Goal: Task Accomplishment & Management: Contribute content

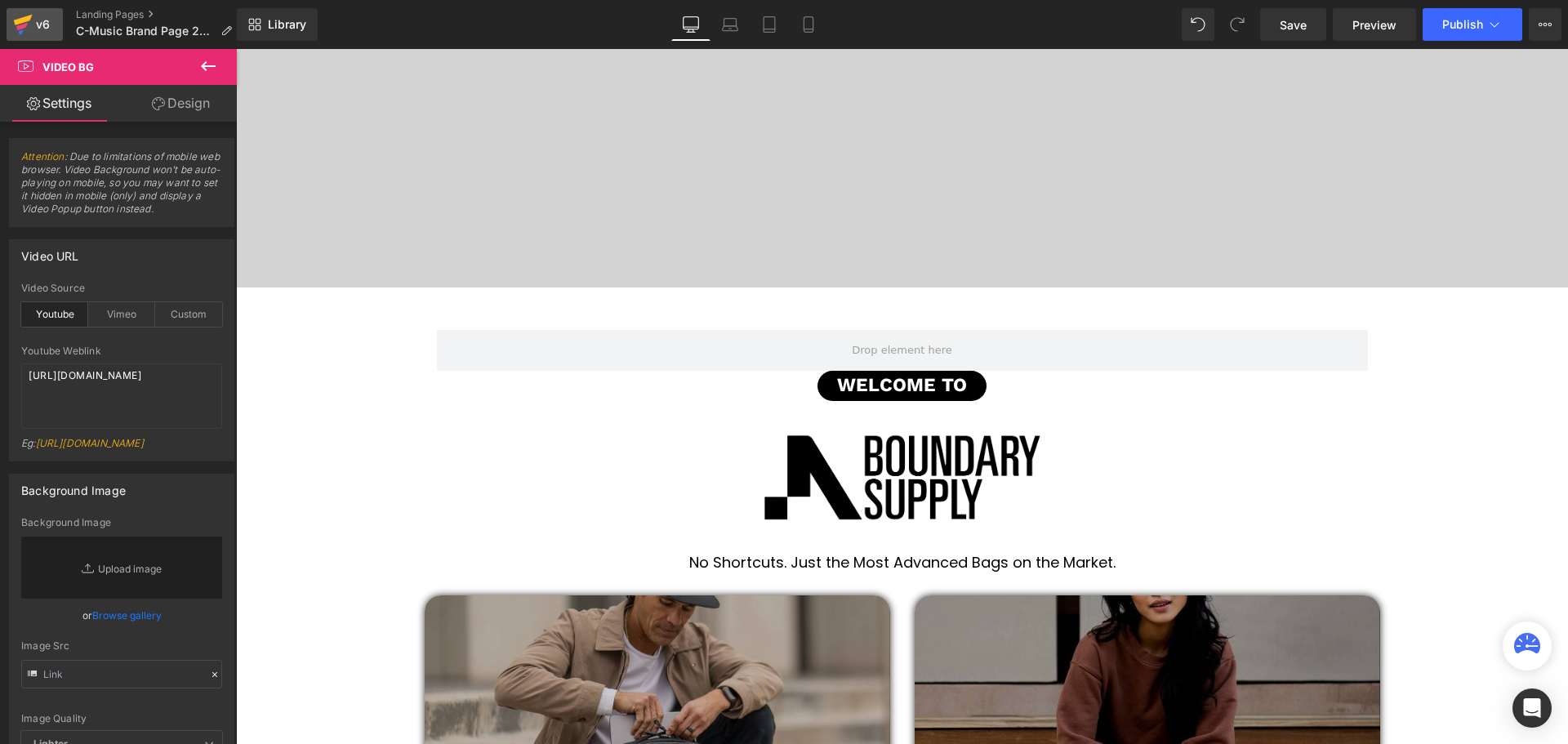
scroll to position [4605, 1324]
click at [37, 23] on div "v6" at bounding box center [43, 24] width 20 height 21
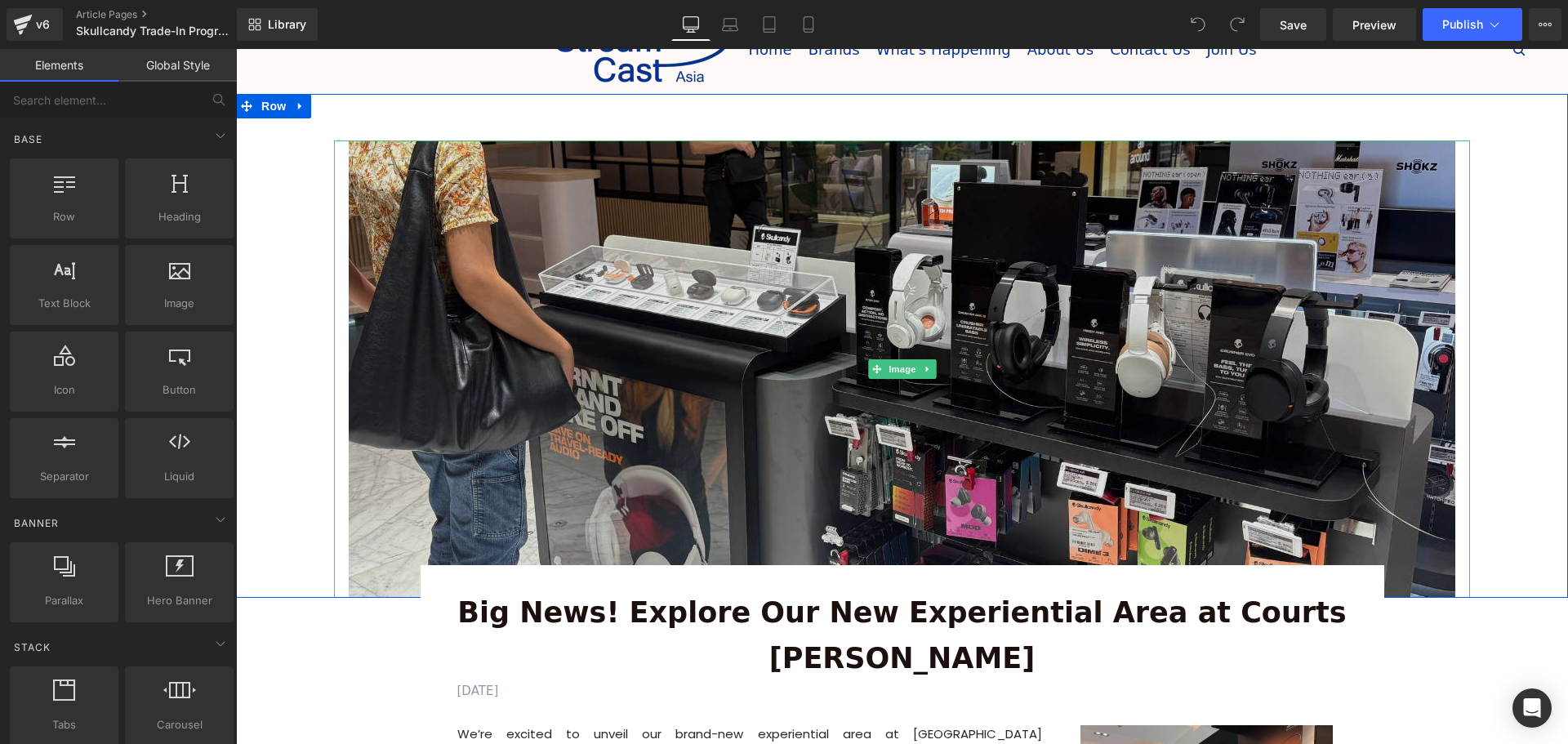
scroll to position [164, 0]
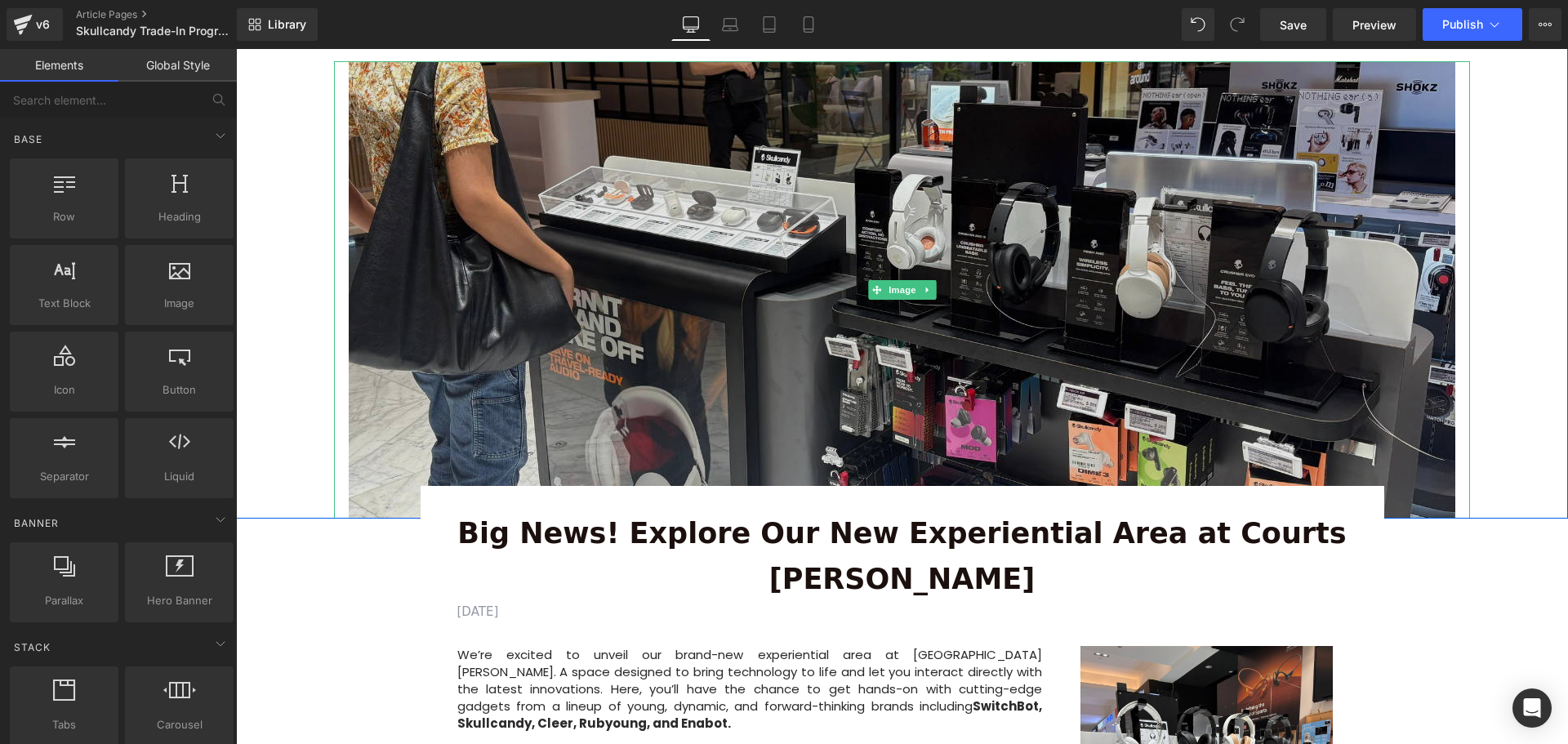
drag, startPoint x: 892, startPoint y: 292, endPoint x: 846, endPoint y: 320, distance: 53.9
click at [892, 292] on span "Image" at bounding box center [902, 289] width 34 height 19
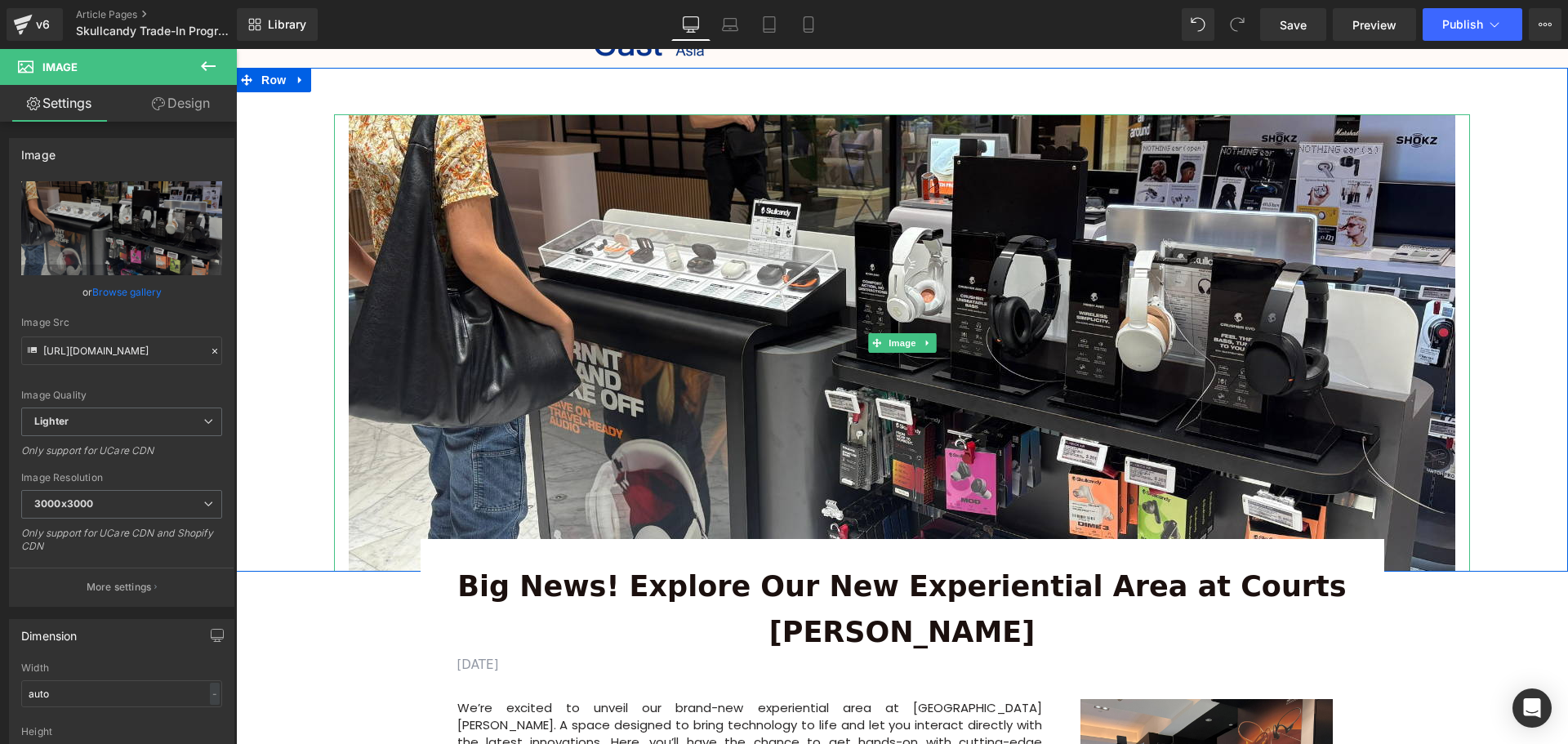
scroll to position [81, 0]
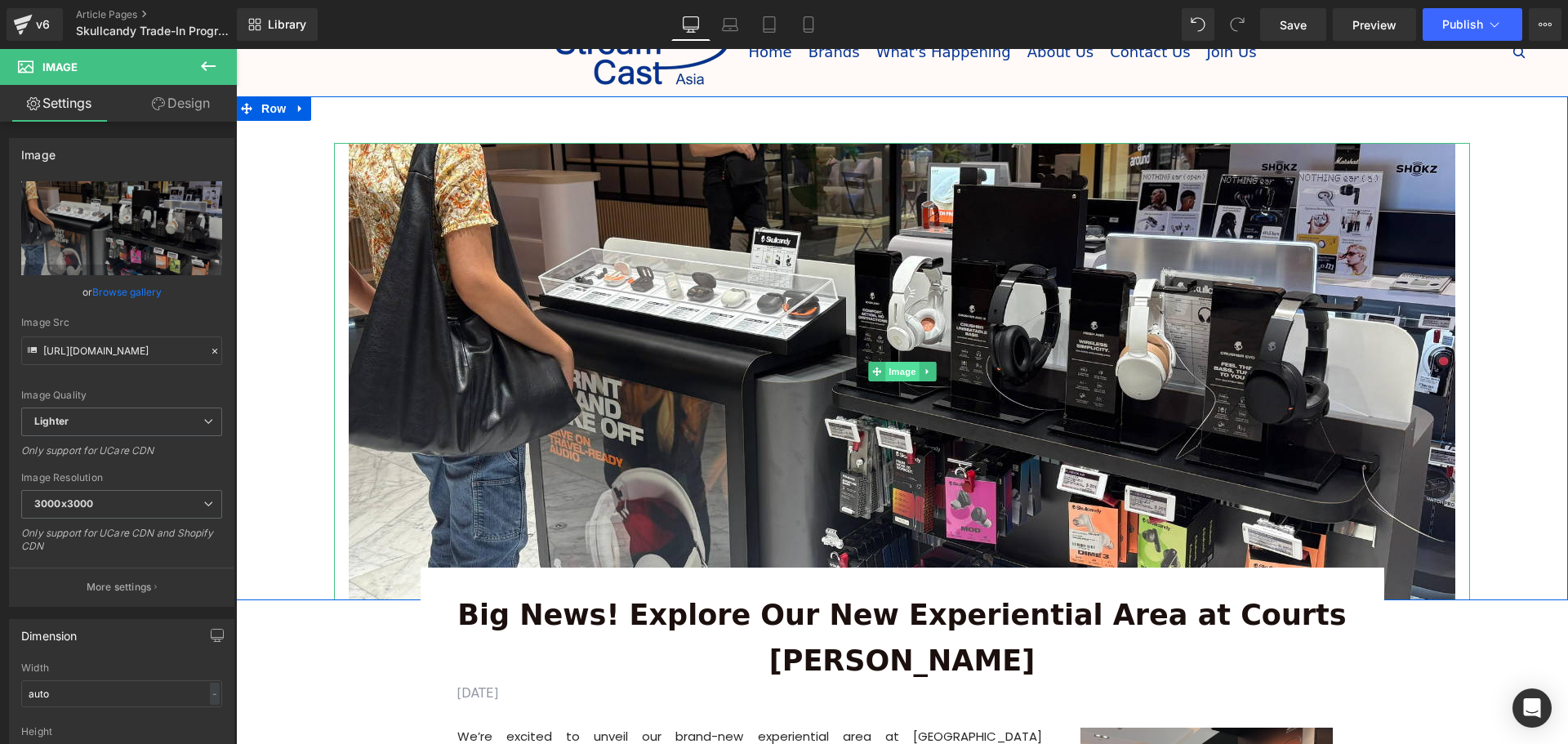
click at [903, 372] on span "Image" at bounding box center [902, 372] width 34 height 19
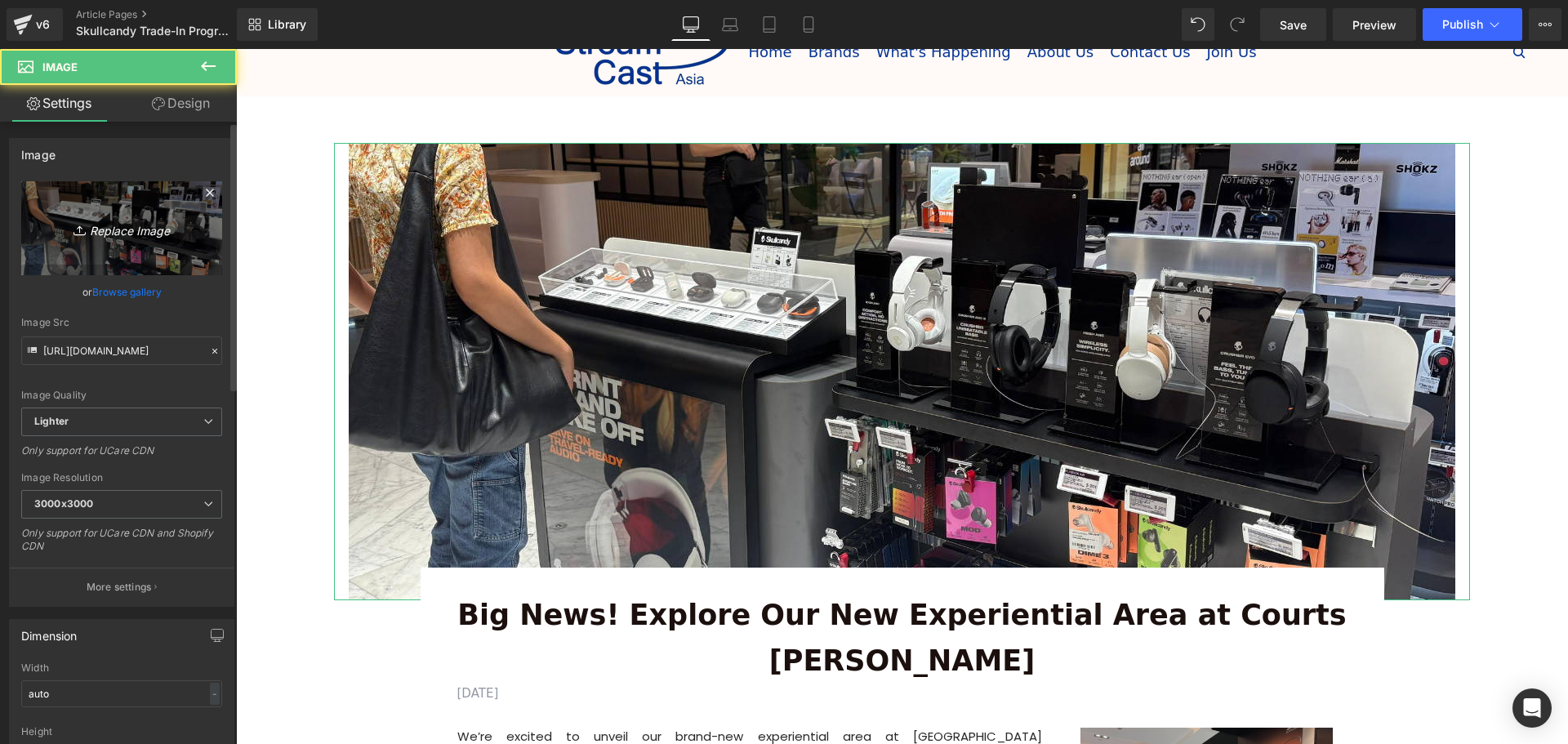
click at [133, 229] on icon "Replace Image" at bounding box center [121, 227] width 131 height 20
click at [124, 235] on icon "Replace Image" at bounding box center [121, 227] width 131 height 20
type input "C:\fakepath\Banners (1355 x 560 px) (11).png"
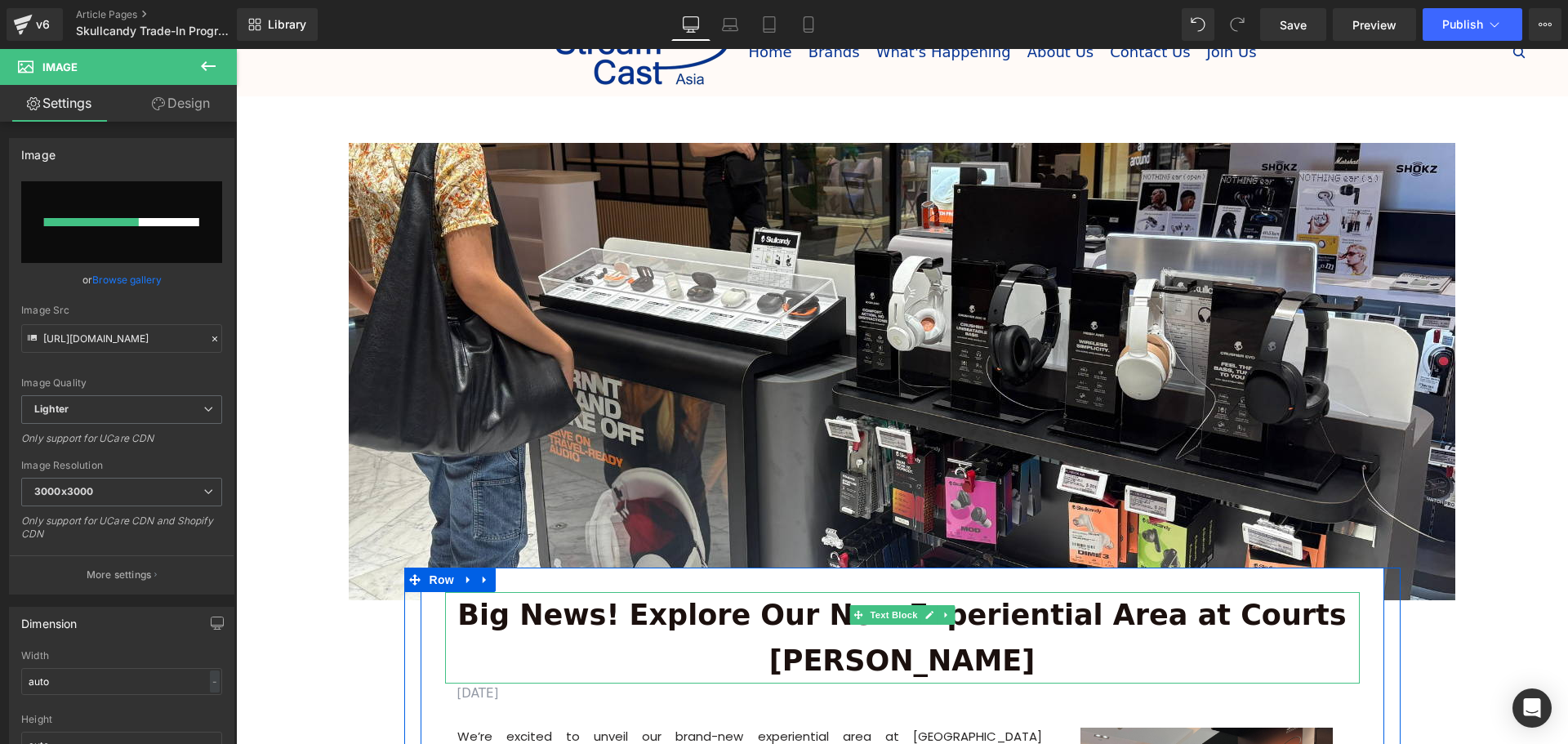
click at [1297, 621] on b "Big News! Explore Our New Experiential Area at Courts Heeren" at bounding box center [902, 637] width 889 height 78
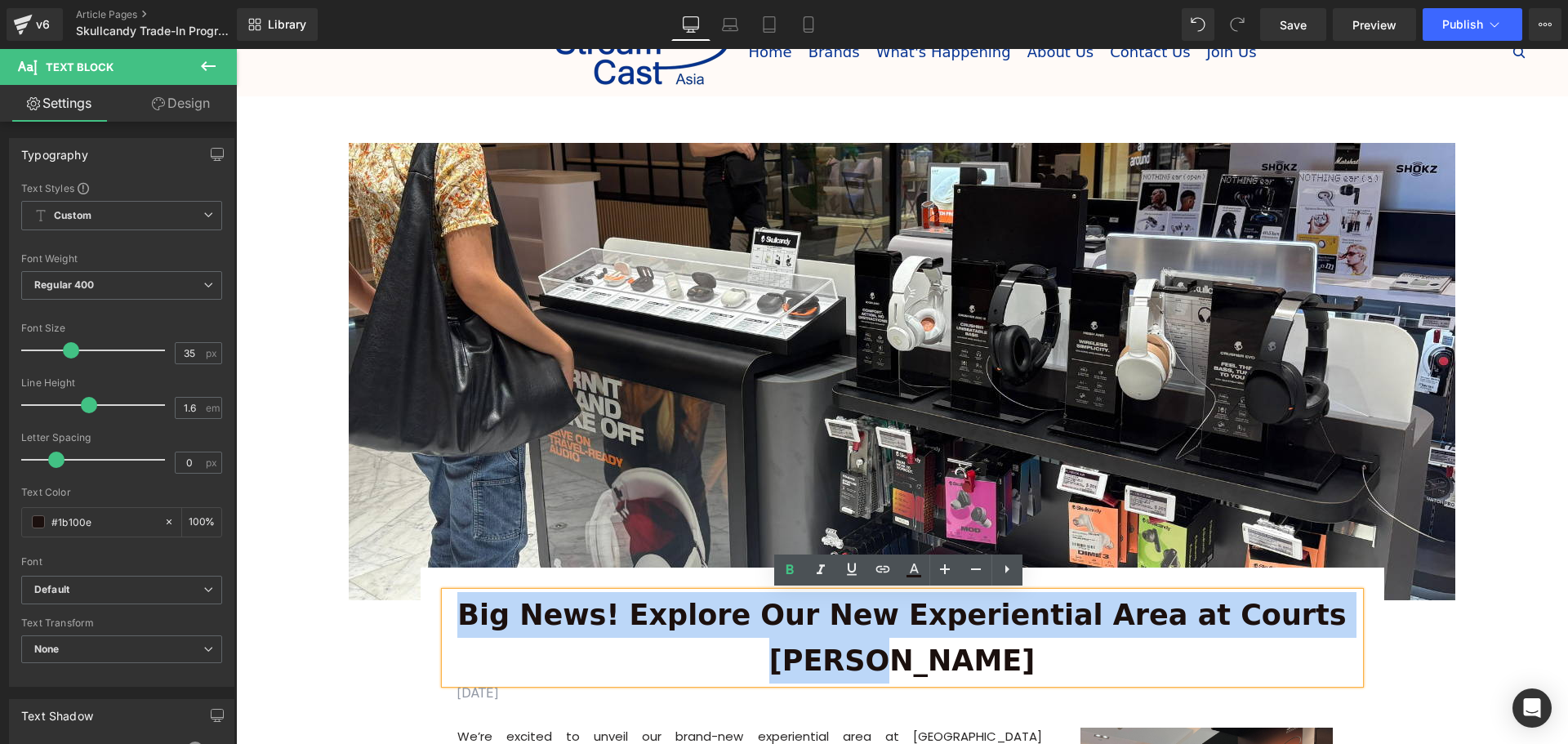
drag, startPoint x: 1330, startPoint y: 618, endPoint x: 463, endPoint y: 611, distance: 867.0
click at [463, 611] on p "Big News! Explore Our New Experiential Area at Courts Heeren" at bounding box center [902, 638] width 915 height 92
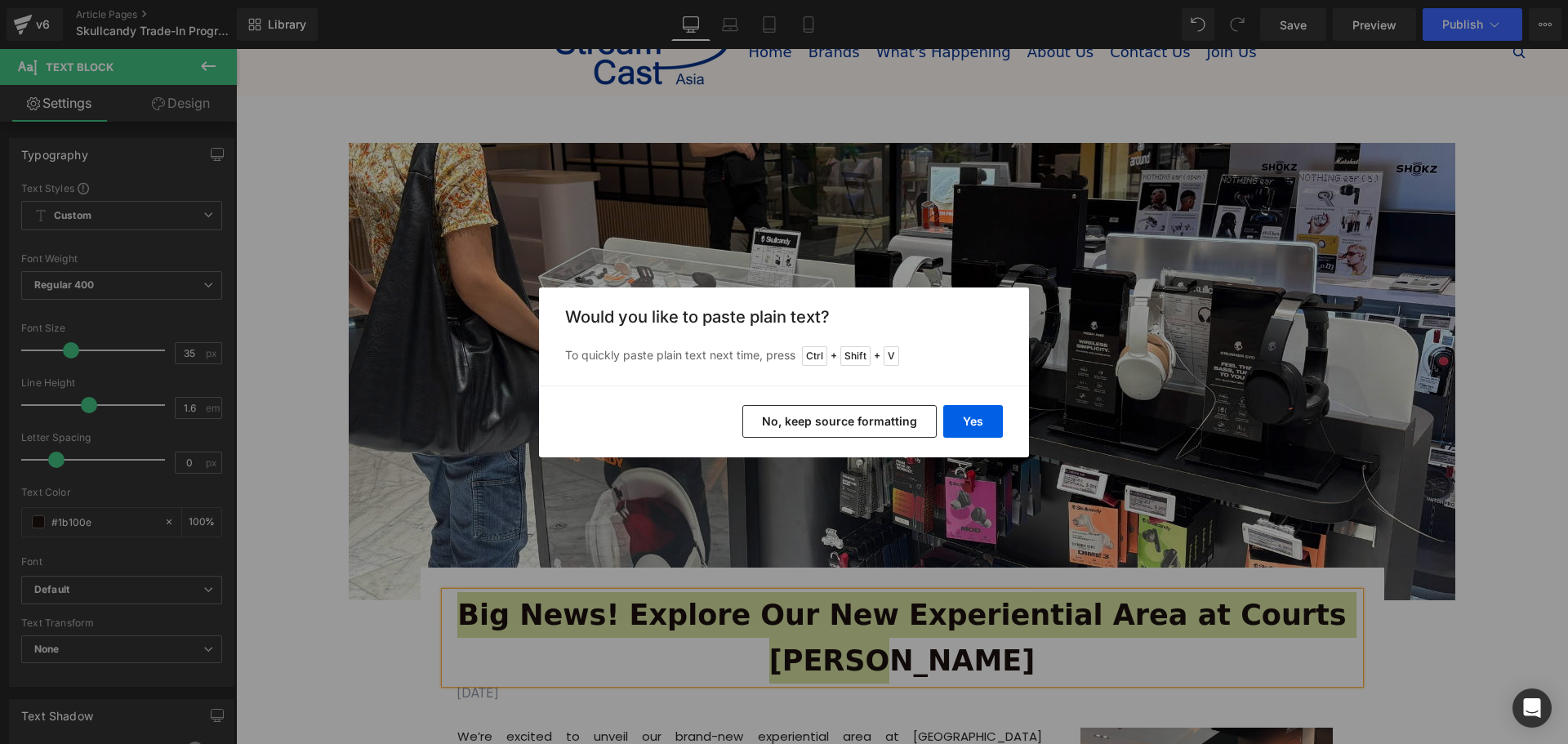
click at [855, 417] on button "No, keep source formatting" at bounding box center [839, 422] width 195 height 33
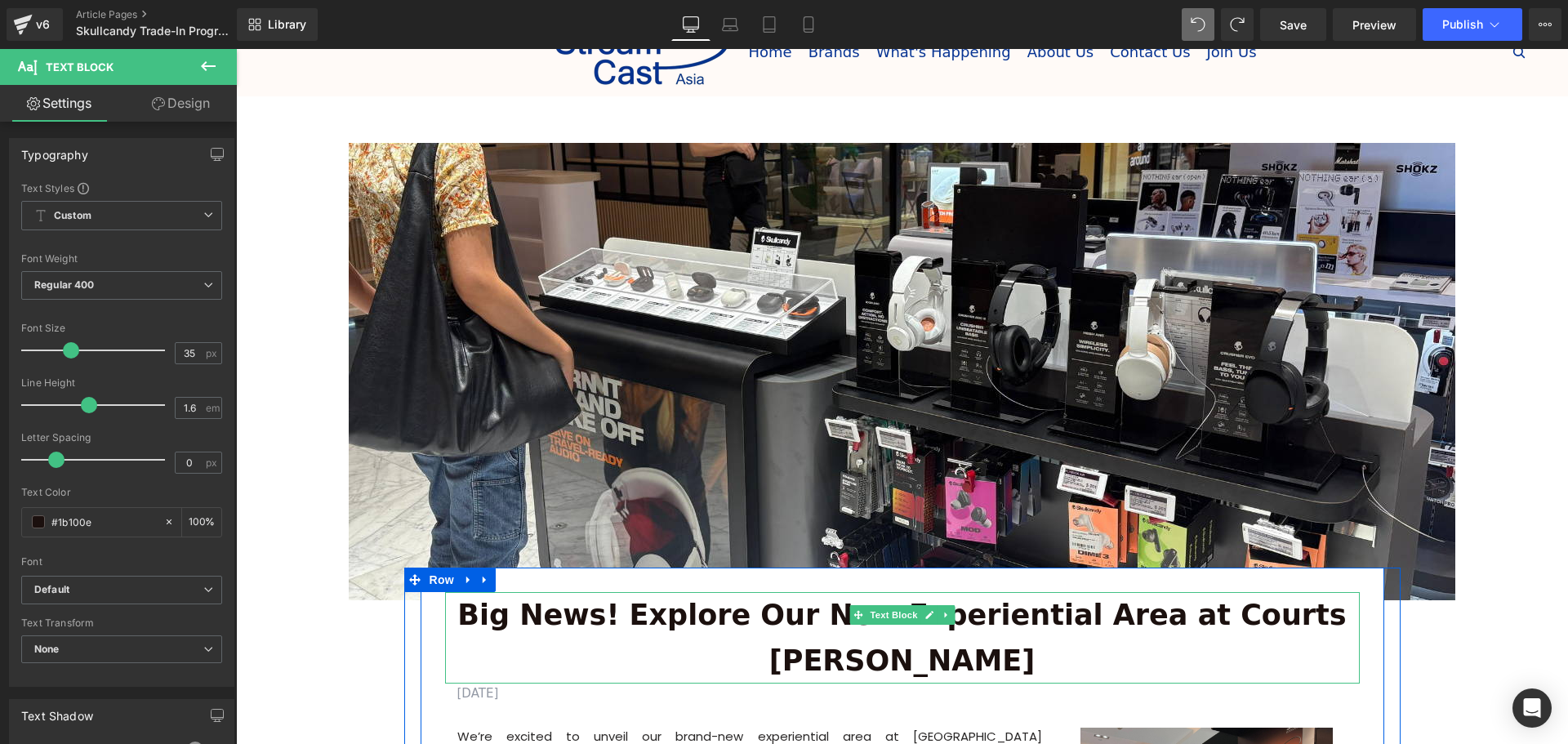
click at [829, 611] on b "Big News! Explore Our New Experiential Area at Courts Heeren" at bounding box center [902, 637] width 889 height 78
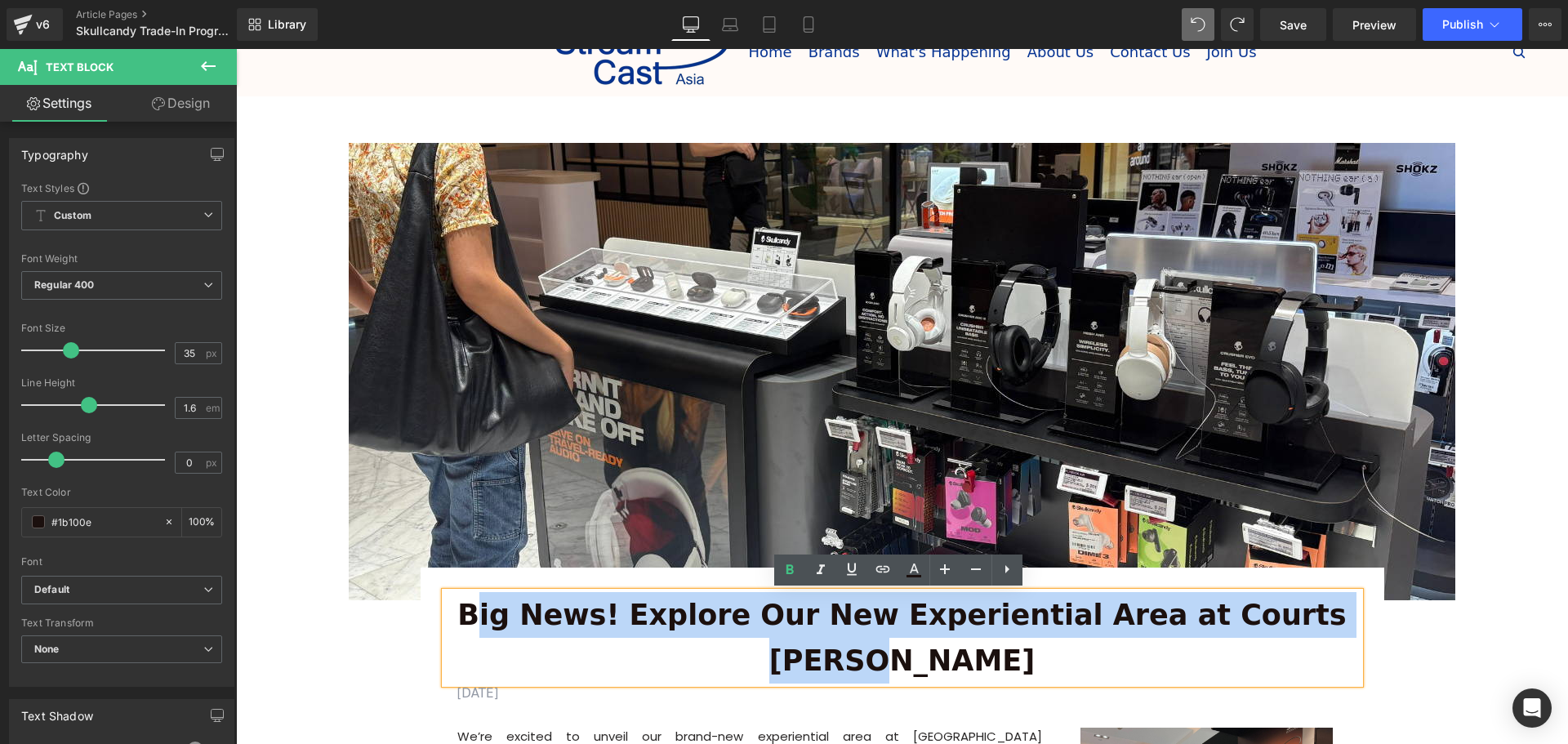
drag, startPoint x: 1326, startPoint y: 613, endPoint x: 490, endPoint y: 633, distance: 836.2
click at [490, 633] on p "Big News! Explore Our New Experiential Area at Courts Heeren" at bounding box center [902, 638] width 915 height 92
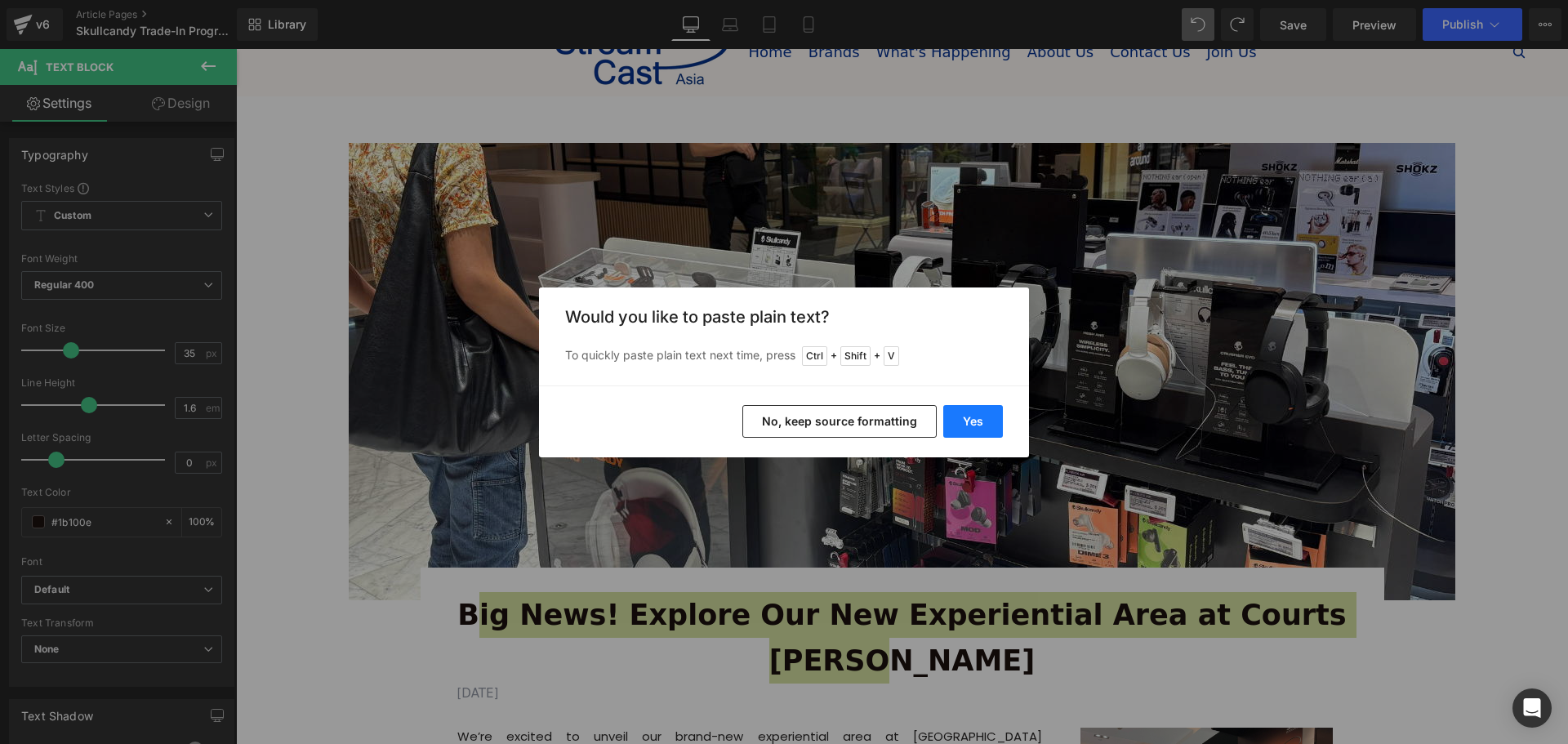
click at [964, 417] on button "Yes" at bounding box center [974, 422] width 60 height 33
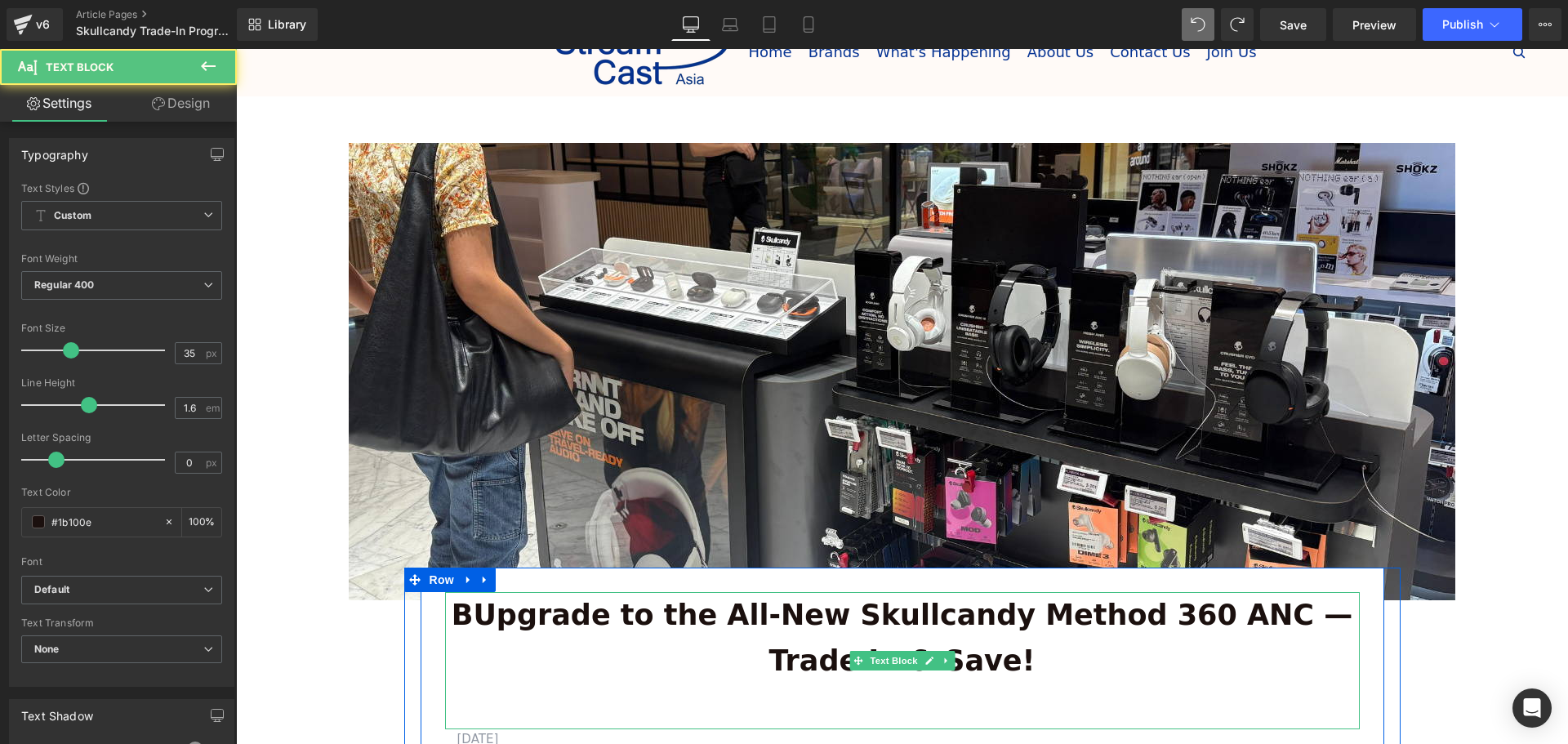
click at [470, 621] on b "BUpgrade to the All-New Skullcandy Method 360 ANC — Trade In & Save!" at bounding box center [902, 637] width 901 height 78
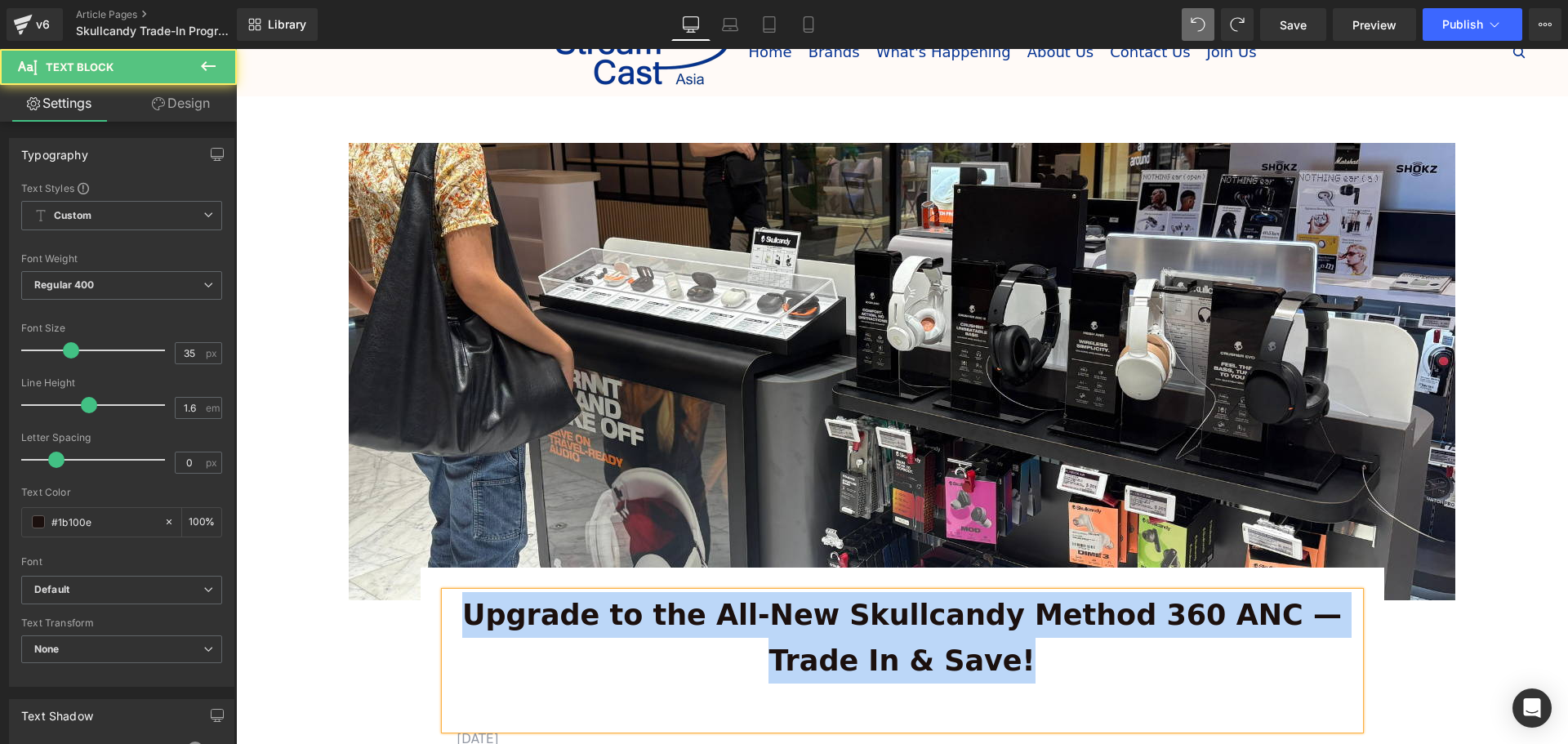
drag, startPoint x: 1020, startPoint y: 667, endPoint x: 451, endPoint y: 604, distance: 572.5
click at [450, 604] on p "Upgrade to the All-New Skullcandy Method 360 ANC — Trade In & Save!" at bounding box center [902, 638] width 915 height 92
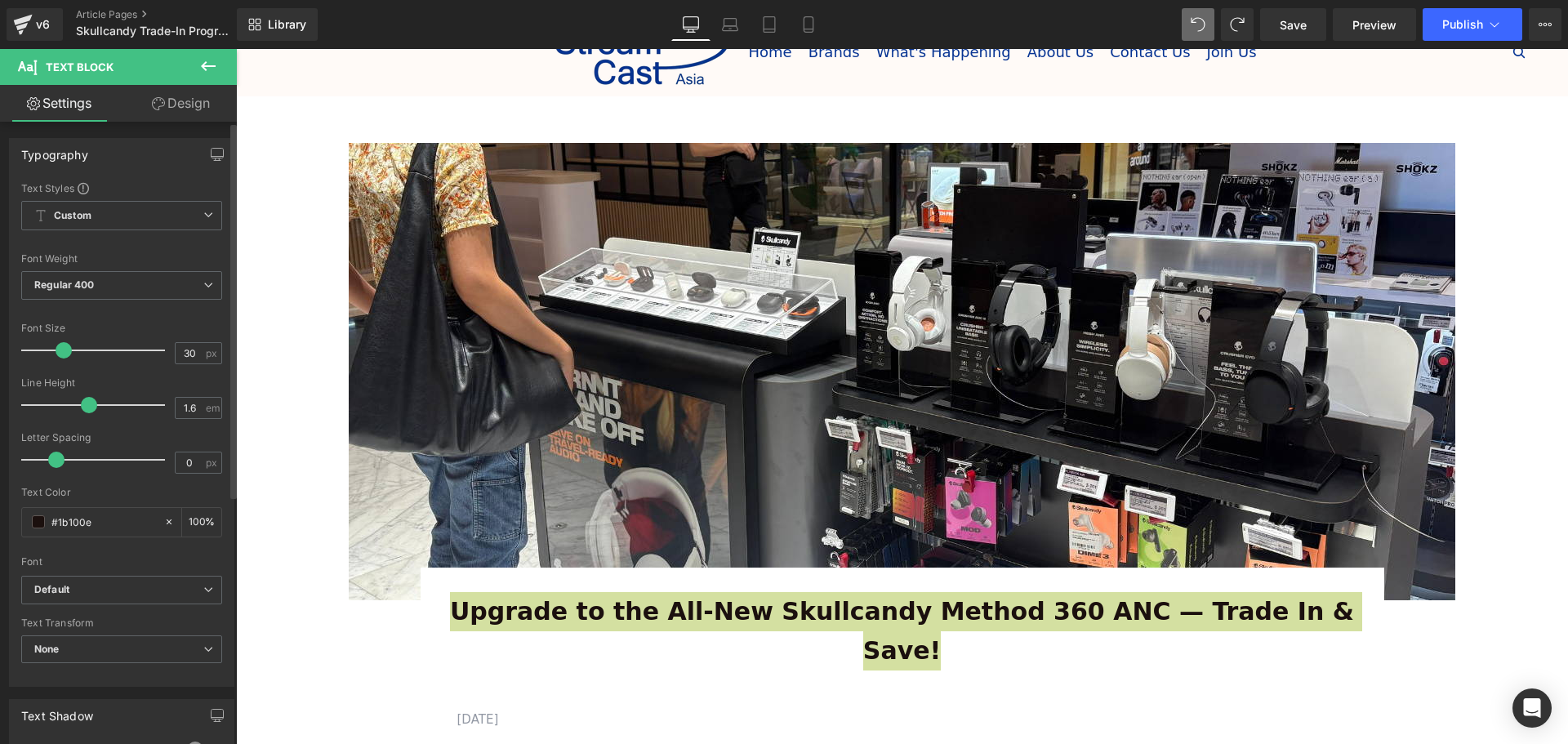
type input "31"
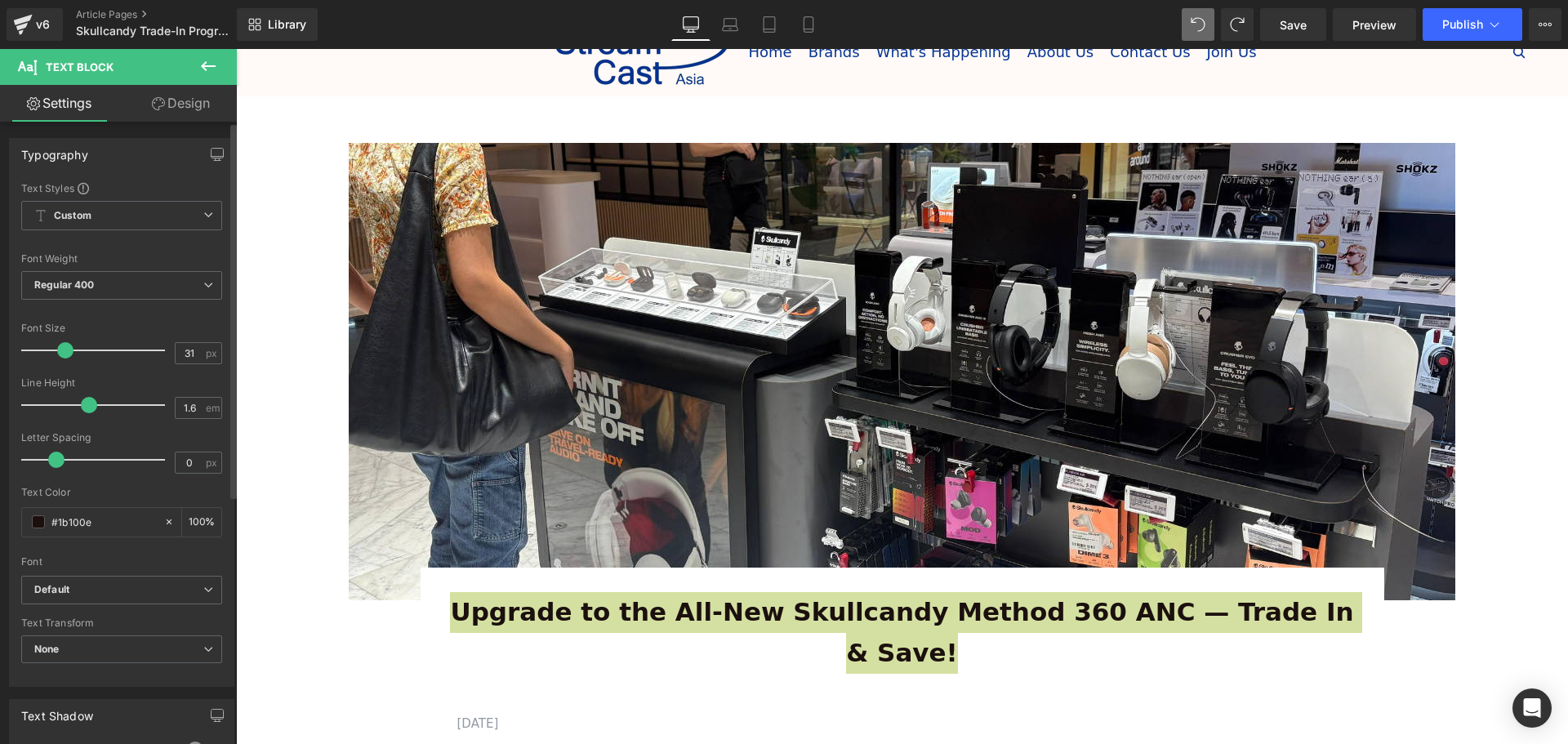
click at [63, 353] on span at bounding box center [65, 350] width 16 height 16
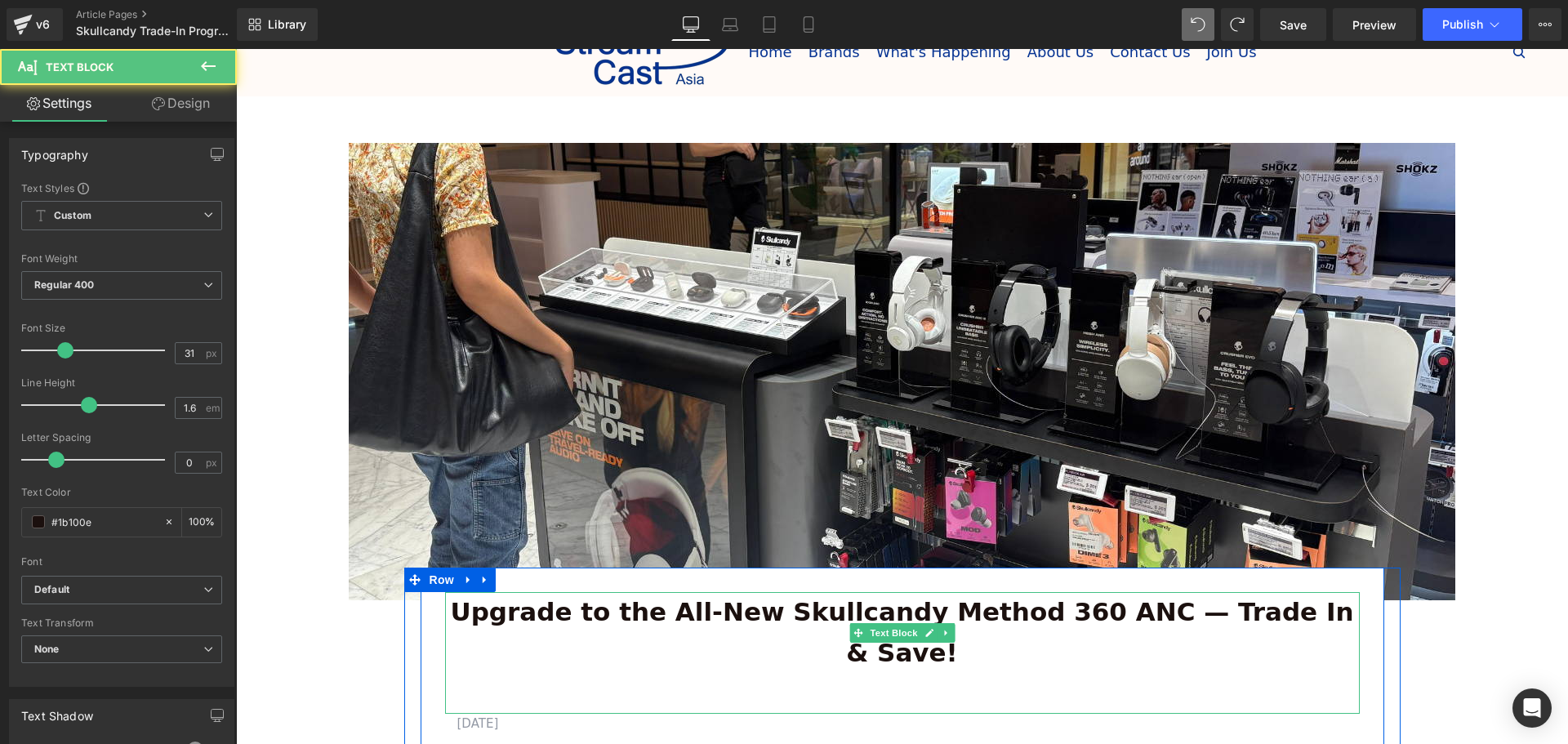
click at [484, 672] on p at bounding box center [902, 693] width 915 height 41
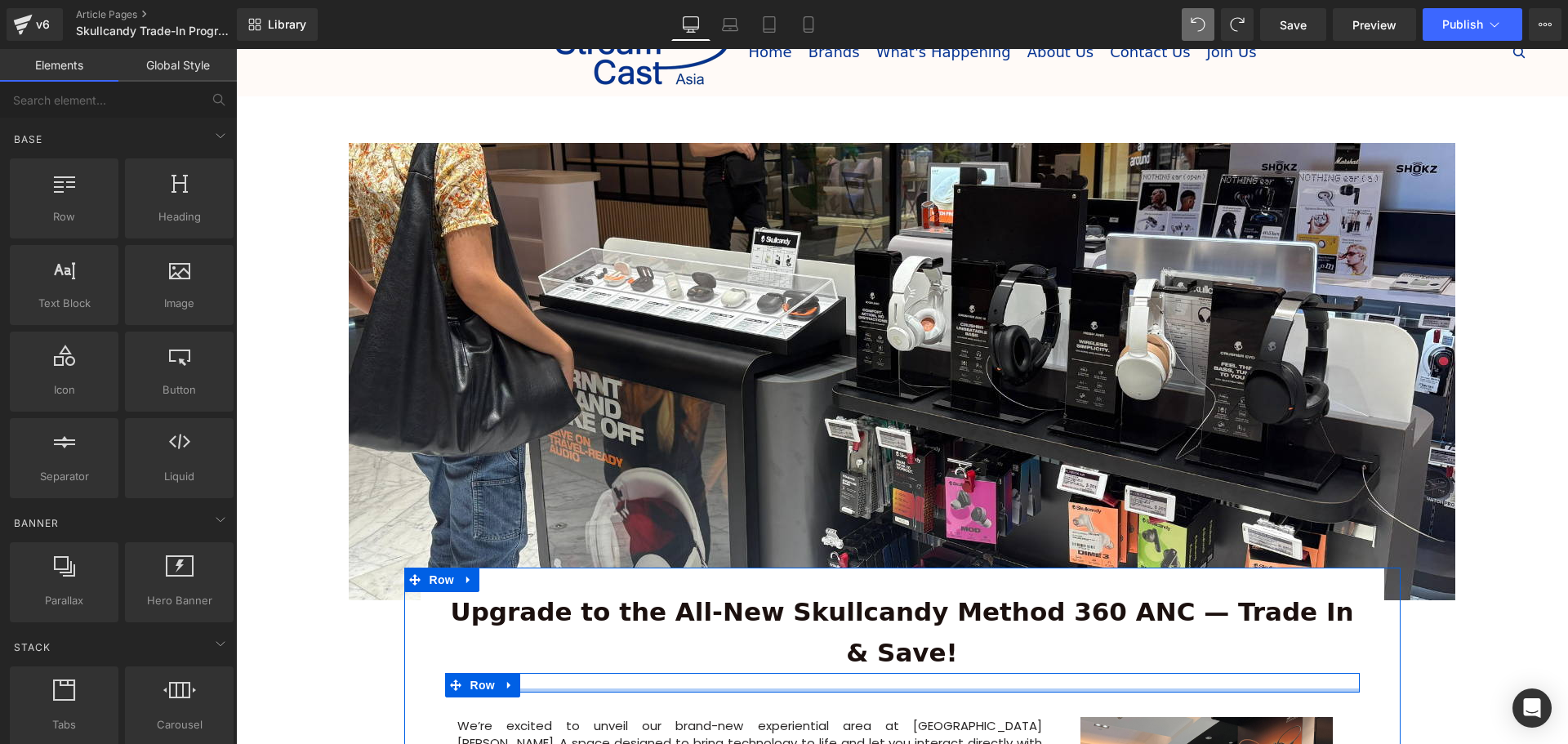
click at [528, 688] on div at bounding box center [902, 690] width 915 height 4
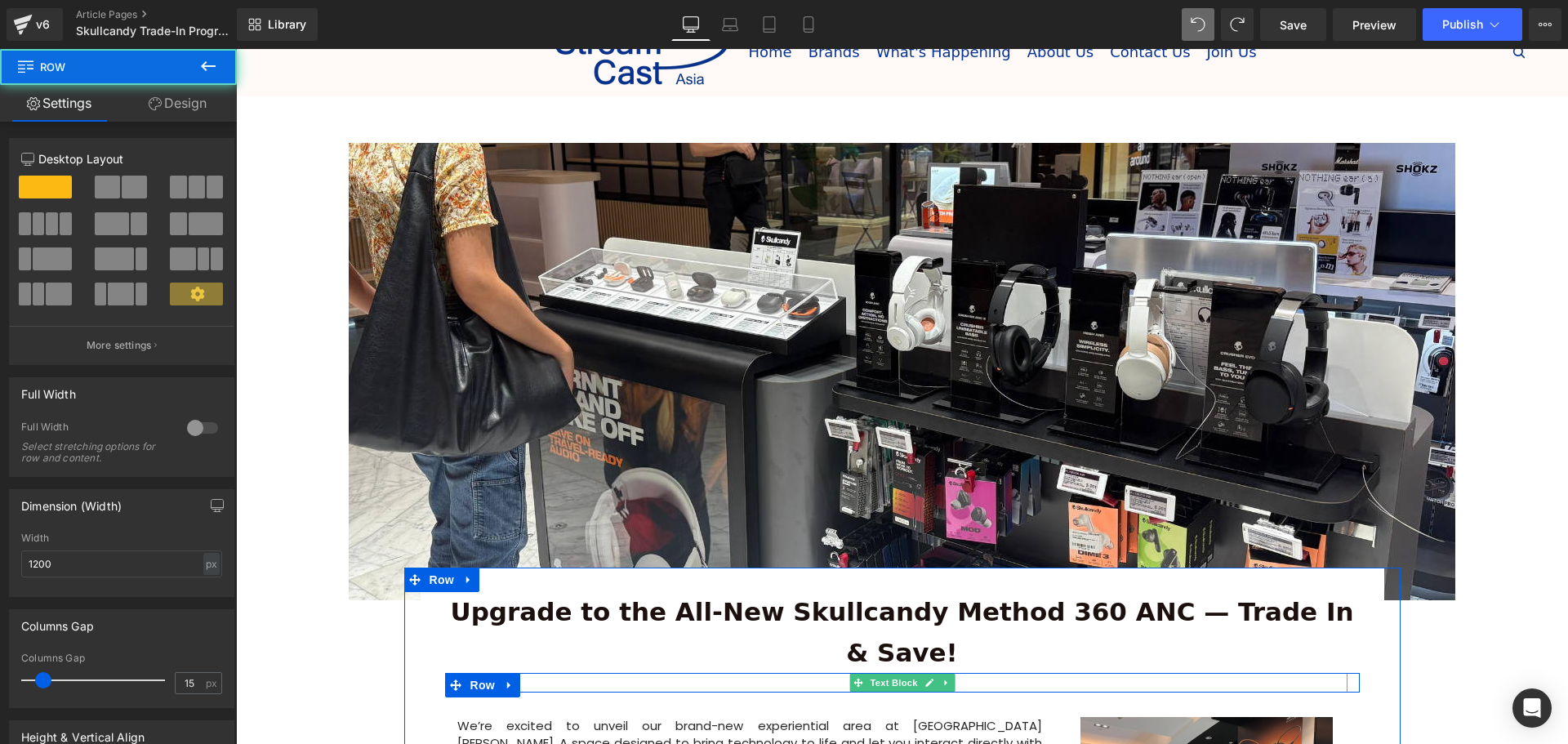
click at [531, 672] on p "AUGUST 15, 2025" at bounding box center [903, 682] width 890 height 19
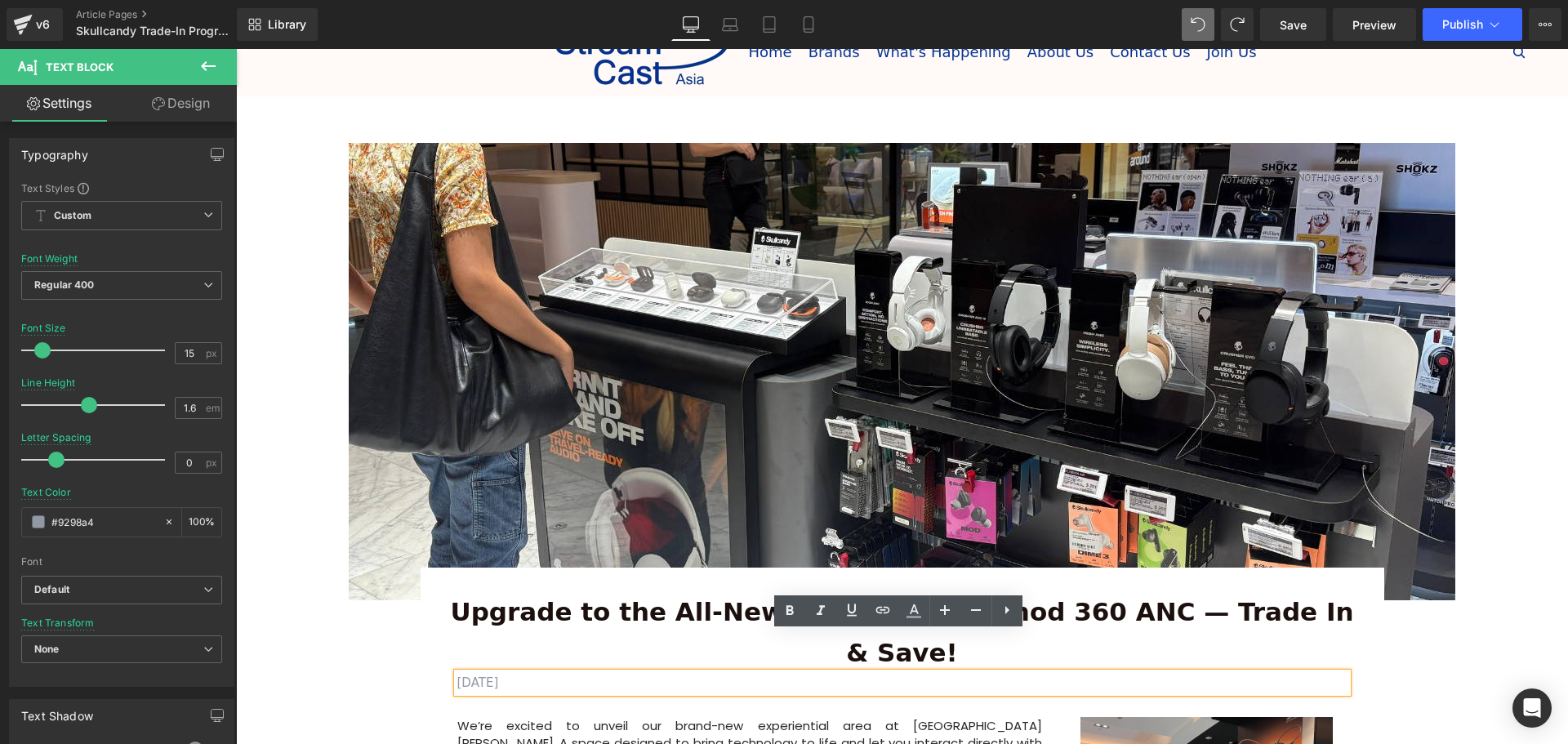
drag, startPoint x: 540, startPoint y: 642, endPoint x: 528, endPoint y: 642, distance: 12.0
click at [528, 672] on p "AUGUST 15, 2025" at bounding box center [903, 682] width 890 height 19
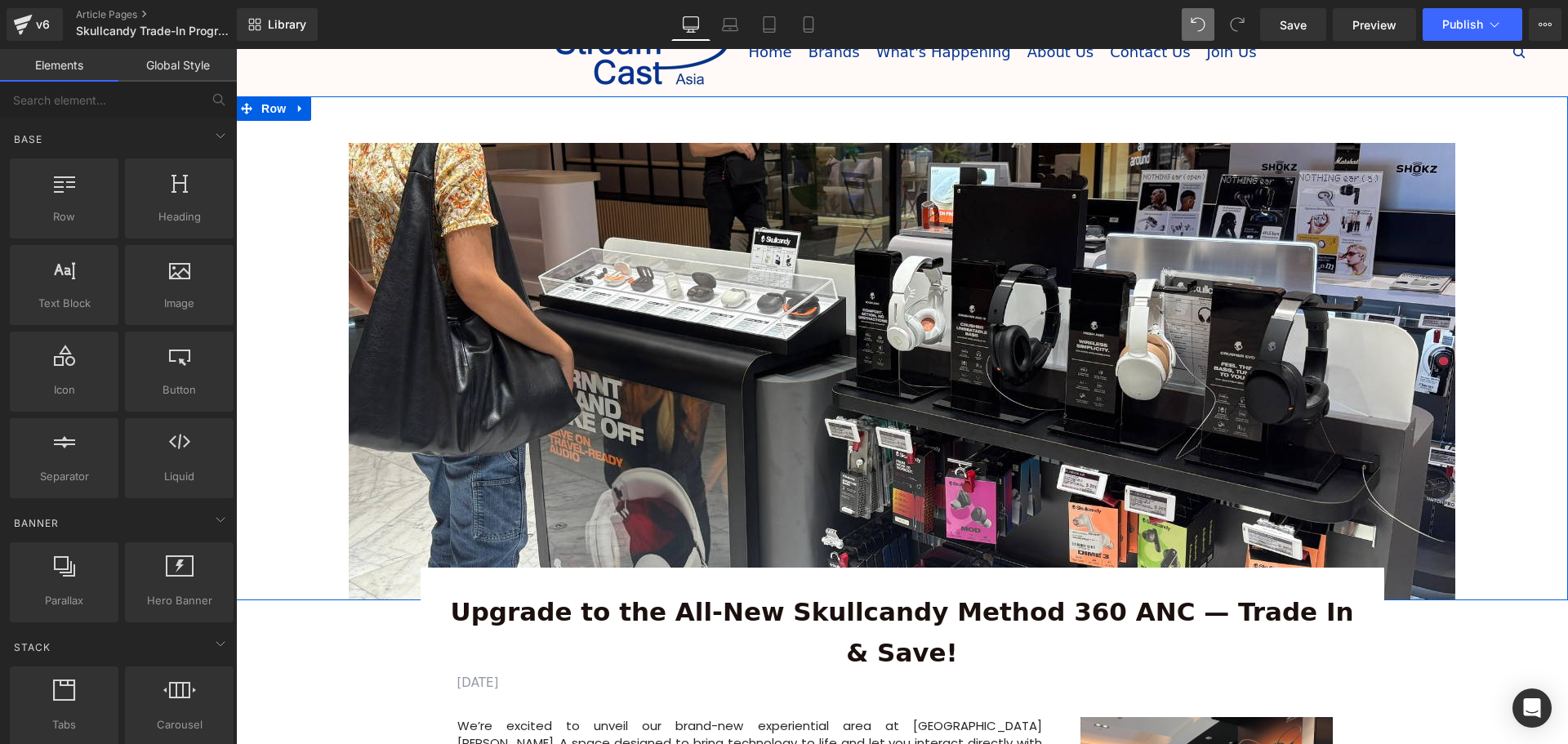
drag, startPoint x: 1467, startPoint y: 593, endPoint x: 1477, endPoint y: 594, distance: 10.0
click at [1470, 593] on div "Image Row" at bounding box center [902, 348] width 1332 height 504
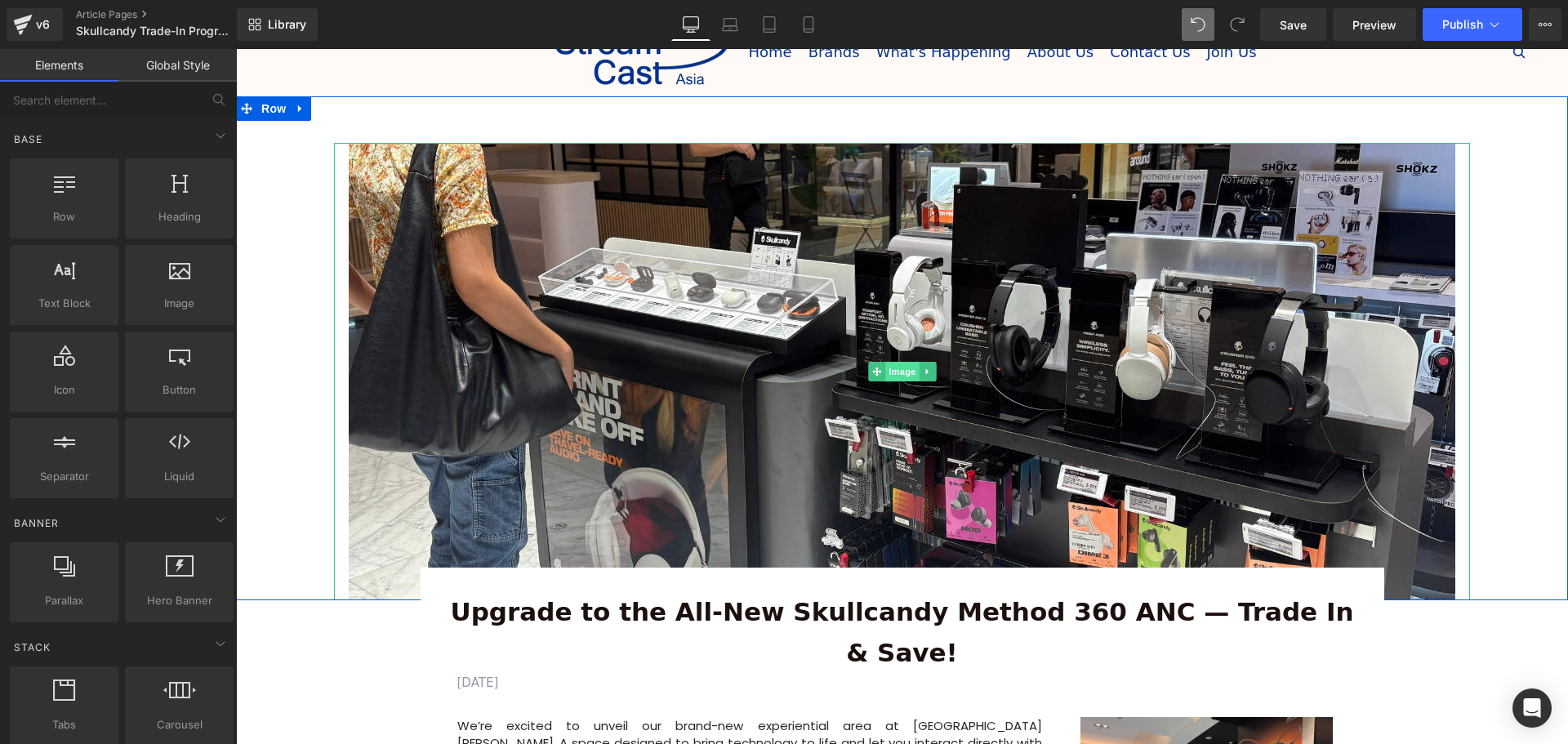
click at [897, 371] on span "Image" at bounding box center [902, 372] width 34 height 19
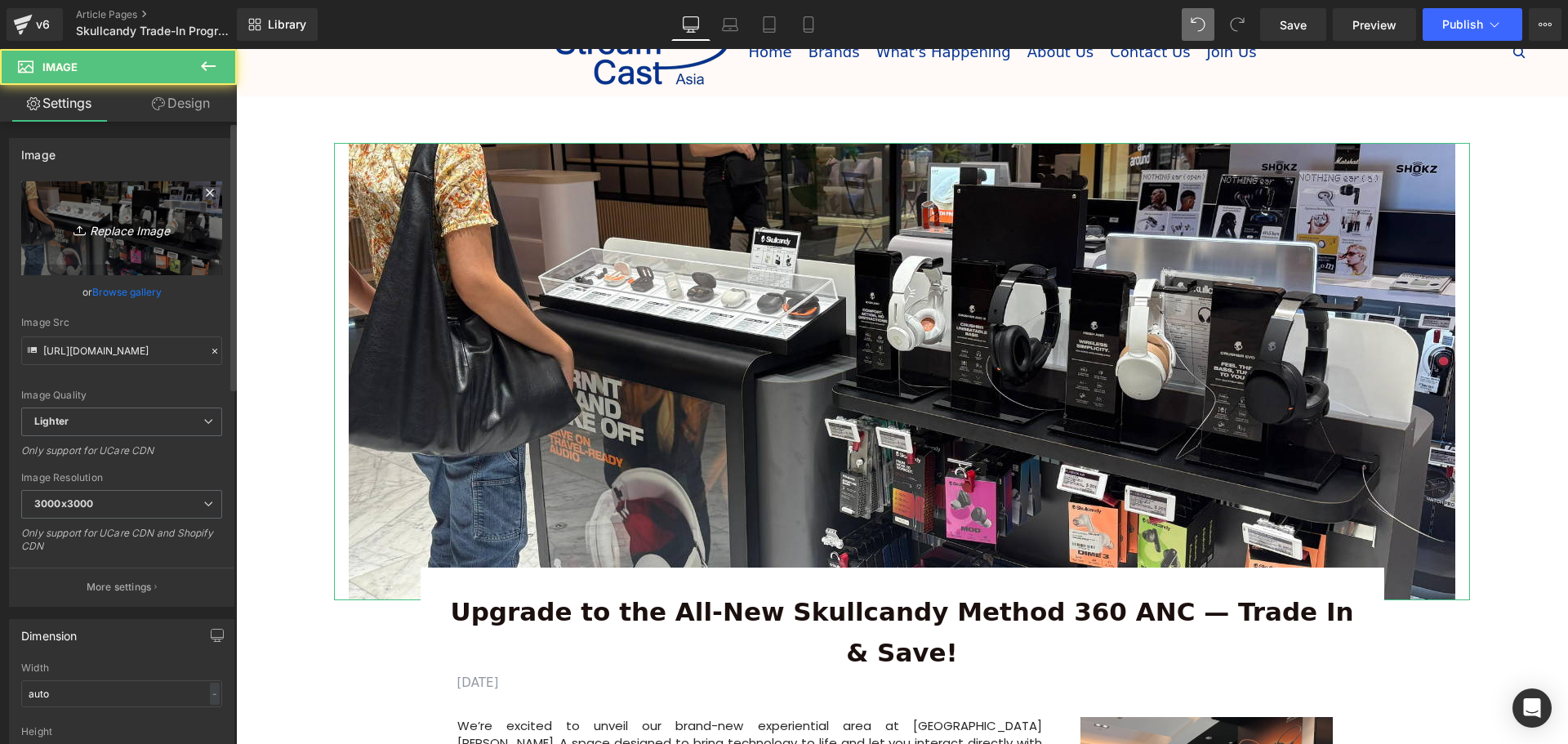
click at [106, 223] on icon "Replace Image" at bounding box center [121, 227] width 131 height 20
type input "C:\fakepath\Banners (1355 x 560 px) (11).png"
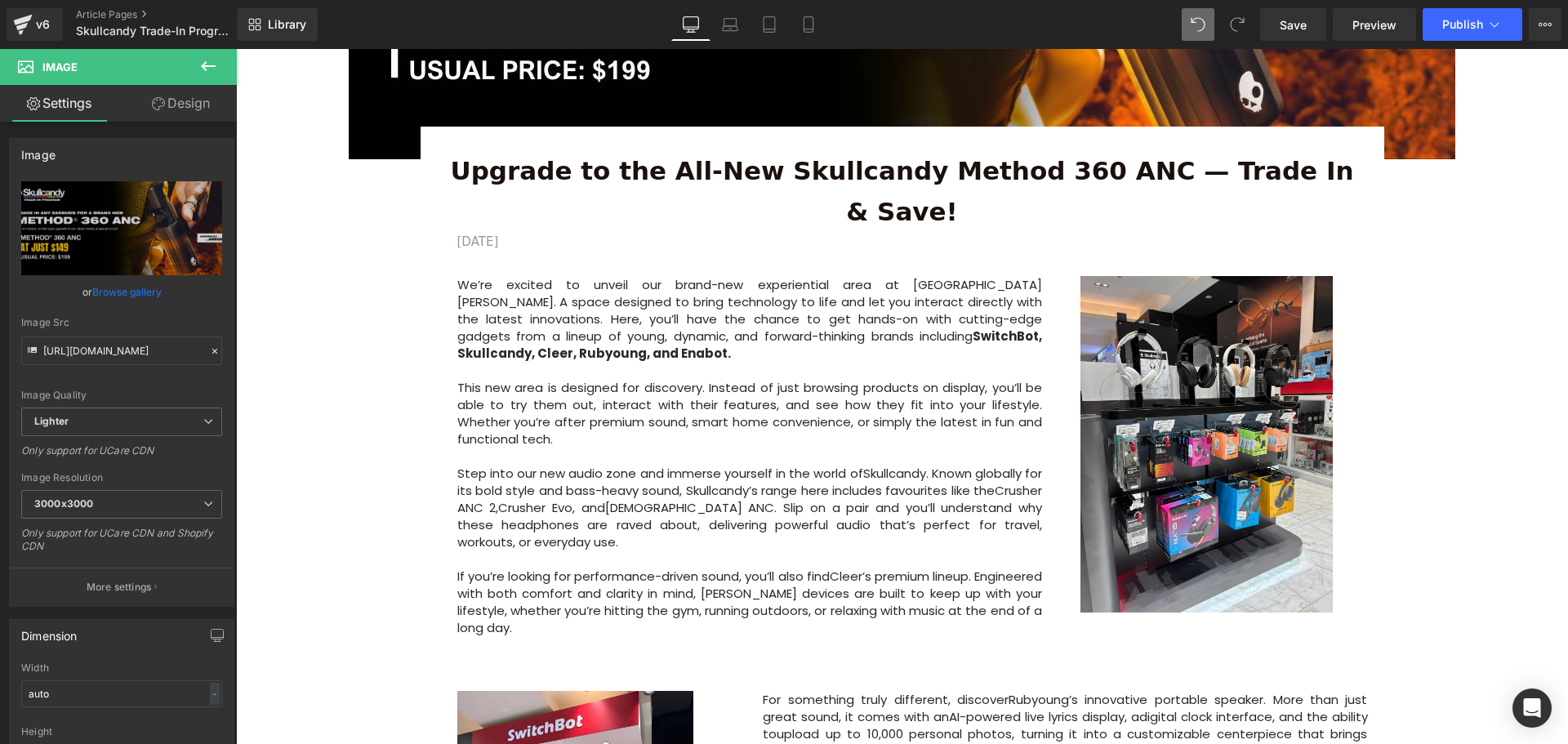
scroll to position [653, 0]
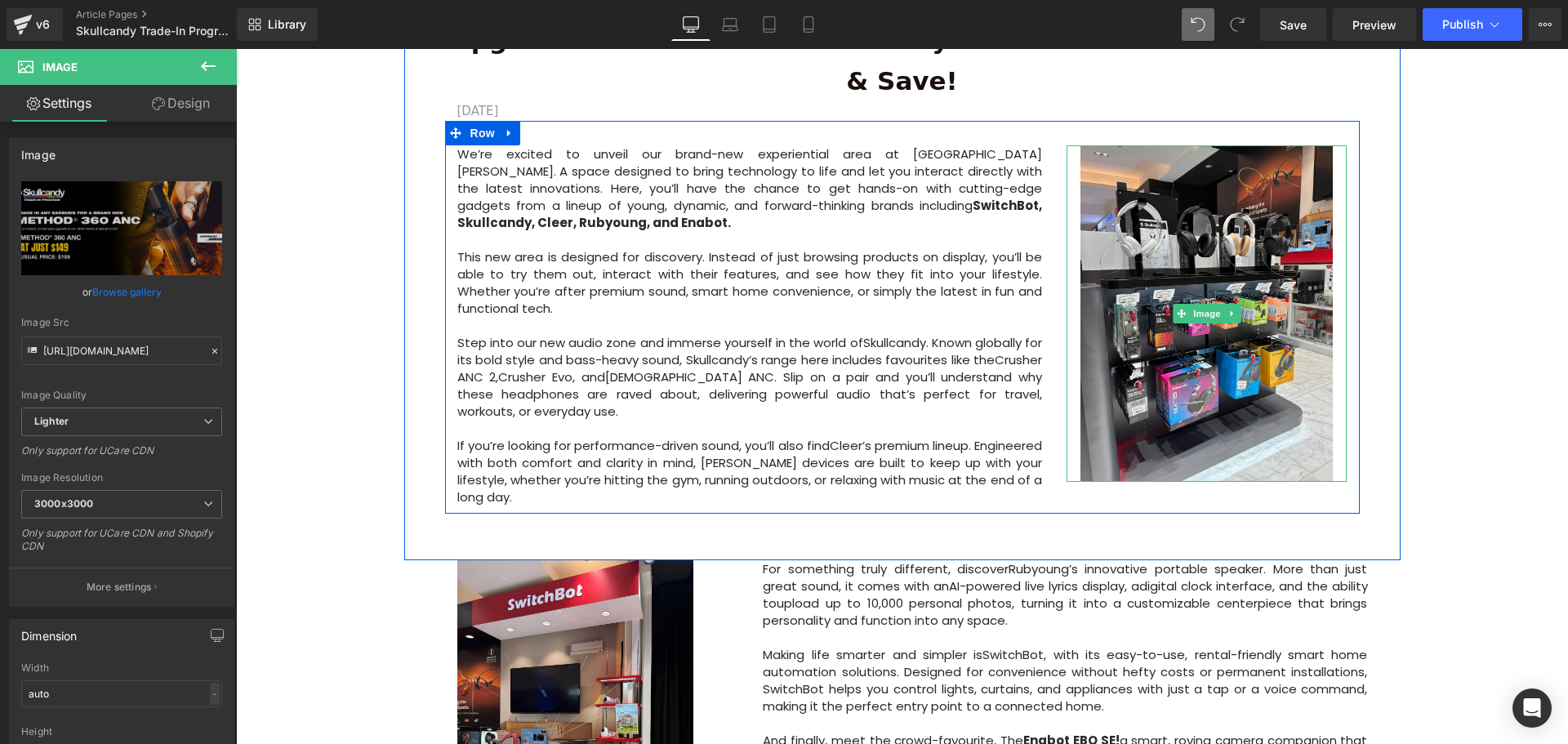
drag, startPoint x: 1195, startPoint y: 272, endPoint x: 1066, endPoint y: 270, distance: 129.0
click at [1195, 304] on span "Image" at bounding box center [1206, 313] width 34 height 19
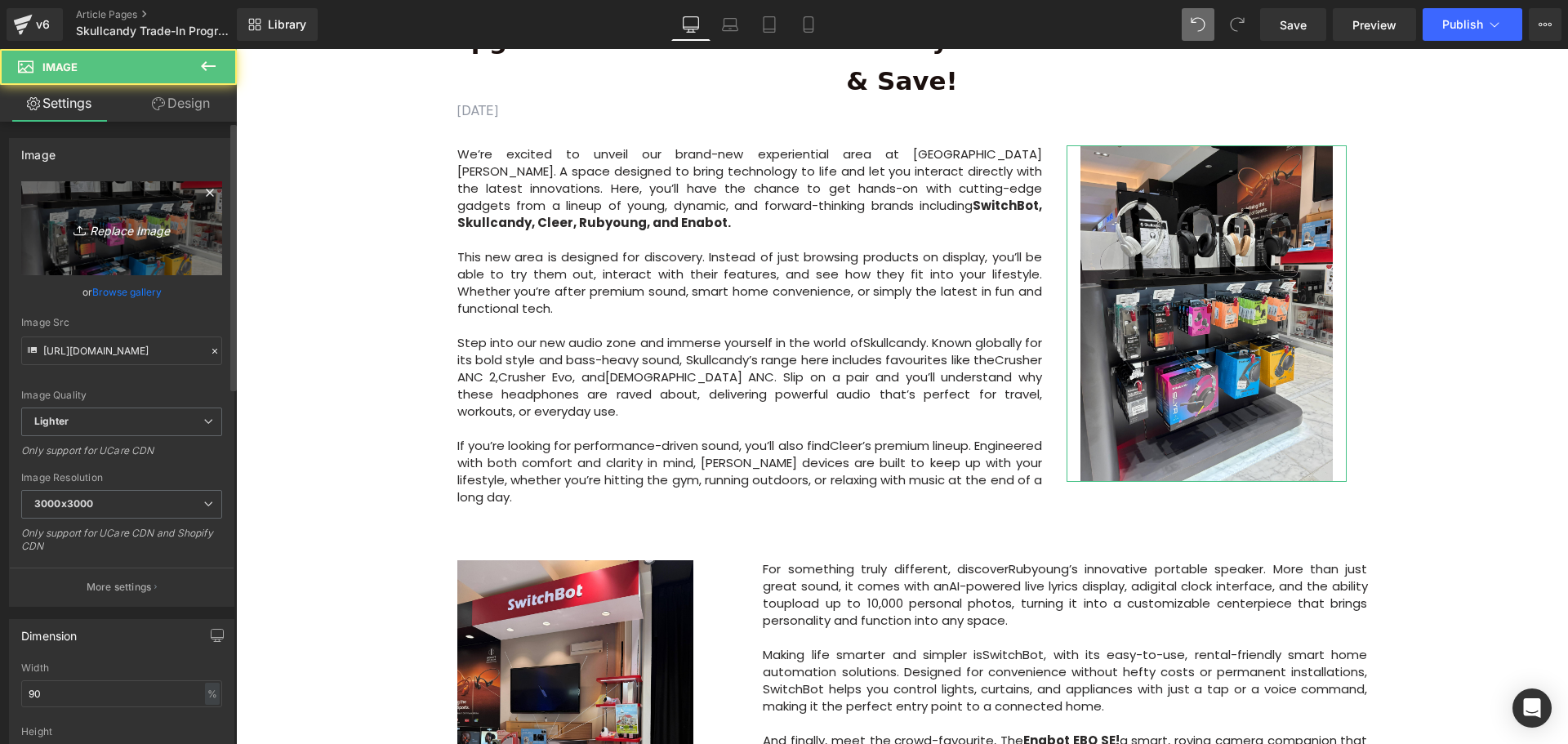
click at [120, 236] on icon "Replace Image" at bounding box center [121, 227] width 131 height 20
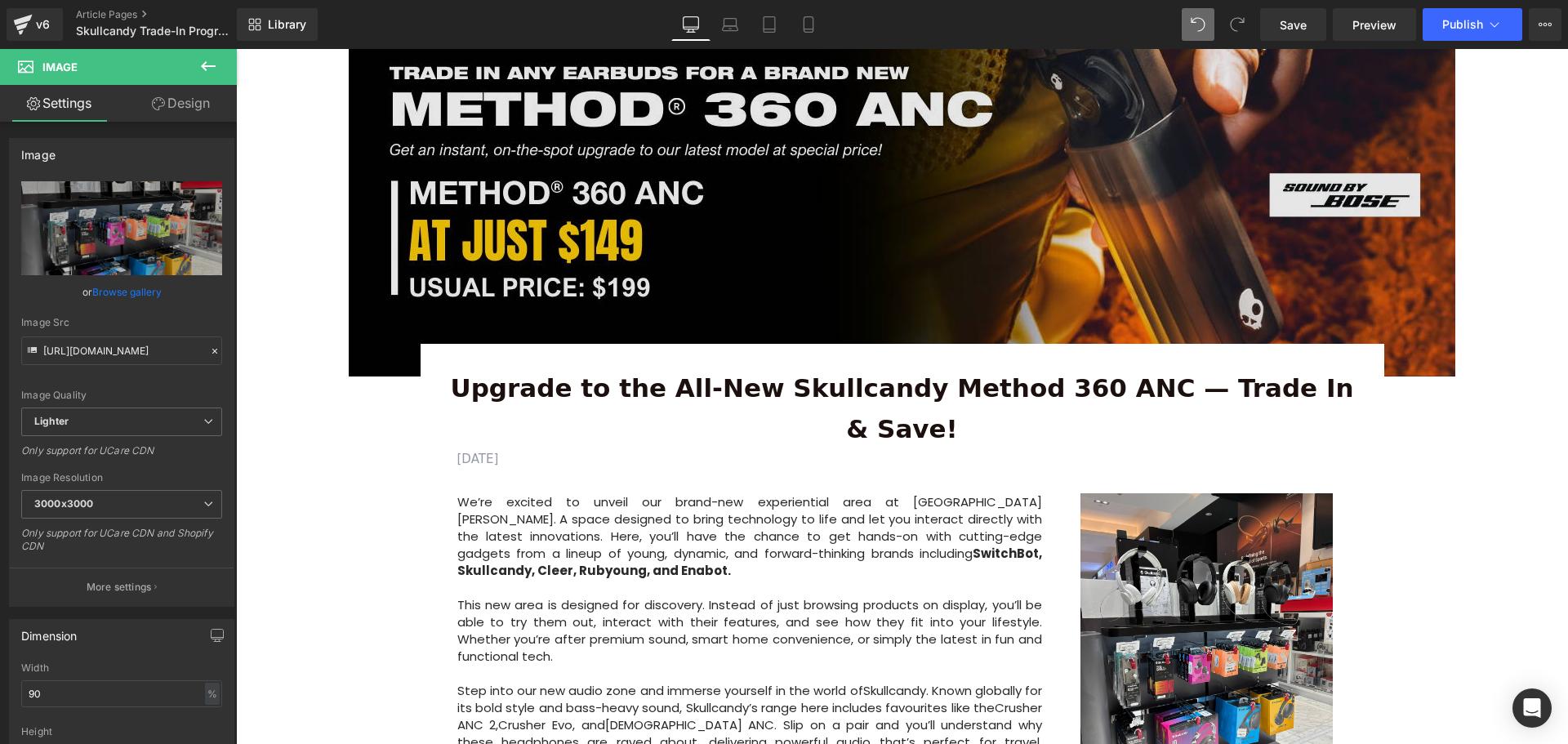
scroll to position [245, 0]
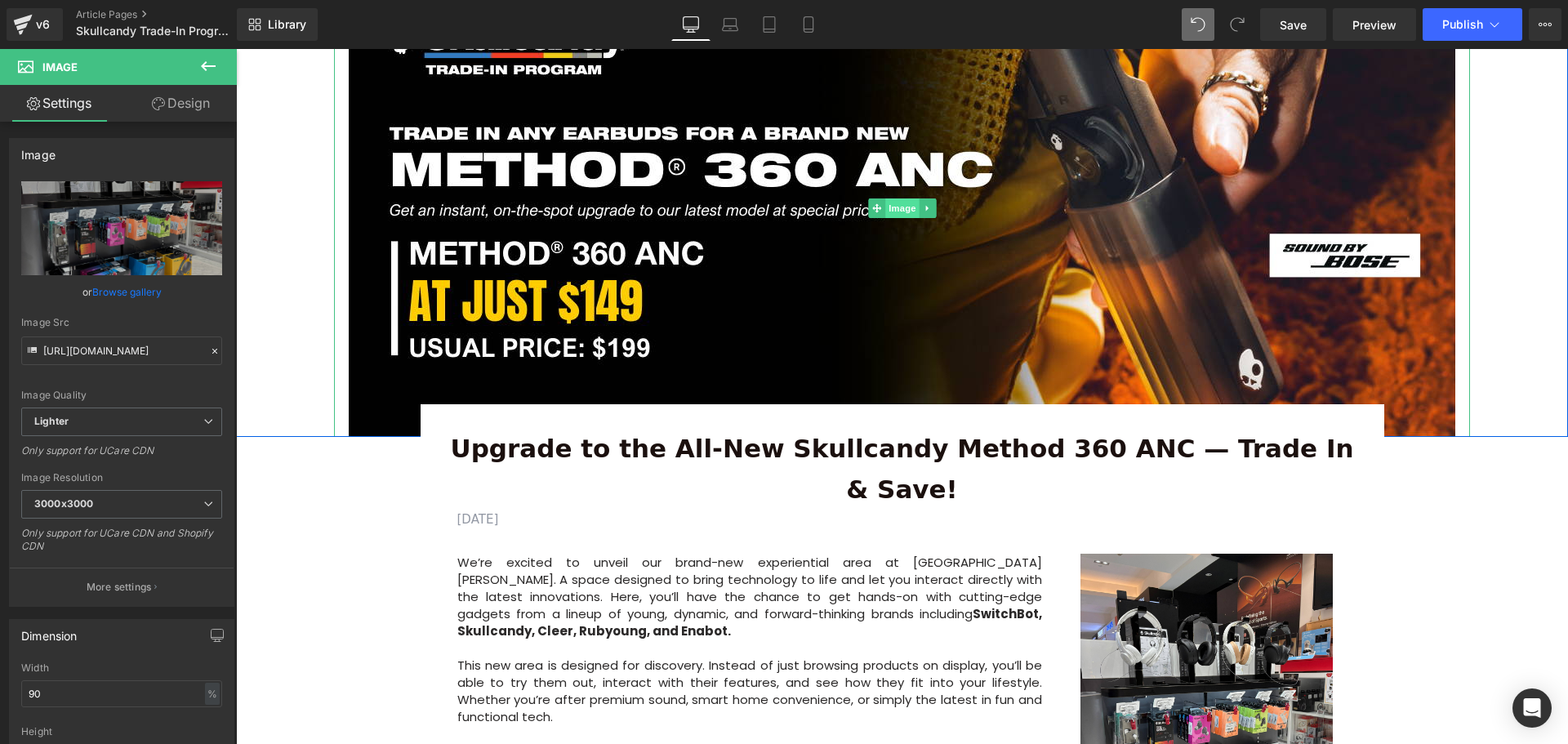
click at [901, 206] on span "Image" at bounding box center [902, 208] width 34 height 19
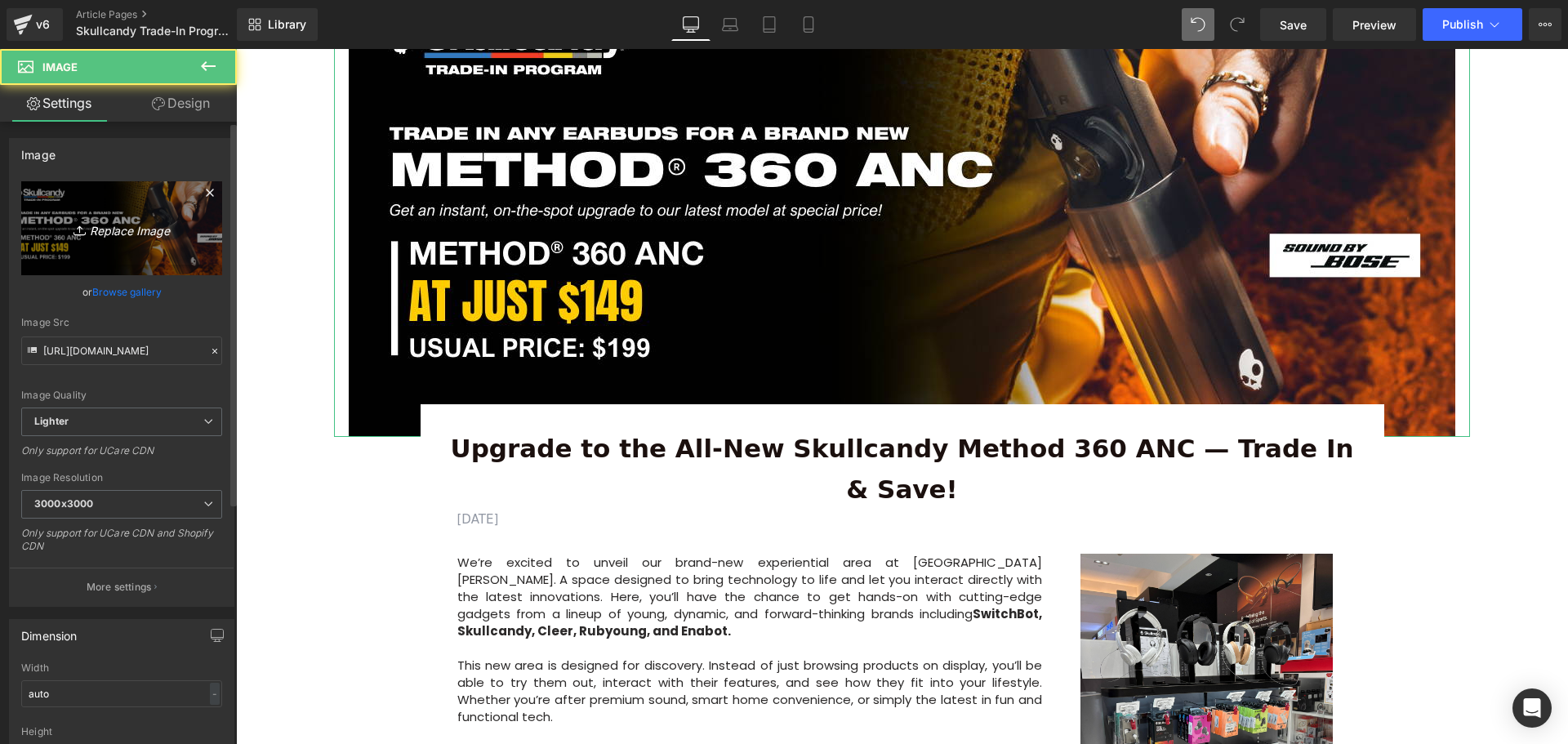
click at [123, 230] on icon "Replace Image" at bounding box center [121, 227] width 131 height 20
type input "C:\fakepath\Banners (1355 x 560 px) (12).png"
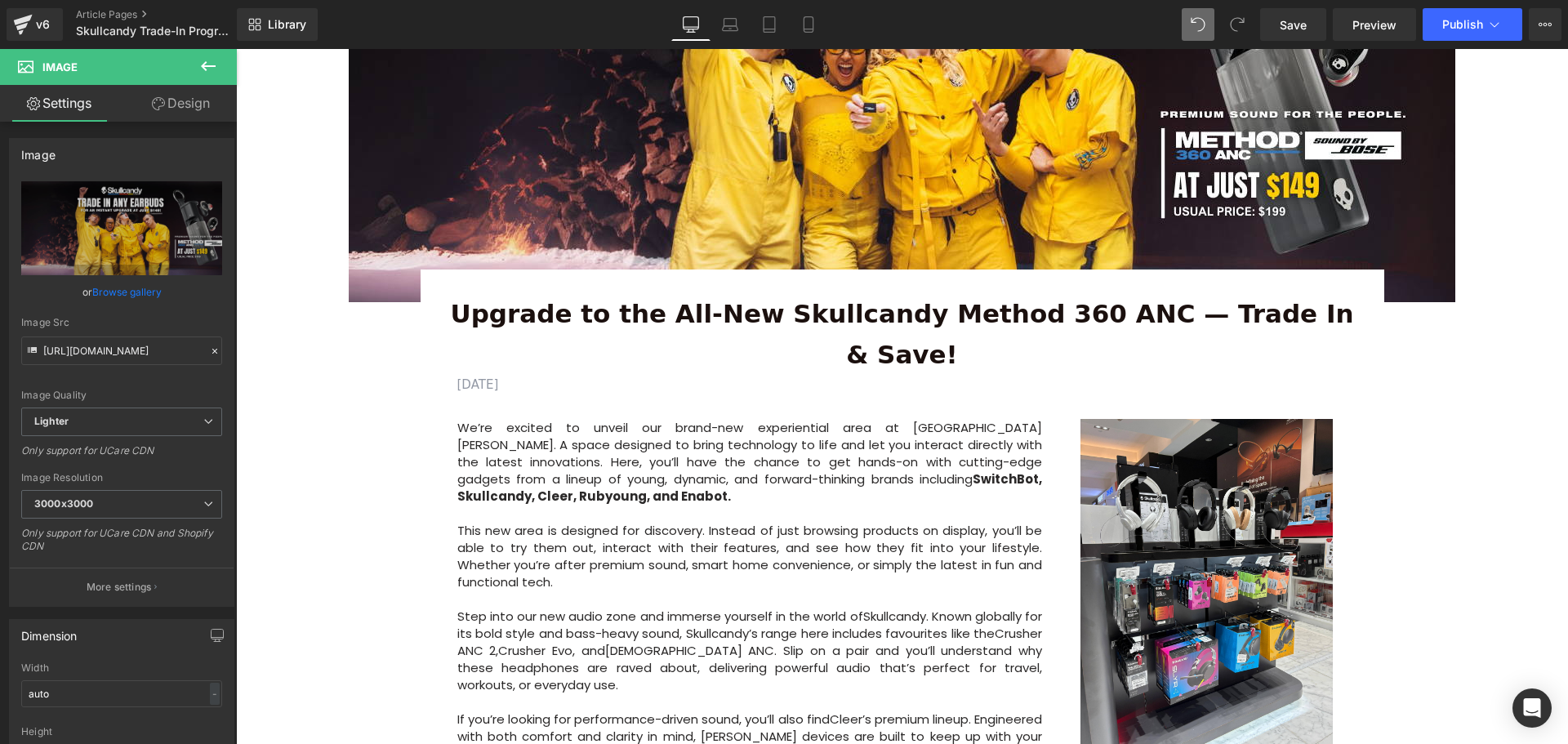
scroll to position [408, 0]
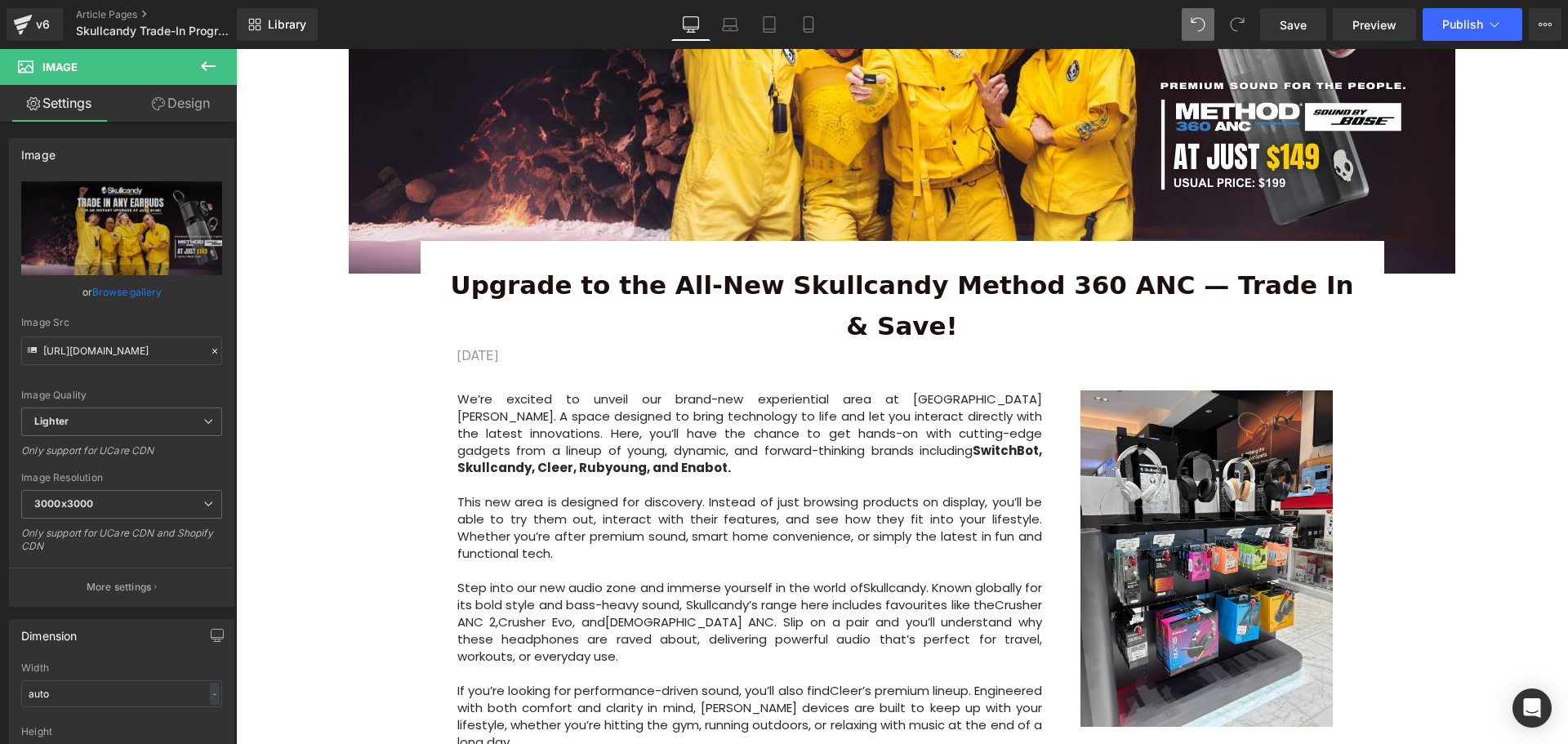
click at [458, 390] on div "We’re excited to unveil our brand-new experiential area at Courts Heeren. A spa…" at bounding box center [750, 570] width 586 height 360
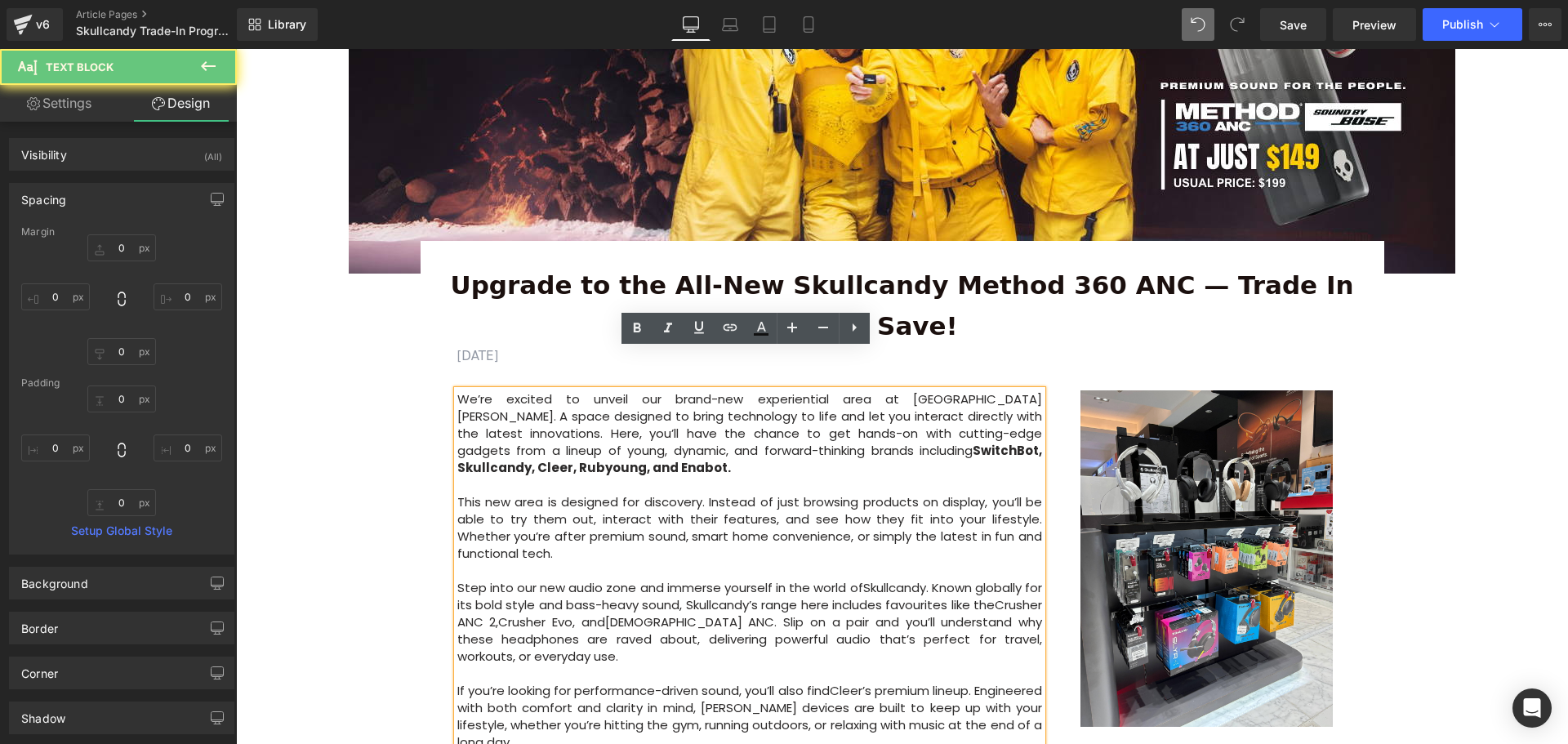
click at [458, 390] on p "We’re excited to unveil our brand-new experiential area at Courts Heeren. A spa…" at bounding box center [750, 432] width 586 height 86
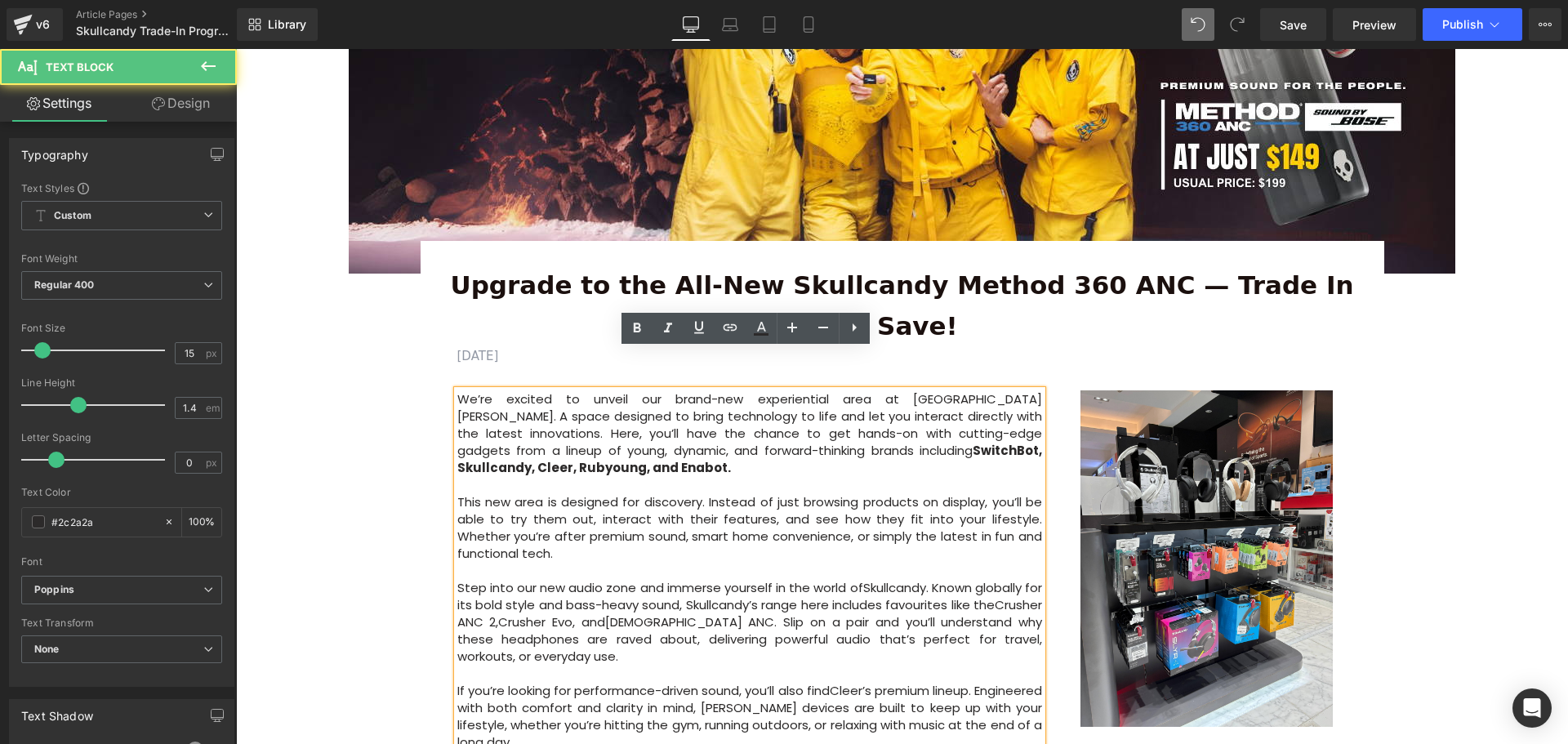
click at [458, 390] on p "We’re excited to unveil our brand-new experiential area at Courts Heeren. A spa…" at bounding box center [750, 432] width 586 height 86
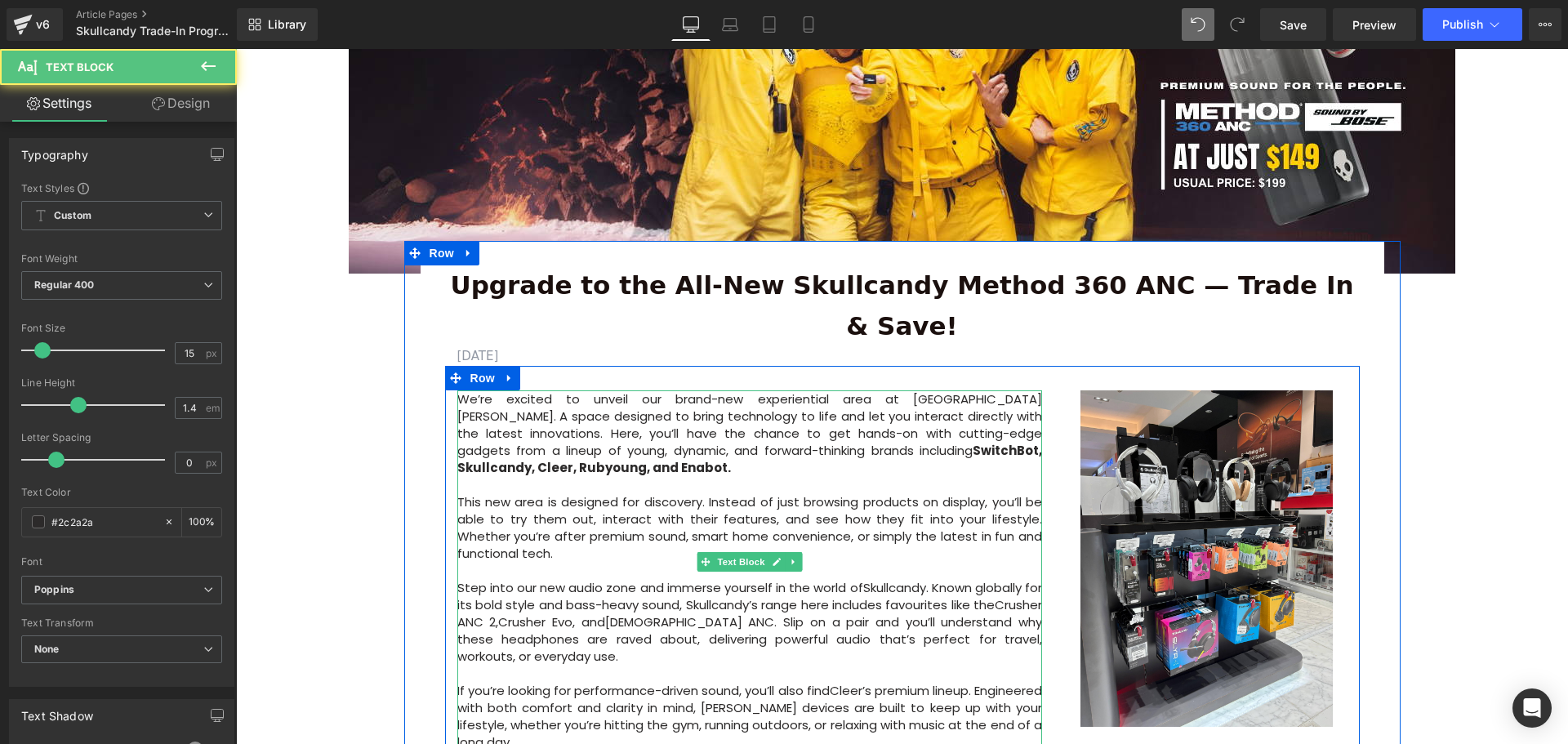
click at [488, 476] on p at bounding box center [750, 485] width 586 height 17
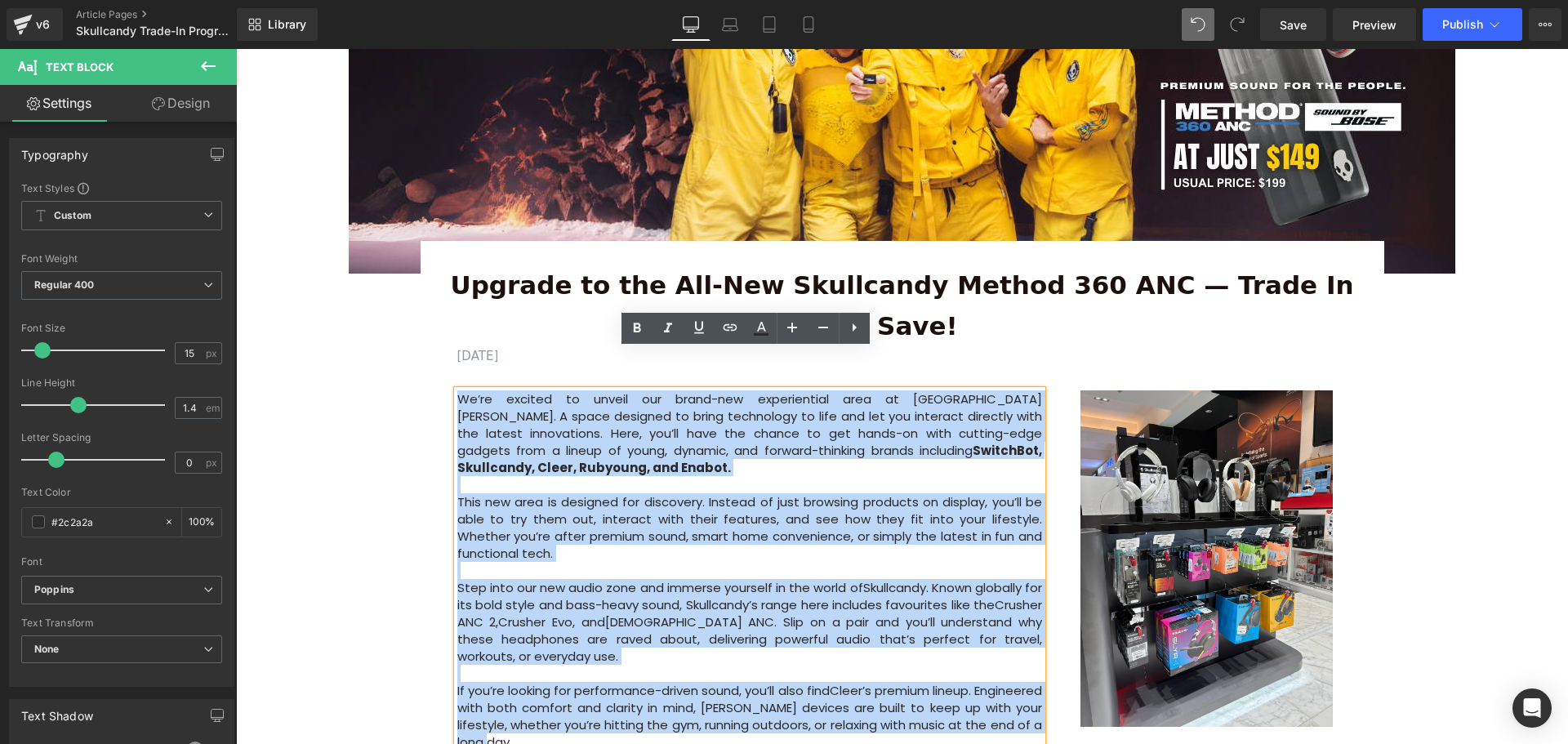
drag, startPoint x: 455, startPoint y: 358, endPoint x: 544, endPoint y: 700, distance: 353.4
click at [544, 700] on div "We’re excited to unveil our brand-new experiential area at Courts Heeren. A spa…" at bounding box center [902, 562] width 915 height 393
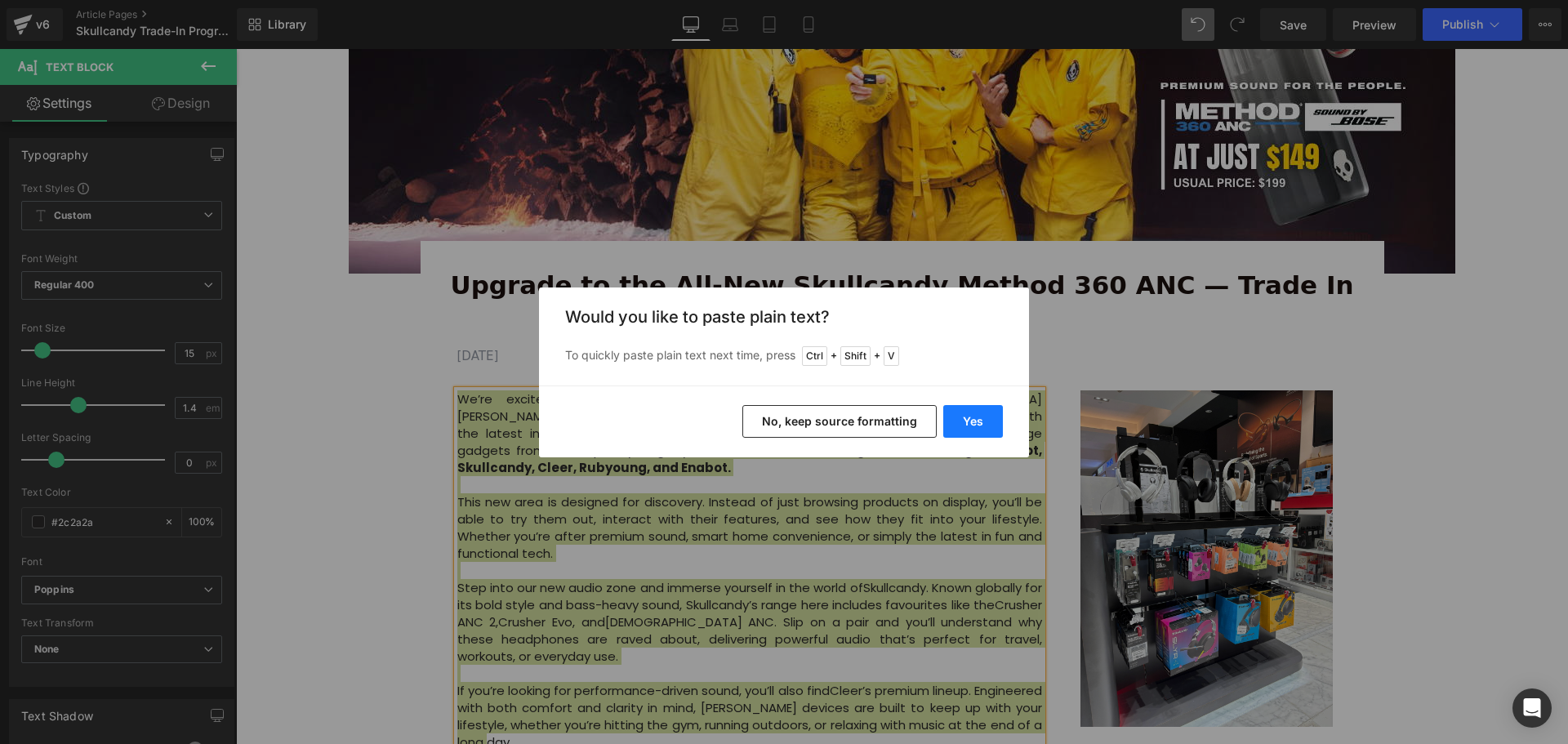
drag, startPoint x: 965, startPoint y: 426, endPoint x: 719, endPoint y: 379, distance: 250.4
click at [965, 426] on button "Yes" at bounding box center [974, 422] width 60 height 33
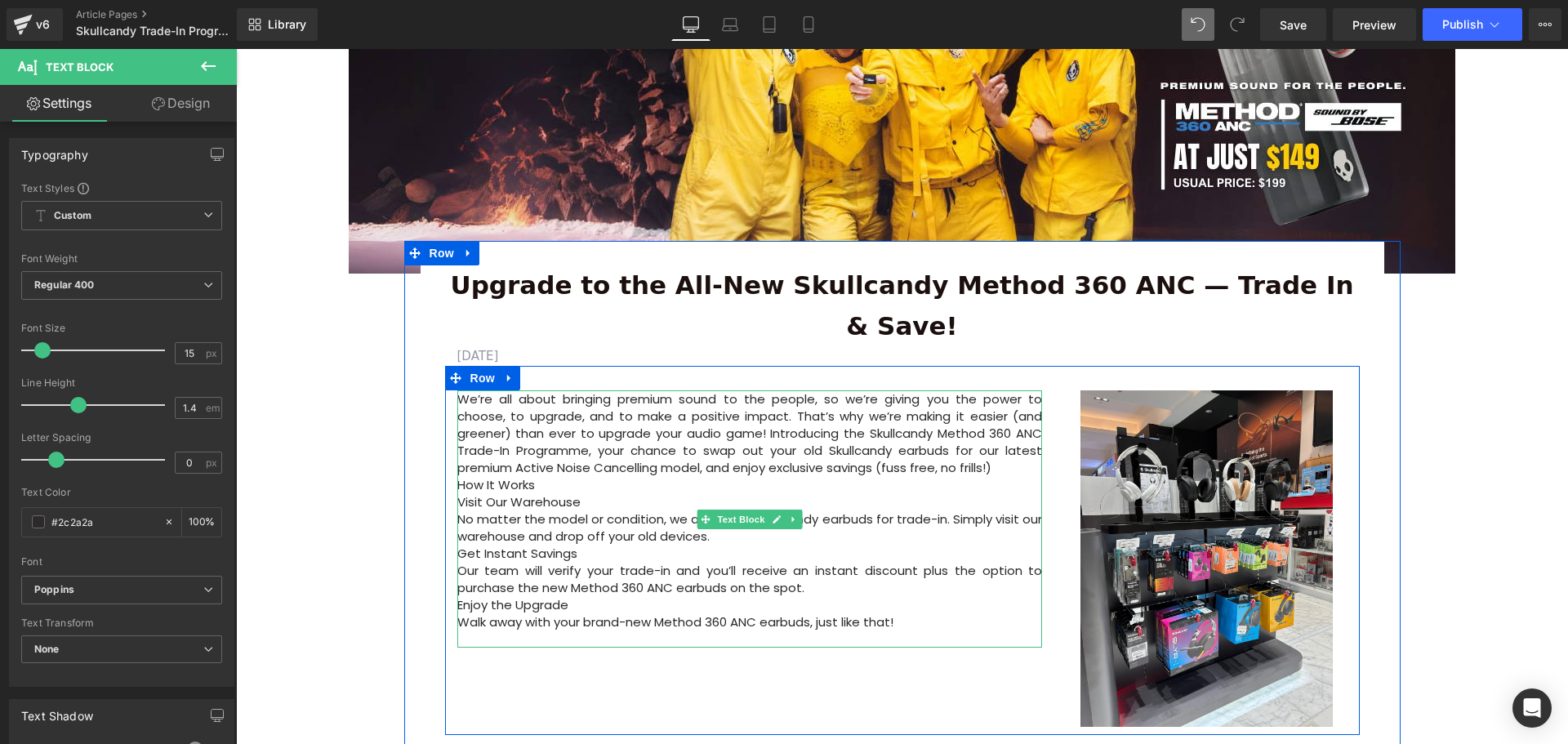
click at [581, 476] on p "How It Works" at bounding box center [750, 485] width 586 height 17
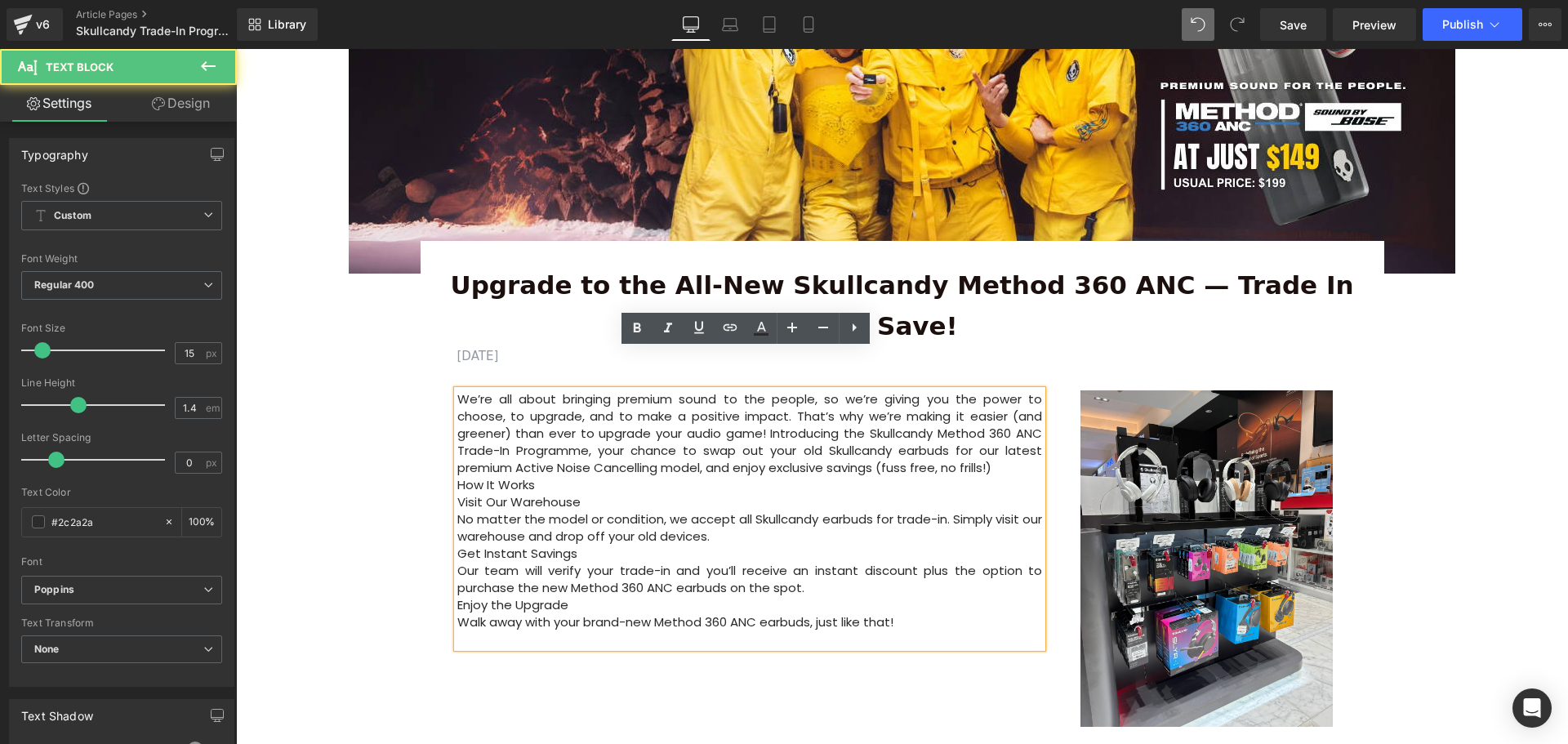
click at [1013, 427] on p "We’re all about bringing premium sound to the people, so we’re giving you the p…" at bounding box center [750, 432] width 586 height 86
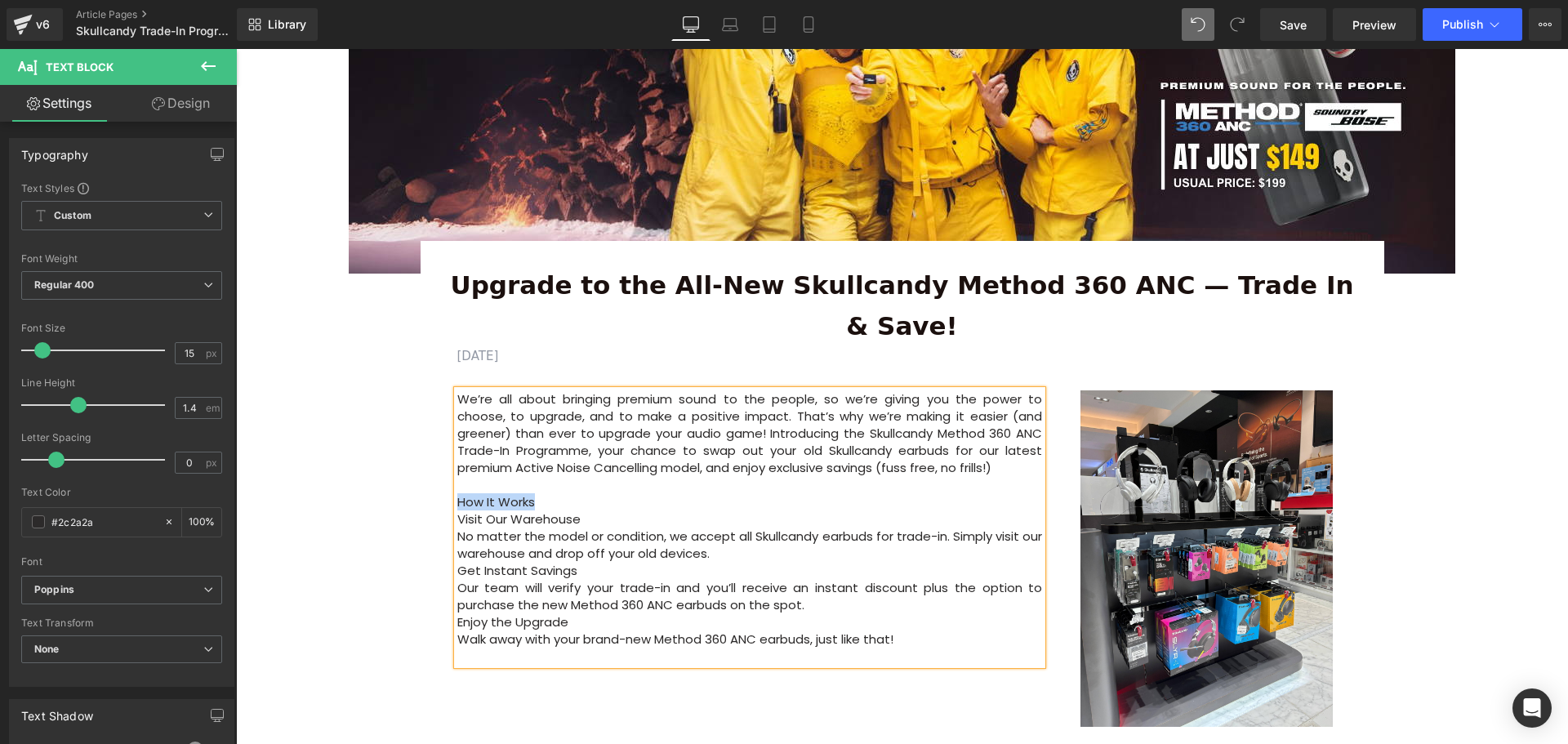
drag, startPoint x: 539, startPoint y: 460, endPoint x: 454, endPoint y: 461, distance: 85.0
click at [458, 493] on p "How It Works" at bounding box center [750, 502] width 586 height 17
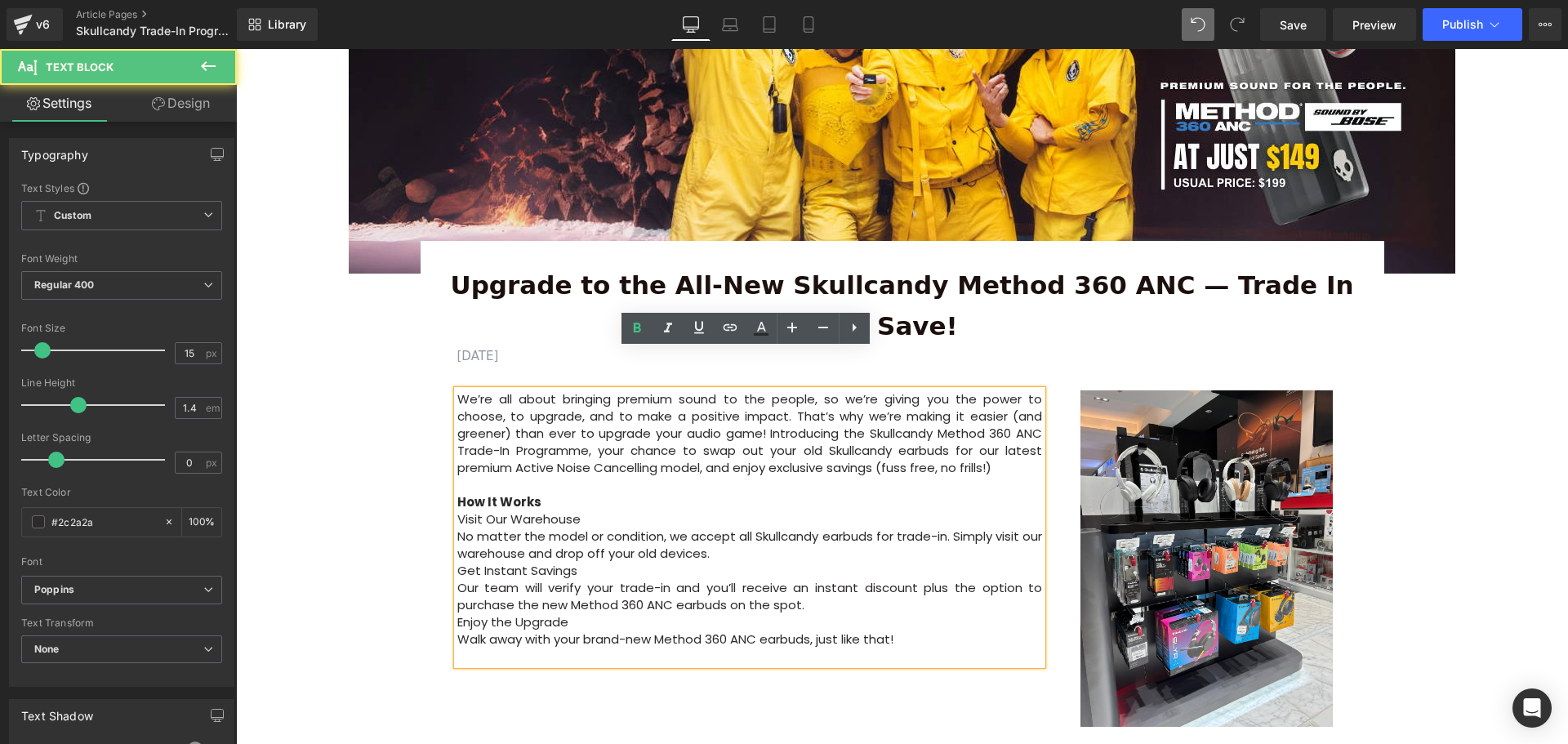
click at [458, 510] on p "Visit Our Warehouse" at bounding box center [750, 519] width 586 height 17
click at [458, 562] on p "Get Instant Savings" at bounding box center [750, 571] width 586 height 17
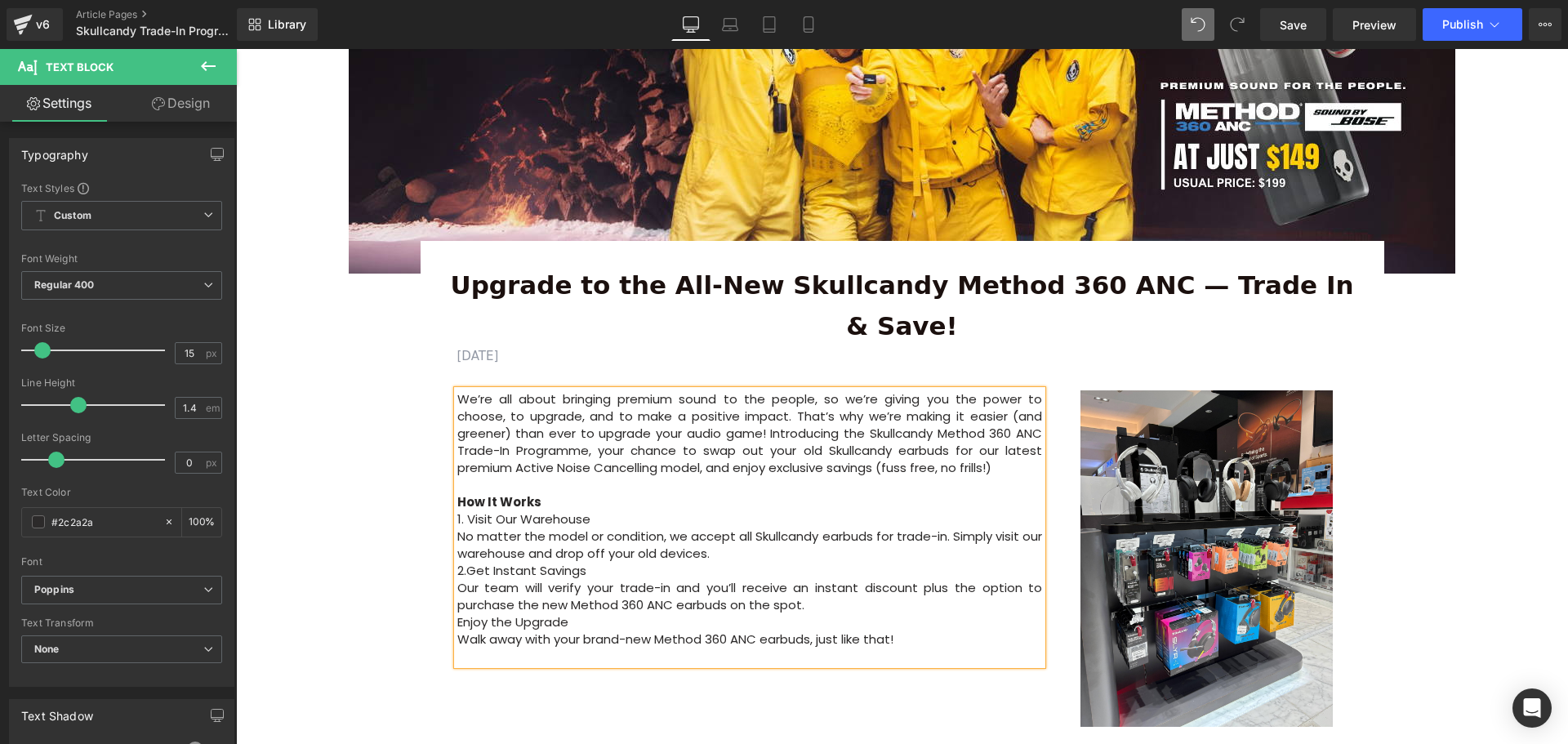
click at [458, 579] on p "Our team will verify your trade-in and you’ll receive an instant discount plus …" at bounding box center [750, 595] width 586 height 34
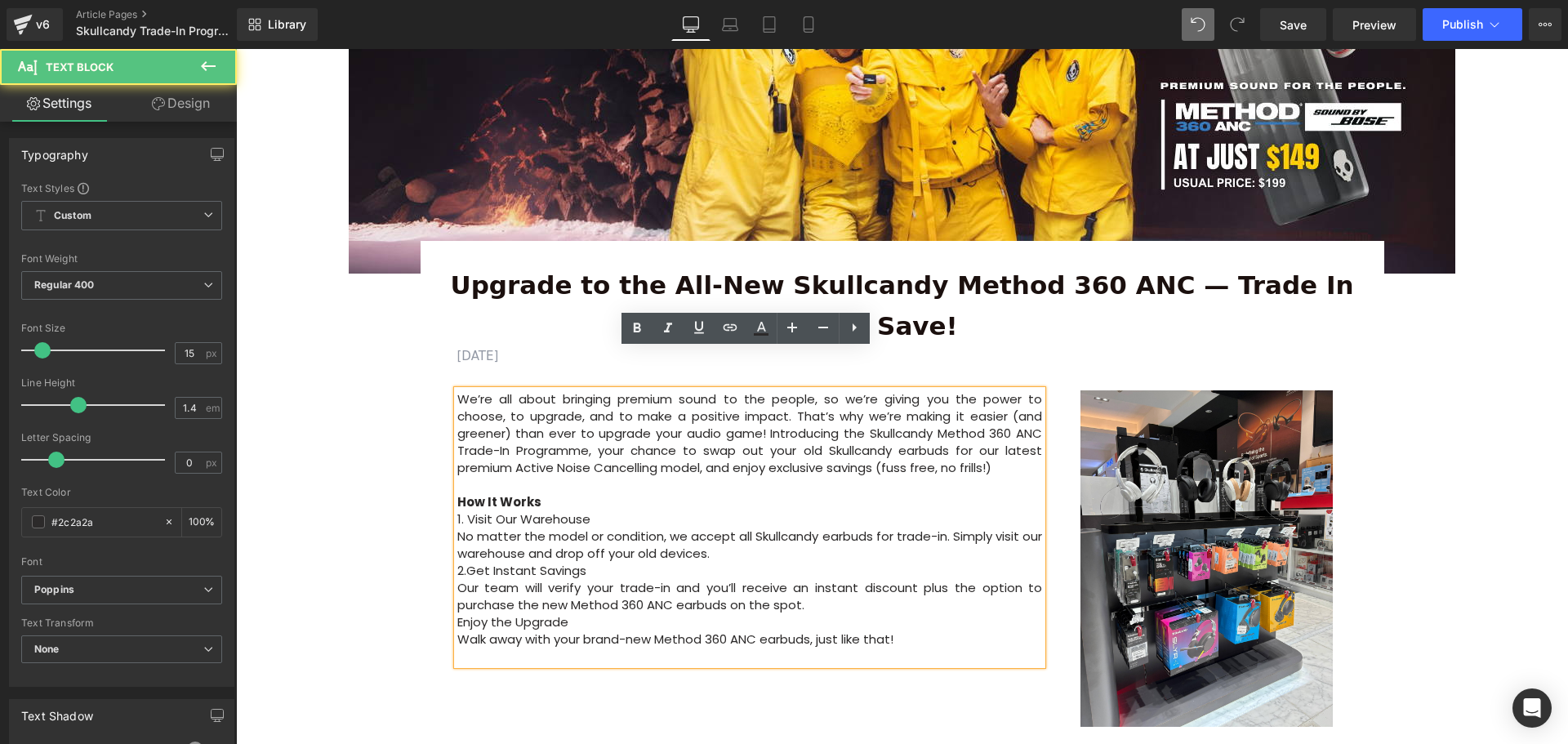
click at [458, 613] on p "Enjoy the Upgrade" at bounding box center [750, 622] width 586 height 17
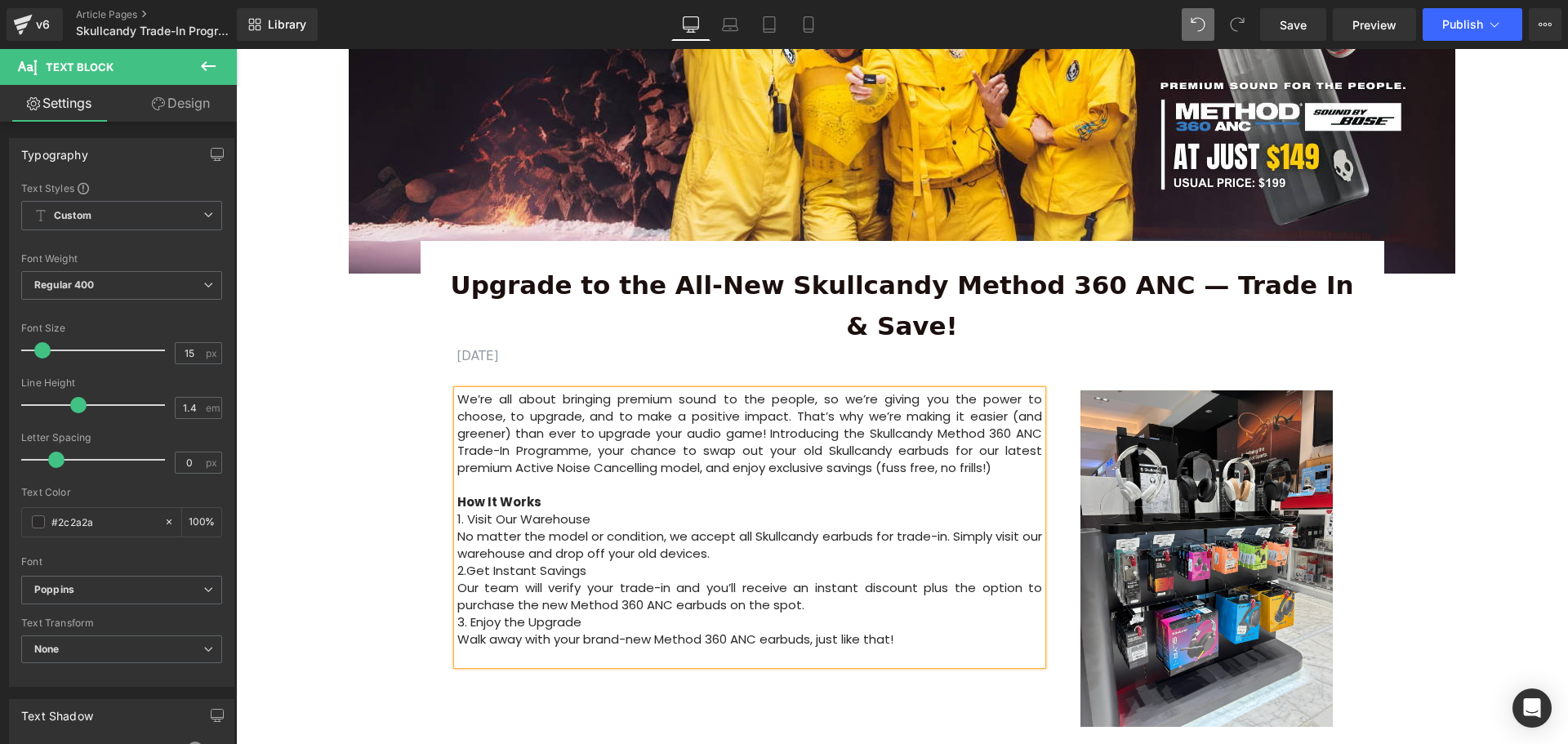
click at [756, 527] on p "No matter the model or condition, we accept all Skullcandy earbuds for trade-in…" at bounding box center [750, 544] width 586 height 34
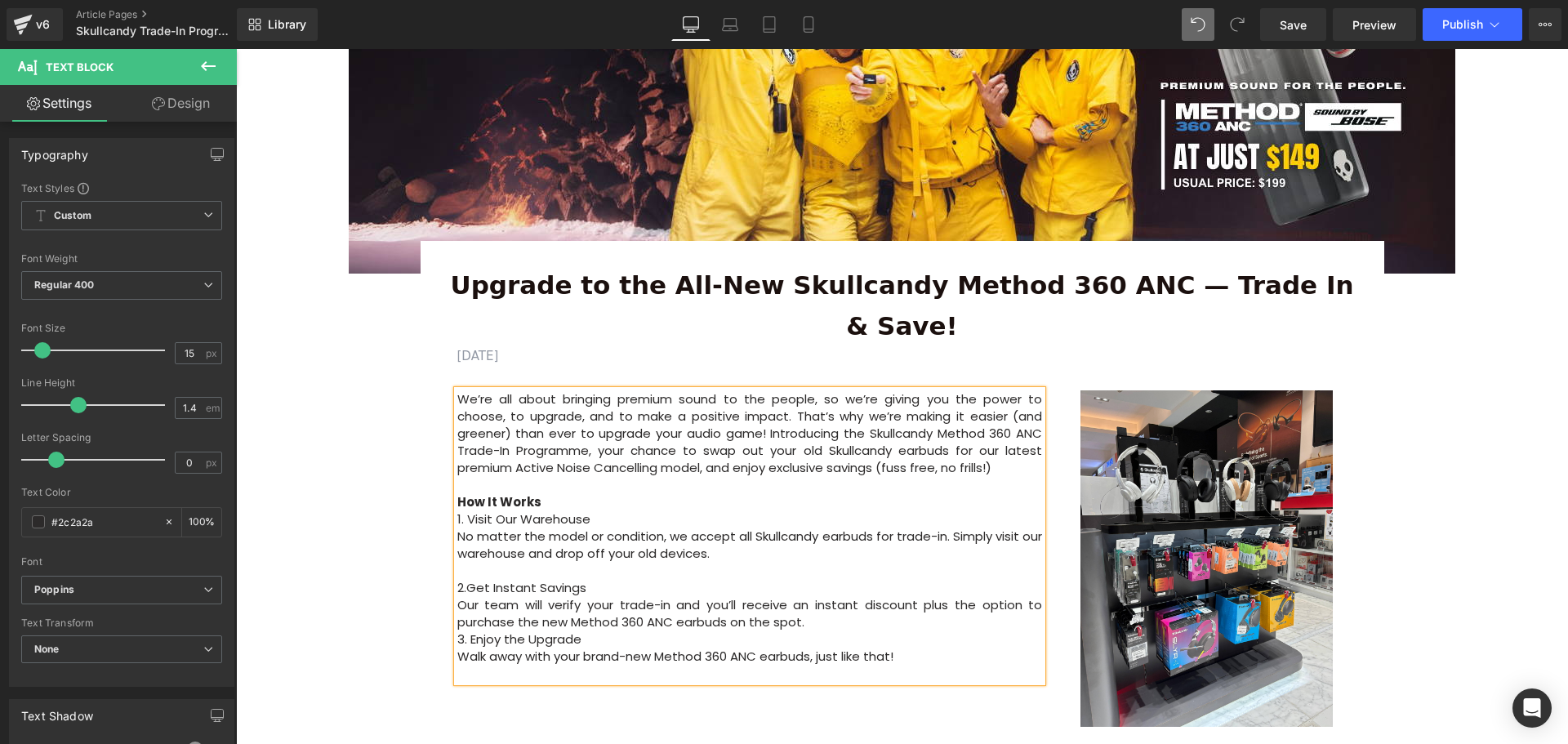
click at [828, 596] on p "Our team will verify your trade-in and you’ll receive an instant discount plus …" at bounding box center [750, 612] width 586 height 34
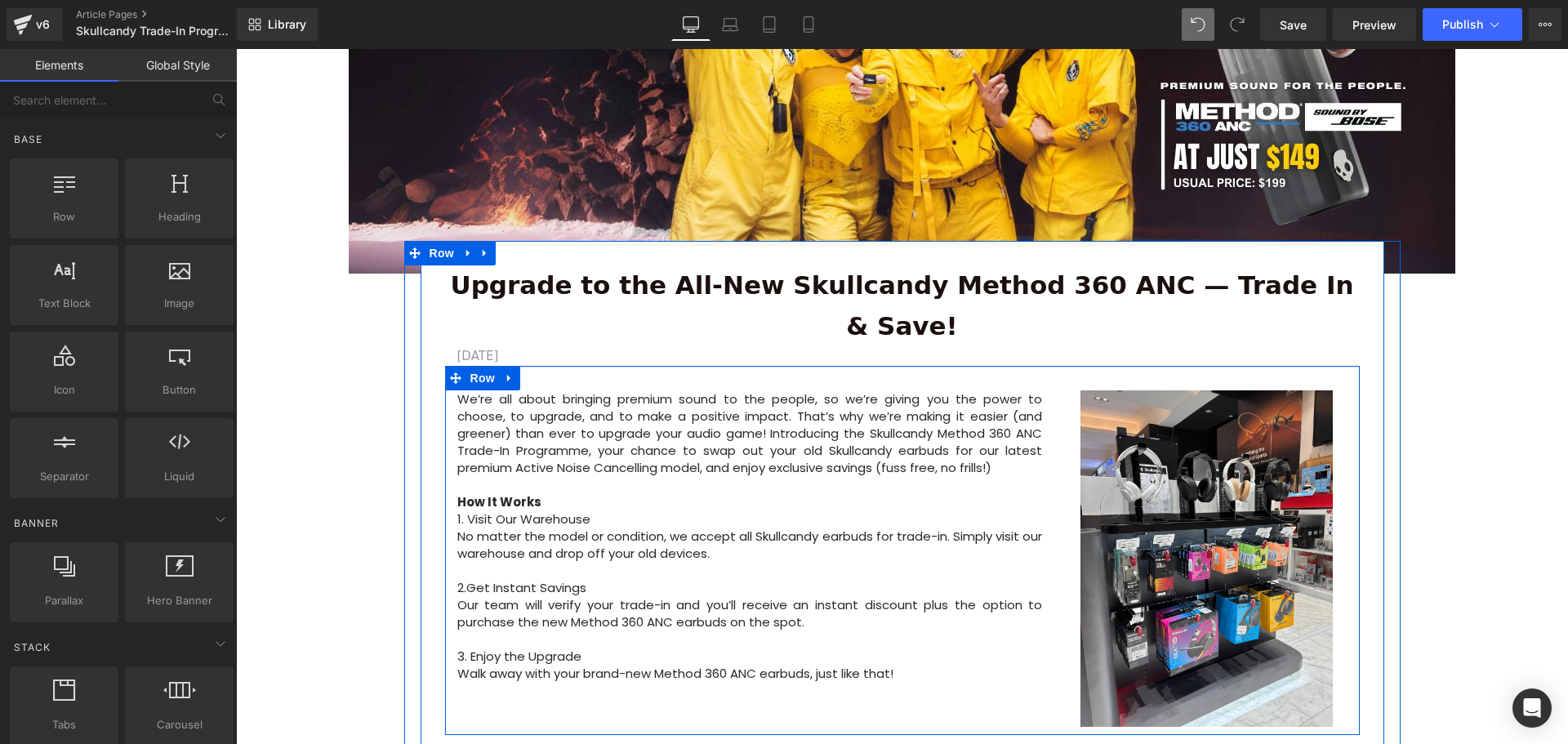
click at [236, 49] on div at bounding box center [236, 49] width 0 height 0
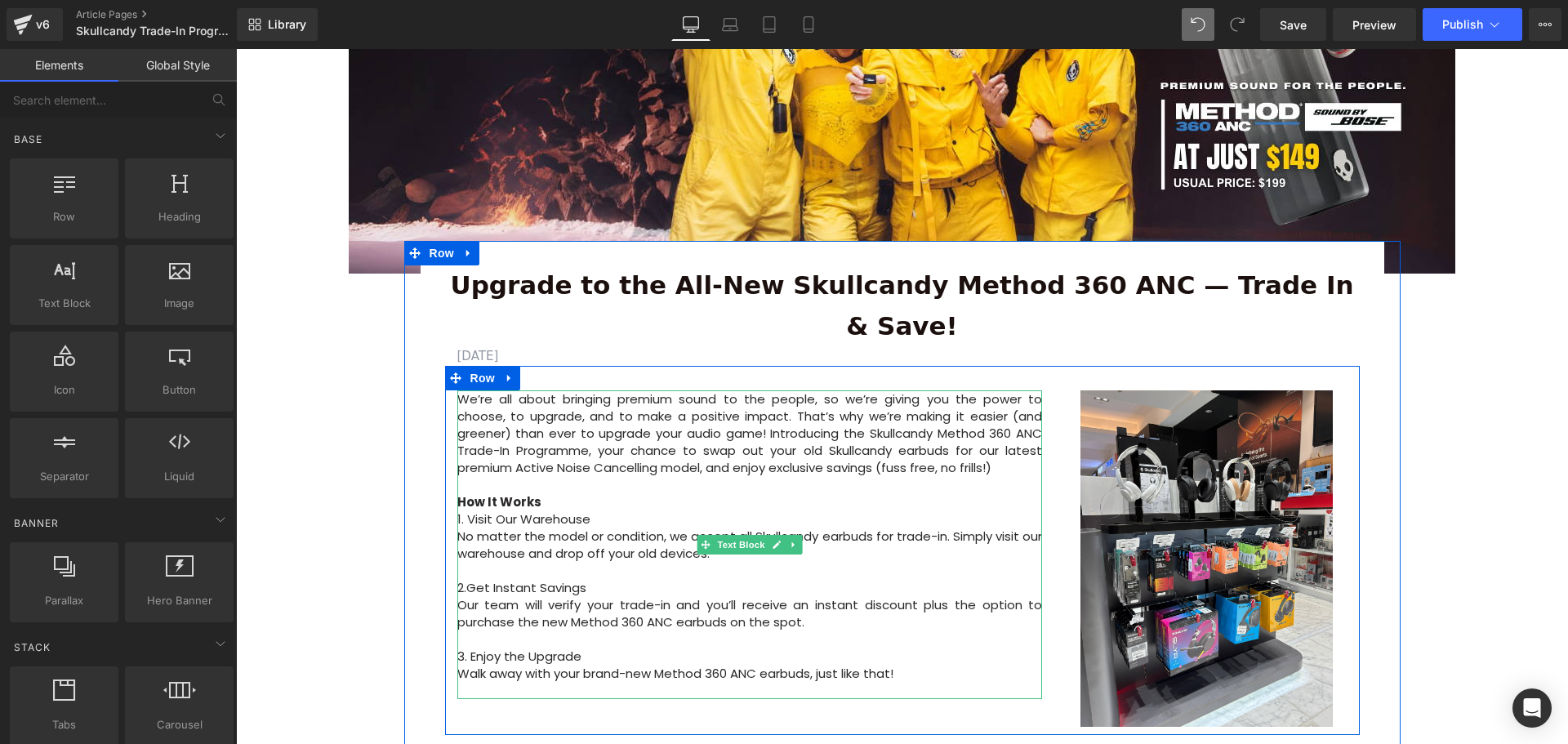
click at [870, 527] on p "No matter the model or condition, we accept all Skullcandy earbuds for trade-in…" at bounding box center [750, 544] width 586 height 34
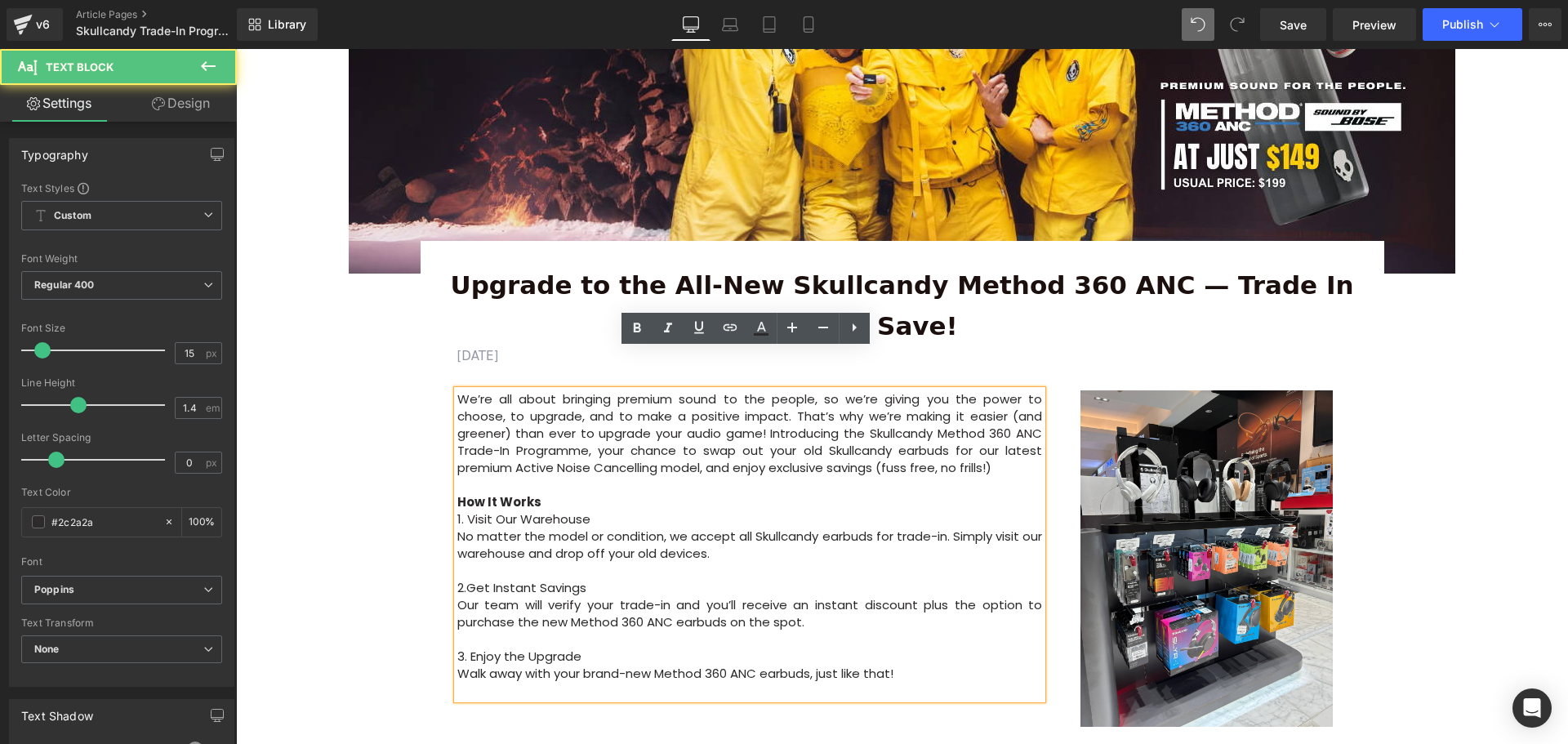
click at [820, 527] on p "No matter the model or condition, we accept all Skullcandy earbuds for trade-in…" at bounding box center [750, 544] width 586 height 34
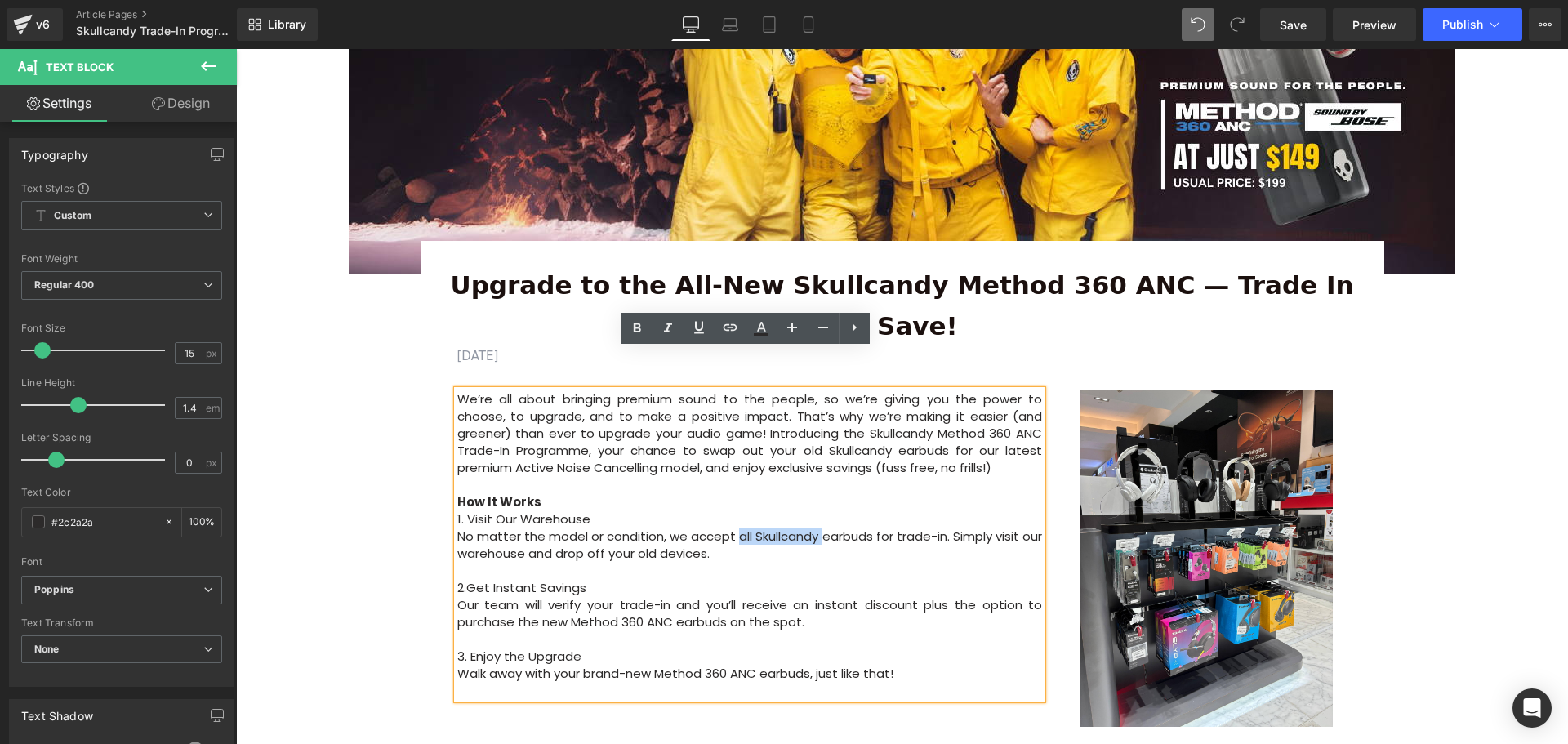
drag, startPoint x: 830, startPoint y: 492, endPoint x: 743, endPoint y: 498, distance: 87.2
click at [743, 527] on p "No matter the model or condition, we accept all Skullcandy earbuds for trade-in…" at bounding box center [750, 544] width 586 height 34
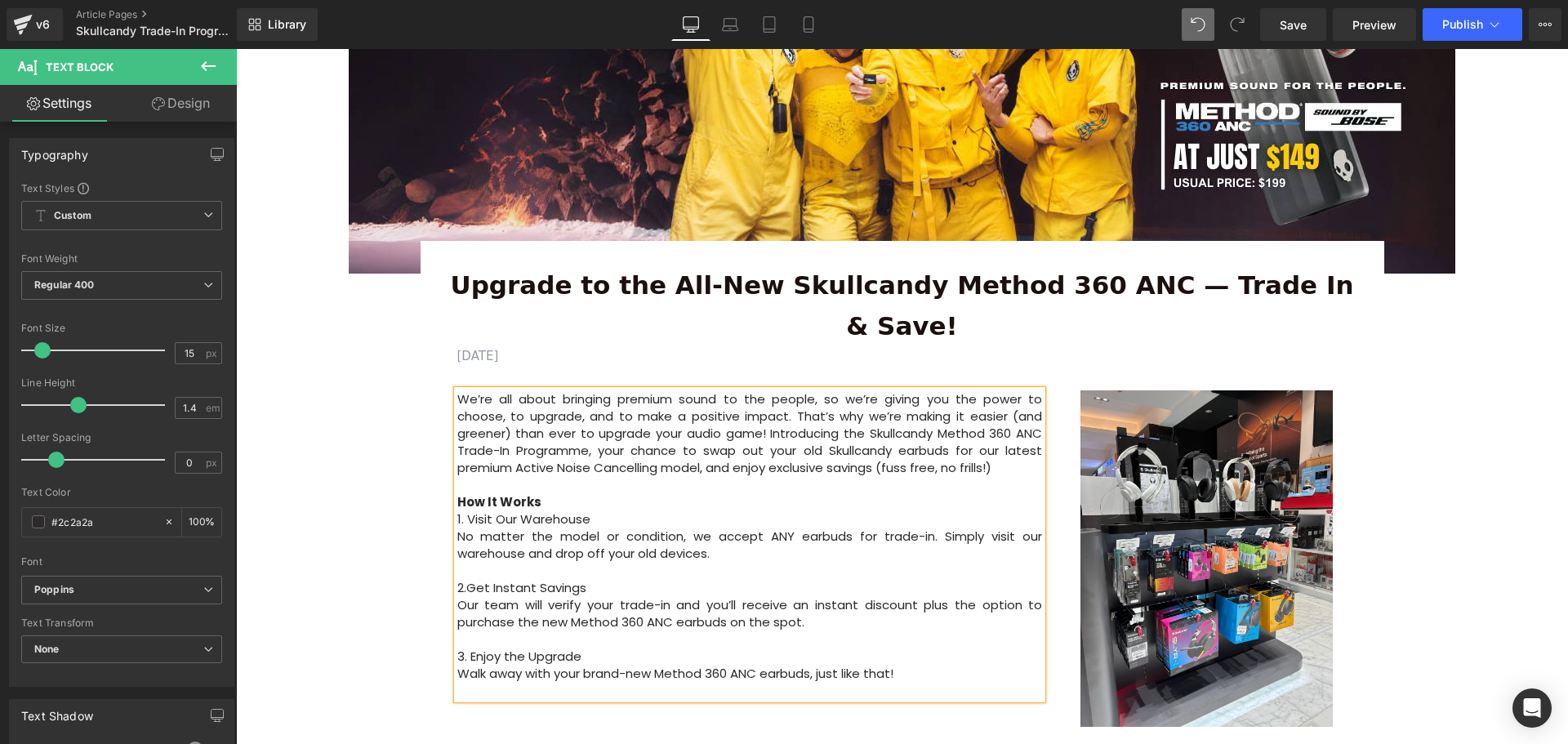
click at [928, 527] on p "No matter the model or condition, we accept ANY earbuds for trade-in. Simply vi…" at bounding box center [750, 544] width 586 height 34
click at [703, 527] on p "No matter the model or condition, we accept ANY earbuds for trade-in. Simply vi…" at bounding box center [750, 544] width 586 height 34
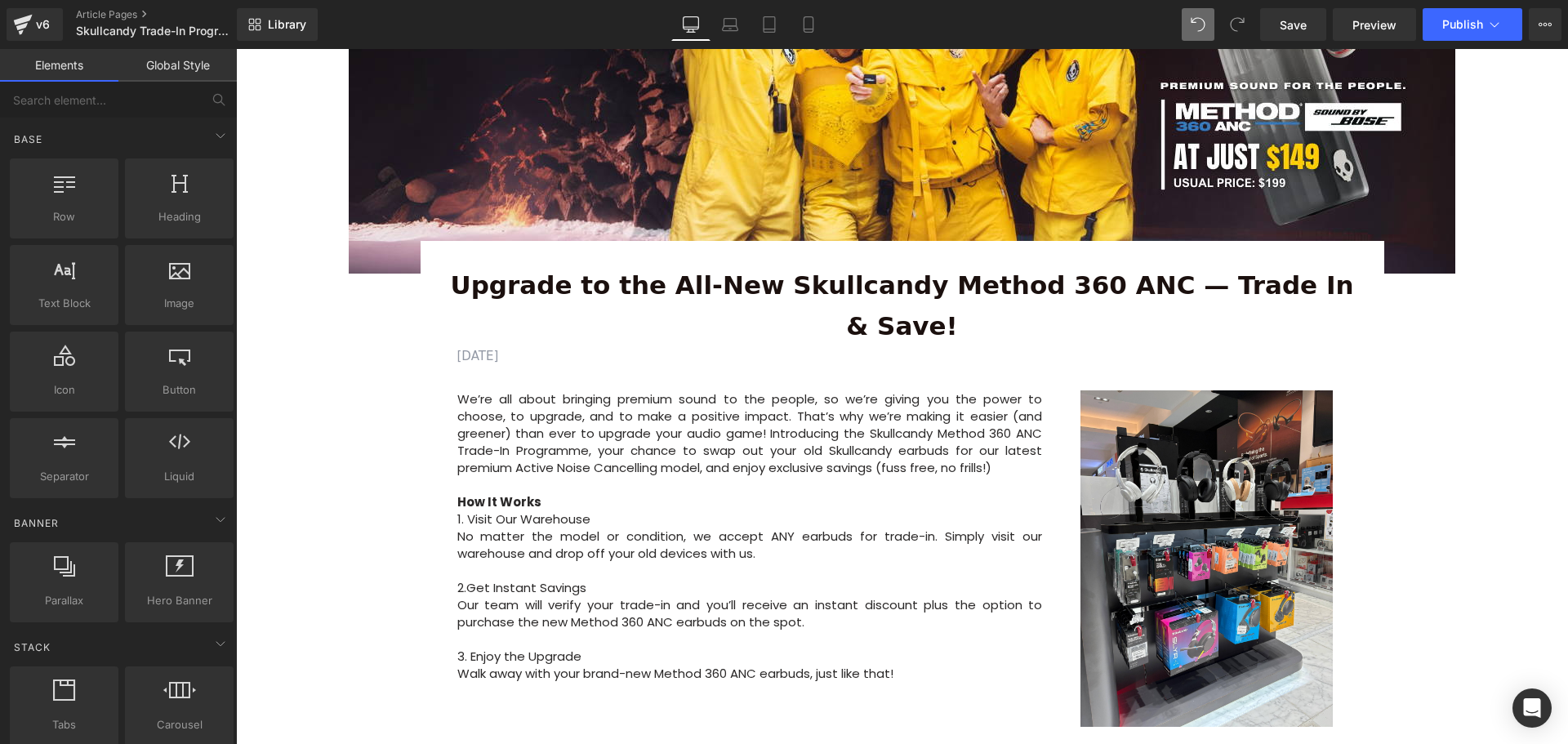
scroll to position [490, 0]
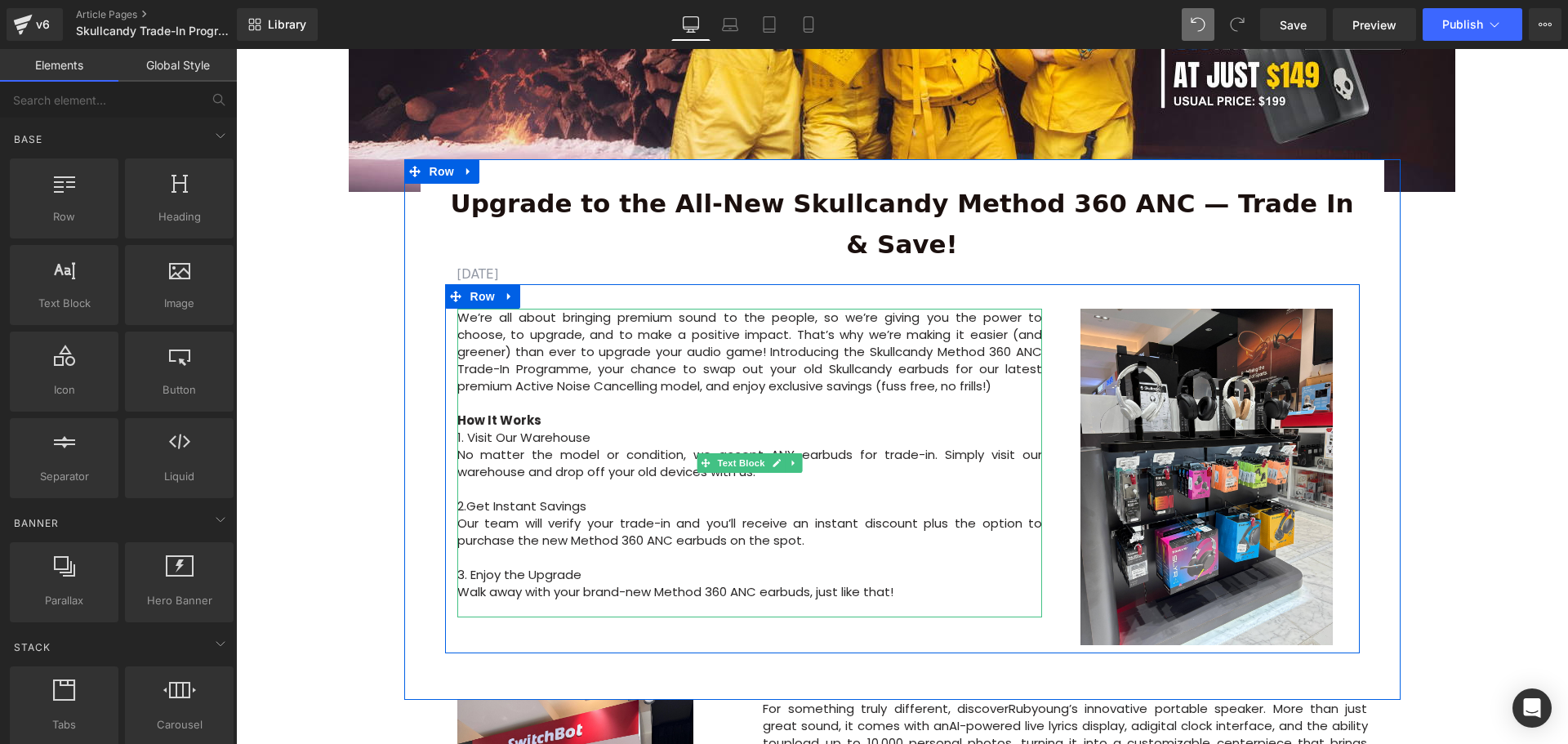
click at [604, 429] on p "1. Visit Our Warehouse" at bounding box center [750, 437] width 586 height 17
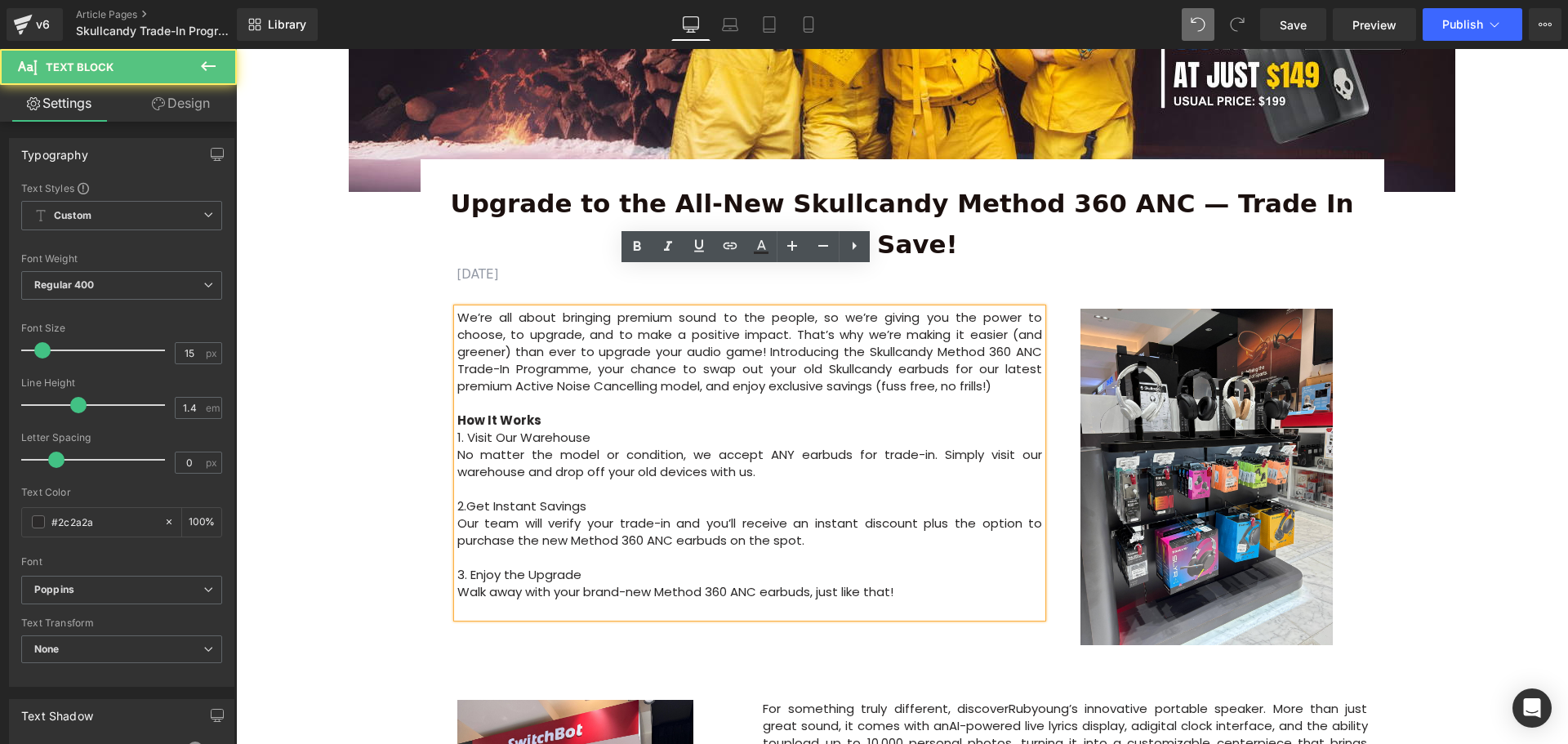
click at [570, 411] on p "How It Works" at bounding box center [750, 420] width 586 height 17
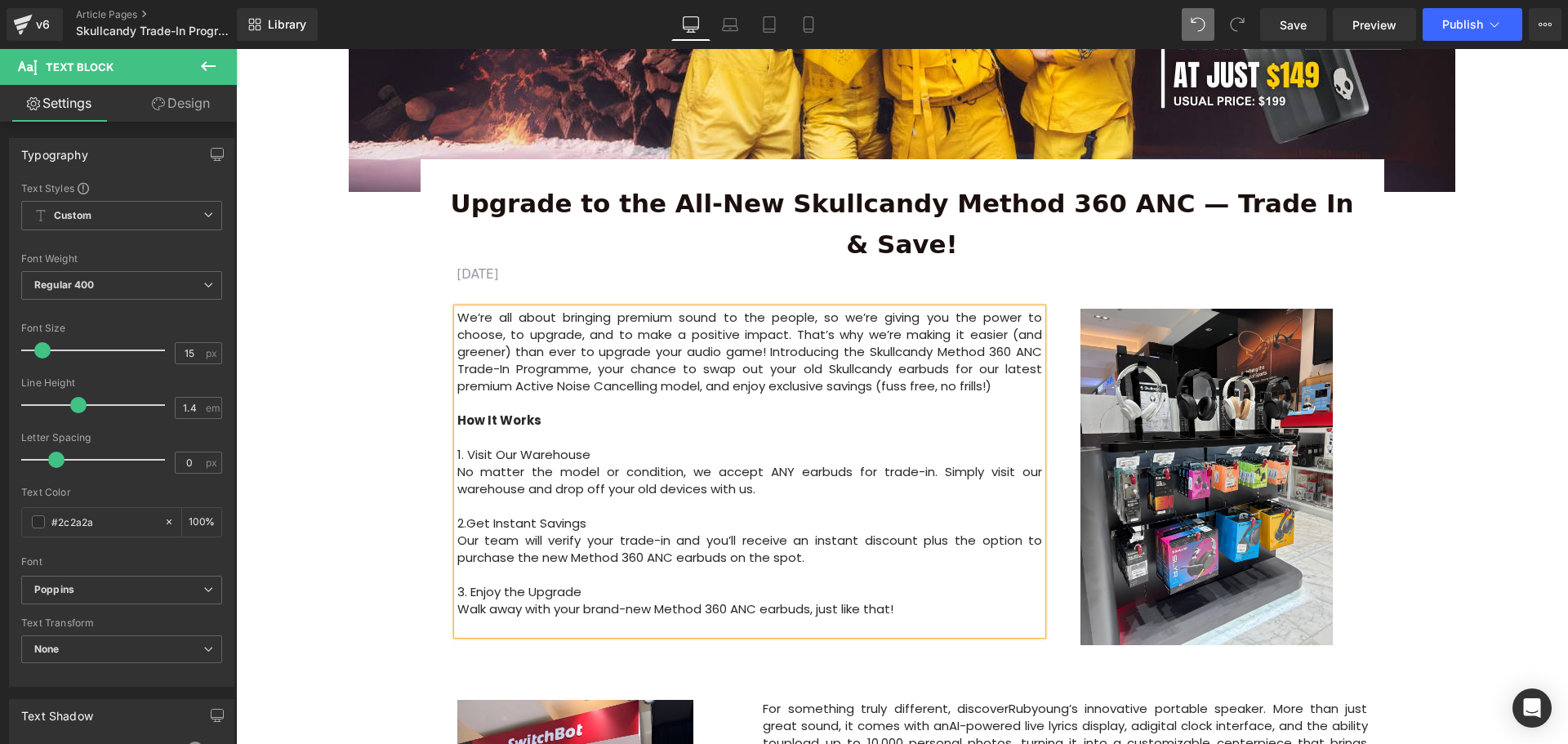
click at [339, 495] on div "Image Row Upgrade to the All-New Skullcandy Method 360 ANC — Trade In & Save! T…" at bounding box center [902, 697] width 1332 height 2016
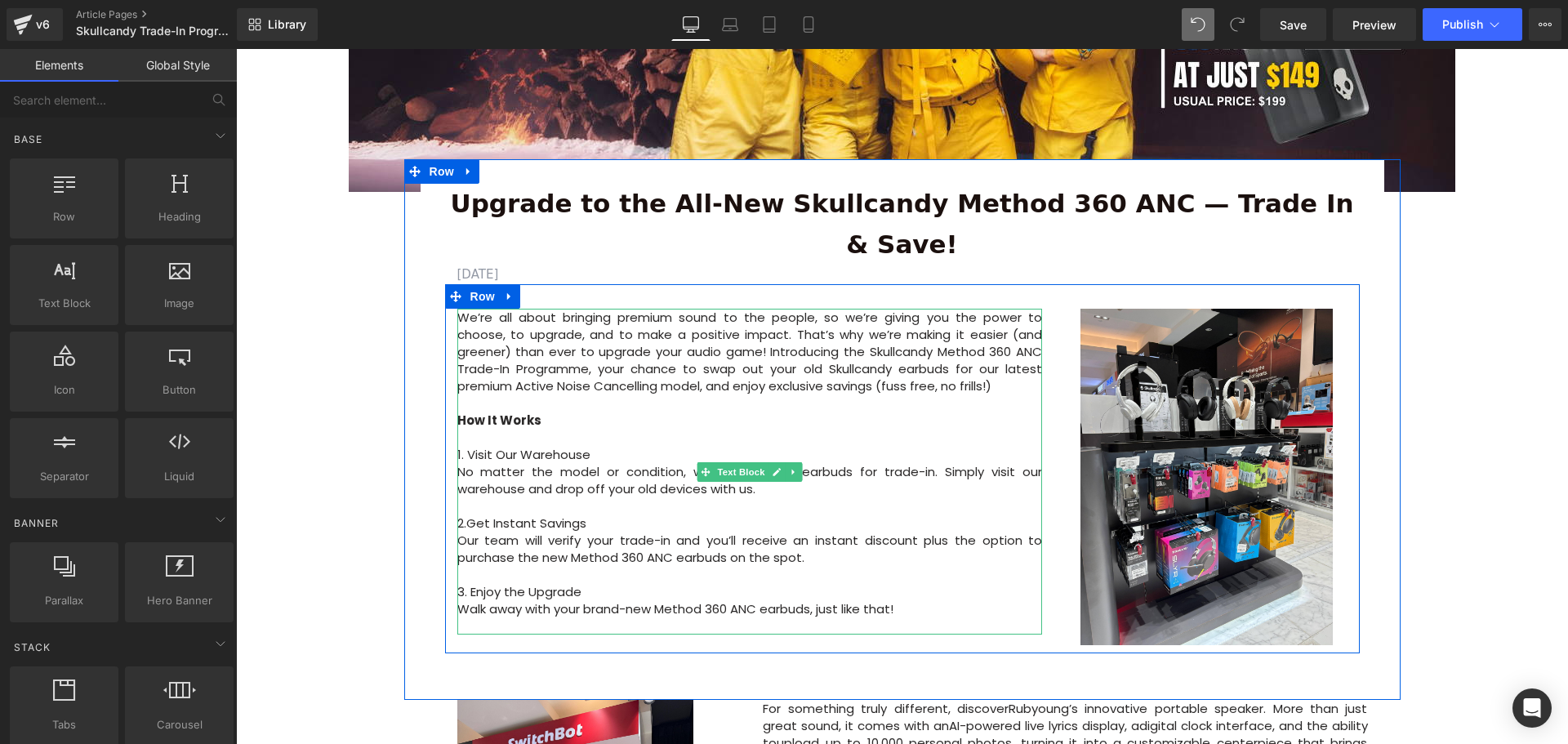
click at [594, 446] on p "1. Visit Our Warehouse" at bounding box center [750, 455] width 586 height 17
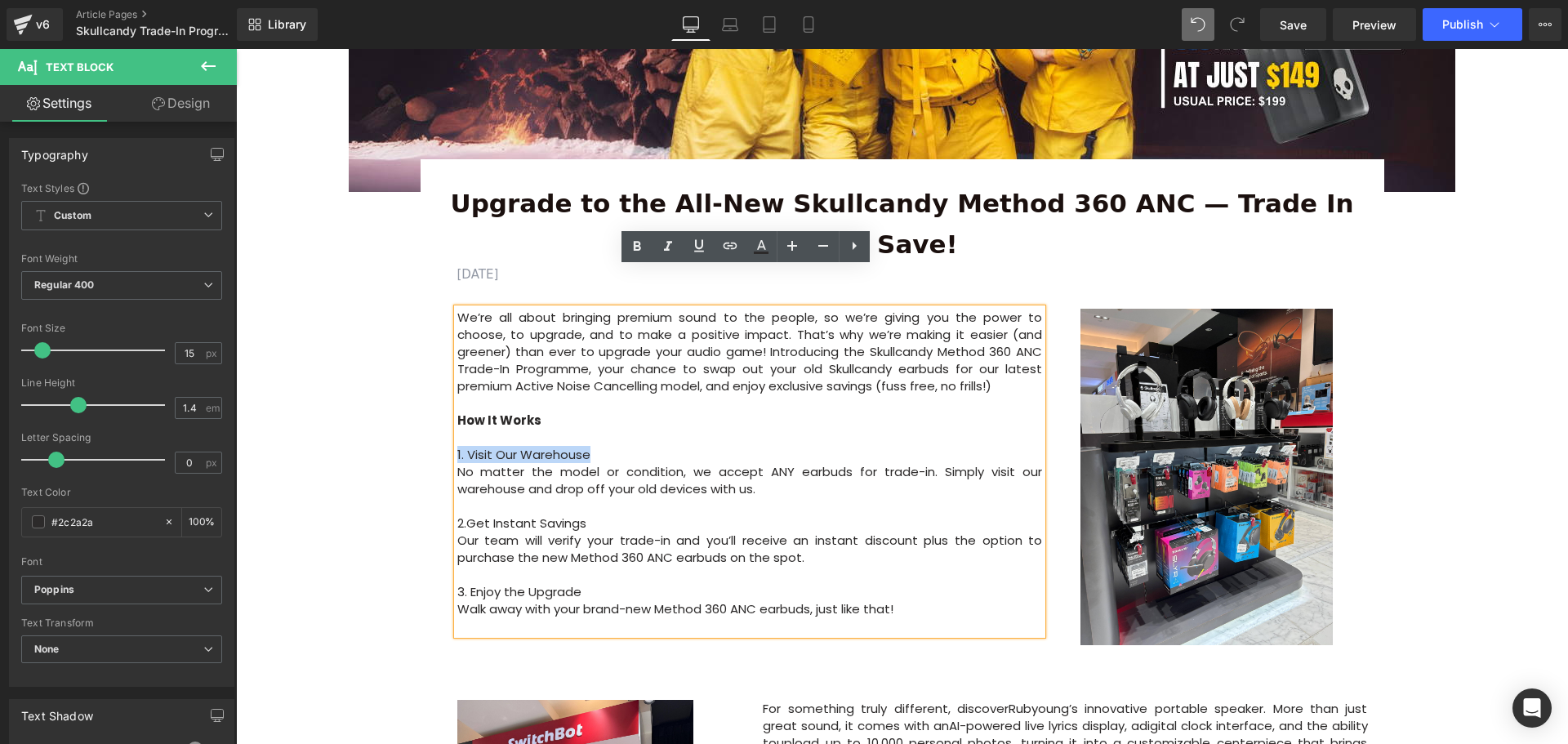
drag, startPoint x: 619, startPoint y: 410, endPoint x: 447, endPoint y: 413, distance: 172.0
click at [447, 413] on div "We’re all about bringing premium sound to the people, so we’re giving you the p…" at bounding box center [750, 471] width 610 height 326
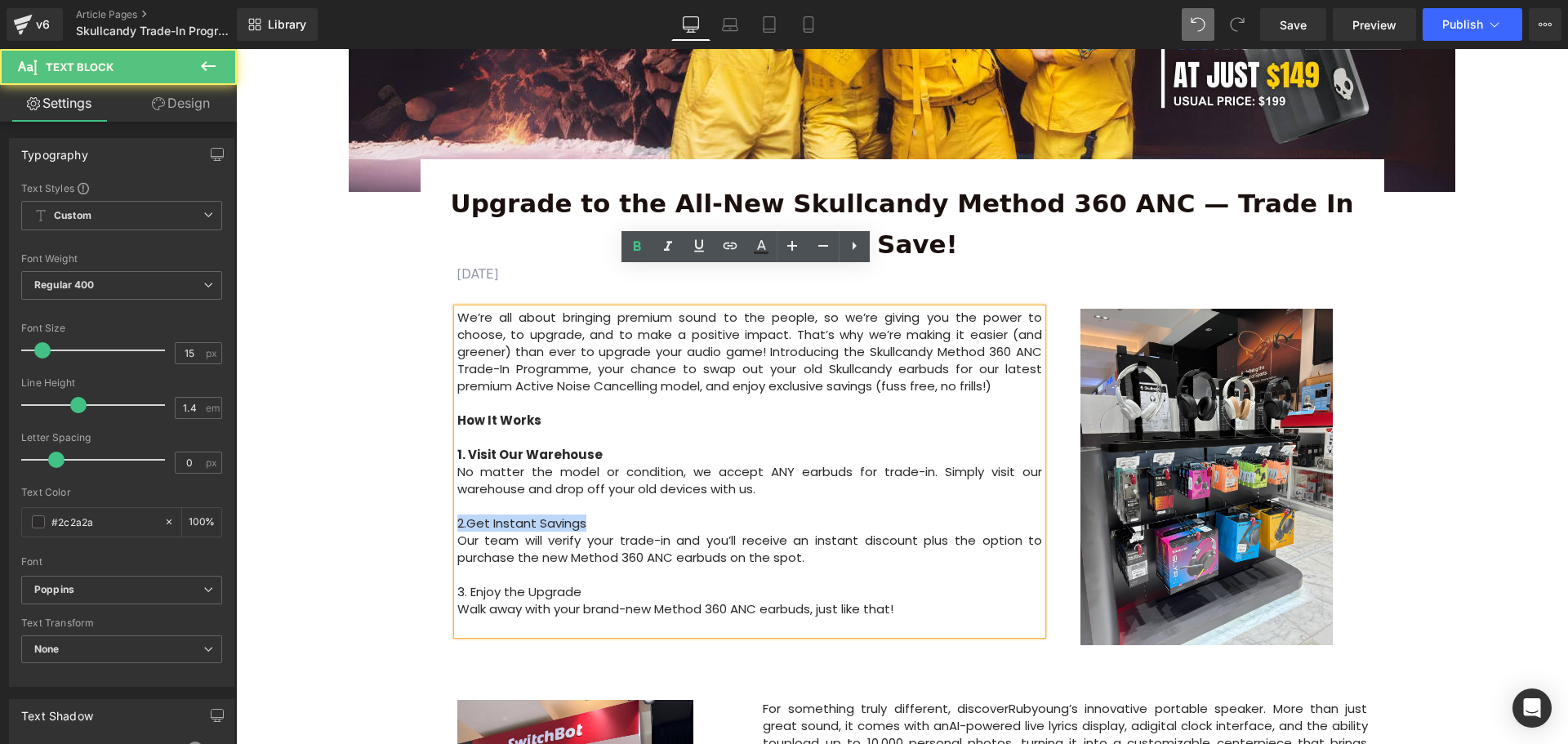
drag, startPoint x: 549, startPoint y: 489, endPoint x: 455, endPoint y: 484, distance: 94.1
click at [447, 486] on div "We’re all about bringing premium sound to the people, so we’re giving you the p…" at bounding box center [750, 471] width 610 height 326
click at [472, 515] on p "2.Get Instant Savings" at bounding box center [750, 523] width 586 height 17
click at [466, 515] on p "2.Get Instant Savings" at bounding box center [750, 523] width 586 height 17
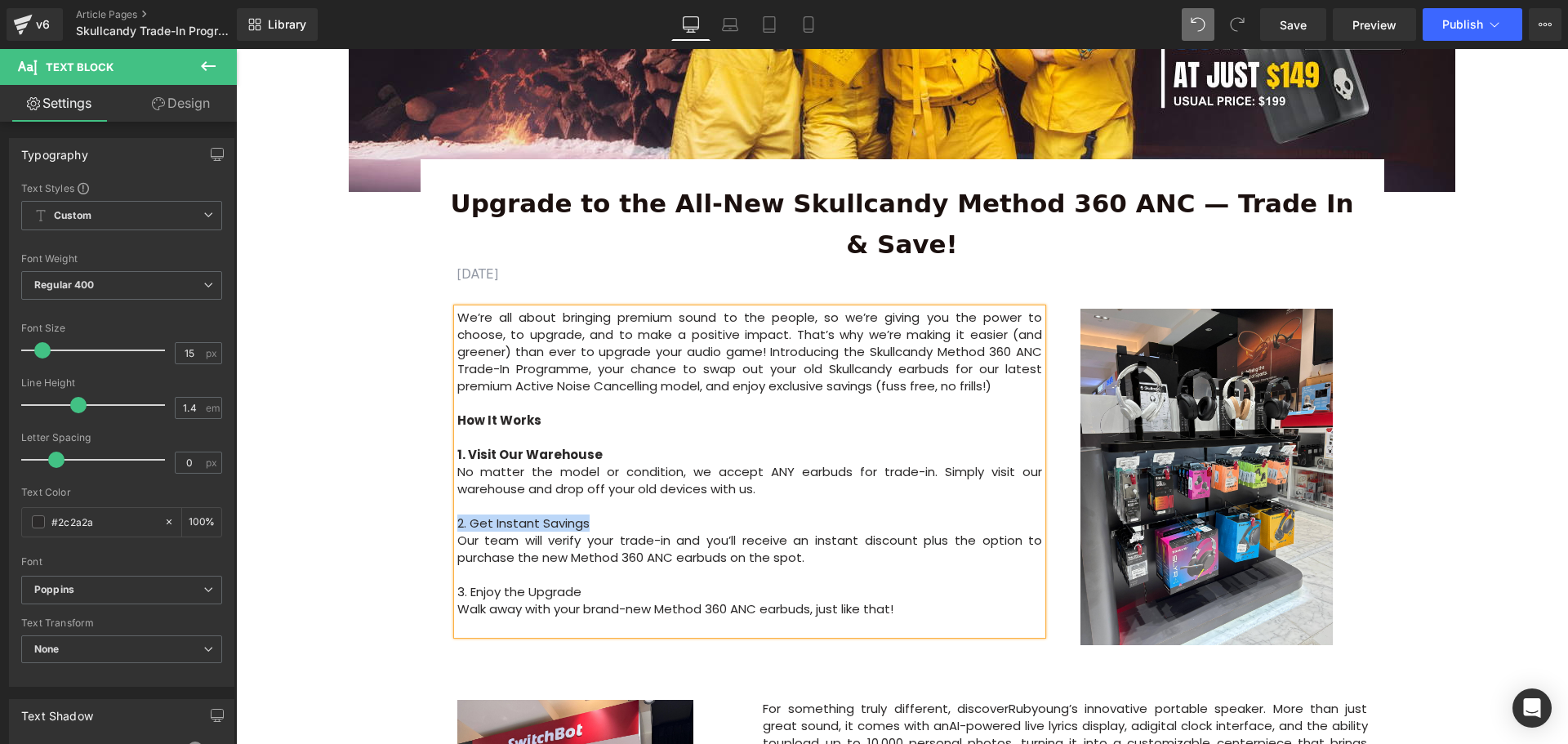
drag, startPoint x: 559, startPoint y: 488, endPoint x: 452, endPoint y: 482, distance: 107.2
click at [458, 515] on p "2. Get Instant Savings" at bounding box center [750, 523] width 586 height 17
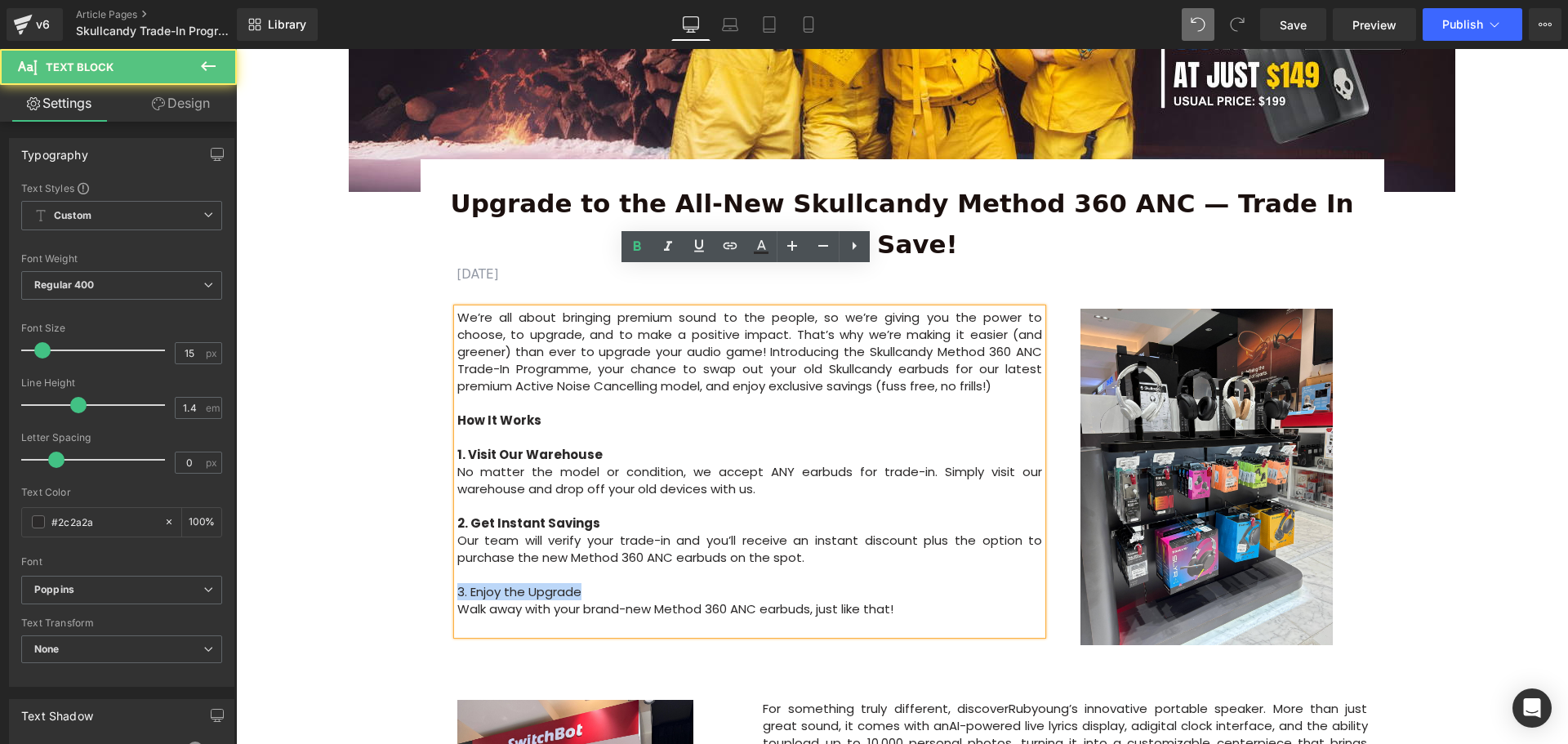
drag, startPoint x: 598, startPoint y: 552, endPoint x: 452, endPoint y: 556, distance: 146.1
click at [458, 582] on p "3. Enjoy the Upgrade" at bounding box center [750, 591] width 586 height 17
click at [405, 544] on div "Upgrade to the All-New Skullcandy Method 360 ANC — Trade In & Save! Text Block …" at bounding box center [902, 432] width 996 height 482
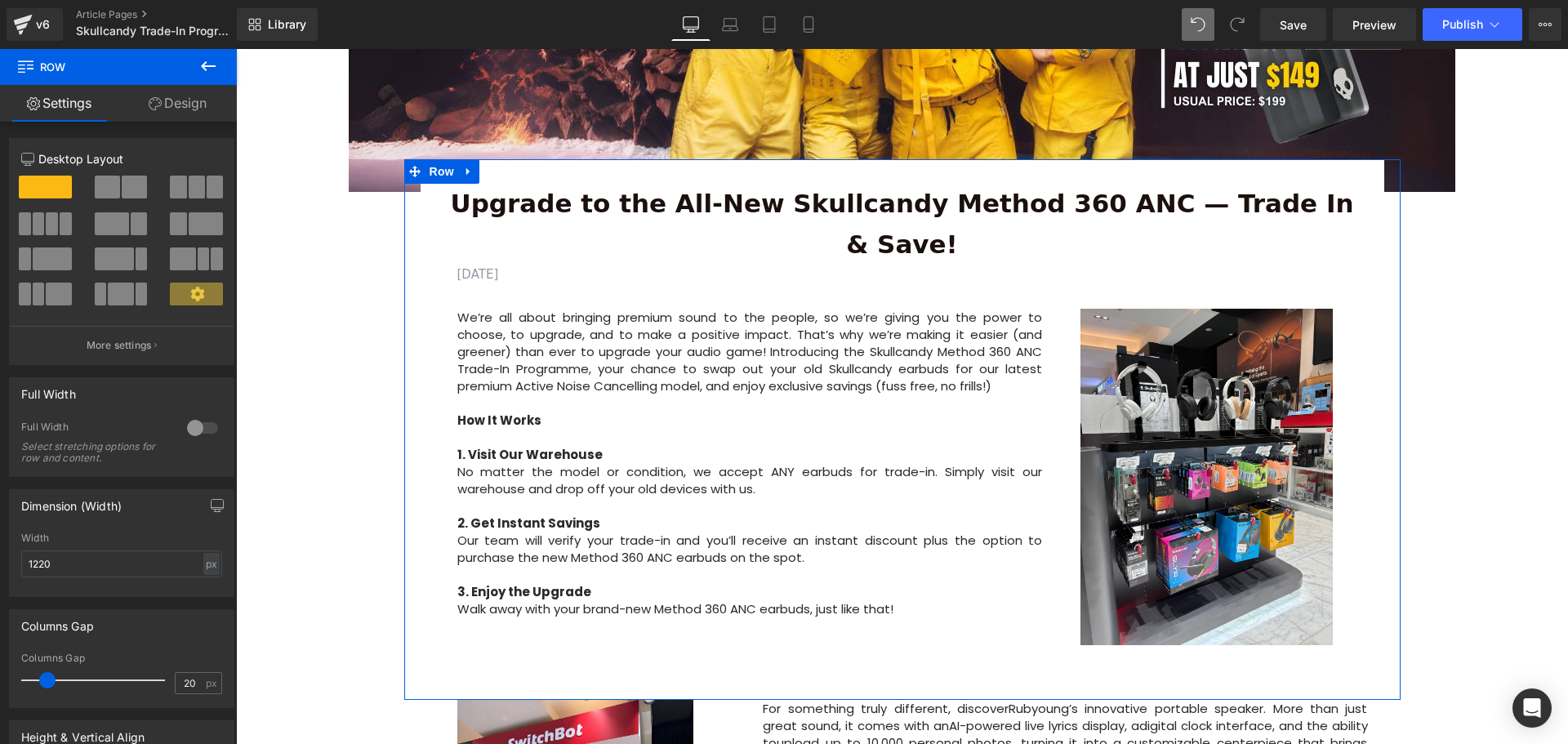
click at [1400, 504] on div "Image Row Upgrade to the All-New Skullcandy Method 360 ANC — Trade In & Save! T…" at bounding box center [902, 697] width 1332 height 2016
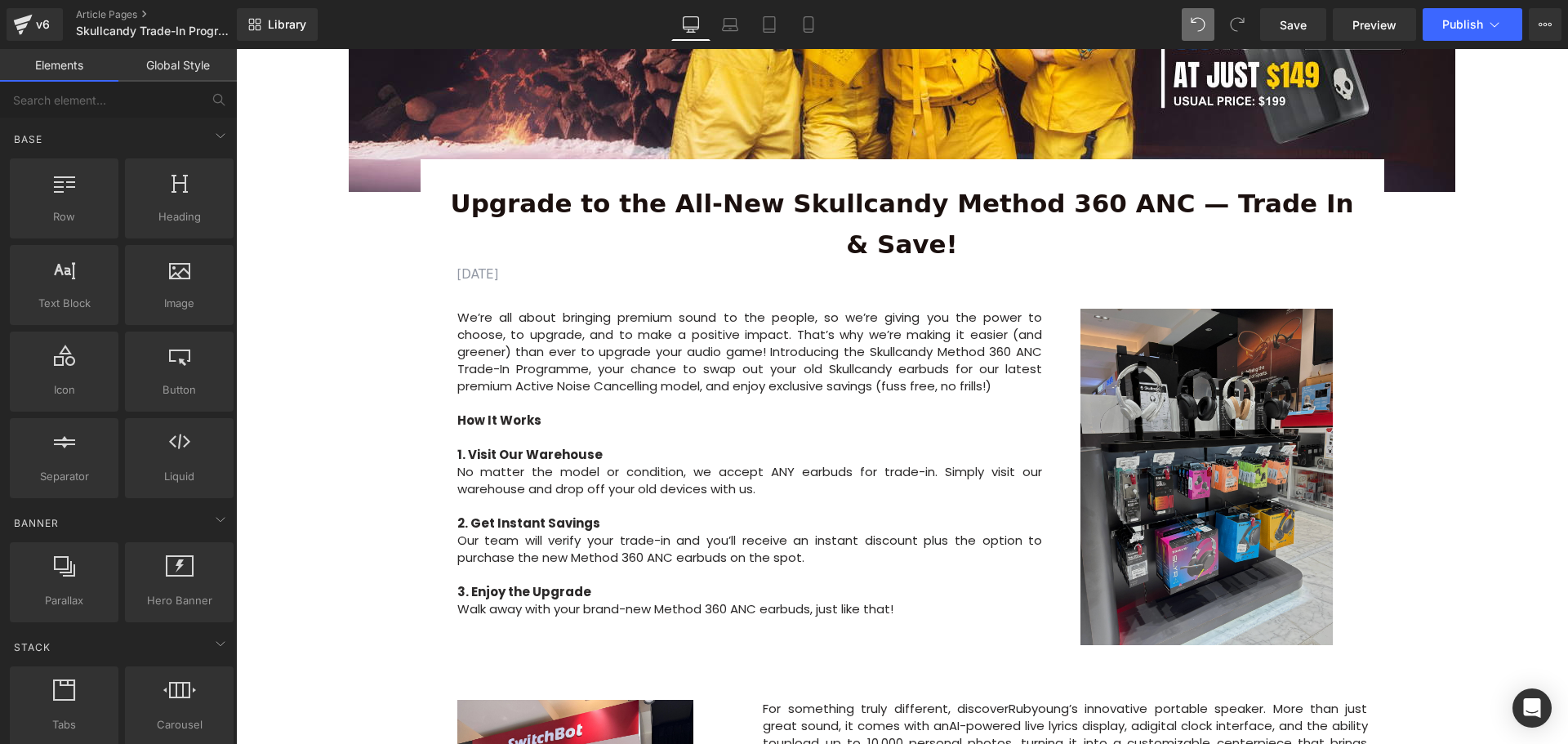
click at [1217, 479] on img at bounding box center [1206, 477] width 253 height 337
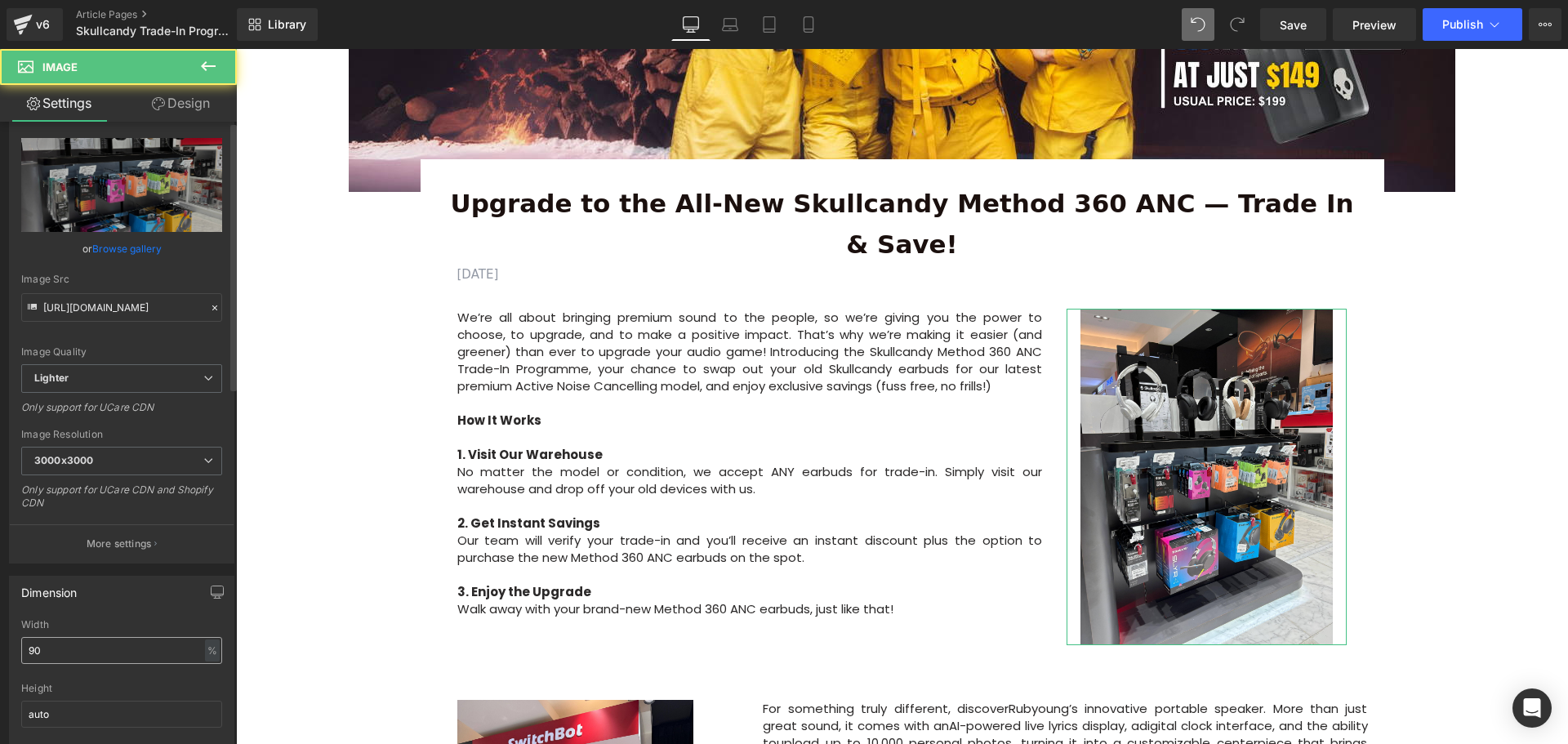
scroll to position [81, 0]
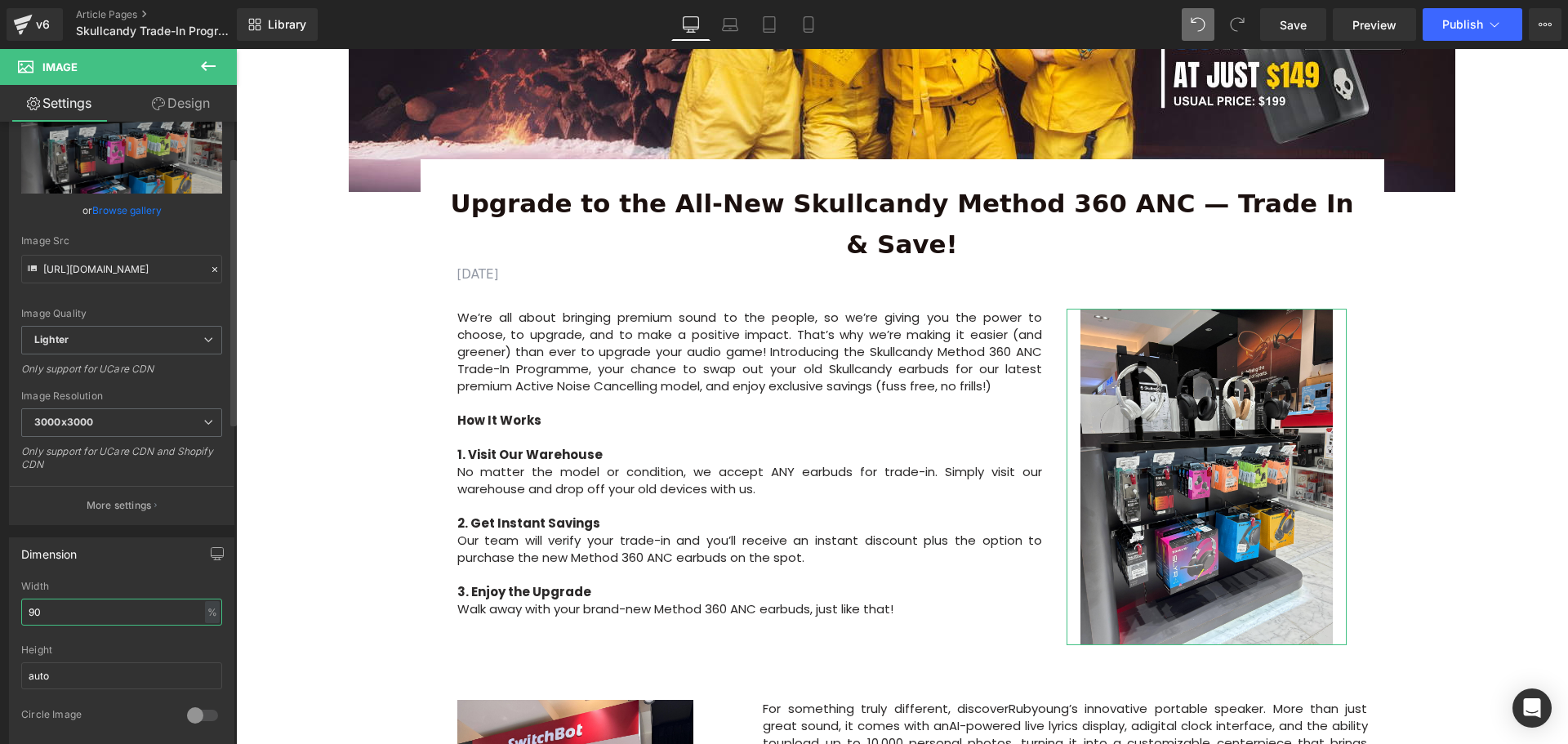
drag, startPoint x: 37, startPoint y: 609, endPoint x: 23, endPoint y: 613, distance: 14.6
click at [23, 613] on input "90" at bounding box center [122, 611] width 201 height 27
type input "80"
click at [138, 580] on div "Width" at bounding box center [122, 586] width 201 height 12
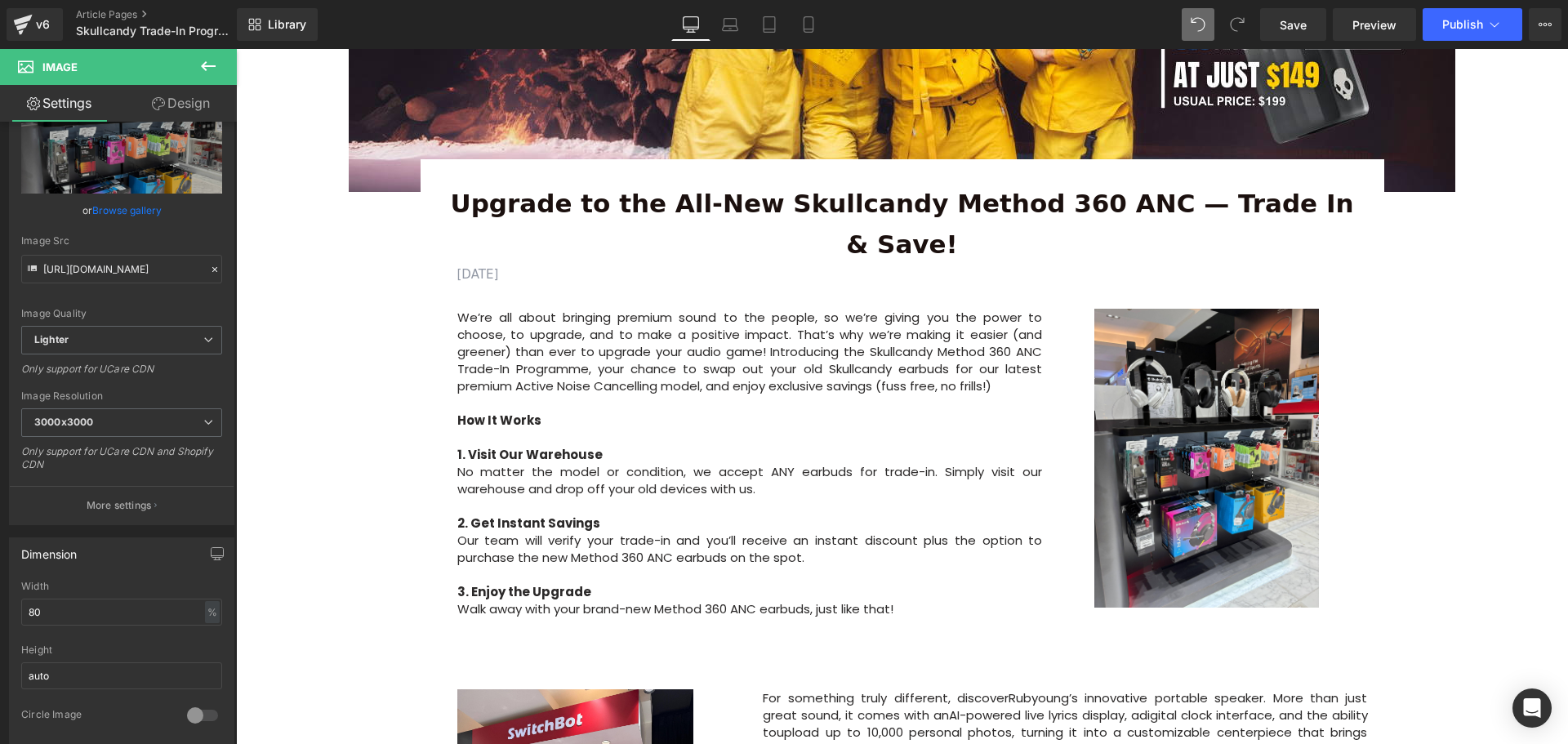
click at [1488, 529] on div "Image Row Upgrade to the All-New Skullcandy Method 360 ANC — Trade In & Save! T…" at bounding box center [902, 691] width 1332 height 2006
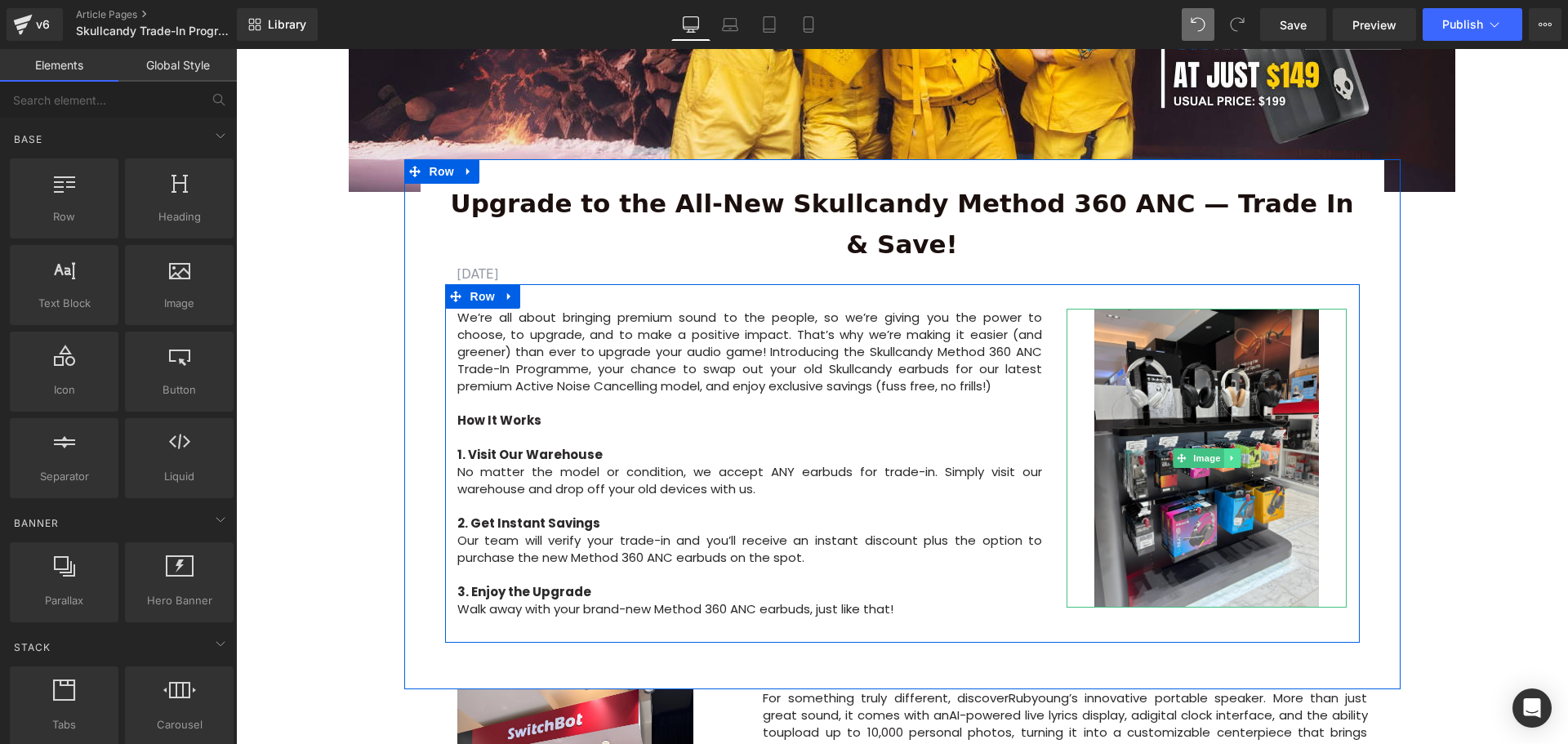
click at [1224, 448] on link at bounding box center [1233, 458] width 17 height 19
click at [1178, 448] on link "Image" at bounding box center [1172, 458] width 50 height 19
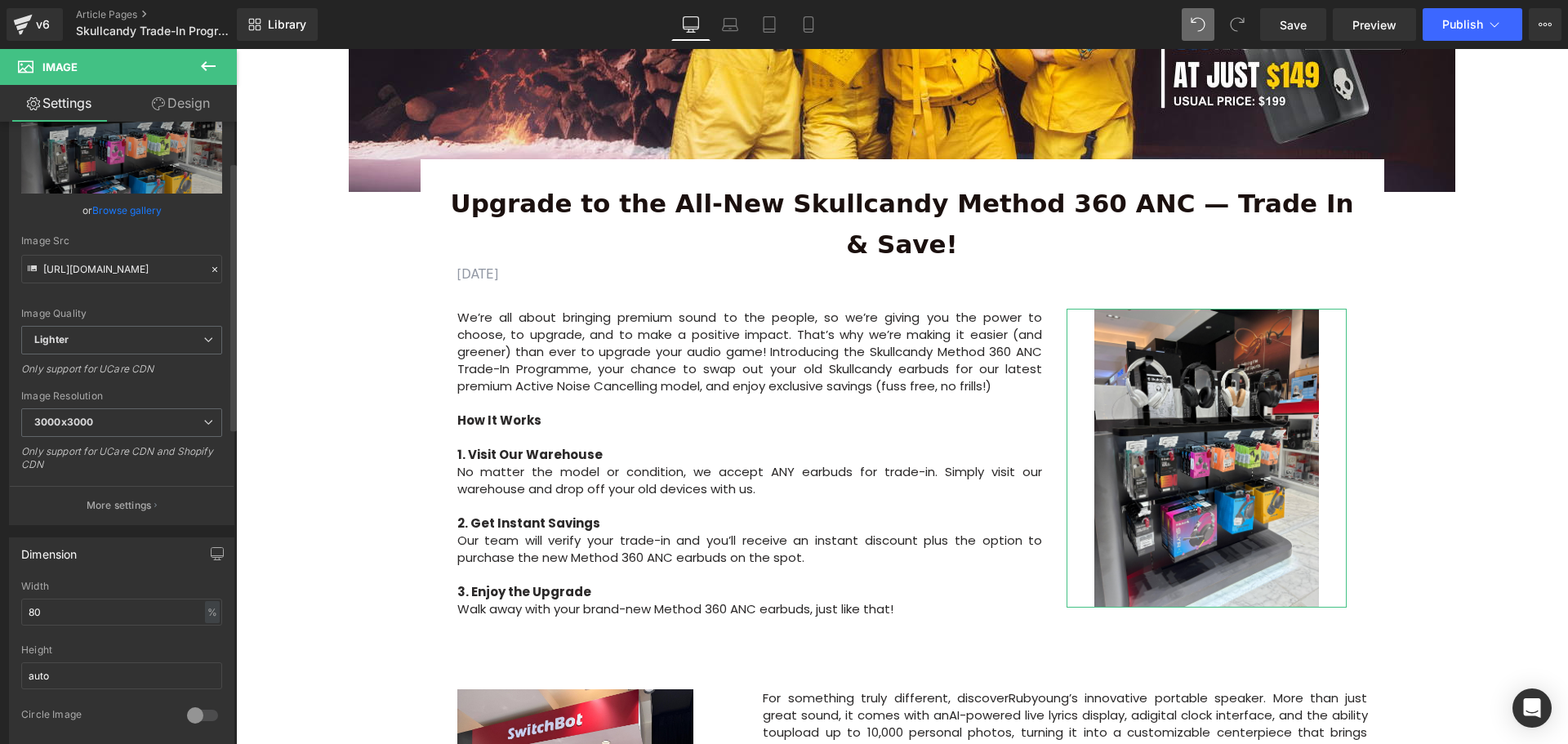
scroll to position [164, 0]
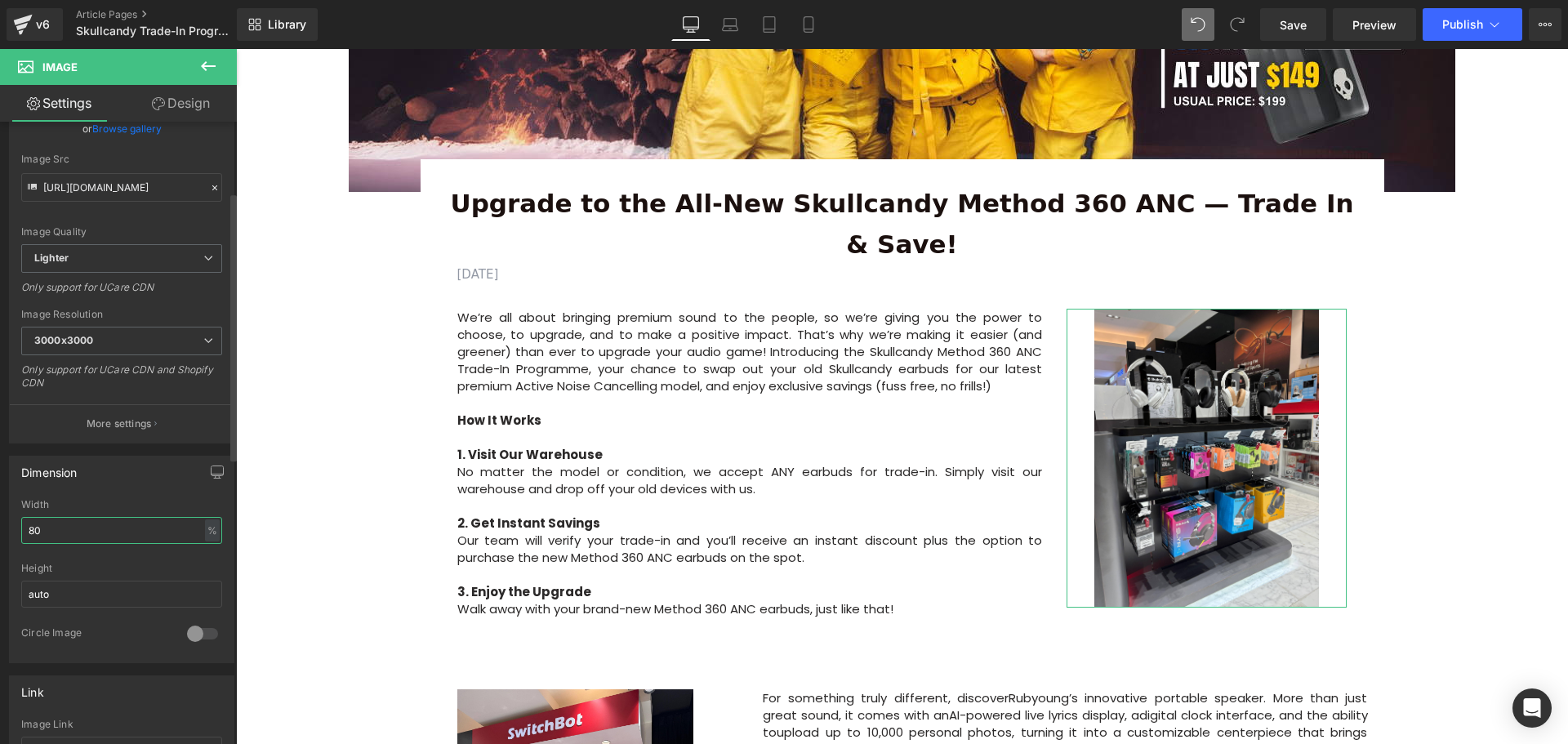
click at [40, 532] on input "80" at bounding box center [122, 530] width 201 height 27
type input "85"
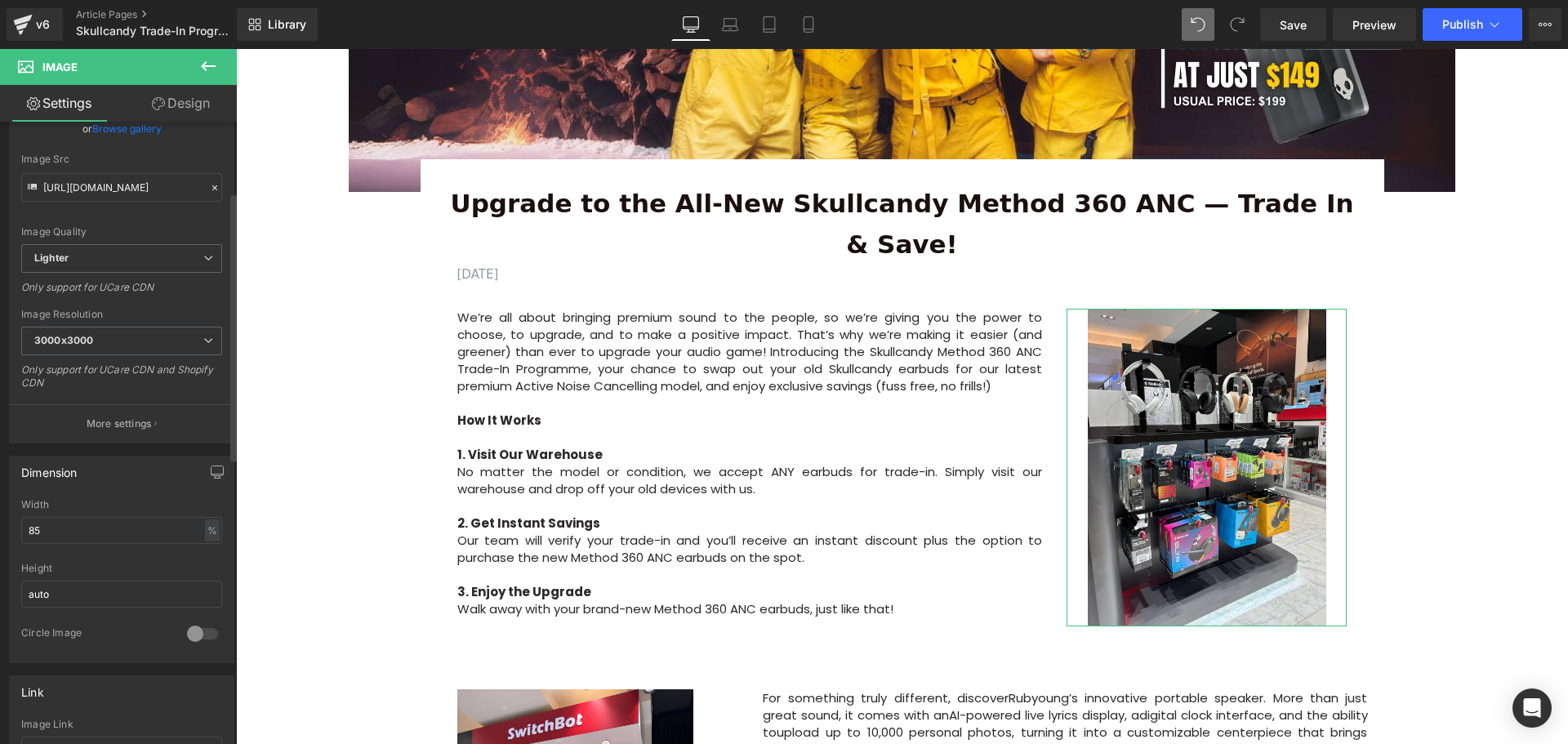
click at [122, 483] on div "Dimension" at bounding box center [121, 472] width 224 height 31
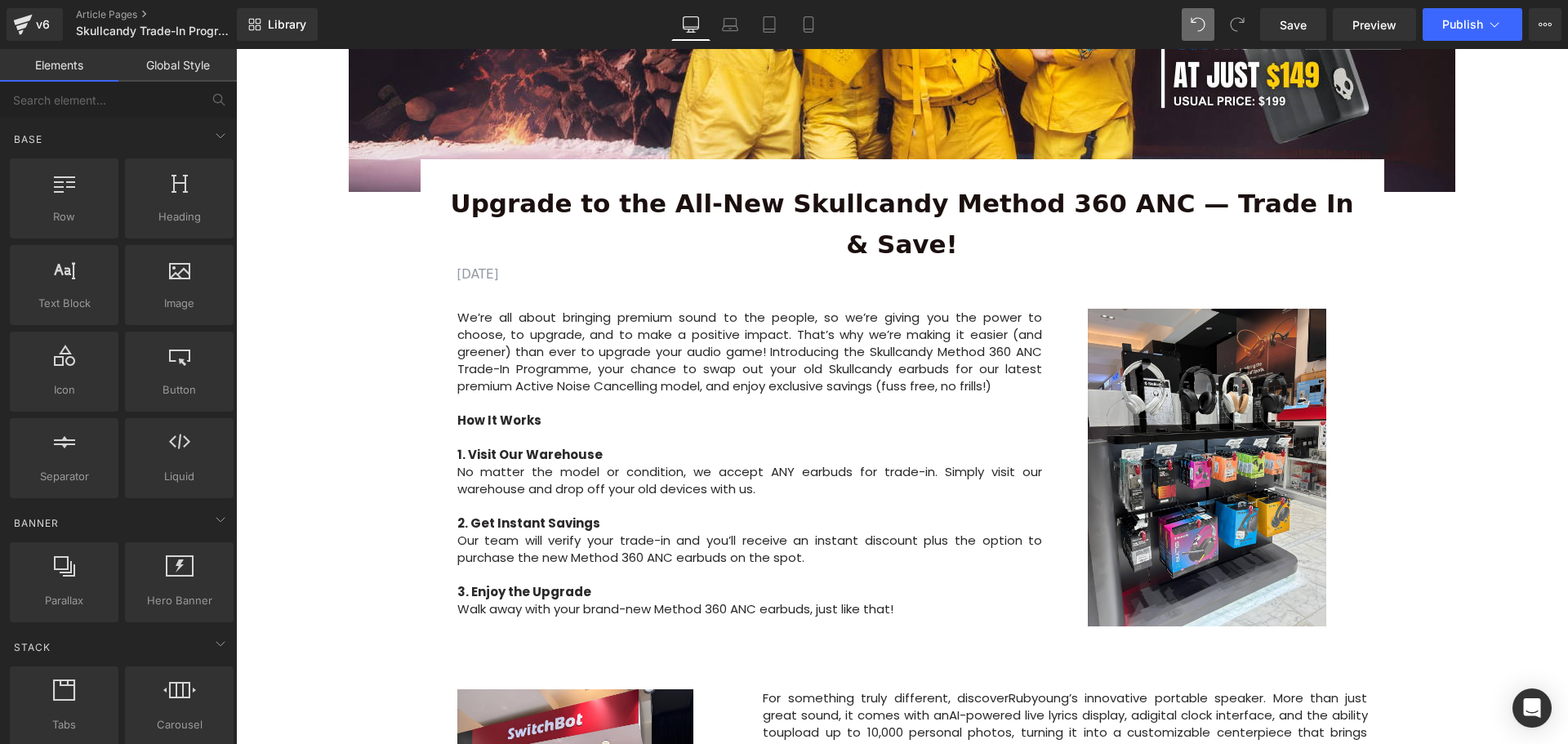
click at [1545, 556] on div "Image Row Upgrade to the All-New Skullcandy Method 360 ANC — Trade In & Save! T…" at bounding box center [902, 691] width 1332 height 2006
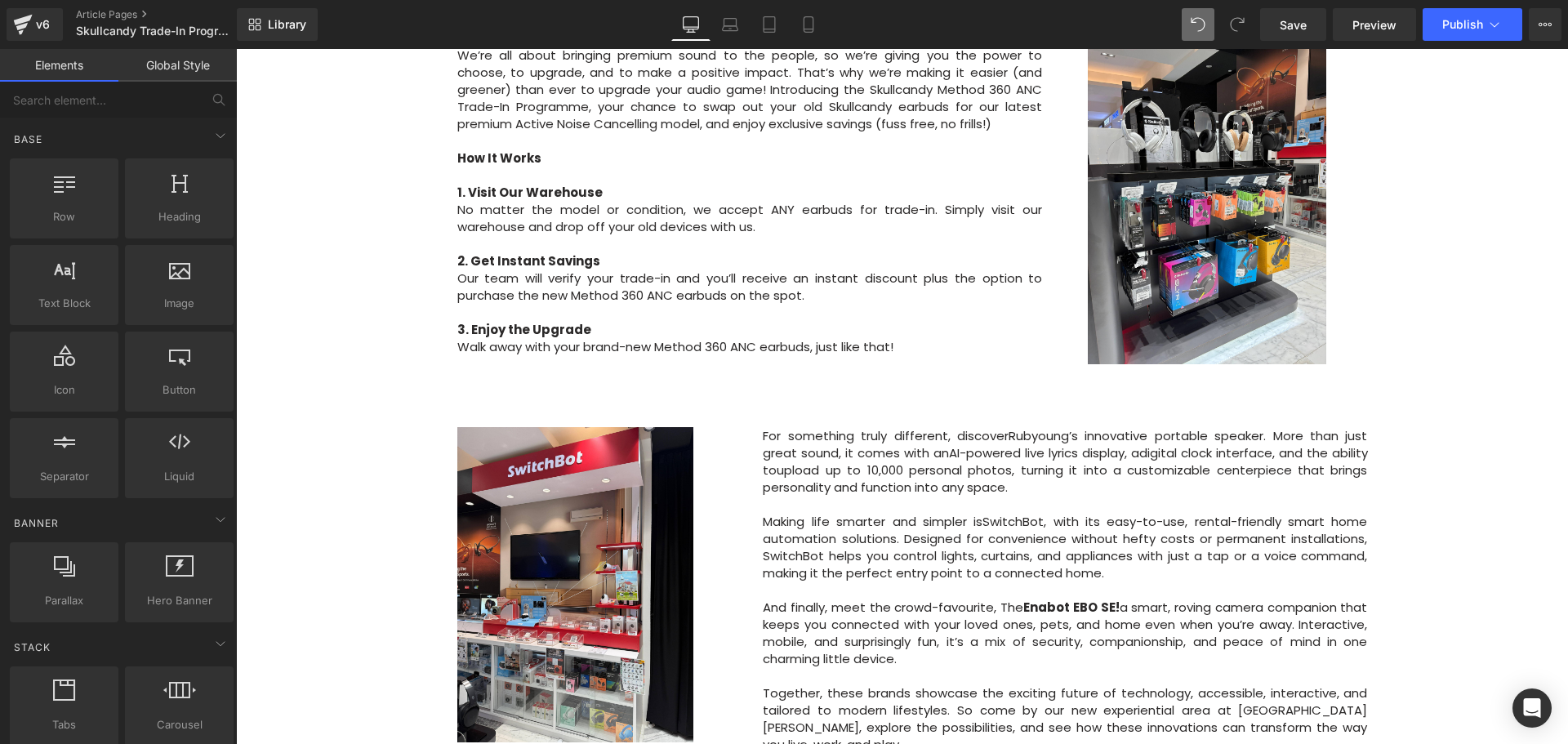
scroll to position [653, 0]
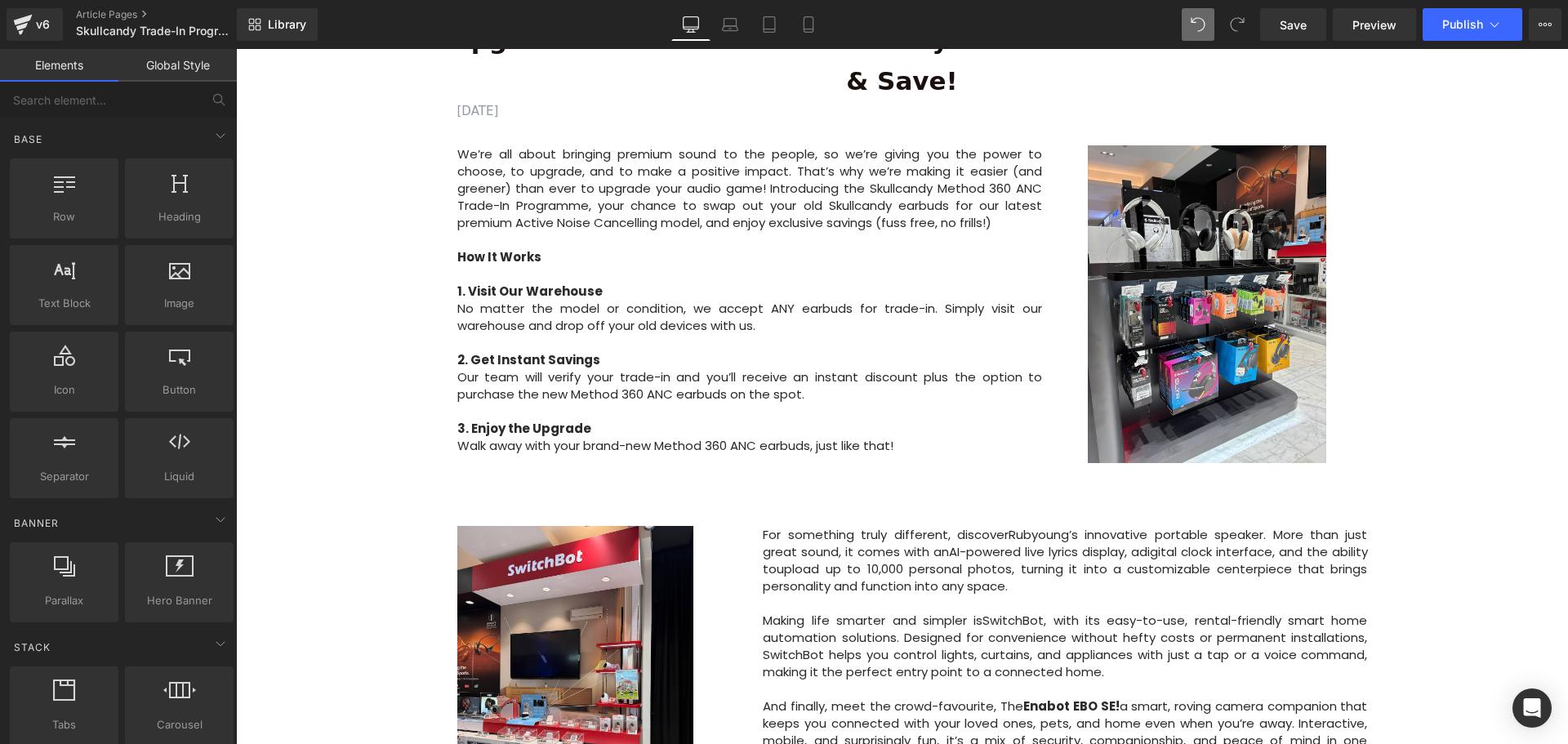
click at [970, 560] on span "upload up to 10,000 personal photos" at bounding box center [893, 569] width 235 height 17
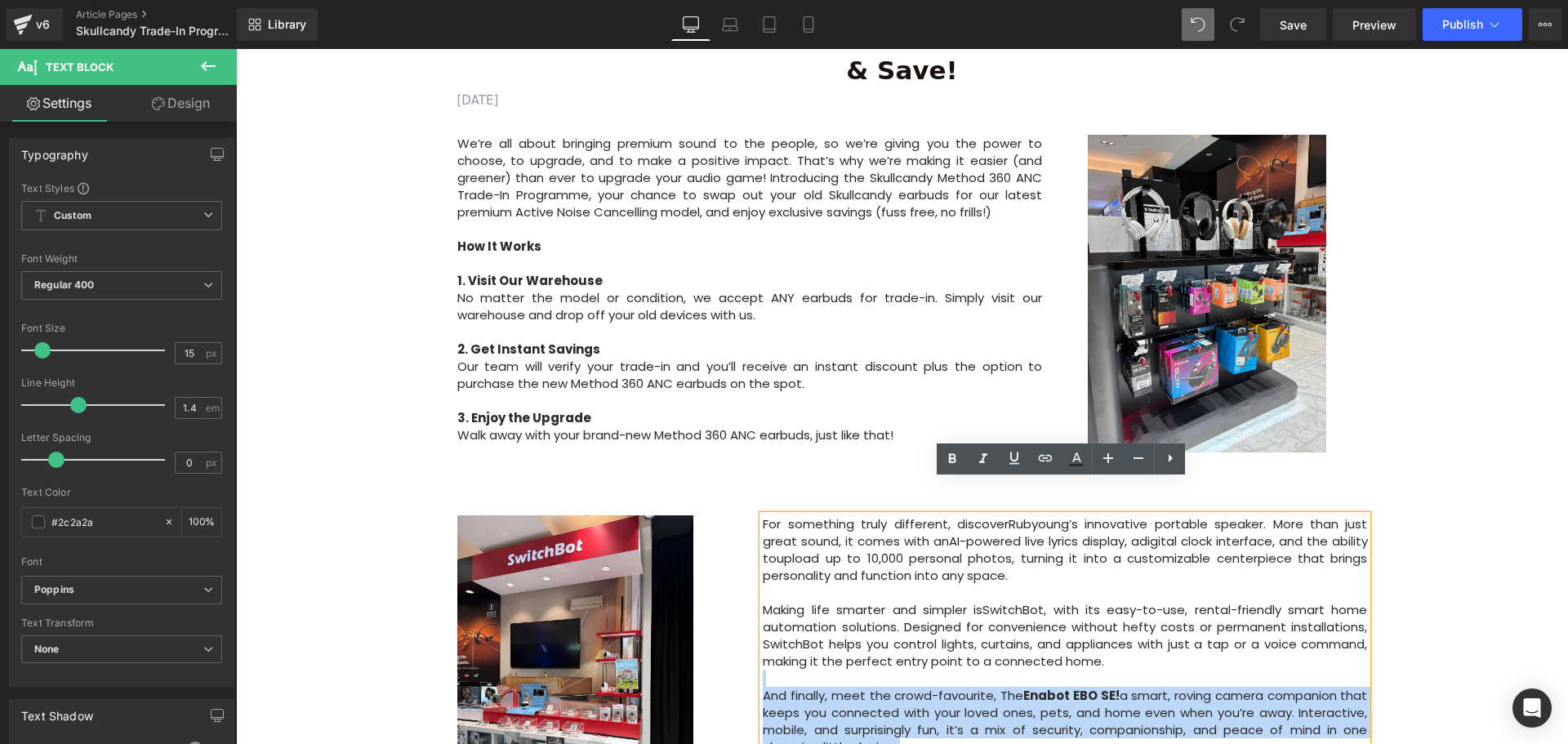
scroll to position [817, 0]
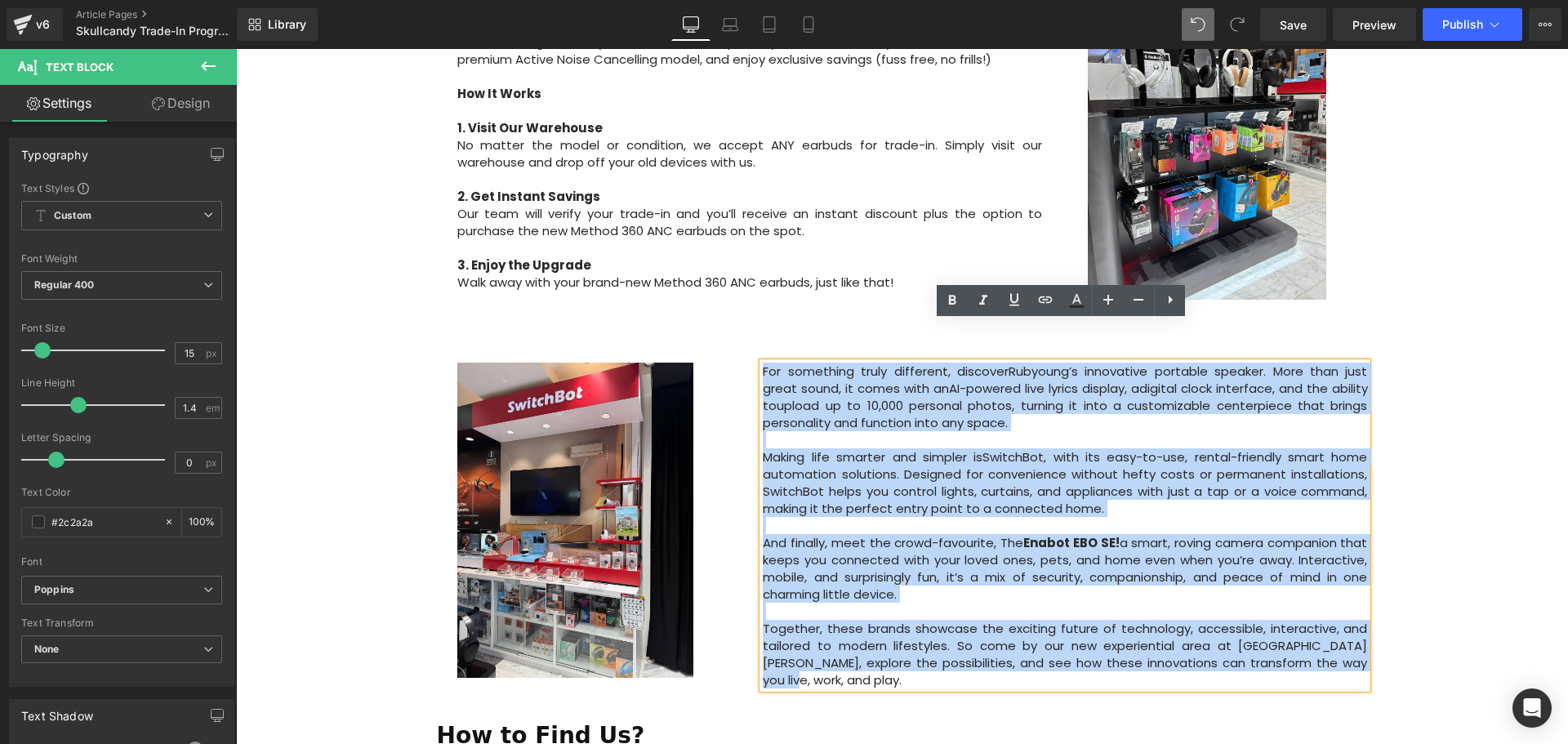
drag, startPoint x: 756, startPoint y: 491, endPoint x: 761, endPoint y: 327, distance: 164.1
click at [763, 363] on div "For something truly different, discover Rubyoung’s innovative portable speaker …" at bounding box center [1065, 525] width 604 height 326
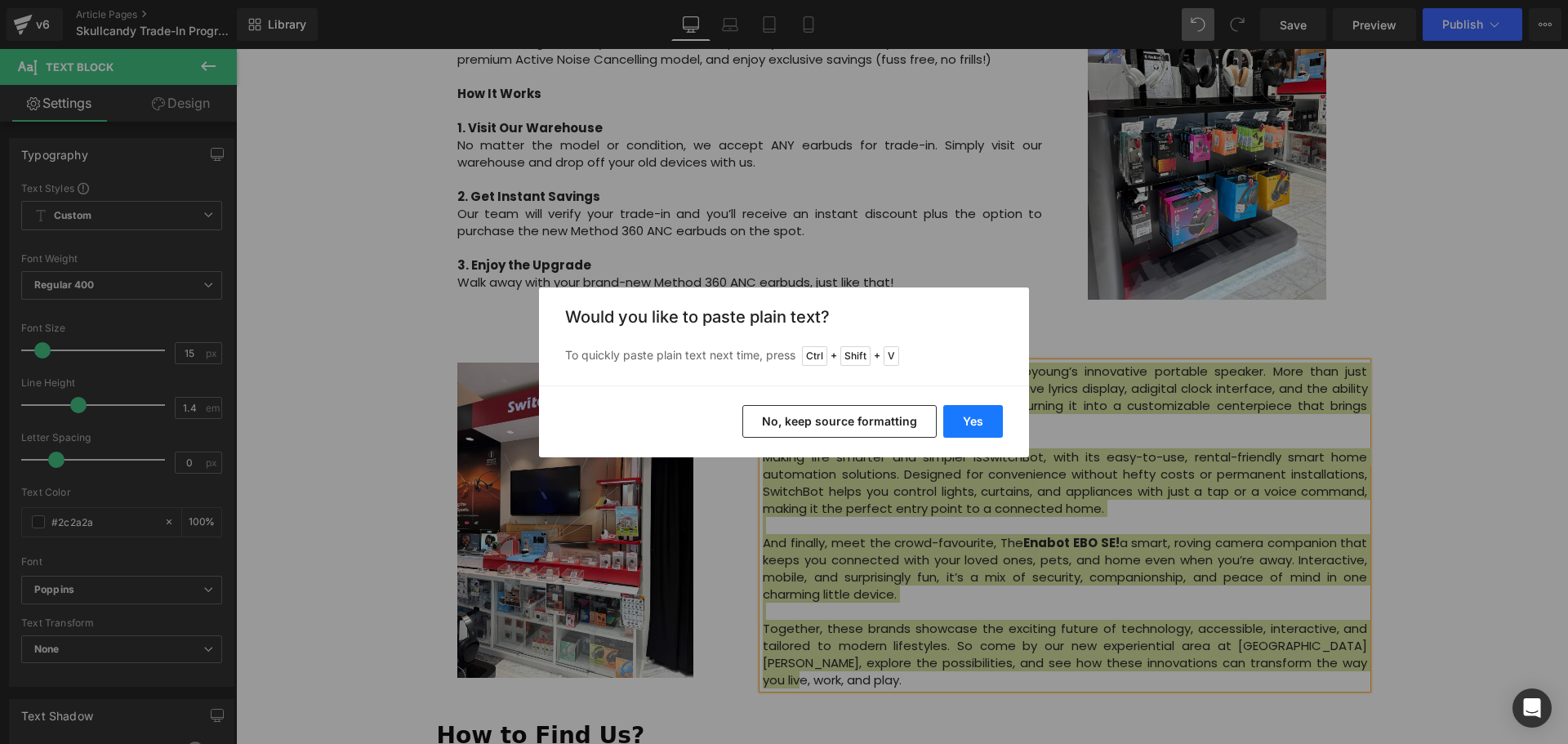
click at [977, 417] on button "Yes" at bounding box center [974, 422] width 60 height 33
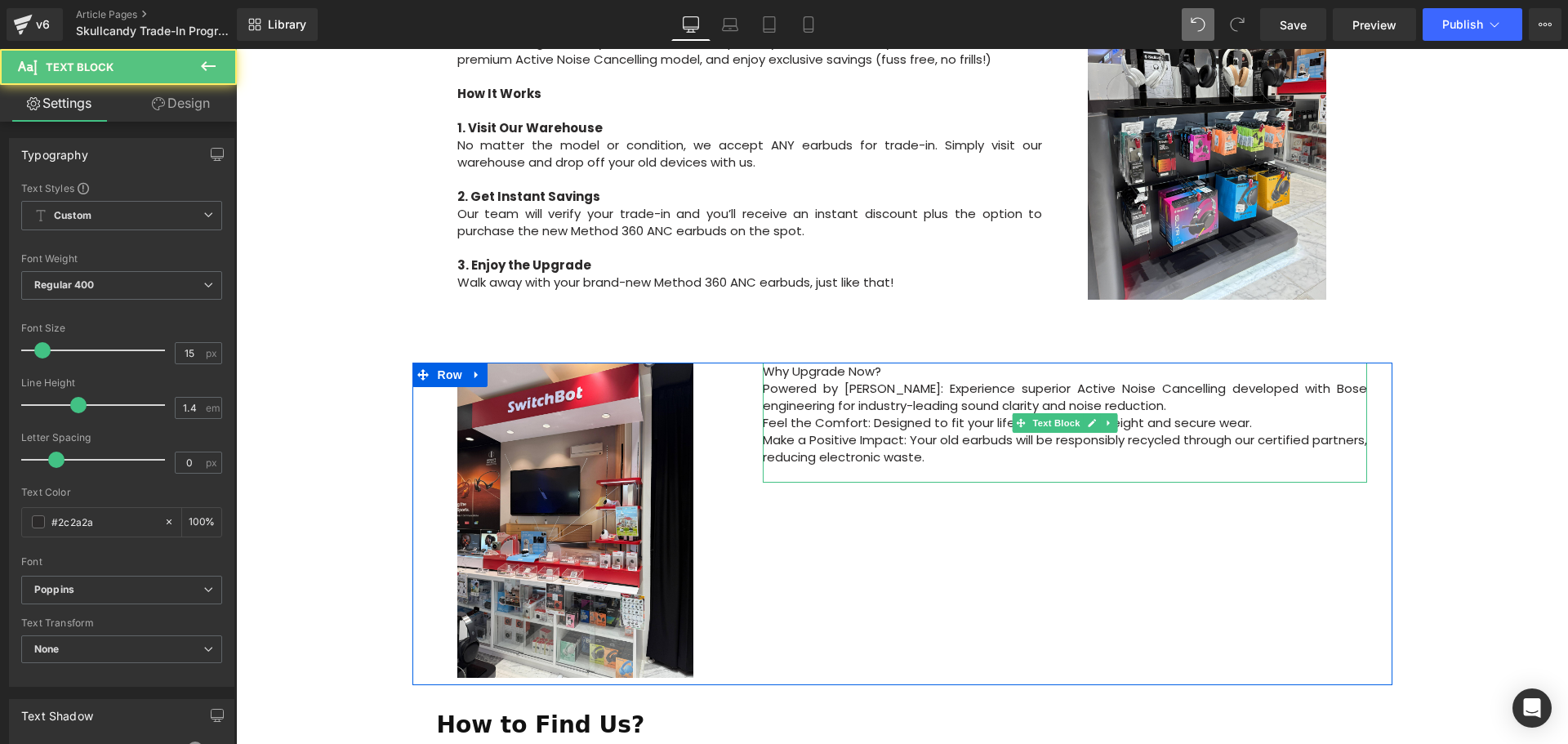
click at [899, 363] on p "Why Upgrade Now?" at bounding box center [1065, 372] width 604 height 17
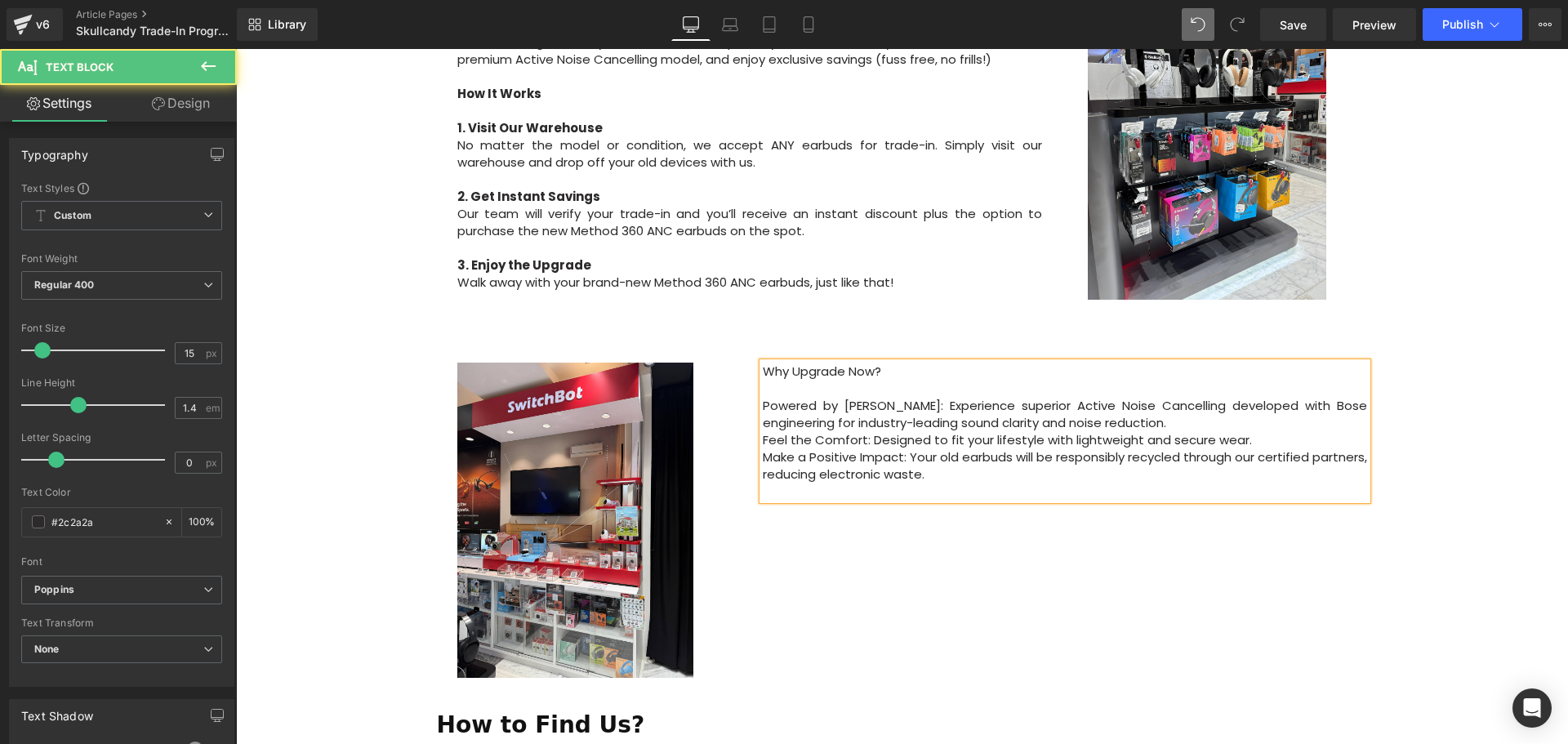
click at [763, 397] on p "Powered by Bose: Experience superior Active Noise Cancelling developed with Bos…" at bounding box center [1065, 413] width 604 height 34
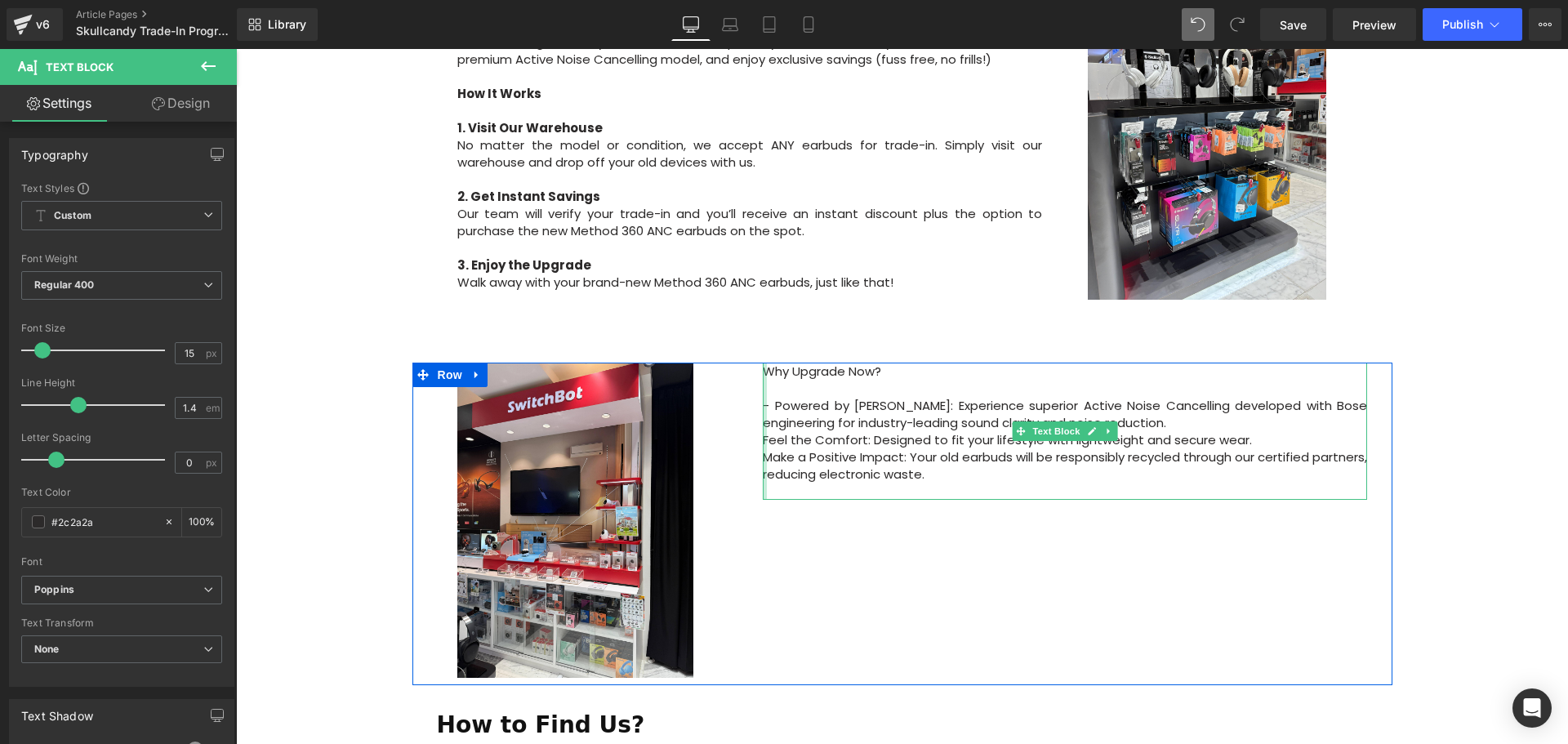
click at [763, 404] on div at bounding box center [765, 432] width 4 height 137
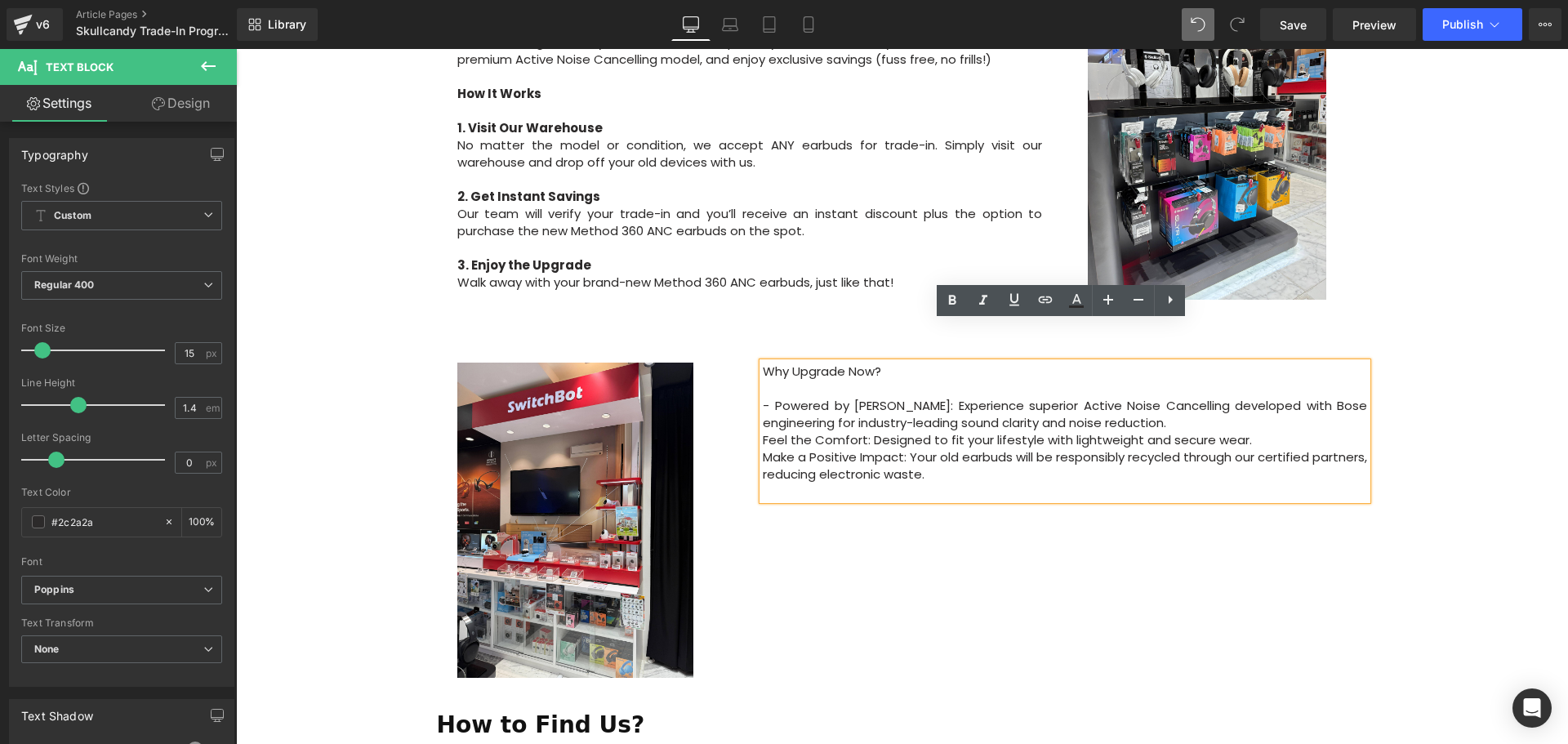
click at [769, 432] on p "Feel the Comfort: Designed to fit your lifestyle with lightweight and secure we…" at bounding box center [1065, 440] width 604 height 17
click at [763, 432] on p "Feel the Comfort: Designed to fit your lifestyle with lightweight and secure we…" at bounding box center [1065, 440] width 604 height 17
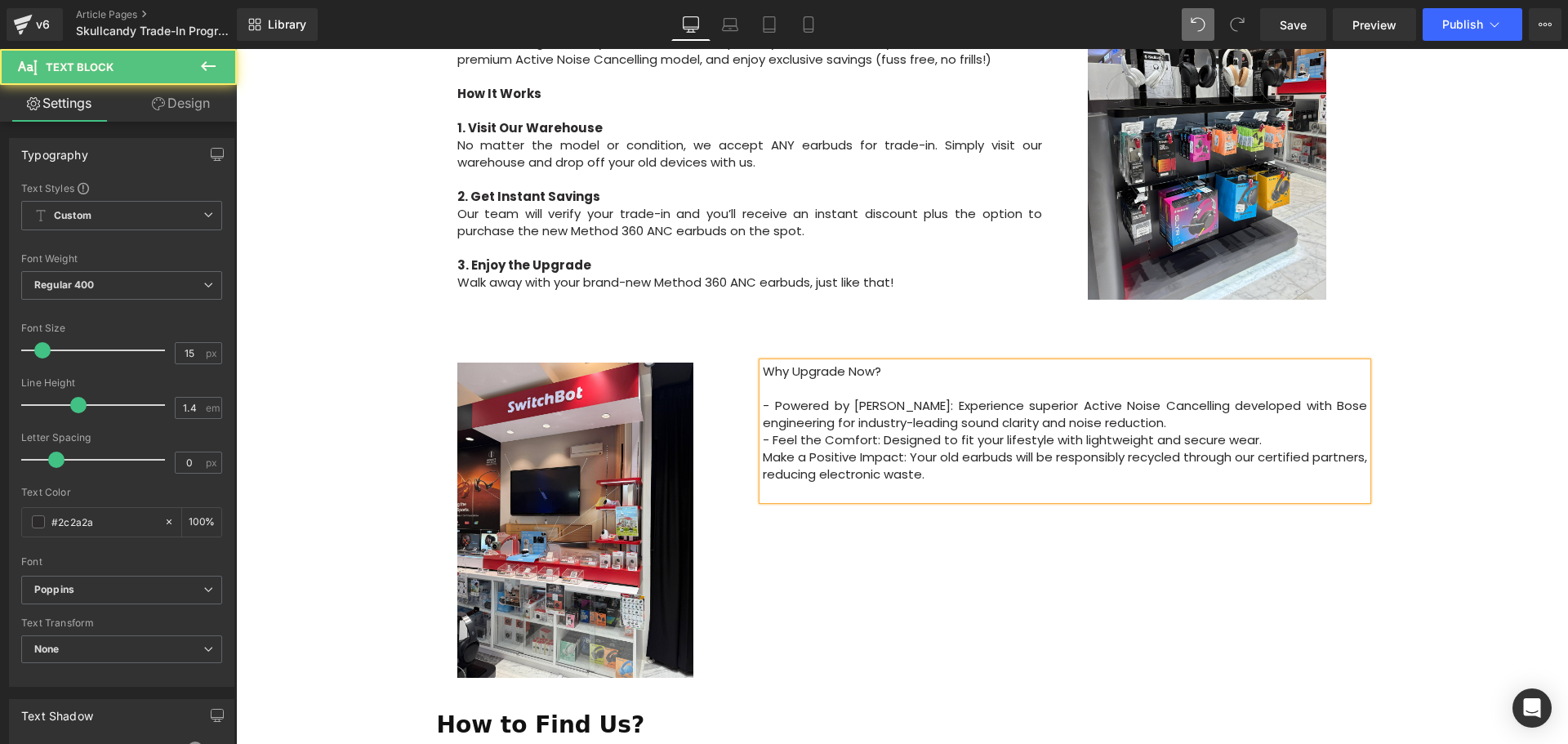
click at [763, 448] on p "Make a Positive Impact: Your old earbuds will be responsibly recycled through o…" at bounding box center [1065, 464] width 604 height 34
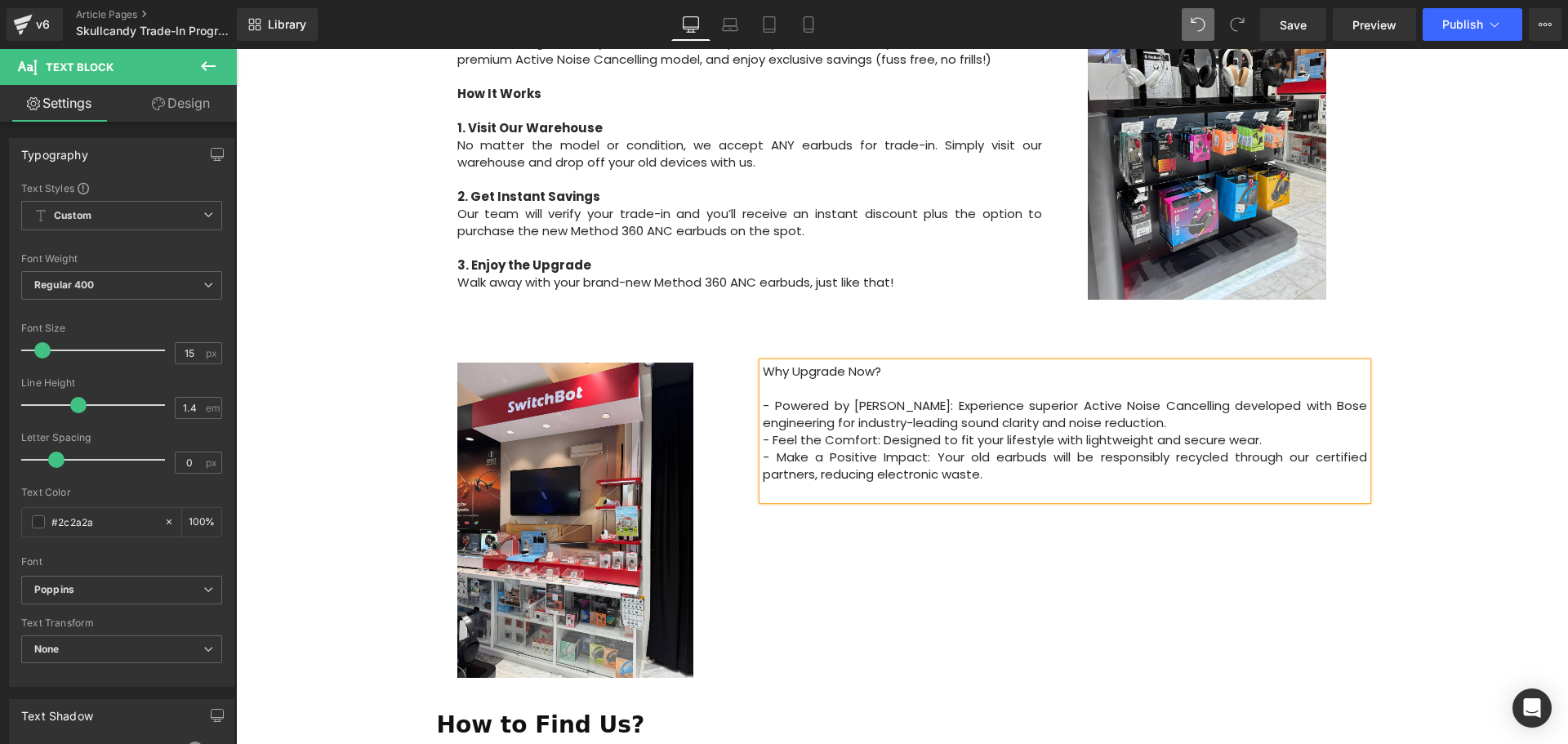
click at [1118, 397] on p "- Powered by Bose: Experience superior Active Noise Cancelling developed with B…" at bounding box center [1065, 413] width 604 height 34
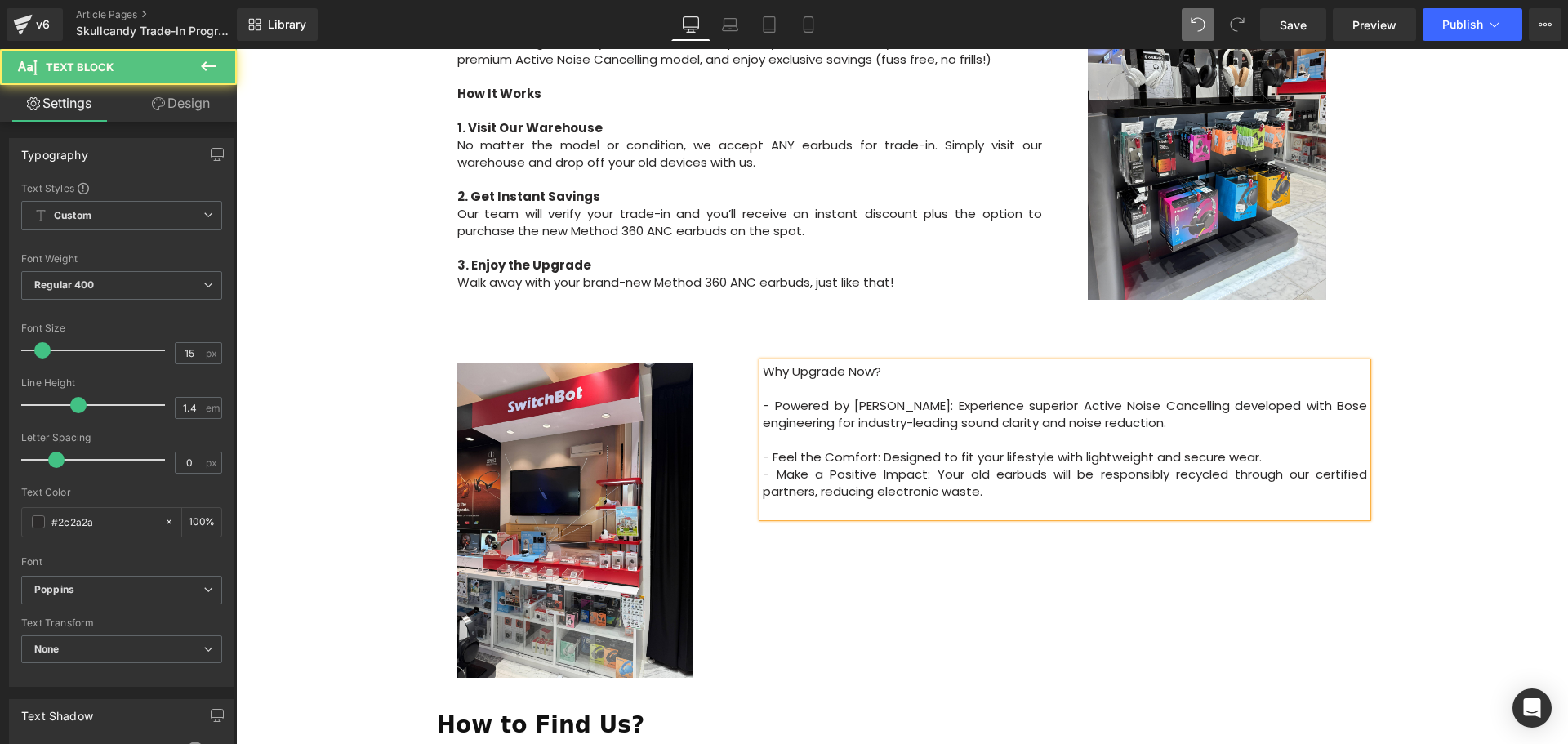
click at [1293, 448] on p "- Feel the Comfort: Designed to fit your lifestyle with lightweight and secure …" at bounding box center [1065, 457] width 604 height 17
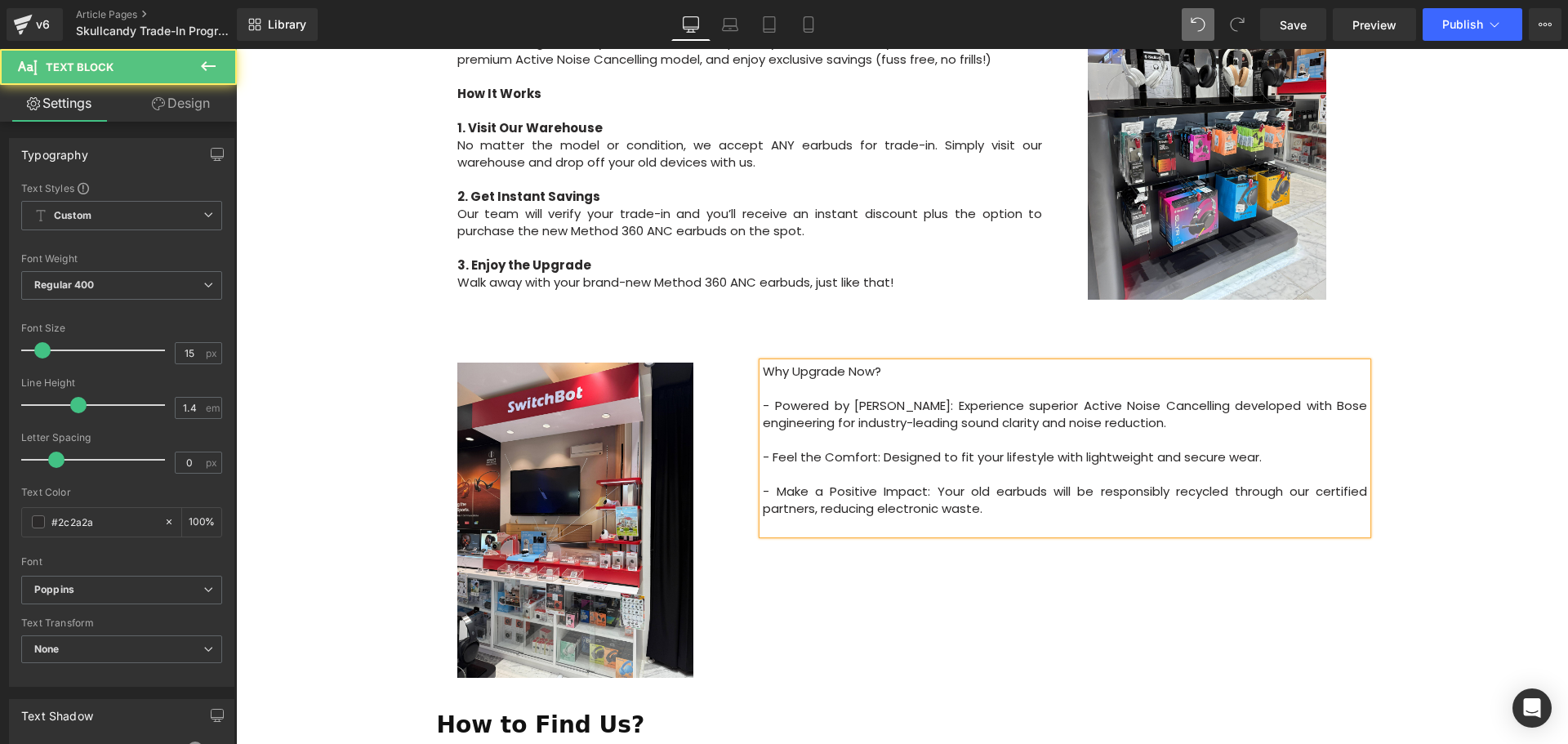
click at [1514, 500] on div "Image Row Upgrade to the All-New Skullcandy Method 360 ANC — Trade In & Save! T…" at bounding box center [902, 359] width 1332 height 1995
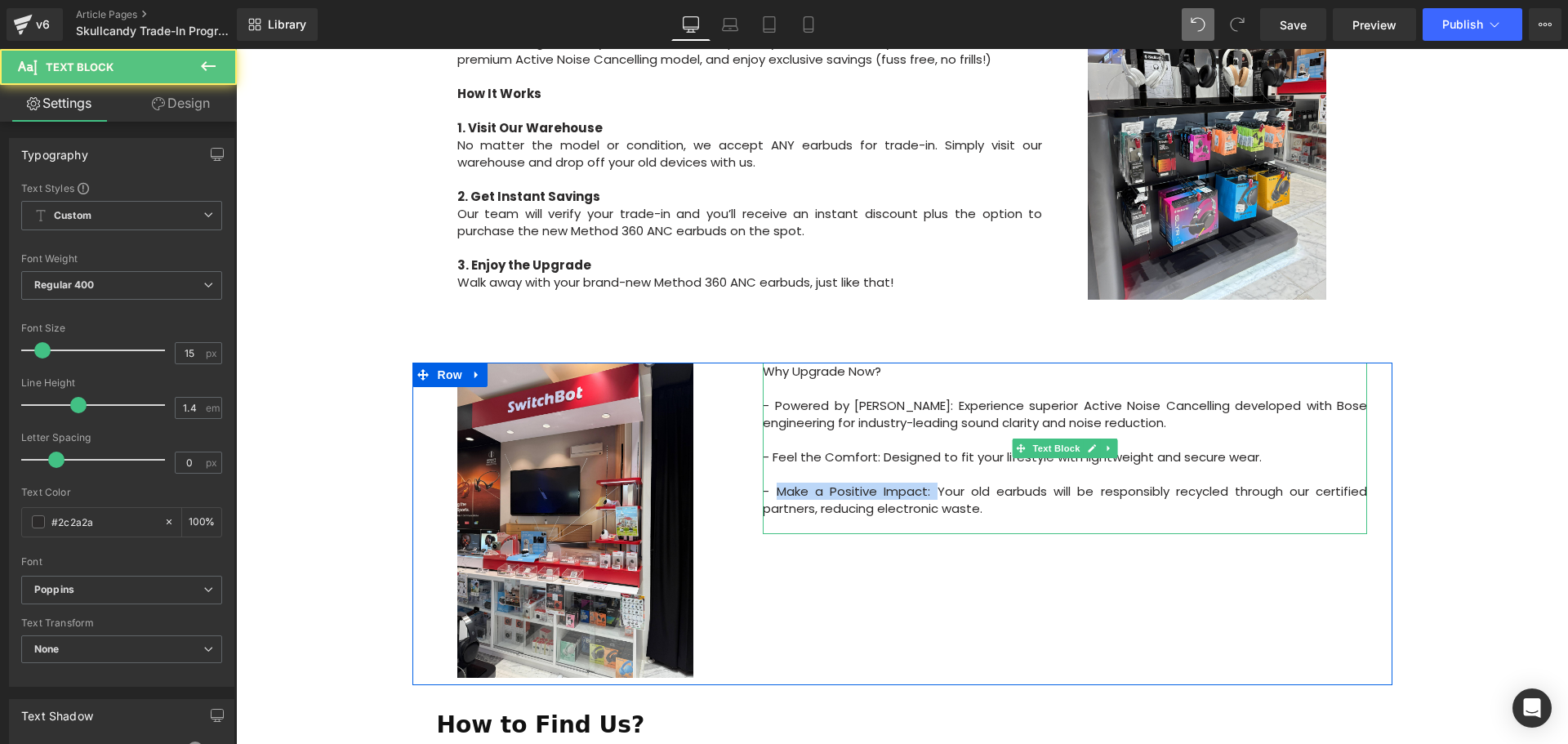
drag, startPoint x: 806, startPoint y: 453, endPoint x: 771, endPoint y: 453, distance: 35.0
click at [771, 483] on p "- Make a Positive Impact: Your old earbuds will be responsibly recycled through…" at bounding box center [1065, 499] width 604 height 34
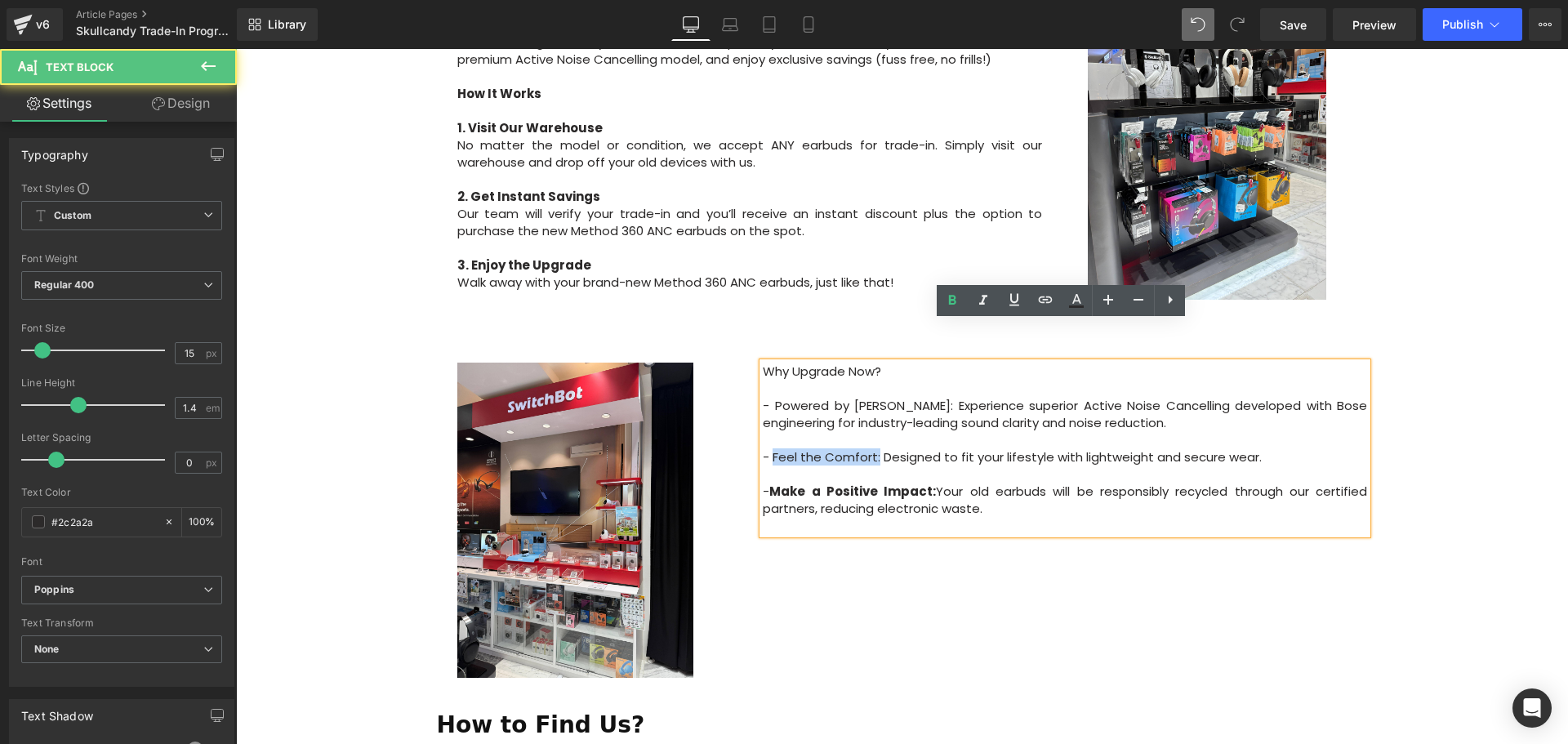
drag, startPoint x: 873, startPoint y: 414, endPoint x: 771, endPoint y: 418, distance: 102.1
click at [771, 448] on p "- Feel the Comfort: Designed to fit your lifestyle with lightweight and secure …" at bounding box center [1065, 457] width 604 height 17
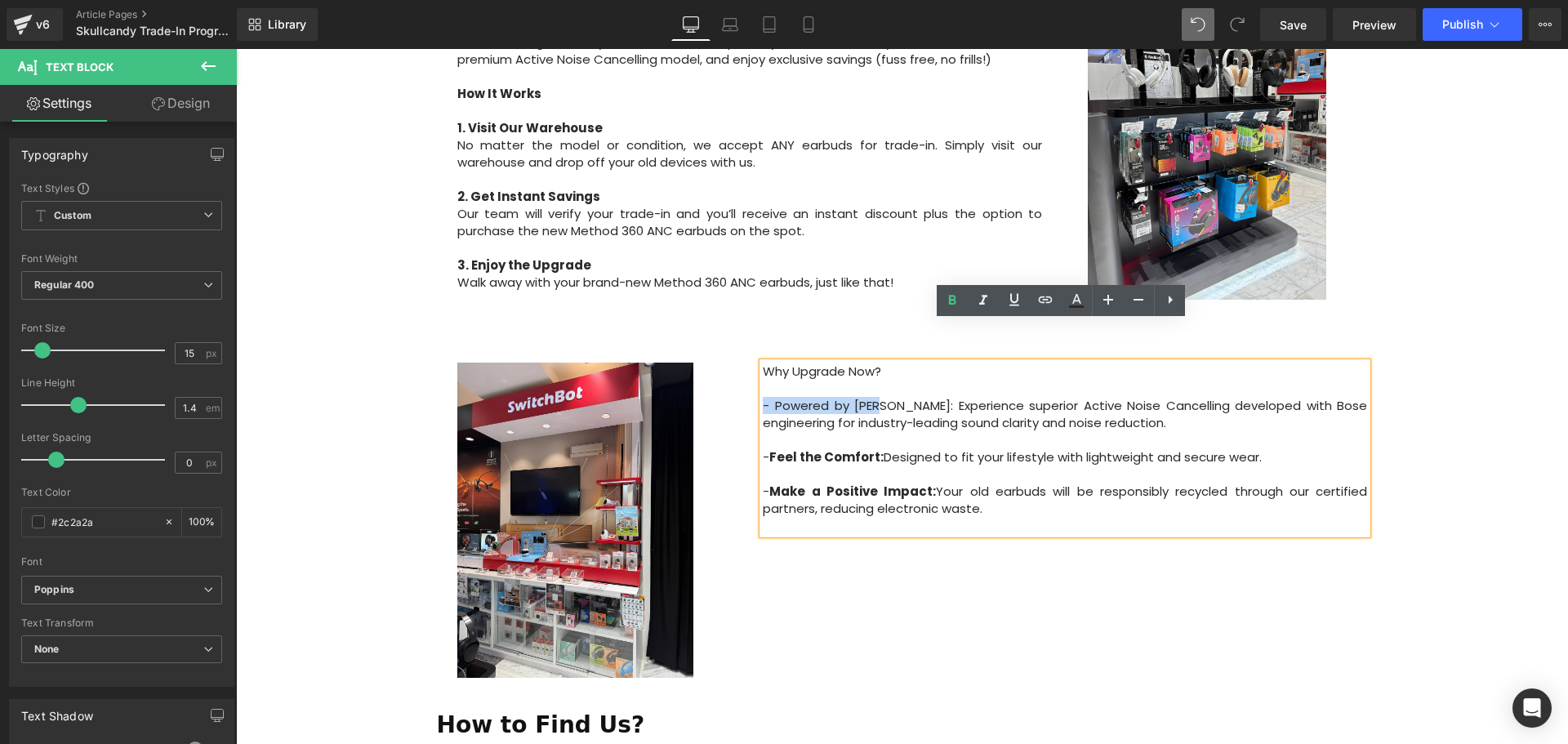
drag, startPoint x: 877, startPoint y: 364, endPoint x: 759, endPoint y: 365, distance: 118.0
click at [763, 397] on p "- Powered by Bose: Experience superior Active Noise Cancelling developed with B…" at bounding box center [1065, 413] width 604 height 34
click at [859, 448] on strong "Feel the Comfort:" at bounding box center [827, 457] width 114 height 17
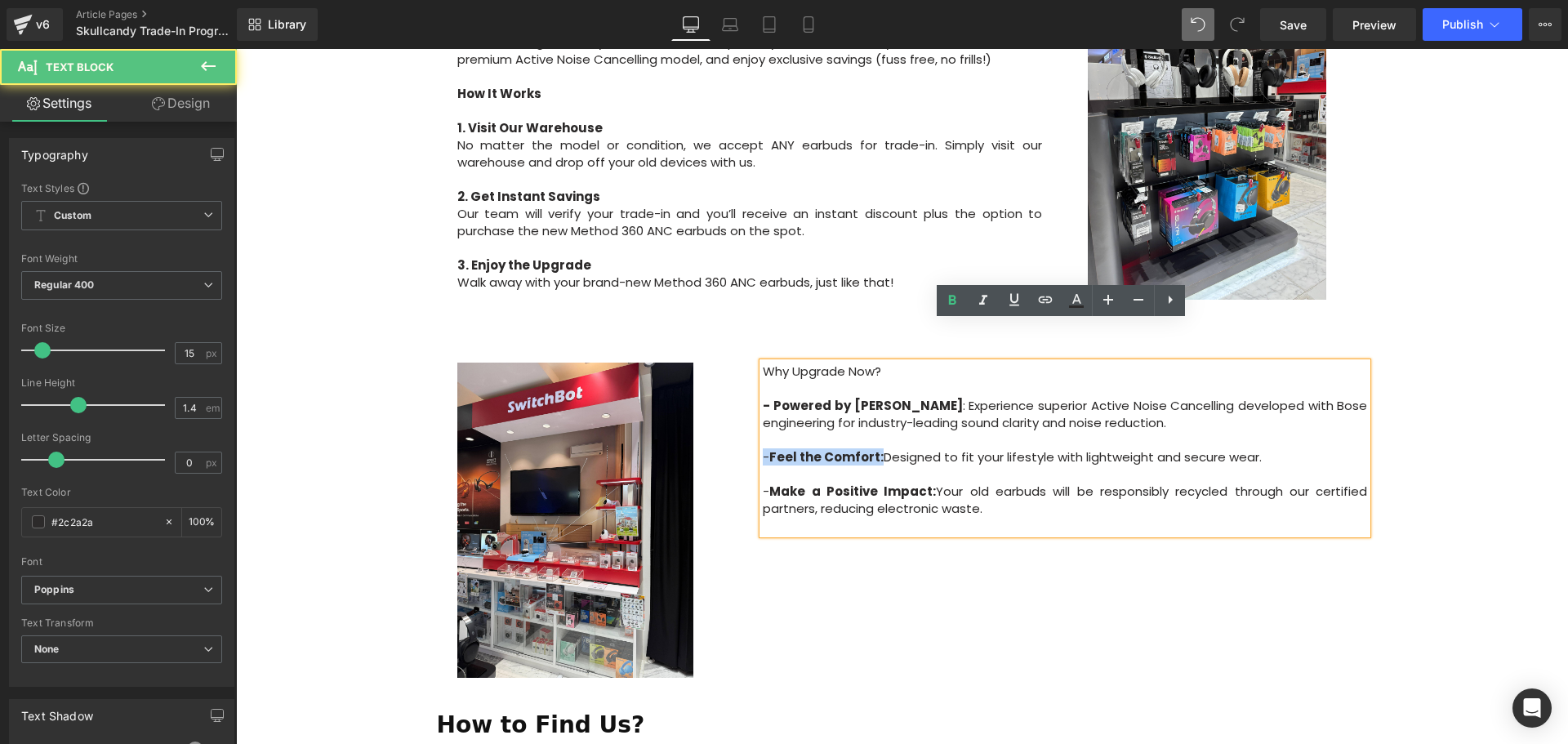
drag, startPoint x: 878, startPoint y: 415, endPoint x: 761, endPoint y: 419, distance: 117.1
click at [763, 448] on p "- Feel the Comfort: Designed to fit your lifestyle with lightweight and secure …" at bounding box center [1065, 457] width 604 height 17
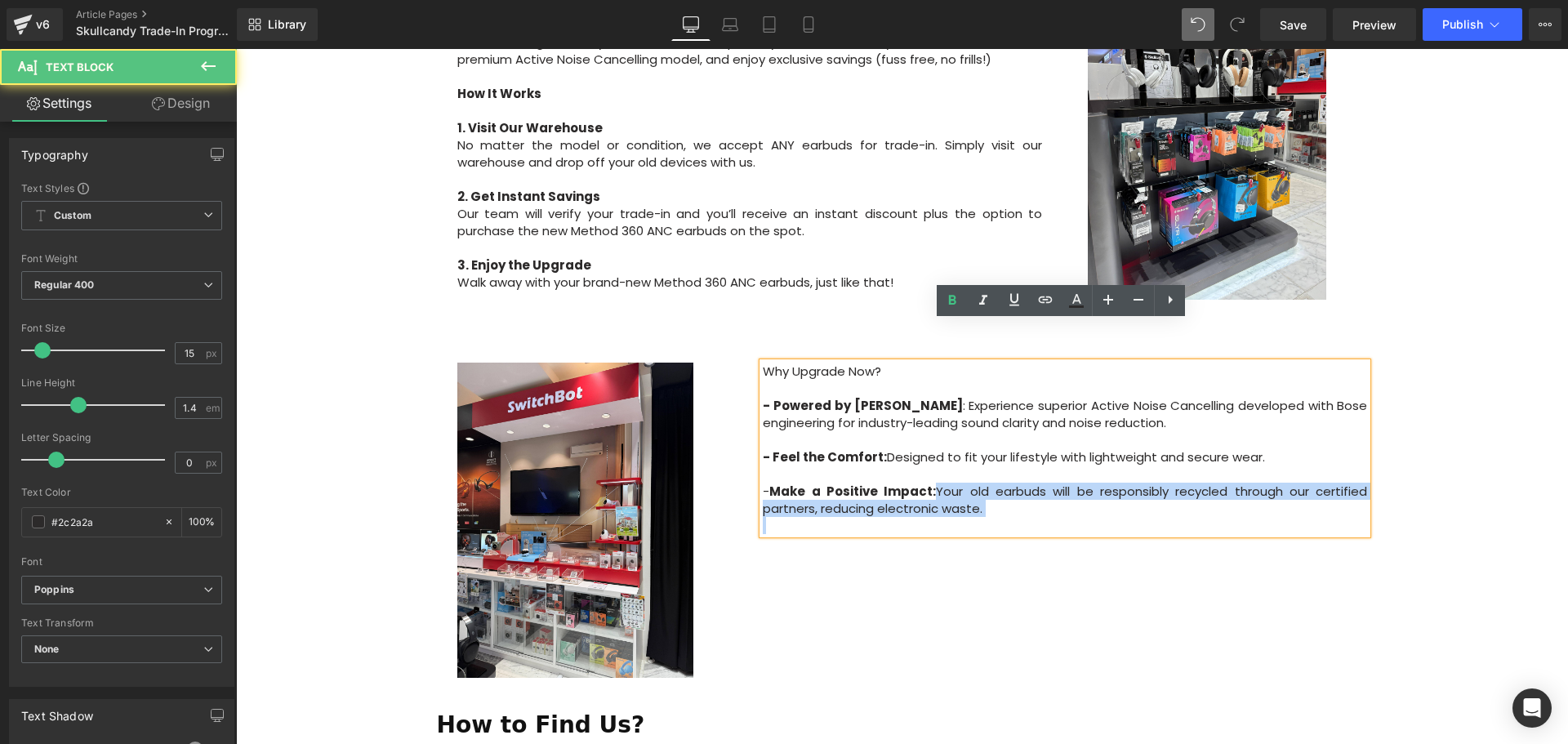
drag, startPoint x: 933, startPoint y: 452, endPoint x: 757, endPoint y: 450, distance: 176.0
click at [763, 450] on div "Why Upgrade Now? - Powered by Bose : Experience superior Active Noise Cancelli…" at bounding box center [1065, 448] width 604 height 171
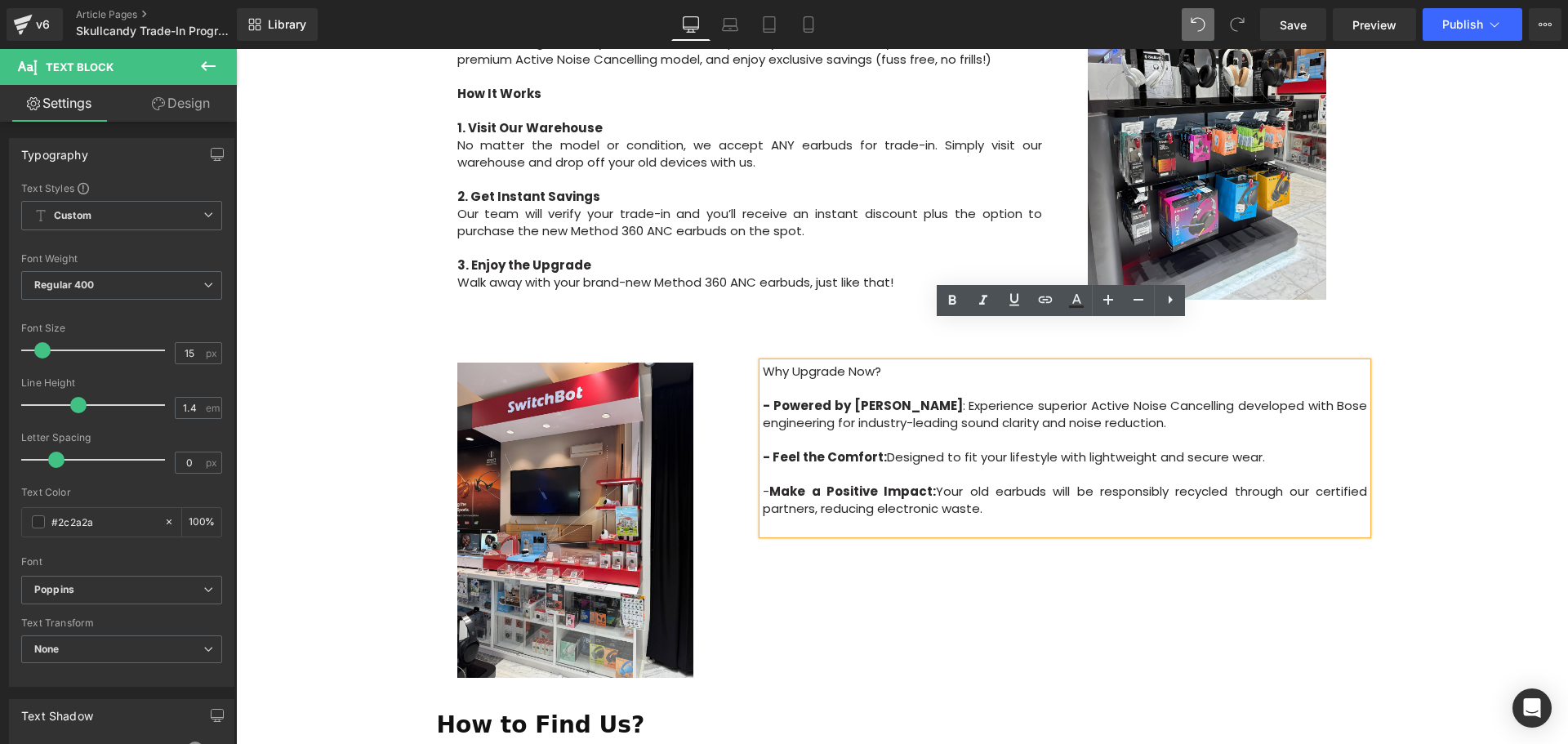
click at [881, 483] on strong "Make a Positive Impact:" at bounding box center [853, 491] width 166 height 17
drag, startPoint x: 929, startPoint y: 449, endPoint x: 760, endPoint y: 447, distance: 169.0
click at [763, 483] on p "- Make a Positive Impact: Your old earbuds will be responsibly recycled through…" at bounding box center [1065, 499] width 604 height 34
drag, startPoint x: 857, startPoint y: 329, endPoint x: 749, endPoint y: 337, distance: 108.3
click at [749, 363] on div "Why Upgrade Now? - Powered by Bose : Experience superior Active Noise Cancelli…" at bounding box center [1065, 448] width 653 height 171
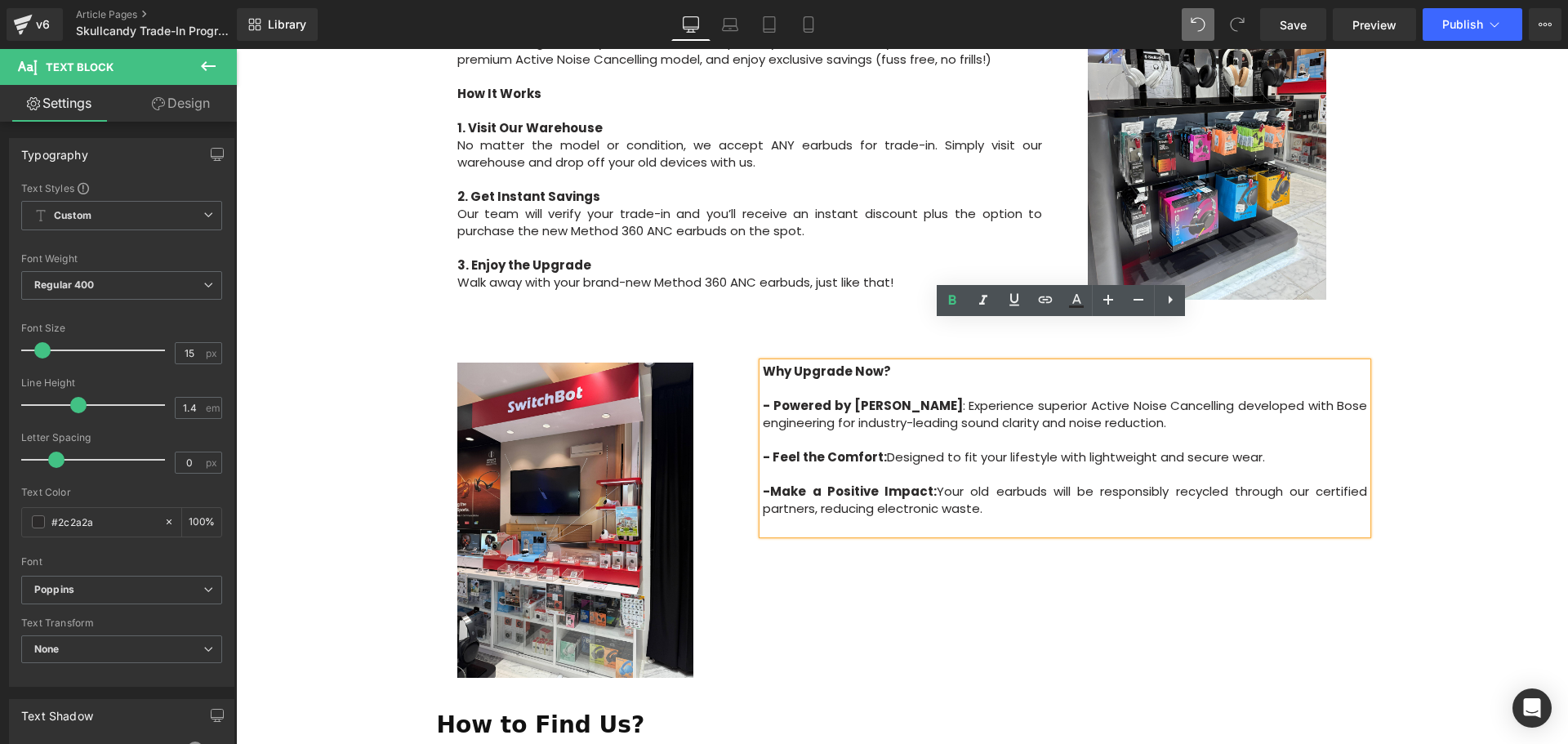
drag, startPoint x: 937, startPoint y: 405, endPoint x: 912, endPoint y: 379, distance: 36.1
click at [934, 432] on p at bounding box center [1065, 440] width 604 height 17
click at [886, 397] on p "- Powered by Bose : Experience superior Active Noise Cancelling developed with …" at bounding box center [1065, 413] width 604 height 34
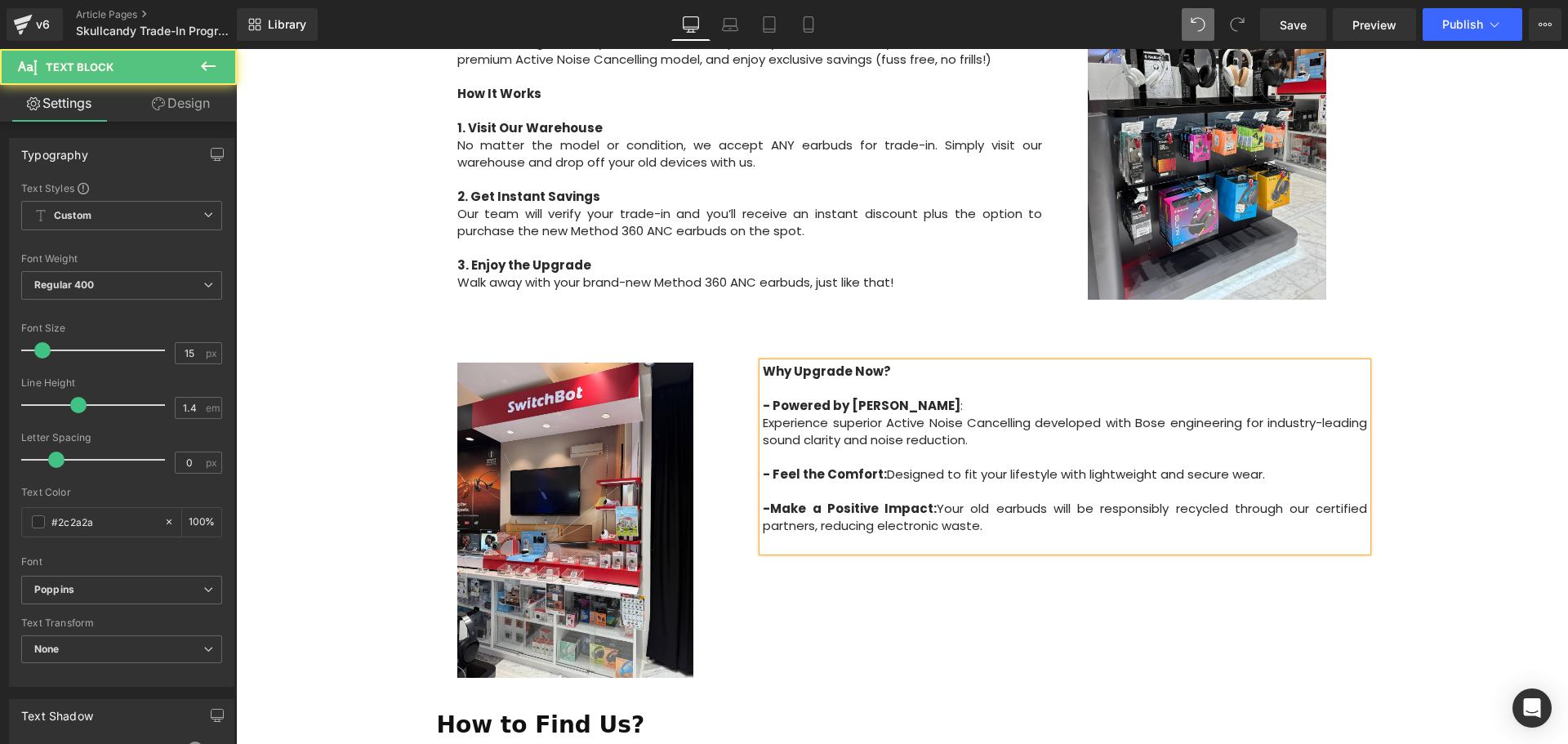
click at [881, 465] on p "- Feel the Comfort: Designed to fit your lifestyle with lightweight and secure …" at bounding box center [1065, 474] width 604 height 17
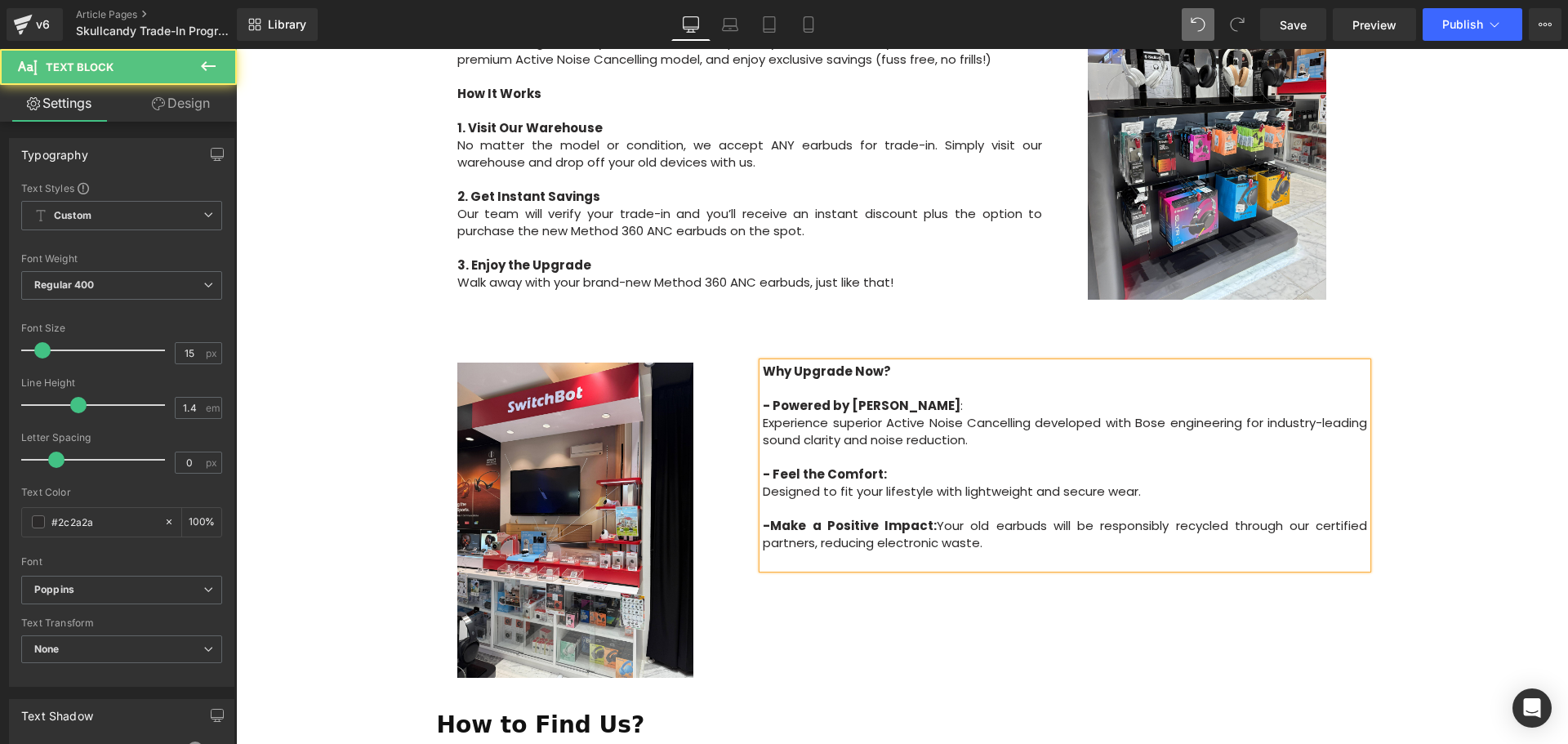
click at [937, 517] on p "- Make a Positive Impact: Your old earbuds will be responsibly recycled through…" at bounding box center [1065, 533] width 604 height 34
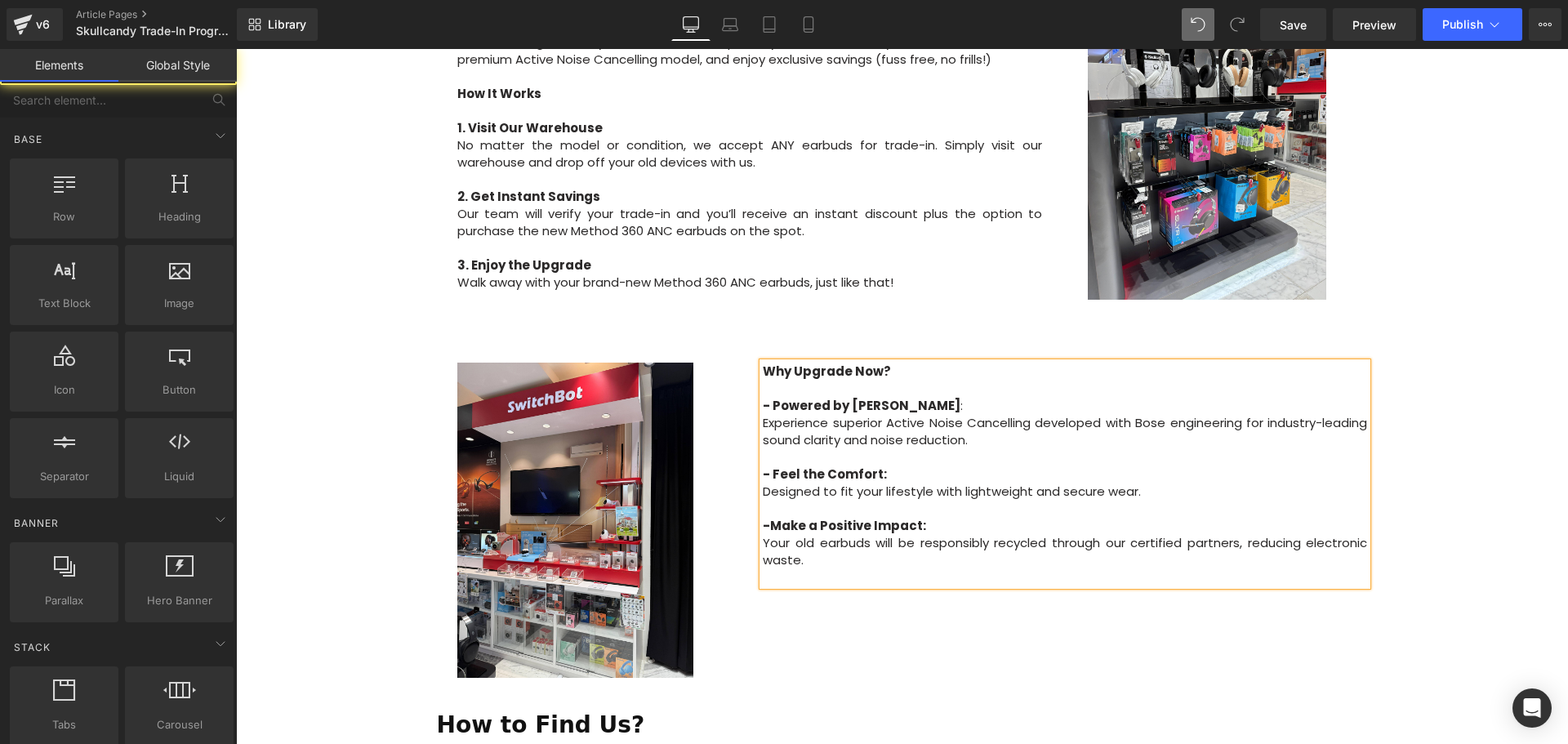
click at [1421, 483] on div "Image Row Upgrade to the All-New Skullcandy Method 360 ANC — Trade In & Save! T…" at bounding box center [902, 359] width 1332 height 1995
click at [1421, 484] on div "Image Row Upgrade to the All-New Skullcandy Method 360 ANC — Trade In & Save! T…" at bounding box center [902, 359] width 1332 height 1995
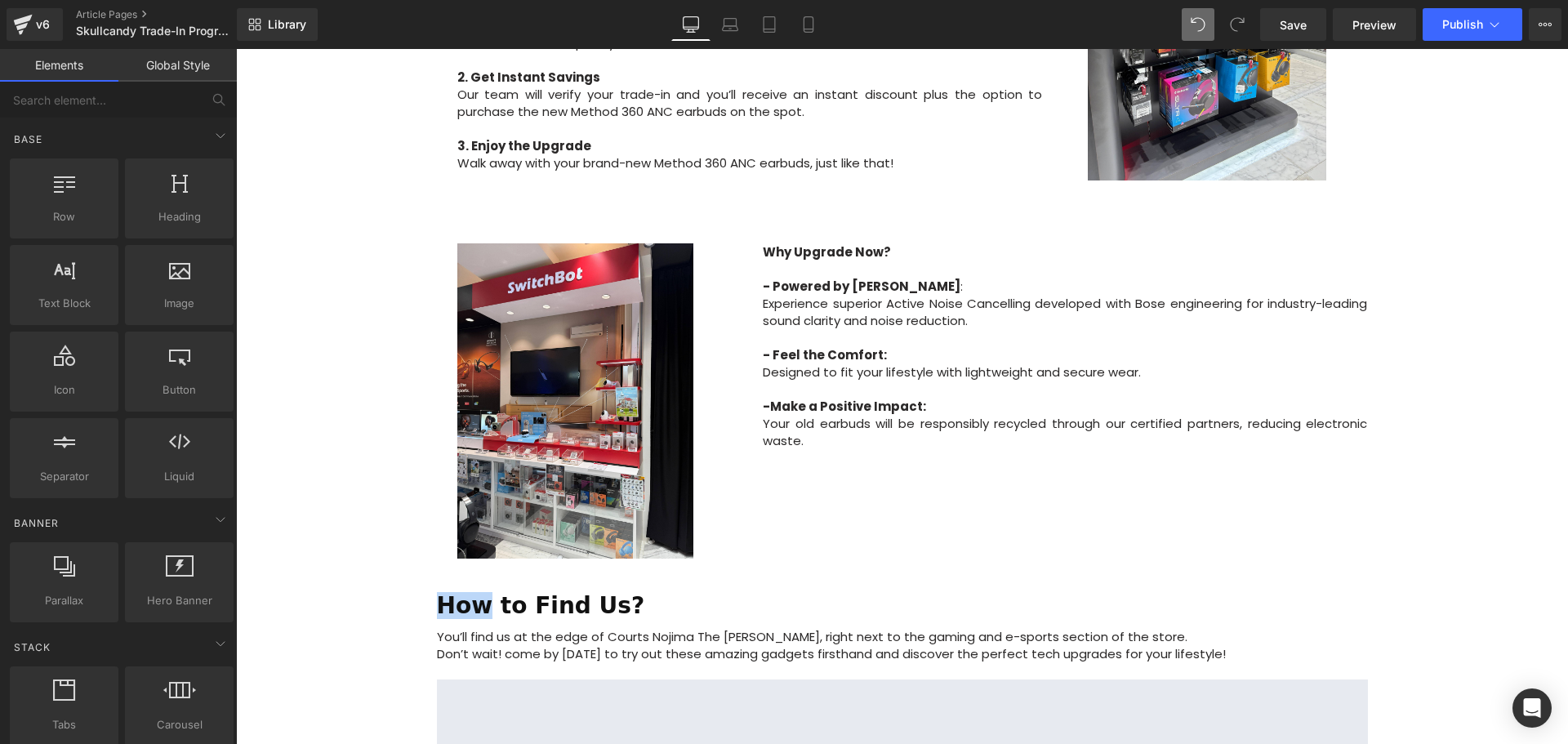
scroll to position [1061, 0]
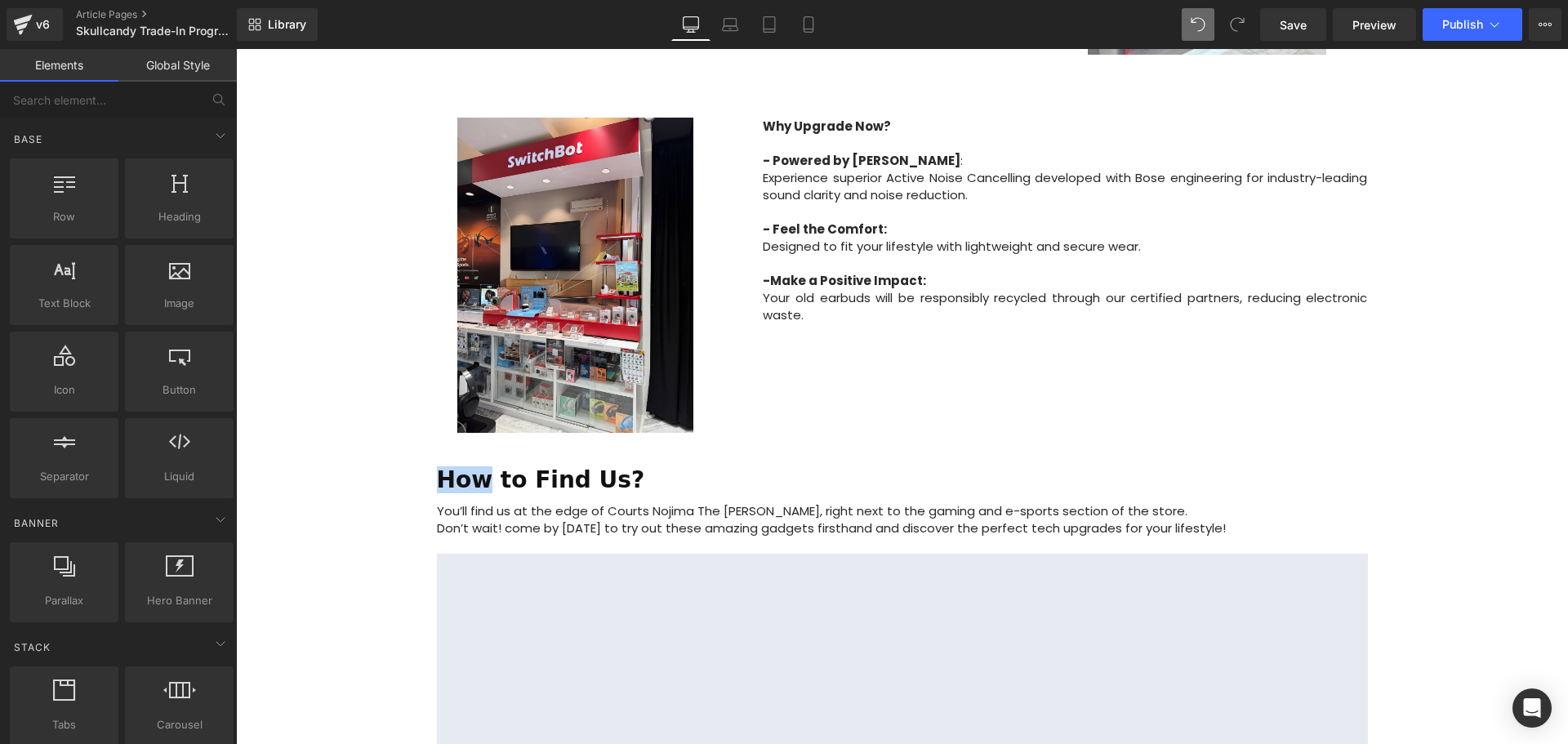
click at [1427, 442] on div "Image Row Upgrade to the All-New Skullcandy Method 360 ANC — Trade In & Save! T…" at bounding box center [902, 114] width 1332 height 1995
click at [493, 471] on link at bounding box center [484, 481] width 17 height 19
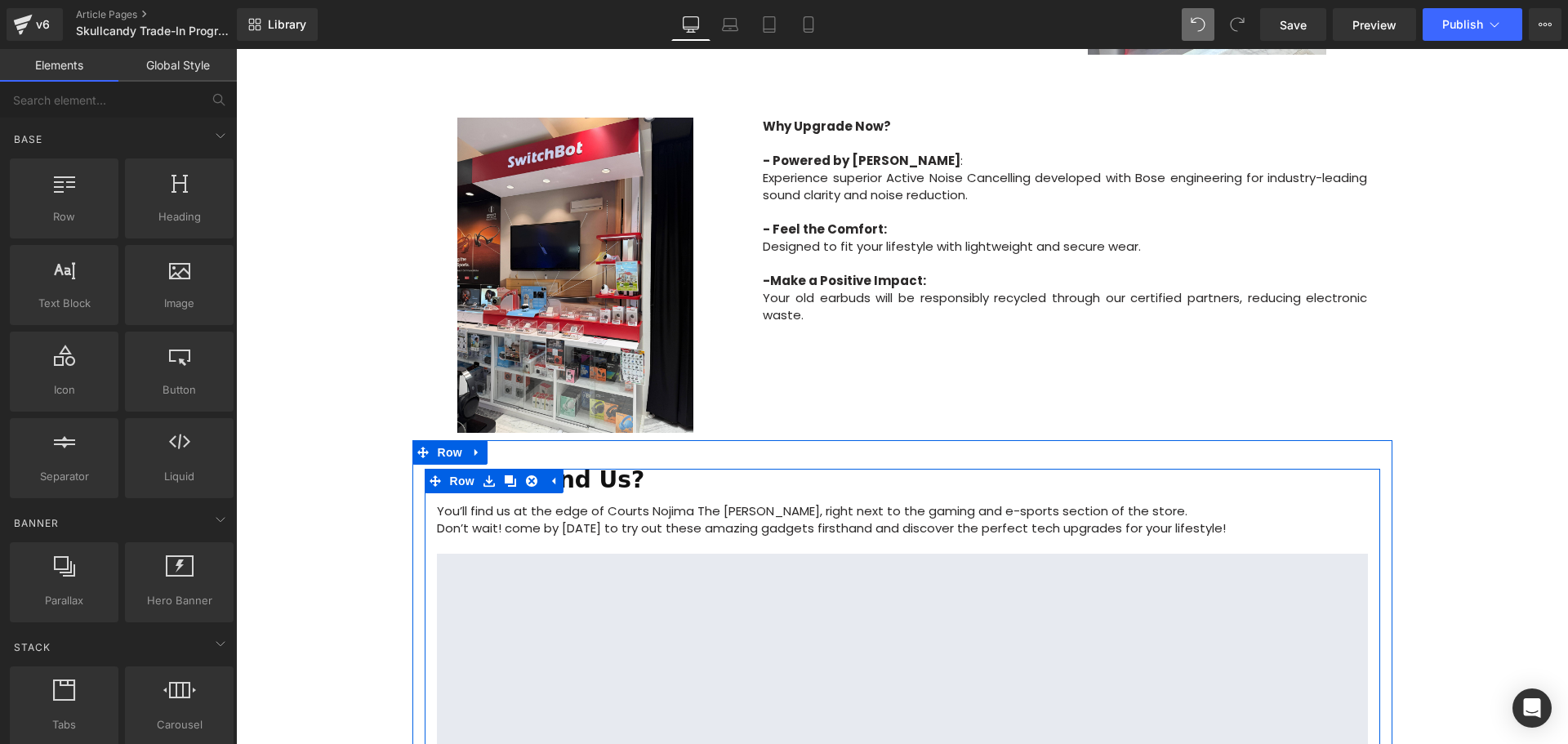
click at [707, 468] on h1 "How to Find Us?" at bounding box center [902, 480] width 931 height 23
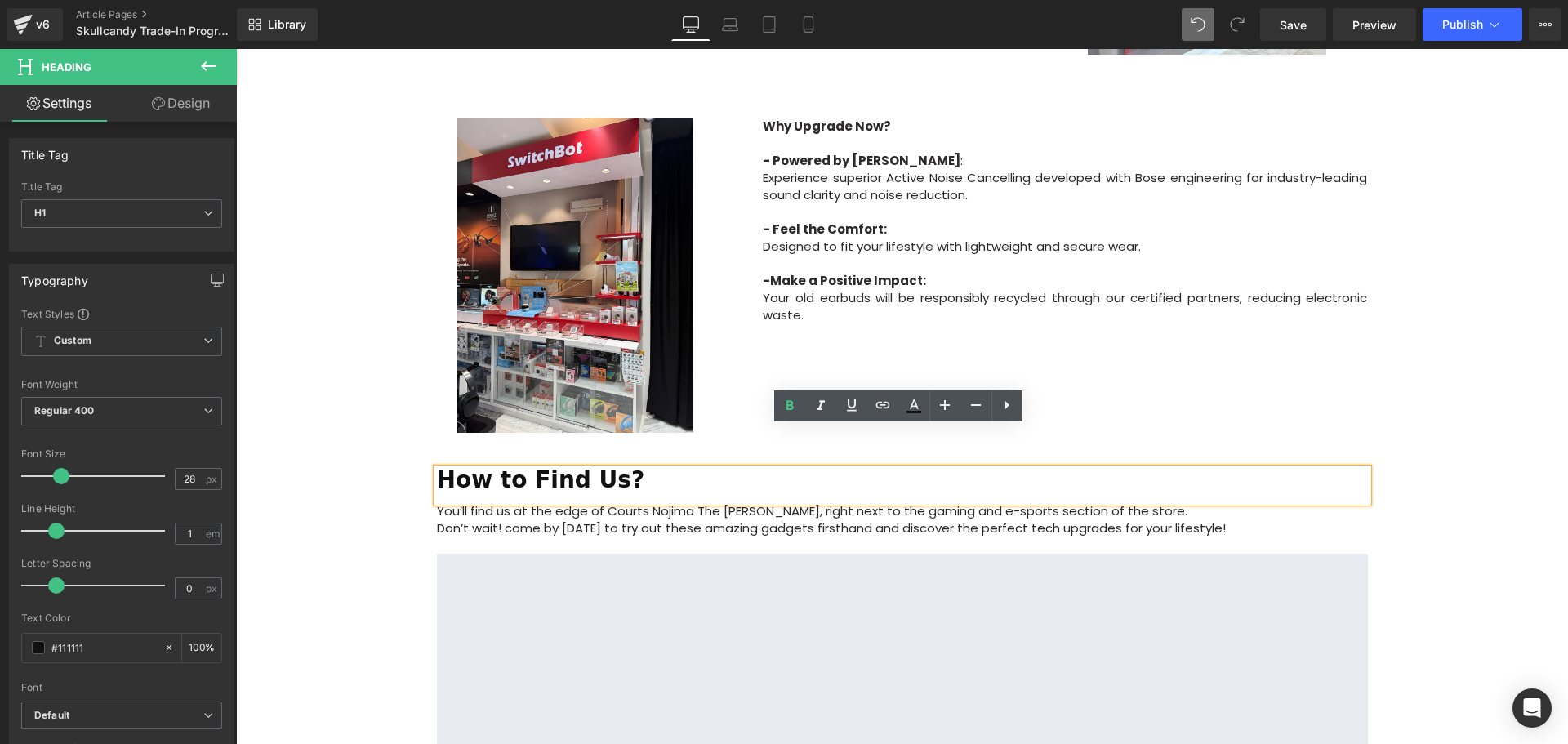
drag, startPoint x: 662, startPoint y: 409, endPoint x: 694, endPoint y: 406, distance: 32.1
click at [662, 440] on div "How to Find Us? Heading You’ll find us at the edge of Courts Nojima The Heeren,…" at bounding box center [902, 669] width 980 height 457
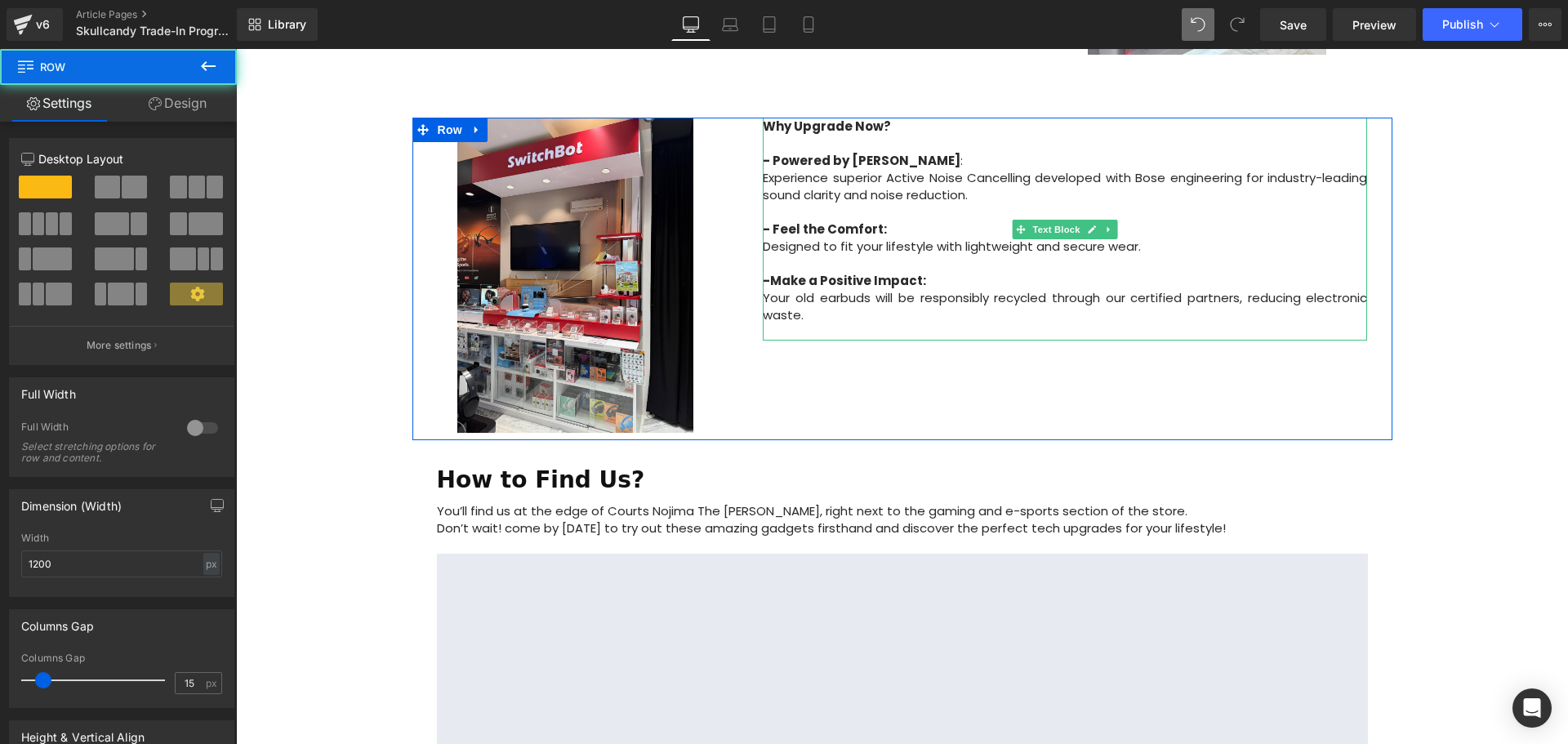
click at [863, 289] on p "Your old earbuds will be responsibly recycled through our certified partners, r…" at bounding box center [1065, 306] width 604 height 34
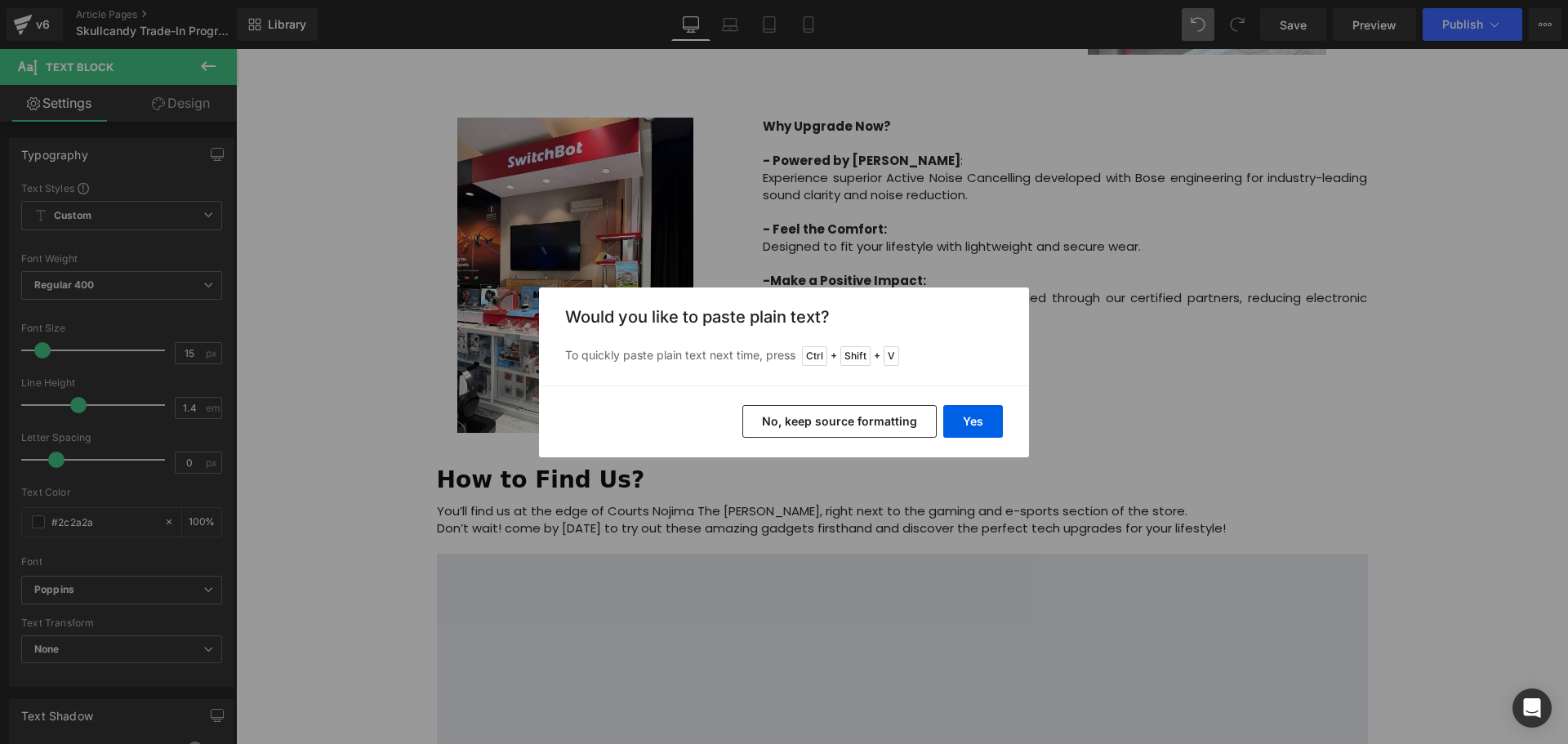
click at [1004, 415] on div "Yes No, keep source formatting" at bounding box center [784, 421] width 490 height 72
drag, startPoint x: 954, startPoint y: 419, endPoint x: 721, endPoint y: 370, distance: 238.1
click at [954, 419] on button "Yes" at bounding box center [974, 422] width 60 height 33
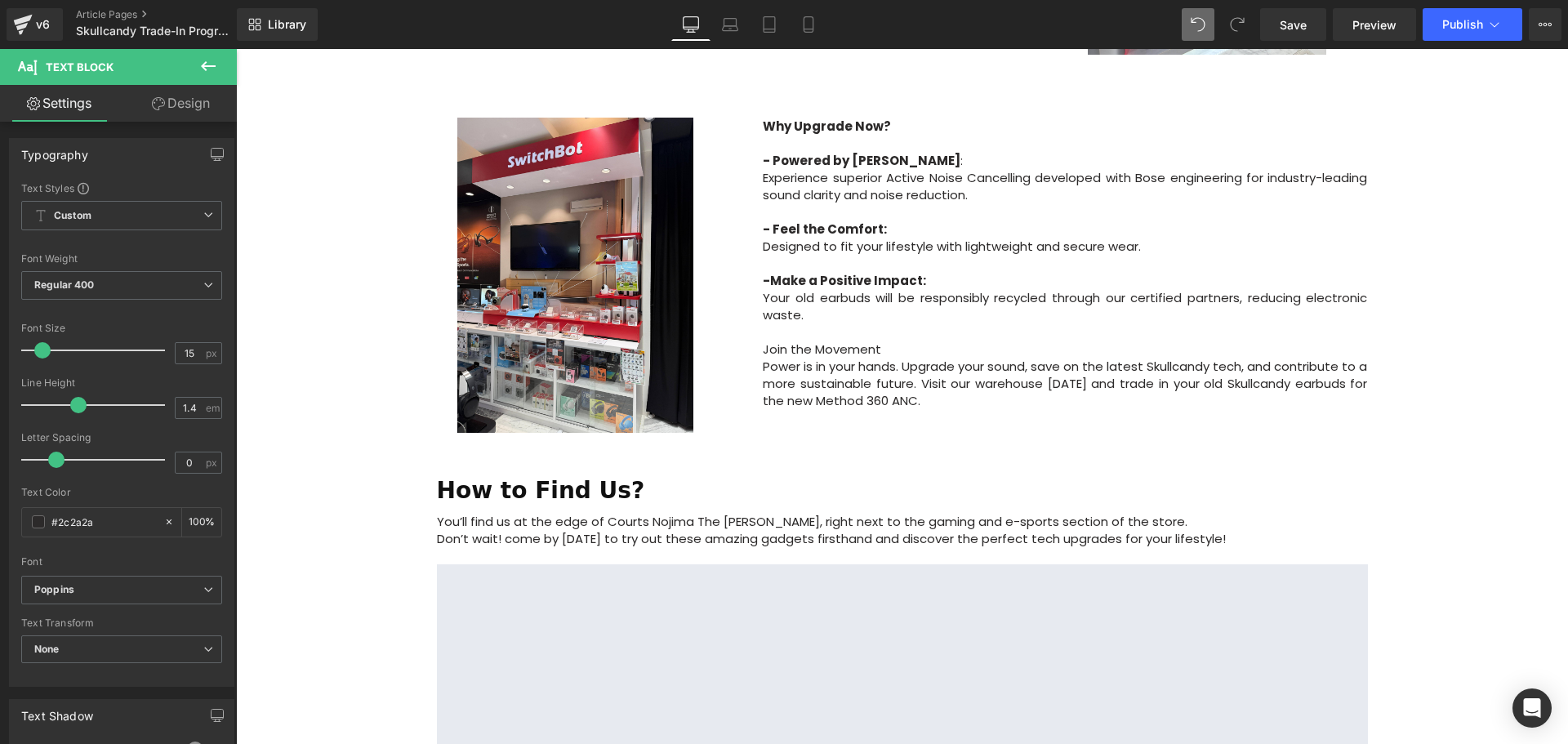
click at [912, 341] on p "Join the Movement" at bounding box center [1065, 349] width 604 height 17
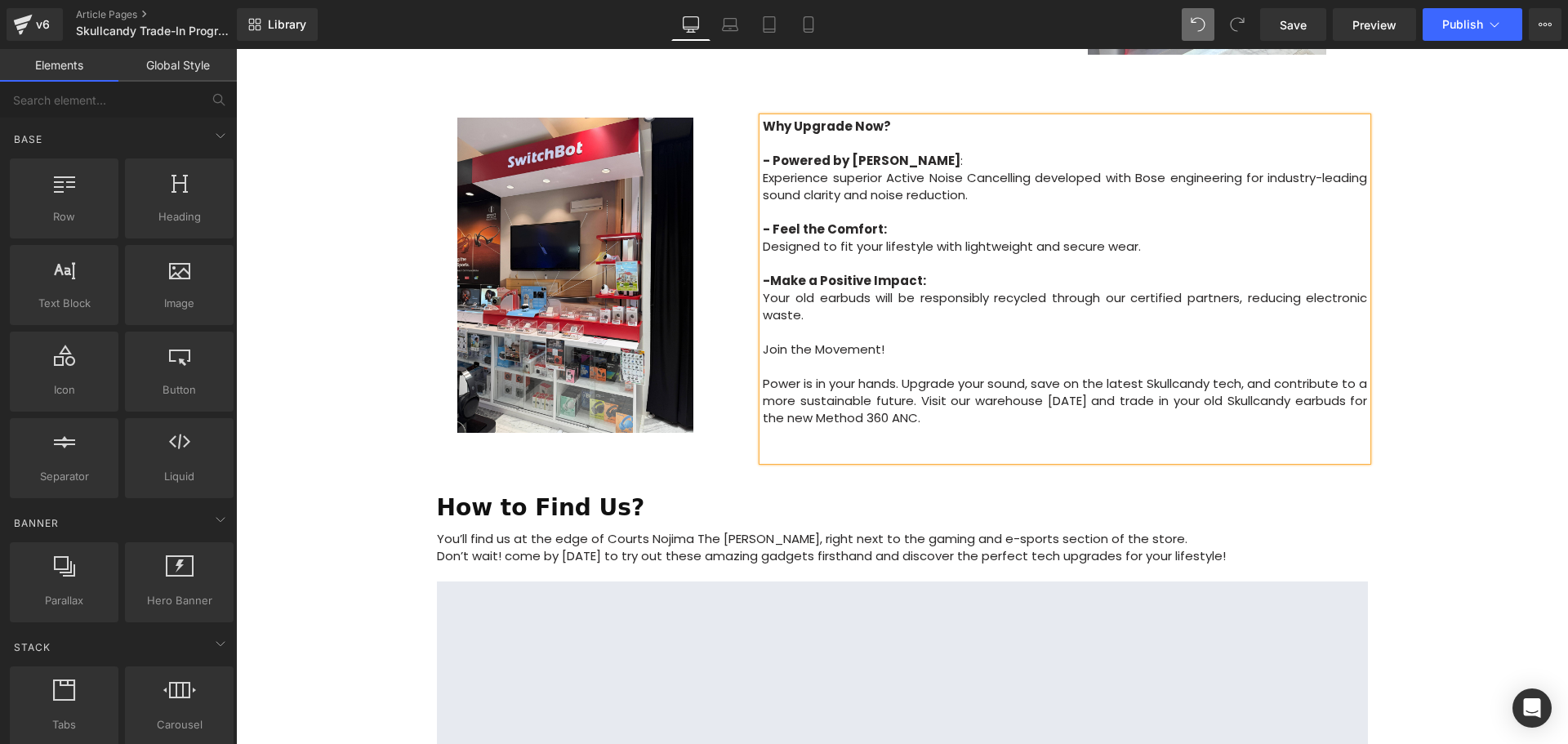
click at [1431, 355] on div "Image Row Upgrade to the All-New Skullcandy Method 360 ANC — Trade In & Save! T…" at bounding box center [902, 128] width 1332 height 2023
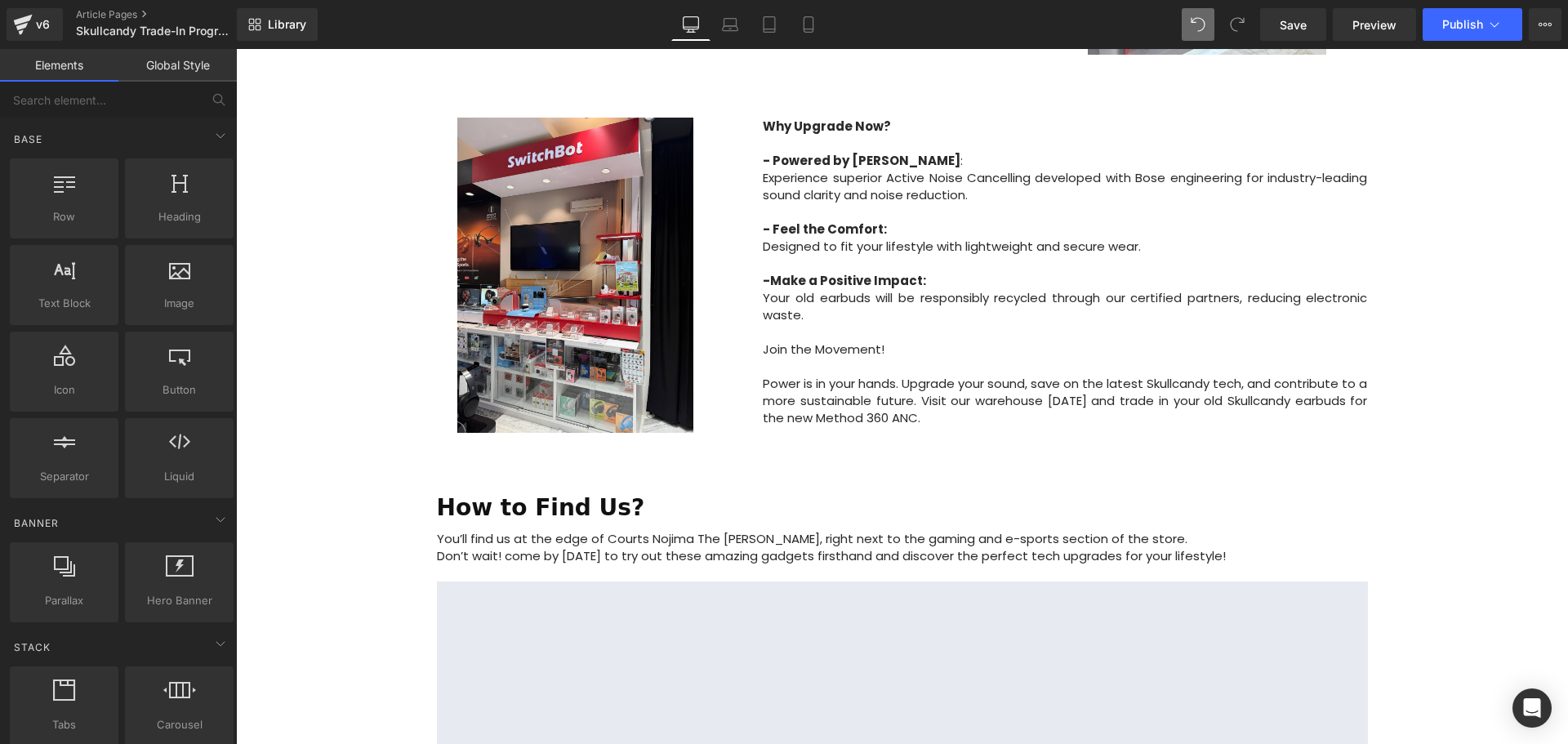
click at [832, 443] on p at bounding box center [1065, 452] width 604 height 17
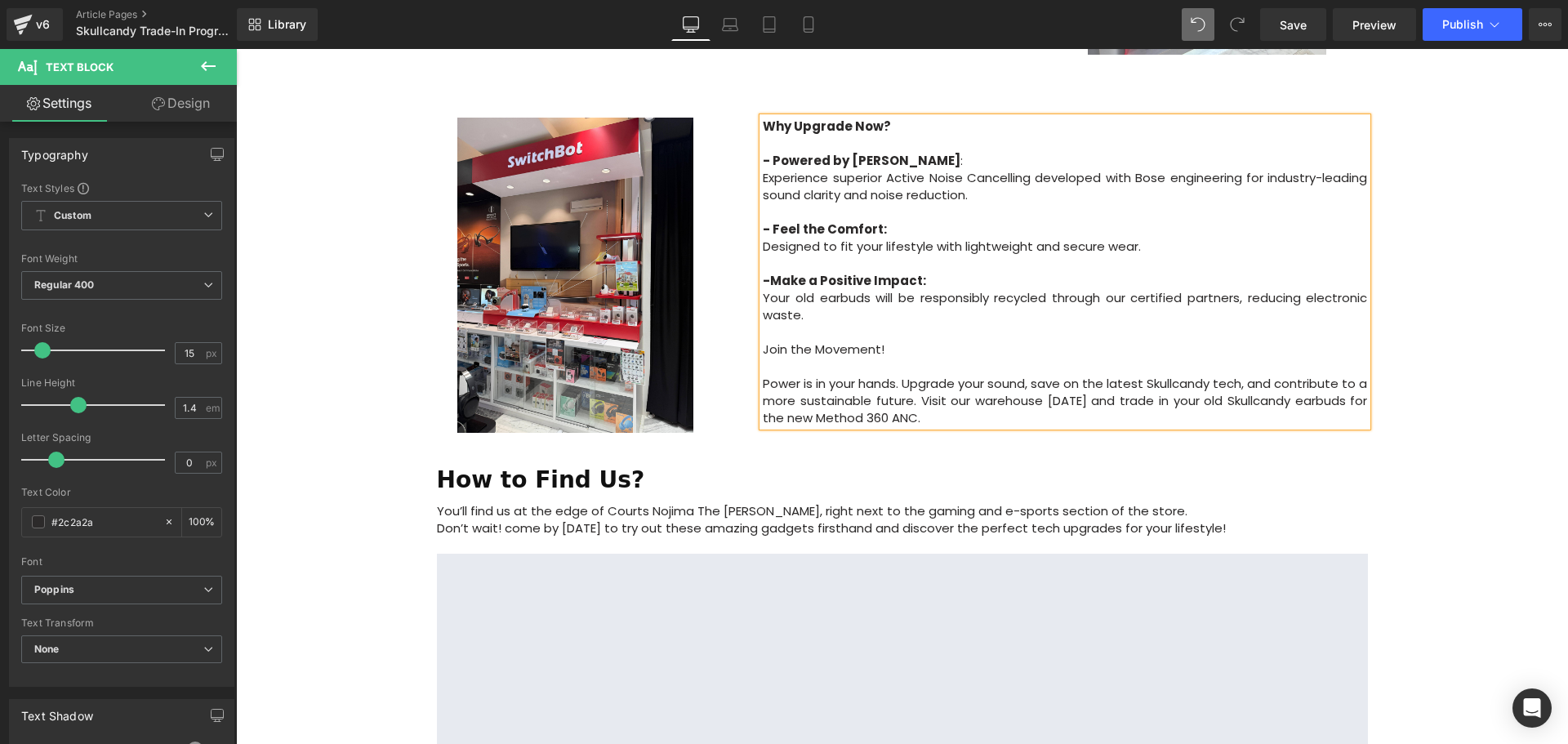
click at [1544, 395] on div "Image Row Upgrade to the All-New Skullcandy Method 360 ANC — Trade In & Save! T…" at bounding box center [902, 114] width 1332 height 1995
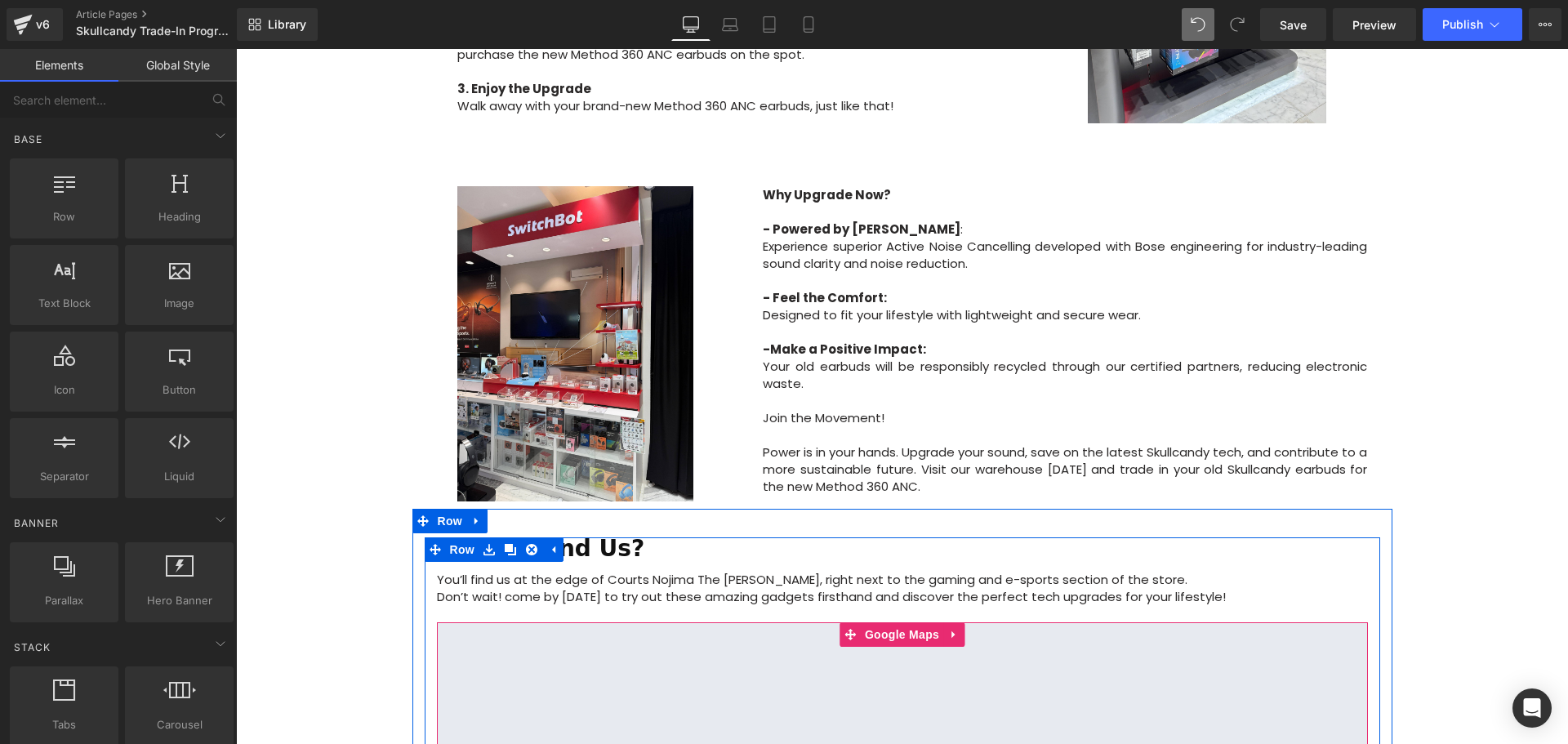
scroll to position [898, 0]
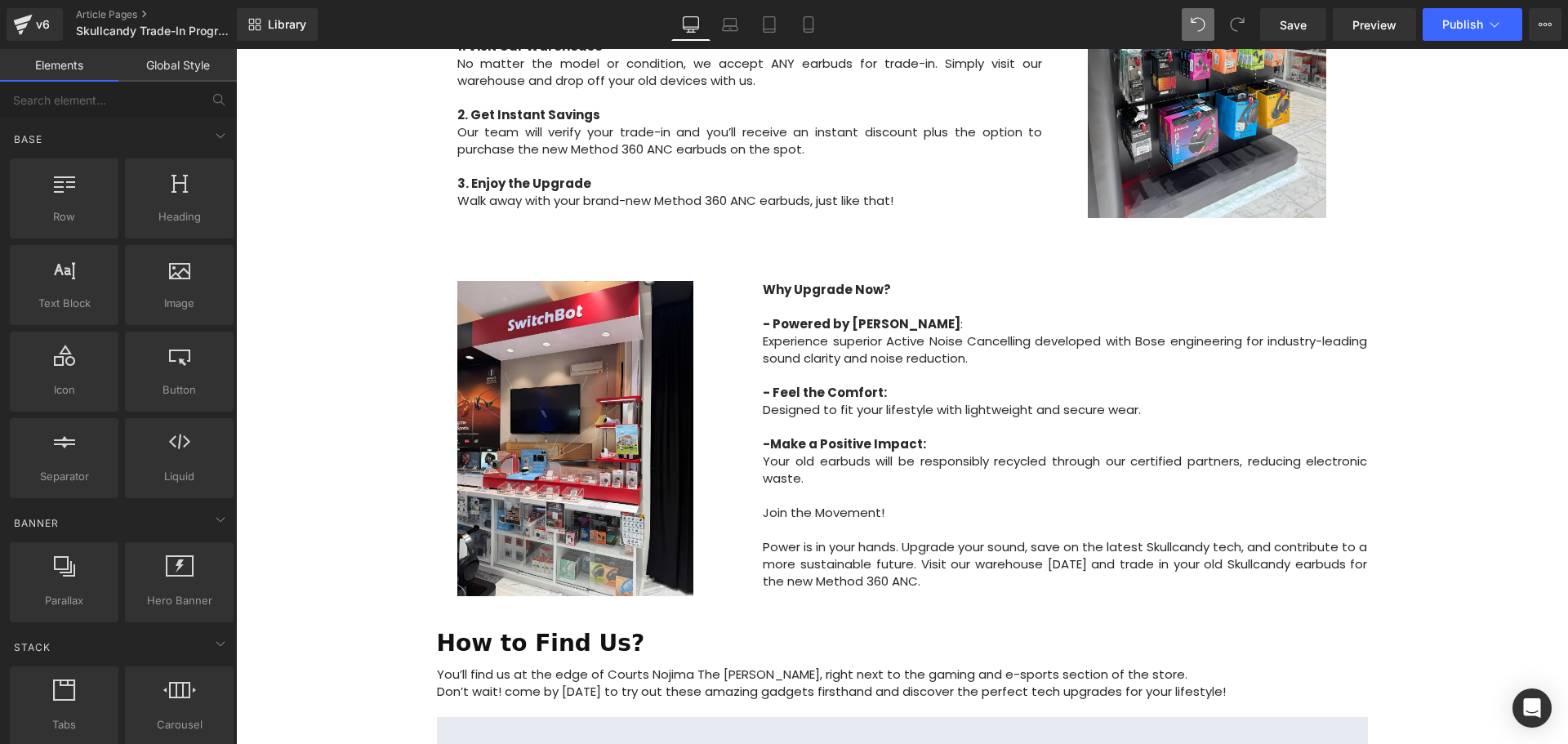
click at [902, 504] on p "Join the Movement!" at bounding box center [1065, 513] width 604 height 17
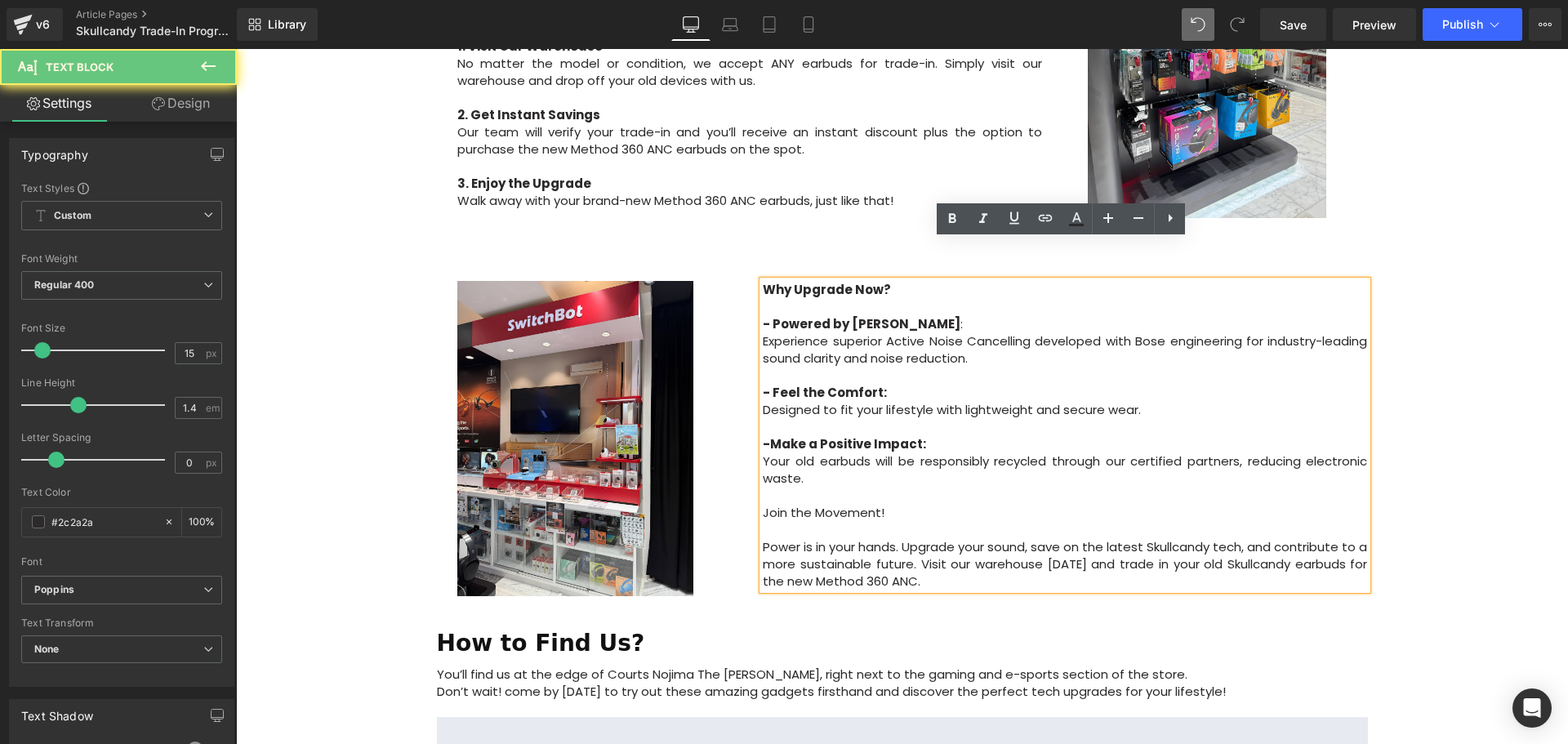
click at [826, 521] on p at bounding box center [1065, 529] width 604 height 17
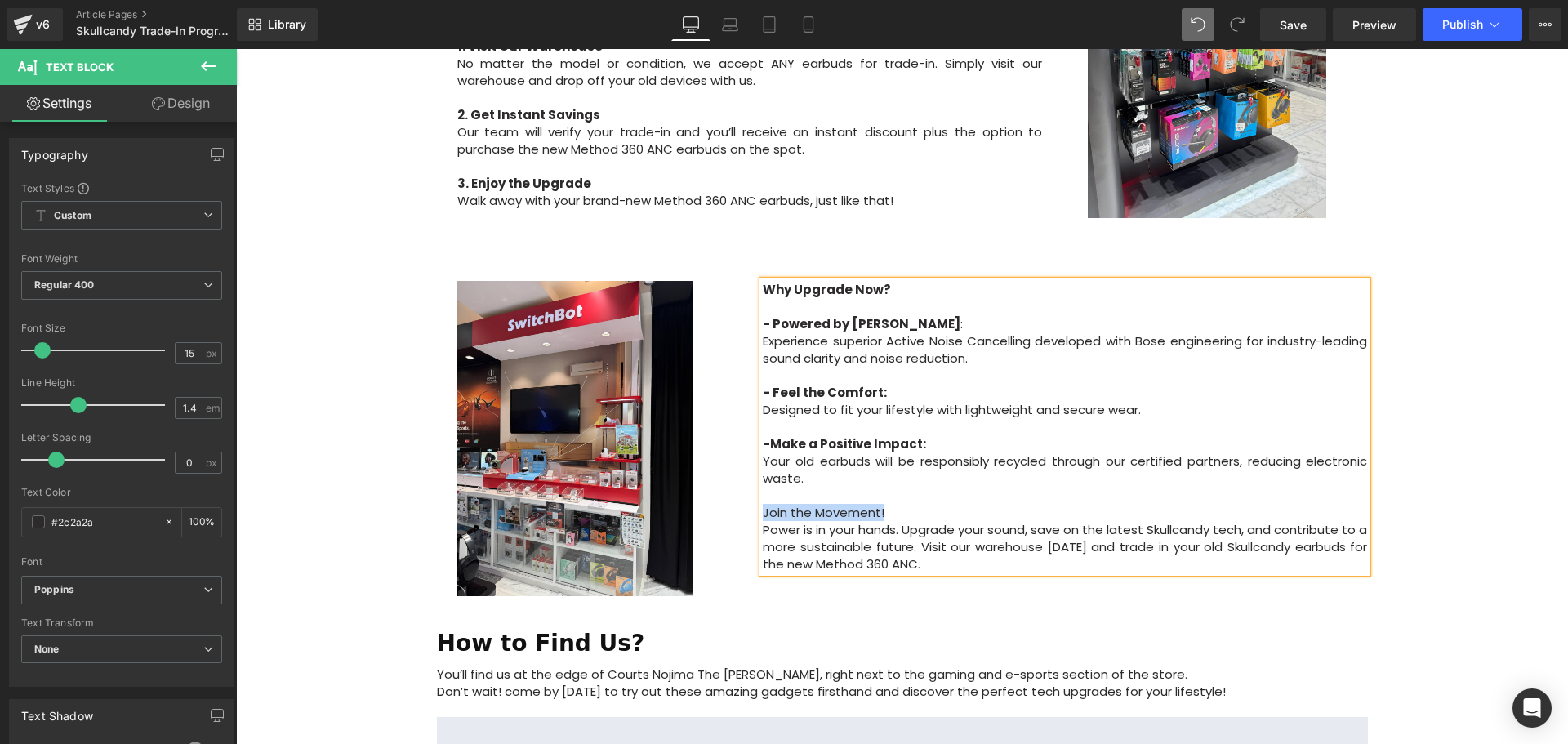
drag, startPoint x: 808, startPoint y: 477, endPoint x: 762, endPoint y: 479, distance: 46.0
click at [763, 504] on p "Join the Movement!" at bounding box center [1065, 513] width 604 height 17
click at [907, 504] on p "Join the Movement!" at bounding box center [1065, 513] width 604 height 17
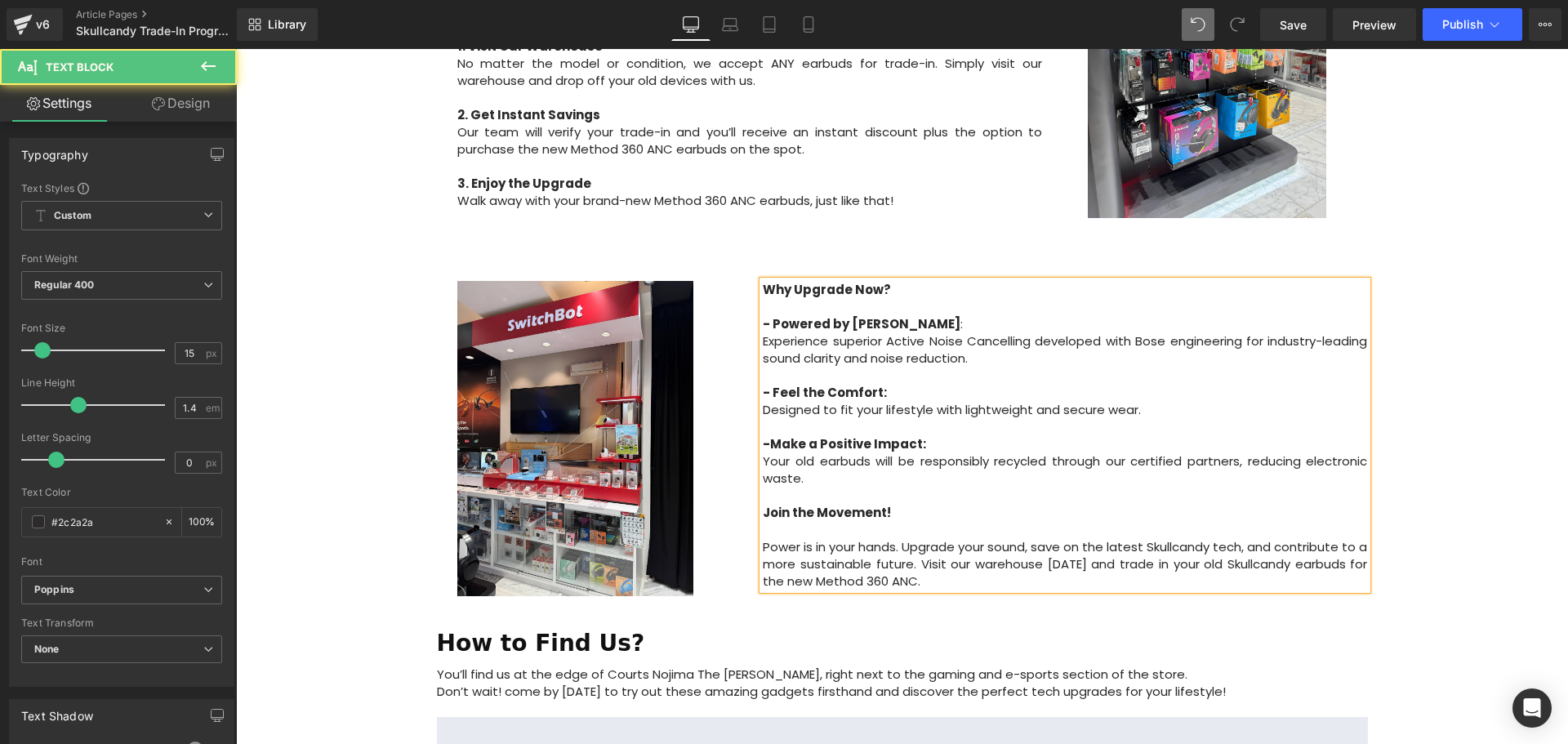
click at [1487, 447] on div "Image Row Upgrade to the All-New Skullcandy Method 360 ANC — Trade In & Save! T…" at bounding box center [902, 278] width 1332 height 1995
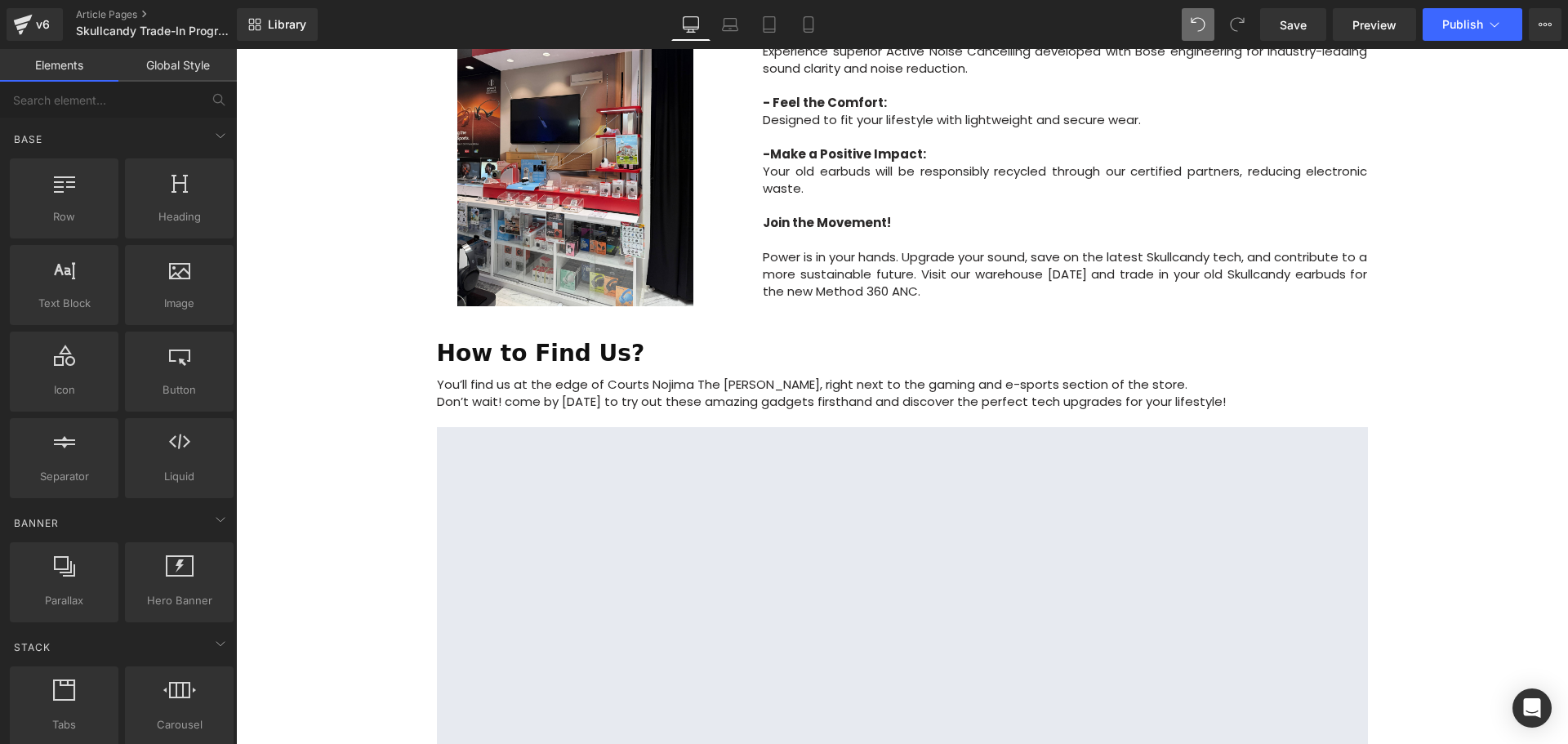
scroll to position [1225, 0]
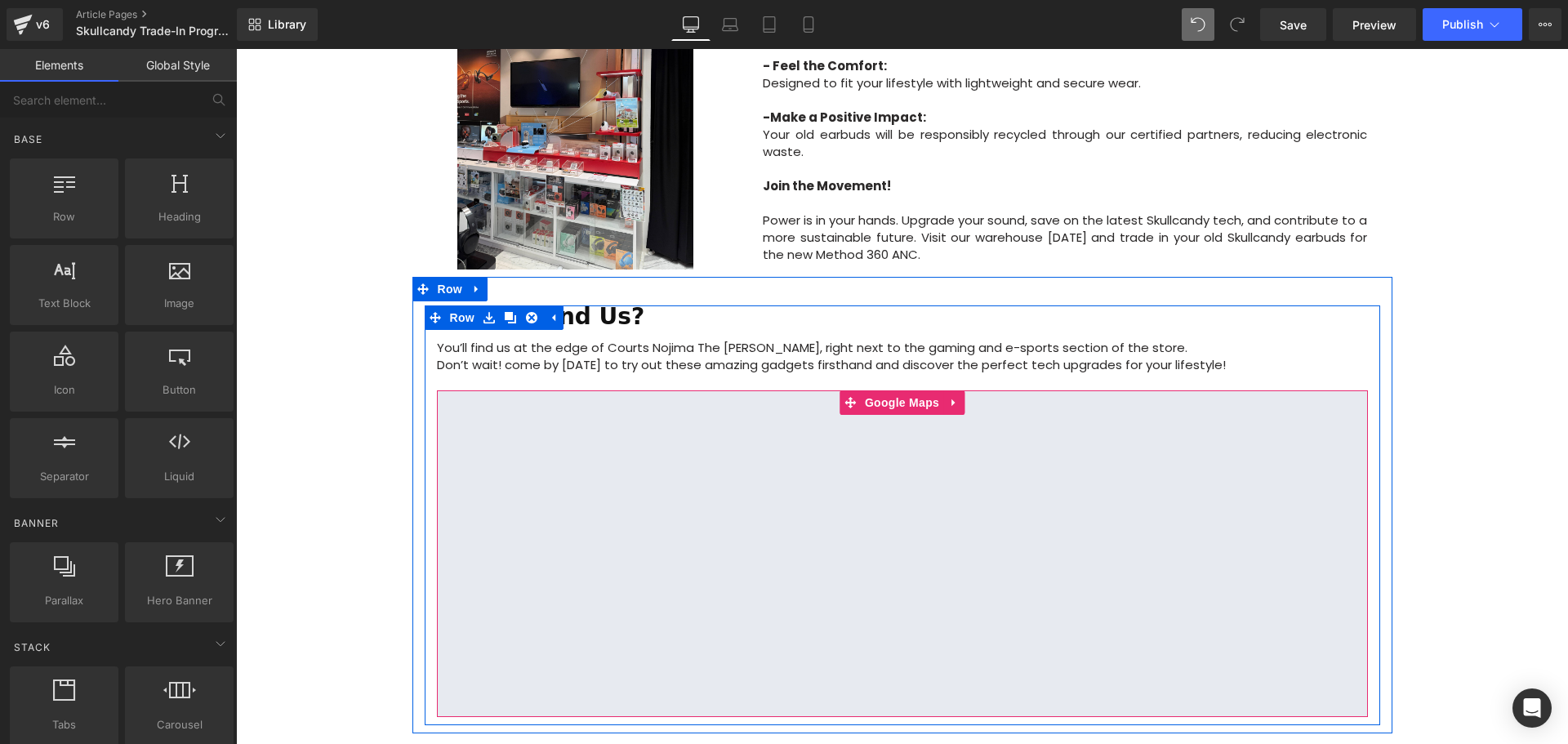
click at [896, 390] on div at bounding box center [902, 553] width 931 height 327
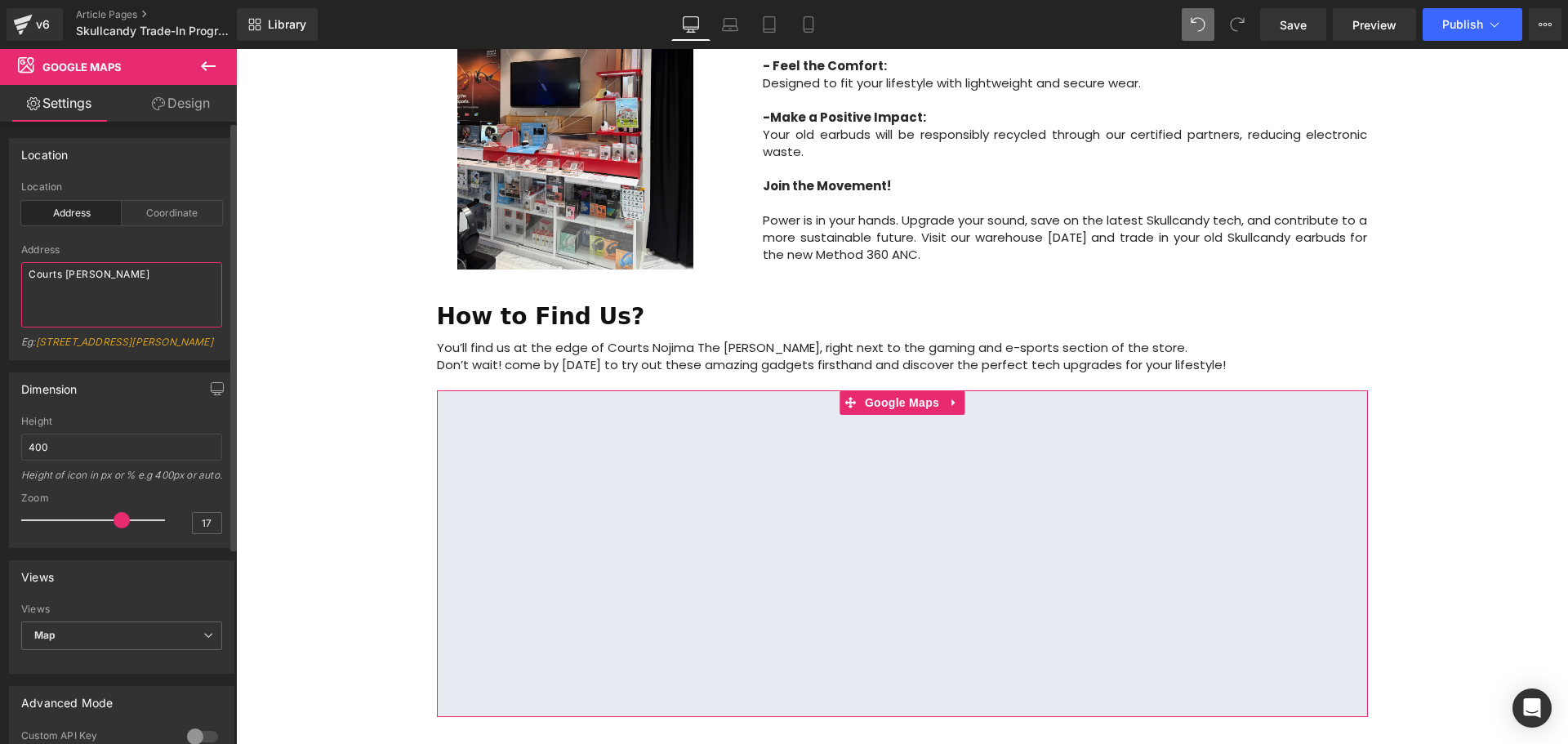
click at [4, 281] on div "Location address Location Address Coordinate Address Courts Heeren Eg: 86-90 Pa…" at bounding box center [122, 243] width 244 height 234
type textarea "Streamcast Asia 102F Pasir Panjang Road S118530"
click at [116, 528] on span at bounding box center [121, 520] width 16 height 16
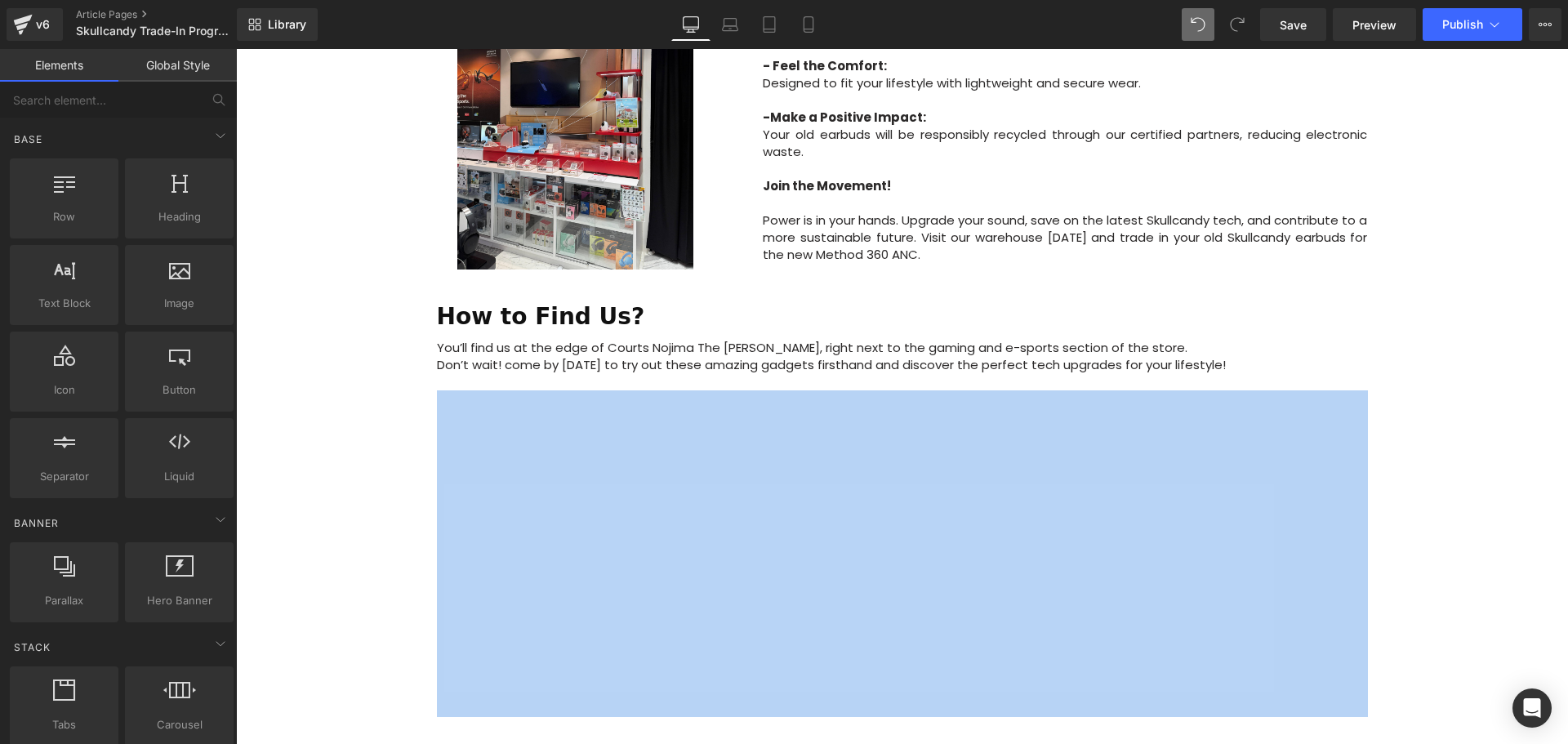
click at [1283, 306] on div "How to Find Us? Heading" at bounding box center [902, 322] width 931 height 34
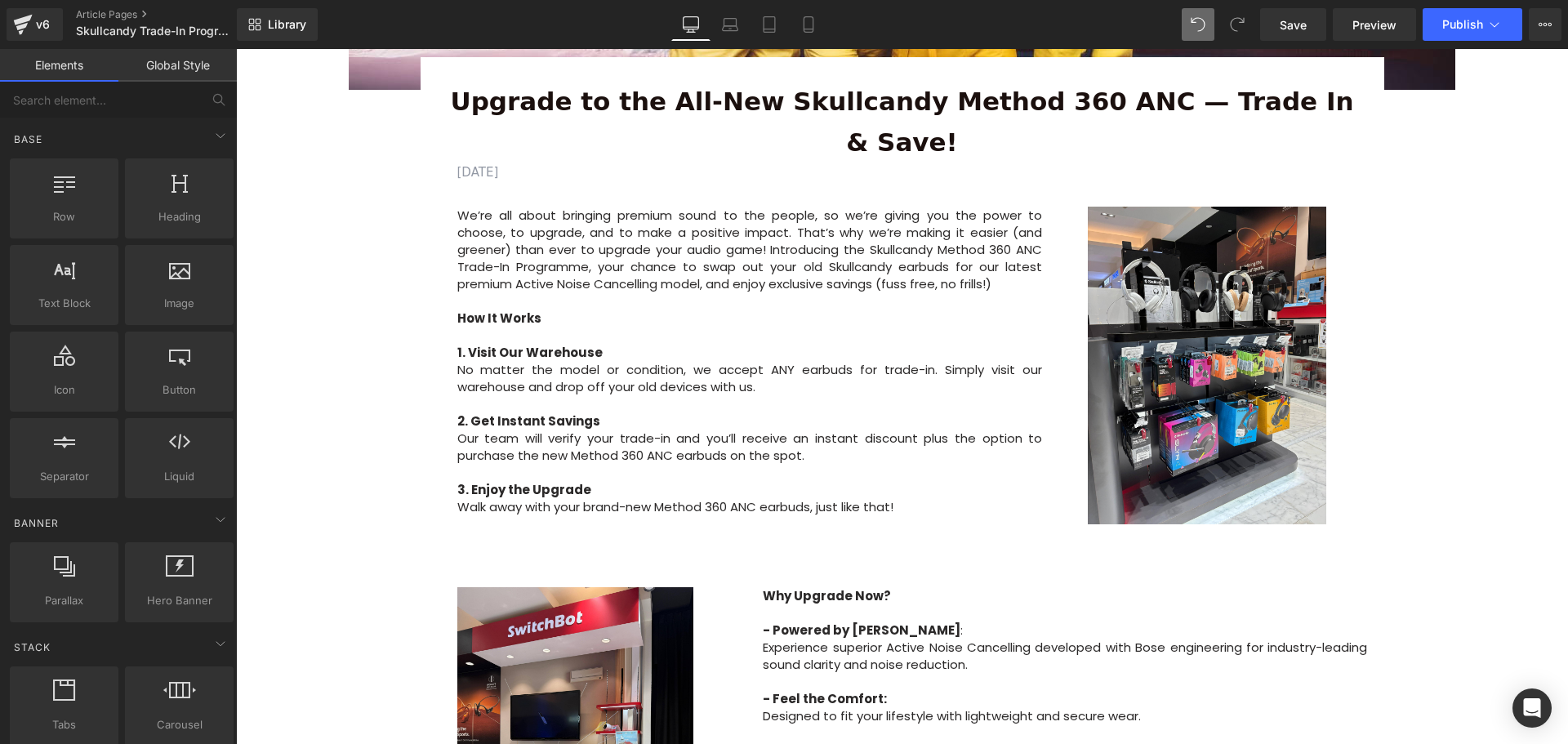
scroll to position [653, 0]
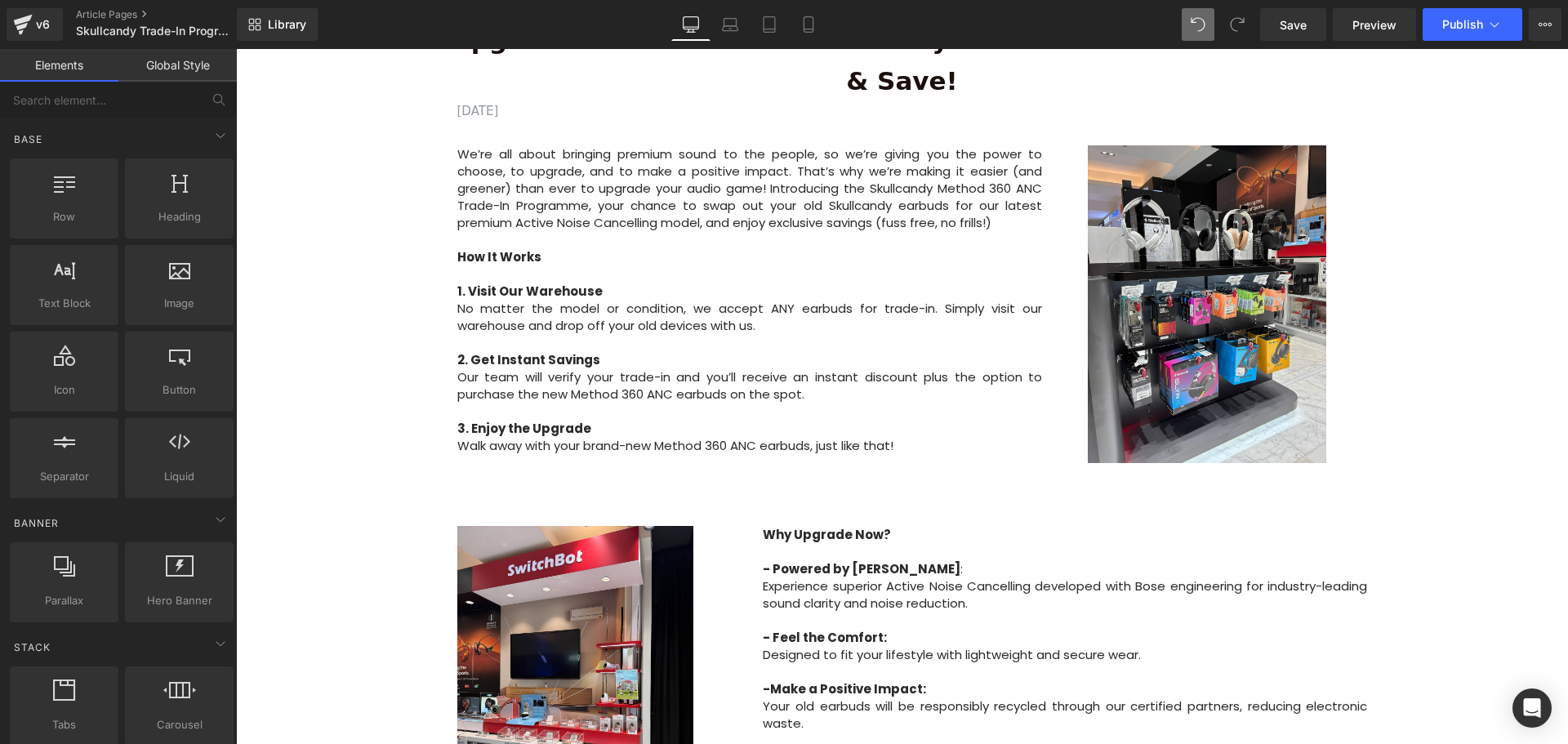
click at [1460, 522] on div "Image Row Upgrade to the All-New Skullcandy Method 360 ANC — Trade In & Save! T…" at bounding box center [902, 522] width 1332 height 1995
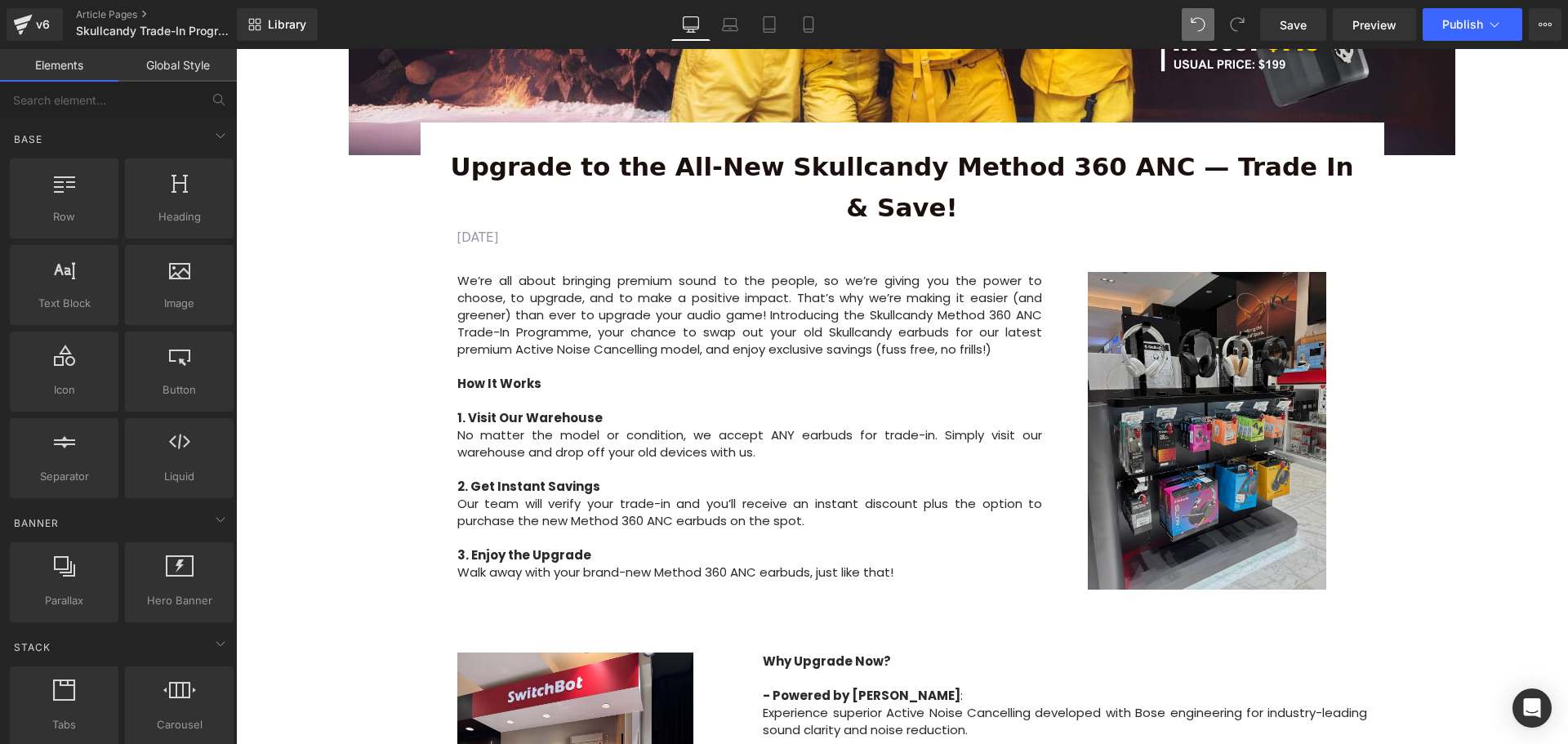
scroll to position [490, 0]
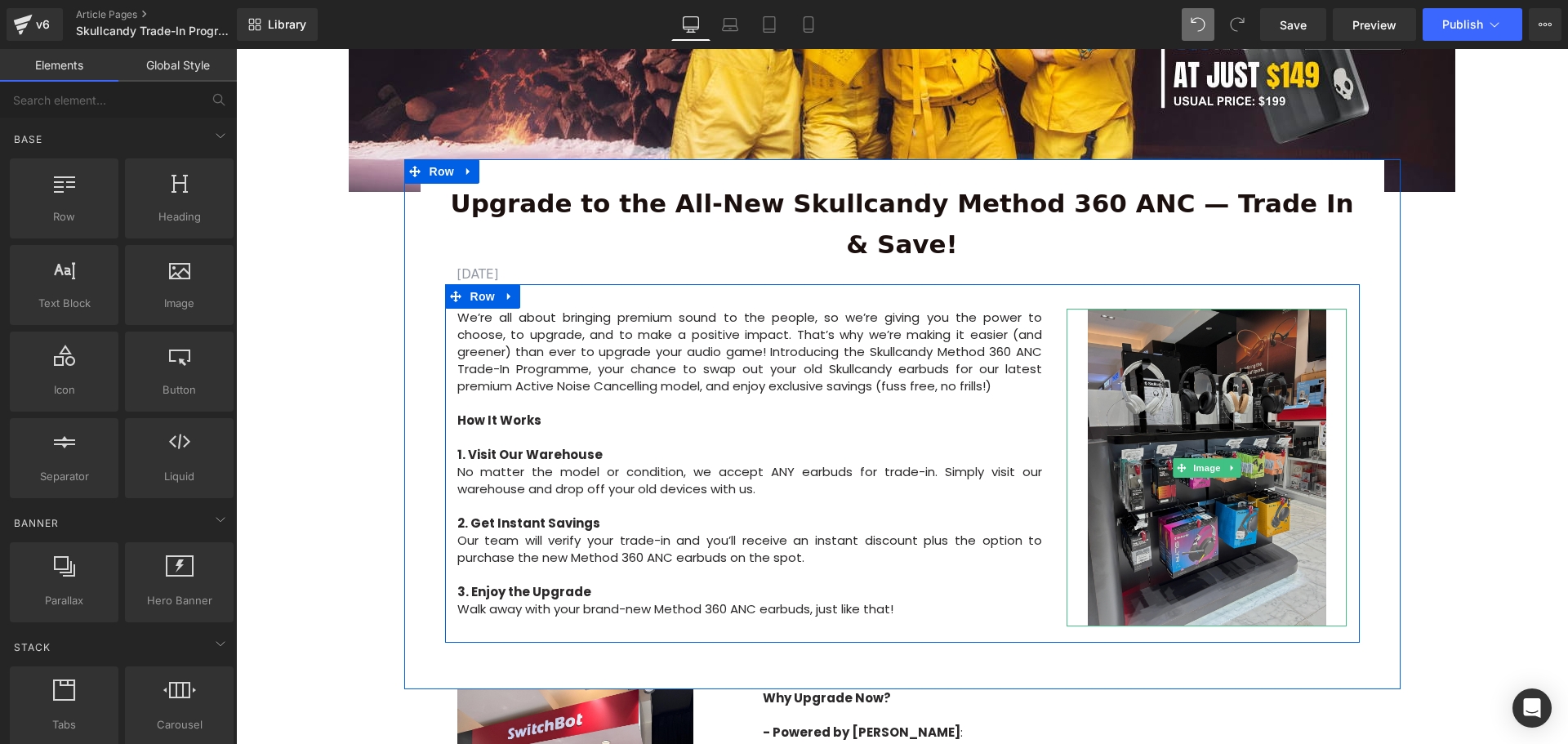
click at [1195, 458] on span "Image" at bounding box center [1206, 467] width 34 height 19
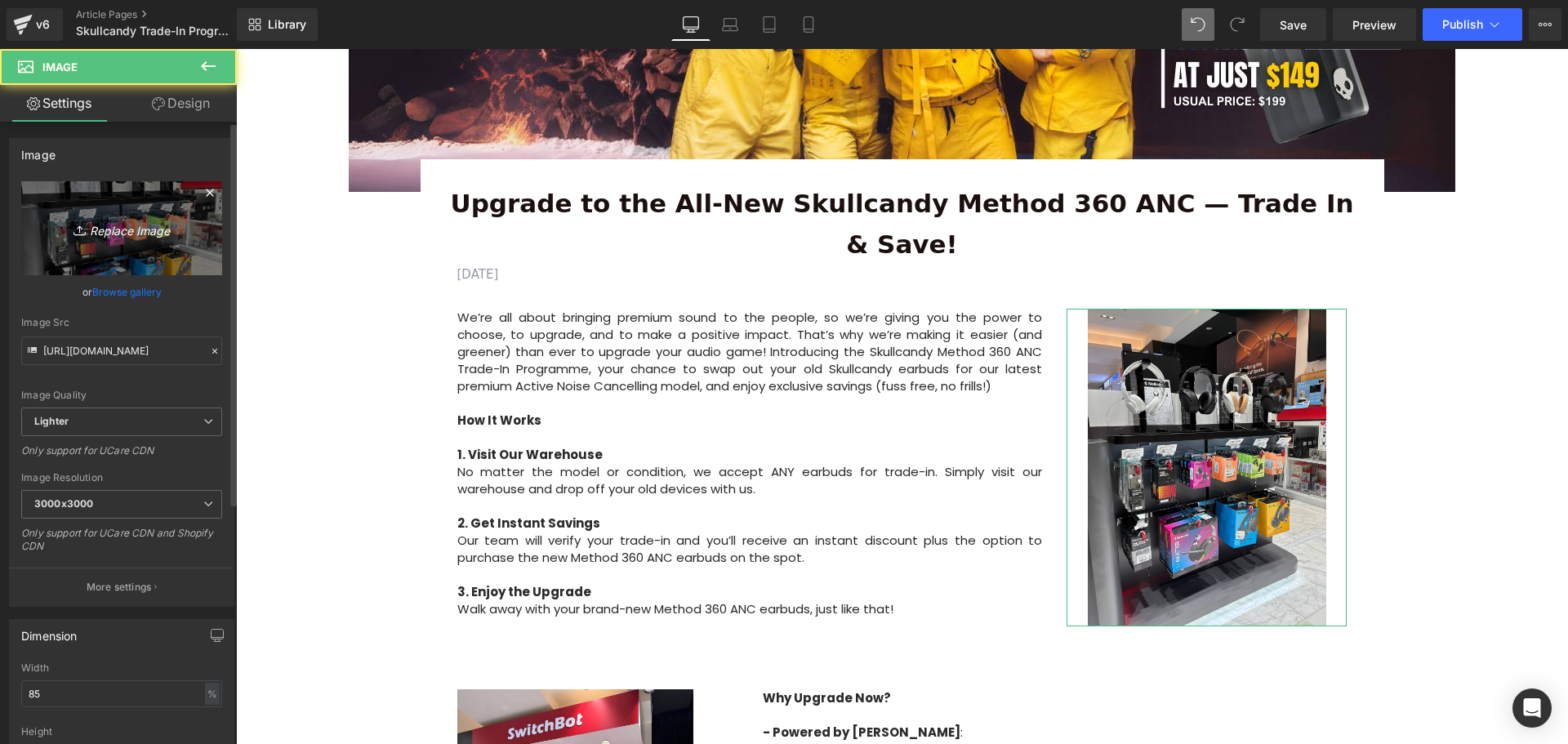
click at [127, 228] on icon "Replace Image" at bounding box center [121, 227] width 131 height 20
type input "C:\fakepath\Skullcandy FBIG Post.svg"
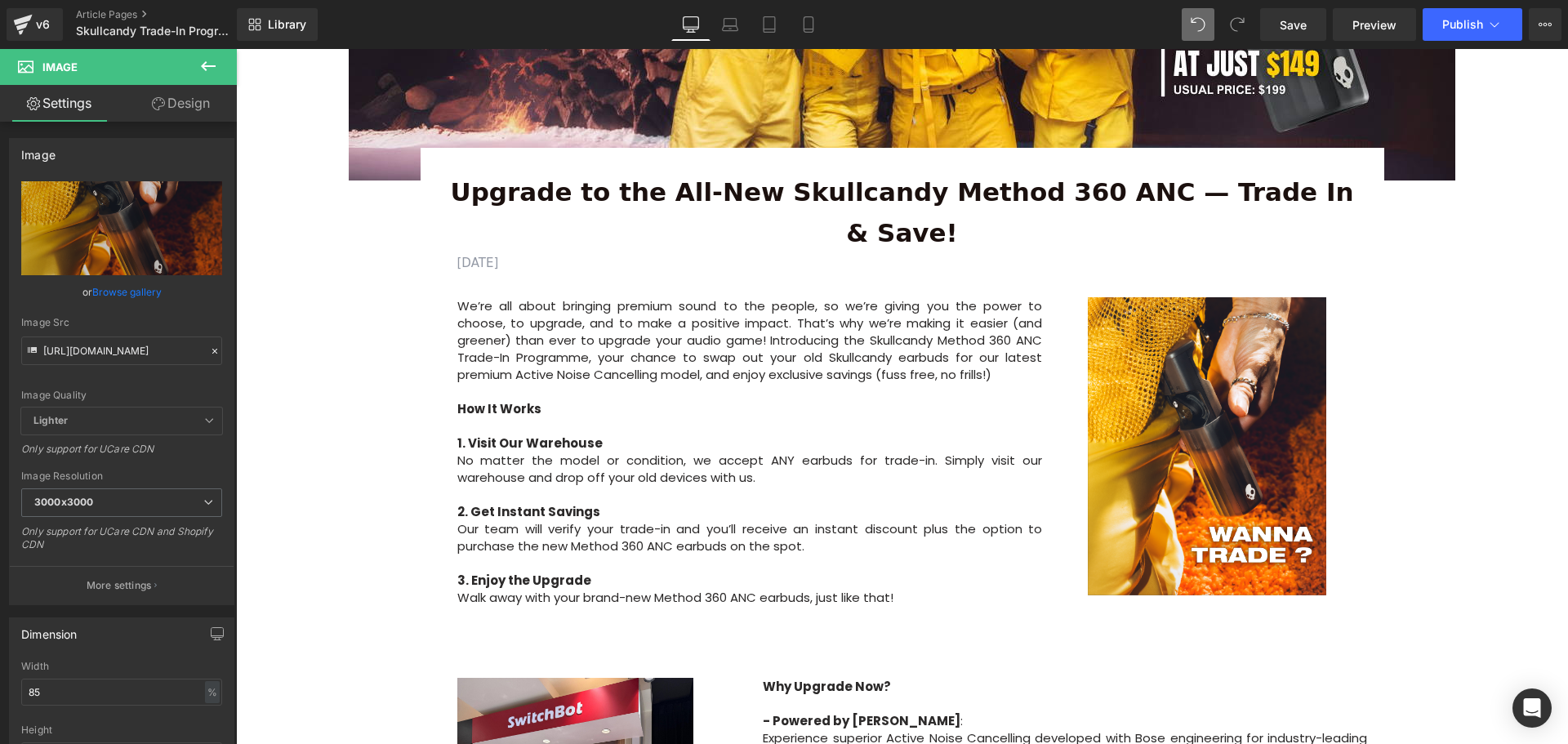
scroll to position [408, 0]
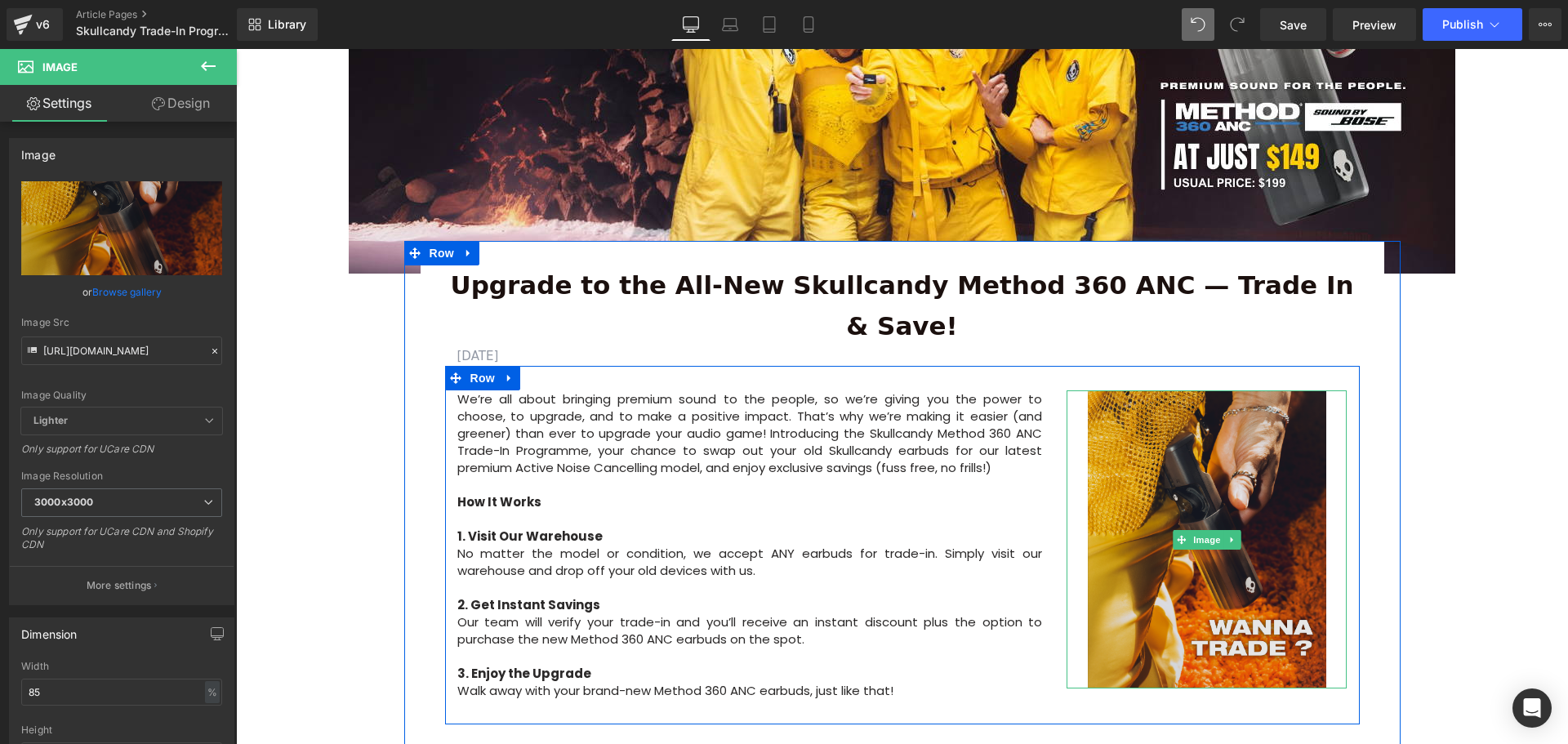
click at [1207, 499] on div "Image" at bounding box center [1206, 539] width 280 height 298
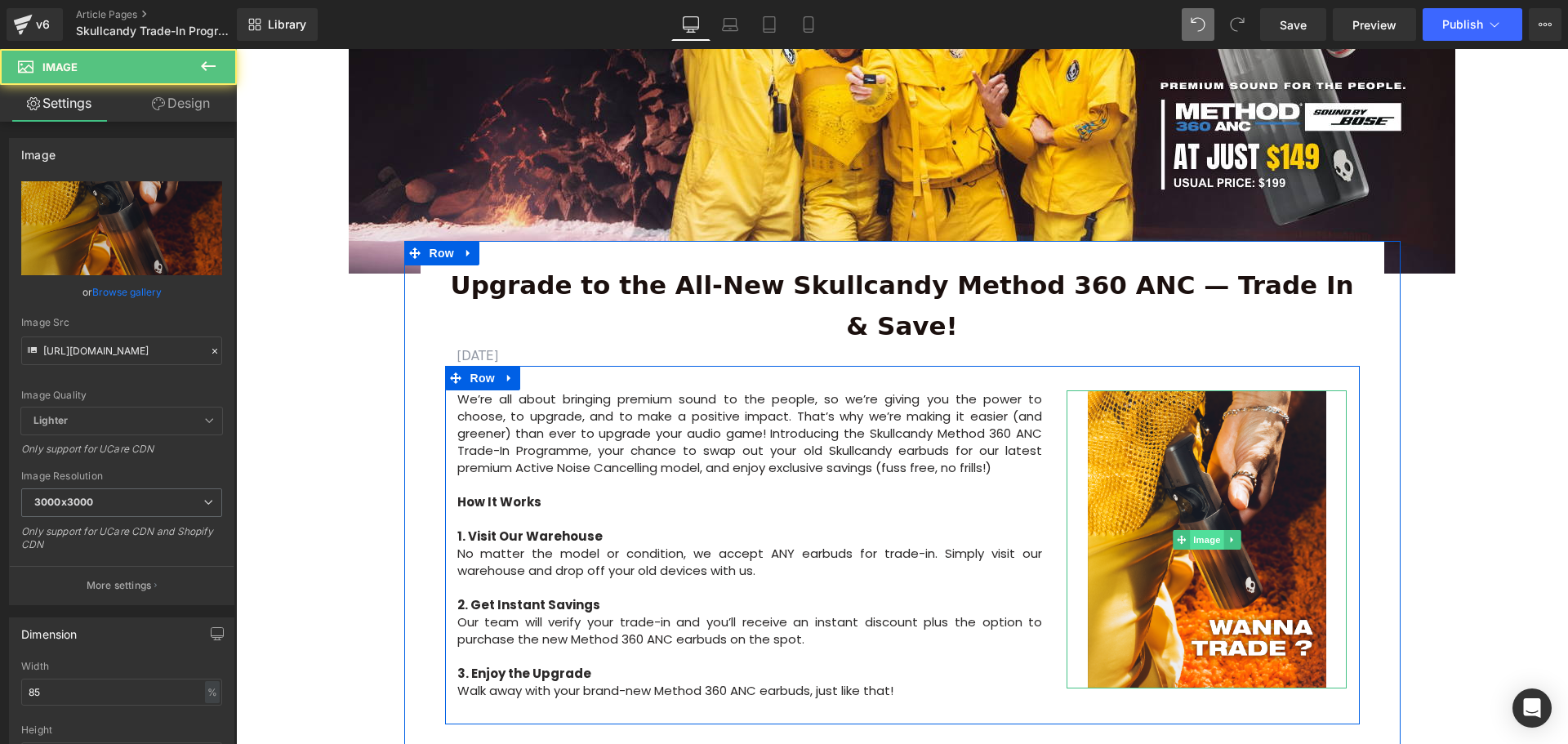
click at [1201, 530] on span "Image" at bounding box center [1206, 540] width 34 height 19
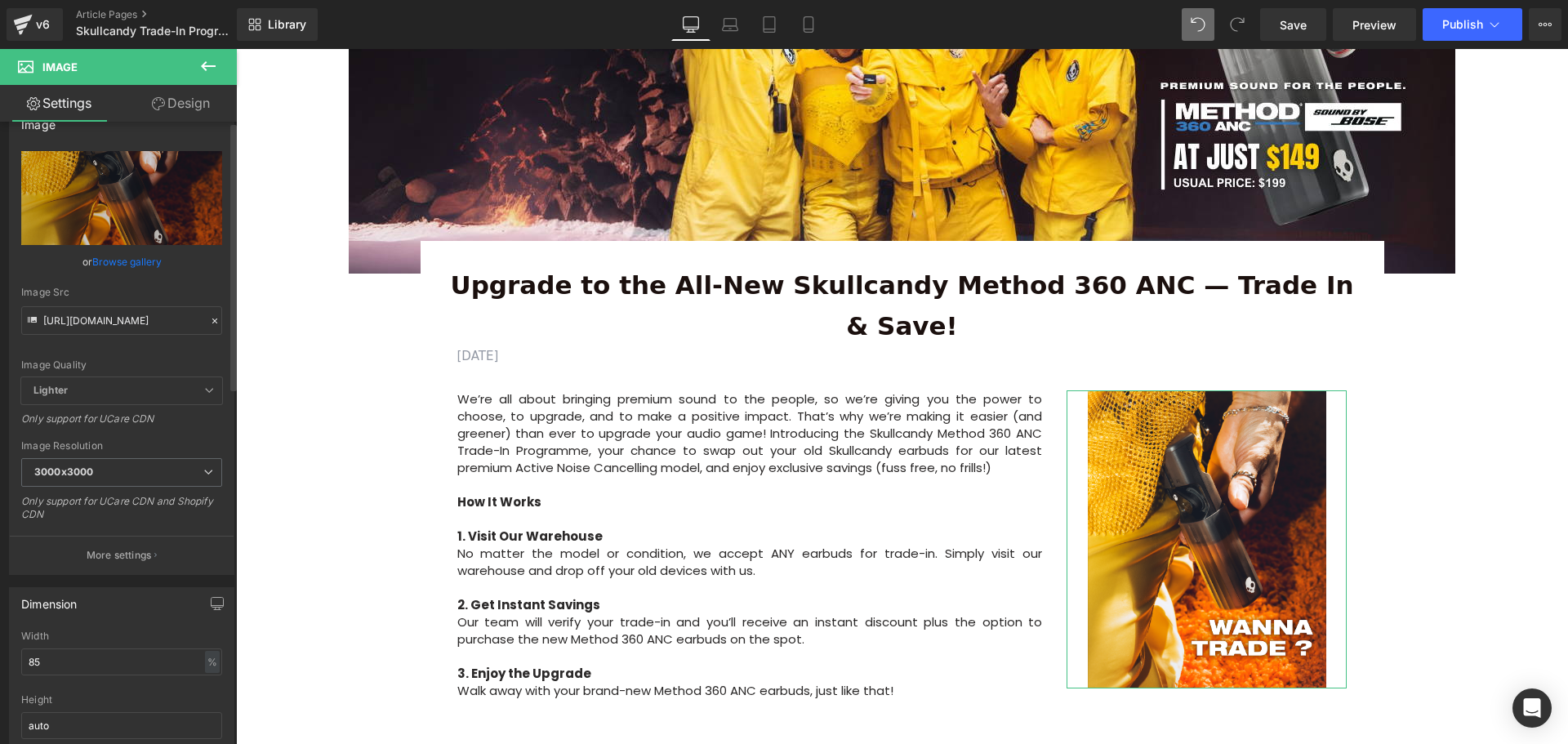
scroll to position [81, 0]
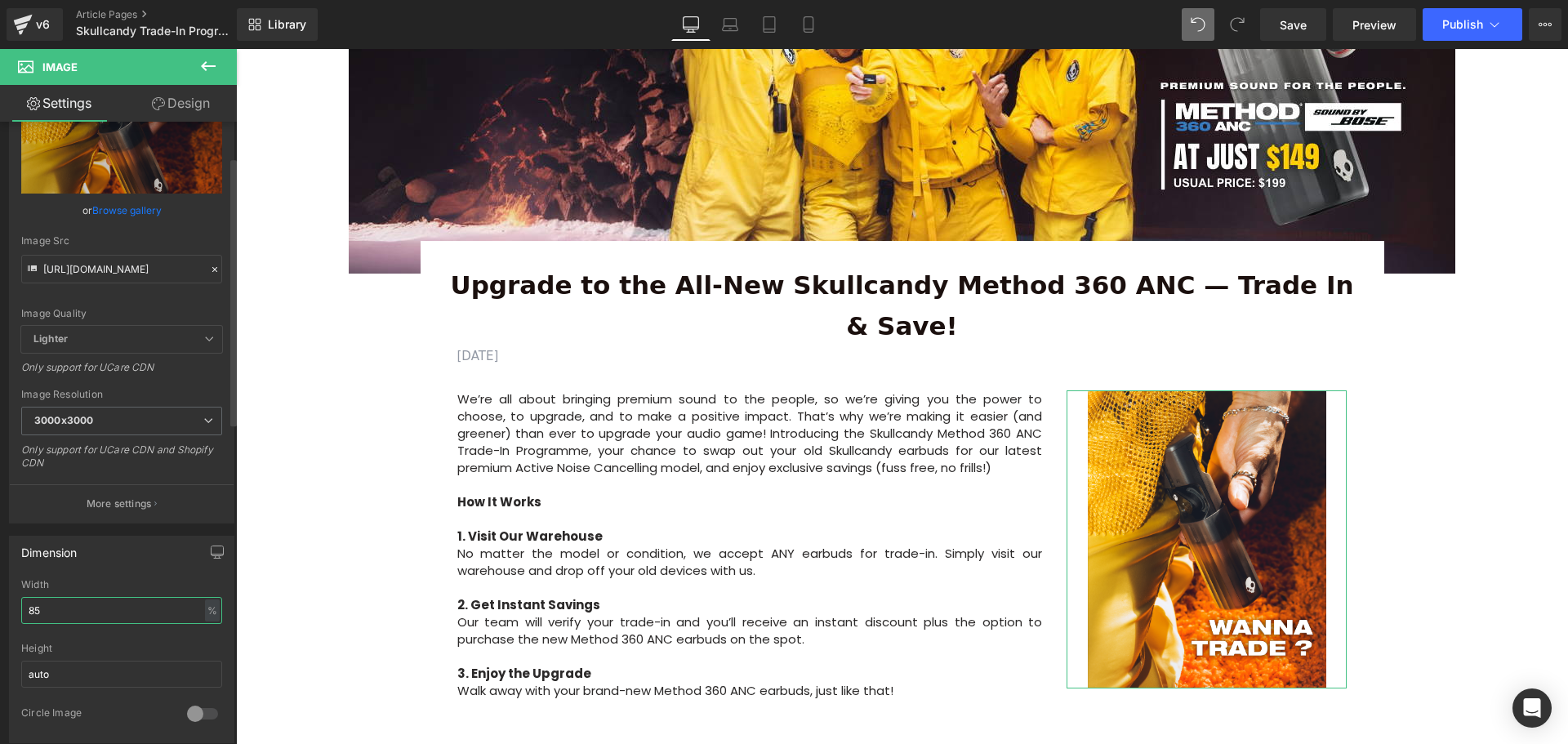
drag, startPoint x: 47, startPoint y: 606, endPoint x: 21, endPoint y: 609, distance: 26.2
click at [21, 609] on input "85" at bounding box center [122, 610] width 201 height 27
type input "90"
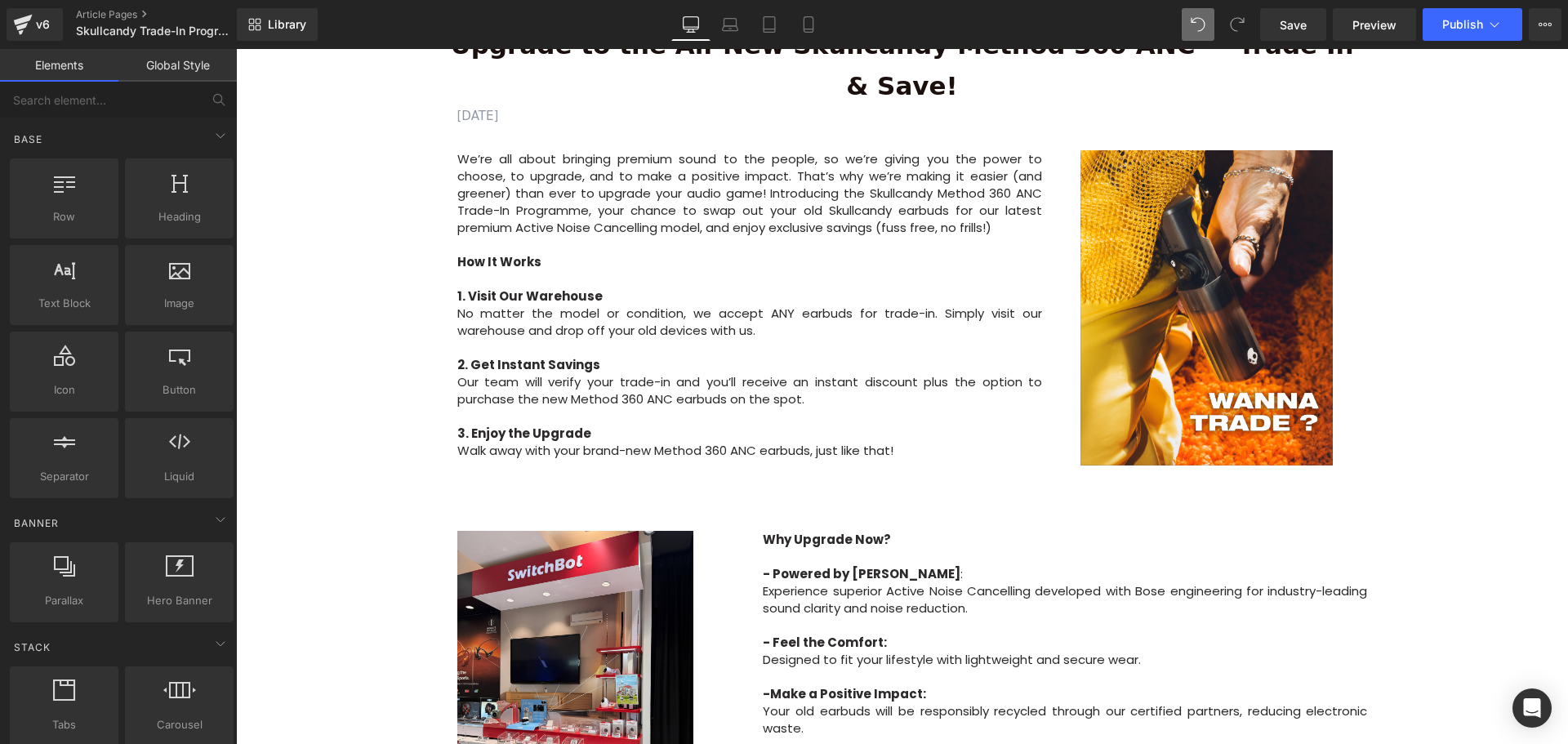
scroll to position [734, 0]
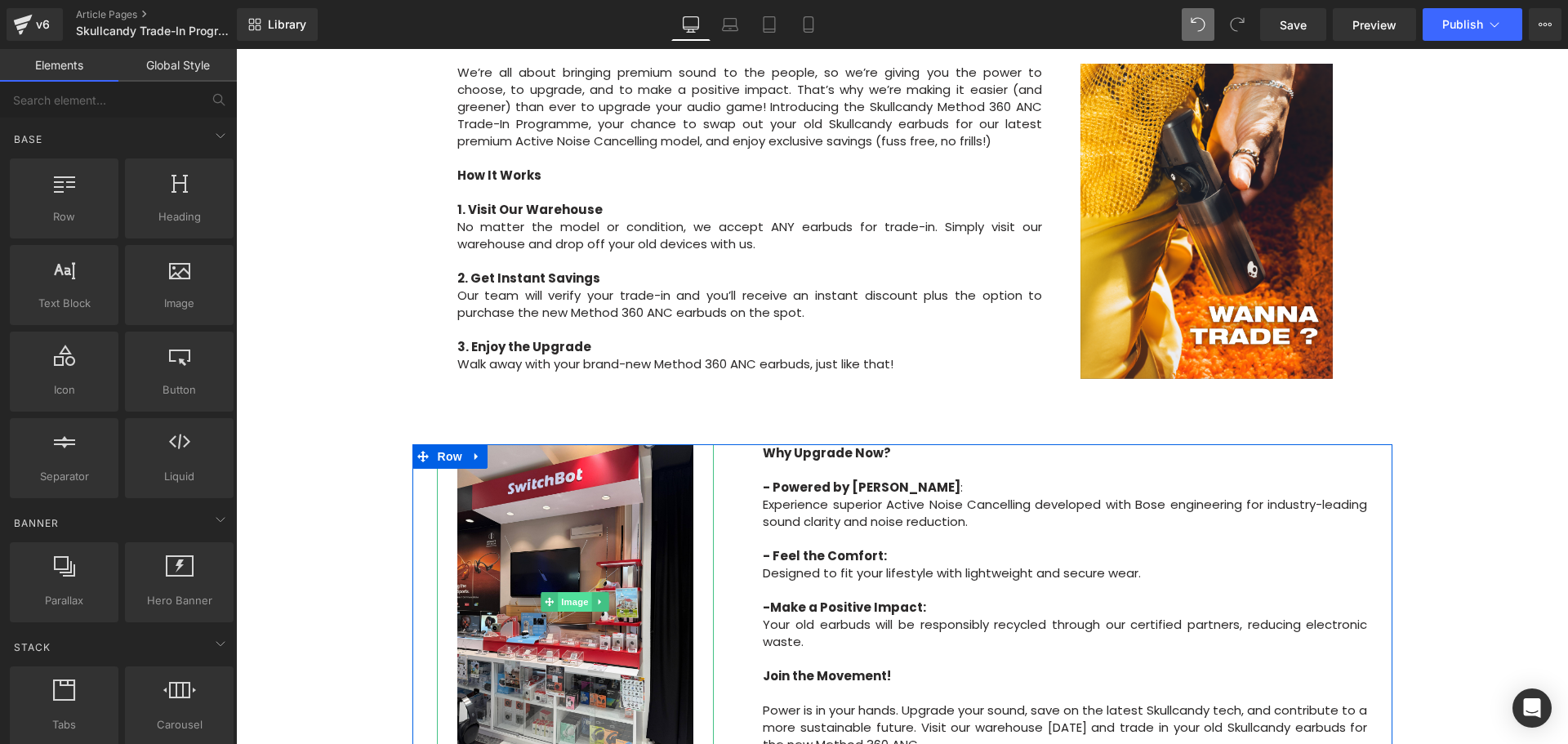
click at [582, 592] on span "Image" at bounding box center [575, 602] width 34 height 19
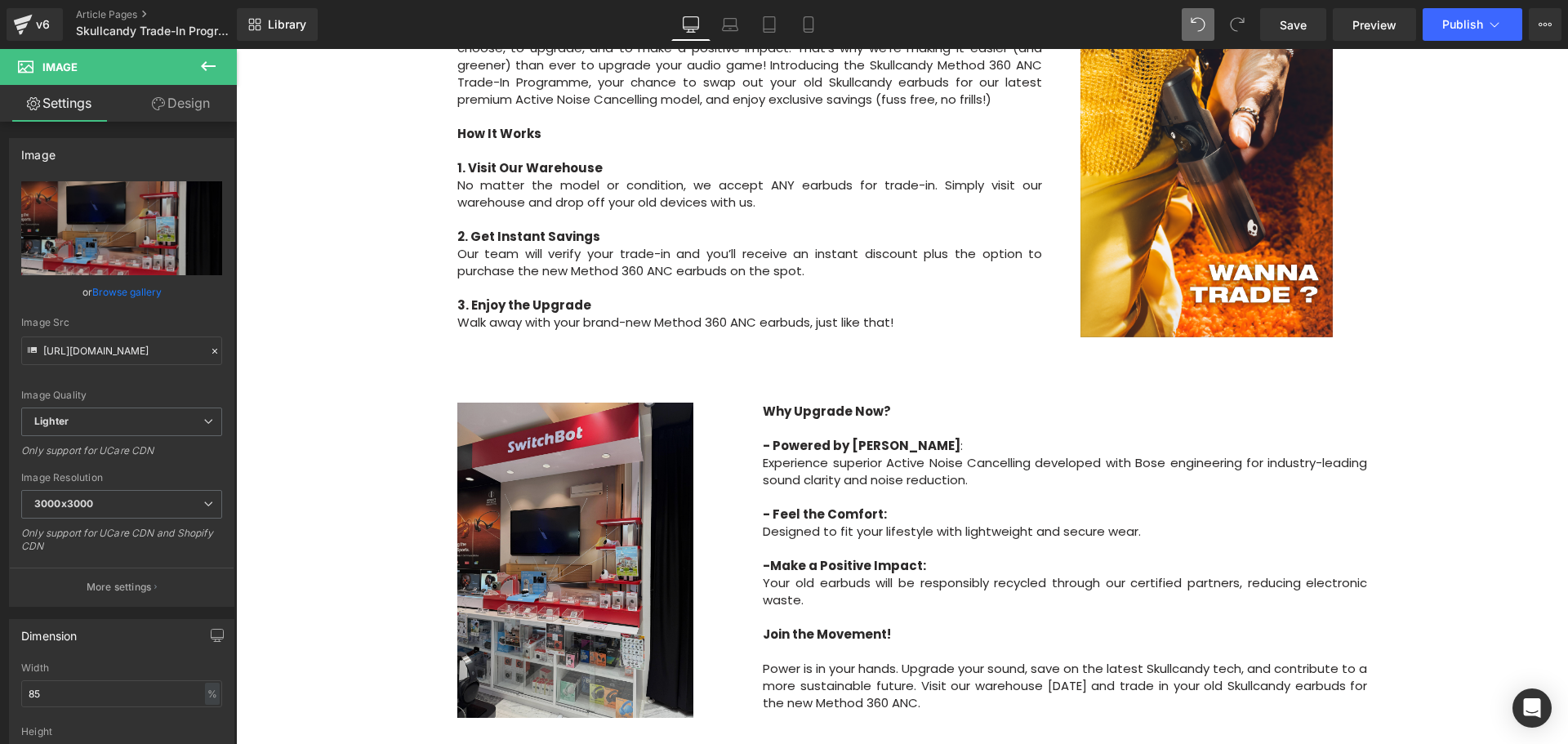
scroll to position [817, 0]
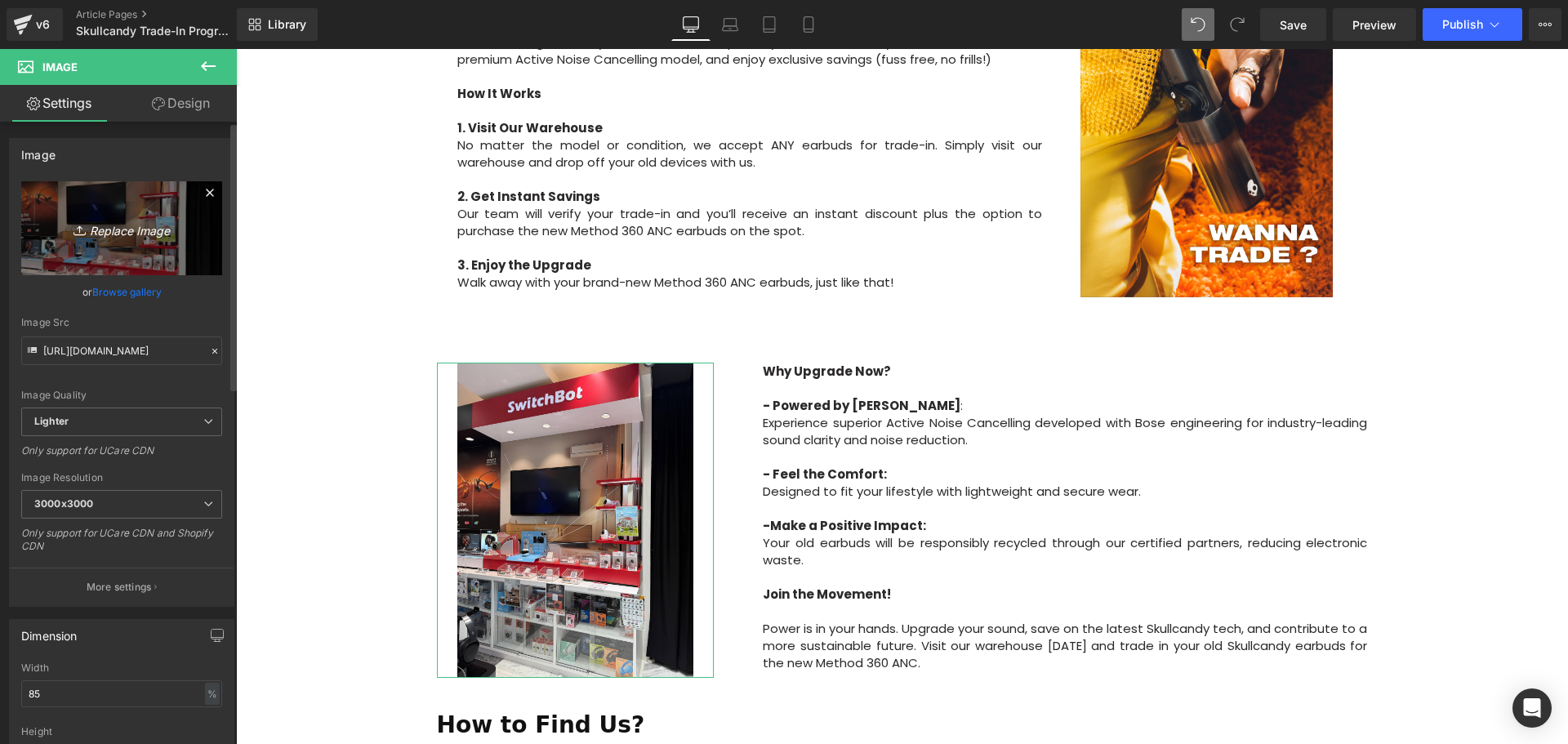
click at [122, 229] on icon "Replace Image" at bounding box center [121, 227] width 131 height 20
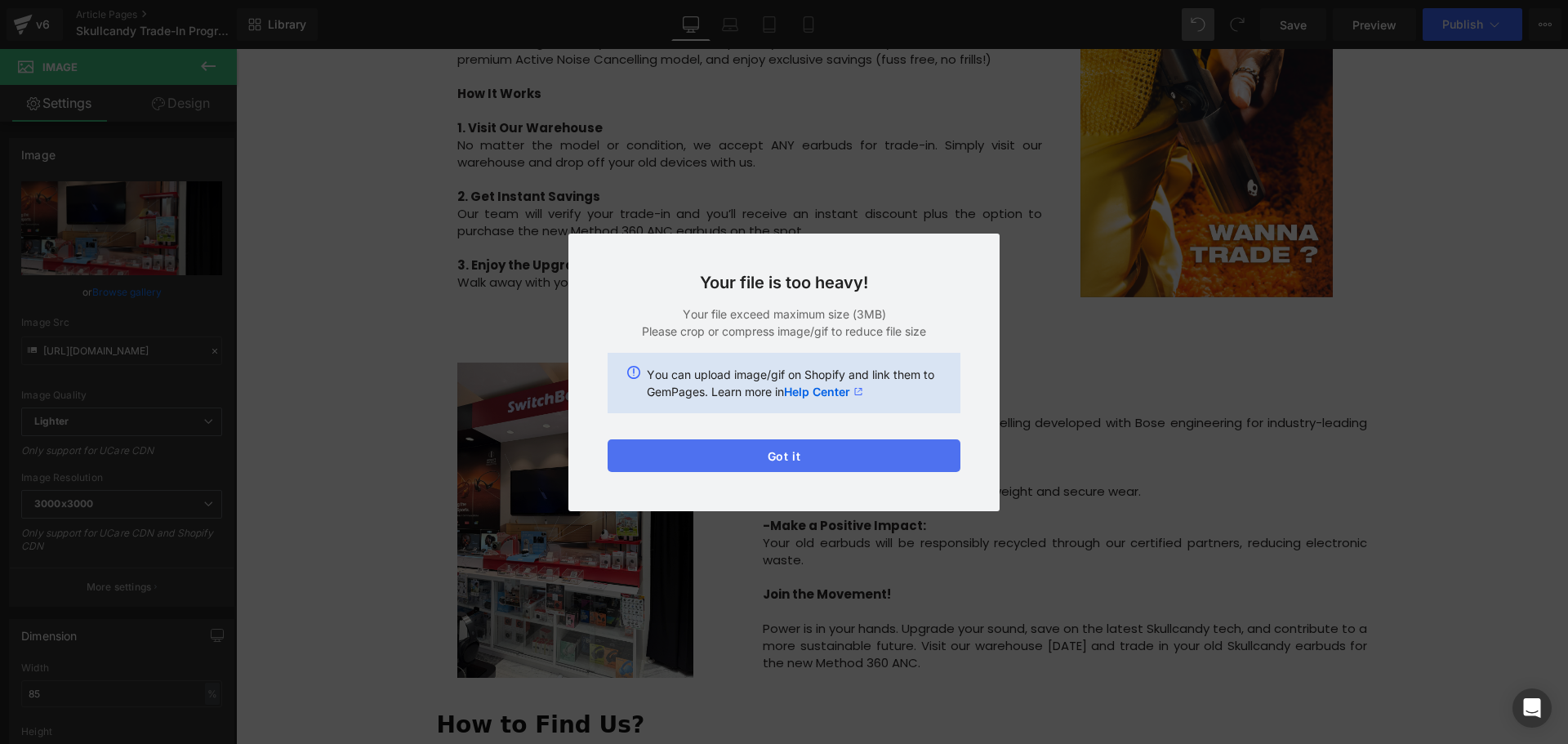
drag, startPoint x: 807, startPoint y: 447, endPoint x: 313, endPoint y: 312, distance: 512.1
click at [807, 447] on button "Got it" at bounding box center [784, 456] width 353 height 33
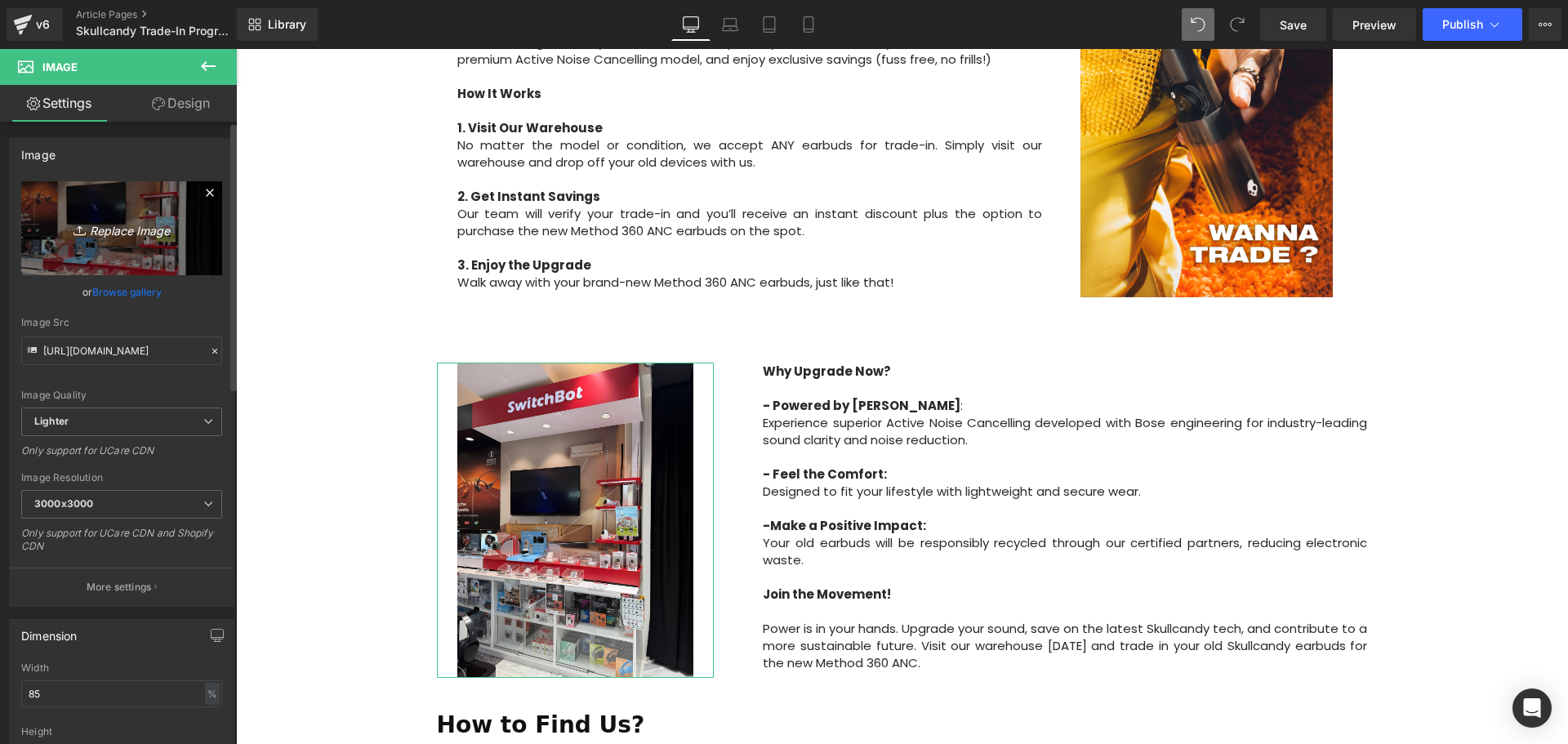
click at [122, 227] on icon "Replace Image" at bounding box center [121, 227] width 131 height 20
click at [131, 223] on icon "Replace Image" at bounding box center [121, 227] width 131 height 20
type input "C:\fakepath\Skullcandy FBIG Post (10).png"
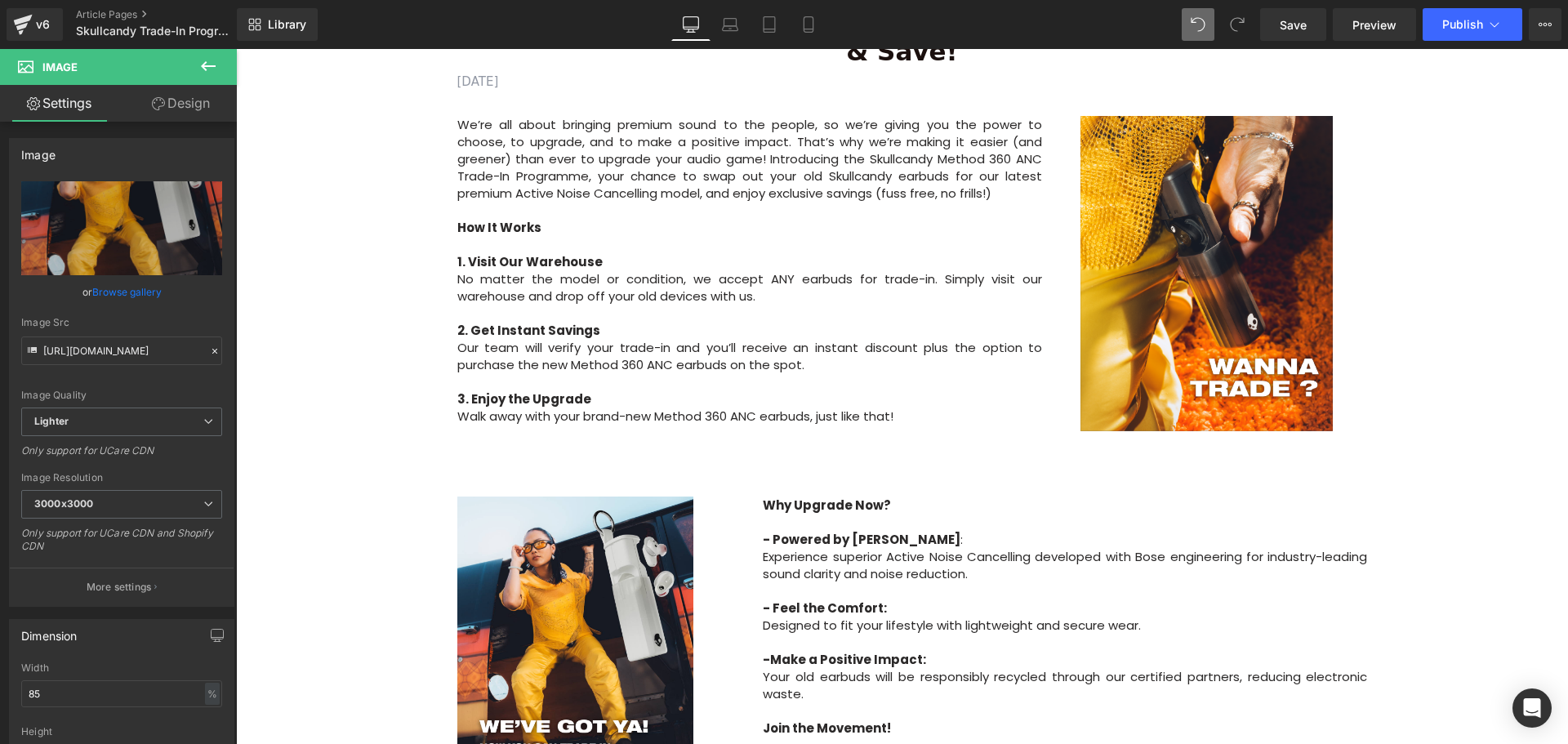
scroll to position [898, 0]
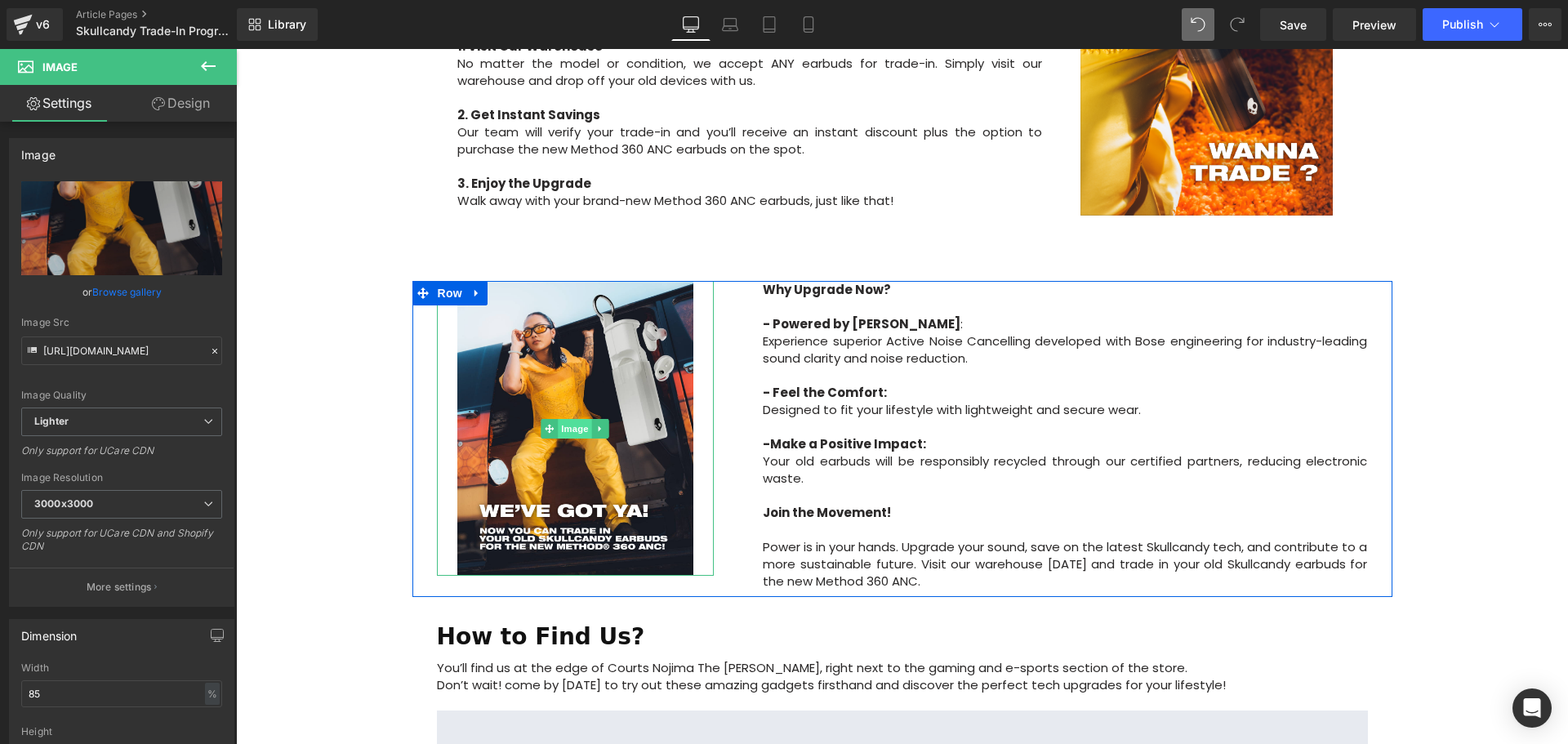
click at [572, 419] on span "Image" at bounding box center [575, 429] width 34 height 19
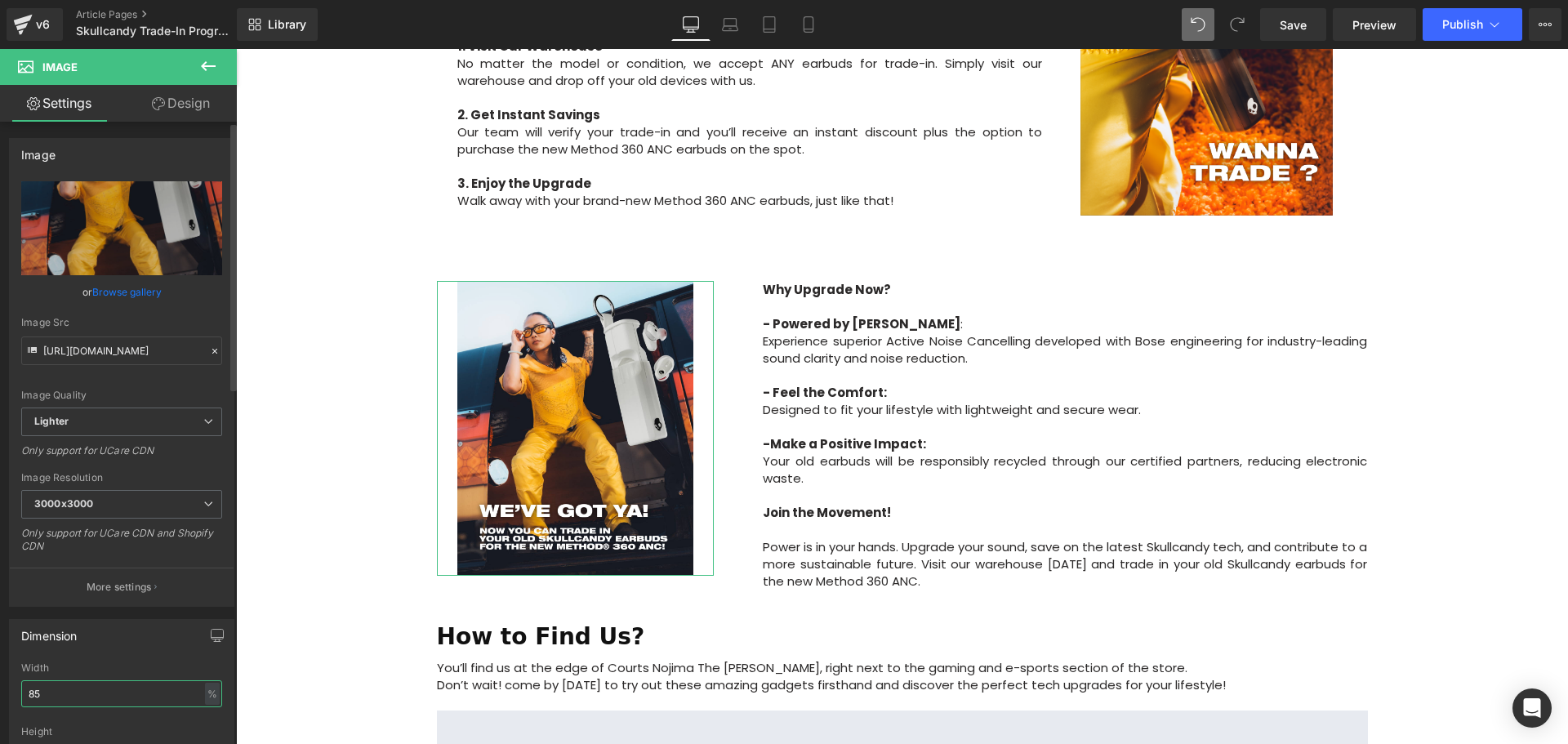
drag, startPoint x: 50, startPoint y: 687, endPoint x: 26, endPoint y: 687, distance: 24.0
click at [26, 687] on input "85" at bounding box center [122, 694] width 201 height 27
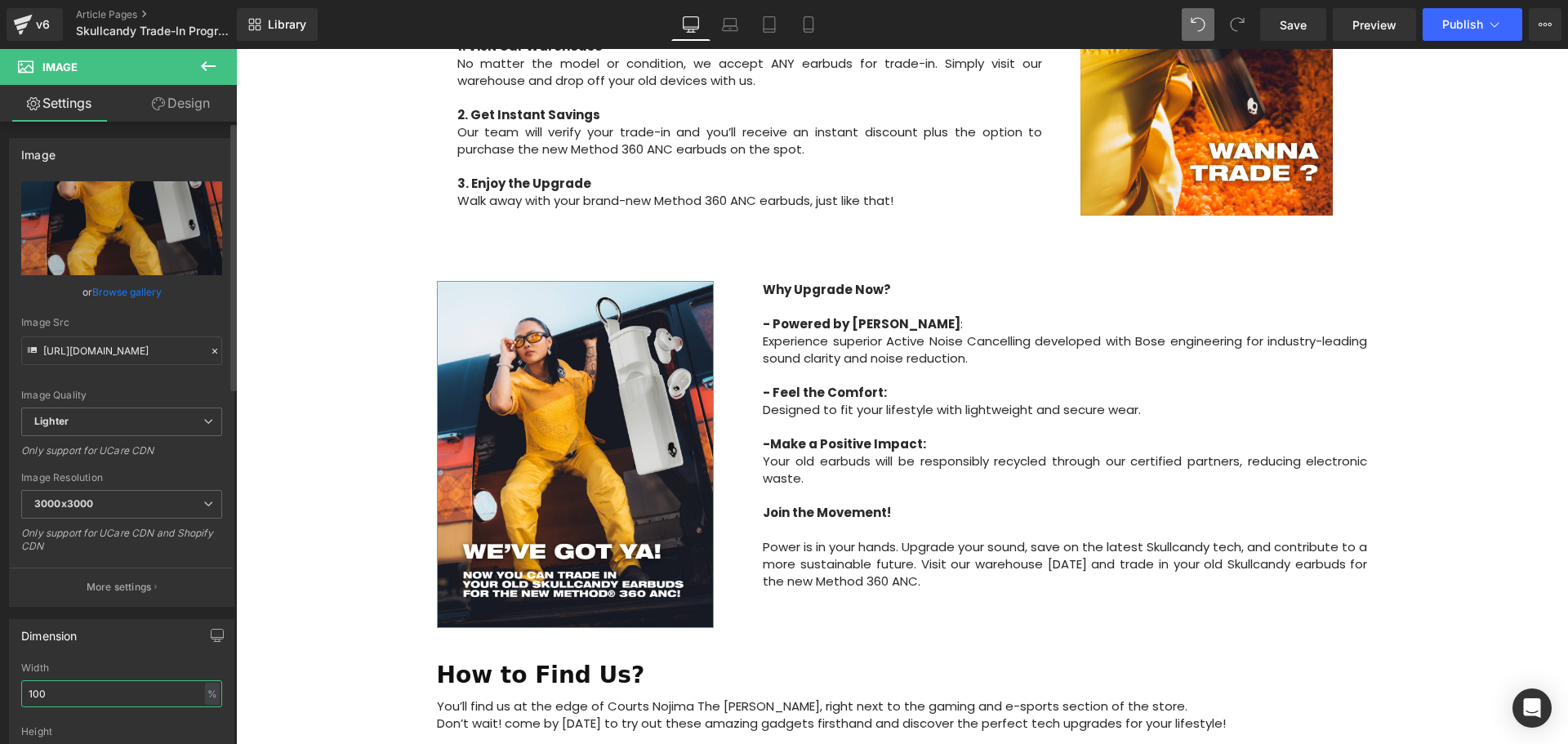
drag, startPoint x: 48, startPoint y: 692, endPoint x: 26, endPoint y: 698, distance: 22.8
click at [26, 698] on input "100" at bounding box center [122, 694] width 201 height 27
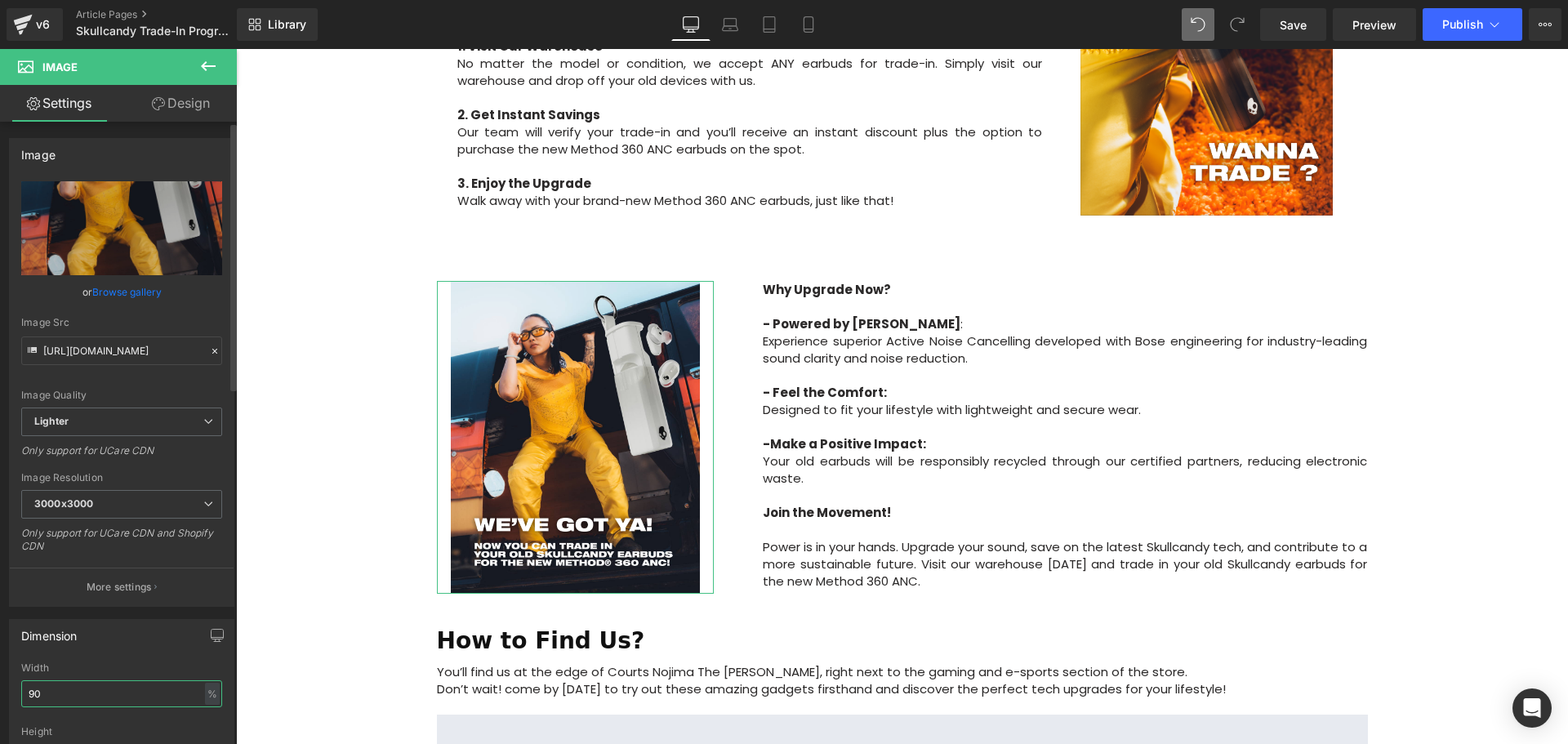
type input "90"
click at [153, 649] on div "Dimension" at bounding box center [121, 635] width 224 height 31
click at [1477, 496] on div "Image Row Upgrade to the All-New Skullcandy Method 360 ANC — Trade In & Save! T…" at bounding box center [902, 277] width 1332 height 1993
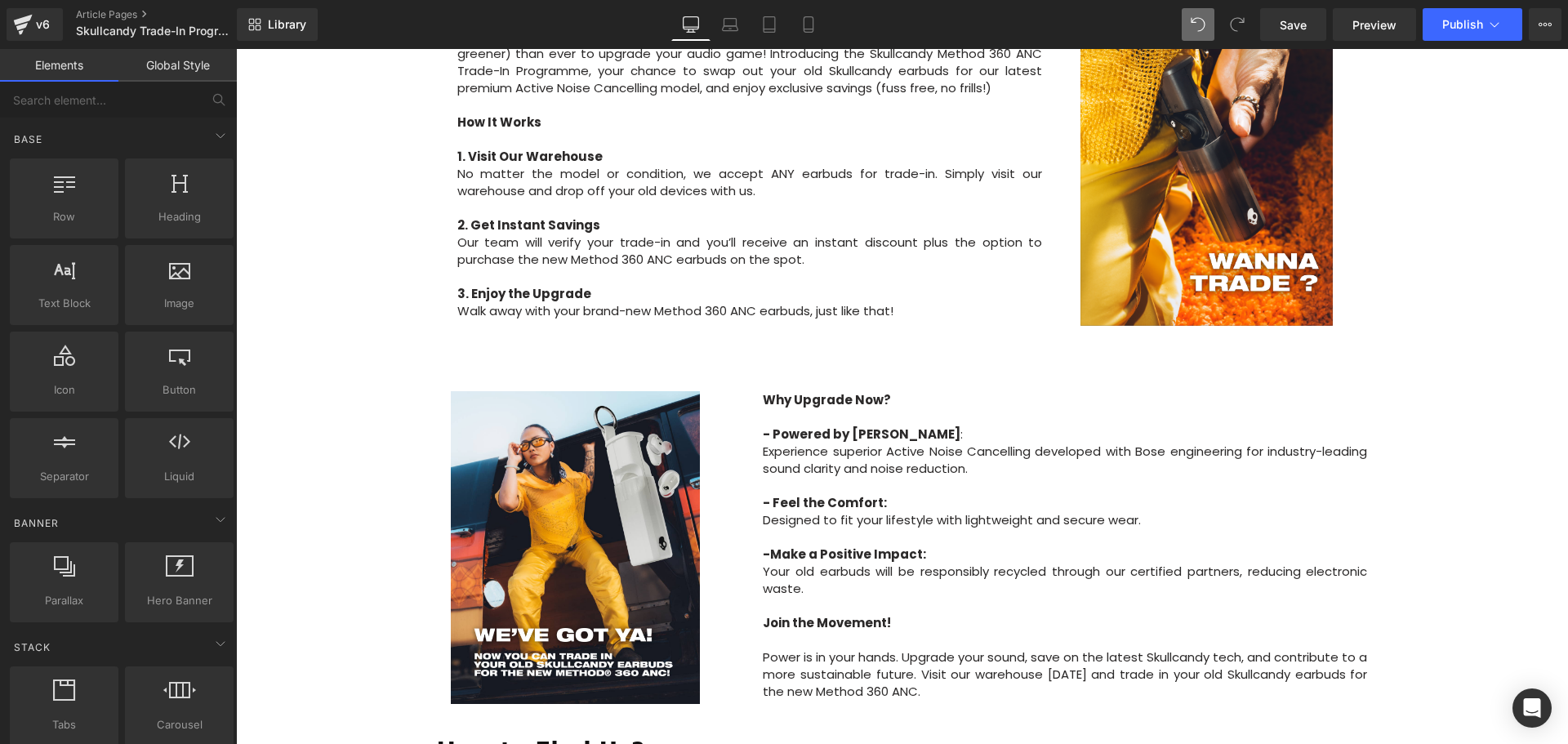
scroll to position [817, 0]
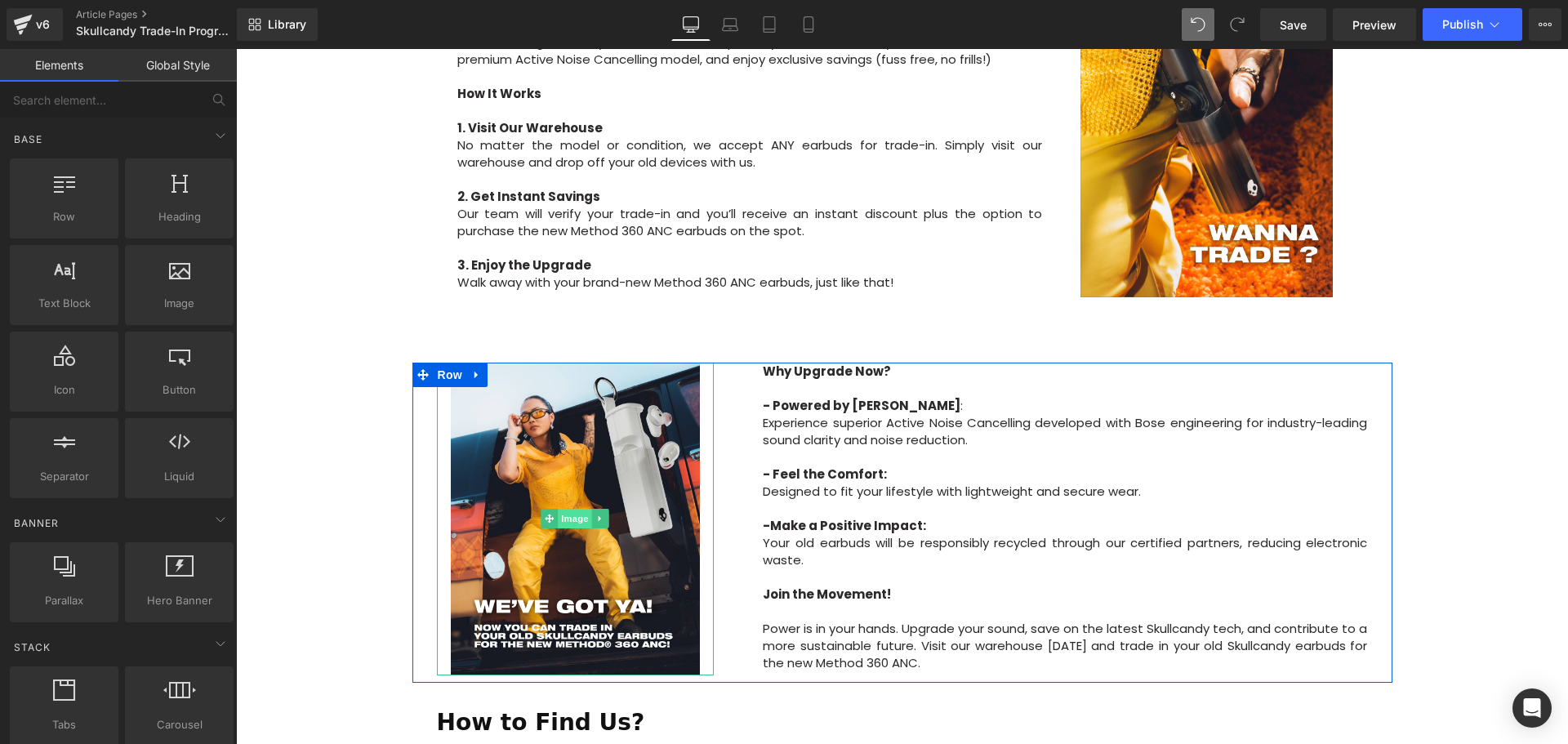
drag, startPoint x: 563, startPoint y: 478, endPoint x: 567, endPoint y: 485, distance: 8.1
click at [563, 509] on span "Image" at bounding box center [575, 519] width 34 height 19
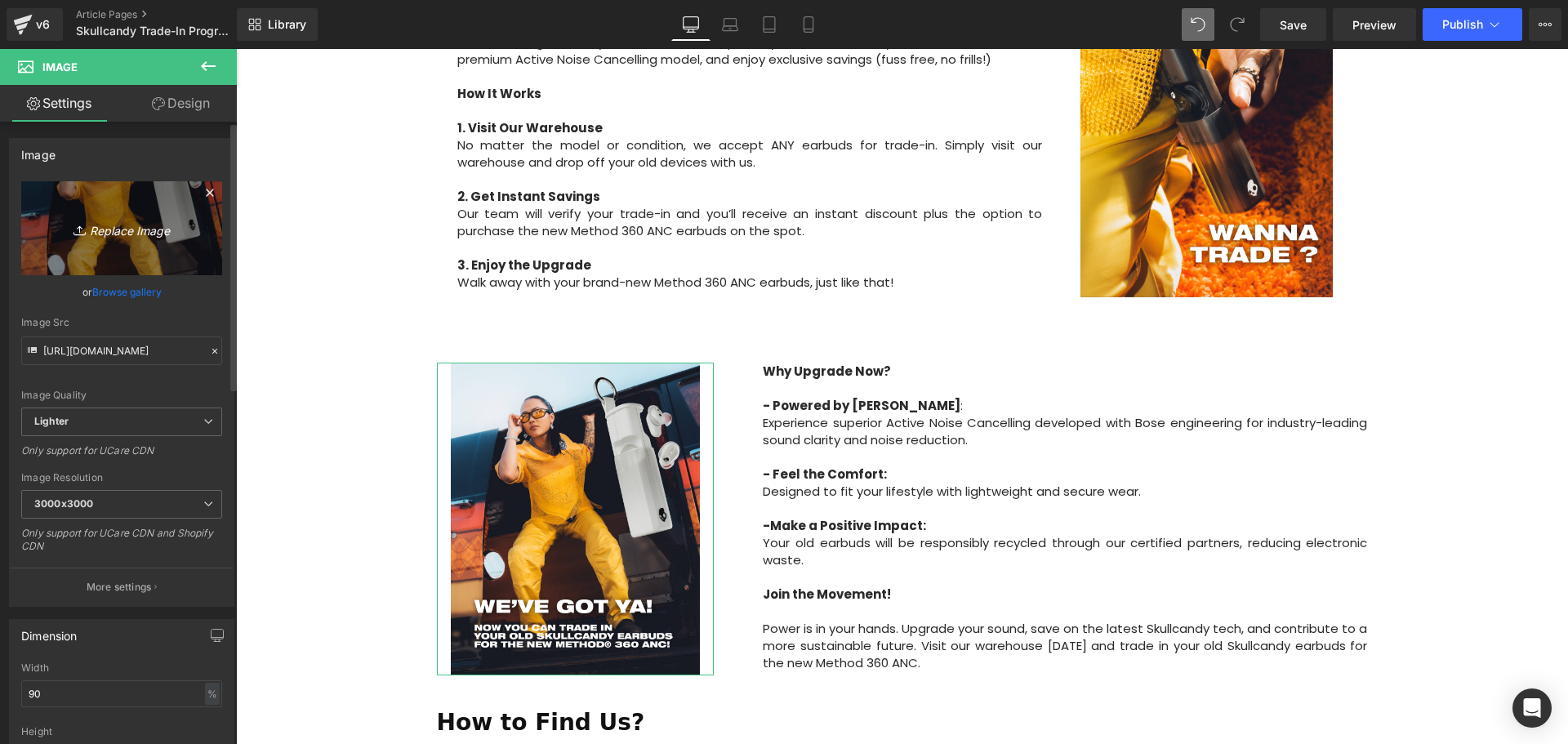
click at [115, 224] on icon "Replace Image" at bounding box center [121, 227] width 131 height 20
type input "C:\fakepath\Skullcandy FBIG Post (11).png"
click at [121, 233] on icon "Replace Image" at bounding box center [121, 227] width 131 height 20
click at [112, 231] on icon "Replace Image" at bounding box center [121, 227] width 131 height 20
type input "C:\fakepath\Skullcandy FBIG Post (13).png"
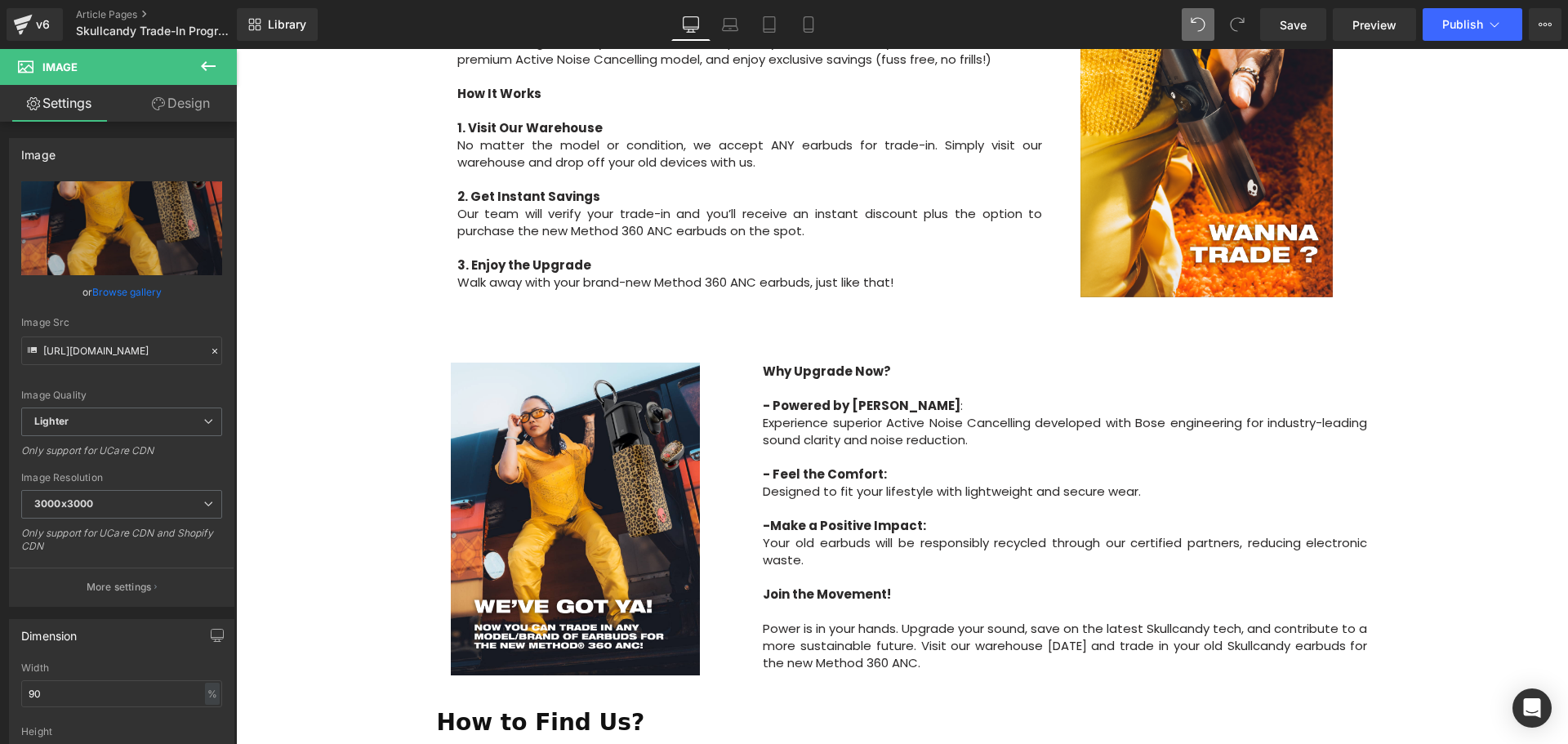
click at [377, 366] on div "Image Row Upgrade to the All-New Skullcandy Method 360 ANC — Trade In & Save! T…" at bounding box center [902, 358] width 1332 height 1993
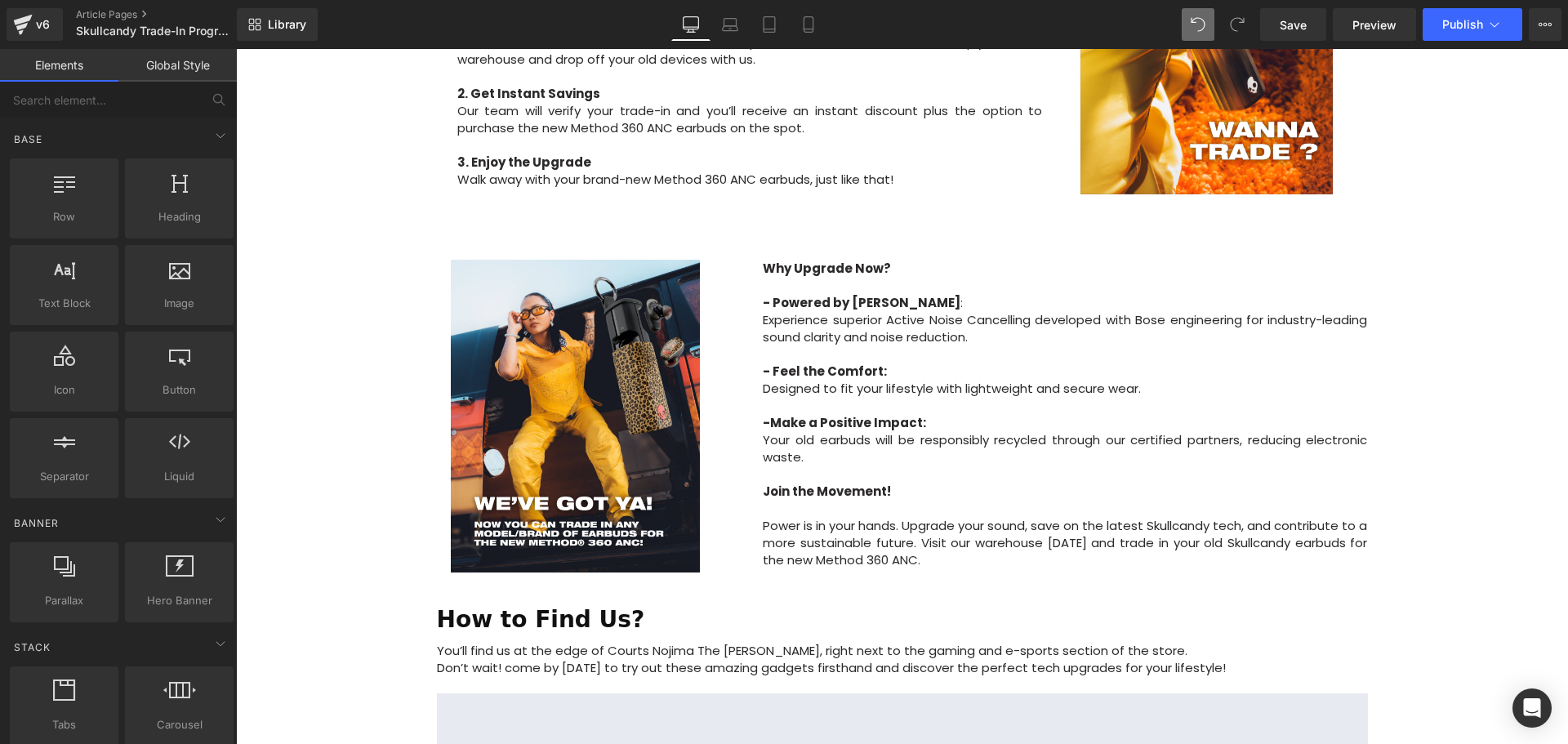
scroll to position [980, 0]
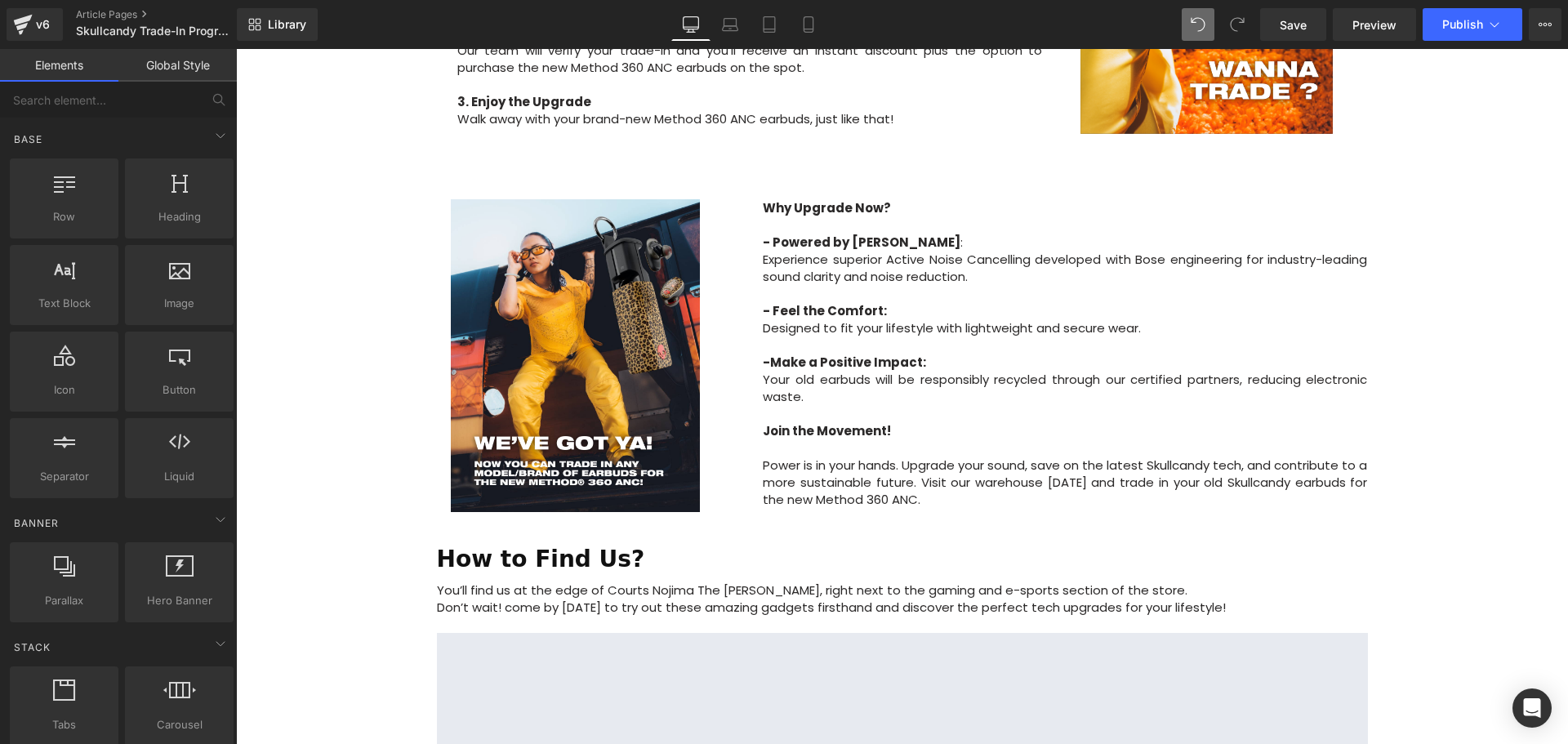
click at [1471, 440] on div "Image Row Upgrade to the All-New Skullcandy Method 360 ANC — Trade In & Save! T…" at bounding box center [902, 194] width 1332 height 1993
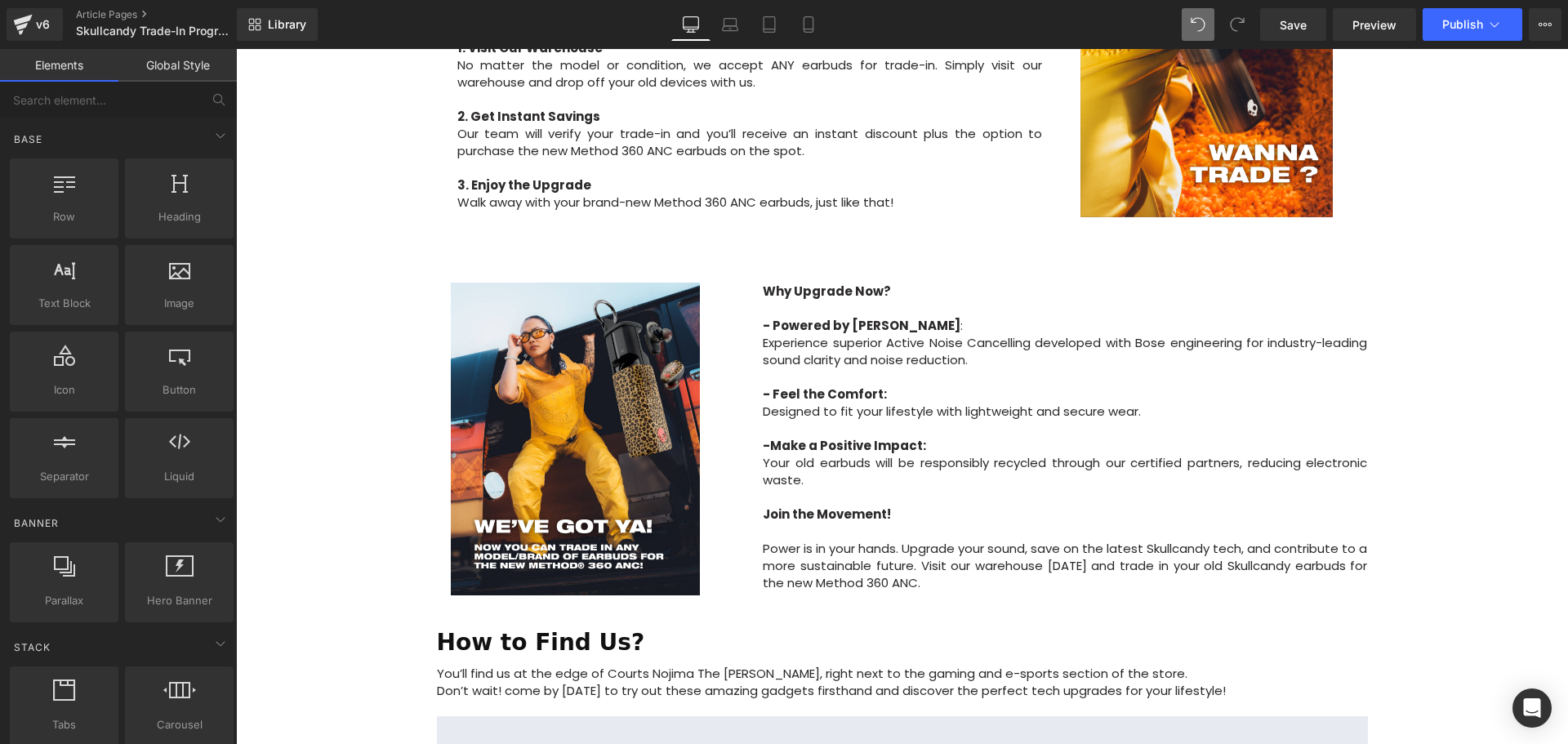
scroll to position [817, 0]
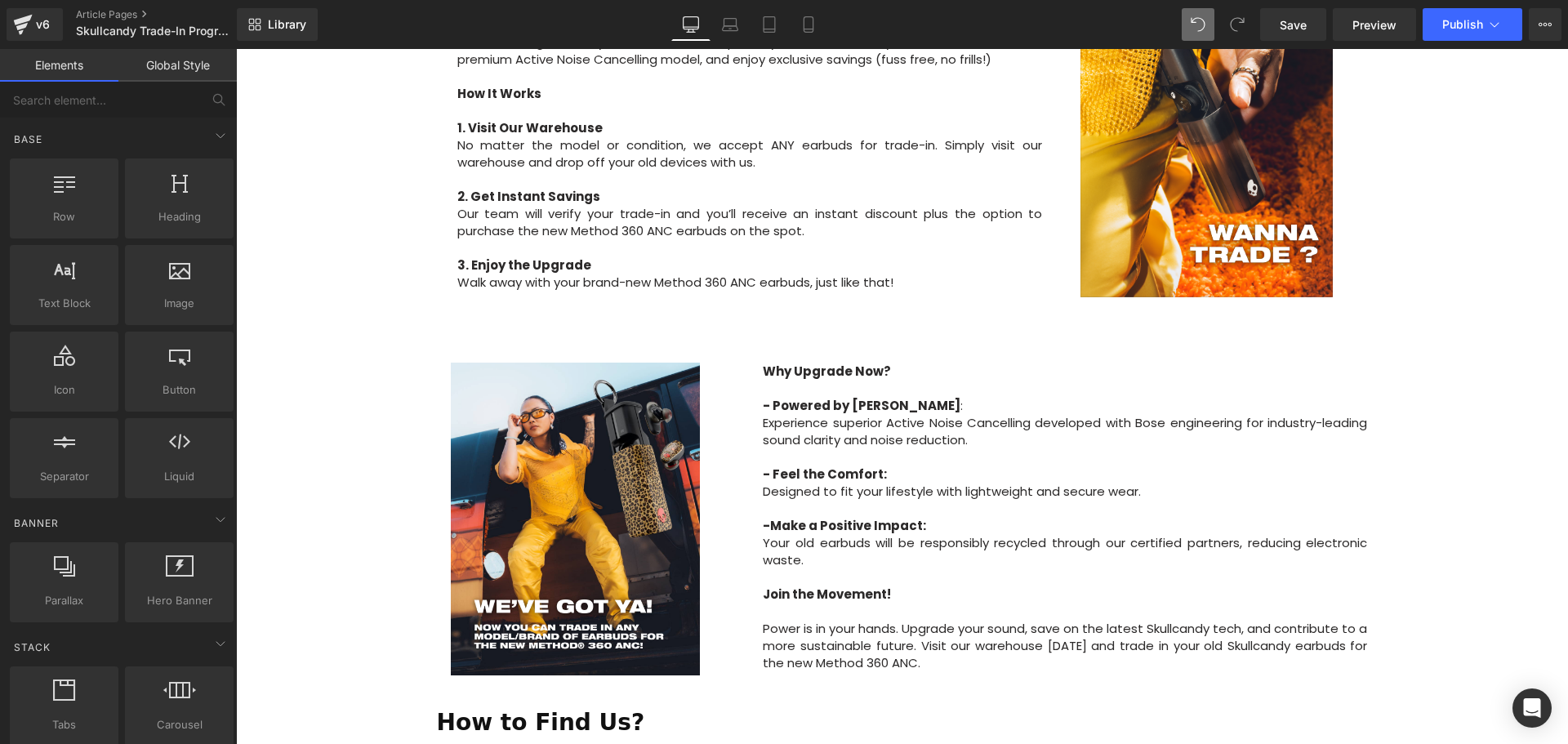
click at [787, 603] on p at bounding box center [1065, 611] width 604 height 17
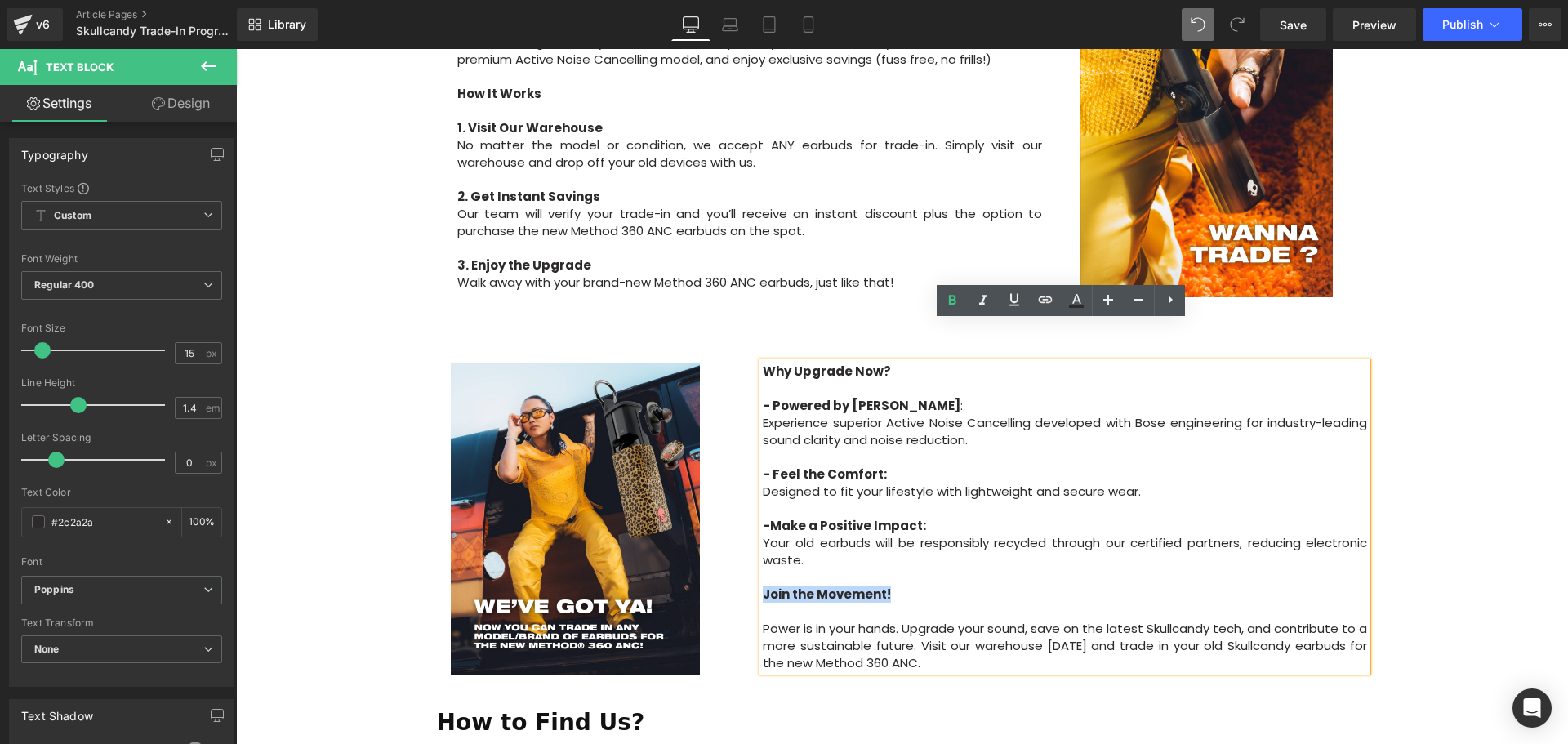
drag, startPoint x: 904, startPoint y: 558, endPoint x: 761, endPoint y: 553, distance: 143.1
click at [763, 585] on p "Join the Movement!" at bounding box center [1065, 594] width 604 height 17
click at [958, 619] on p "Power is in your hands. Upgrade your sound, save on the latest Skullcandy tech,…" at bounding box center [1065, 644] width 604 height 51
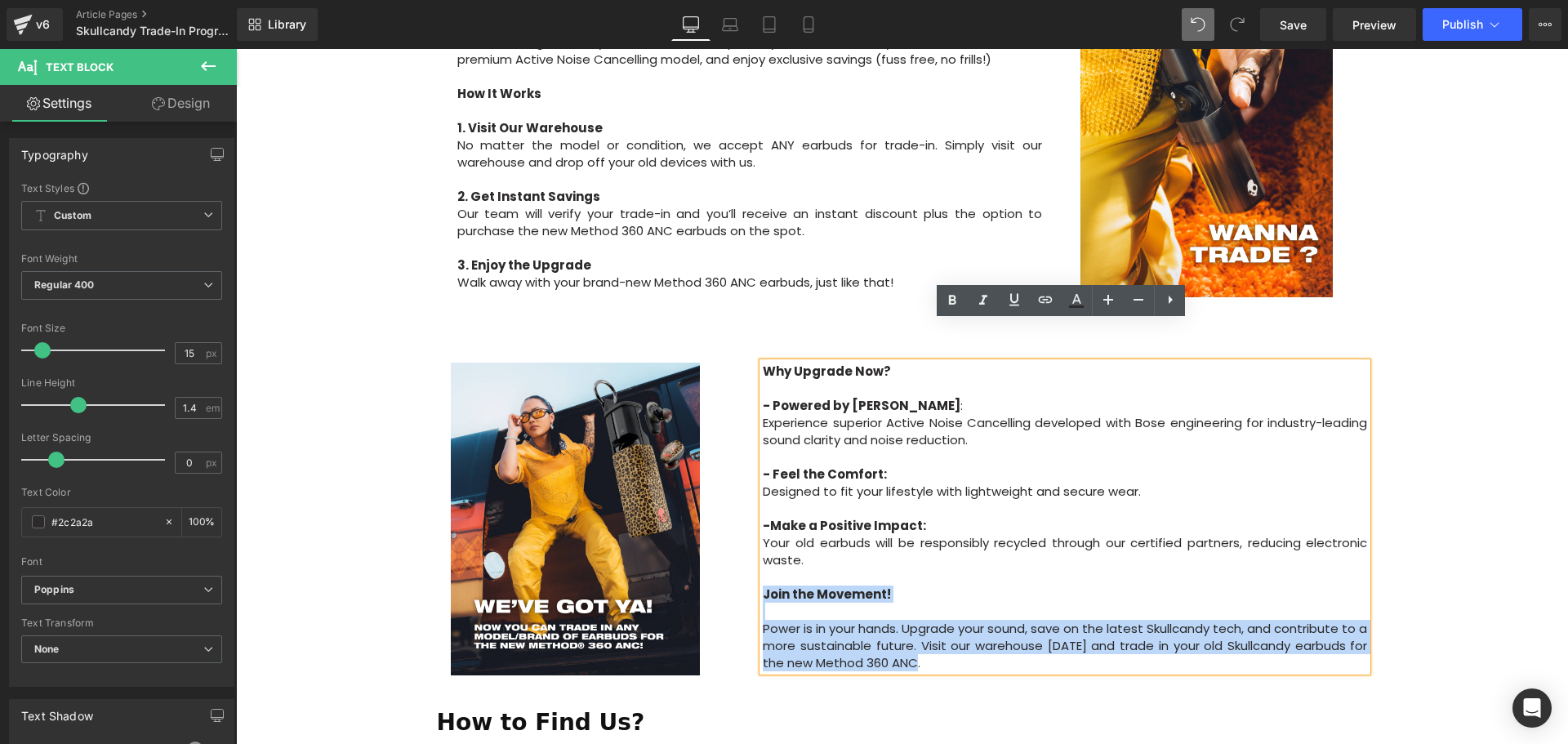
drag, startPoint x: 926, startPoint y: 620, endPoint x: 752, endPoint y: 551, distance: 187.2
click at [752, 551] on div "Why Upgrade Now? - Powered by Bose : Experience superior Active Noise Cancellin…" at bounding box center [1065, 517] width 653 height 309
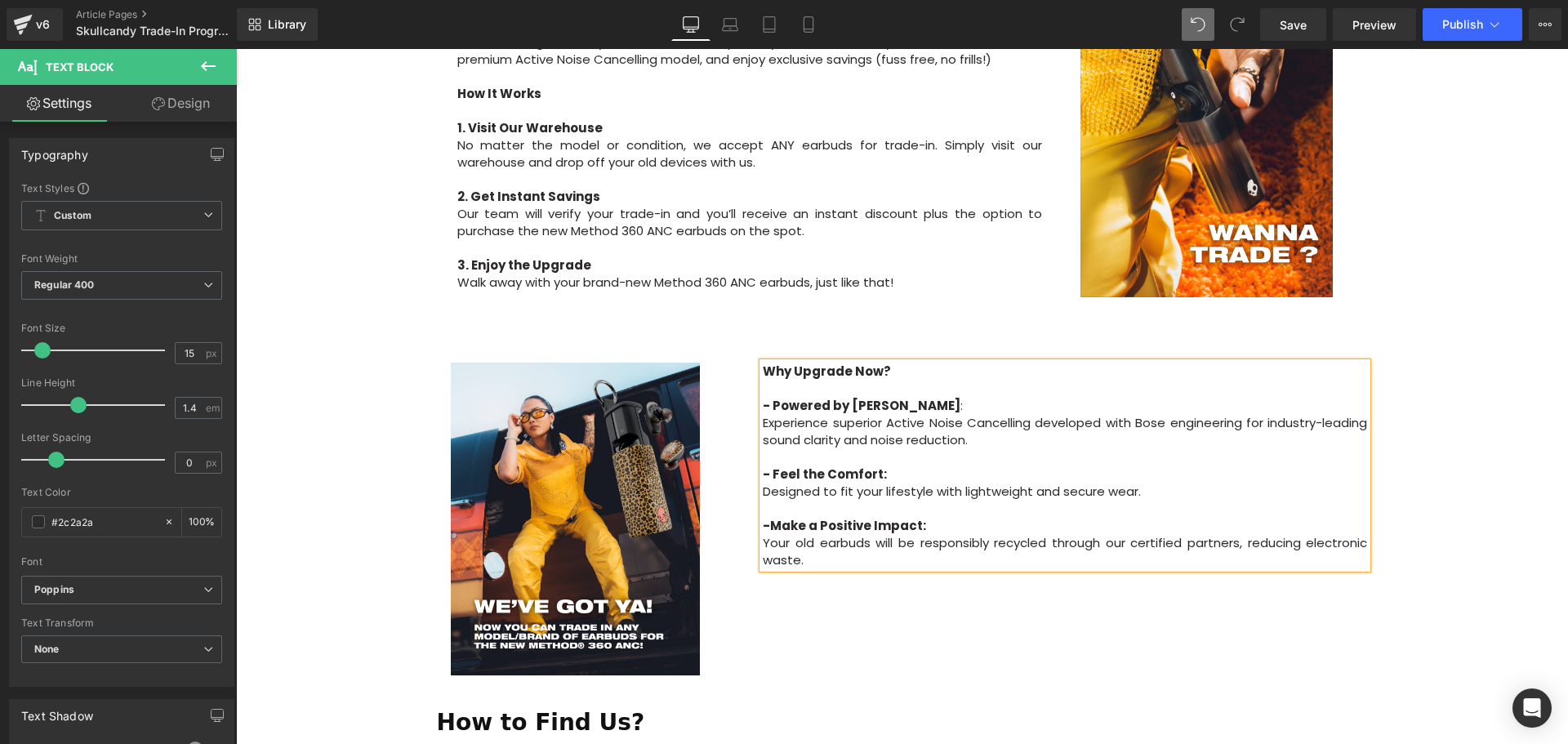
click at [1406, 597] on div "Image Row Upgrade to the All-New Skullcandy Method 360 ANC — Trade In & Save! T…" at bounding box center [902, 358] width 1332 height 1993
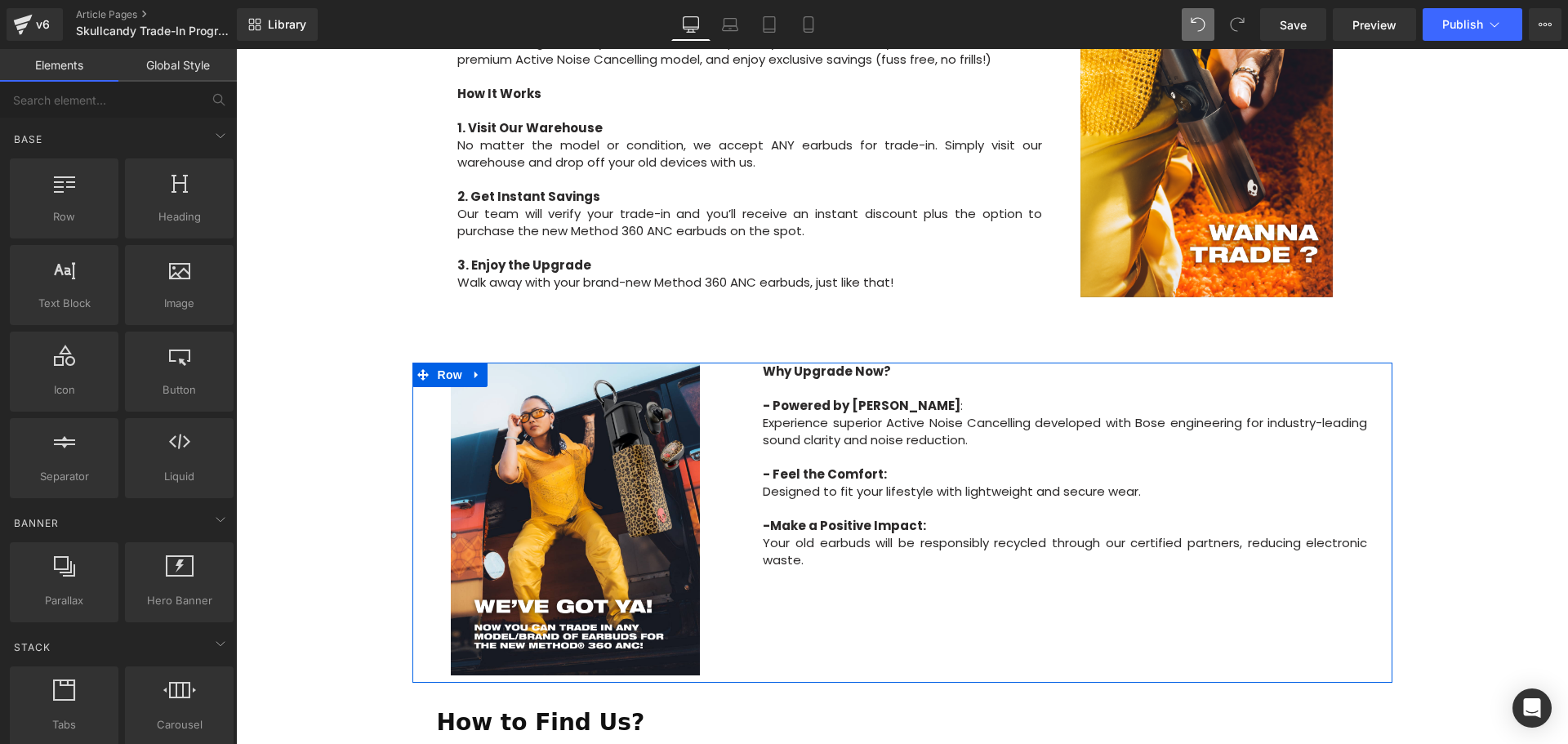
click at [773, 397] on strong "- Powered by Bose" at bounding box center [861, 405] width 197 height 17
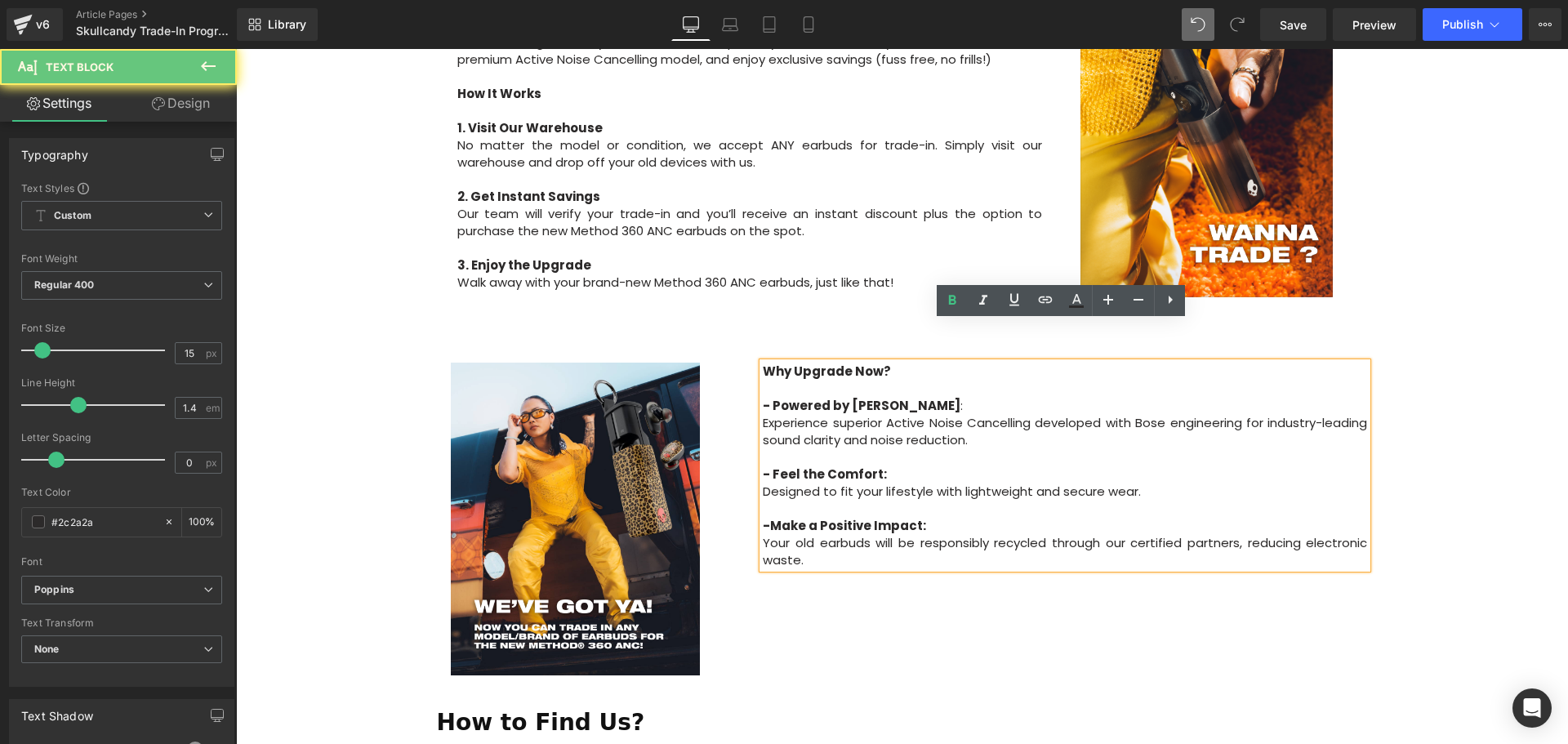
click at [774, 397] on strong "- Powered by Bose" at bounding box center [861, 405] width 197 height 17
click at [771, 397] on strong "- Powered by Bose" at bounding box center [861, 405] width 197 height 17
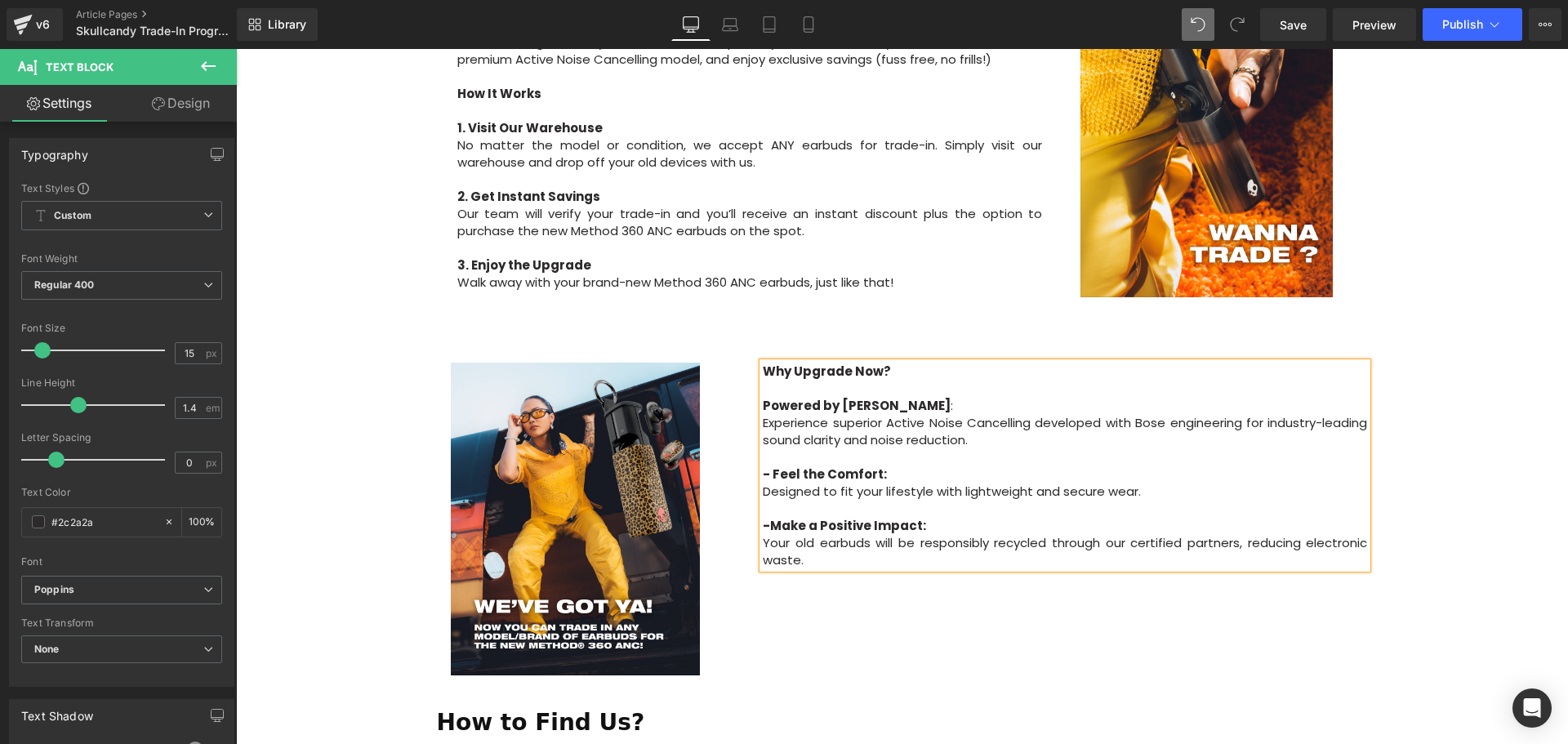
click at [769, 465] on strong "- Feel the Comfort:" at bounding box center [825, 474] width 124 height 17
click at [771, 517] on strong "Make a Positive Impact:" at bounding box center [848, 525] width 156 height 17
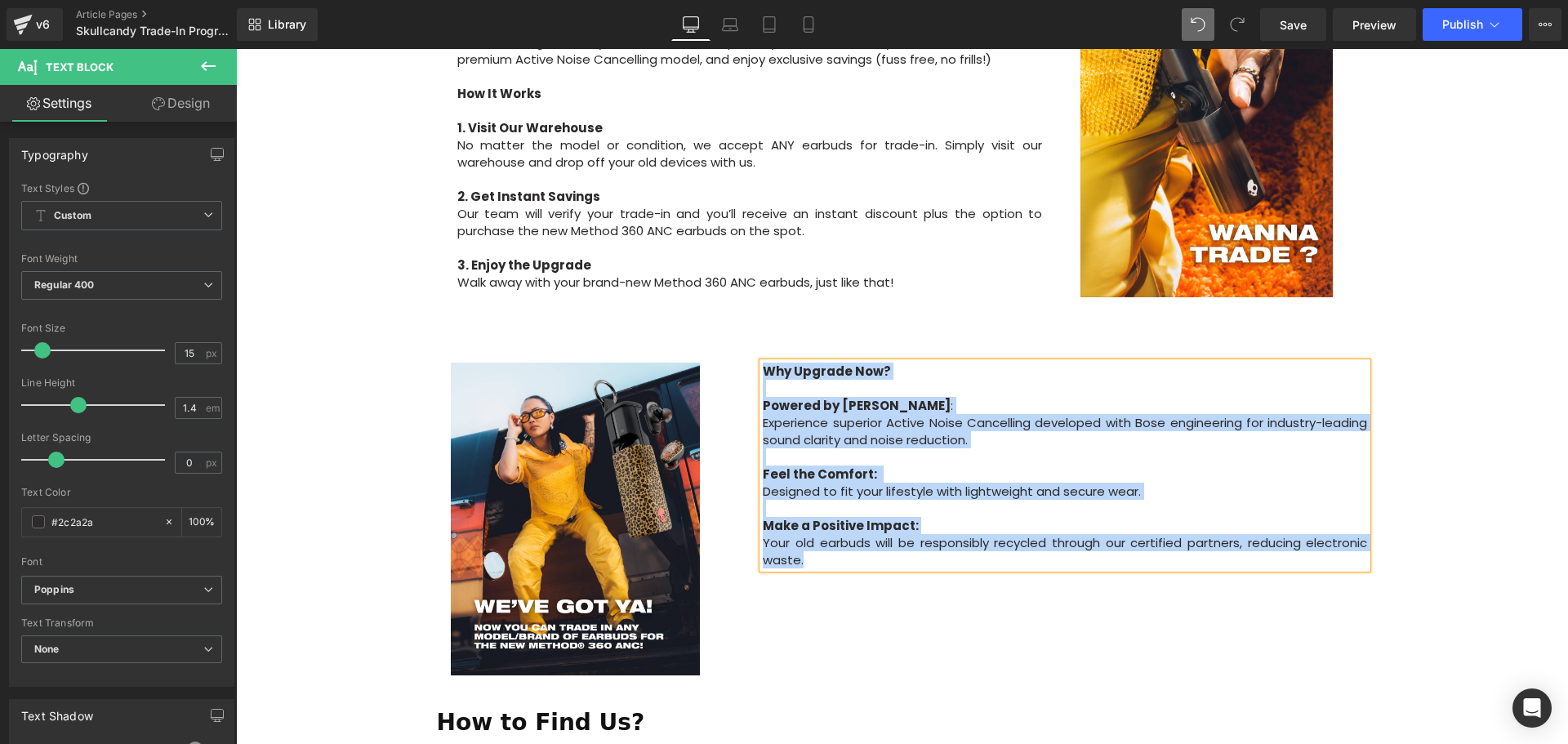
drag, startPoint x: 920, startPoint y: 525, endPoint x: 762, endPoint y: 331, distance: 250.2
click at [763, 363] on div "Why Upgrade Now? Powered by Bose : Experience superior Active Noise Cancelling …" at bounding box center [1065, 465] width 604 height 206
click at [1313, 609] on div "Image Why Upgrade Now? Powered by Bose : Experience superior Active Noise Cance…" at bounding box center [902, 522] width 980 height 319
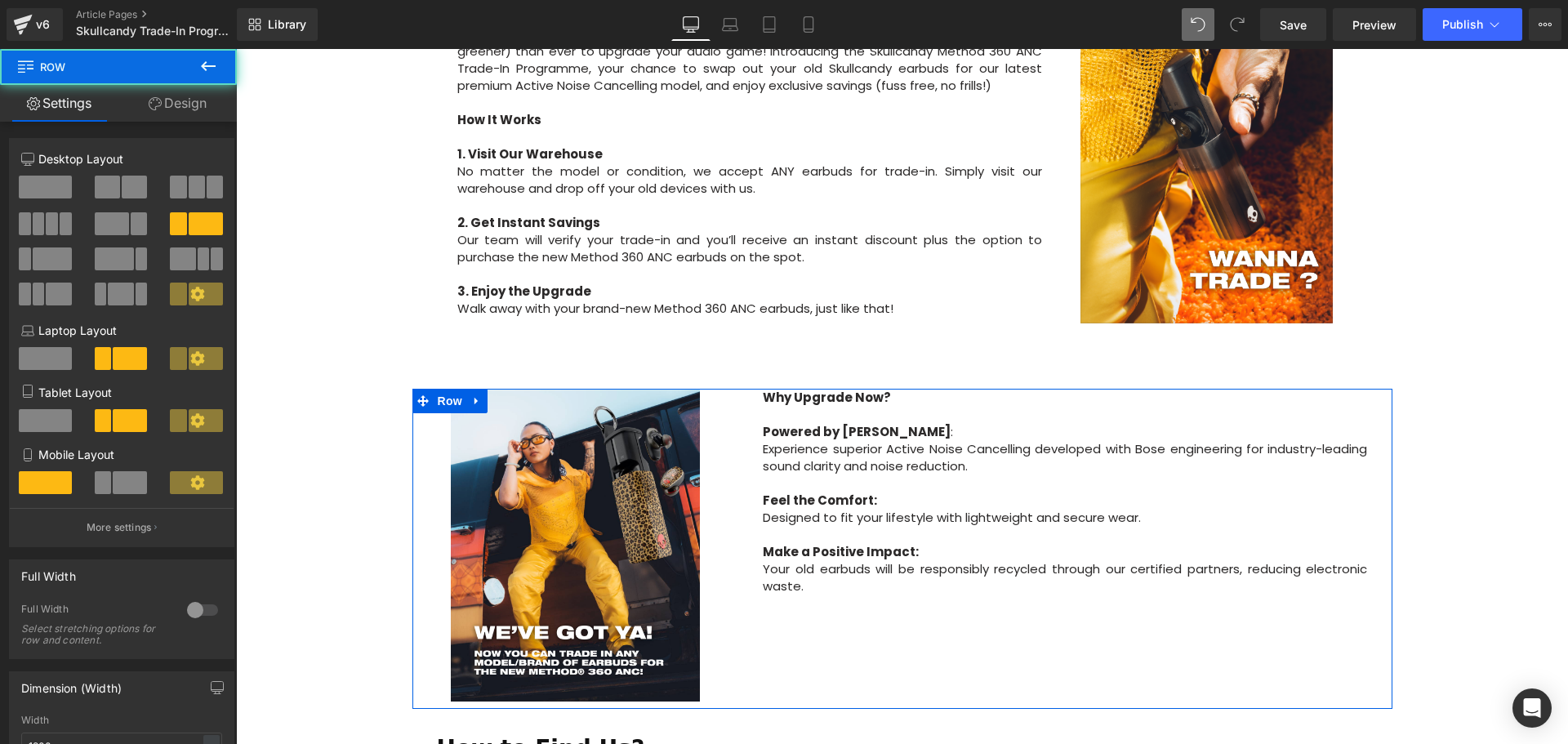
scroll to position [653, 0]
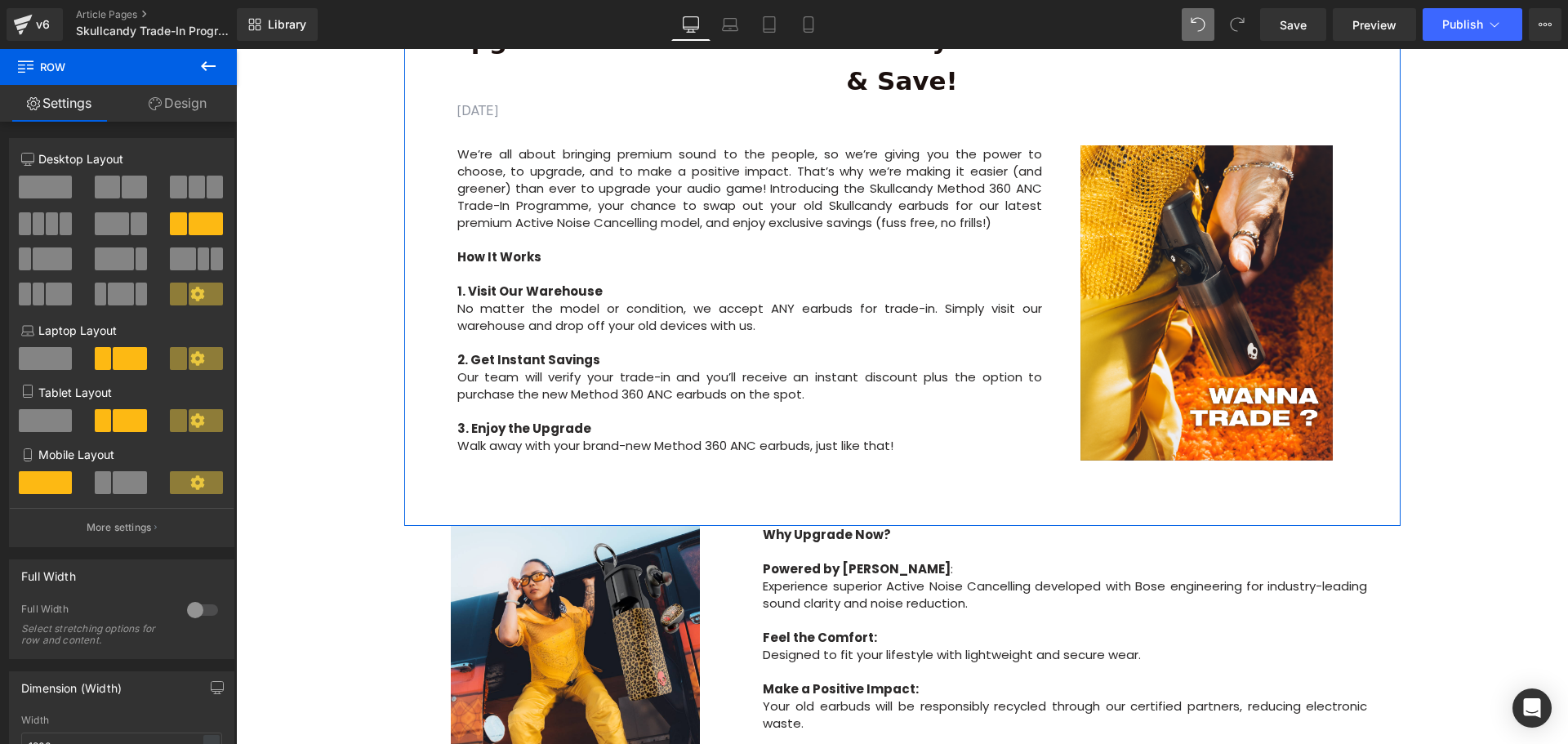
click at [928, 454] on div "Upgrade to the All-New Skullcandy Method 360 ANC — Trade In & Save! Text Block …" at bounding box center [903, 248] width 964 height 504
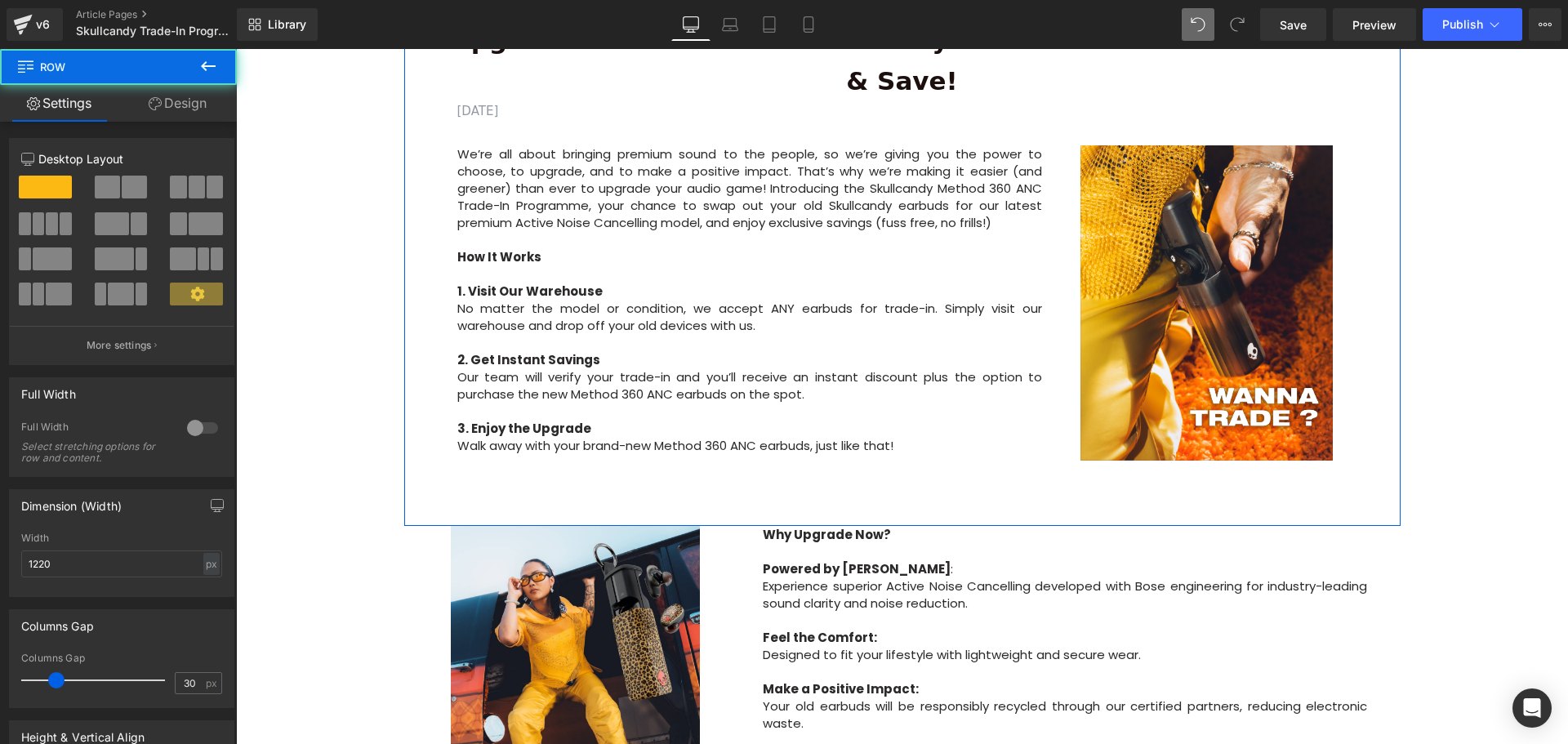
click at [973, 462] on div "Upgrade to the All-New Skullcandy Method 360 ANC — Trade In & Save! Text Block …" at bounding box center [902, 261] width 996 height 530
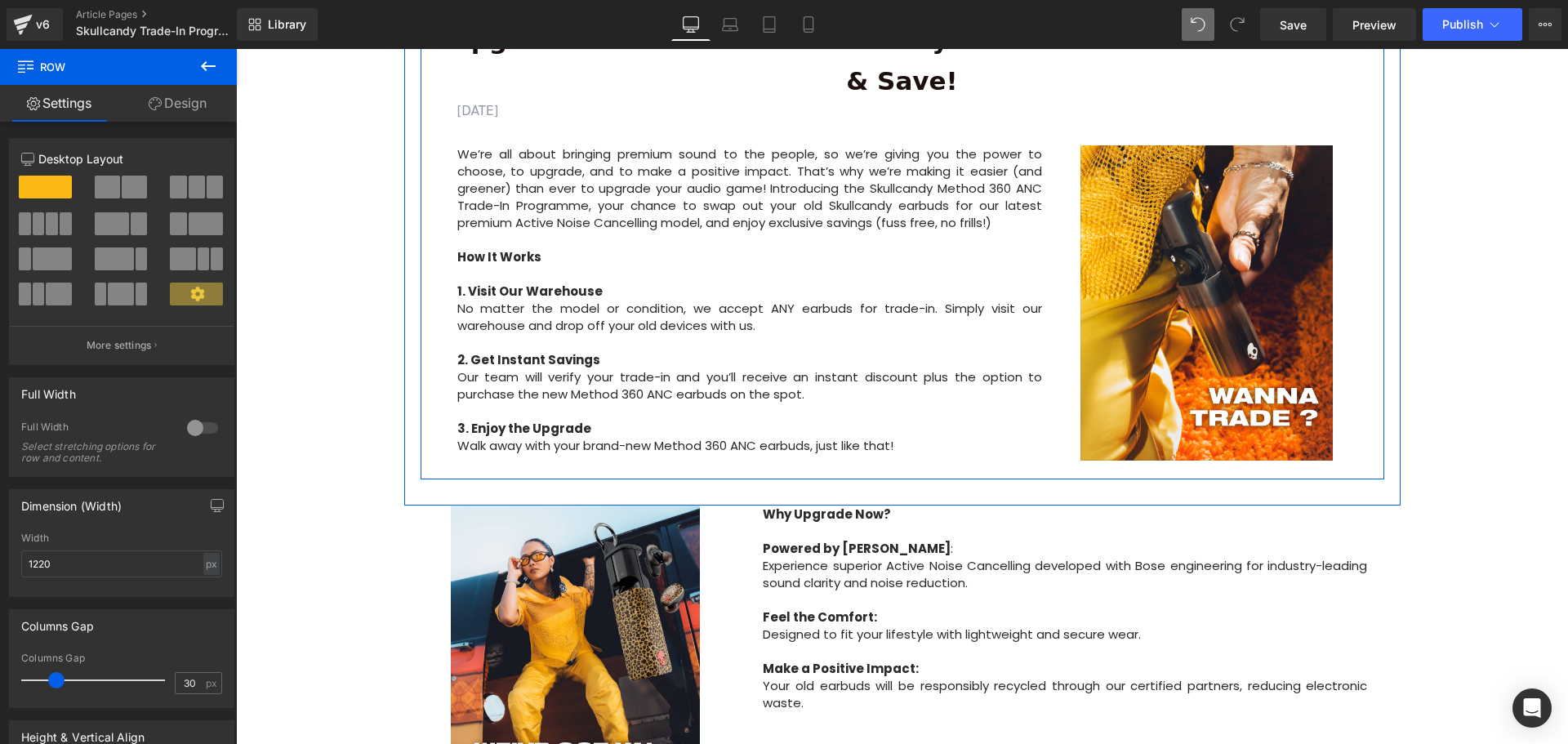
drag, startPoint x: 973, startPoint y: 456, endPoint x: 1082, endPoint y: 442, distance: 109.9
click at [976, 426] on div "Upgrade to the All-New Skullcandy Method 360 ANC — Trade In & Save! Text Block …" at bounding box center [903, 238] width 964 height 484
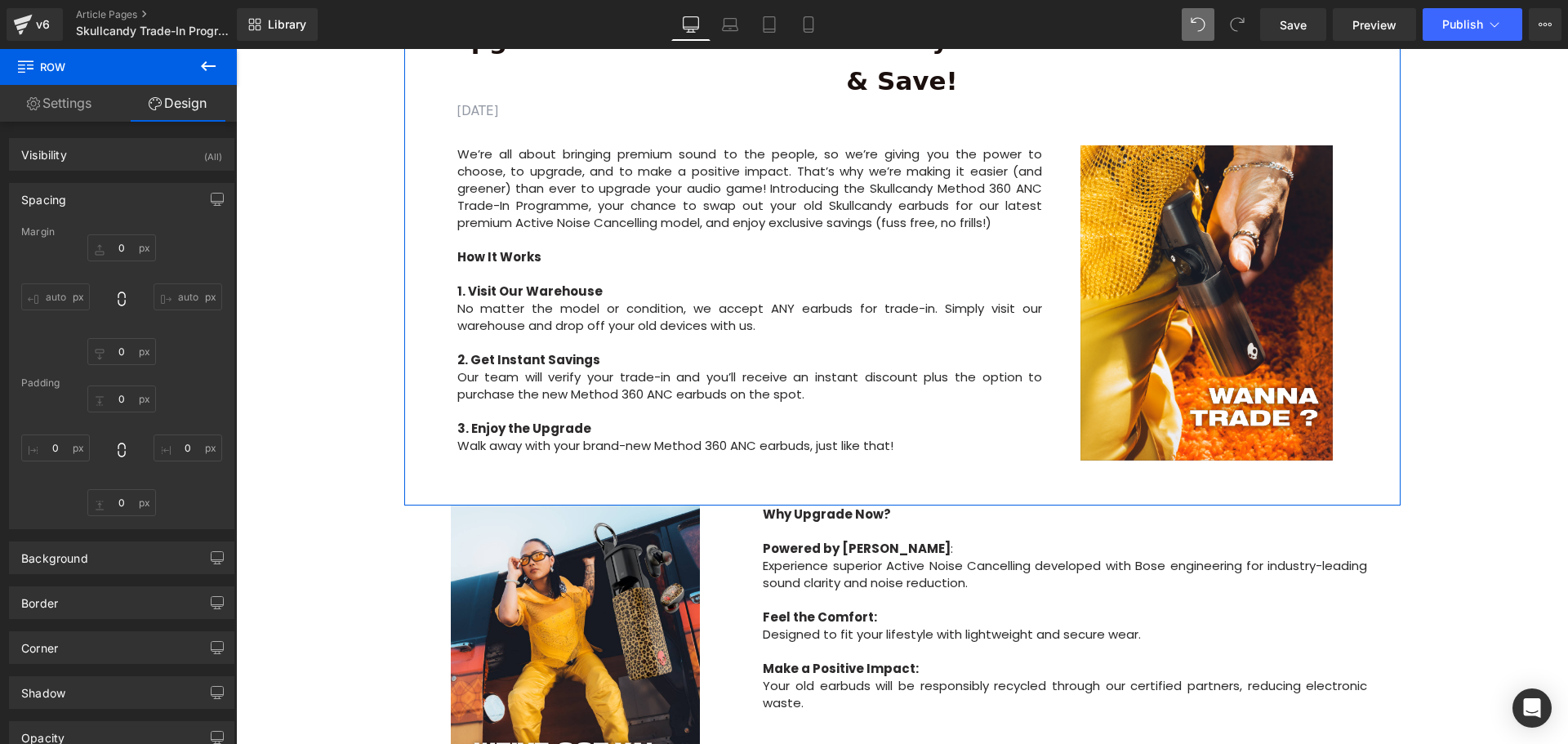
click at [1478, 530] on div "Image Row Upgrade to the All-New Skullcandy Method 360 ANC — Trade In & Save! T…" at bounding box center [902, 511] width 1332 height 1973
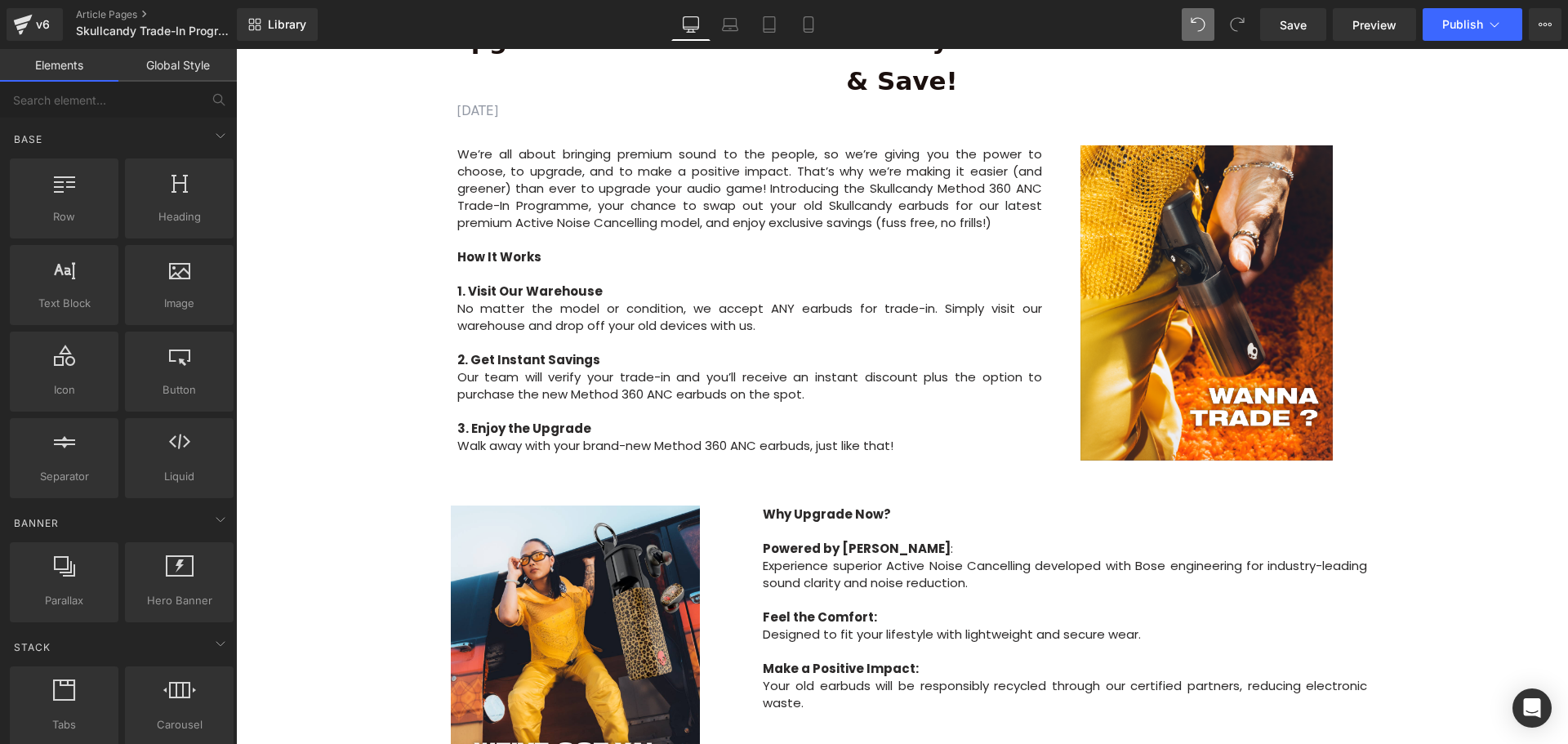
click at [1478, 530] on div "Image Row Upgrade to the All-New Skullcandy Method 360 ANC — Trade In & Save! T…" at bounding box center [902, 511] width 1332 height 1973
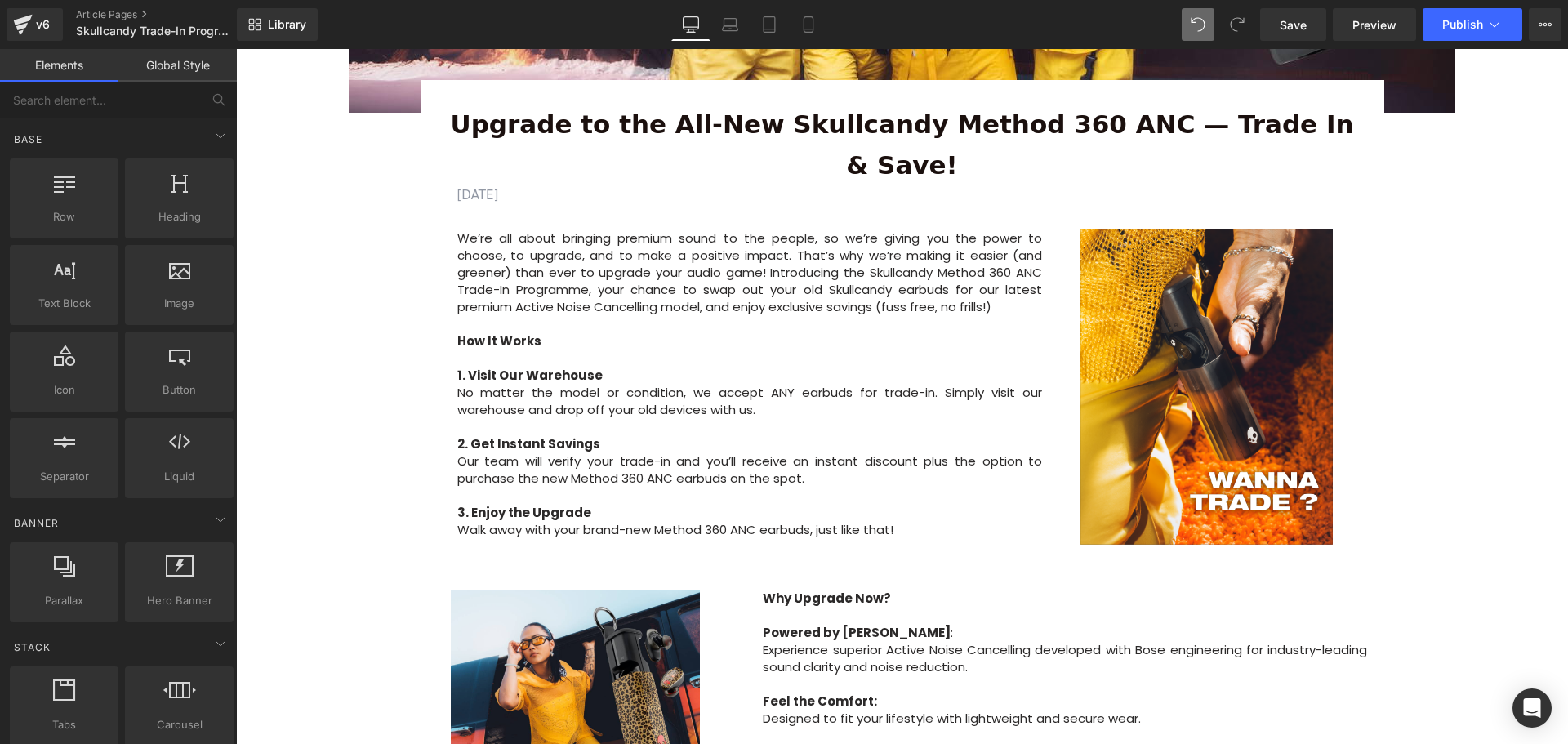
scroll to position [490, 0]
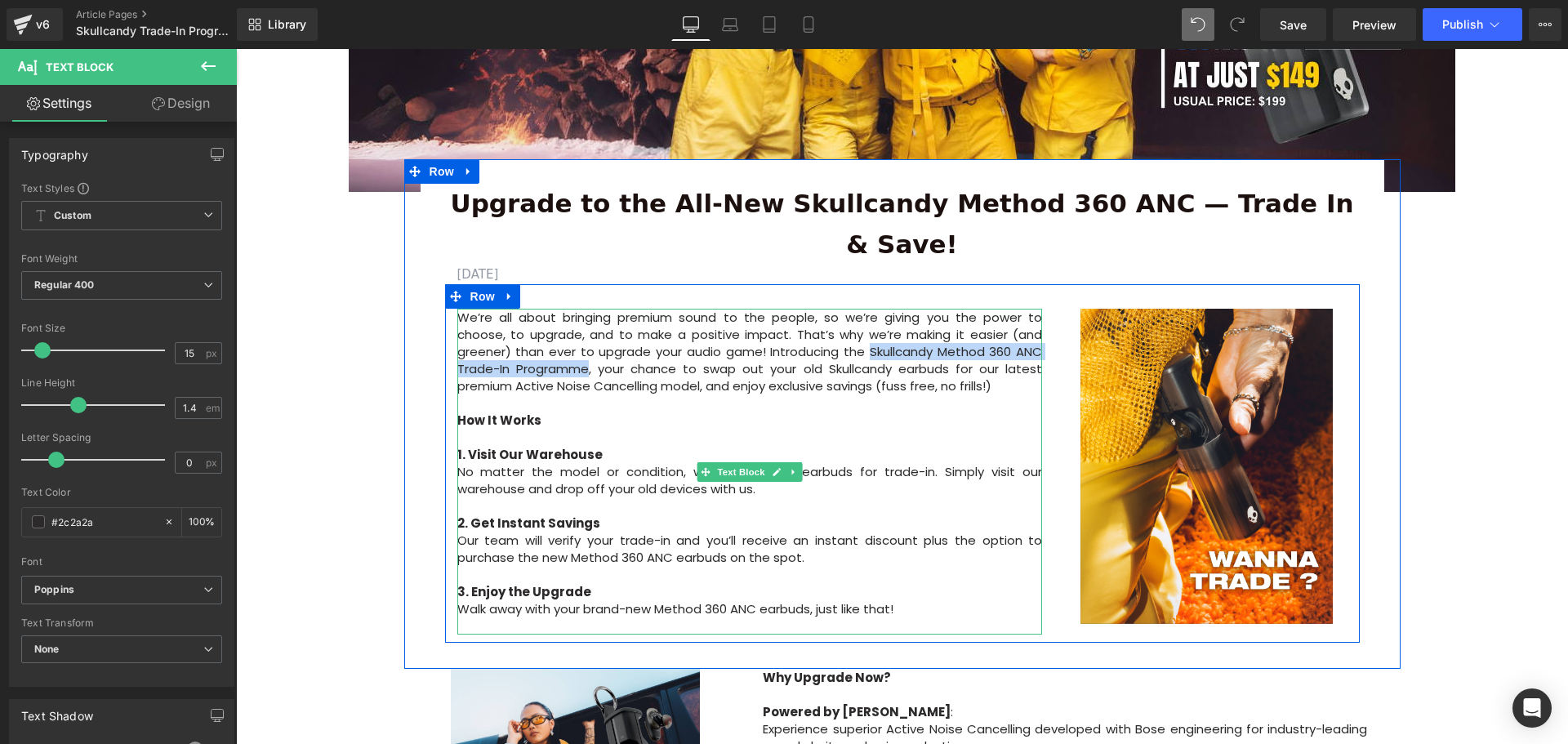
drag, startPoint x: 863, startPoint y: 312, endPoint x: 584, endPoint y: 332, distance: 279.7
click at [584, 332] on p "We’re all about bringing premium sound to the people, so we’re giving you the p…" at bounding box center [750, 351] width 586 height 86
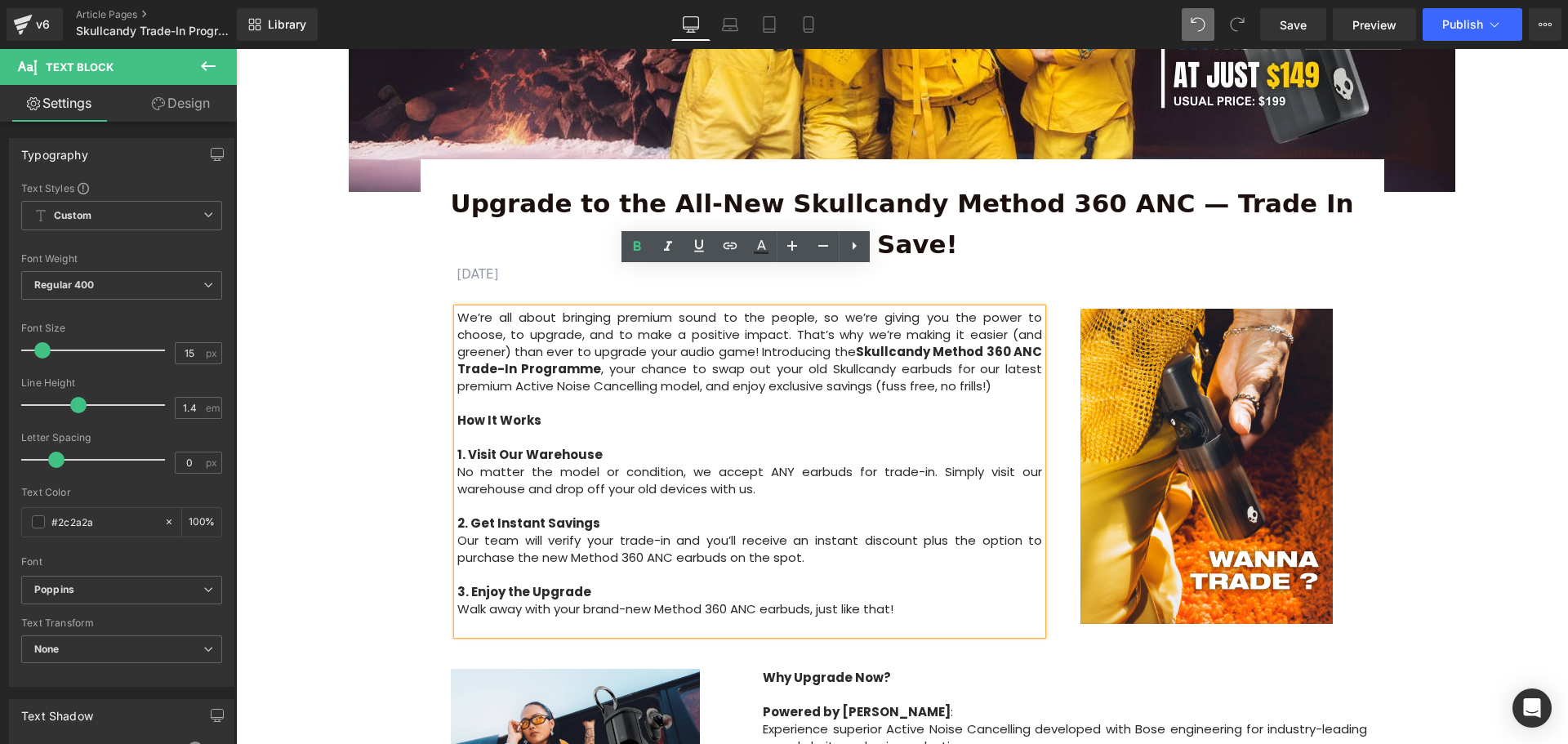
click at [1489, 416] on div "Image Row Upgrade to the All-New Skullcandy Method 360 ANC — Trade In & Save! T…" at bounding box center [902, 674] width 1332 height 1973
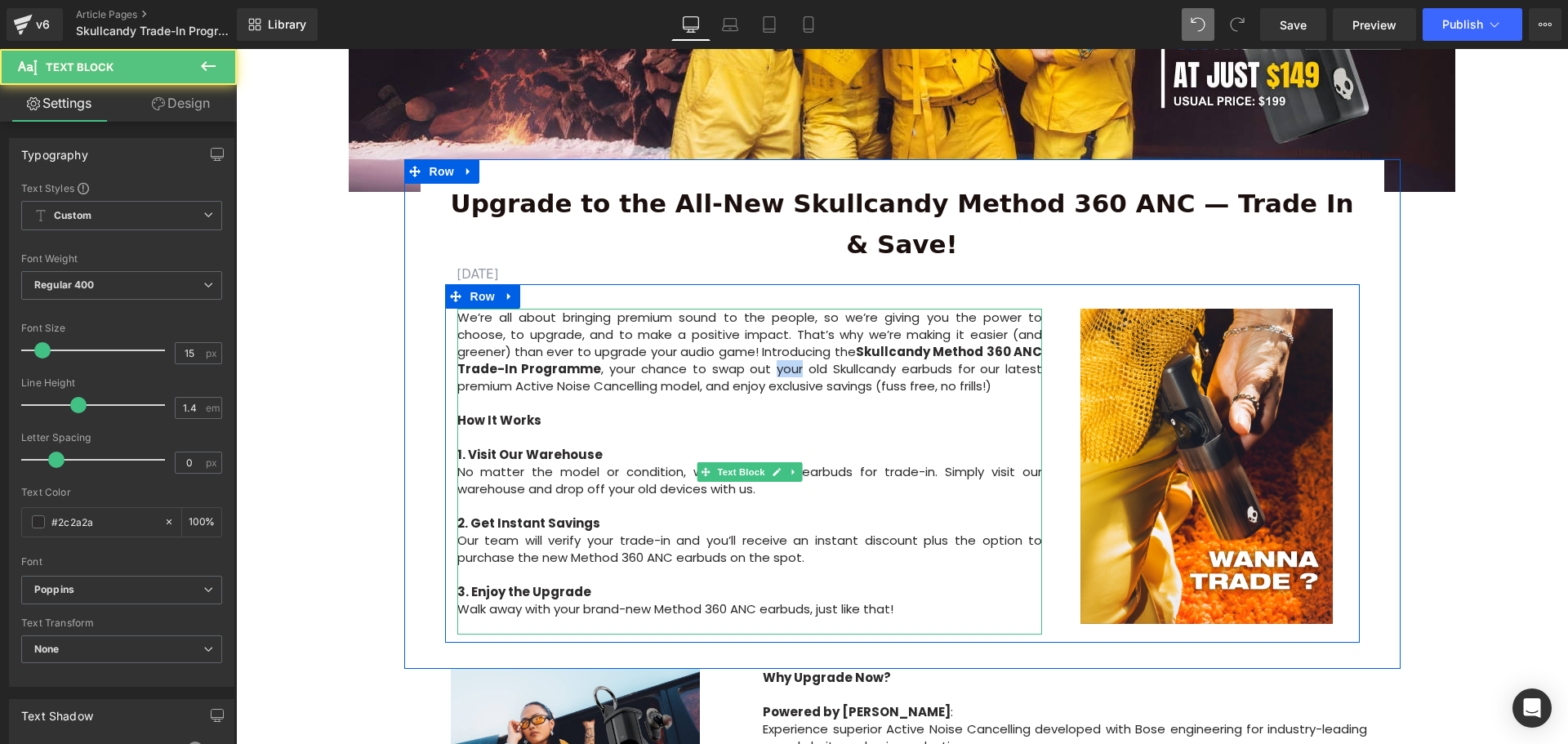
drag, startPoint x: 770, startPoint y: 330, endPoint x: 794, endPoint y: 328, distance: 24.1
click at [794, 328] on p "We’re all about bringing premium sound to the people, so we’re giving you the p…" at bounding box center [750, 351] width 586 height 86
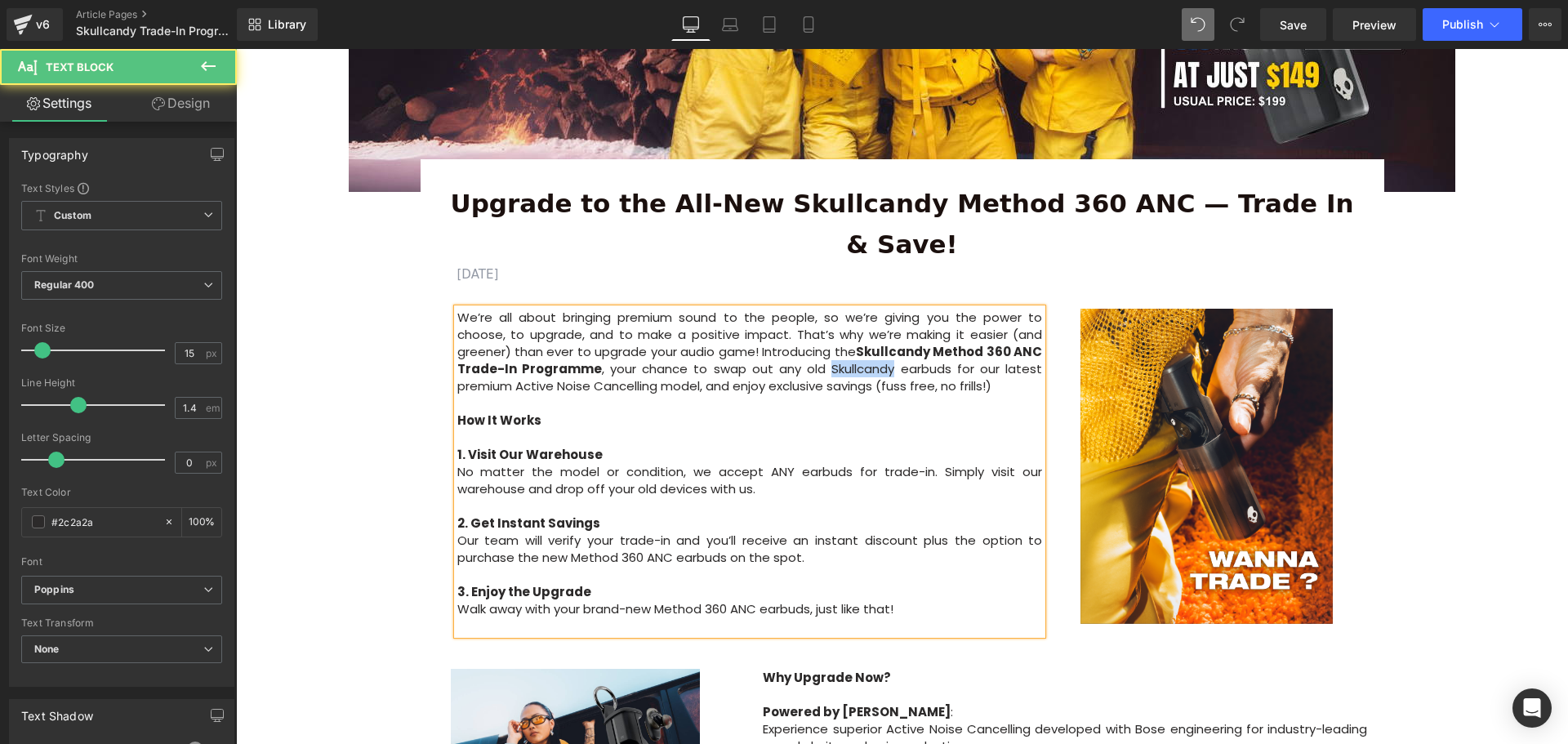
drag, startPoint x: 829, startPoint y: 330, endPoint x: 890, endPoint y: 328, distance: 61.0
click at [890, 328] on p "We’re all about bringing premium sound to the people, so we’re giving you the p…" at bounding box center [750, 351] width 586 height 86
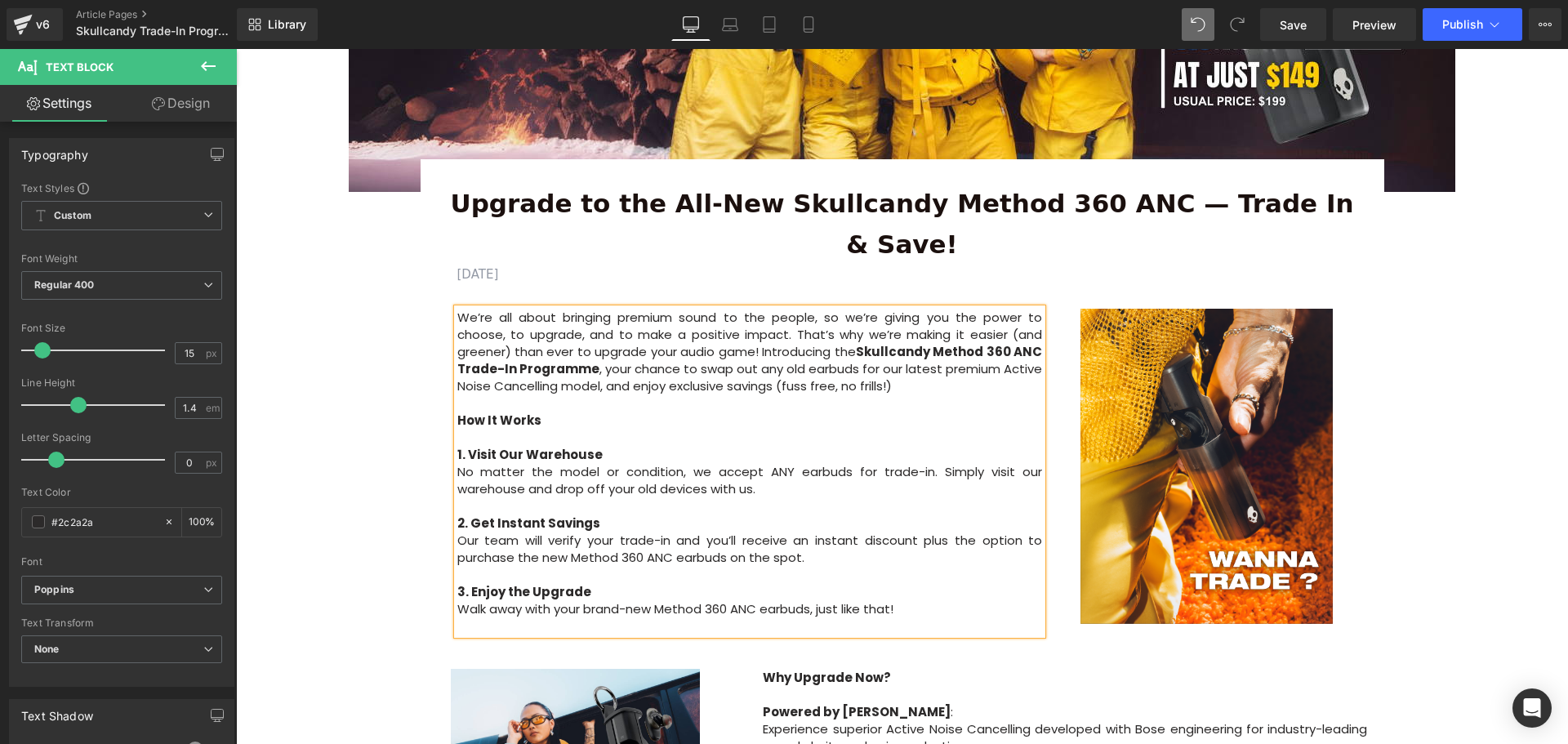
click at [855, 330] on p "We’re all about bringing premium sound to the people, so we’re giving you the p…" at bounding box center [750, 351] width 586 height 86
click at [1498, 352] on div "Image Row Upgrade to the All-New Skullcandy Method 360 ANC — Trade In & Save! T…" at bounding box center [902, 674] width 1332 height 1973
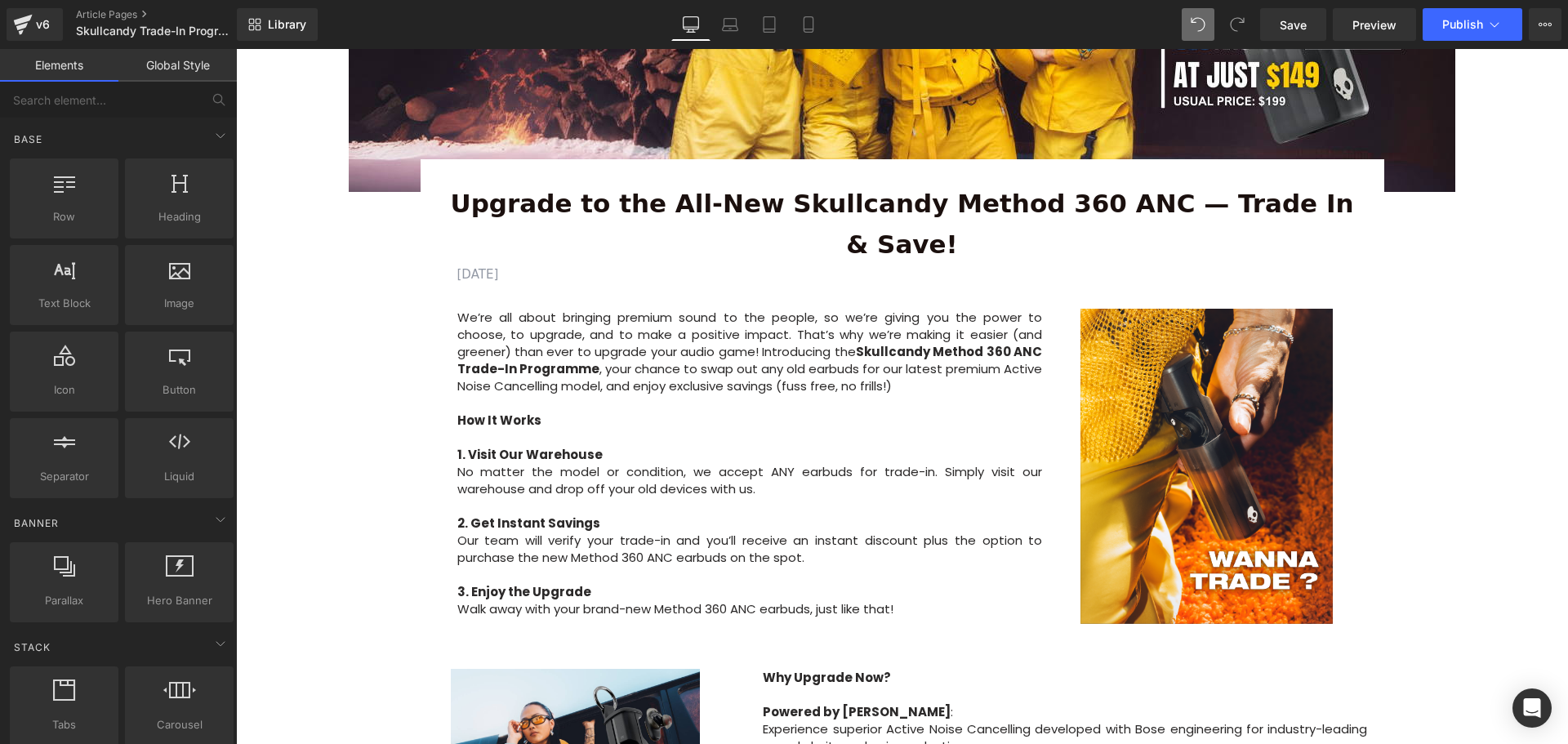
click at [1510, 403] on div "Image Row Upgrade to the All-New Skullcandy Method 360 ANC — Trade In & Save! T…" at bounding box center [902, 674] width 1332 height 1973
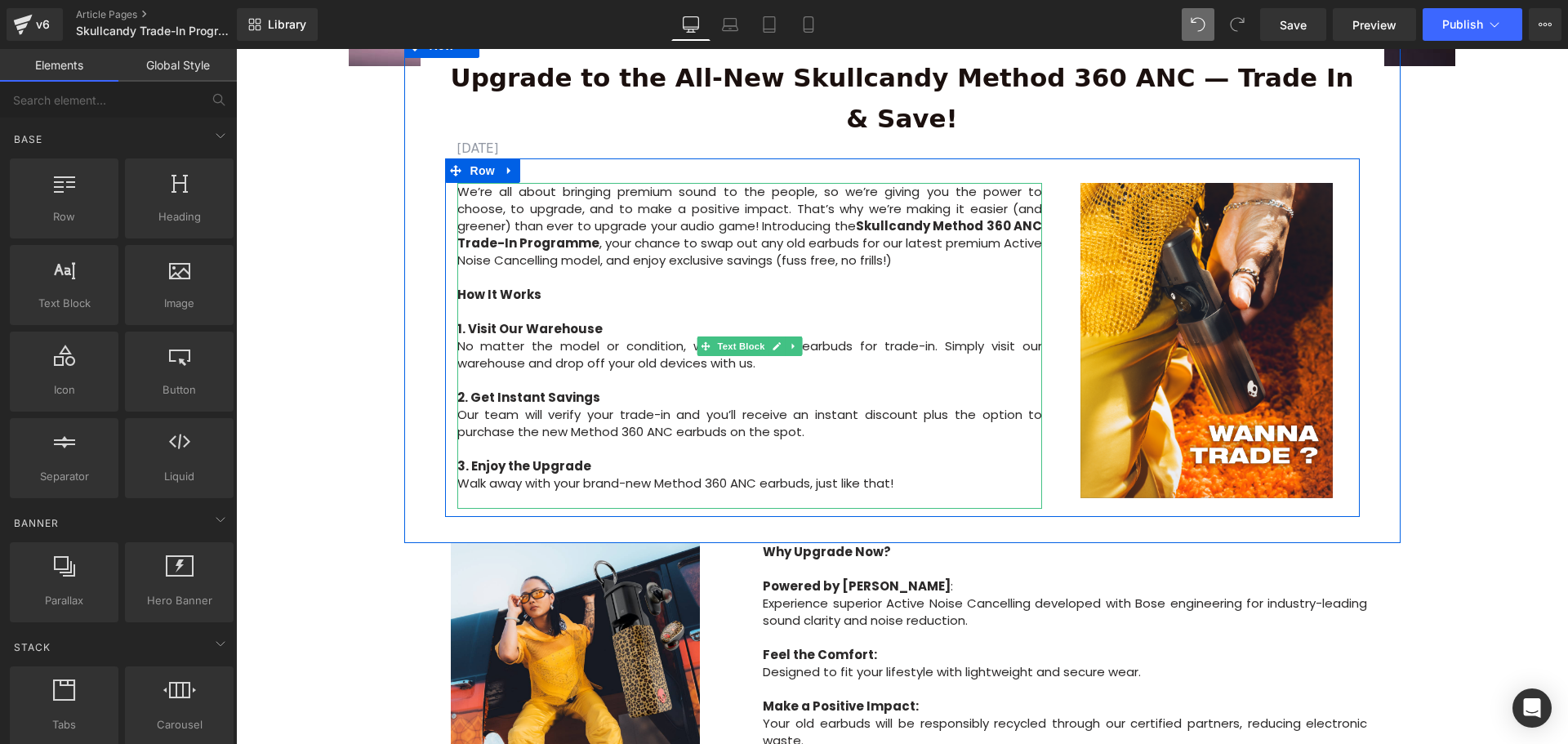
scroll to position [734, 0]
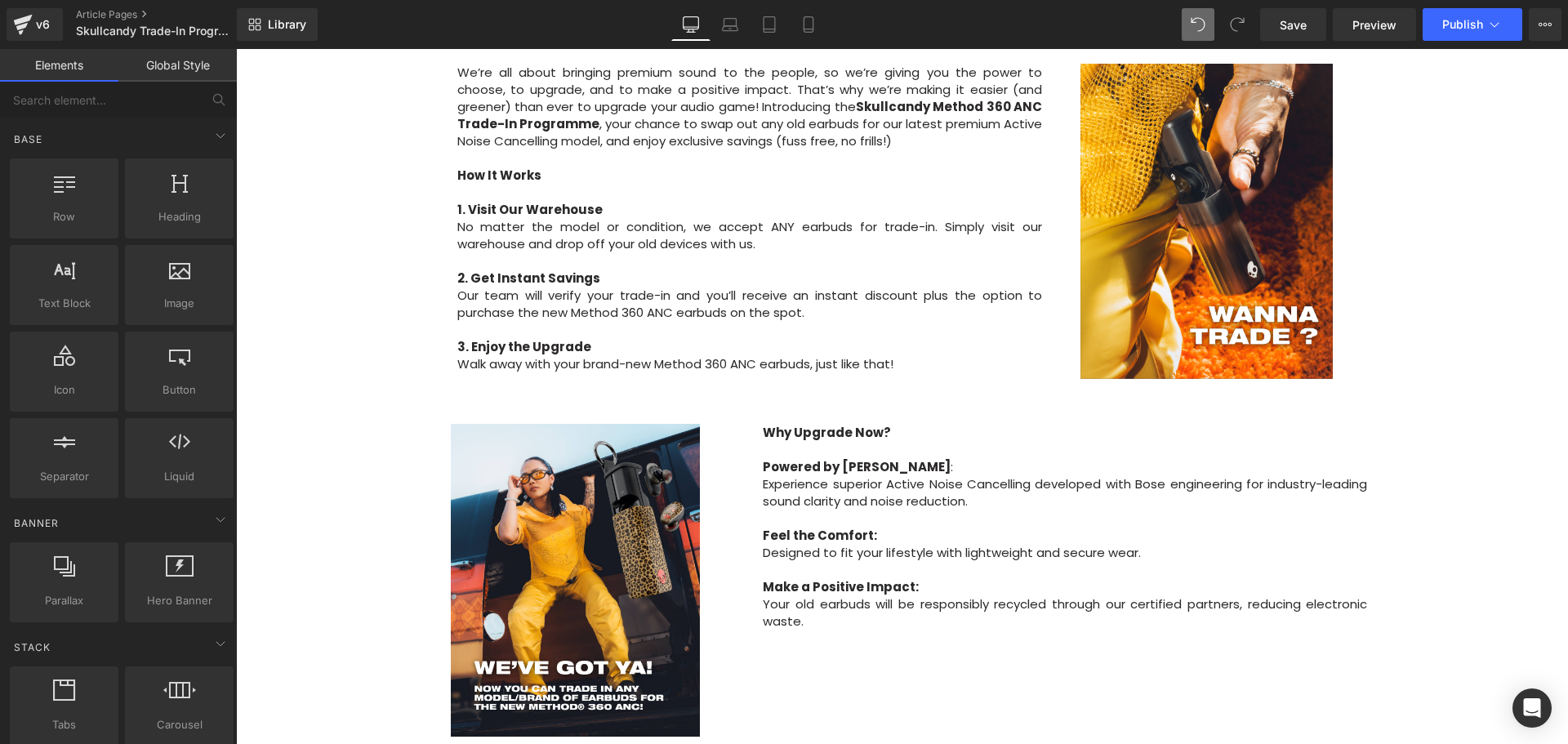
click at [858, 475] on p "Experience superior Active Noise Cancelling developed with Bose engineering for…" at bounding box center [1065, 491] width 604 height 34
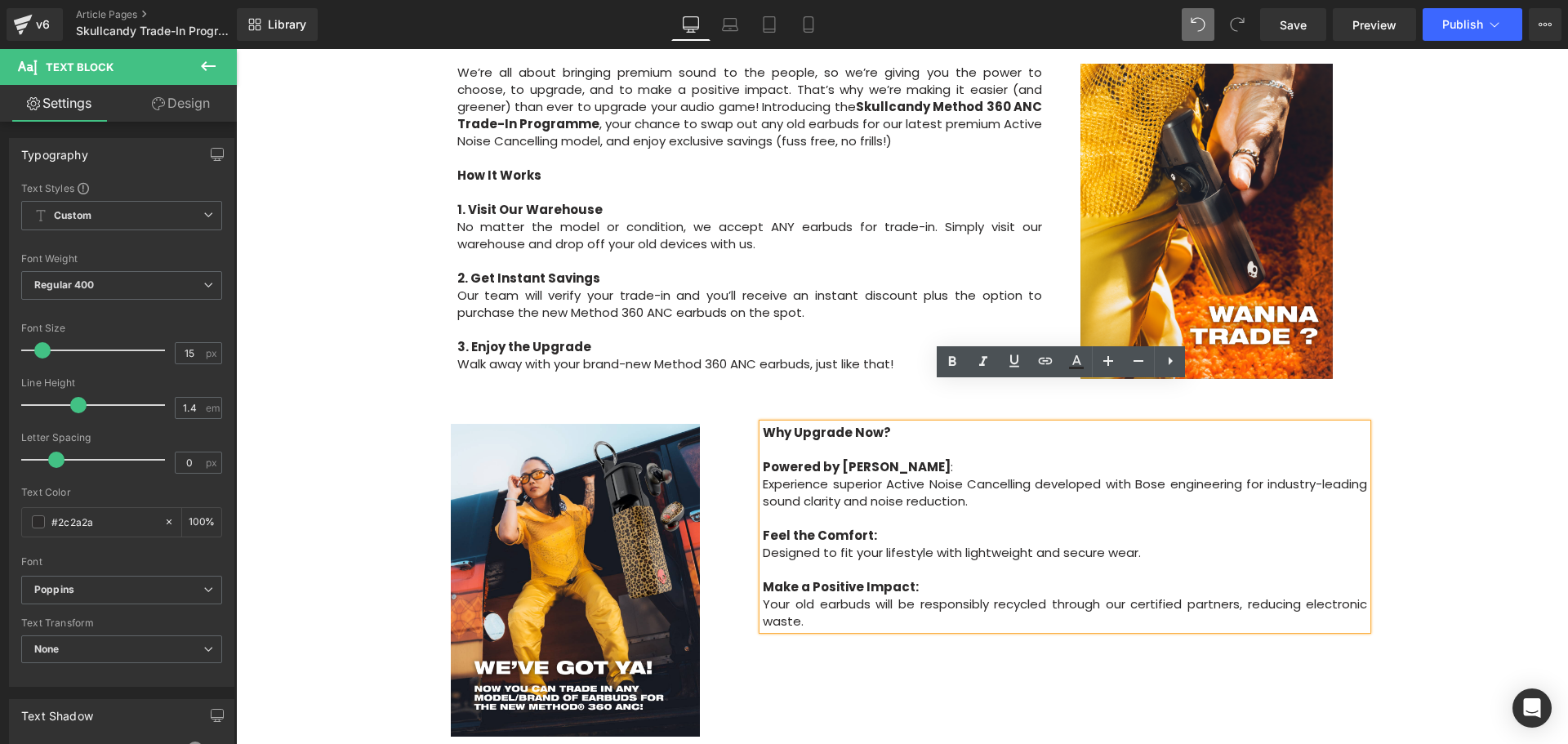
drag, startPoint x: 919, startPoint y: 447, endPoint x: 755, endPoint y: 428, distance: 165.1
click at [763, 429] on div "Why Upgrade Now? Powered by Bose : Experience superior Active Noise Cancelling …" at bounding box center [1065, 526] width 604 height 206
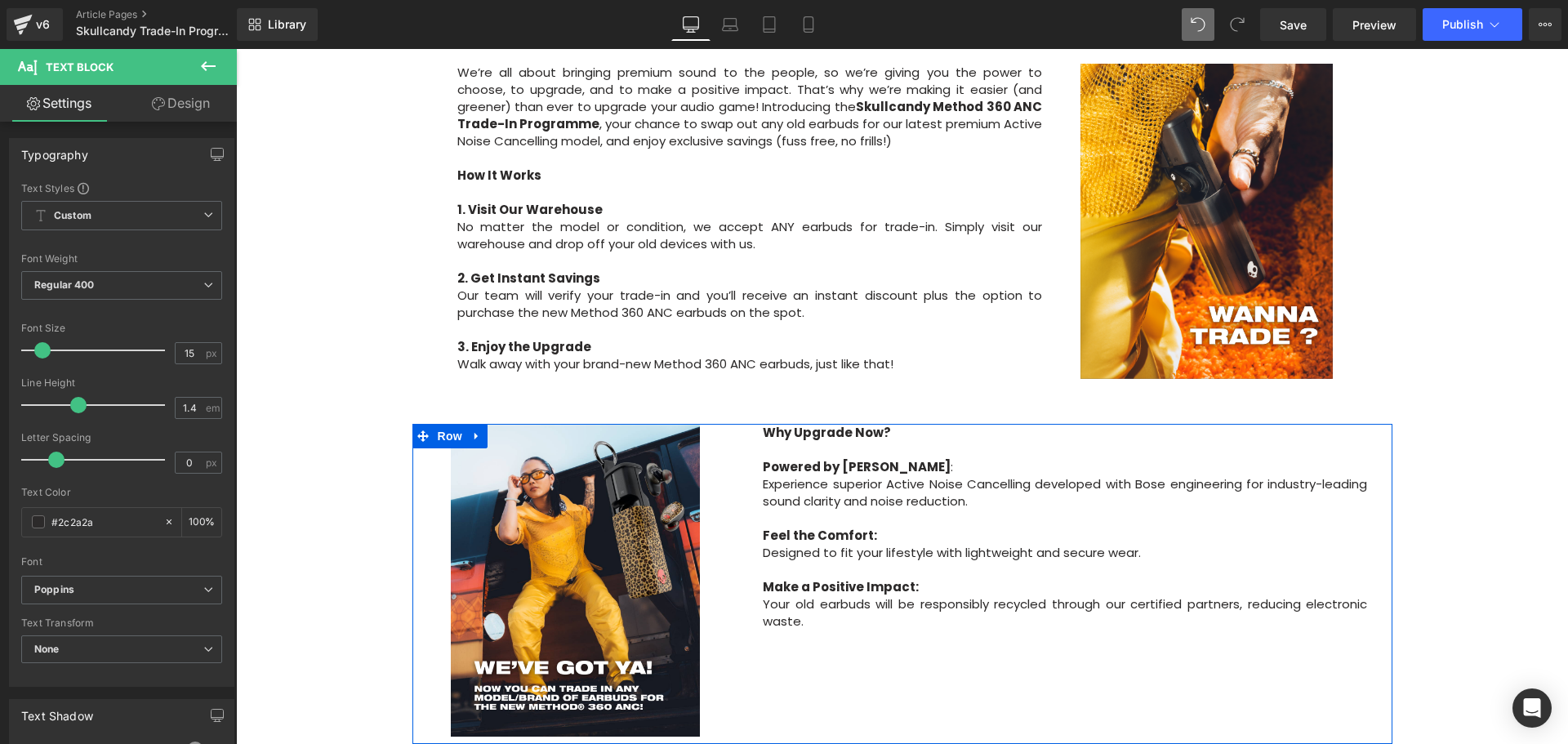
click at [881, 595] on p "Your old earbuds will be responsibly recycled through our certified partners, r…" at bounding box center [1065, 611] width 604 height 34
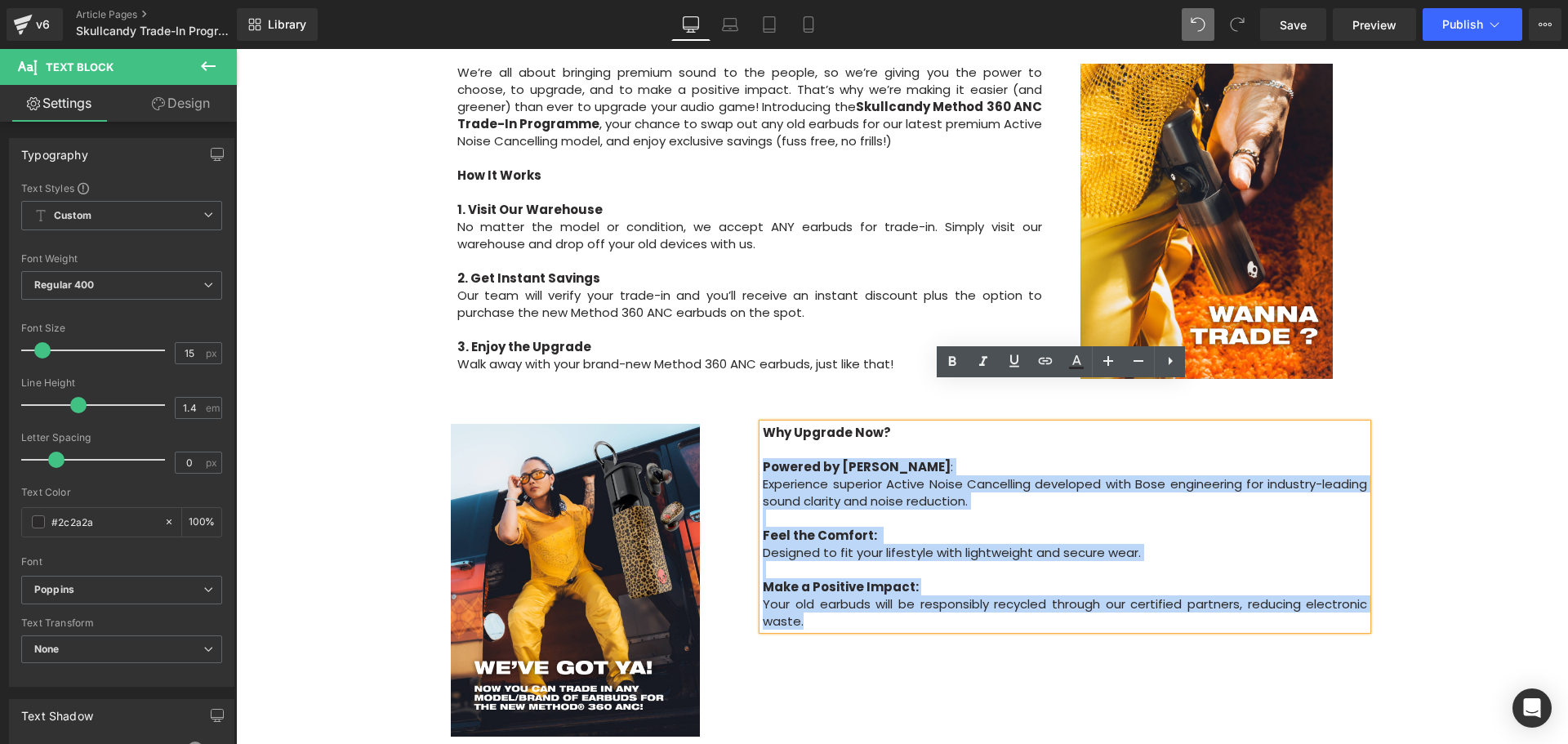
drag, startPoint x: 848, startPoint y: 587, endPoint x: 761, endPoint y: 428, distance: 181.2
click at [763, 428] on div "Why Upgrade Now? Powered by Bose : Experience superior Active Noise Cancelling …" at bounding box center [1065, 526] width 604 height 206
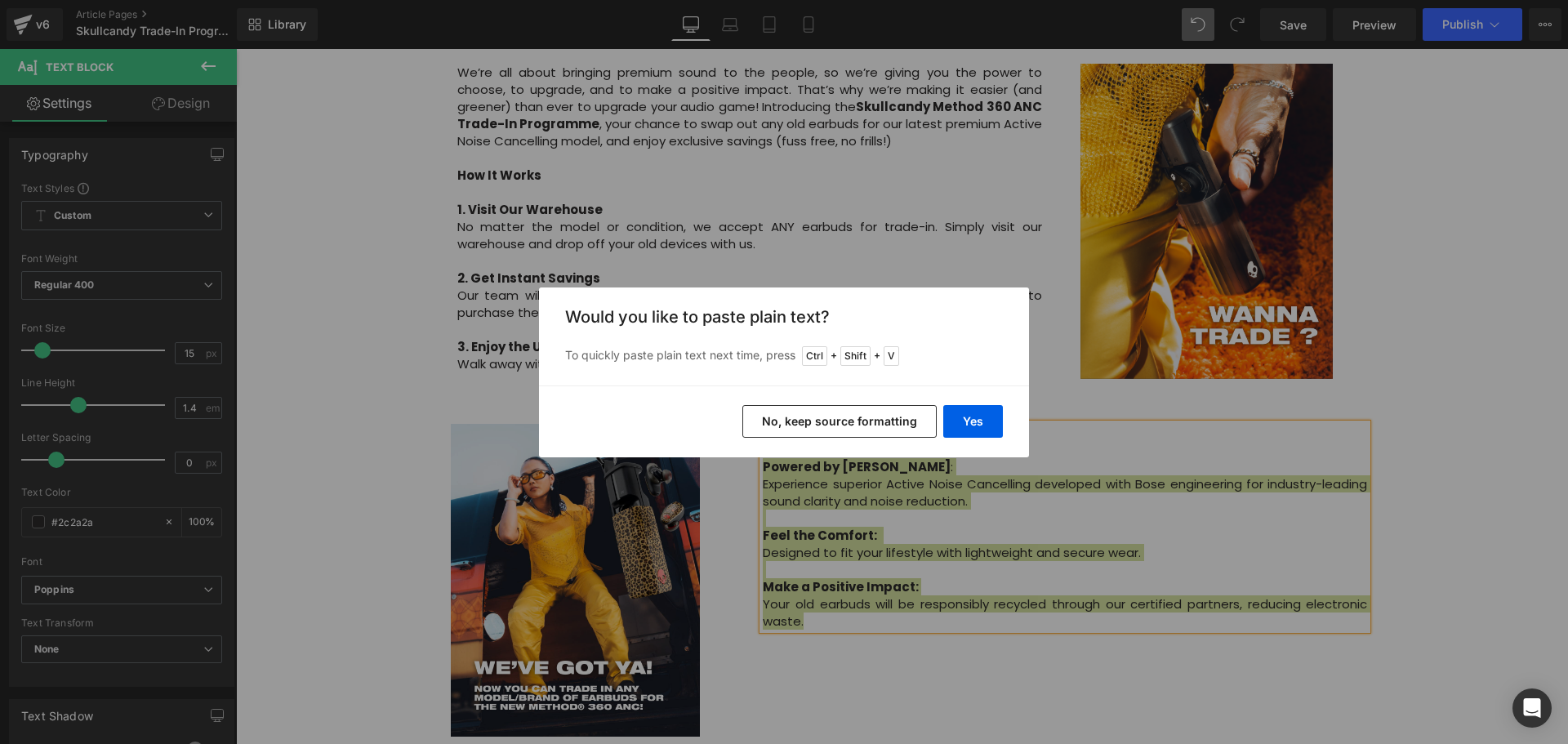
click at [906, 433] on button "No, keep source formatting" at bounding box center [839, 422] width 195 height 33
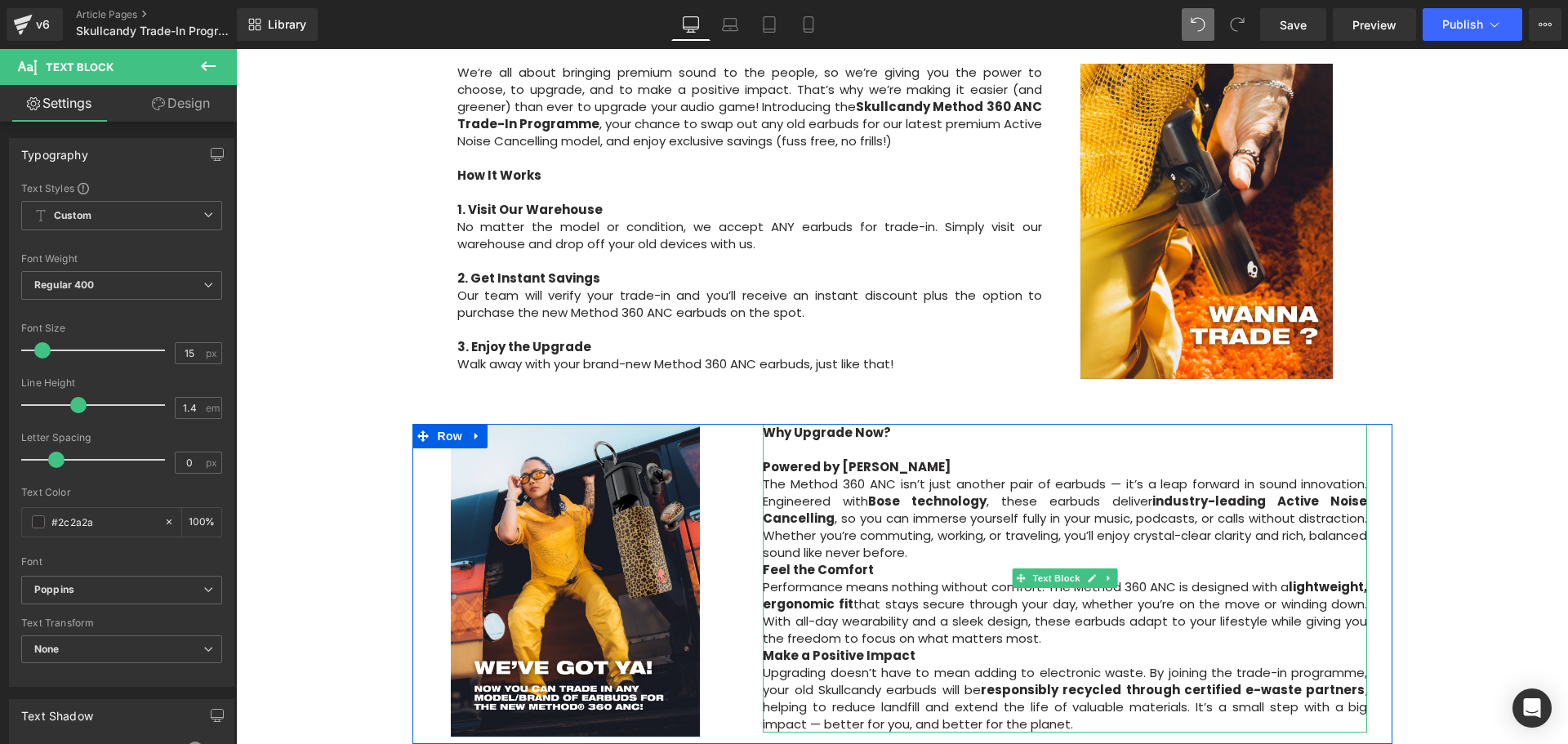
click at [985, 515] on p "Powered by Bose The Method 360 ANC isn’t just another pair of earbuds — it’s a …" at bounding box center [1065, 509] width 604 height 103
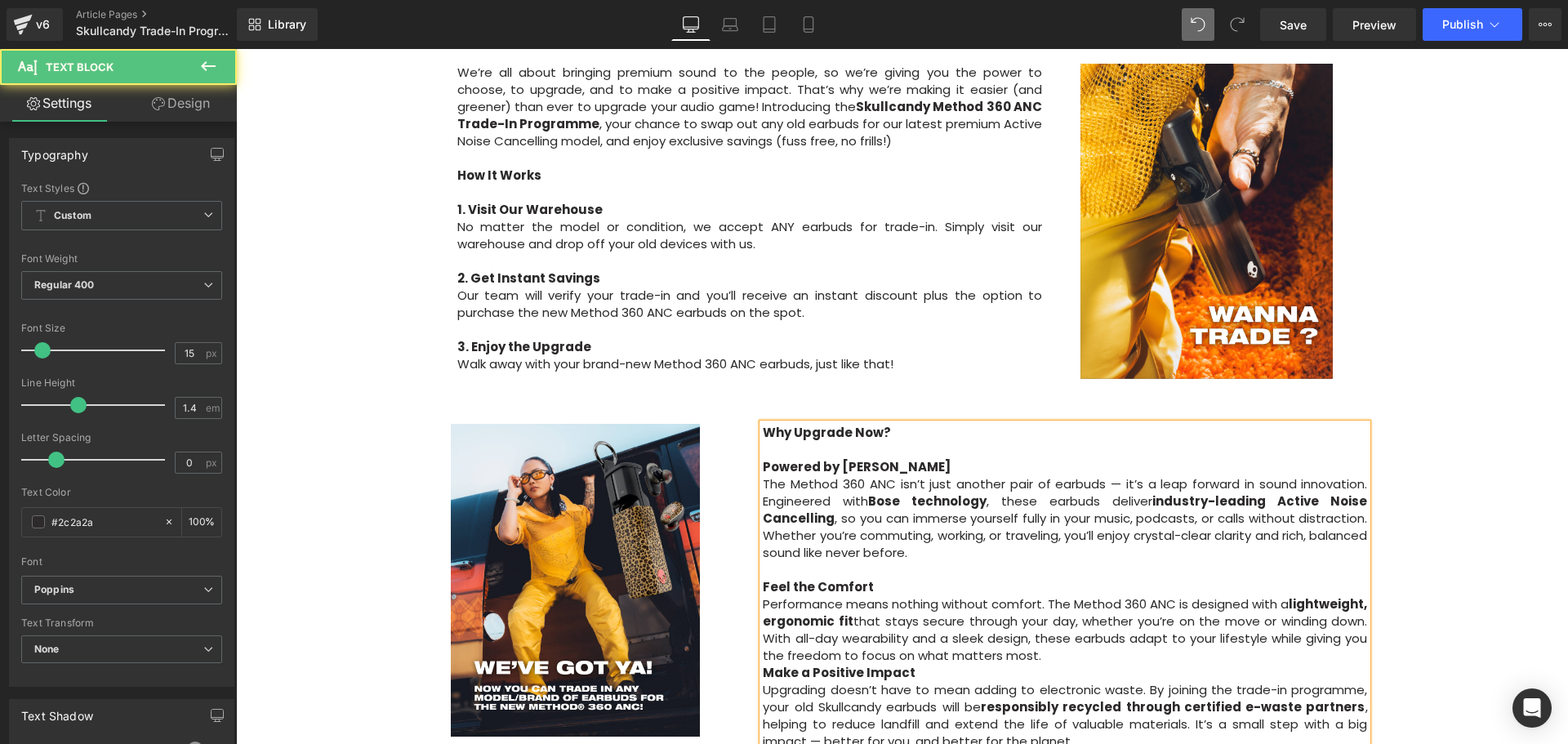
click at [1092, 613] on p "Feel the Comfort Performance means nothing without comfort. The Method 360 ANC …" at bounding box center [1065, 620] width 604 height 86
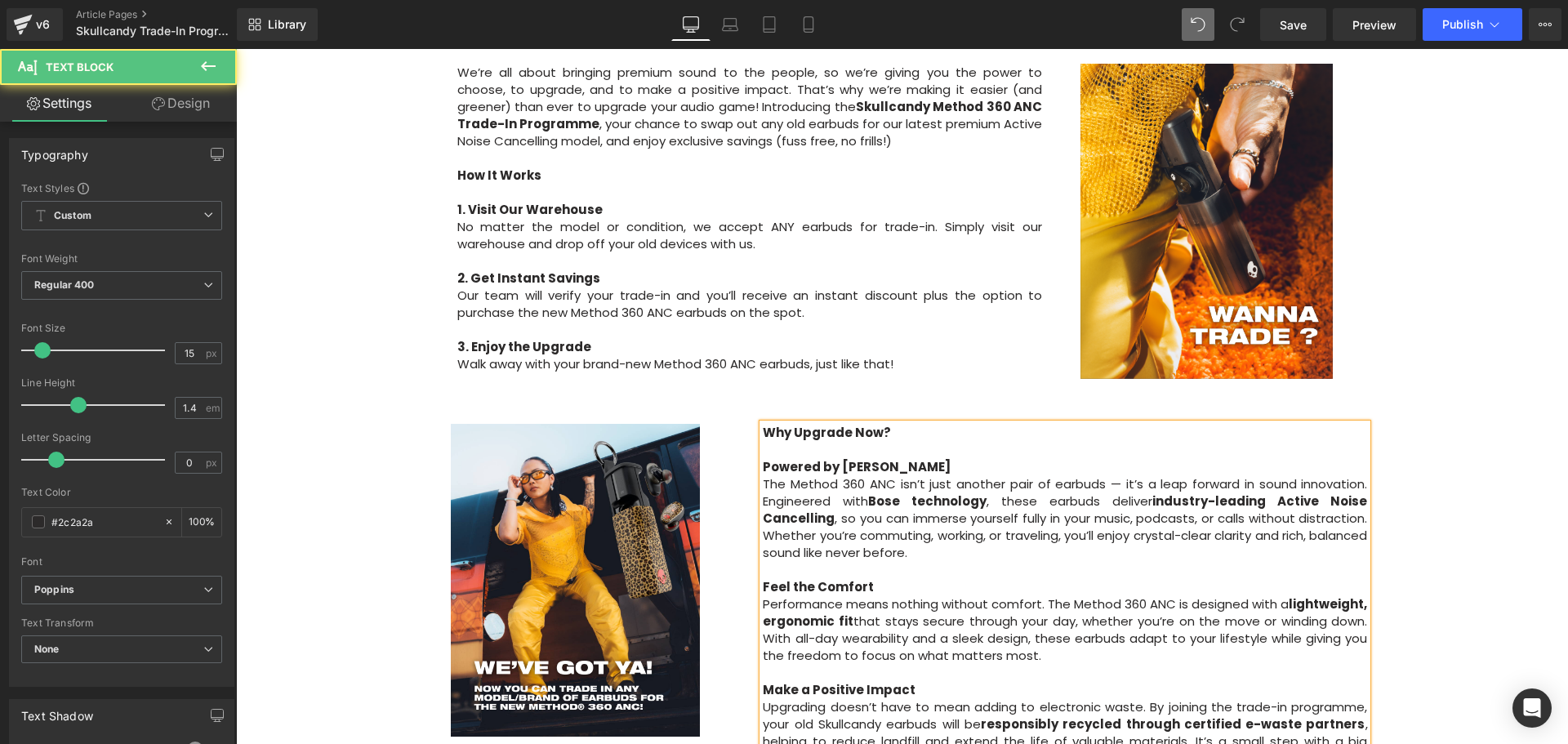
click at [1467, 586] on div "Image Row Upgrade to the All-New Skullcandy Method 360 ANC — Trade In & Save! T…" at bounding box center [902, 445] width 1332 height 2003
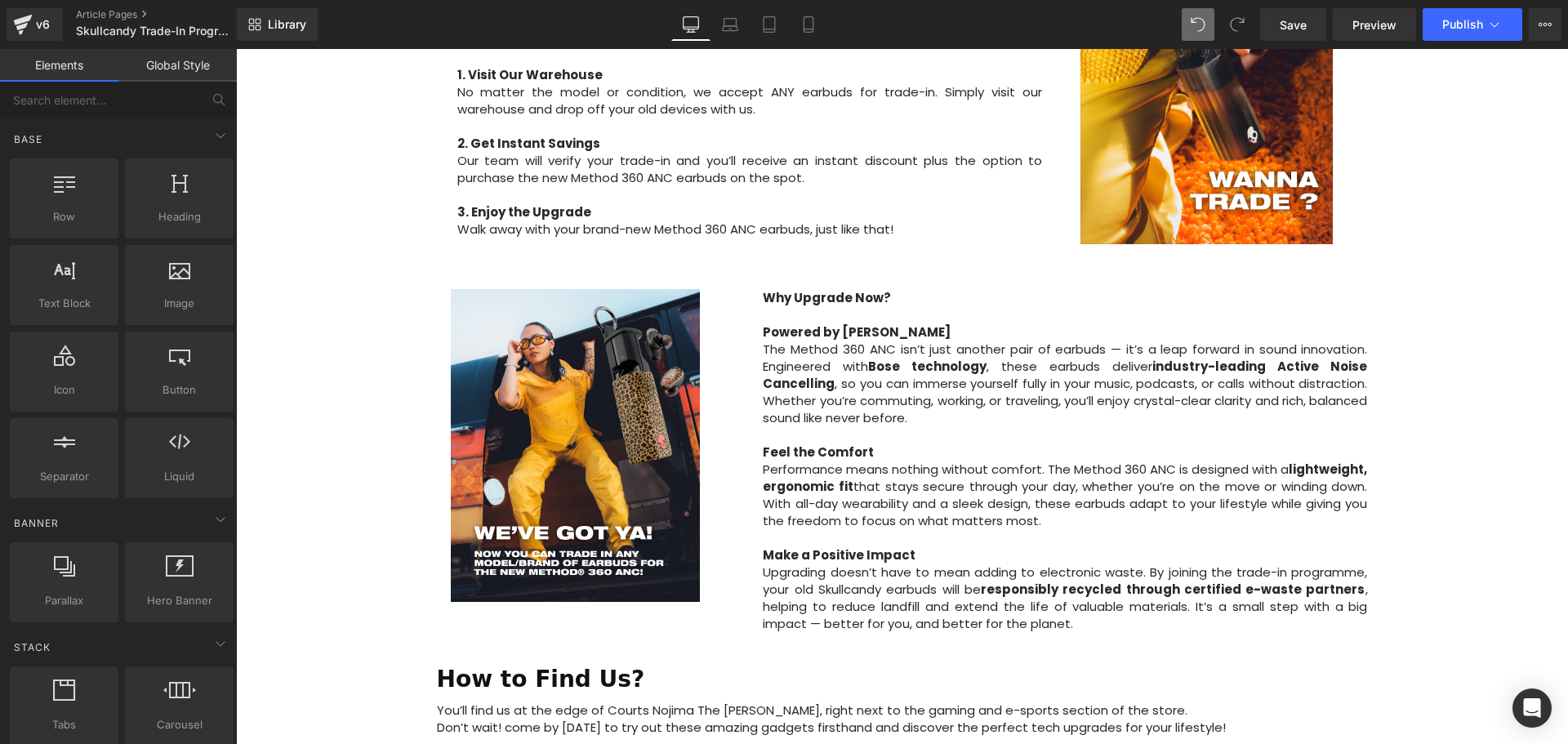
scroll to position [898, 0]
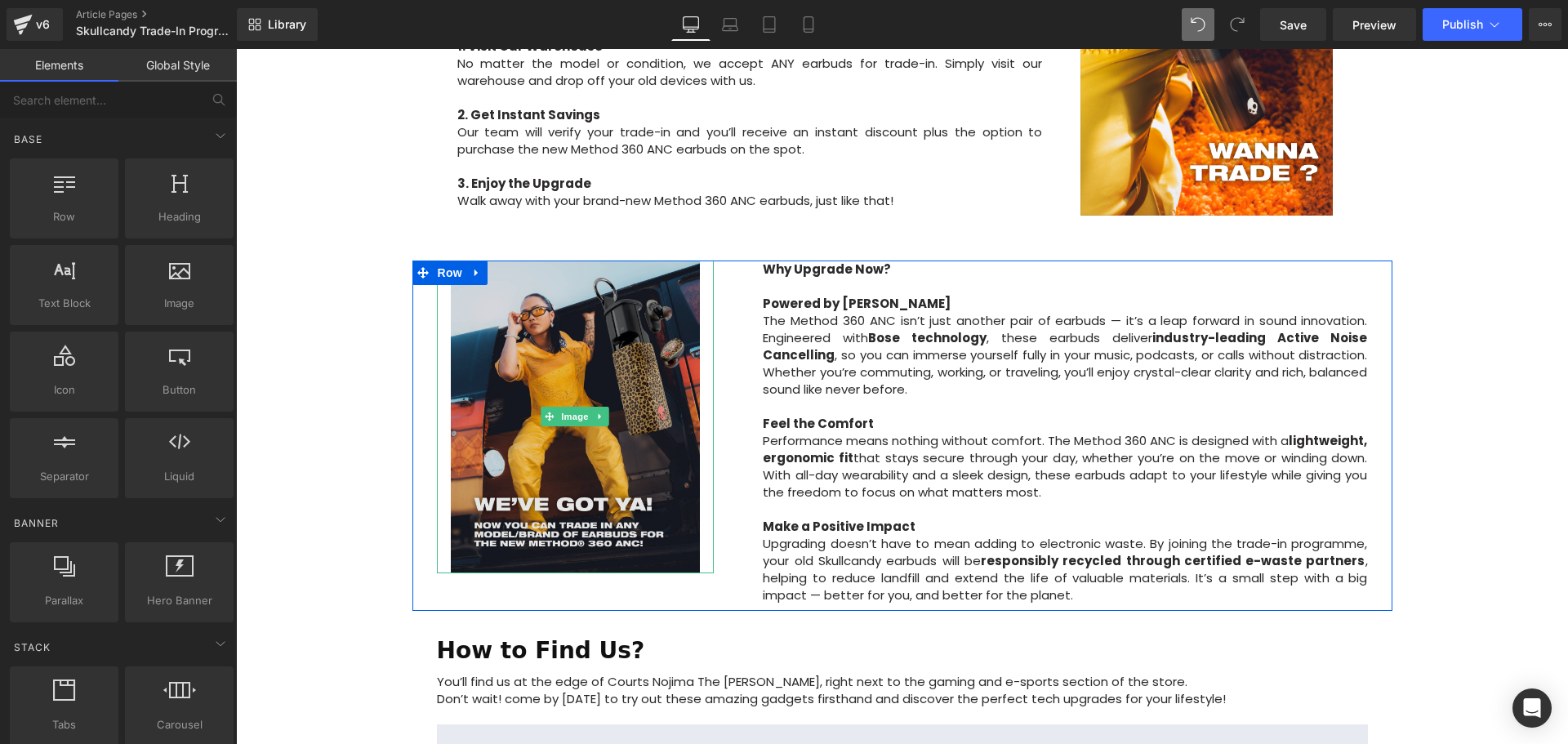
click at [603, 387] on img at bounding box center [576, 416] width 250 height 312
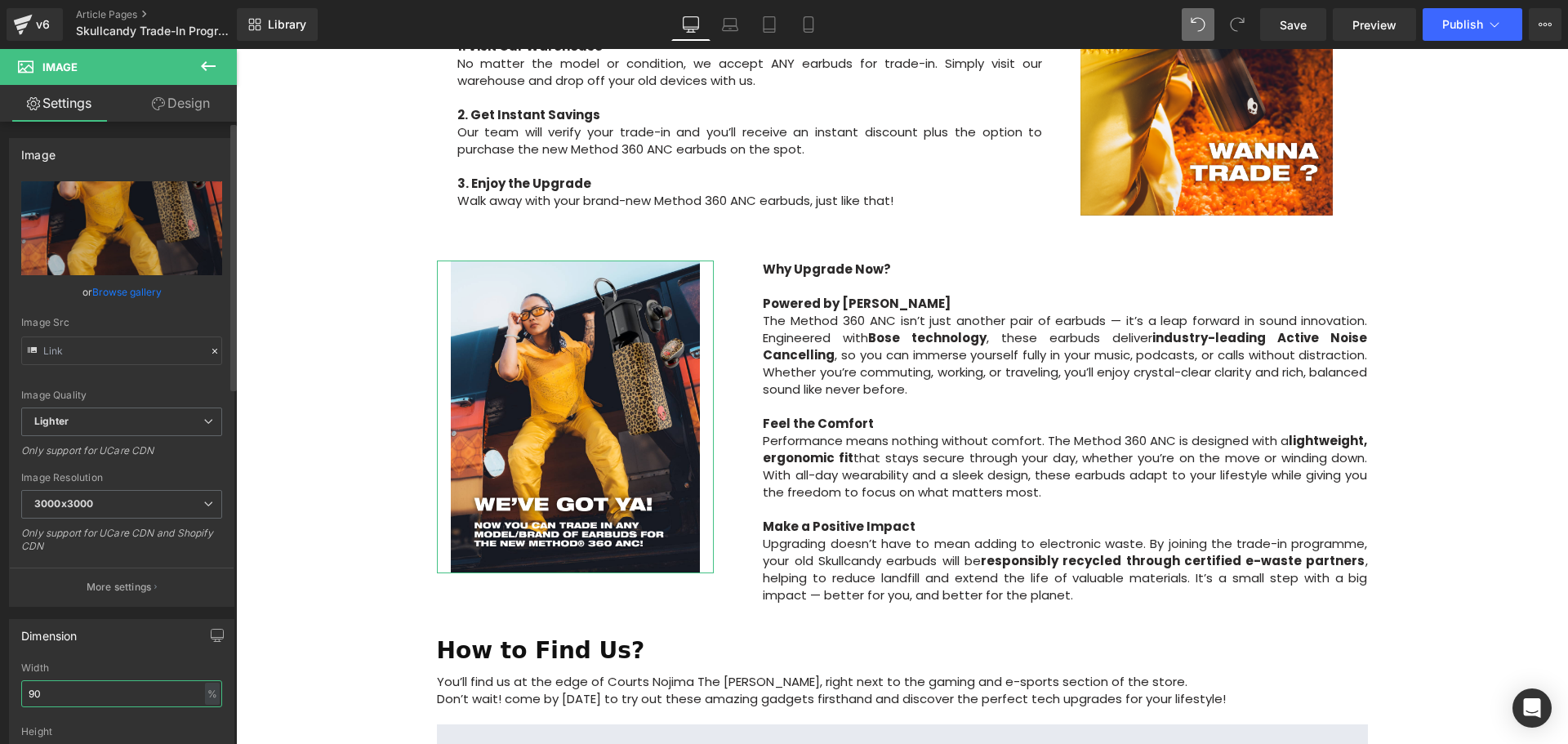
drag, startPoint x: 53, startPoint y: 693, endPoint x: 3, endPoint y: 687, distance: 50.4
click at [3, 687] on div "Dimension 90% Width 90 % % px auto Height auto 0 Circle Image" at bounding box center [122, 716] width 244 height 220
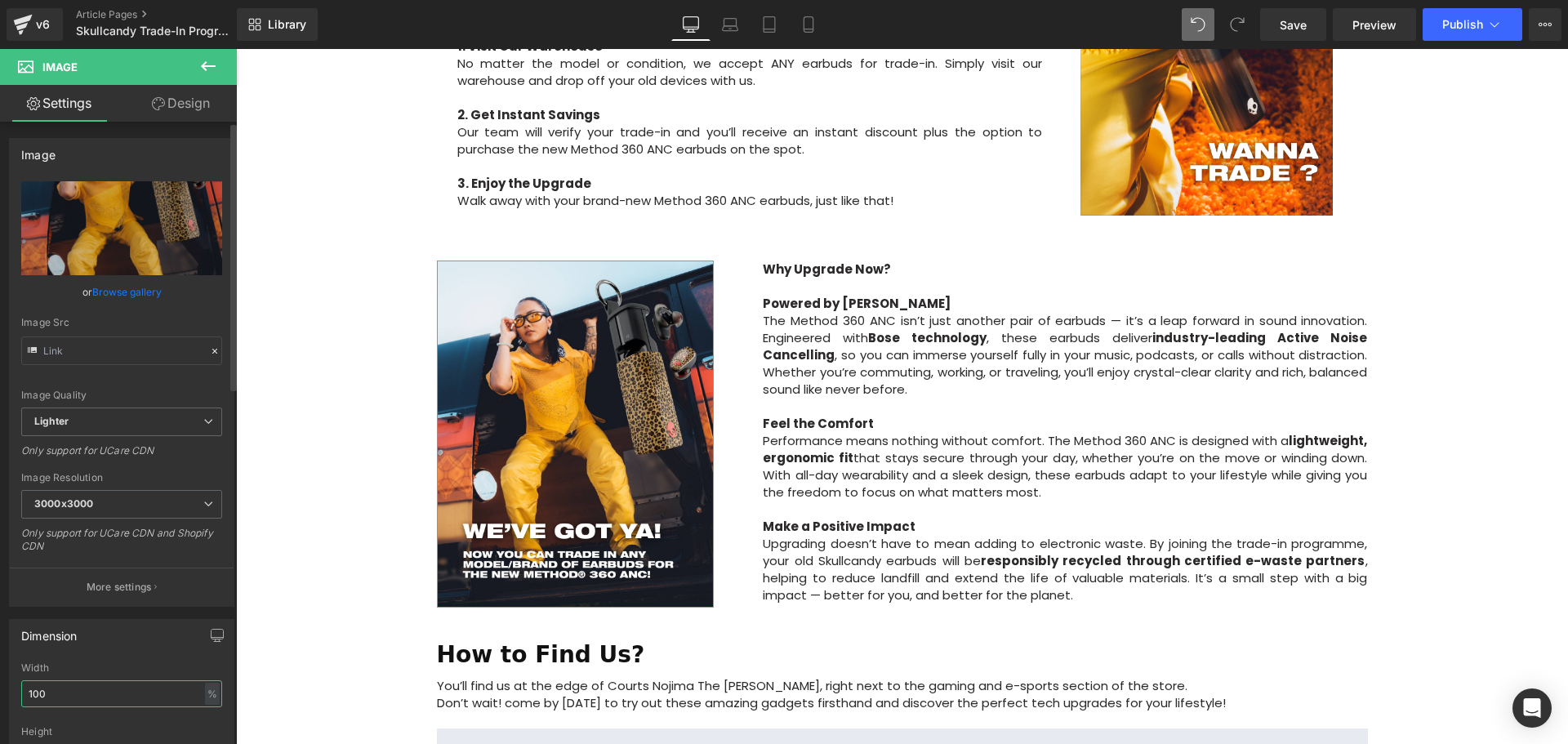
drag, startPoint x: 40, startPoint y: 691, endPoint x: 23, endPoint y: 693, distance: 17.1
click at [23, 693] on input "100" at bounding box center [122, 694] width 201 height 27
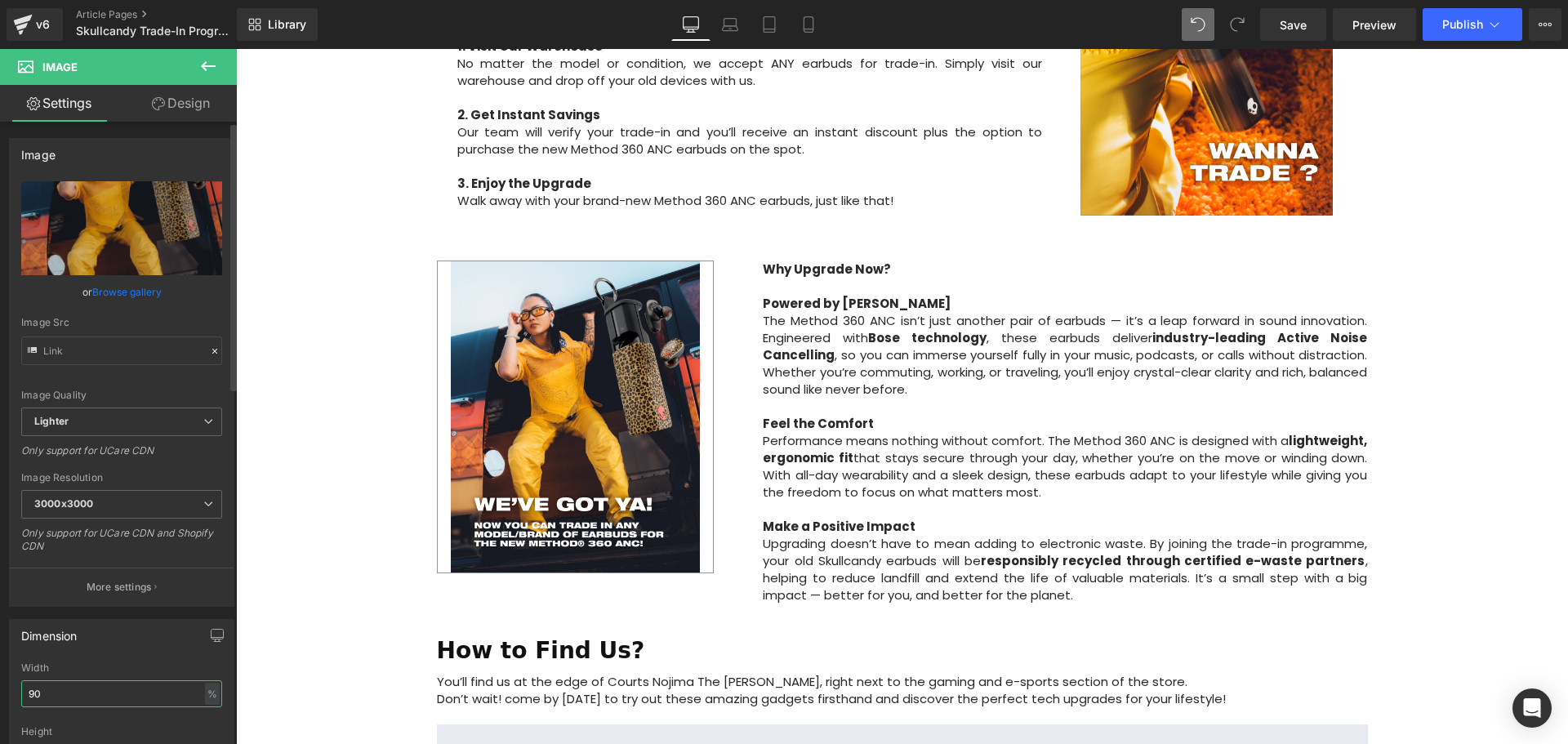
click at [36, 692] on input "90" at bounding box center [122, 694] width 201 height 27
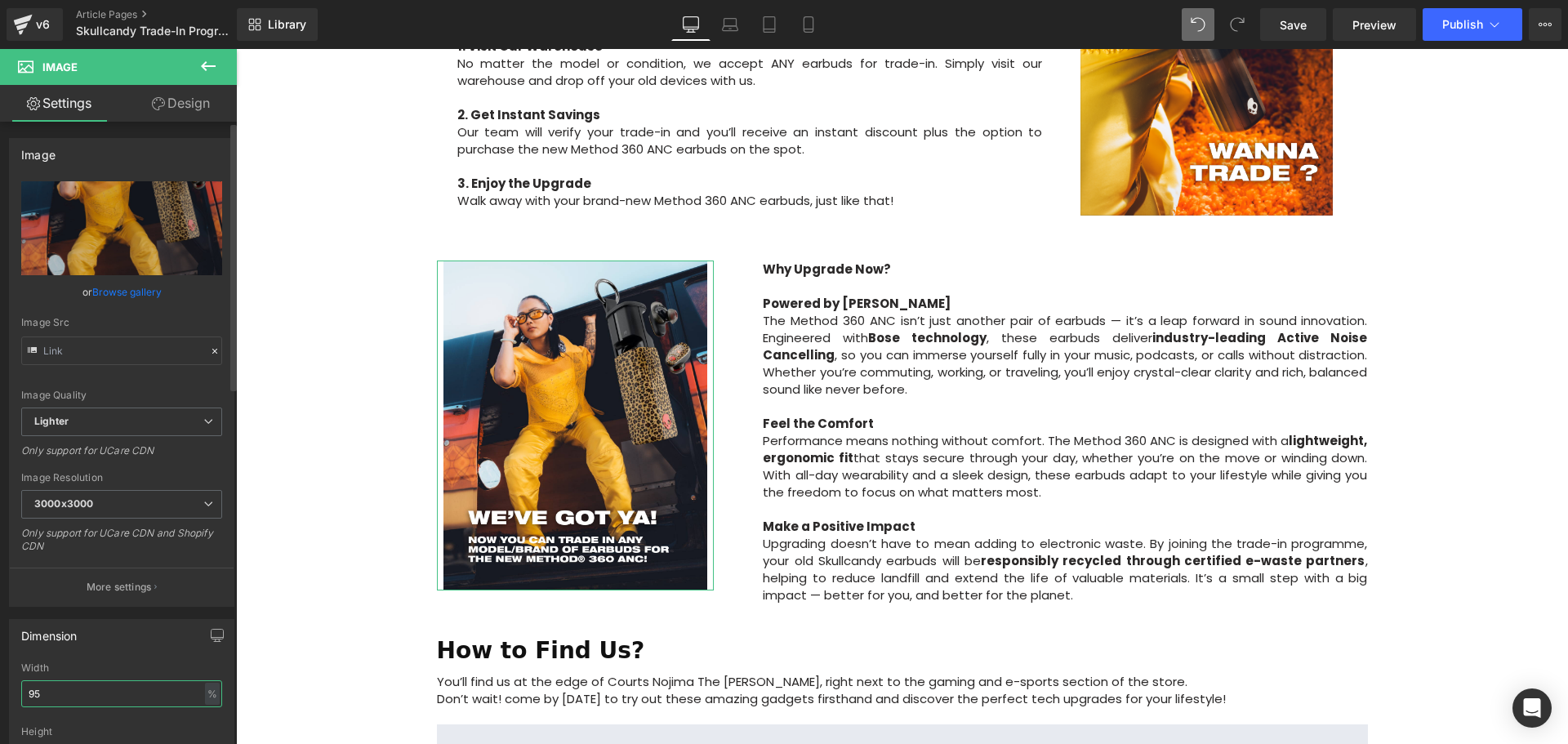
drag, startPoint x: 49, startPoint y: 690, endPoint x: 33, endPoint y: 693, distance: 16.3
click at [33, 693] on input "95" at bounding box center [122, 694] width 201 height 27
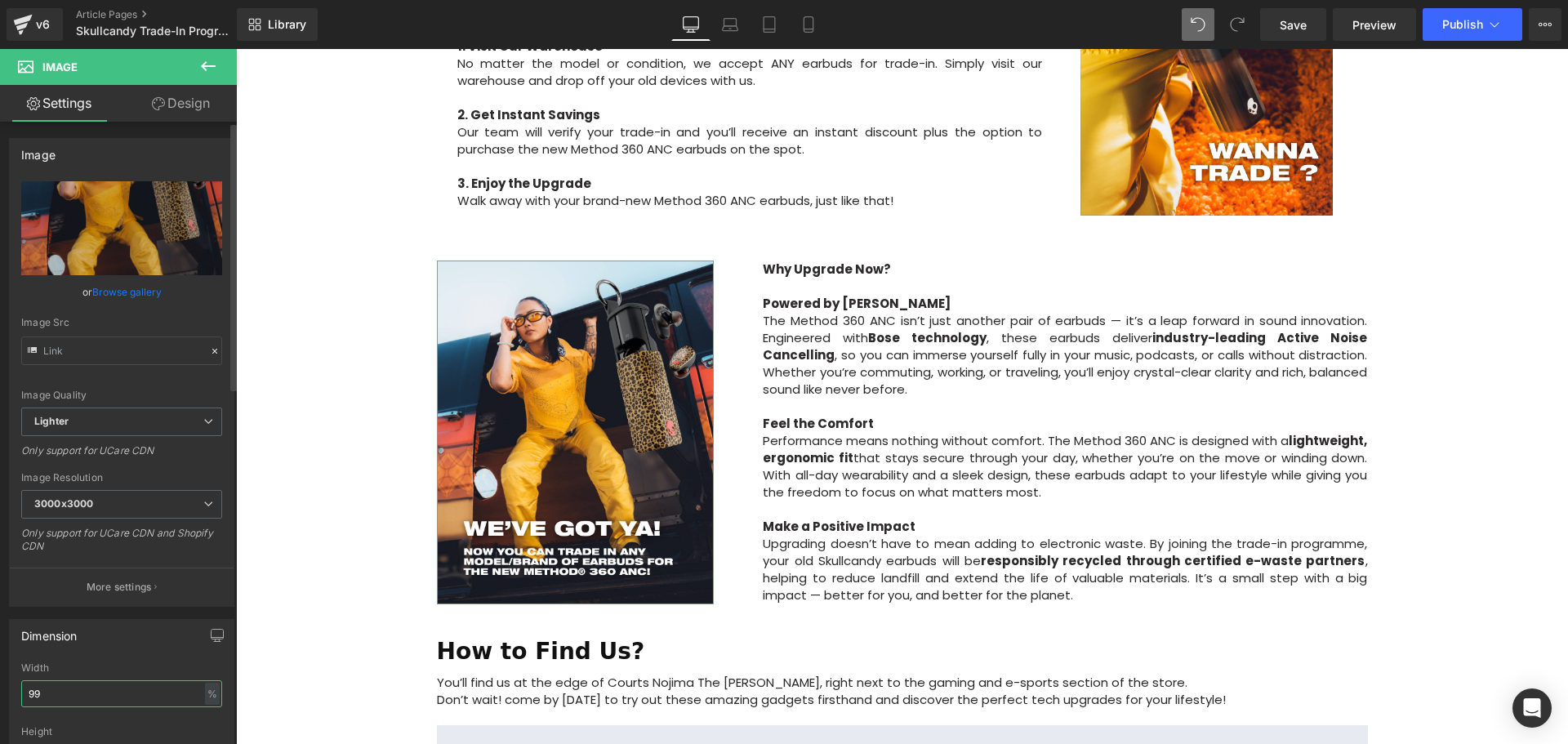
click at [35, 696] on input "99" at bounding box center [122, 694] width 201 height 27
type input "98"
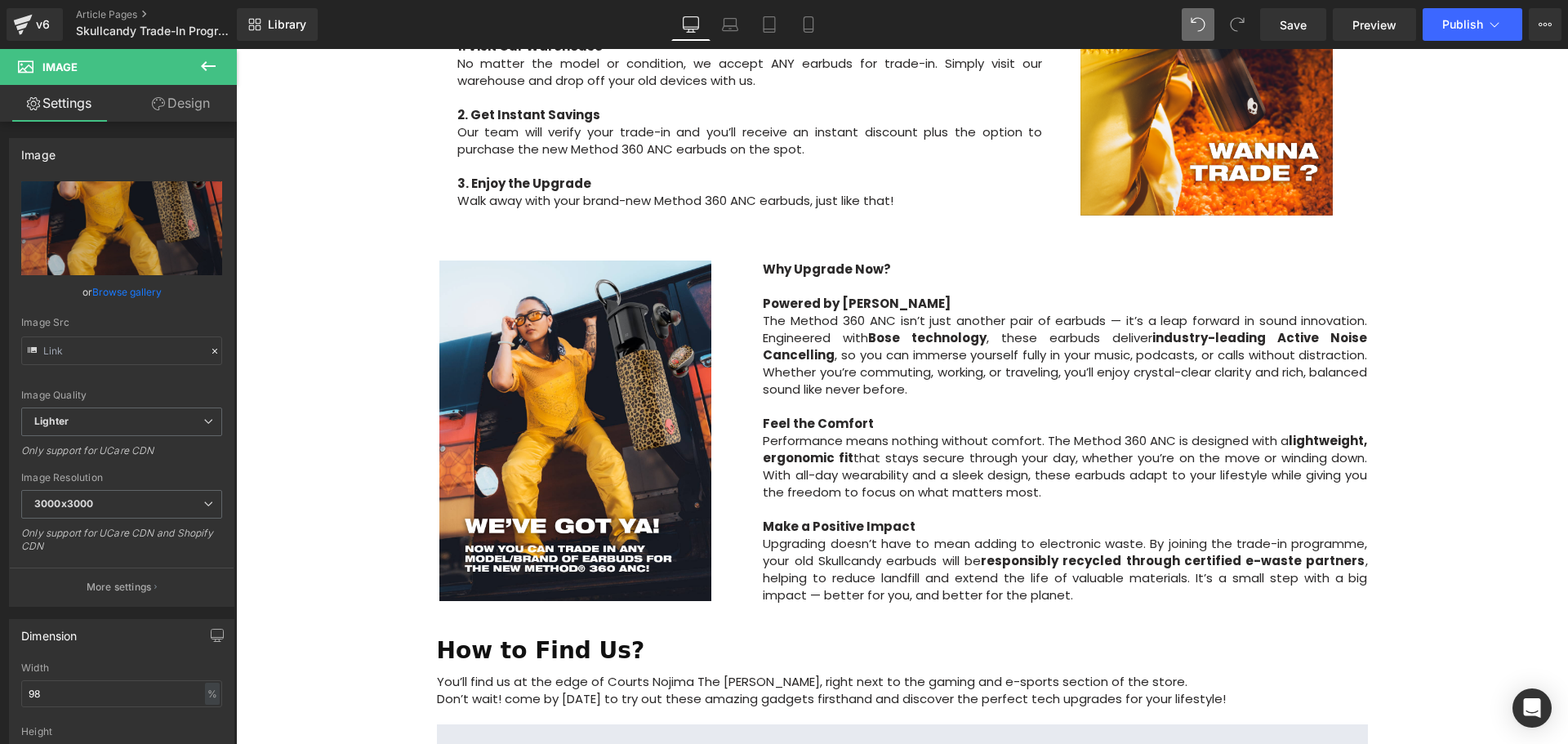
click at [374, 577] on div "Image Row Upgrade to the All-New Skullcandy Method 360 ANC — Trade In & Save! T…" at bounding box center [902, 282] width 1332 height 2003
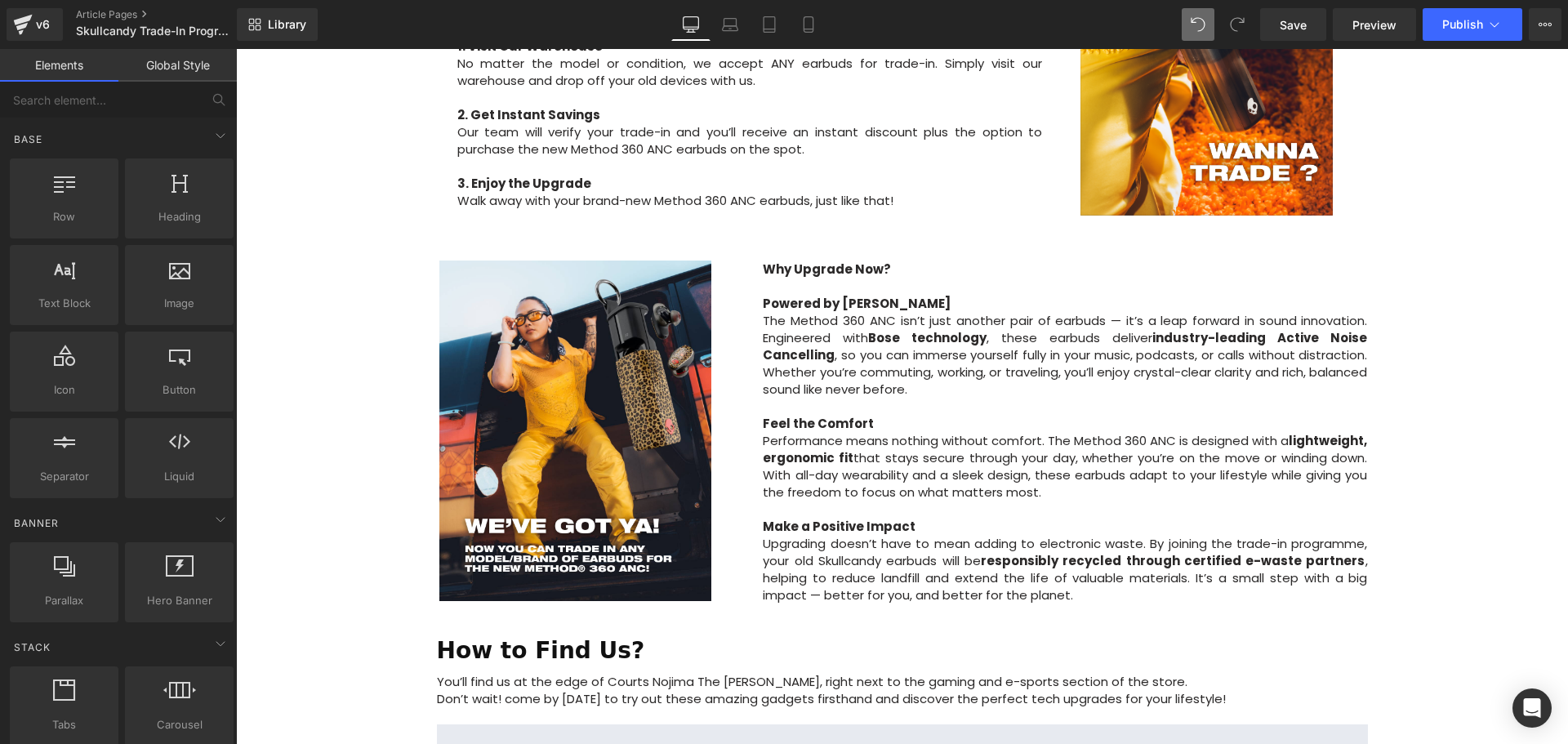
click at [1490, 462] on div "Image Row Upgrade to the All-New Skullcandy Method 360 ANC — Trade In & Save! T…" at bounding box center [902, 282] width 1332 height 2003
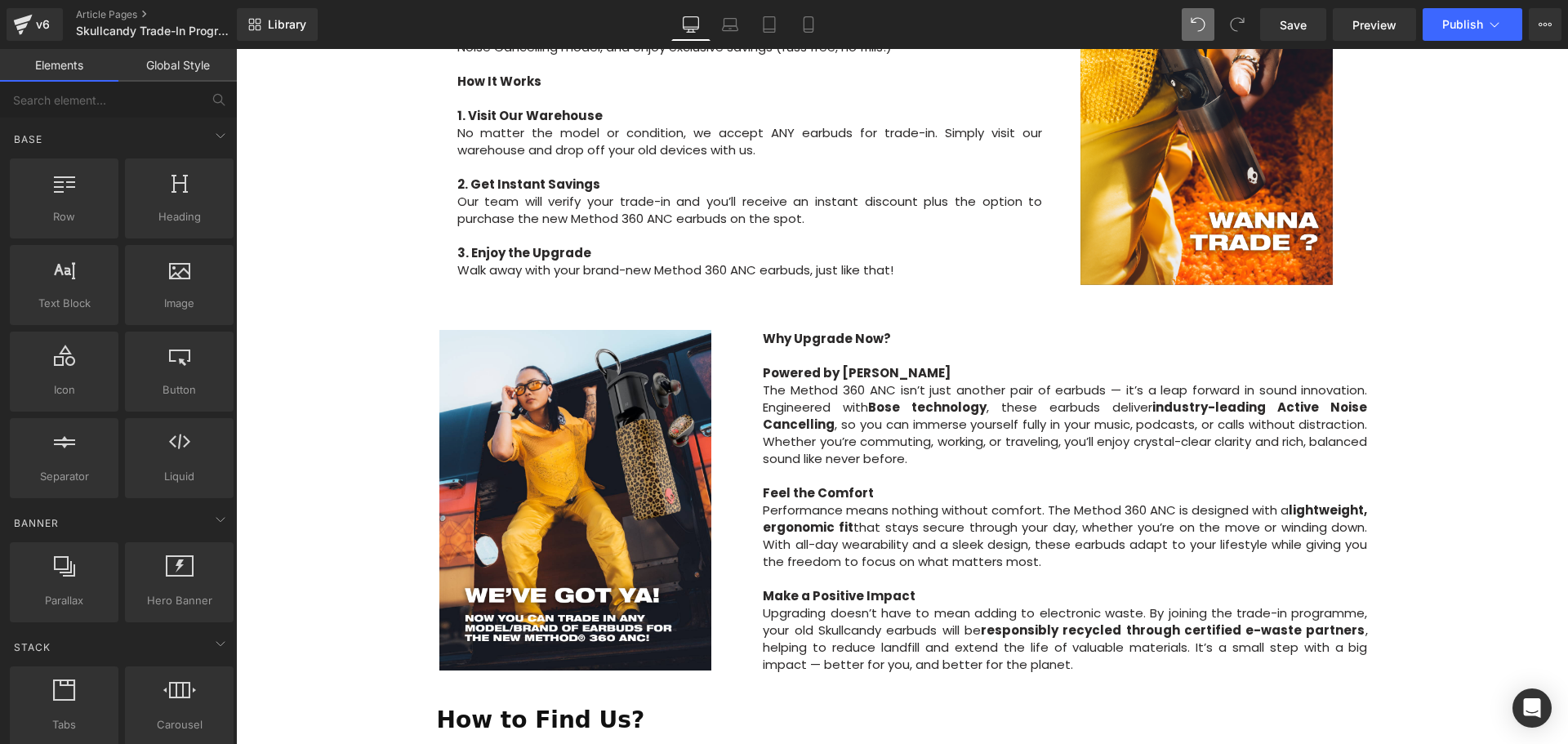
scroll to position [734, 0]
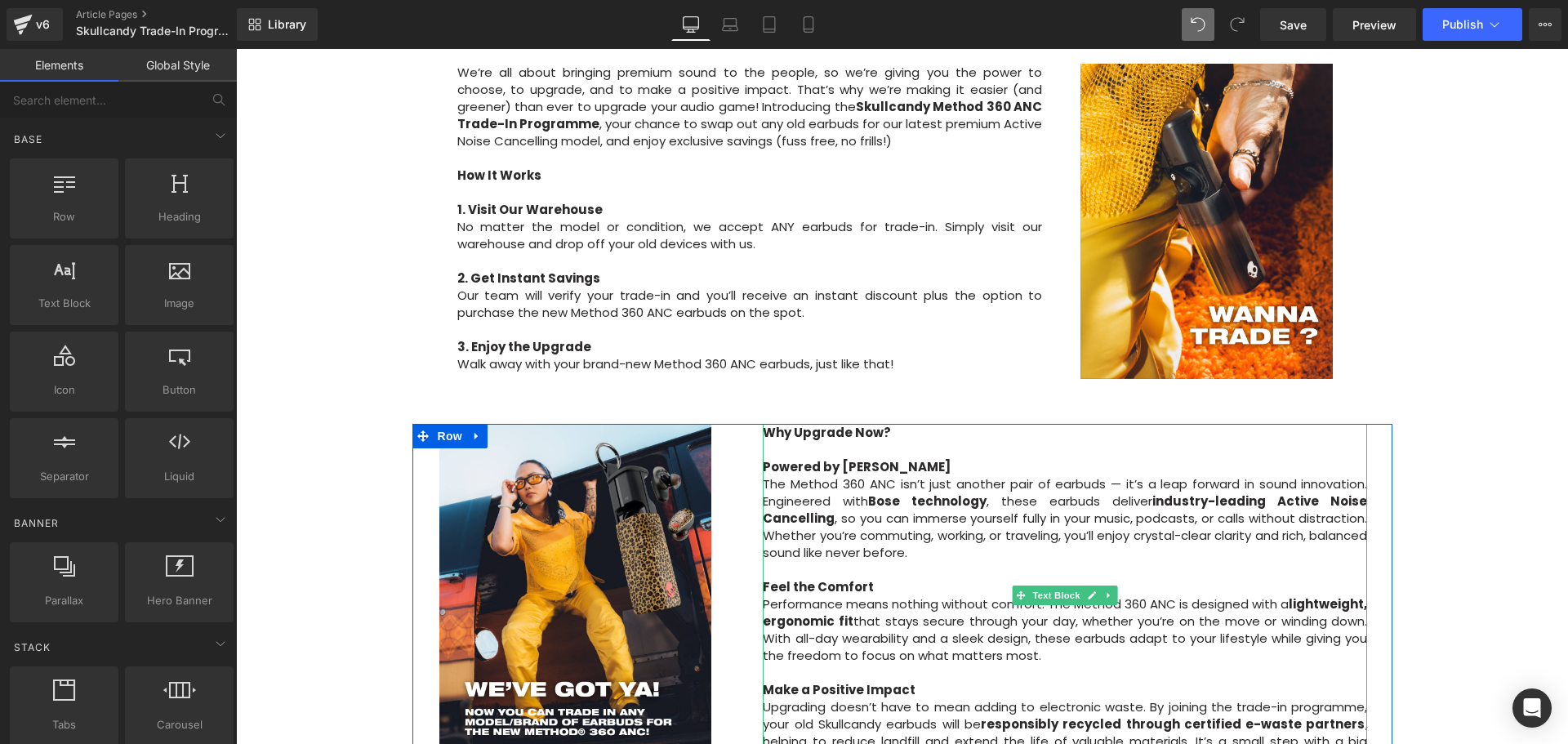
click at [902, 424] on p "Why Upgrade Now?" at bounding box center [1065, 432] width 604 height 17
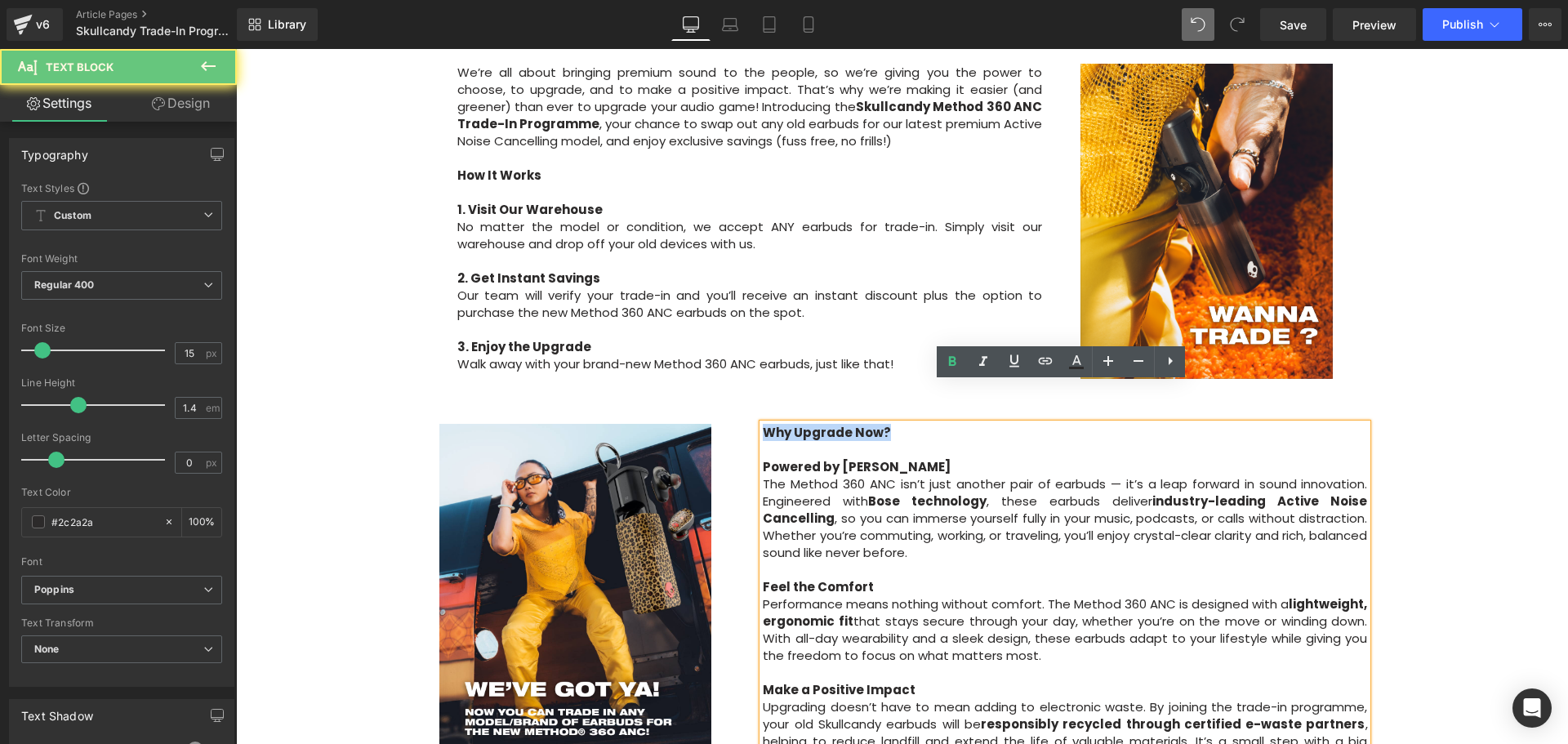
drag, startPoint x: 808, startPoint y: 393, endPoint x: 764, endPoint y: 396, distance: 44.1
click at [764, 424] on p "Why Upgrade Now?" at bounding box center [1065, 432] width 604 height 17
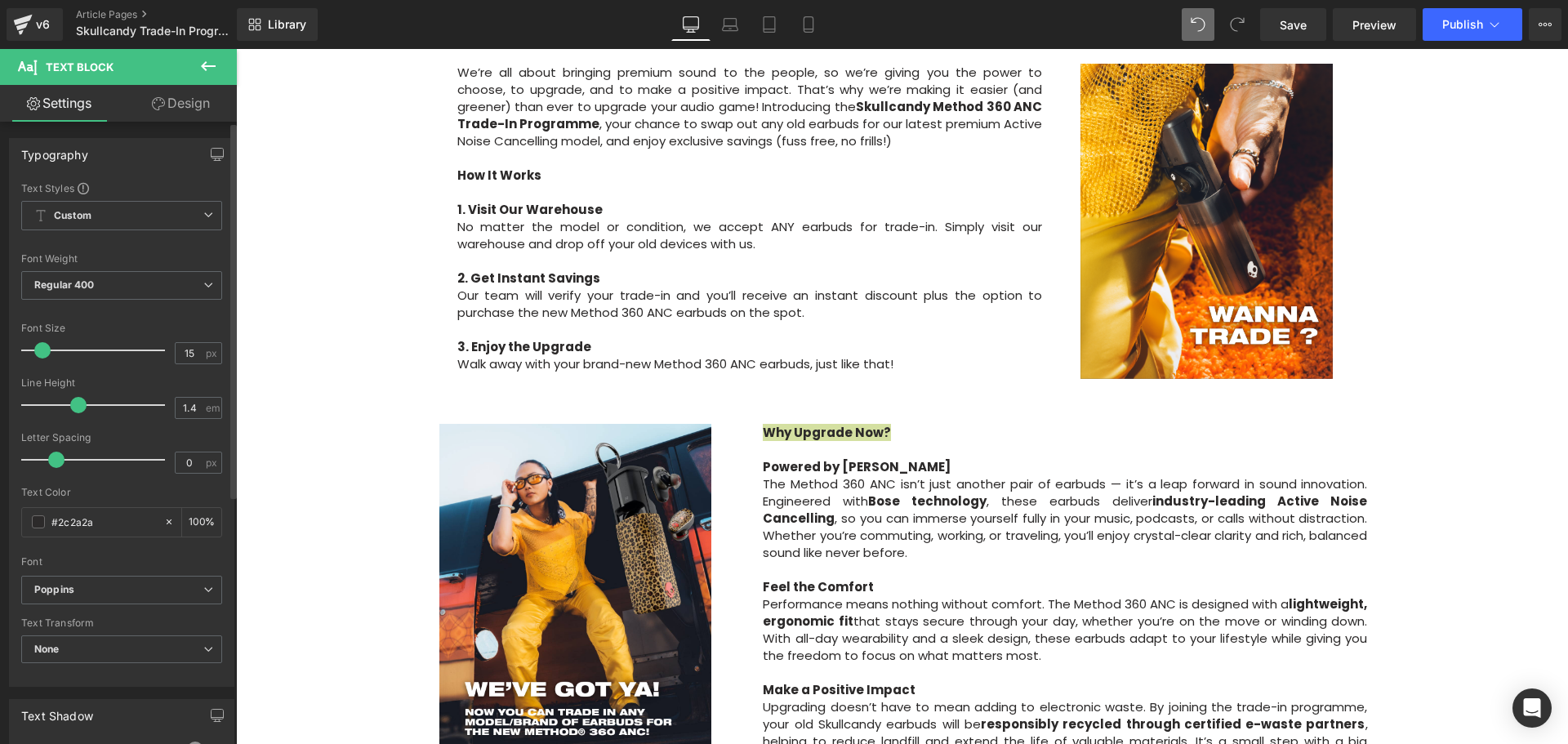
click at [44, 353] on span at bounding box center [42, 350] width 16 height 16
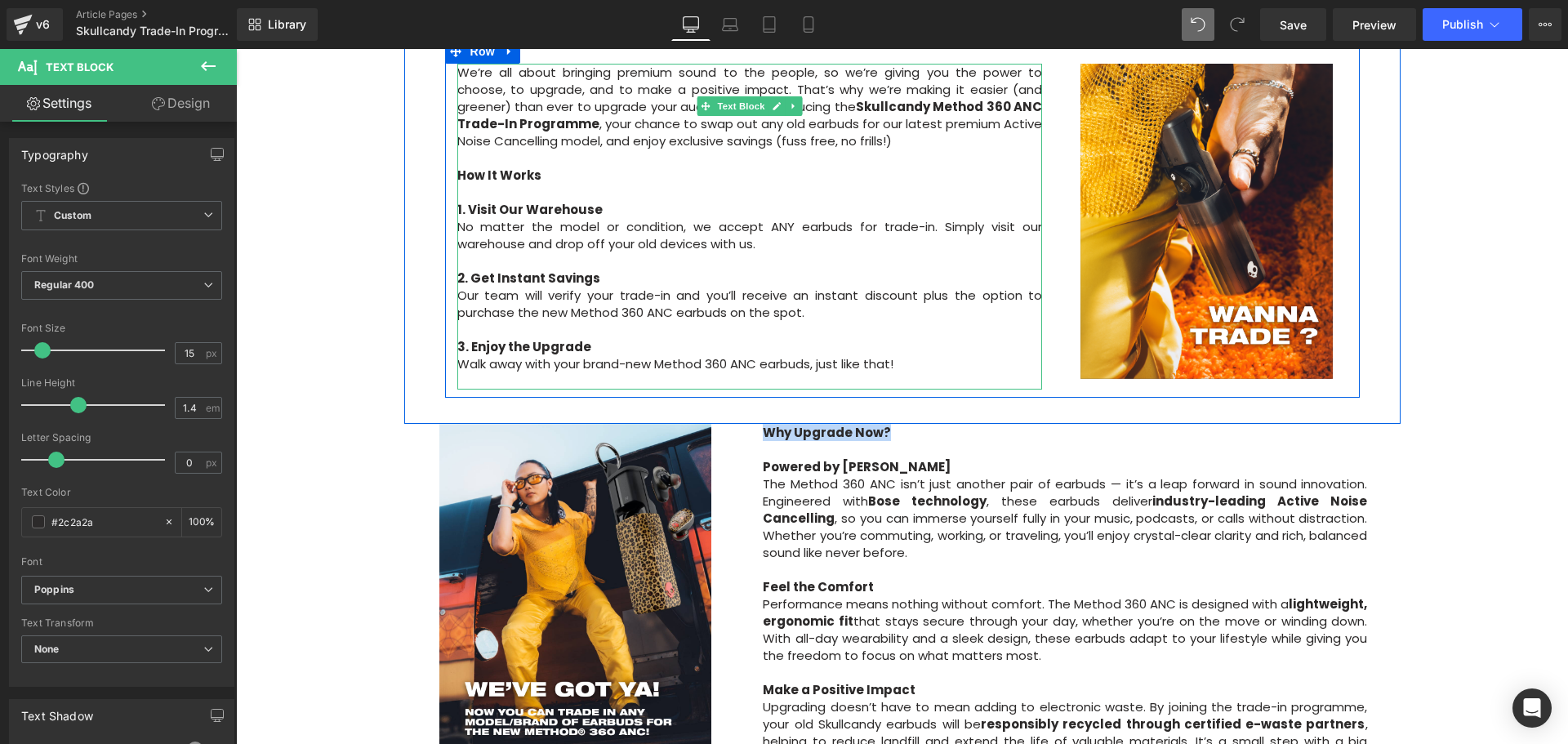
click at [755, 338] on p "3. Enjoy the Upgrade" at bounding box center [750, 346] width 586 height 17
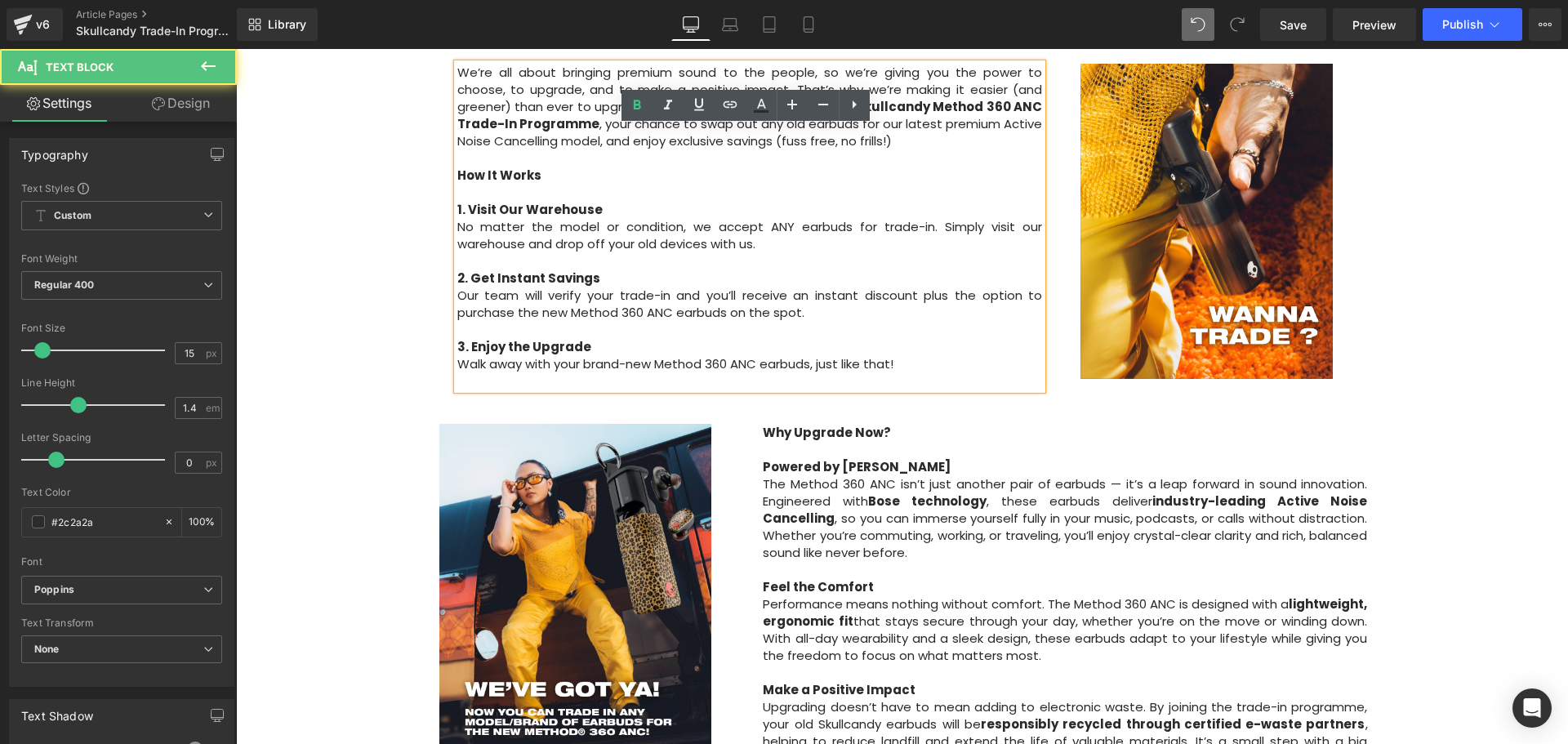
click at [903, 338] on p "3. Enjoy the Upgrade" at bounding box center [750, 346] width 586 height 17
drag, startPoint x: 905, startPoint y: 333, endPoint x: 682, endPoint y: 332, distance: 223.0
click at [682, 372] on p at bounding box center [750, 381] width 586 height 17
click at [952, 458] on p "Powered by Bose The Method 360 ANC isn’t just another pair of earbuds — it’s a …" at bounding box center [1065, 509] width 604 height 103
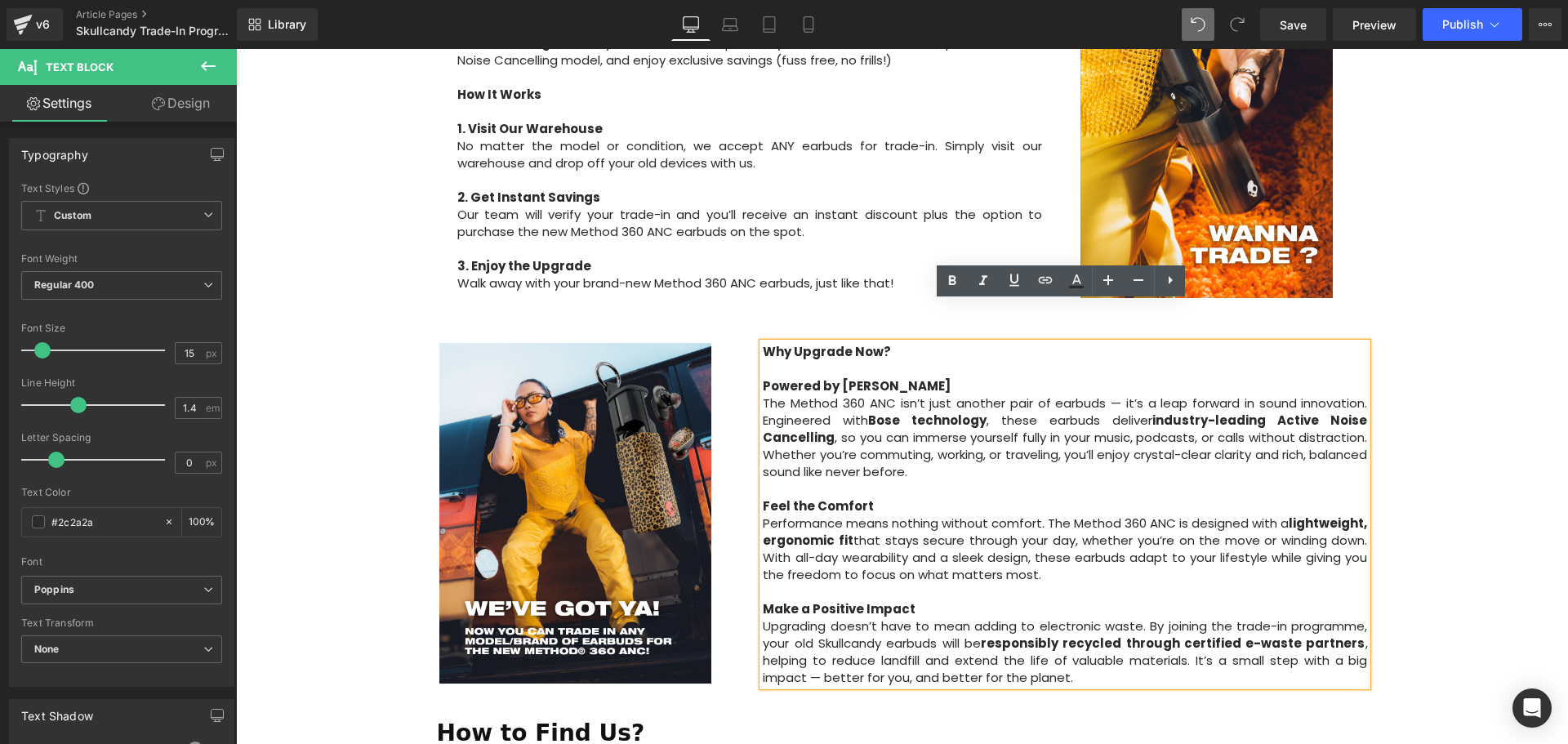
scroll to position [817, 0]
click at [1476, 458] on div "Image Row Upgrade to the All-New Skullcandy Method 360 ANC — Trade In & Save! T…" at bounding box center [902, 363] width 1332 height 2003
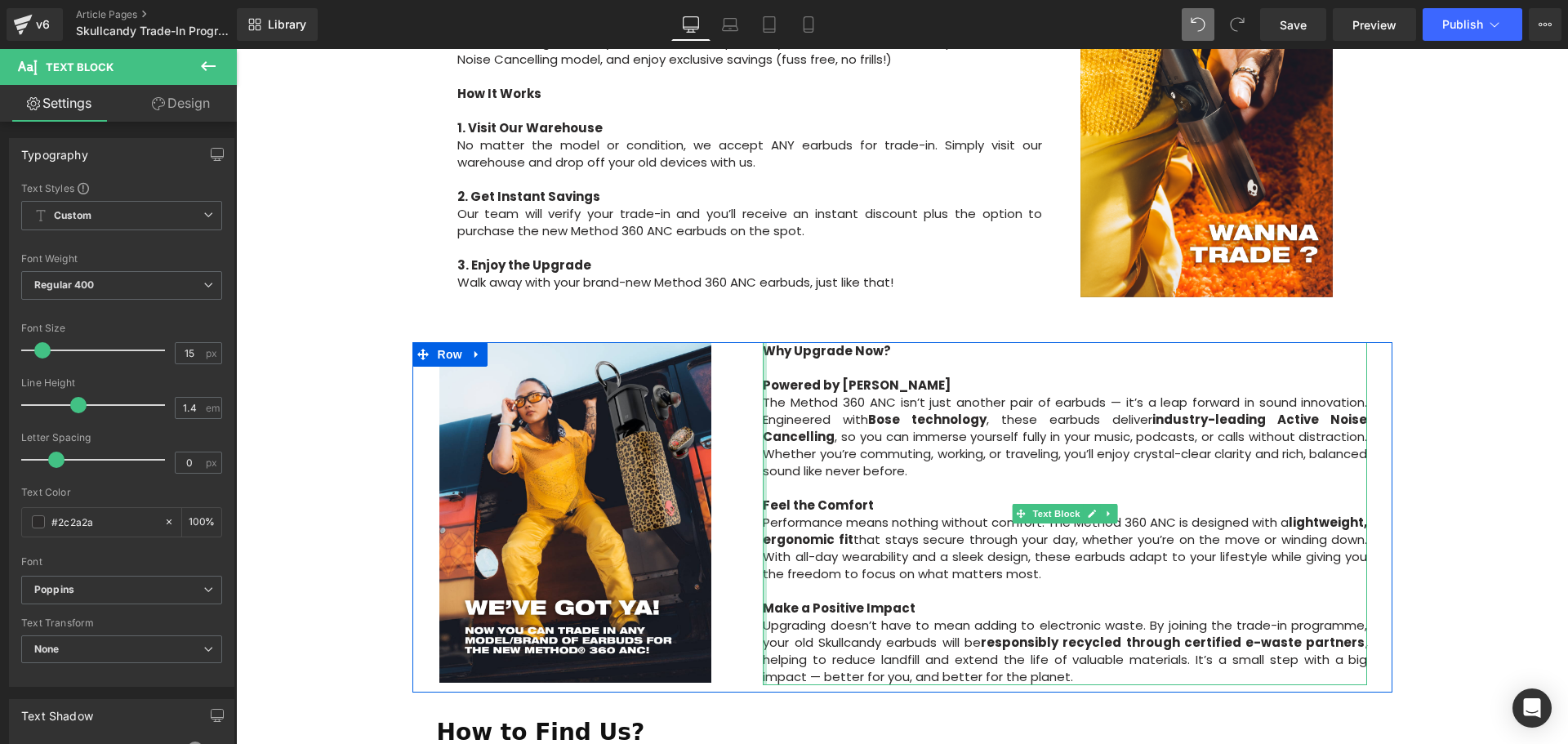
drag, startPoint x: 910, startPoint y: 366, endPoint x: 941, endPoint y: 382, distance: 34.9
click at [720, 369] on div "Image Why Upgrade Now? Powered by Bose The Method 360 ANC isn’t just another pa…" at bounding box center [902, 518] width 980 height 350
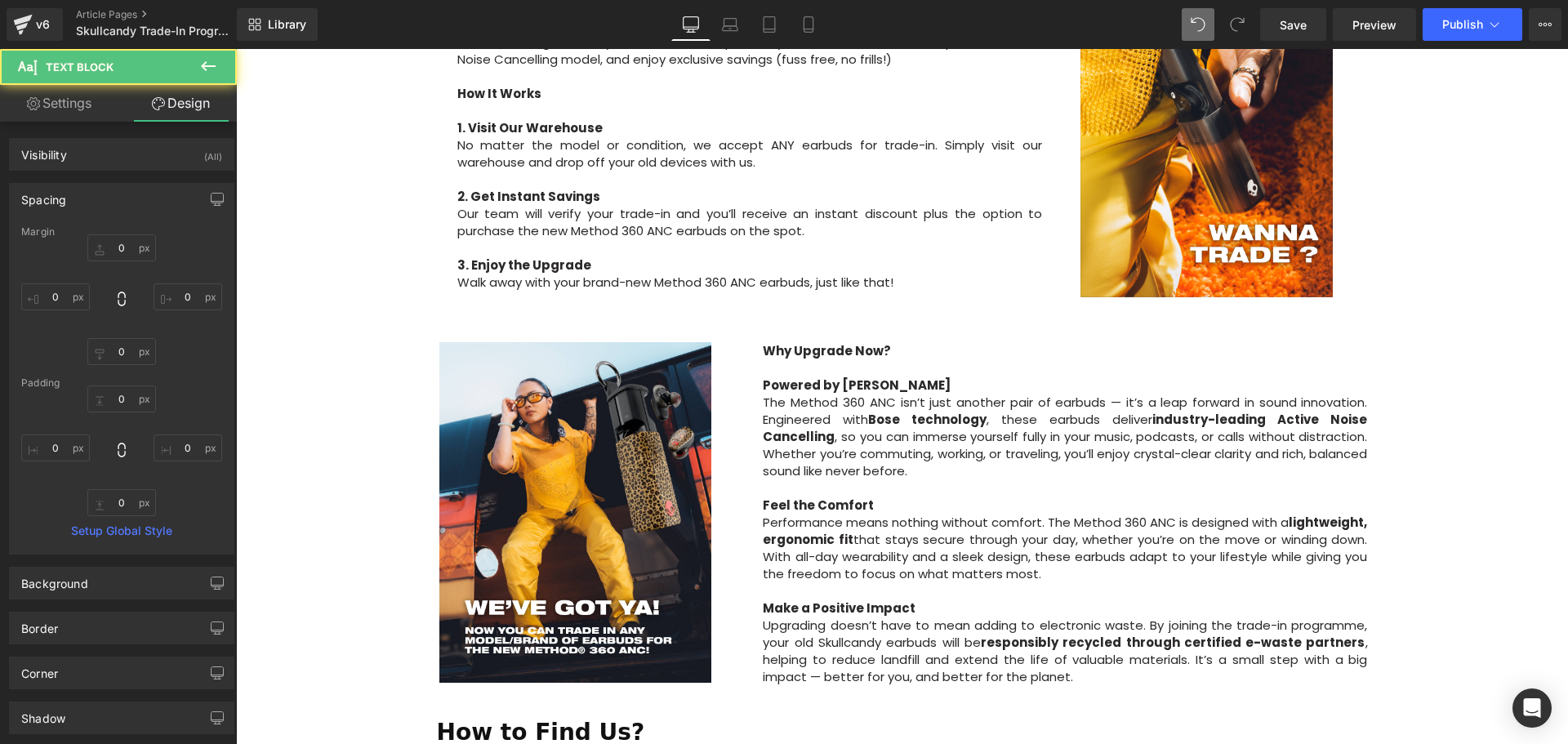
click at [1437, 420] on div "Image Row Upgrade to the All-New Skullcandy Method 360 ANC — Trade In & Save! T…" at bounding box center [902, 363] width 1332 height 2003
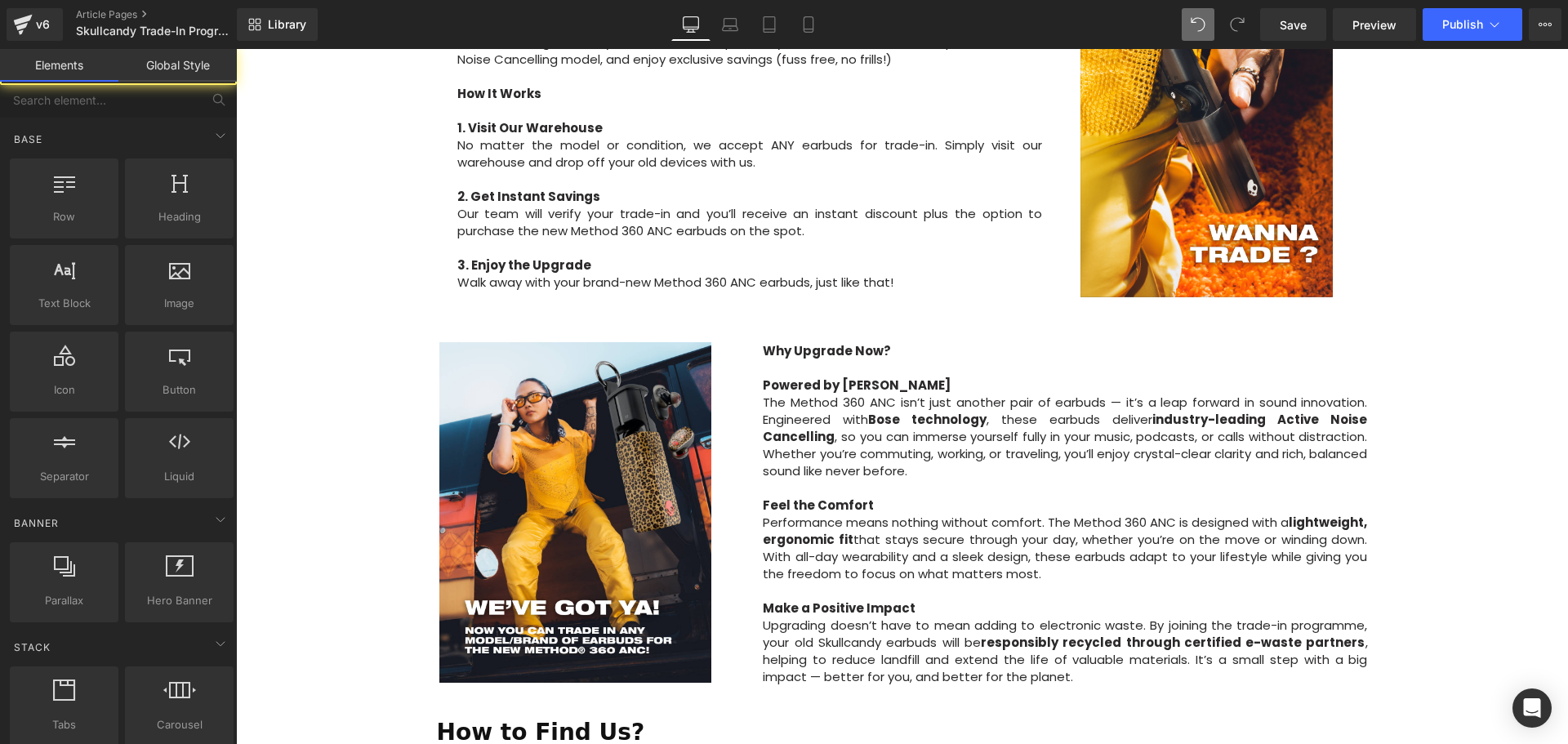
click at [1437, 420] on div "Image Row Upgrade to the All-New Skullcandy Method 360 ANC — Trade In & Save! T…" at bounding box center [902, 363] width 1332 height 2003
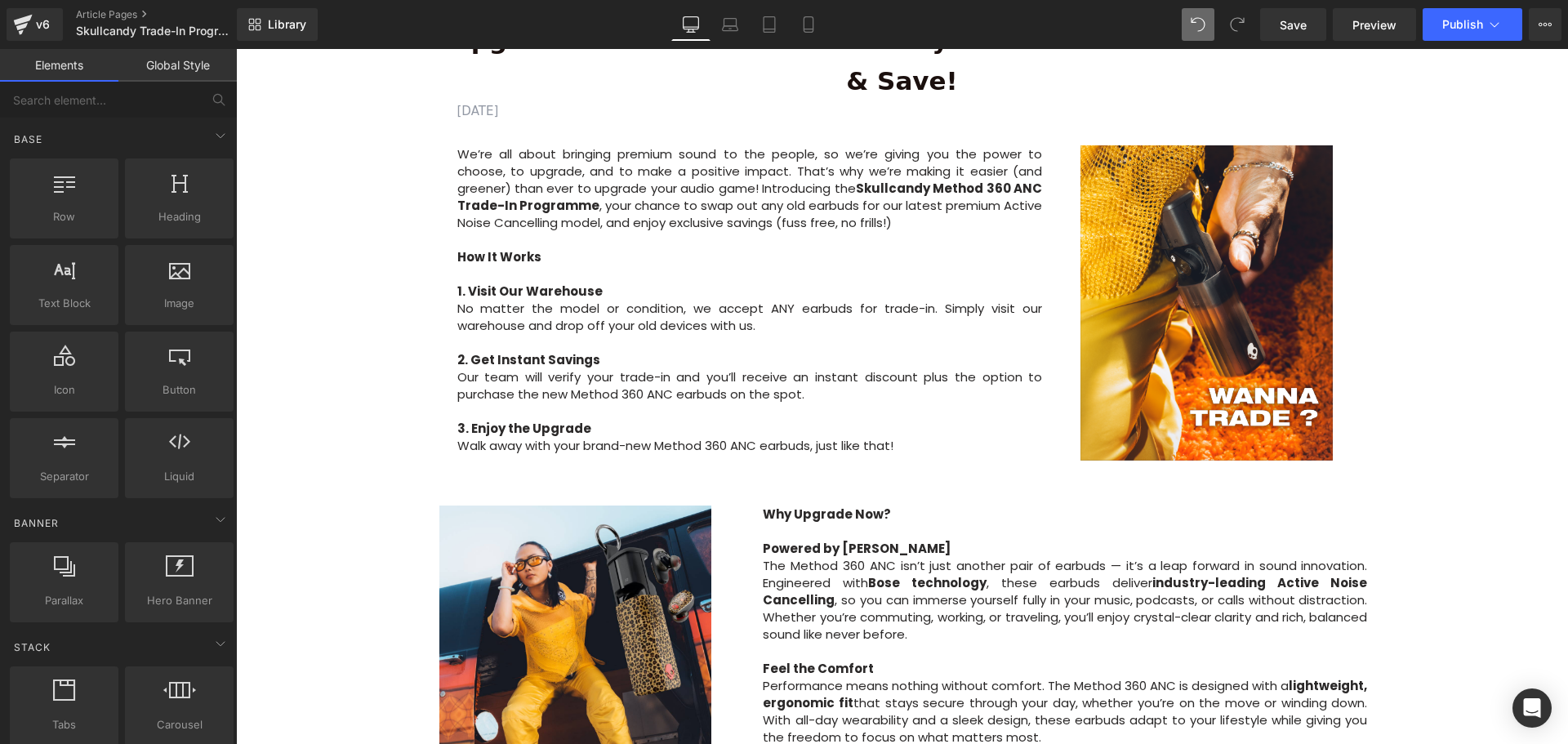
scroll to position [898, 0]
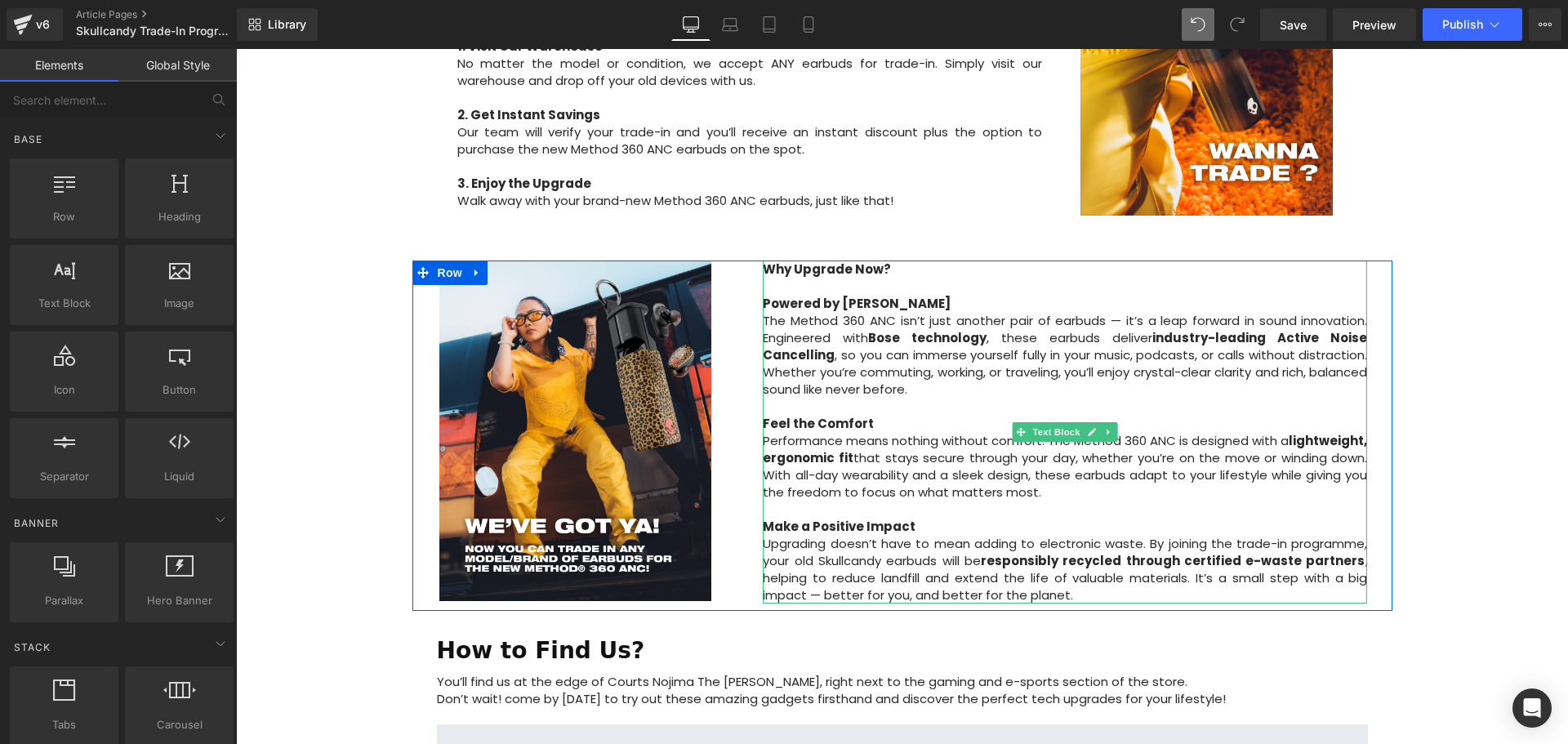
click at [888, 295] on p "Powered by Bose The Method 360 ANC isn’t just another pair of earbuds — it’s a …" at bounding box center [1065, 346] width 604 height 103
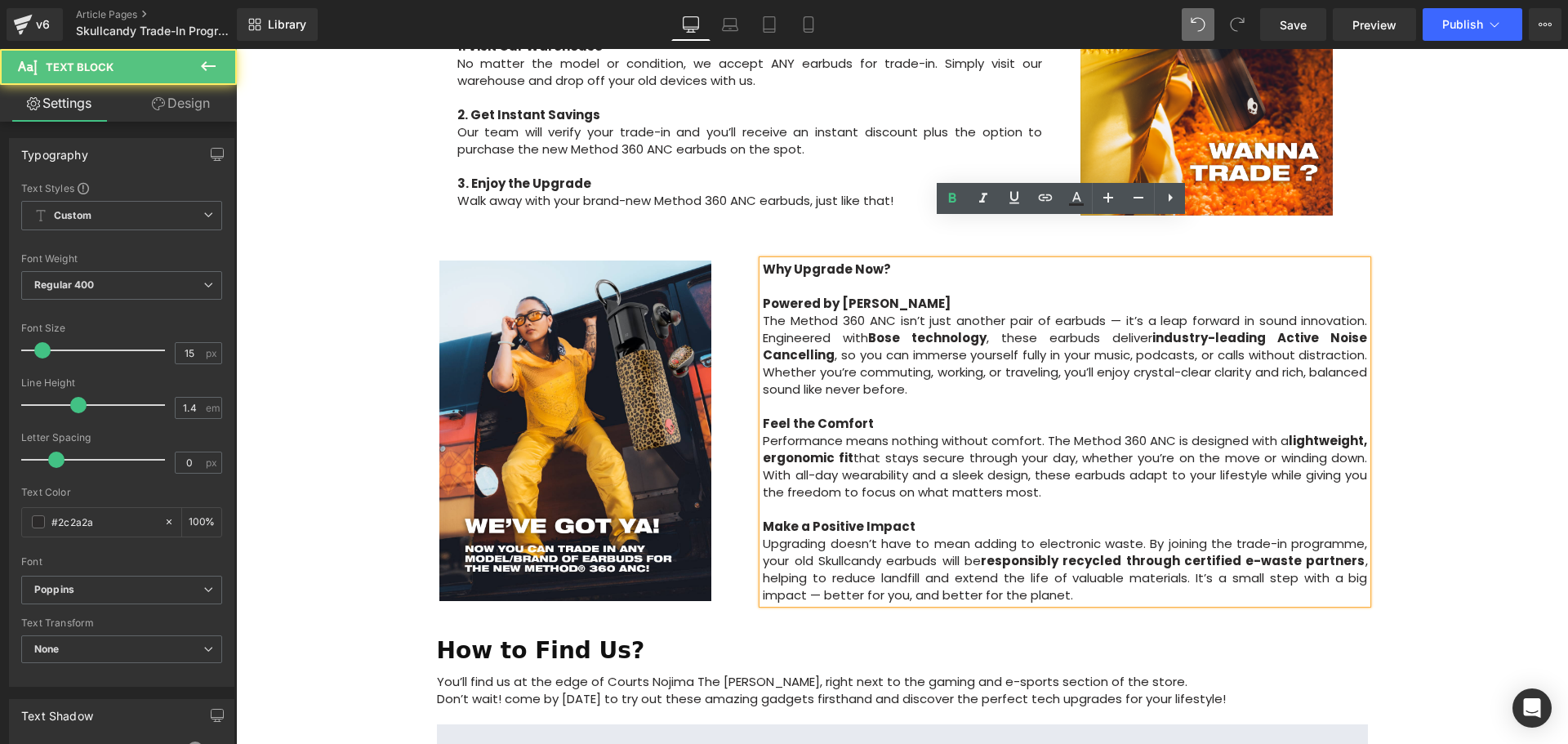
click at [891, 415] on p "Feel the Comfort Performance means nothing without comfort. The Method 360 ANC …" at bounding box center [1065, 458] width 604 height 86
click at [1311, 518] on p "Make a Positive Impact Upgrading doesn’t have to mean adding to electronic wast…" at bounding box center [1065, 560] width 604 height 86
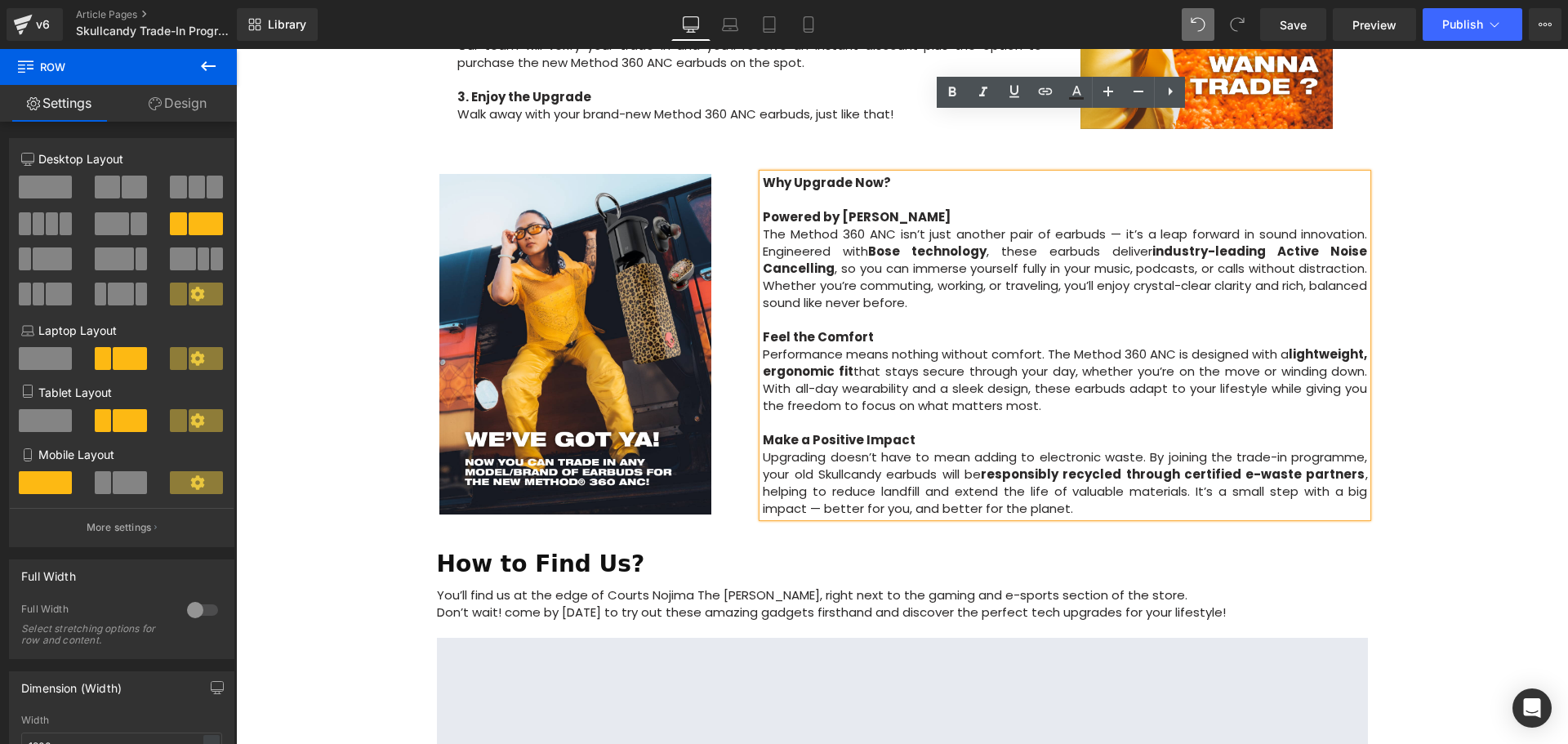
scroll to position [1004, 0]
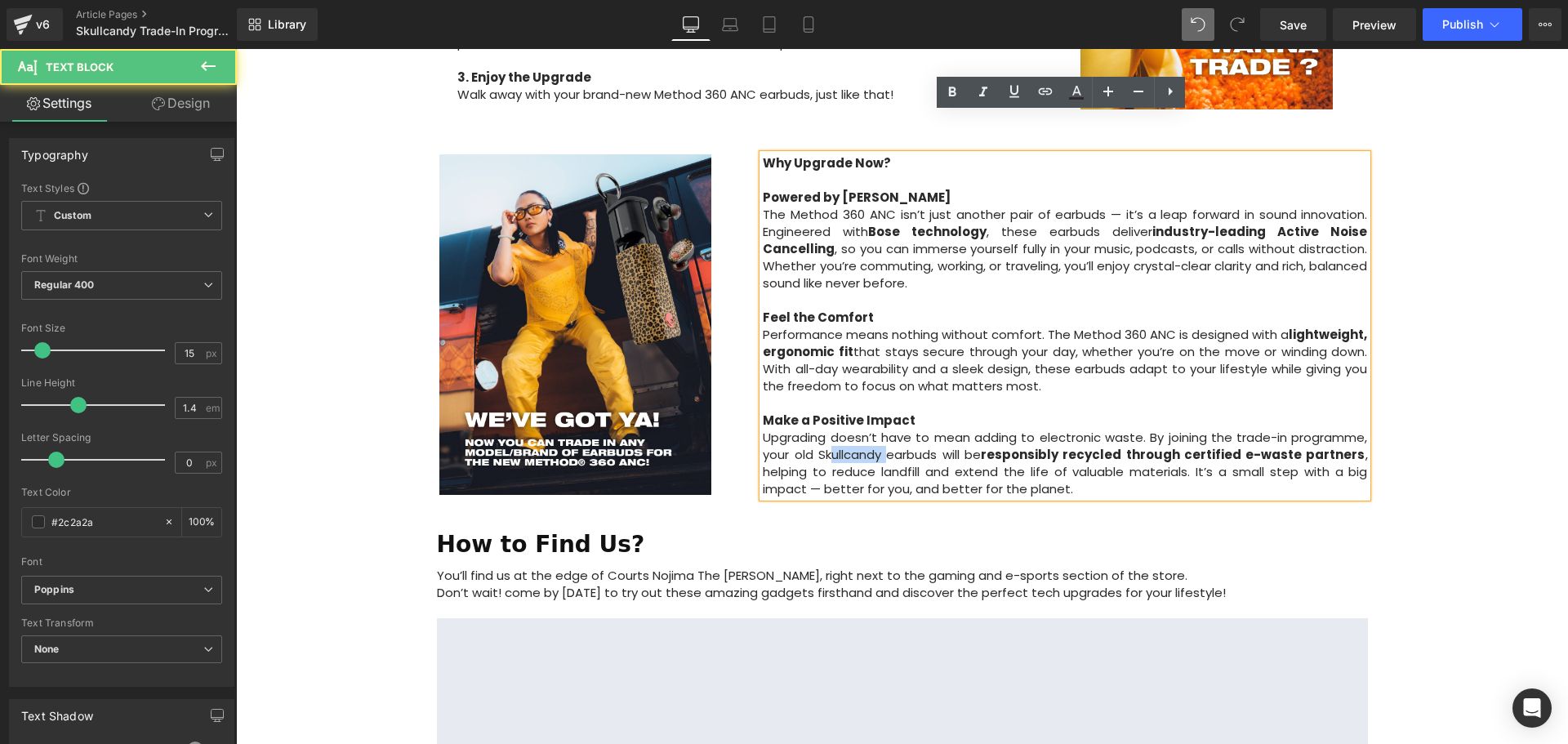
drag, startPoint x: 844, startPoint y: 419, endPoint x: 822, endPoint y: 419, distance: 22.0
click at [822, 419] on p "Make a Positive Impact Upgrading doesn’t have to mean adding to electronic wast…" at bounding box center [1065, 454] width 604 height 86
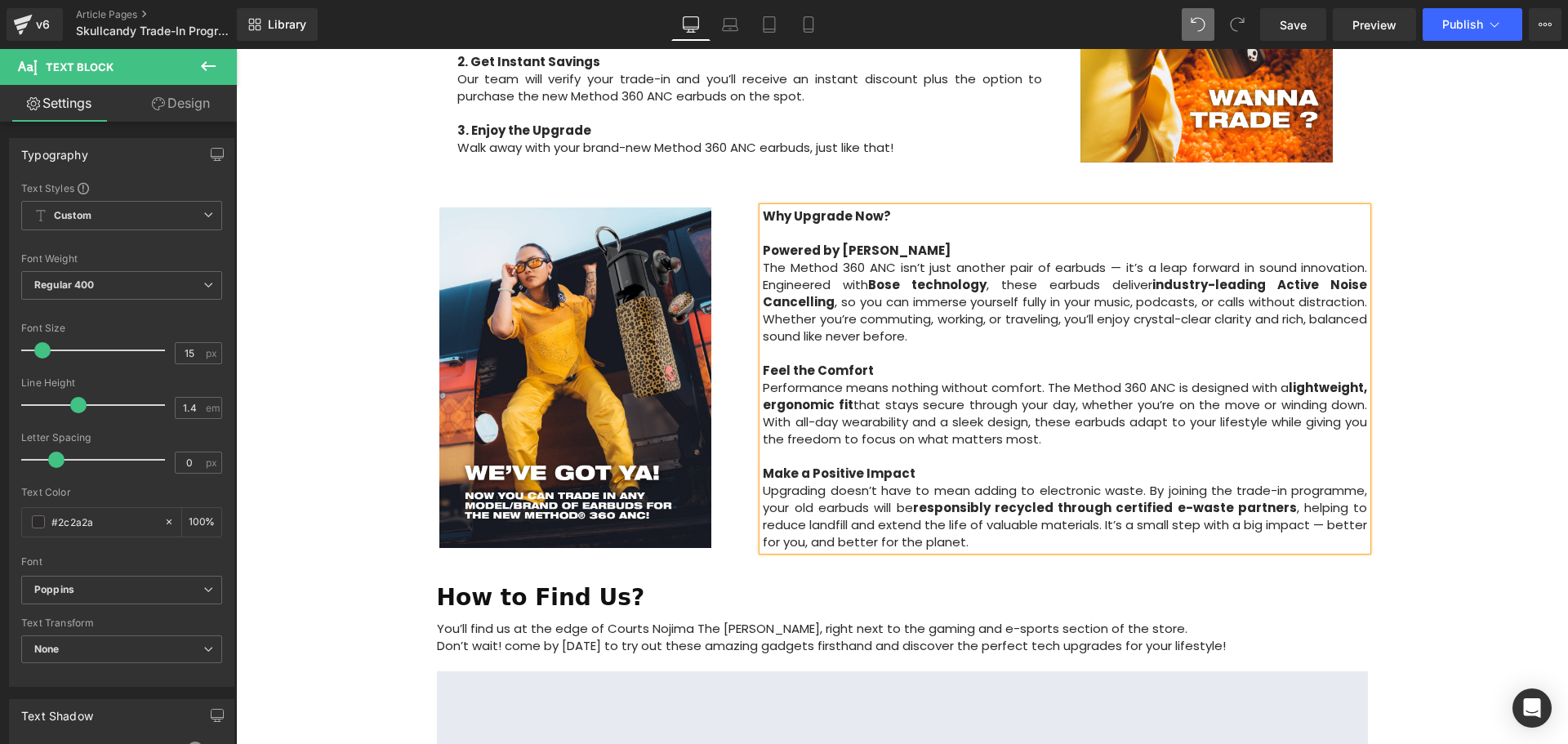
scroll to position [922, 0]
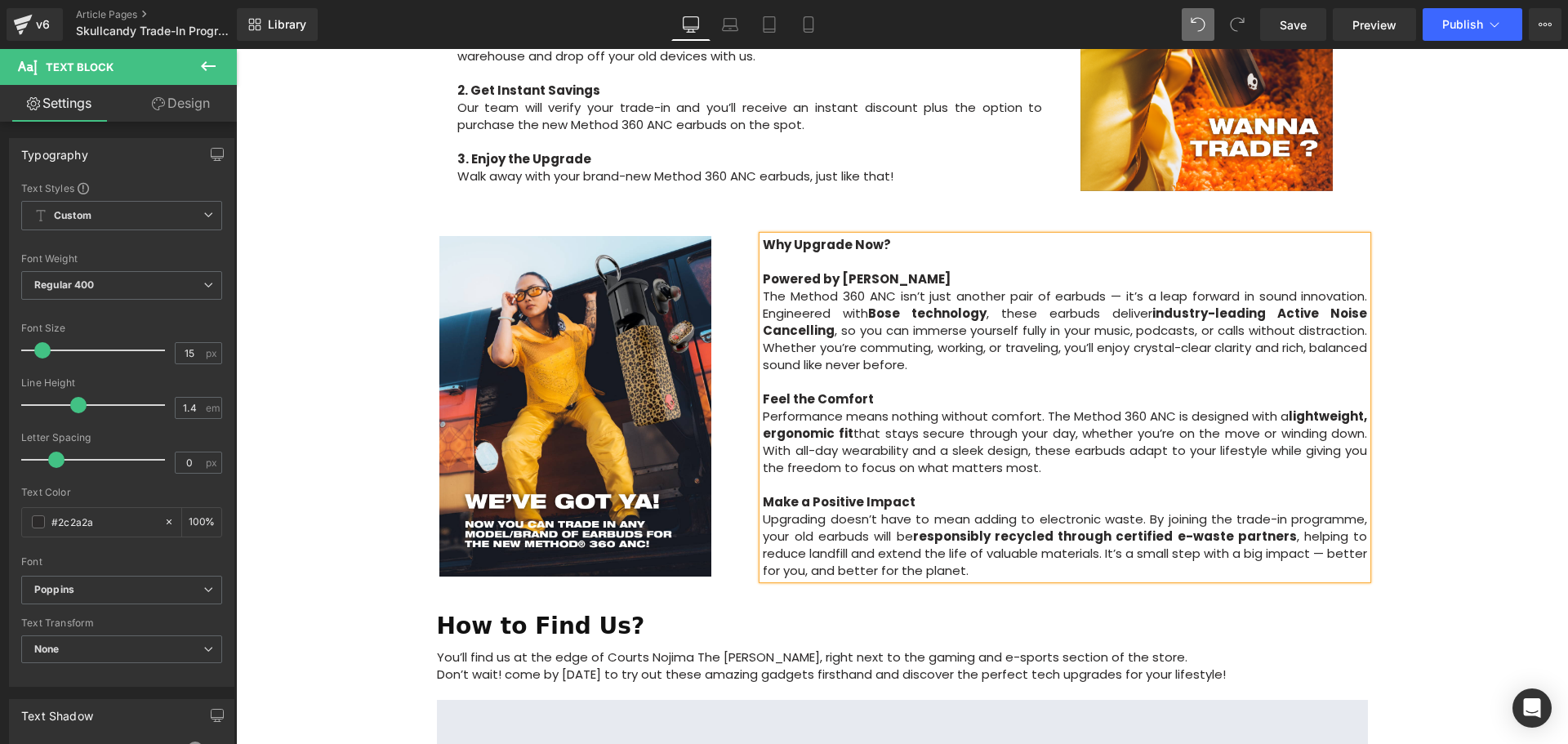
click at [1063, 530] on p "Make a Positive Impact Upgrading doesn’t have to mean adding to electronic wast…" at bounding box center [1065, 536] width 604 height 86
click at [1111, 270] on p "Powered by Bose The Method 360 ANC isn’t just another pair of earbuds — it’s a …" at bounding box center [1065, 321] width 604 height 103
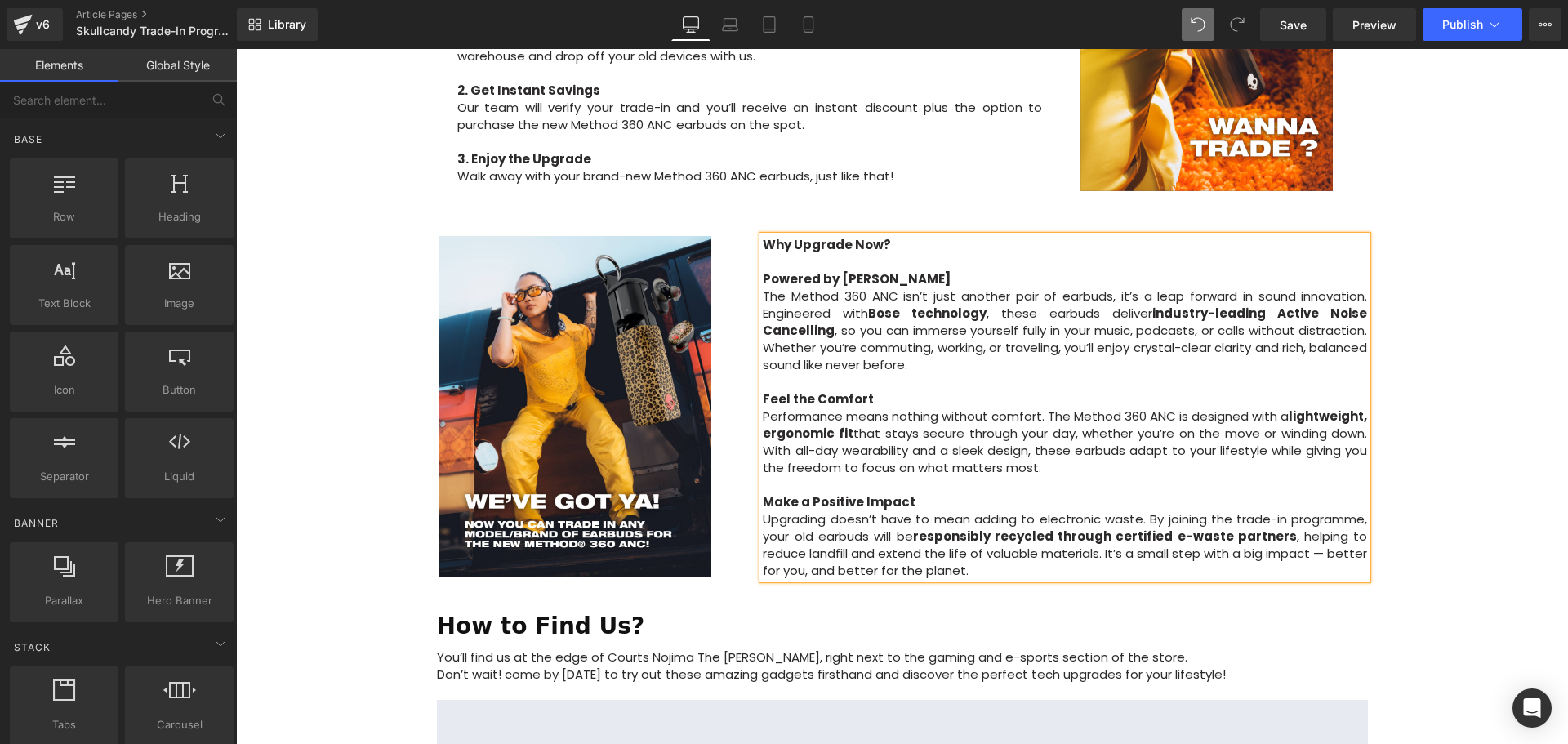
click at [1477, 331] on div "Image Row Upgrade to the All-New Skullcandy Method 360 ANC — Trade In & Save! T…" at bounding box center [902, 256] width 1332 height 2003
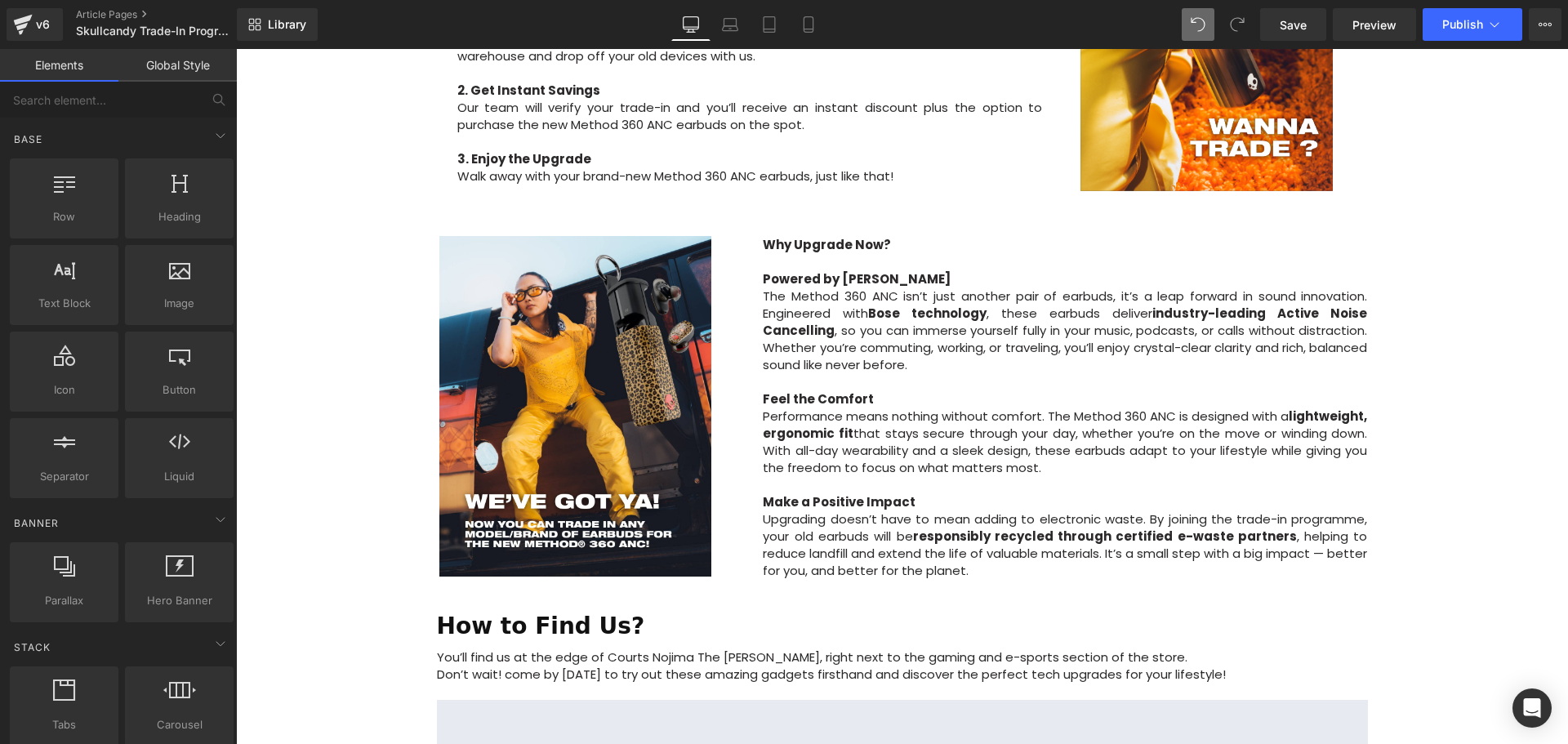
click at [1477, 331] on div "Image Row Upgrade to the All-New Skullcandy Method 360 ANC — Trade In & Save! T…" at bounding box center [902, 256] width 1332 height 2003
click at [1499, 381] on div "Image Row Upgrade to the All-New Skullcandy Method 360 ANC — Trade In & Save! T…" at bounding box center [902, 256] width 1332 height 2003
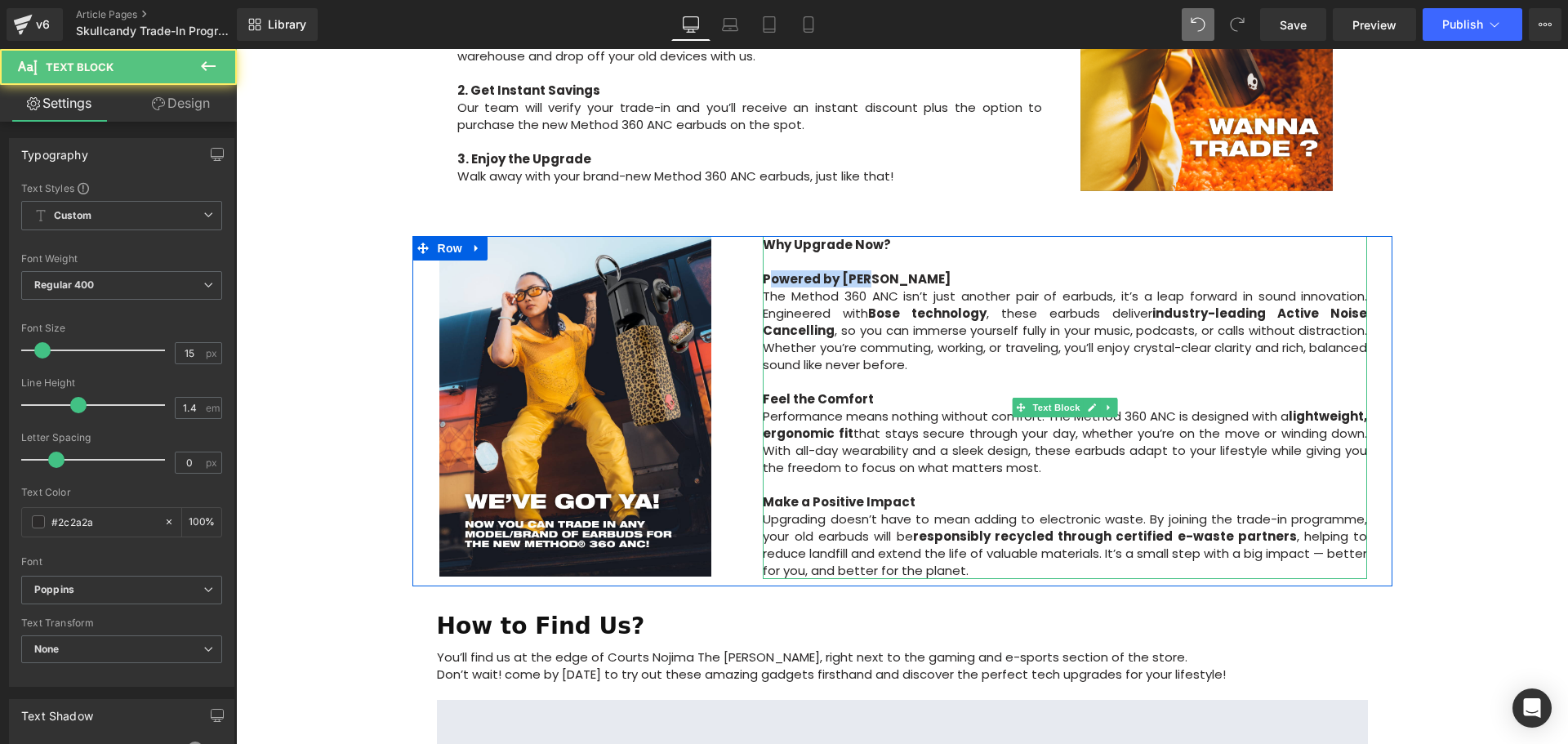
drag, startPoint x: 888, startPoint y: 240, endPoint x: 766, endPoint y: 238, distance: 122.0
click at [766, 270] on p "Powered by Bose The Method 360 ANC isn’t just another pair of earbuds, it’s a l…" at bounding box center [1065, 321] width 604 height 103
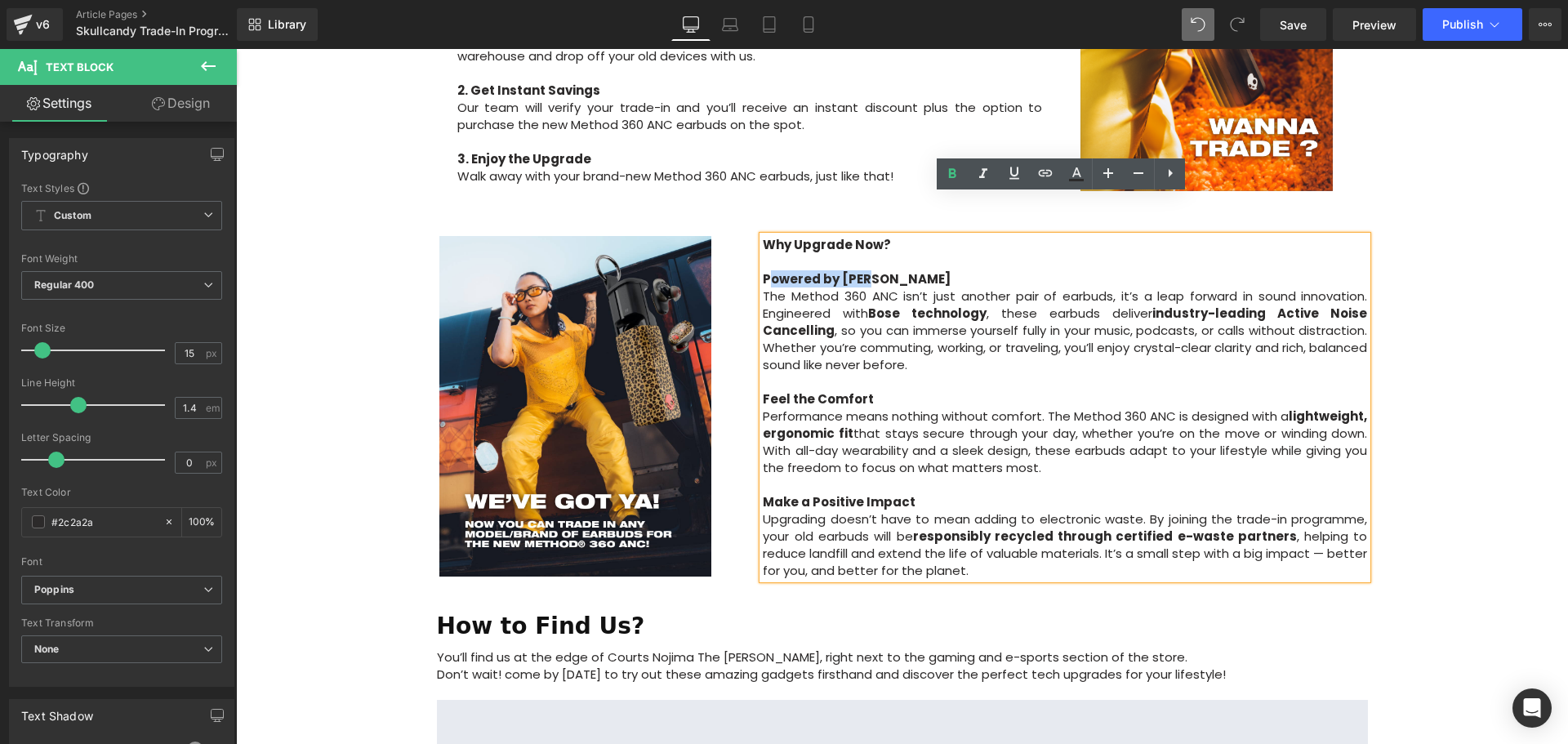
click at [1399, 351] on div "Image Row Upgrade to the All-New Skullcandy Method 360 ANC — Trade In & Save! T…" at bounding box center [902, 256] width 1332 height 2003
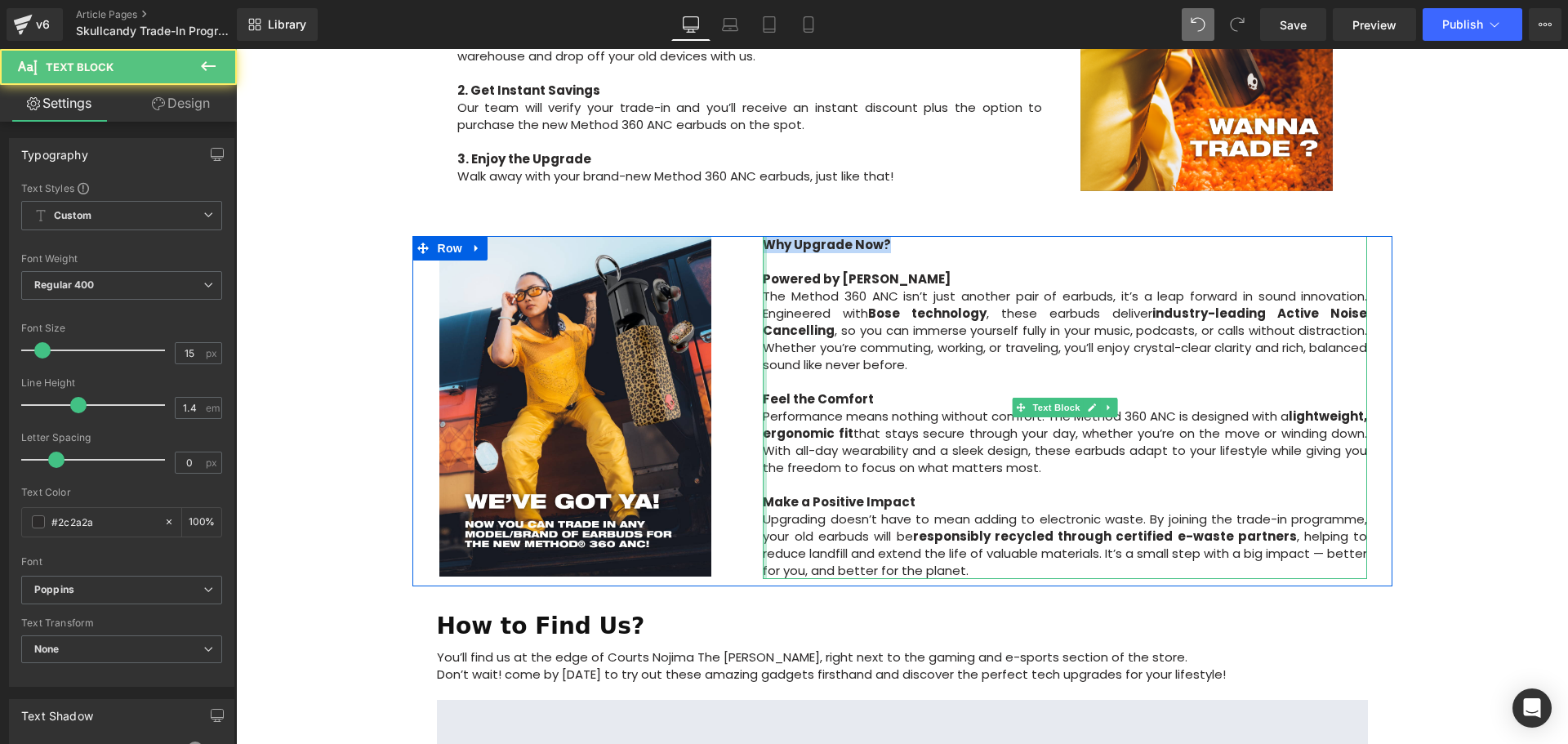
drag, startPoint x: 898, startPoint y: 202, endPoint x: 759, endPoint y: 203, distance: 139.0
click at [763, 236] on div "Why Upgrade Now? Powered by Bose The Method 360 ANC isn’t just another pair of …" at bounding box center [1065, 407] width 604 height 342
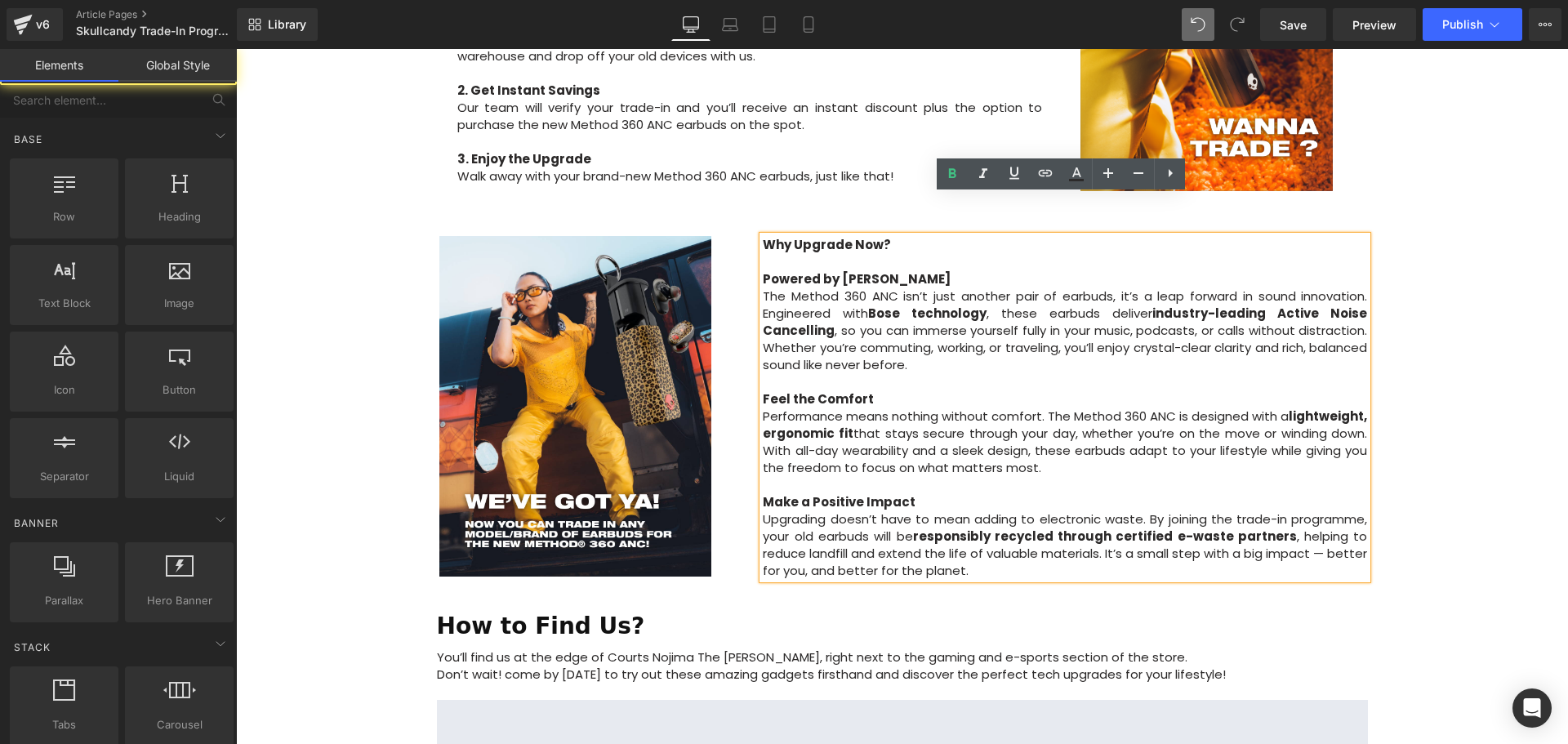
click at [1441, 362] on div "Image Row Upgrade to the All-New Skullcandy Method 360 ANC — Trade In & Save! T…" at bounding box center [902, 256] width 1332 height 2003
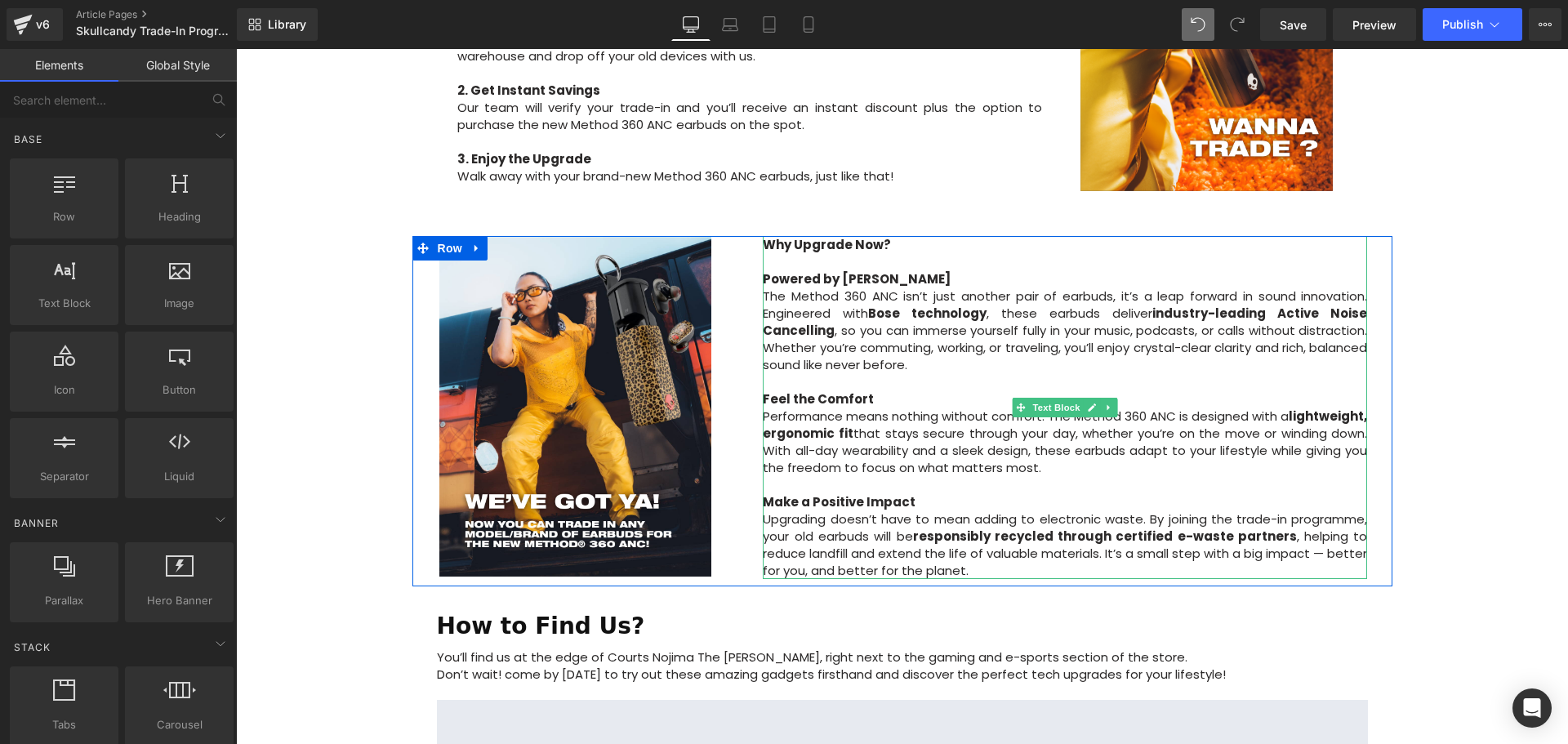
click at [914, 236] on p "Why Upgrade Now?" at bounding box center [1065, 245] width 604 height 17
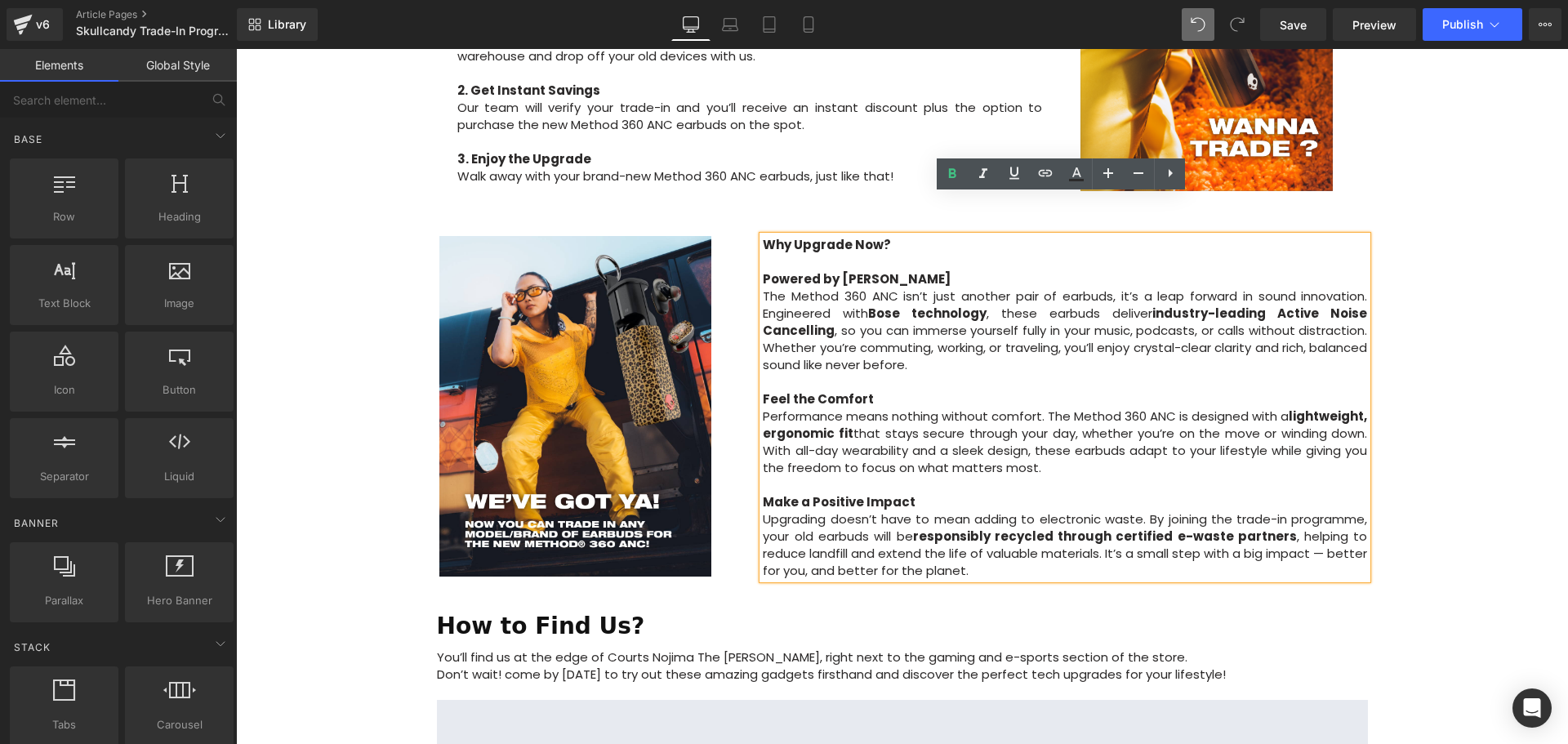
drag, startPoint x: 1480, startPoint y: 330, endPoint x: 1262, endPoint y: 290, distance: 221.6
click at [1480, 329] on div "Image Row Upgrade to the All-New Skullcandy Method 360 ANC — Trade In & Save! T…" at bounding box center [902, 256] width 1332 height 2003
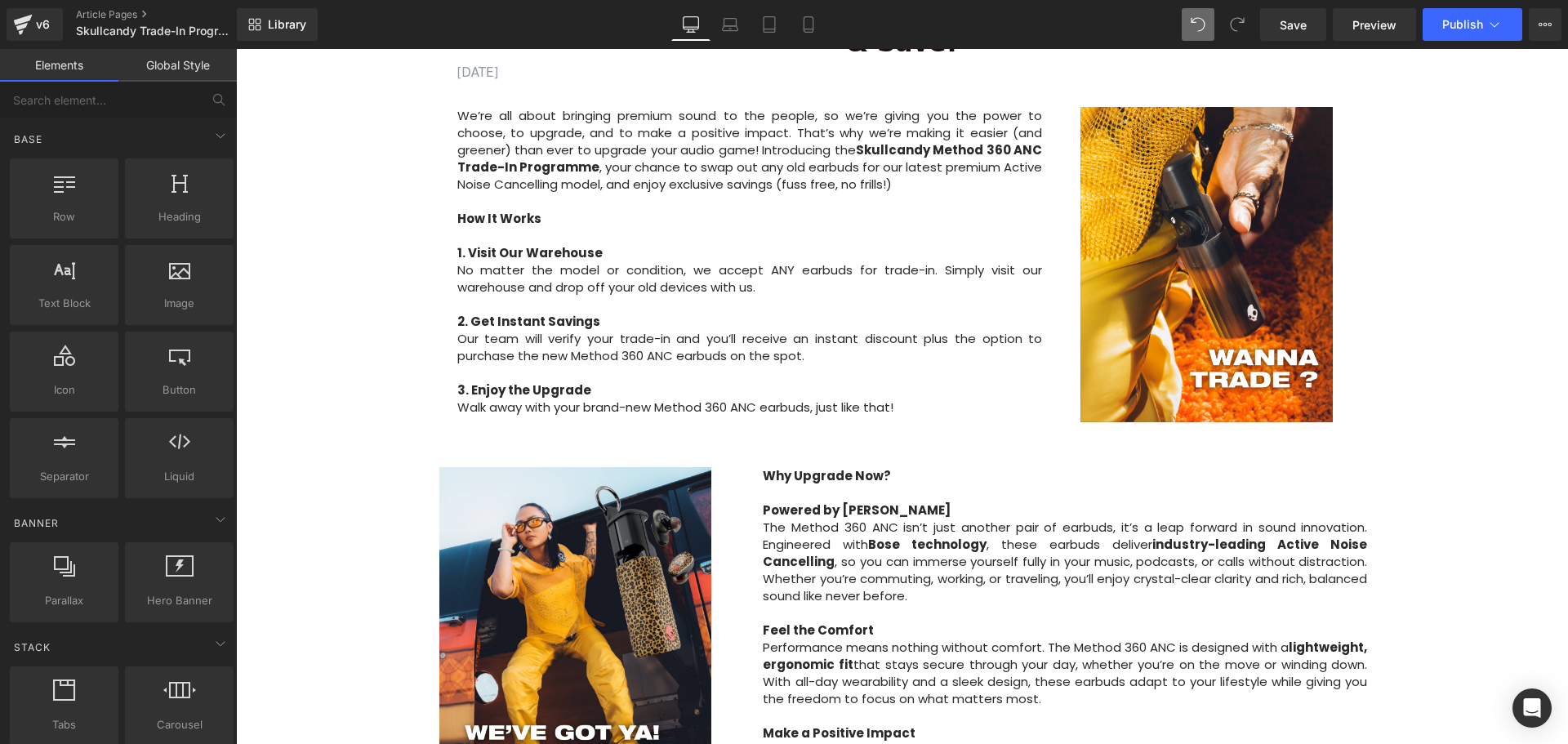
scroll to position [677, 0]
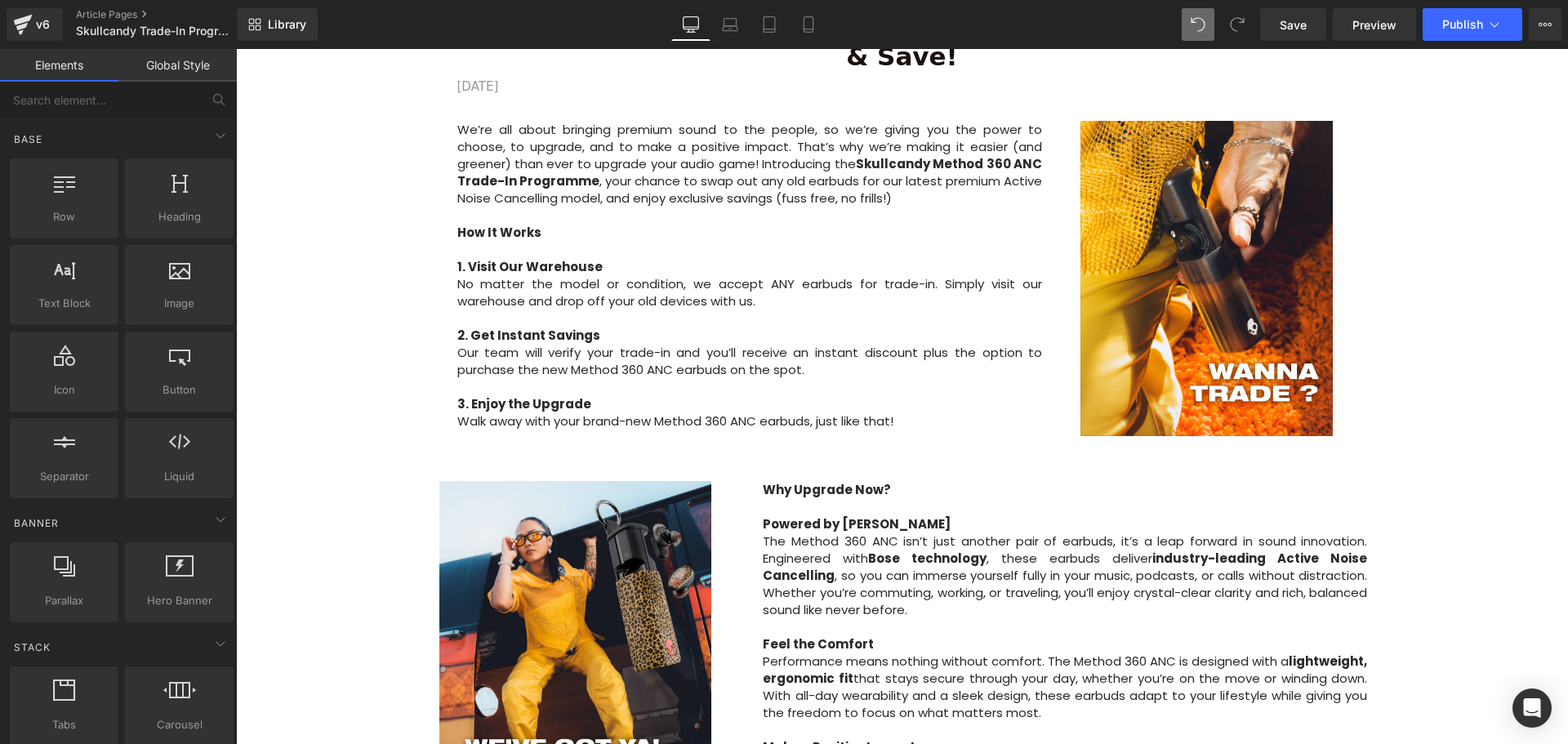
click at [559, 223] on p "How It Works" at bounding box center [750, 232] width 586 height 17
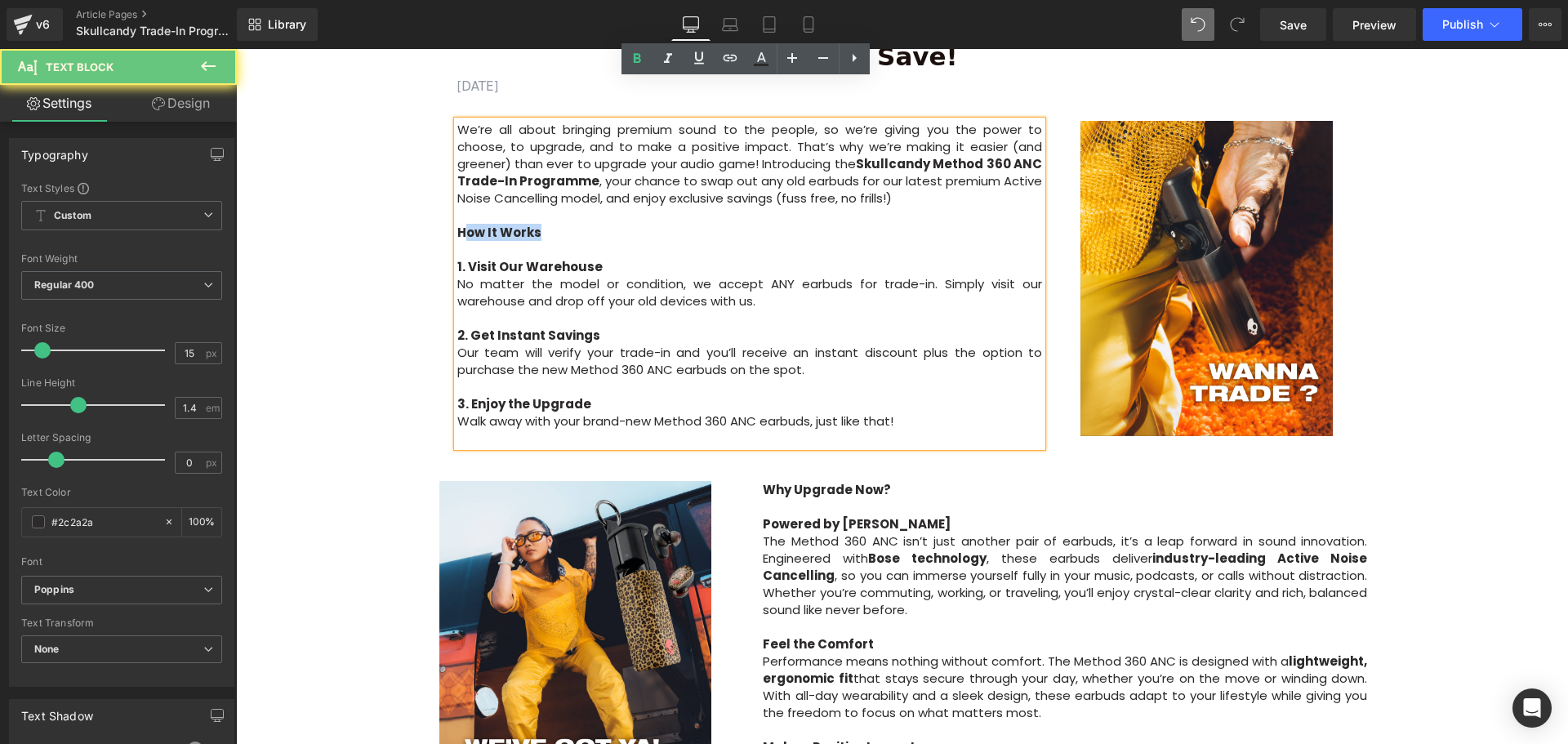
drag, startPoint x: 588, startPoint y: 191, endPoint x: 465, endPoint y: 190, distance: 123.0
click at [465, 223] on p "How It Works" at bounding box center [750, 232] width 586 height 17
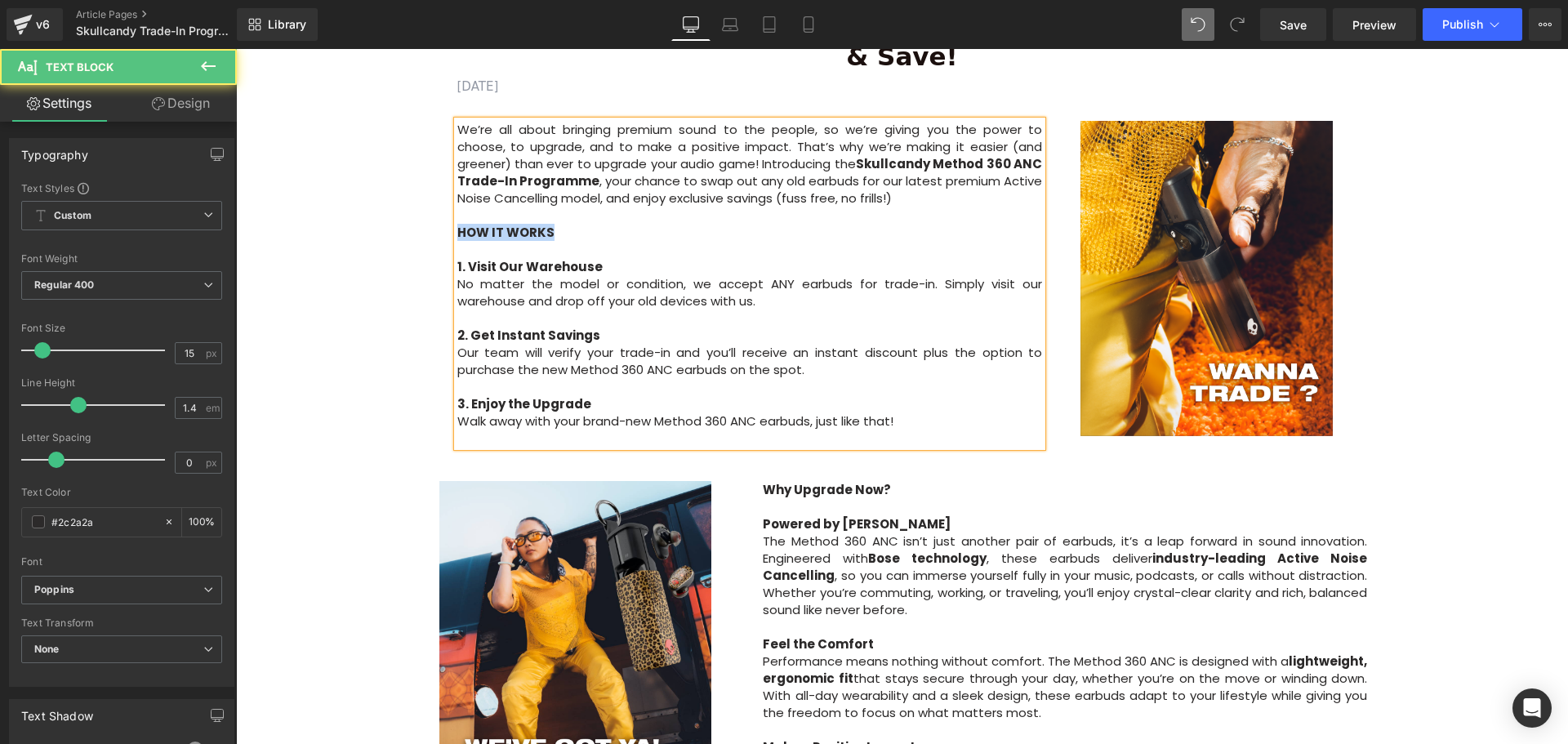
drag, startPoint x: 554, startPoint y: 190, endPoint x: 455, endPoint y: 189, distance: 99.0
click at [458, 223] on p "HOW IT WORKS" at bounding box center [750, 232] width 586 height 17
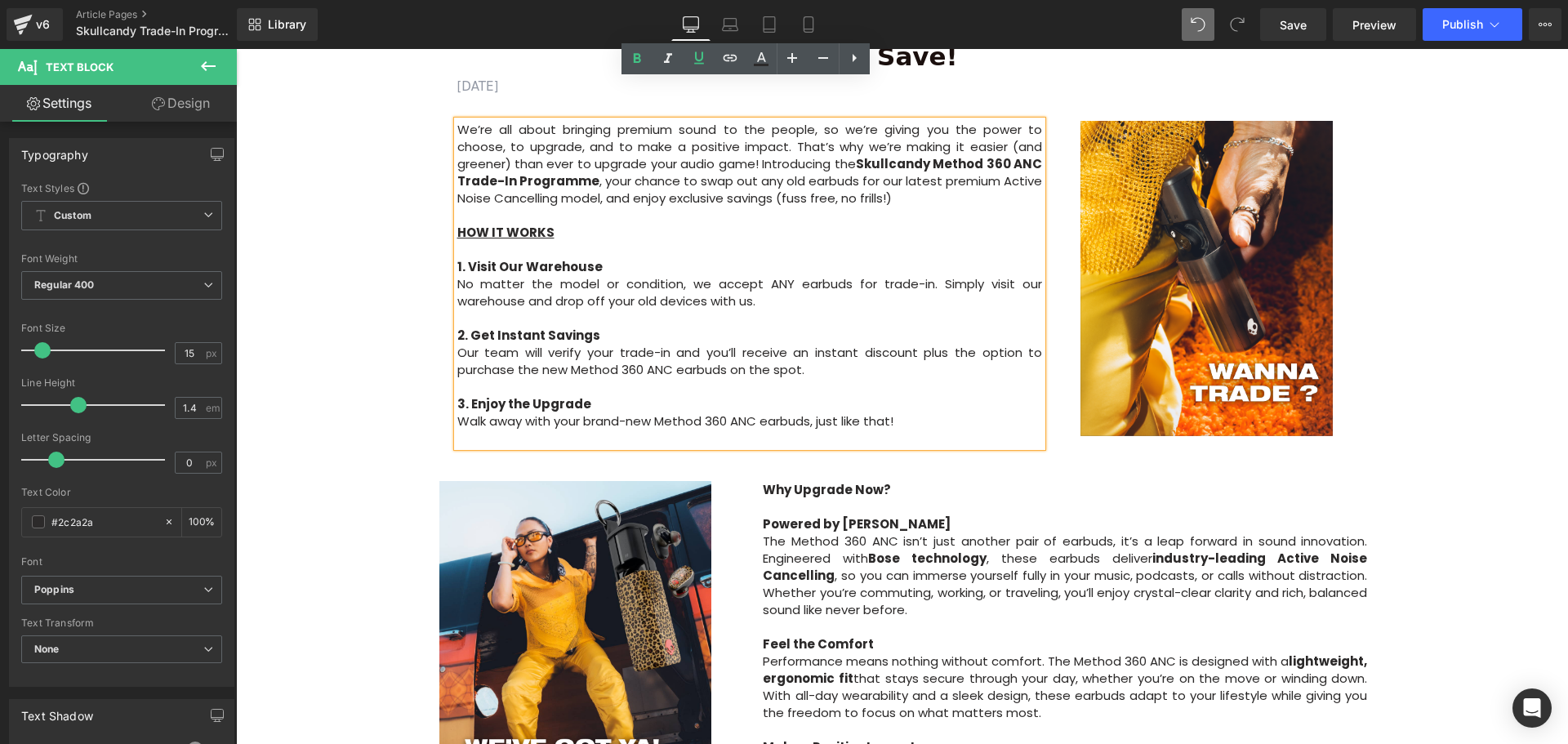
click at [896, 481] on p "Why Upgrade Now?" at bounding box center [1065, 490] width 604 height 17
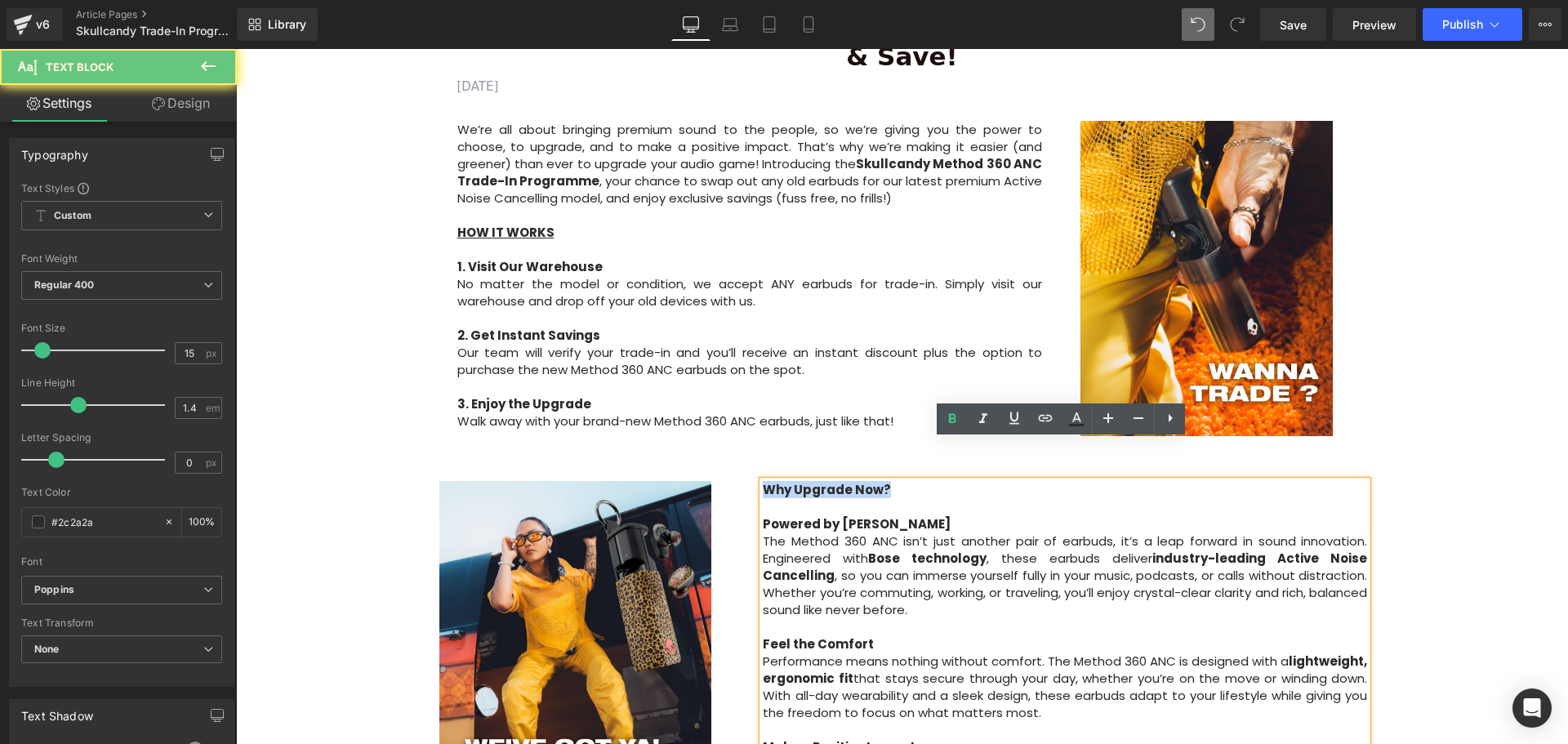
drag, startPoint x: 891, startPoint y: 448, endPoint x: 760, endPoint y: 449, distance: 131.0
click at [763, 481] on p "Why Upgrade Now?" at bounding box center [1065, 490] width 604 height 17
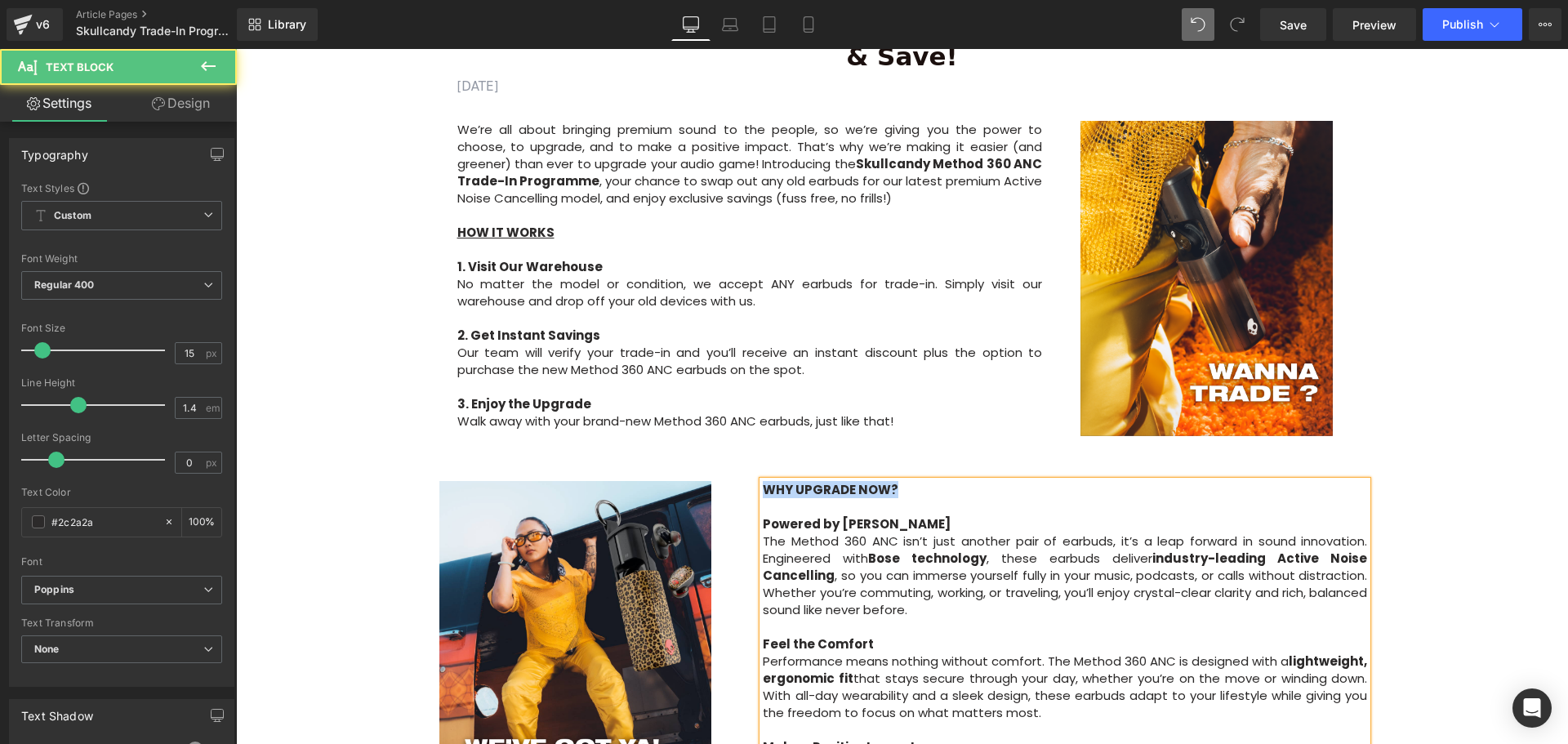
drag, startPoint x: 896, startPoint y: 454, endPoint x: 760, endPoint y: 448, distance: 136.1
click at [763, 481] on p "WHY UPGRADE NOW?" at bounding box center [1065, 490] width 604 height 17
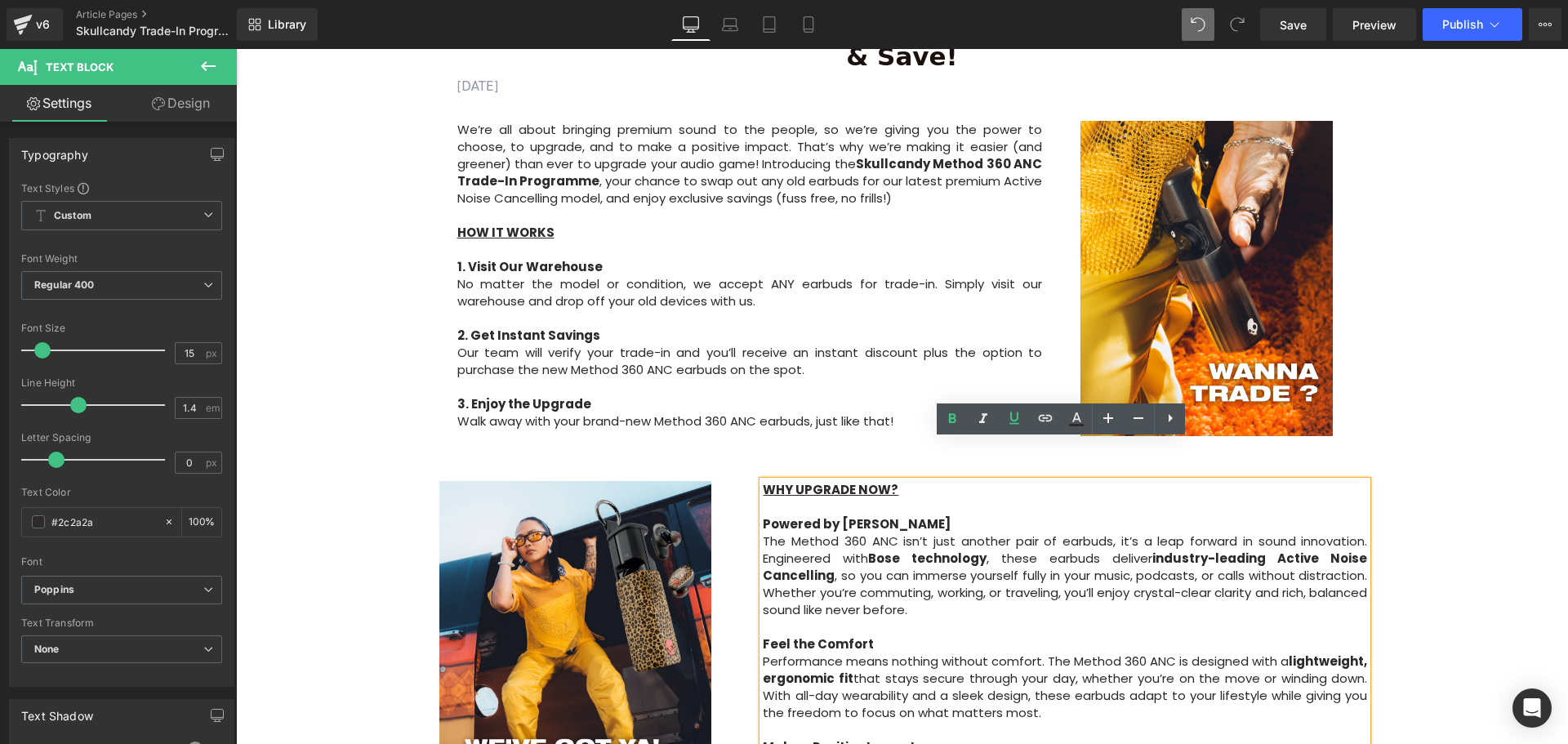
click at [1503, 442] on div "Image Row Upgrade to the All-New Skullcandy Method 360 ANC — Trade In & Save! T…" at bounding box center [902, 502] width 1332 height 2003
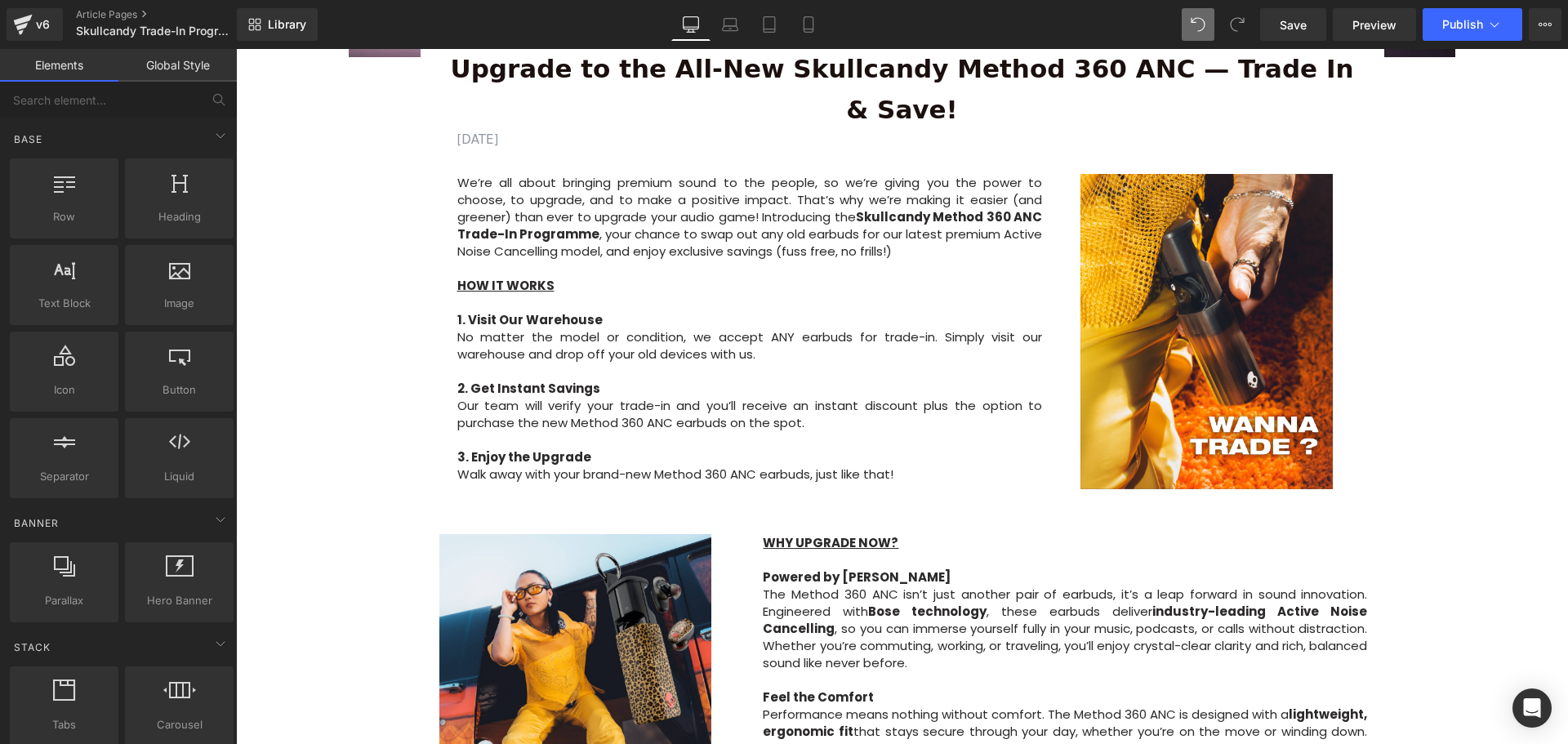
scroll to position [653, 0]
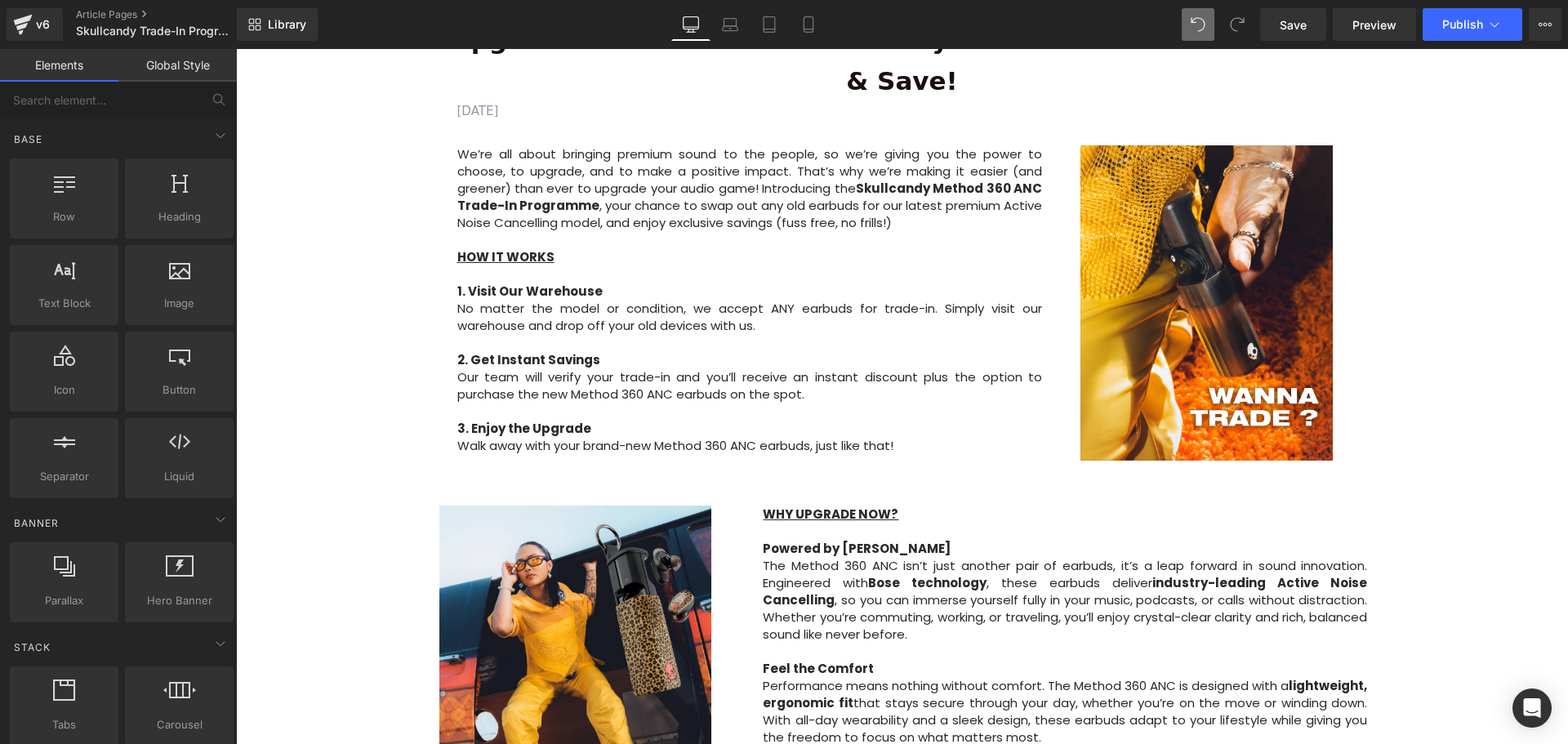
click at [1487, 459] on div "Image Row Upgrade to the All-New Skullcandy Method 360 ANC — Trade In & Save! T…" at bounding box center [902, 526] width 1332 height 2003
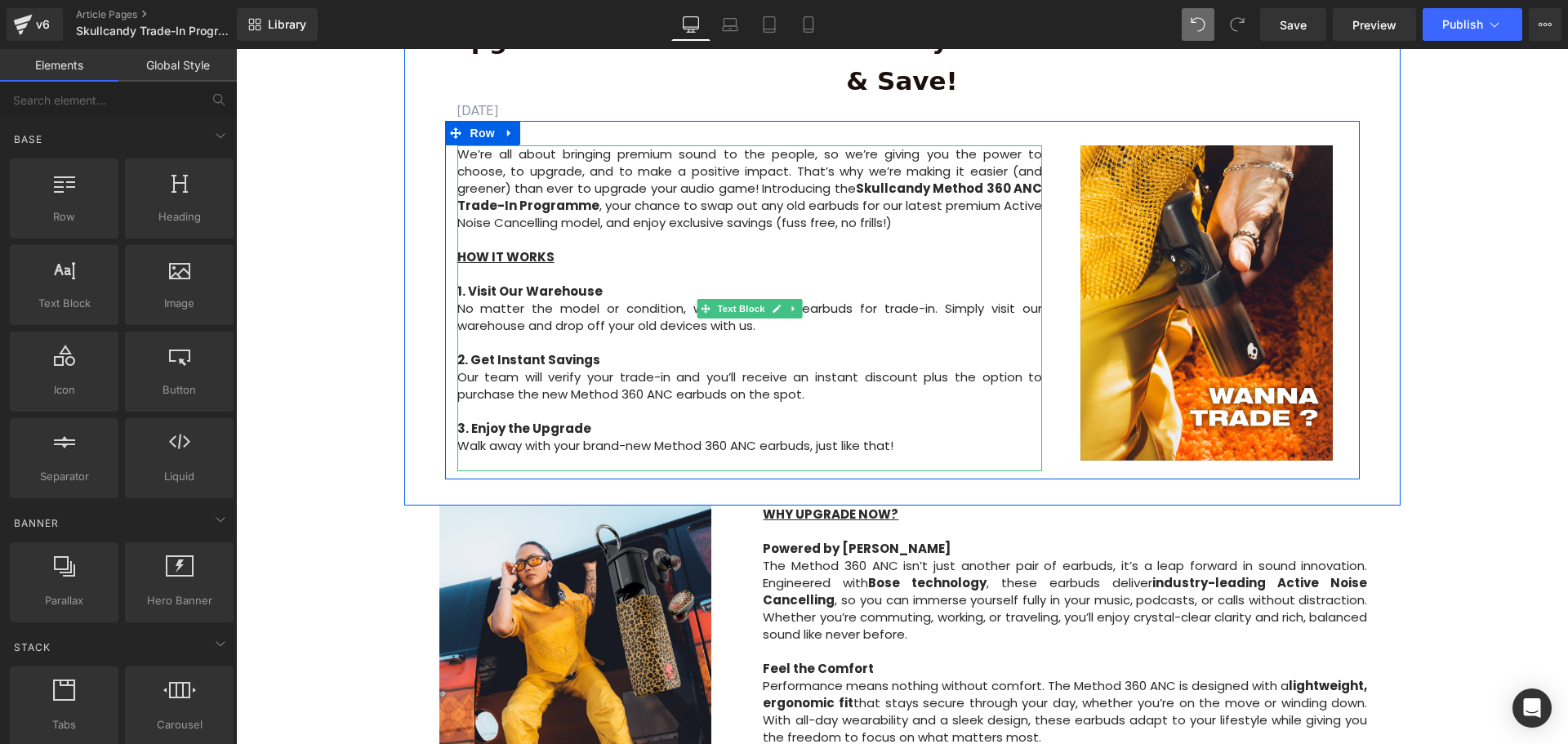
click at [943, 300] on p "No matter the model or condition, we accept ANY earbuds for trade-in. Simply vi…" at bounding box center [750, 316] width 586 height 34
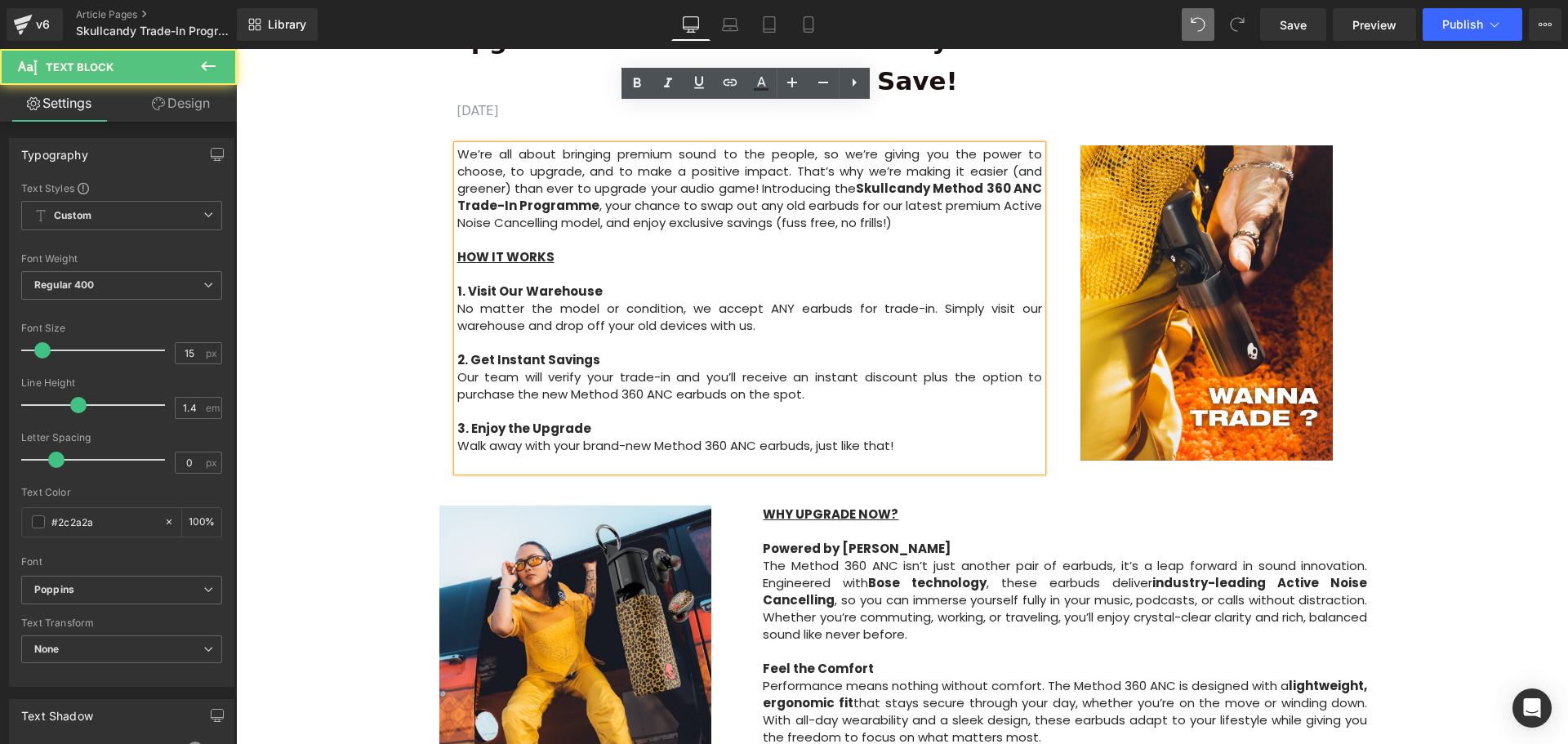
click at [940, 300] on p "No matter the model or condition, we accept ANY earbuds for trade-in. Simply vi…" at bounding box center [750, 316] width 586 height 34
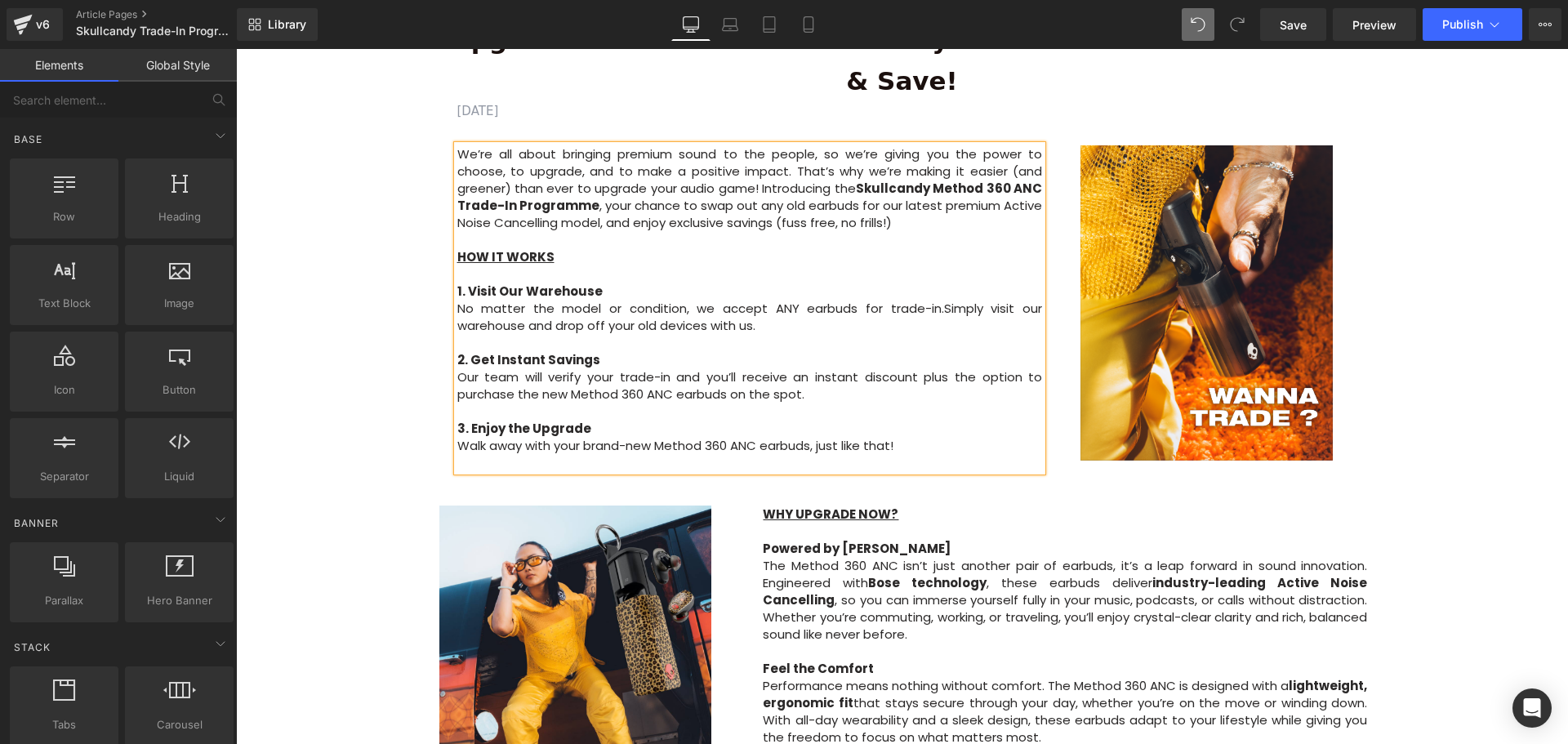
click at [1414, 395] on div "Image Row Upgrade to the All-New Skullcandy Method 360 ANC — Trade In & Save! T…" at bounding box center [902, 526] width 1332 height 2003
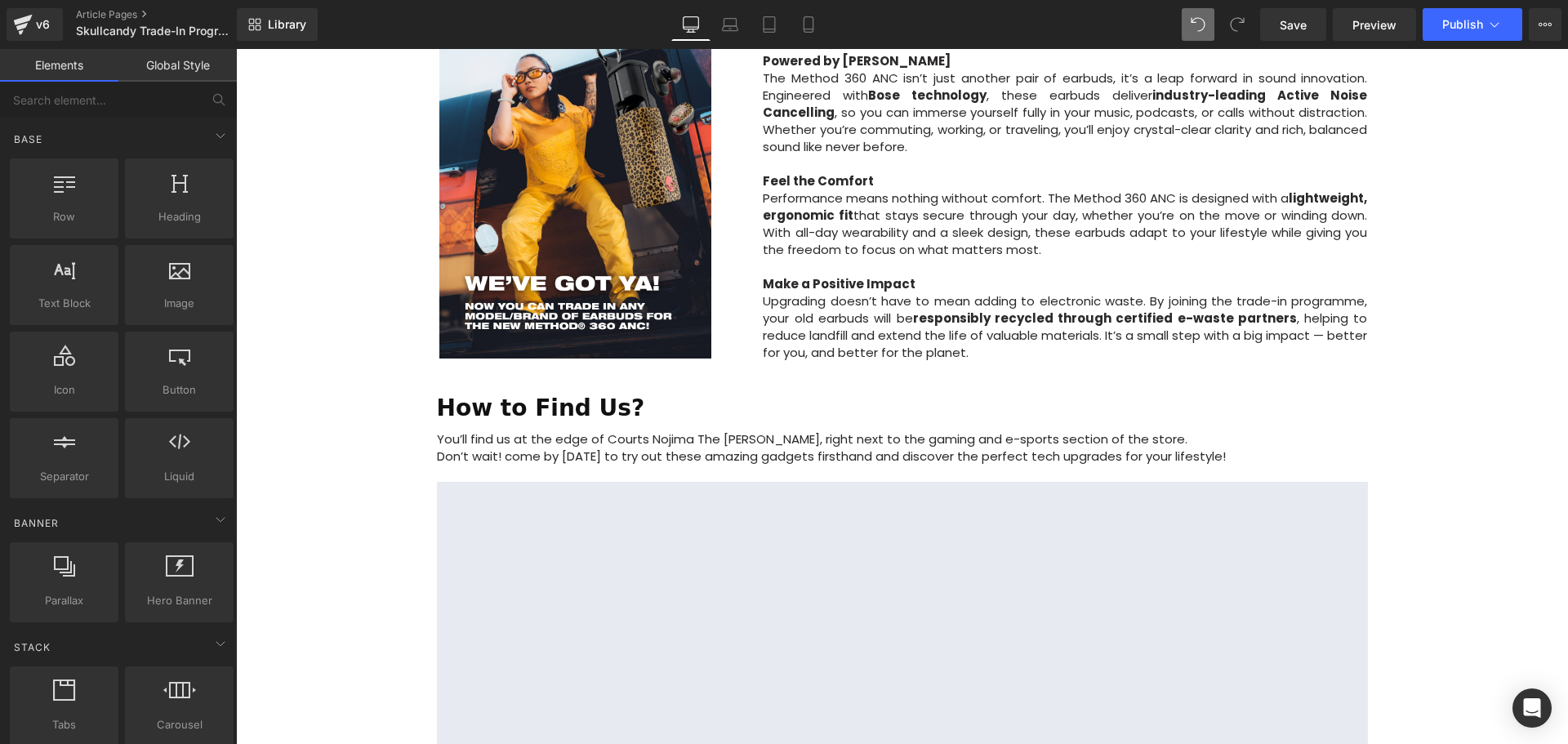
scroll to position [1143, 0]
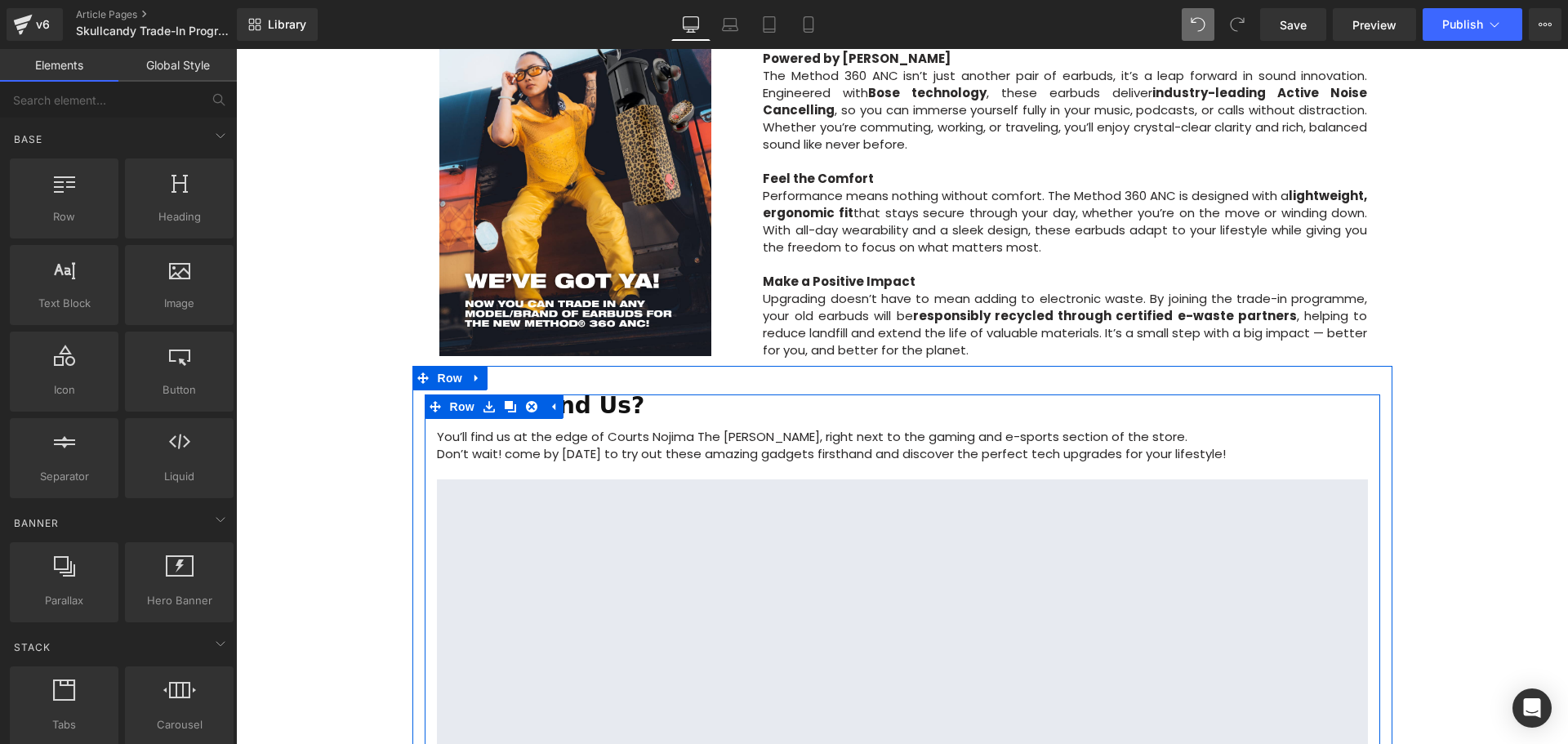
click at [1207, 445] on p "Don’t wait! come by today to try out these amazing gadgets firsthand and discov…" at bounding box center [902, 454] width 931 height 17
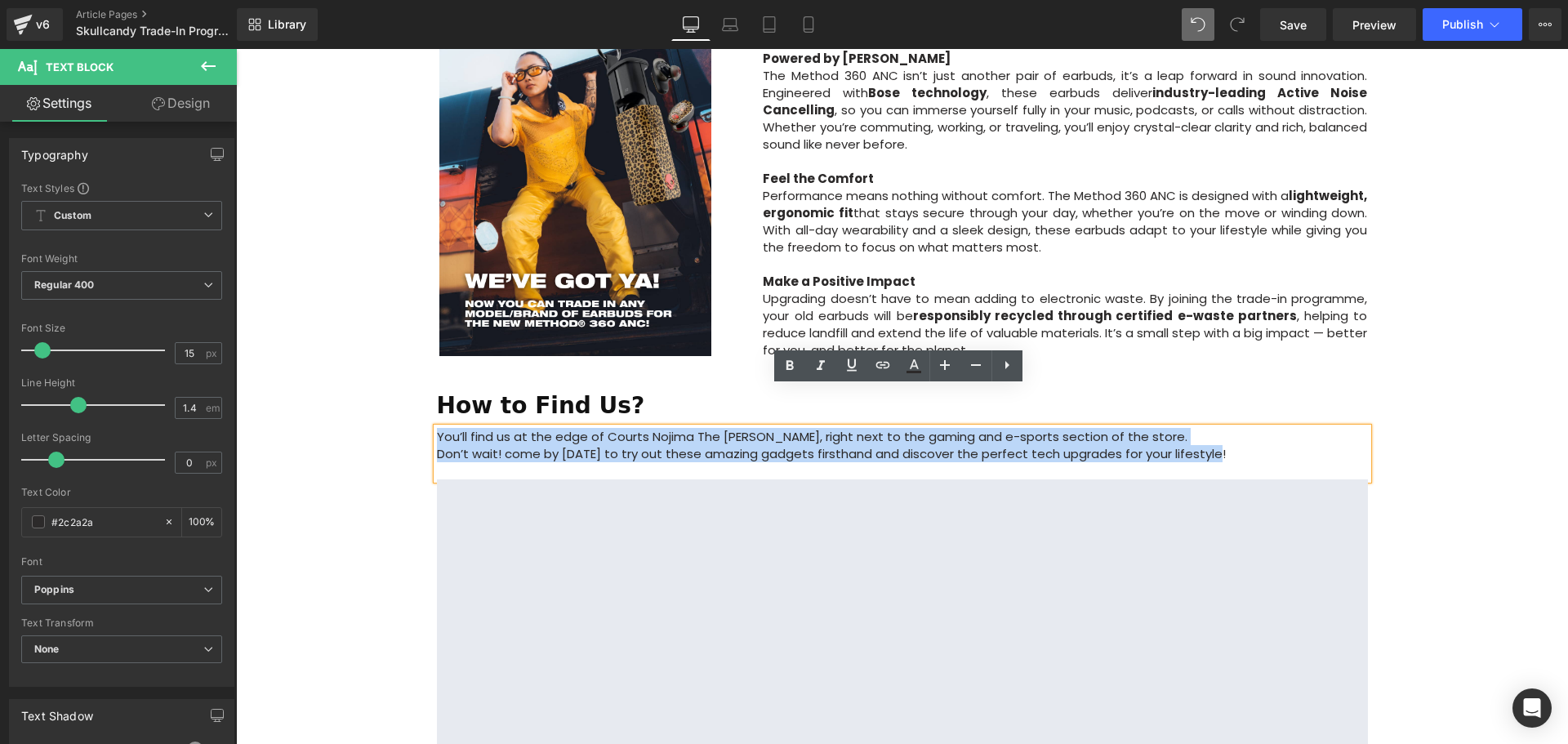
drag, startPoint x: 1232, startPoint y: 412, endPoint x: 434, endPoint y: 397, distance: 798.1
click at [437, 428] on div "You’ll find us at the edge of Courts Nojima The Heeren, right next to the gamin…" at bounding box center [902, 453] width 931 height 51
copy div "You’ll find us at the edge of Courts Nojima The Heeren, right next to the gamin…"
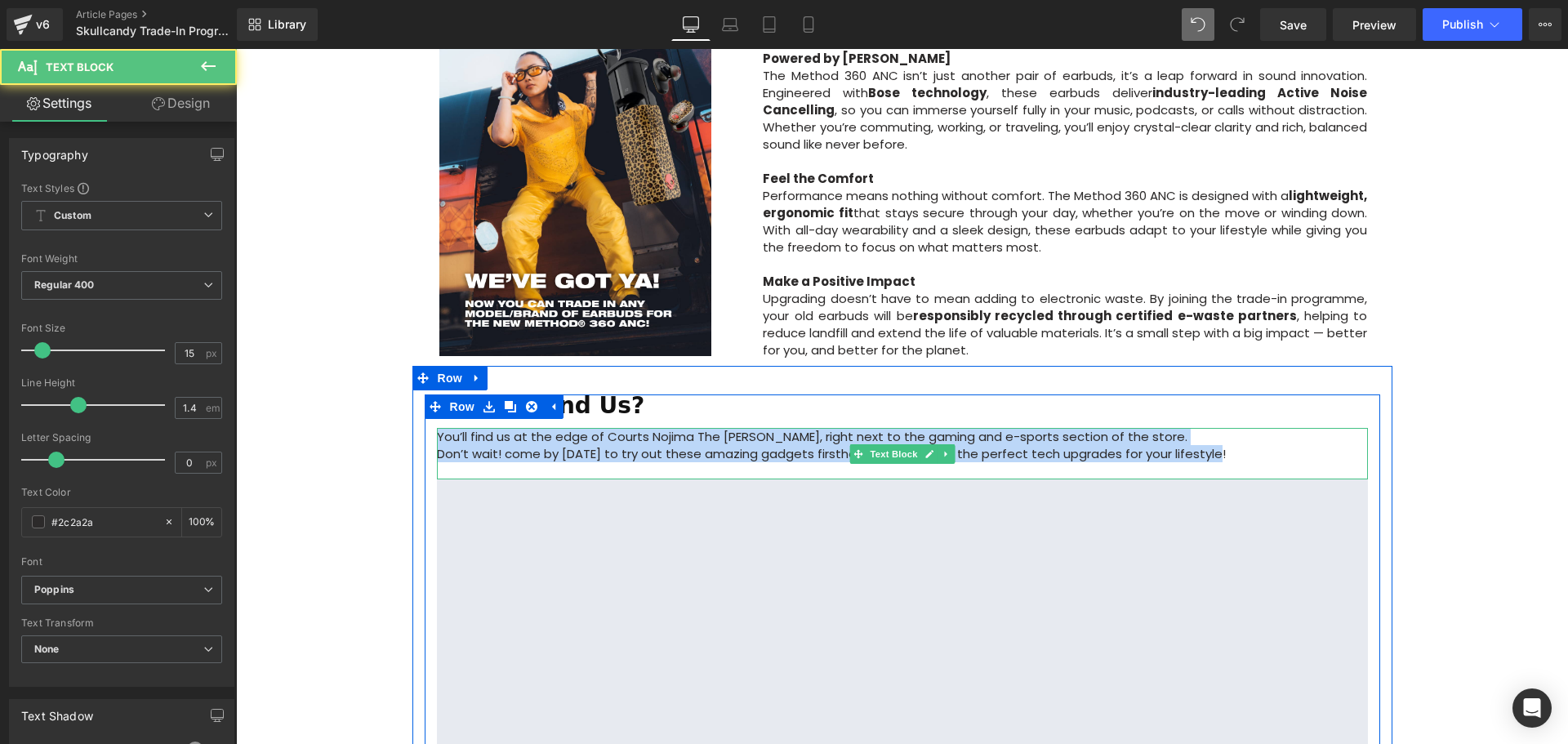
click at [1259, 445] on p "Don’t wait! come by today to try out these amazing gadgets firsthand and discov…" at bounding box center [902, 454] width 931 height 17
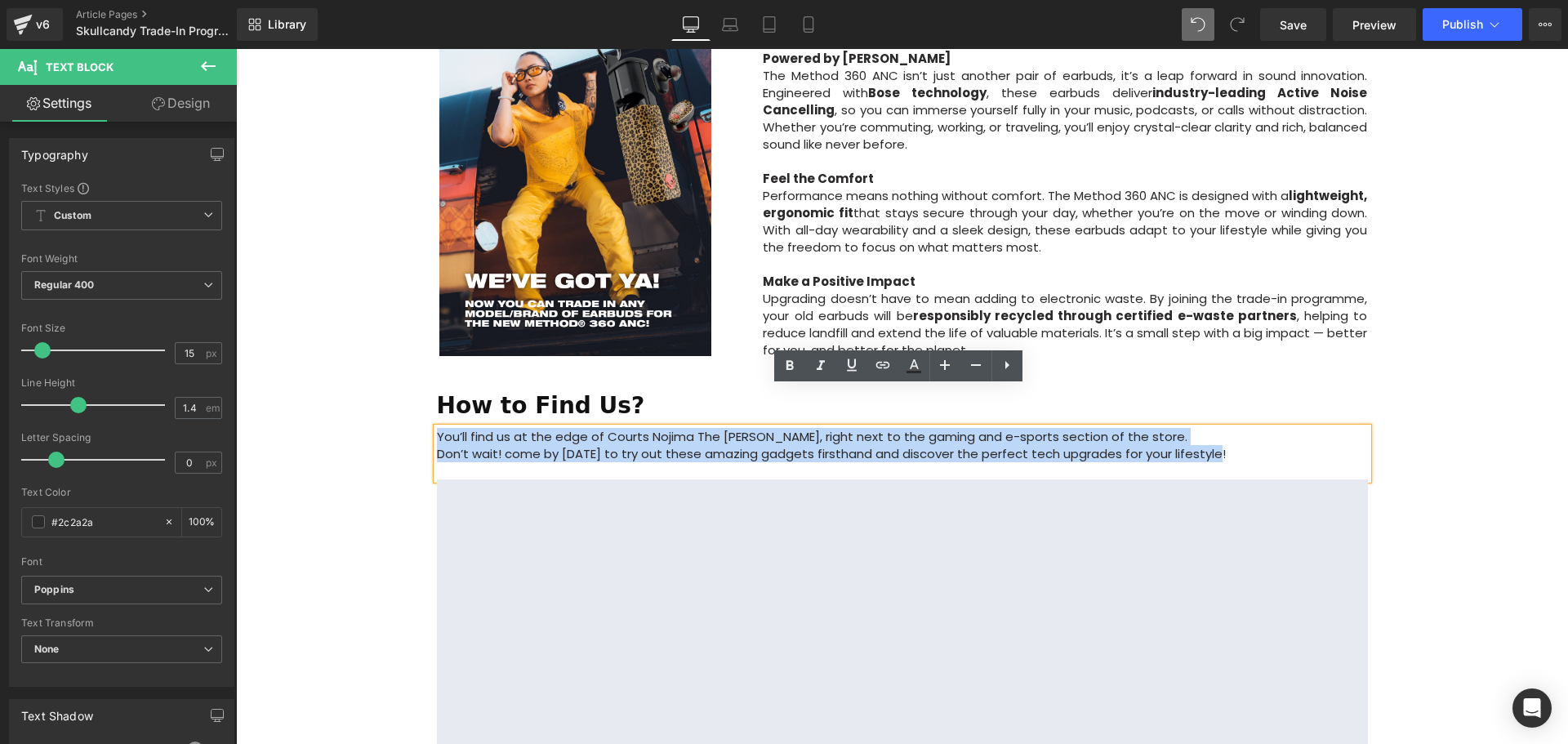
drag, startPoint x: 1116, startPoint y: 411, endPoint x: 432, endPoint y: 397, distance: 684.1
click at [437, 428] on div "You’ll find us at the edge of Courts Nojima The Heeren, right next to the gamin…" at bounding box center [902, 453] width 931 height 51
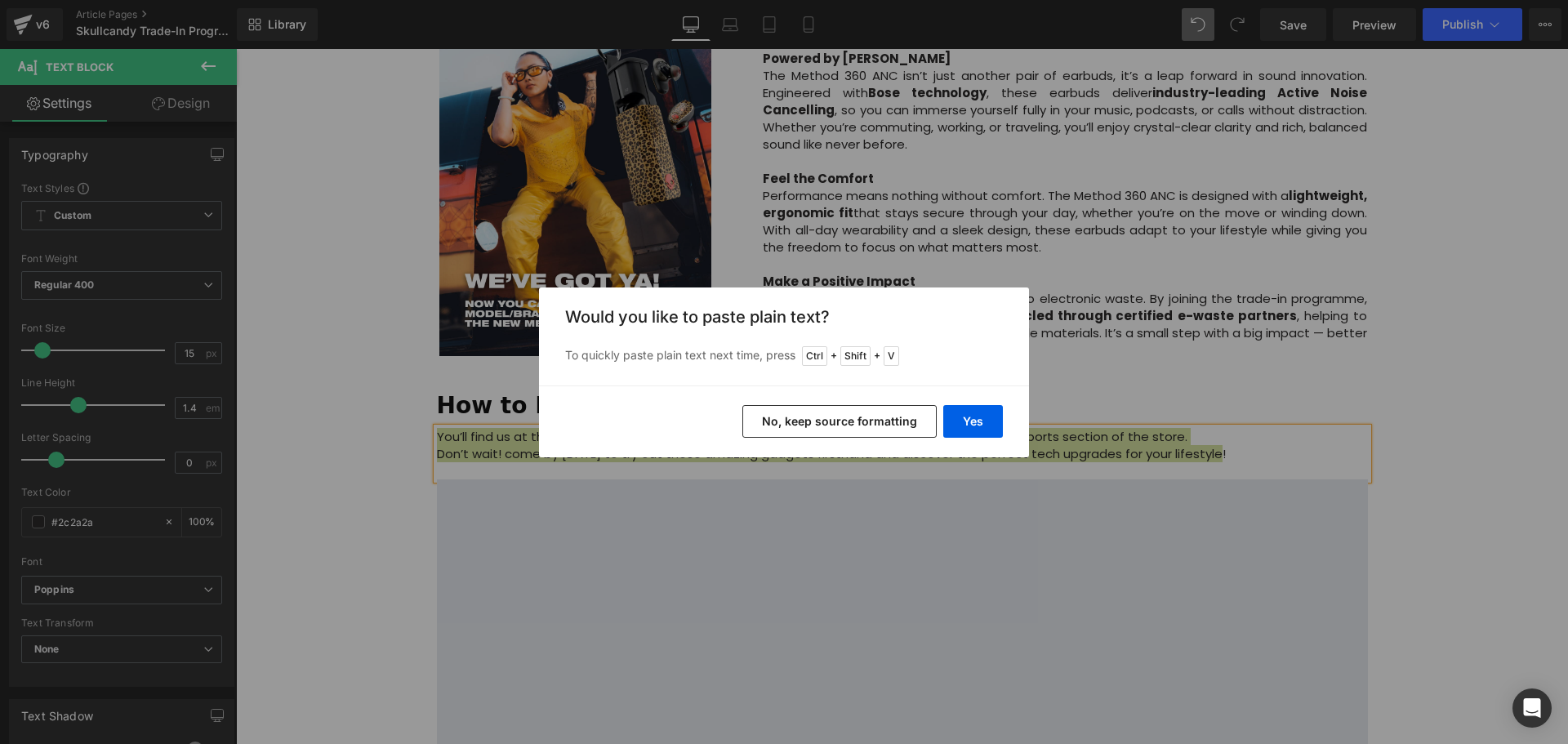
click at [898, 417] on button "No, keep source formatting" at bounding box center [839, 422] width 195 height 33
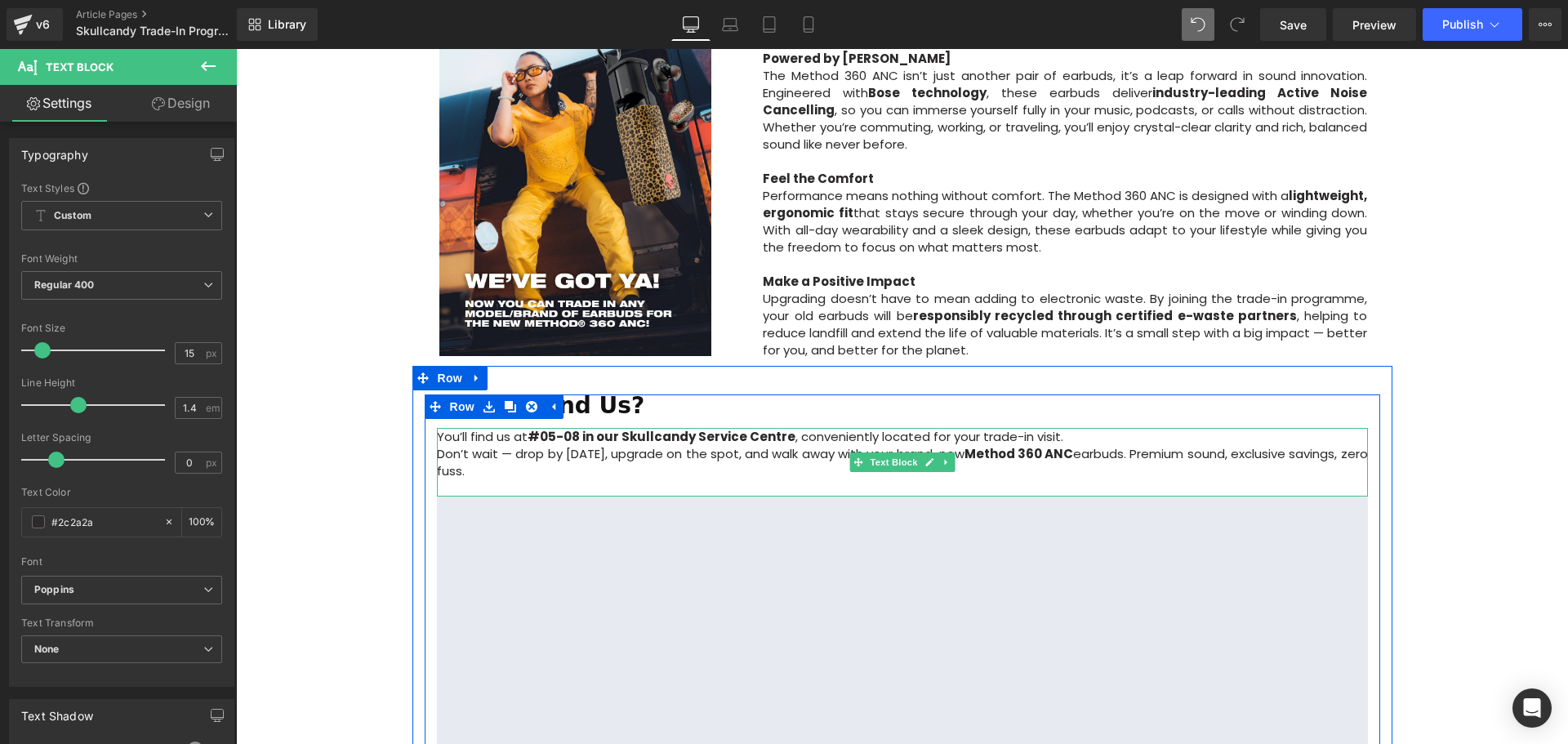
click at [571, 445] on p "Don’t wait — drop by today, upgrade on the spot, and walk away with your brand-…" at bounding box center [902, 461] width 931 height 34
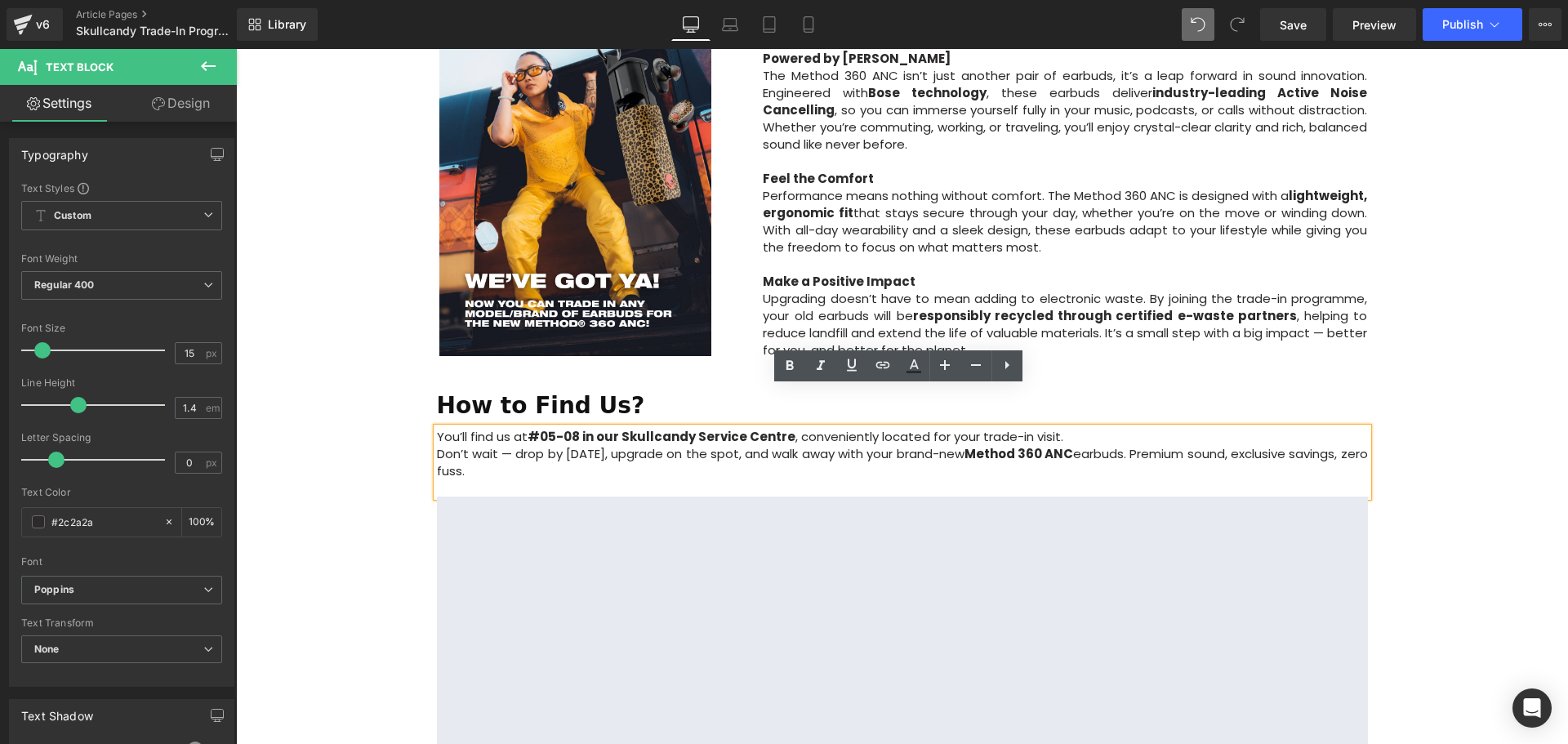
click at [437, 445] on p "Don’t wait — drop by today, upgrade on the spot, and walk away with your brand-…" at bounding box center [902, 461] width 931 height 34
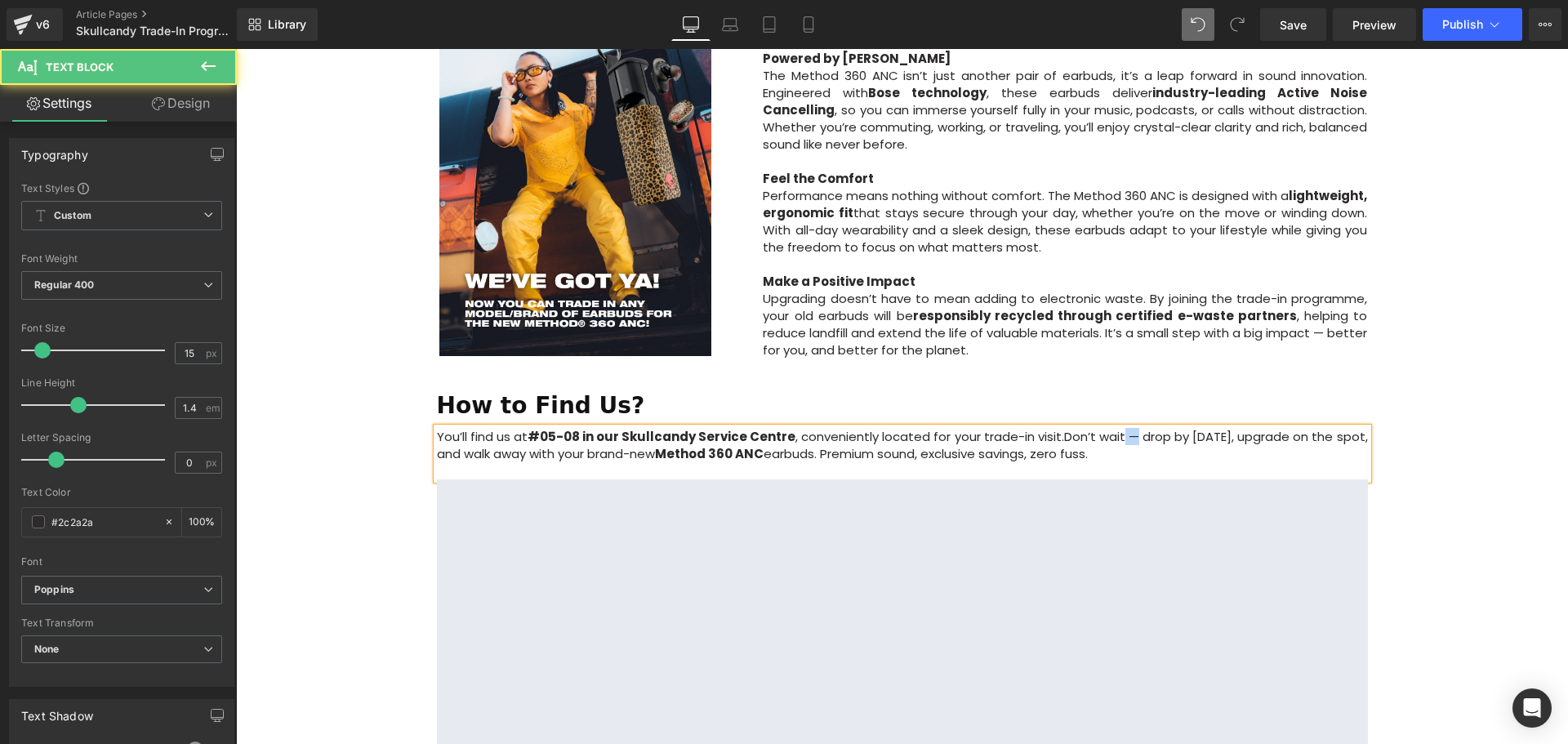
drag, startPoint x: 1137, startPoint y: 397, endPoint x: 1122, endPoint y: 397, distance: 15.0
click at [1122, 428] on span "Don’t wait — drop by today, upgrade on the spot, and walk away with your brand-…" at bounding box center [902, 444] width 931 height 34
click at [1442, 421] on div "Image Row Upgrade to the All-New Skullcandy Method 360 ANC — Trade In & Save! T…" at bounding box center [902, 37] width 1332 height 2003
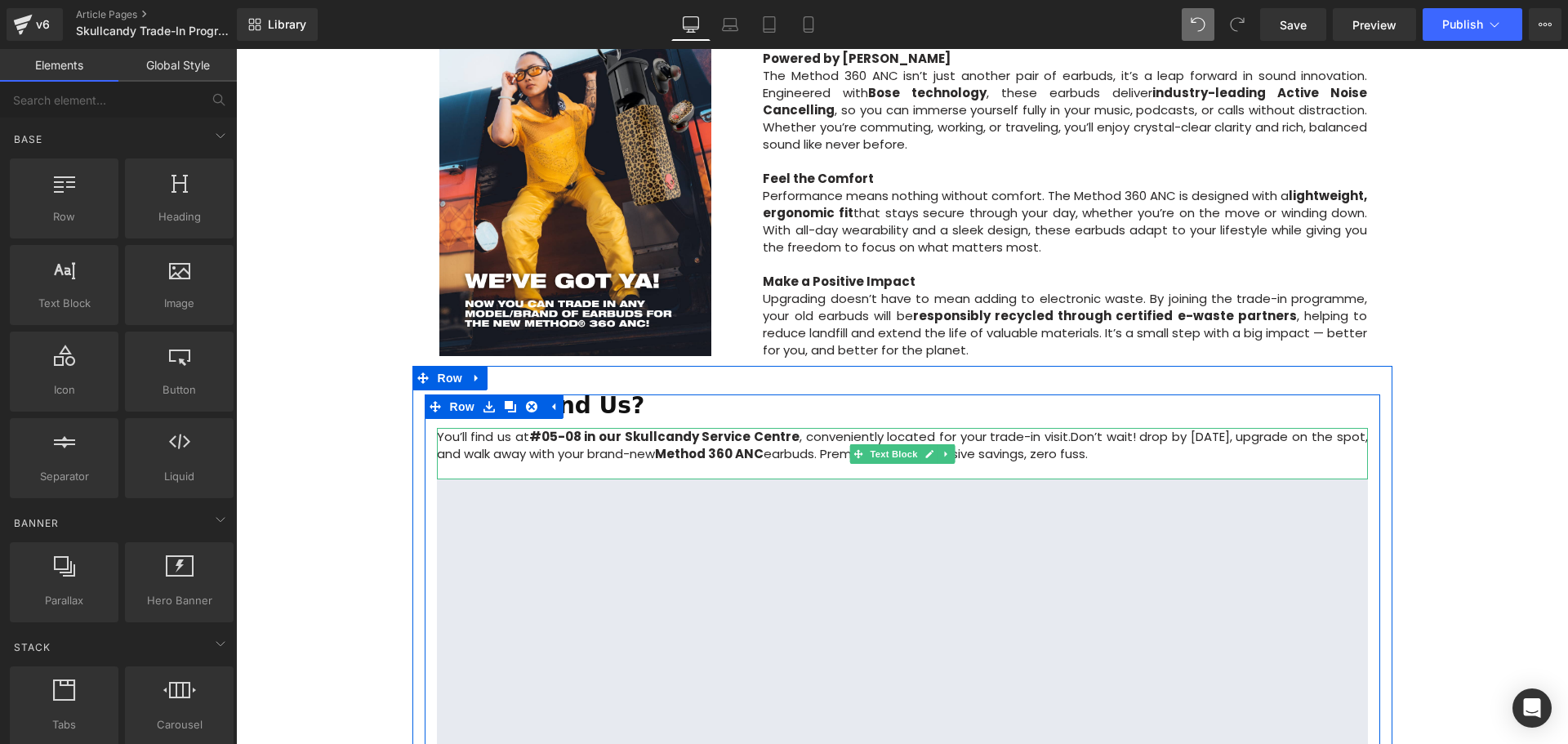
drag, startPoint x: 1164, startPoint y: 426, endPoint x: 1280, endPoint y: 426, distance: 116.0
click at [1165, 462] on p at bounding box center [902, 471] width 931 height 17
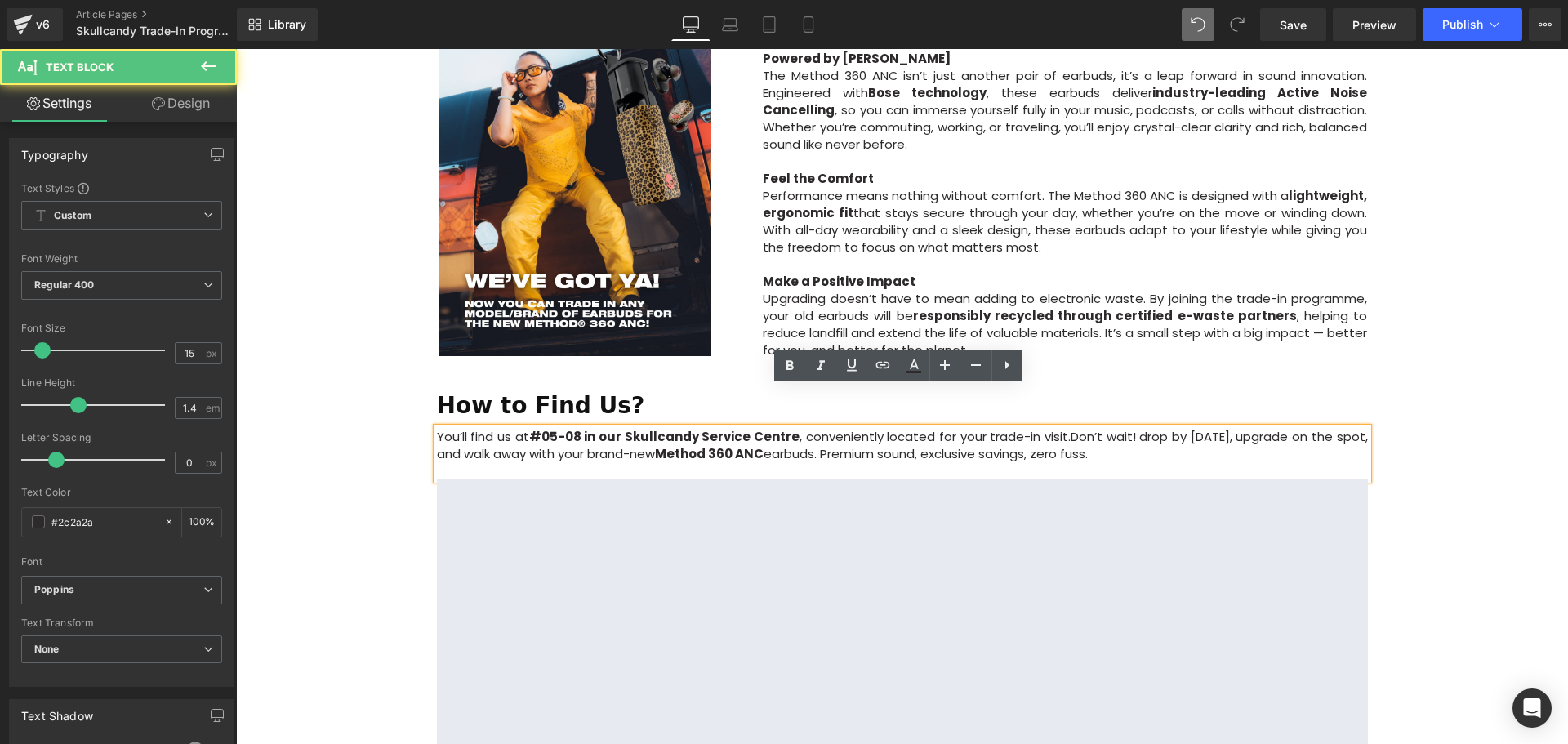
click at [1547, 453] on div "Image Row Upgrade to the All-New Skullcandy Method 360 ANC — Trade In & Save! T…" at bounding box center [902, 37] width 1332 height 2003
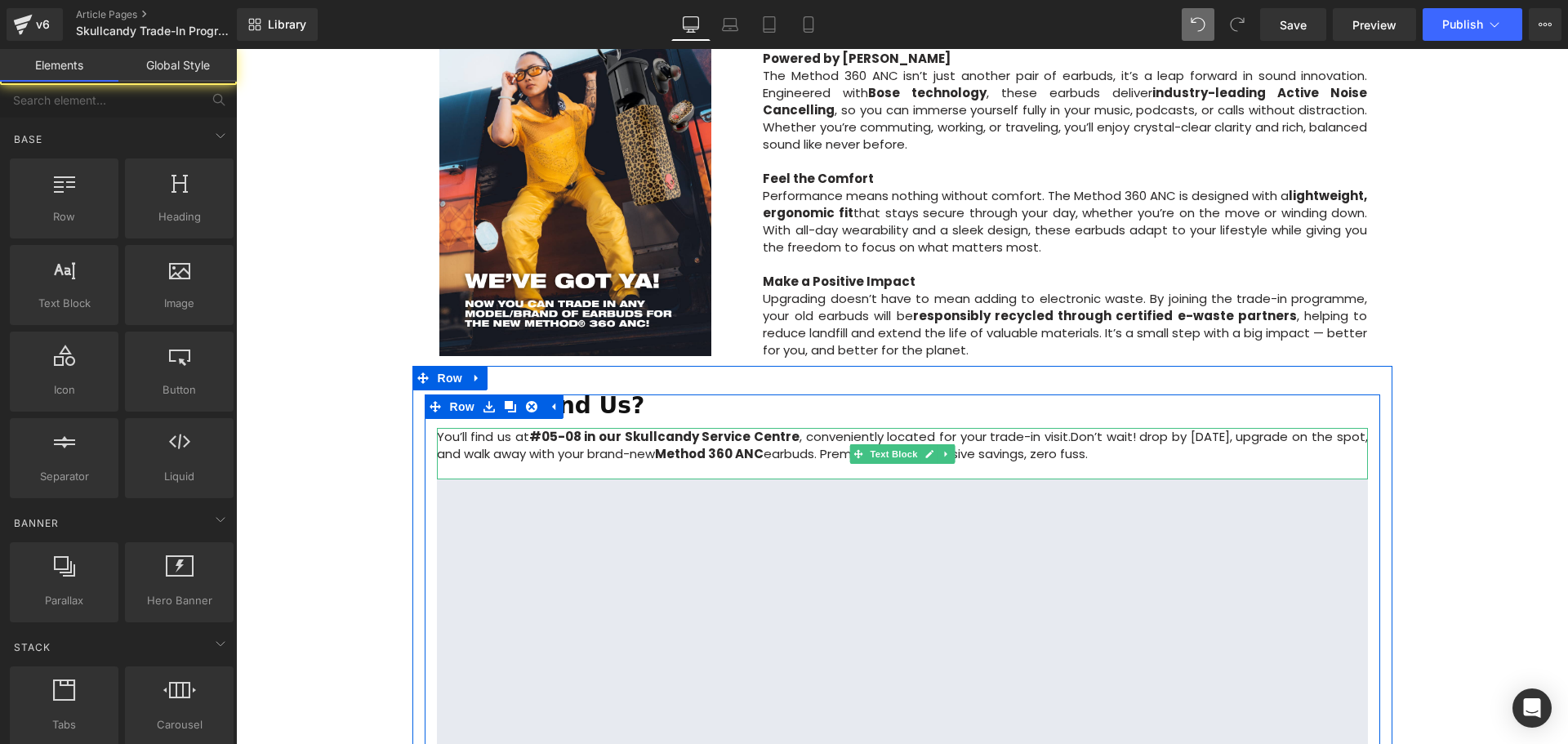
click at [1137, 428] on p "You’ll find us at #05-08 in our Skullcandy Service Centre , conveniently locate…" at bounding box center [902, 444] width 931 height 34
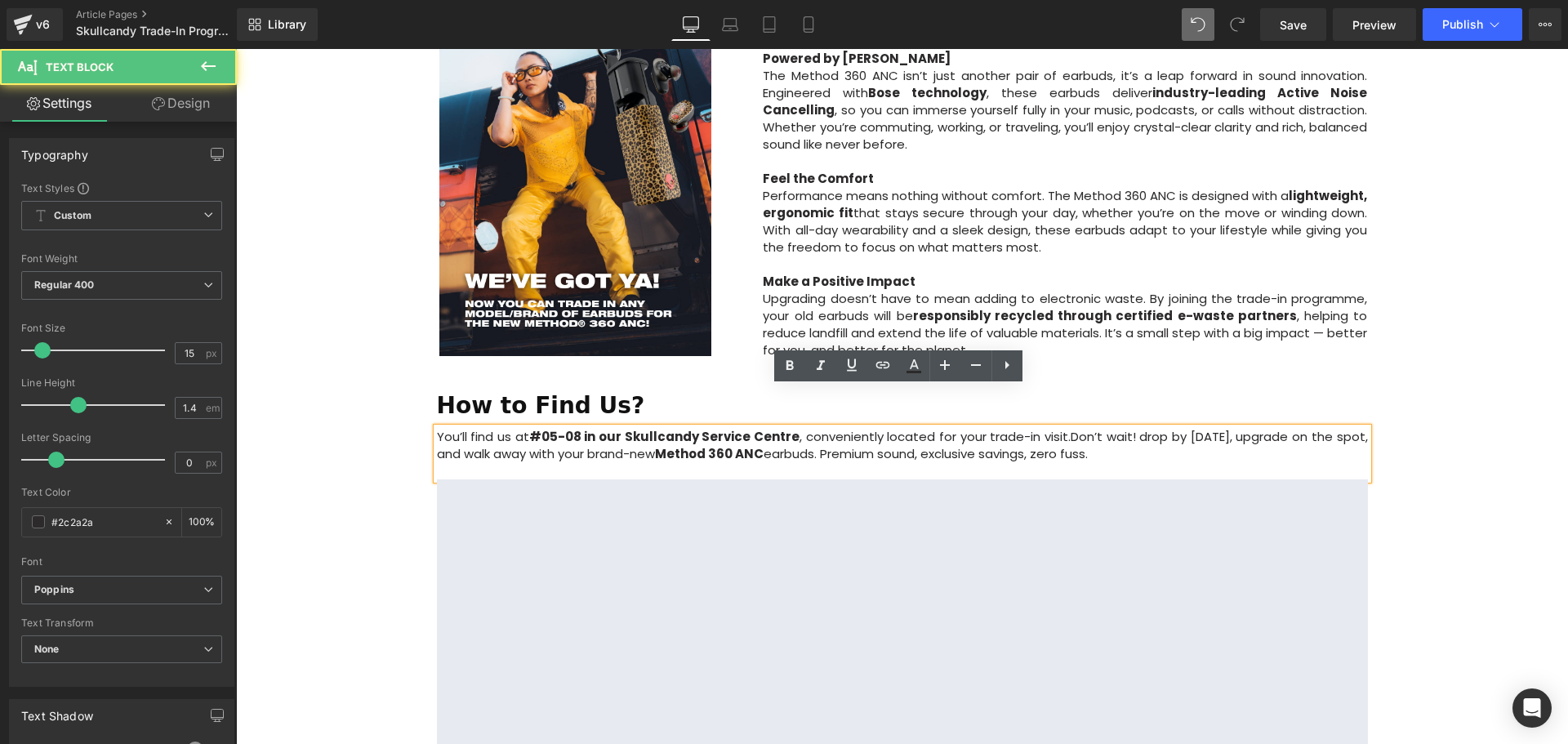
click at [1406, 436] on div "Image Row Upgrade to the All-New Skullcandy Method 360 ANC — Trade In & Save! T…" at bounding box center [902, 37] width 1332 height 2003
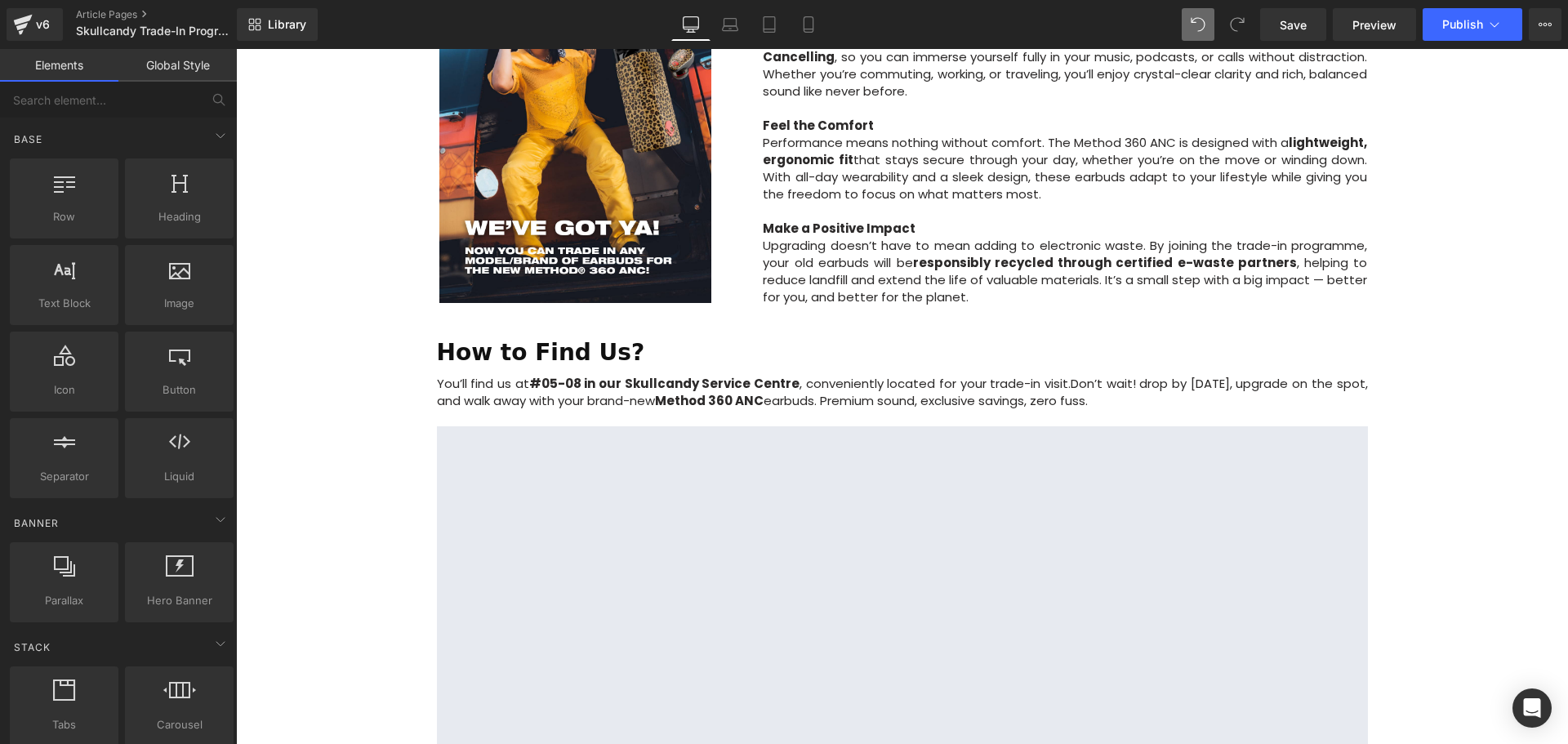
scroll to position [1225, 0]
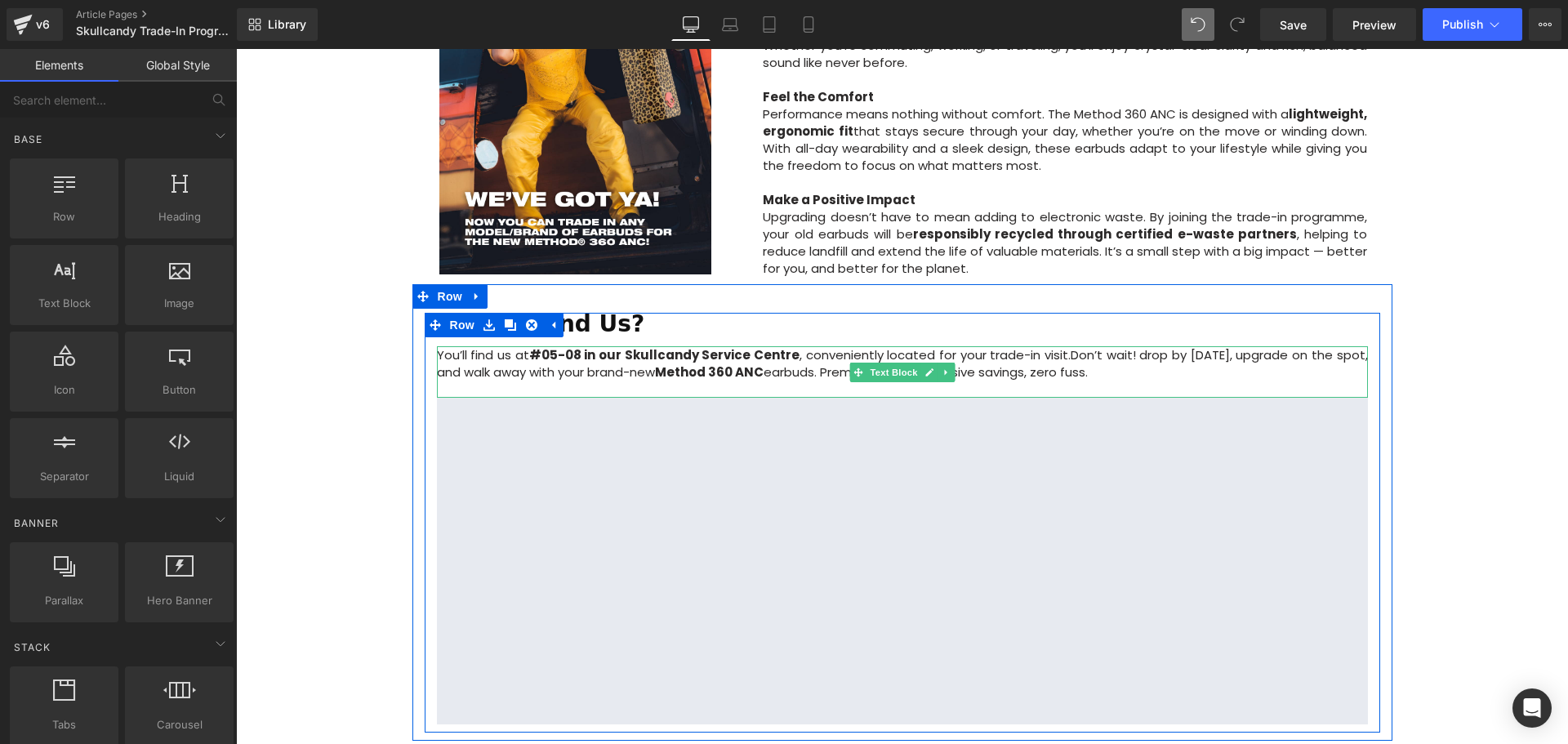
click at [535, 346] on strong "#05-08 in our Skullcandy Service Centre" at bounding box center [664, 355] width 270 height 17
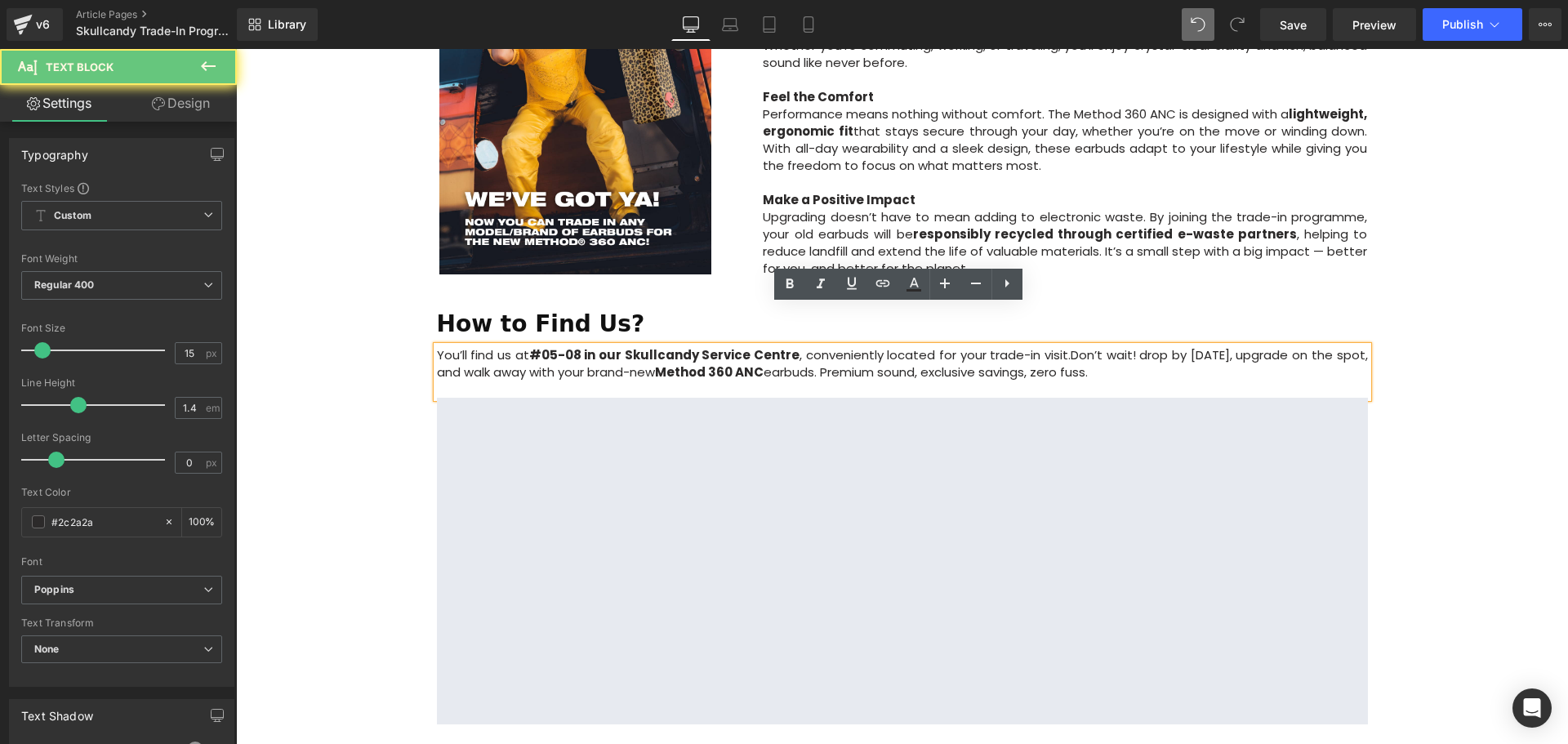
click at [530, 346] on strong "#05-08 in our Skullcandy Service Centre" at bounding box center [664, 355] width 270 height 17
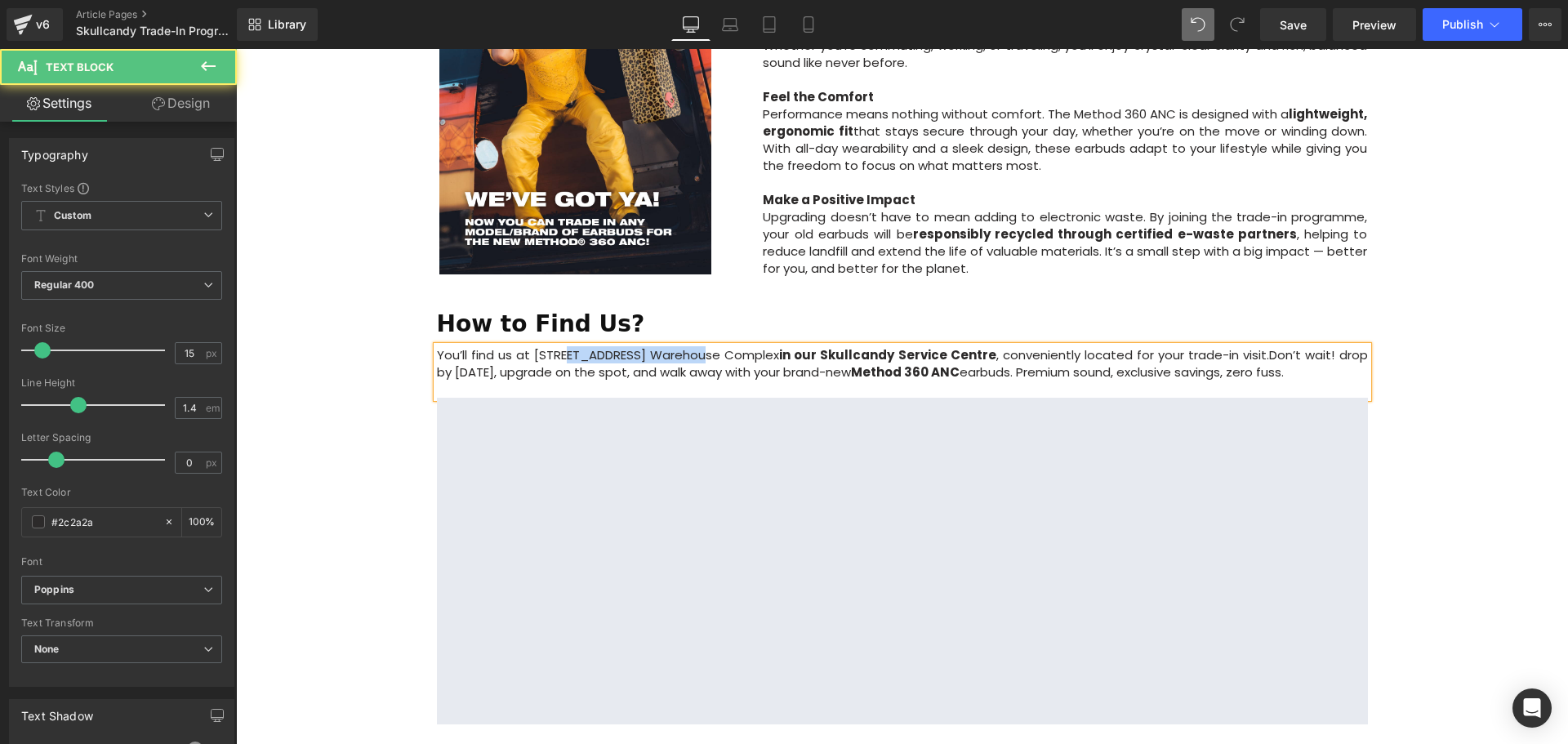
drag, startPoint x: 678, startPoint y: 315, endPoint x: 557, endPoint y: 313, distance: 121.0
click at [557, 346] on p "You’ll find us at 102F Pasir Panjang Road, Citilink Warehouse Complex in our Sk…" at bounding box center [902, 363] width 931 height 34
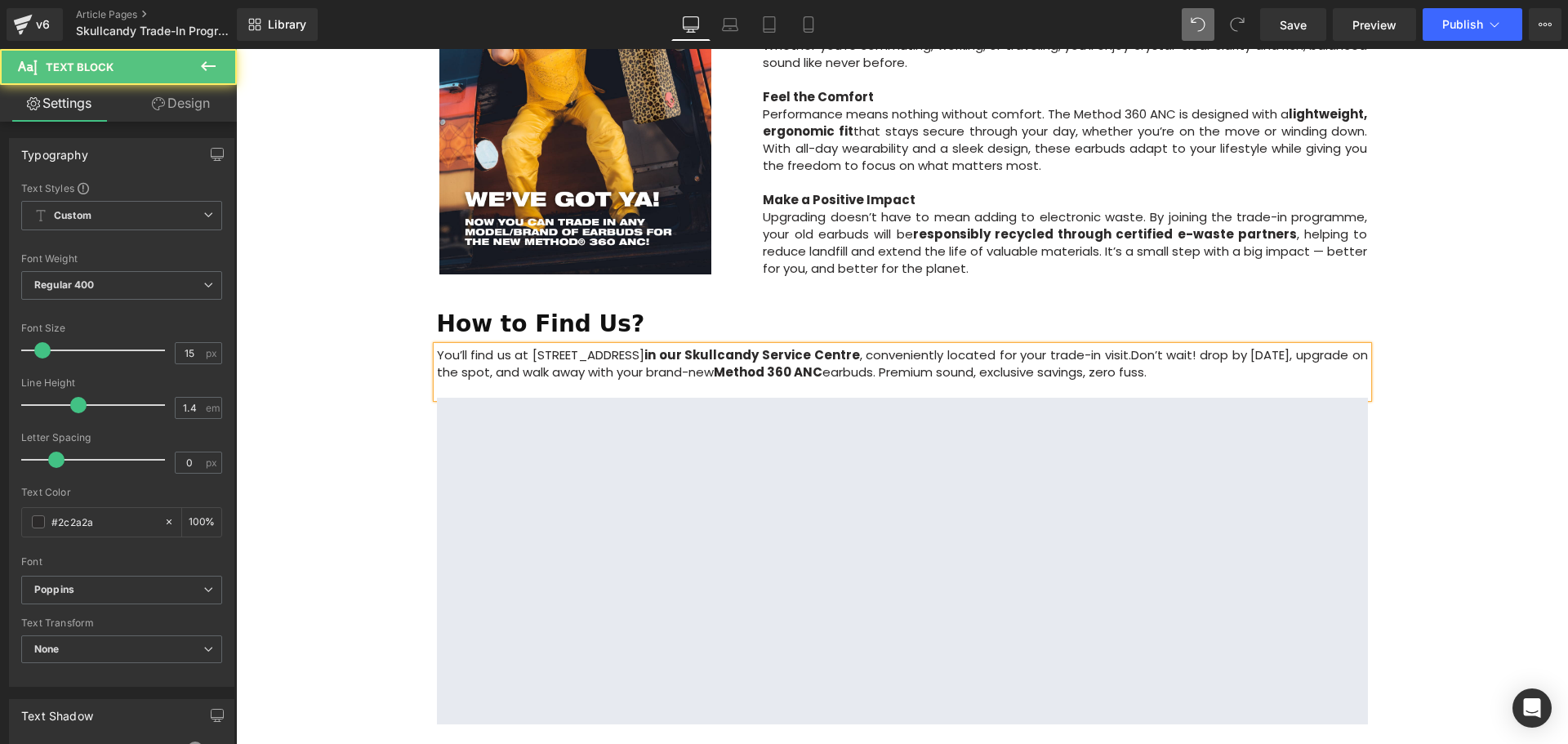
click at [725, 346] on p "You’ll find us at 102F Citilink Warehouse Complex in our Skullcandy Service Cen…" at bounding box center [902, 363] width 931 height 34
drag, startPoint x: 786, startPoint y: 313, endPoint x: 801, endPoint y: 315, distance: 15.1
click at [801, 346] on strong "in our Skullcandy Service Centre" at bounding box center [752, 355] width 216 height 17
drag, startPoint x: 808, startPoint y: 316, endPoint x: 884, endPoint y: 311, distance: 76.2
click at [852, 346] on strong "our Skullcandy Service Centre" at bounding box center [750, 355] width 202 height 17
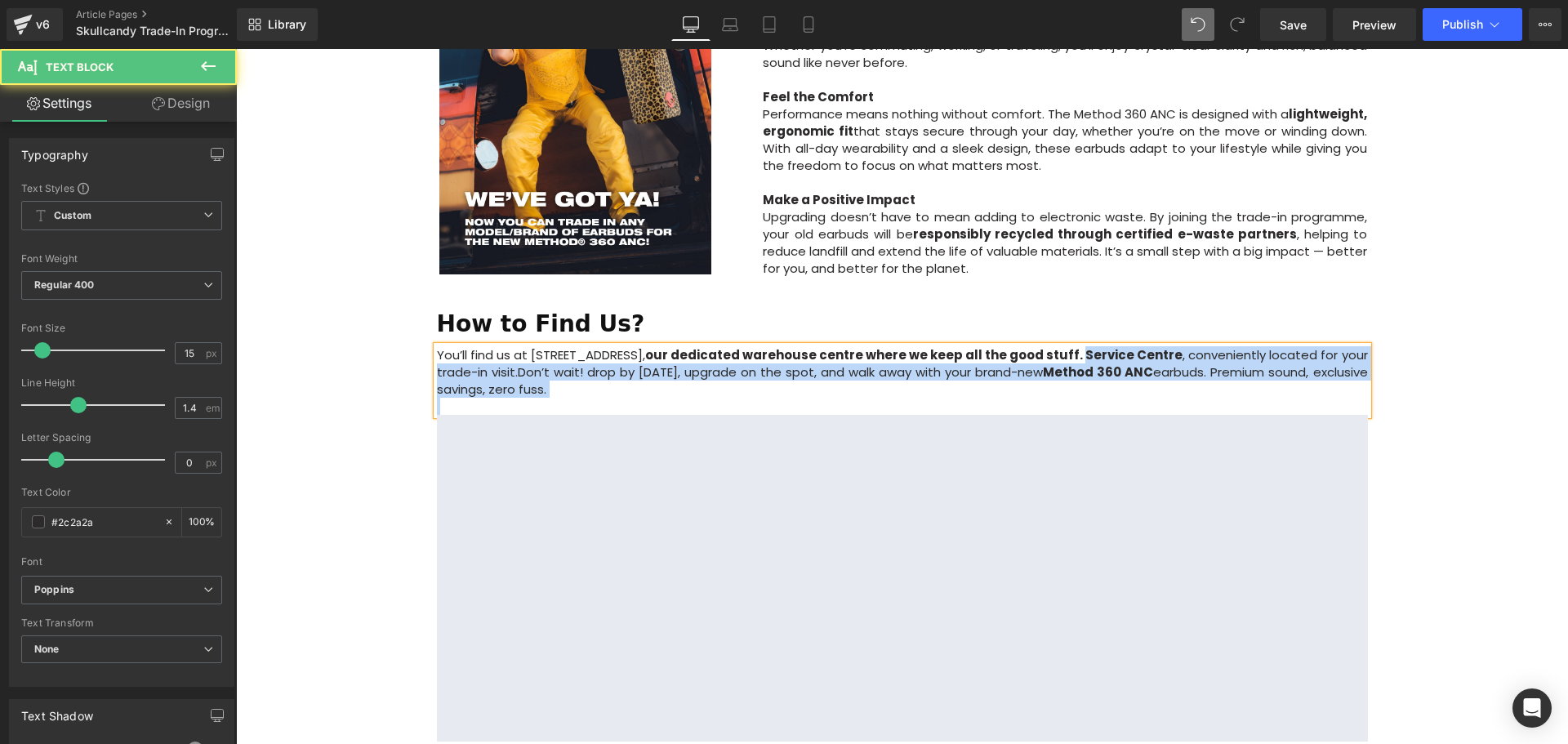
drag, startPoint x: 1267, startPoint y: 312, endPoint x: 1364, endPoint y: 312, distance: 97.0
click at [1364, 346] on div "You’ll find us at 102F Citilink Warehouse Complex, #05-08, our dedicated wareho…" at bounding box center [902, 380] width 931 height 69
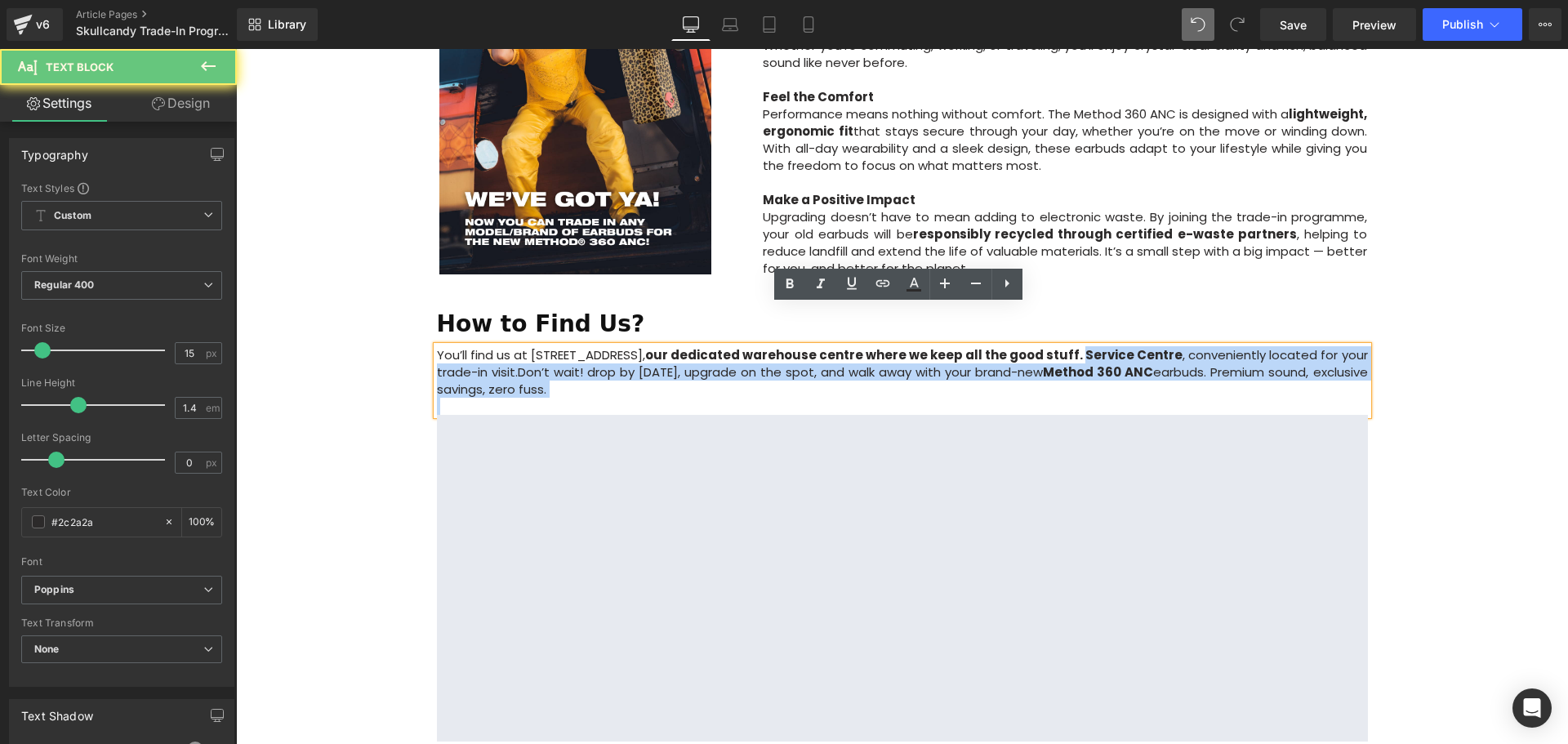
click at [1184, 346] on strong "our dedicated warehouse centre where we keep all the good stuff. Service Centre" at bounding box center [915, 355] width 538 height 17
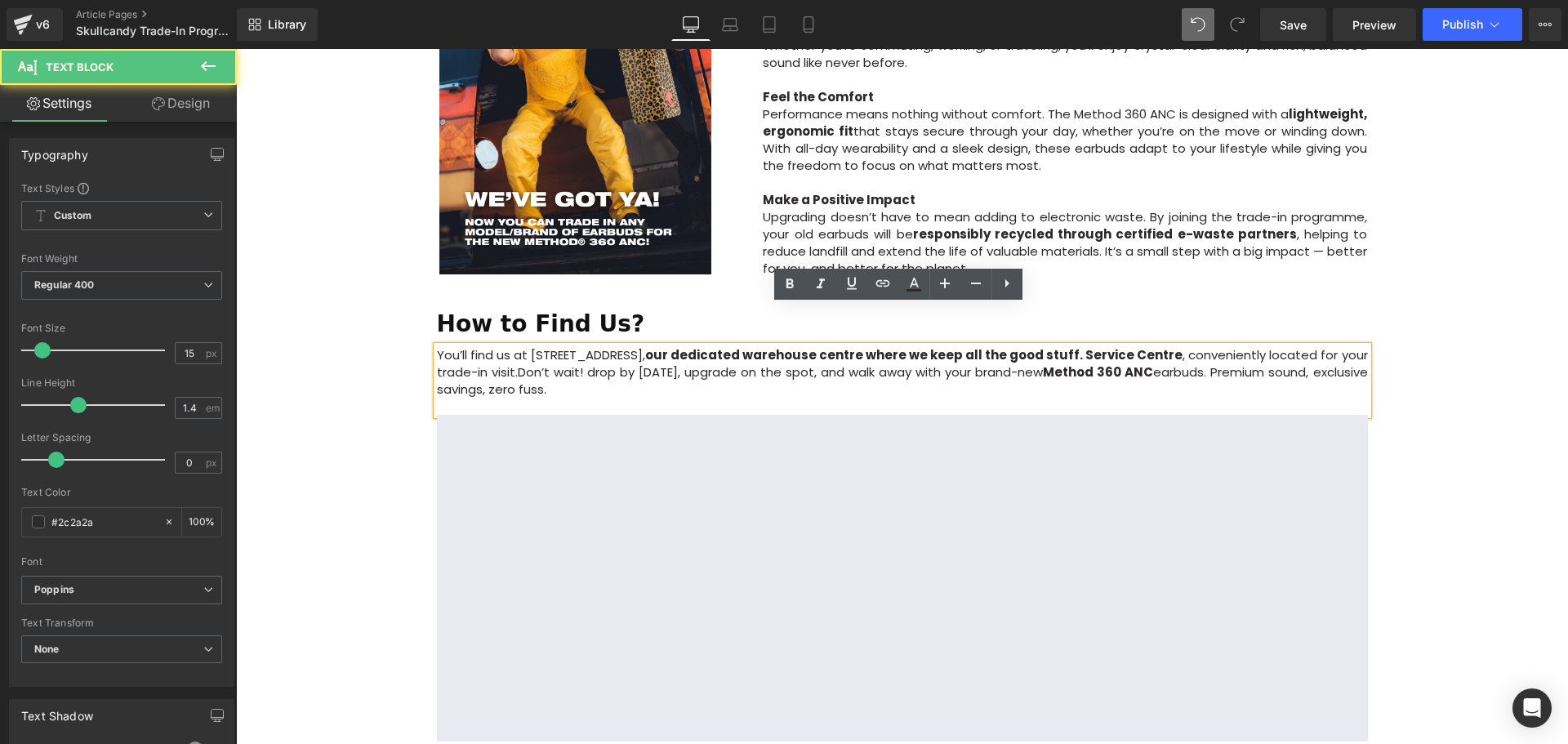
click at [1184, 346] on strong "our dedicated warehouse centre where we keep all the good stuff. Service Centre" at bounding box center [915, 355] width 538 height 17
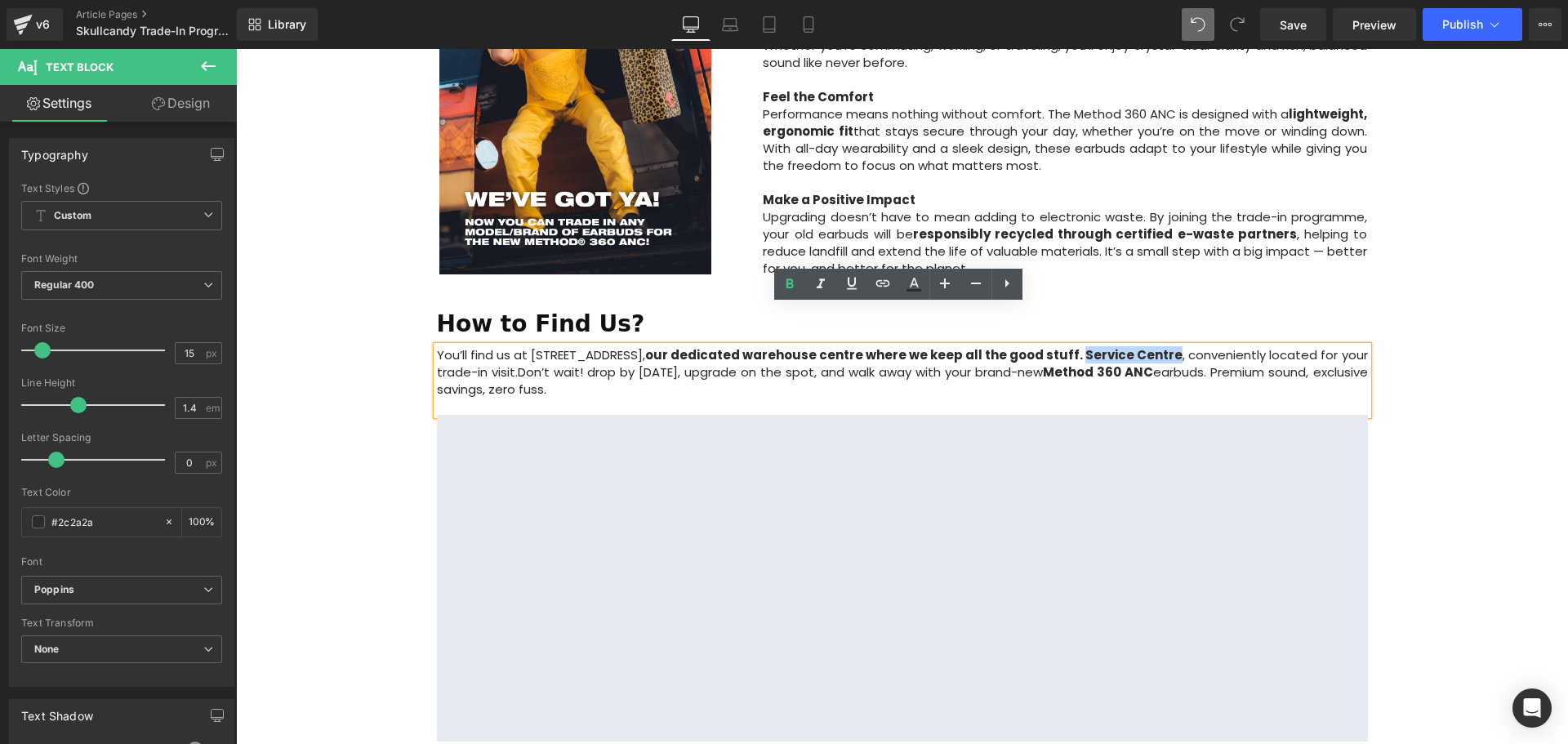
drag, startPoint x: 1263, startPoint y: 317, endPoint x: 1361, endPoint y: 313, distance: 98.1
click at [1184, 346] on strong "our dedicated warehouse centre where we keep all the good stuff. Service Centre" at bounding box center [915, 355] width 538 height 17
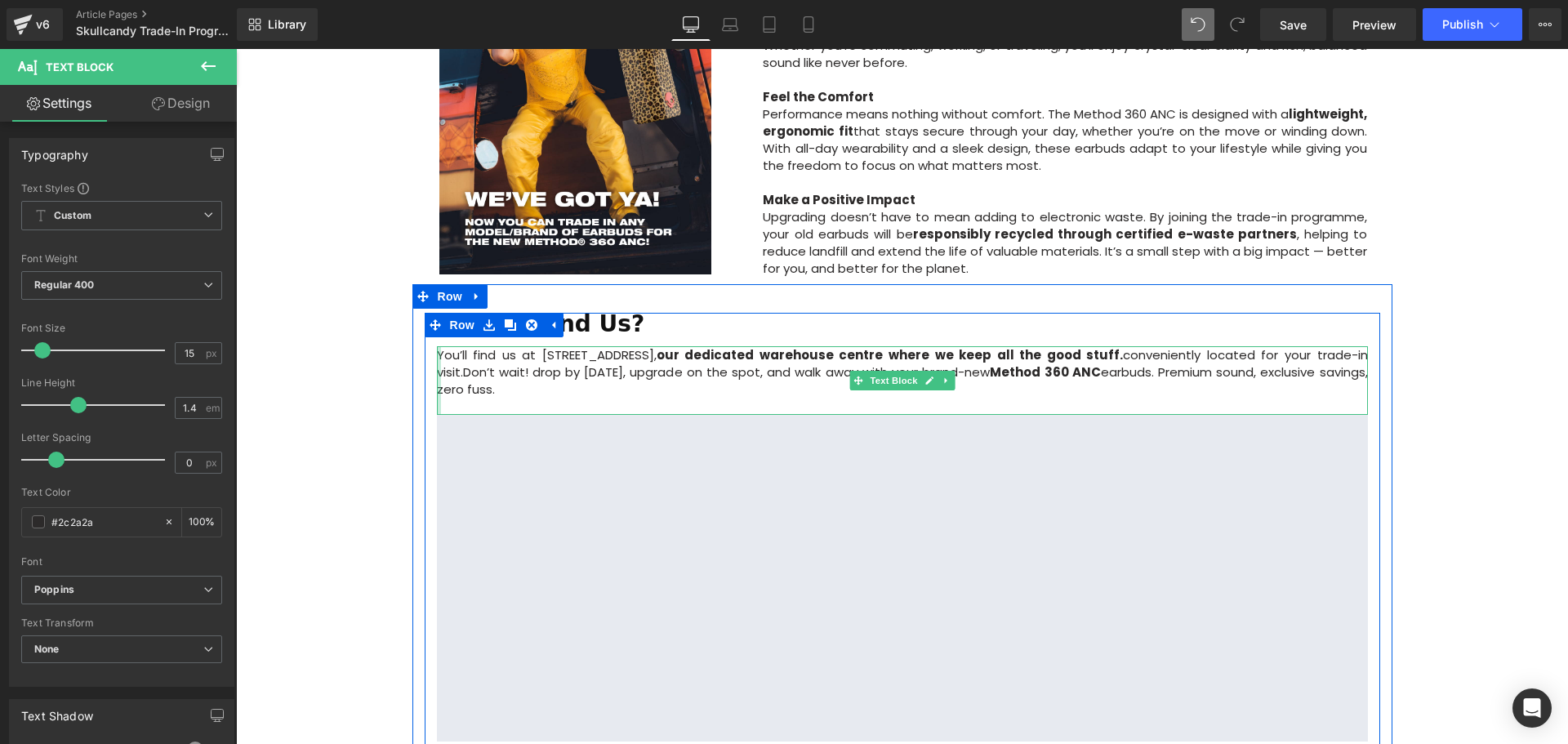
drag, startPoint x: 712, startPoint y: 345, endPoint x: 435, endPoint y: 316, distance: 278.5
click at [437, 346] on div "You’ll find us at 102F Citilink Warehouse Complex, #05-08, our dedicated wareho…" at bounding box center [902, 380] width 931 height 69
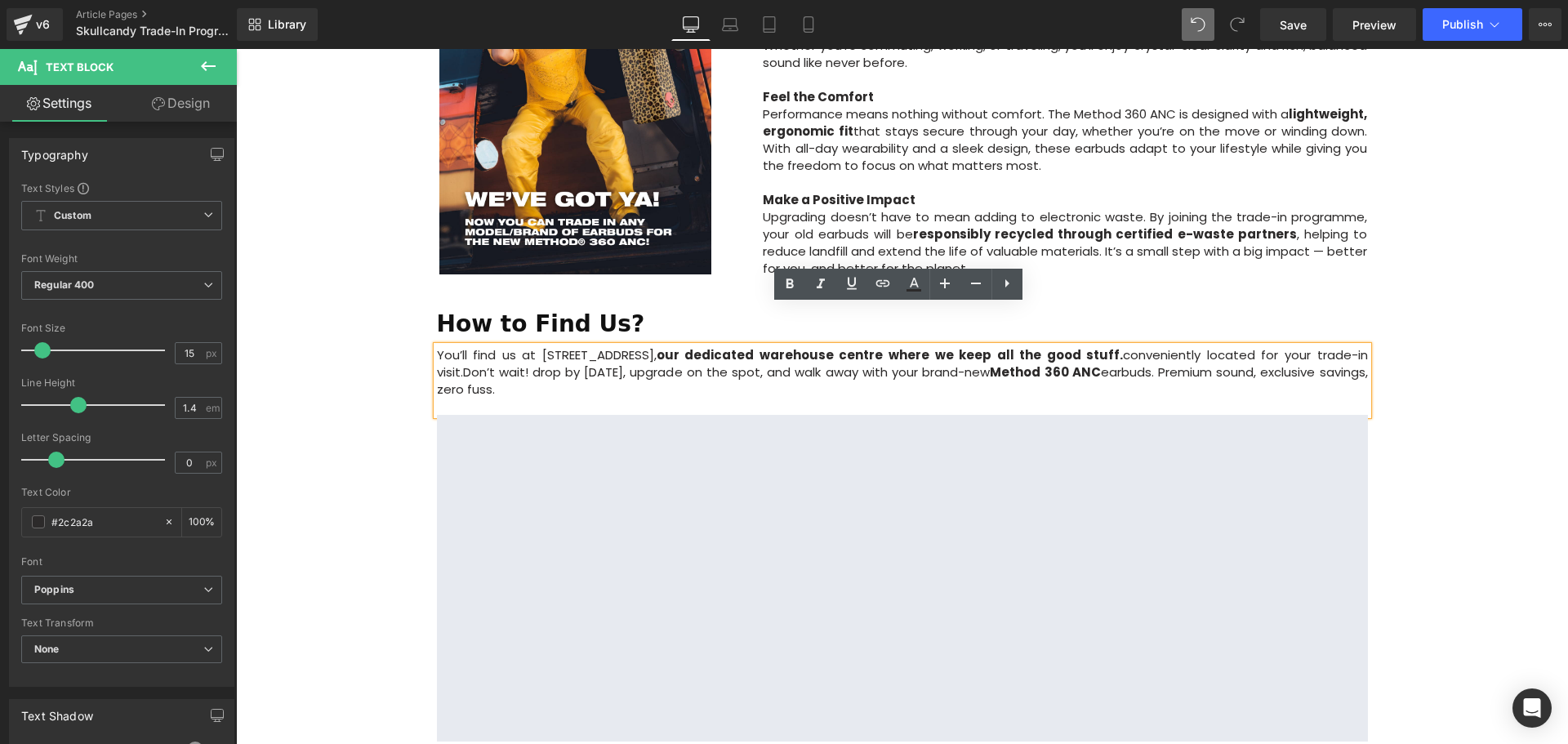
copy p "You’ll find us at 102F Citilink Warehouse Complex, #05-08, our dedicated wareho…"
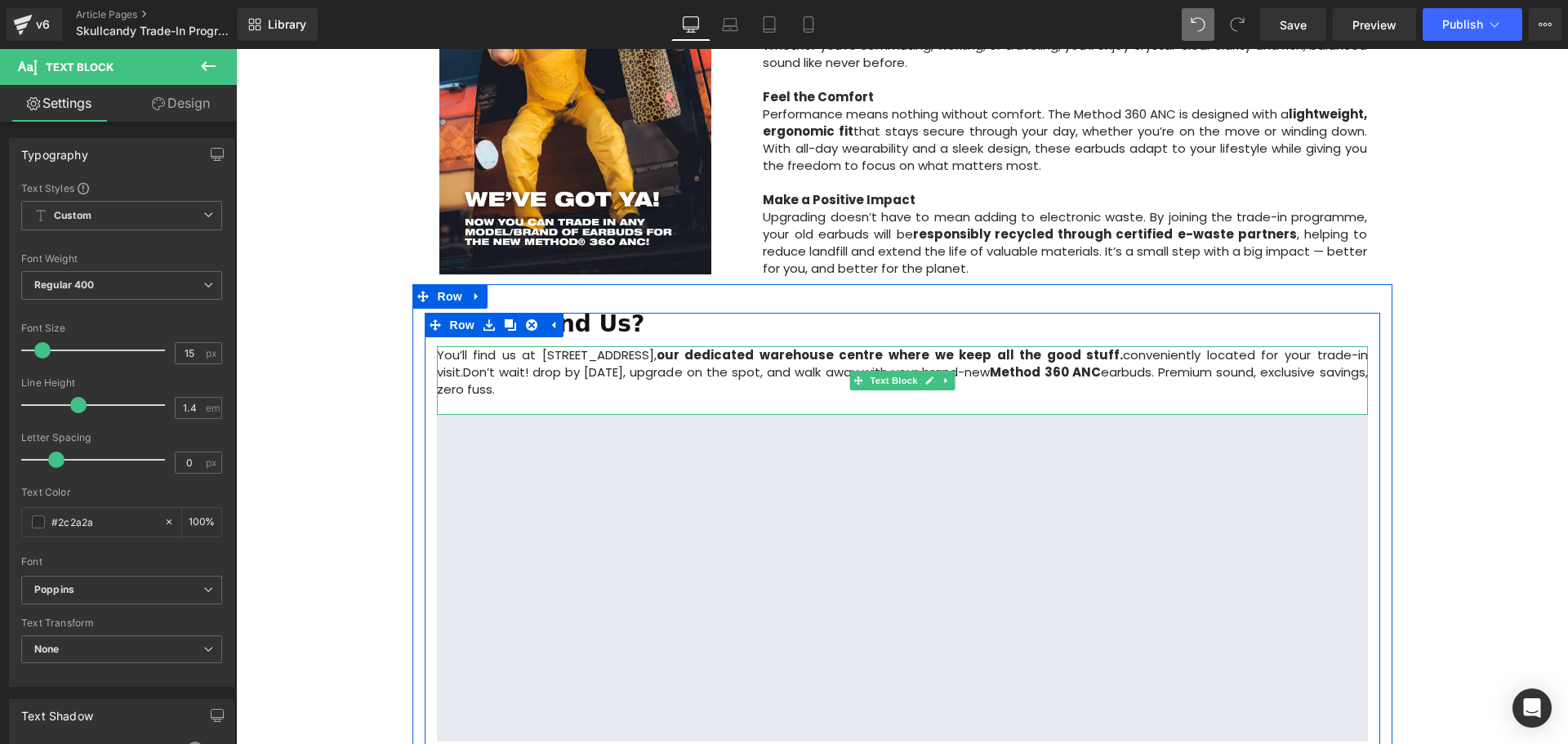
click at [969, 347] on p "You’ll find us at 102F Citilink Warehouse Complex, #05-08, our dedicated wareho…" at bounding box center [902, 372] width 931 height 51
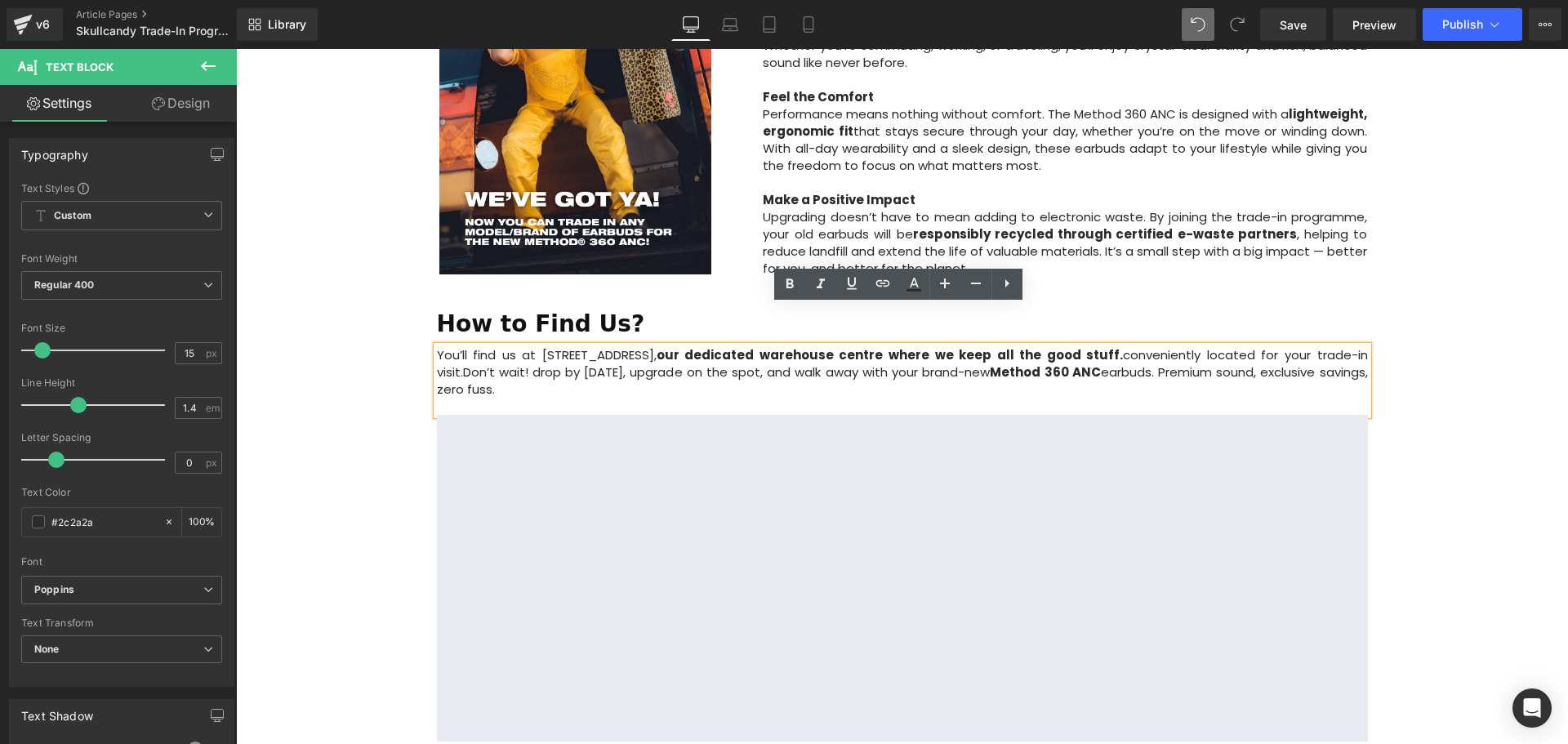
drag, startPoint x: 619, startPoint y: 355, endPoint x: 434, endPoint y: 312, distance: 189.9
click at [437, 346] on p "You’ll find us at 102F Citilink Warehouse Complex, #05-08, our dedicated wareho…" at bounding box center [902, 372] width 931 height 51
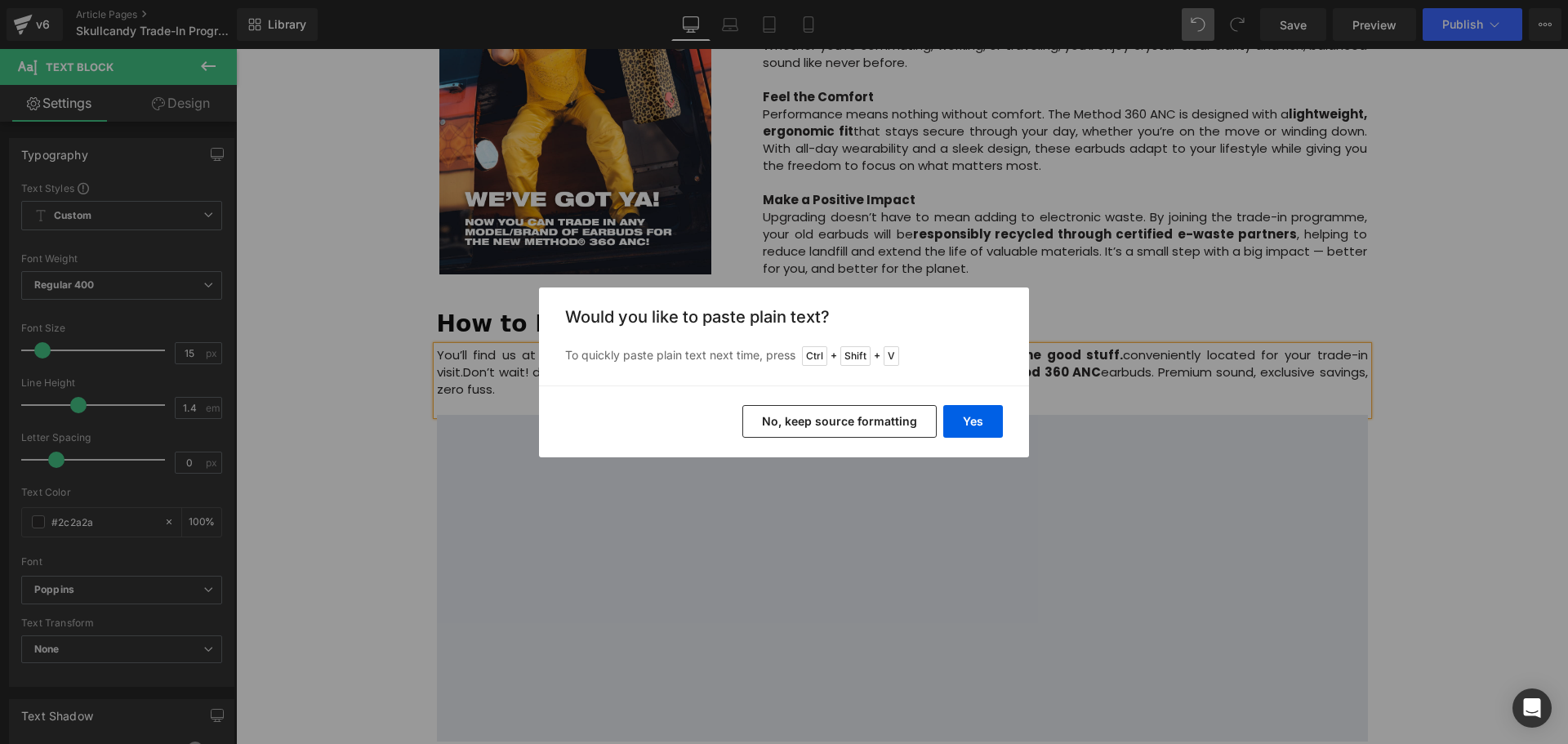
click at [911, 426] on button "No, keep source formatting" at bounding box center [839, 422] width 195 height 33
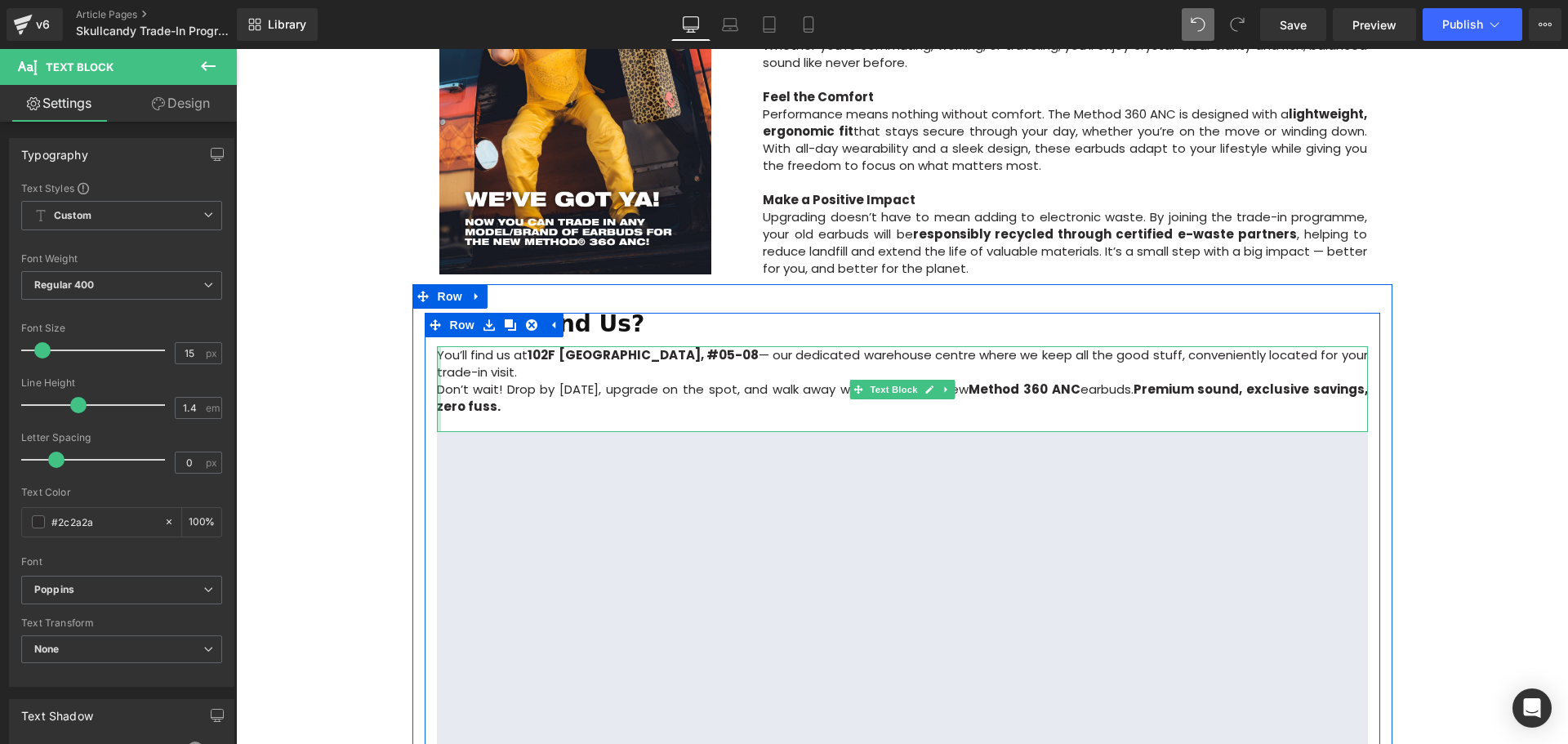
click at [437, 348] on div at bounding box center [438, 389] width 4 height 86
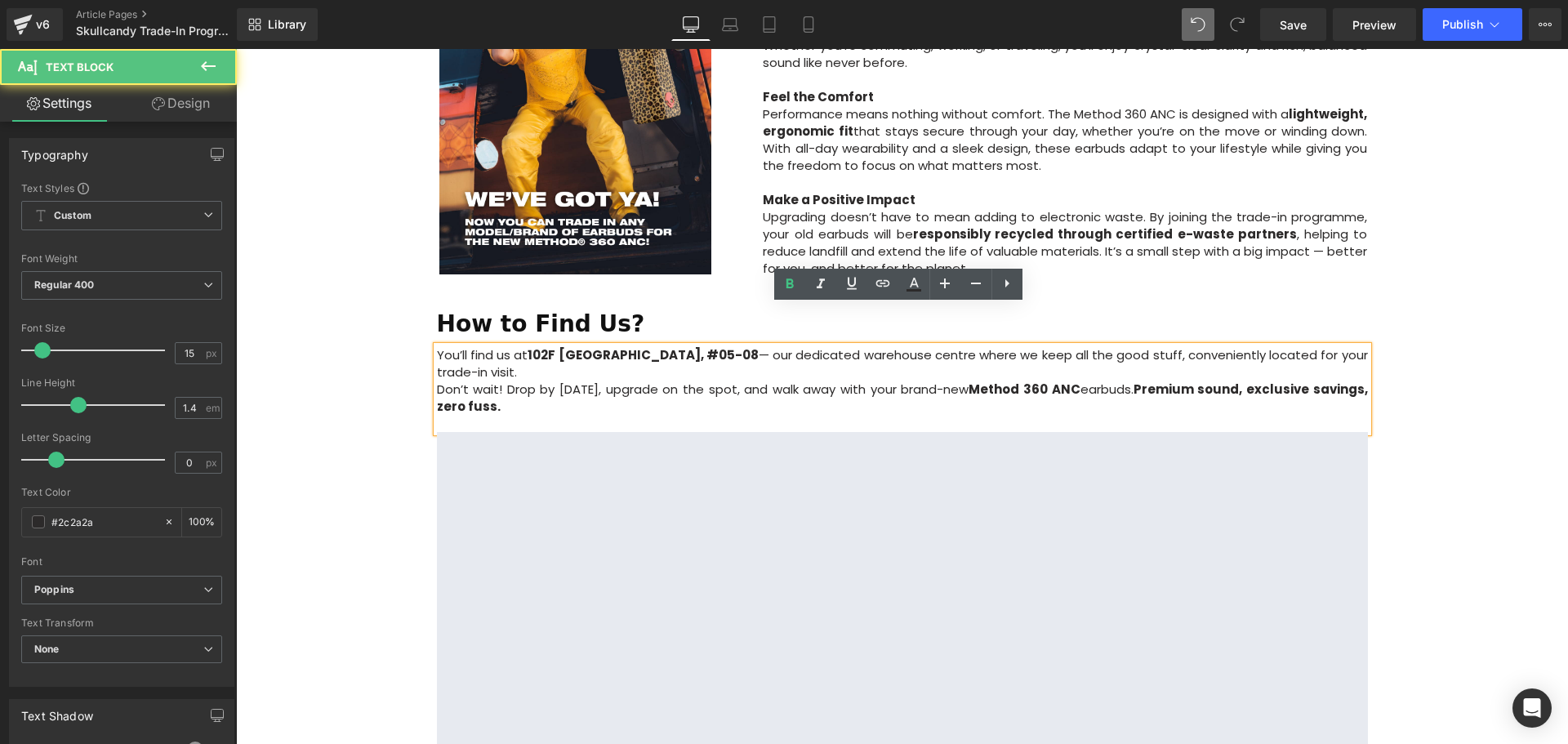
click at [439, 380] on p "Don’t wait! Drop by today, upgrade on the spot, and walk away with your brand-n…" at bounding box center [902, 397] width 931 height 34
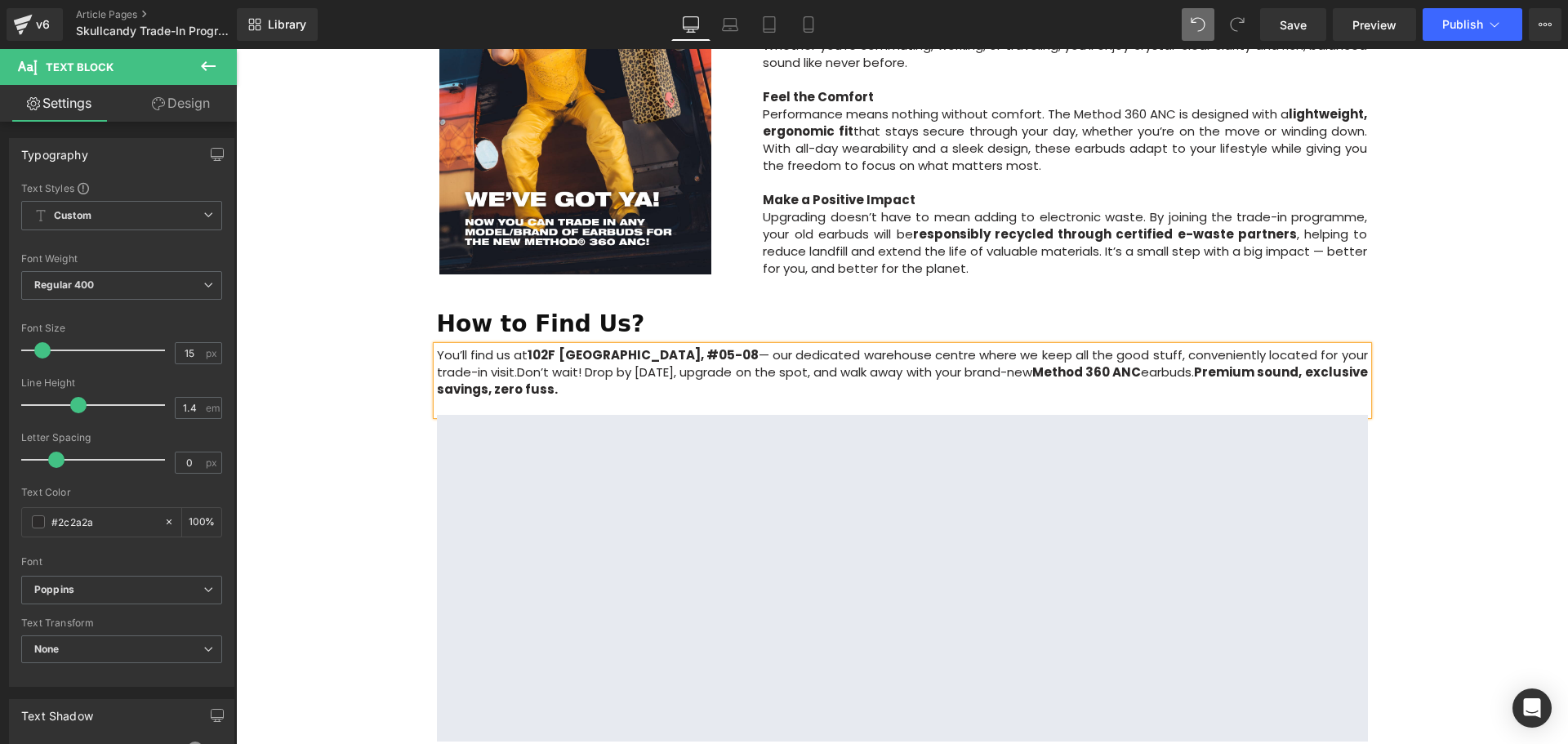
click at [627, 363] on span "Don’t wait! Drop by today, upgrade on the spot, and walk away with your brand-n…" at bounding box center [774, 372] width 515 height 17
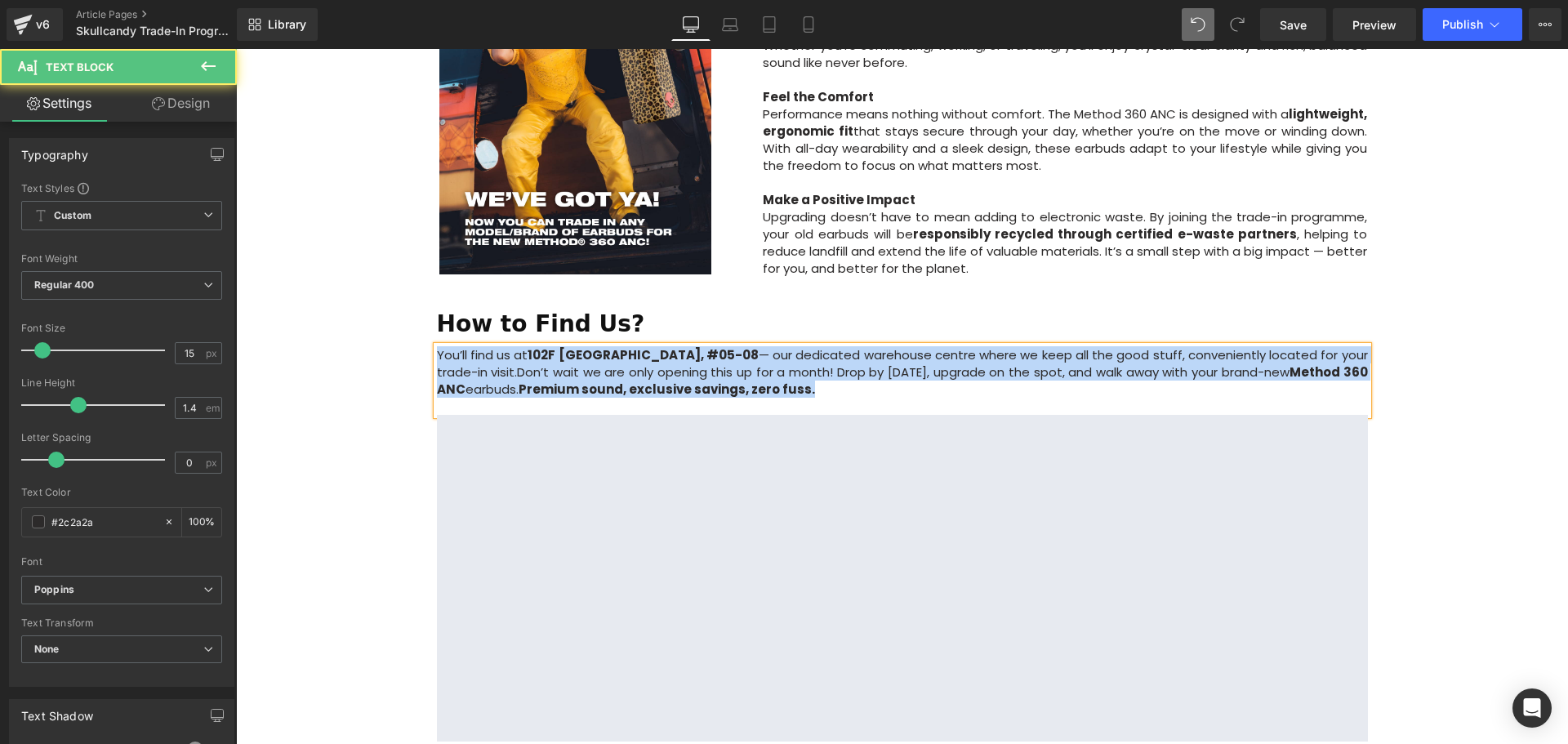
drag, startPoint x: 901, startPoint y: 347, endPoint x: 434, endPoint y: 314, distance: 468.2
click at [437, 346] on p "You’ll find us at 102F Citilink Warehouse Complex, #05-08 — our dedicated wareh…" at bounding box center [902, 372] width 931 height 51
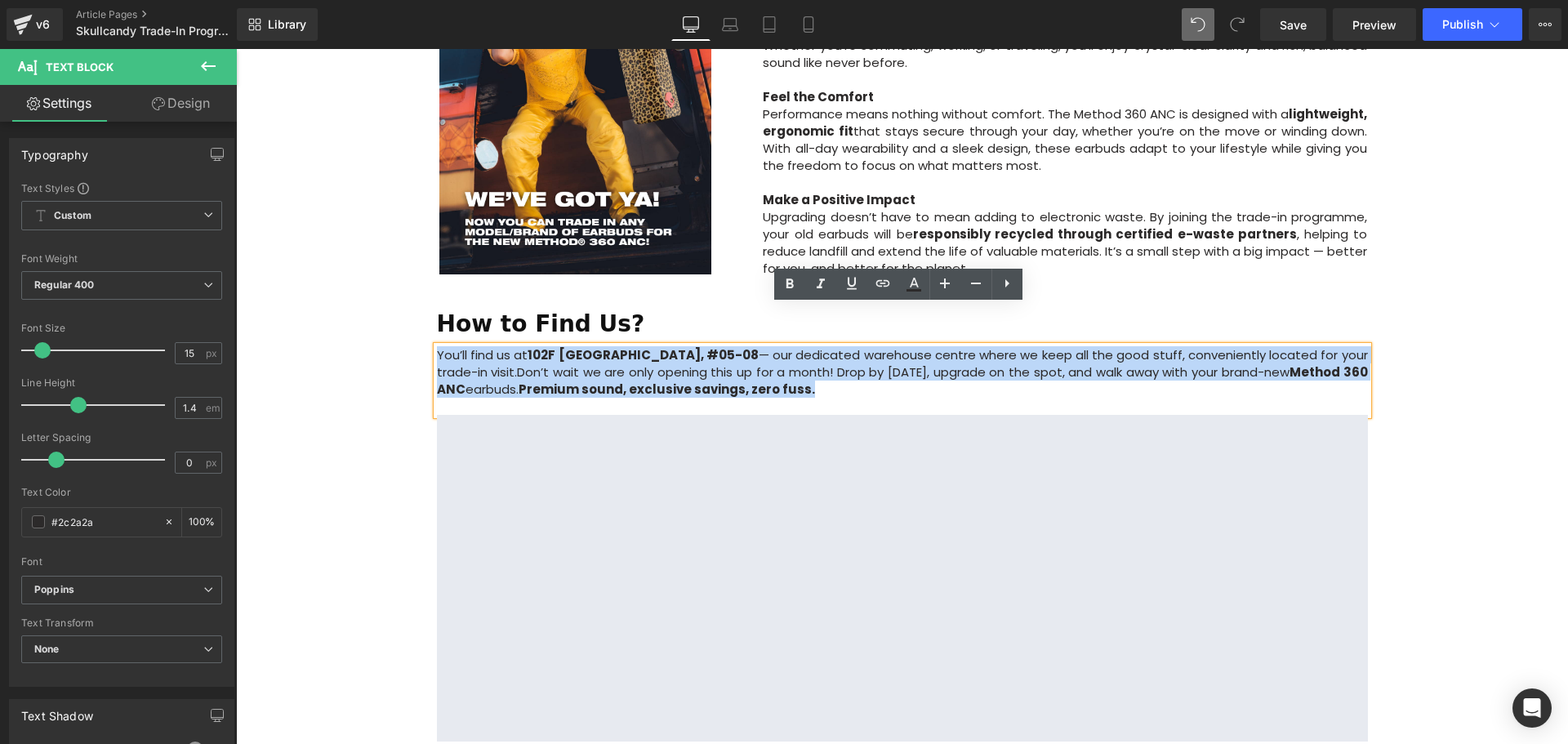
copy p "You’ll find us at 102F Citilink Warehouse Complex, #05-08 — our dedicated wareh…"
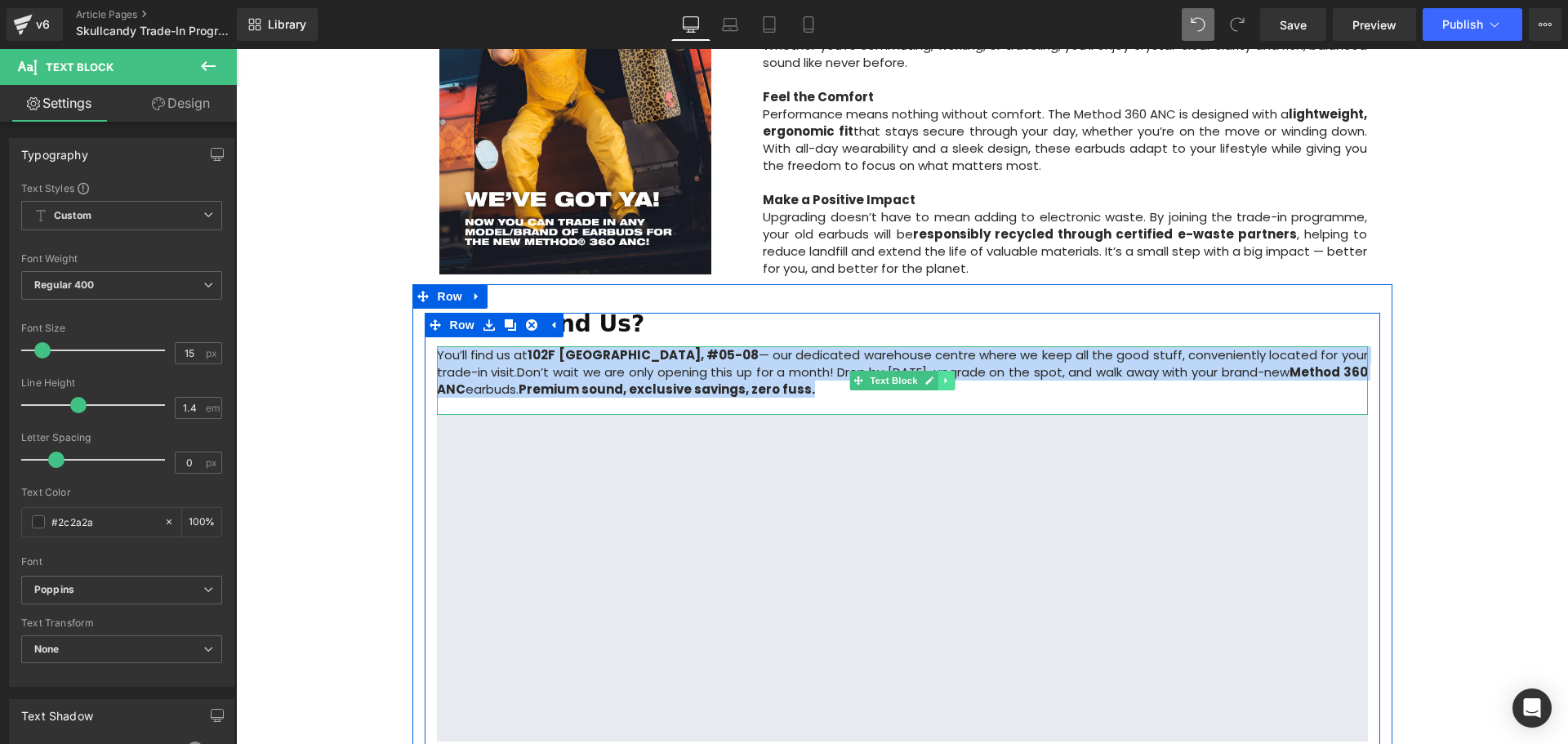
click at [938, 371] on link at bounding box center [947, 380] width 17 height 19
click at [1059, 346] on p "You’ll find us at 102F Citilink Warehouse Complex, #05-08 — our dedicated wareh…" at bounding box center [902, 372] width 931 height 51
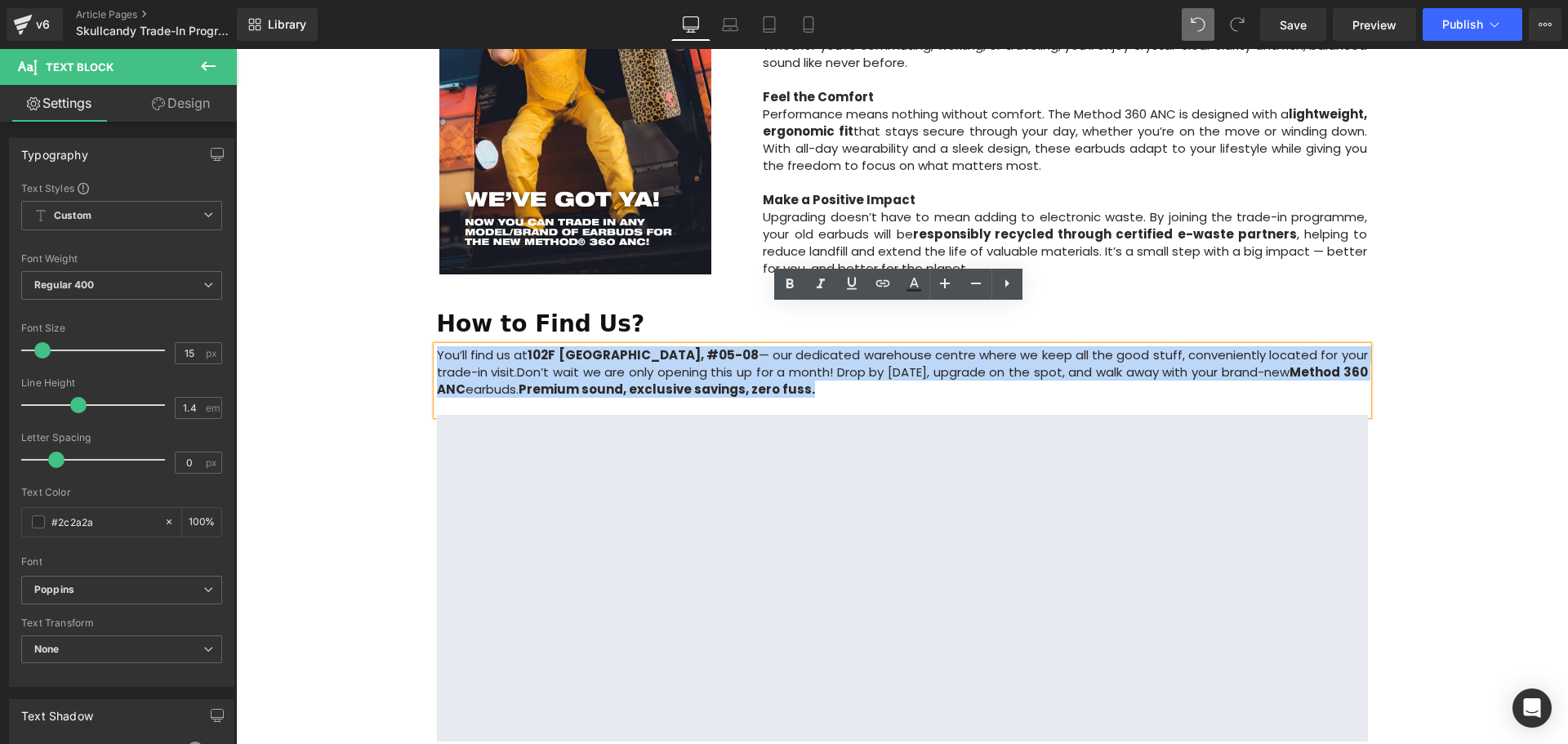
drag, startPoint x: 654, startPoint y: 337, endPoint x: 425, endPoint y: 312, distance: 230.4
click at [425, 312] on div "How to Find Us? Heading You’ll find us at 102F Citilink Warehouse Complex, #05-…" at bounding box center [902, 526] width 955 height 429
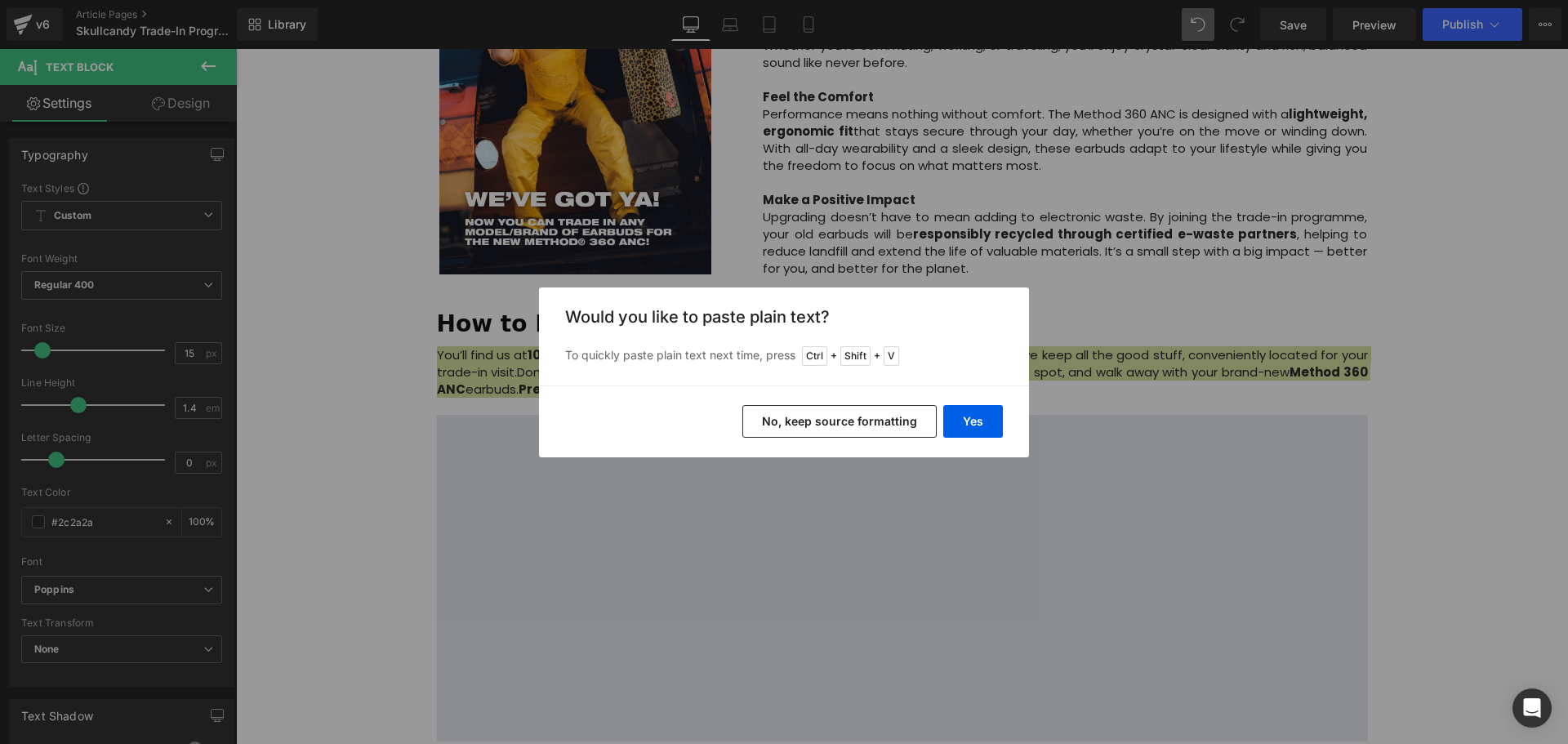
click at [865, 427] on button "No, keep source formatting" at bounding box center [839, 422] width 195 height 33
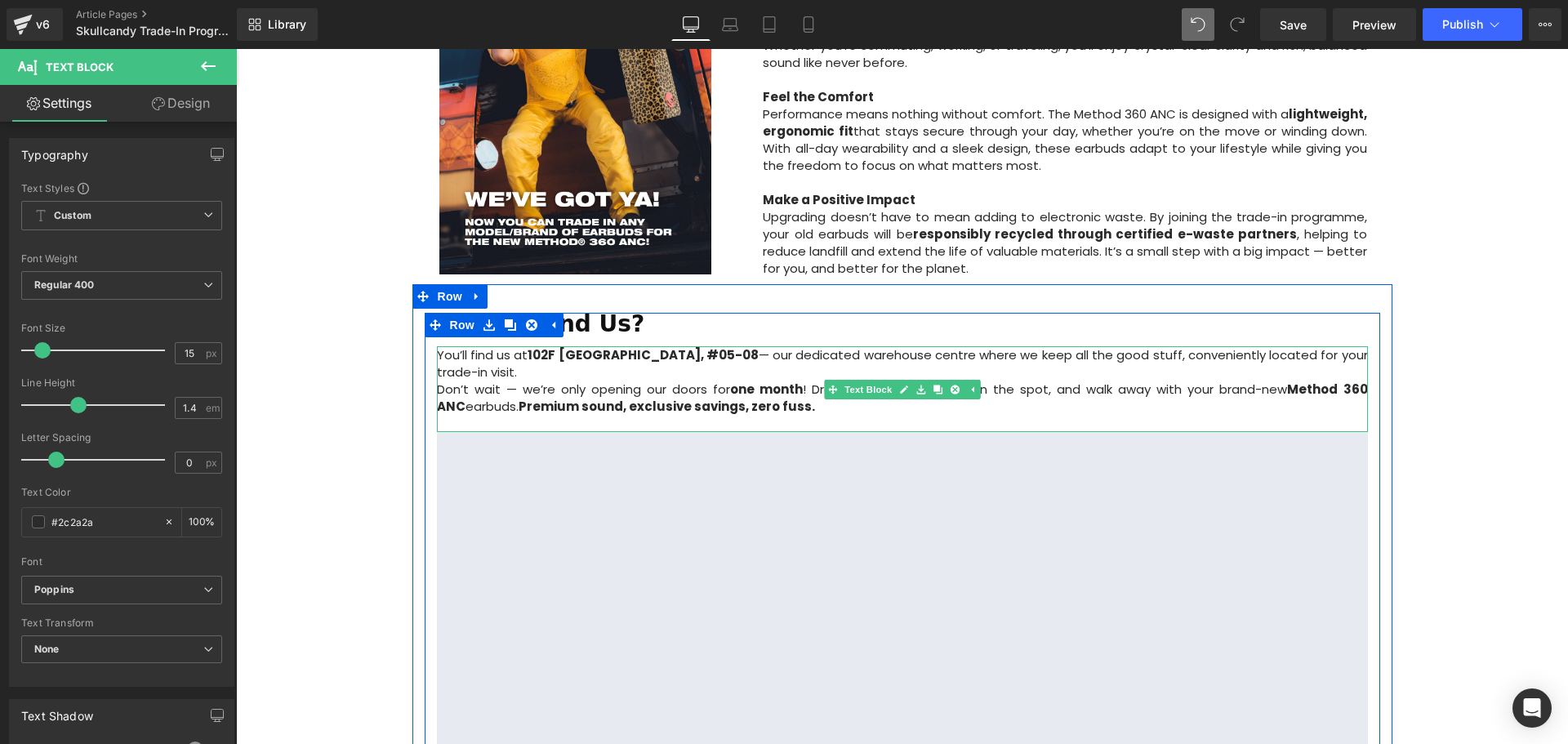
click at [619, 380] on p "Don’t wait — we’re only opening our doors for one month ! Drop by today, upgrad…" at bounding box center [902, 397] width 931 height 34
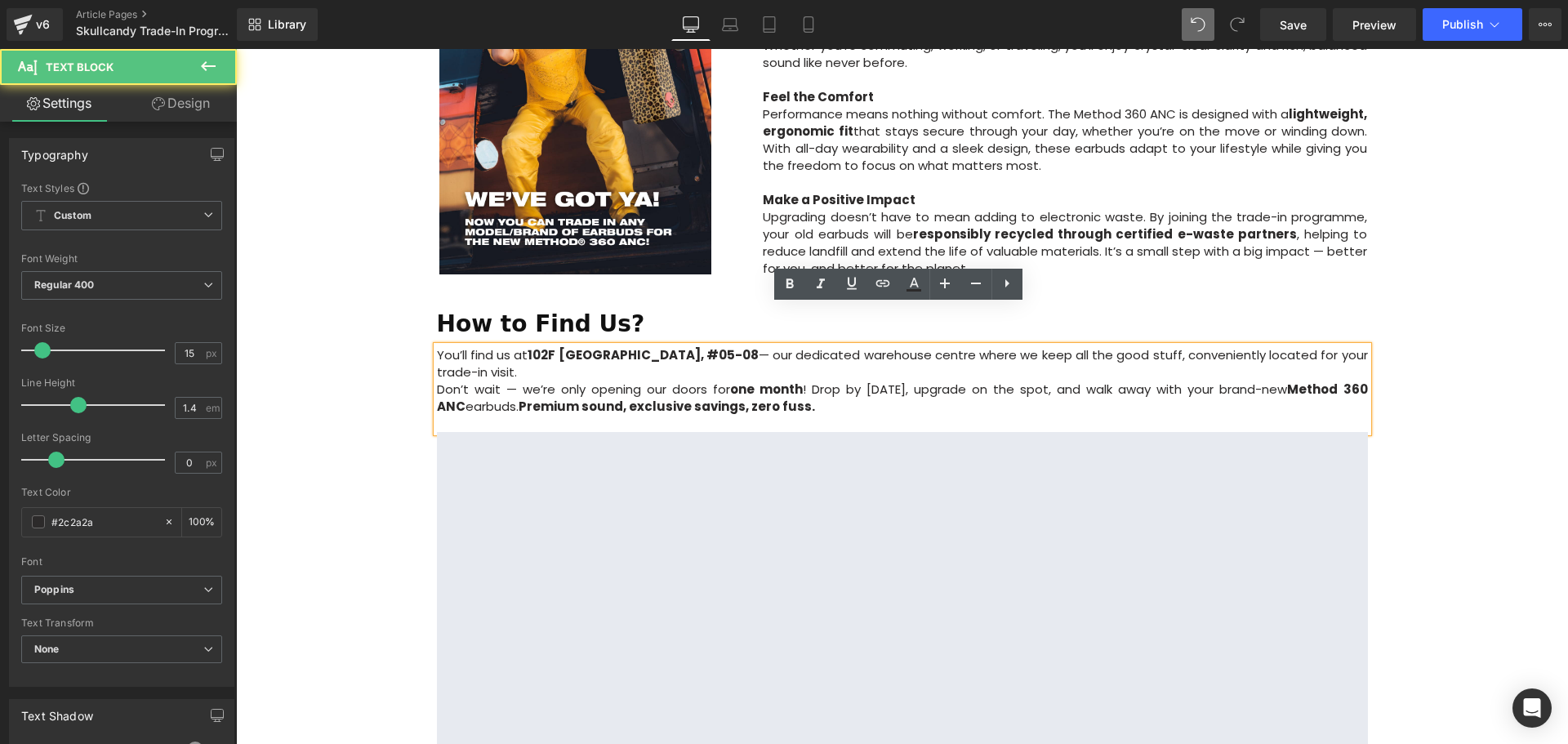
click at [632, 346] on p "You’ll find us at 102F Citilink Warehouse Complex, #05-08 — our dedicated wareh…" at bounding box center [902, 363] width 931 height 34
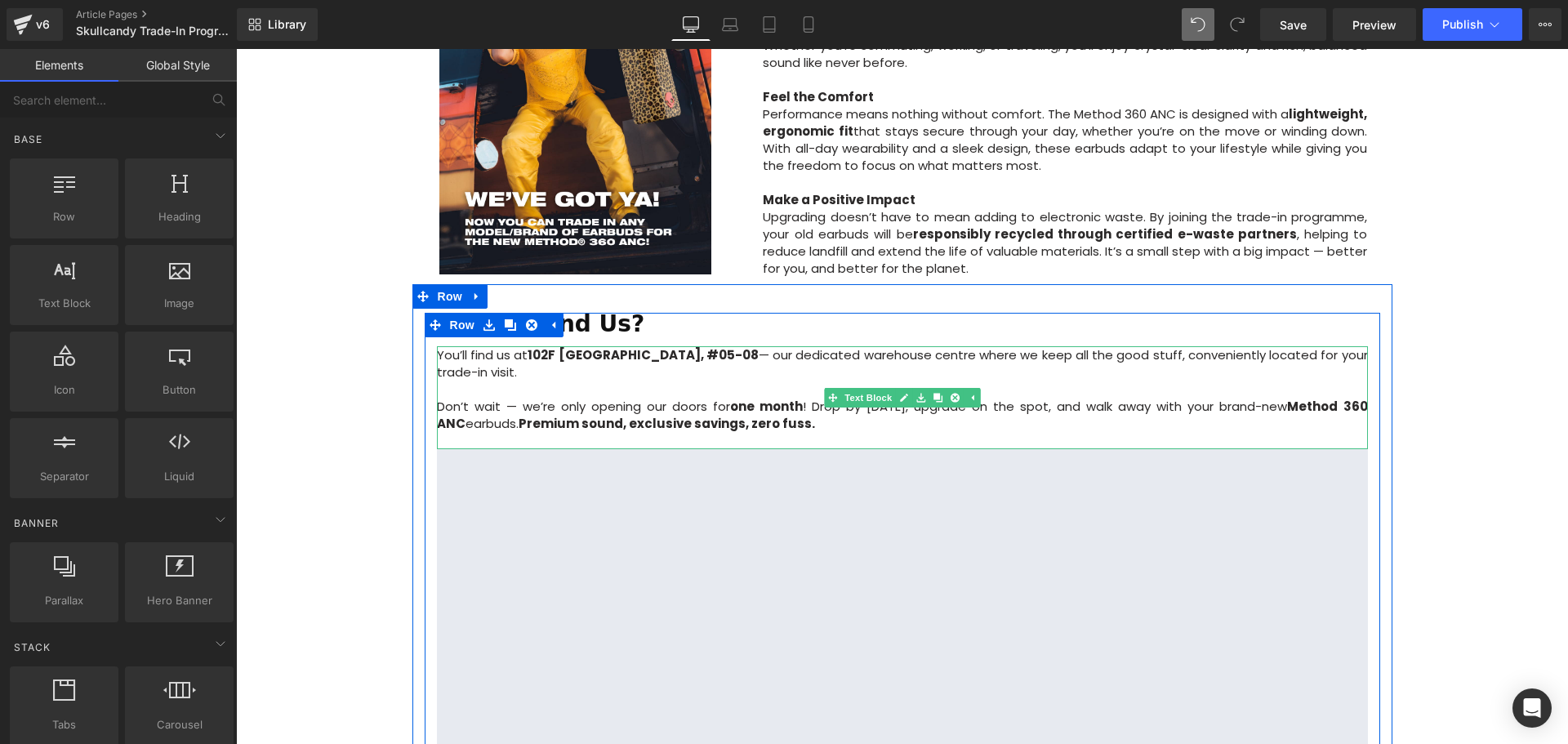
click at [812, 346] on p "You’ll find us at 102F Citilink Warehouse Complex, #05-08 — our dedicated wareh…" at bounding box center [902, 363] width 931 height 34
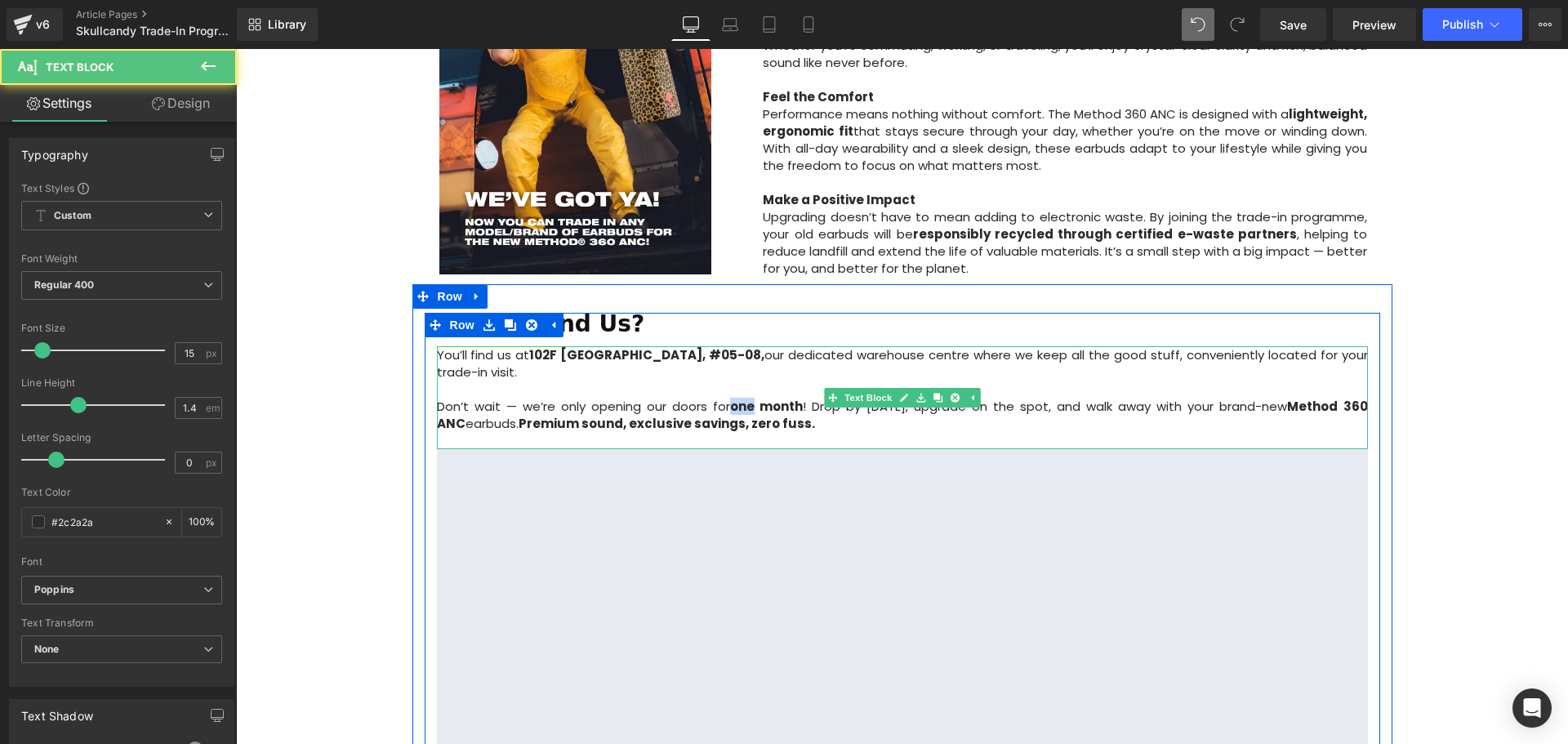
click at [716, 398] on p "Don’t wait — we’re only opening our doors for one month ! Drop by today, upgrad…" at bounding box center [902, 414] width 931 height 34
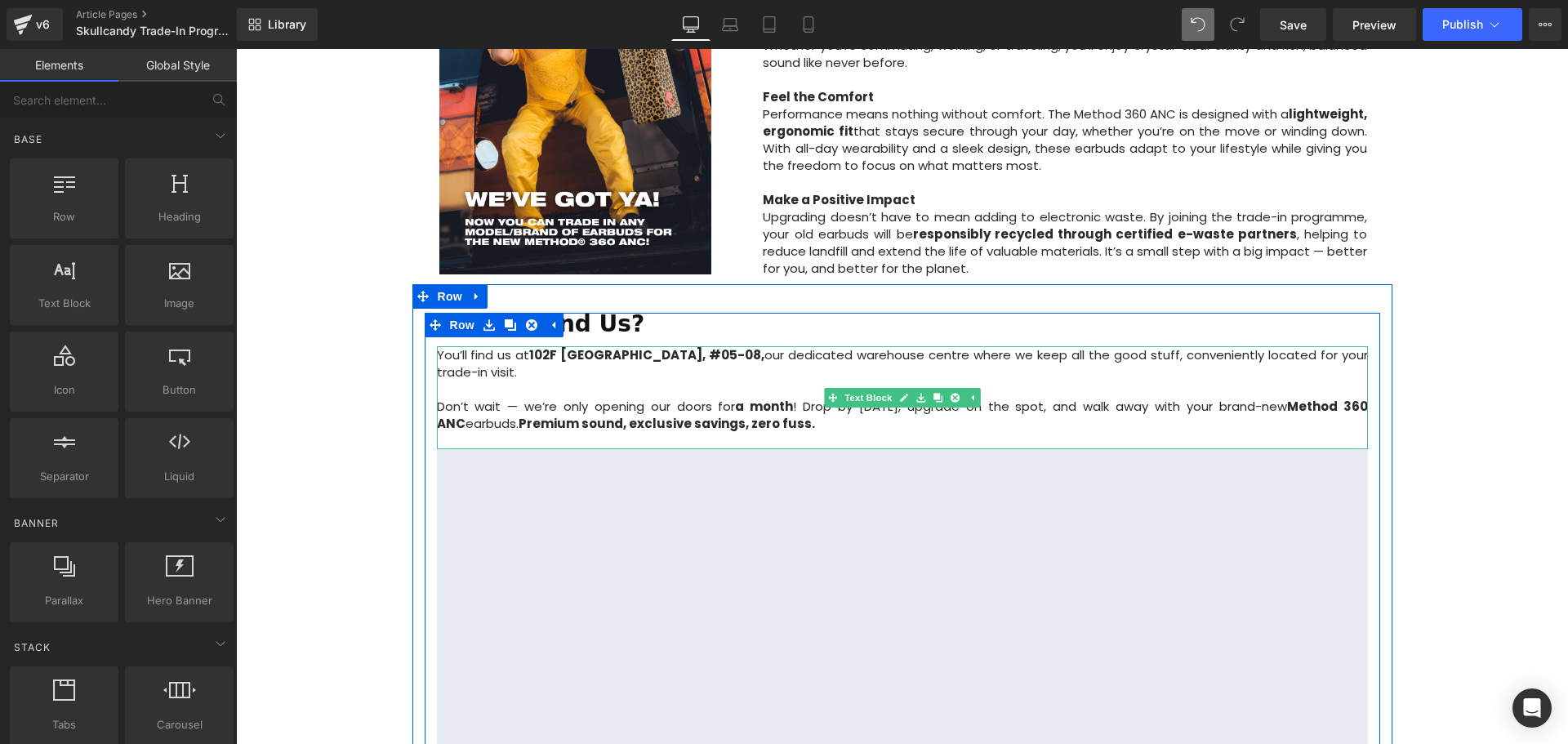
click at [787, 398] on p "Don’t wait — we’re only opening our doors for a month ! Drop by today, upgrade …" at bounding box center [902, 414] width 931 height 34
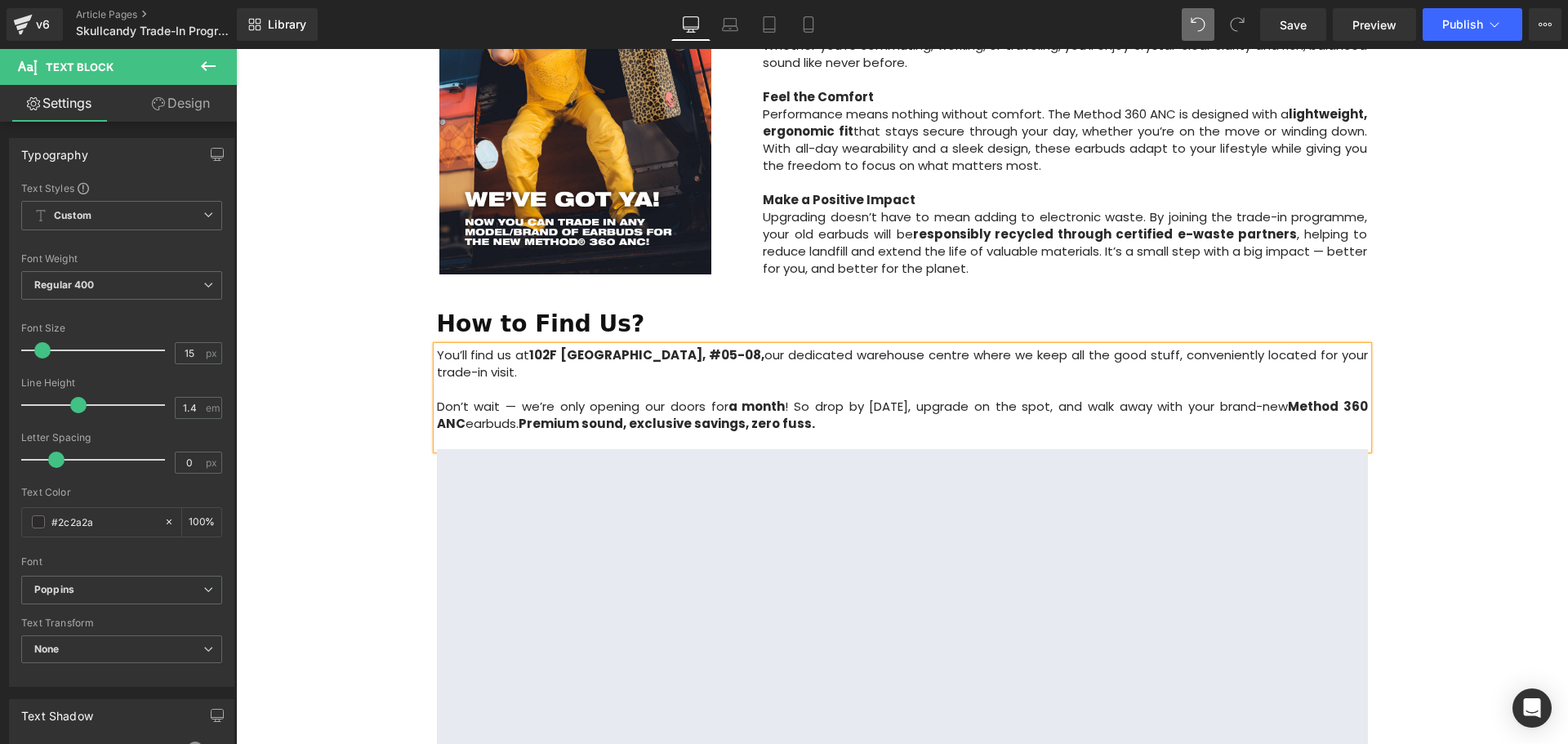
click at [905, 398] on p "Don’t wait — we’re only opening our doors for a month ! So drop by today, upgra…" at bounding box center [902, 414] width 931 height 34
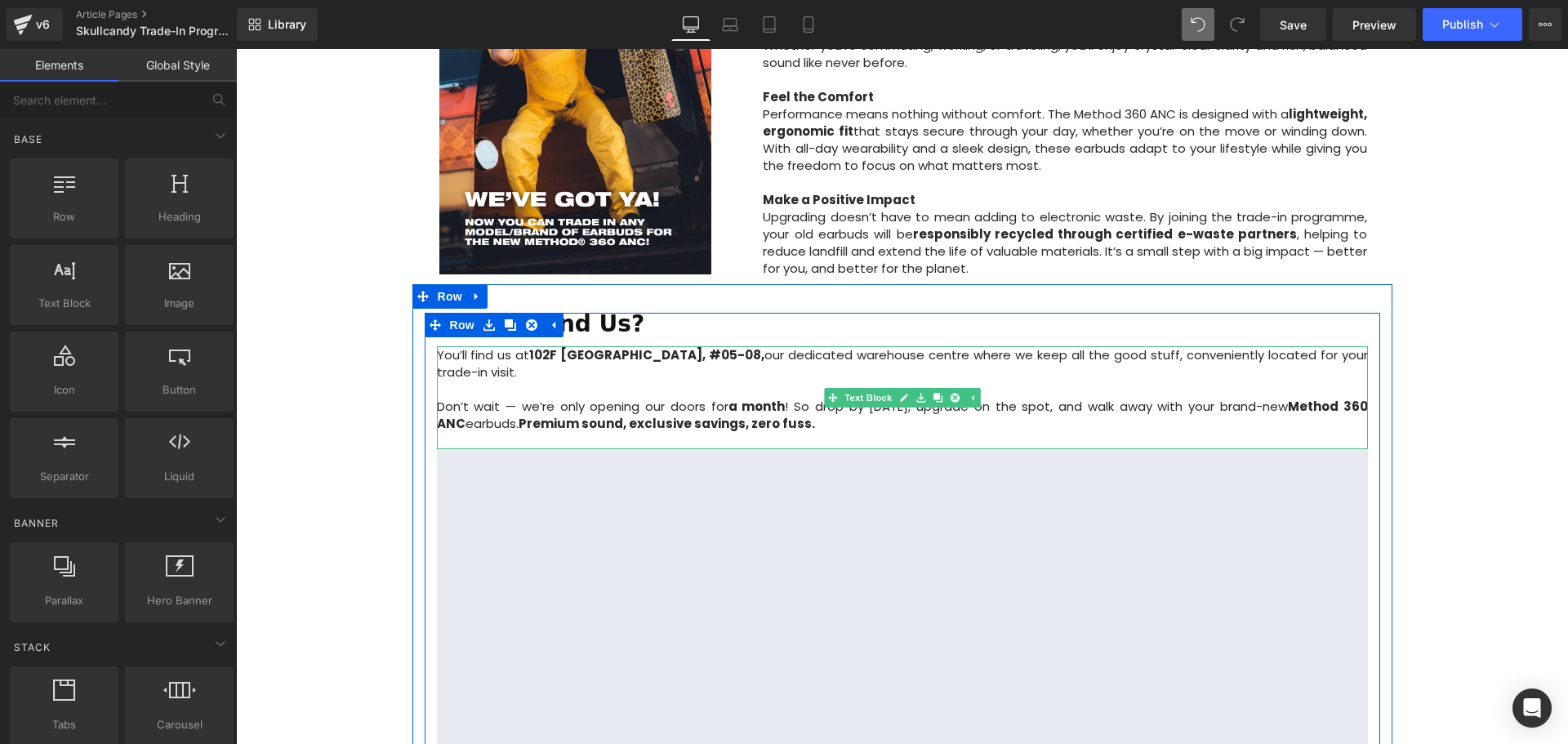
click at [488, 398] on p "Don’t wait — we’re only opening our doors for a month ! So drop by today, upgra…" at bounding box center [902, 414] width 931 height 34
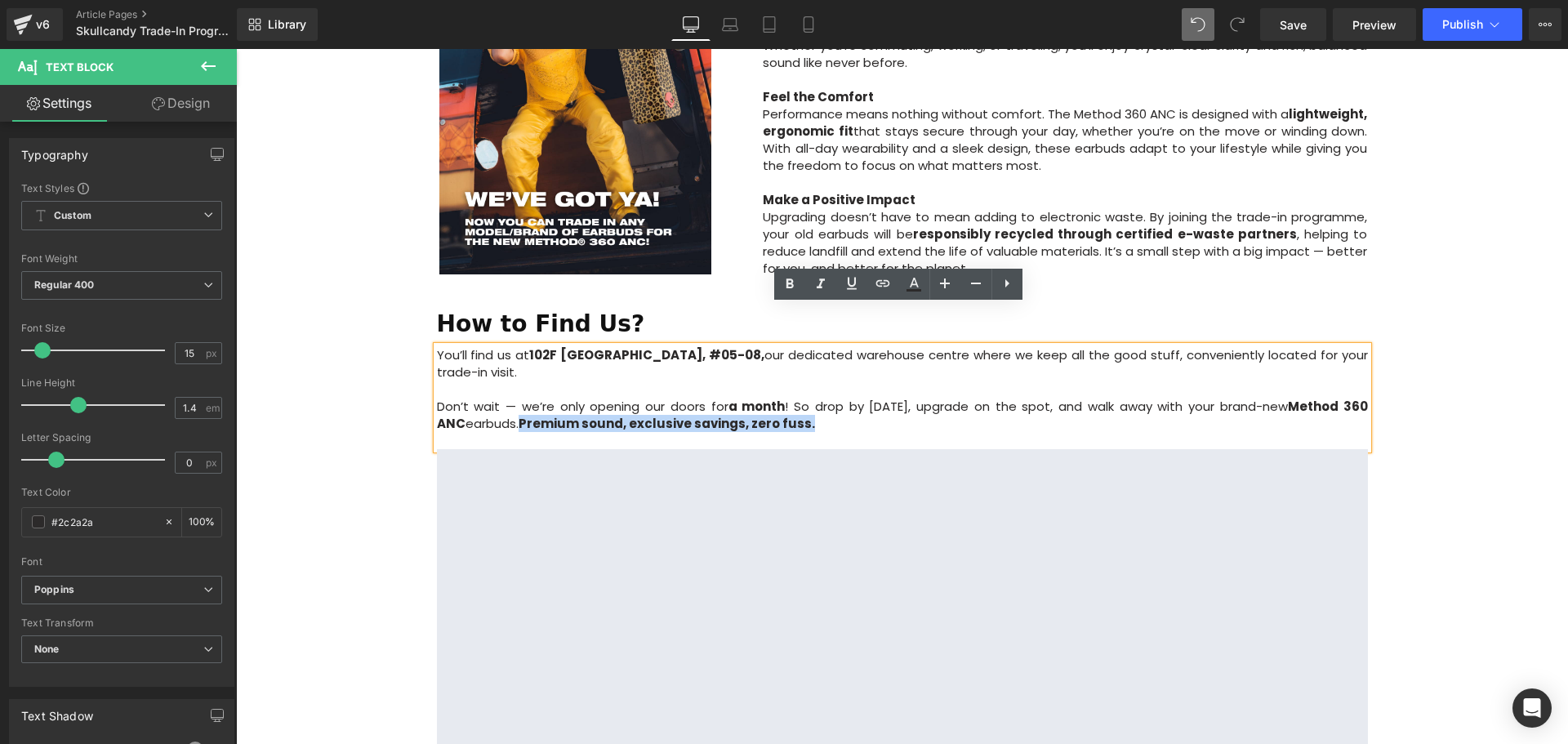
drag, startPoint x: 491, startPoint y: 382, endPoint x: 813, endPoint y: 379, distance: 322.0
click at [813, 398] on p "Don’t wait — we’re only opening our doors for a month ! So drop by today, upgra…" at bounding box center [902, 414] width 931 height 34
click at [834, 398] on p "Don’t wait — we’re only opening our doors for a month ! So drop by today, upgra…" at bounding box center [902, 414] width 931 height 34
click at [508, 398] on p "Don’t wait — we’re only opening our doors for a month ! So drop by today, upgra…" at bounding box center [902, 414] width 931 height 34
drag, startPoint x: 1198, startPoint y: 14, endPoint x: 1194, endPoint y: 40, distance: 26.3
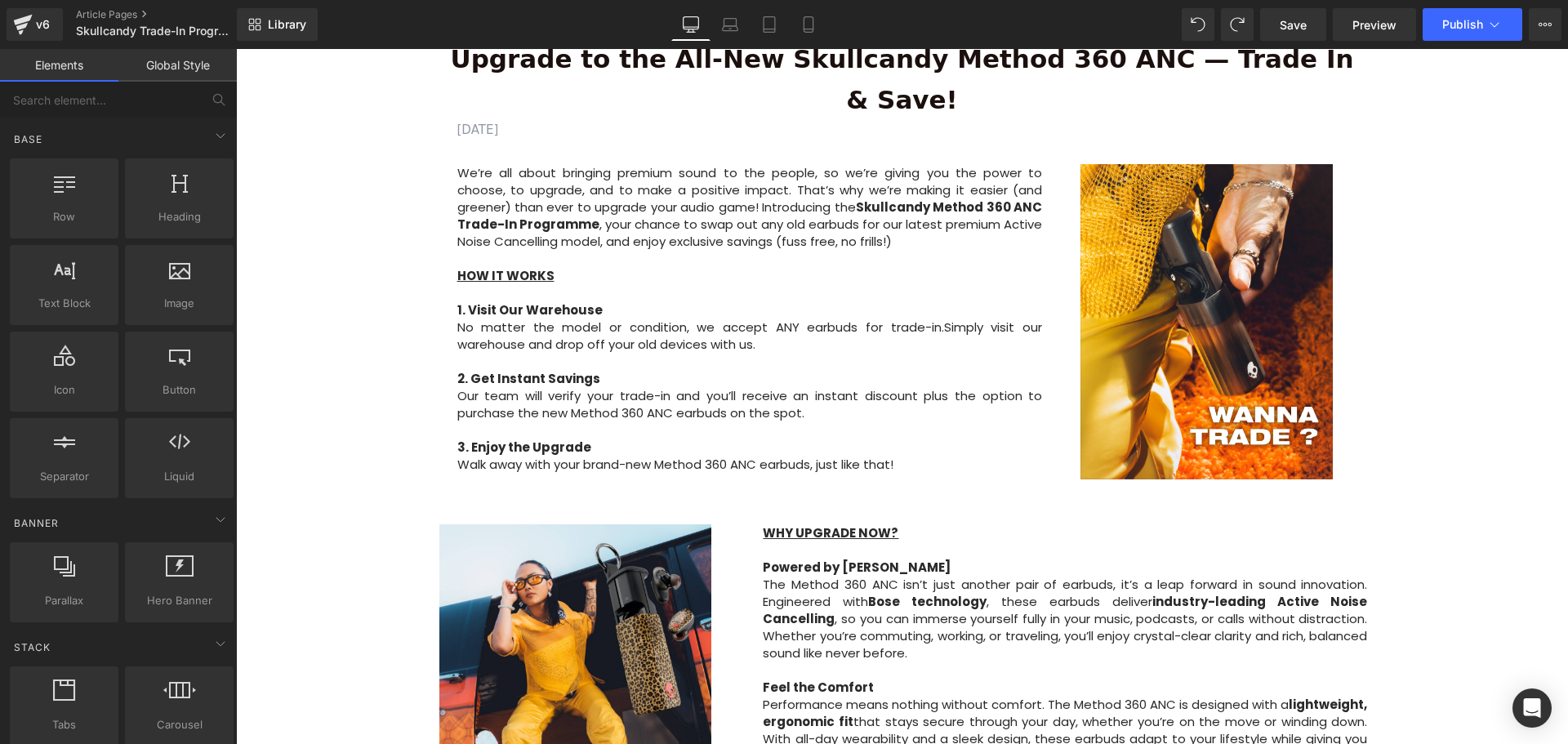
scroll to position [653, 0]
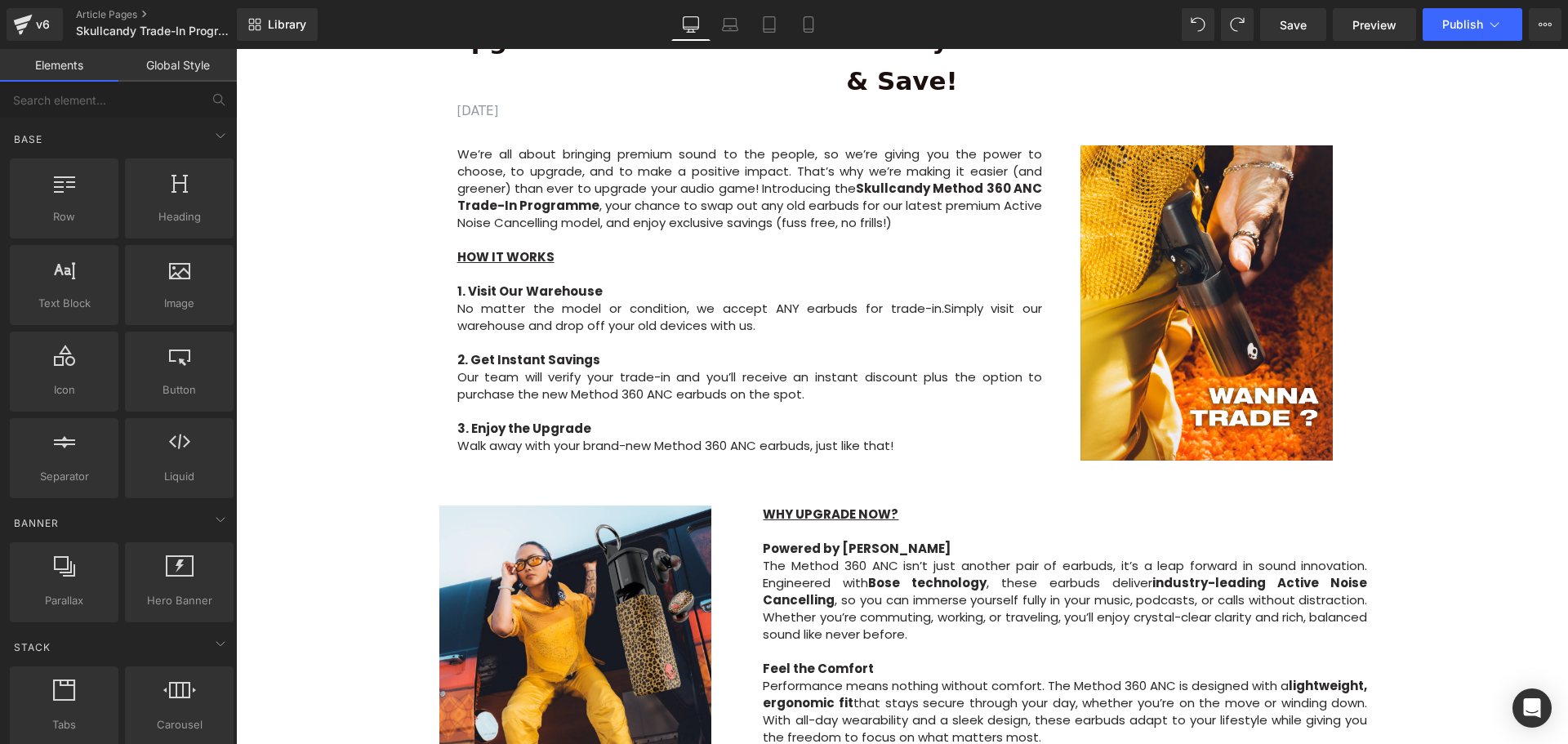
click at [1464, 368] on div "Image Row Upgrade to the All-New Skullcandy Method 360 ANC — Trade In & Save! T…" at bounding box center [902, 551] width 1332 height 2054
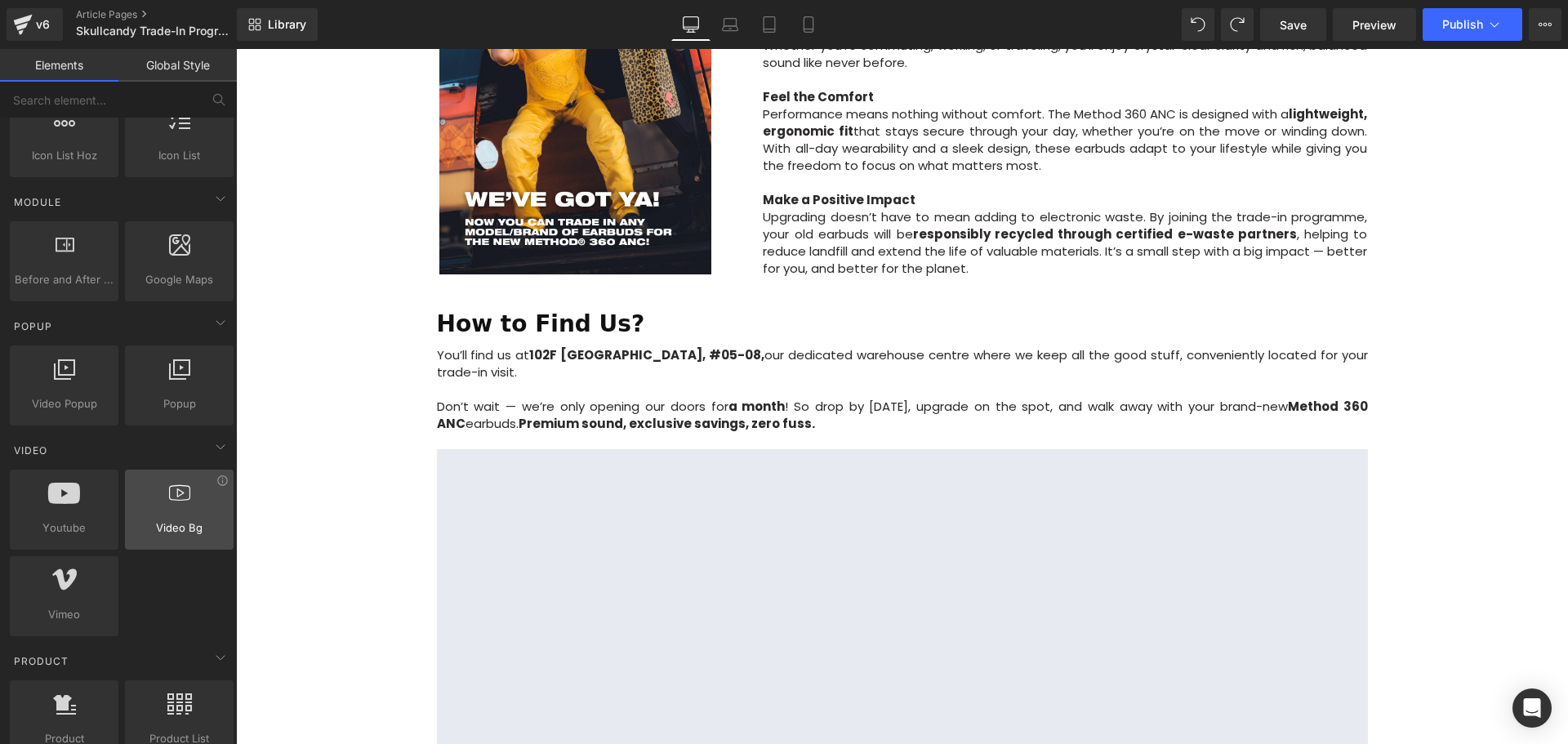
scroll to position [817, 0]
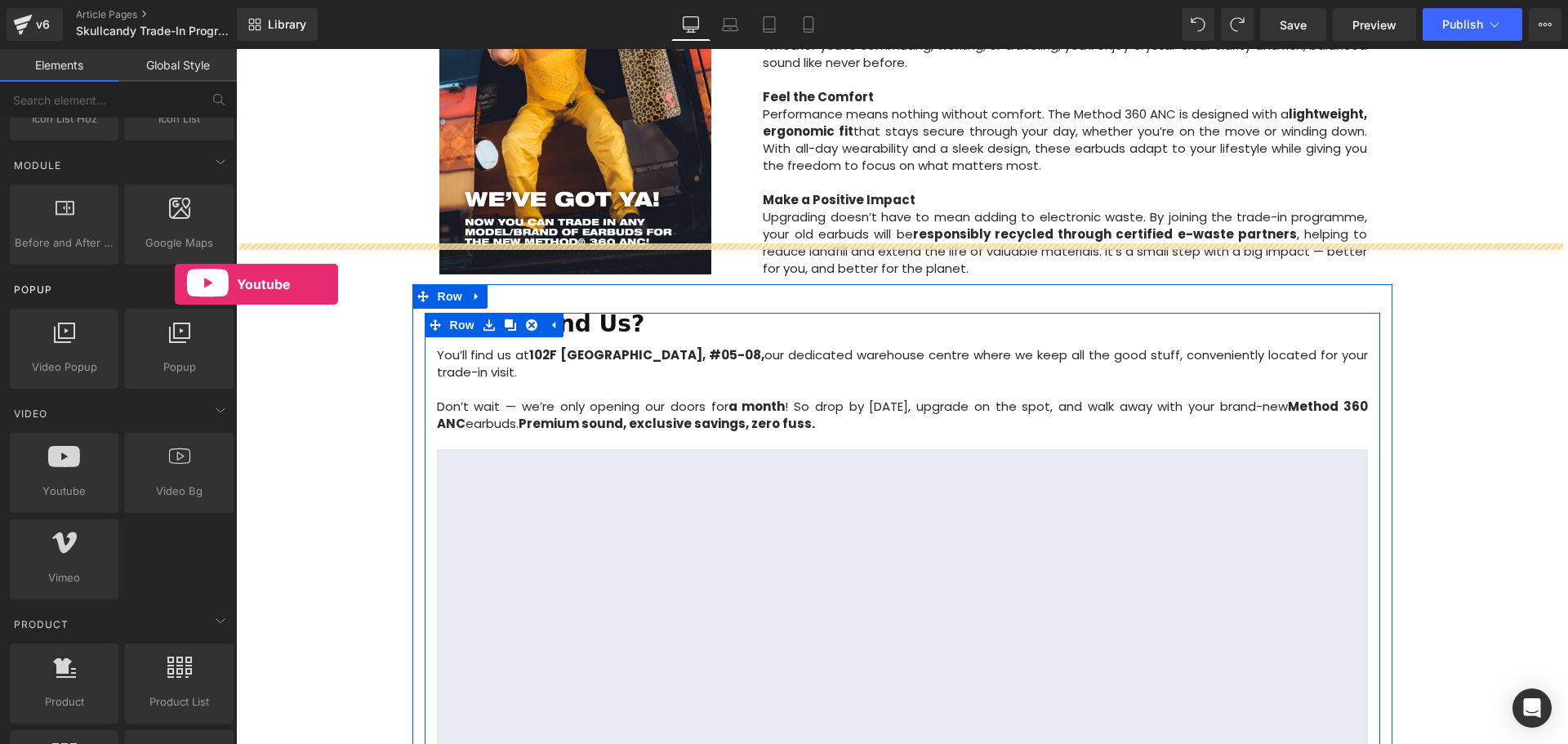
drag, startPoint x: 86, startPoint y: 472, endPoint x: 99, endPoint y: 290, distance: 182.5
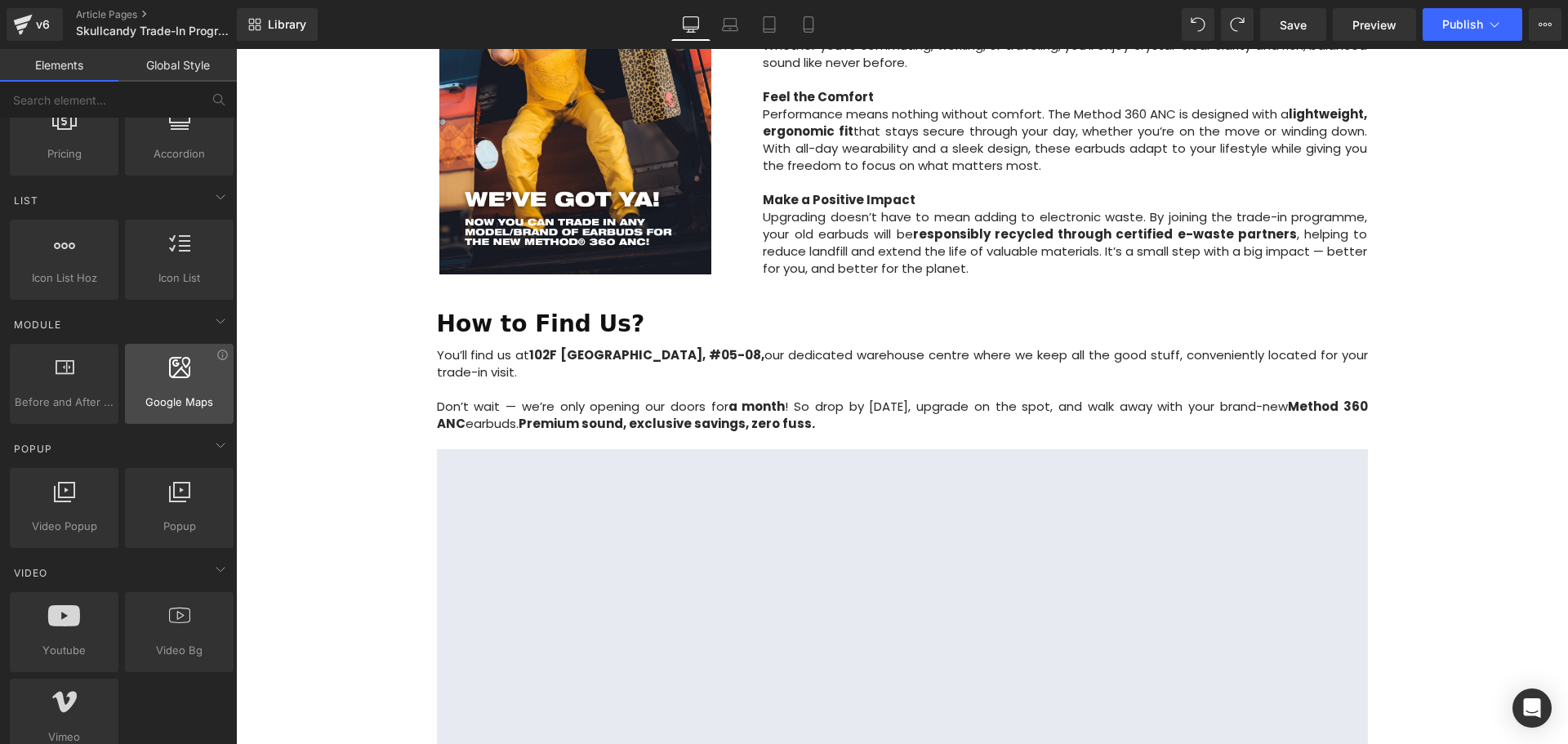
scroll to position [734, 0]
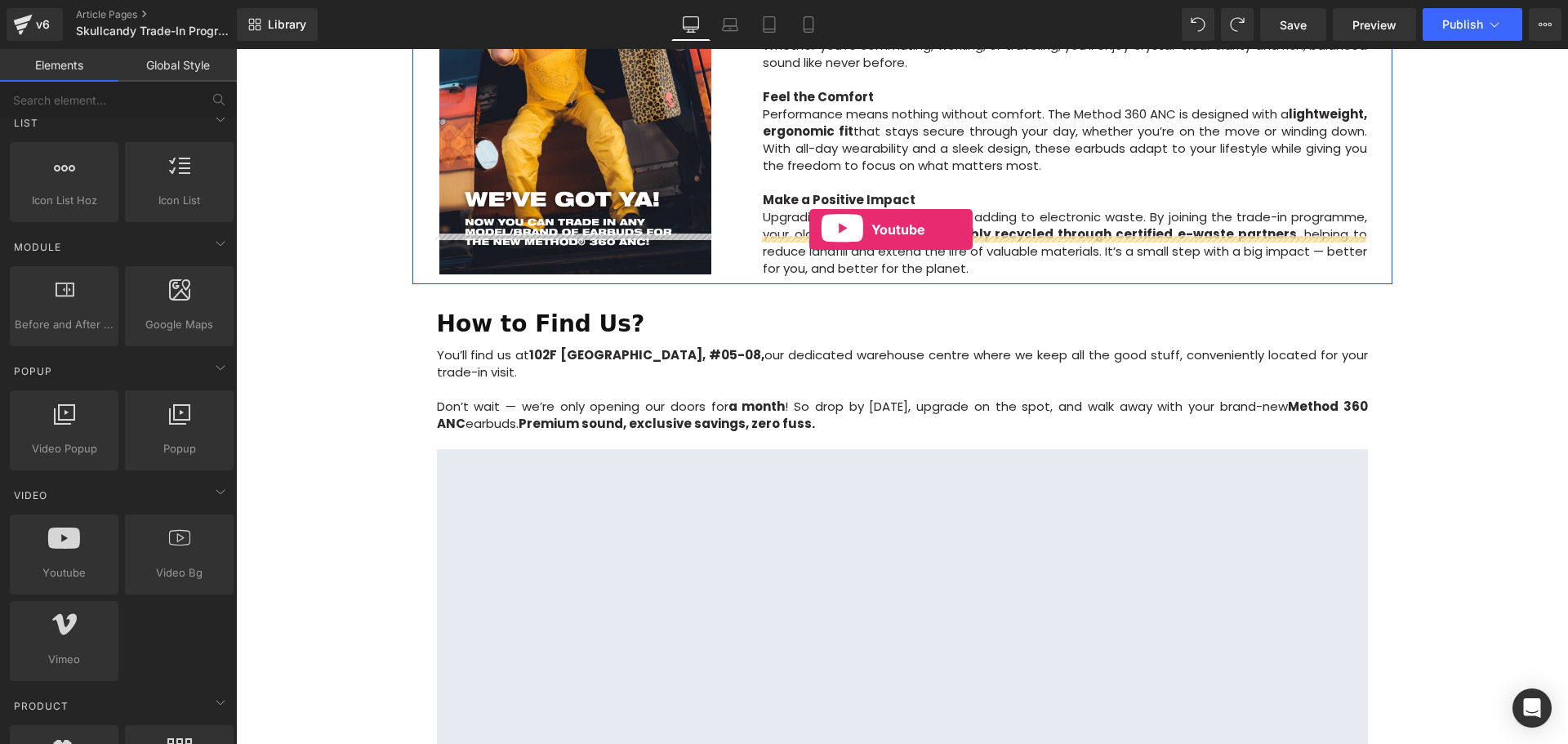
drag, startPoint x: 307, startPoint y: 610, endPoint x: 805, endPoint y: 234, distance: 624.0
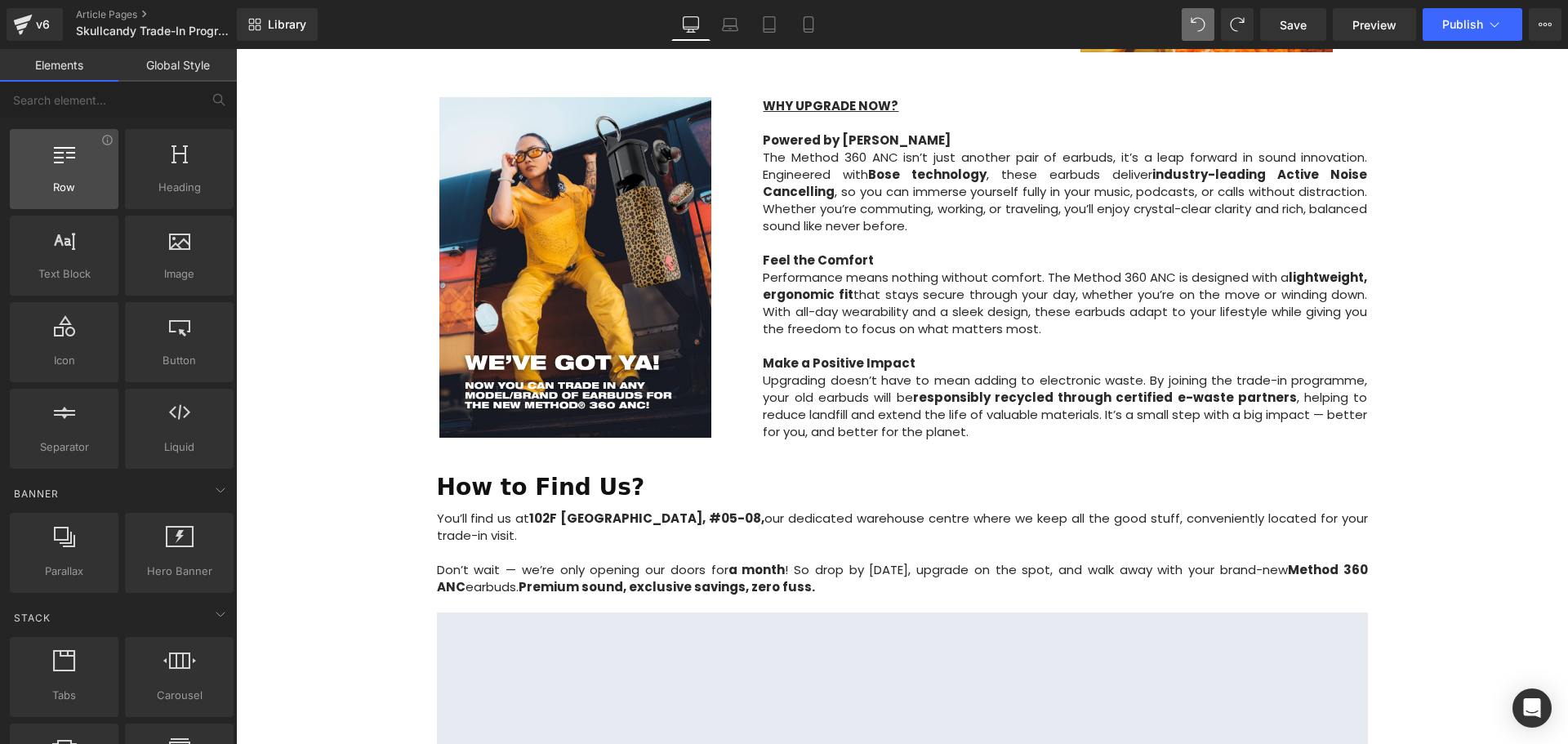
scroll to position [0, 0]
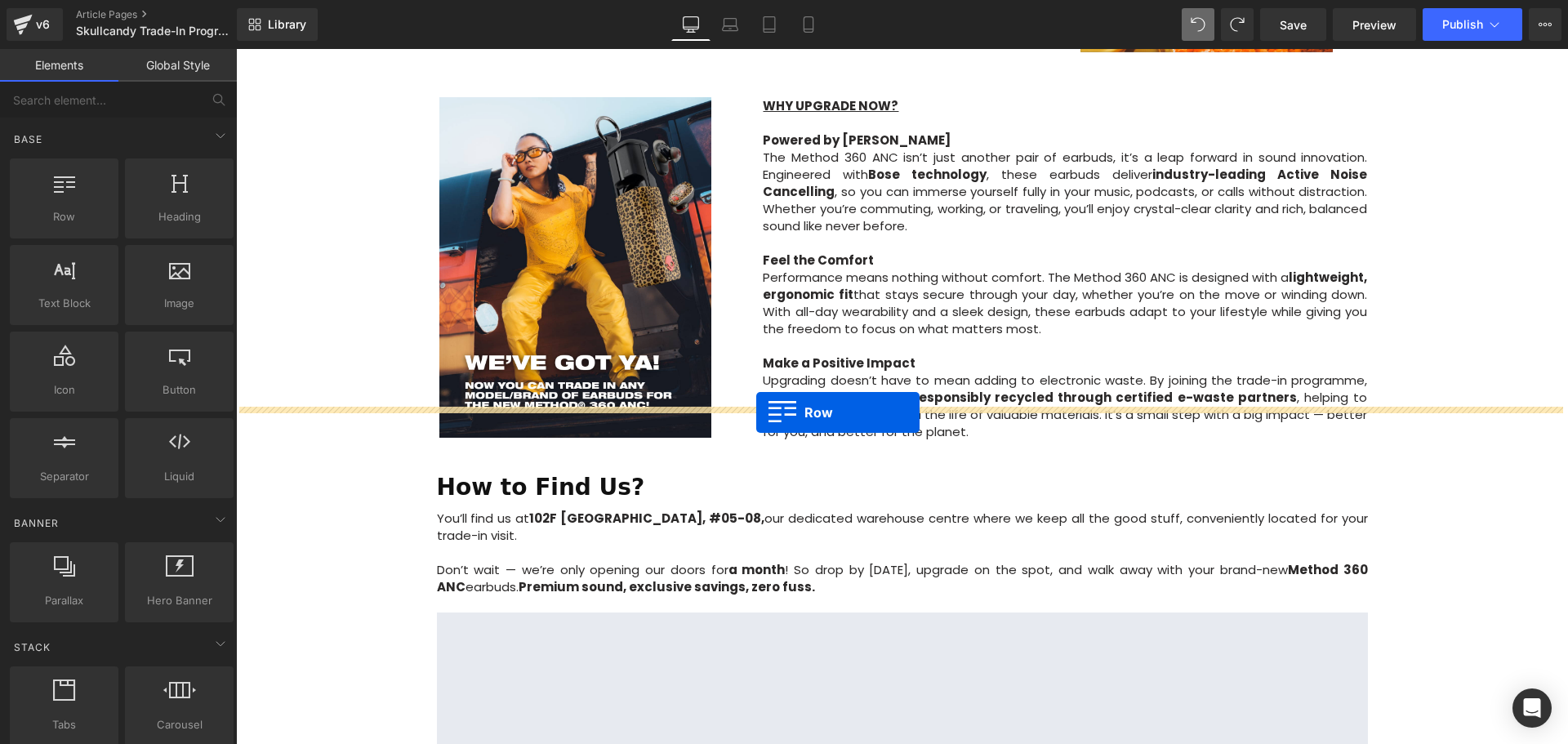
drag, startPoint x: 566, startPoint y: 363, endPoint x: 756, endPoint y: 412, distance: 196.2
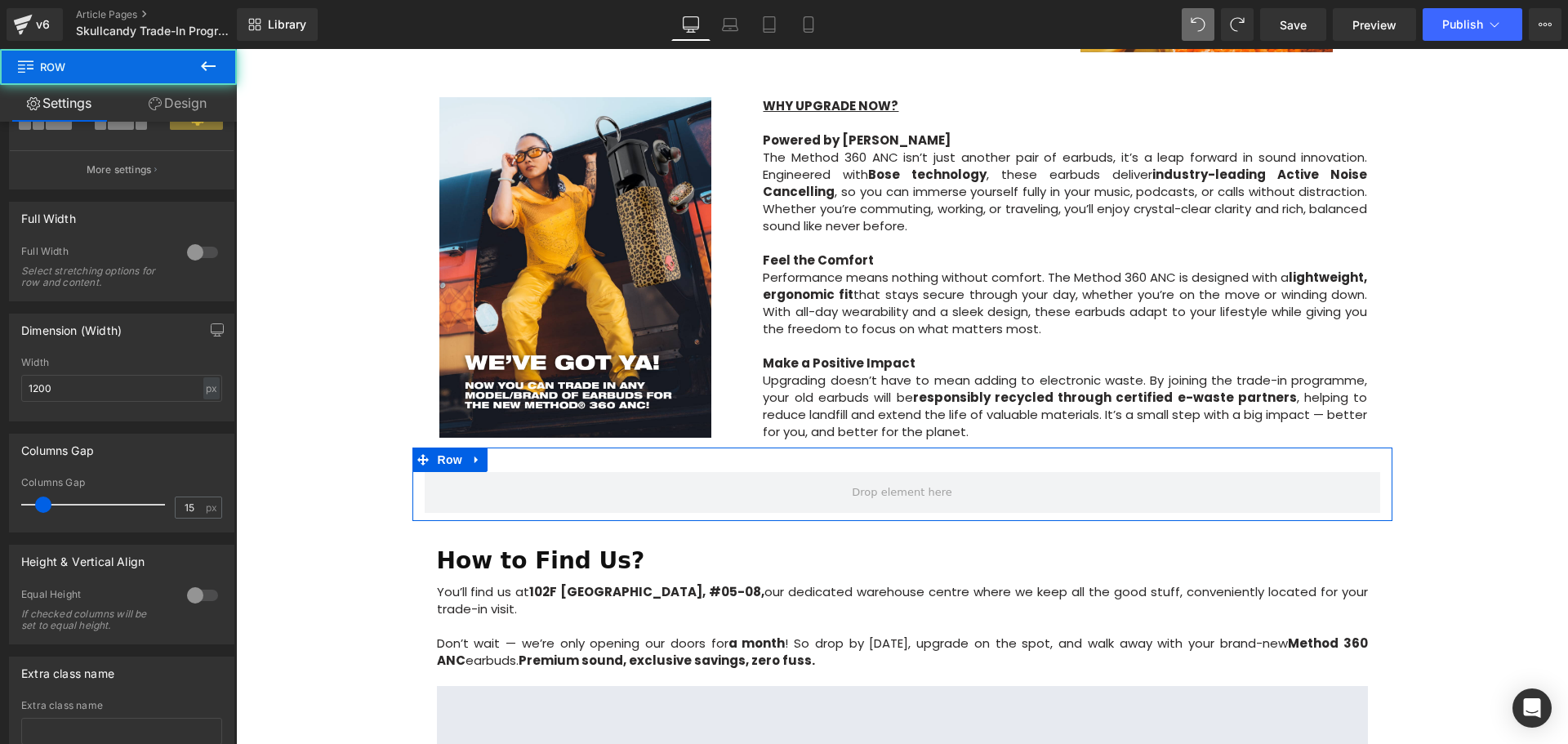
scroll to position [294, 0]
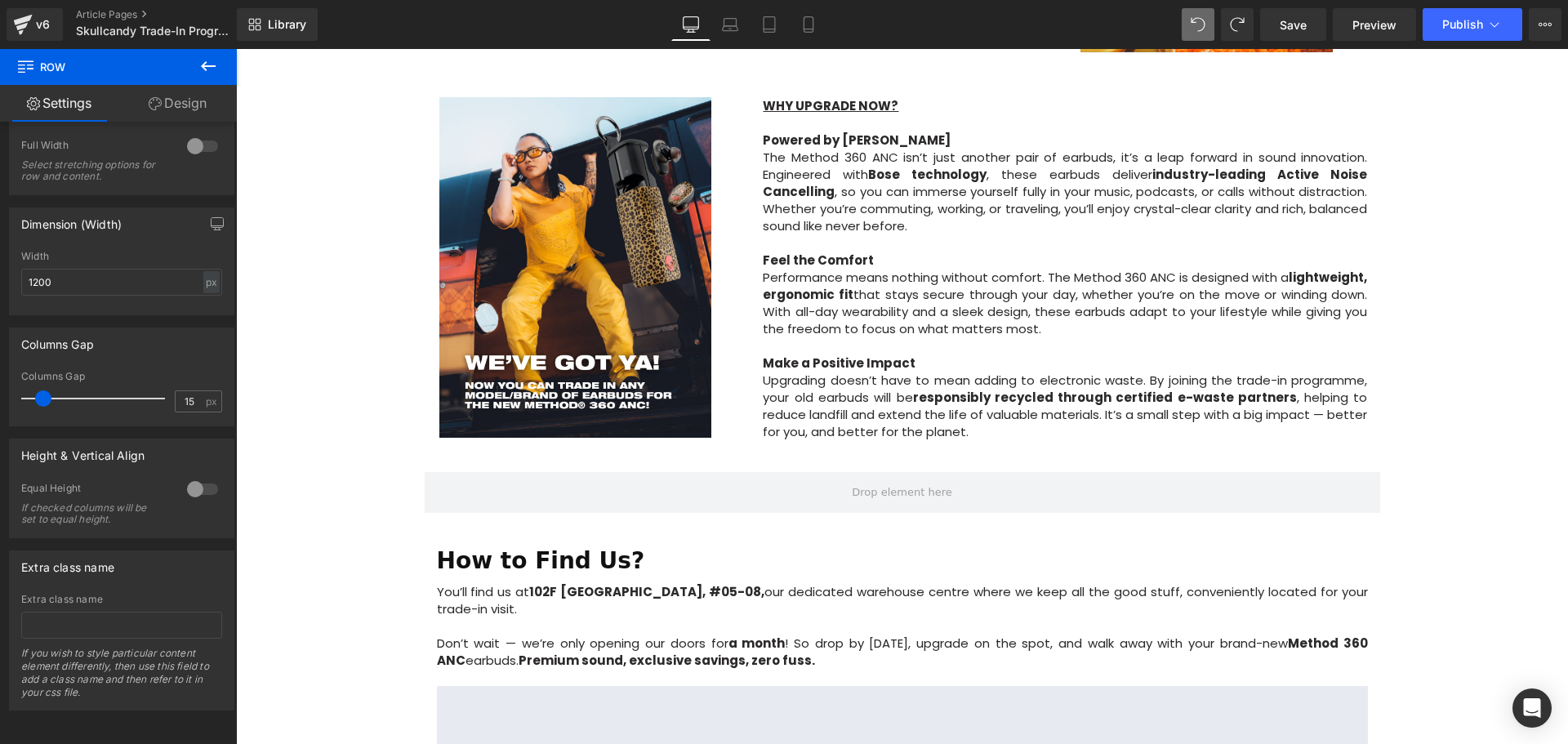
drag, startPoint x: 215, startPoint y: 74, endPoint x: 202, endPoint y: 104, distance: 32.7
click at [216, 74] on icon at bounding box center [208, 66] width 19 height 19
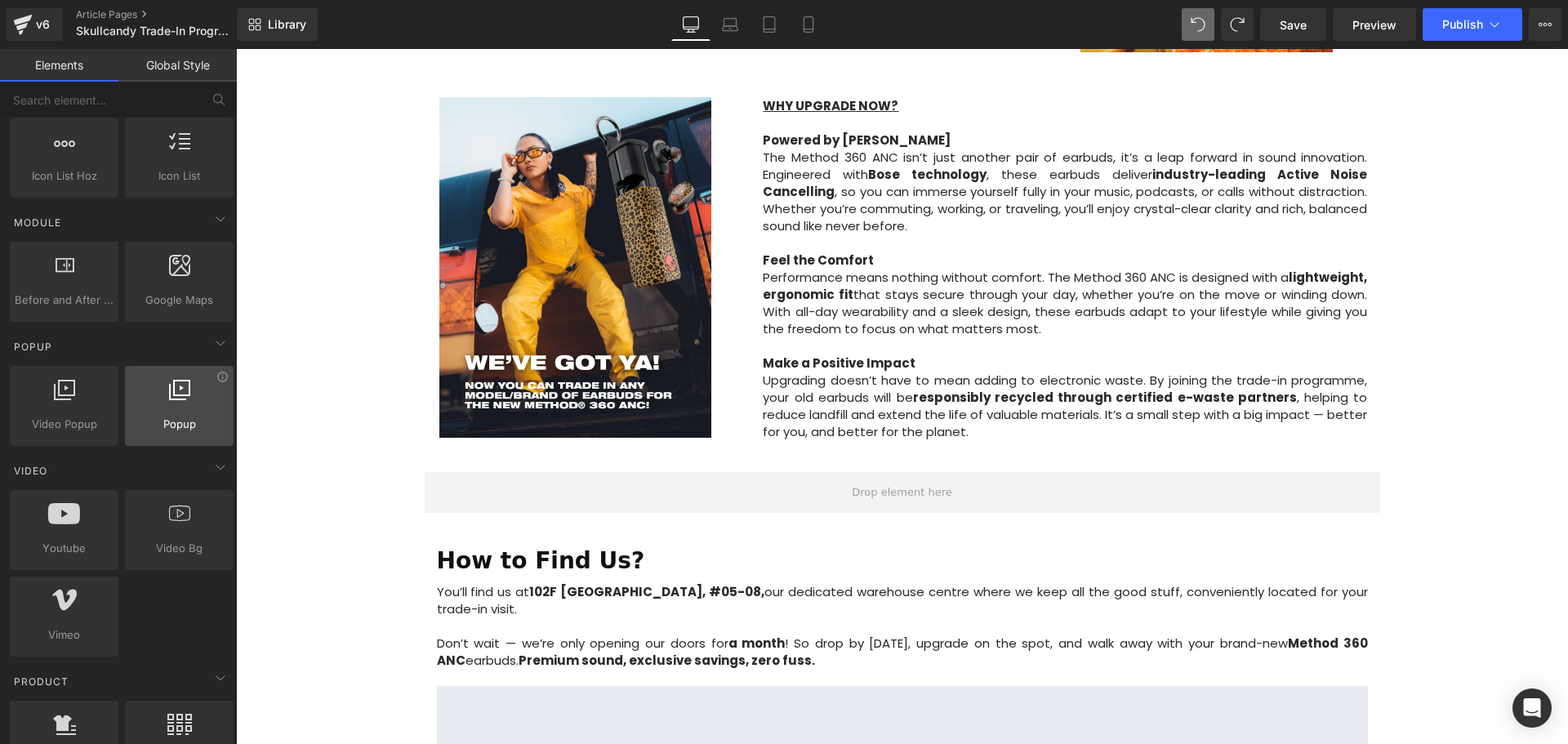
scroll to position [734, 0]
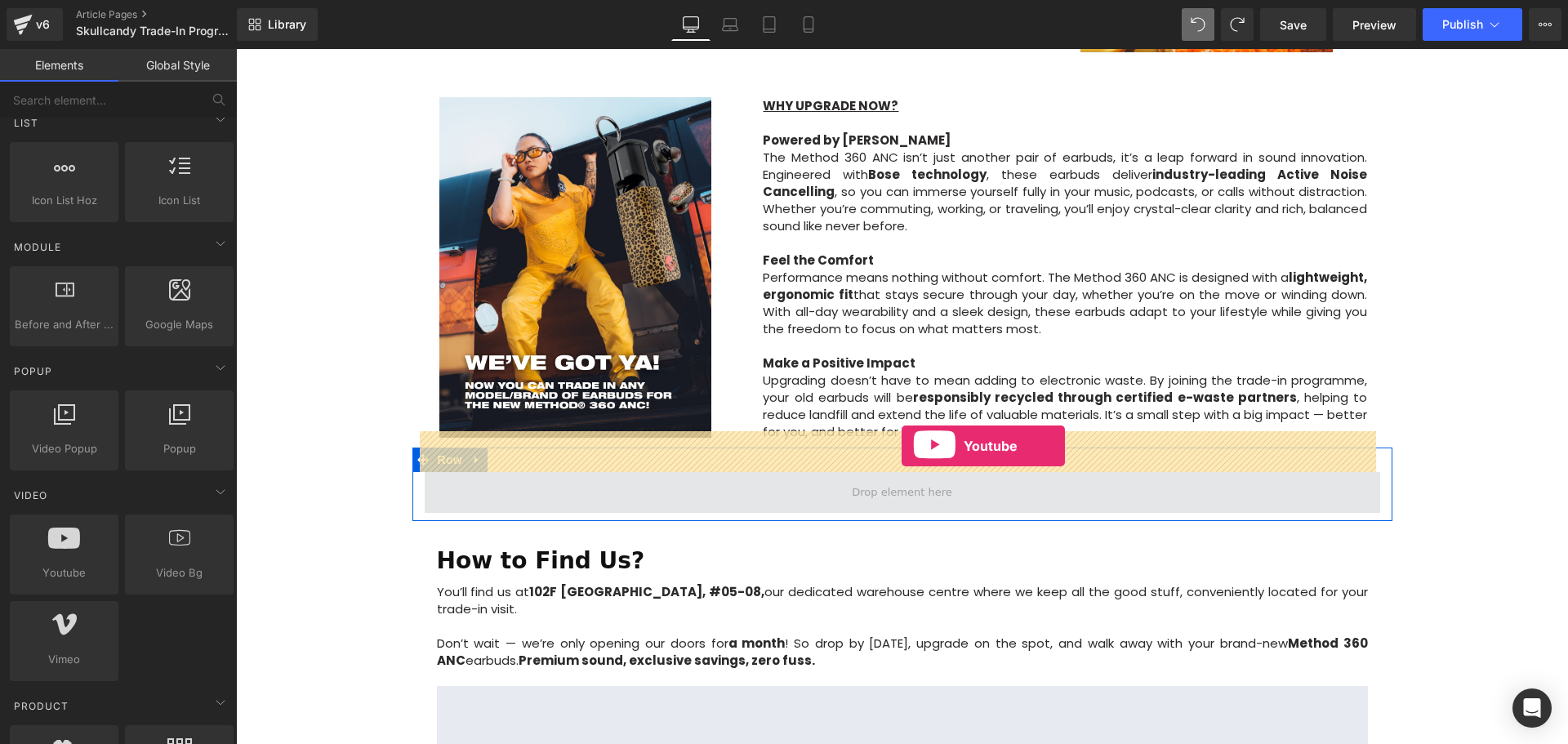
drag, startPoint x: 316, startPoint y: 622, endPoint x: 902, endPoint y: 446, distance: 611.9
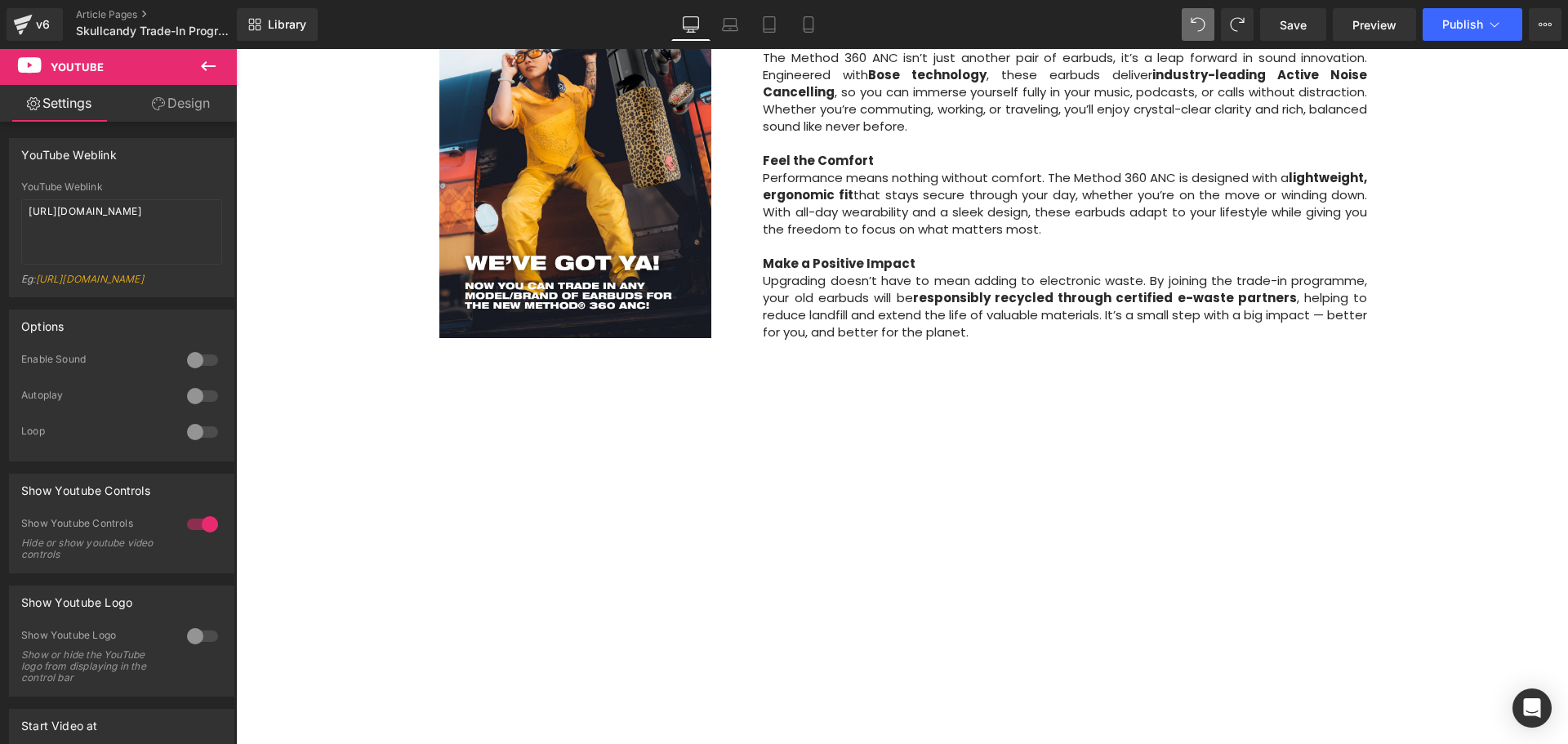
scroll to position [1306, 0]
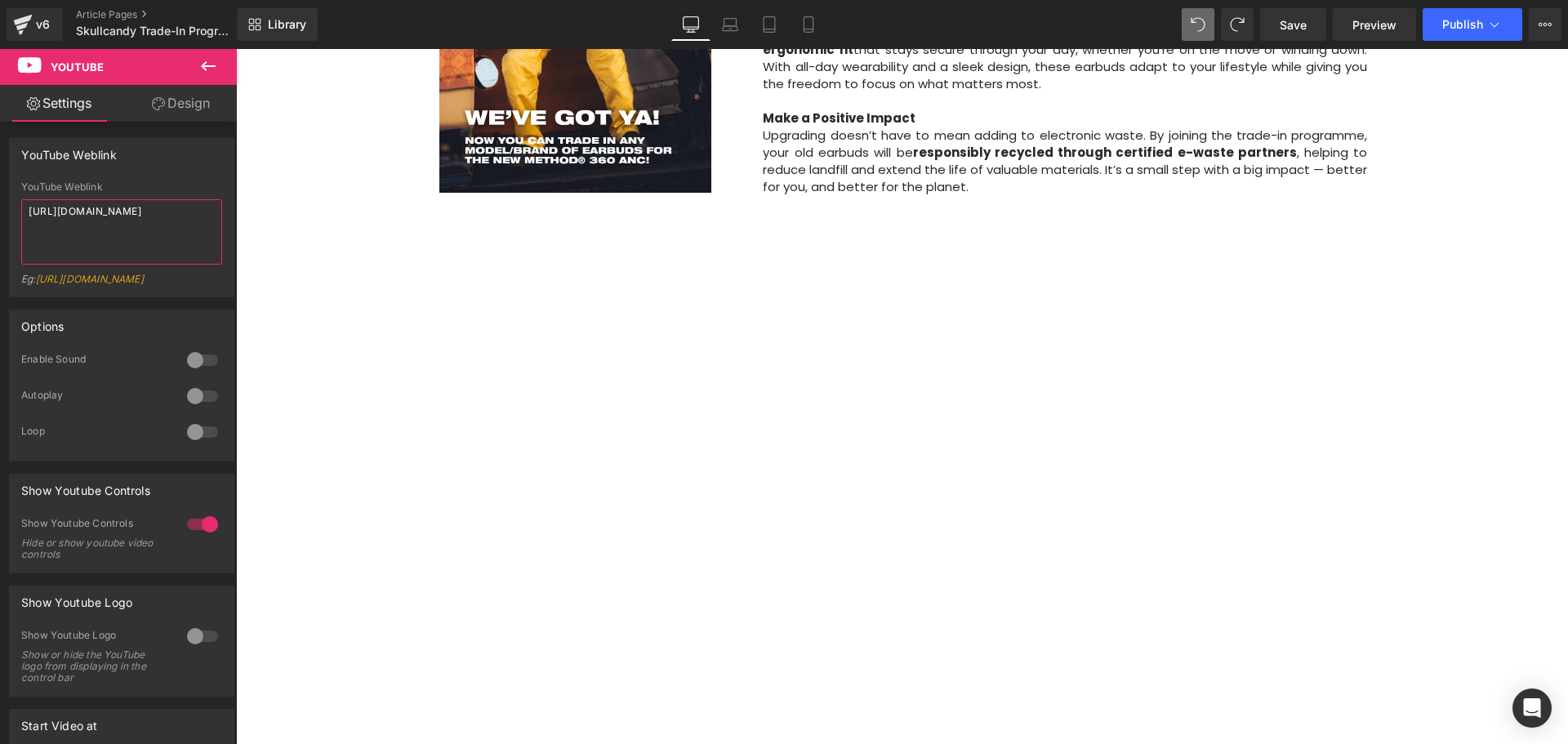
drag, startPoint x: 158, startPoint y: 218, endPoint x: -3, endPoint y: 196, distance: 162.5
click at [0, 196] on html "Youtube You are previewing how the will restyle your page. You can not edit Ele…" at bounding box center [784, 372] width 1568 height 744
paste textarea "EJJDOIN8nNM"
type textarea "https://www.youtube.com/watch?v=EJJDOIN8nNM"
click at [208, 173] on div "YouTube Weblink YouTube Weblink https://www.youtube.com/watch?v=EJJDOIN8nNM Eg:…" at bounding box center [121, 218] width 226 height 160
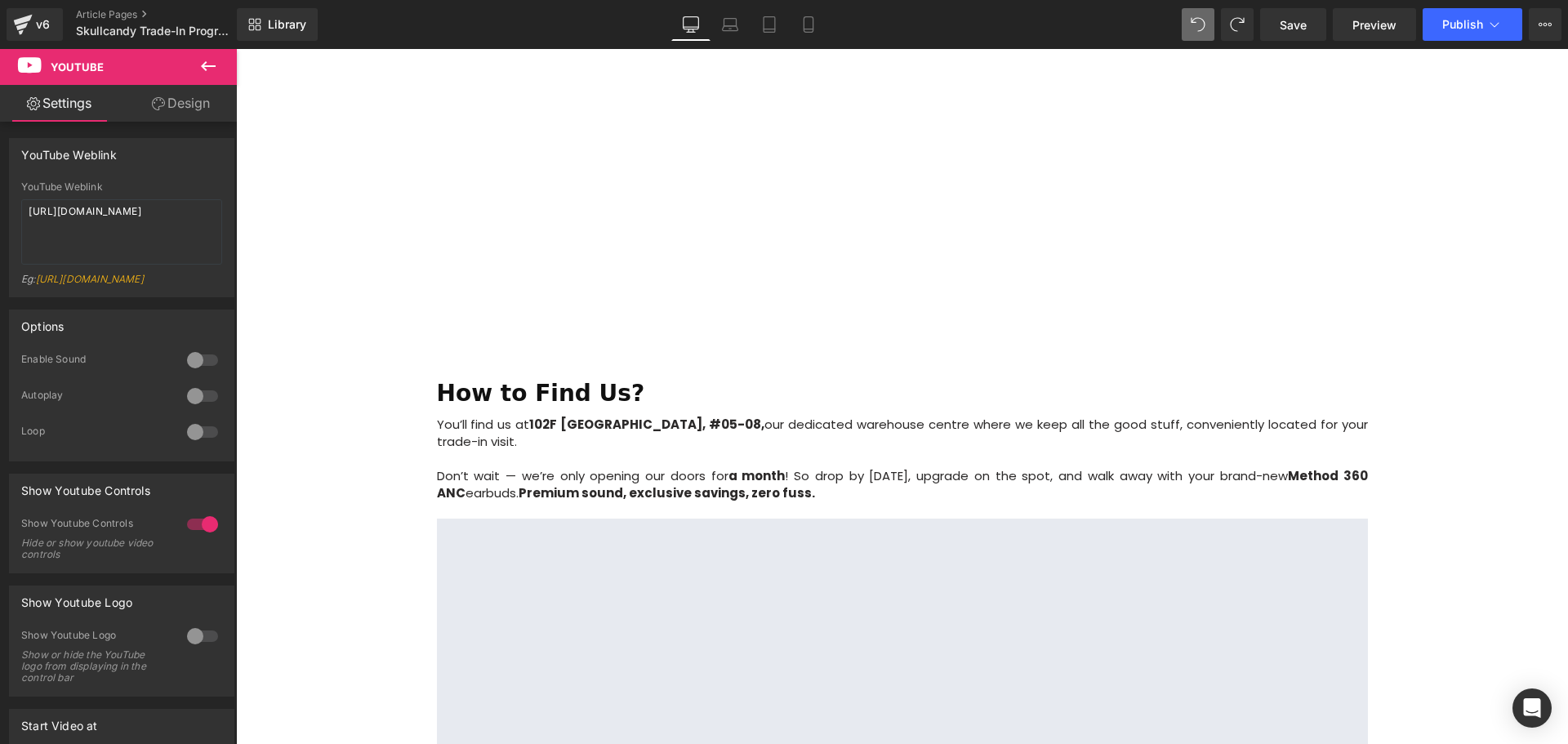
scroll to position [1699, 0]
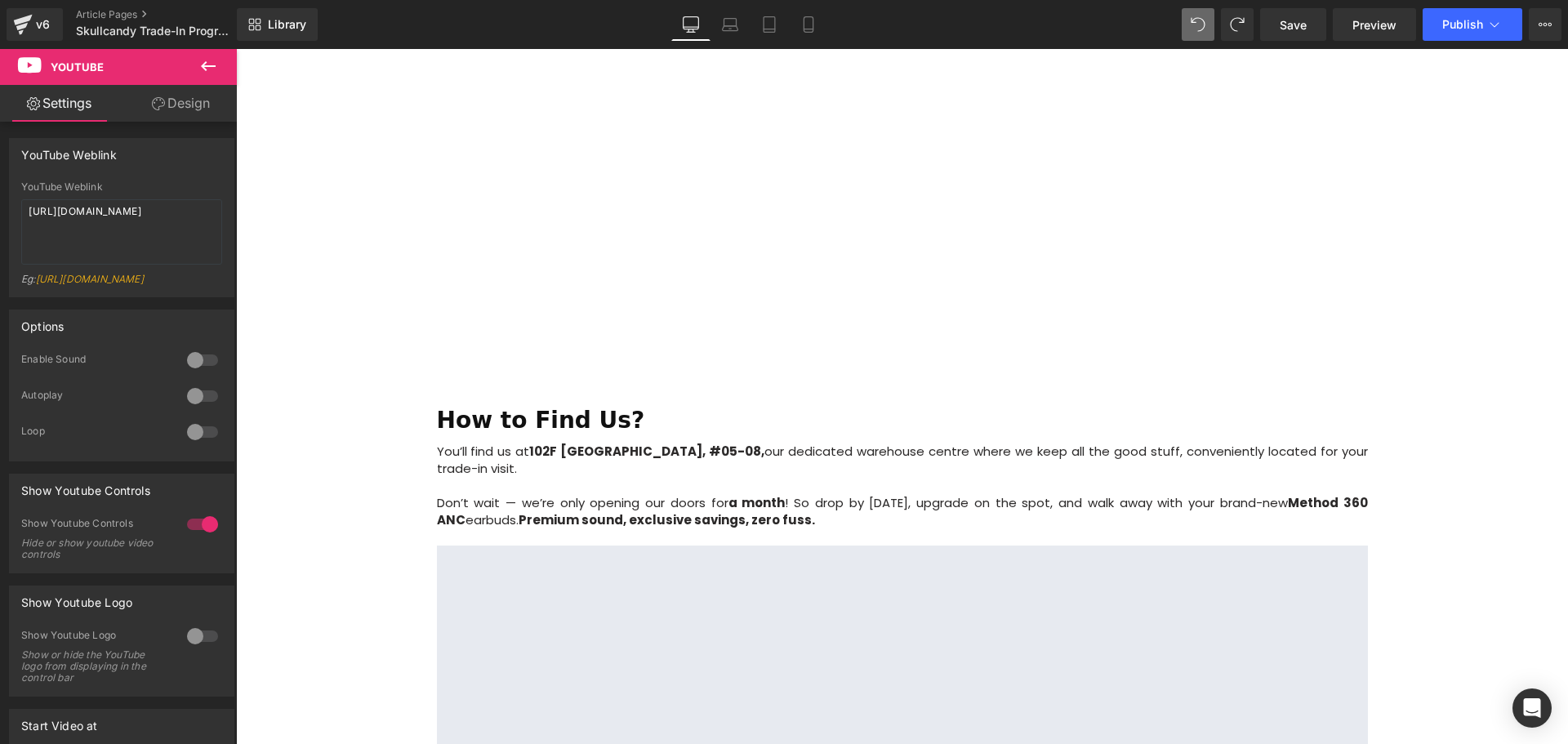
click at [788, 493] on p "Don’t wait — we’re only opening our doors for a month ! So drop by today, upgra…" at bounding box center [902, 510] width 931 height 34
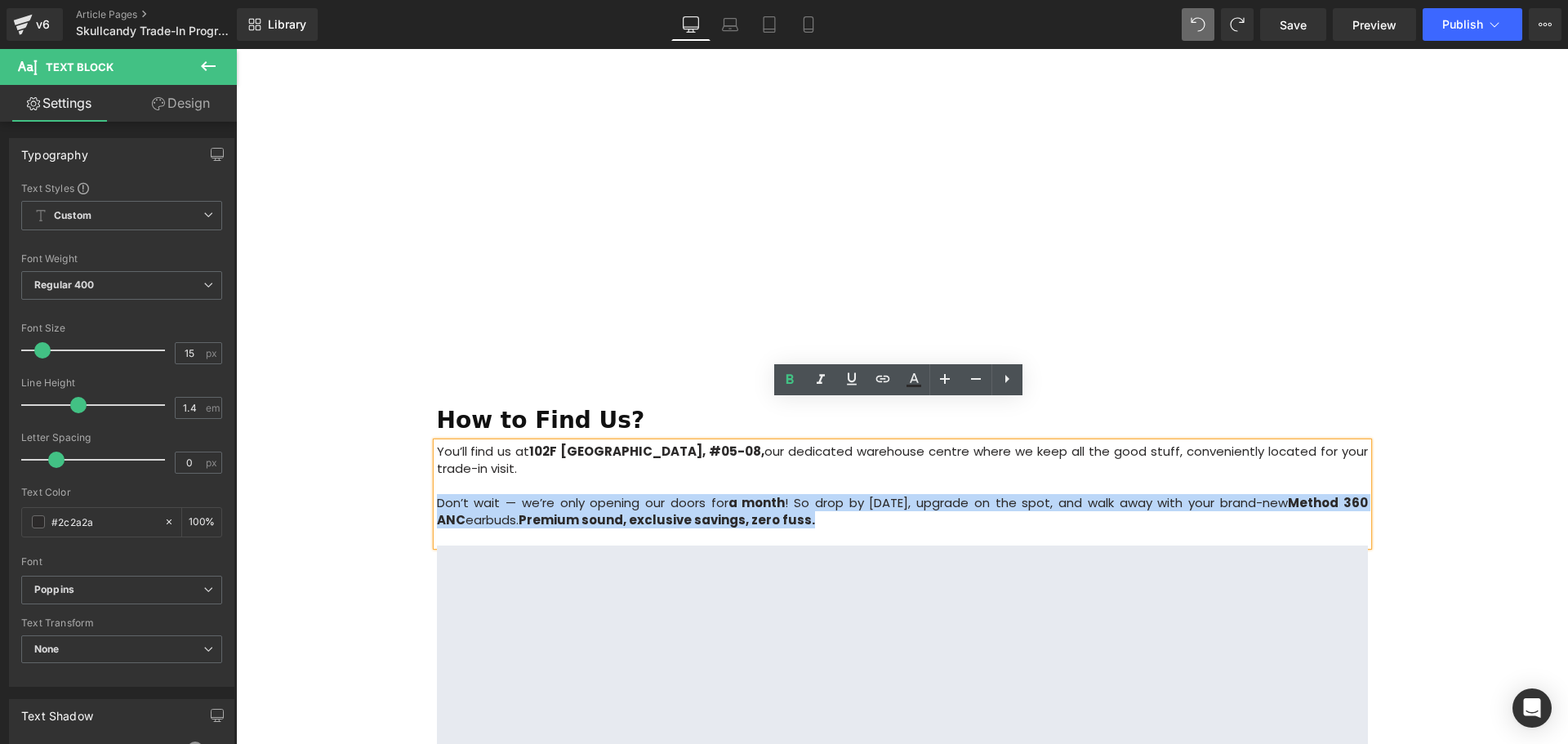
drag, startPoint x: 703, startPoint y: 478, endPoint x: 437, endPoint y: 465, distance: 266.3
click at [437, 493] on p "Don’t wait — we’re only opening our doors for a month ! So drop by today, upgra…" at bounding box center [902, 510] width 931 height 34
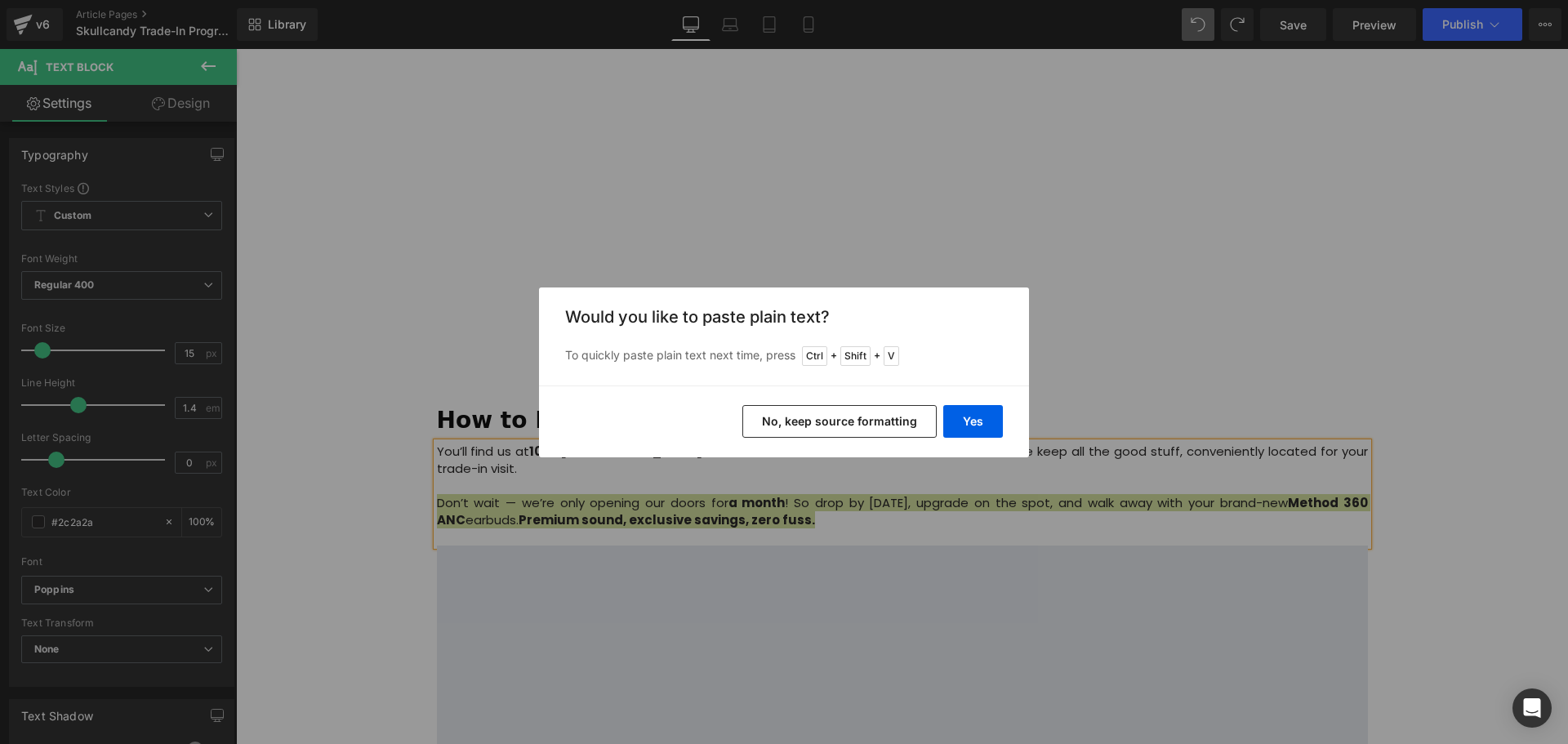
drag, startPoint x: 850, startPoint y: 428, endPoint x: 609, endPoint y: 382, distance: 245.4
click at [850, 428] on button "No, keep source formatting" at bounding box center [839, 422] width 195 height 33
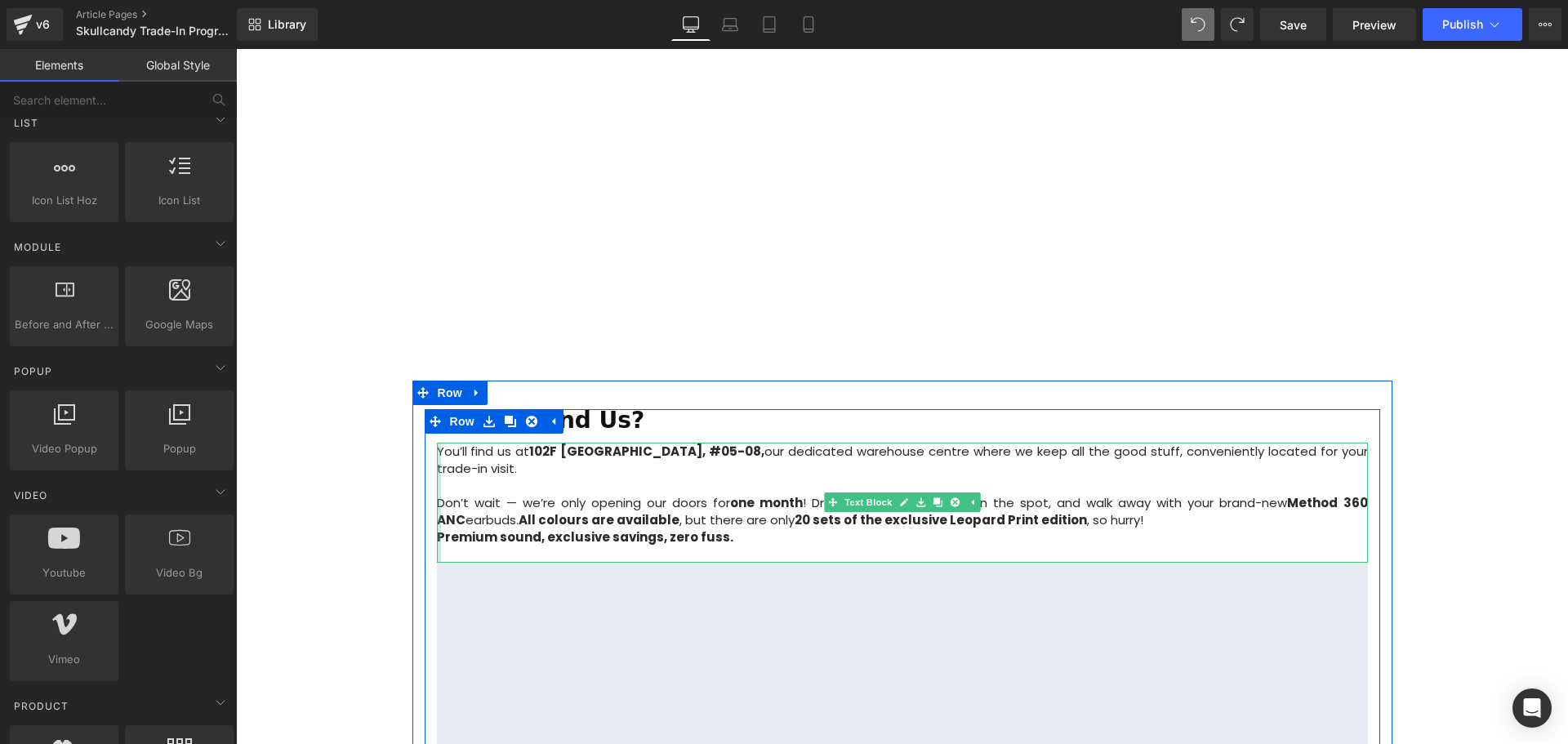
click at [437, 528] on strong "Premium sound, exclusive savings, zero fuss." at bounding box center [585, 537] width 296 height 17
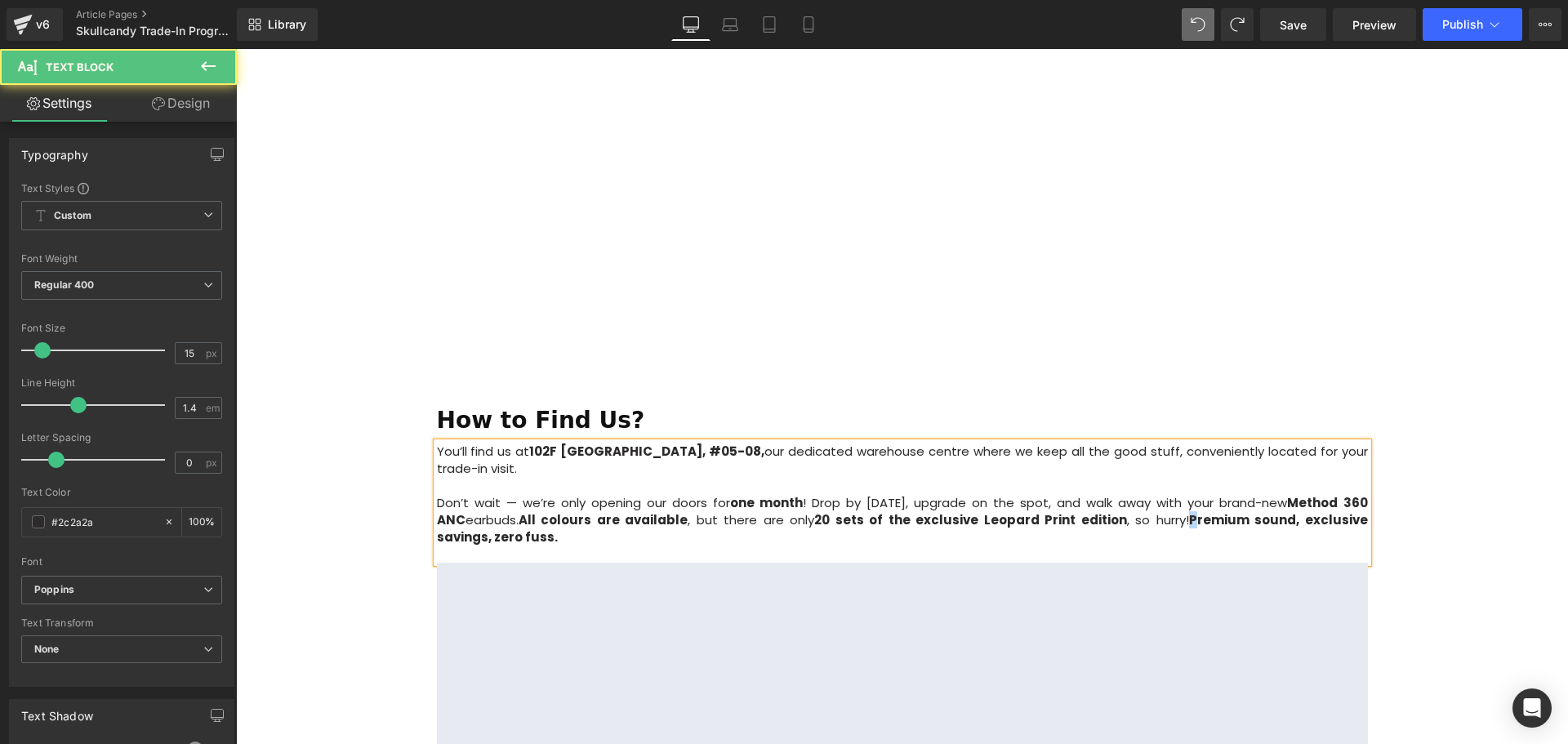
click at [1112, 511] on strong "Premium sound, exclusive savings, zero fuss." at bounding box center [902, 527] width 931 height 34
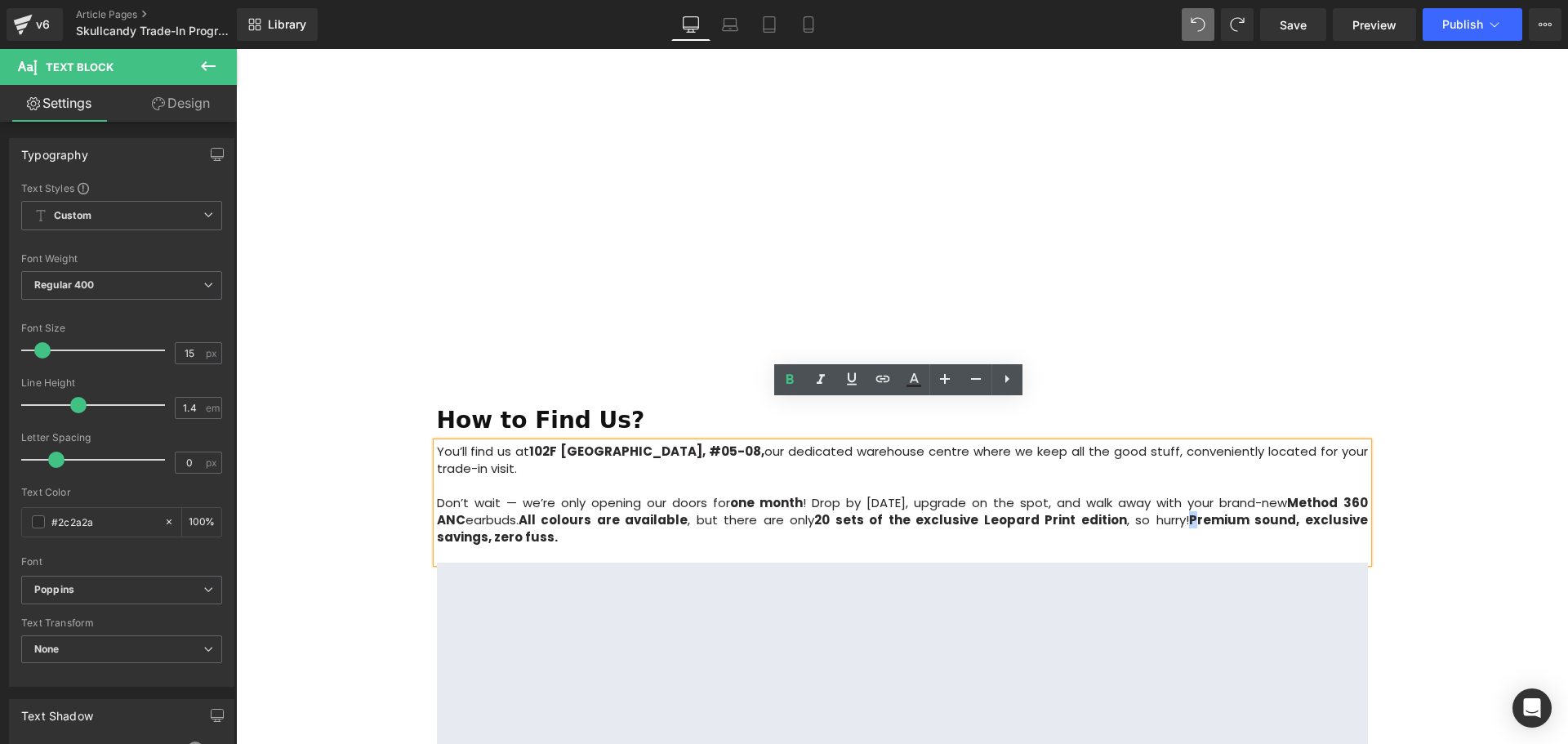
click at [1109, 511] on strong "Premium sound, exclusive savings, zero fuss." at bounding box center [902, 527] width 931 height 34
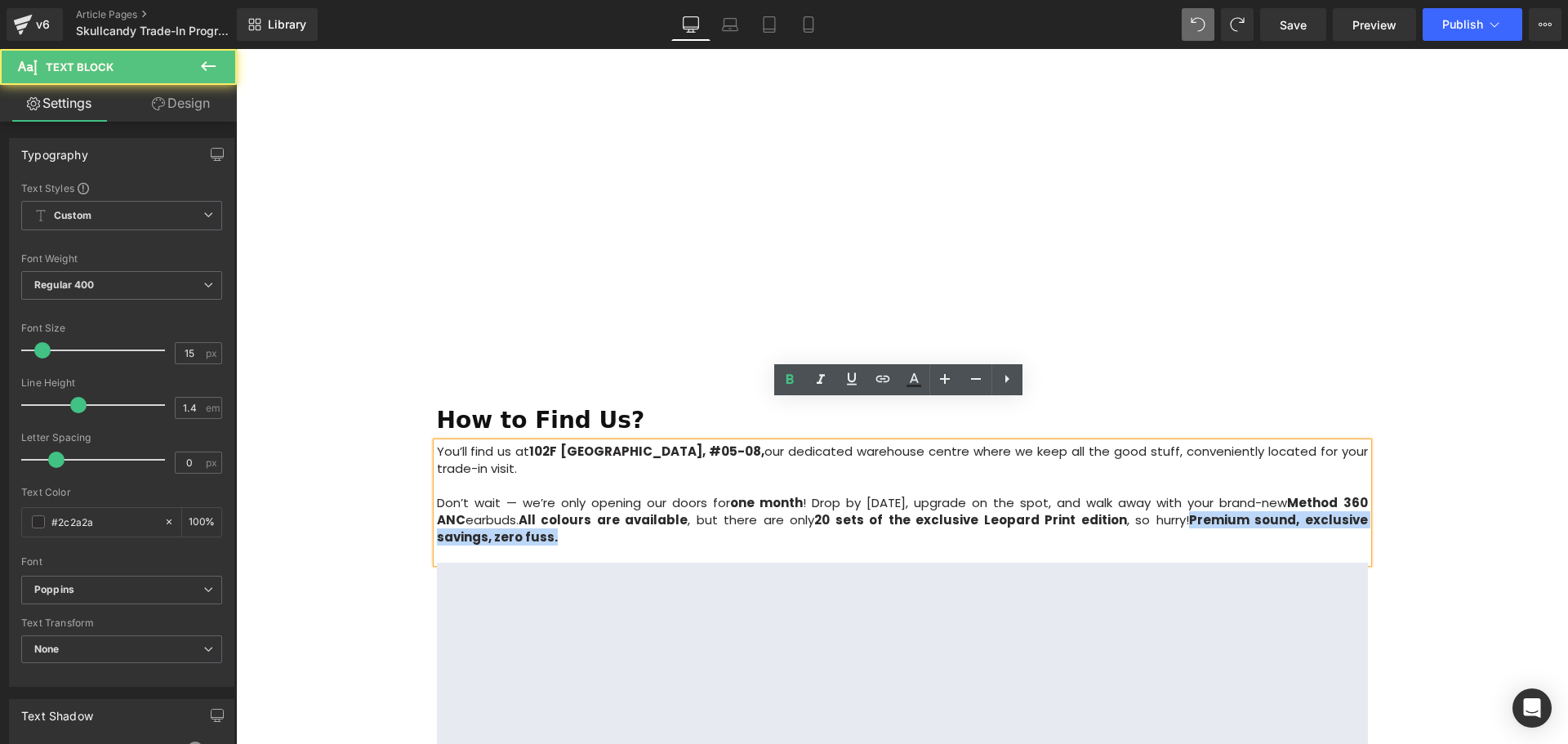
drag, startPoint x: 1111, startPoint y: 477, endPoint x: 1117, endPoint y: 499, distance: 22.8
click at [1117, 499] on p "Don’t wait — we’re only opening our doors for one month ! Drop by today, upgrad…" at bounding box center [902, 519] width 931 height 51
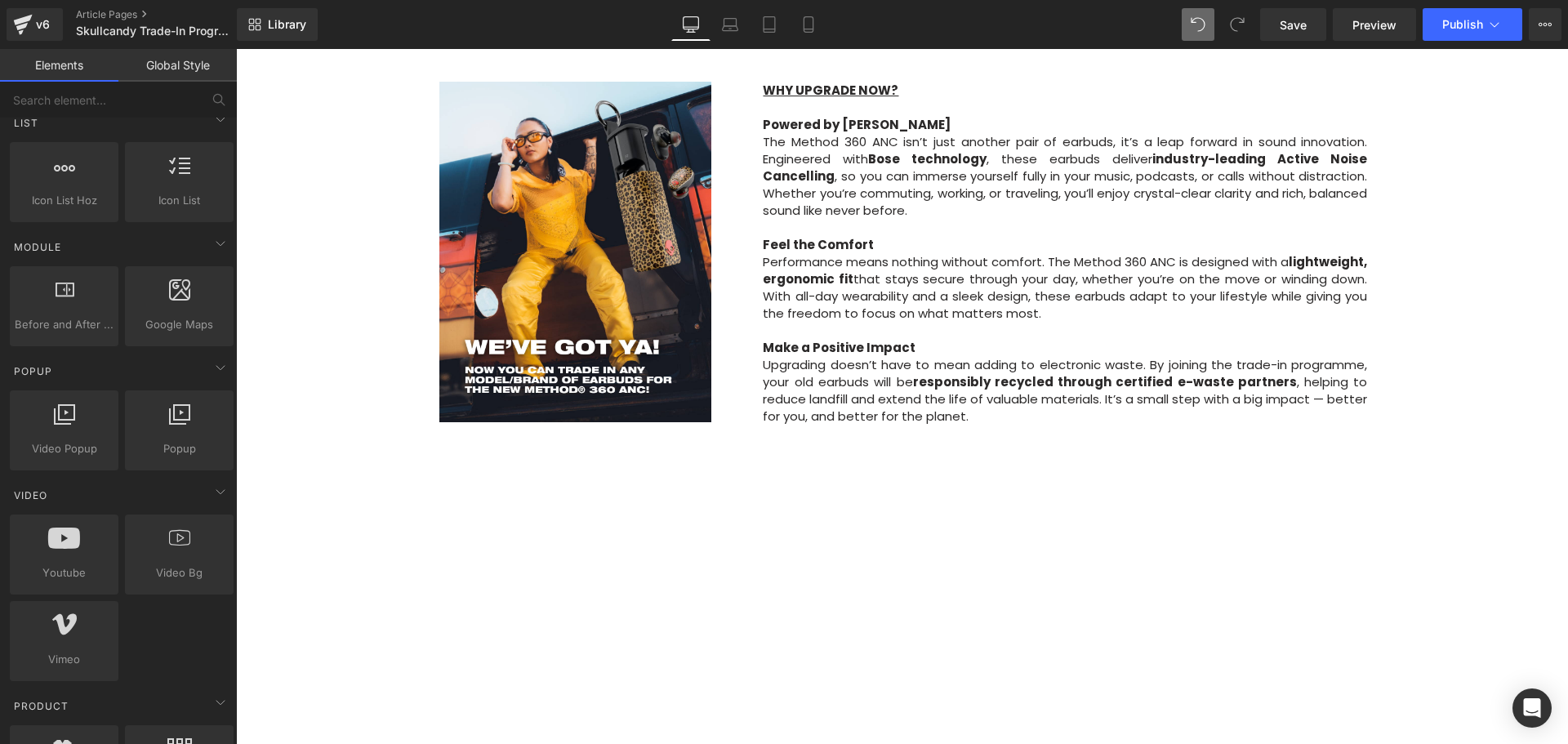
scroll to position [1291, 0]
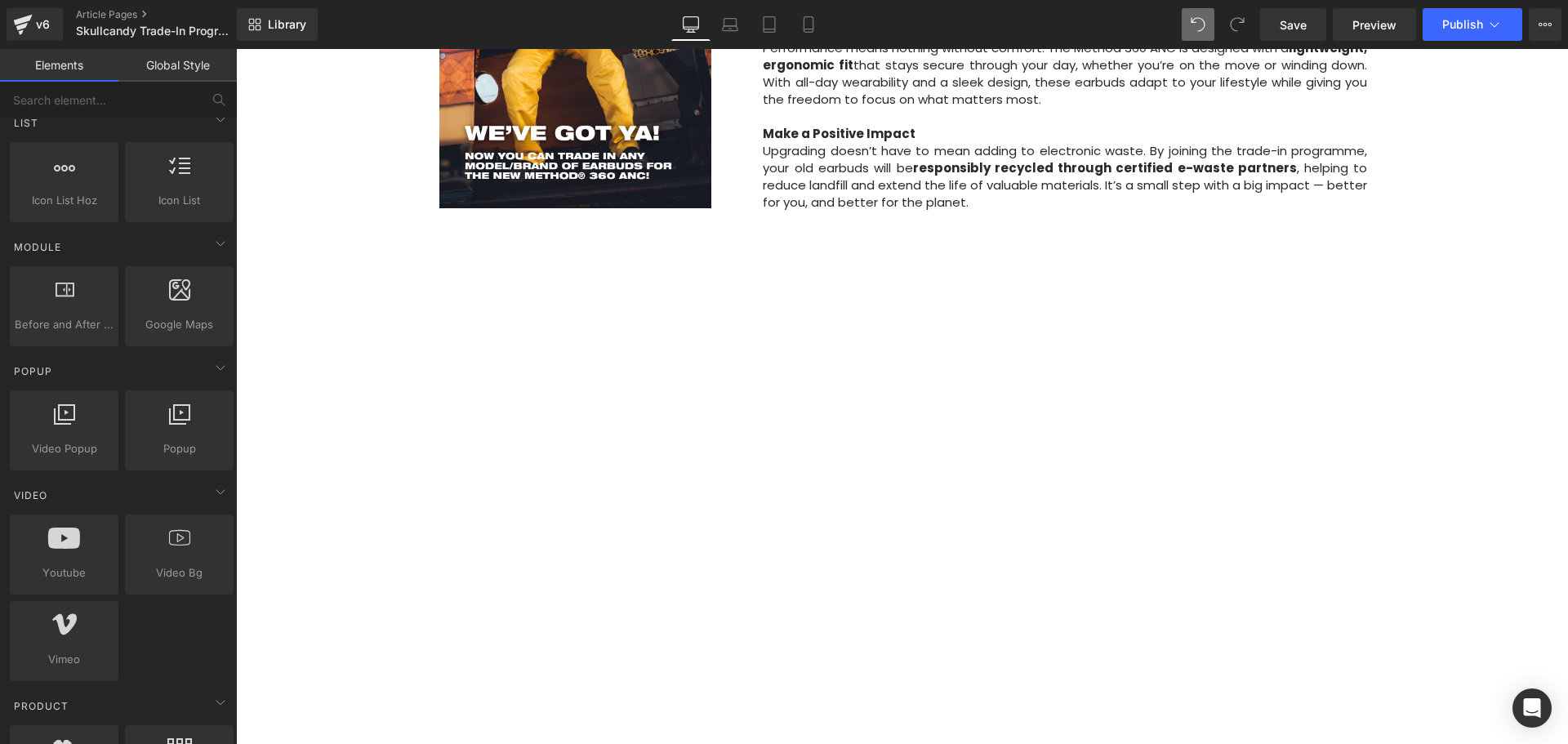
click at [1447, 570] on div "Image Row Upgrade to the All-New Skullcandy Method 360 ANC — Trade In & Save! T…" at bounding box center [902, 199] width 1332 height 2625
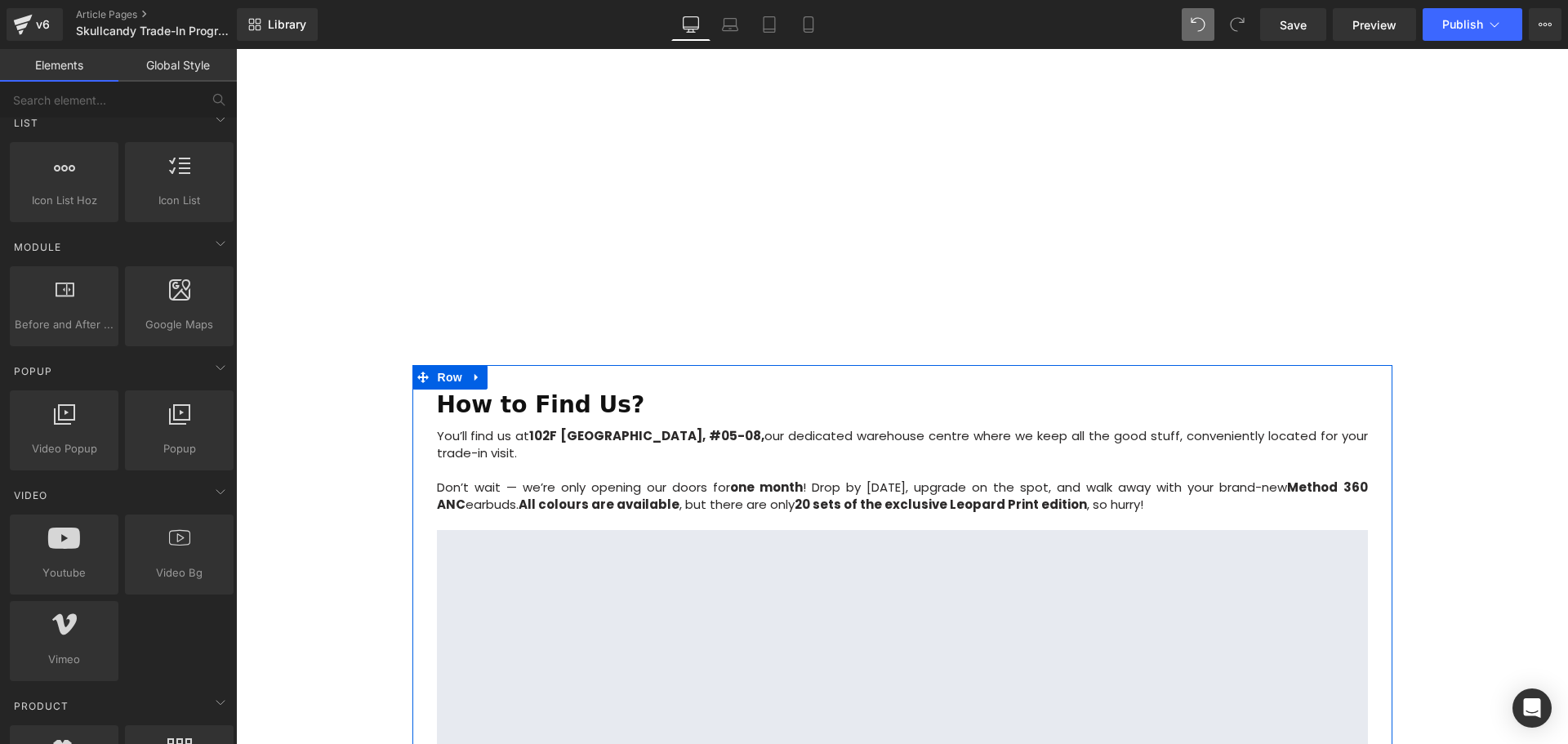
scroll to position [1633, 0]
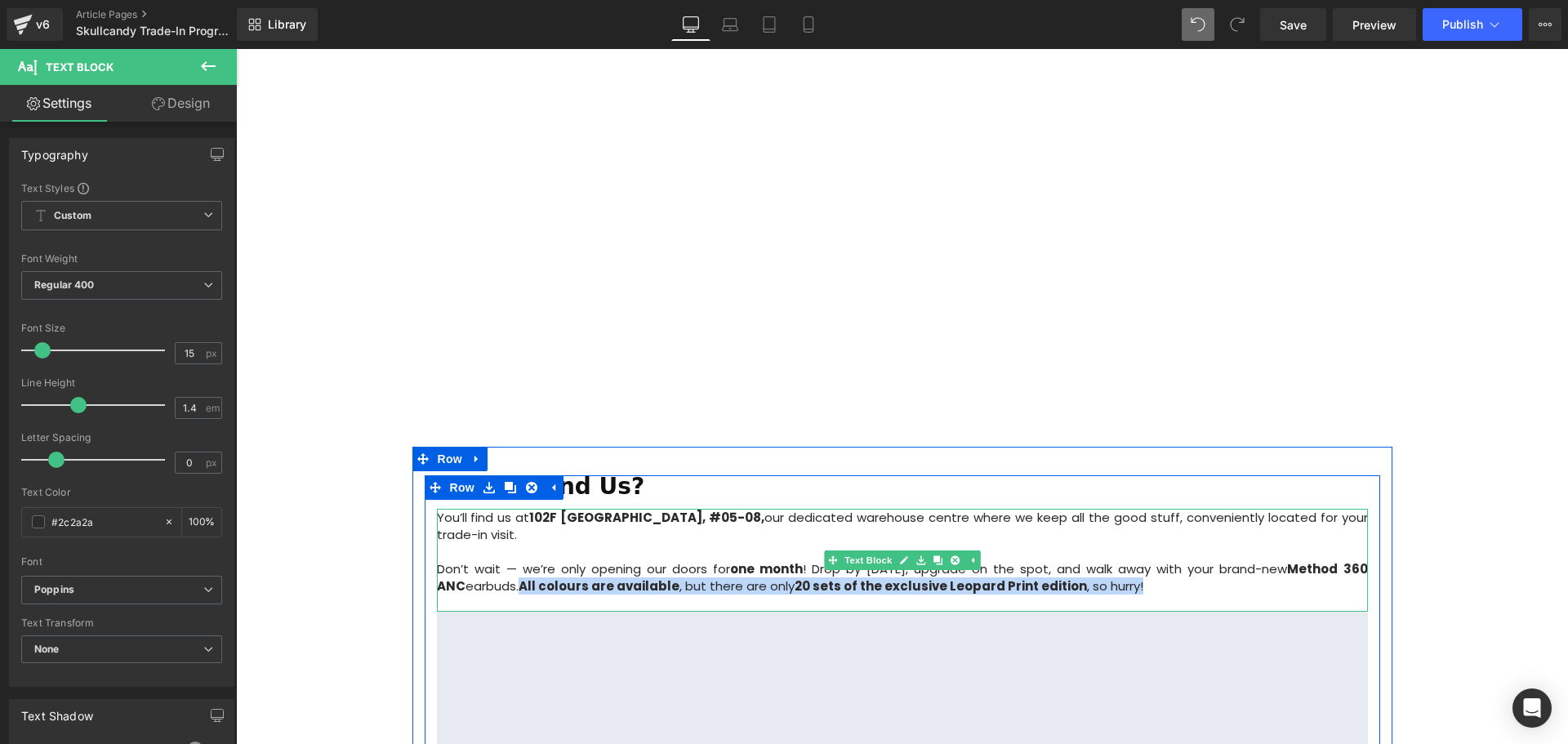
drag, startPoint x: 1114, startPoint y: 541, endPoint x: 490, endPoint y: 541, distance: 624.0
click at [490, 560] on p "Don’t wait — we’re only opening our doors for one month ! Drop by today, upgrad…" at bounding box center [902, 577] width 931 height 34
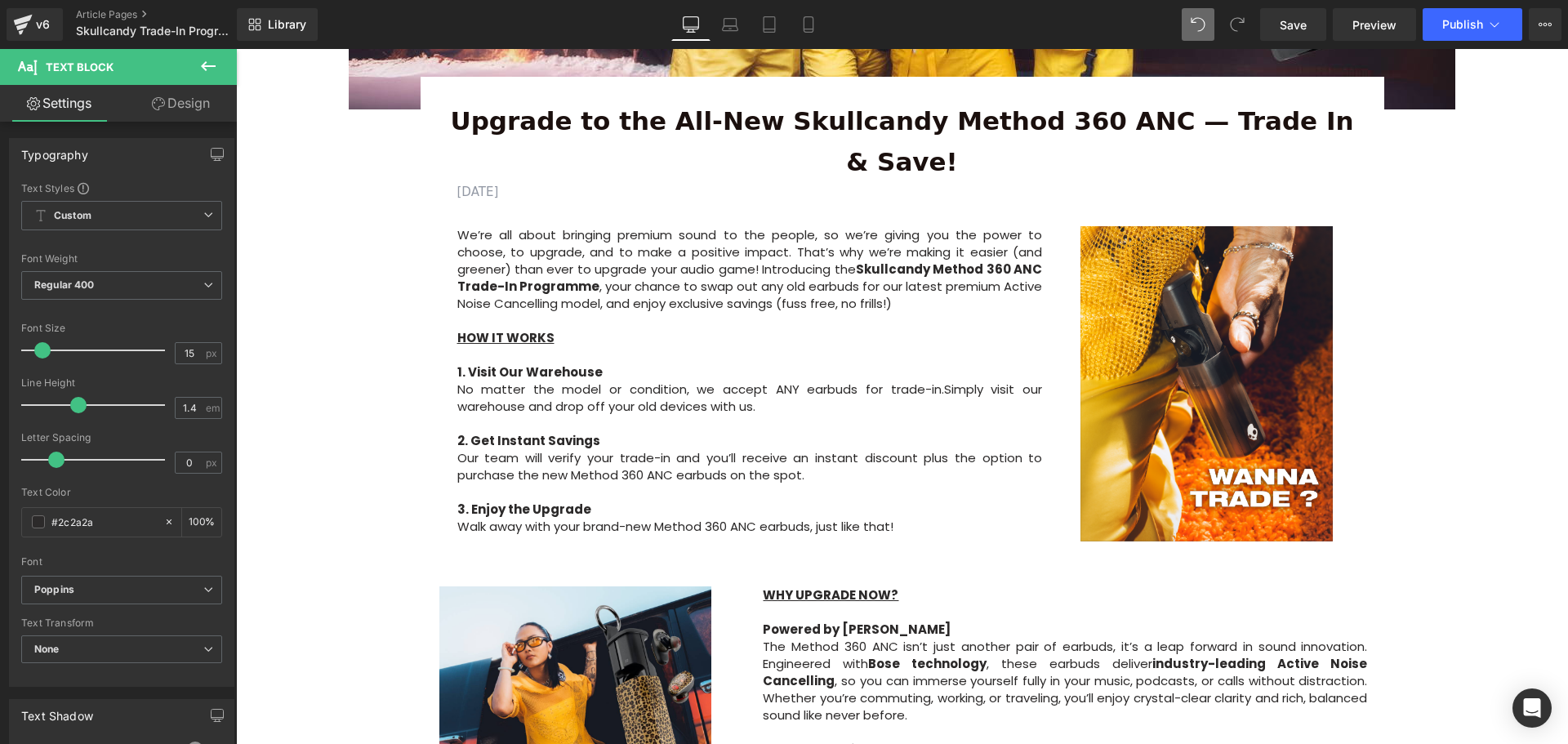
scroll to position [572, 0]
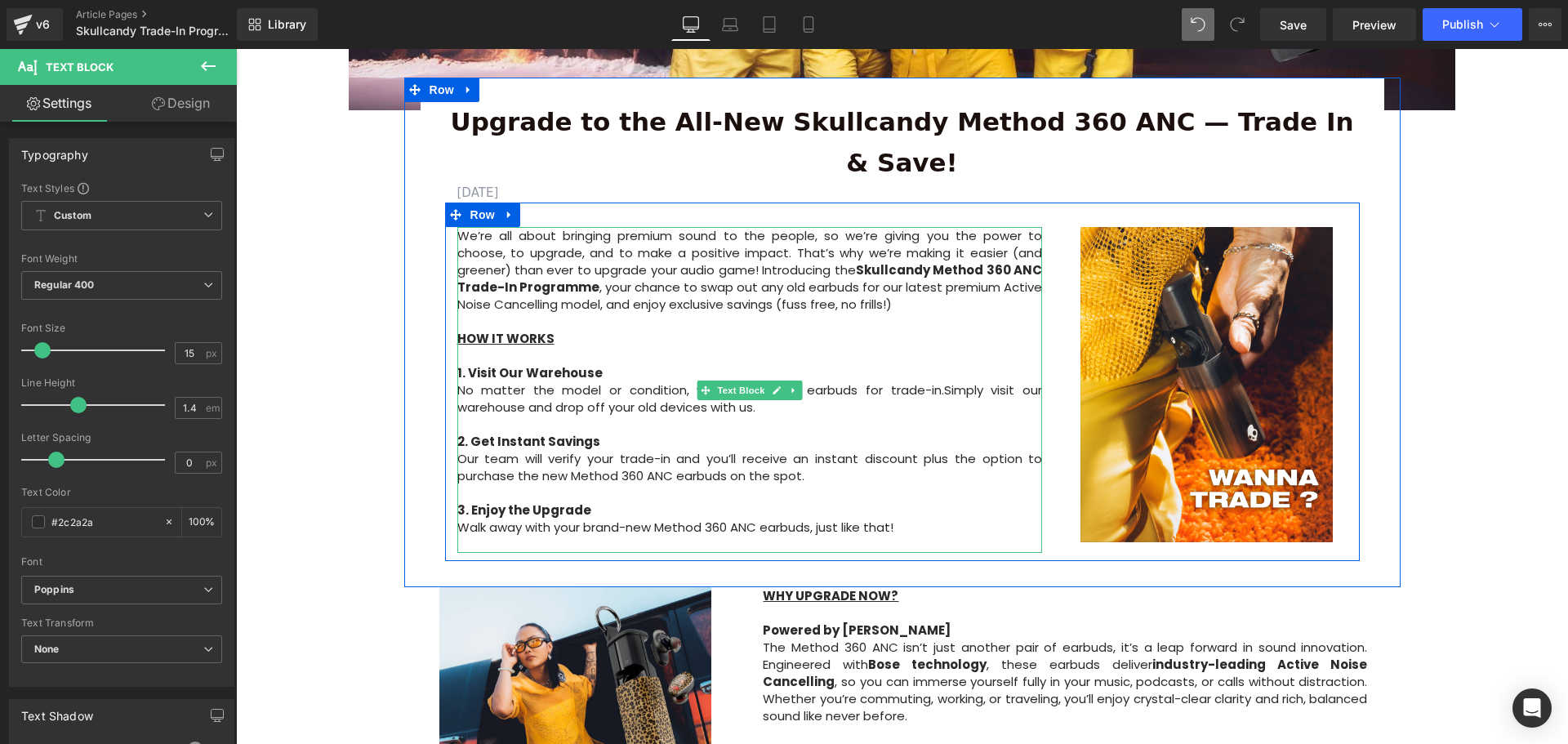
drag, startPoint x: 883, startPoint y: 267, endPoint x: 871, endPoint y: 264, distance: 12.4
click at [883, 266] on p "We’re all about bringing premium sound to the people, so we’re giving you the p…" at bounding box center [750, 270] width 586 height 86
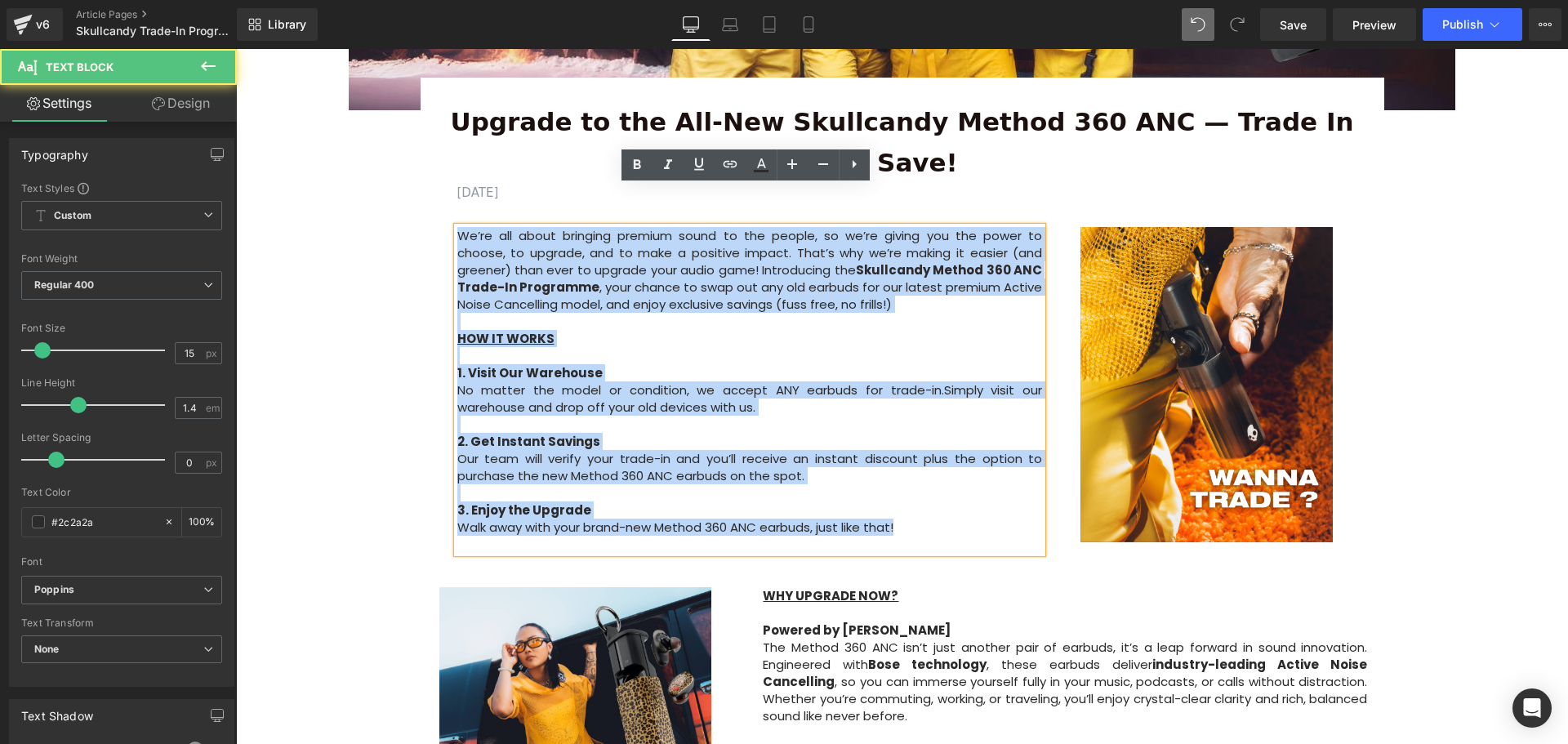
drag, startPoint x: 453, startPoint y: 195, endPoint x: 940, endPoint y: 489, distance: 568.9
click at [940, 489] on div "We’re all about bringing premium sound to the people, so we’re giving you the p…" at bounding box center [750, 390] width 586 height 326
copy div "We’re all about bringing premium sound to the people, so we’re giving you the p…"
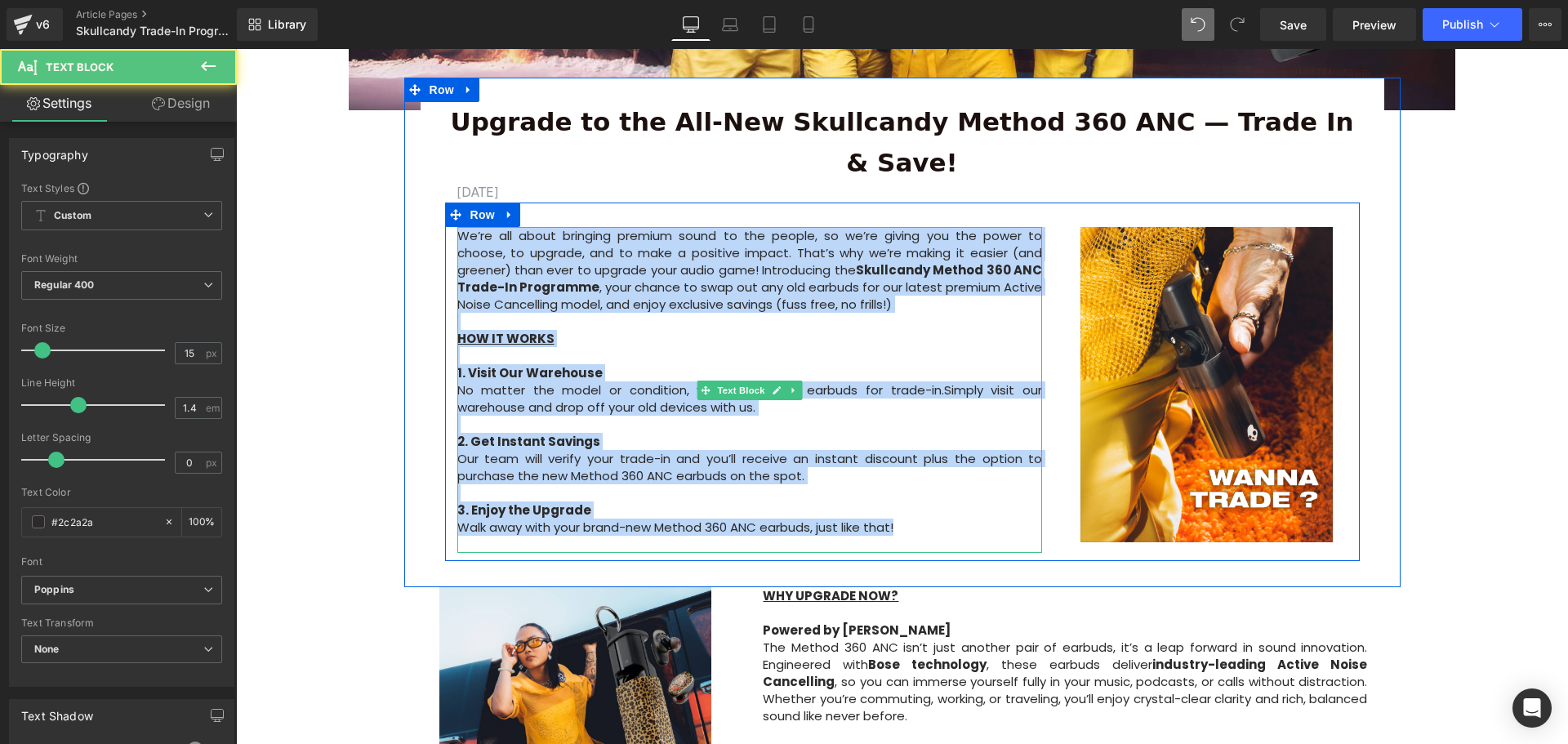
click at [662, 347] on p at bounding box center [750, 356] width 586 height 17
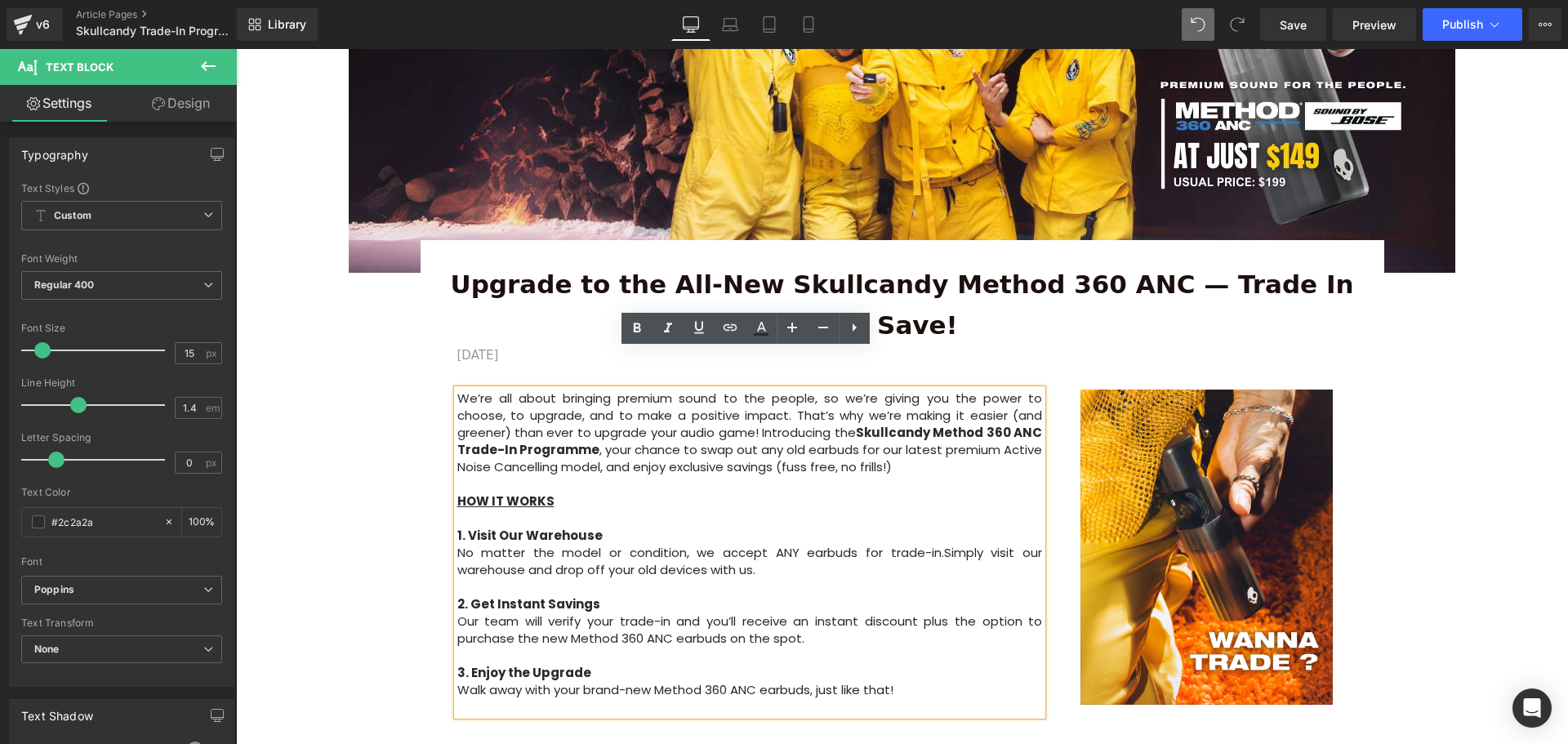
scroll to position [408, 0]
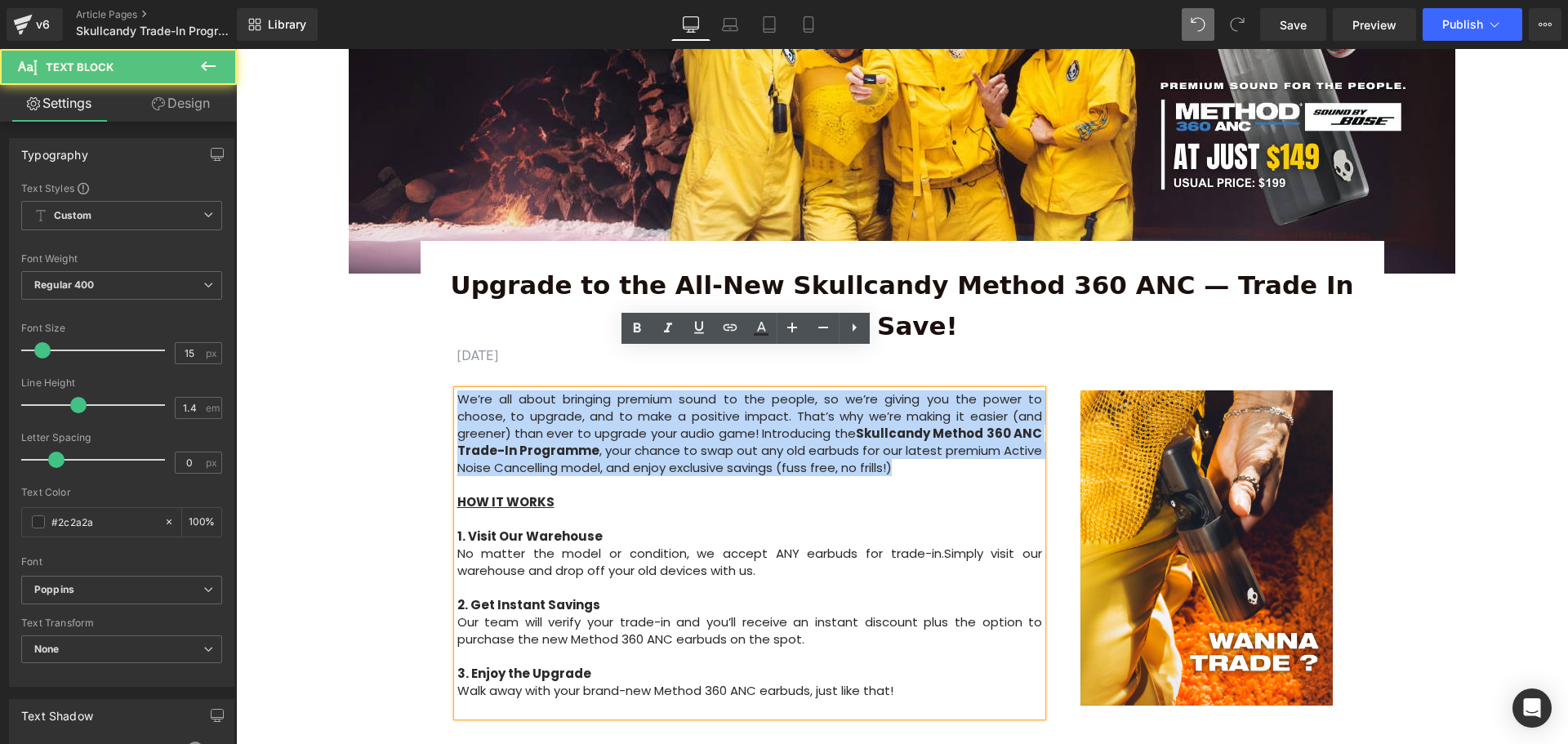
drag, startPoint x: 914, startPoint y: 434, endPoint x: 441, endPoint y: 355, distance: 479.6
click at [445, 390] on div "We’re all about bringing premium sound to the people, so we’re giving you the p…" at bounding box center [750, 552] width 610 height 326
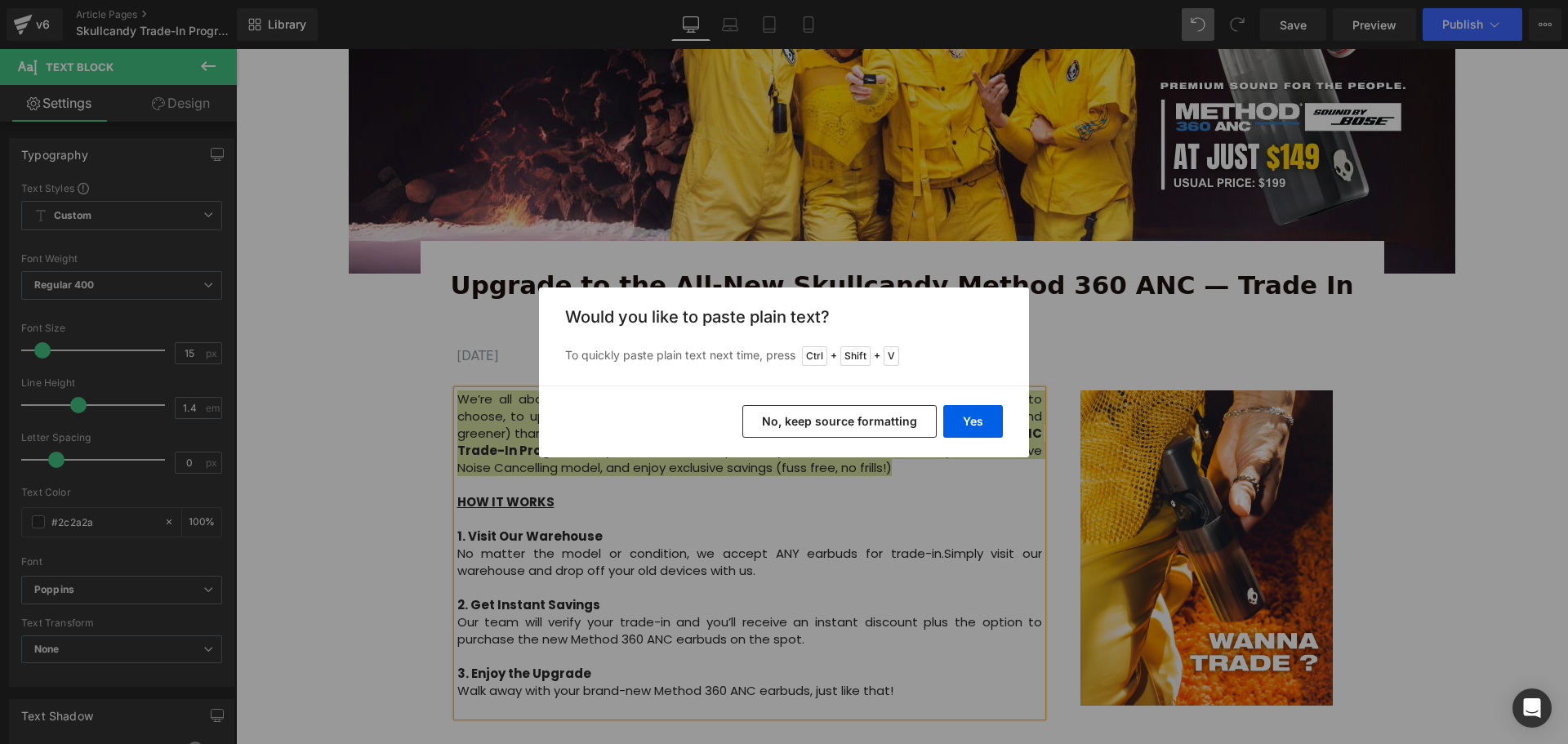
drag, startPoint x: 865, startPoint y: 426, endPoint x: 571, endPoint y: 427, distance: 294.0
click at [865, 426] on button "No, keep source formatting" at bounding box center [839, 422] width 195 height 33
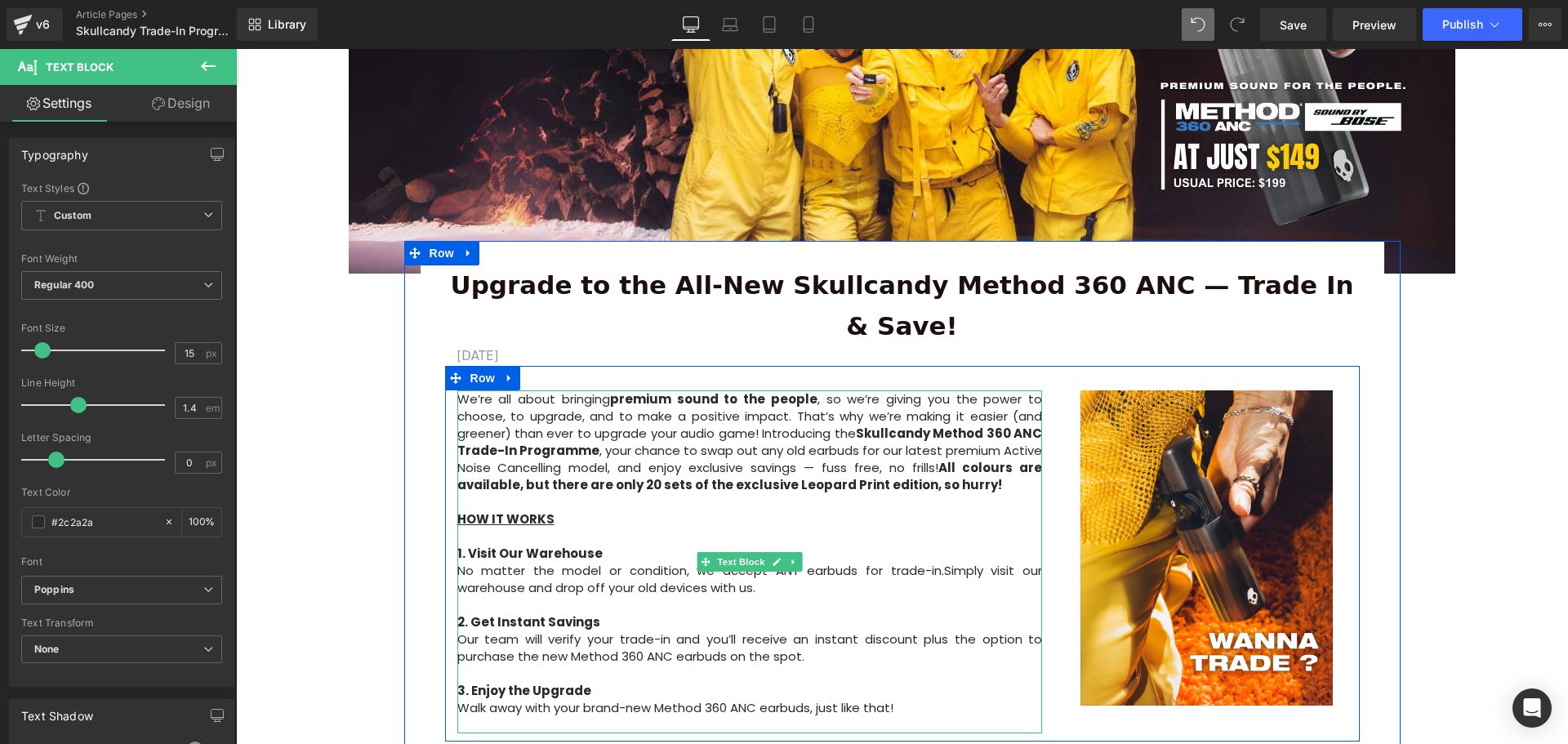
click at [467, 390] on p "We’re all about bringing premium sound to the people , so we’re giving you the …" at bounding box center [750, 441] width 586 height 103
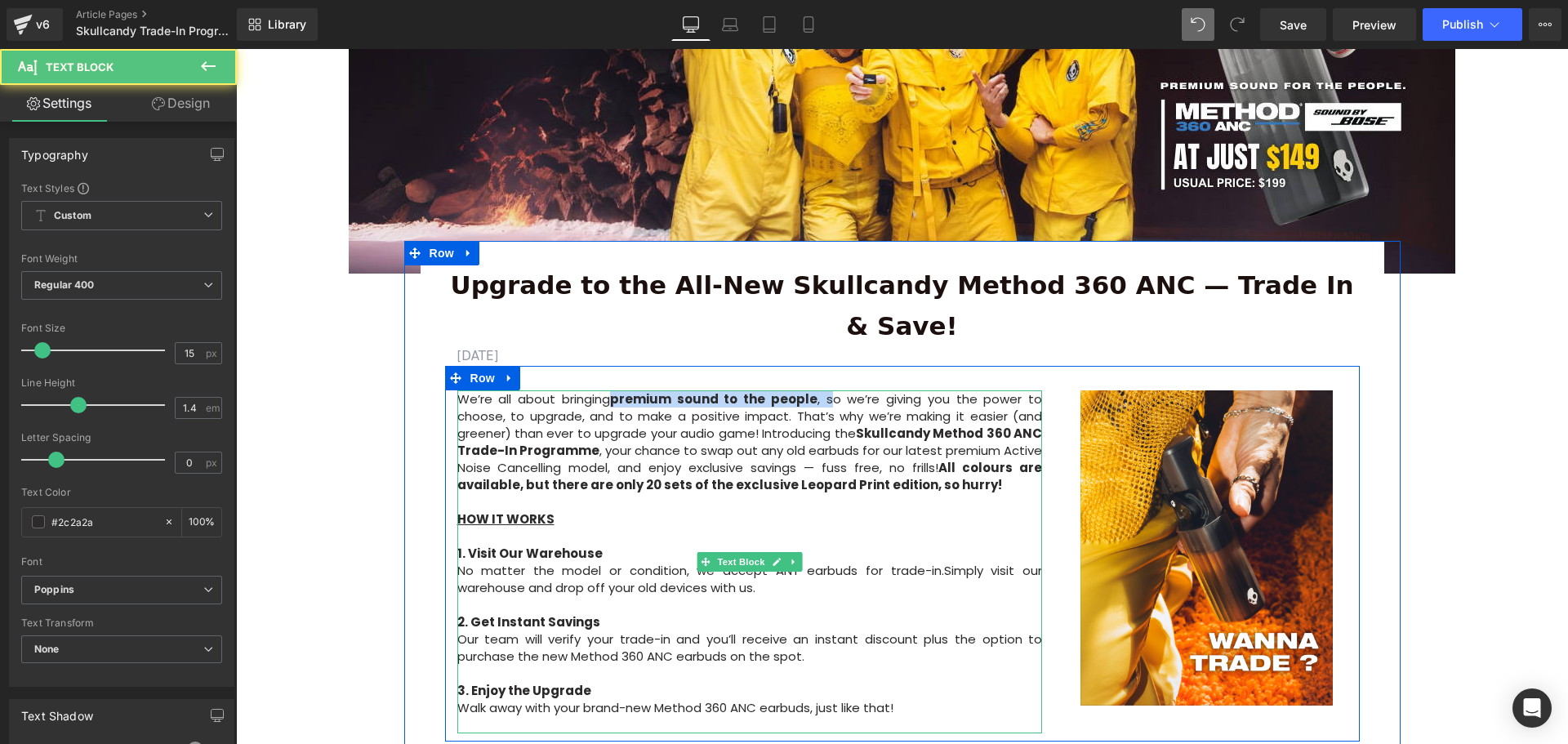
drag, startPoint x: 608, startPoint y: 357, endPoint x: 829, endPoint y: 363, distance: 221.1
click at [829, 390] on p "We’re all about bringing premium sound to the people , so we’re giving you the …" at bounding box center [750, 441] width 586 height 103
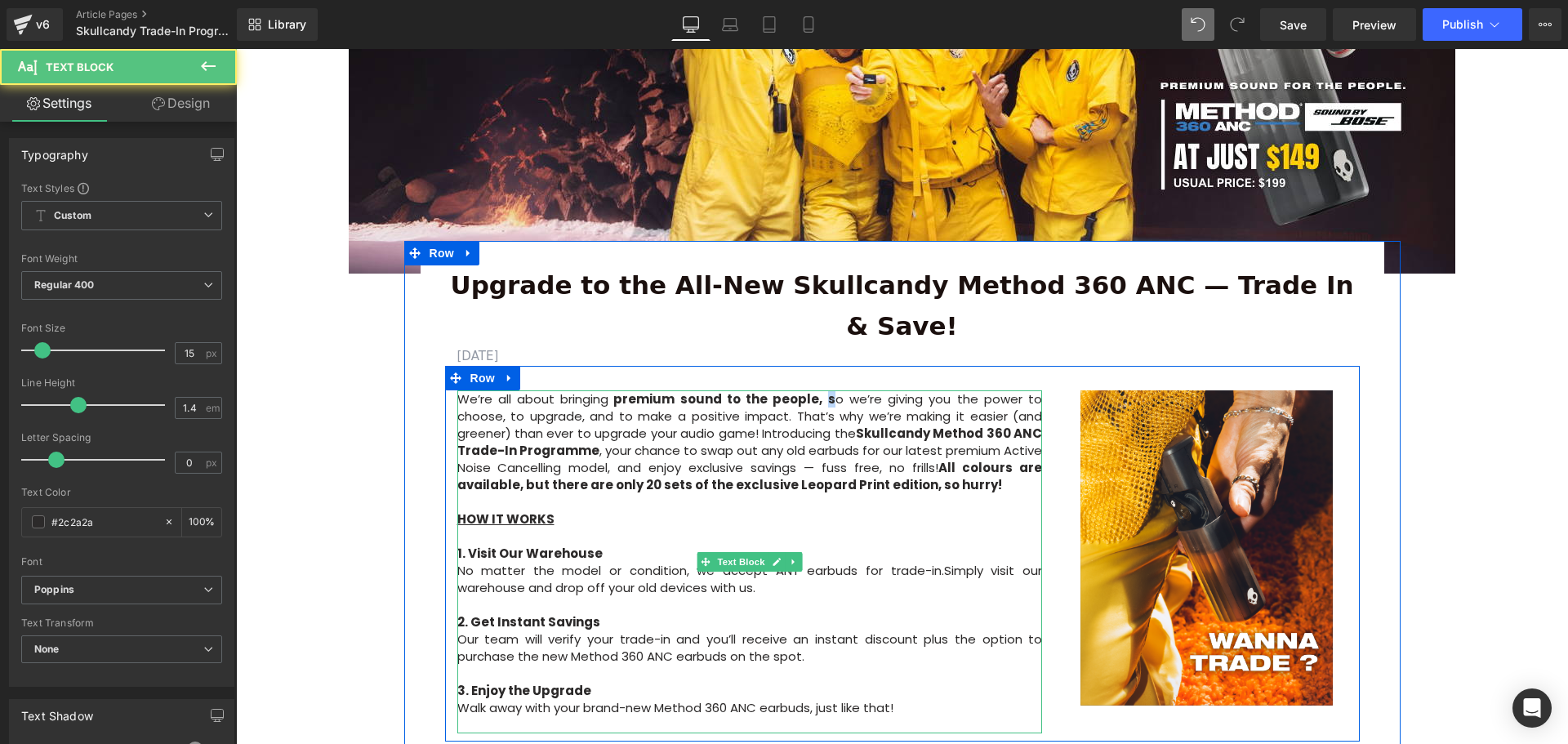
click at [822, 390] on p "We’re all about bringing premium sound to the people , s o we’re giving you the…" at bounding box center [750, 441] width 586 height 103
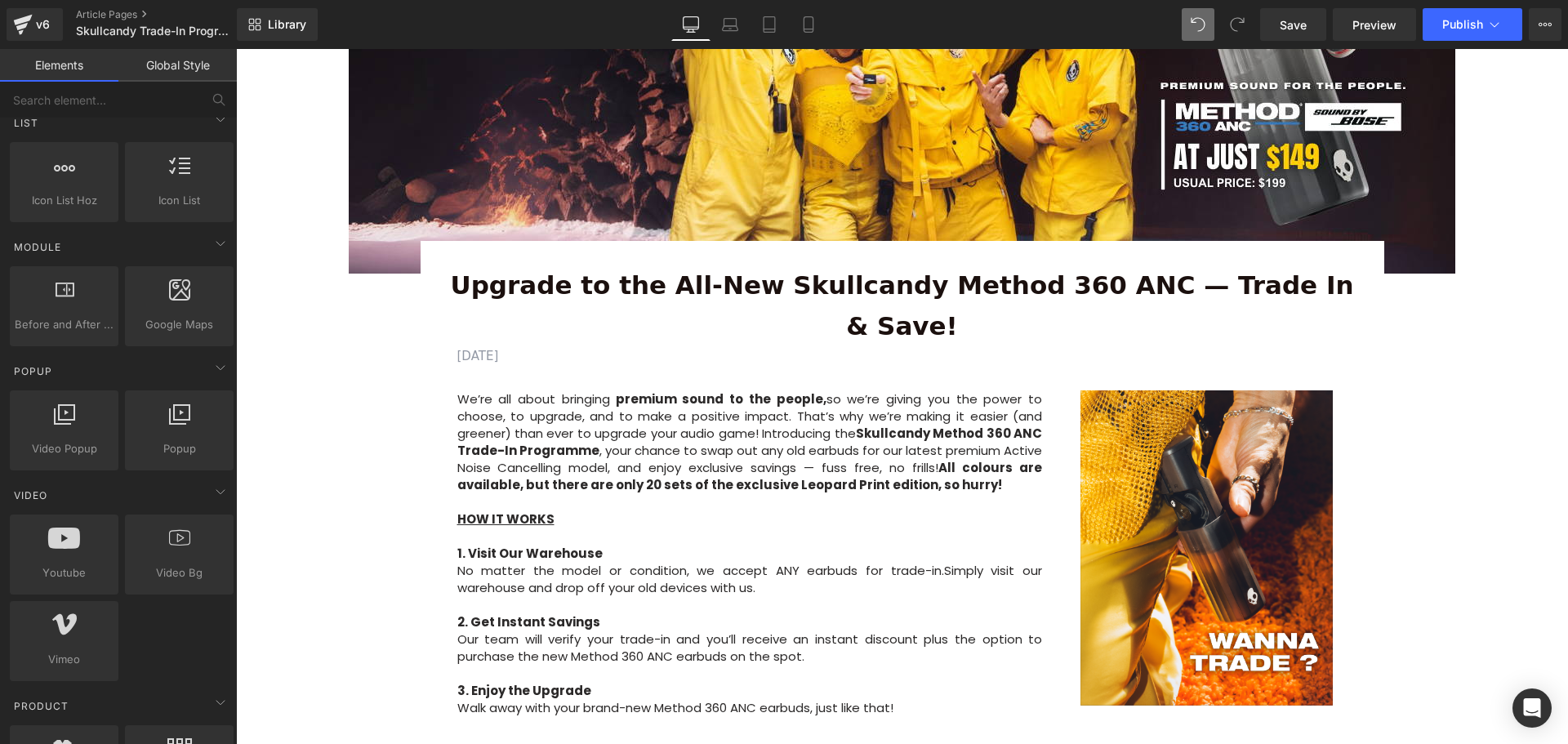
scroll to position [490, 0]
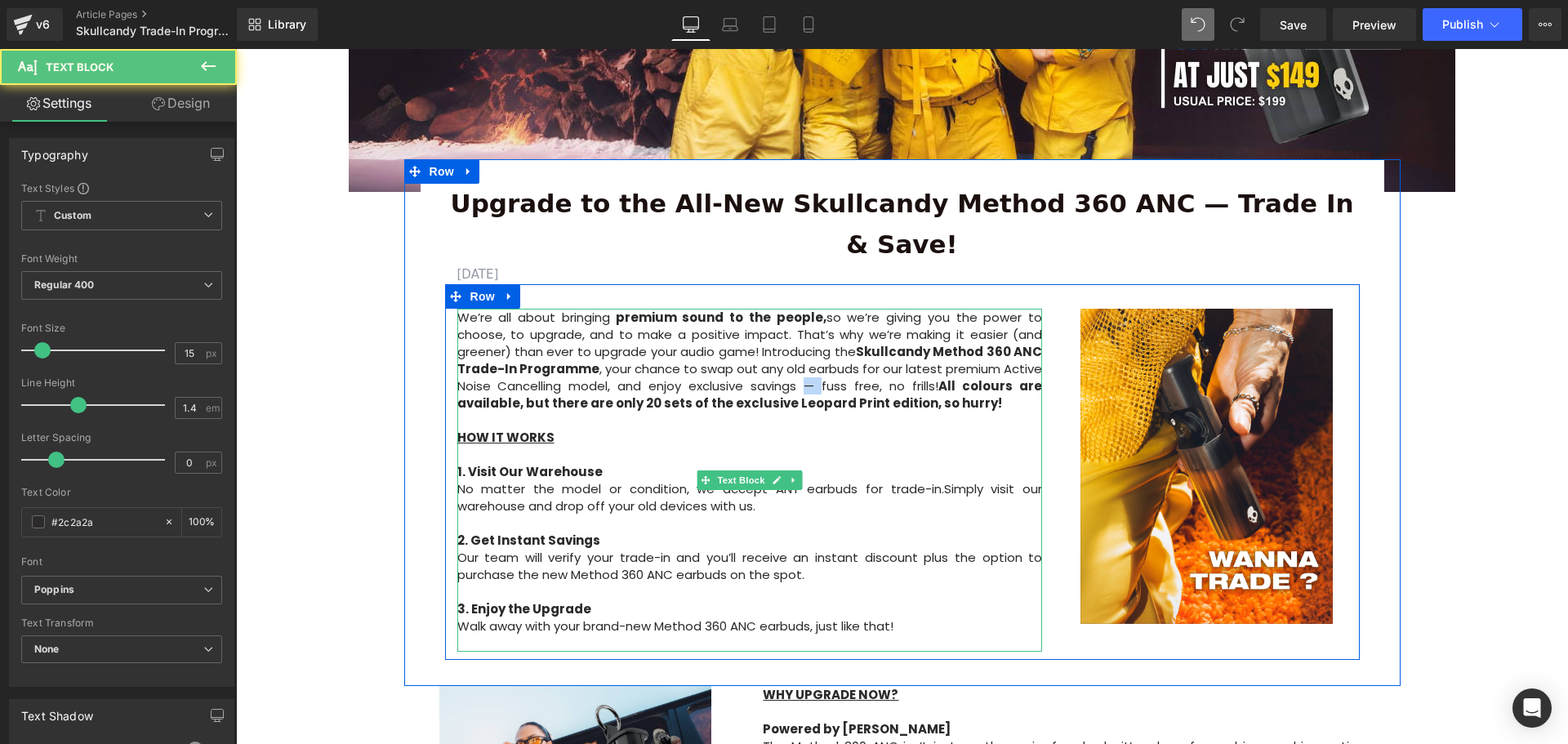
drag, startPoint x: 819, startPoint y: 346, endPoint x: 802, endPoint y: 347, distance: 17.0
click at [802, 347] on p "We’re all about bringing premium sound to the people , so we’re giving you the …" at bounding box center [750, 360] width 586 height 103
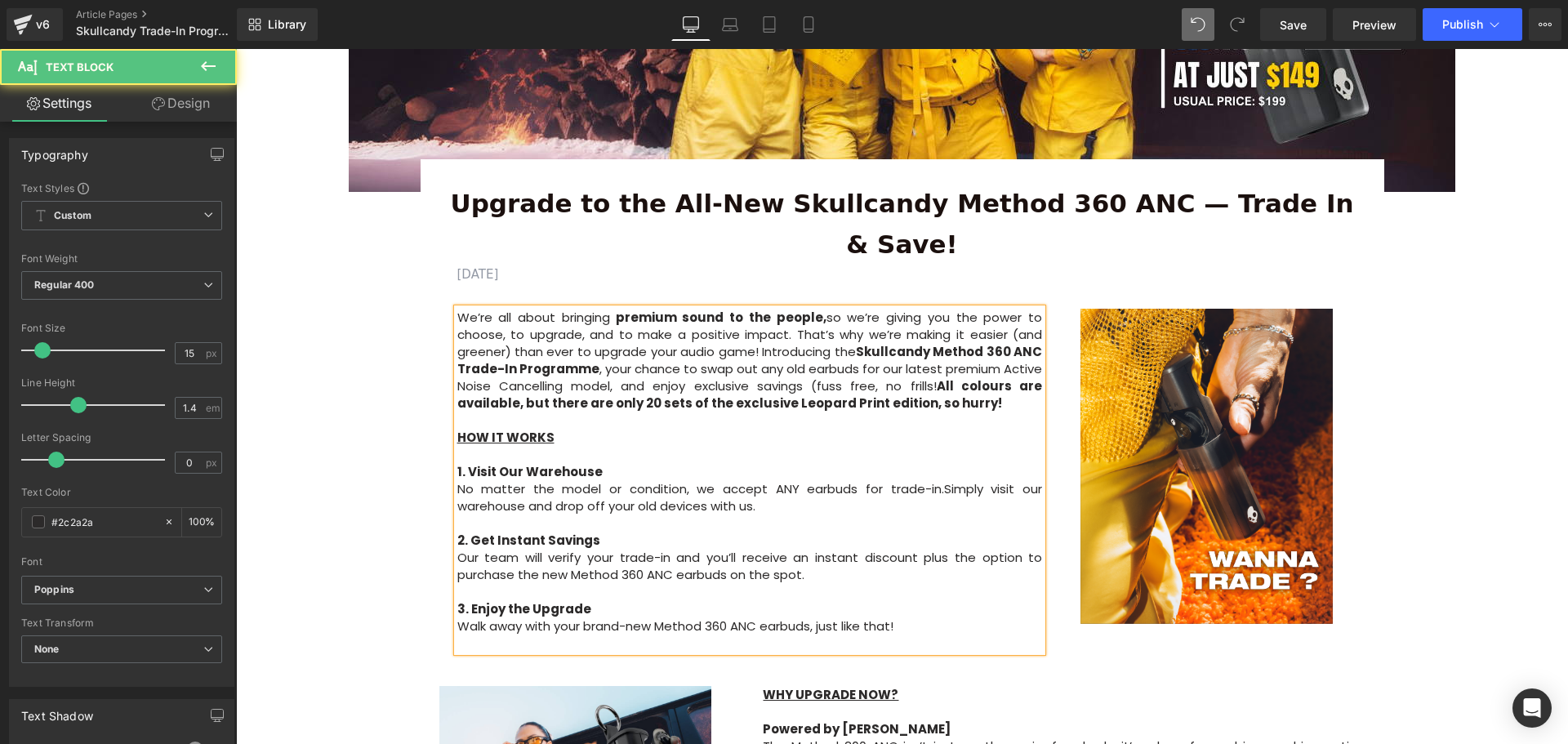
click at [930, 345] on p "We’re all about bringing premium sound to the people , so we’re giving you the …" at bounding box center [750, 360] width 586 height 103
click at [804, 349] on p "We’re all about bringing premium sound to the people , so we’re giving you the …" at bounding box center [750, 360] width 586 height 103
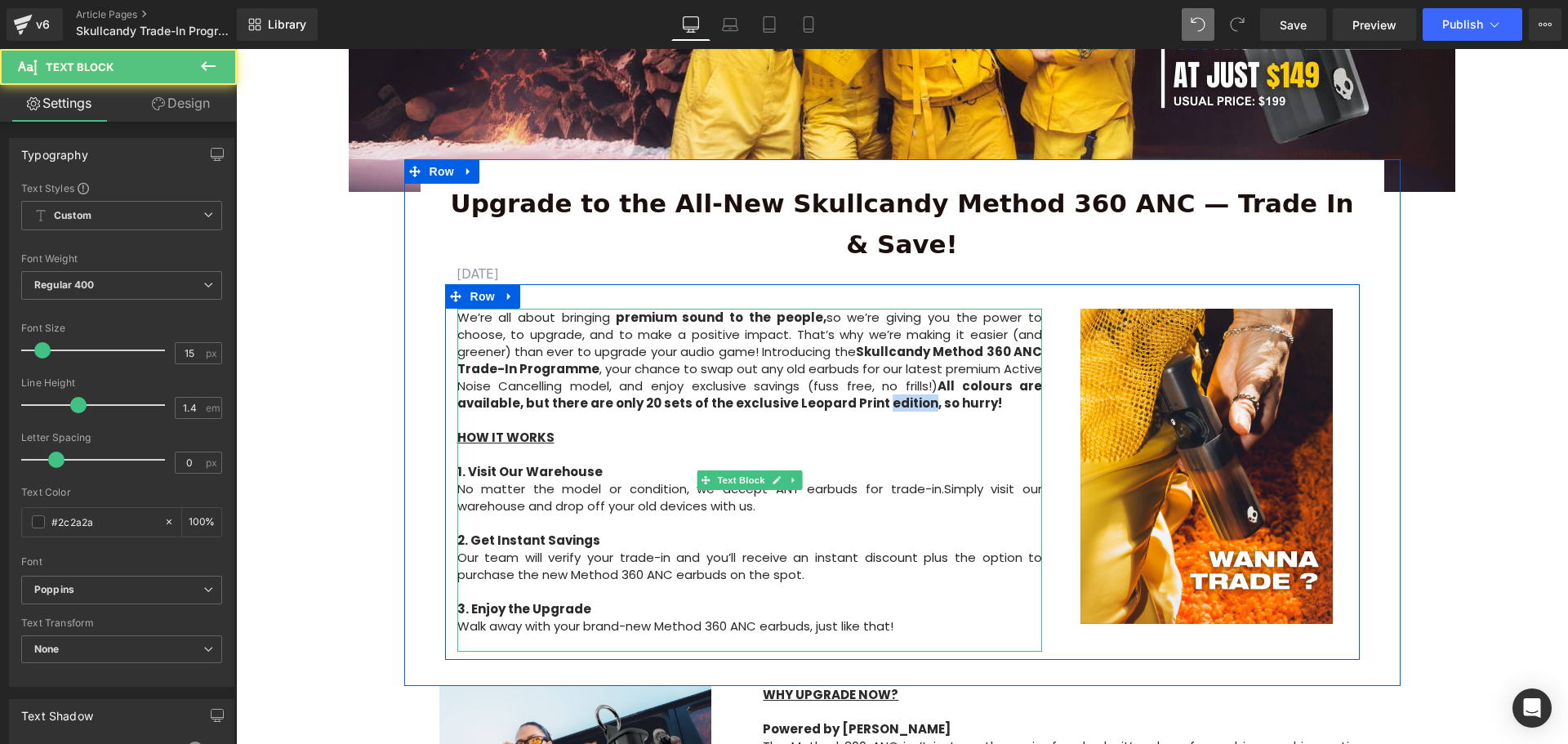
drag, startPoint x: 908, startPoint y: 362, endPoint x: 869, endPoint y: 363, distance: 39.0
click at [869, 377] on strong "All colours are available, but there are only 20 sets of the exclusive Leopard …" at bounding box center [750, 394] width 586 height 34
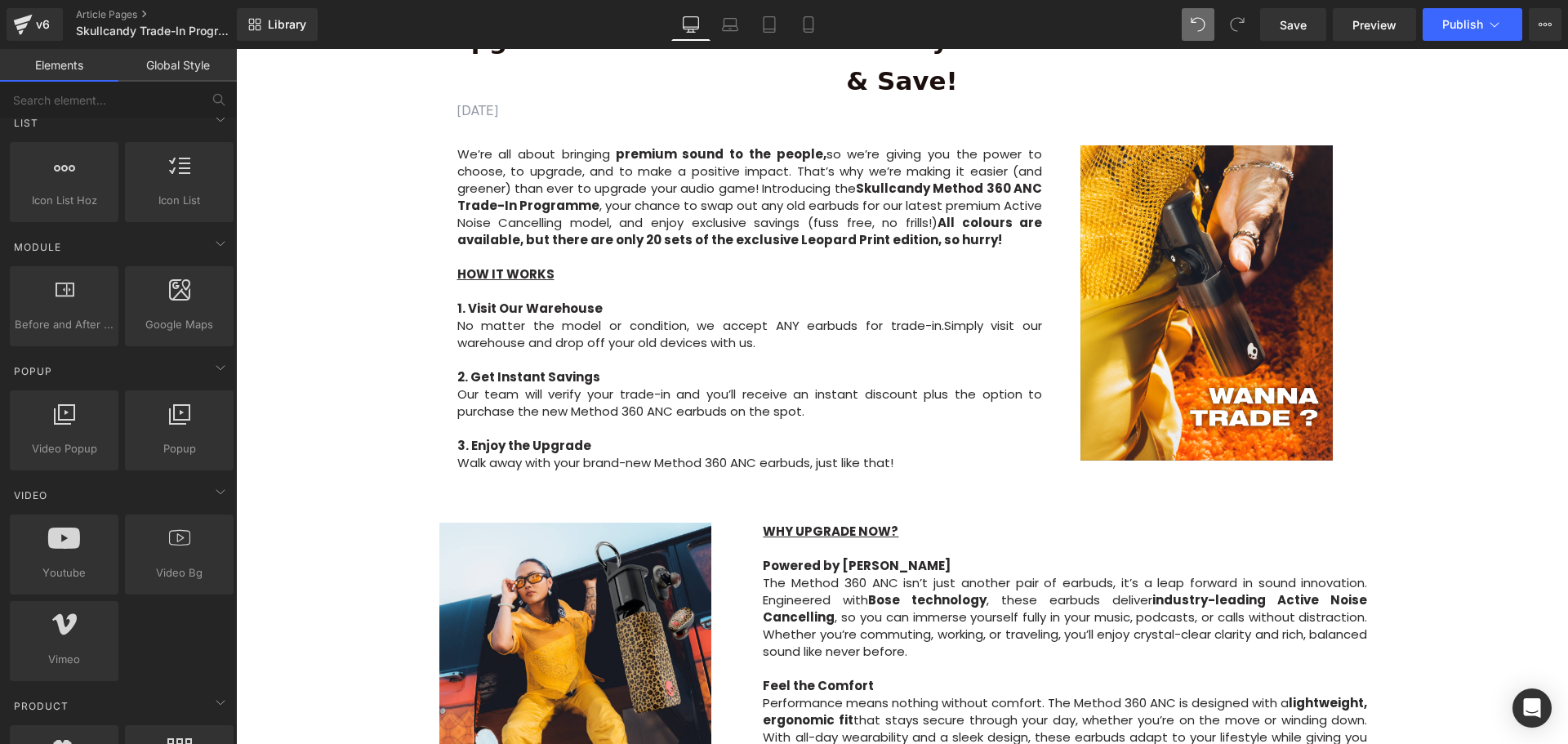
scroll to position [572, 0]
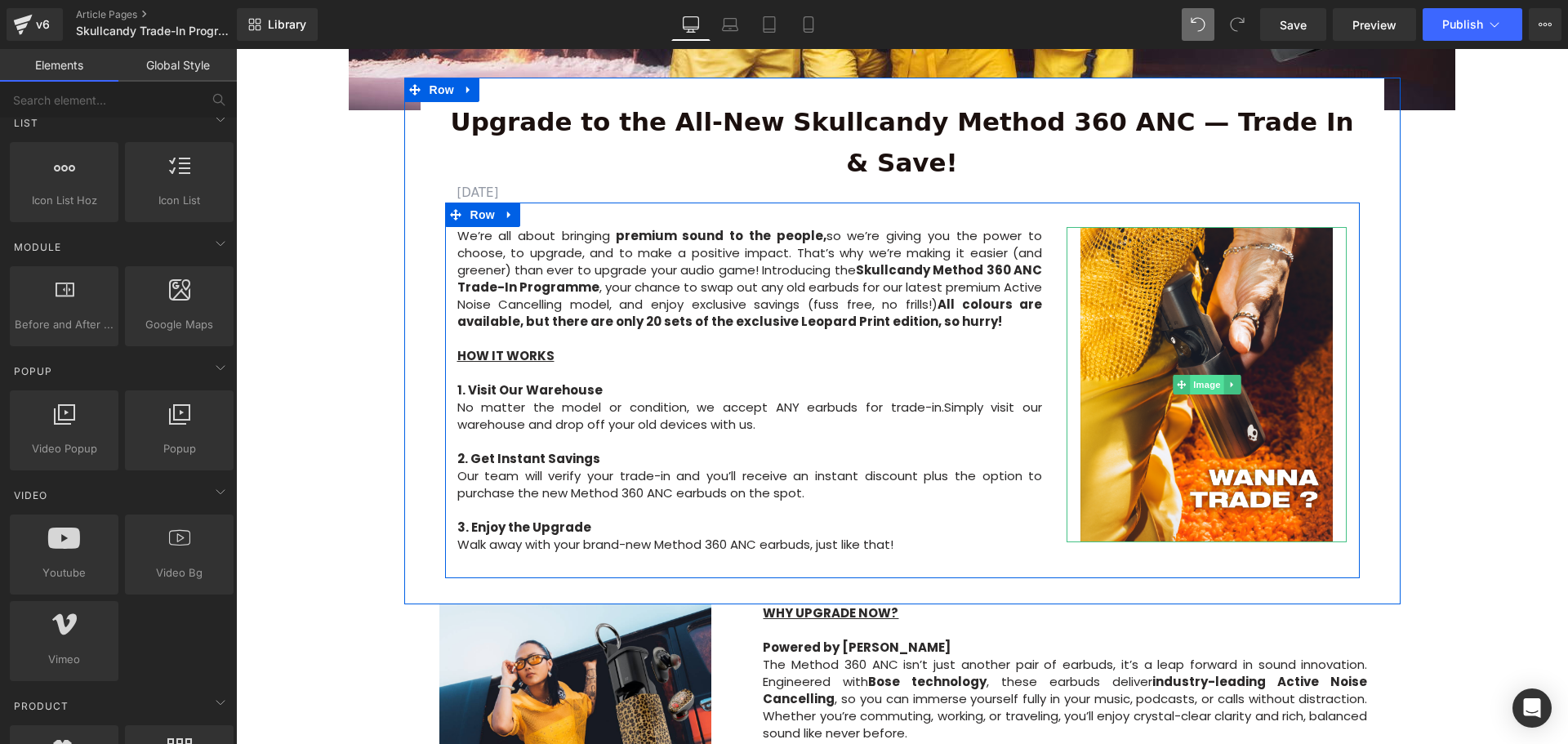
click at [1199, 374] on span "Image" at bounding box center [1206, 384] width 34 height 19
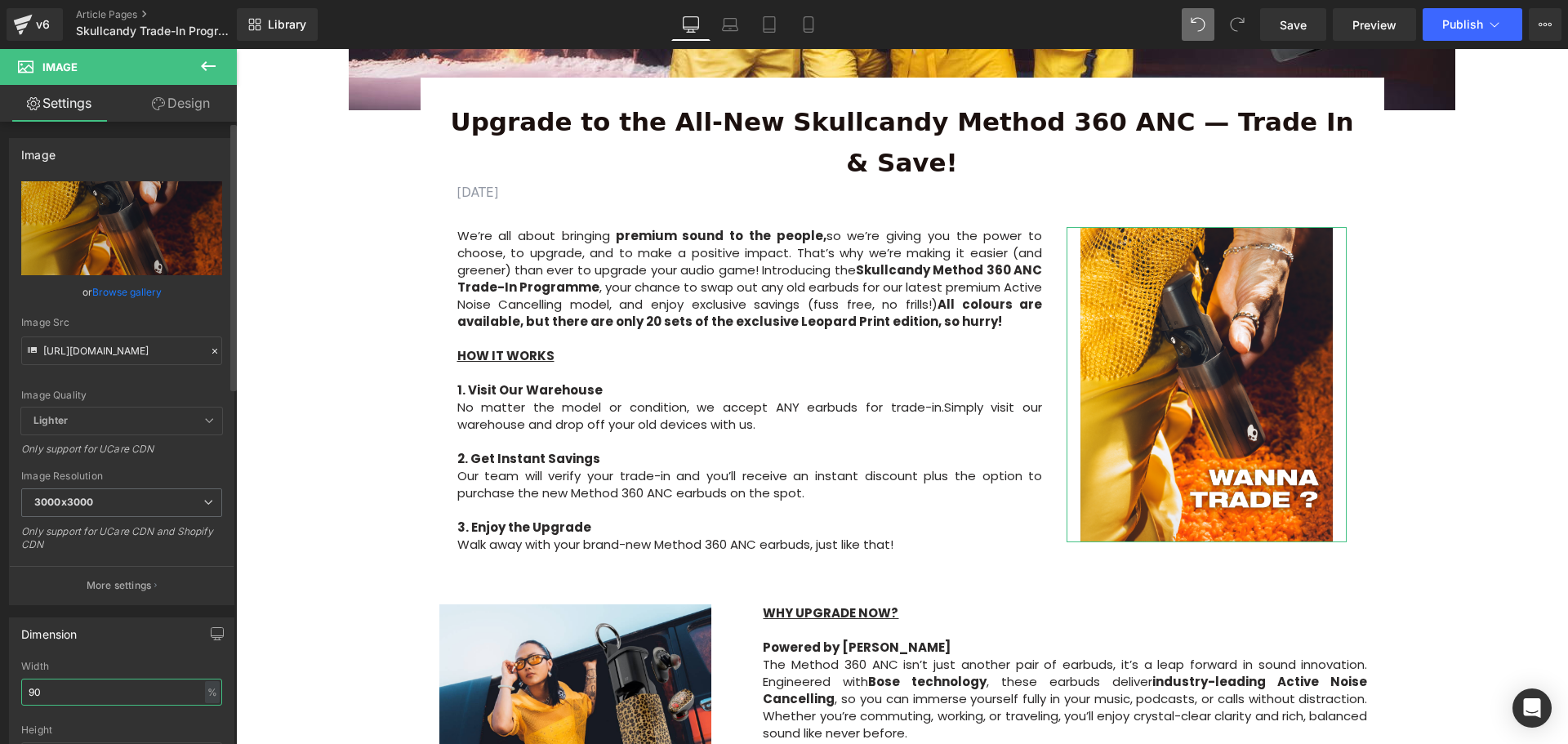
drag, startPoint x: 45, startPoint y: 687, endPoint x: 21, endPoint y: 688, distance: 24.0
click at [21, 688] on input "90" at bounding box center [122, 692] width 201 height 27
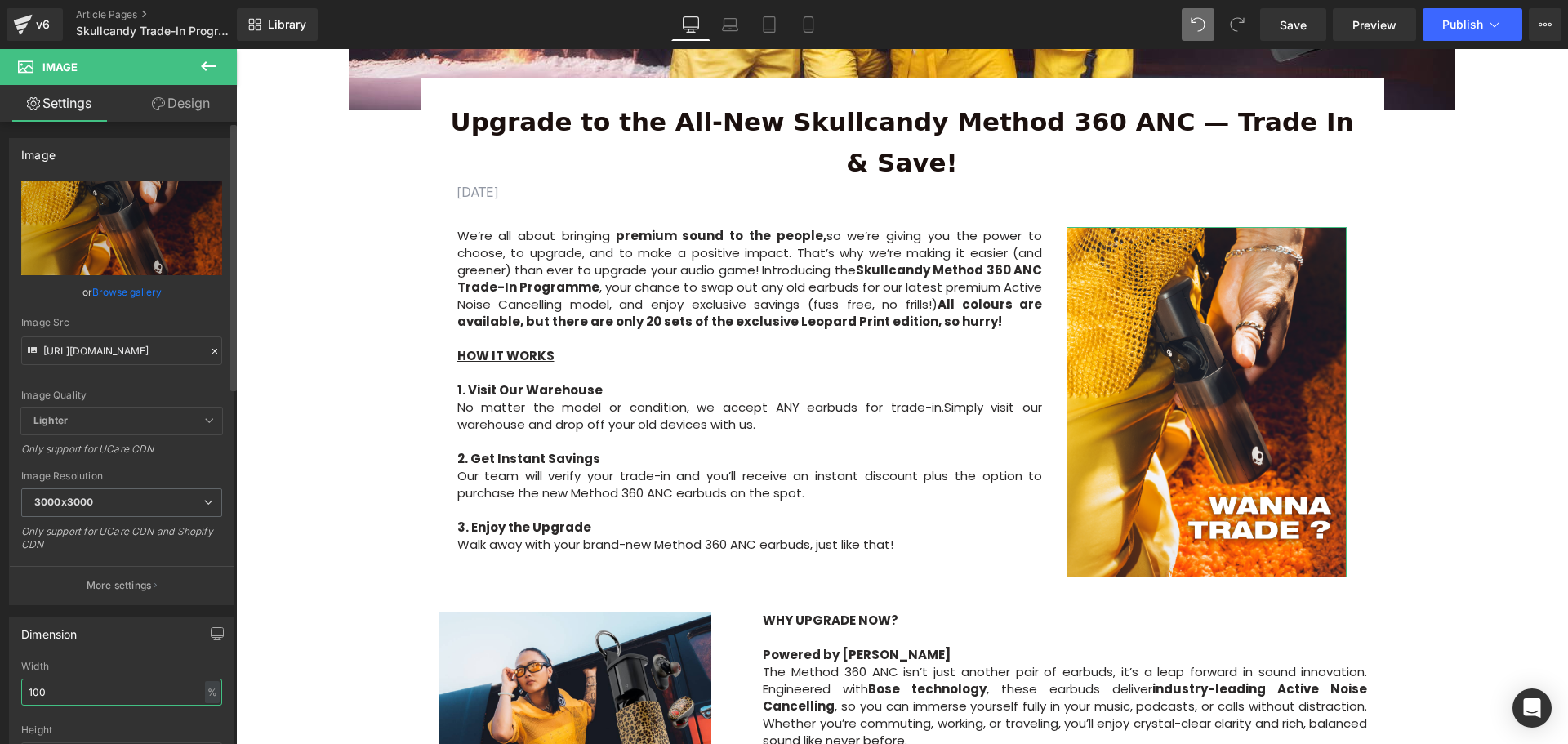
click at [4, 692] on div "Dimension 90% Width 100 % % px auto Height auto 0 Circle Image" at bounding box center [122, 714] width 244 height 220
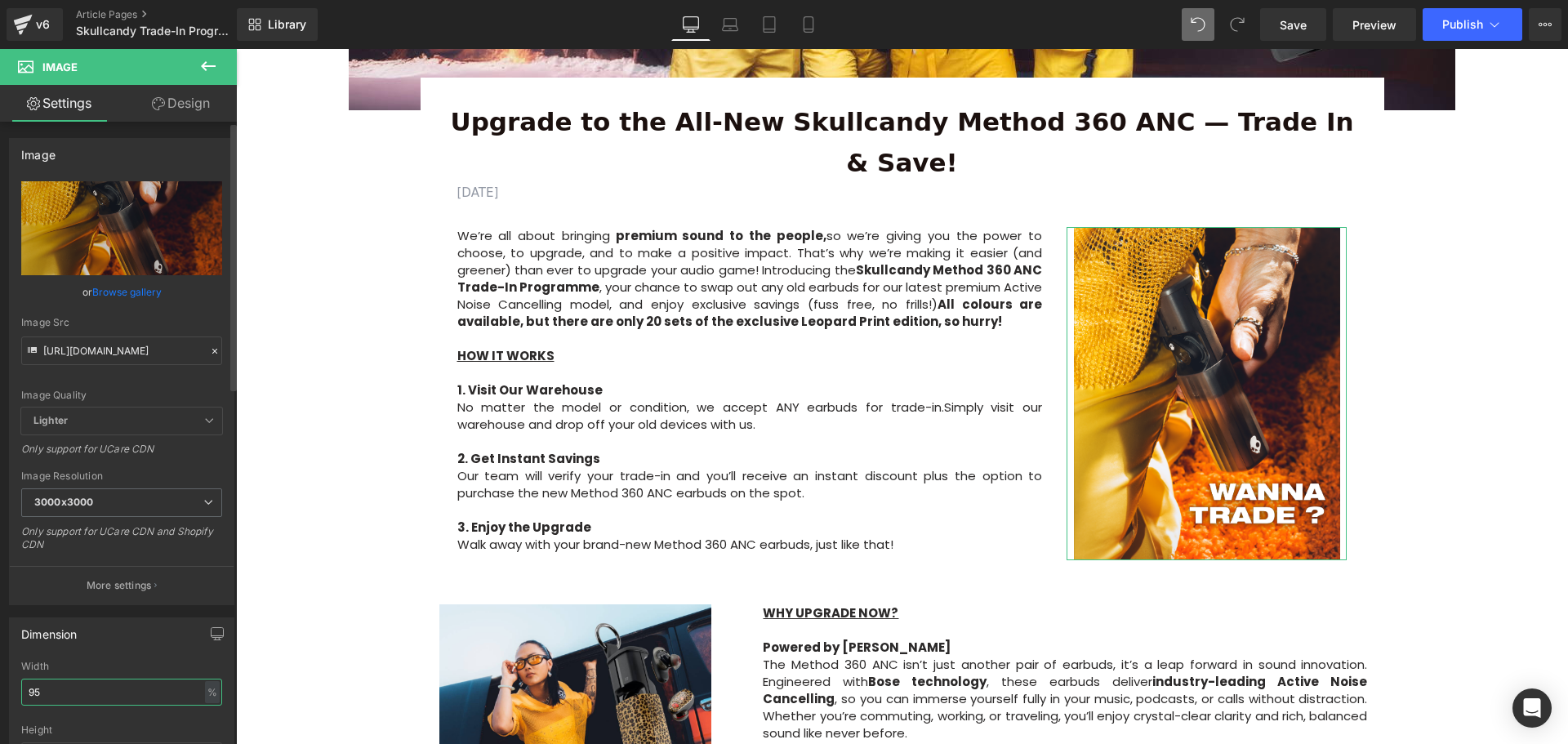
type input "95"
click at [140, 649] on div "Dimension 90% Width 95 % % px auto Height auto 0 Circle Image" at bounding box center [121, 721] width 226 height 207
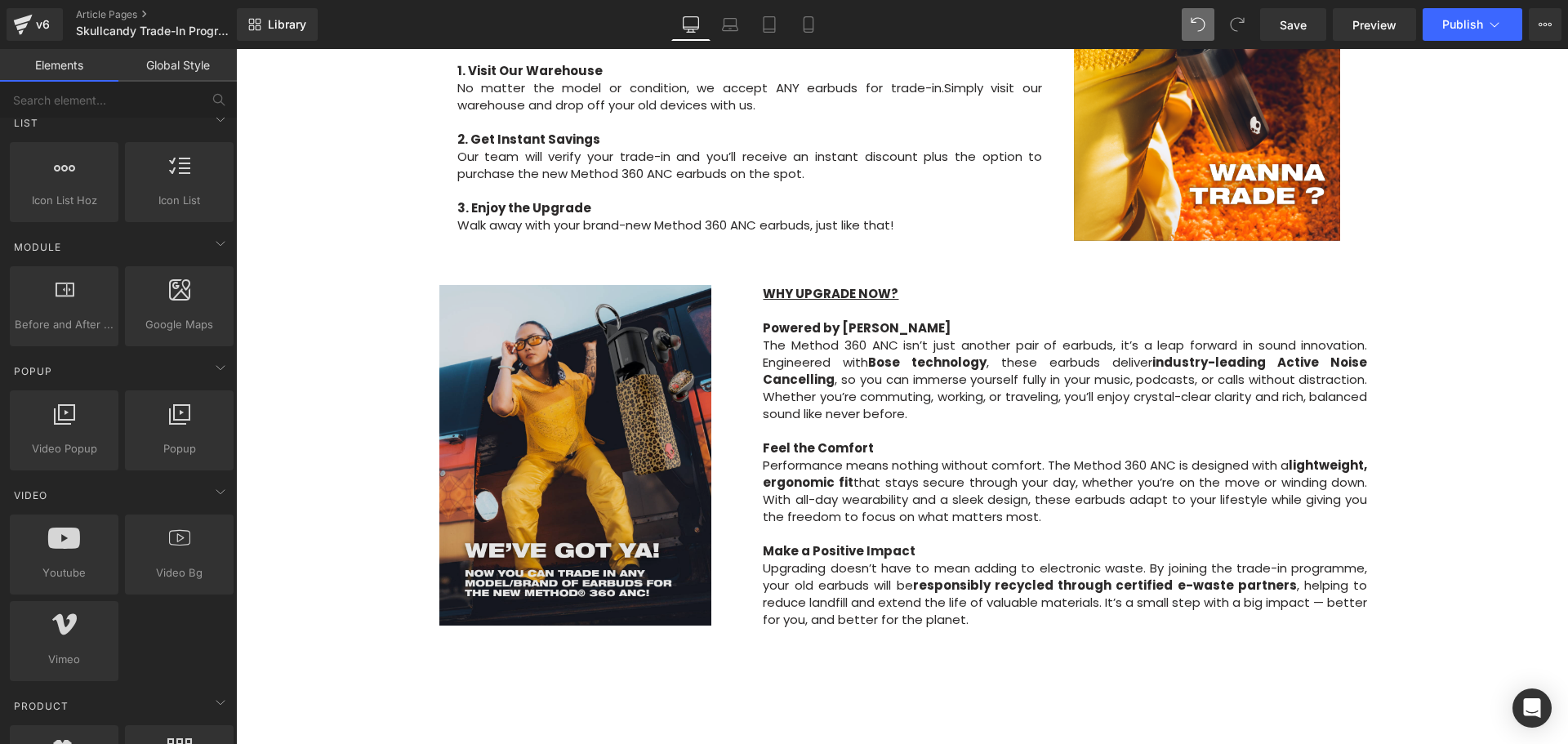
scroll to position [898, 0]
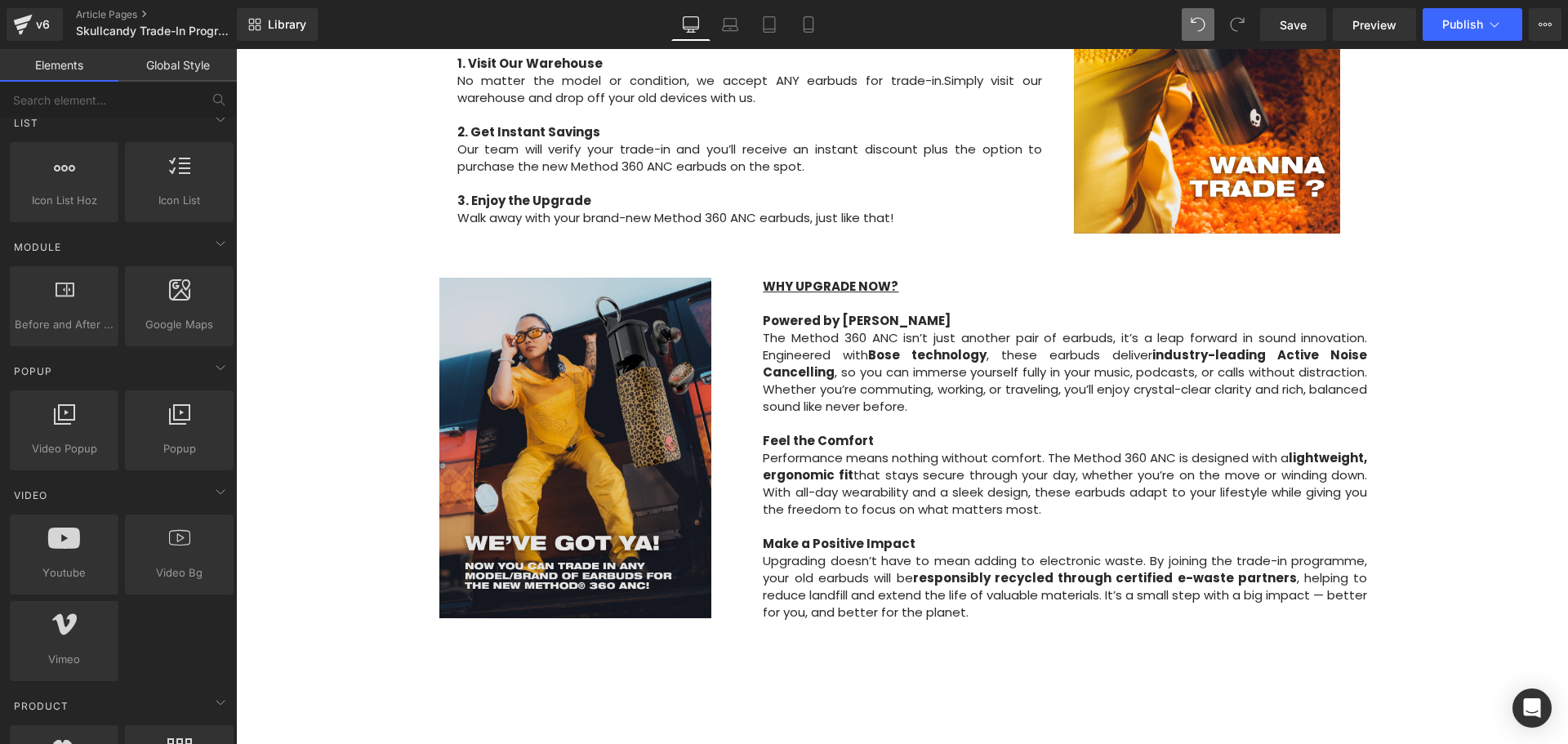
click at [578, 418] on img at bounding box center [575, 447] width 272 height 340
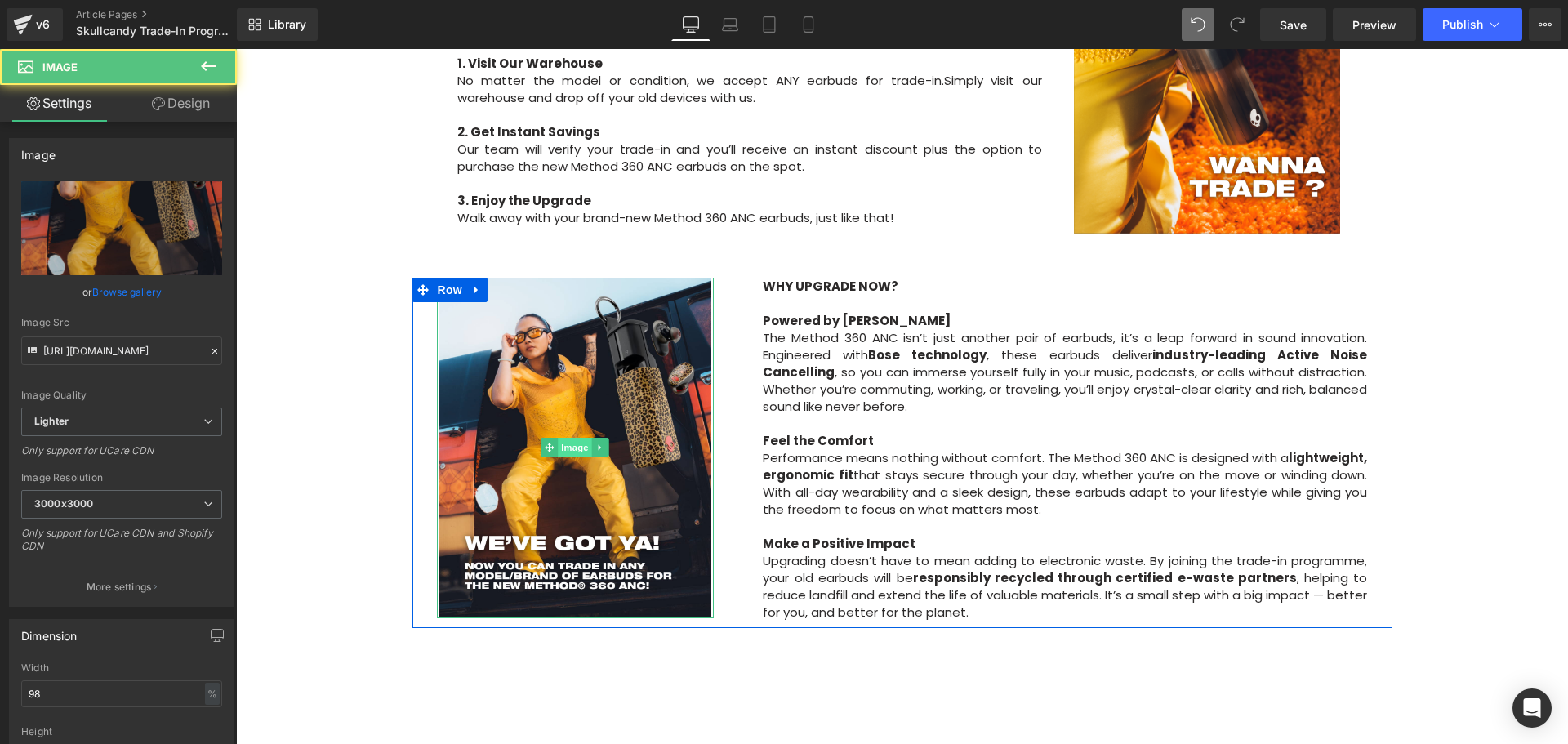
click at [567, 437] on span "Image" at bounding box center [575, 447] width 34 height 19
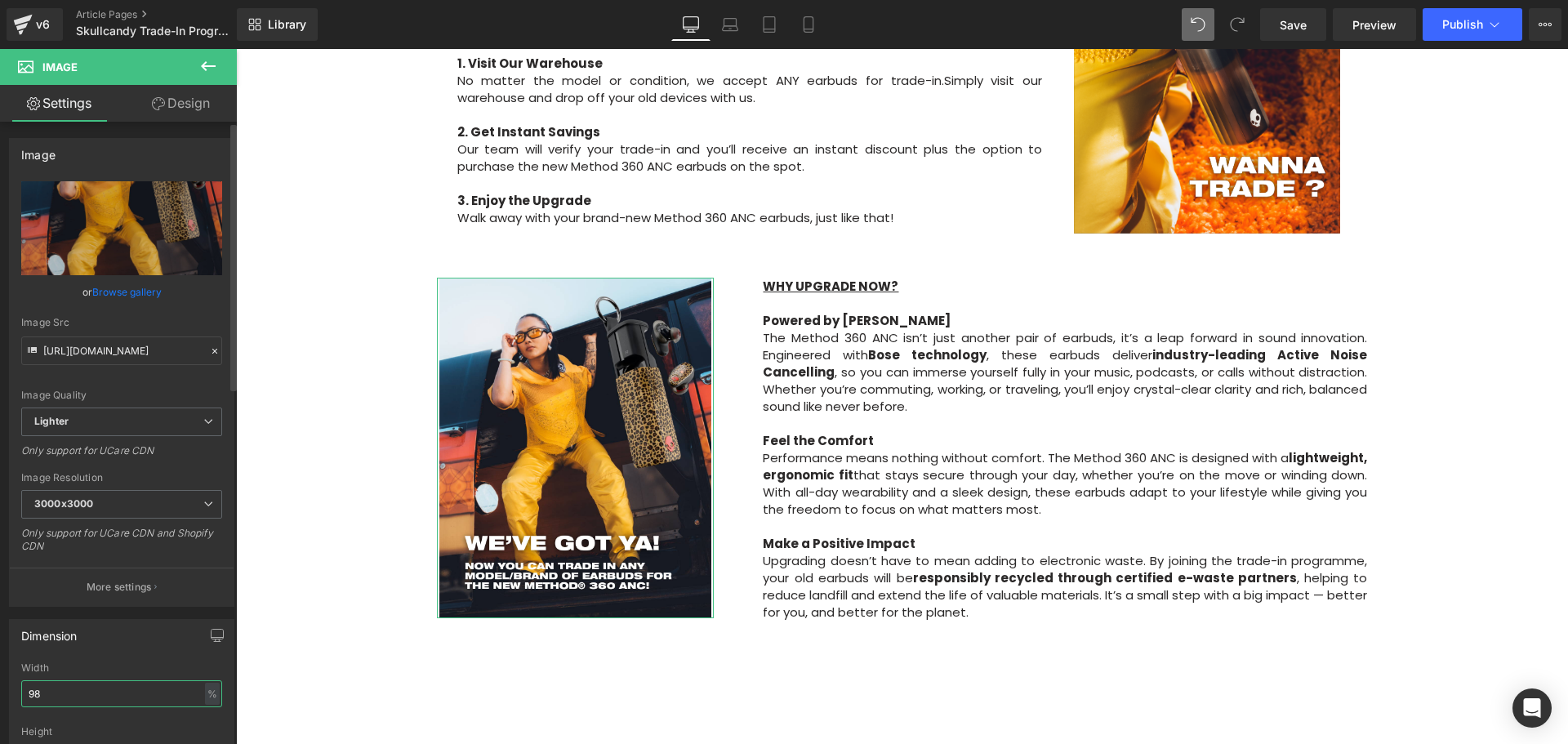
drag, startPoint x: 55, startPoint y: 687, endPoint x: 115, endPoint y: 682, distance: 60.2
click at [47, 688] on input "98" at bounding box center [122, 694] width 201 height 27
drag, startPoint x: 40, startPoint y: 695, endPoint x: 49, endPoint y: 695, distance: 9.0
click at [49, 695] on input "98" at bounding box center [122, 694] width 201 height 27
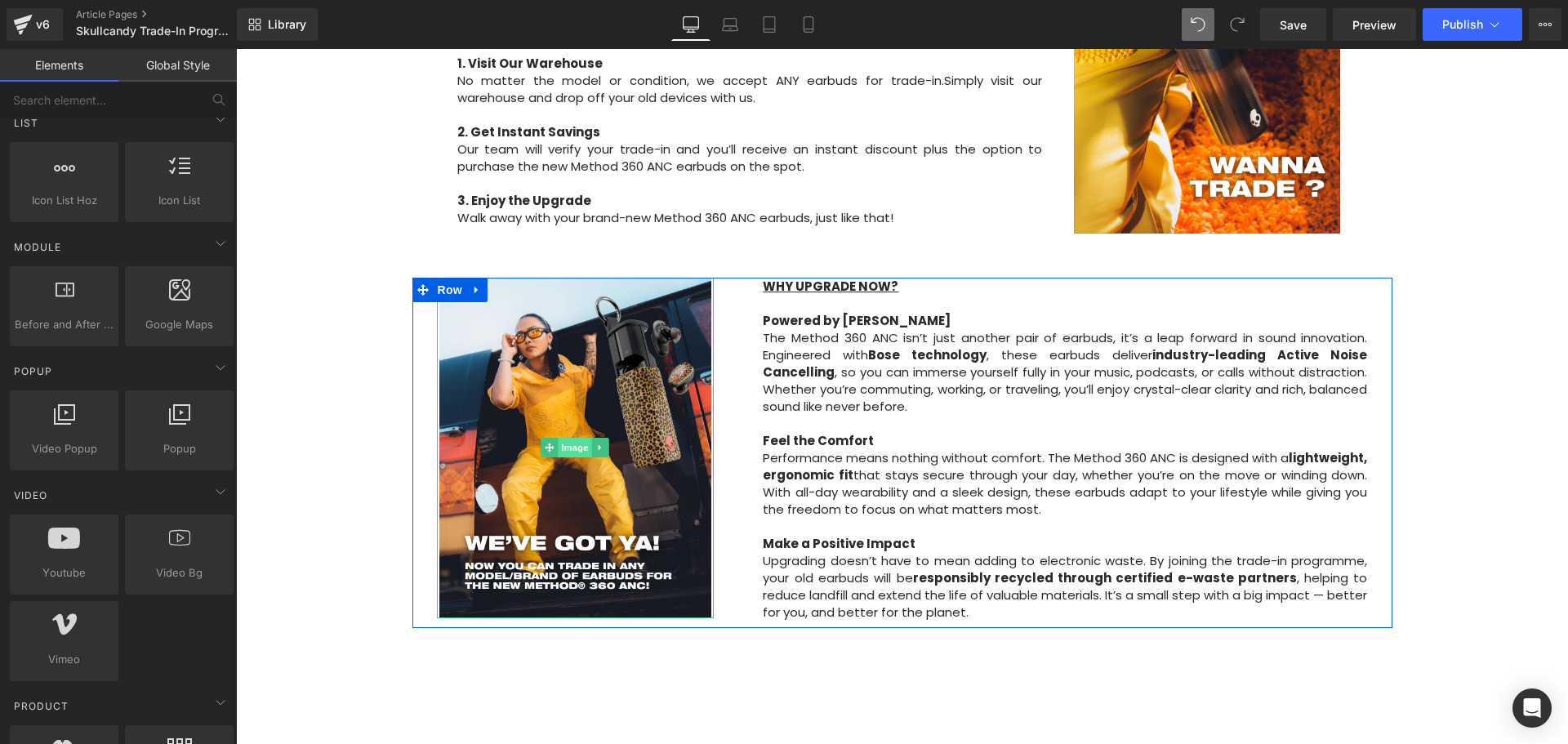
click at [562, 437] on span "Image" at bounding box center [575, 447] width 34 height 19
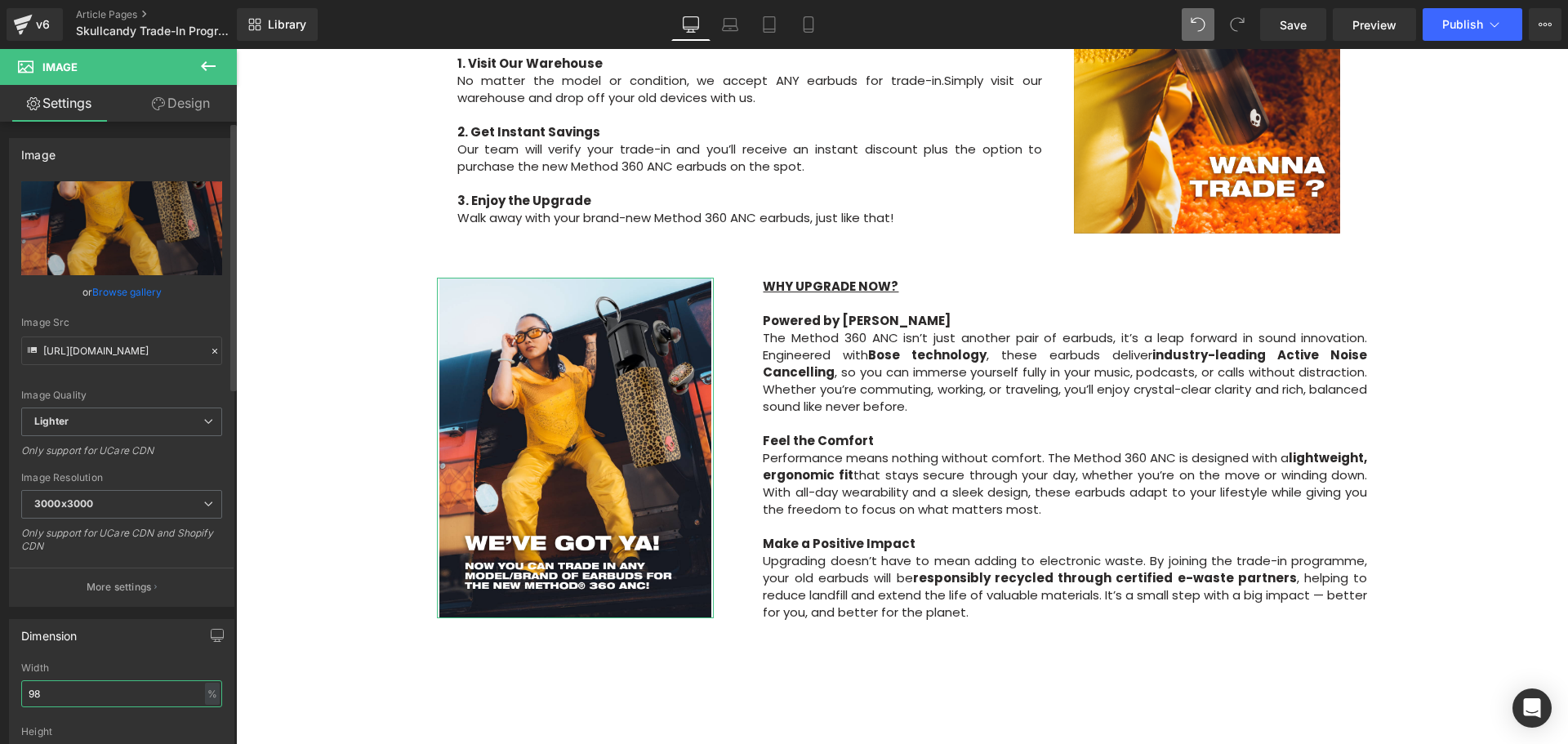
click at [36, 692] on input "98" at bounding box center [122, 694] width 201 height 27
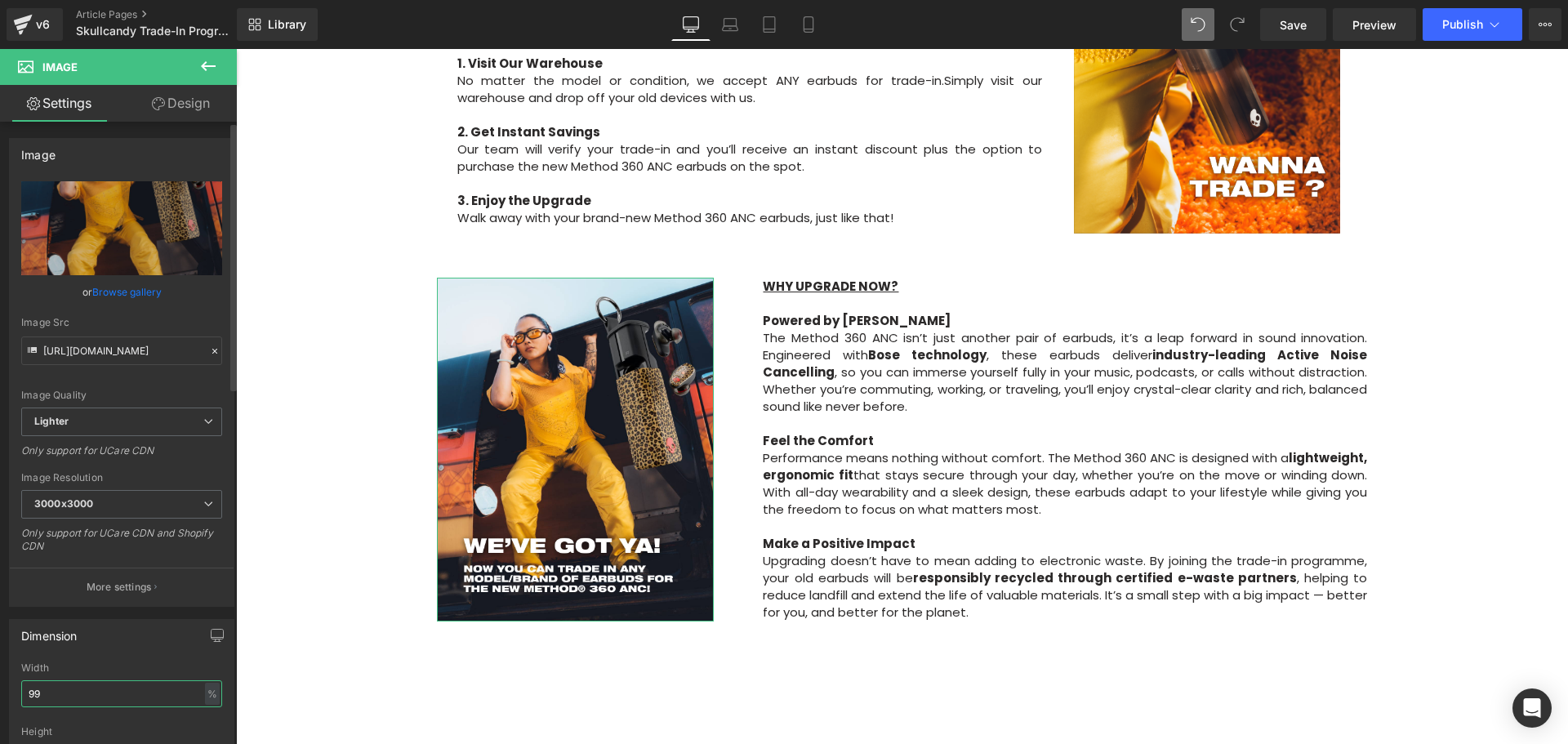
drag, startPoint x: 75, startPoint y: 693, endPoint x: 23, endPoint y: 693, distance: 52.0
click at [23, 693] on input "99" at bounding box center [122, 694] width 201 height 27
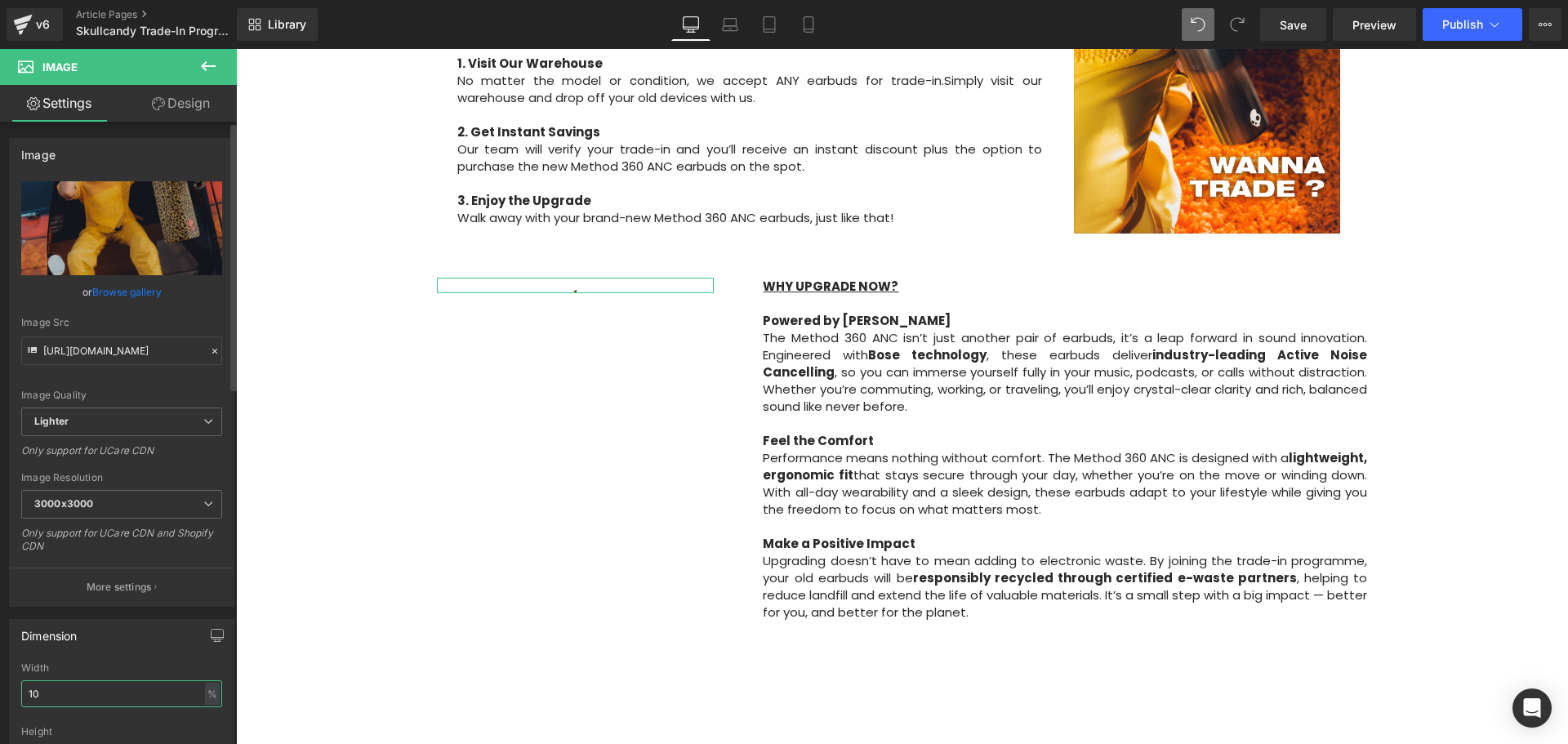
type input "100"
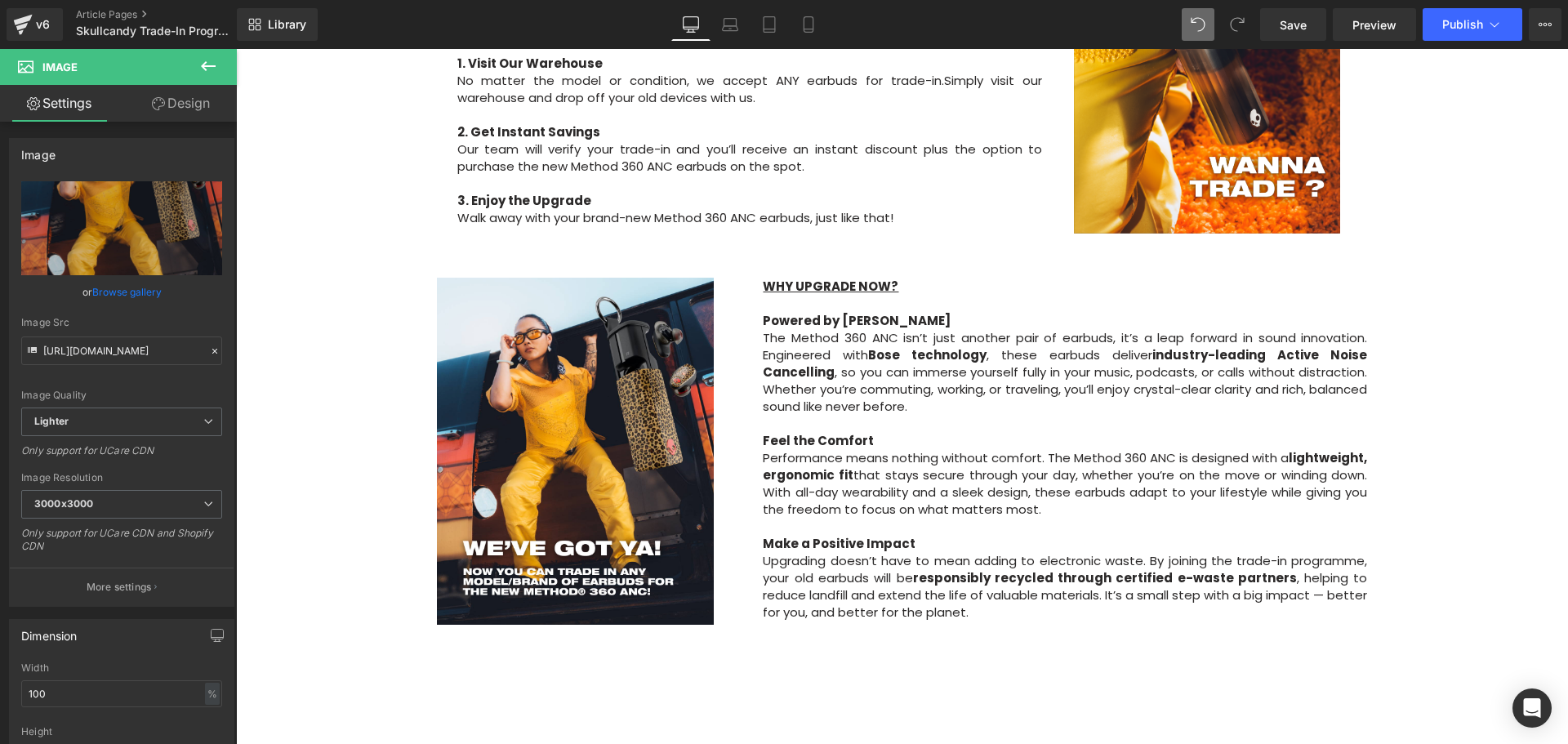
click at [1471, 491] on div "Image Row Upgrade to the All-New Skullcandy Method 360 ANC — Trade In & Save! T…" at bounding box center [902, 603] width 1332 height 2646
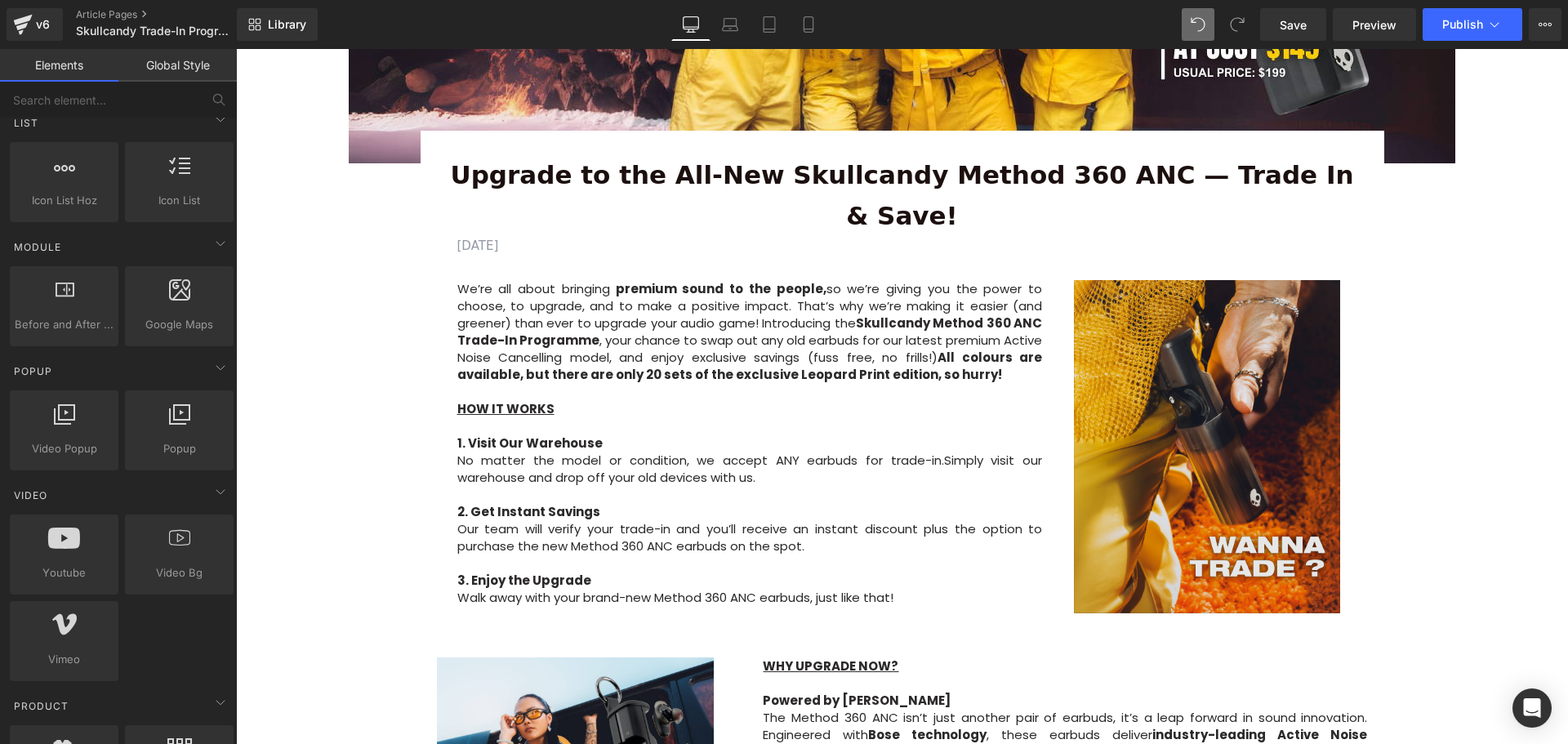
scroll to position [490, 0]
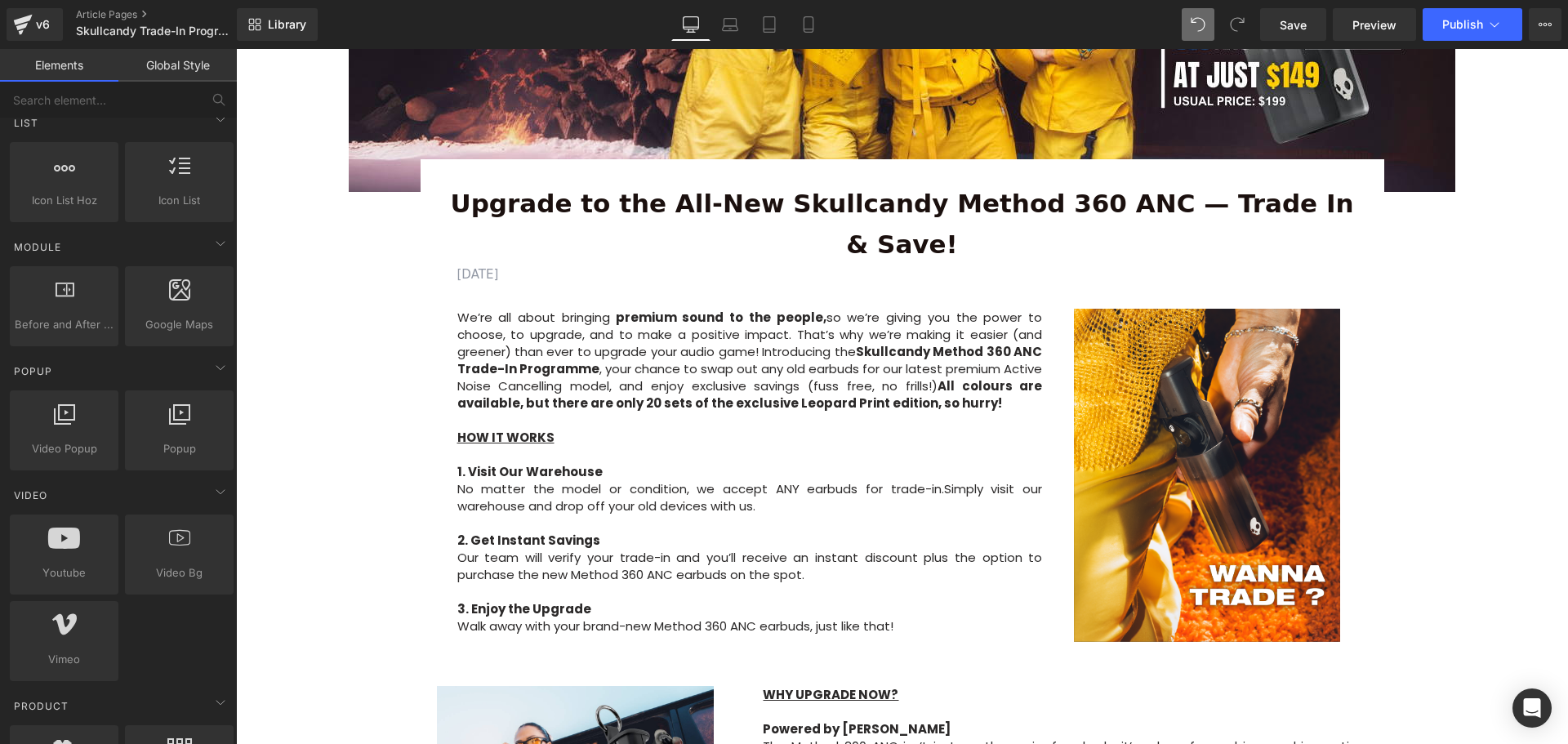
click at [1201, 430] on div "Image" at bounding box center [1206, 475] width 280 height 333
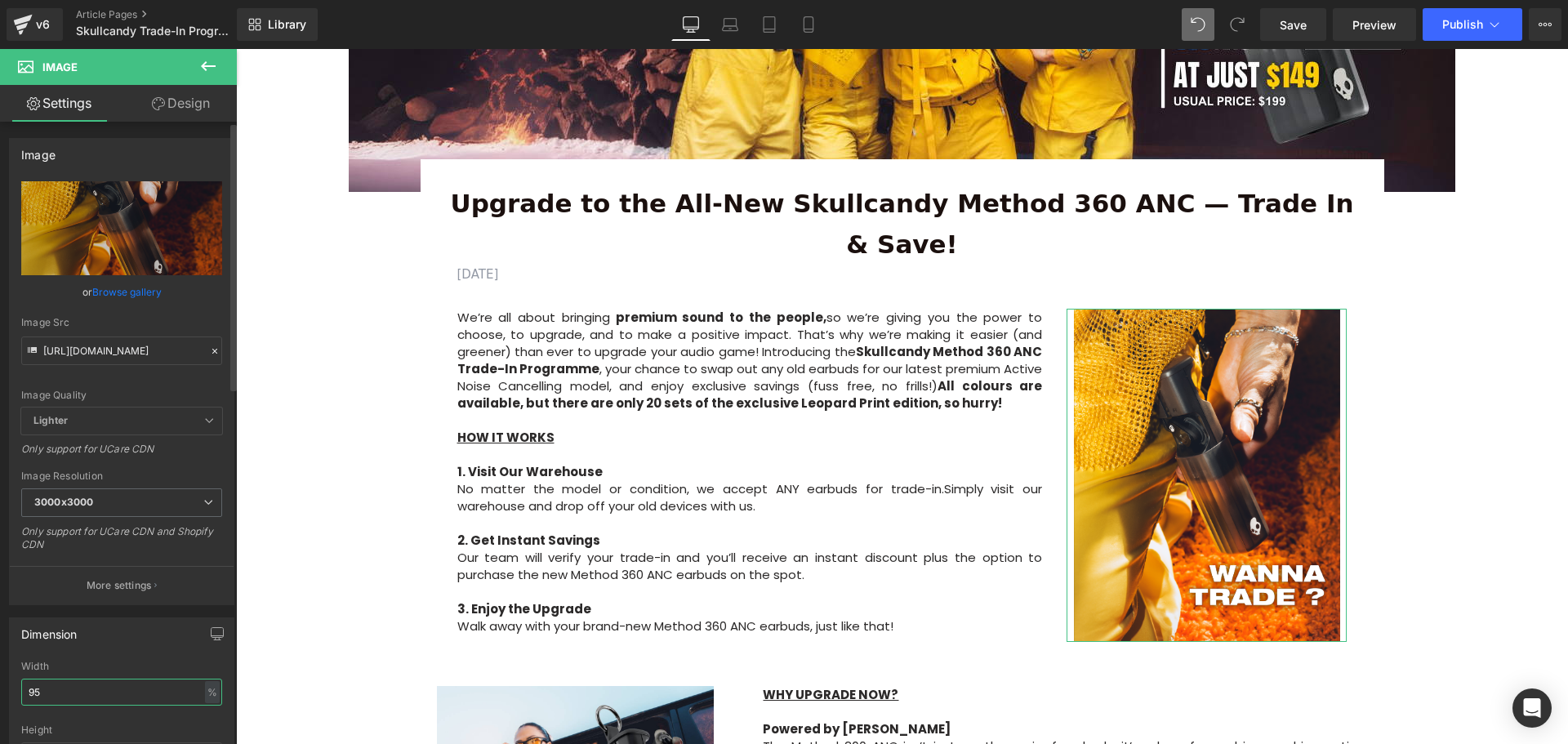
drag, startPoint x: 42, startPoint y: 690, endPoint x: 28, endPoint y: 693, distance: 14.3
click at [28, 693] on input "95" at bounding box center [122, 692] width 201 height 27
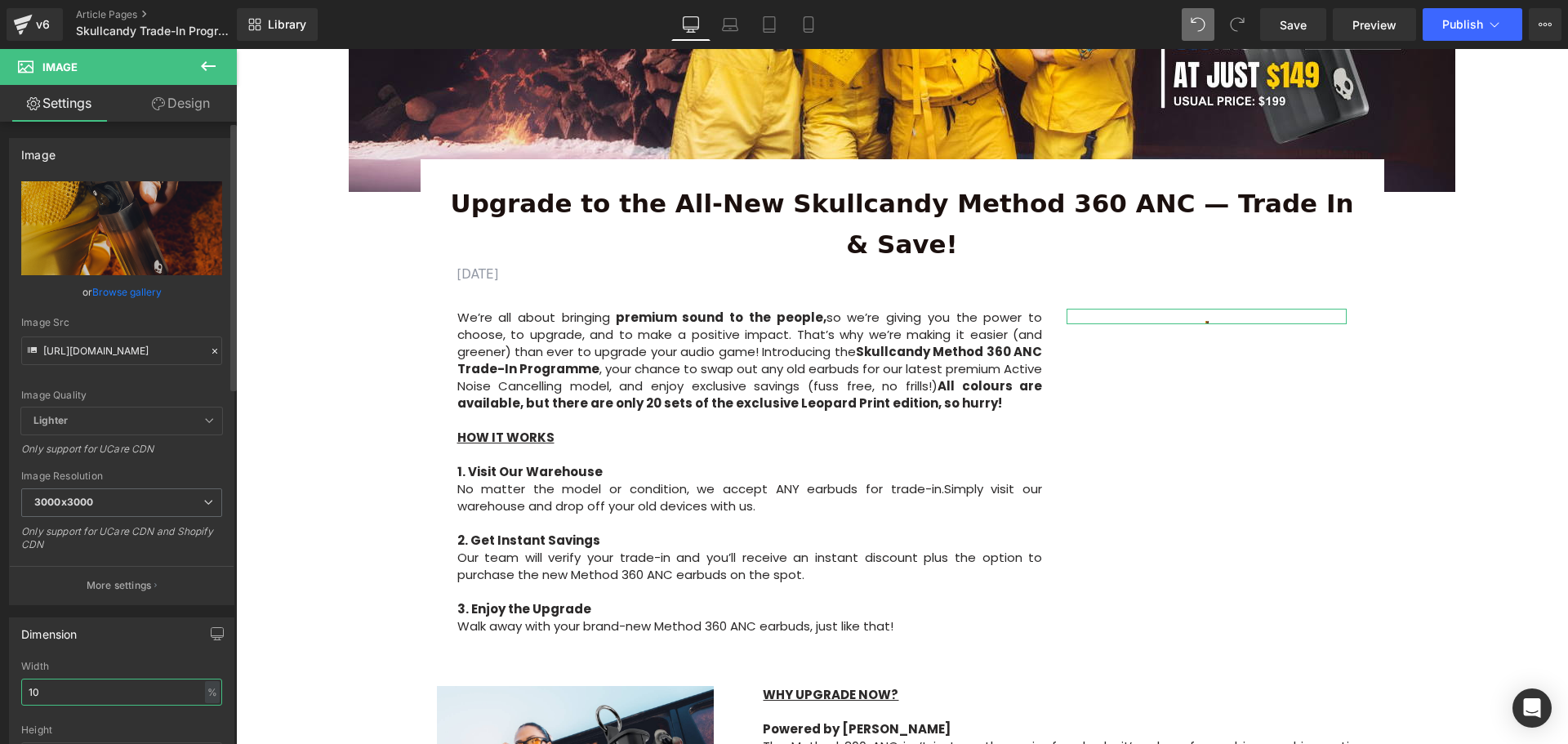
type input "100"
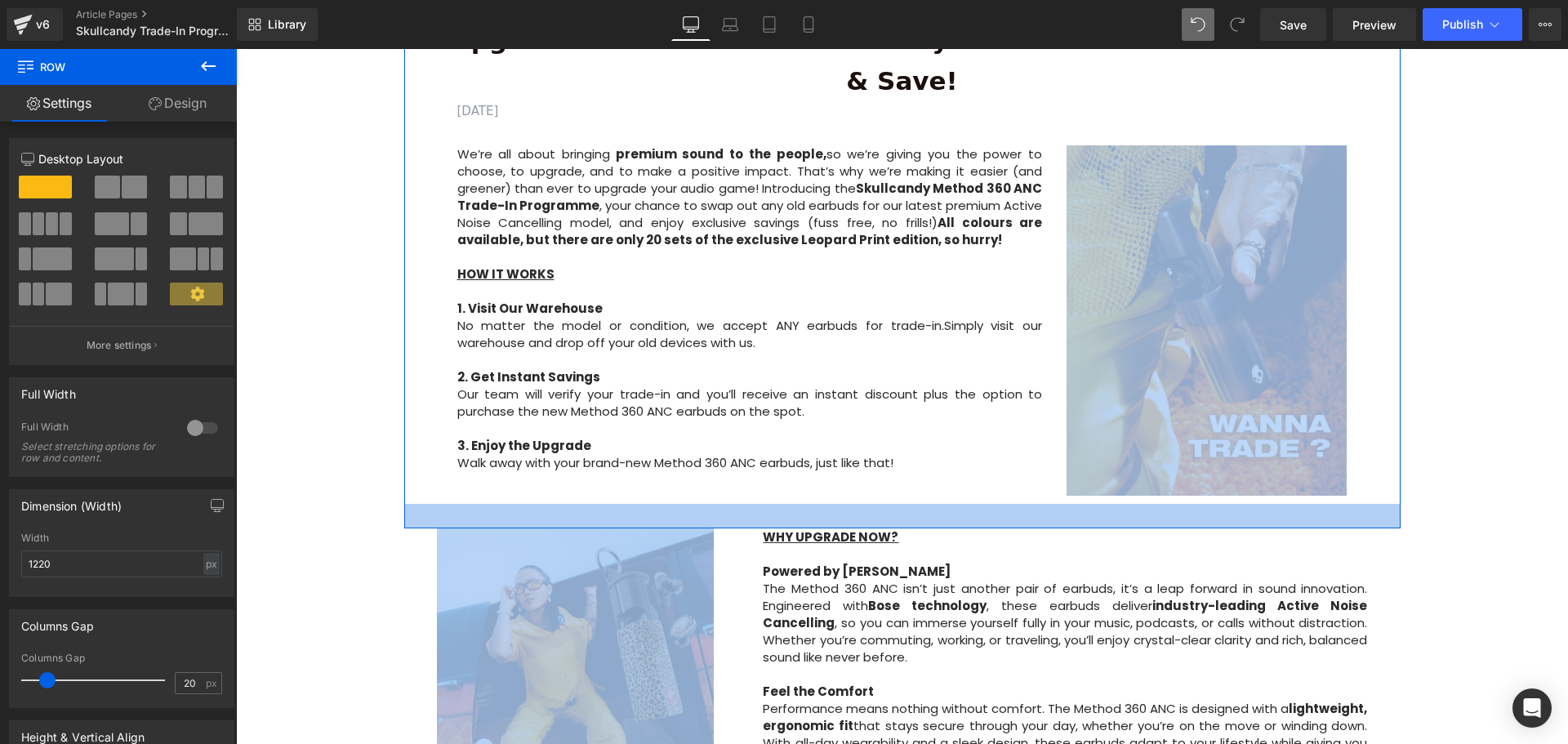
click at [891, 504] on div at bounding box center [902, 516] width 996 height 24
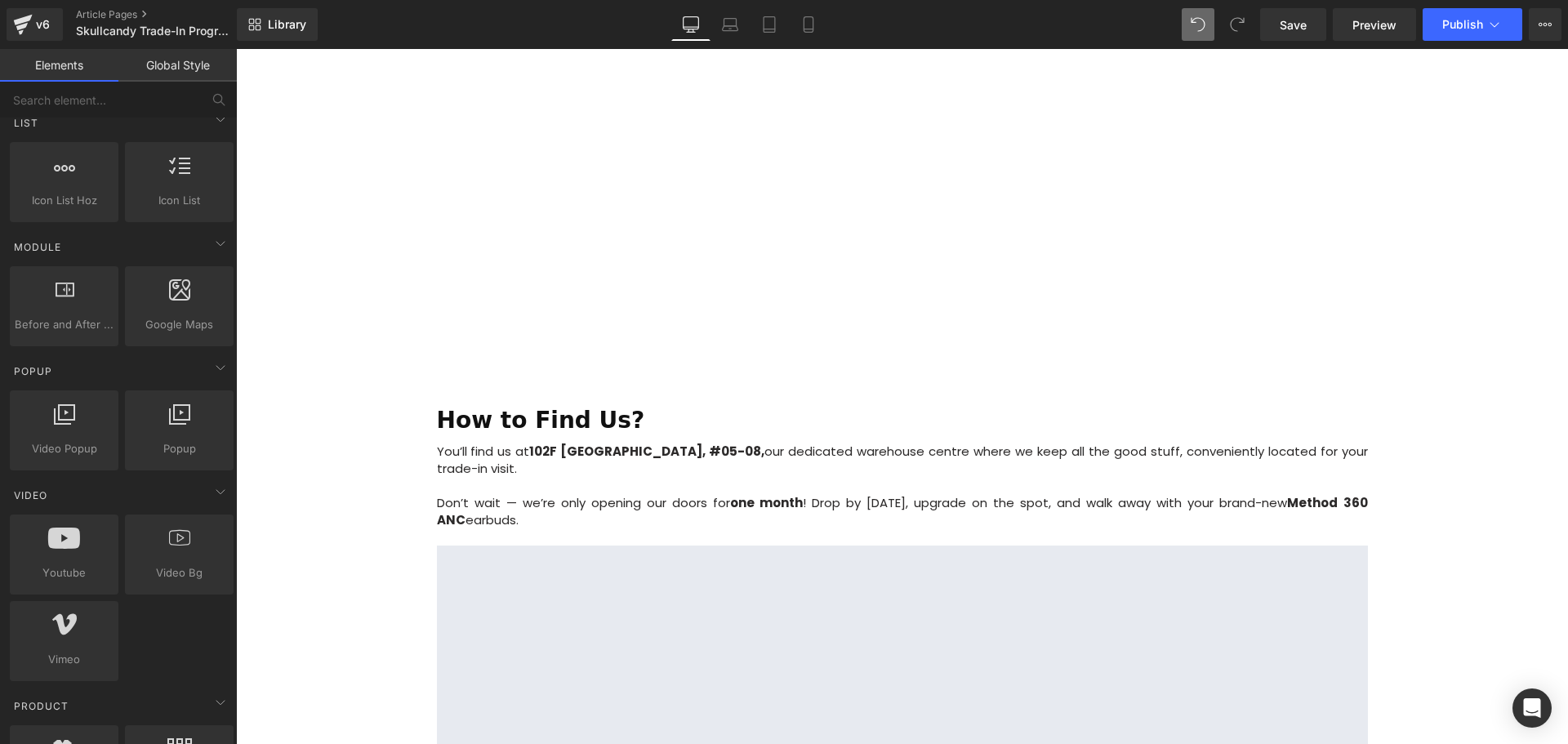
scroll to position [1878, 0]
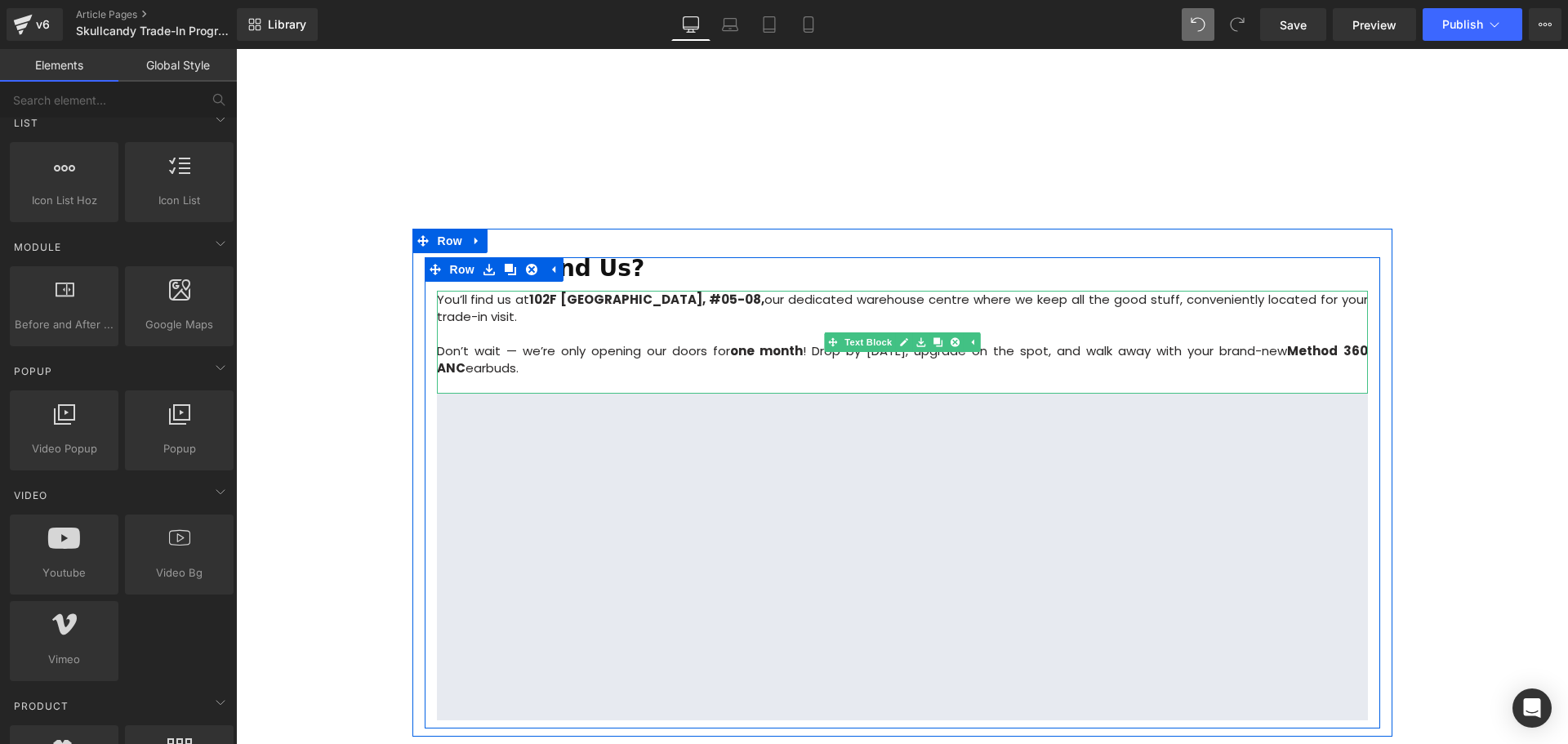
click at [739, 342] on strong "one month" at bounding box center [766, 351] width 73 height 17
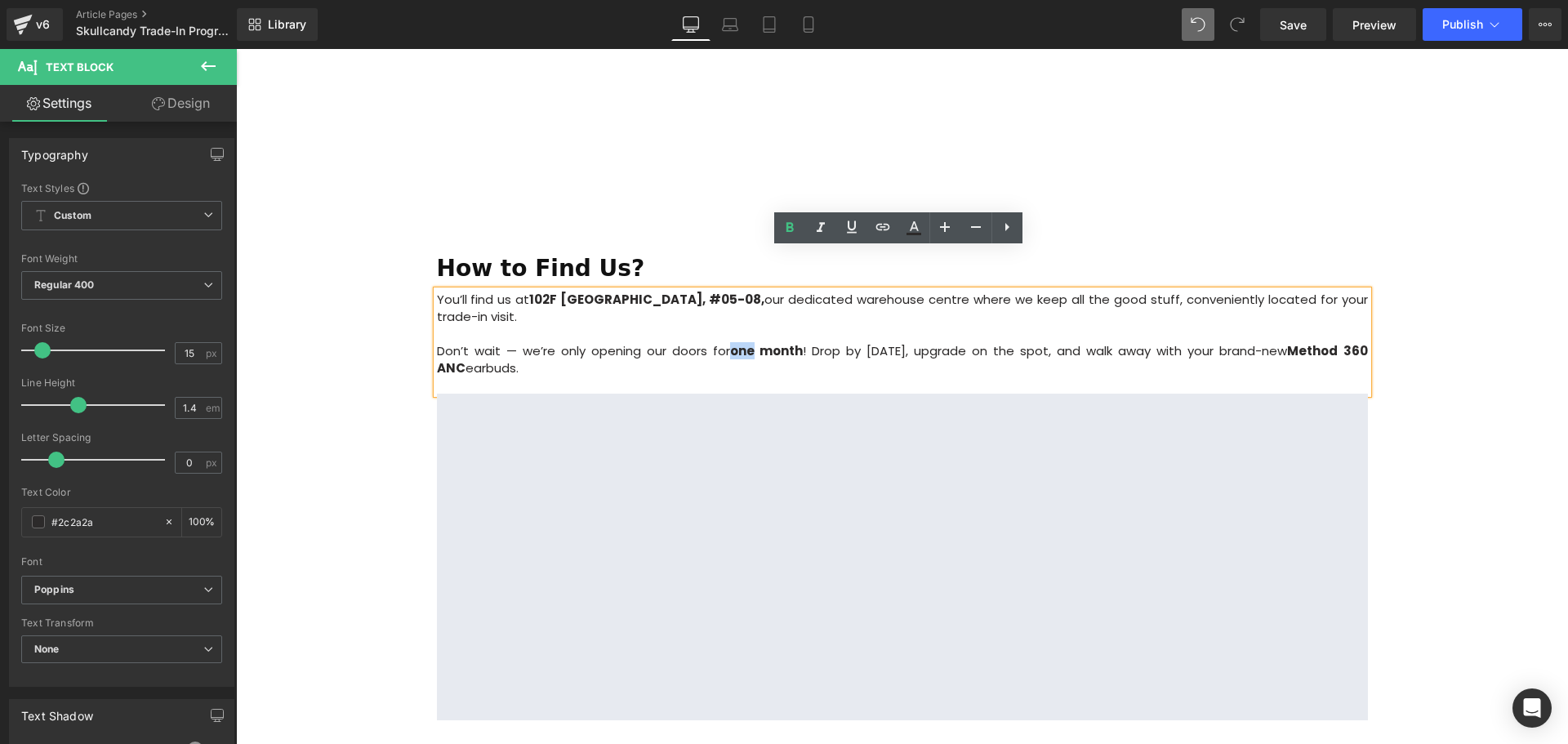
drag, startPoint x: 740, startPoint y: 306, endPoint x: 718, endPoint y: 311, distance: 22.6
click at [730, 342] on strong "one month" at bounding box center [766, 351] width 73 height 17
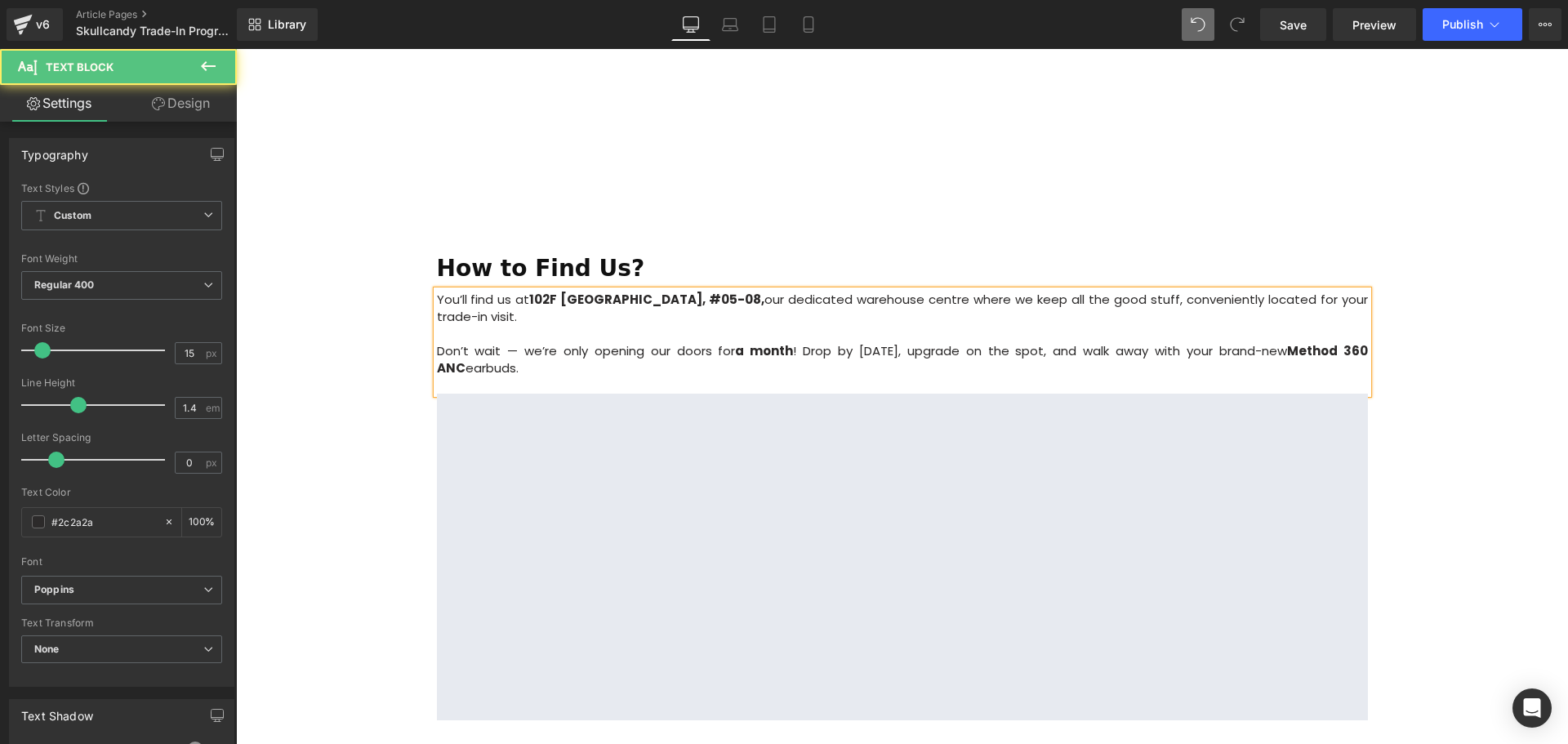
click at [787, 342] on p "Don’t wait — we’re only opening our doors for a month ! Drop by today, upgrade …" at bounding box center [902, 359] width 931 height 34
click at [683, 342] on p "Don’t wait — we’re only opening our doors for a month ! So drop by today, upgra…" at bounding box center [902, 359] width 931 height 34
drag, startPoint x: 889, startPoint y: 327, endPoint x: 794, endPoint y: 327, distance: 95.0
click at [794, 342] on p "Don’t wait — we’re only opening our doors for a month ! So drop by today, upgra…" at bounding box center [902, 359] width 931 height 34
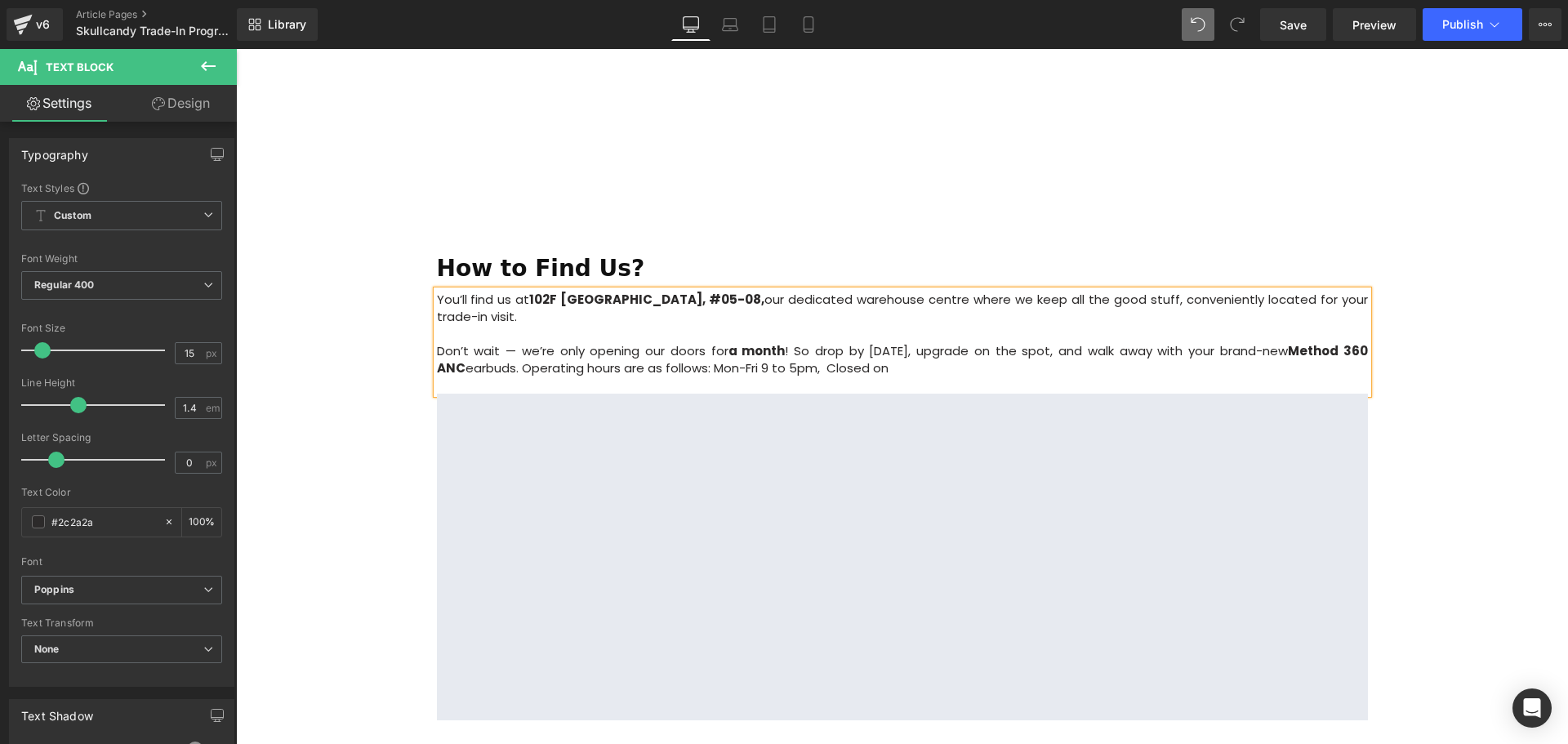
click at [912, 342] on p "Don’t wait — we’re only opening our doors for a month ! So drop by today, upgra…" at bounding box center [902, 359] width 931 height 34
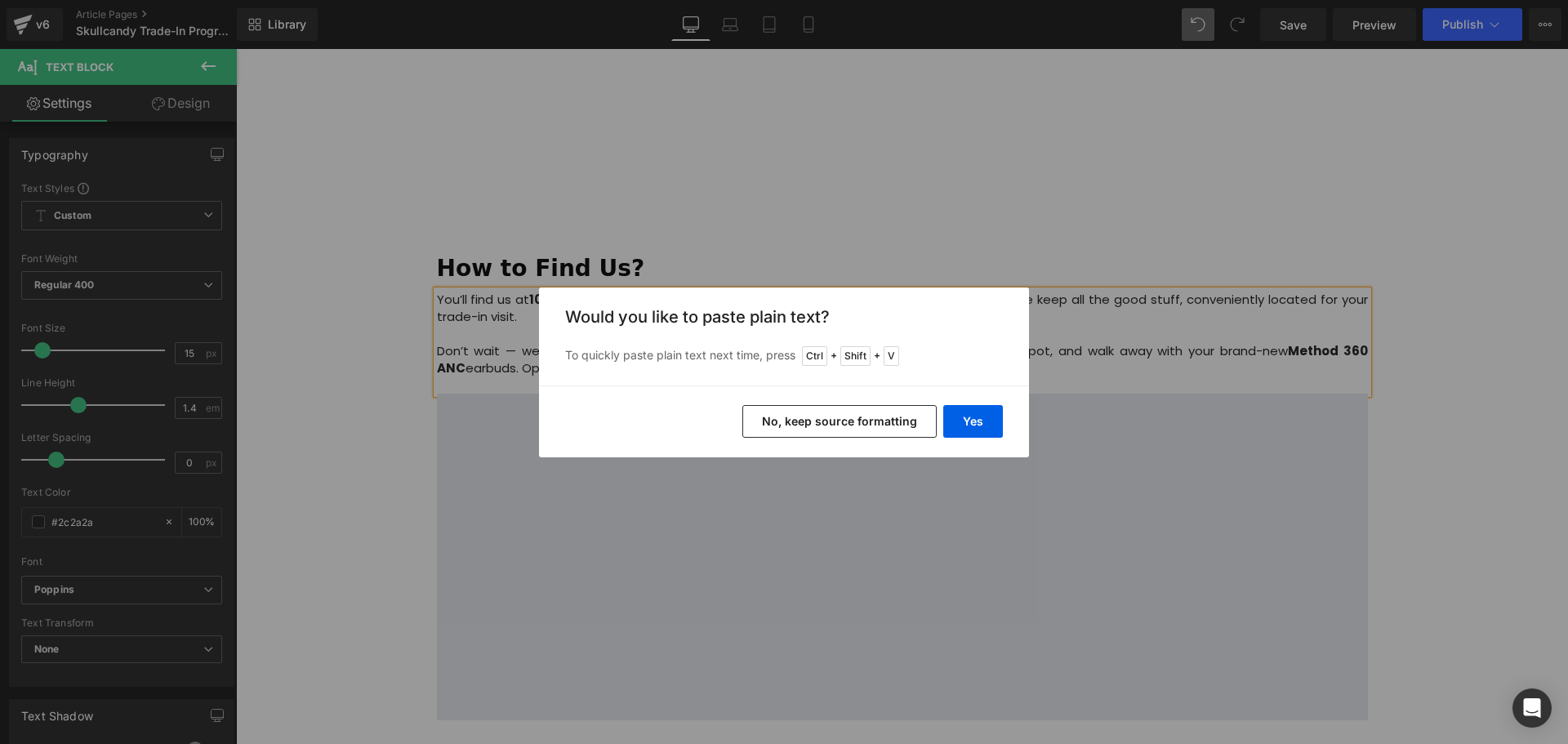
click at [905, 424] on button "No, keep source formatting" at bounding box center [839, 422] width 195 height 33
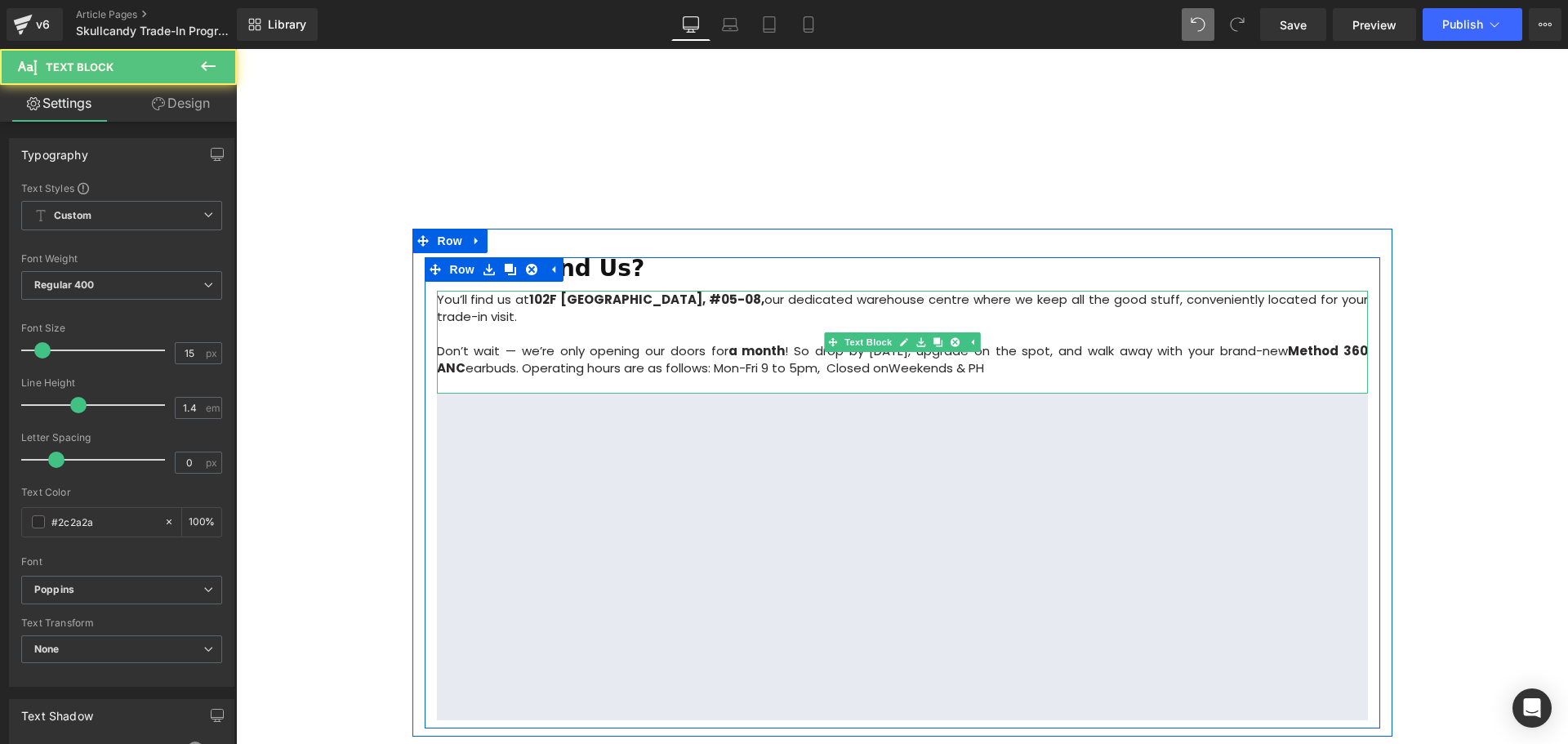
click at [889, 359] on span "Weekends & PH" at bounding box center [936, 368] width 96 height 17
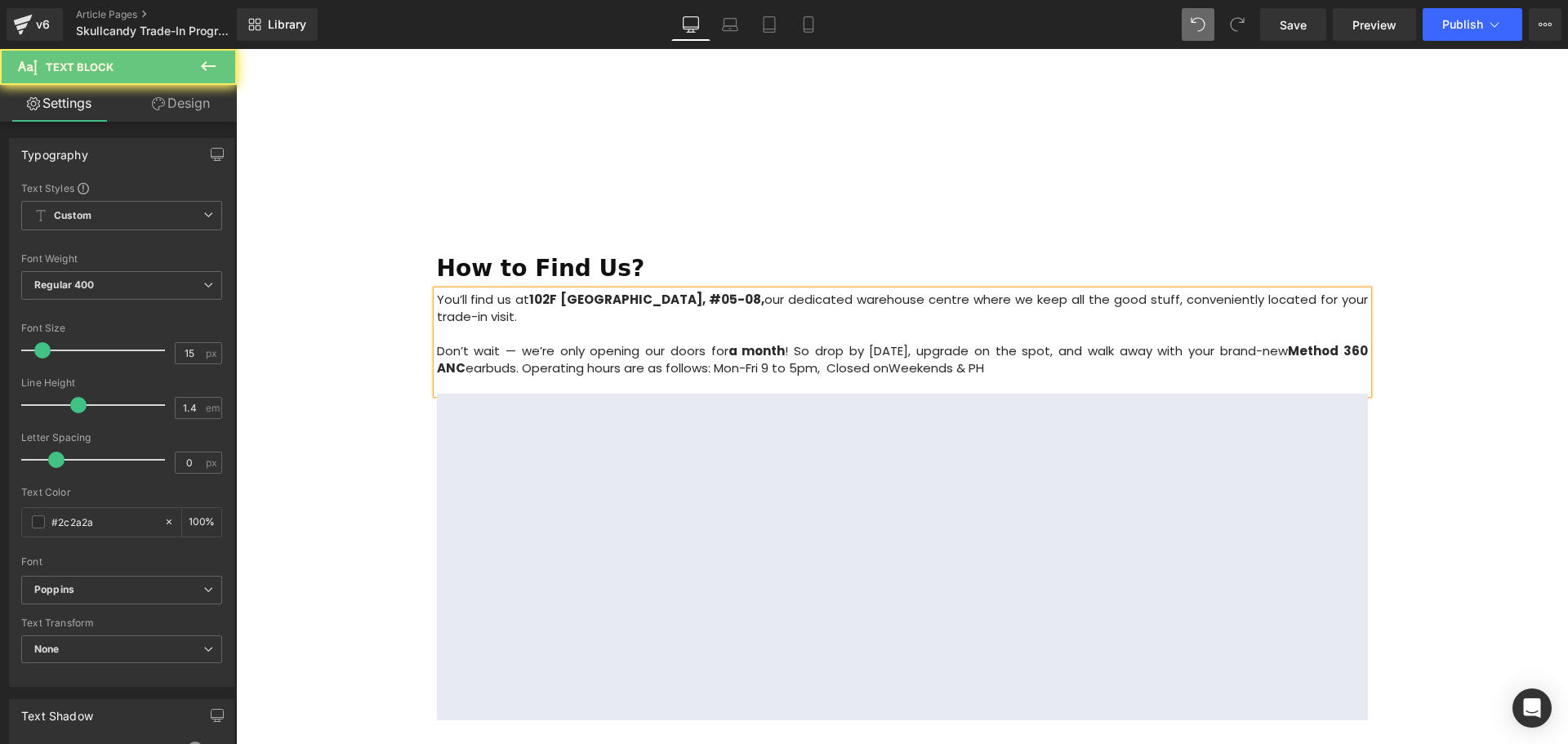
click at [799, 342] on p "Don’t wait — we’re only opening our doors for a month ! So drop by today, upgra…" at bounding box center [902, 359] width 931 height 34
click at [886, 359] on span "Weekends & PH" at bounding box center [933, 368] width 96 height 17
click at [995, 342] on p "Don’t wait — we’re only opening our doors for a month ! So drop by today, upgra…" at bounding box center [902, 359] width 931 height 34
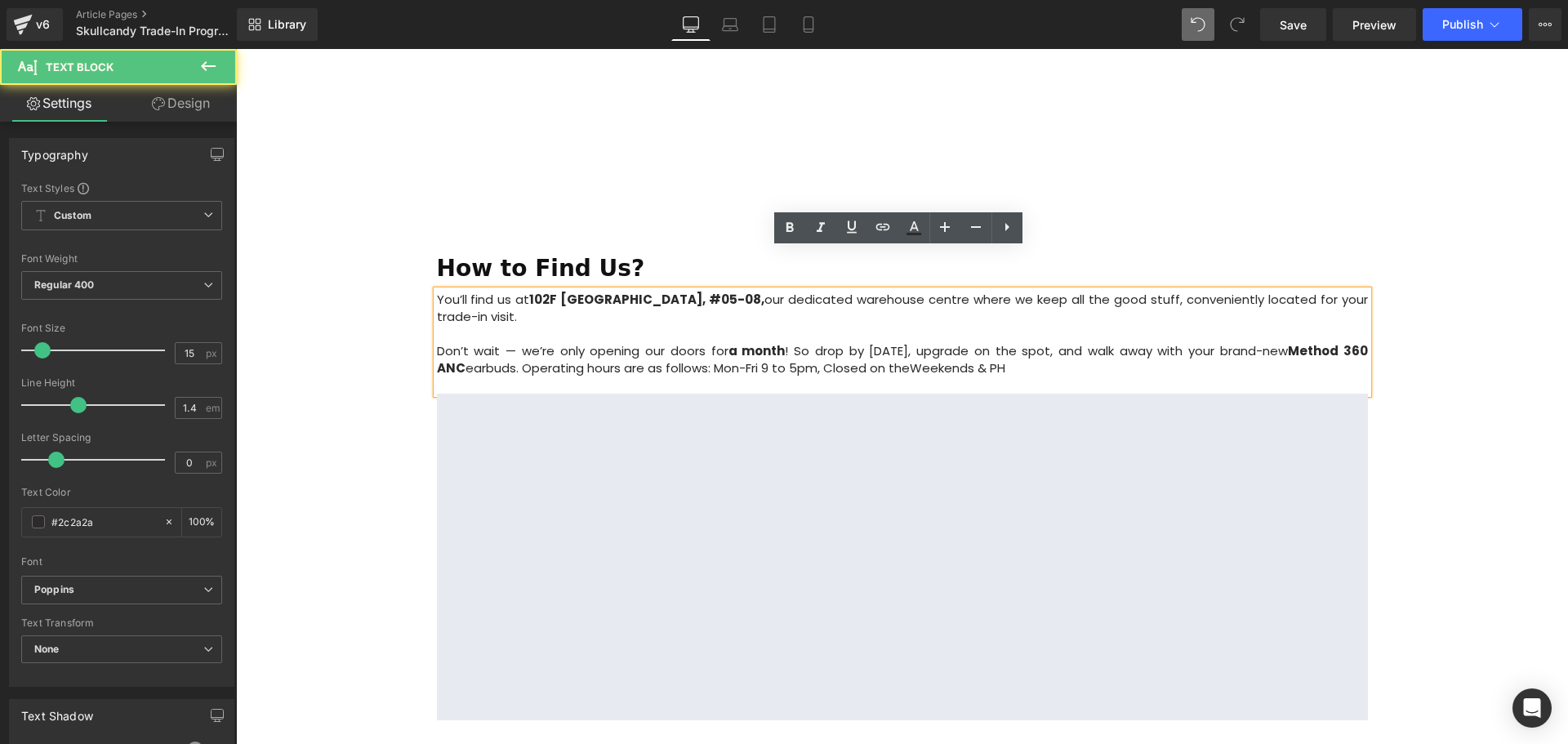
click at [684, 342] on p "Don’t wait — we’re only opening our doors for a month ! So drop by today, upgra…" at bounding box center [902, 359] width 931 height 34
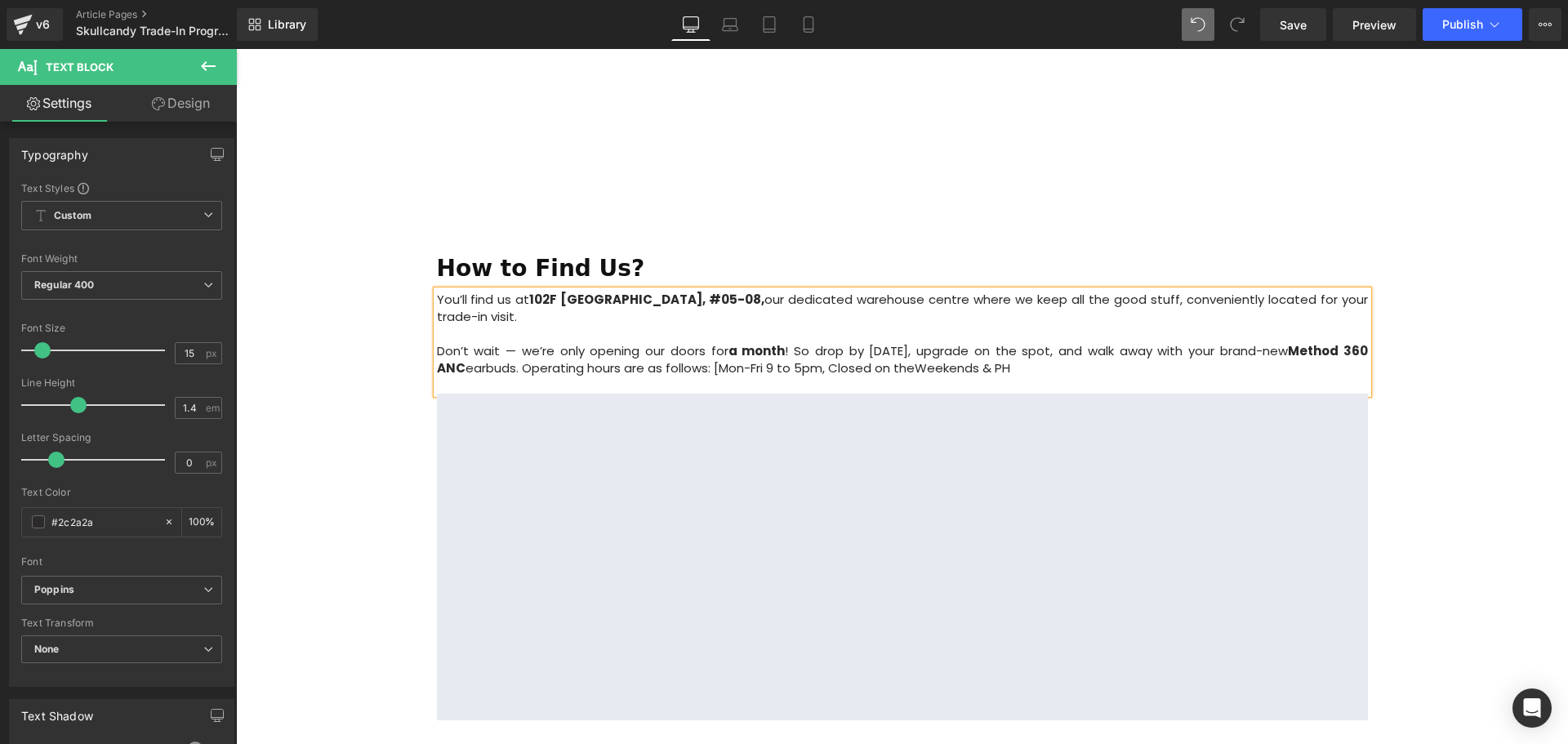
click at [1007, 342] on p "Don’t wait — we’re only opening our doors for a month ! So drop by today, upgra…" at bounding box center [902, 359] width 931 height 34
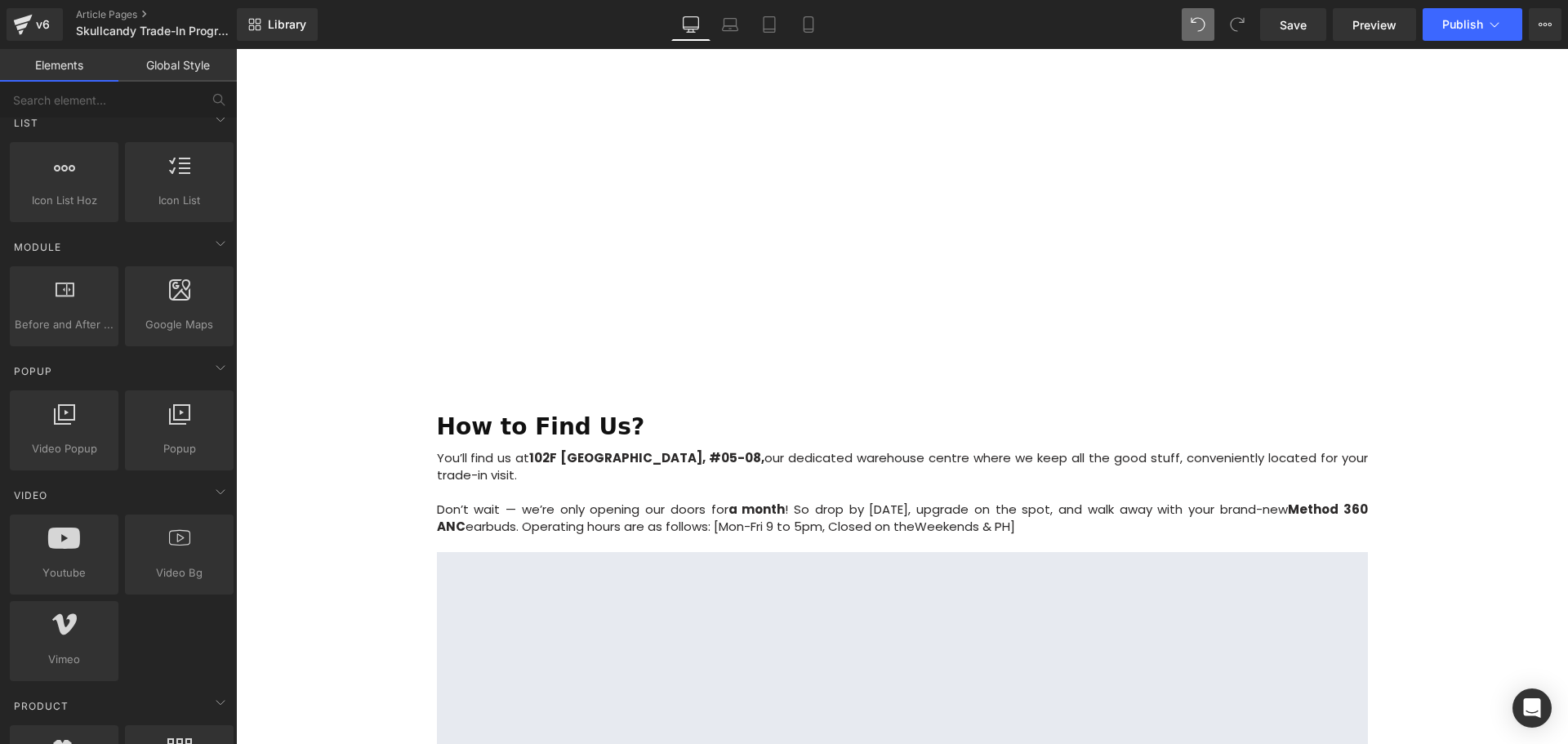
scroll to position [1714, 0]
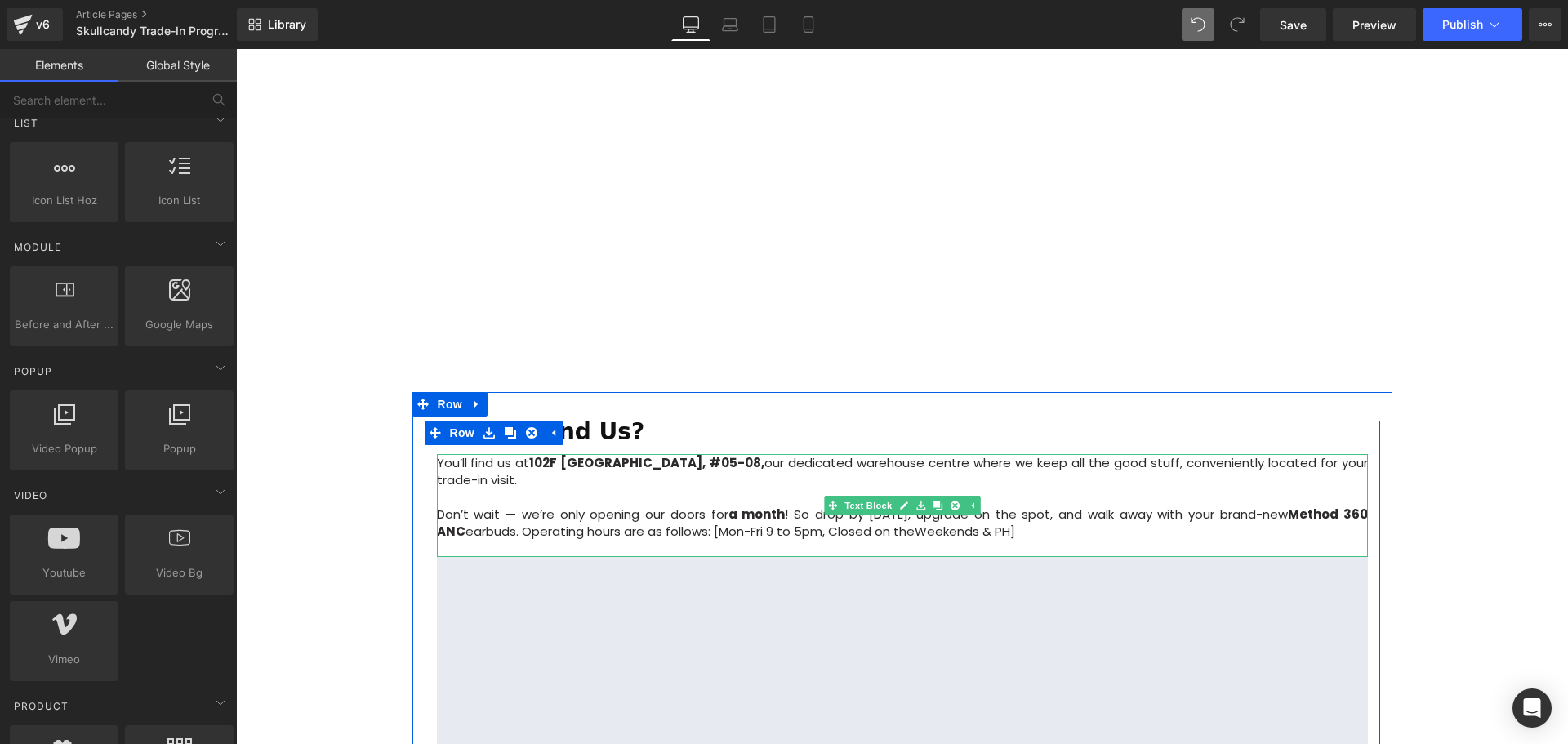
click at [685, 505] on p "Don’t wait — we’re only opening our doors for a month ! So drop by today, upgra…" at bounding box center [902, 521] width 931 height 34
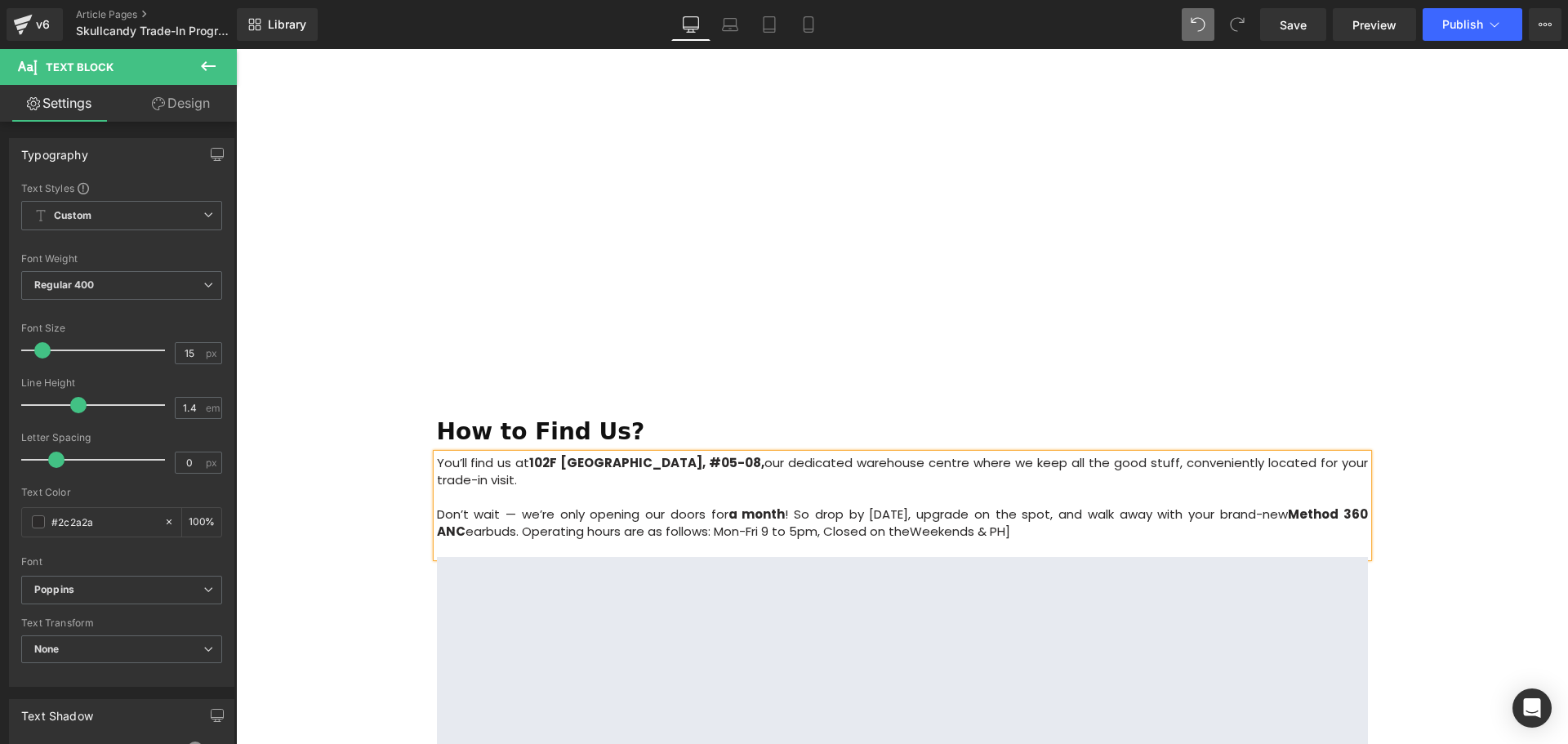
click at [1007, 505] on p "Don’t wait — we’re only opening our doors for a month ! So drop by today, upgra…" at bounding box center [902, 521] width 931 height 34
click at [708, 505] on p "Don’t wait — we’re only opening our doors for a month ! So drop by today, upgra…" at bounding box center [902, 521] width 931 height 34
click at [756, 505] on p "Don’t wait — we’re only opening our doors for a month ! So drop by today, upgra…" at bounding box center [902, 521] width 931 height 34
click at [744, 505] on p "Don’t wait — we’re only opening our doors for a month ! So drop by today, upgra…" at bounding box center [902, 521] width 931 height 34
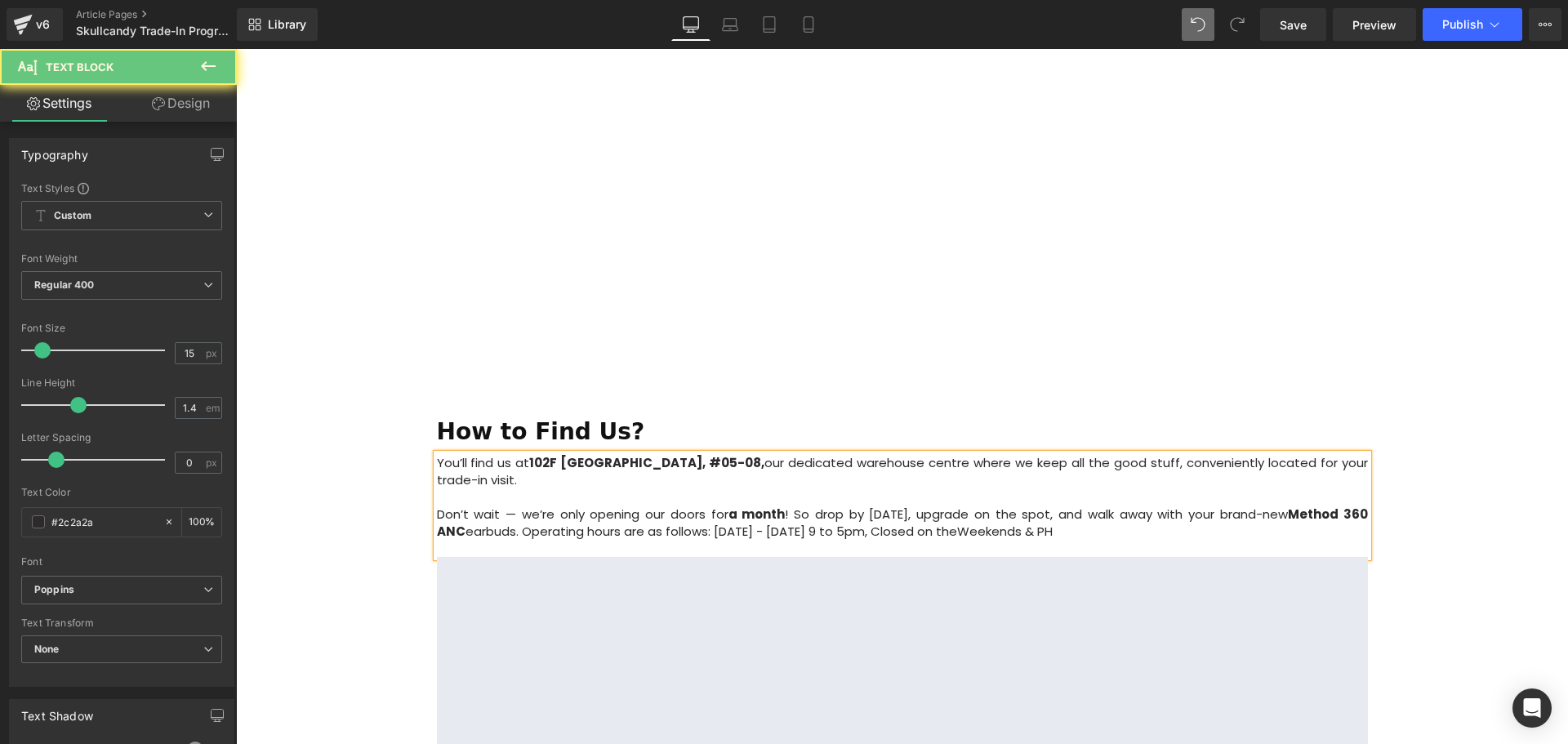
click at [786, 505] on p "Don’t wait — we’re only opening our doors for a month ! So drop by today, upgra…" at bounding box center [902, 521] width 931 height 34
click at [783, 505] on p "Don’t wait — we’re only opening our doors for a month ! So drop by today, upgra…" at bounding box center [902, 521] width 931 height 34
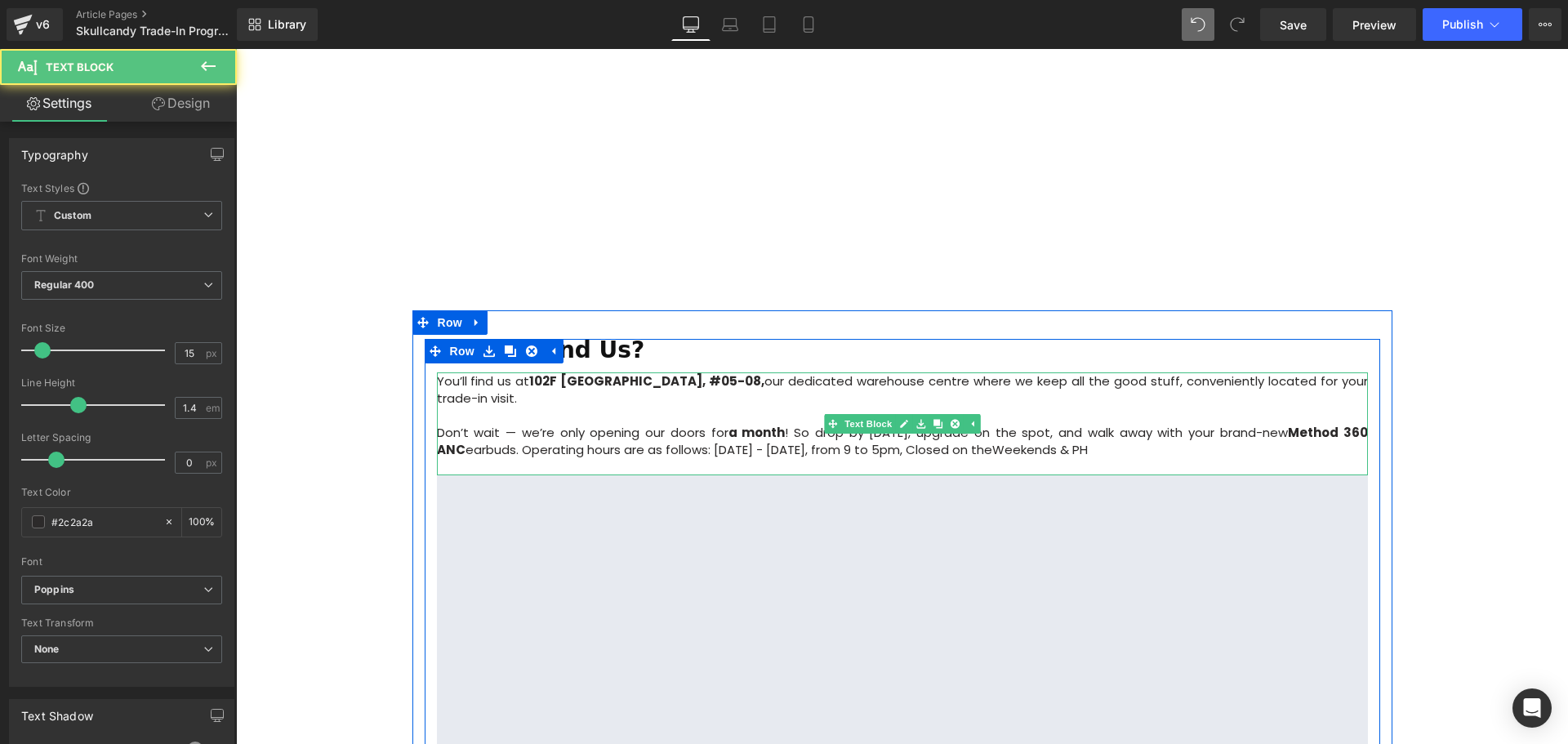
click at [813, 424] on p "Don’t wait — we’re only opening our doors for a month ! So drop by today, upgra…" at bounding box center [902, 440] width 931 height 34
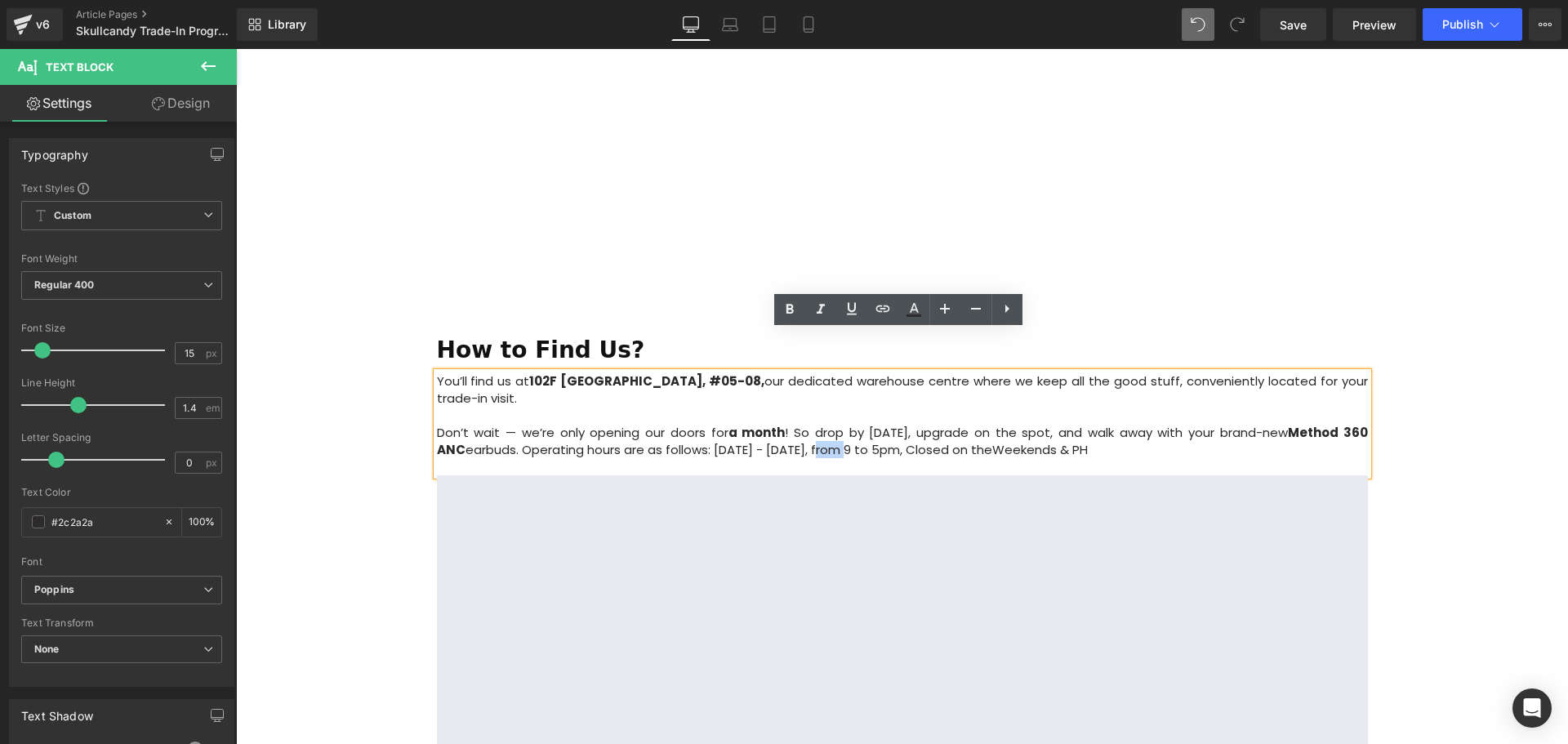
drag, startPoint x: 817, startPoint y: 408, endPoint x: 789, endPoint y: 406, distance: 28.1
click at [789, 424] on p "Don’t wait — we’re only opening our doors for a month ! So drop by today, upgra…" at bounding box center [902, 440] width 931 height 34
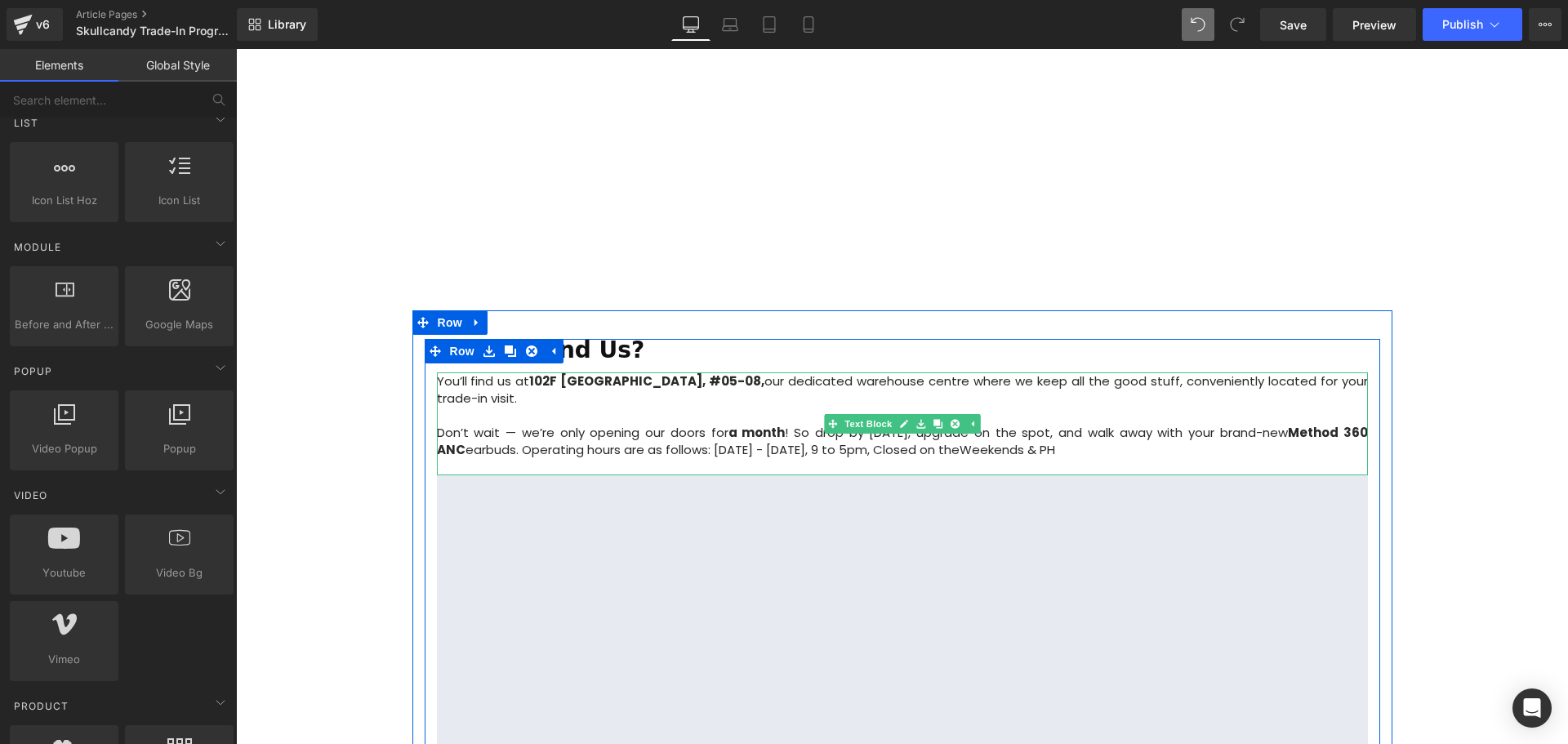
click at [1048, 424] on p "Don’t wait — we’re only opening our doors for a month ! So drop by today, upgra…" at bounding box center [902, 440] width 931 height 34
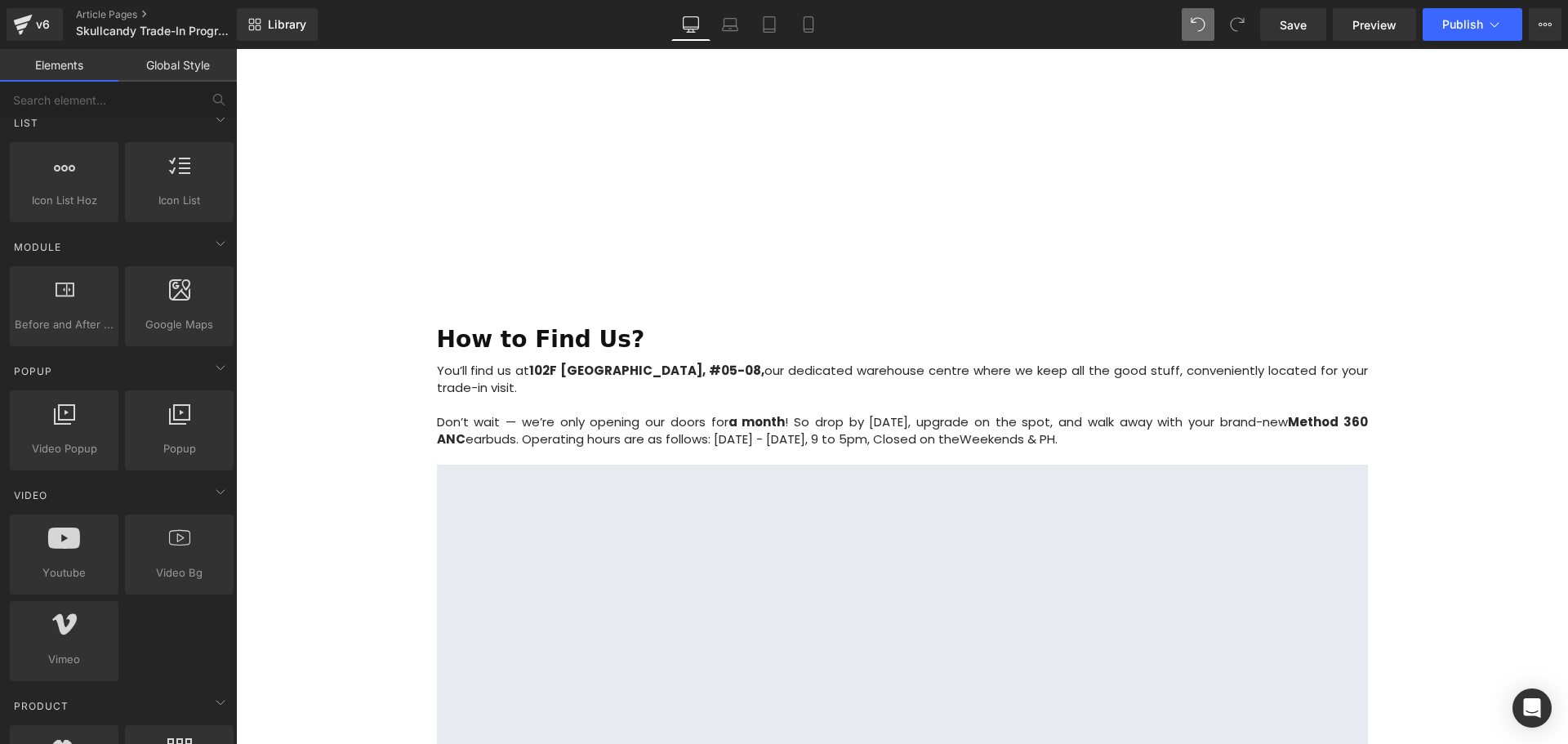
scroll to position [1878, 0]
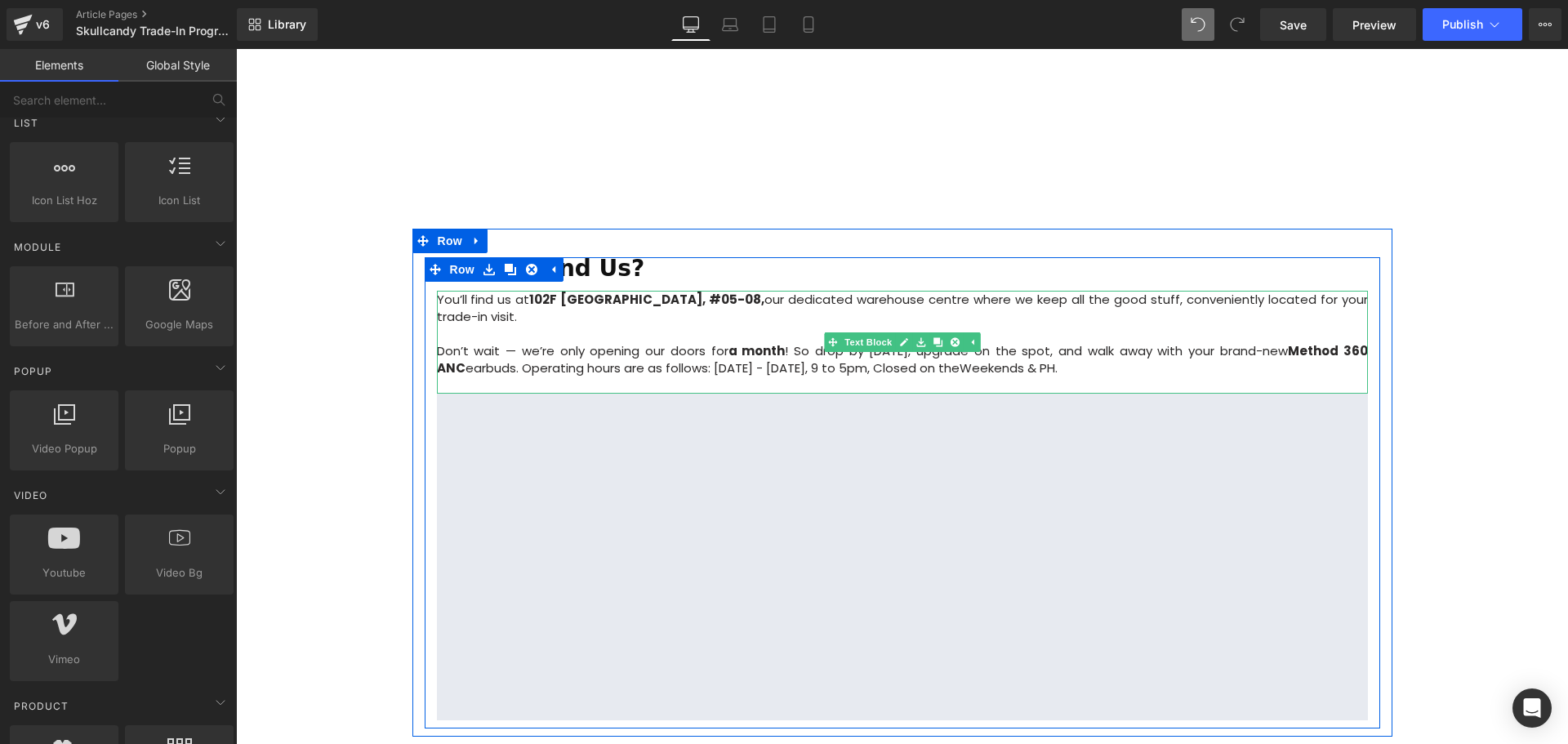
click at [448, 342] on p "Don’t wait — we’re only opening our doors for a month ! So drop by today, upgra…" at bounding box center [902, 359] width 931 height 34
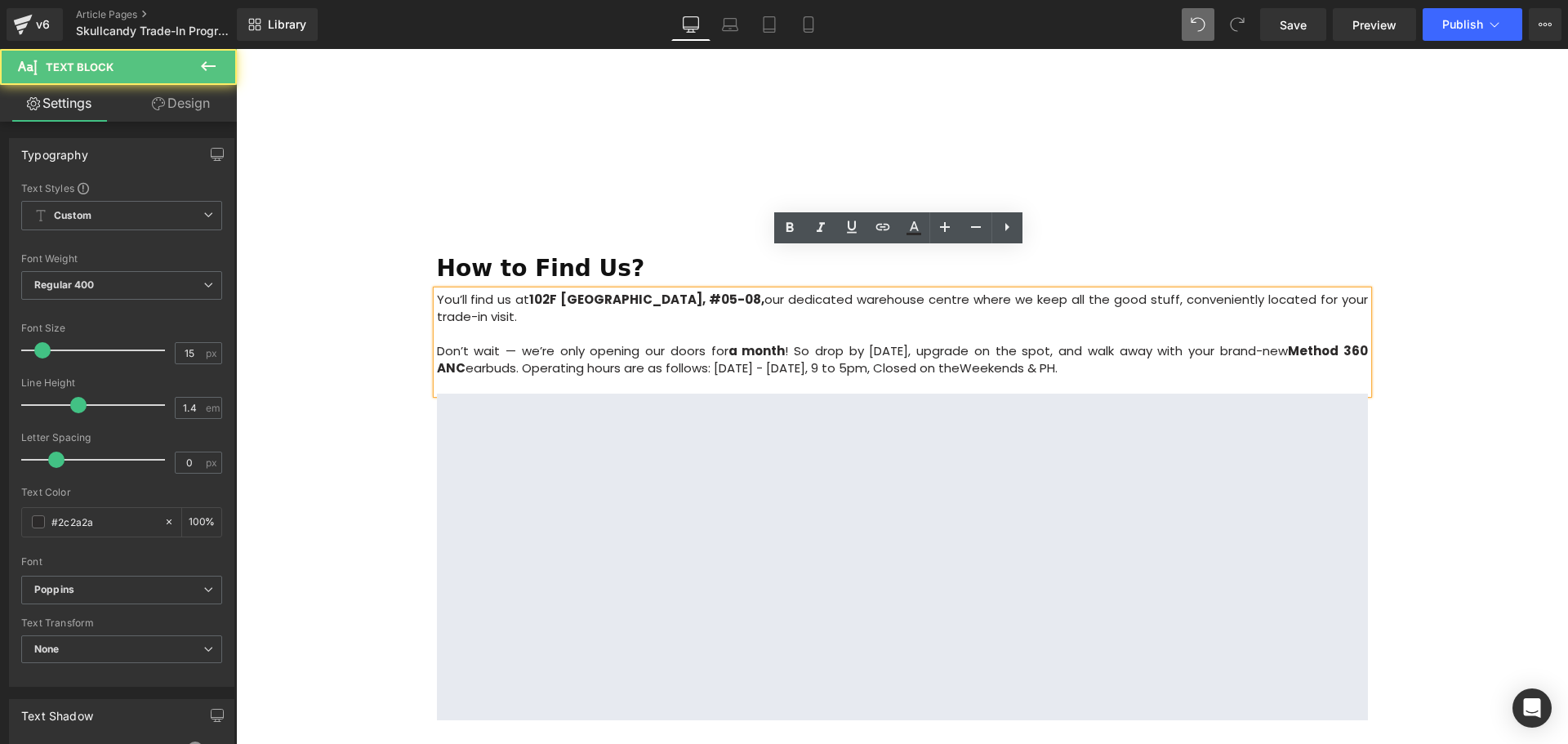
click at [439, 342] on p "Don’t wait — we’re only opening our doors for a month ! So drop by today, upgra…" at bounding box center [902, 359] width 931 height 34
click at [437, 342] on p "Don’t wait — we’re only opening our doors for a month ! So drop by today, upgra…" at bounding box center [902, 359] width 931 height 34
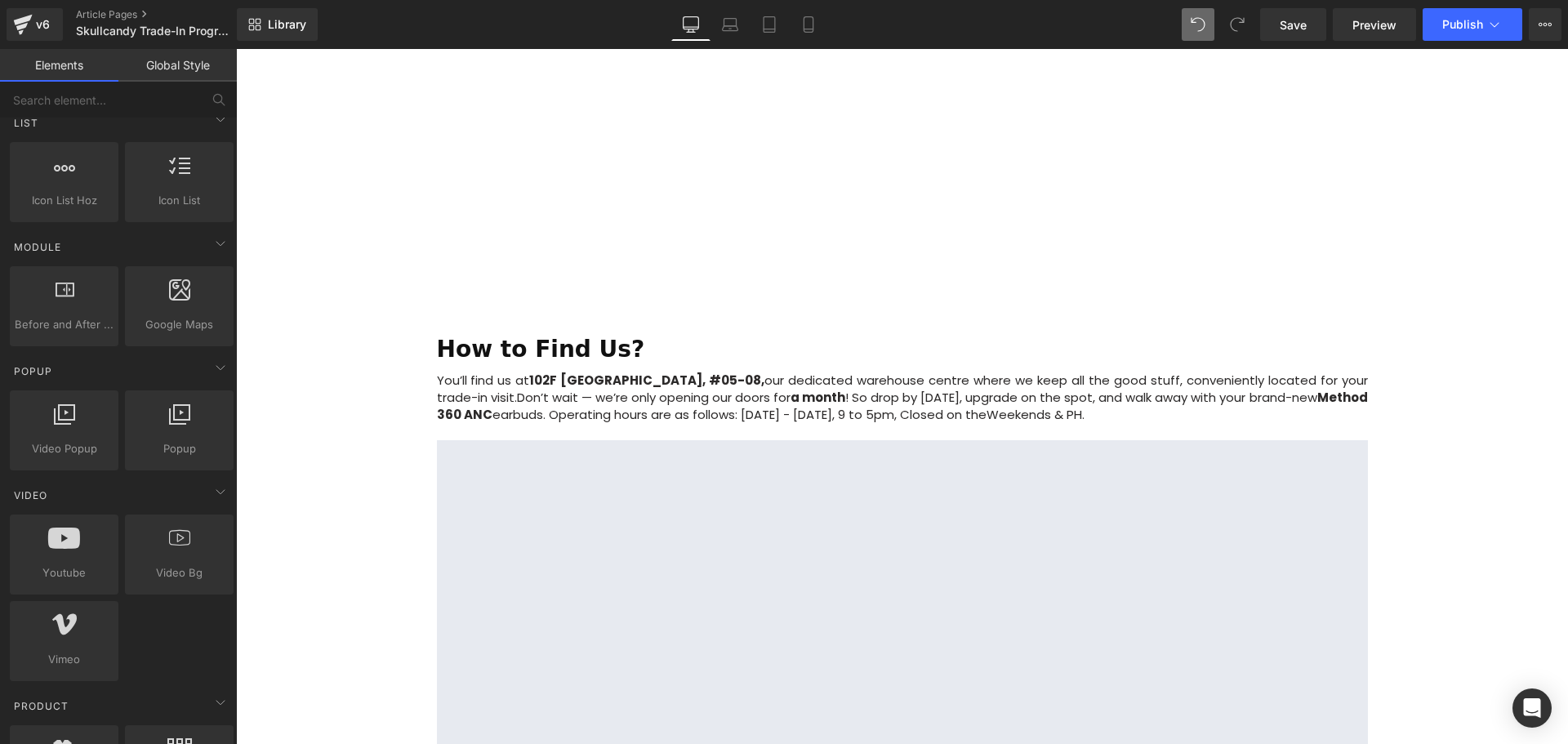
scroll to position [1796, 0]
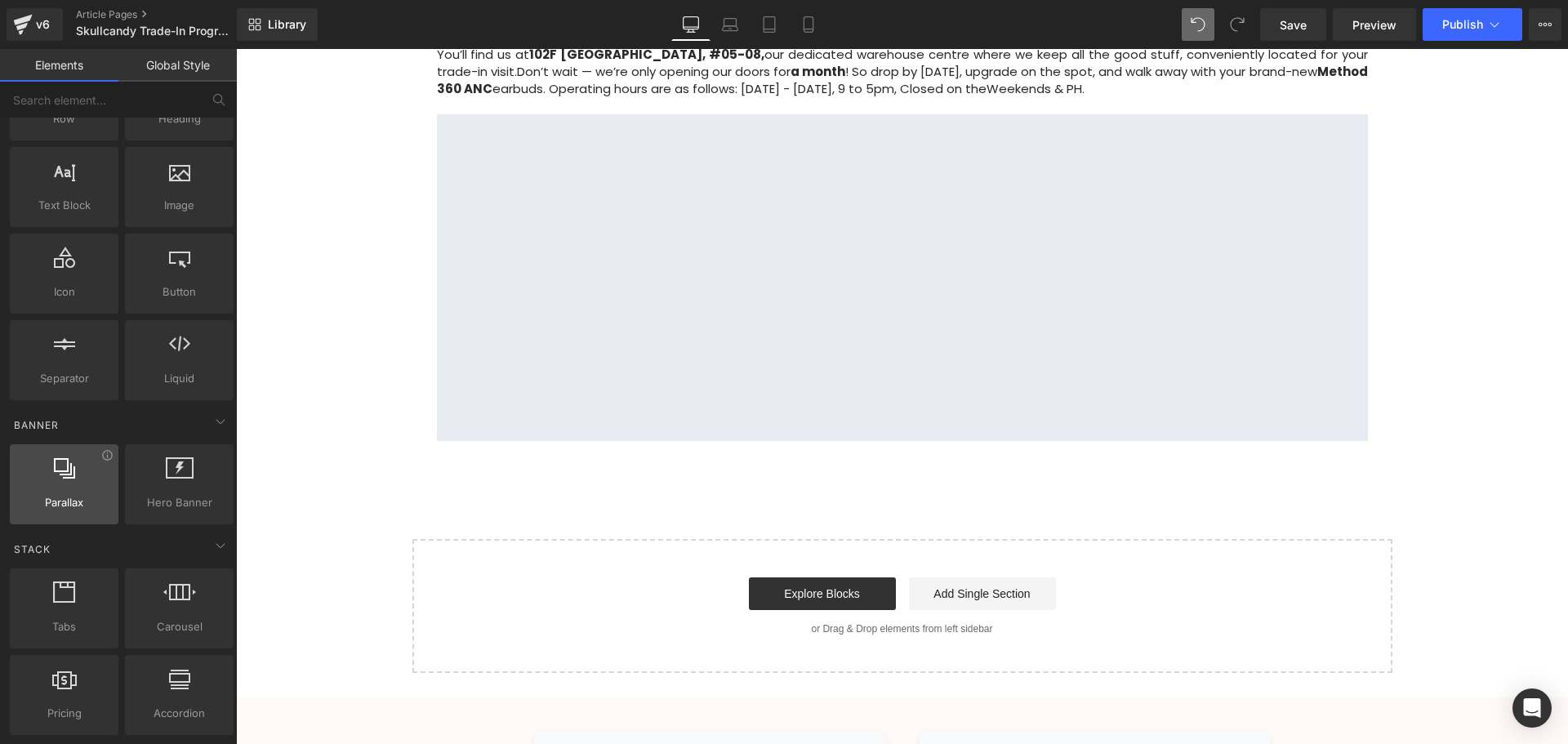
scroll to position [245, 0]
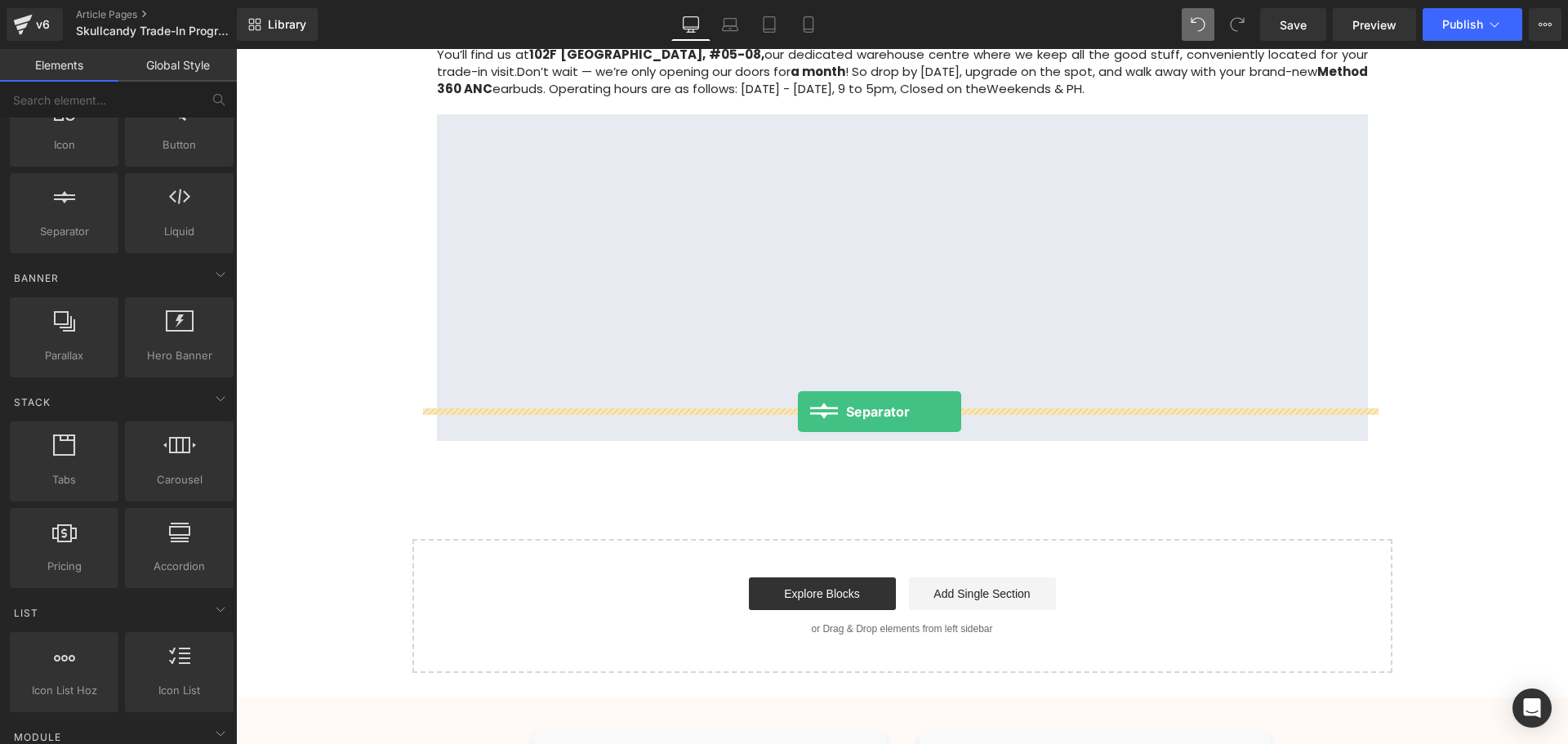
drag, startPoint x: 331, startPoint y: 282, endPoint x: 798, endPoint y: 411, distance: 484.5
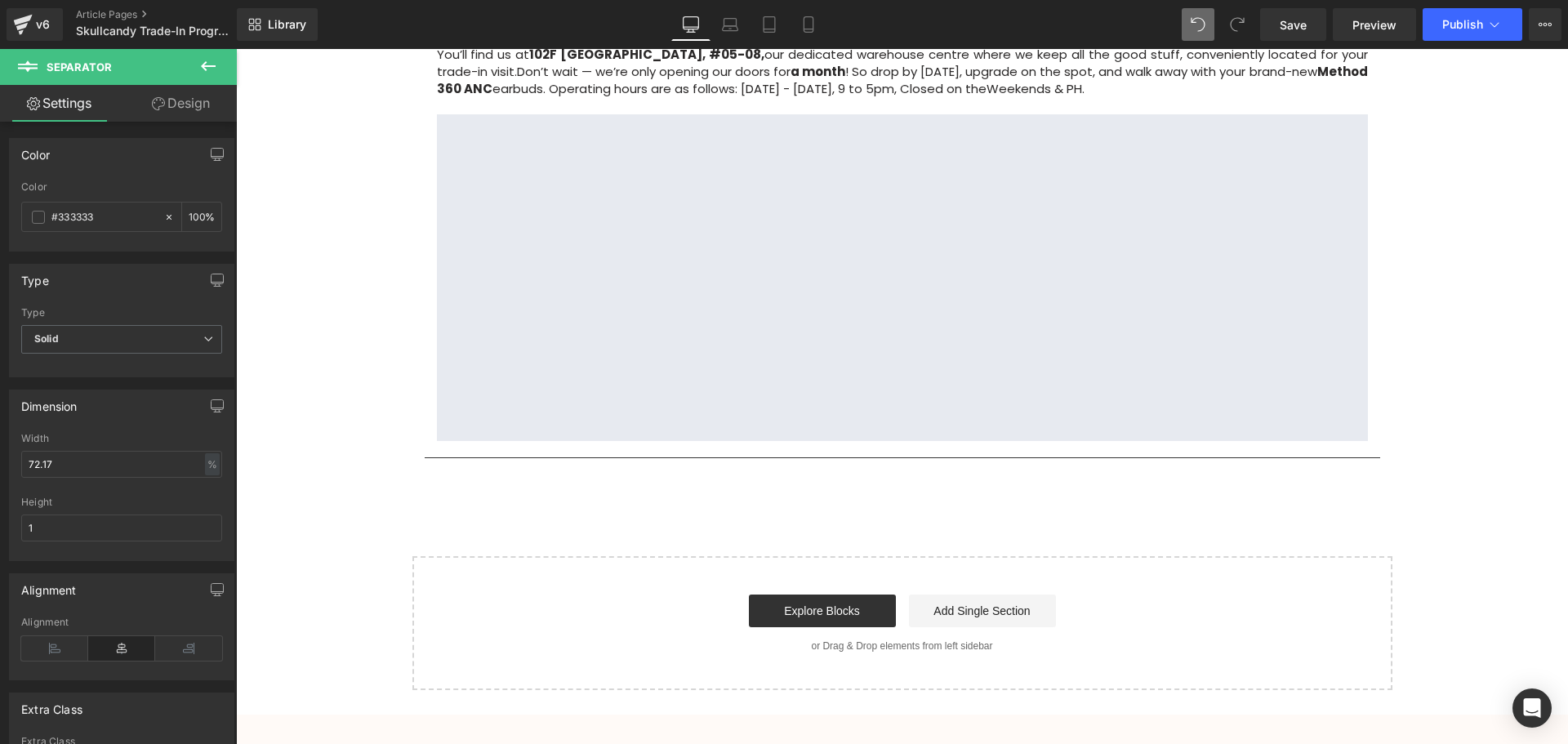
click at [212, 70] on icon at bounding box center [208, 66] width 19 height 19
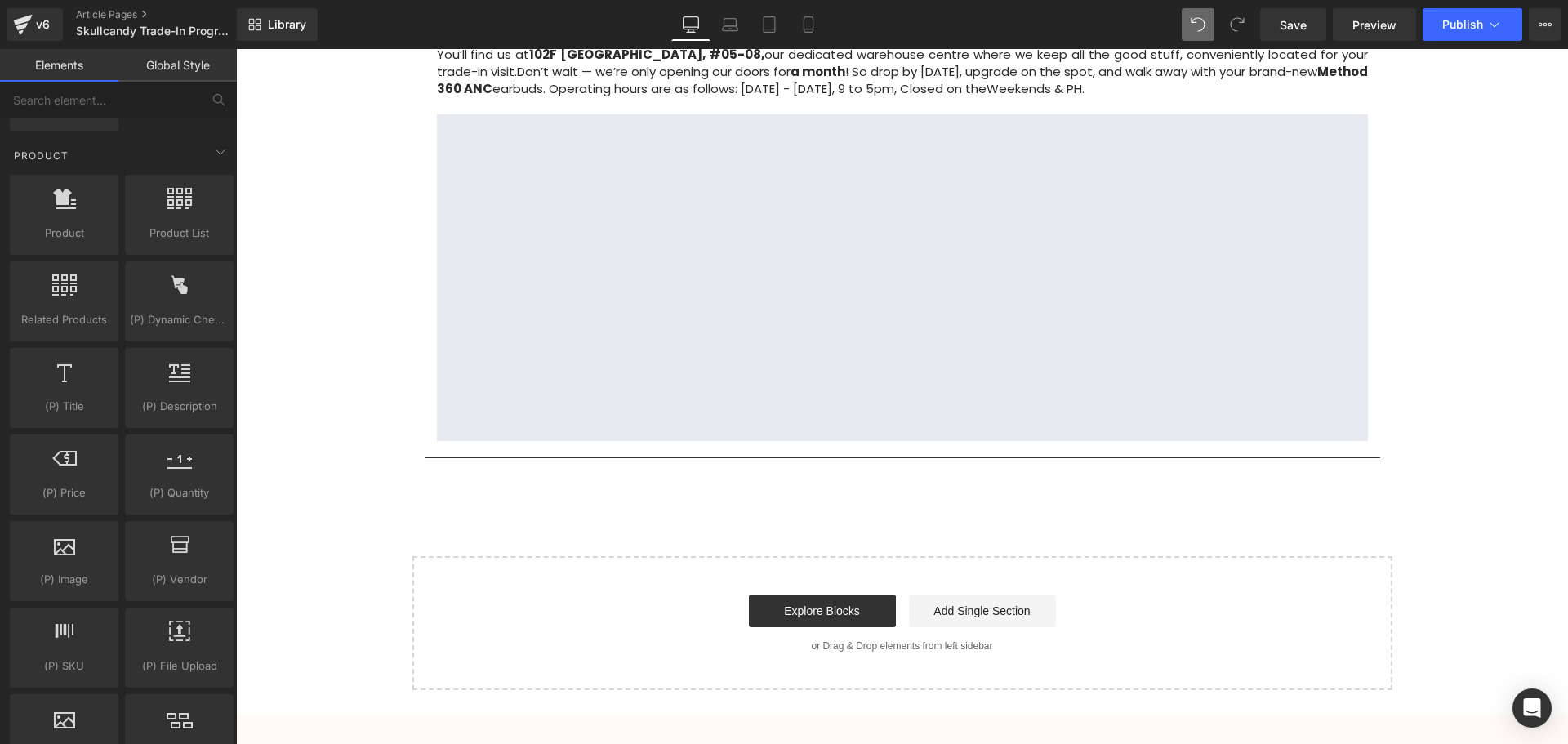
scroll to position [1225, 0]
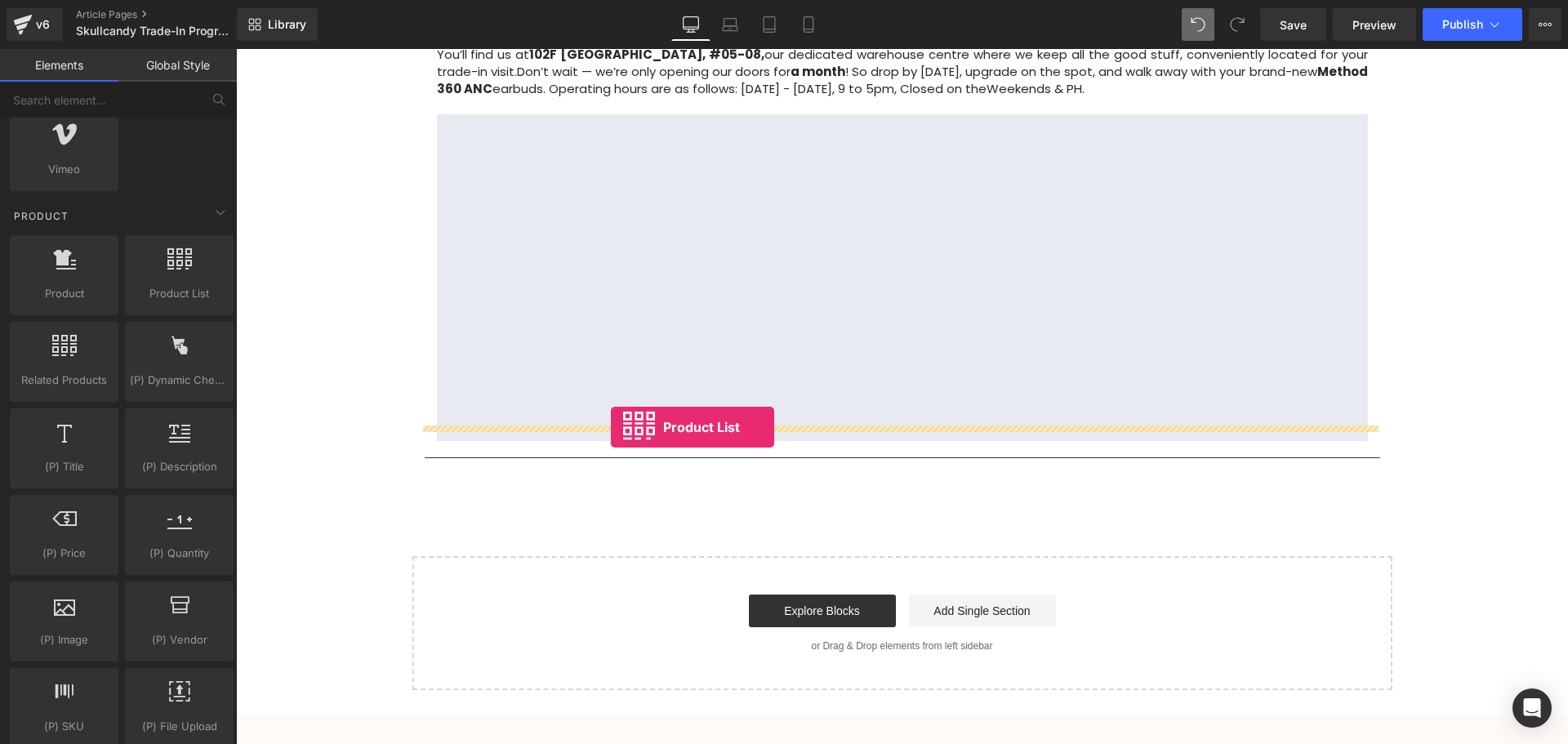
drag, startPoint x: 395, startPoint y: 327, endPoint x: 611, endPoint y: 427, distance: 238.0
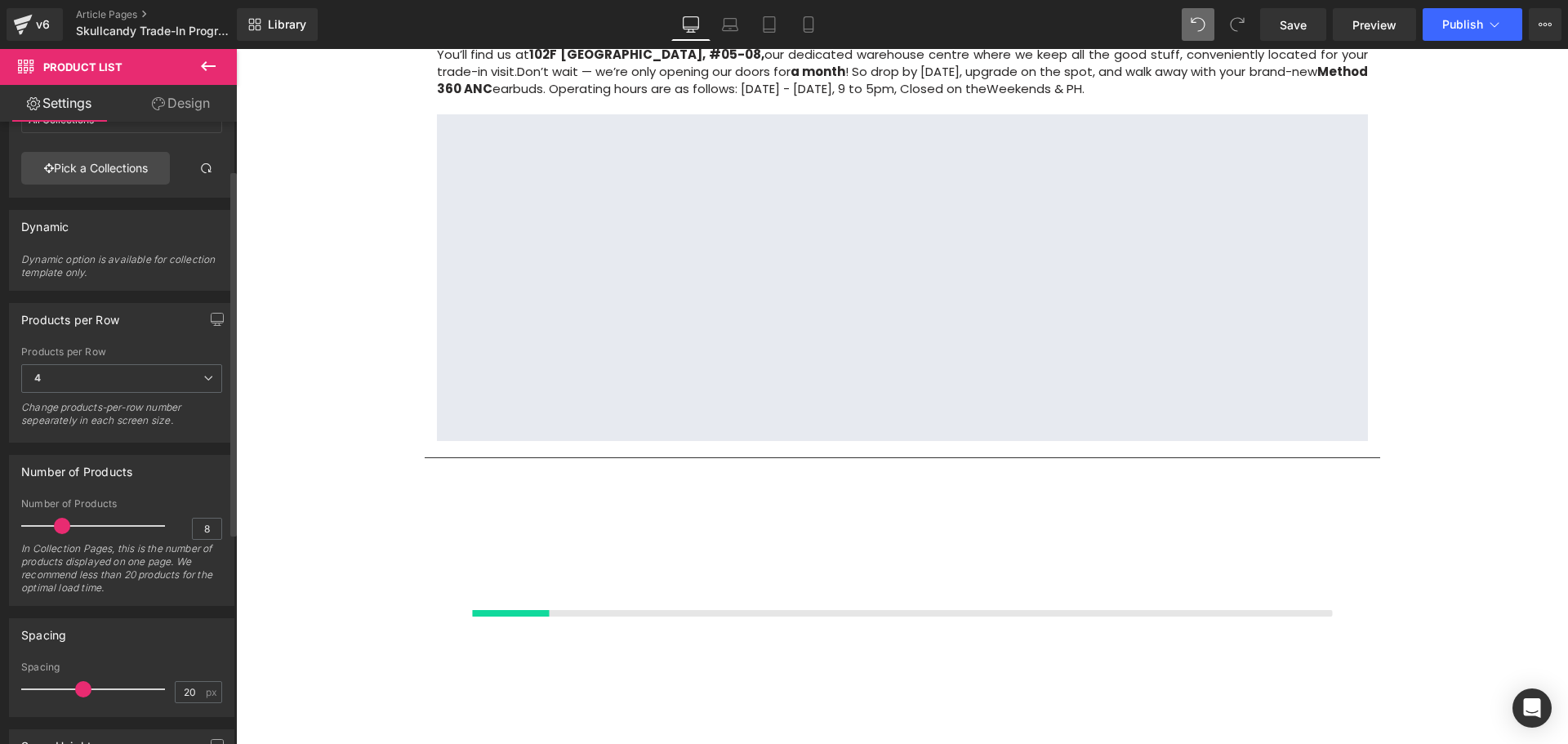
scroll to position [0, 0]
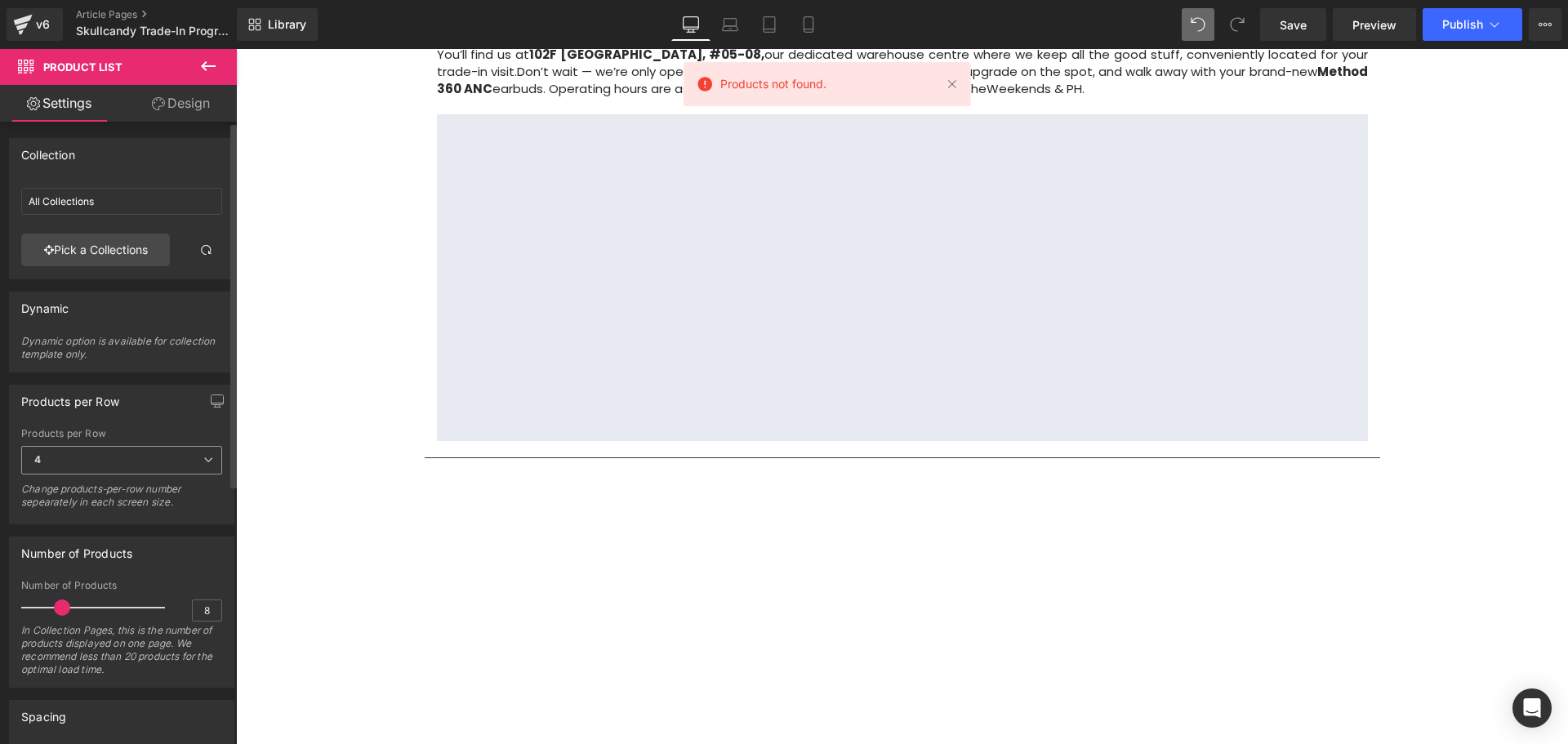
click at [77, 461] on span "4" at bounding box center [122, 461] width 201 height 29
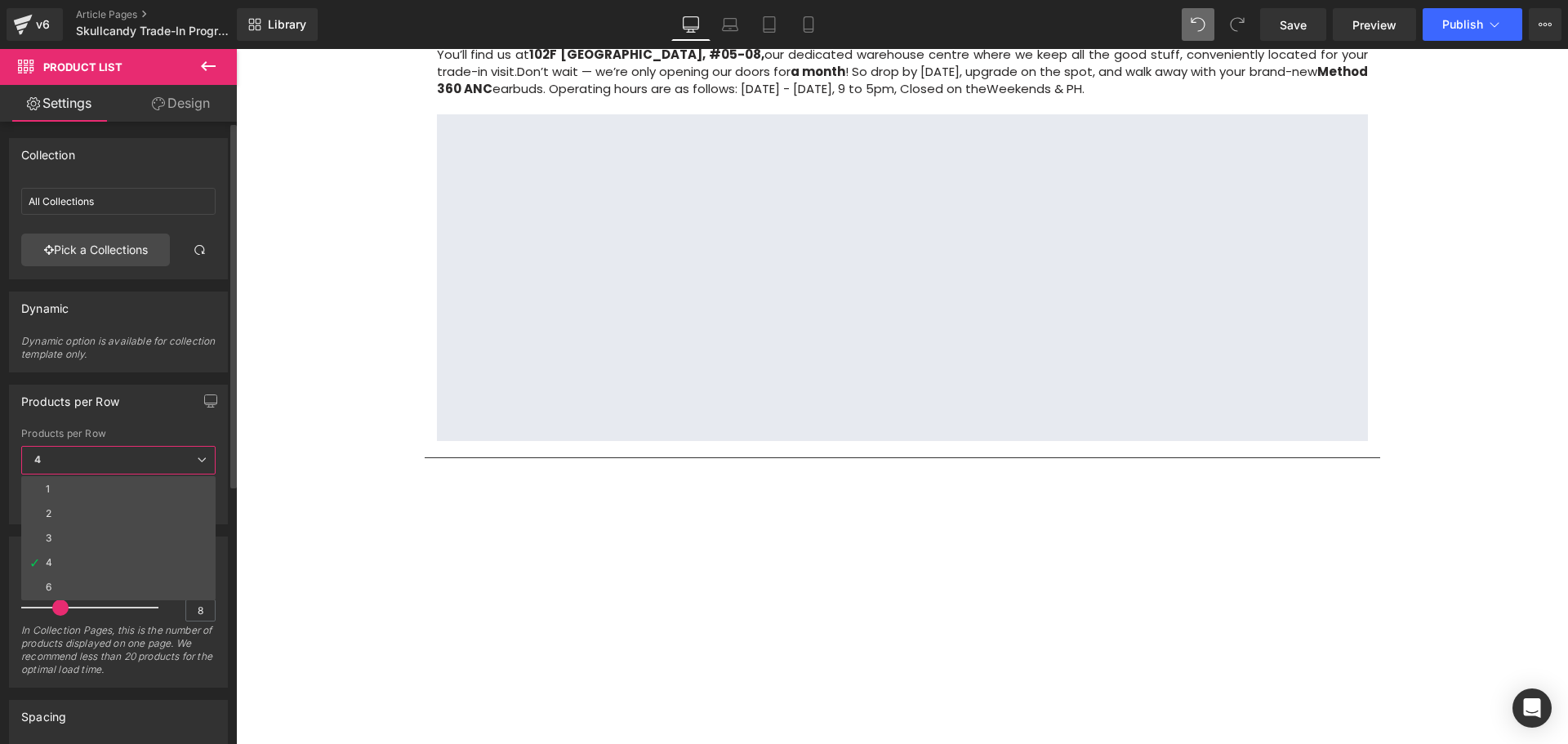
click at [53, 445] on div "Products per Row 4 1 2 3 4 6 Change products-per-row number sepearately in each…" at bounding box center [118, 473] width 195 height 92
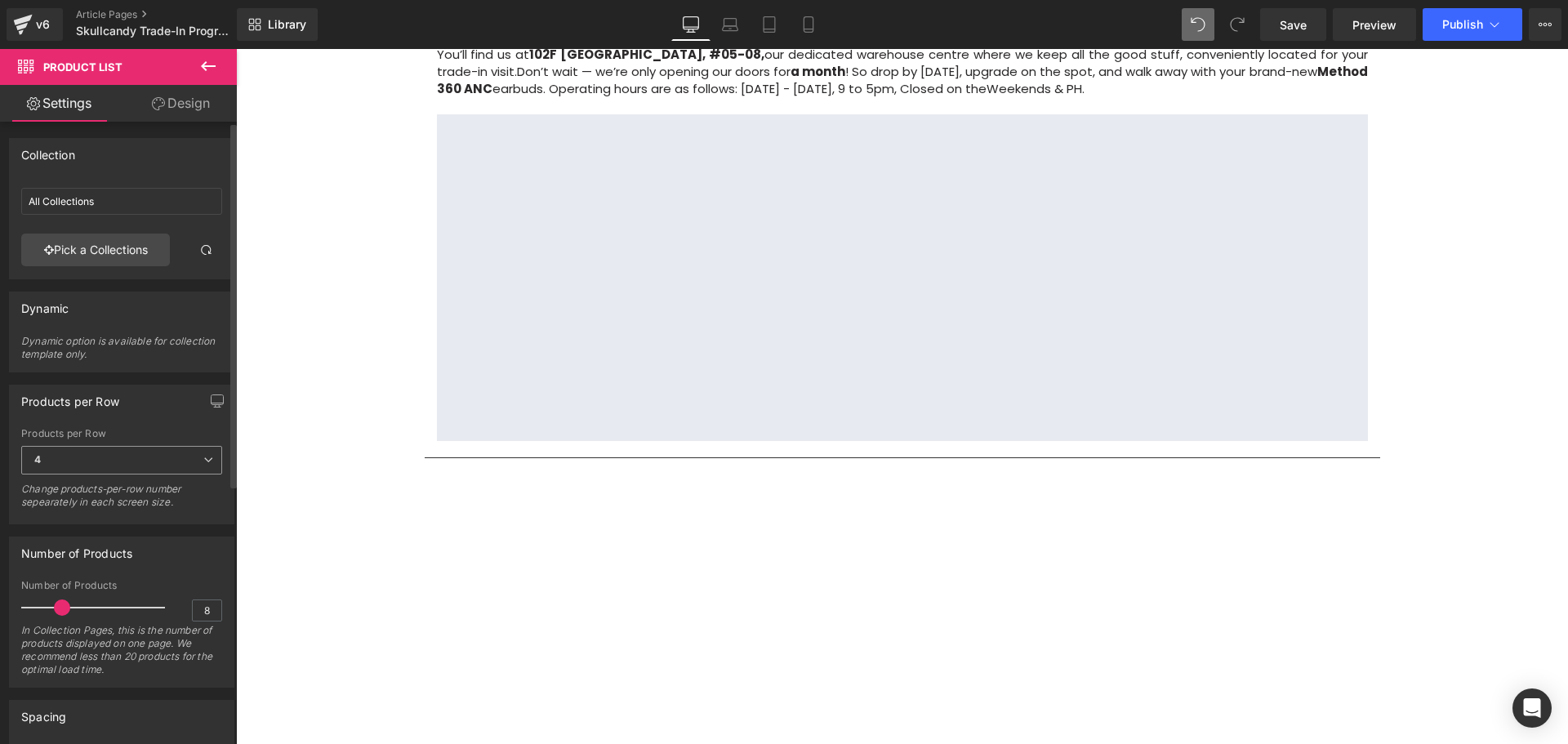
click at [55, 460] on span "4" at bounding box center [122, 461] width 201 height 29
click at [143, 426] on div "Products per Row 1 2 3 4 6 Products per Row 4 1 2 3 4 6 Change products-per-row…" at bounding box center [121, 454] width 226 height 139
click at [109, 253] on link "Pick a Collections" at bounding box center [96, 250] width 149 height 33
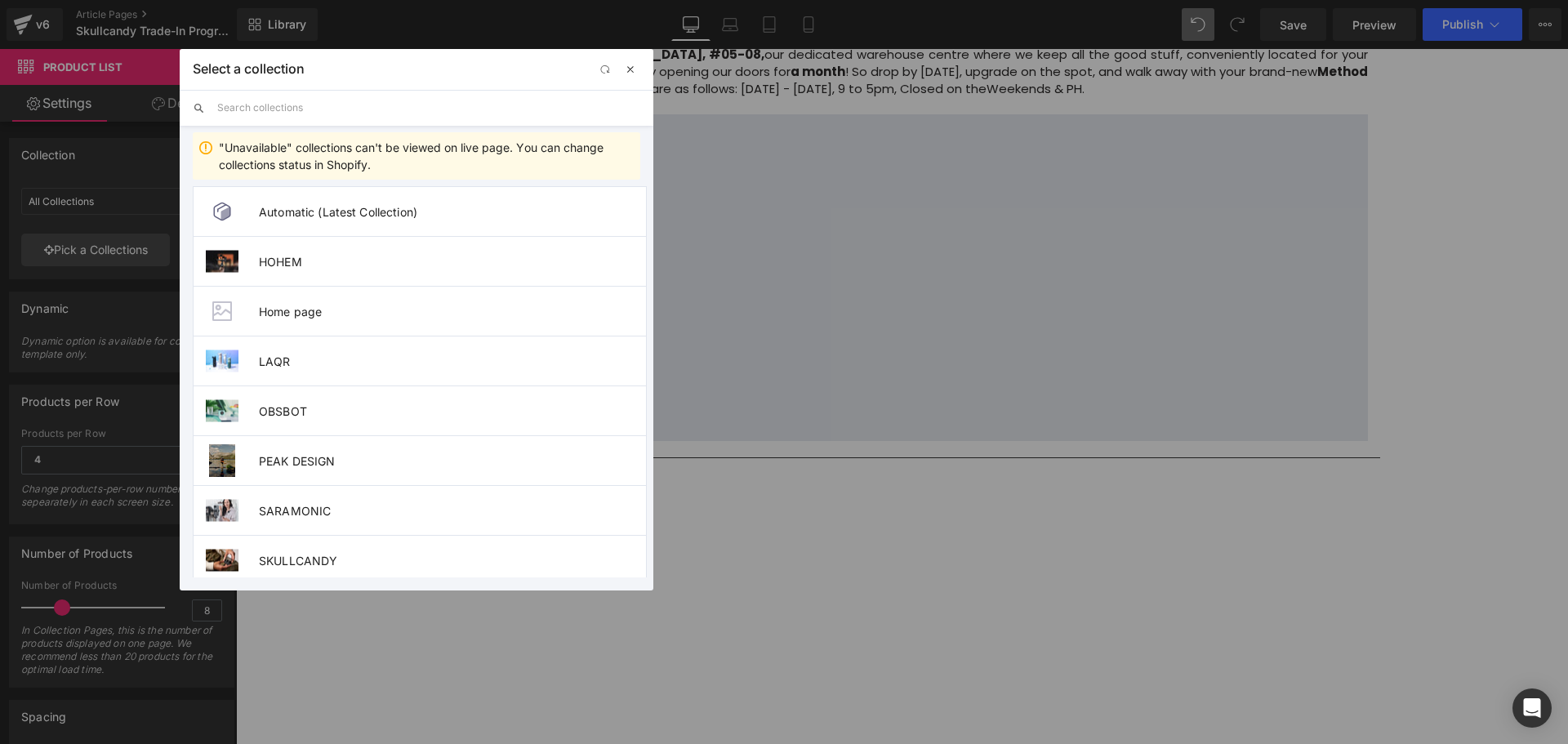
drag, startPoint x: 631, startPoint y: 70, endPoint x: 447, endPoint y: 170, distance: 209.4
click at [631, 70] on span "button" at bounding box center [631, 70] width 14 height 14
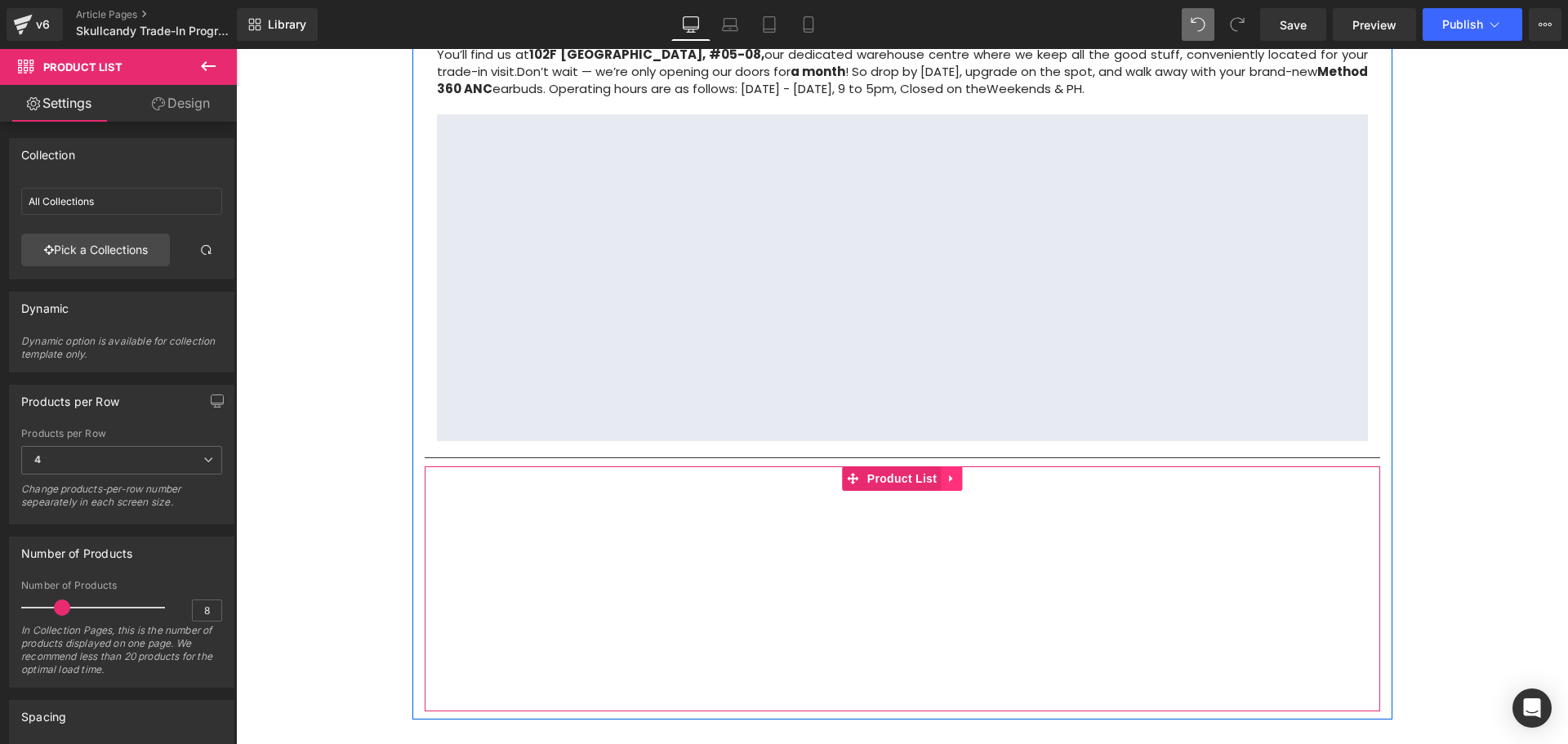
click at [946, 472] on icon at bounding box center [951, 478] width 12 height 13
click at [956, 473] on icon at bounding box center [962, 479] width 12 height 12
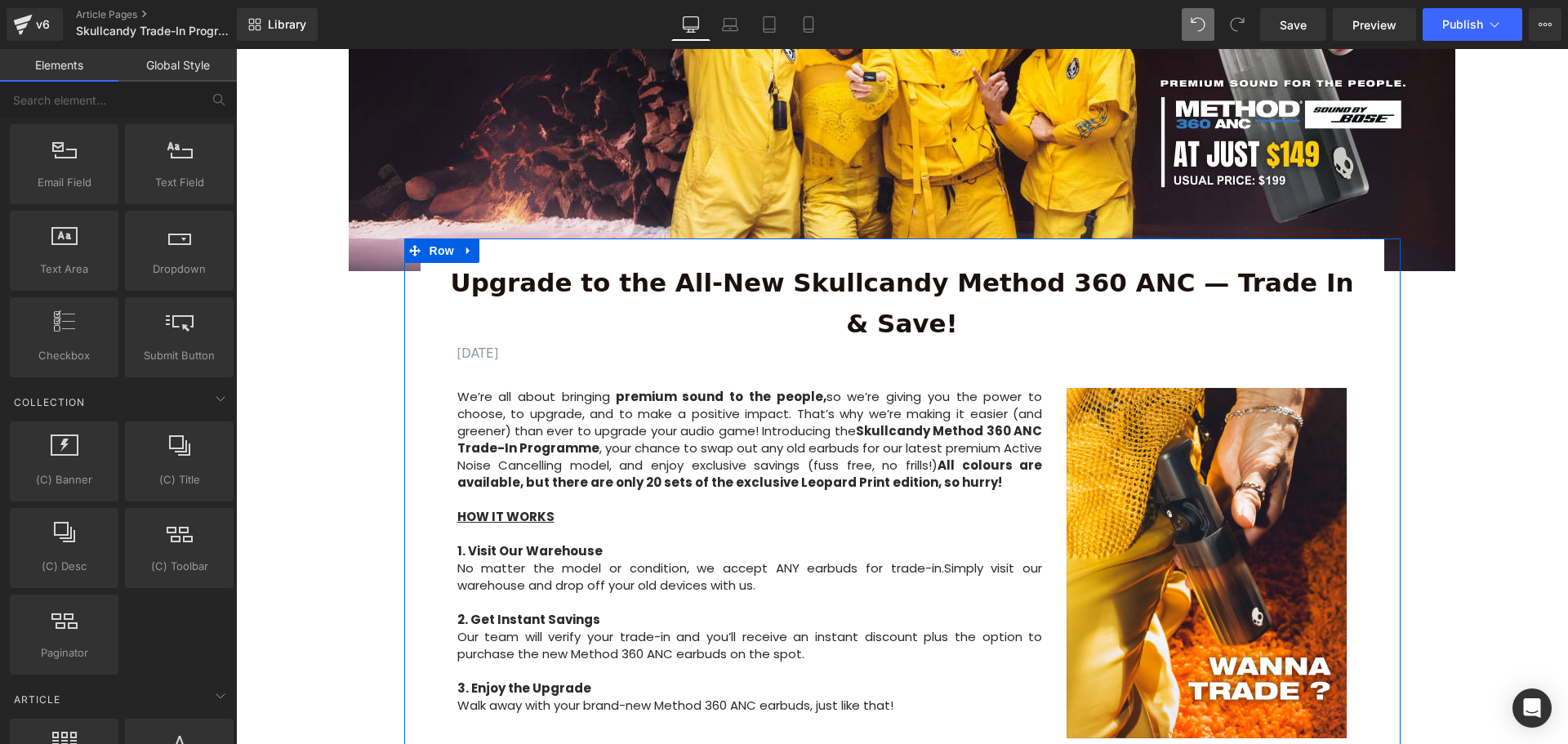
scroll to position [490, 0]
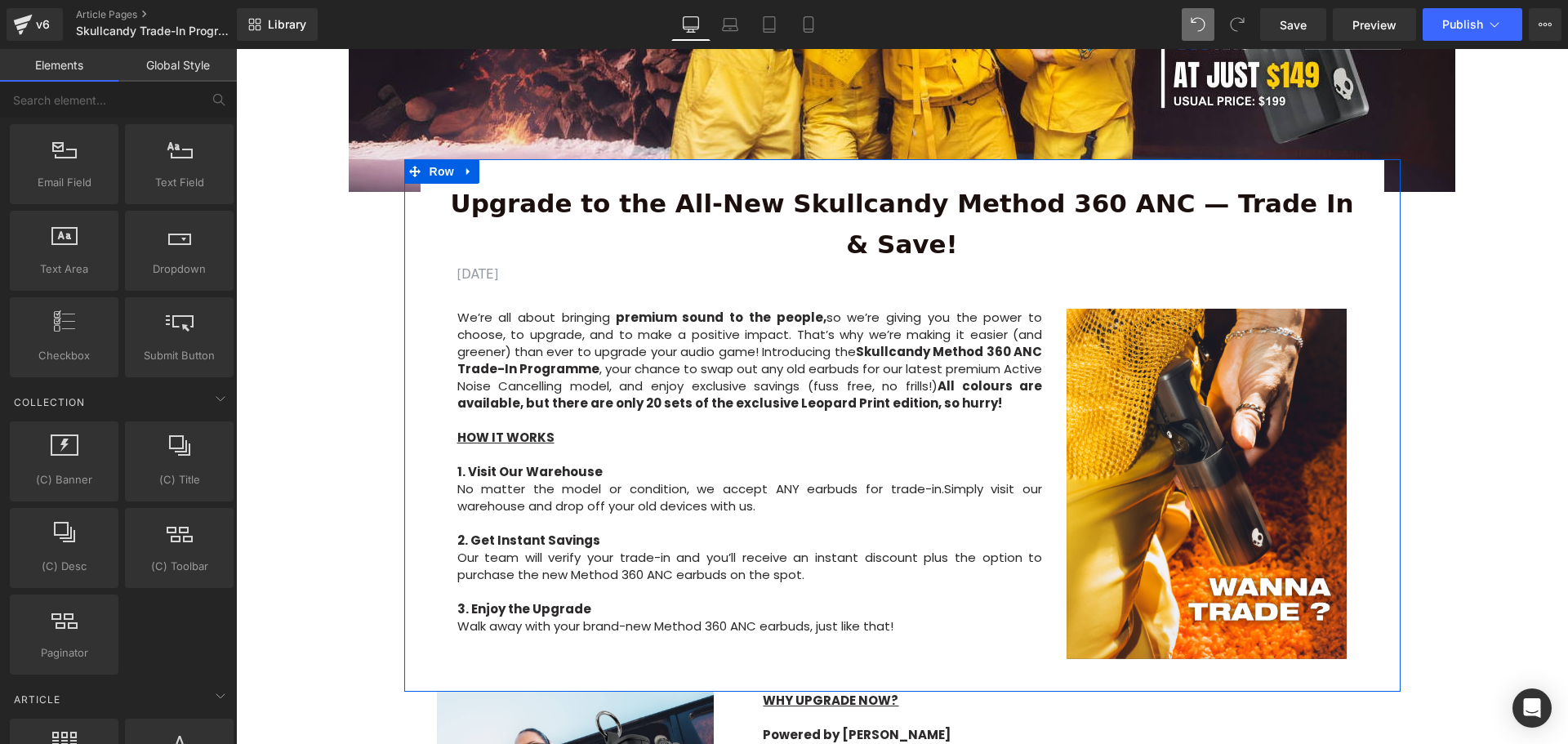
click at [490, 446] on p at bounding box center [750, 455] width 586 height 17
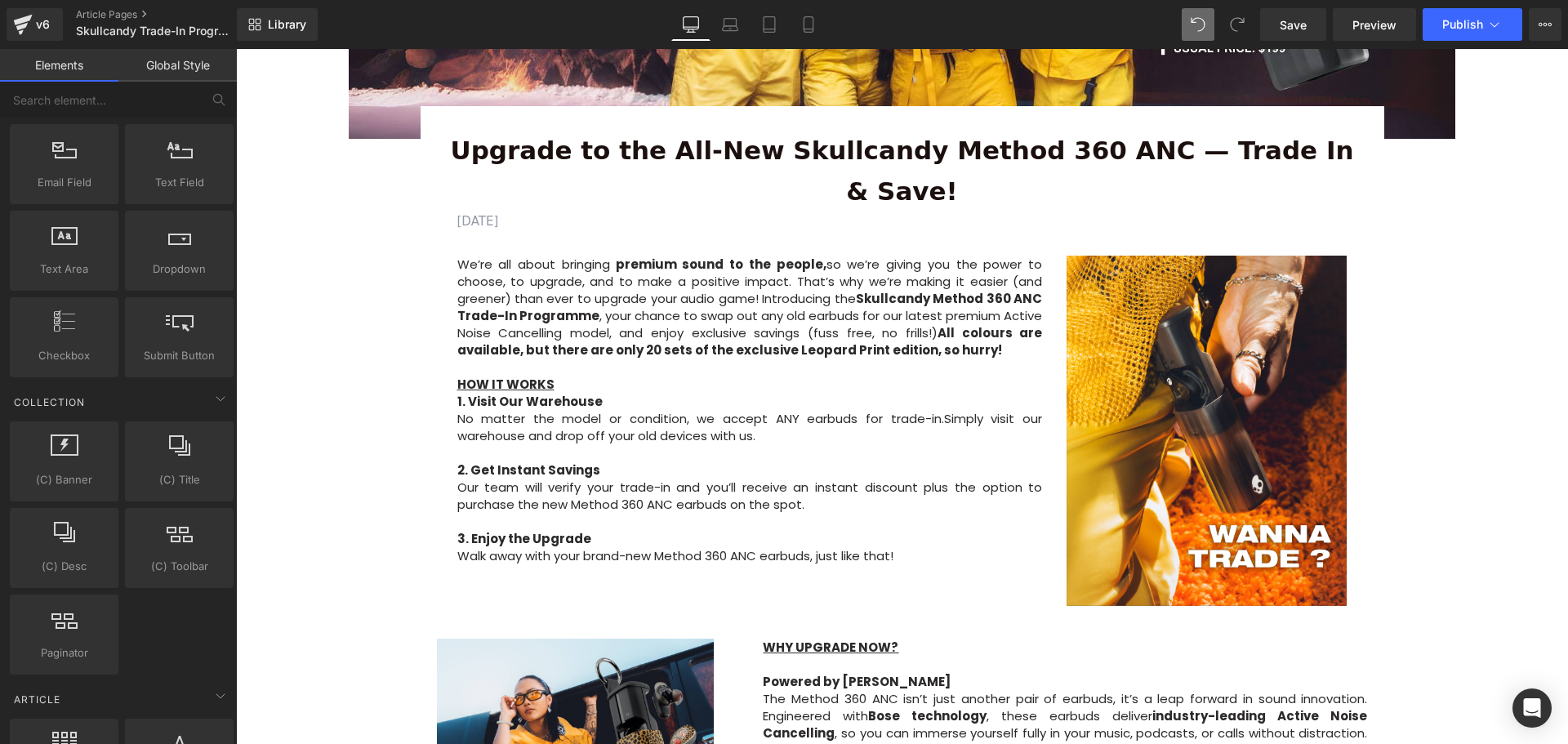
scroll to position [572, 0]
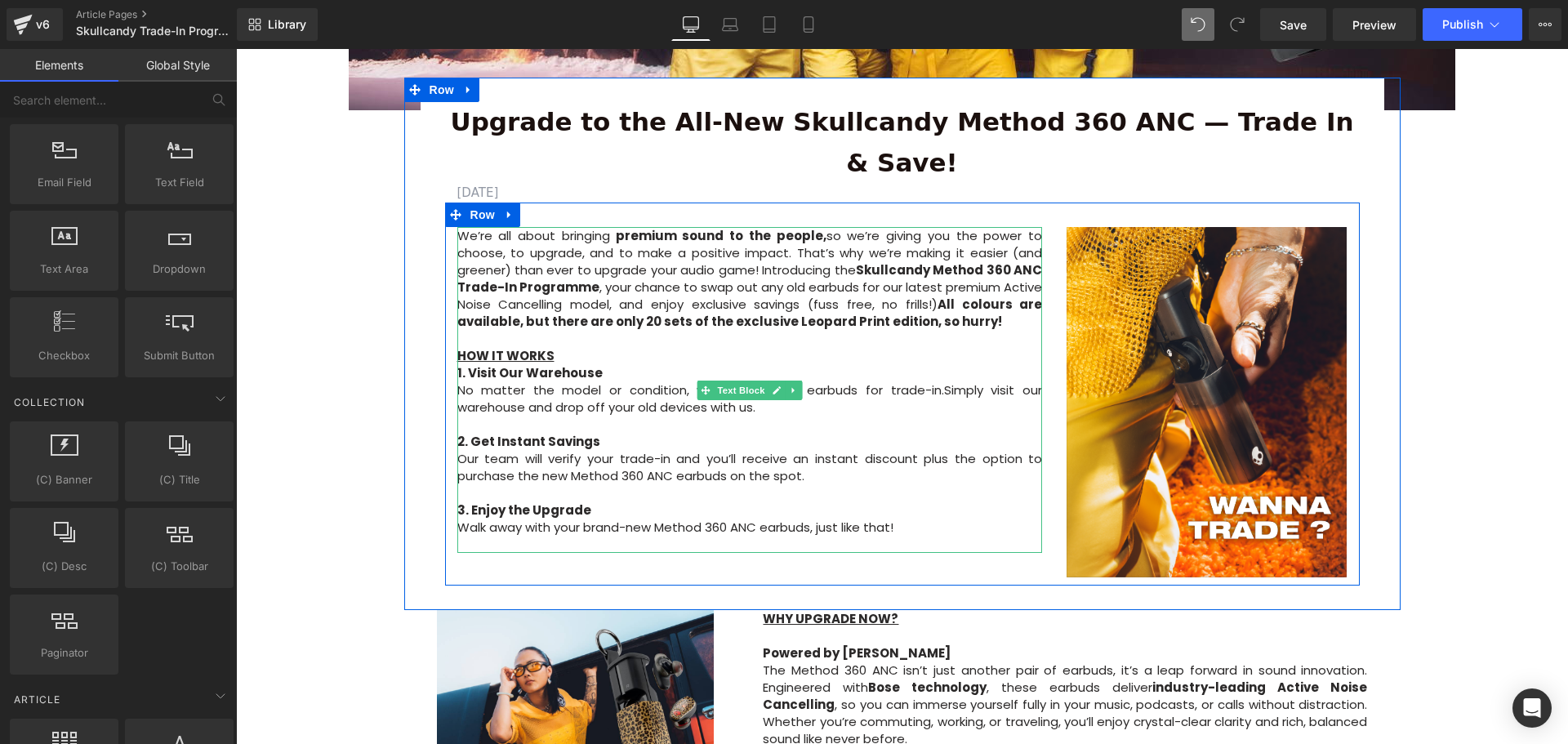
click at [577, 347] on p "HOW IT WORKS" at bounding box center [750, 356] width 586 height 17
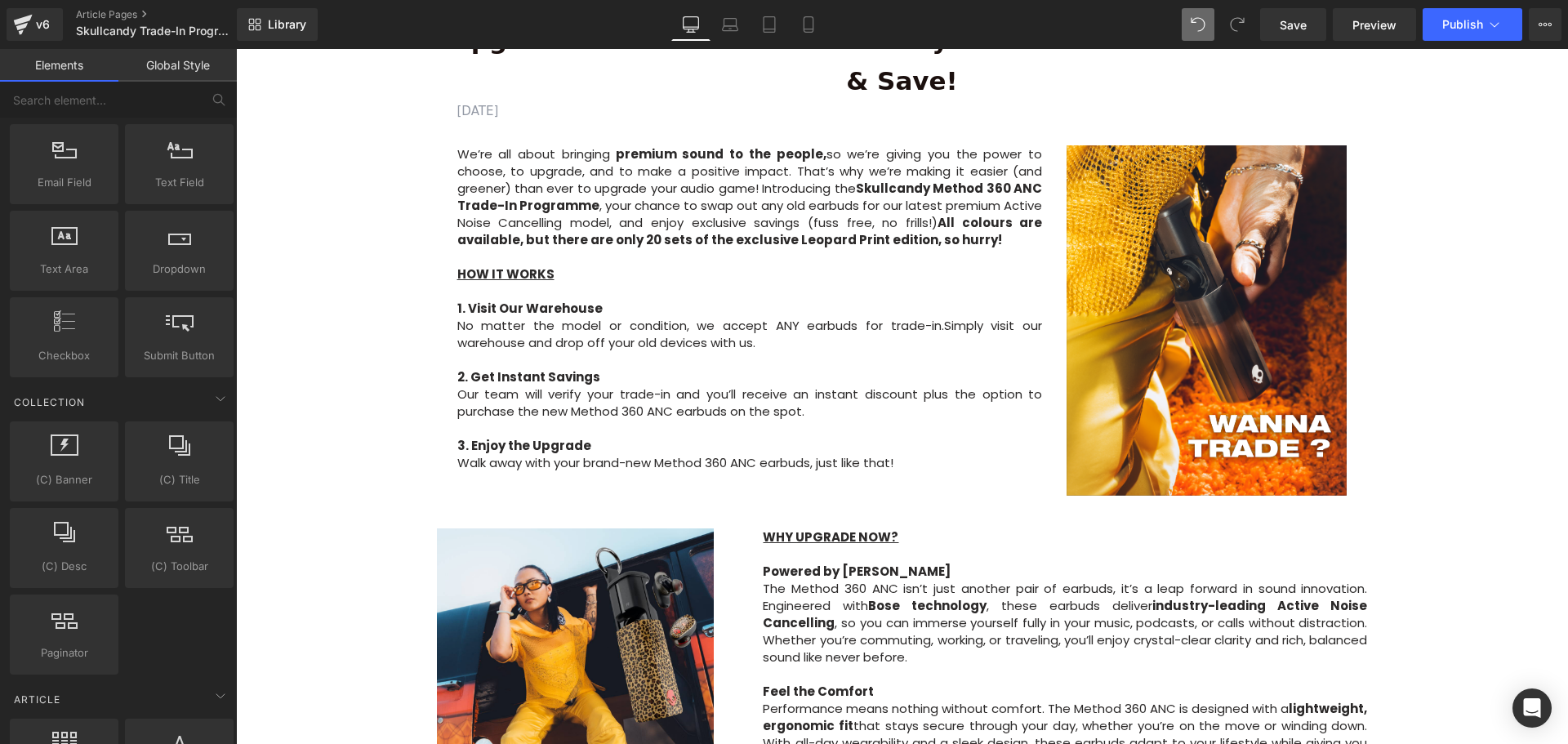
scroll to position [817, 0]
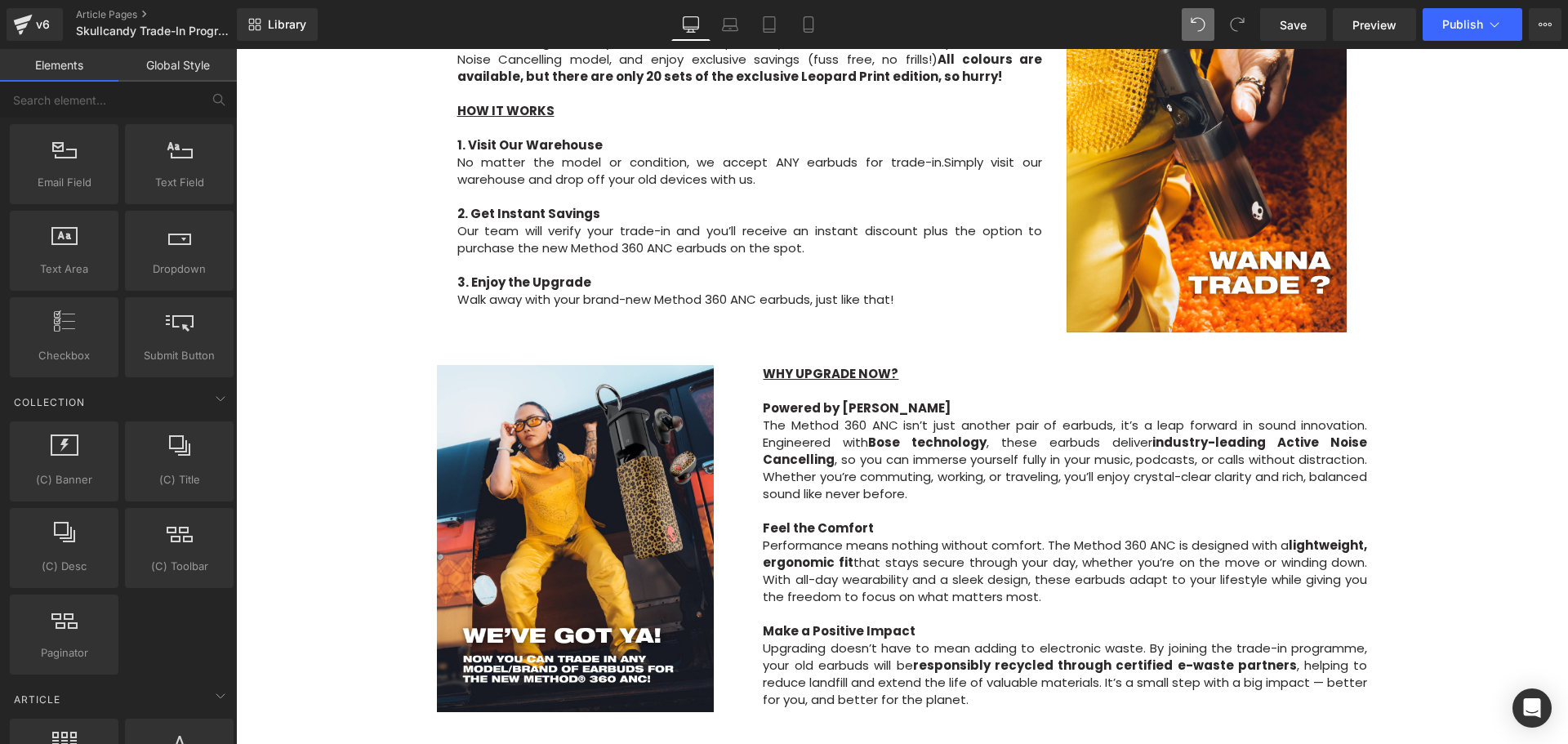
click at [1519, 485] on div "Image Row Upgrade to the All-New Skullcandy Method 360 ANC — Trade In & Save! T…" at bounding box center [902, 678] width 1332 height 2634
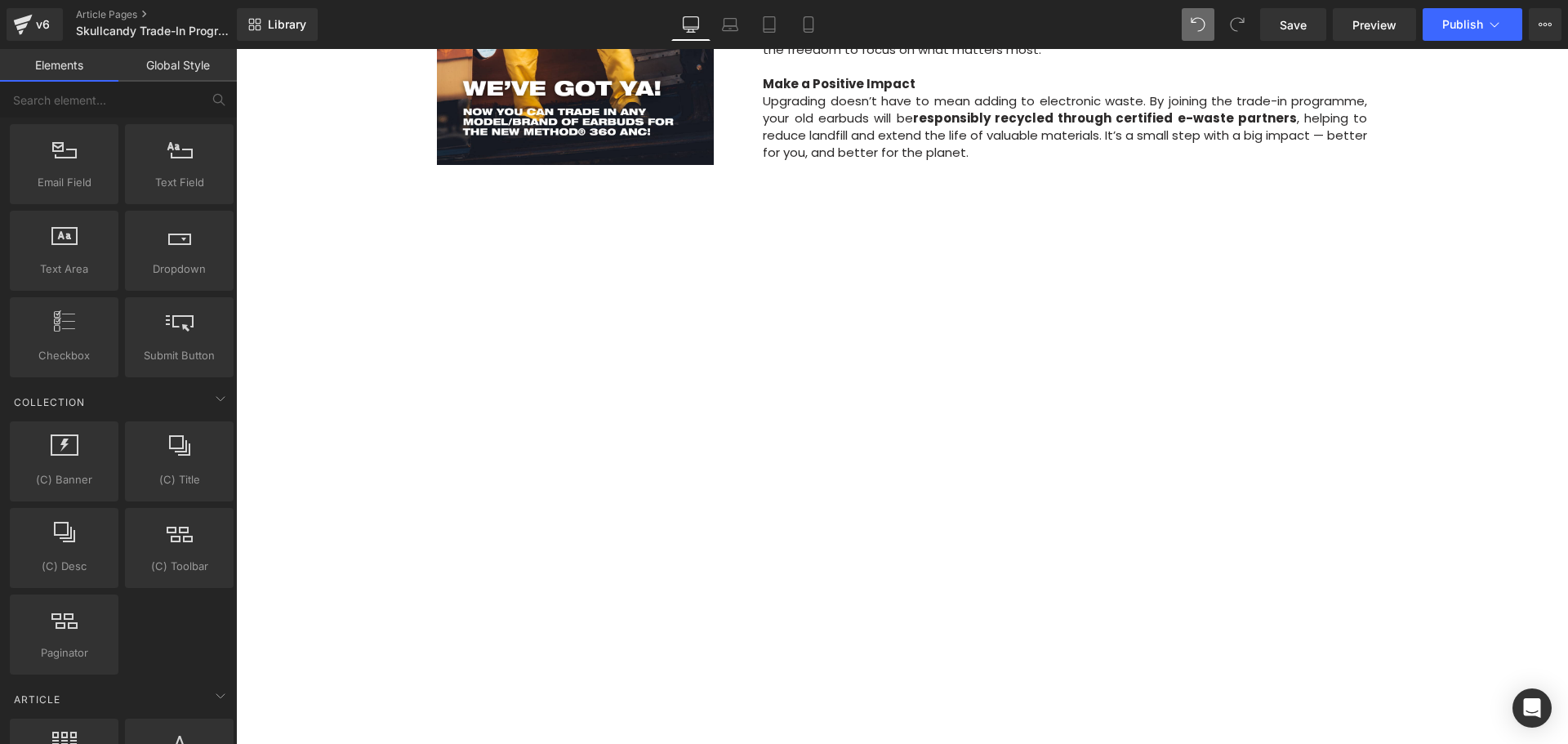
scroll to position [1551, 0]
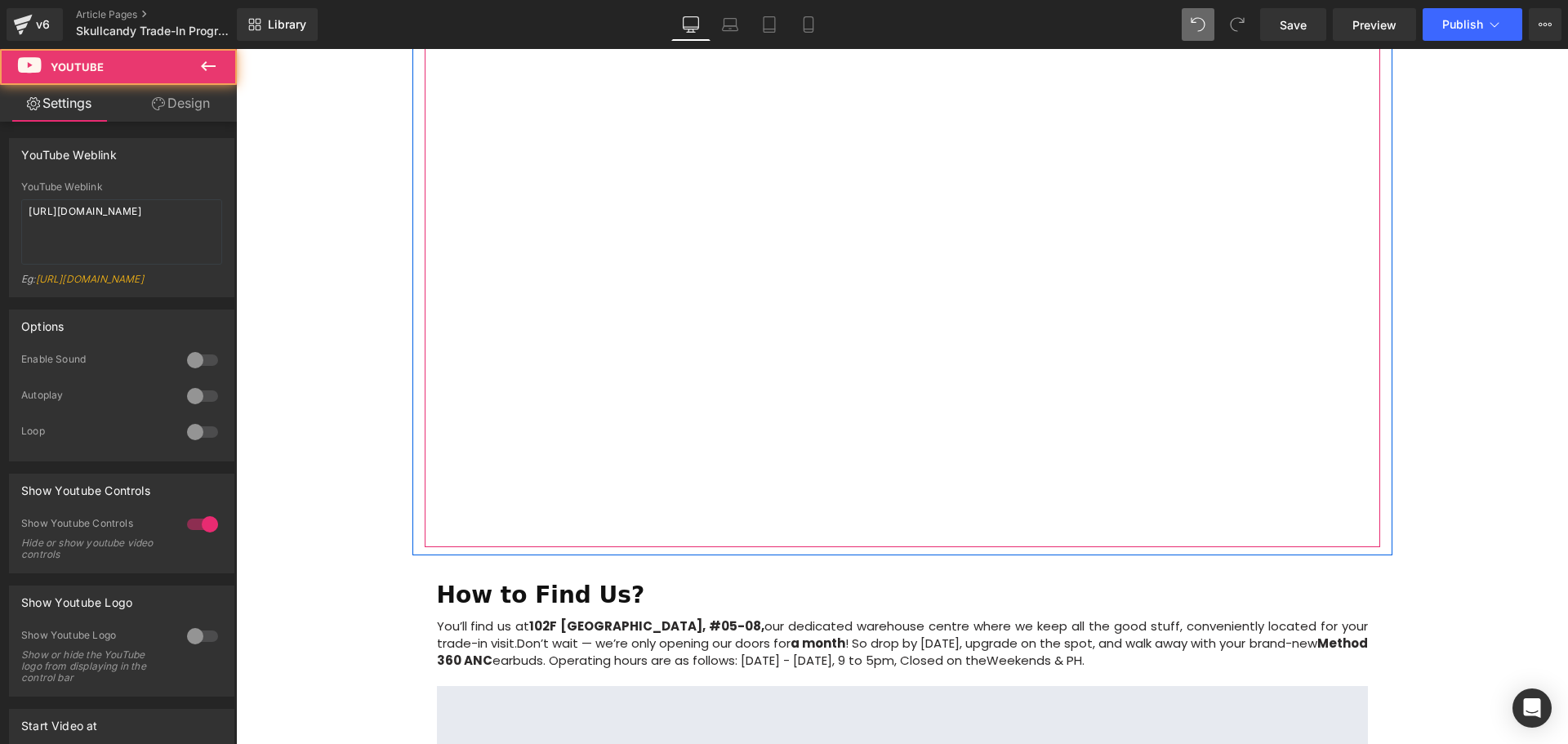
click at [455, 491] on div at bounding box center [902, 277] width 955 height 537
click at [447, 492] on div at bounding box center [902, 277] width 955 height 537
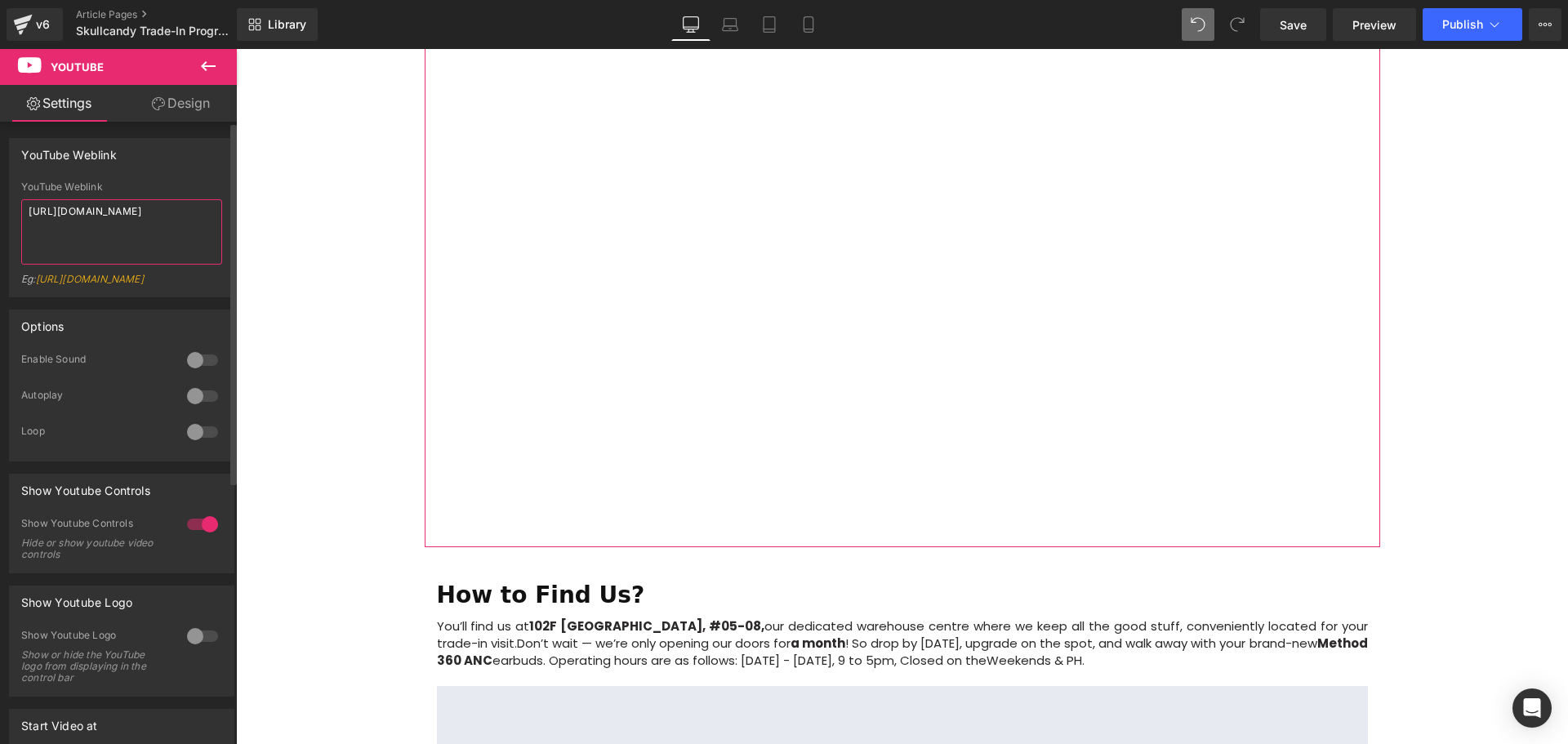
click at [154, 230] on textarea "https://www.youtube.com/watch?v=EJJDOIN8nNM" at bounding box center [122, 232] width 201 height 66
type textarea "https://www.youtube.com/watch?v=EJJDOIN8nNM"
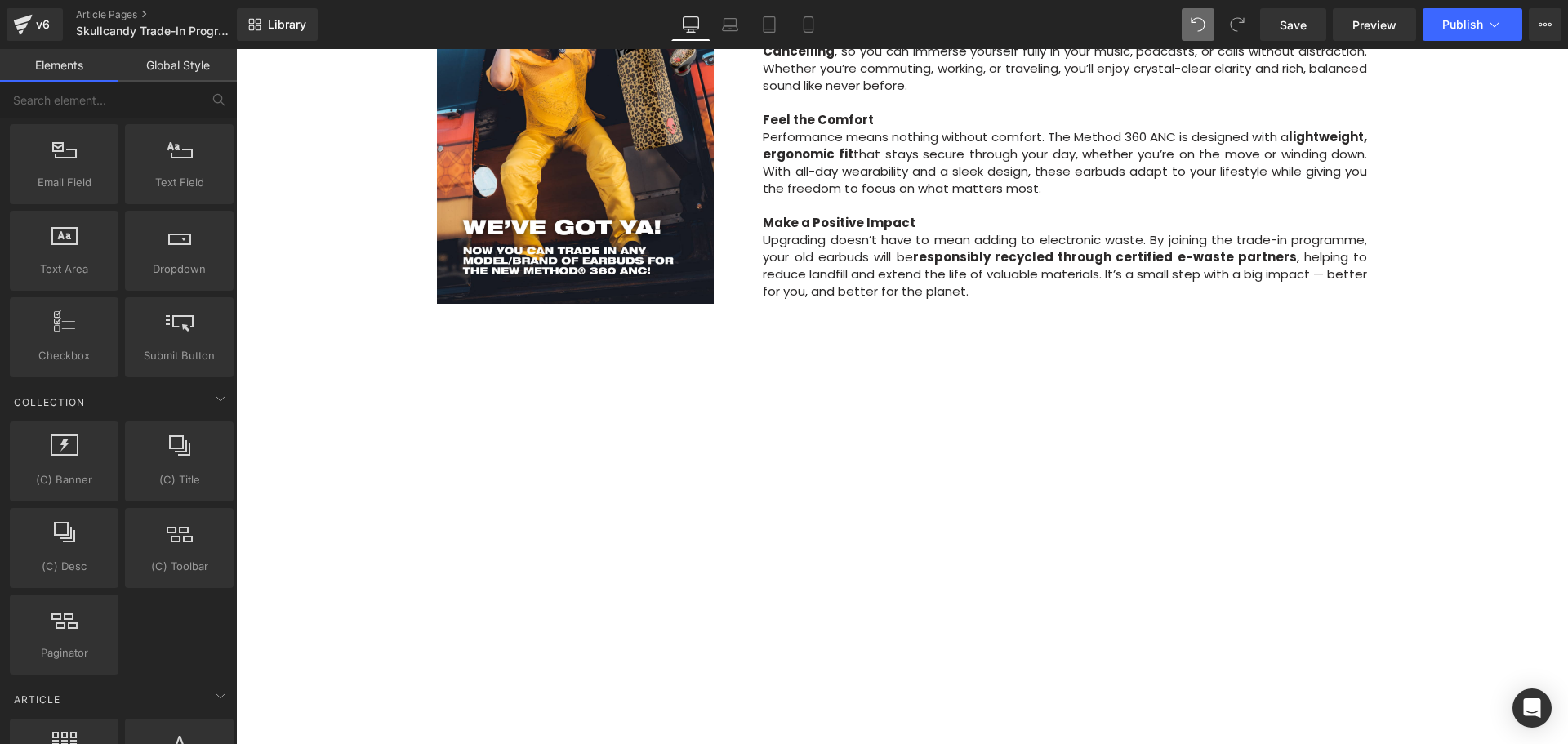
click at [1463, 478] on div "Image Row Upgrade to the All-New Skullcandy Method 360 ANC — Trade In & Save! T…" at bounding box center [902, 270] width 1332 height 2634
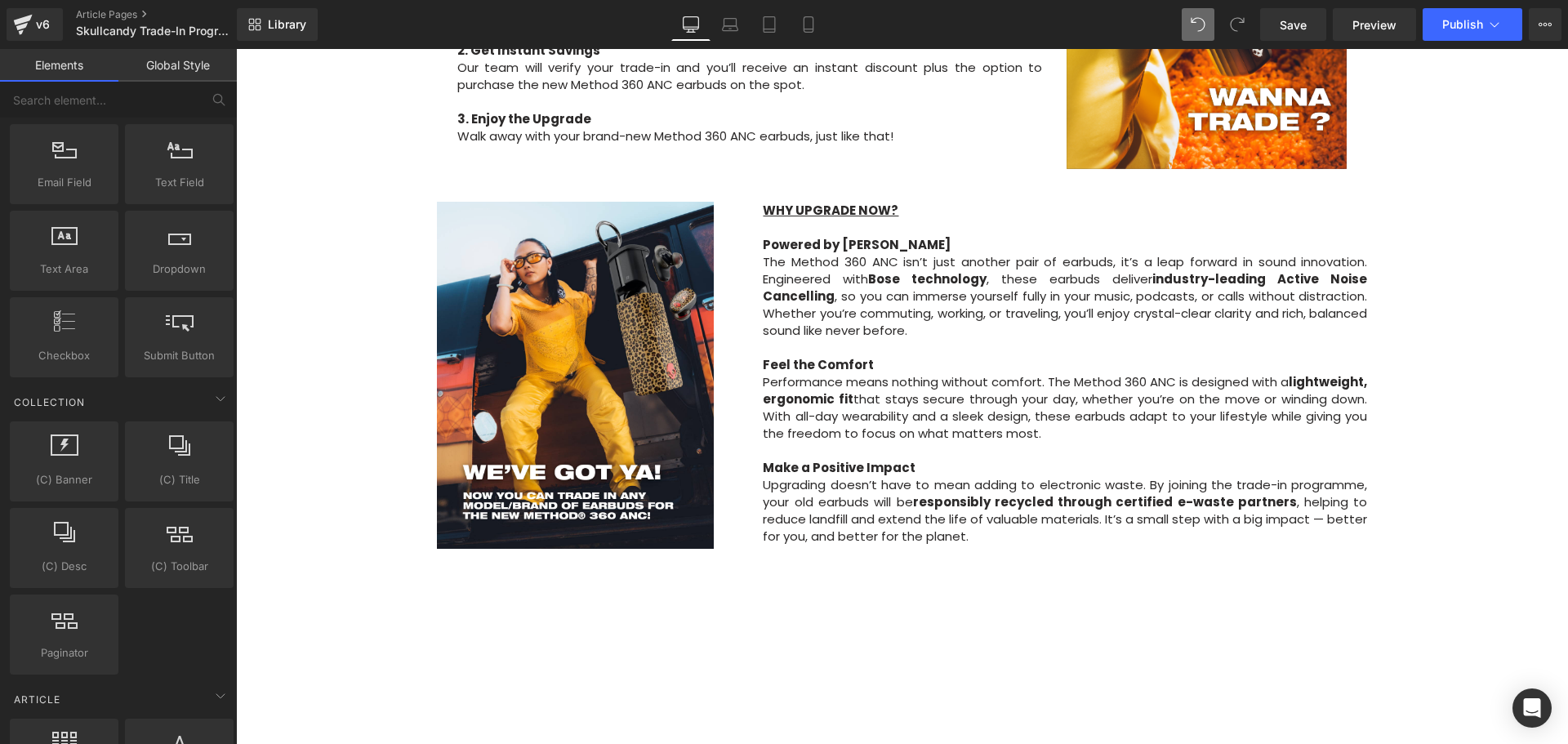
click at [345, 332] on div "Image Row Upgrade to the All-New Skullcandy Method 360 ANC — Trade In & Save! T…" at bounding box center [902, 515] width 1332 height 2634
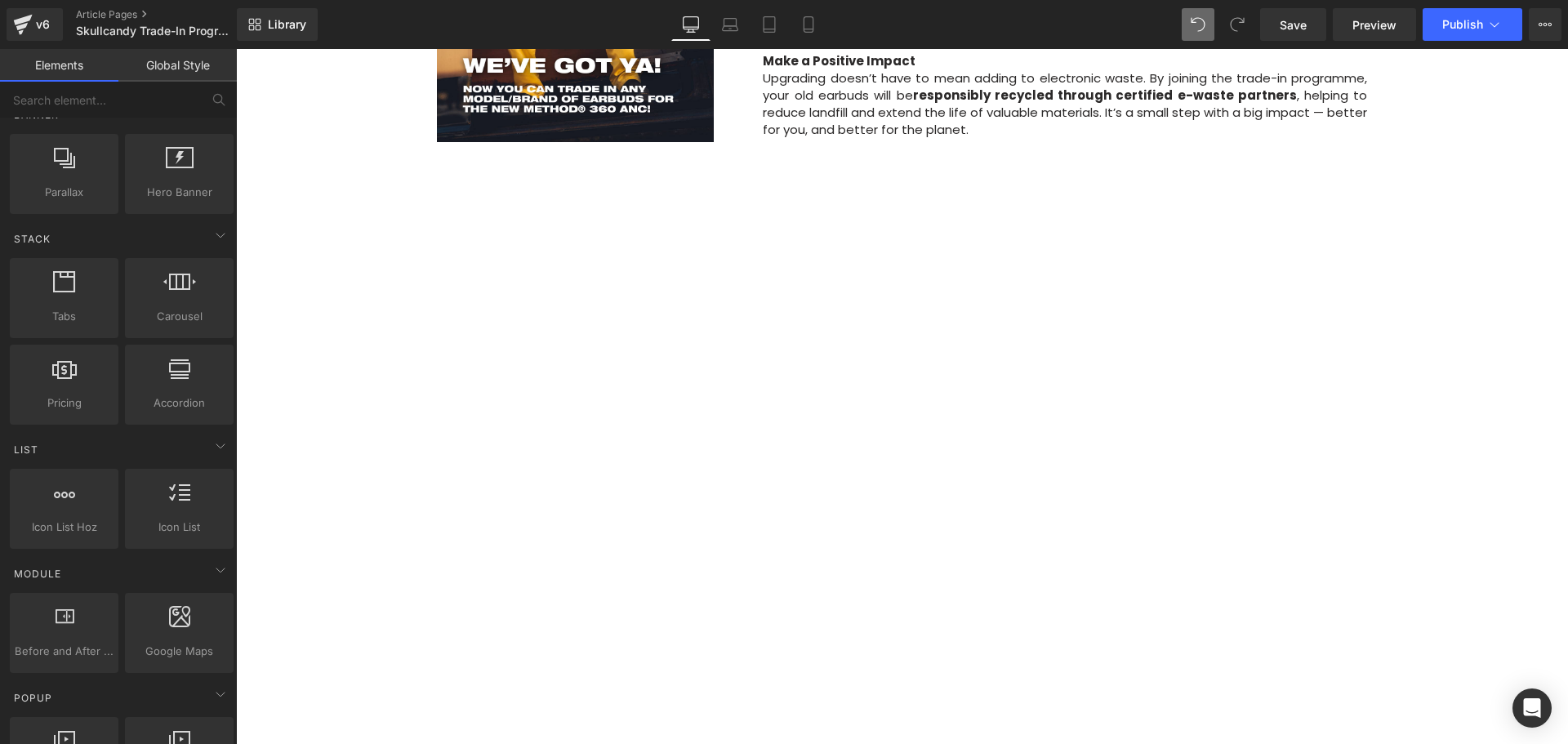
scroll to position [1387, 0]
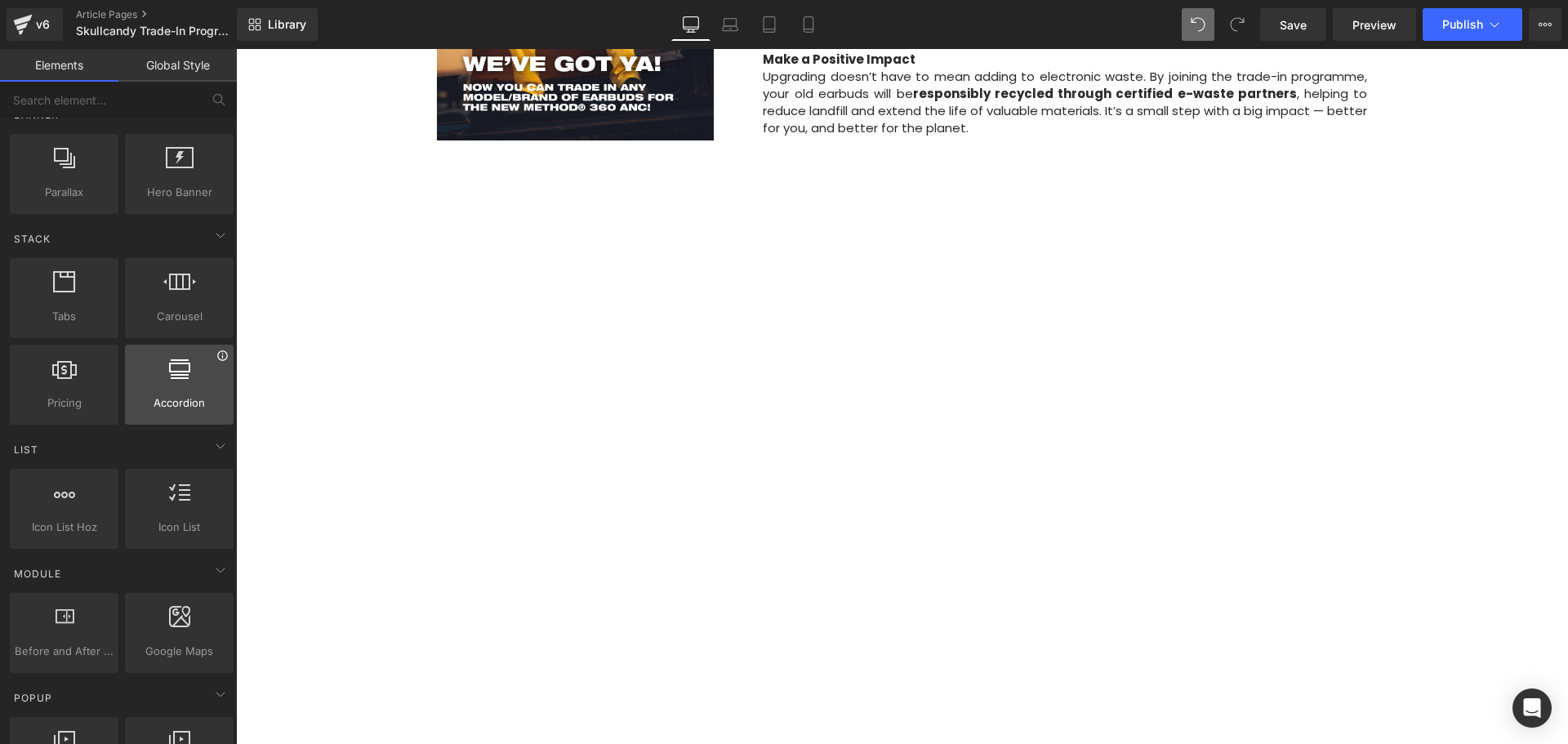
click at [217, 358] on icon at bounding box center [222, 355] width 10 height 10
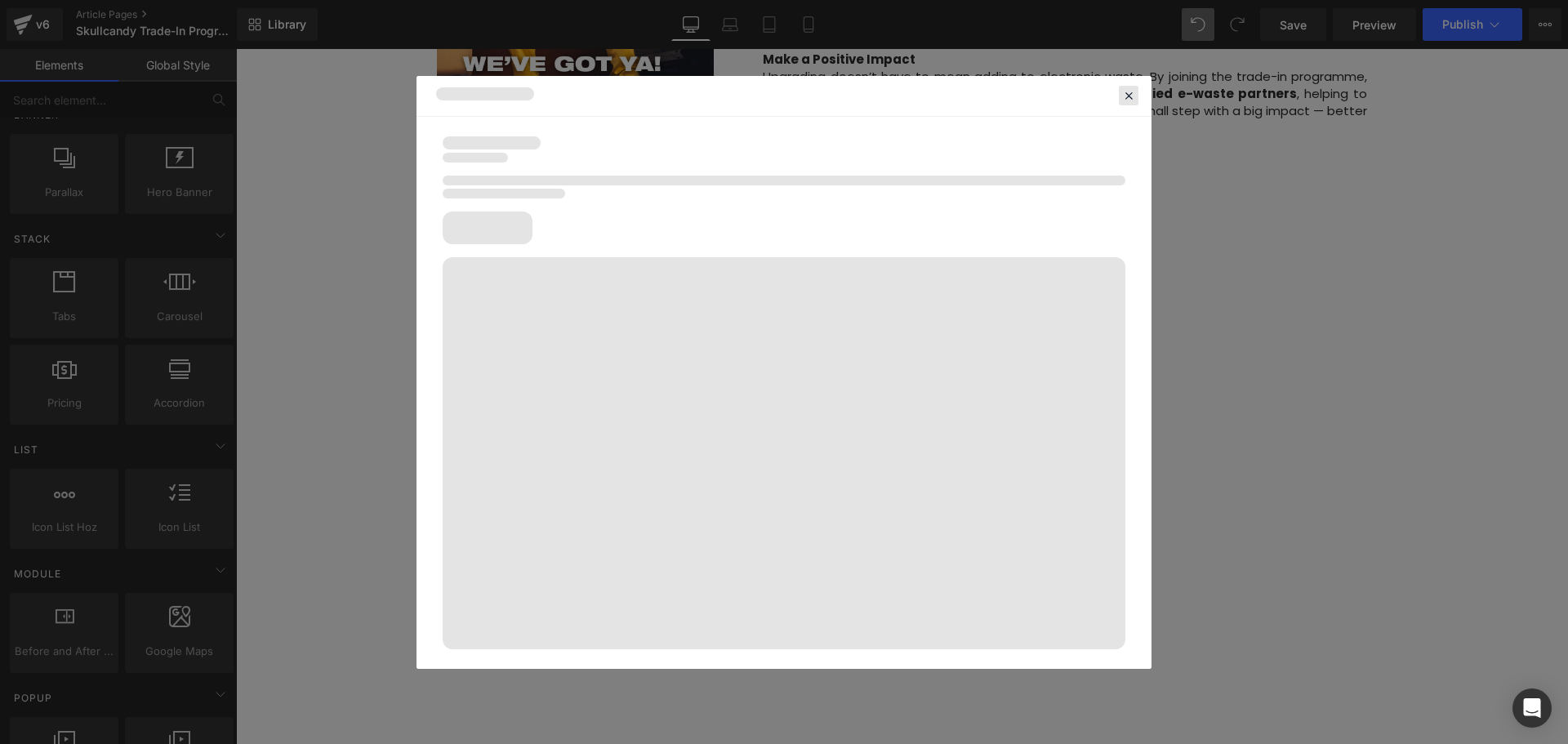
click at [1125, 94] on icon at bounding box center [1128, 95] width 15 height 15
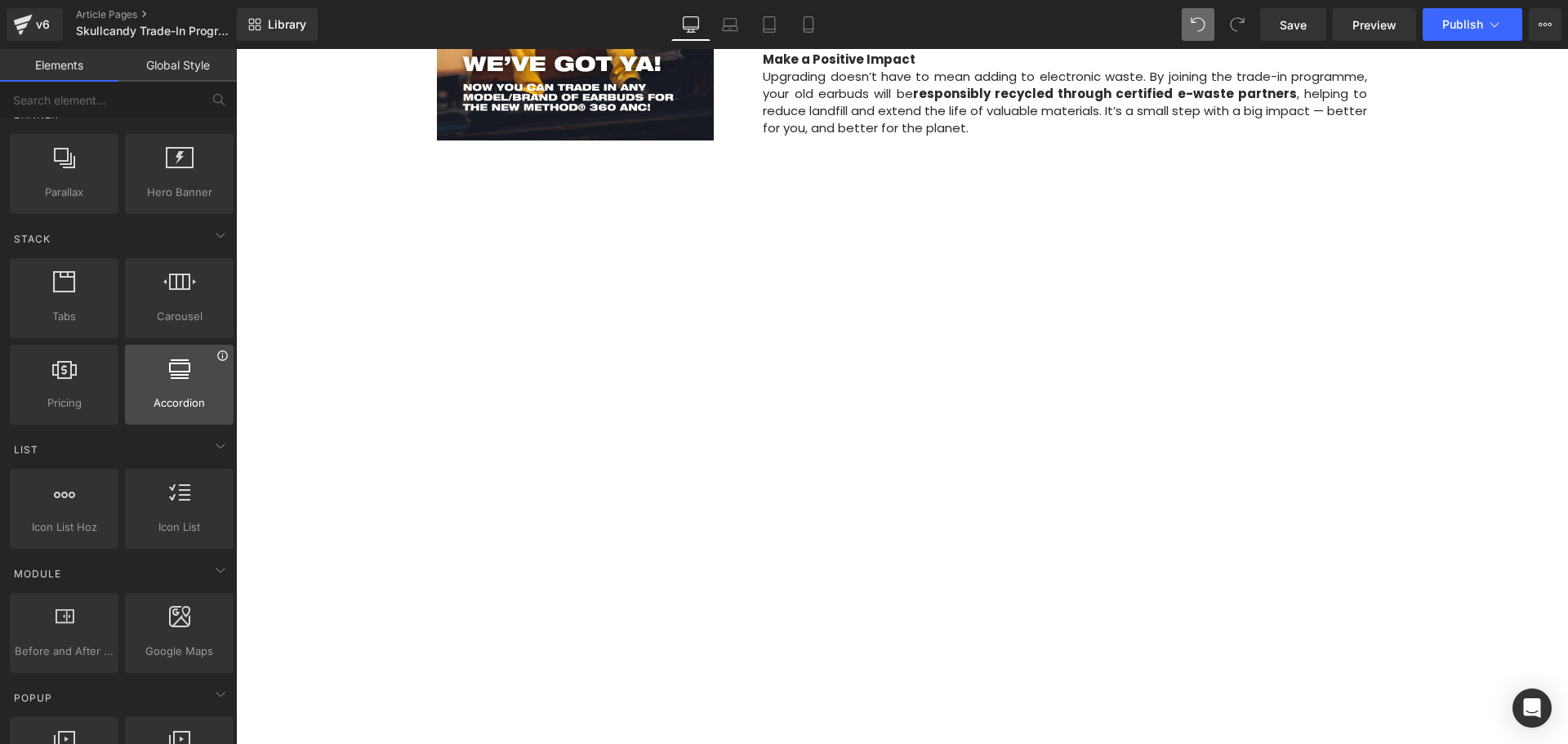
click at [217, 355] on icon at bounding box center [223, 355] width 13 height 13
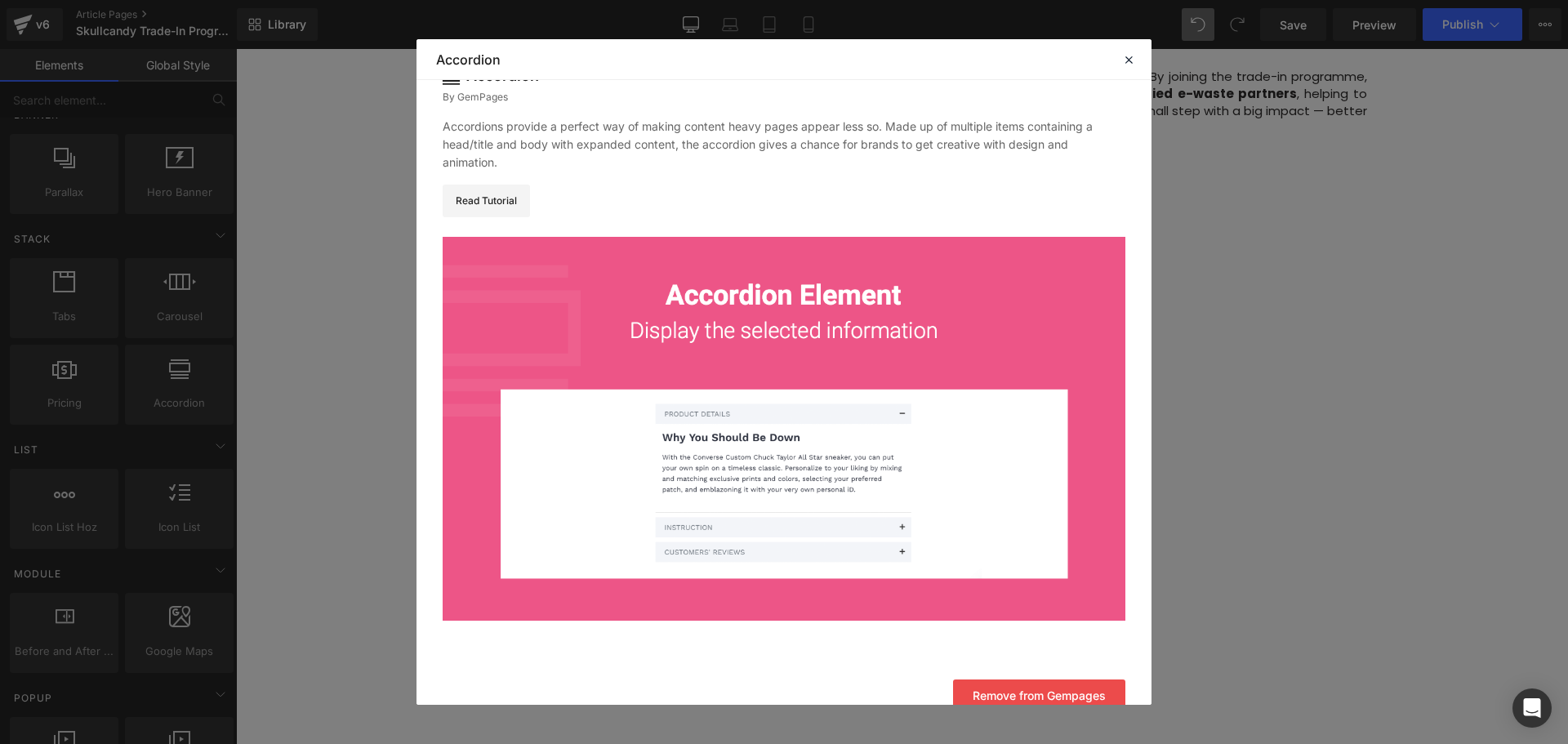
scroll to position [59, 0]
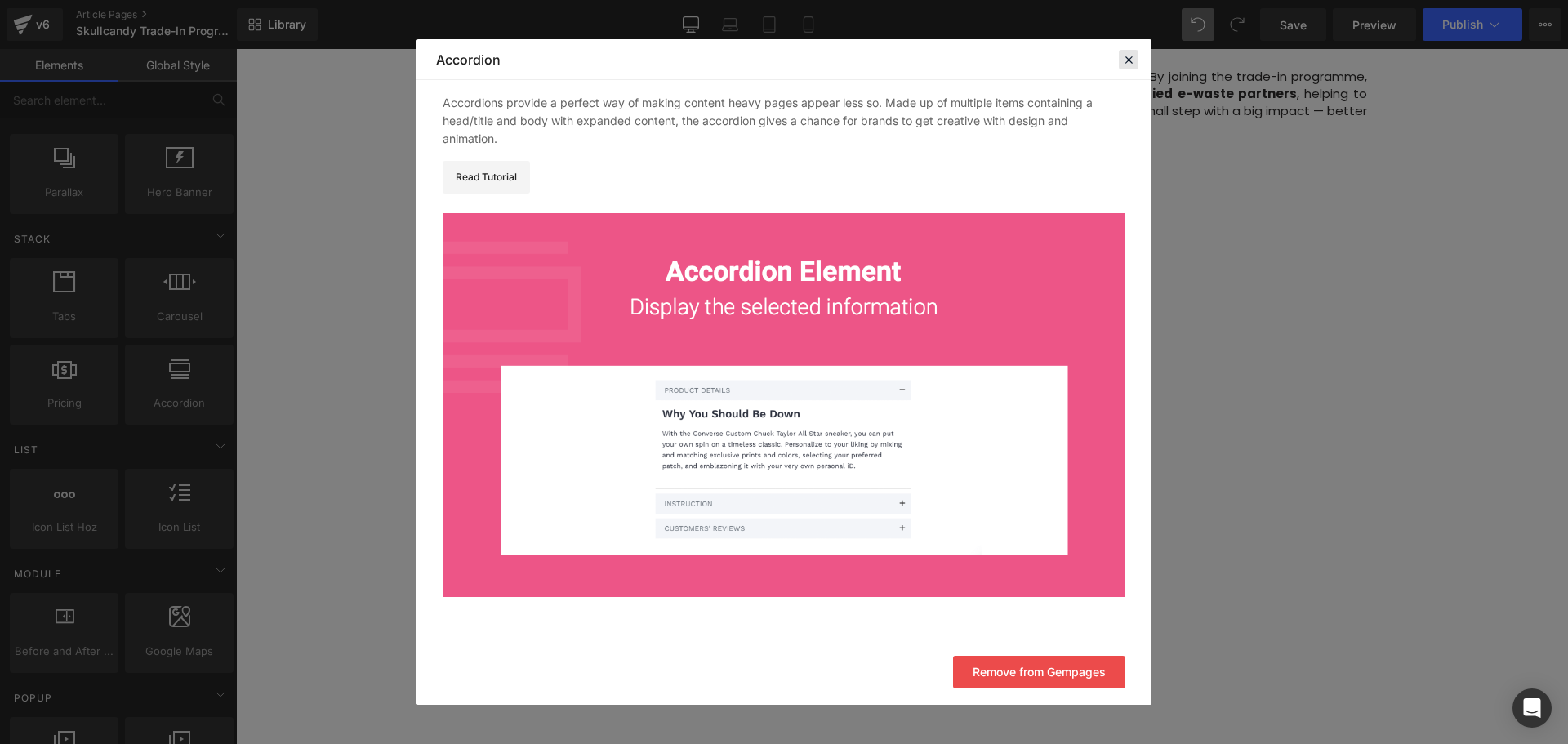
drag, startPoint x: 1133, startPoint y: 56, endPoint x: 779, endPoint y: 118, distance: 359.4
click at [1133, 56] on icon at bounding box center [1128, 59] width 15 height 15
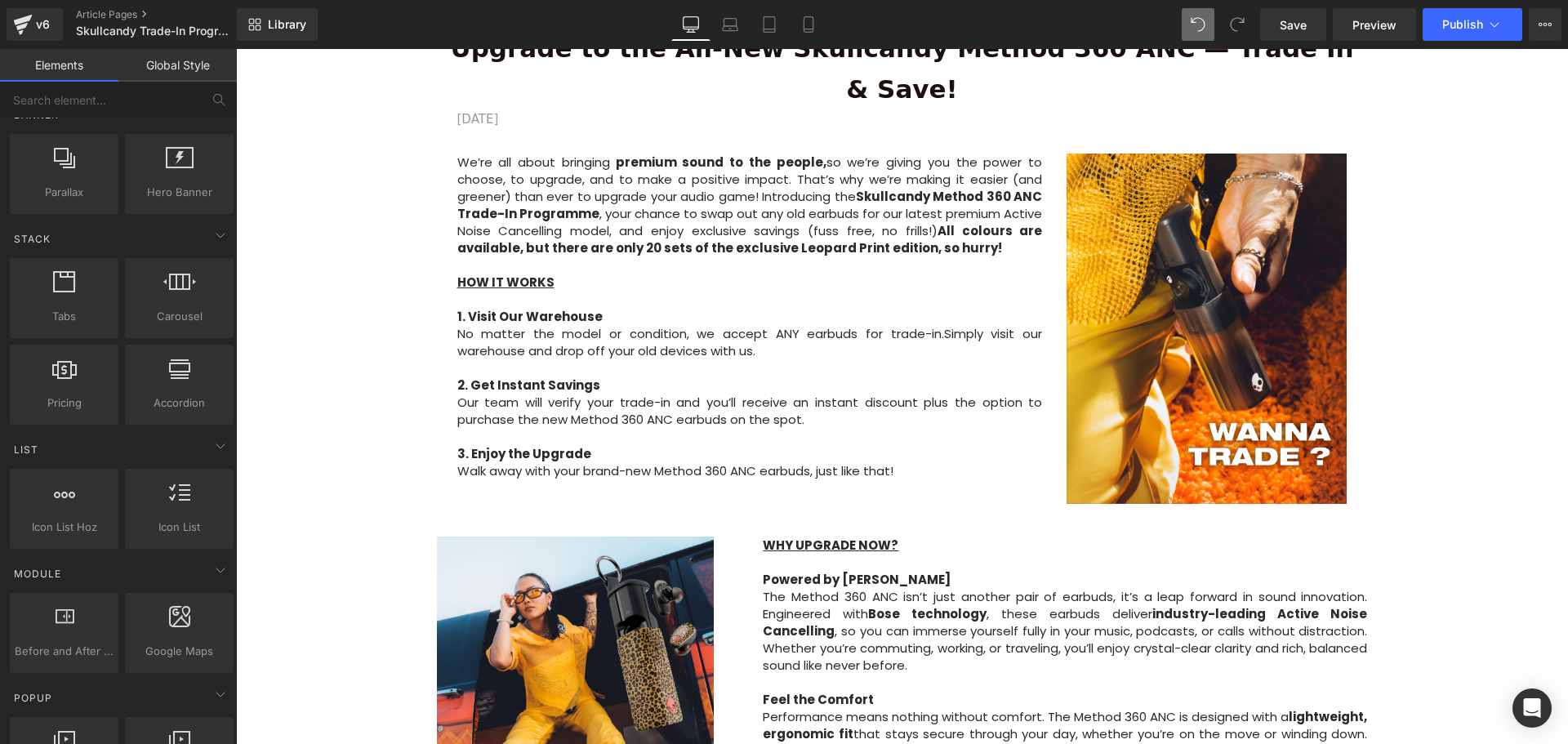
scroll to position [490, 0]
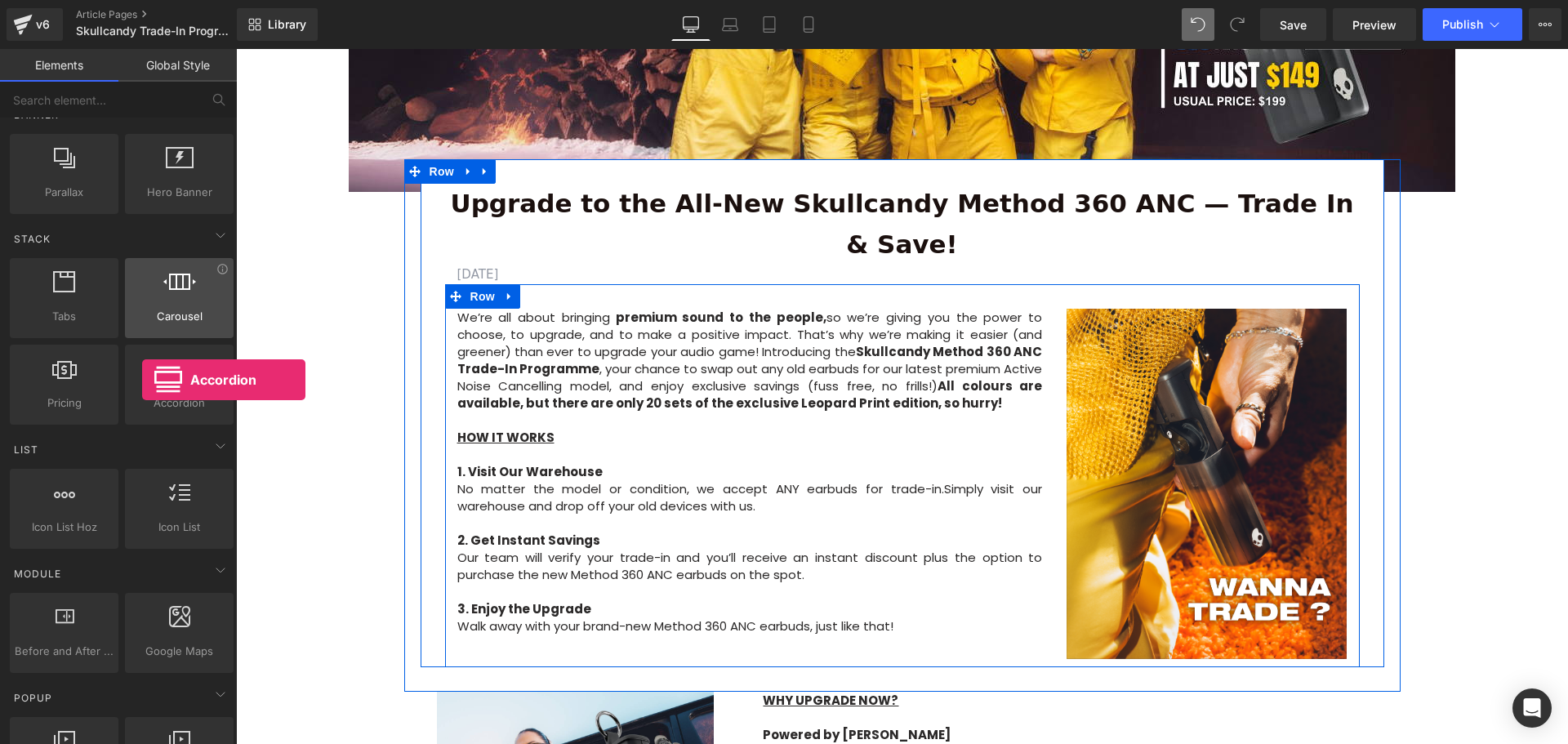
drag, startPoint x: 226, startPoint y: 392, endPoint x: 126, endPoint y: 335, distance: 115.1
click at [114, 375] on div "Tabs tabs, vertical, horizontal, accordions Carousel carousels, slideshows, sli…" at bounding box center [122, 341] width 230 height 173
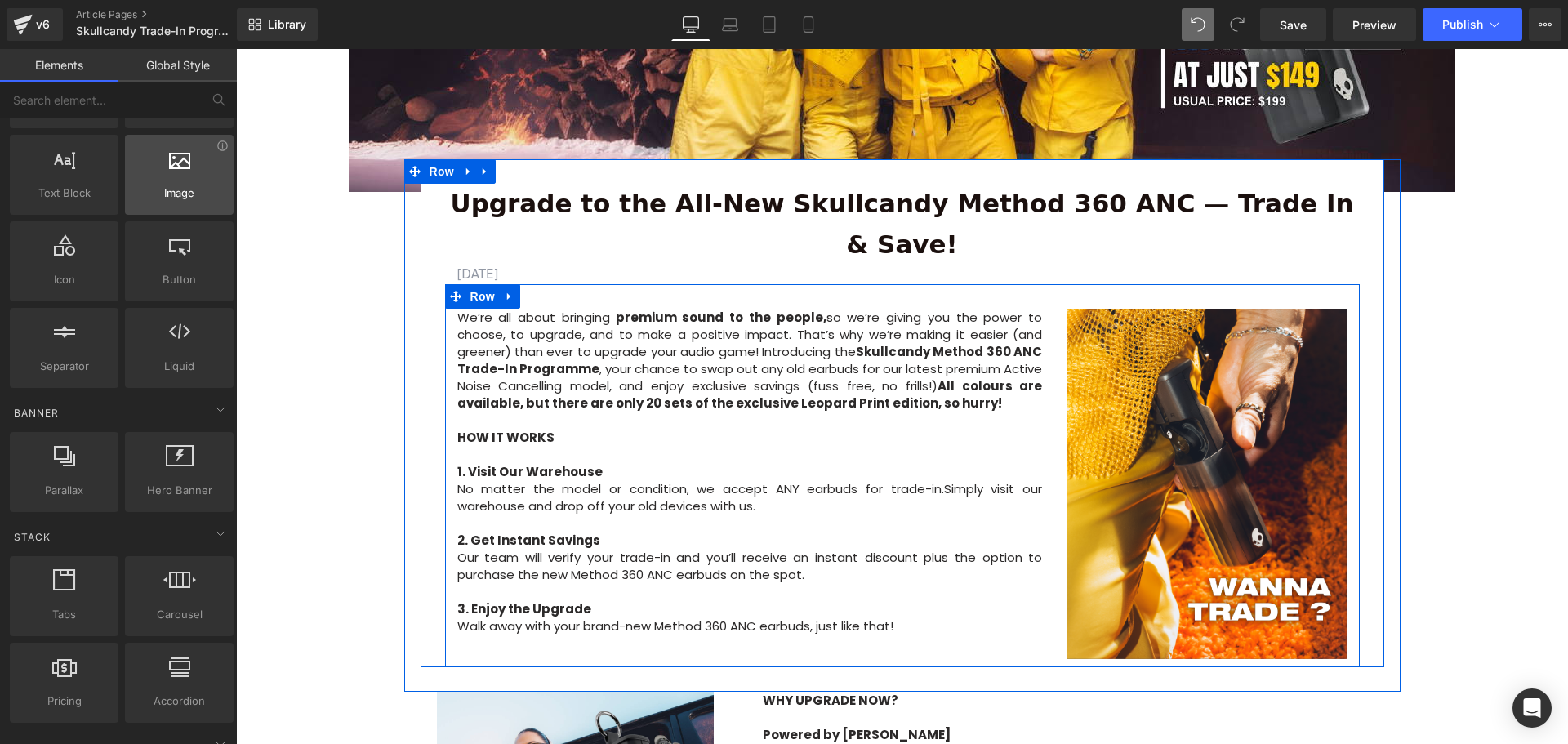
scroll to position [81, 0]
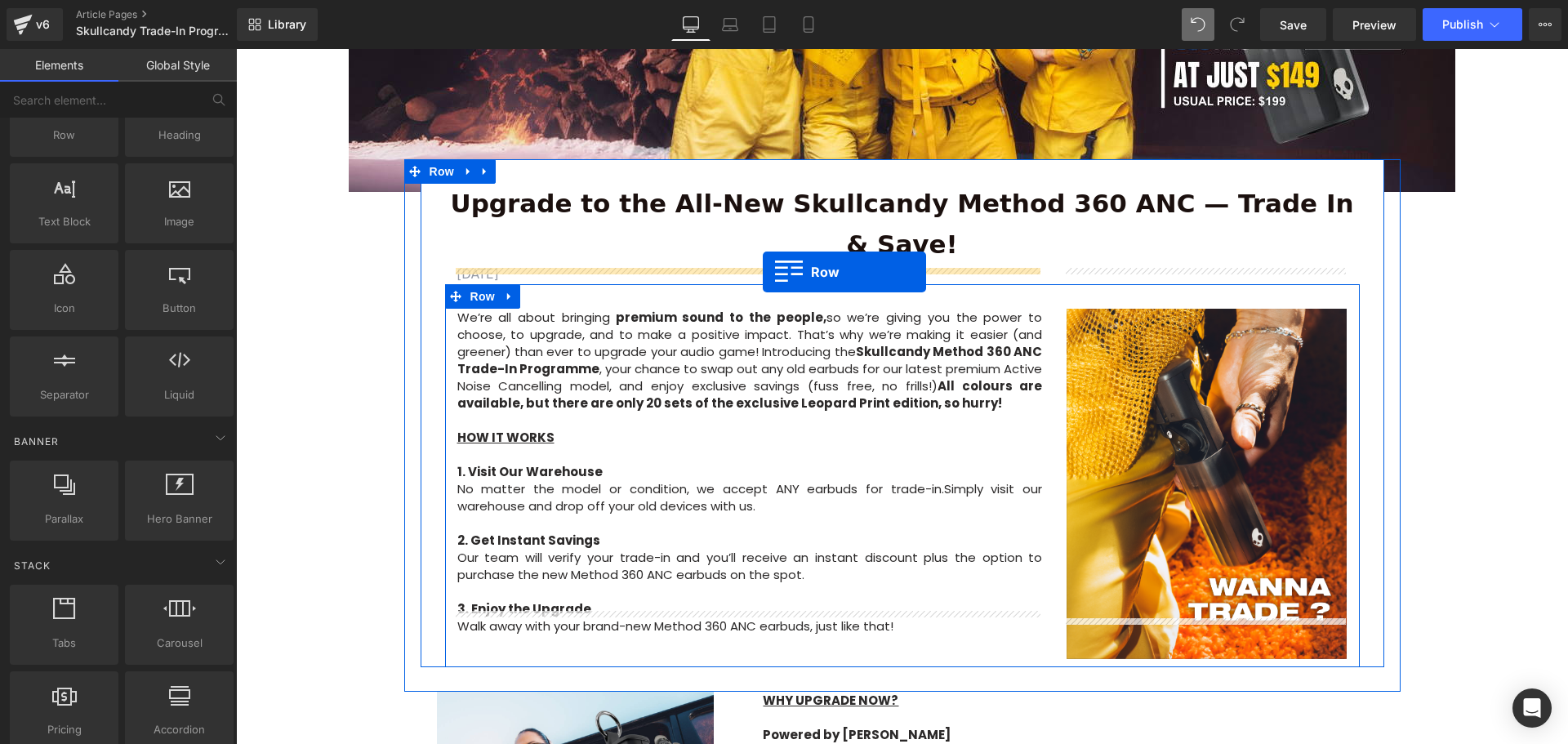
drag, startPoint x: 300, startPoint y: 195, endPoint x: 763, endPoint y: 272, distance: 469.4
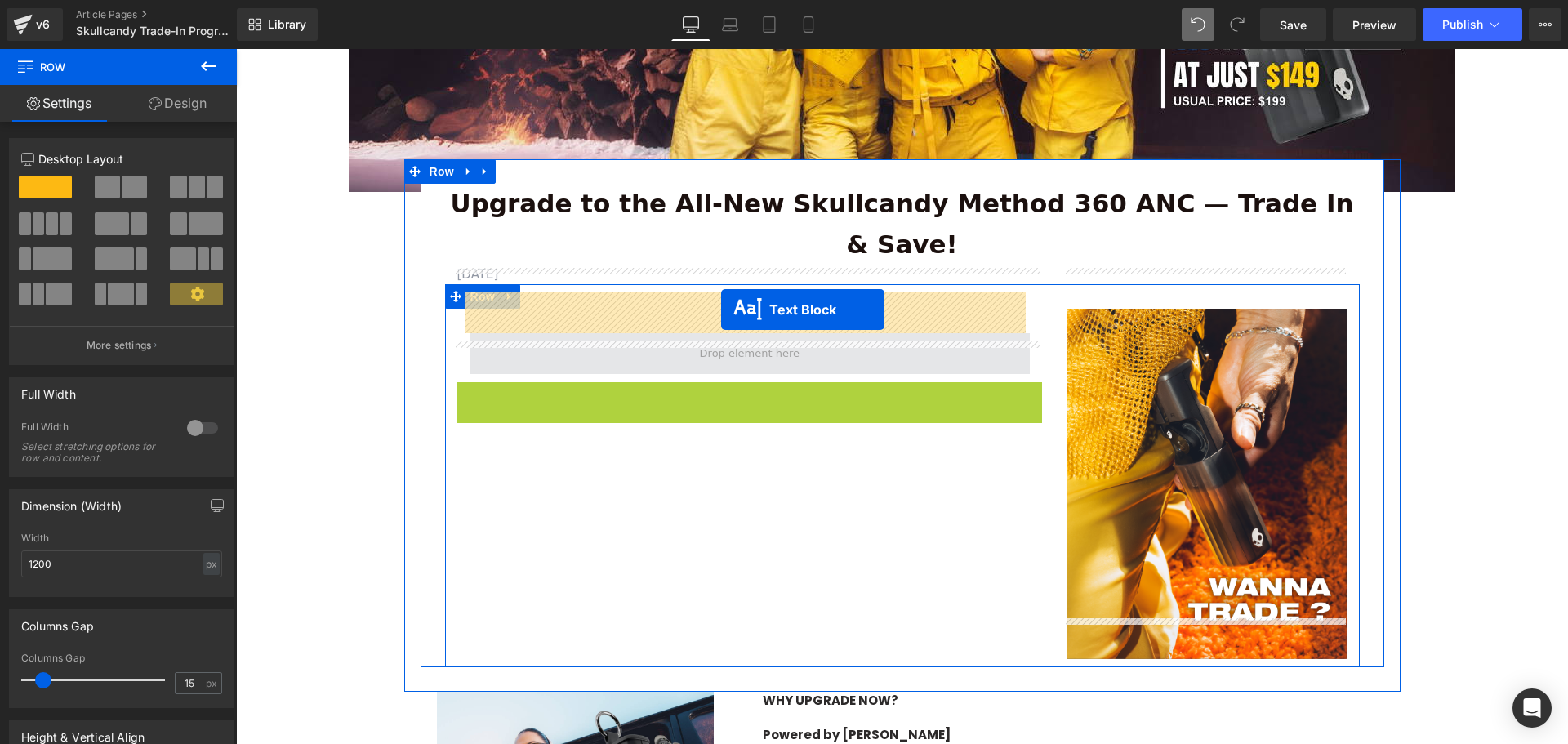
drag, startPoint x: 704, startPoint y: 520, endPoint x: 721, endPoint y: 310, distance: 210.7
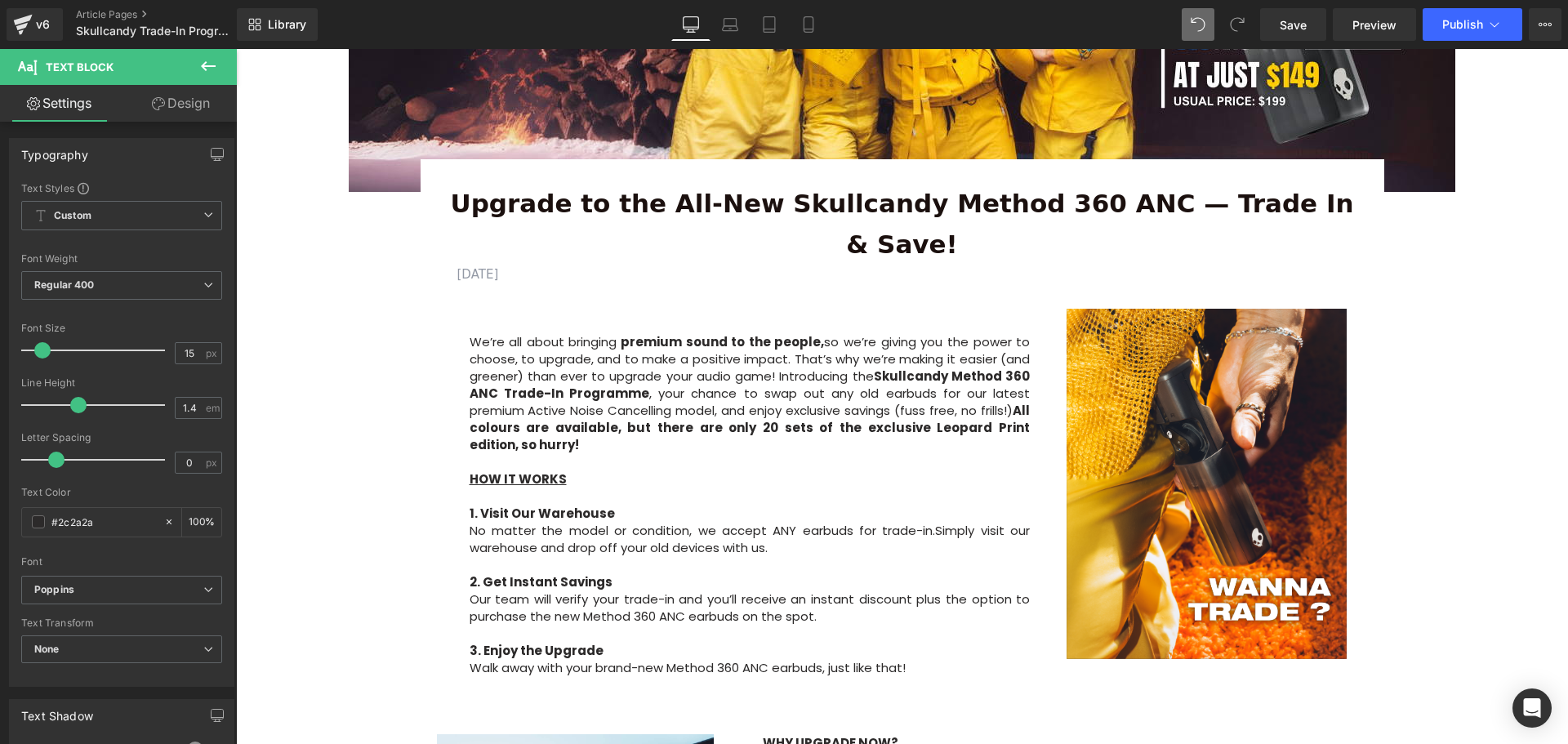
click at [210, 55] on button at bounding box center [208, 67] width 57 height 36
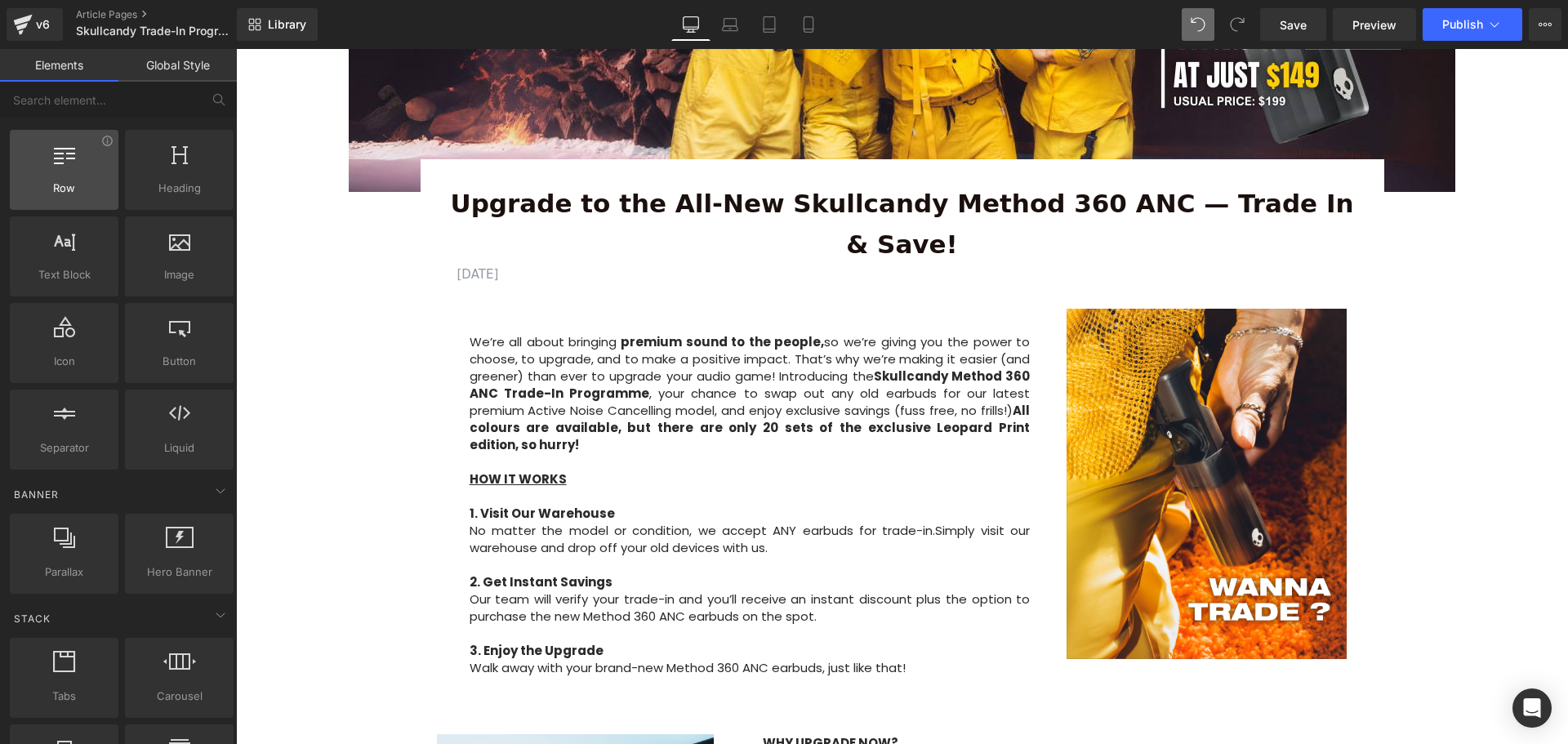
scroll to position [0, 0]
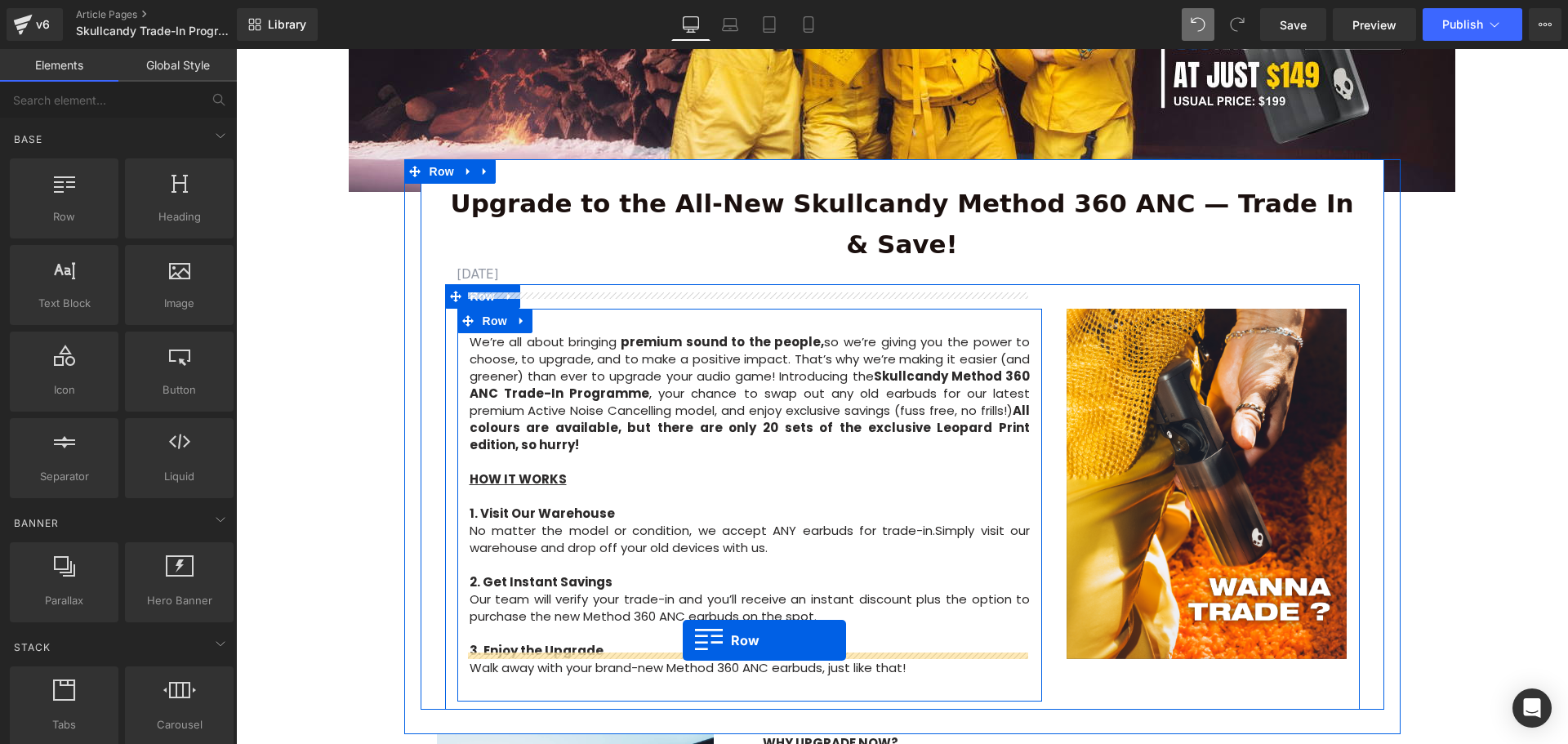
drag, startPoint x: 313, startPoint y: 257, endPoint x: 682, endPoint y: 640, distance: 531.8
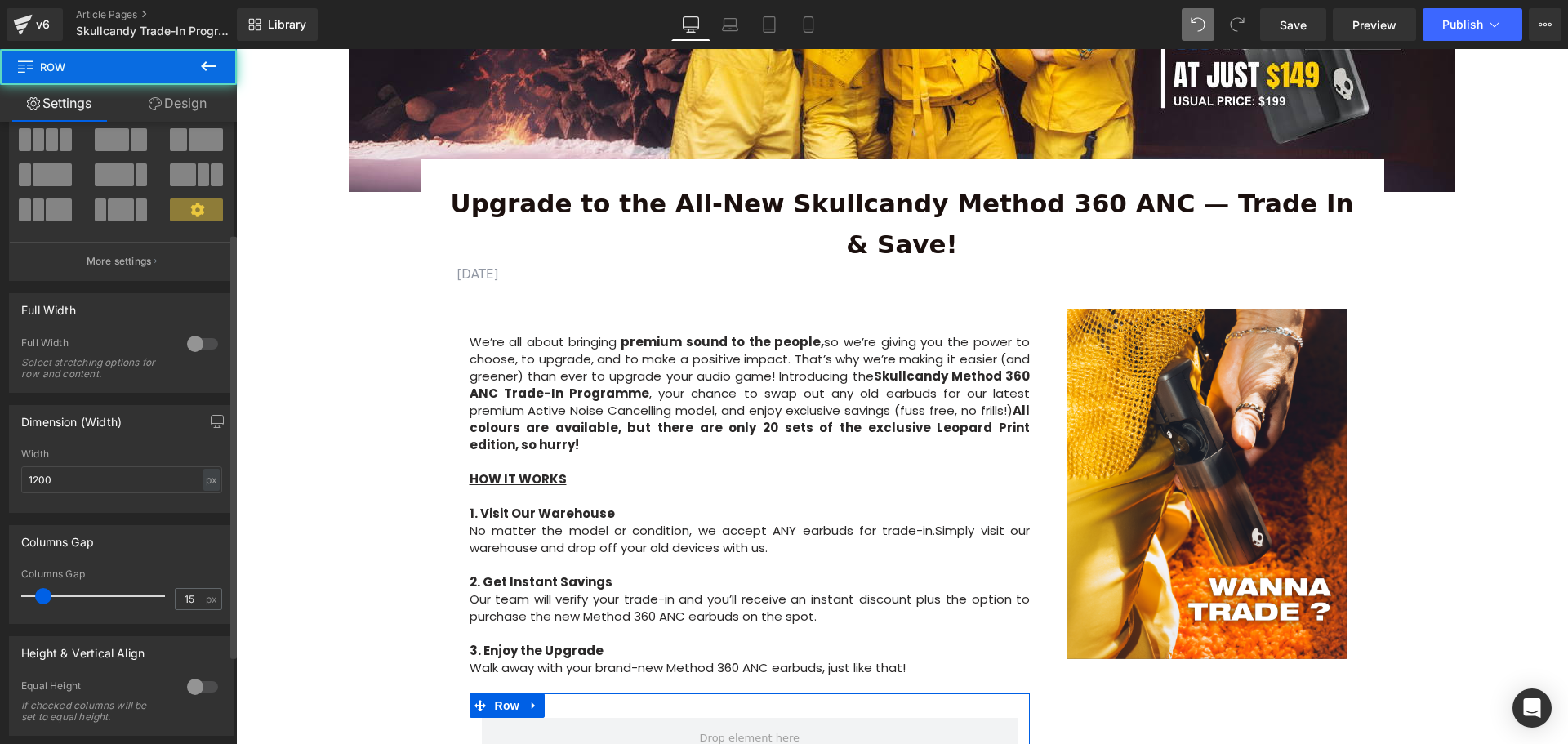
scroll to position [164, 0]
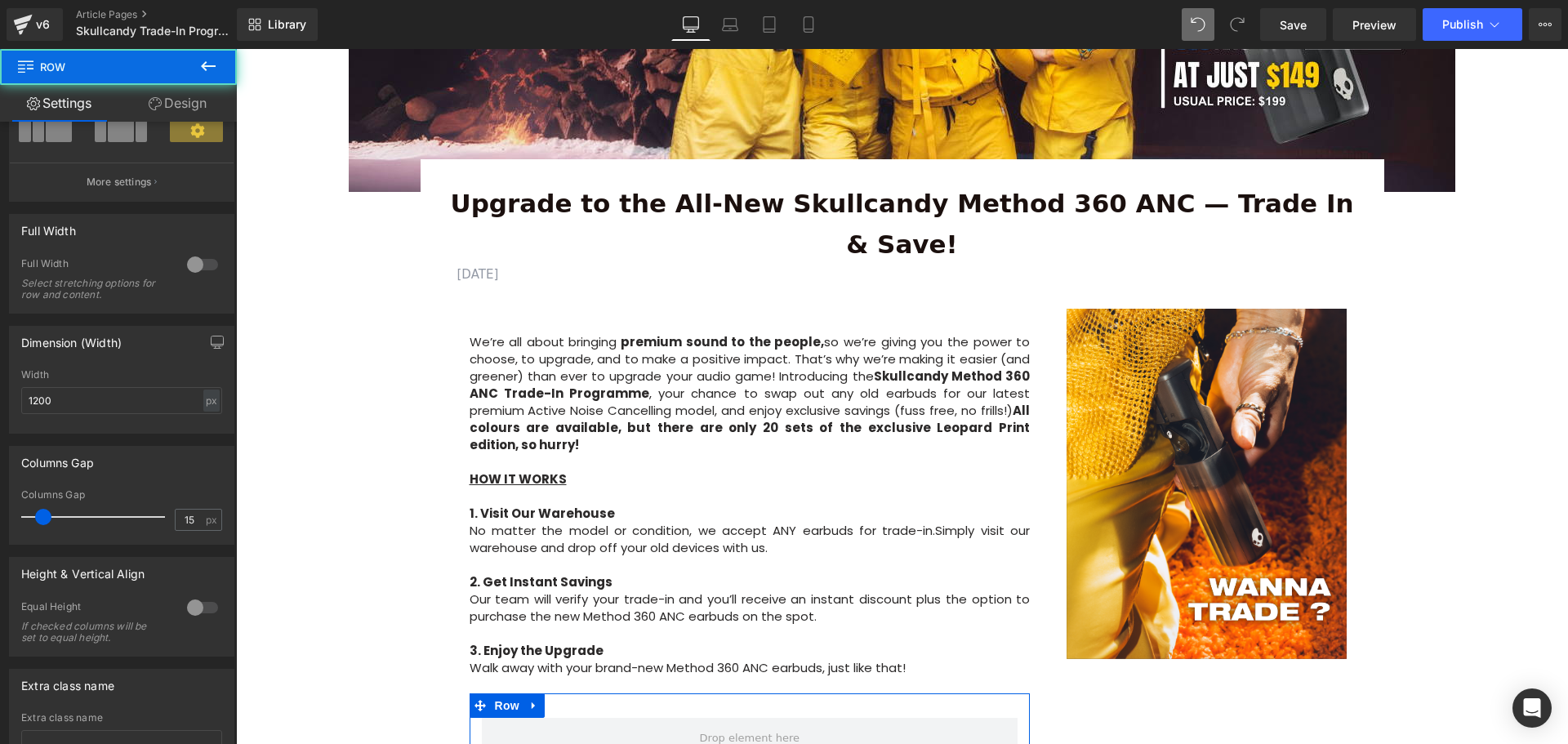
click at [200, 68] on icon at bounding box center [208, 66] width 19 height 19
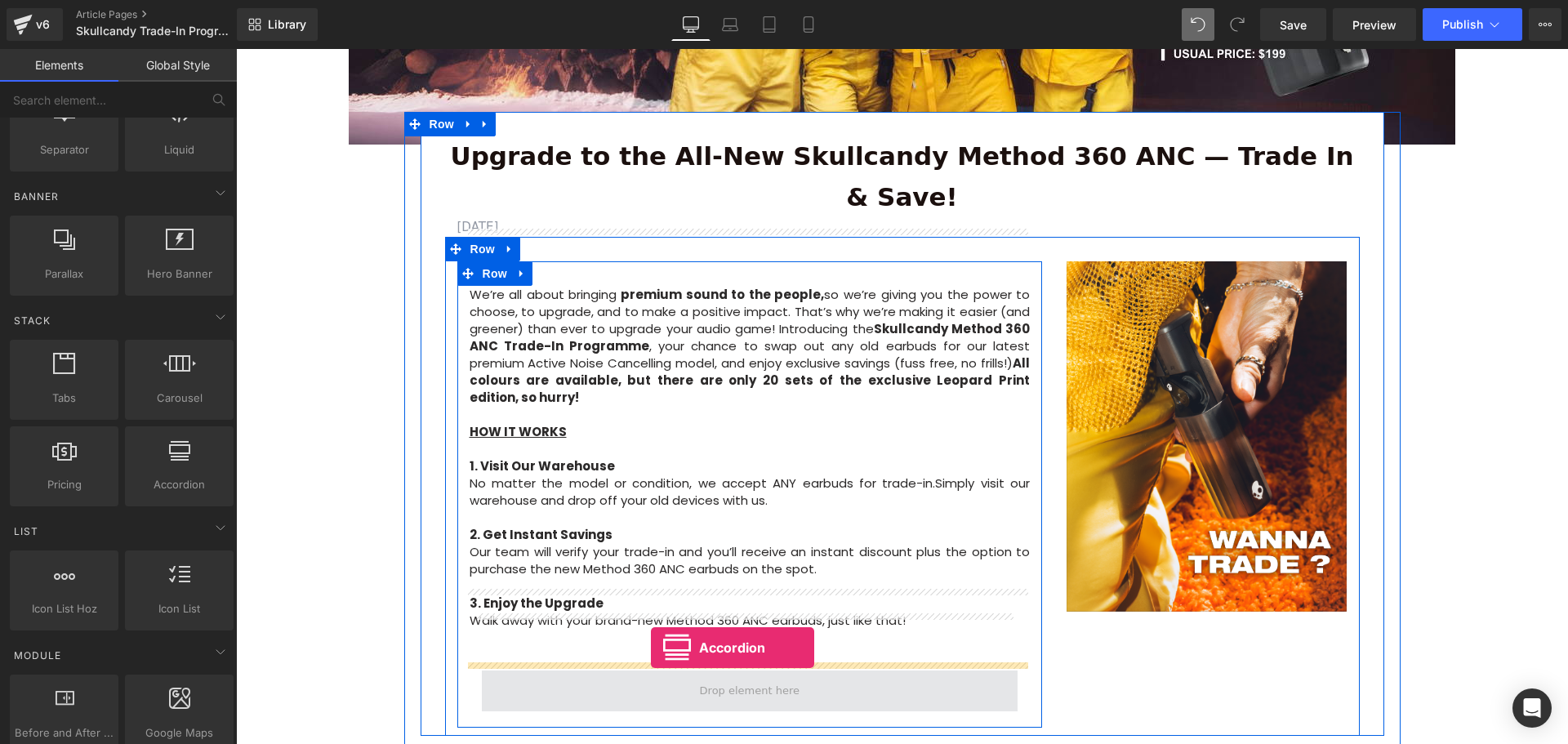
scroll to position [553, 0]
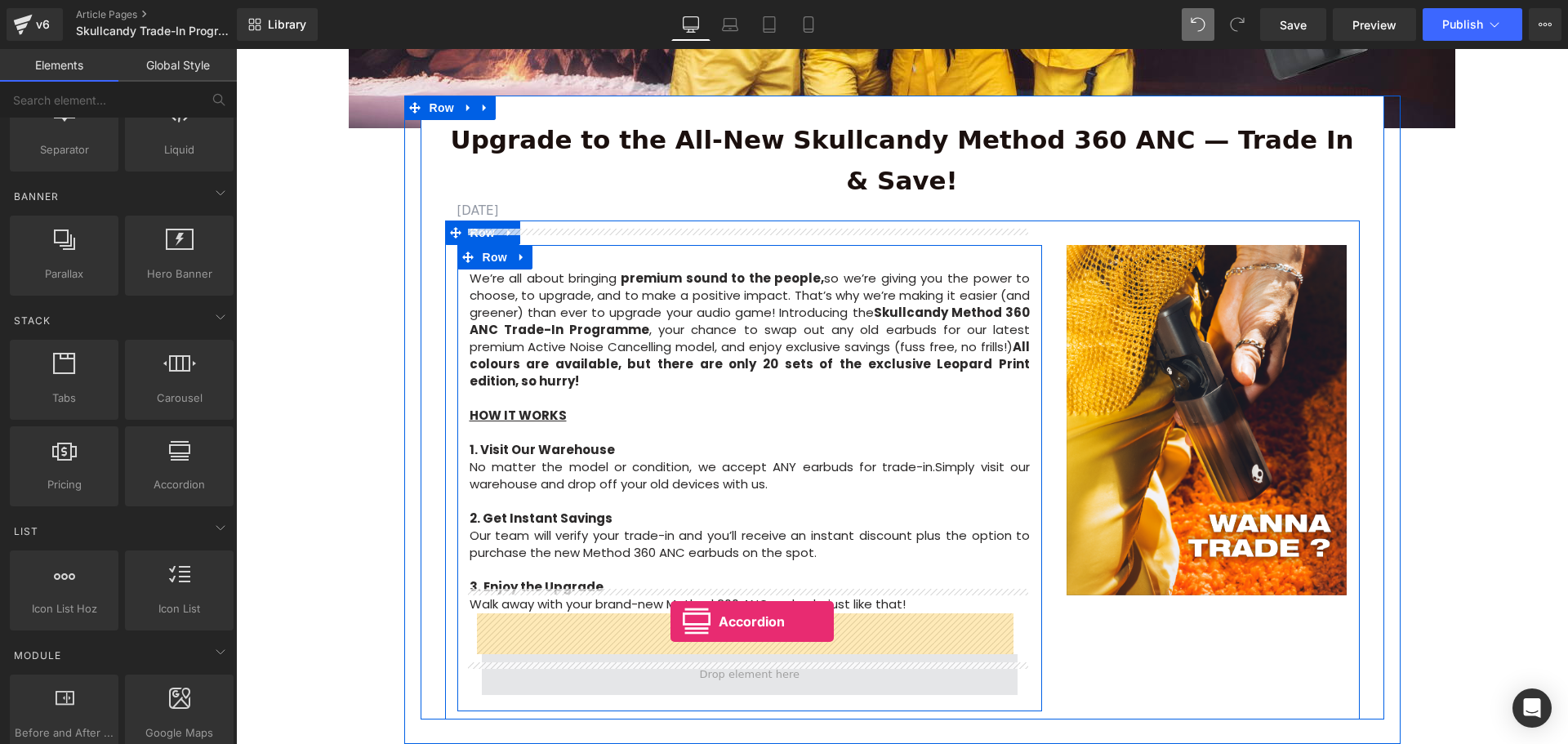
drag, startPoint x: 407, startPoint y: 520, endPoint x: 671, endPoint y: 621, distance: 282.7
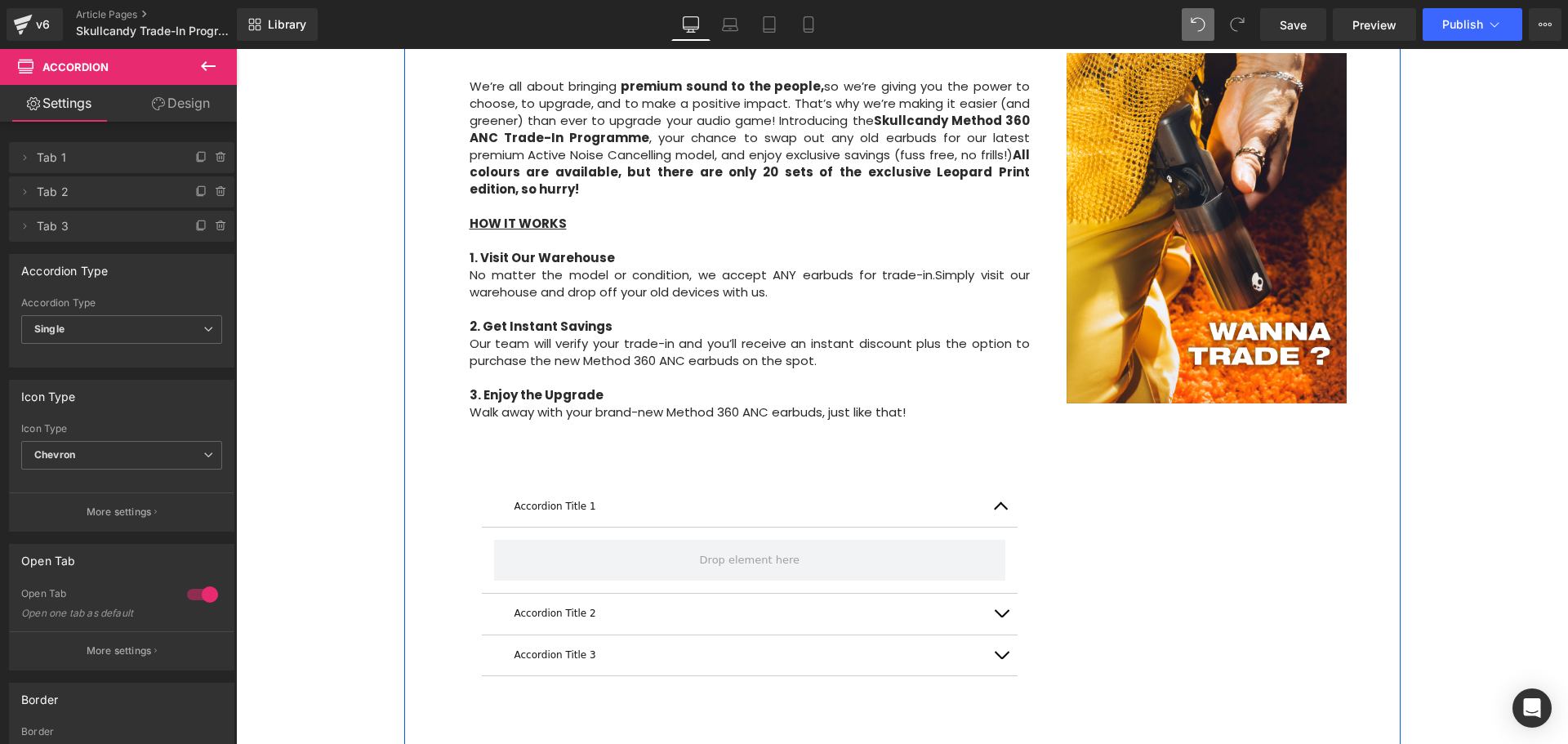
scroll to position [717, 0]
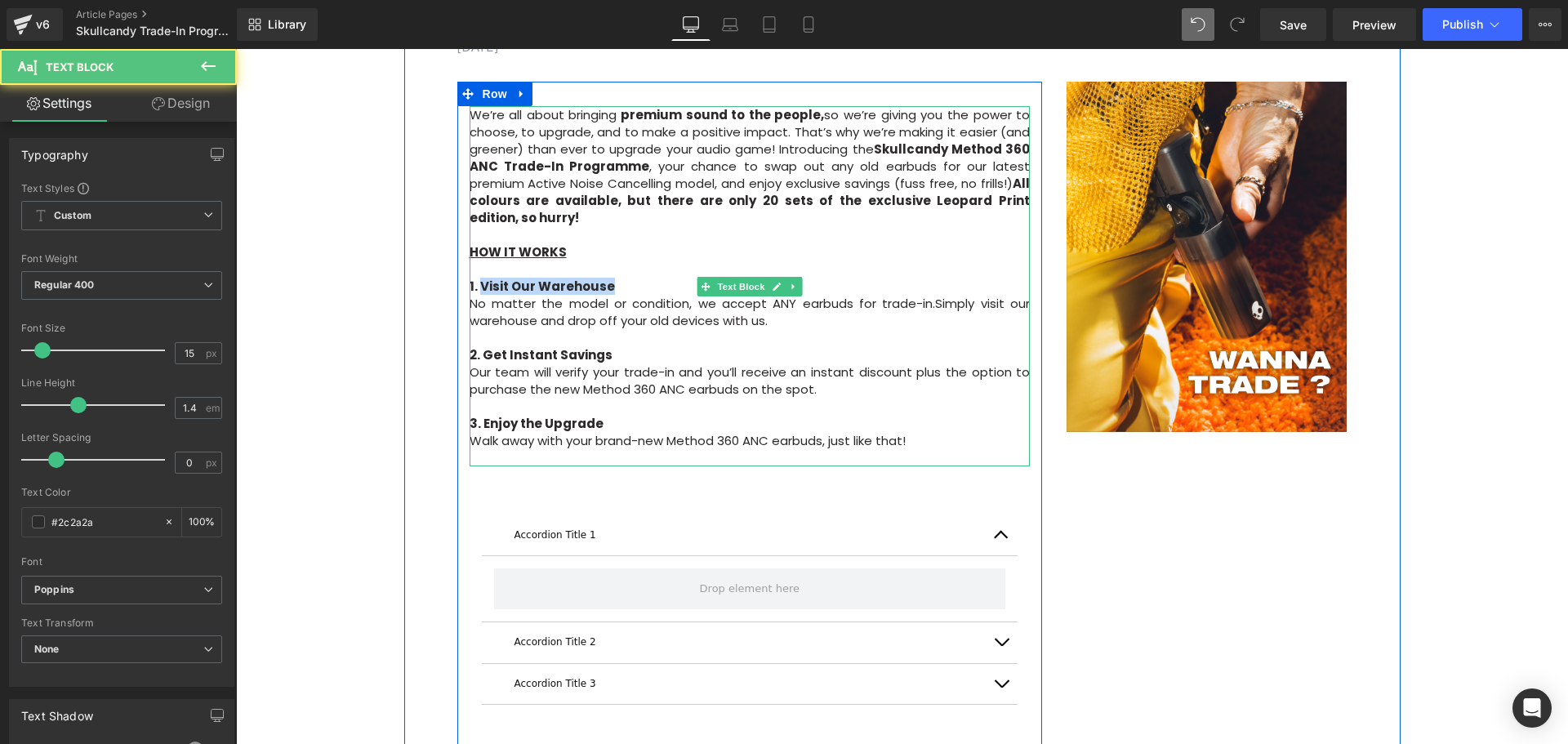
drag, startPoint x: 474, startPoint y: 243, endPoint x: 614, endPoint y: 243, distance: 140.0
click at [614, 278] on p "1. Visit Our Warehouse" at bounding box center [750, 286] width 561 height 17
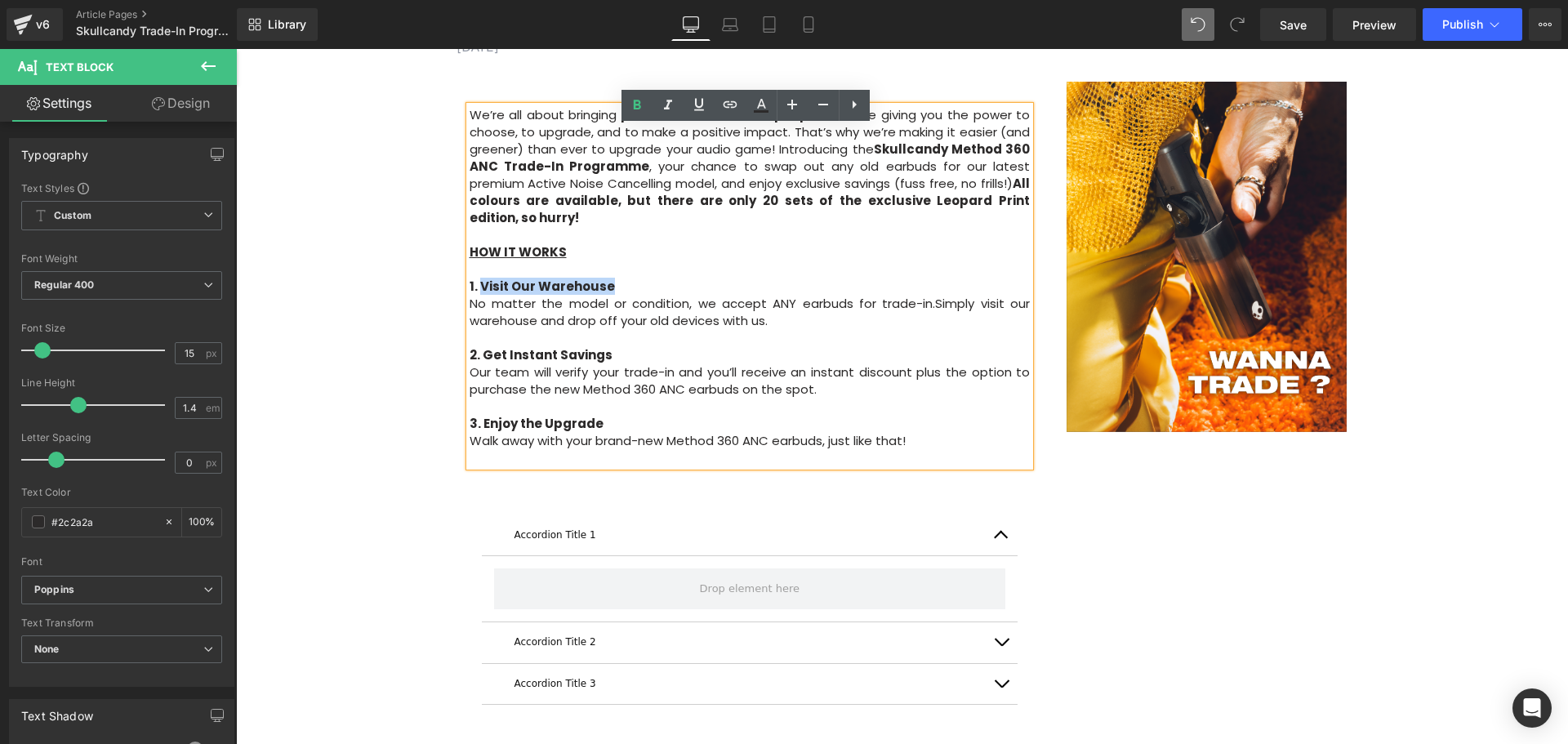
copy strong "Visit Our Warehouse"
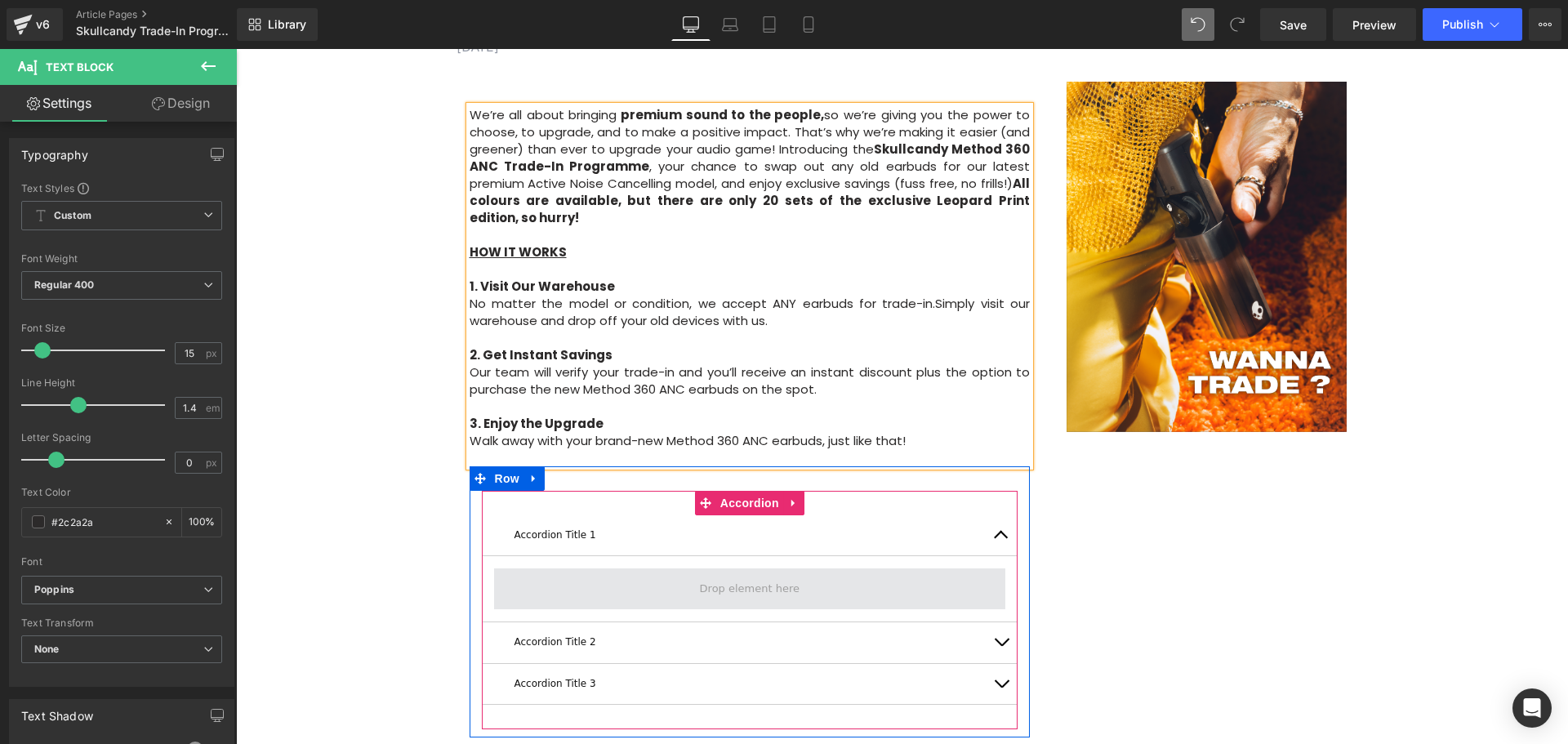
click at [725, 577] on span at bounding box center [749, 589] width 111 height 25
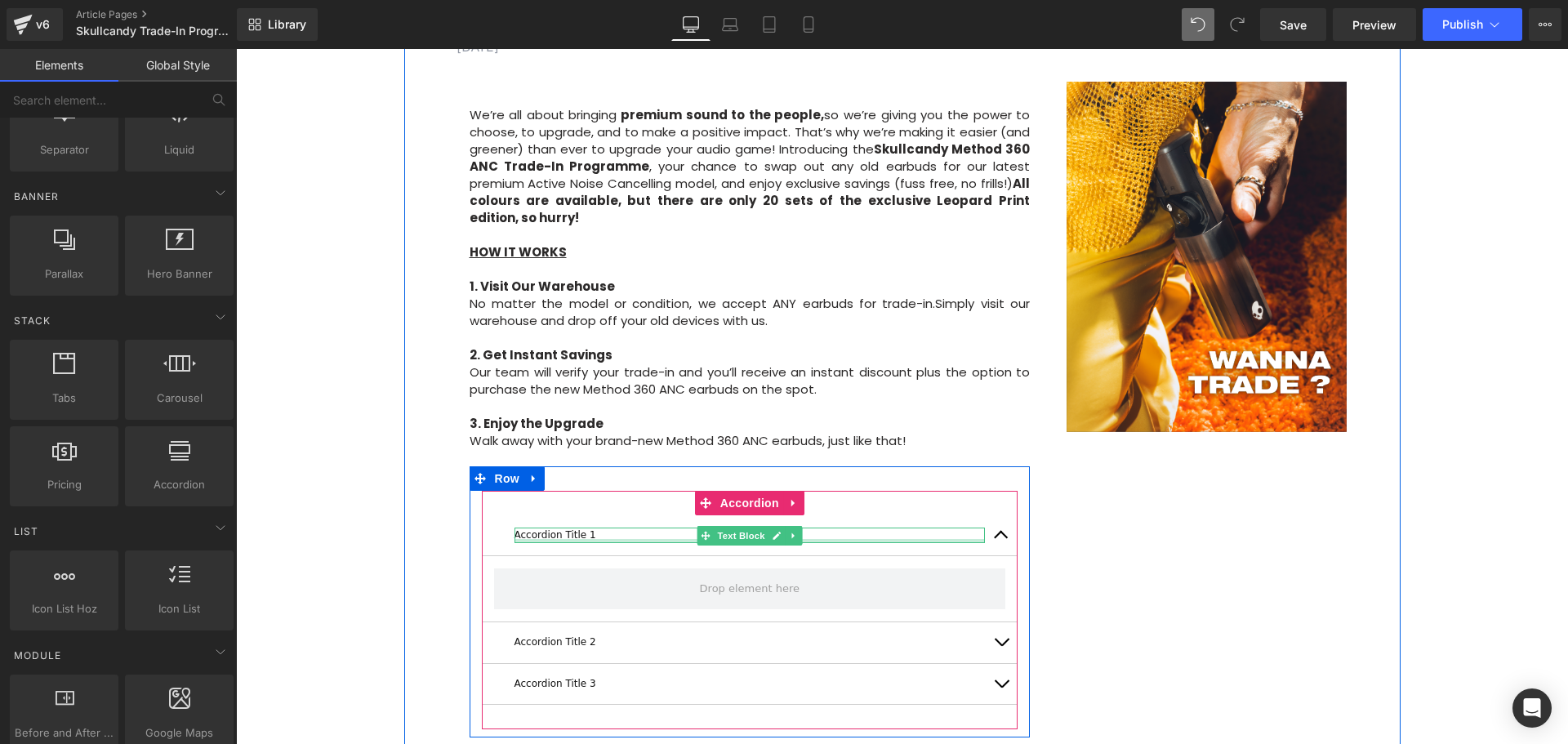
click at [585, 527] on p "Accordion Title 1" at bounding box center [750, 535] width 471 height 15
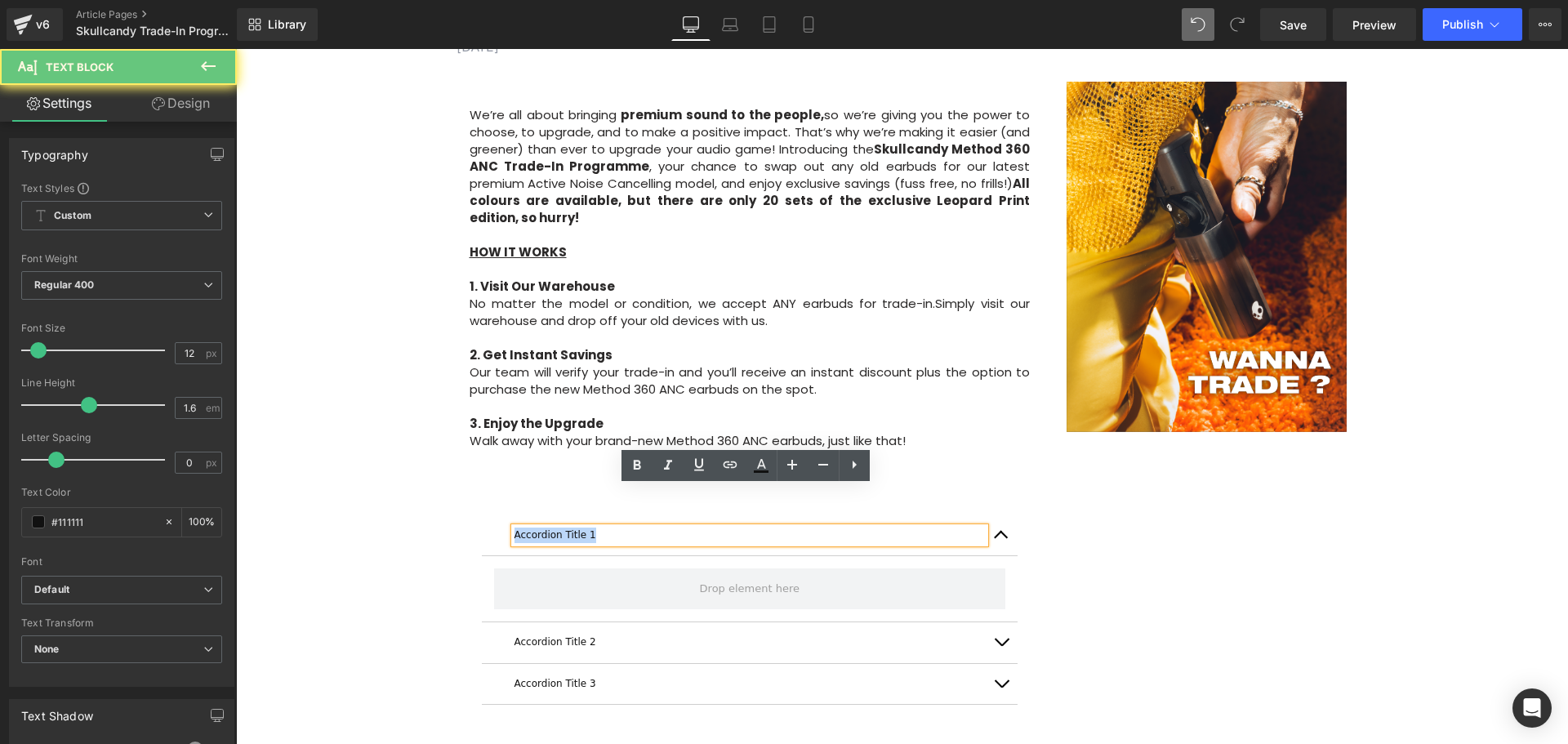
drag, startPoint x: 604, startPoint y: 493, endPoint x: 504, endPoint y: 491, distance: 100.0
click at [504, 515] on div "Accordion Title 1 Text Block" at bounding box center [750, 535] width 536 height 41
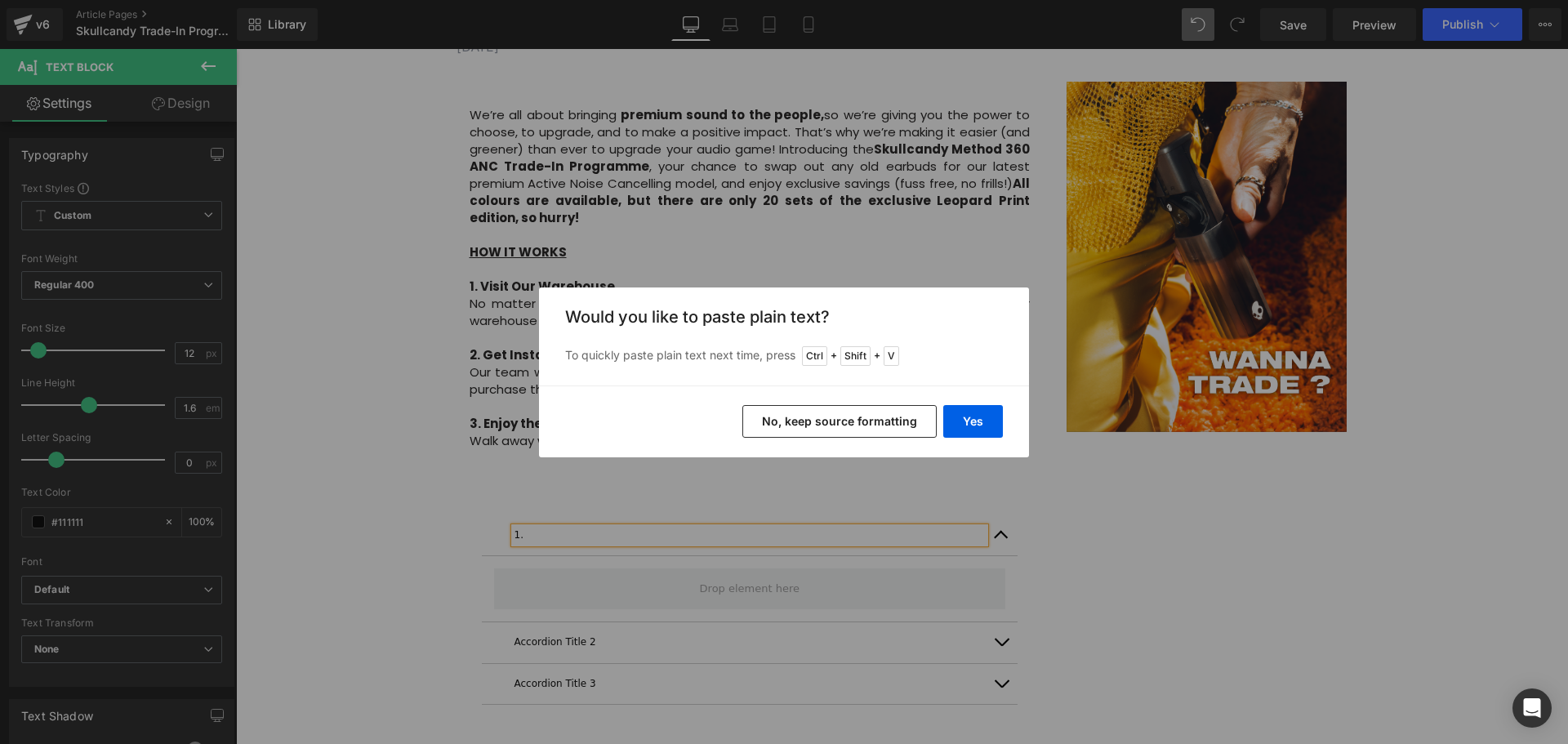
drag, startPoint x: 855, startPoint y: 418, endPoint x: 619, endPoint y: 369, distance: 241.0
click at [855, 418] on button "No, keep source formatting" at bounding box center [839, 422] width 195 height 33
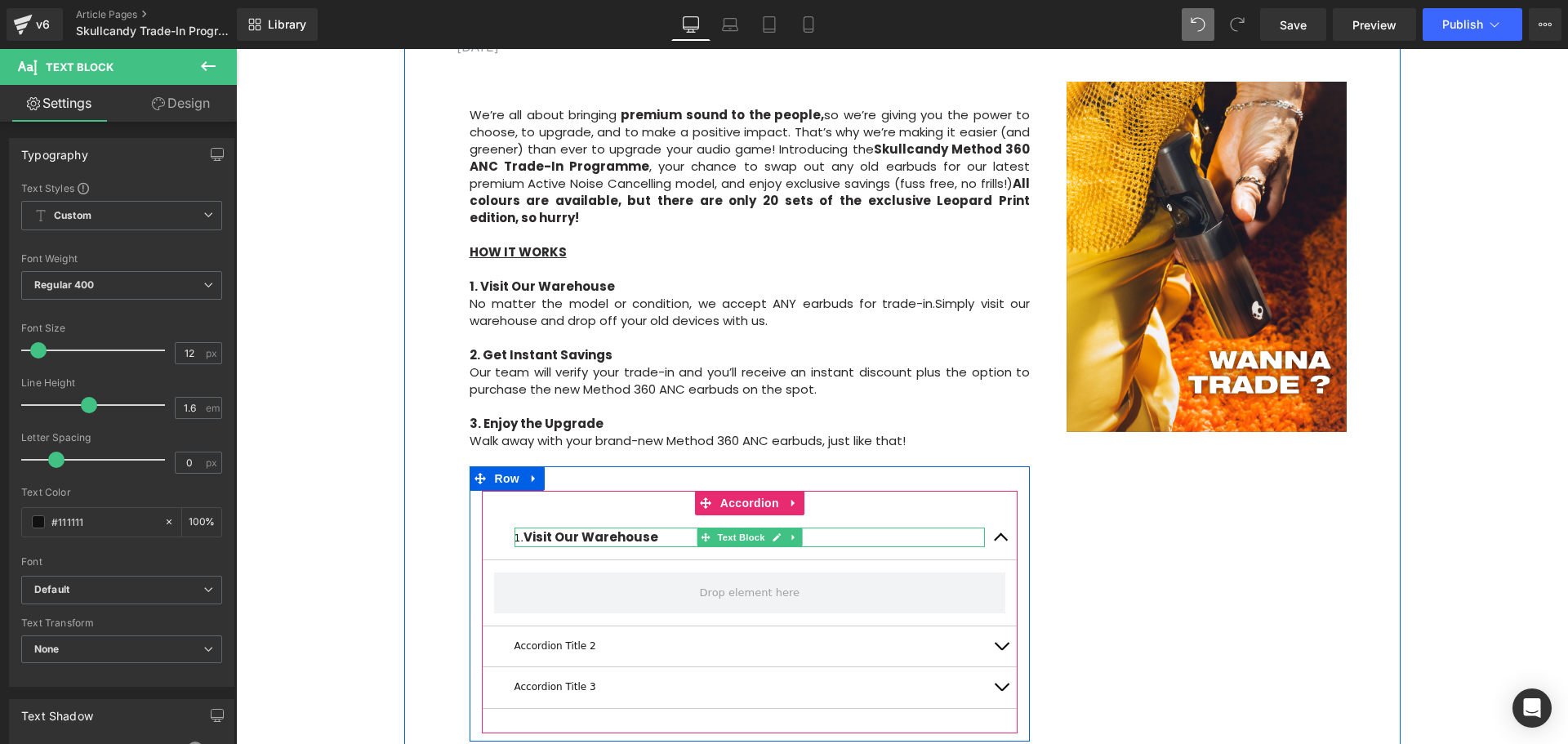
click at [524, 528] on strong "Visit Our Warehouse" at bounding box center [590, 537] width 135 height 17
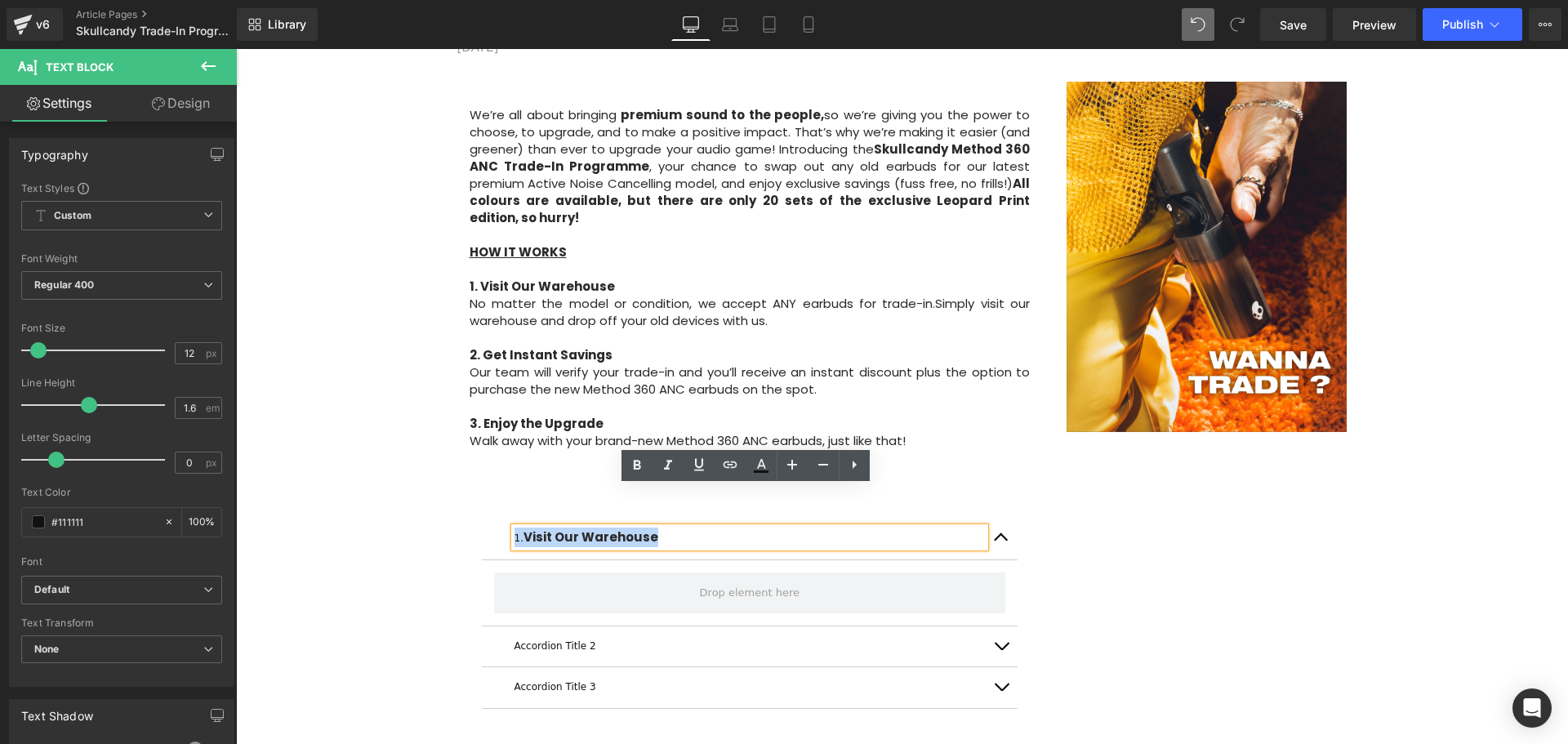
drag, startPoint x: 660, startPoint y: 496, endPoint x: 496, endPoint y: 495, distance: 164.0
click at [496, 515] on div "1. Visit Our Warehouse Text Block" at bounding box center [750, 537] width 536 height 45
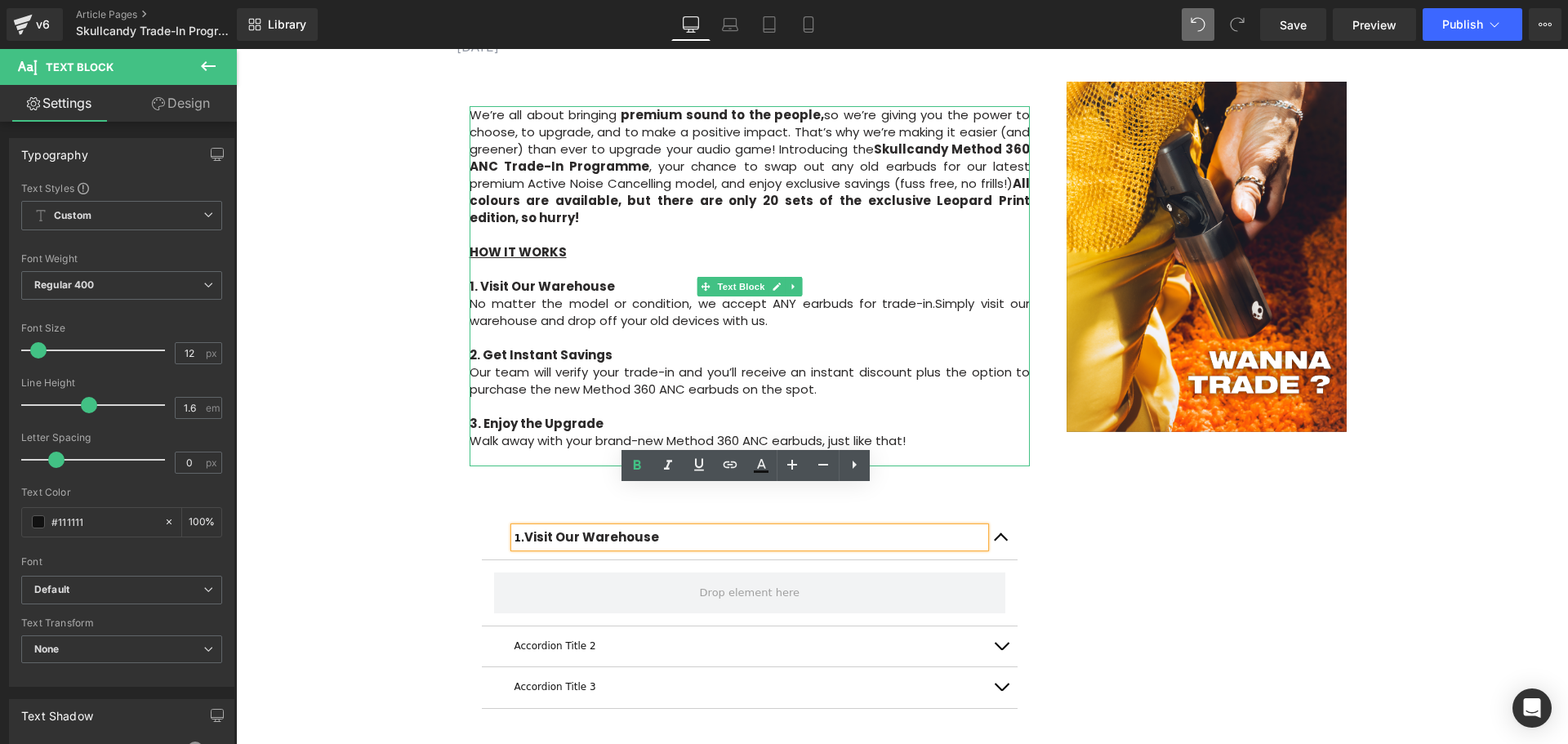
click at [609, 278] on p "1. Visit Our Warehouse" at bounding box center [750, 286] width 561 height 17
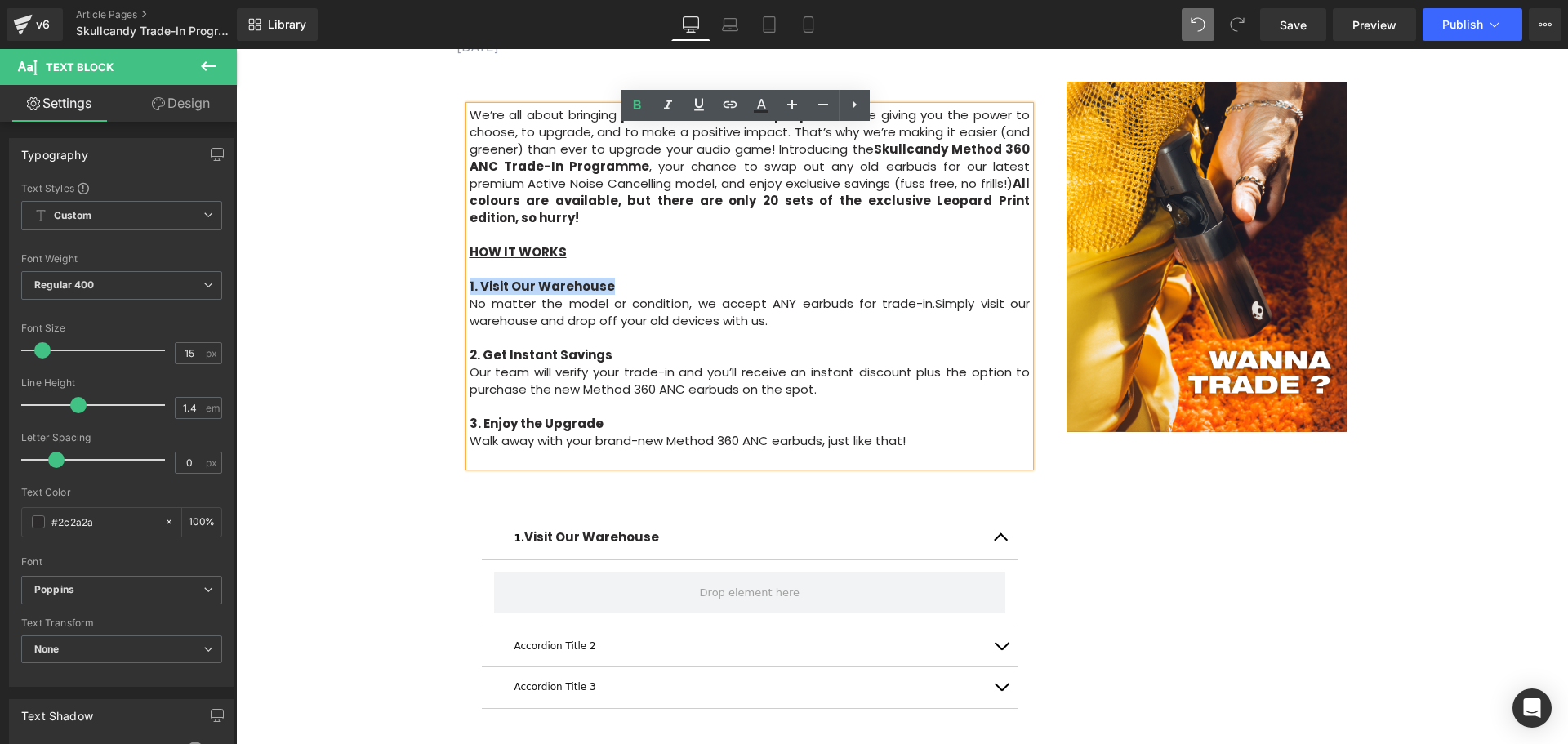
drag, startPoint x: 619, startPoint y: 244, endPoint x: 465, endPoint y: 249, distance: 154.1
click at [469, 278] on p "1. Visit Our Warehouse" at bounding box center [750, 286] width 561 height 17
copy strong "1. Visit Our Warehouse"
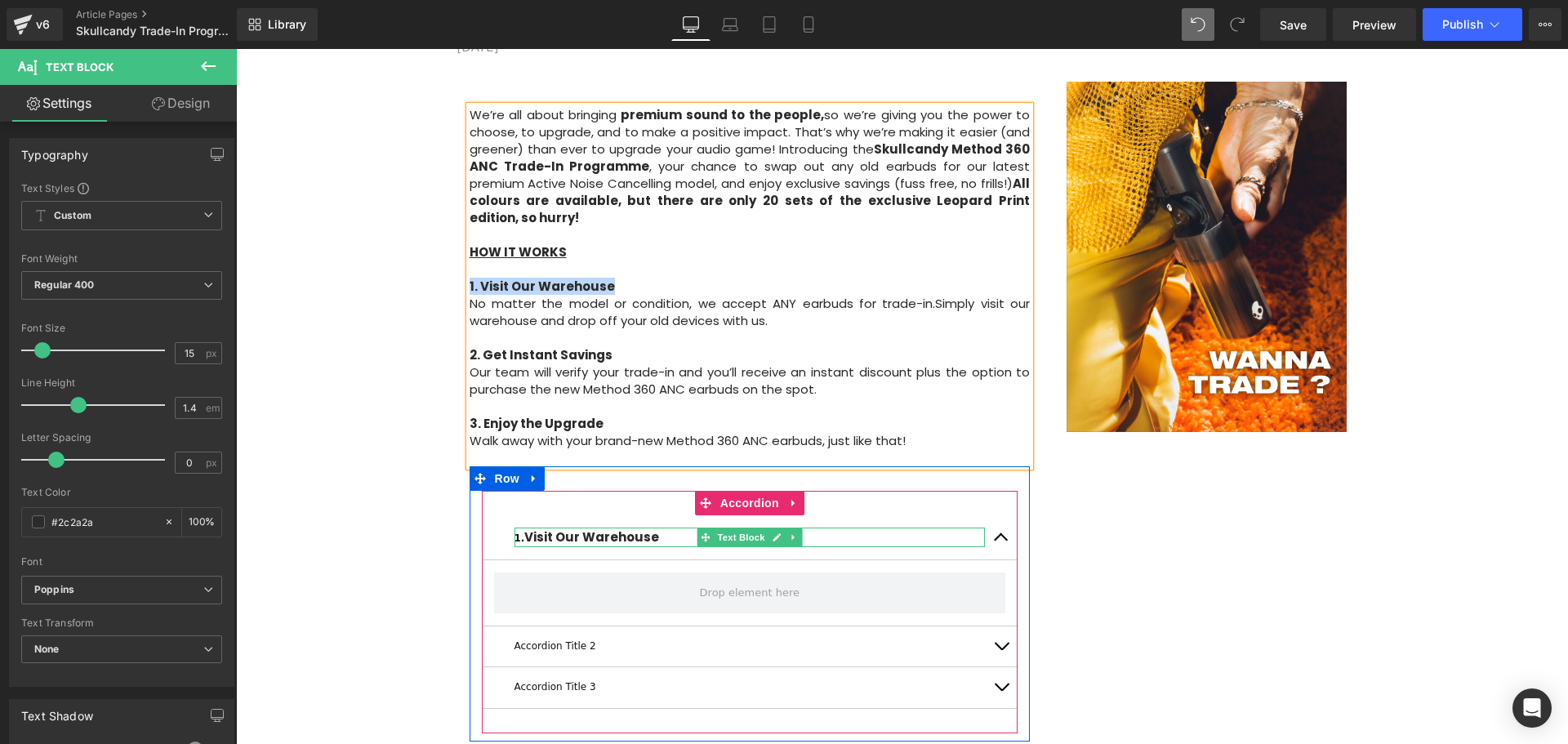
click at [657, 527] on p "1. Visit Our Warehouse" at bounding box center [750, 537] width 471 height 19
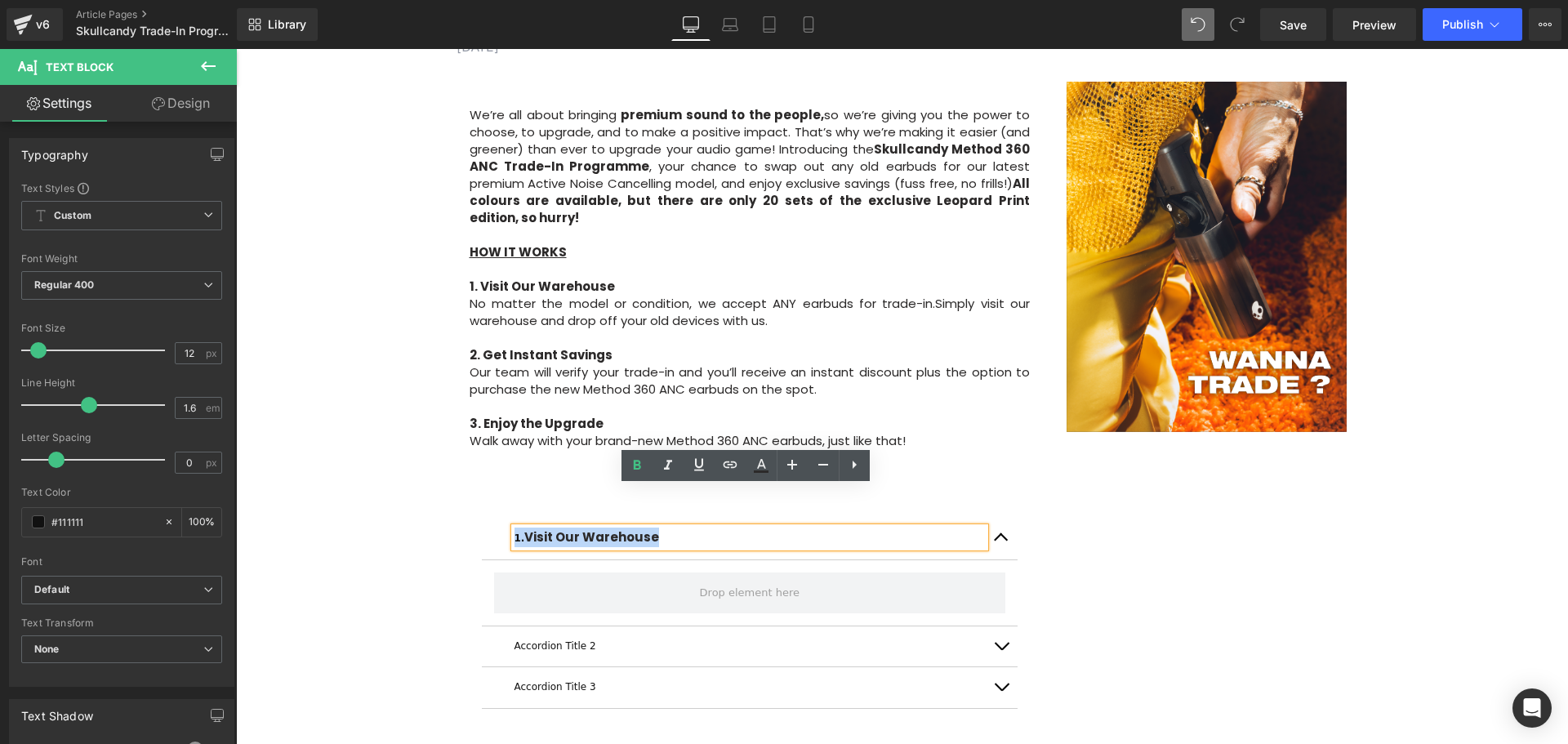
drag, startPoint x: 677, startPoint y: 494, endPoint x: 504, endPoint y: 499, distance: 173.1
click at [504, 515] on div "1. Visit Our Warehouse Text Block" at bounding box center [750, 537] width 536 height 45
click at [659, 527] on p "1. Visit Our Warehouse" at bounding box center [750, 537] width 471 height 19
drag, startPoint x: 617, startPoint y: 497, endPoint x: 510, endPoint y: 498, distance: 107.0
click at [515, 527] on p "1. Visit Our Warehouse" at bounding box center [750, 537] width 471 height 19
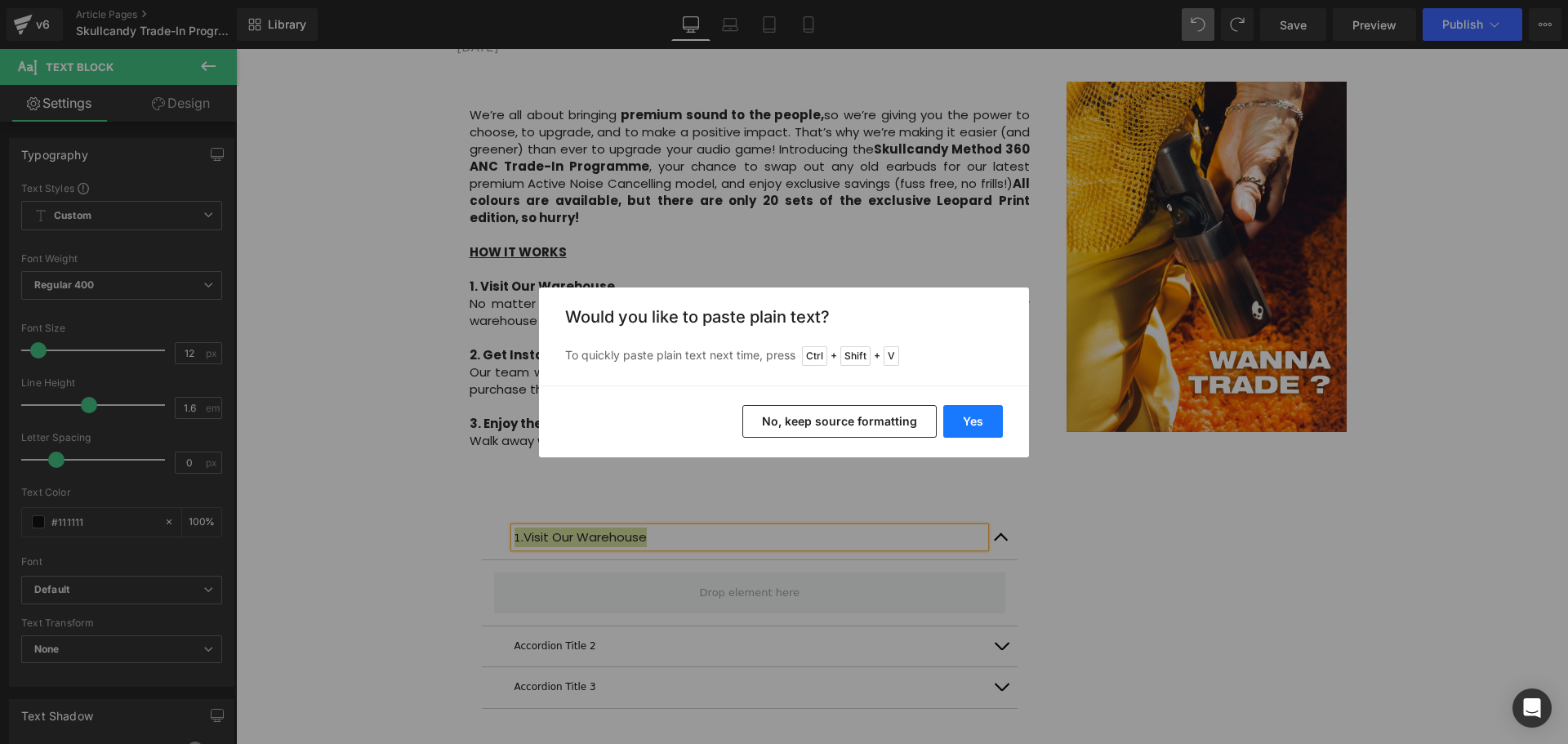
click at [951, 423] on button "Yes" at bounding box center [974, 422] width 60 height 33
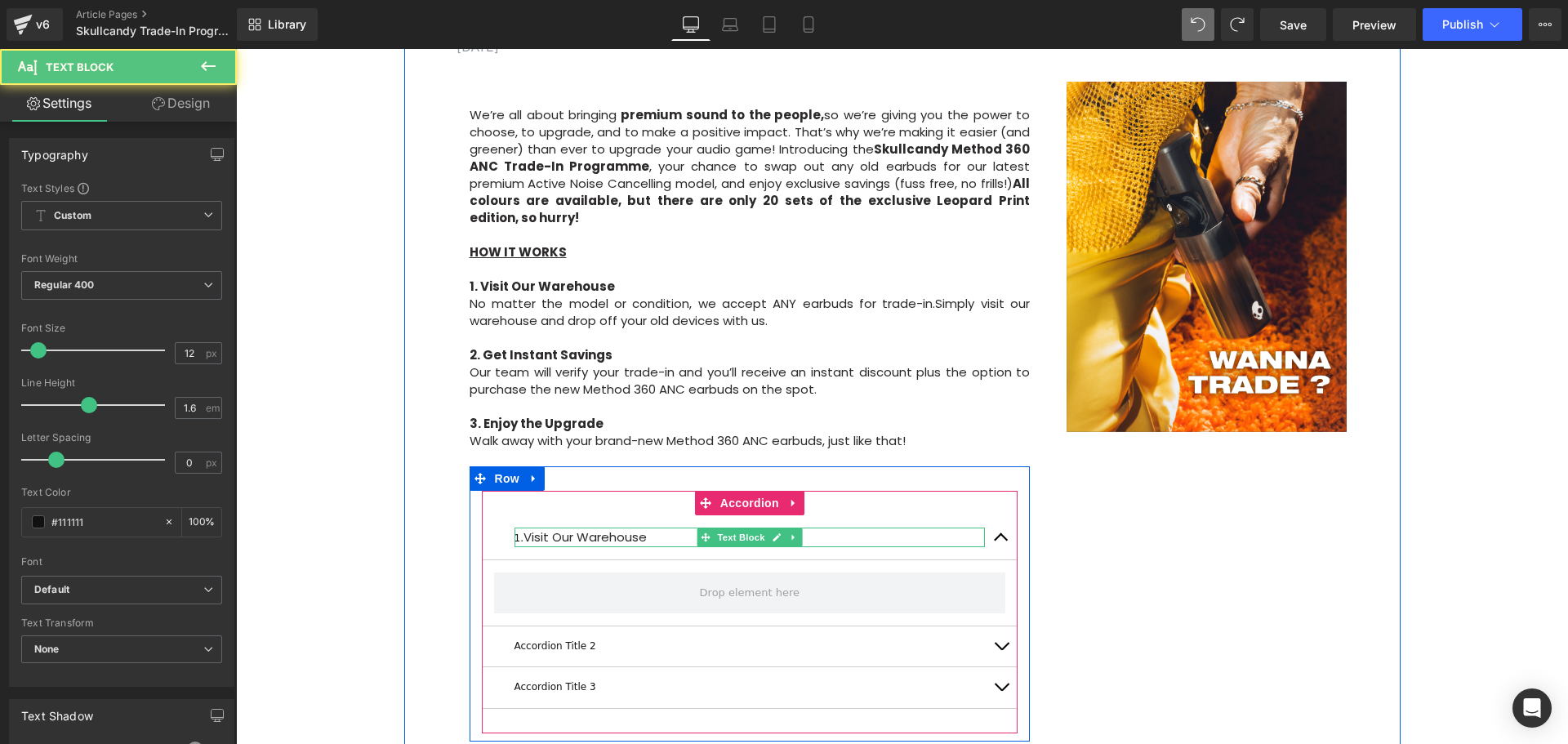
click at [624, 528] on span "Visit Our Warehouse" at bounding box center [585, 537] width 123 height 17
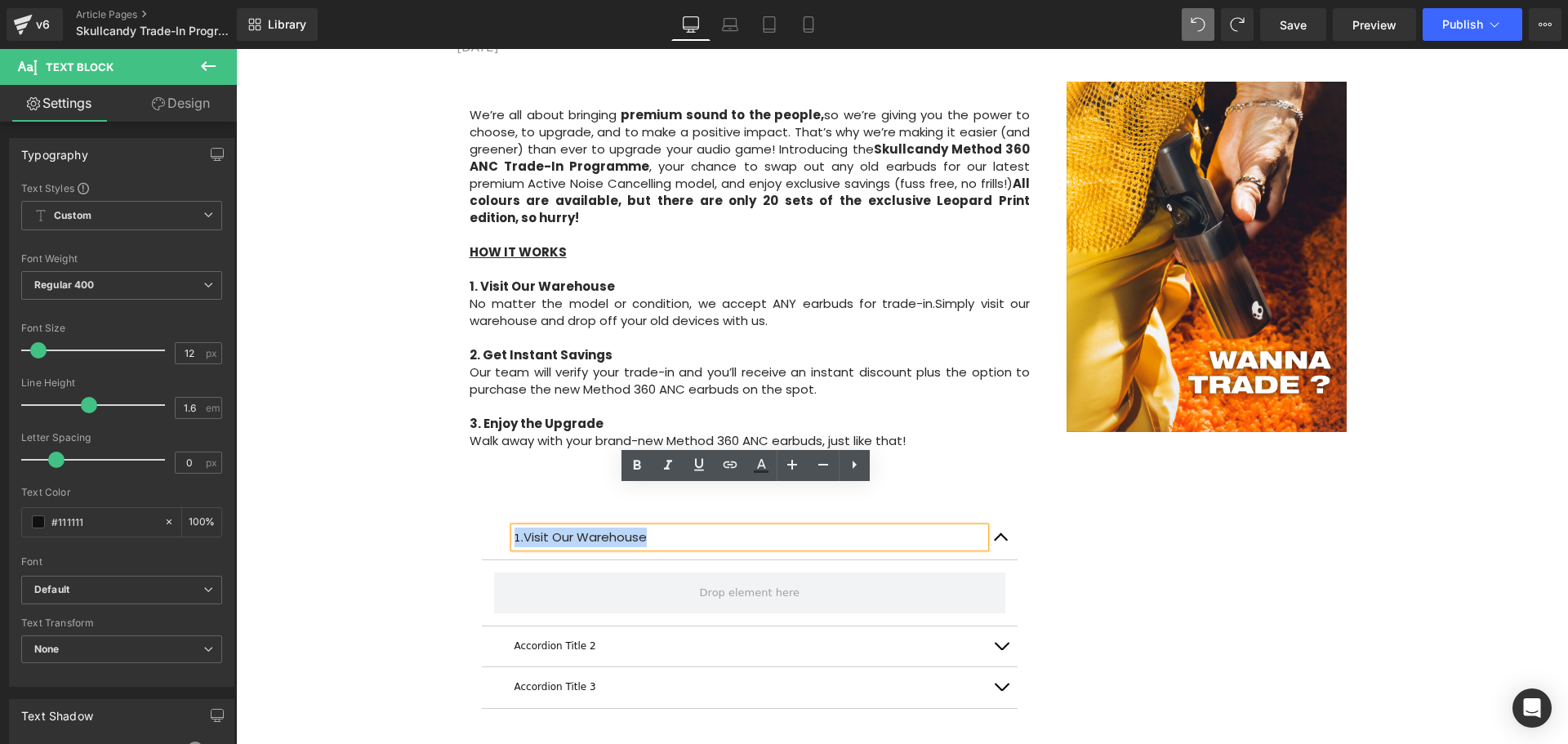
drag, startPoint x: 655, startPoint y: 491, endPoint x: 504, endPoint y: 492, distance: 151.0
click at [504, 515] on div "1. Visit Our Warehouse Text Block" at bounding box center [750, 537] width 536 height 45
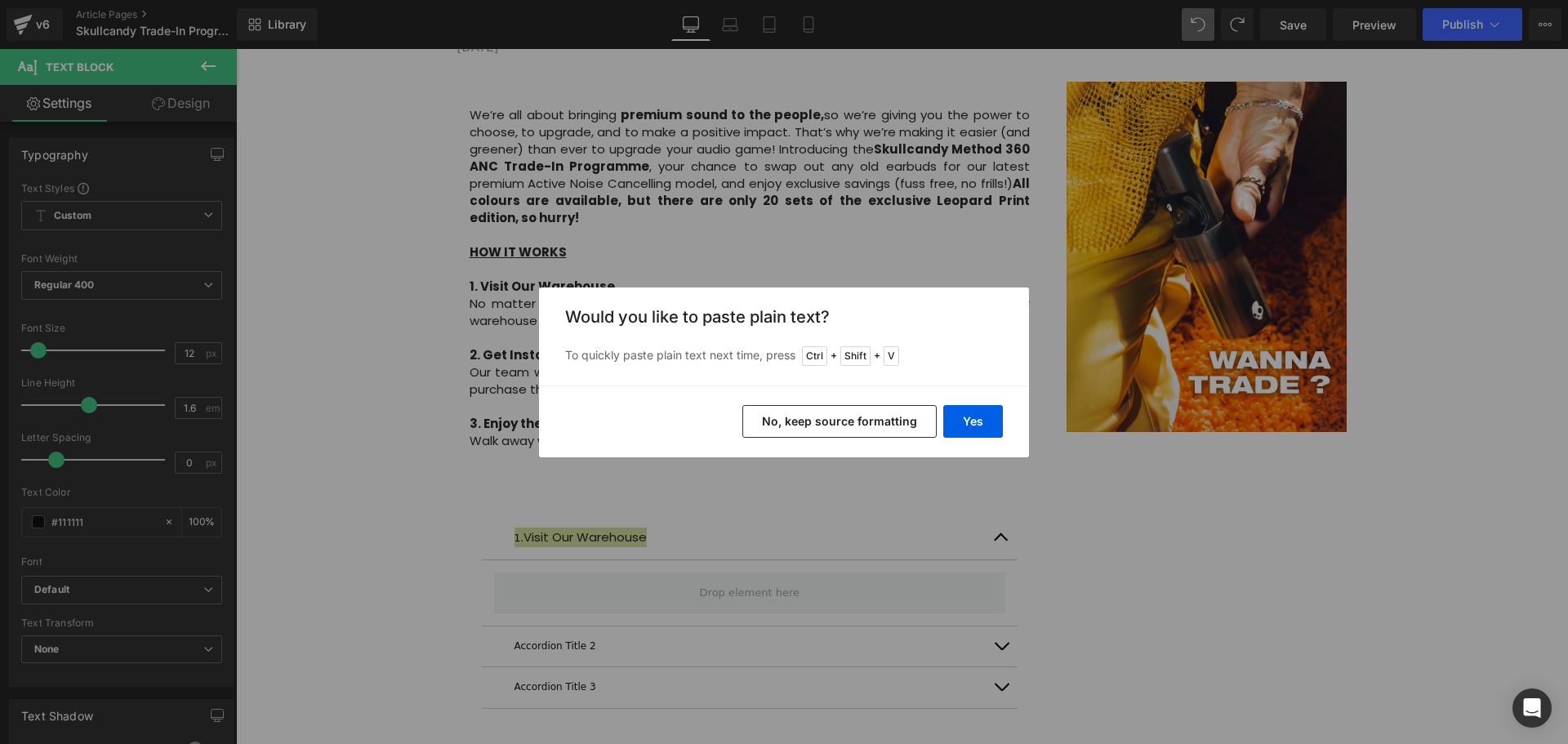
drag, startPoint x: 806, startPoint y: 408, endPoint x: 557, endPoint y: 379, distance: 250.7
click at [806, 408] on button "No, keep source formatting" at bounding box center [839, 422] width 195 height 33
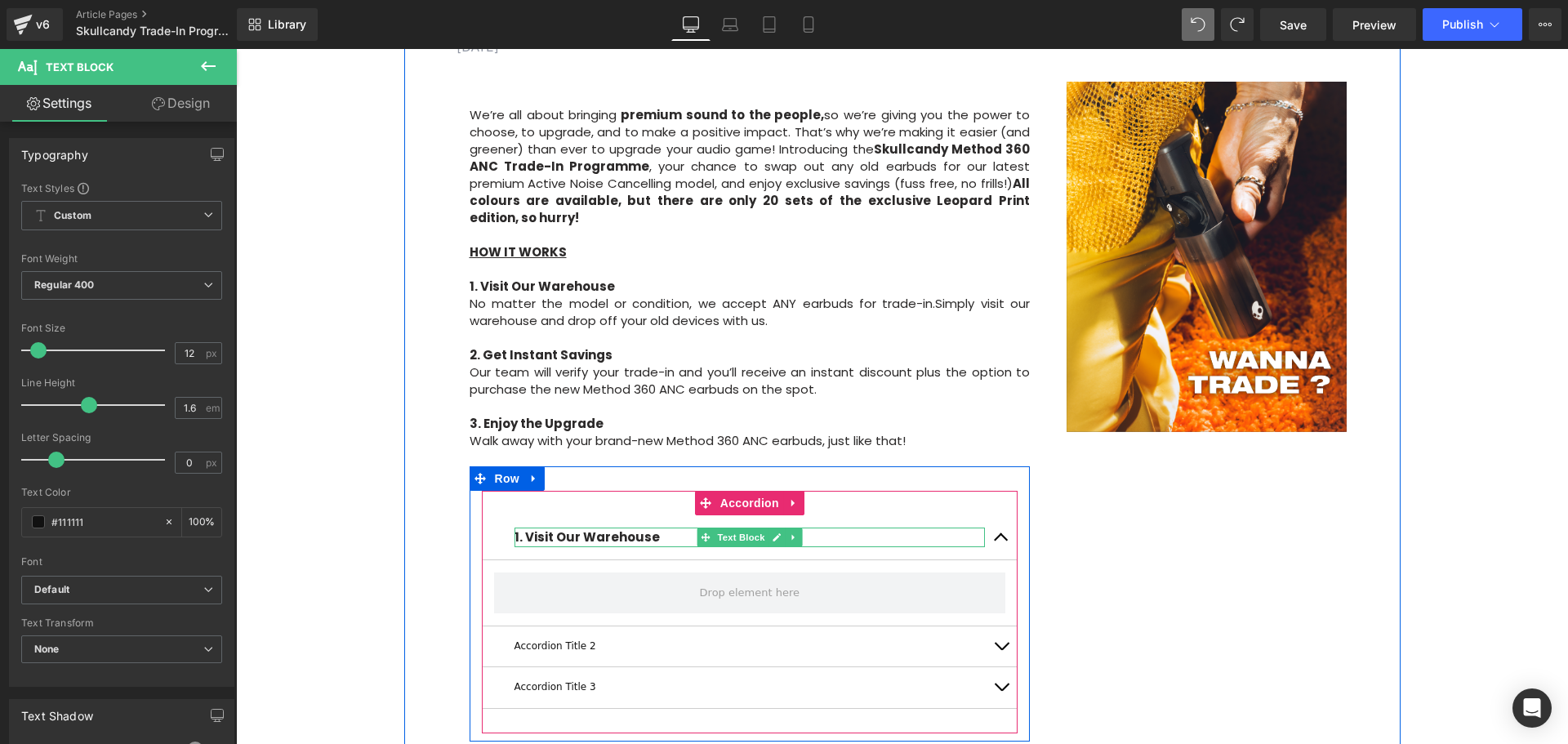
click at [663, 527] on p "1. Visit Our Warehouse" at bounding box center [750, 537] width 471 height 19
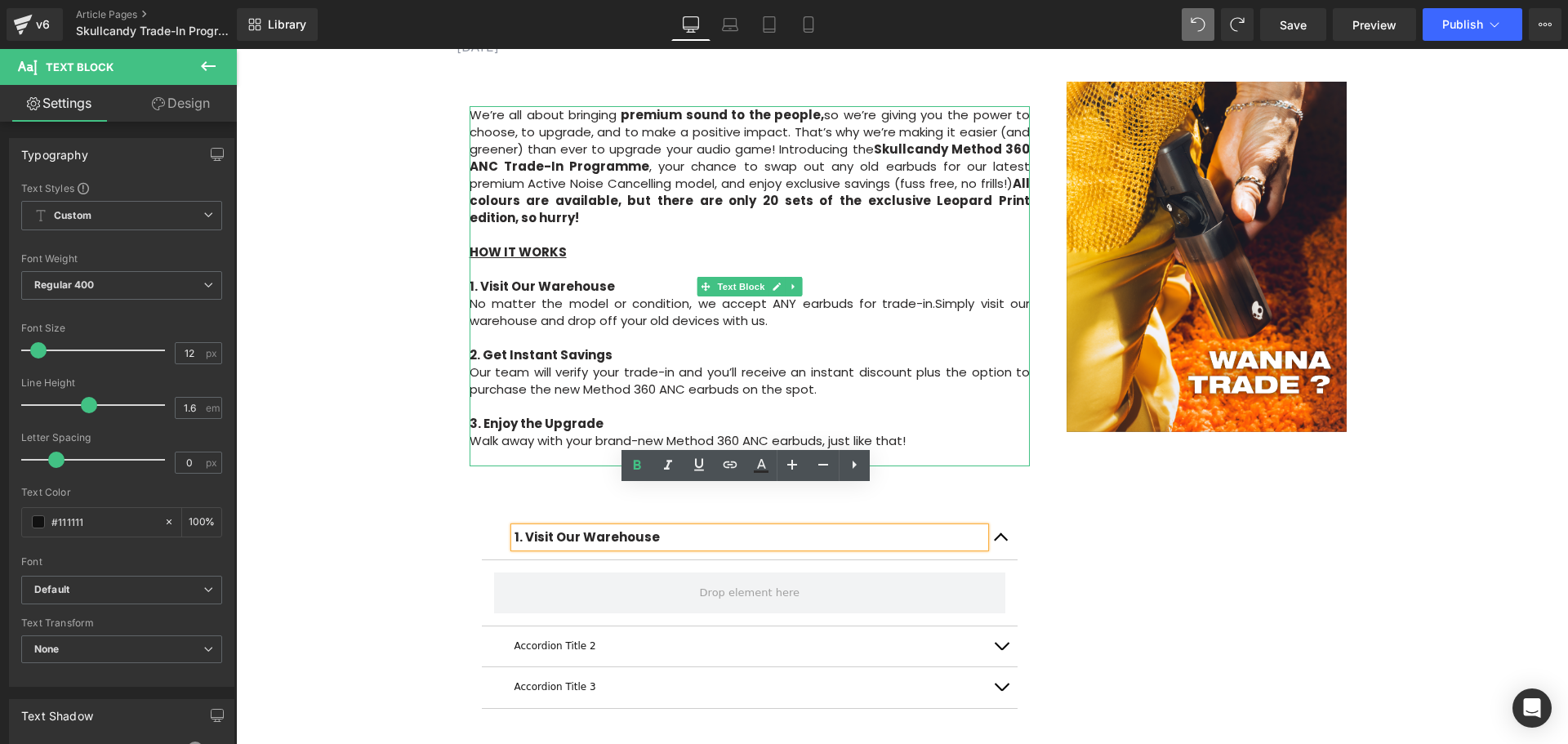
click at [473, 295] on p "No matter the model or condition, we accept ANY earbuds for trade-in. Simply vi…" at bounding box center [750, 312] width 561 height 34
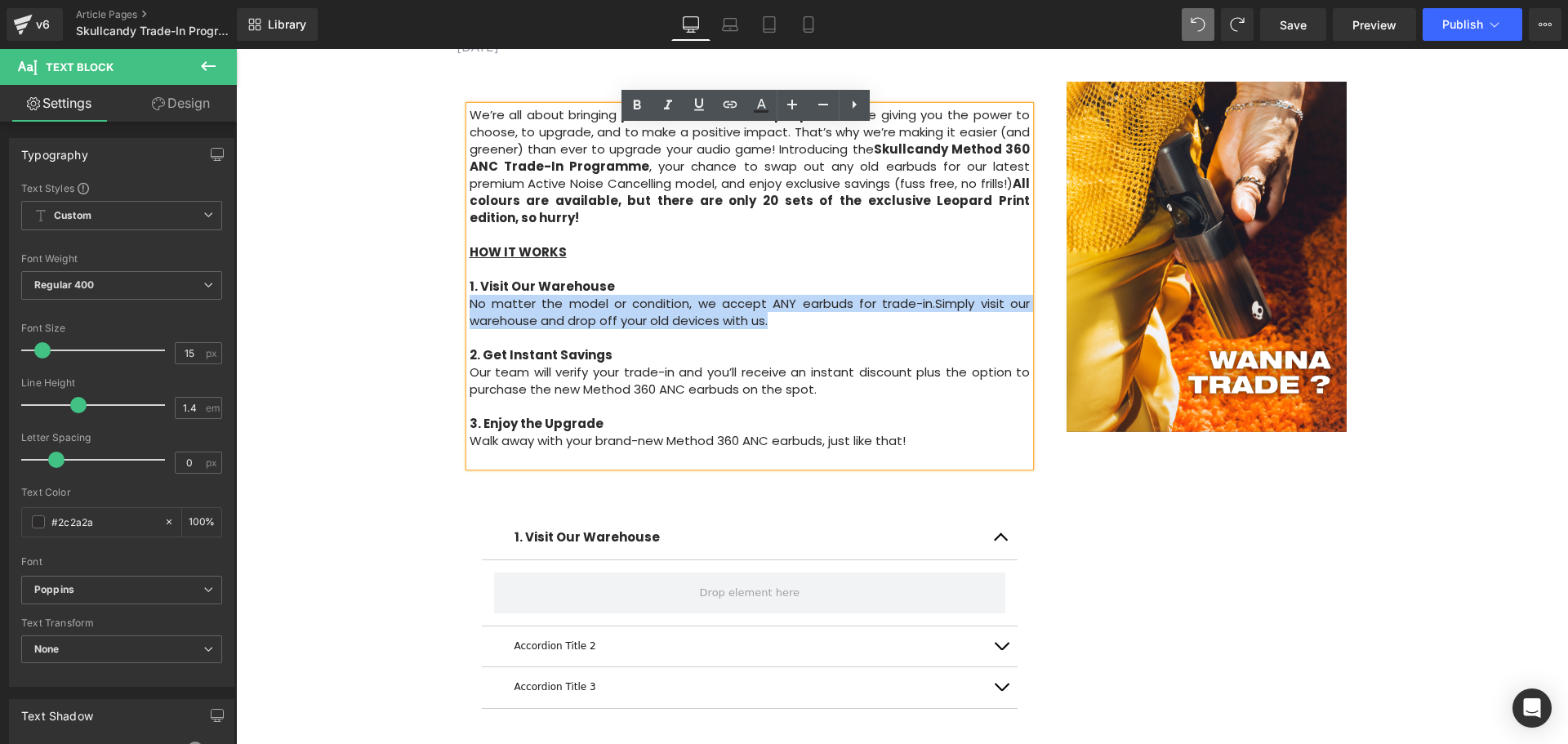
drag, startPoint x: 786, startPoint y: 284, endPoint x: 467, endPoint y: 264, distance: 319.6
click at [469, 295] on p "No matter the model or condition, we accept ANY earbuds for trade-in. Simply vi…" at bounding box center [750, 312] width 561 height 34
copy p "No matter the model or condition, we accept ANY earbuds for trade-in. Simply vi…"
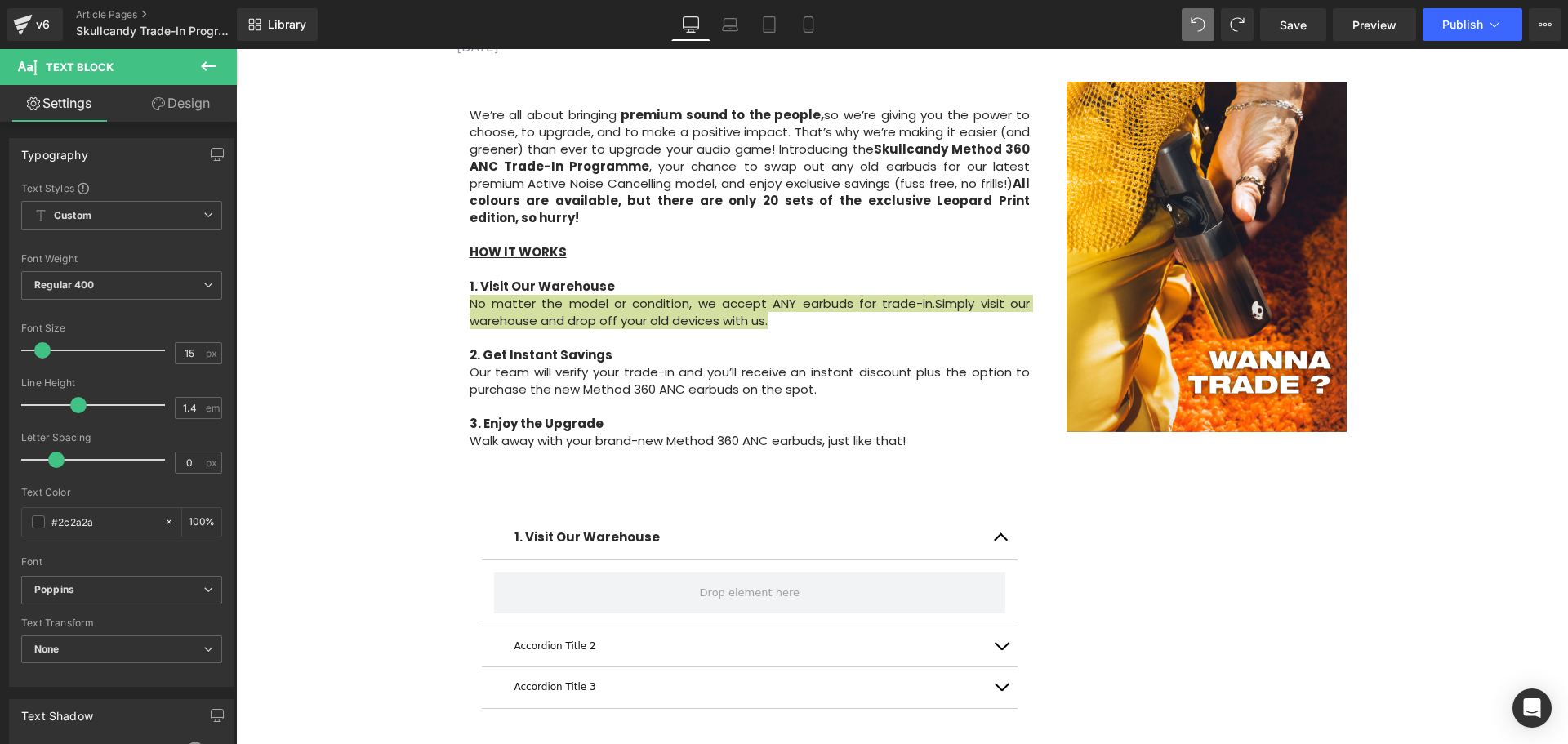
click at [204, 65] on icon at bounding box center [208, 66] width 15 height 10
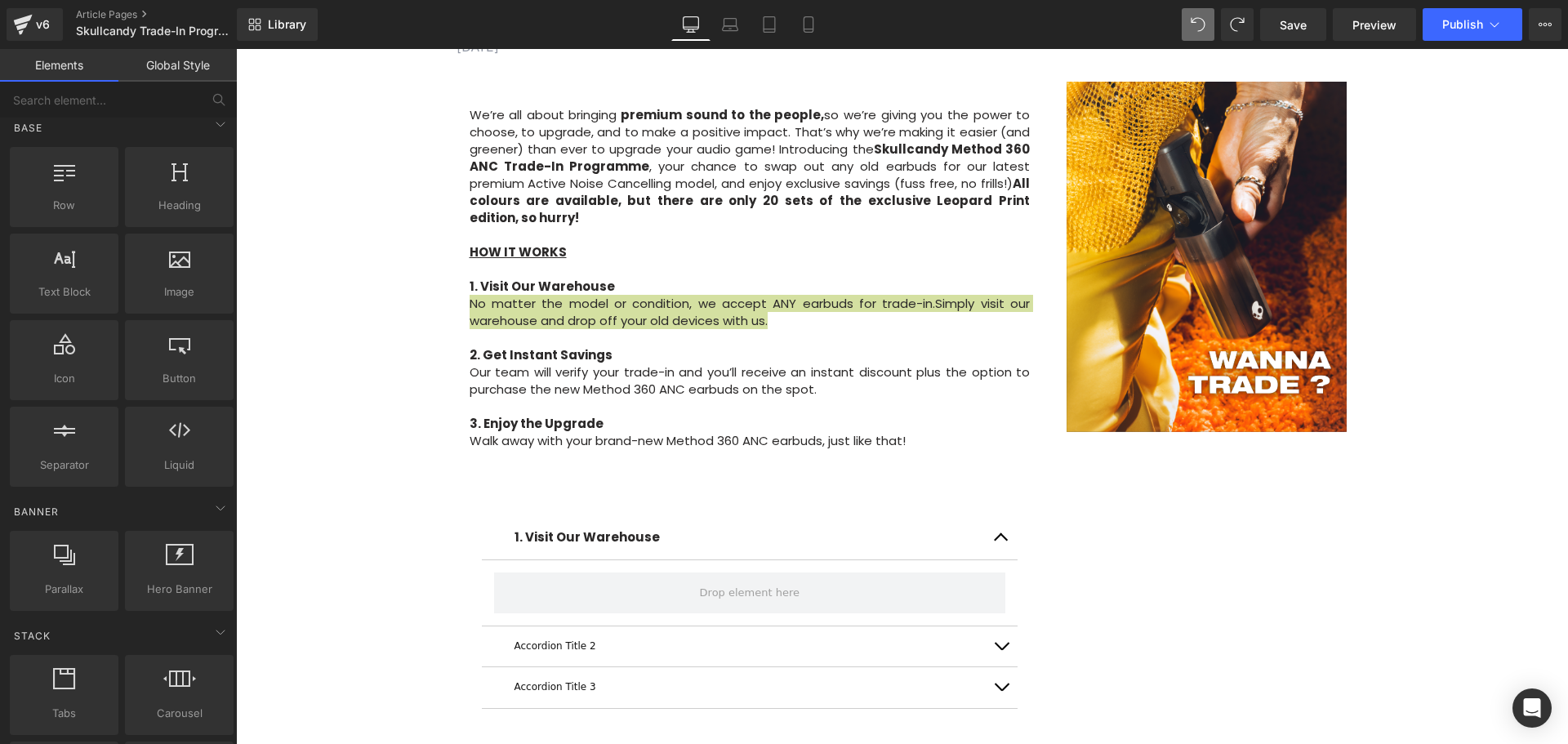
scroll to position [0, 0]
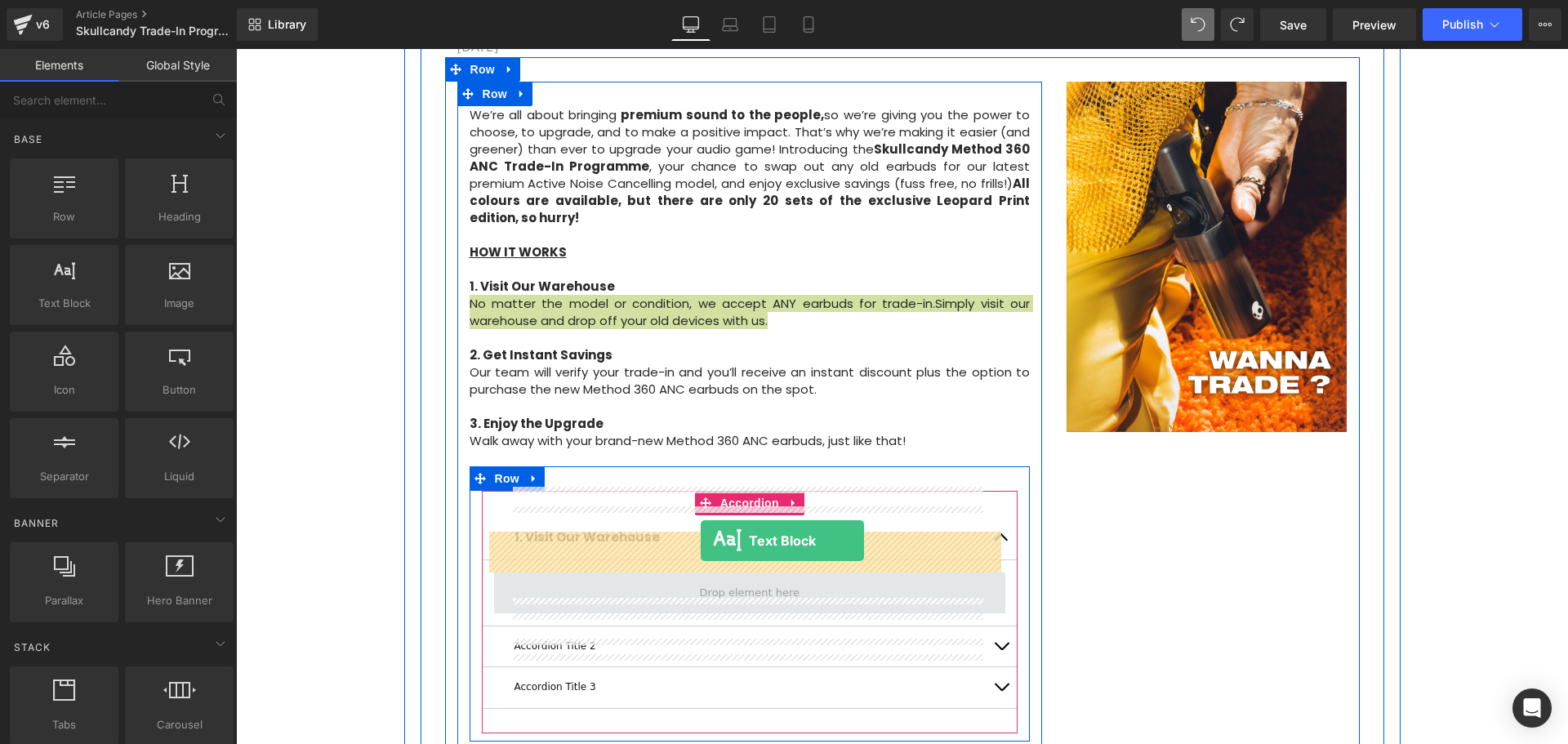
drag, startPoint x: 312, startPoint y: 314, endPoint x: 701, endPoint y: 541, distance: 450.4
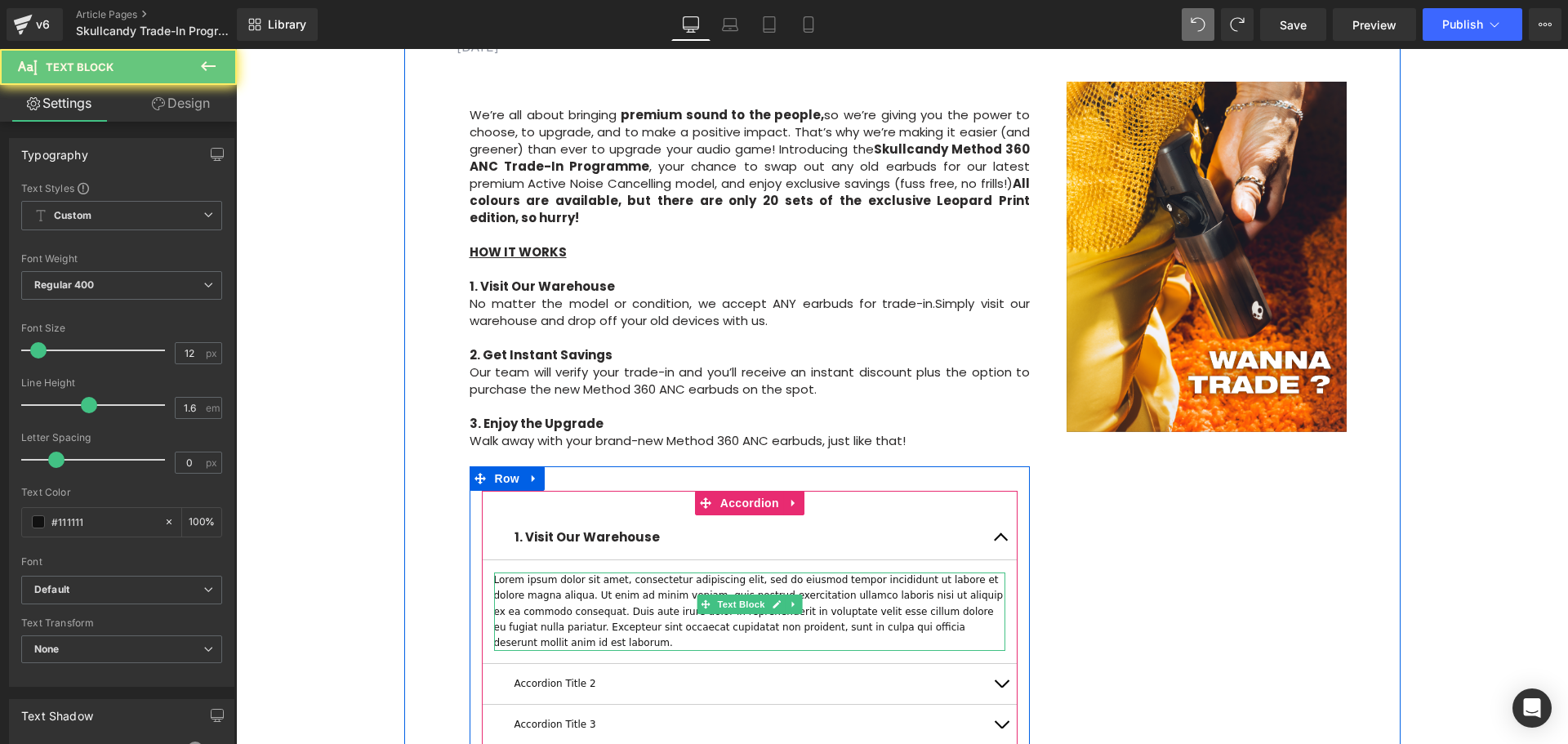
click at [907, 588] on p "Lorem ipsum dolor sit amet, consectetur adipiscing elit, sed do eiusmod tempor …" at bounding box center [749, 610] width 512 height 78
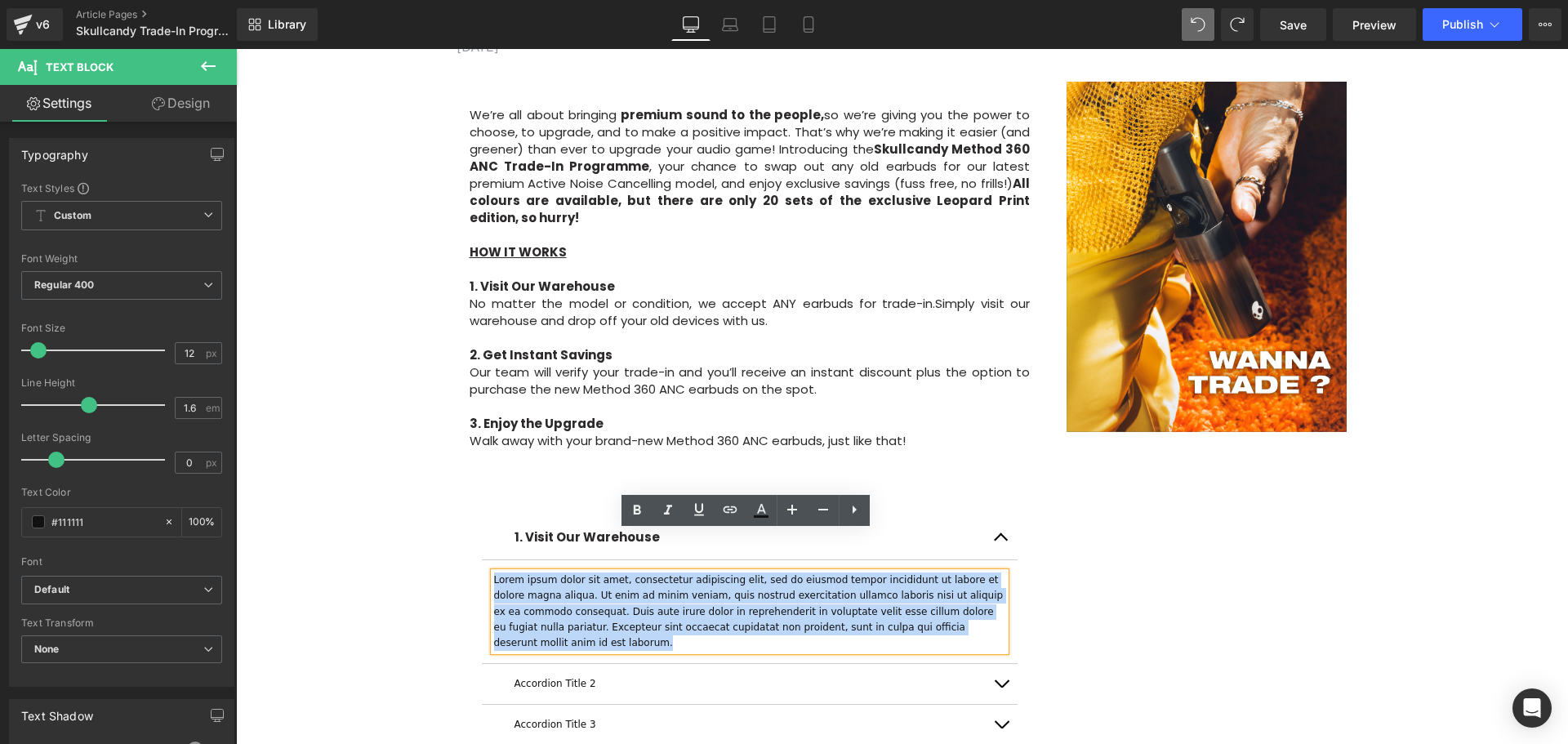
drag, startPoint x: 873, startPoint y: 585, endPoint x: 490, endPoint y: 538, distance: 385.9
click at [494, 572] on p "Lorem ipsum dolor sit amet, consectetur adipiscing elit, sed do eiusmod tempor …" at bounding box center [749, 610] width 512 height 78
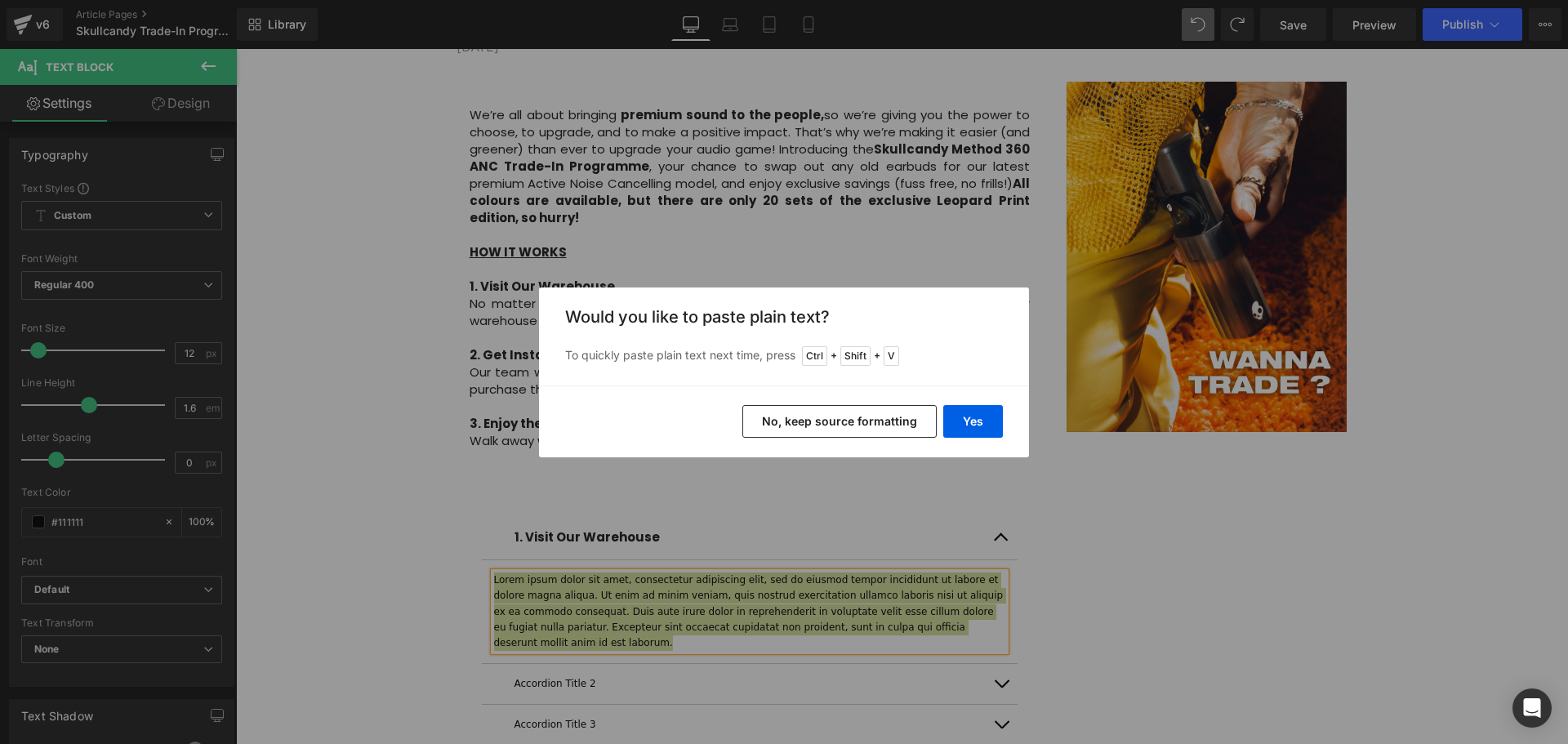
click at [861, 434] on button "No, keep source formatting" at bounding box center [839, 422] width 195 height 33
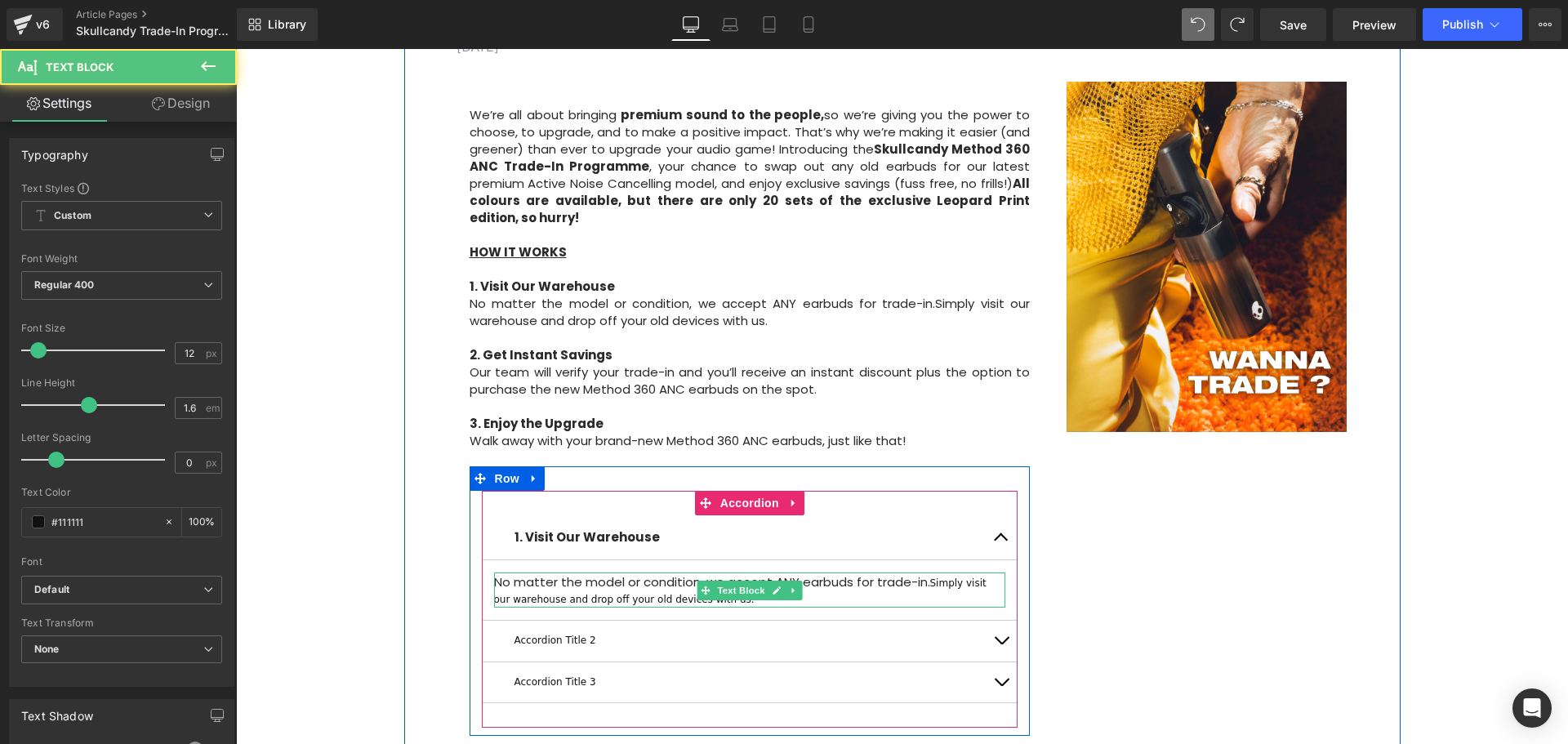
click at [907, 572] on p "No matter the model or condition, we accept ANY earbuds for trade-in. Simply vi…" at bounding box center [749, 589] width 512 height 35
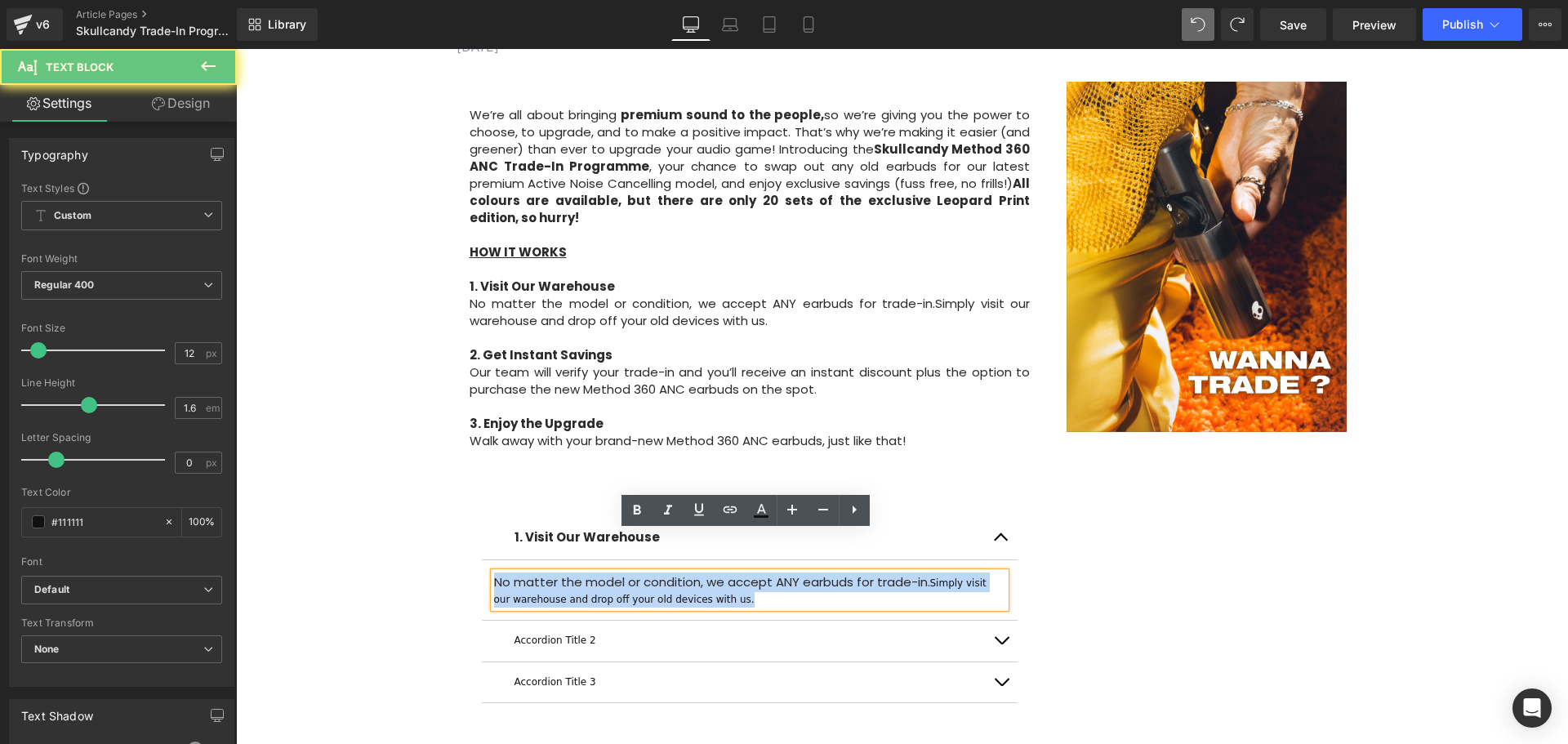
drag, startPoint x: 723, startPoint y: 556, endPoint x: 490, endPoint y: 543, distance: 233.4
click at [494, 572] on p "No matter the model or condition, we accept ANY earbuds for trade-in. Simply vi…" at bounding box center [749, 589] width 512 height 35
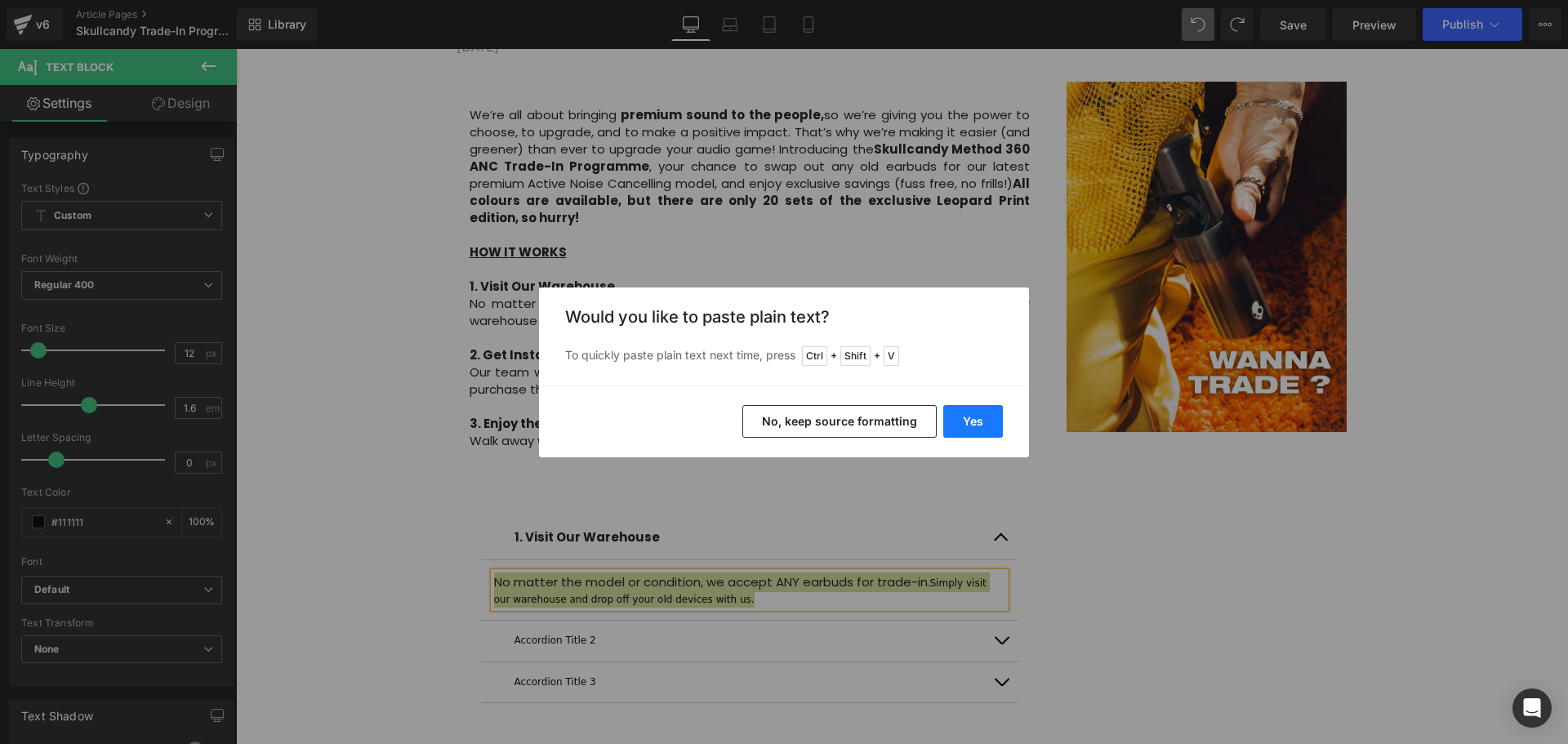
click at [994, 412] on button "Yes" at bounding box center [974, 422] width 60 height 33
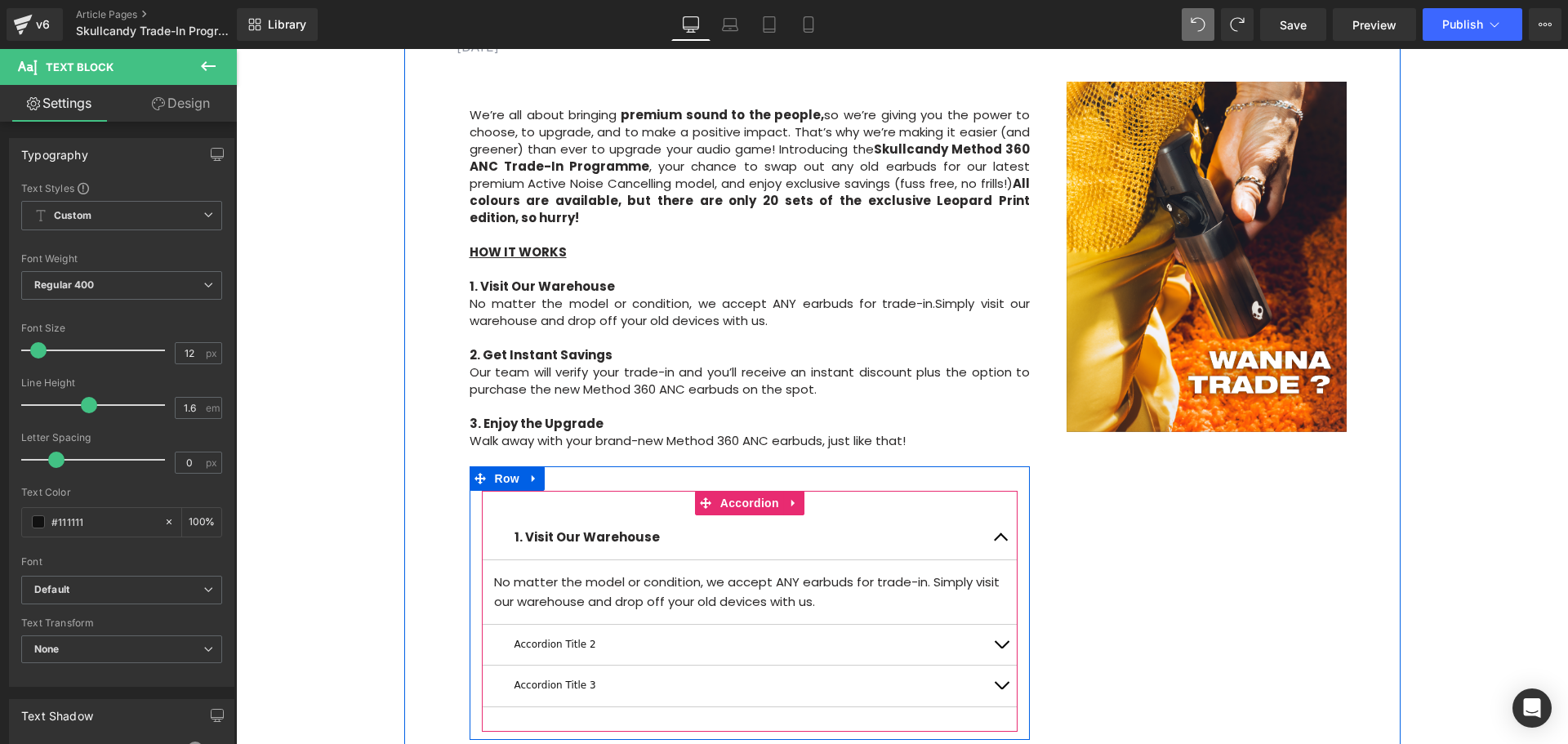
click at [996, 515] on button "button" at bounding box center [1002, 537] width 33 height 45
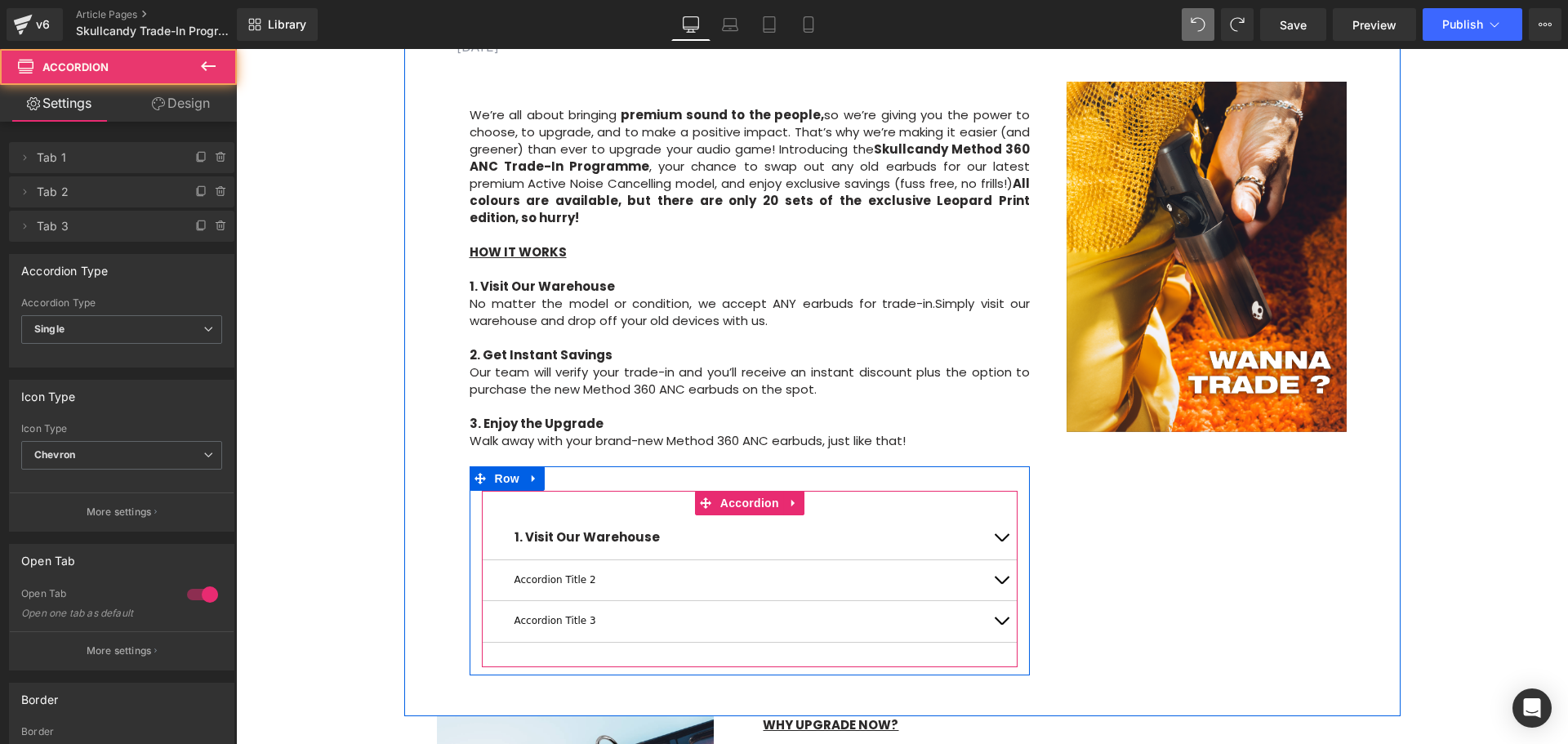
click at [996, 515] on button "button" at bounding box center [1002, 537] width 33 height 45
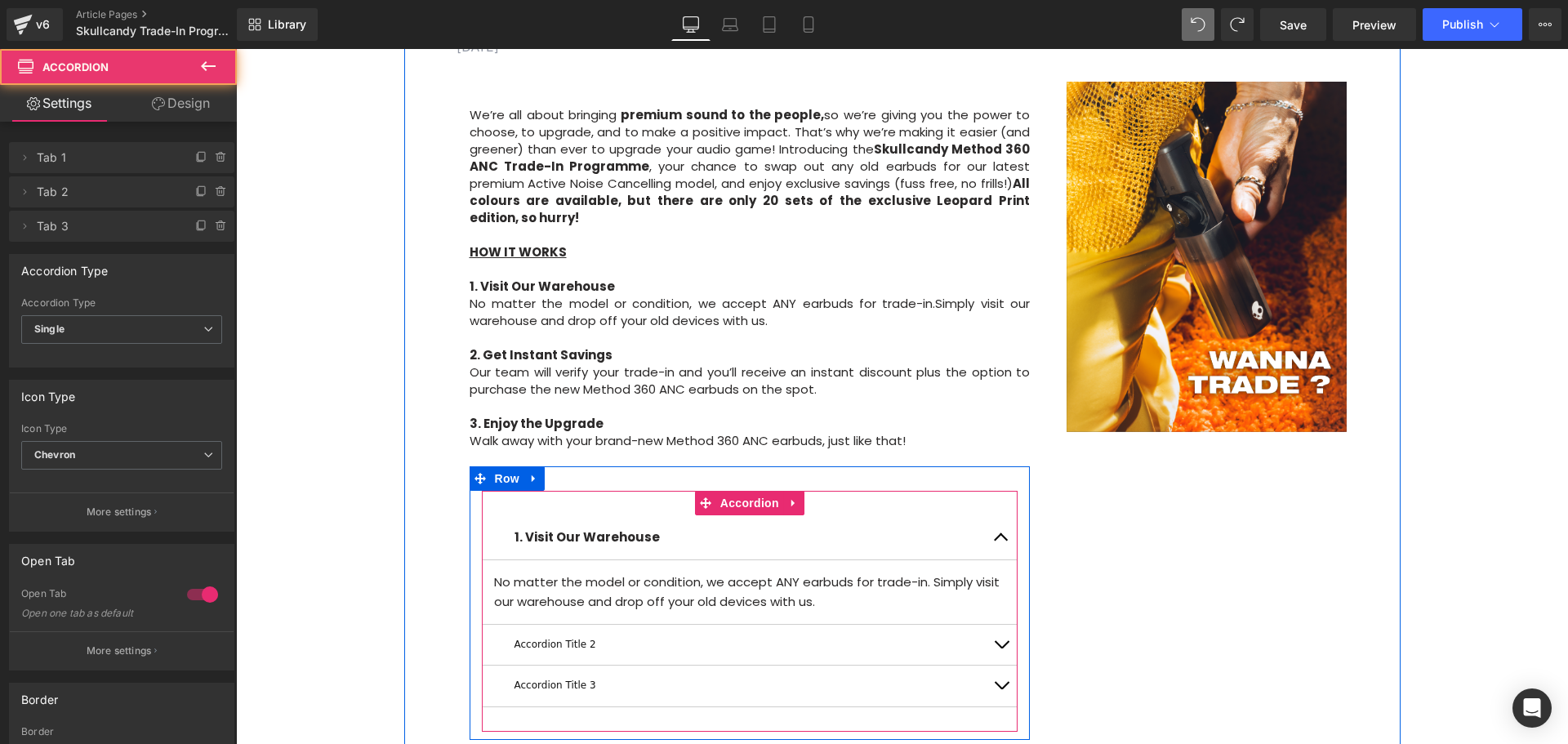
click at [996, 515] on button "button" at bounding box center [1002, 537] width 33 height 45
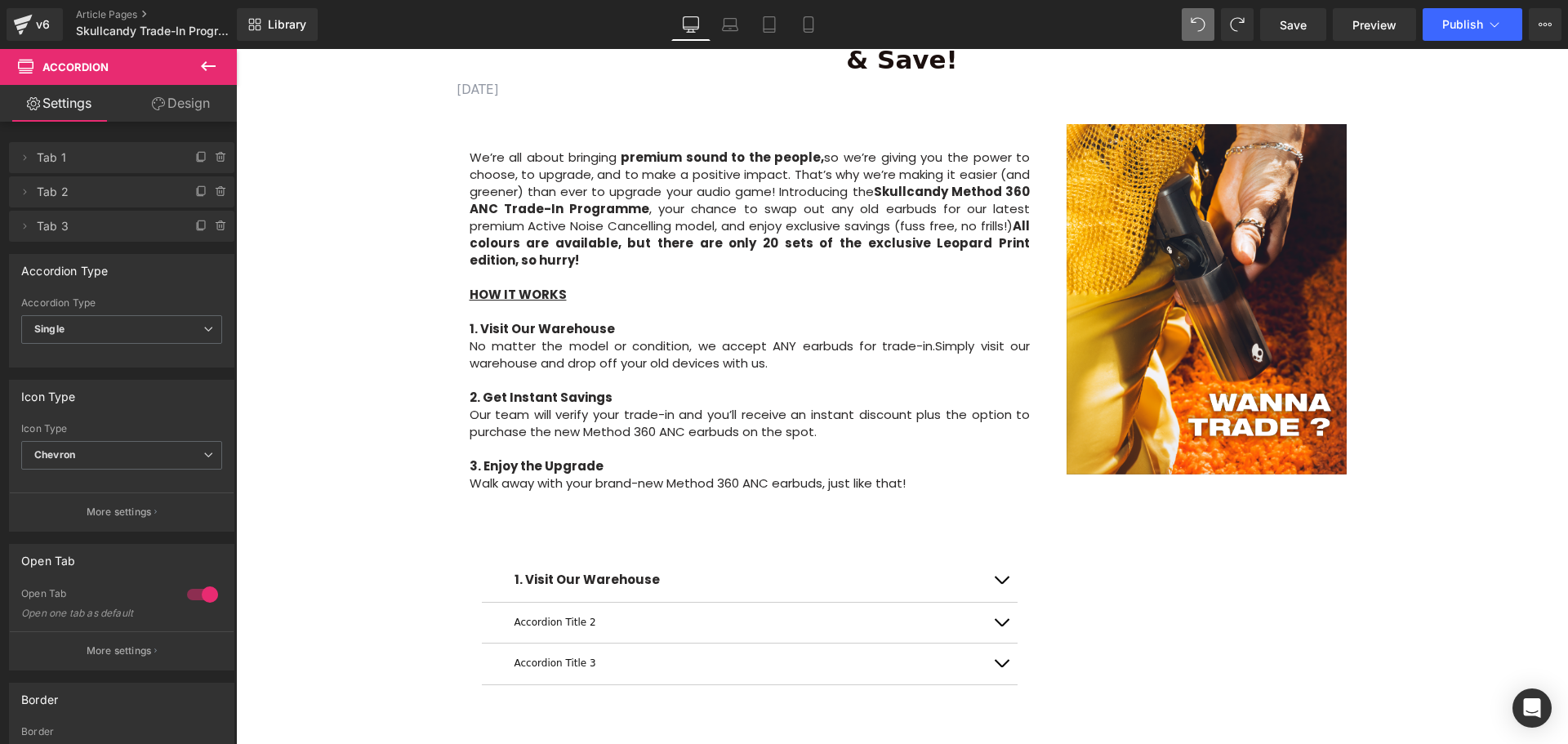
scroll to position [798, 0]
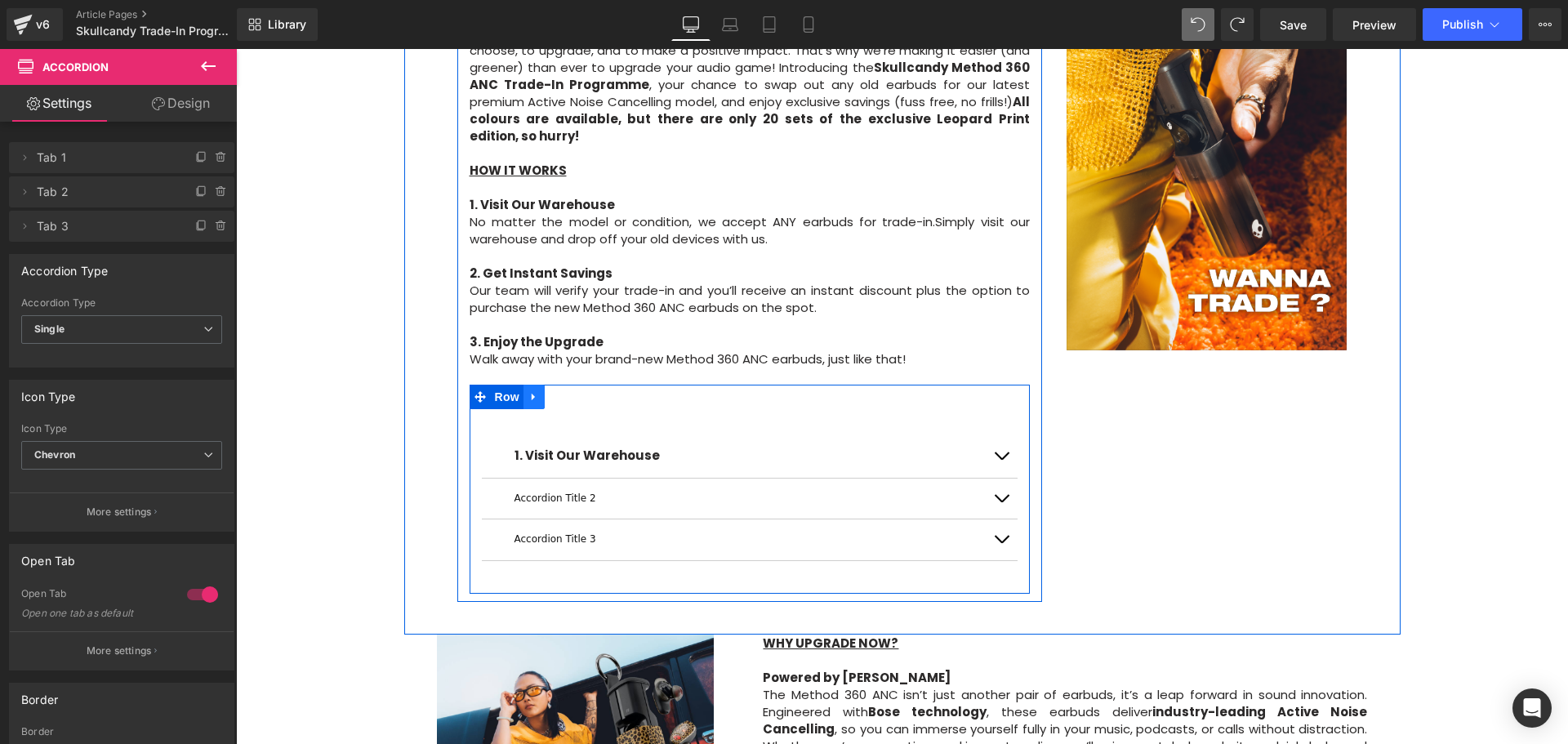
click at [524, 384] on link at bounding box center [534, 396] width 21 height 24
click at [572, 391] on icon at bounding box center [577, 397] width 12 height 12
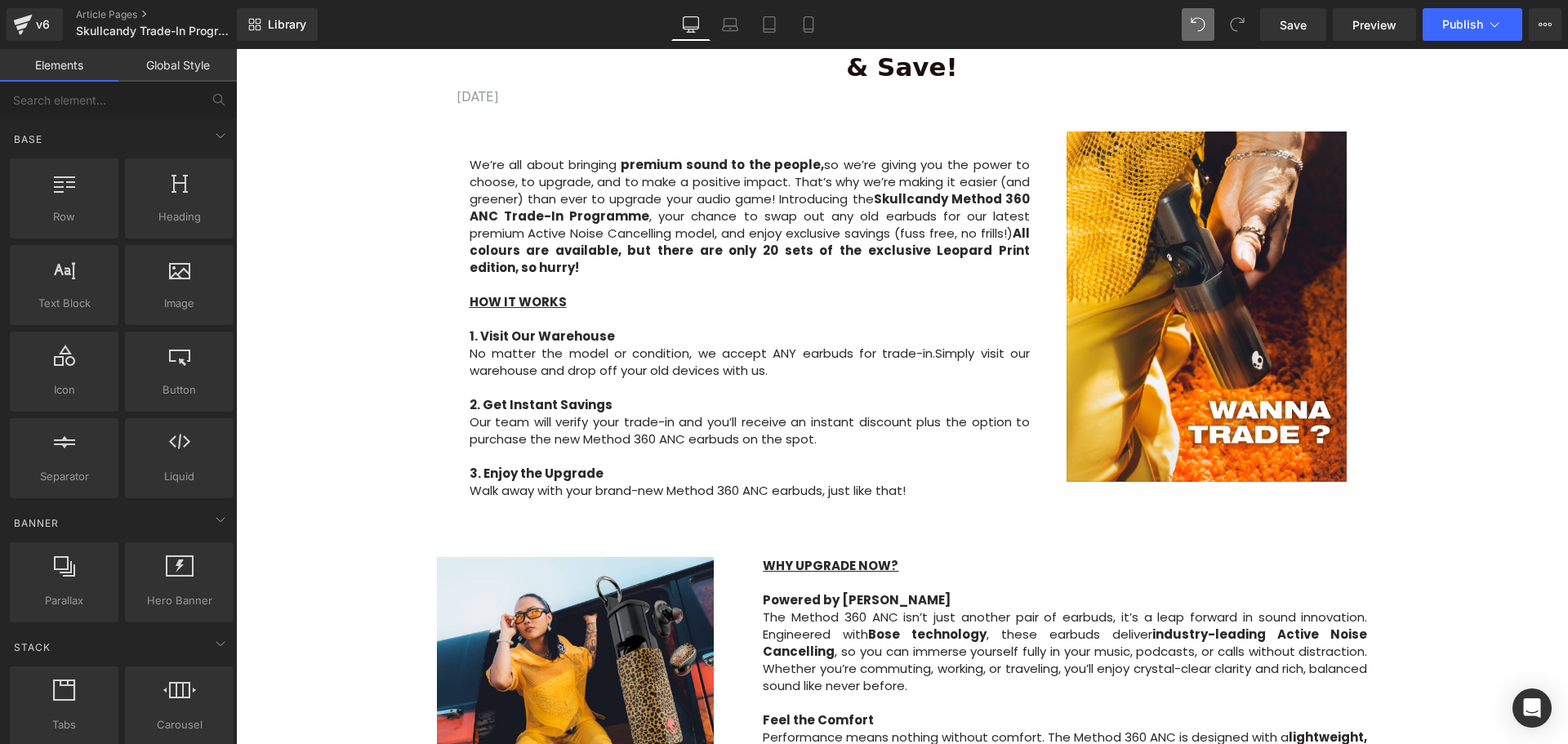
scroll to position [553, 0]
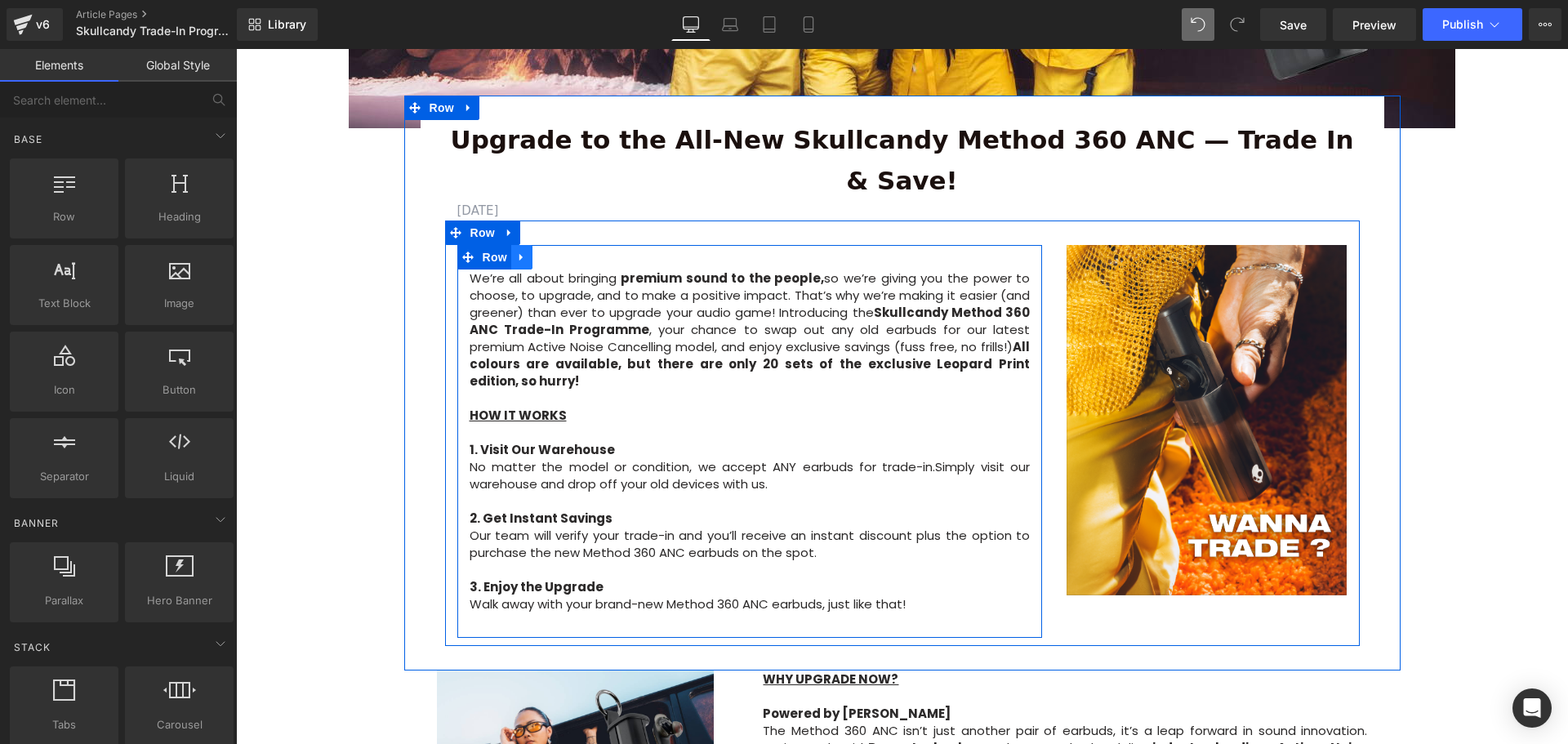
click at [520, 252] on icon at bounding box center [522, 257] width 12 height 13
click at [558, 252] on icon at bounding box center [564, 257] width 12 height 12
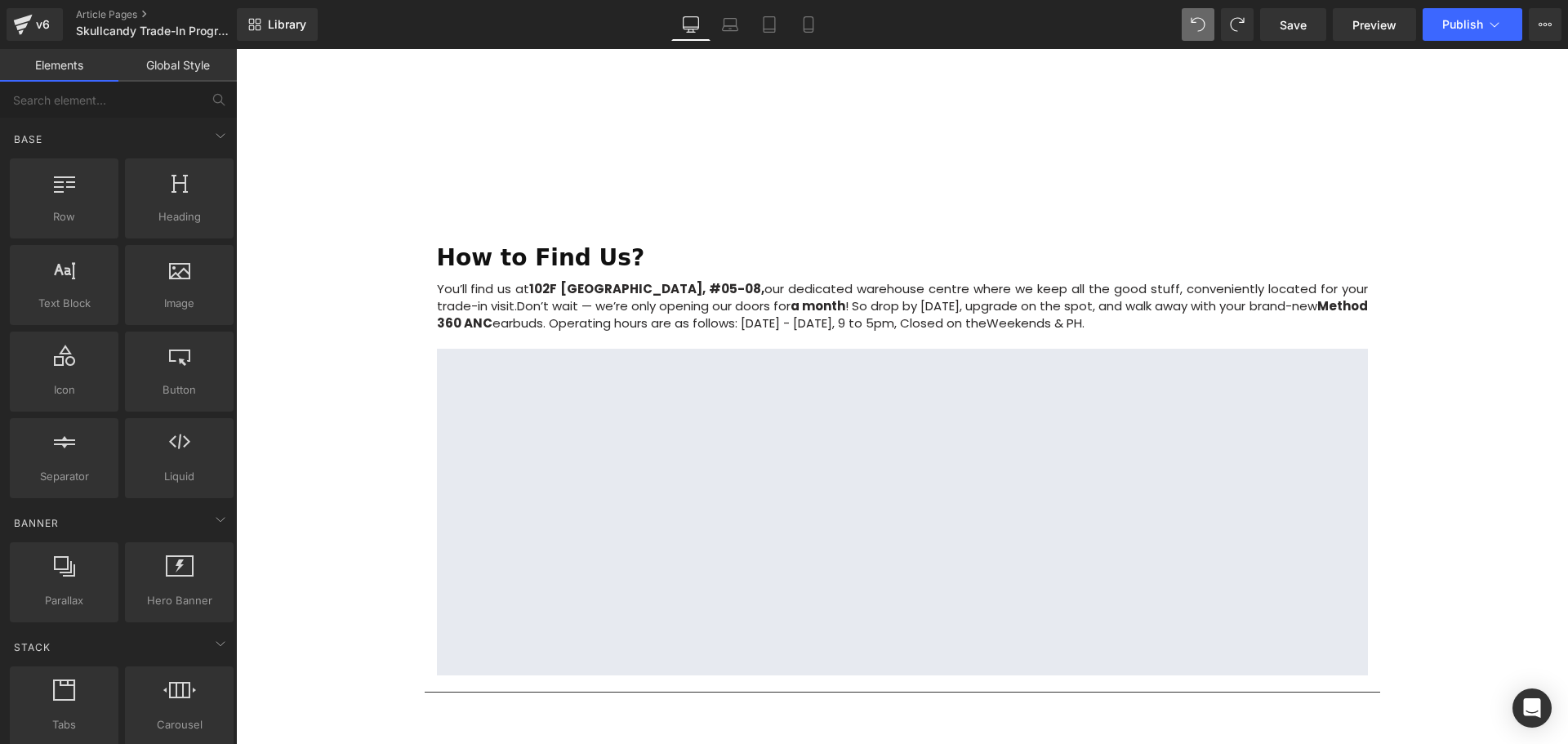
scroll to position [1860, 0]
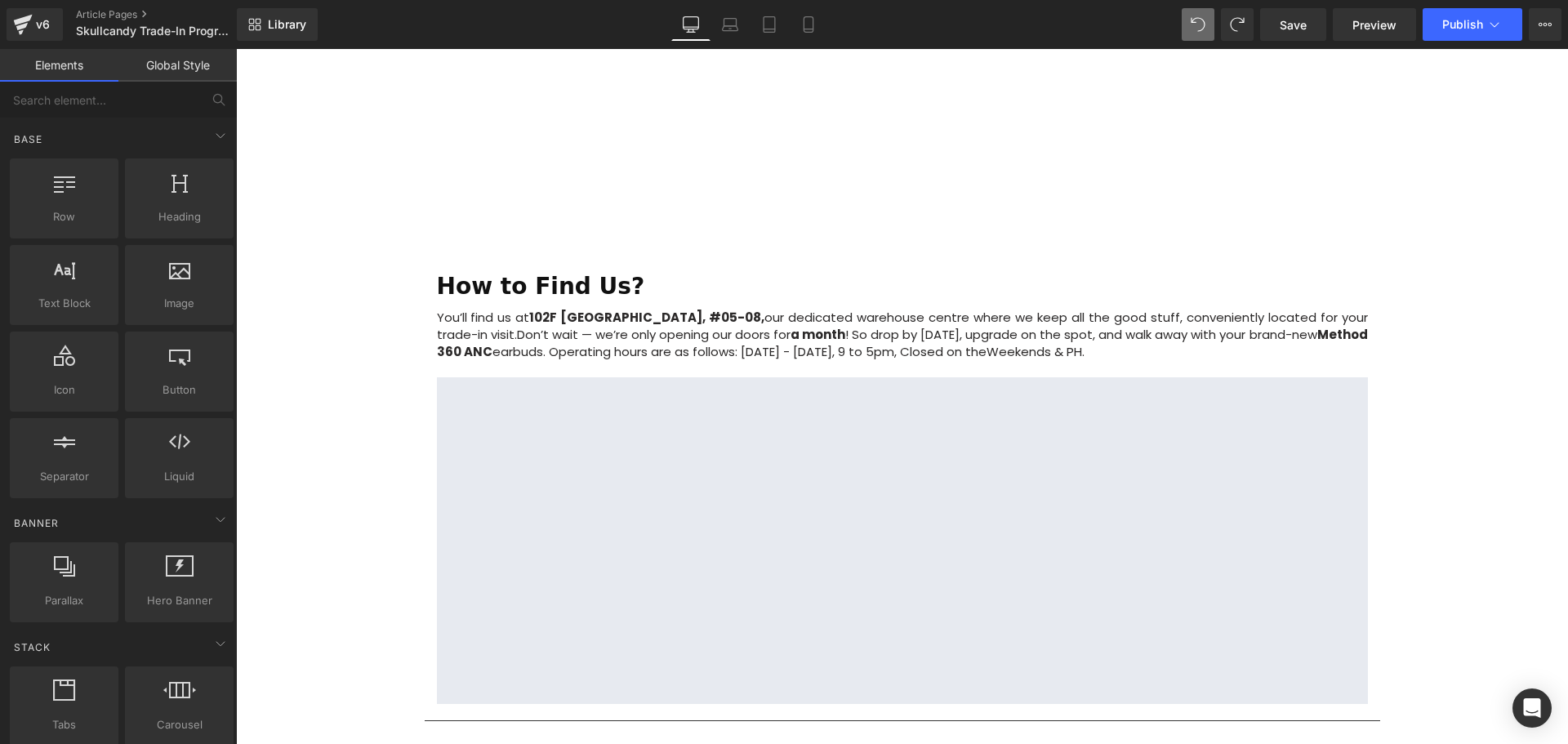
click at [1225, 312] on p "You’ll find us at 102F Citilink Warehouse Complex, #05-08, our dedicated wareho…" at bounding box center [902, 334] width 931 height 51
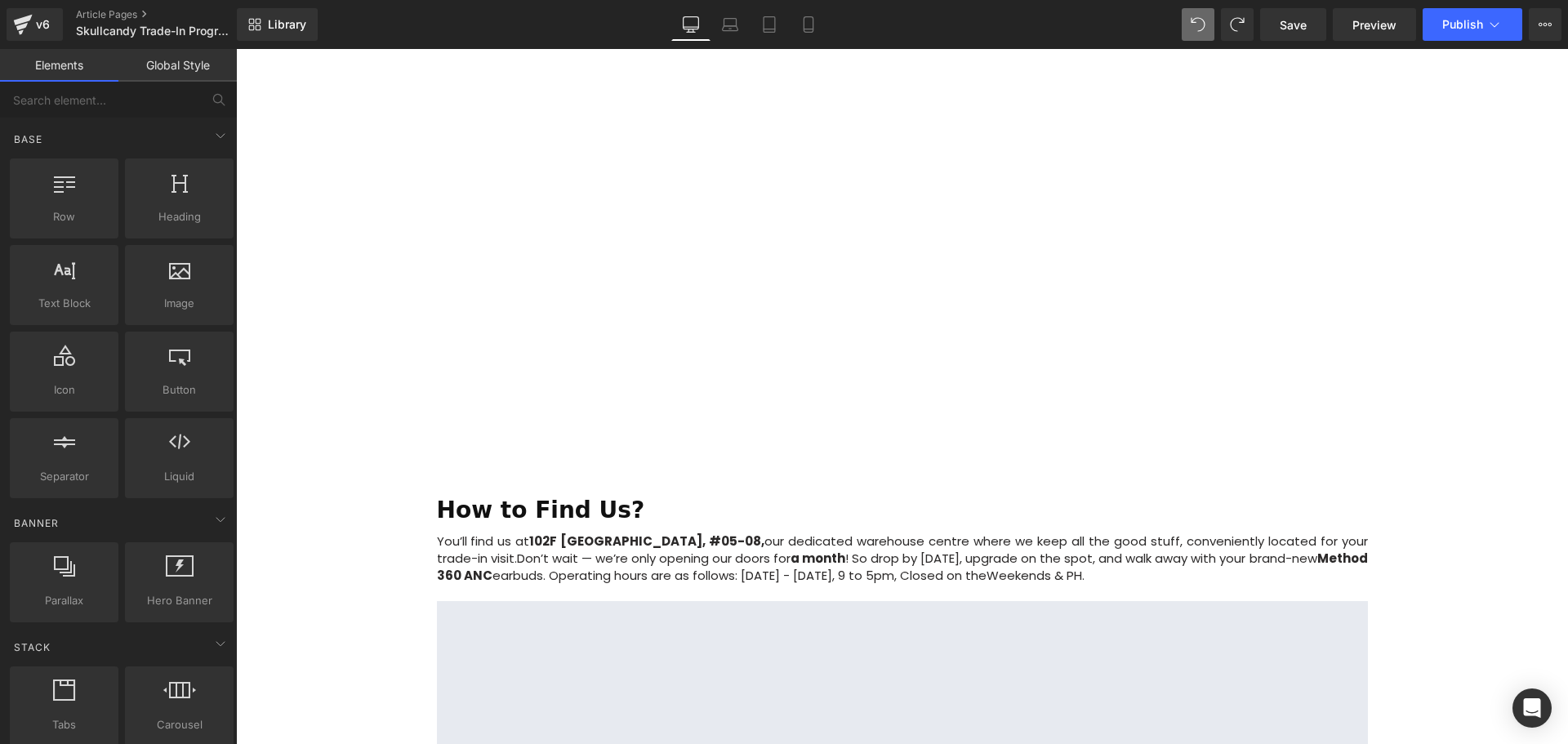
scroll to position [1778, 0]
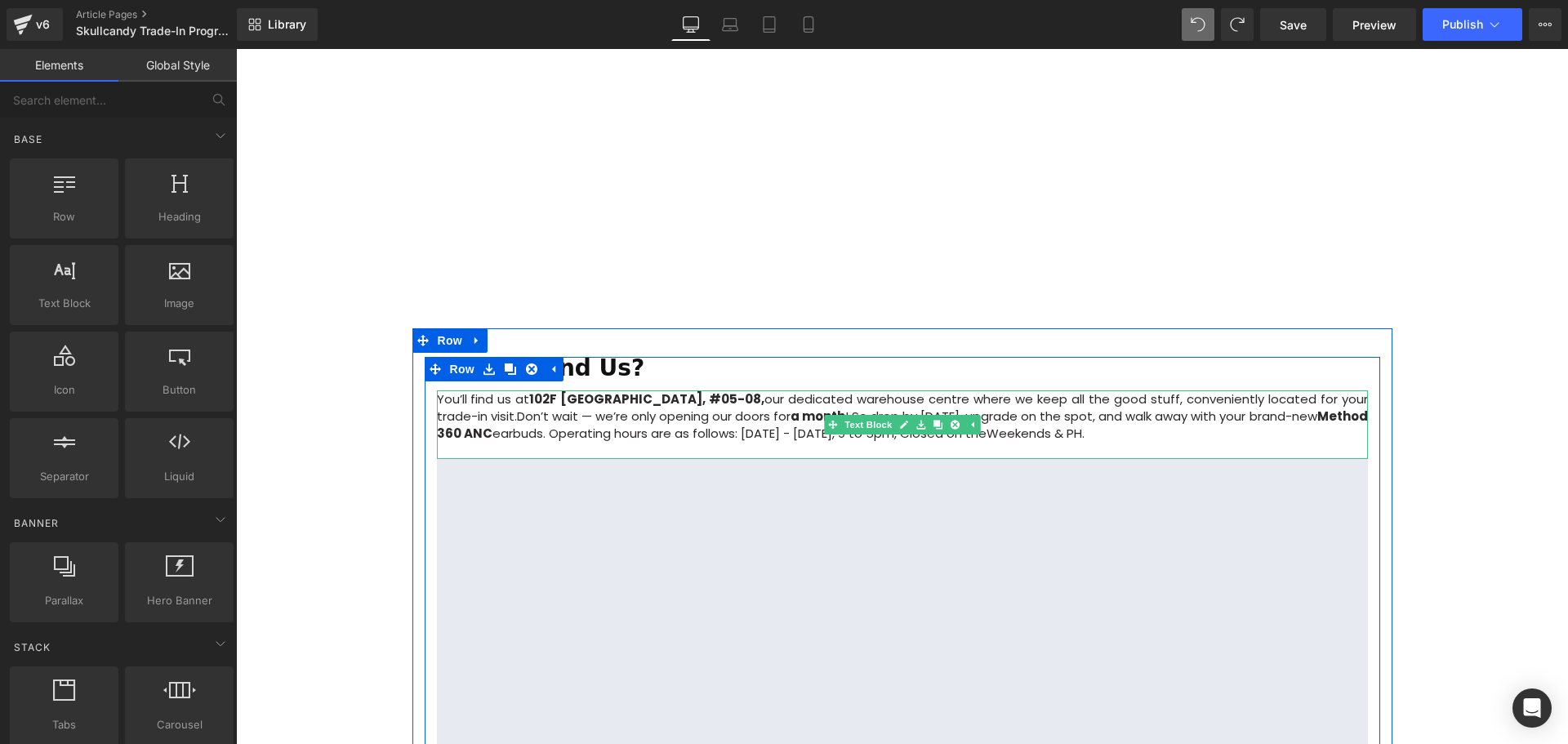
click at [591, 425] on span "earbuds. Operating hours are as follows: Monday - Friday, 9 to 5pm, Closed on t…" at bounding box center [739, 433] width 494 height 17
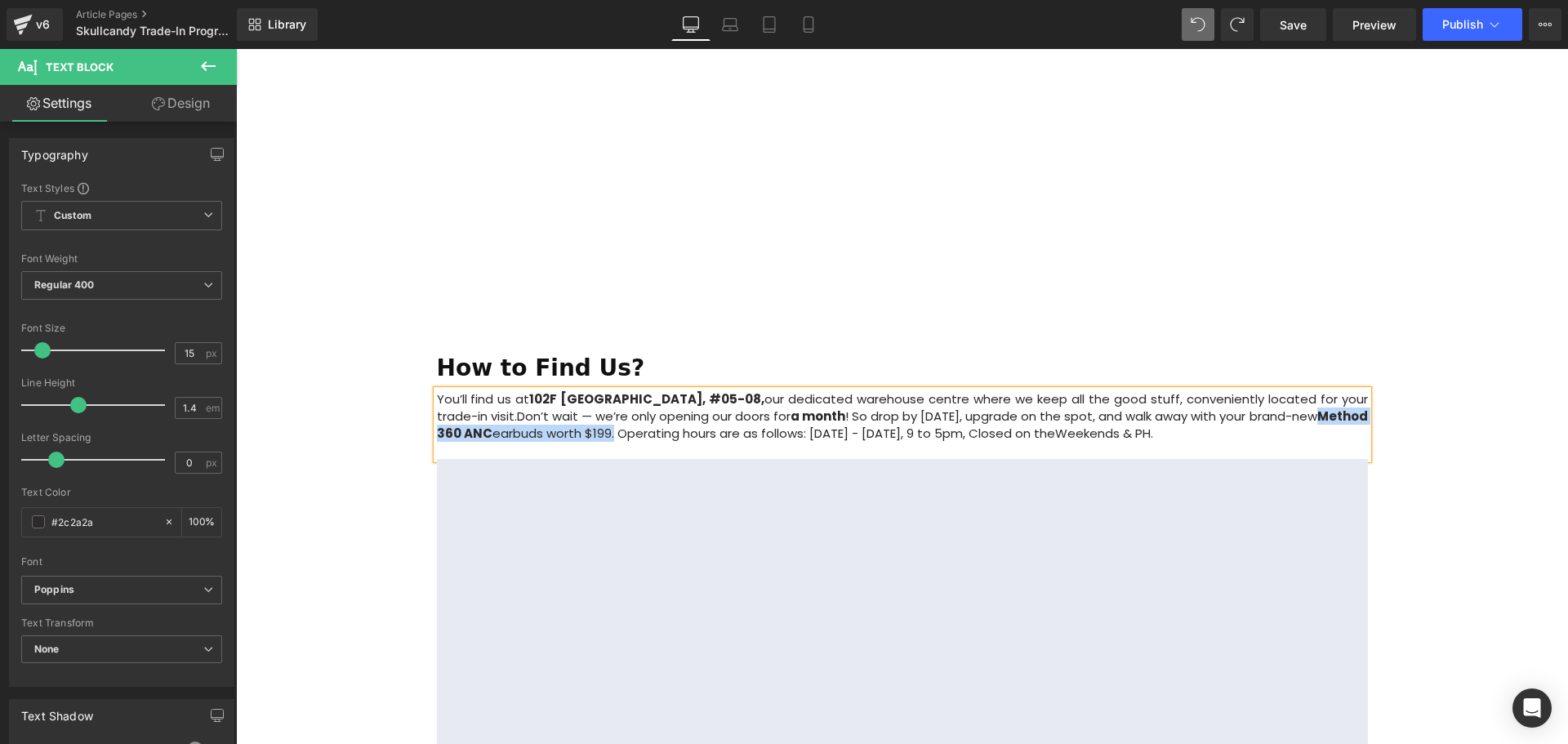
drag, startPoint x: 658, startPoint y: 389, endPoint x: 435, endPoint y: 391, distance: 223.0
click at [437, 391] on p "You’ll find us at 102F Citilink Warehouse Complex, #05-08, our dedicated wareho…" at bounding box center [902, 415] width 931 height 51
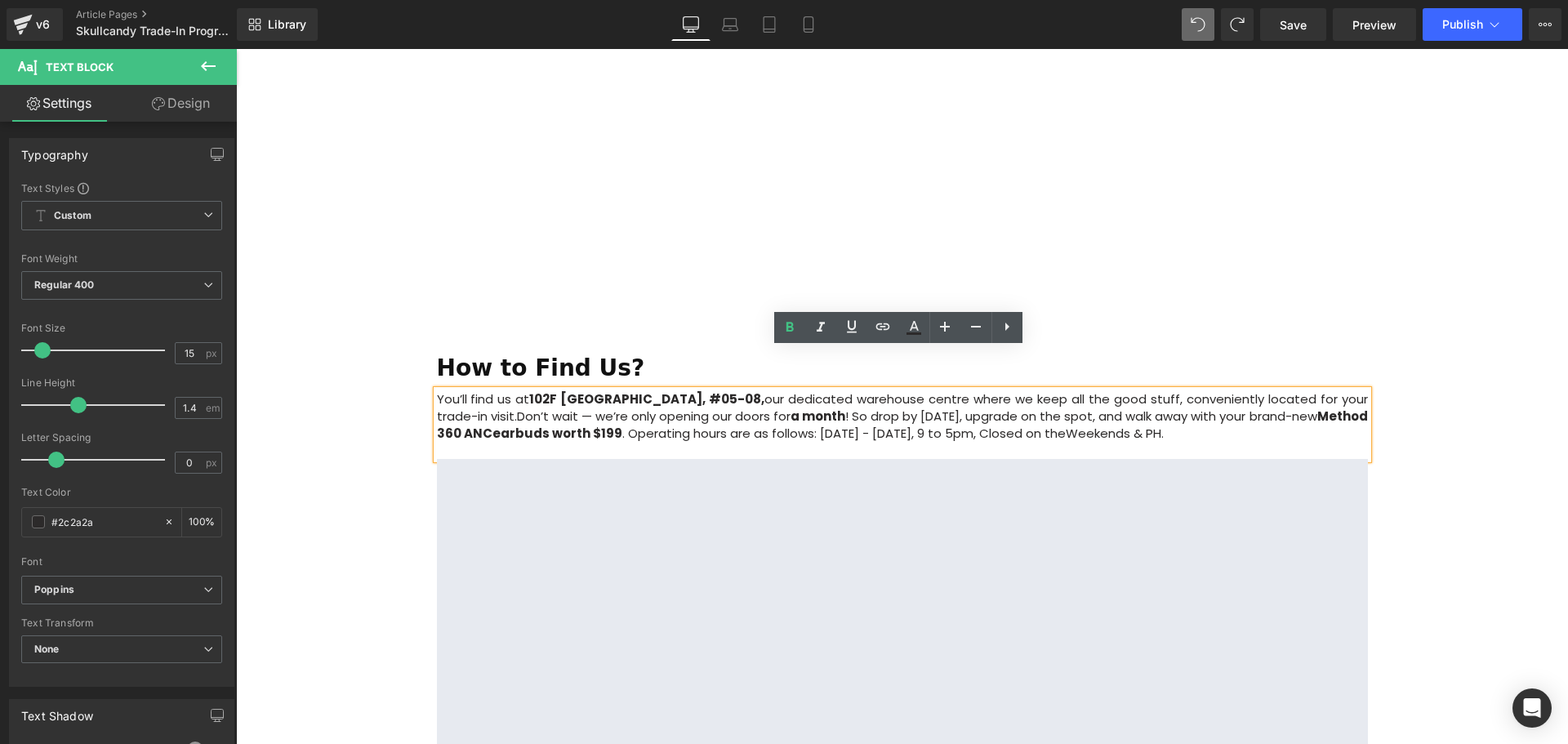
drag, startPoint x: 659, startPoint y: 391, endPoint x: 435, endPoint y: 392, distance: 224.0
click at [437, 392] on p "You’ll find us at 102F Citilink Warehouse Complex, #05-08, our dedicated wareho…" at bounding box center [902, 415] width 931 height 51
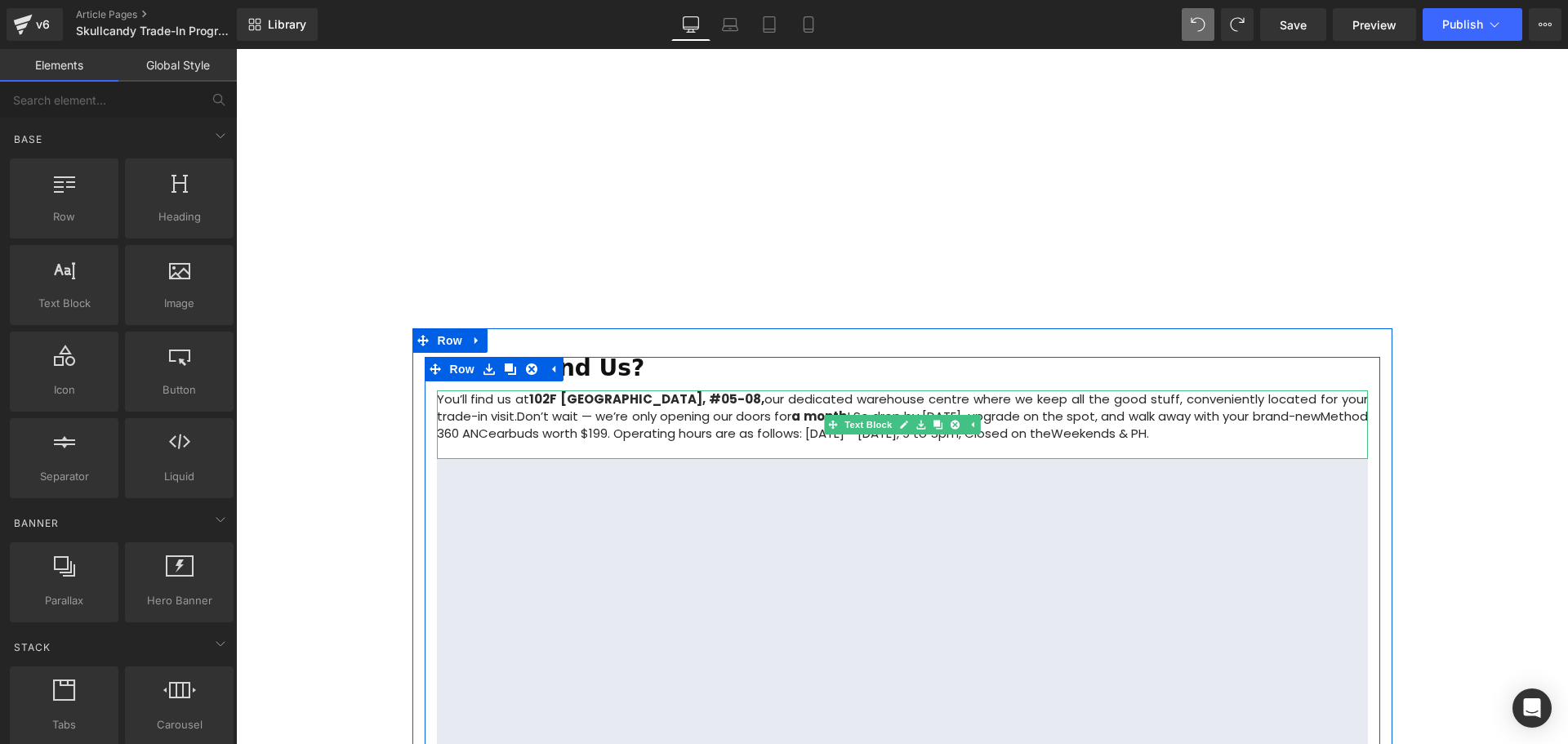
click at [663, 425] on span "earbuds worth $199. Operating hours are as follows: Monday - Friday, 9 to 5pm, …" at bounding box center [769, 433] width 562 height 17
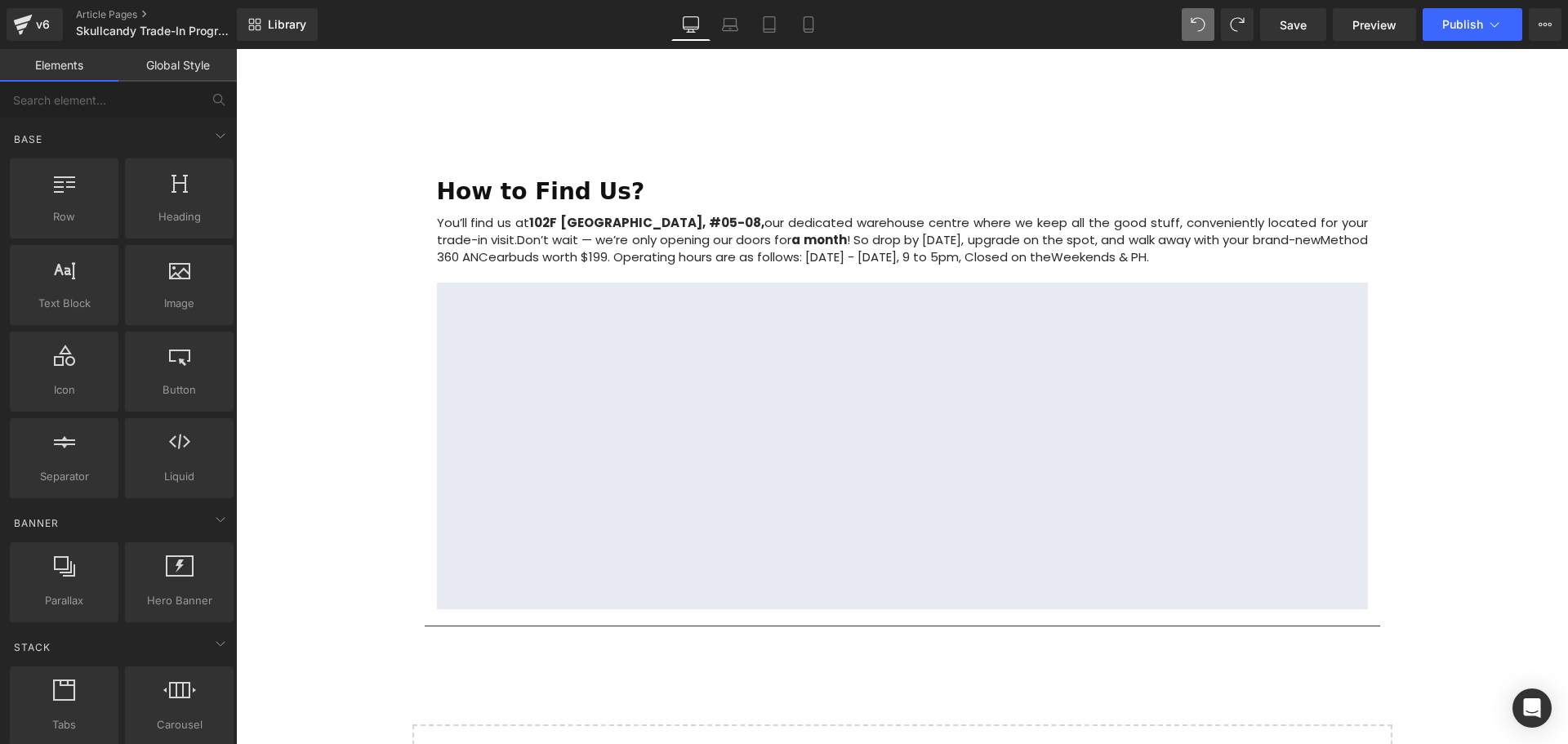
scroll to position [1860, 0]
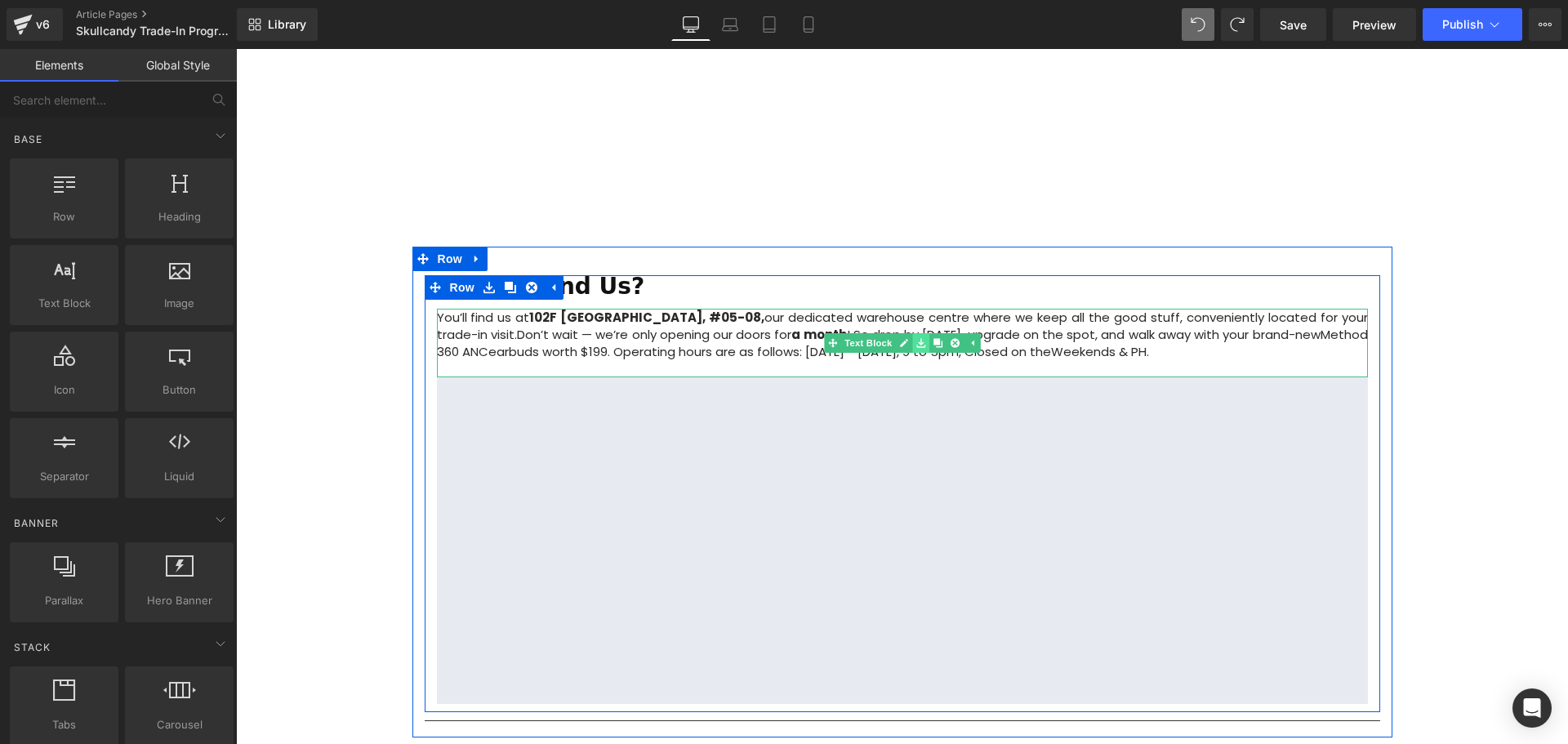
click at [912, 333] on link at bounding box center [920, 342] width 17 height 19
click at [917, 342] on span "earbuds worth $199. Operating hours are as follows: Monday - Friday, 9 to 5pm, …" at bounding box center [769, 351] width 562 height 17
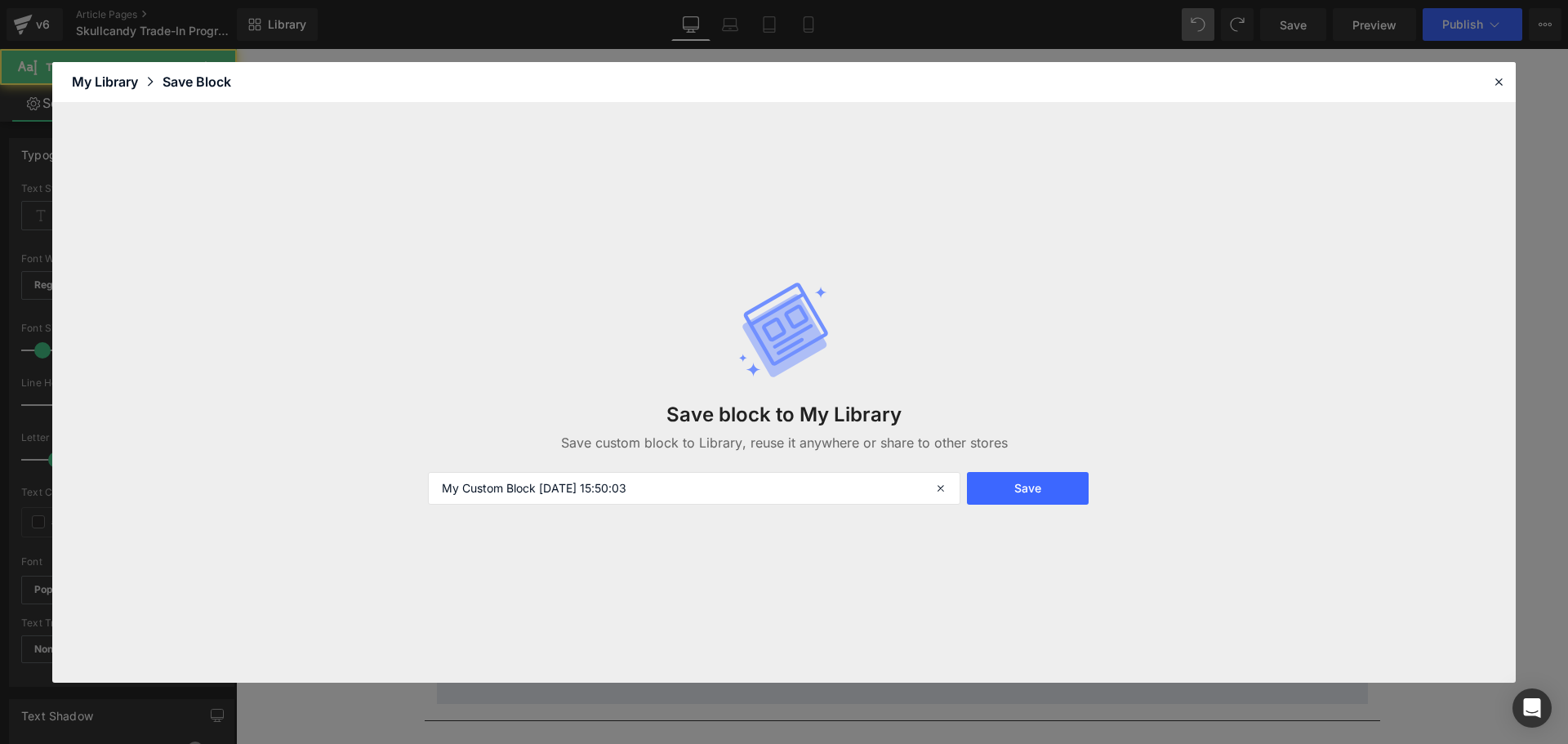
click at [912, 311] on div "Save block to My Library Save custom block to Library, reuse it anywhere or sha…" at bounding box center [784, 393] width 732 height 289
click at [1504, 83] on icon at bounding box center [1498, 81] width 15 height 15
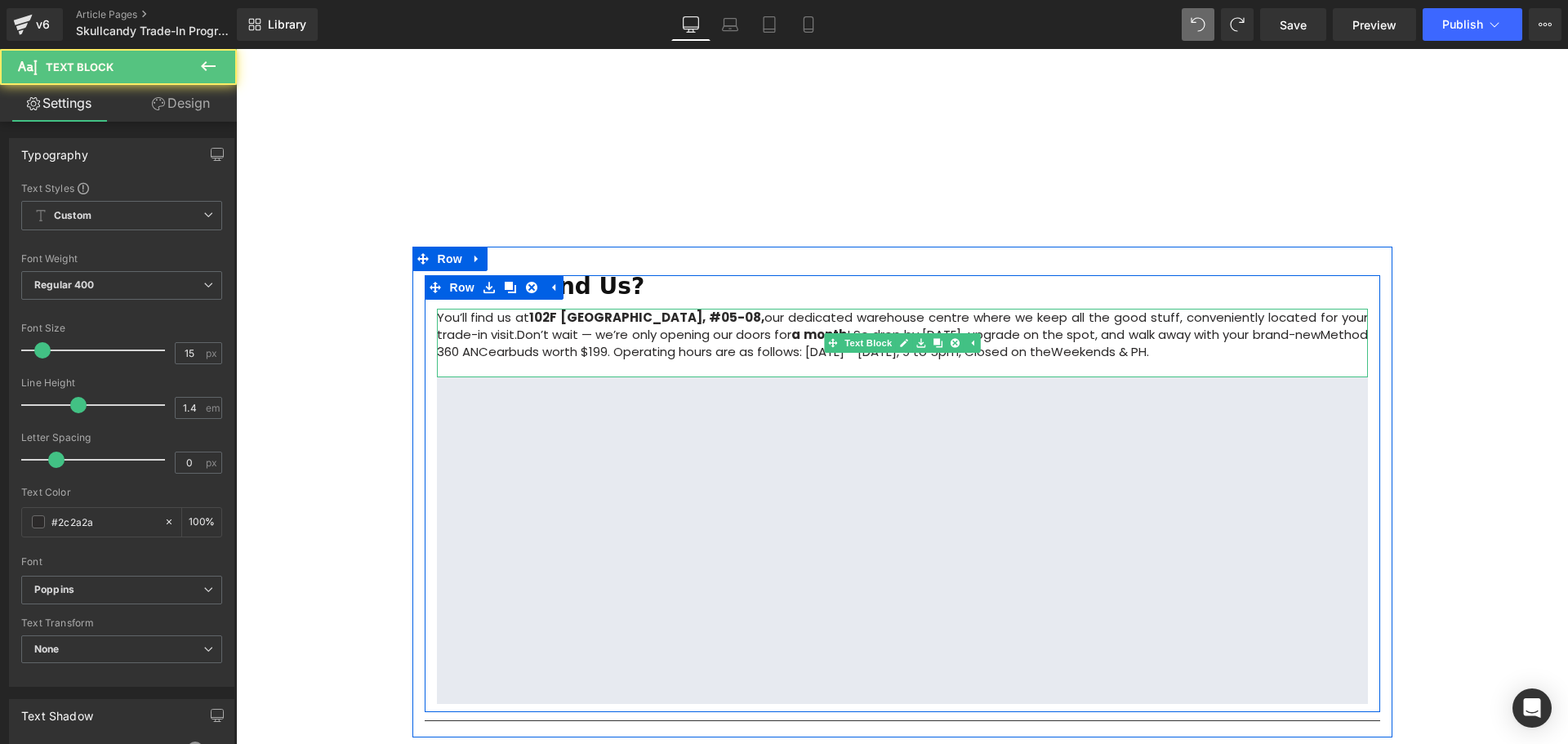
click at [1007, 342] on span "earbuds worth $199. Operating hours are as follows: Monday - Friday, 9 to 5pm, …" at bounding box center [769, 351] width 562 height 17
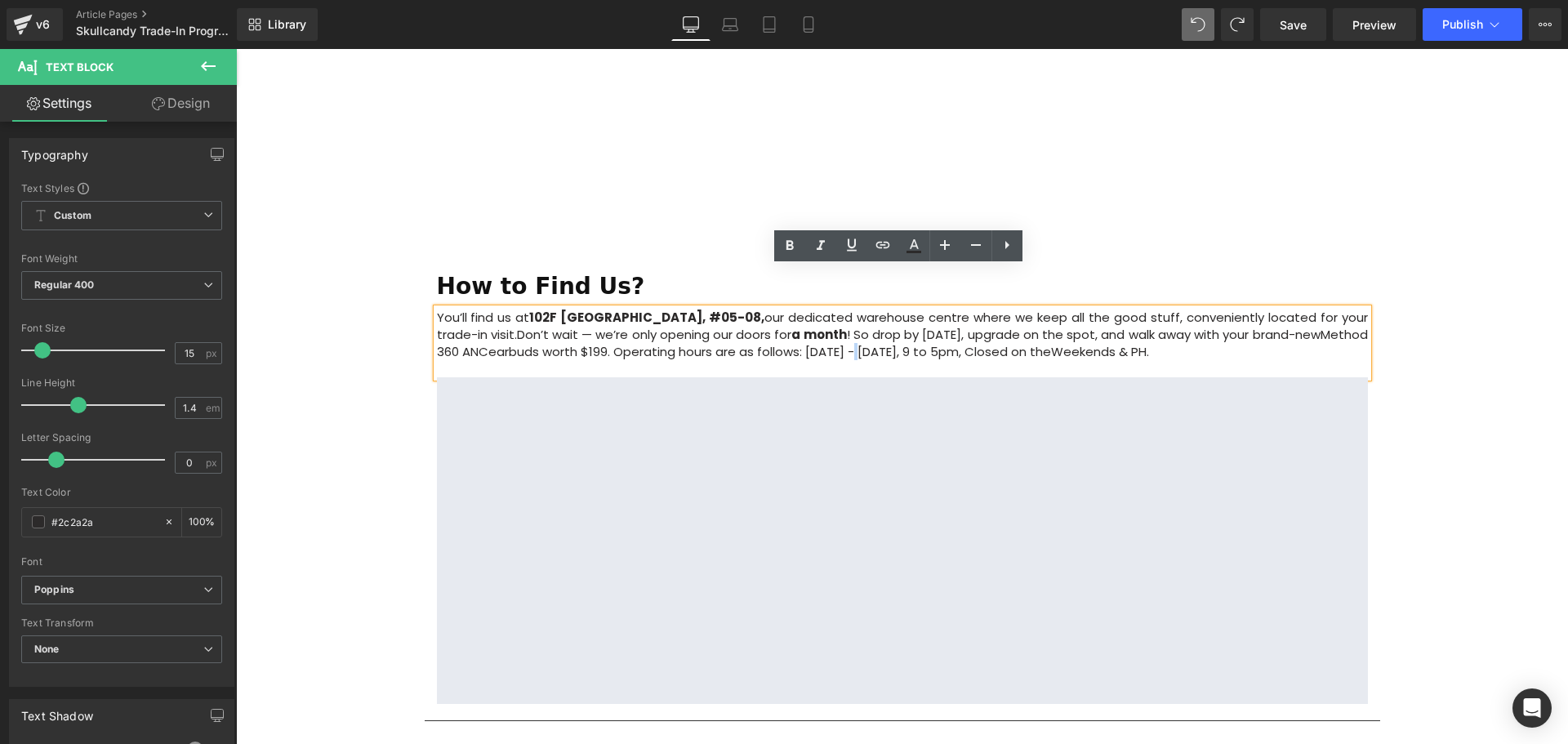
click at [912, 342] on span "earbuds worth $199. Operating hours are as follows: Monday - Friday, 9 to 5pm, …" at bounding box center [769, 351] width 562 height 17
click at [902, 342] on span "earbuds worth $199. Operating hours are as follows: Monday to Friday, 9 to 5pm,…" at bounding box center [773, 351] width 570 height 17
click at [904, 342] on span "earbuds worth $199. Operating hours are as follows: Monday to Friday, 9 to 5pm,…" at bounding box center [773, 351] width 570 height 17
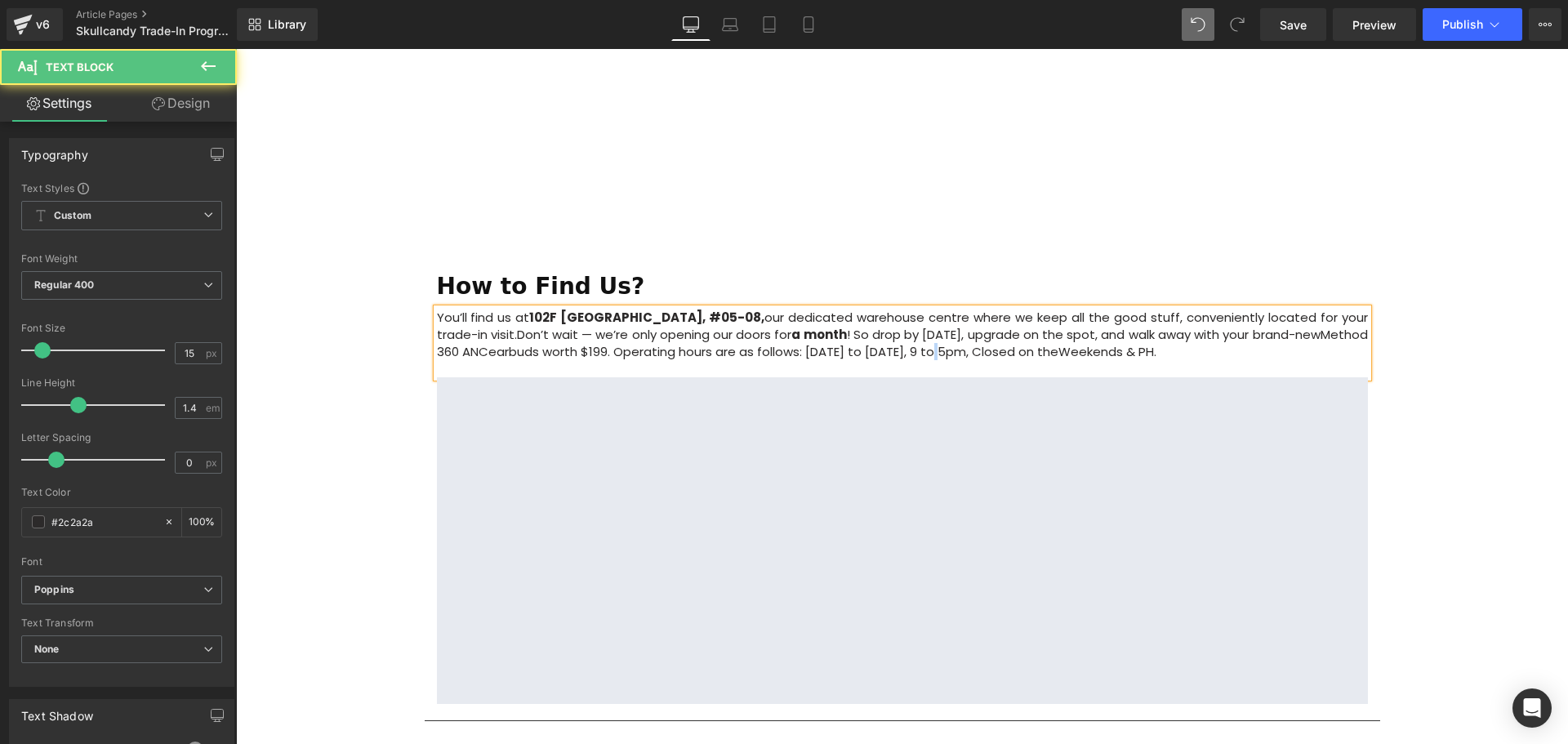
drag, startPoint x: 990, startPoint y: 311, endPoint x: 980, endPoint y: 313, distance: 10.2
click at [980, 342] on span "earbuds worth $199. Operating hours are as follows: Monday to Friday, 9 to 5pm,…" at bounding box center [773, 351] width 570 height 17
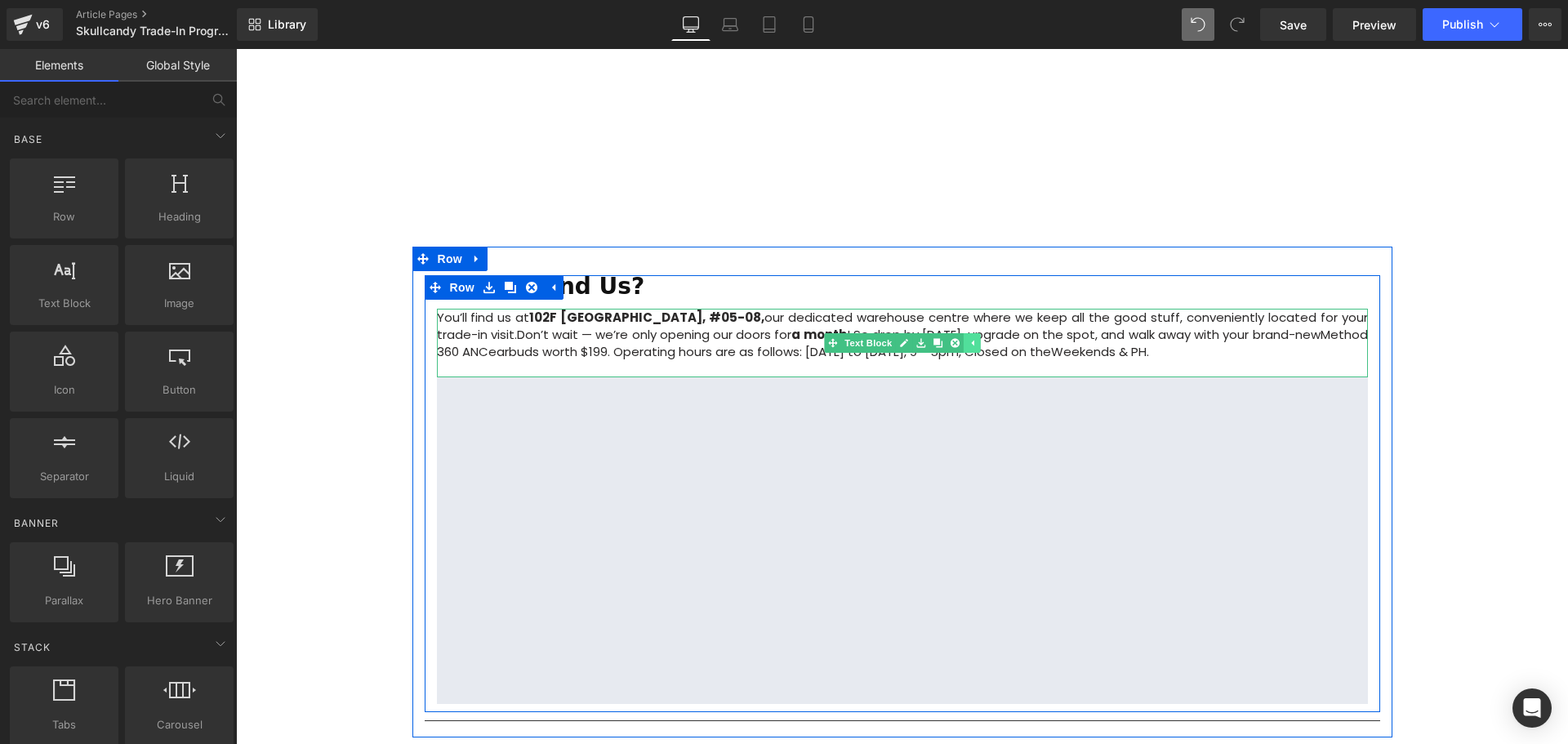
click at [976, 333] on link at bounding box center [972, 342] width 17 height 19
click at [980, 342] on span "earbuds worth $199. Operating hours are as follows: Monday to Friday, 9 - 5pm, …" at bounding box center [769, 351] width 562 height 17
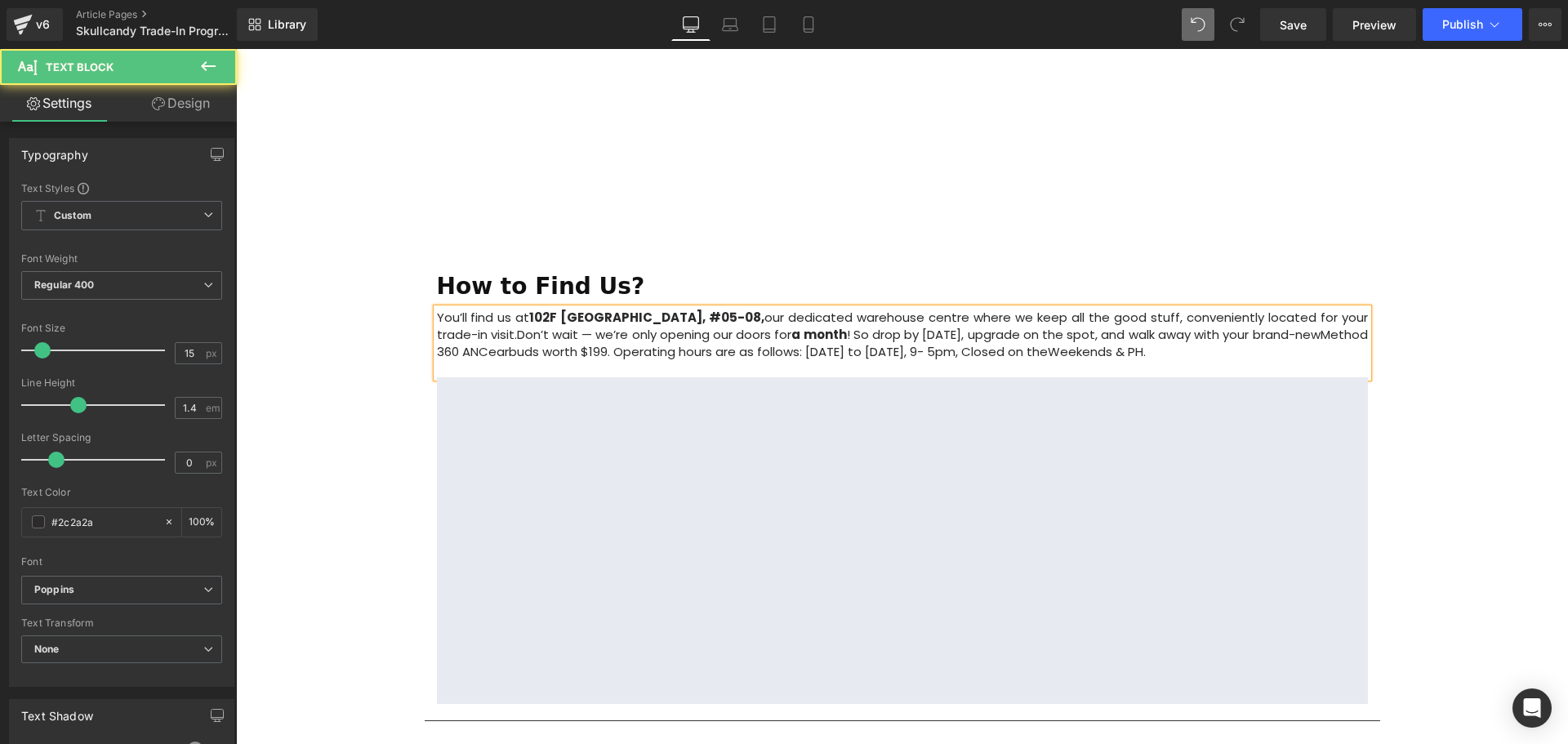
click at [985, 342] on span "earbuds worth $199. Operating hours are as follows: Monday to Friday, 9- 5pm, C…" at bounding box center [769, 351] width 559 height 17
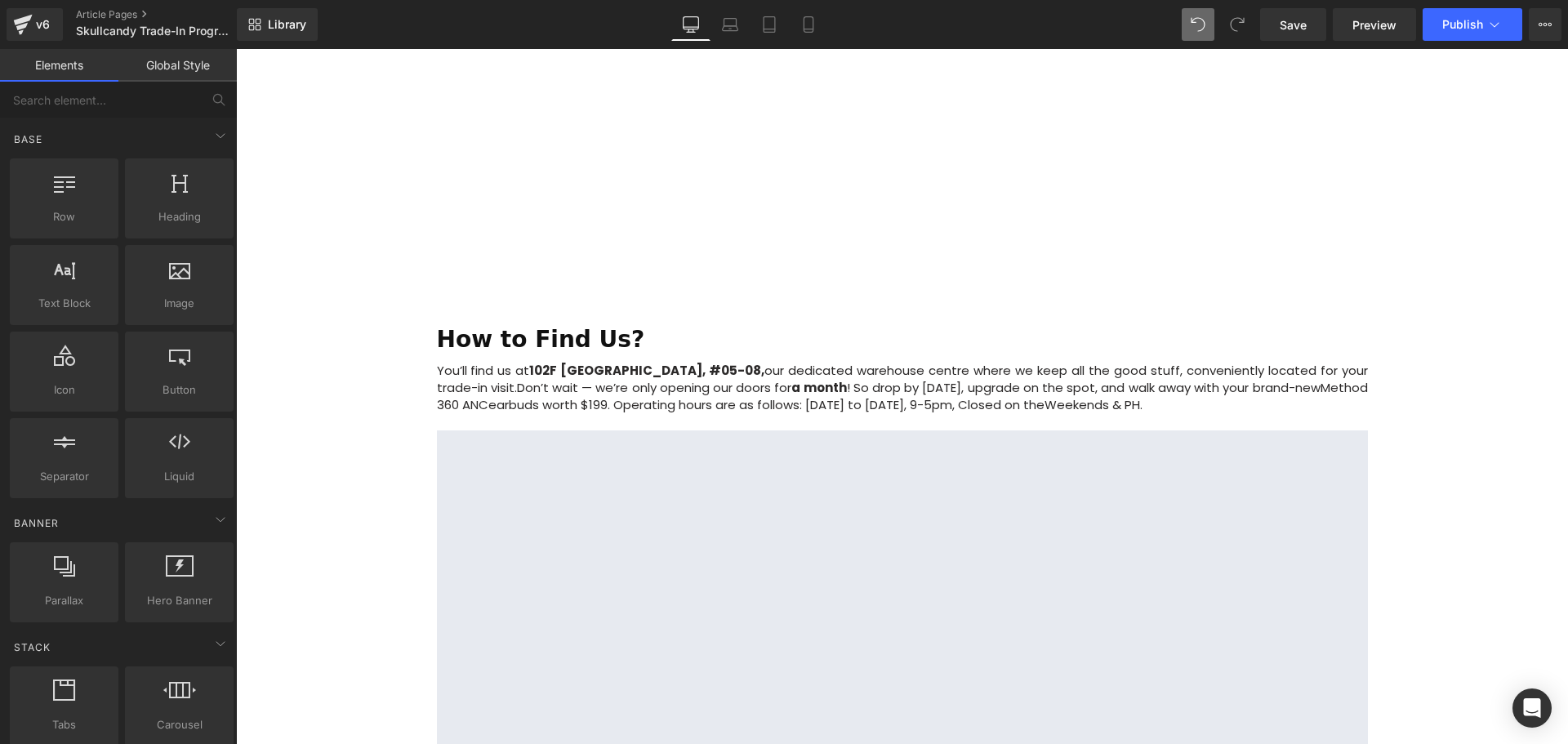
scroll to position [1778, 0]
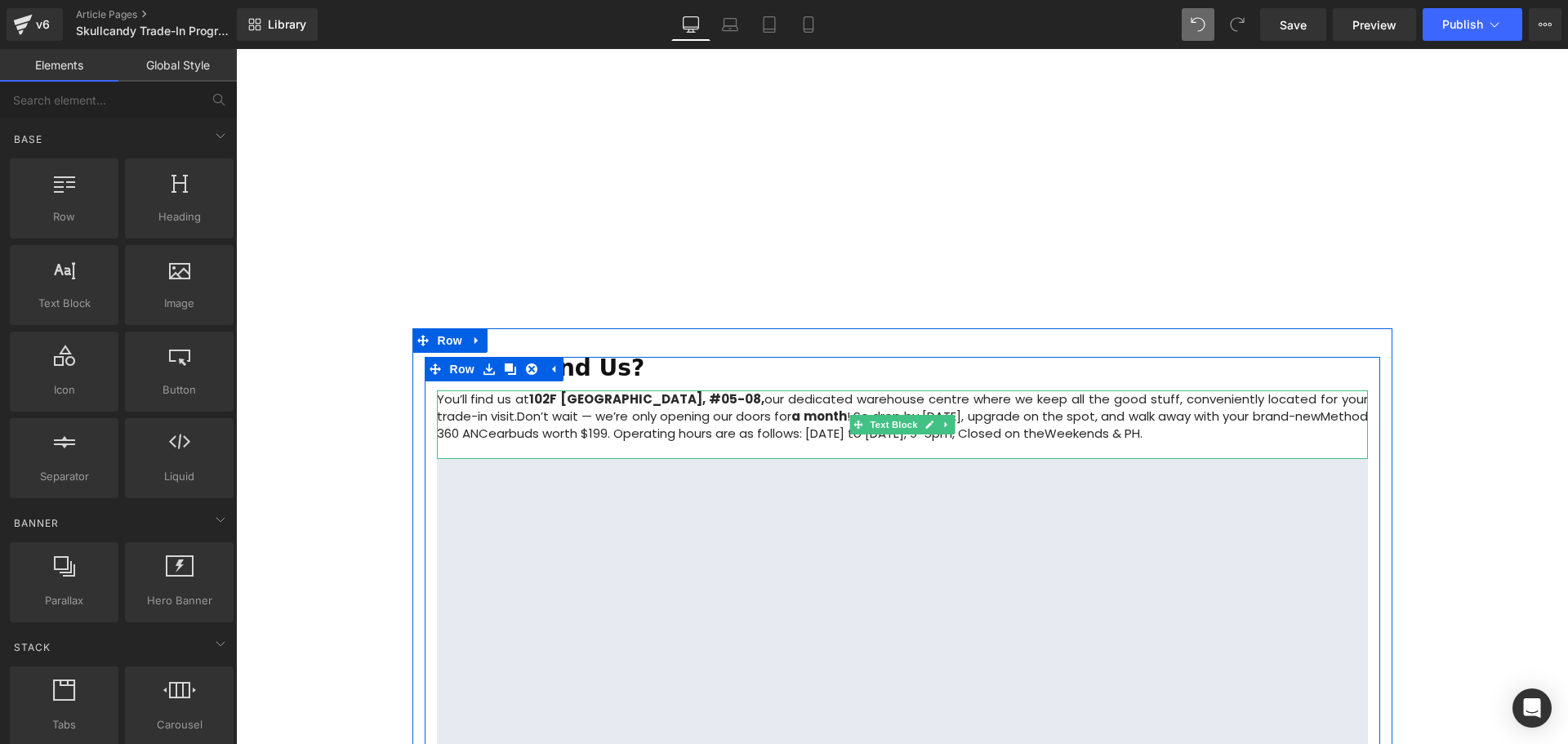
click at [1018, 425] on span "earbuds worth $199. Operating hours are as follows: Monday to Friday, 9-5pm, Cl…" at bounding box center [767, 433] width 557 height 17
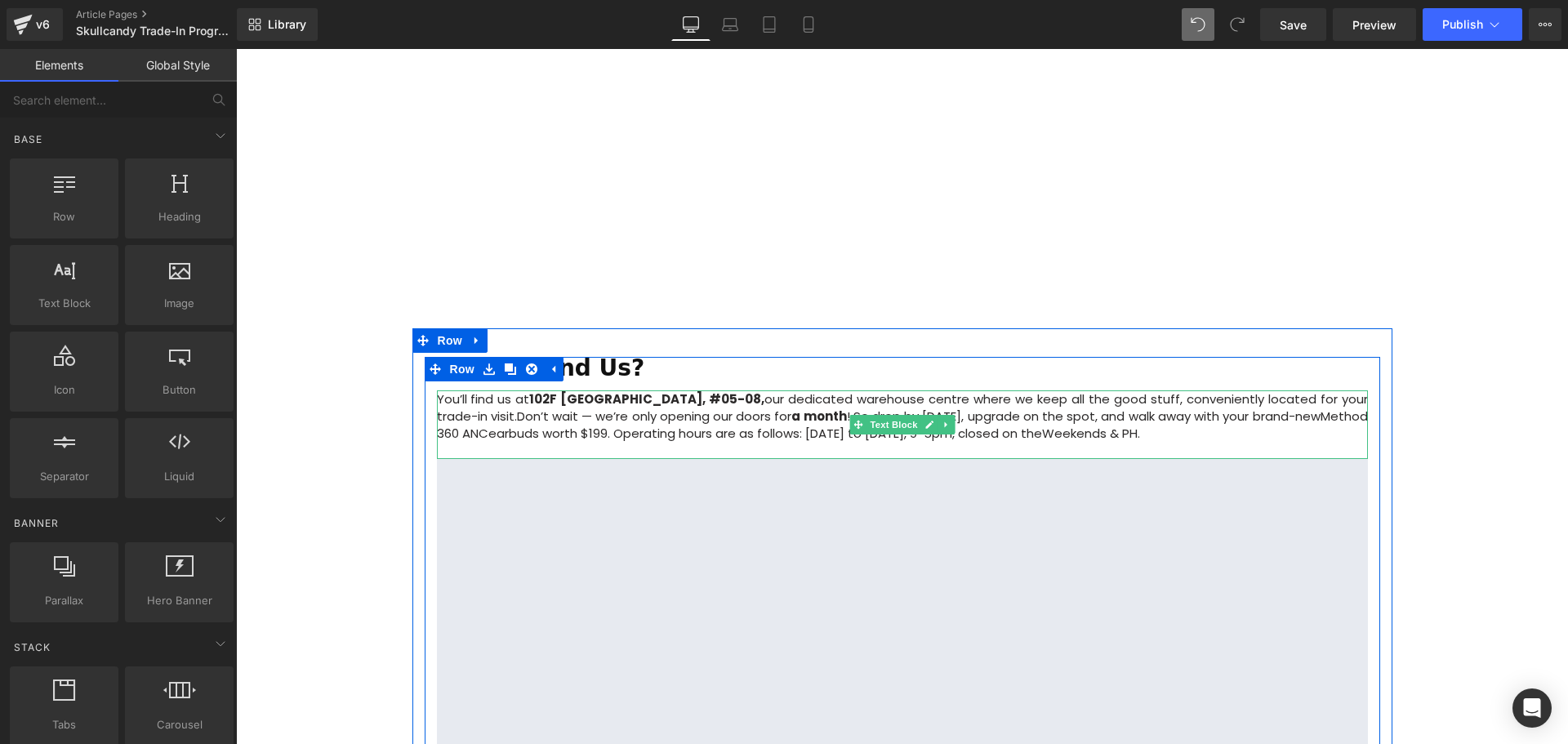
click at [1236, 398] on p "You’ll find us at [STREET_ADDRESS], #05-08, our dedicated warehouse centre wher…" at bounding box center [902, 415] width 931 height 51
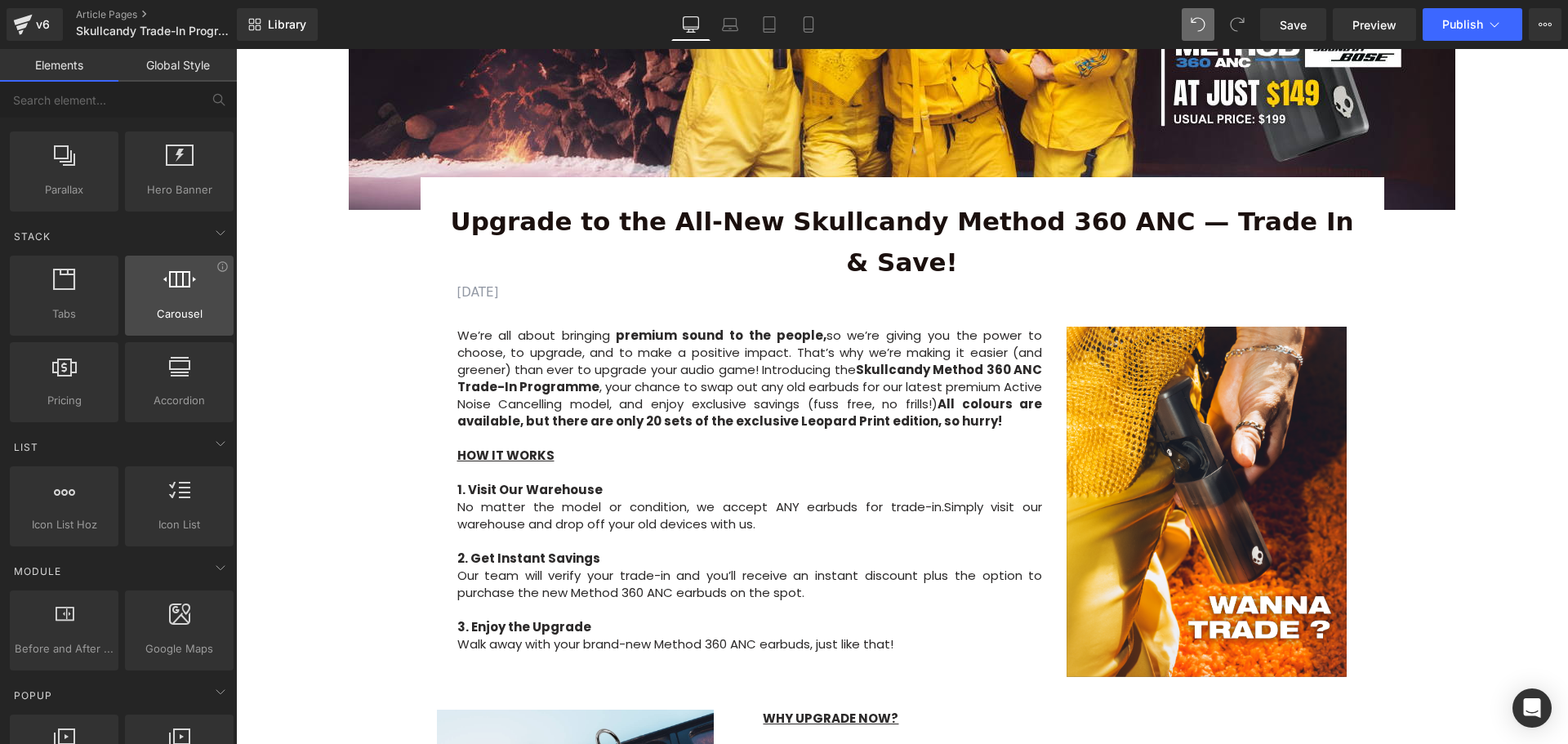
scroll to position [327, 0]
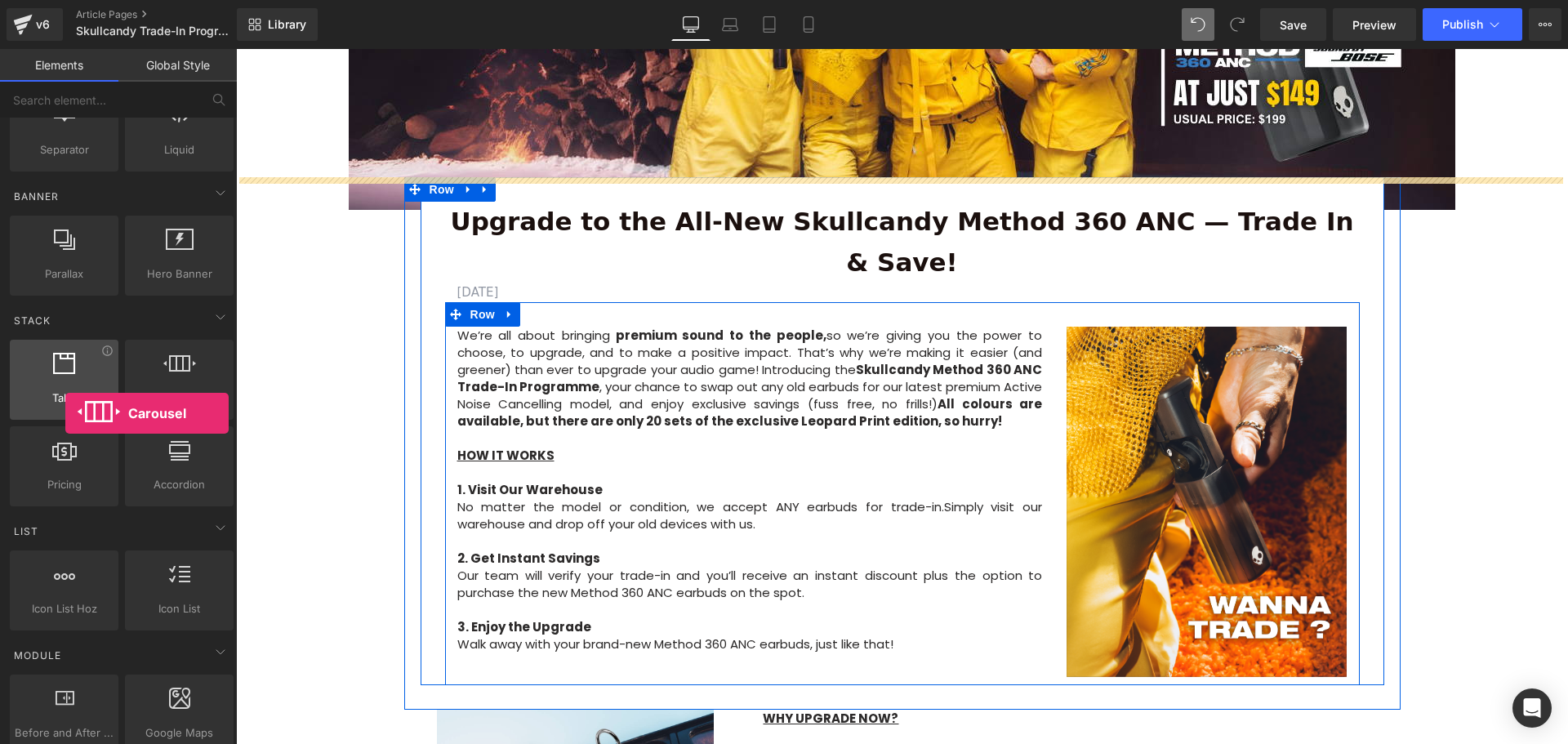
drag, startPoint x: 118, startPoint y: 350, endPoint x: 66, endPoint y: 413, distance: 81.7
click at [66, 413] on div "Tabs tabs, vertical, horizontal, accordions Carousel carousels, slideshows, sli…" at bounding box center [122, 423] width 230 height 173
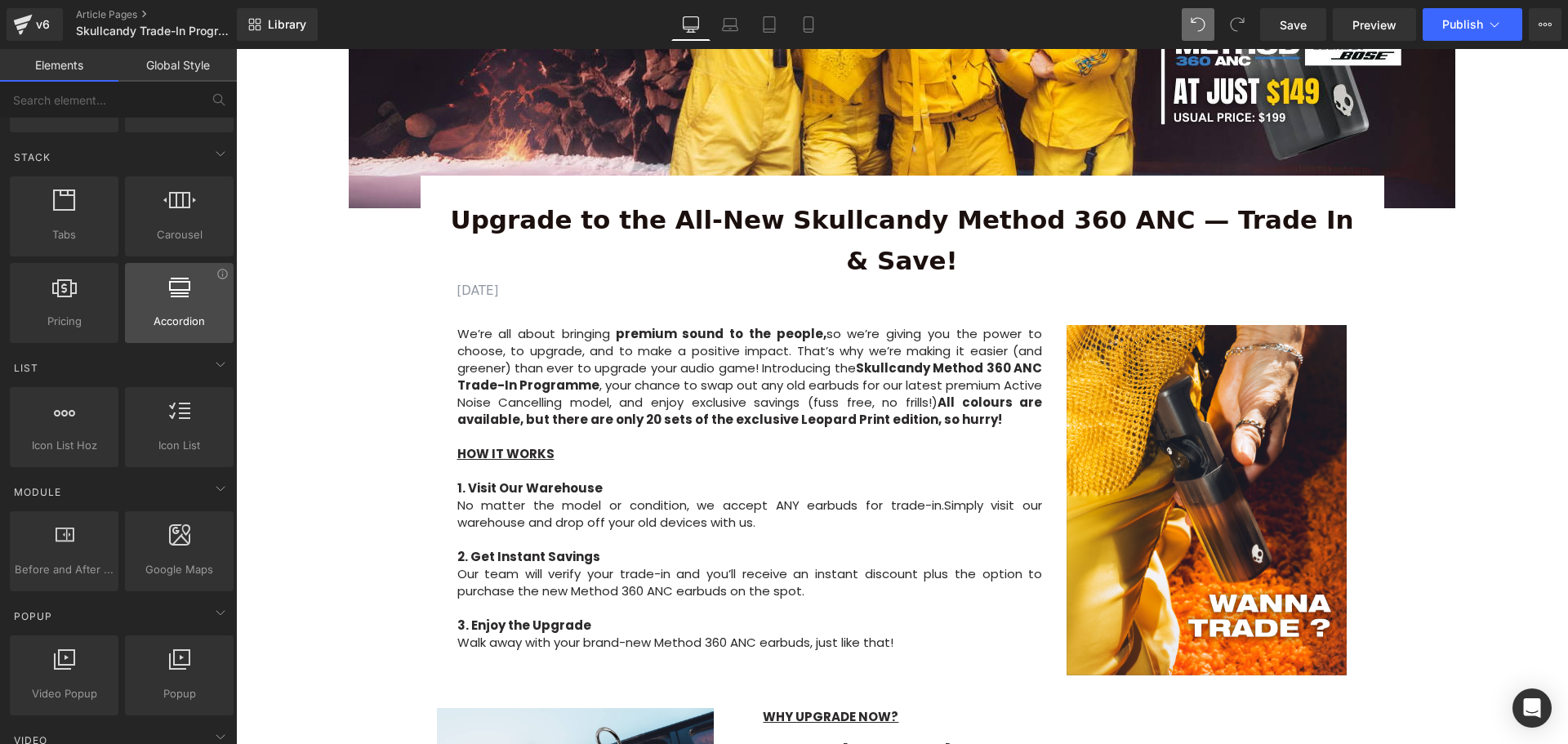
scroll to position [472, 0]
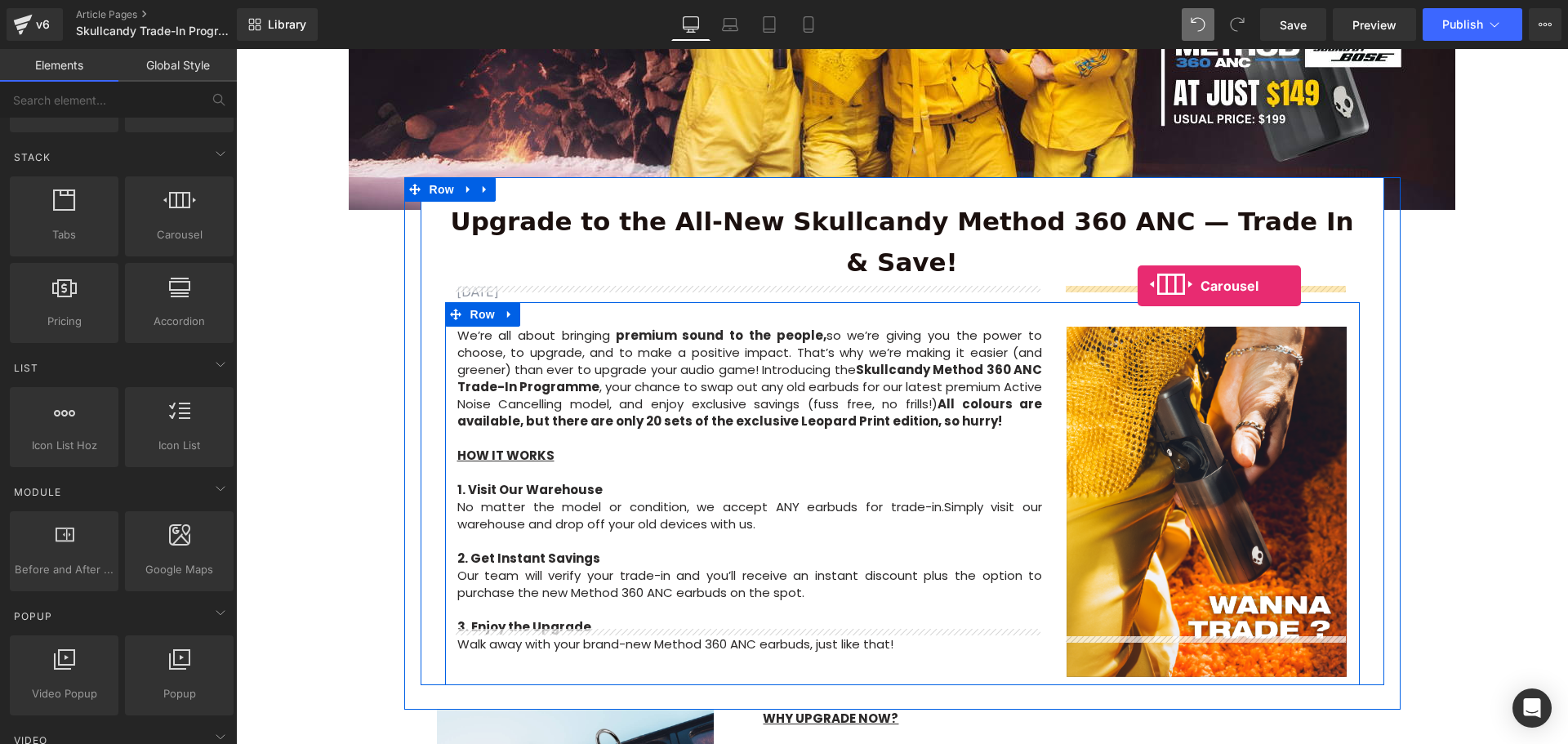
drag, startPoint x: 444, startPoint y: 270, endPoint x: 1137, endPoint y: 285, distance: 693.2
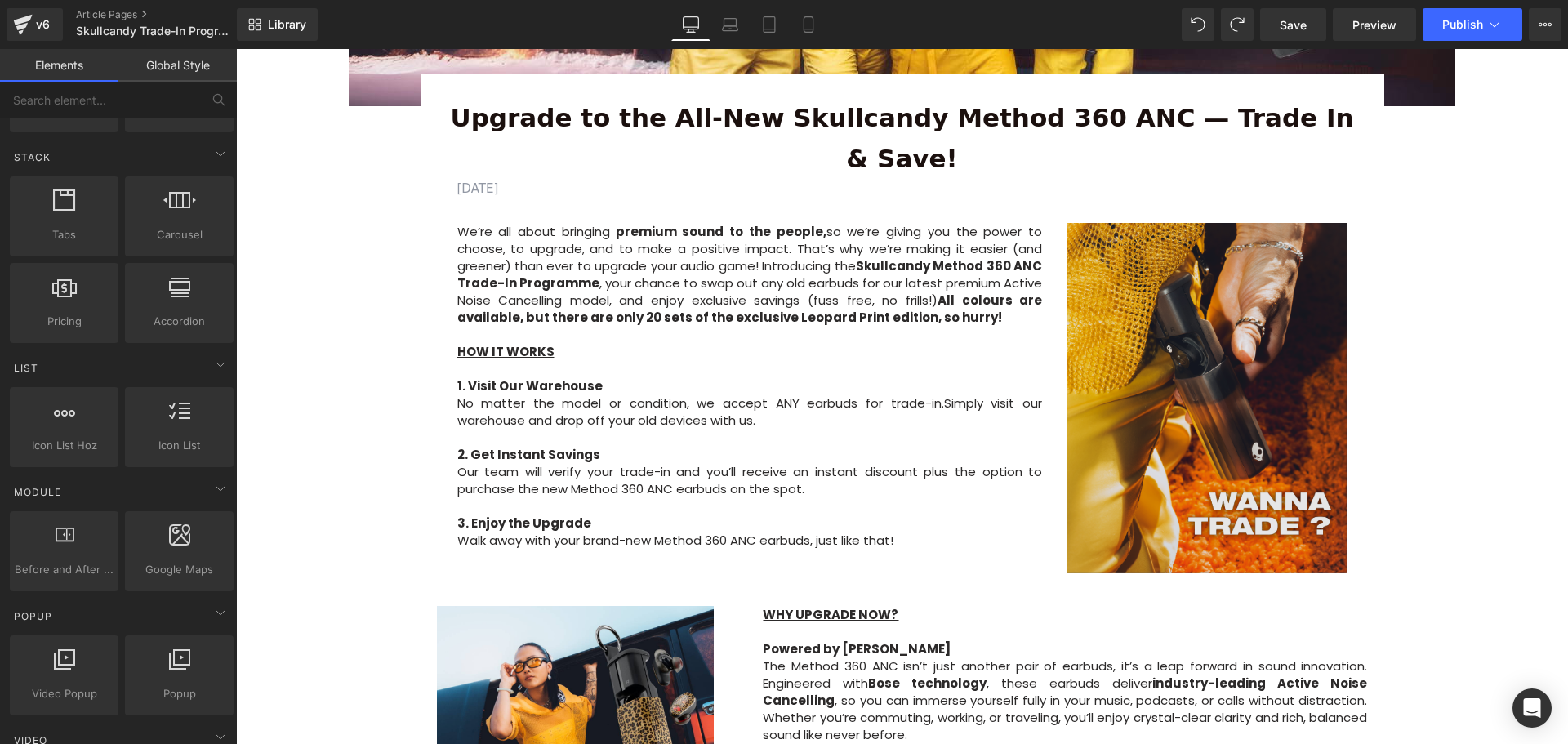
scroll to position [553, 0]
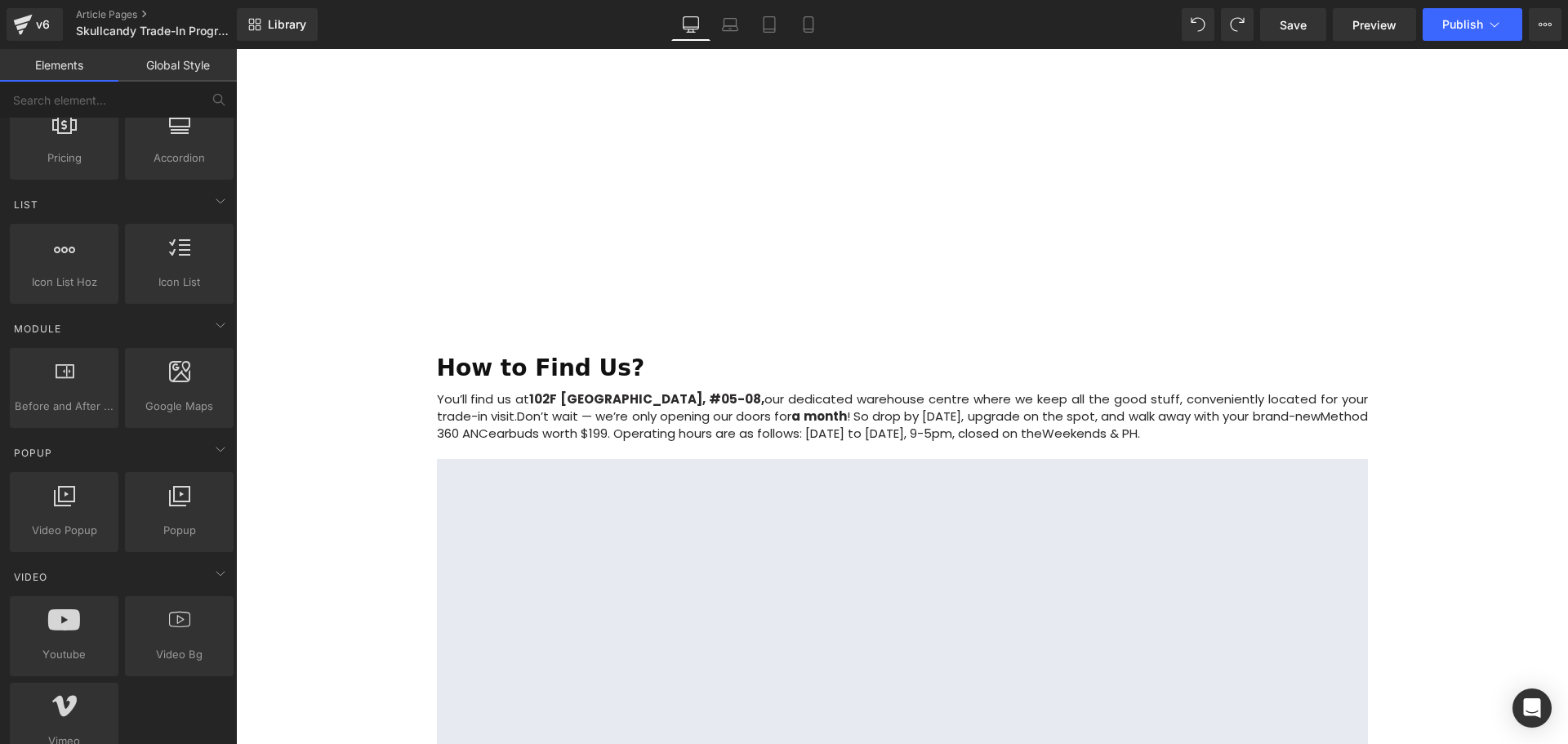
scroll to position [734, 0]
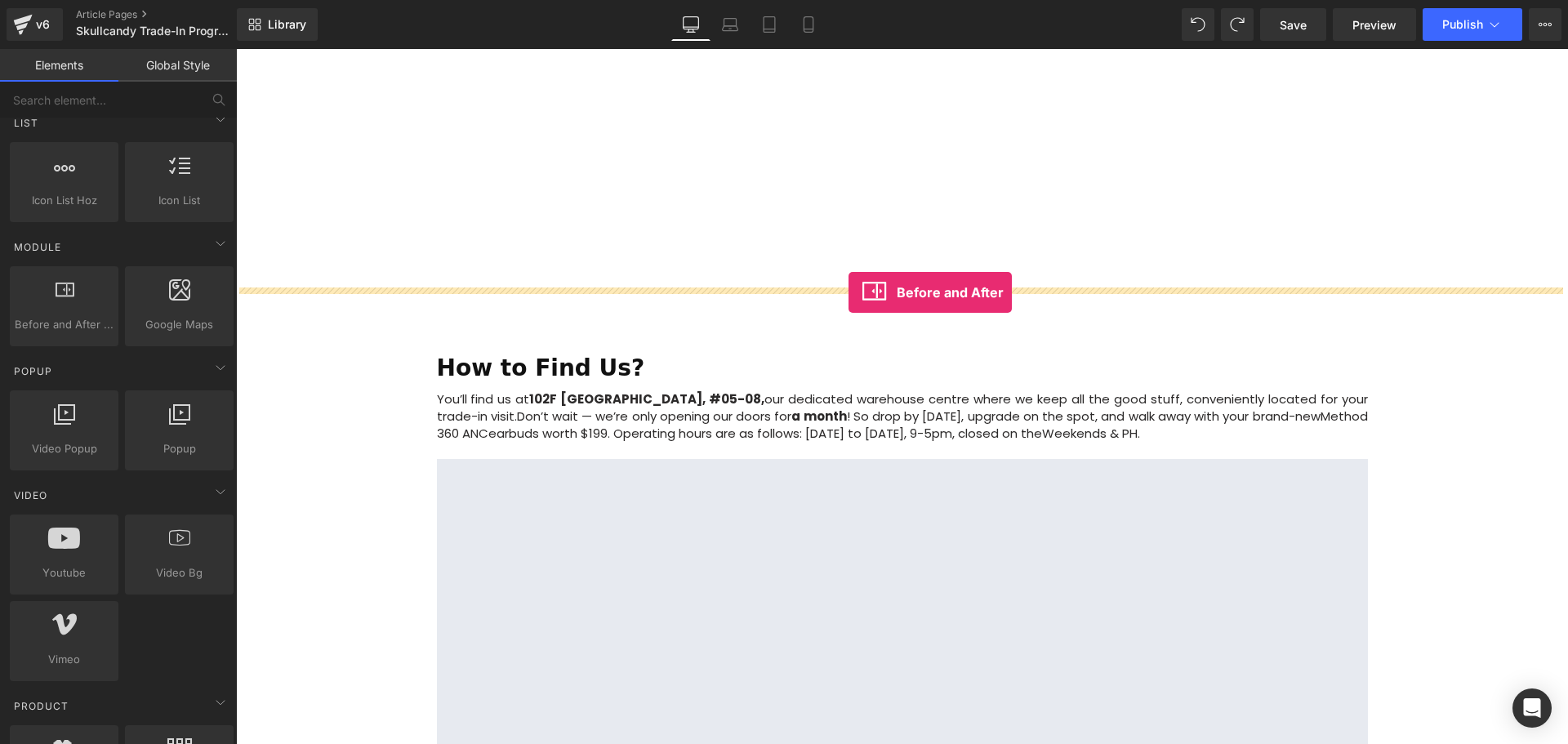
drag, startPoint x: 302, startPoint y: 320, endPoint x: 849, endPoint y: 292, distance: 547.7
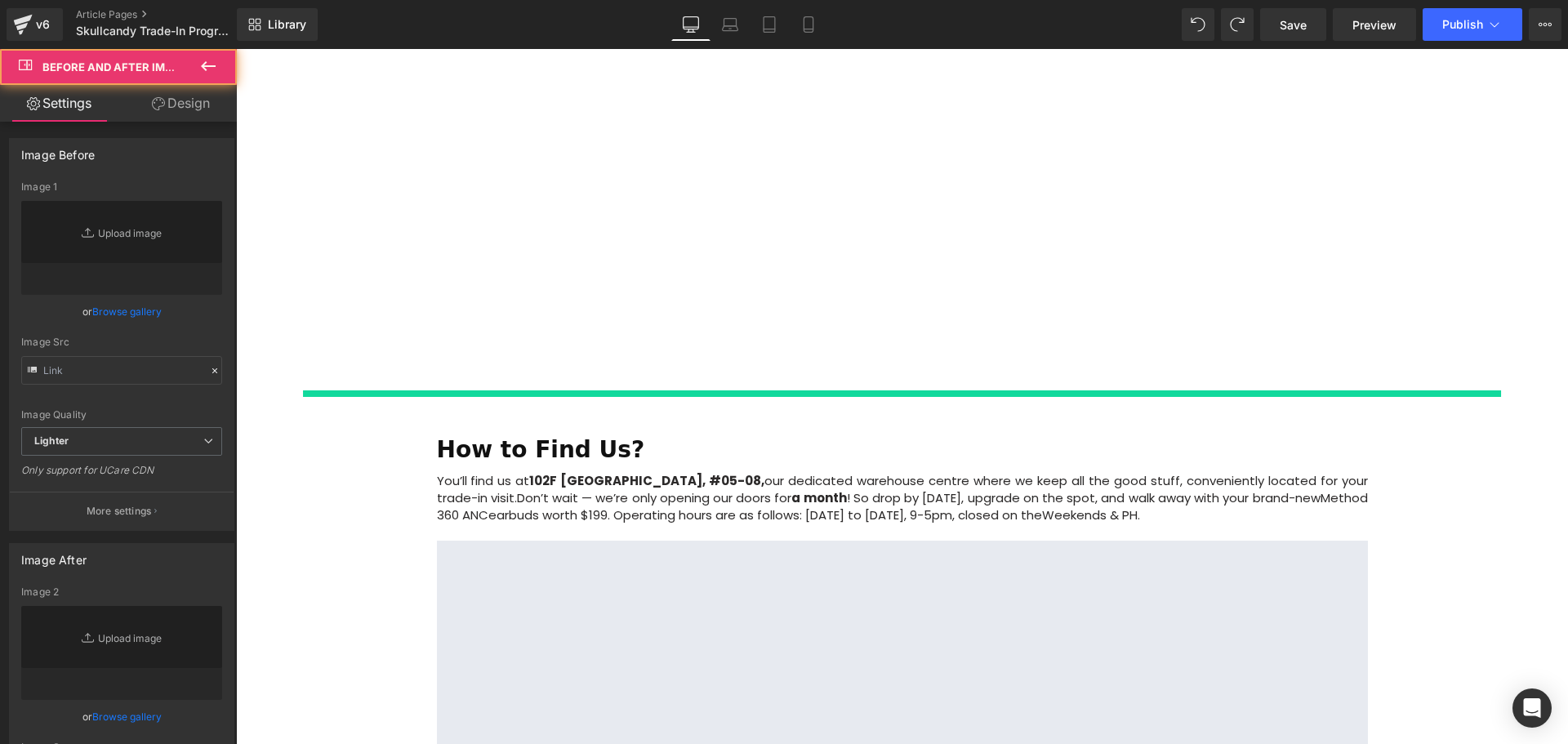
type input "[URL][DOMAIN_NAME]"
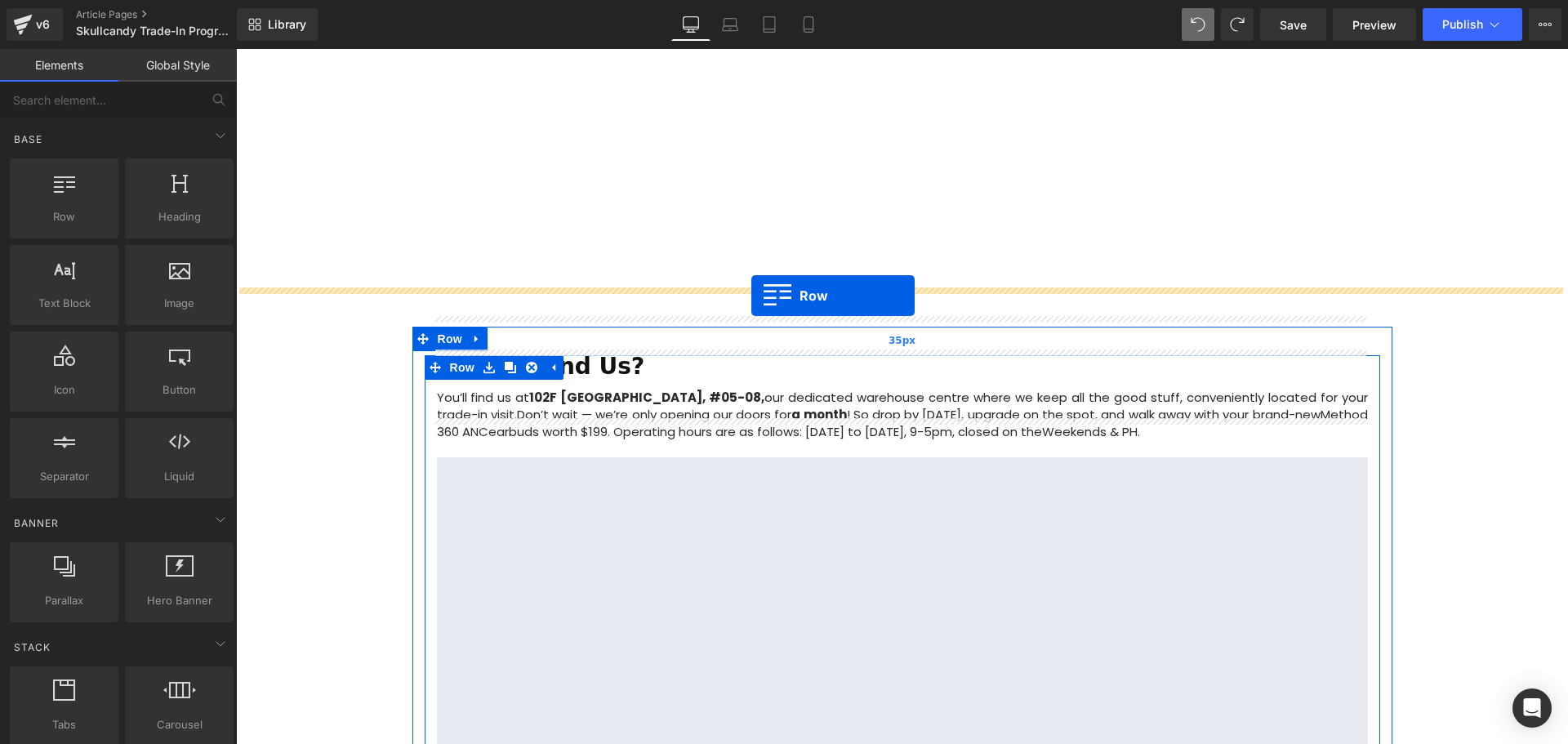
scroll to position [1778, 0]
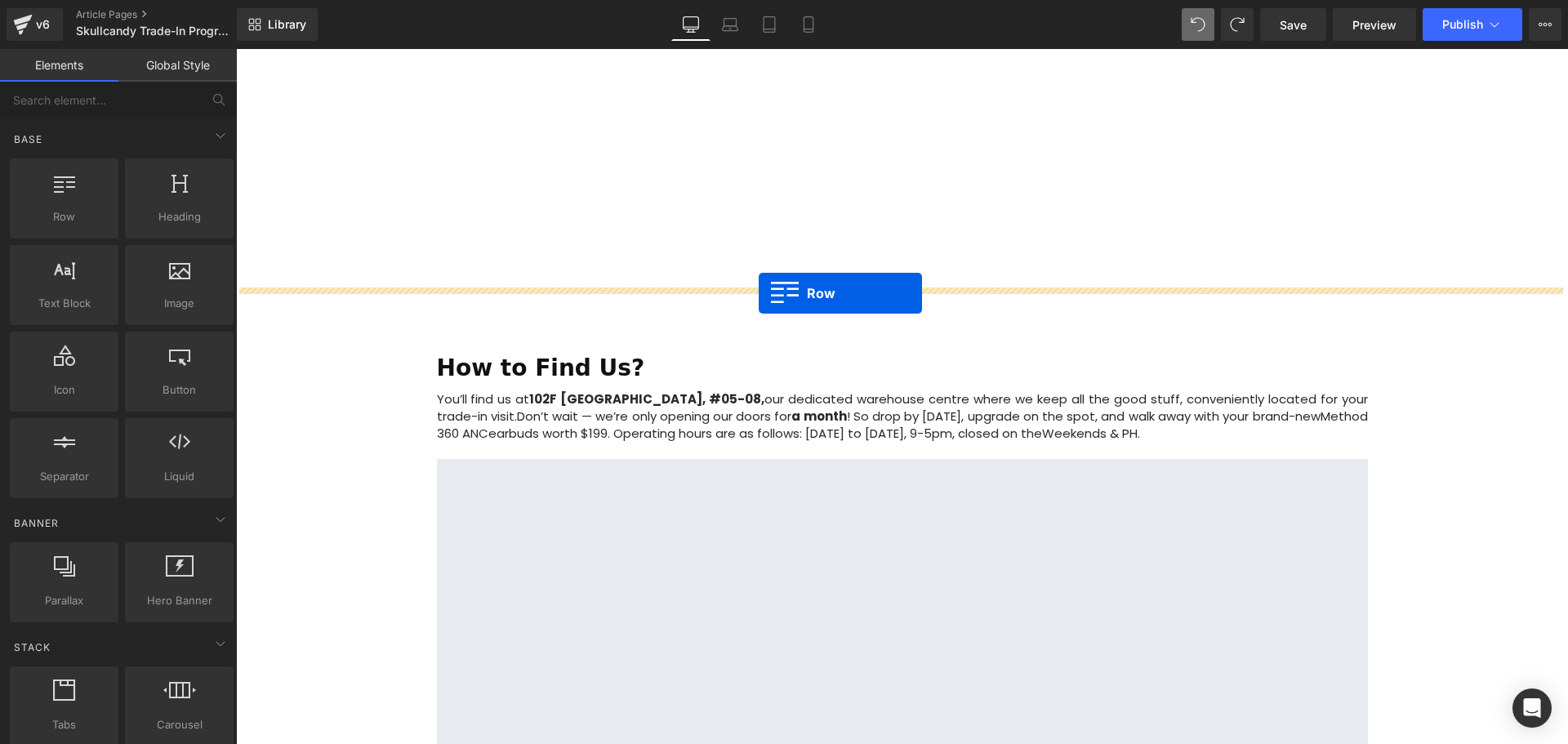
drag, startPoint x: 311, startPoint y: 269, endPoint x: 759, endPoint y: 293, distance: 448.6
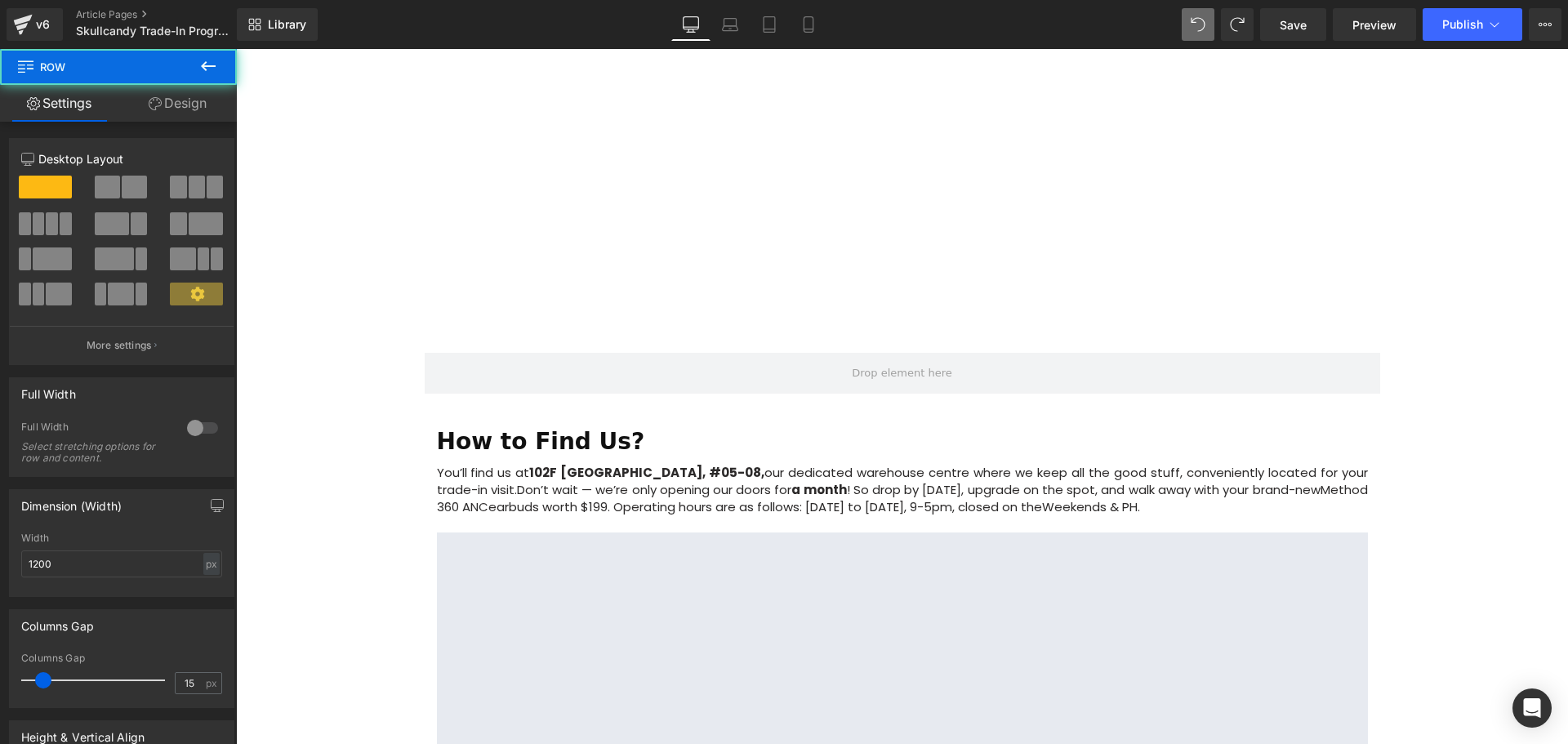
click at [209, 72] on icon at bounding box center [208, 66] width 19 height 19
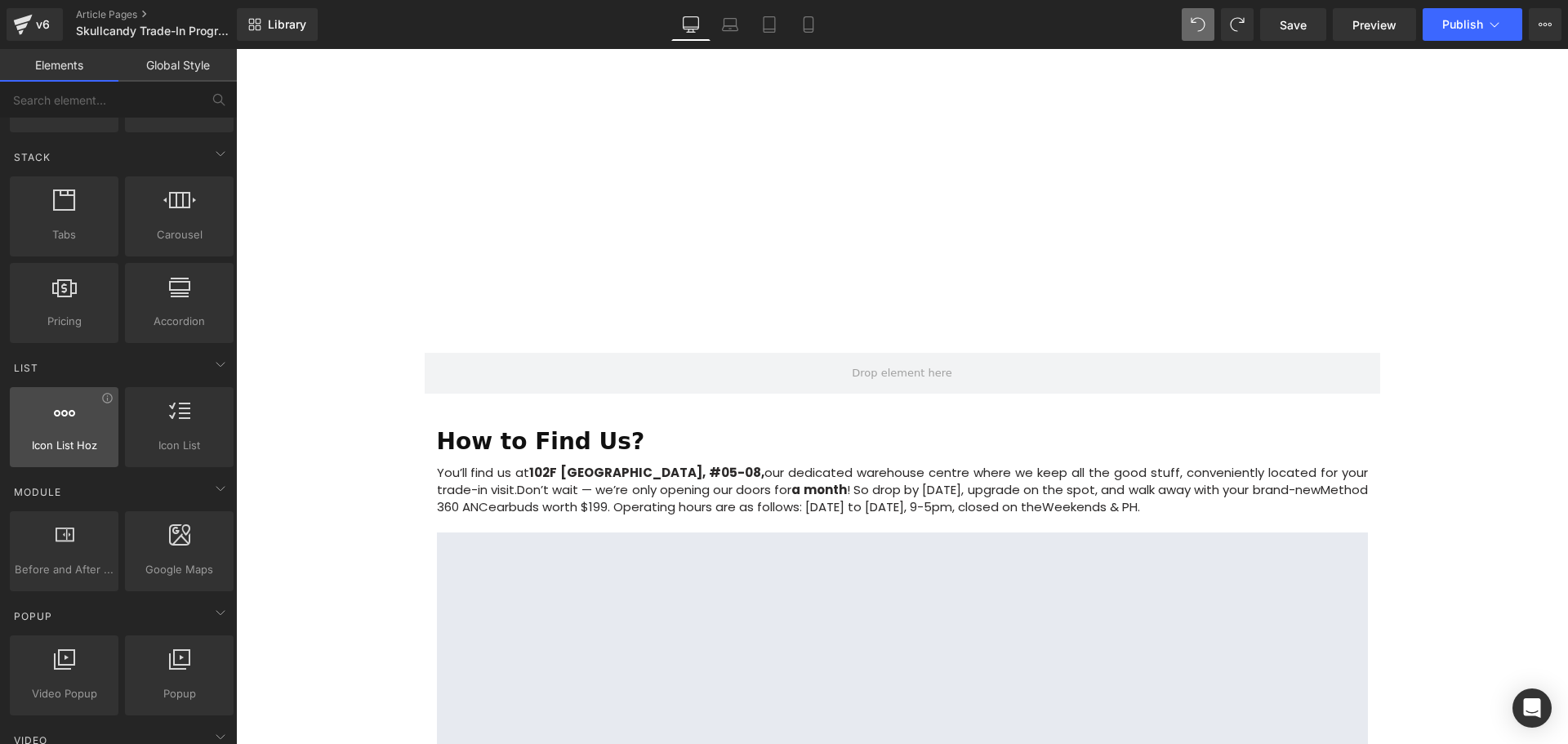
scroll to position [653, 0]
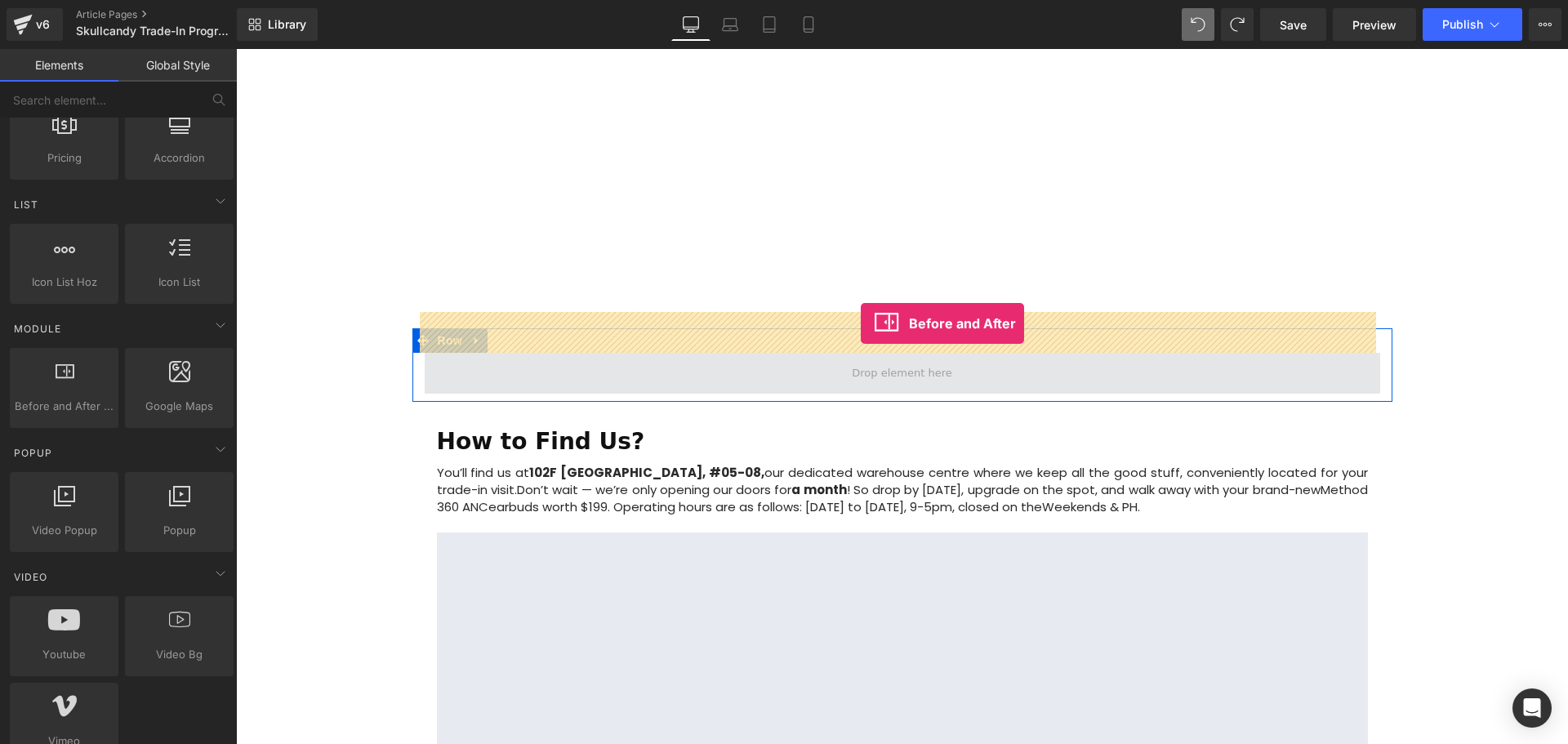
drag, startPoint x: 374, startPoint y: 436, endPoint x: 860, endPoint y: 323, distance: 499.0
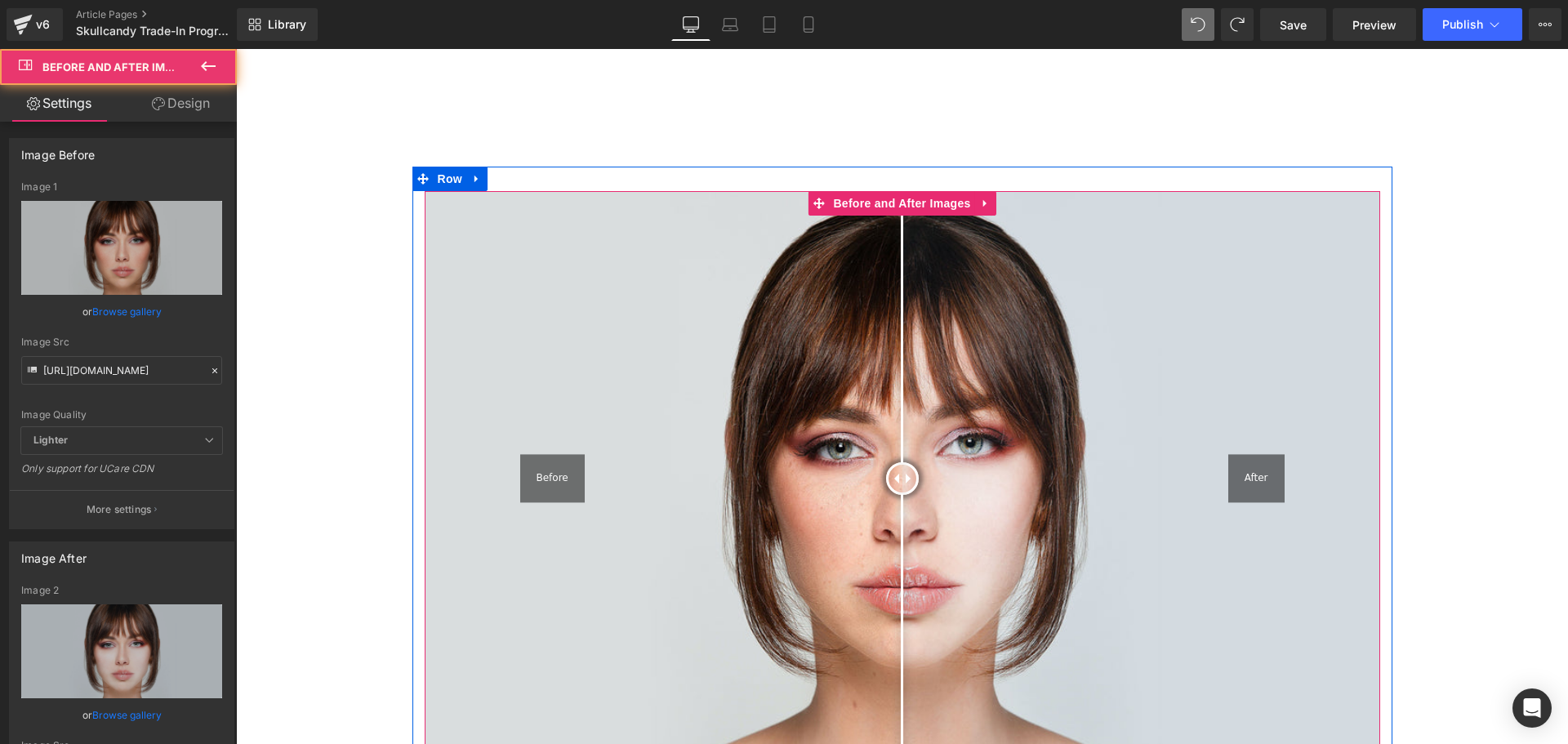
scroll to position [1941, 0]
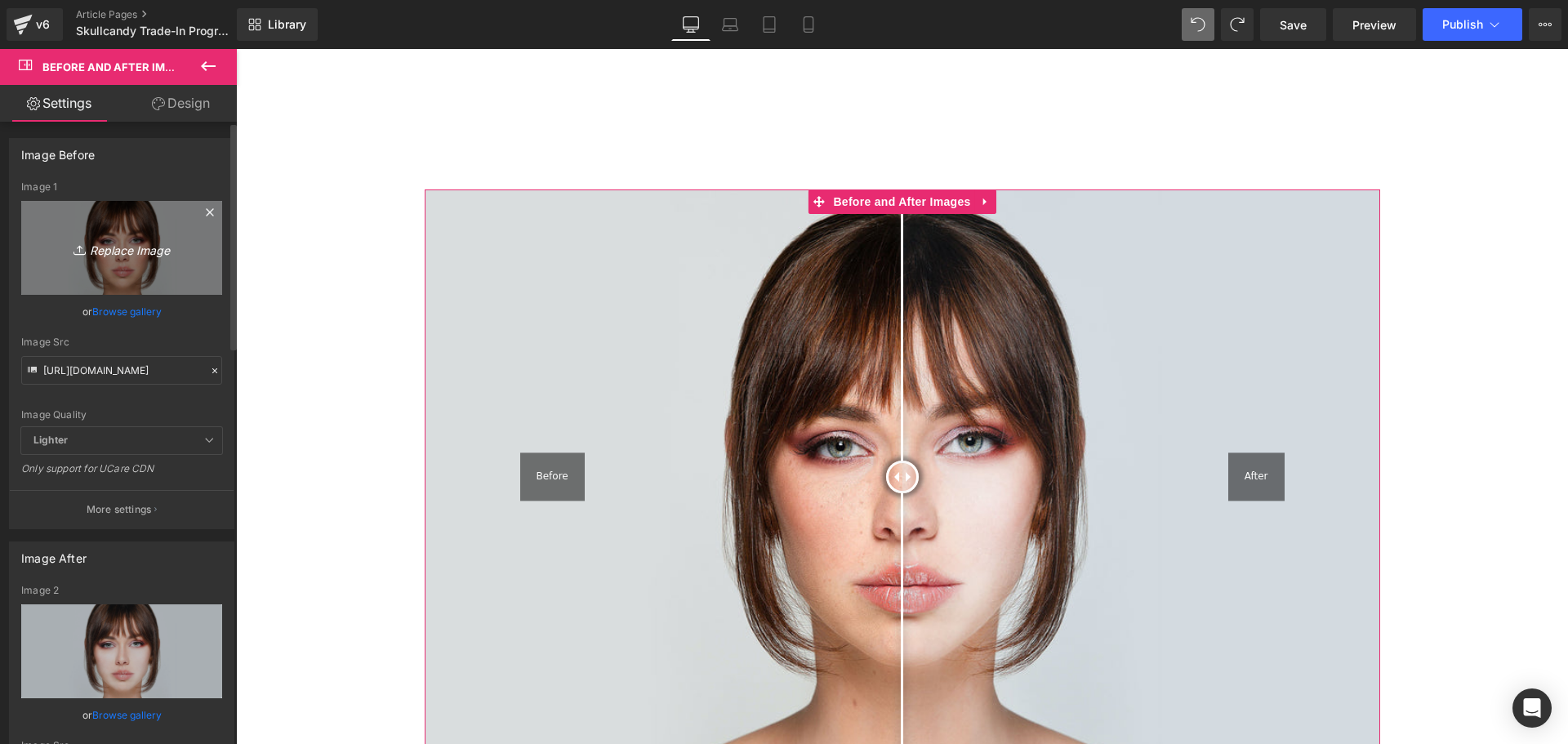
click at [115, 245] on icon "Replace Image" at bounding box center [121, 248] width 131 height 20
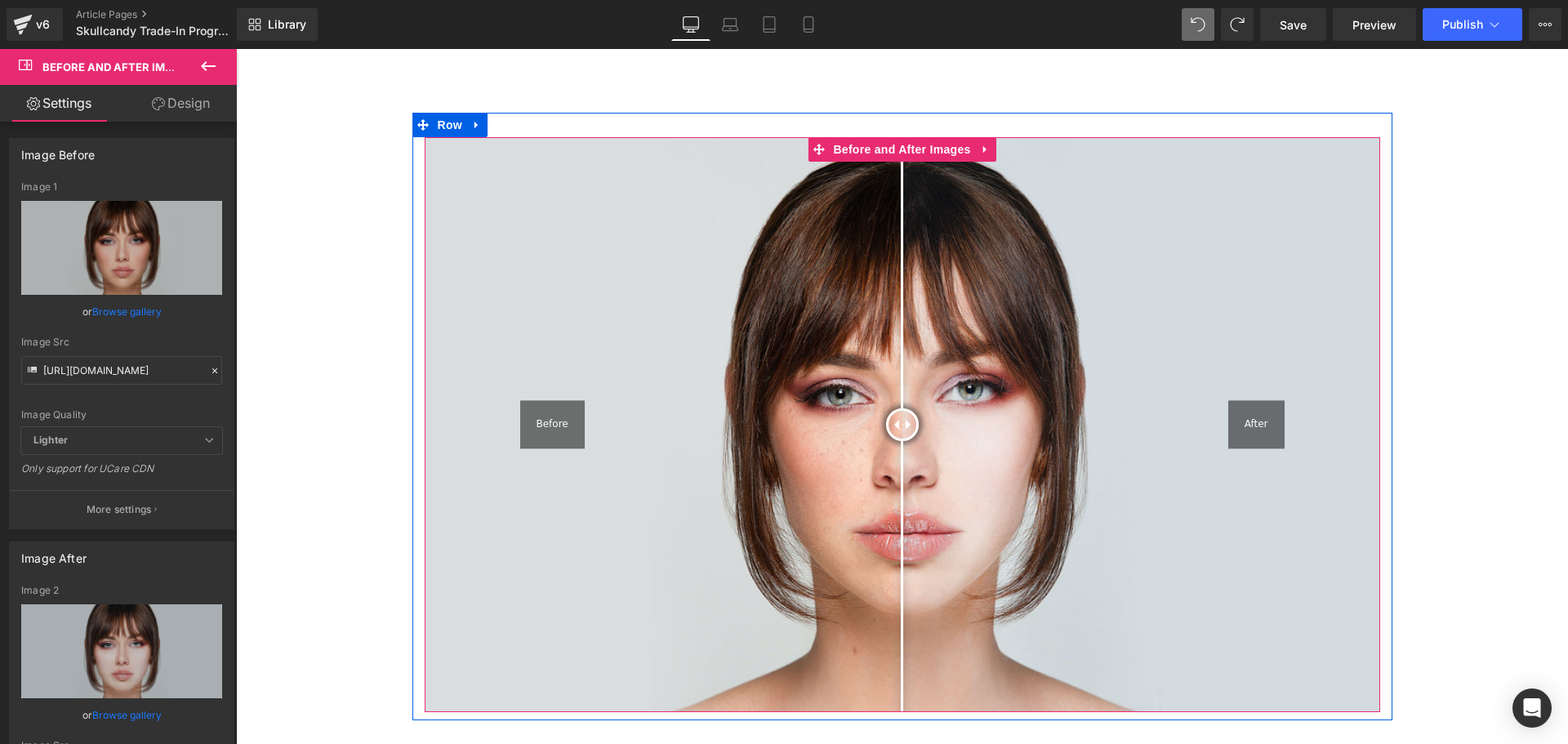
scroll to position [2023, 0]
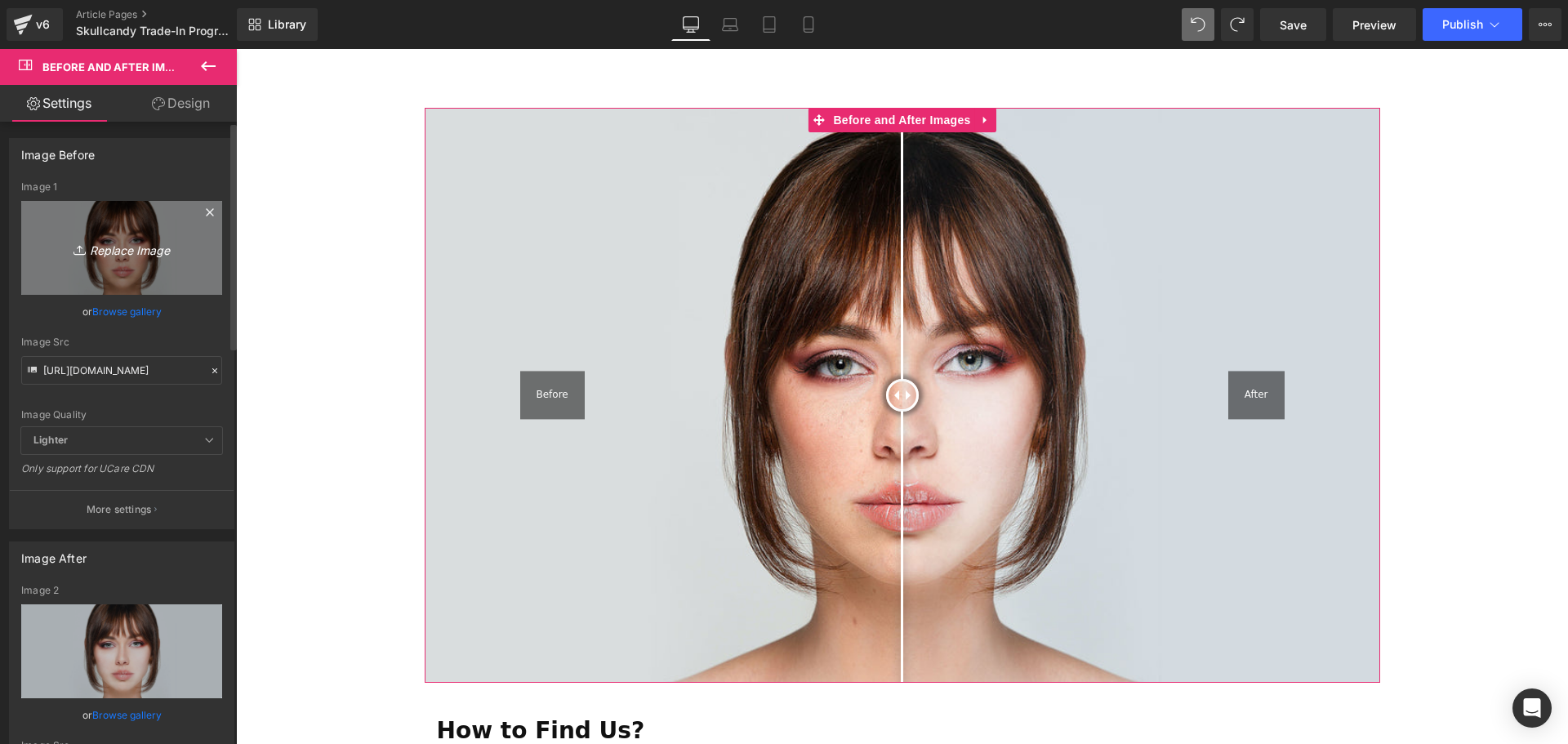
click at [109, 251] on icon "Replace Image" at bounding box center [121, 248] width 131 height 20
type input "C:\fakepath\Method_360_ANC_Black_S2MTW-T740_CaseFront_V03_medium.png"
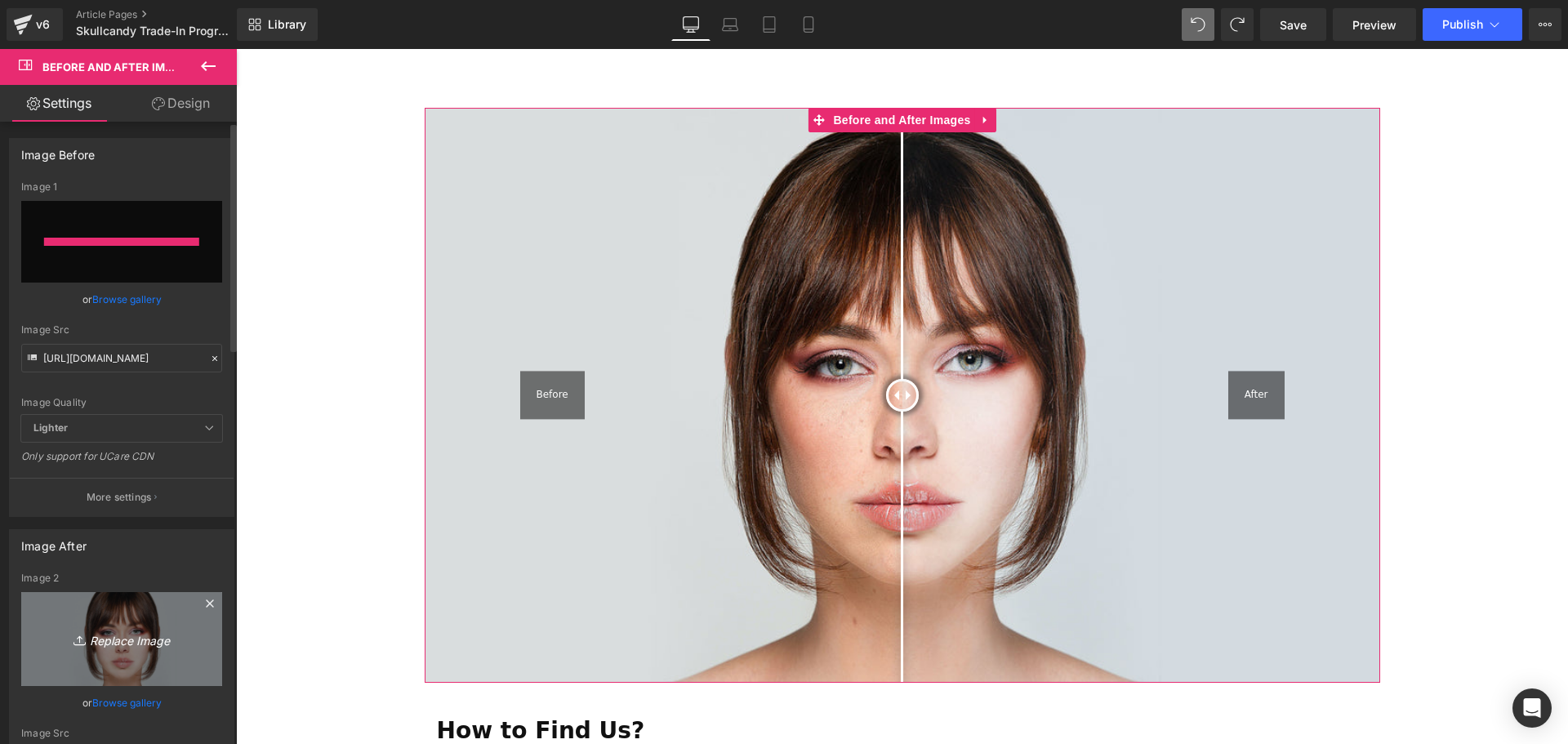
type input "[URL][DOMAIN_NAME]"
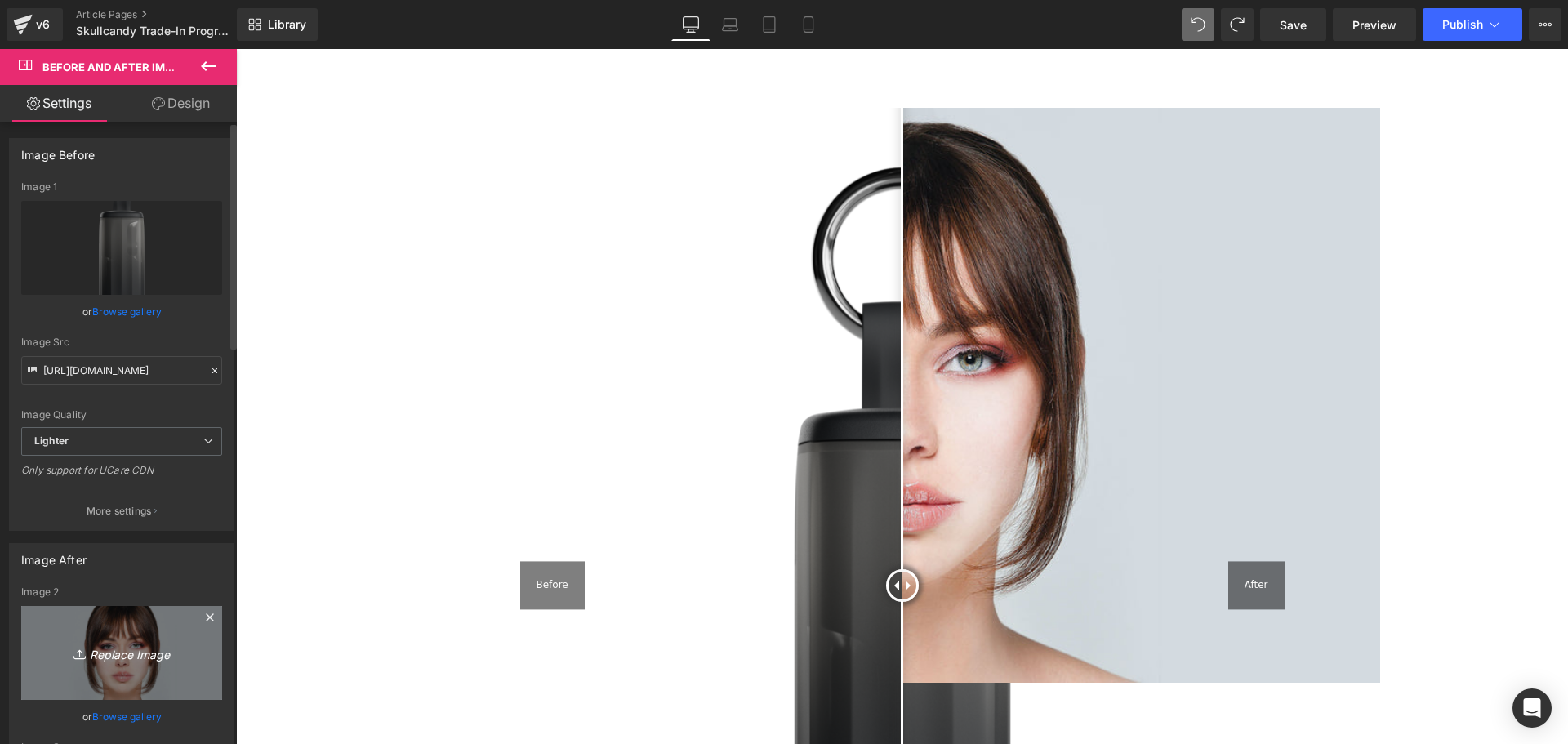
click at [112, 648] on icon "Replace Image" at bounding box center [121, 652] width 131 height 20
type input "C:\fakepath\Method-360_Leopard_S2MTW-T009_CaseFront_V02_medium.png"
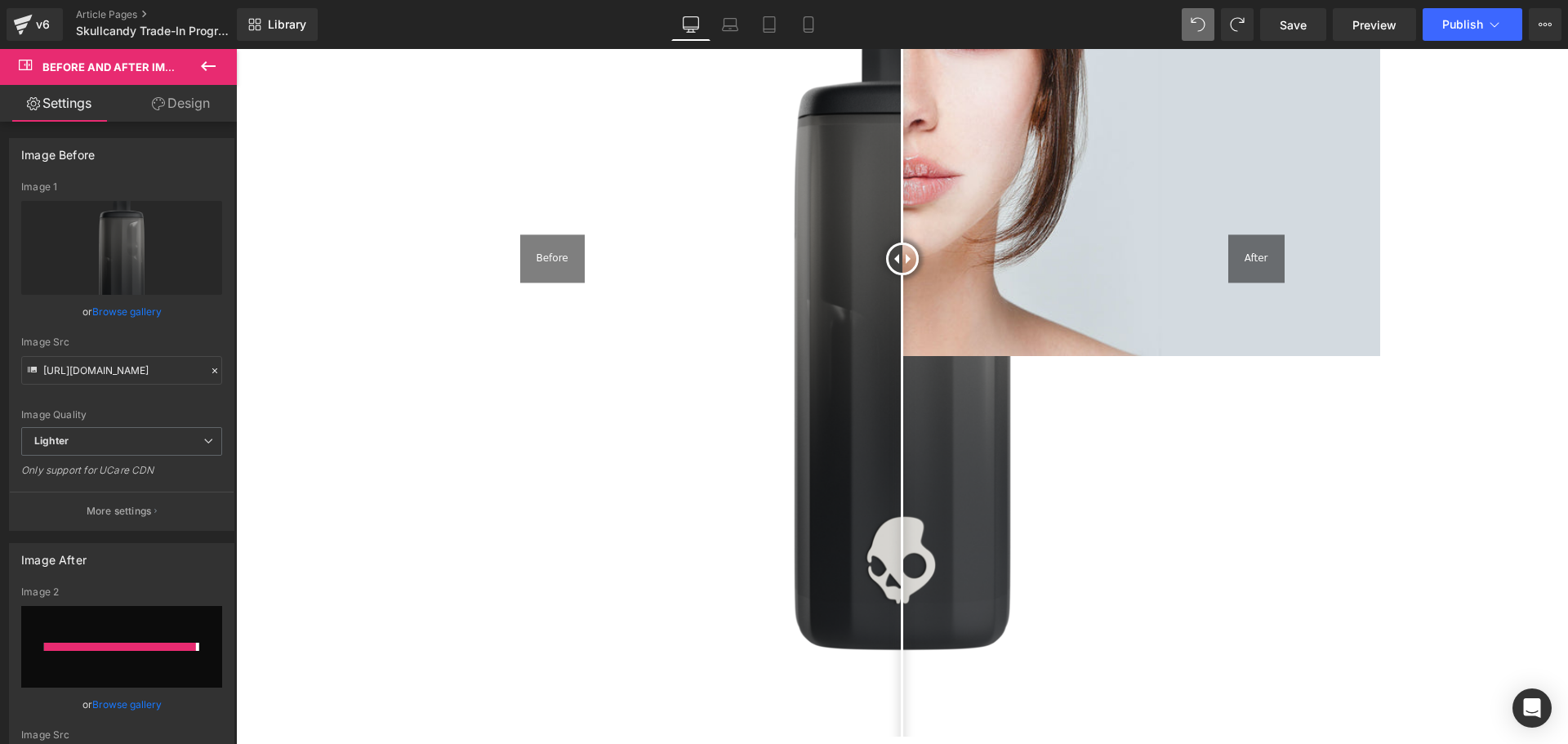
type input "[URL][DOMAIN_NAME]"
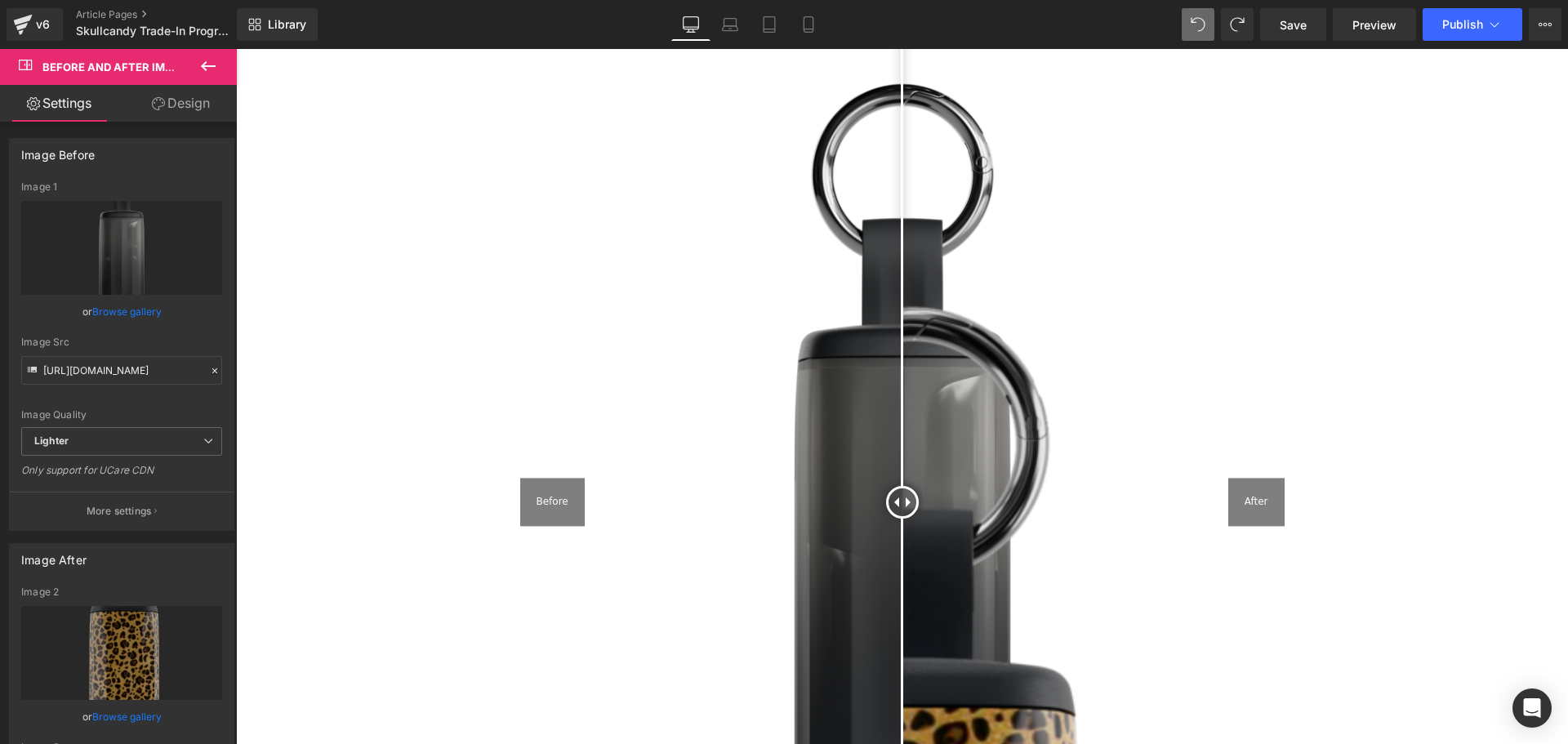
scroll to position [2187, 0]
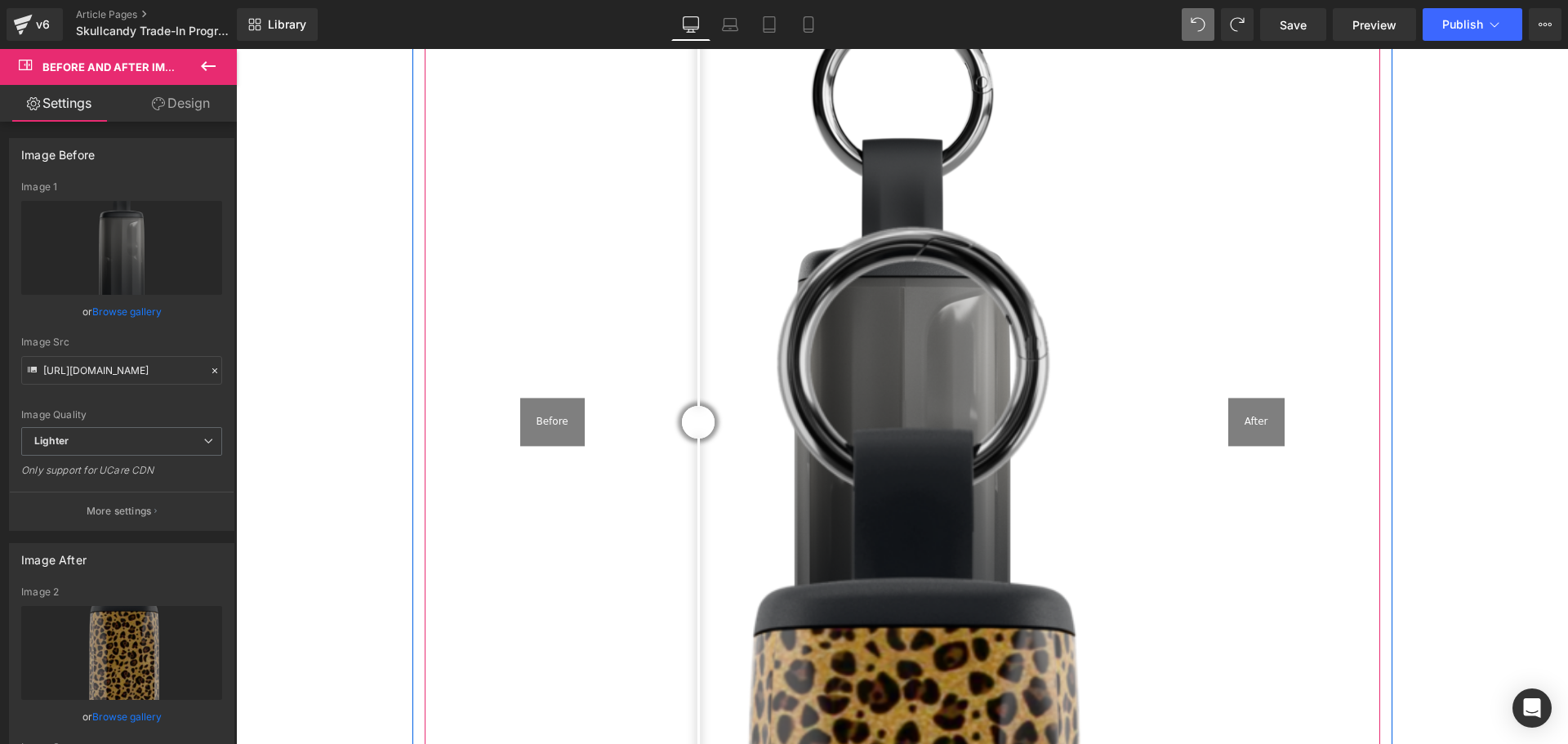
drag, startPoint x: 907, startPoint y: 382, endPoint x: 1228, endPoint y: 603, distance: 389.7
click at [696, 405] on div at bounding box center [699, 422] width 33 height 33
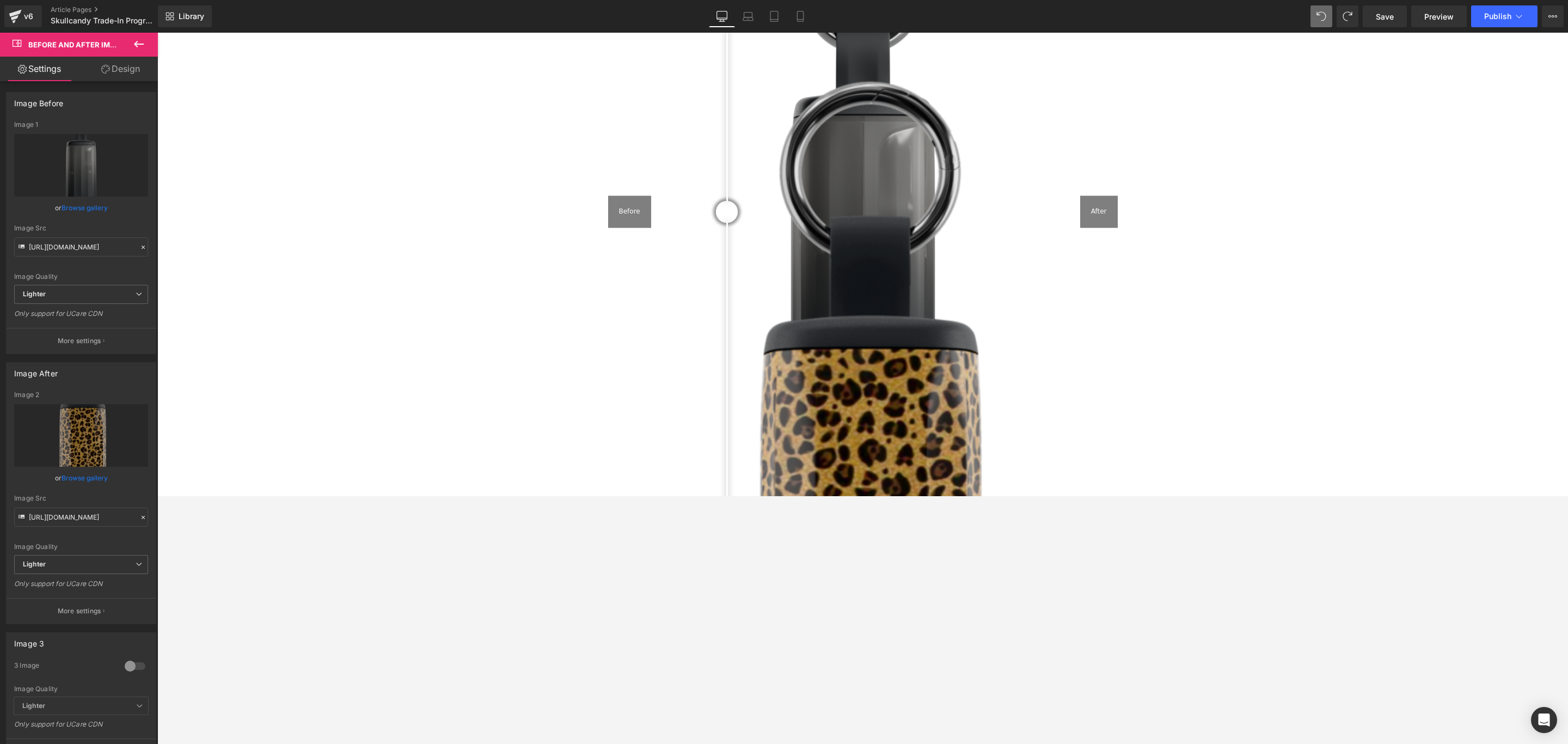
scroll to position [1621, 0]
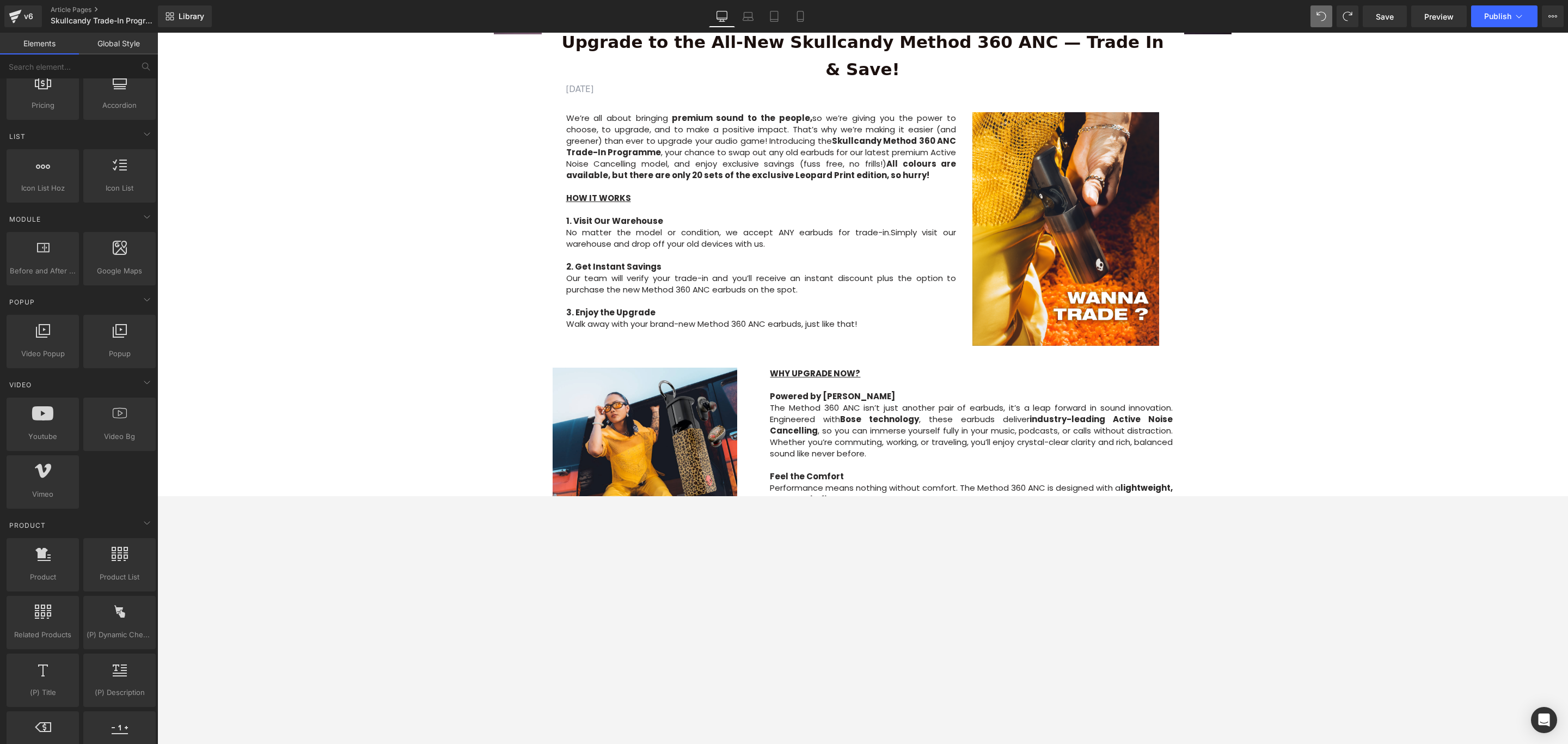
scroll to position [151, 0]
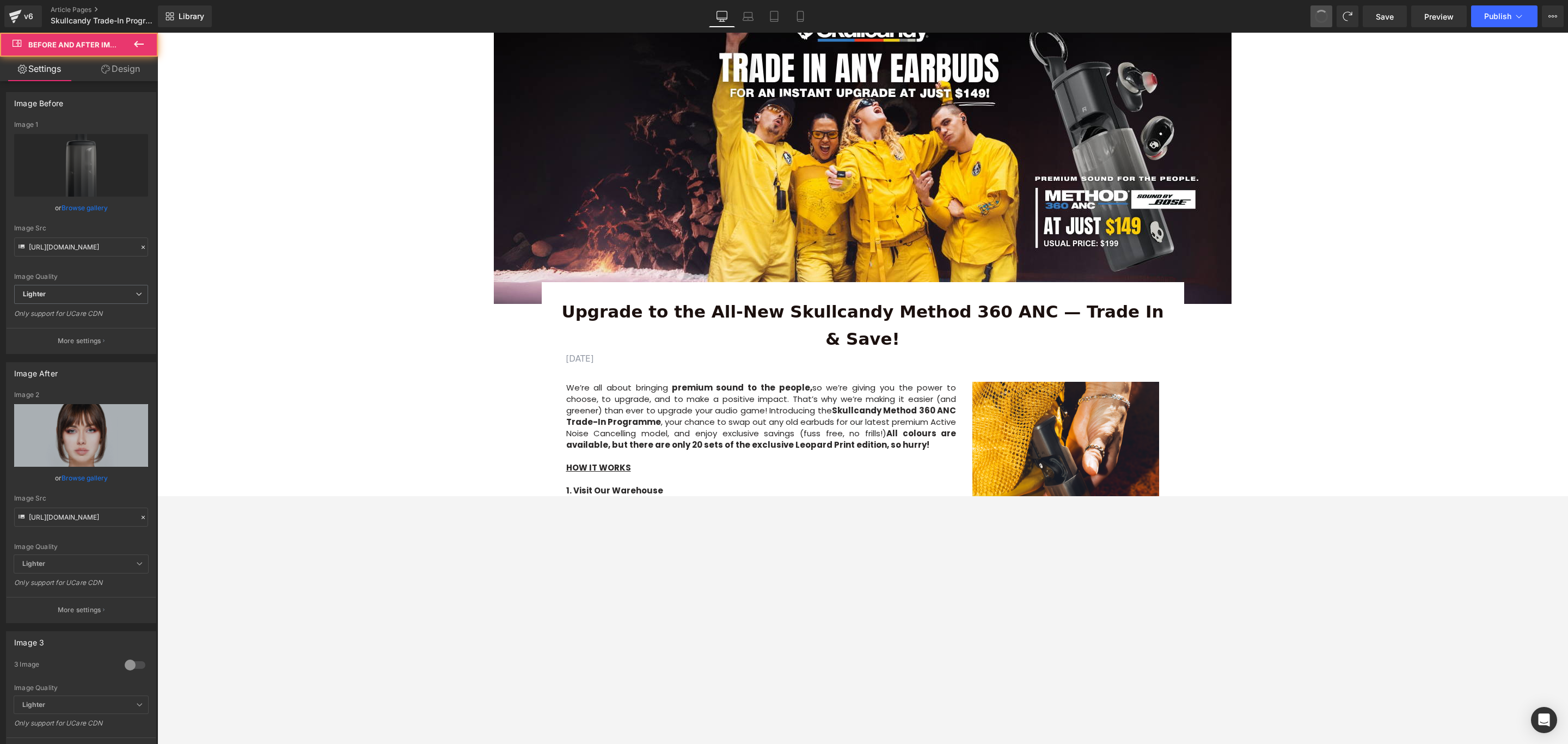
type input "[URL][DOMAIN_NAME]"
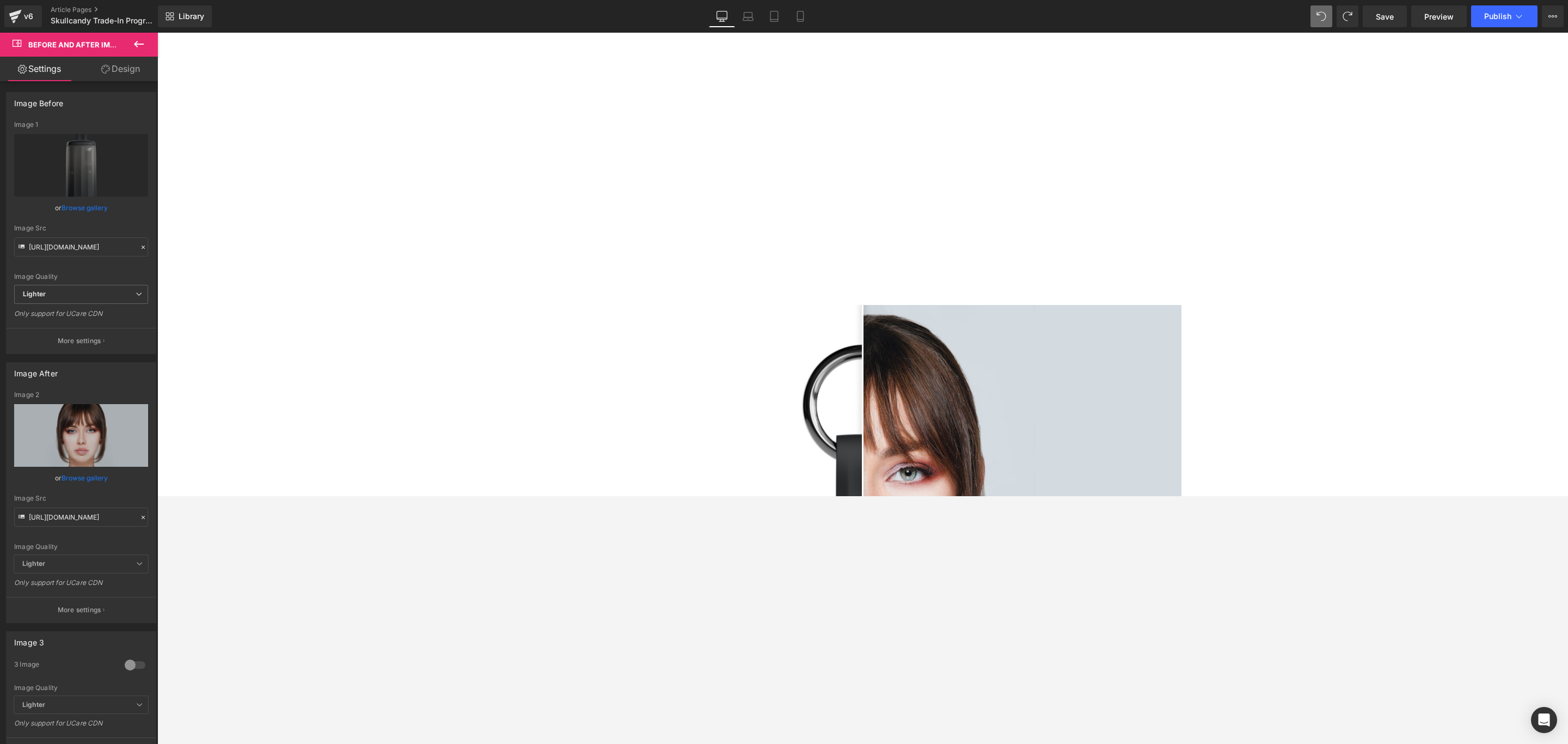
scroll to position [1122, 0]
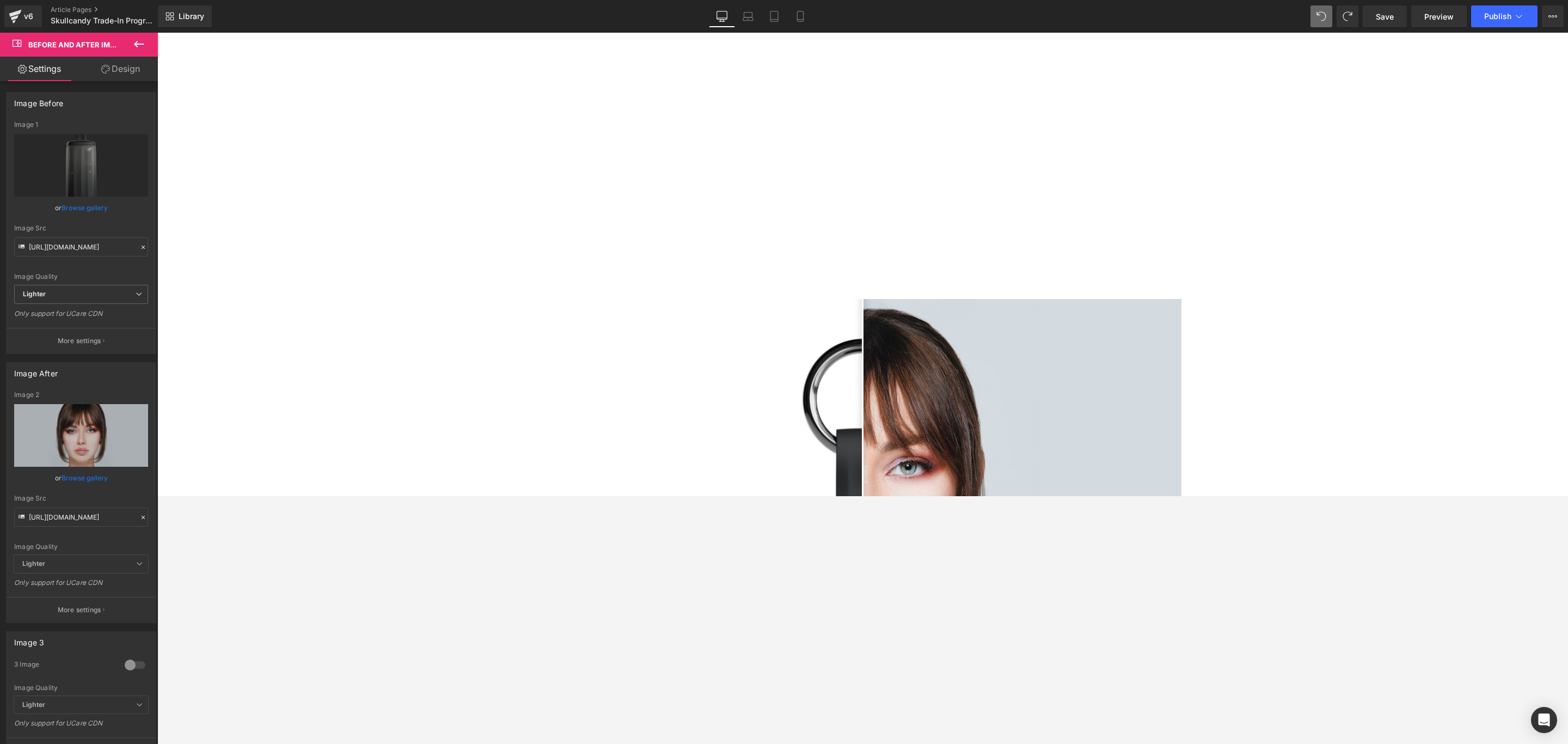
type input "[URL][DOMAIN_NAME]"
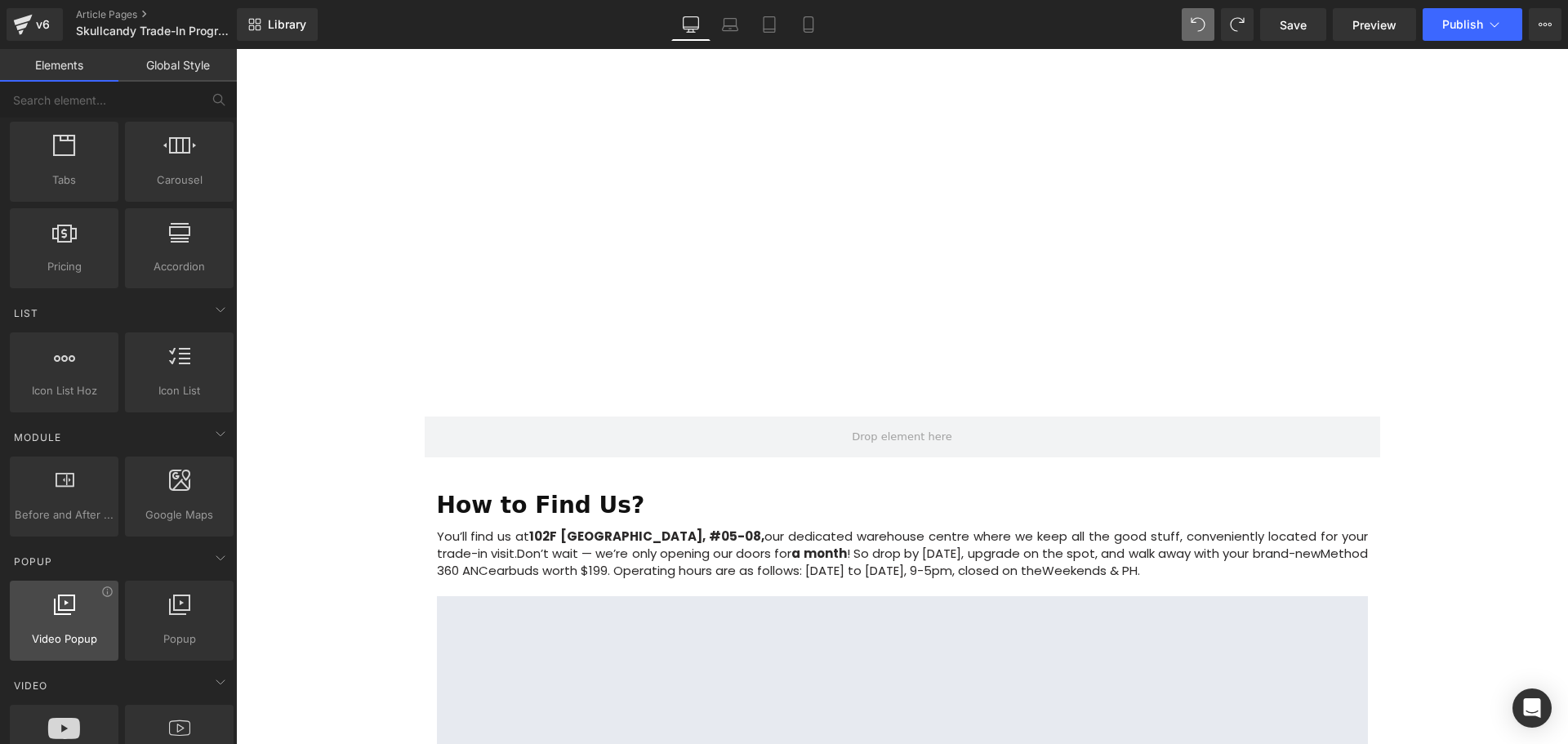
scroll to position [444, 0]
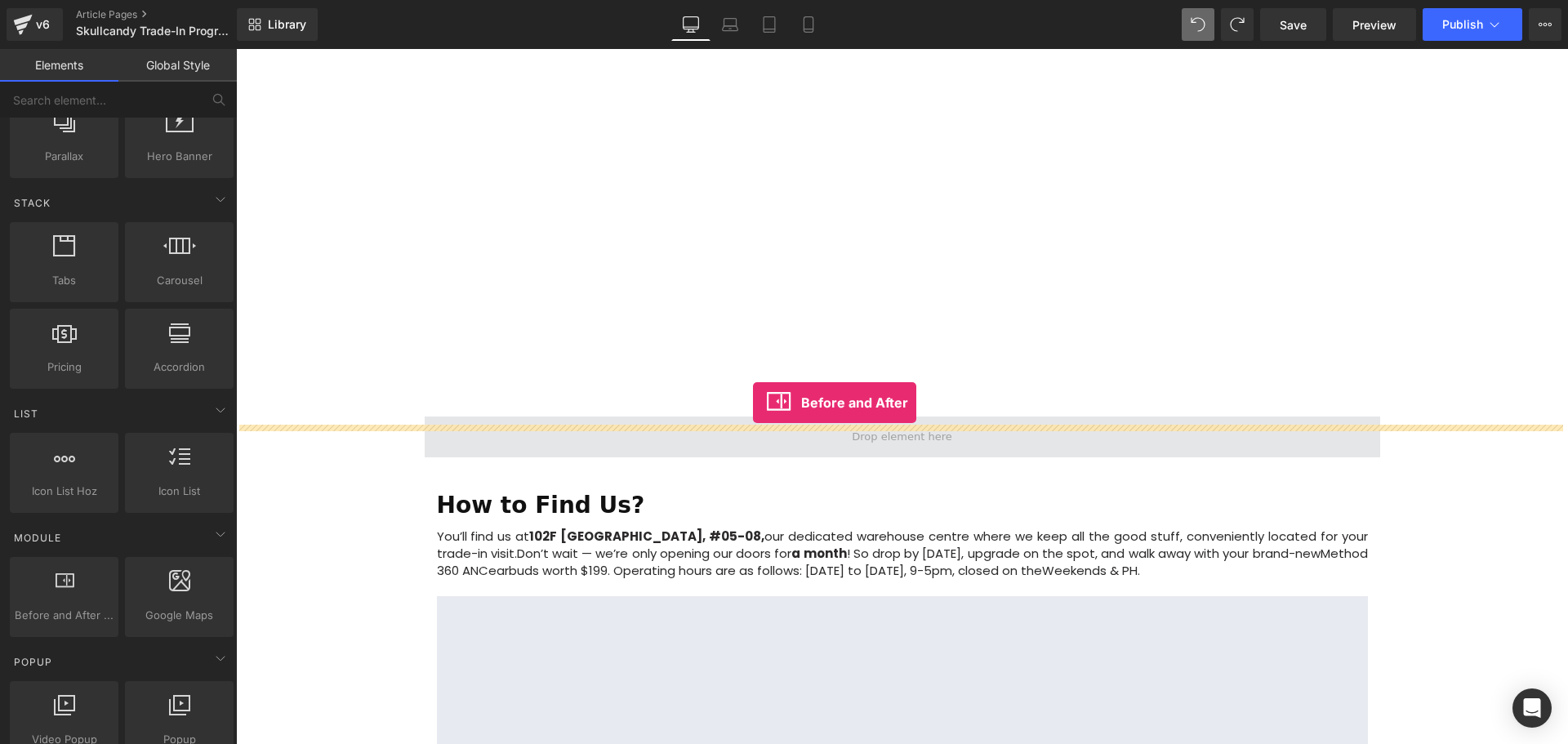
drag, startPoint x: 410, startPoint y: 599, endPoint x: 753, endPoint y: 402, distance: 395.5
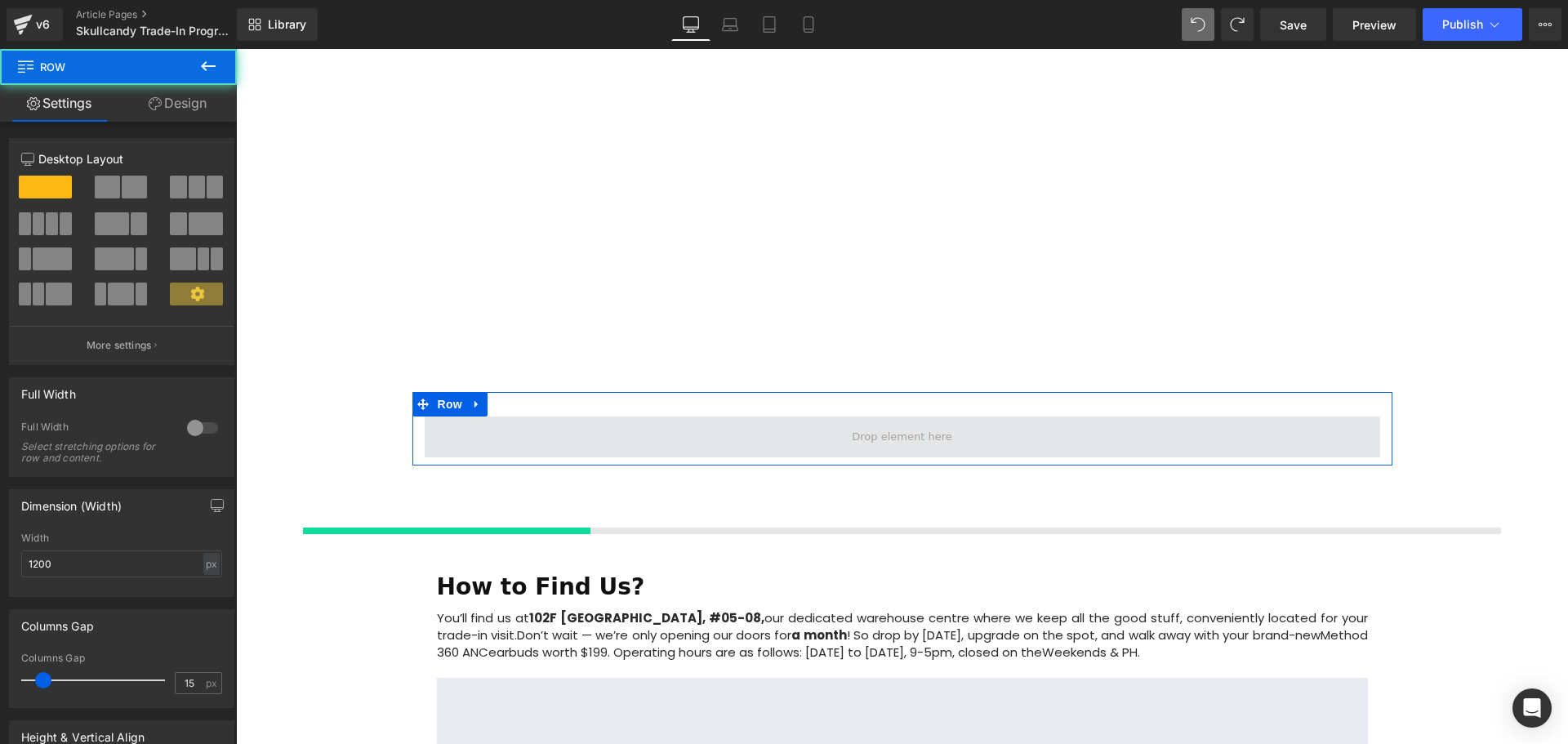
click at [753, 416] on span at bounding box center [902, 436] width 955 height 41
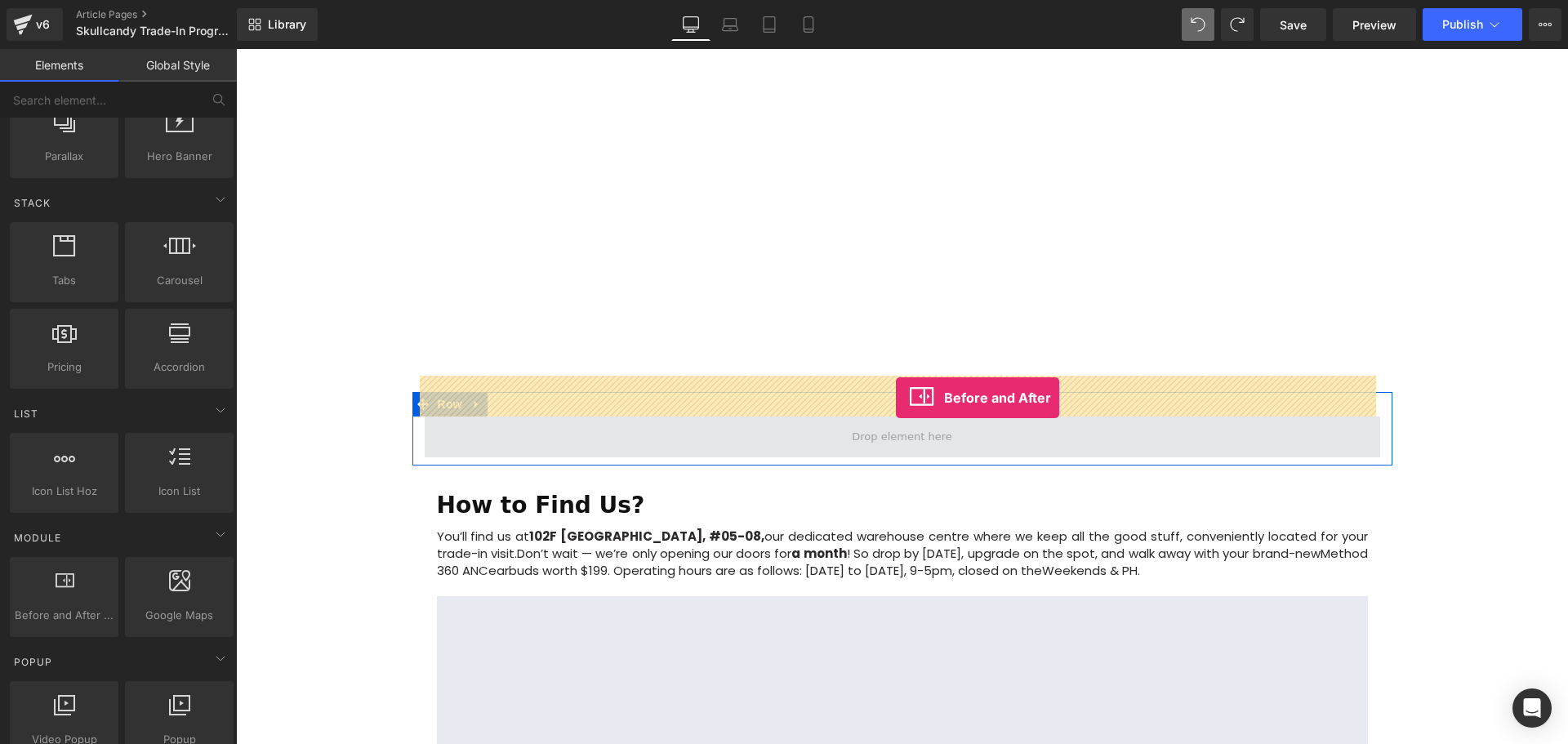
drag, startPoint x: 308, startPoint y: 615, endPoint x: 896, endPoint y: 398, distance: 626.8
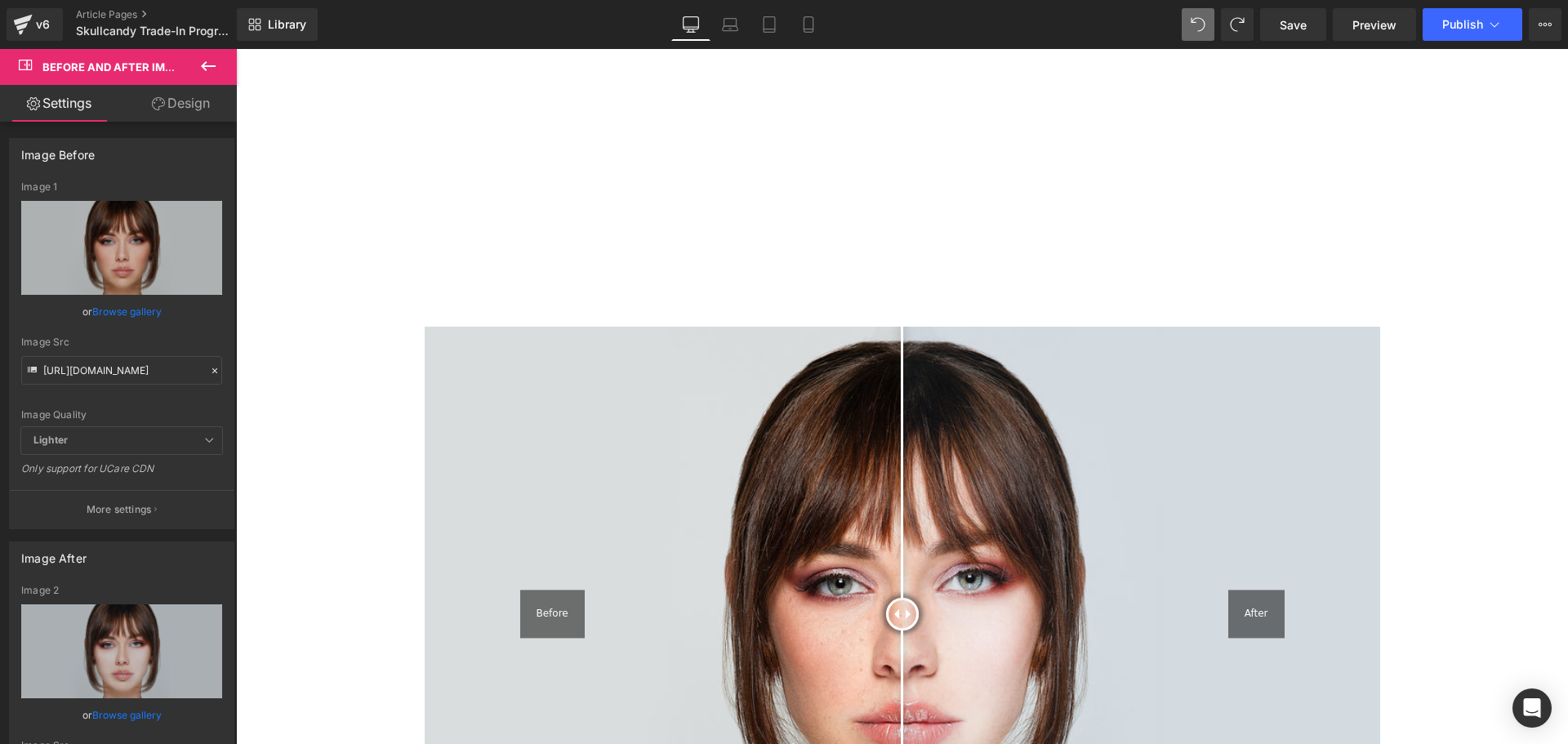
scroll to position [1878, 0]
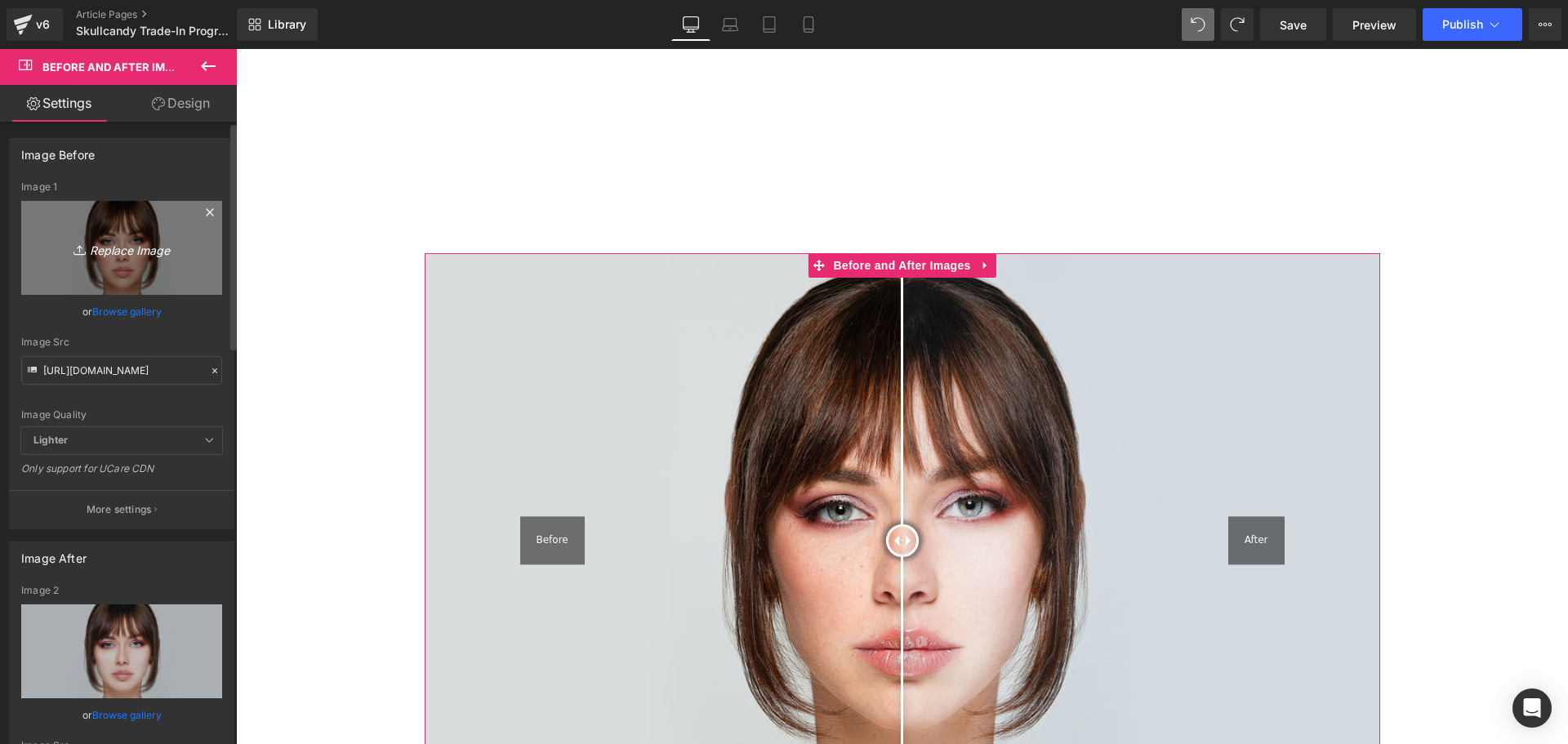
click at [129, 248] on icon "Replace Image" at bounding box center [121, 248] width 131 height 20
type input "C:\fakepath\Method_360_ANC_Black_S2MTW-T740_CaseFront_V03_medium.png"
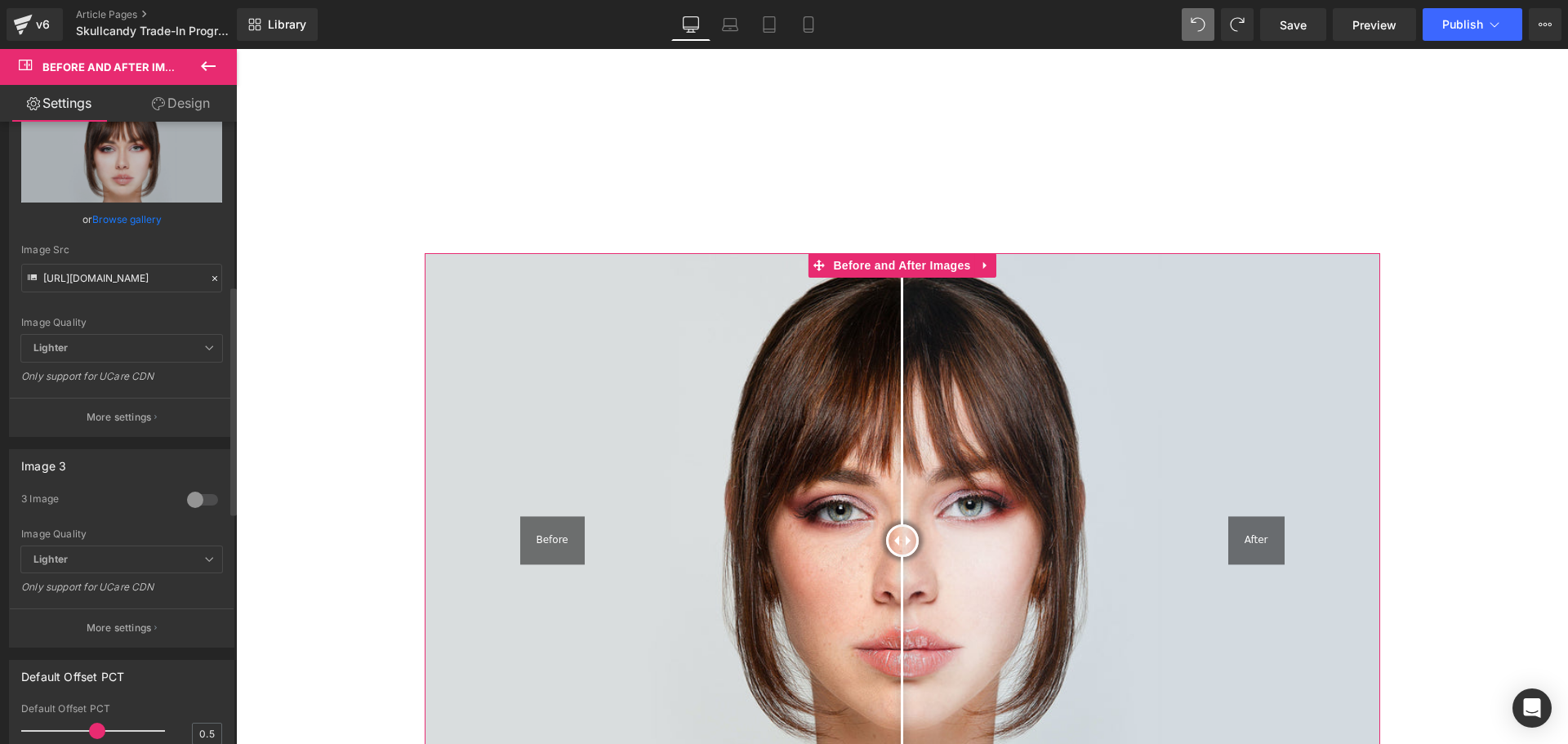
type input "[URL][DOMAIN_NAME]"
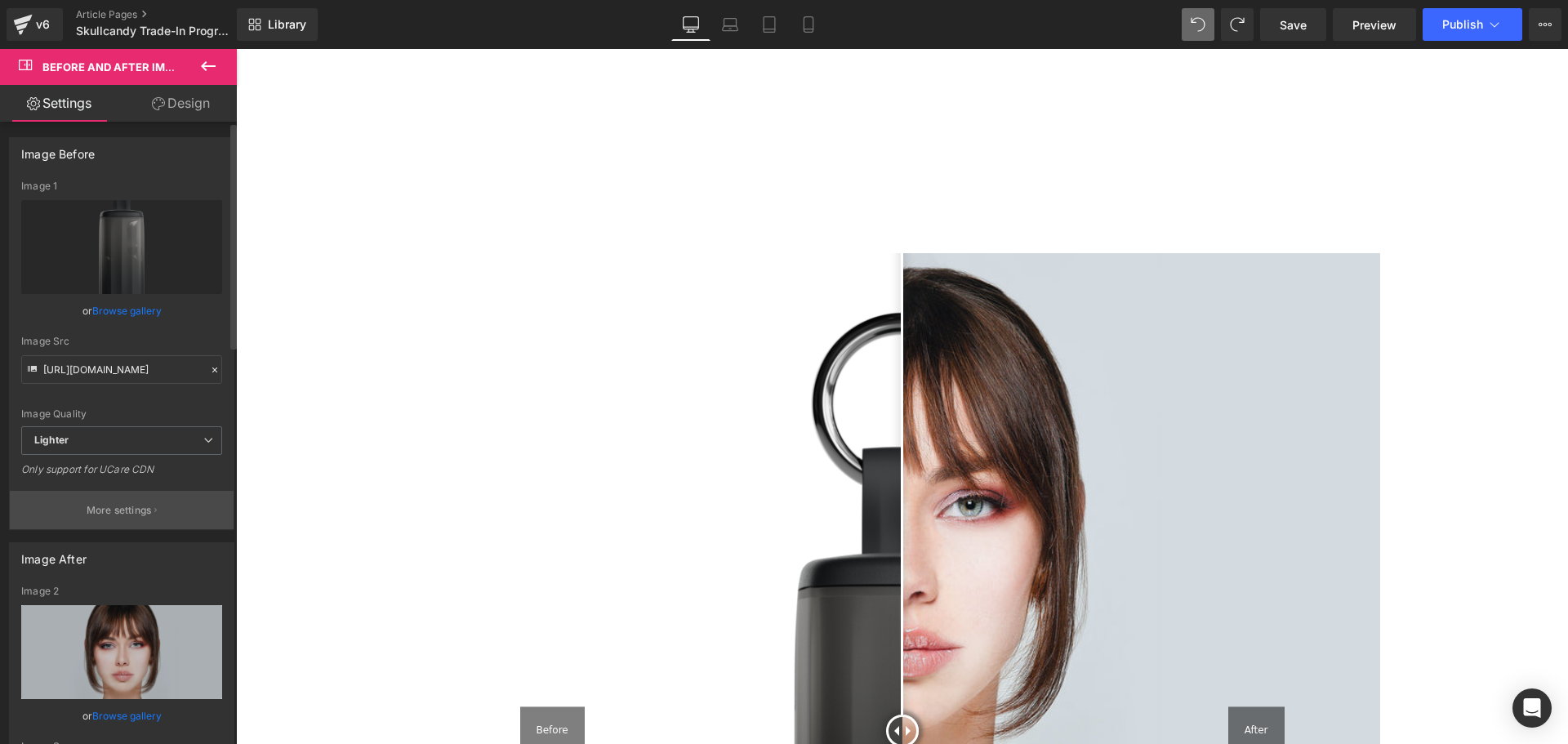
scroll to position [0, 0]
click at [128, 510] on p "More settings" at bounding box center [119, 511] width 66 height 15
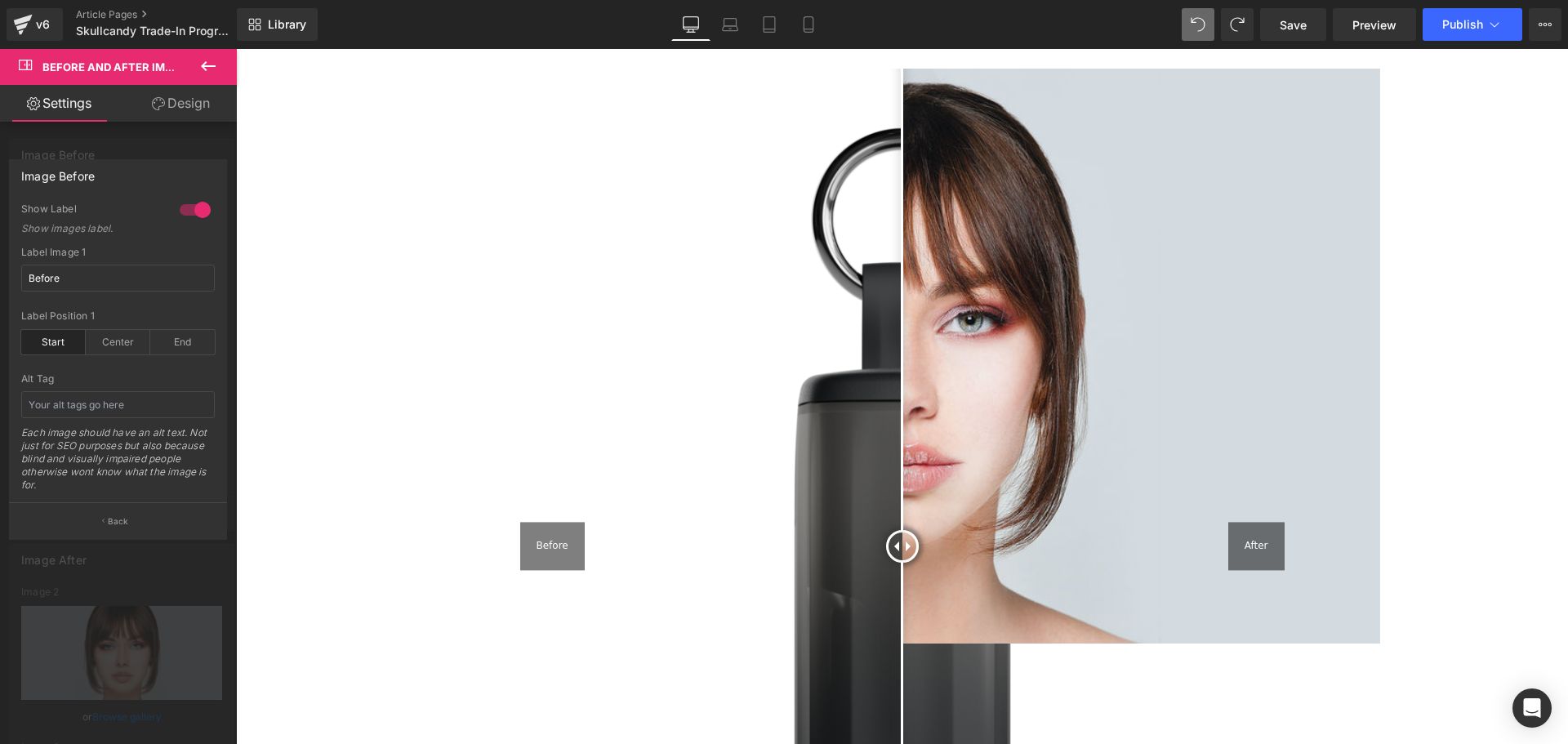
scroll to position [2204, 0]
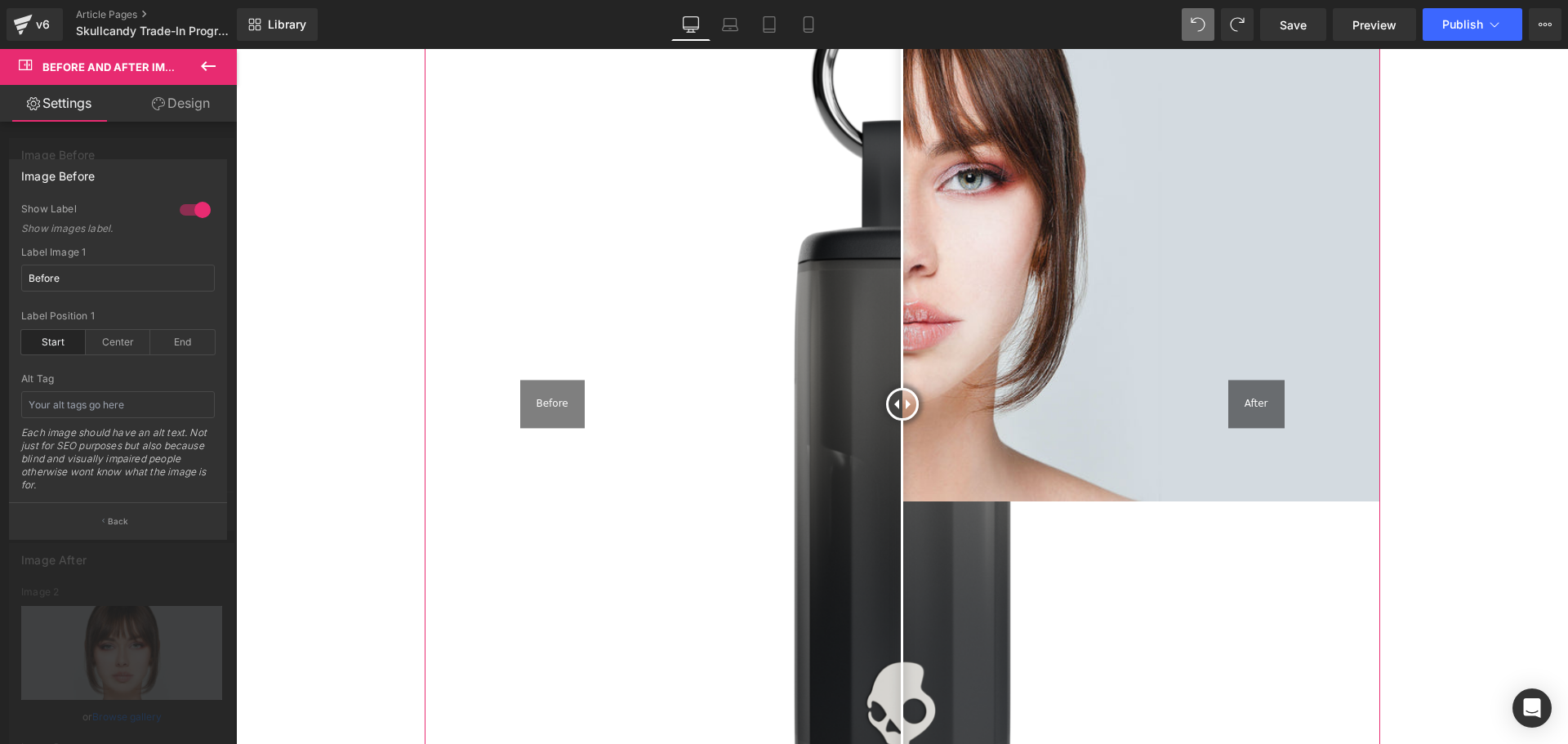
click at [196, 211] on div at bounding box center [195, 209] width 40 height 26
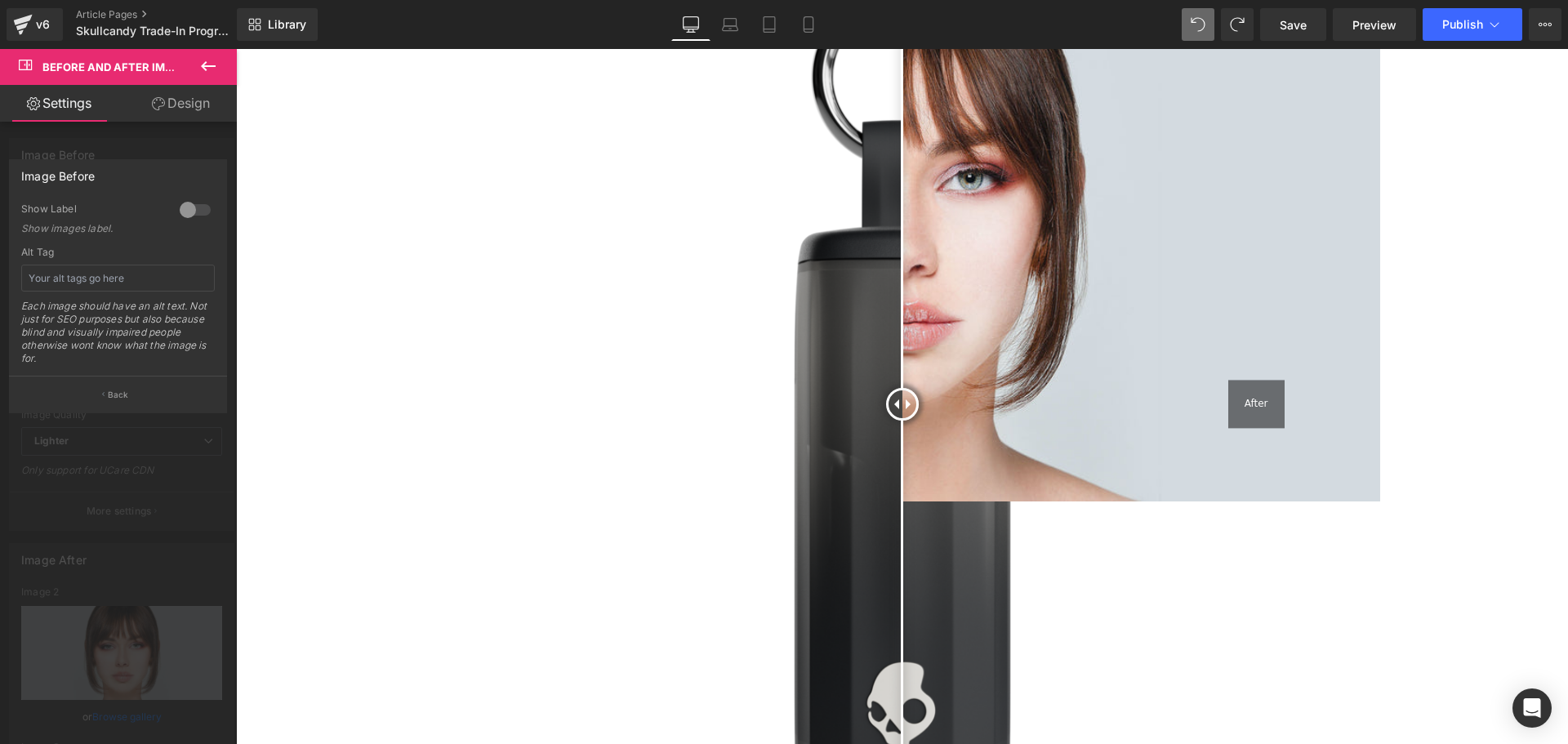
click at [196, 211] on div at bounding box center [195, 209] width 40 height 26
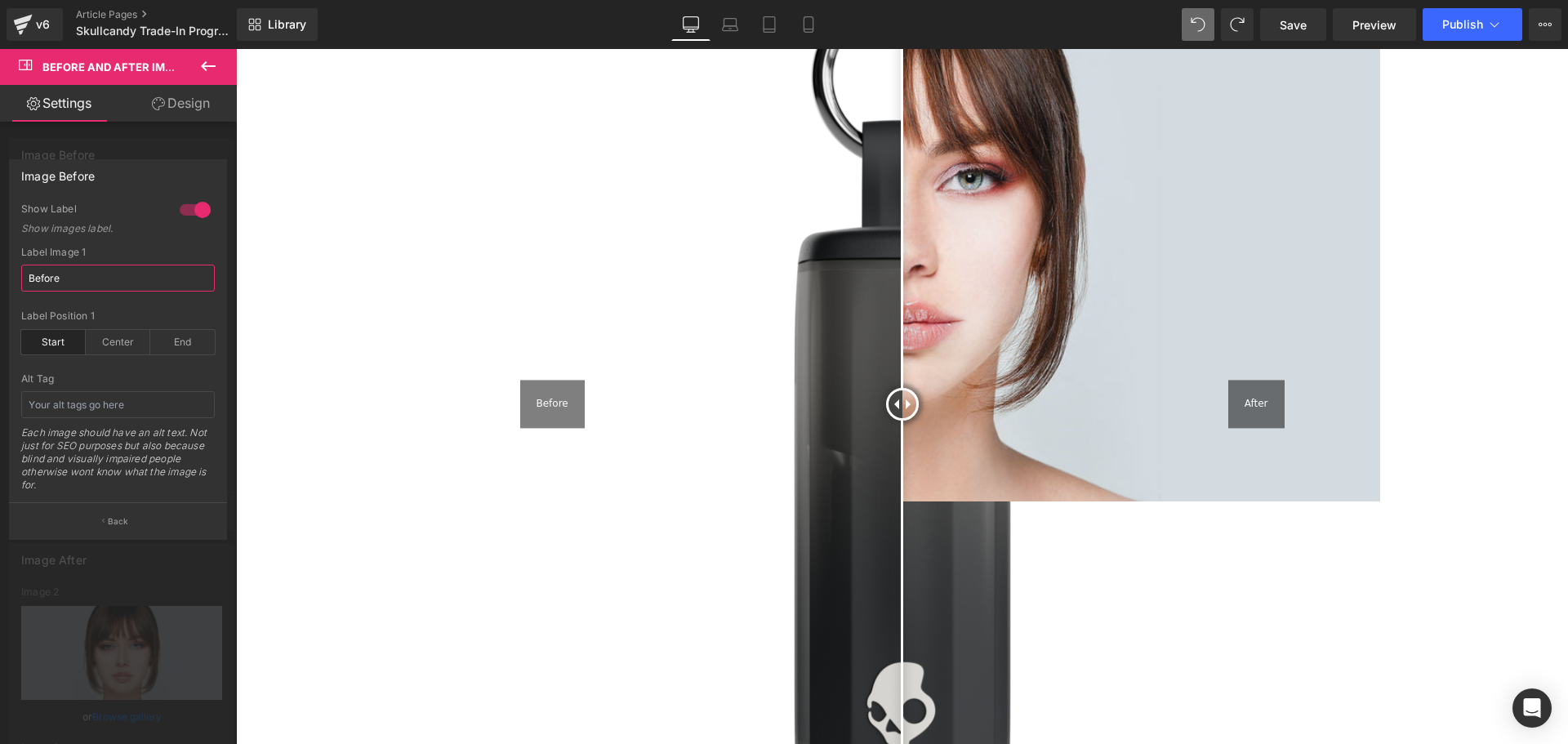
drag, startPoint x: 106, startPoint y: 269, endPoint x: 28, endPoint y: 275, distance: 78.2
click at [28, 275] on input "Before" at bounding box center [118, 278] width 194 height 27
type input "B"
type input "True Black"
click at [177, 316] on div "Label Position 1" at bounding box center [118, 316] width 194 height 12
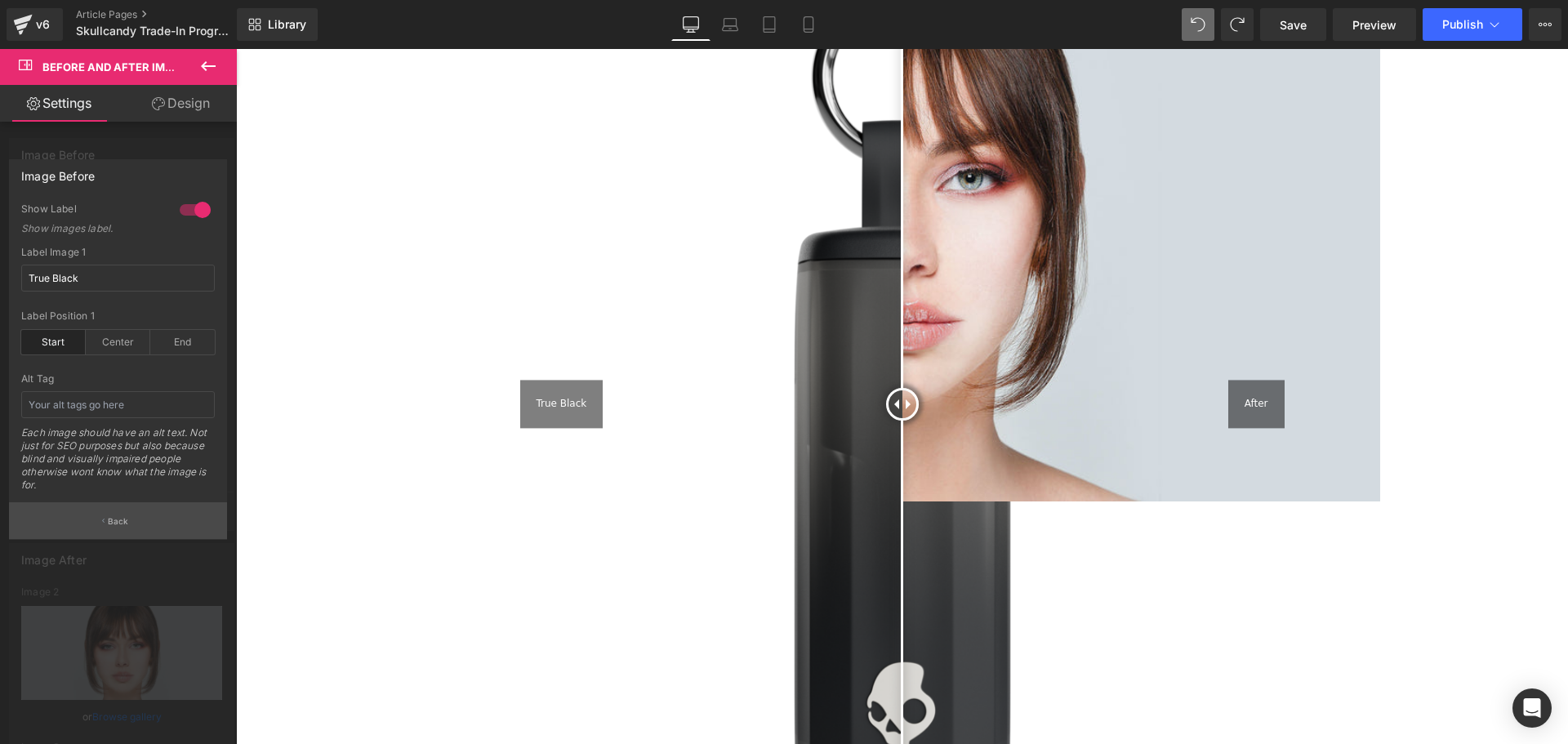
click at [112, 528] on button "Back" at bounding box center [117, 521] width 218 height 37
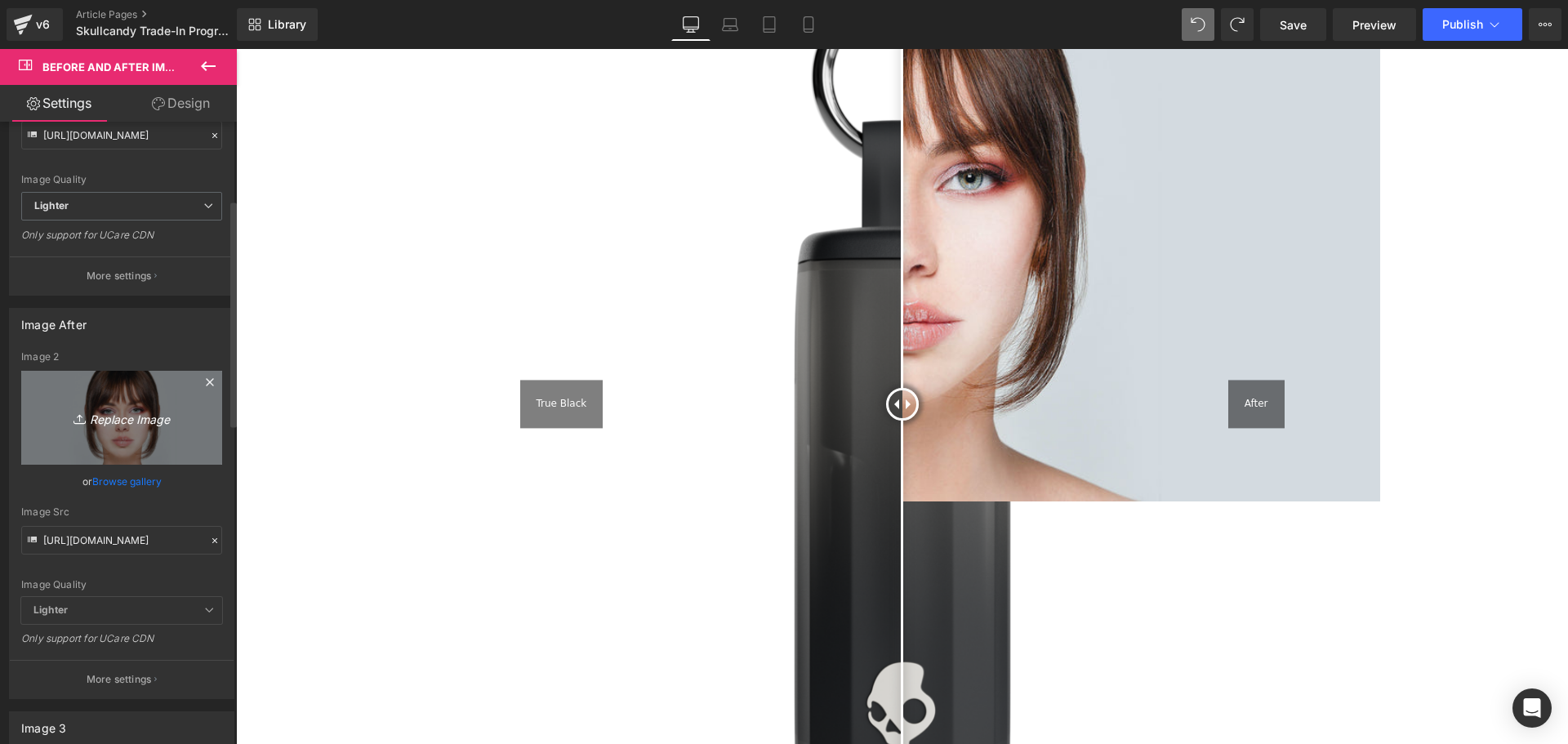
scroll to position [245, 0]
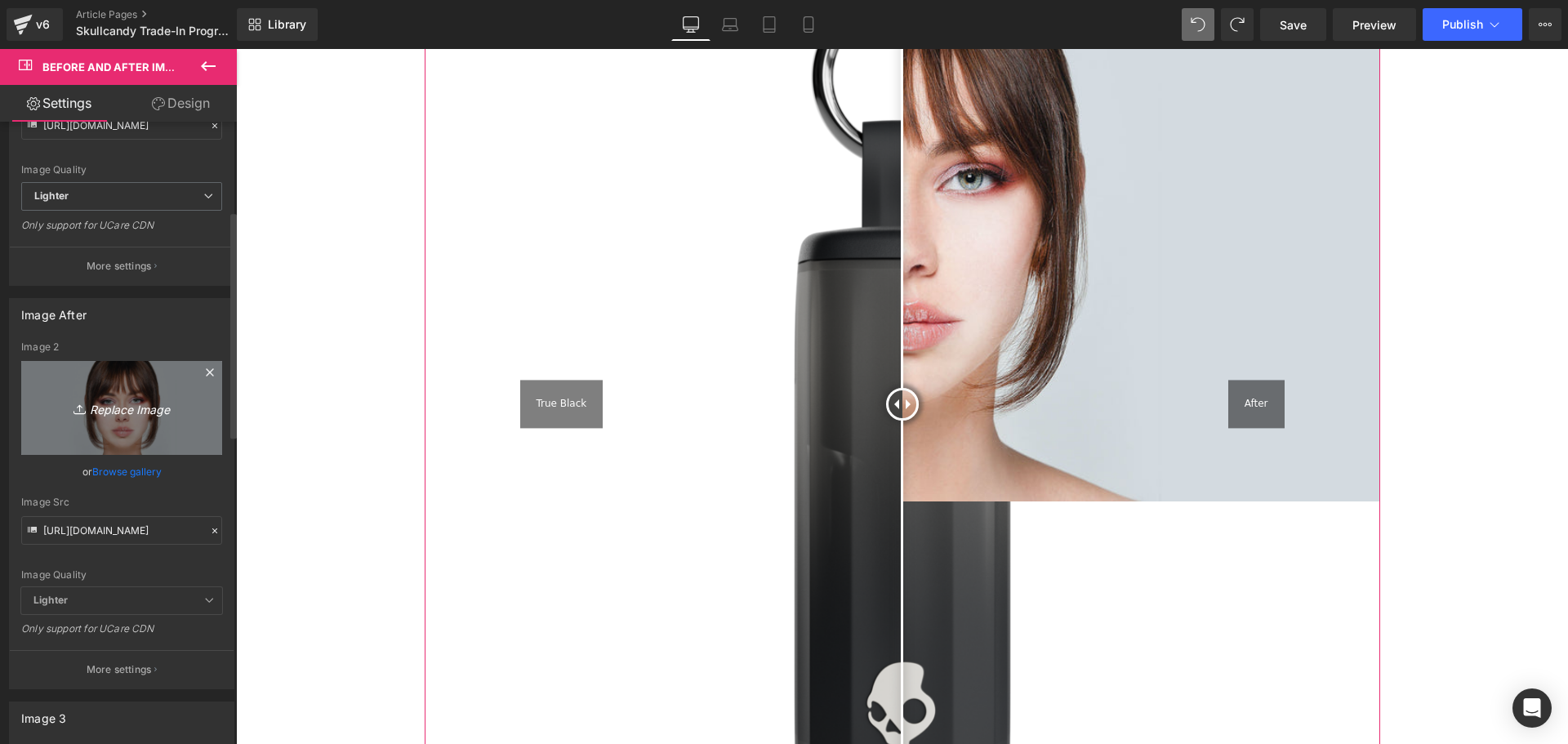
click at [107, 408] on icon "Replace Image" at bounding box center [121, 407] width 131 height 20
type input "C:\fakepath\Method-360_Plasma_S2MTW-T995_CaseFront_V03_medium (1).png"
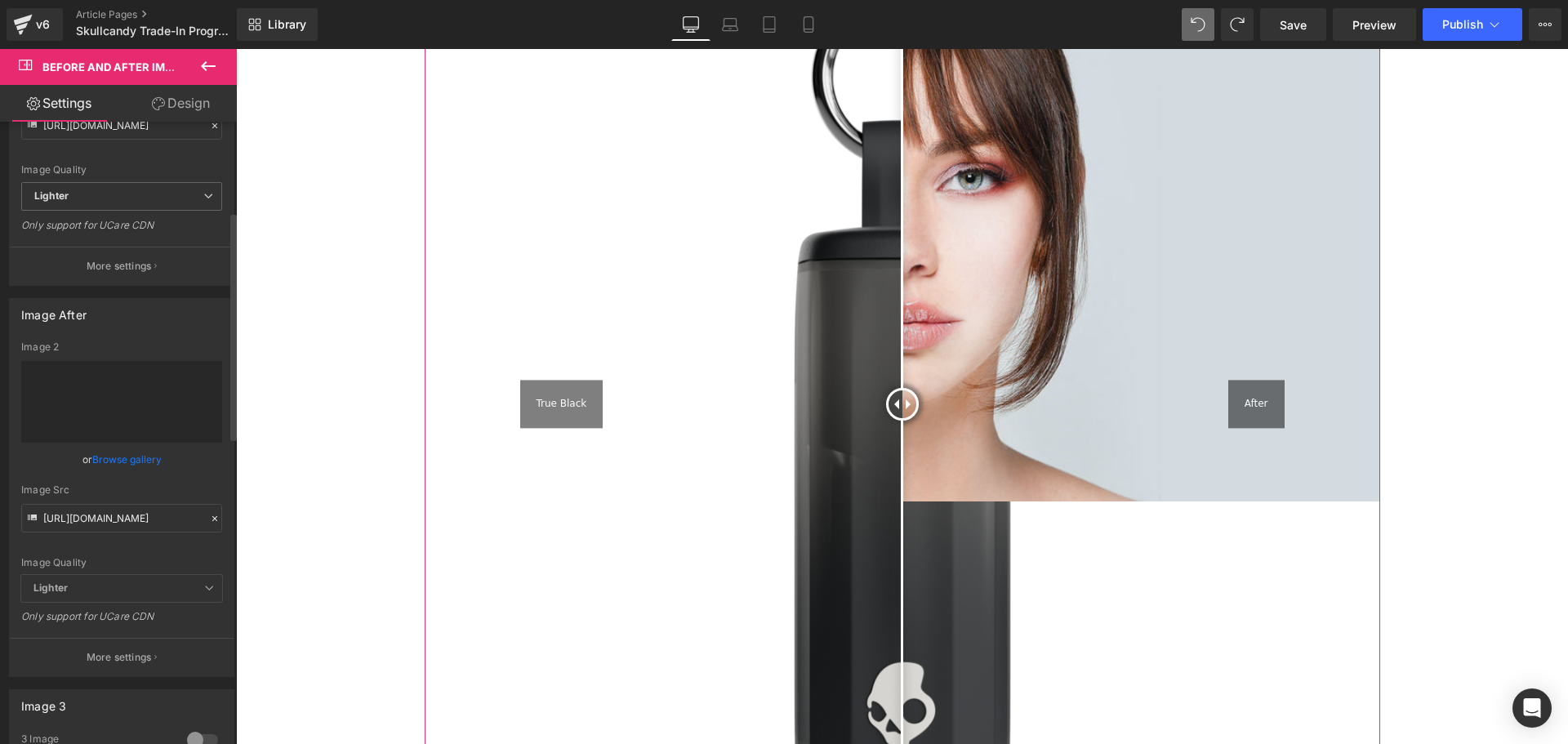
type input "[URL][DOMAIN_NAME]"
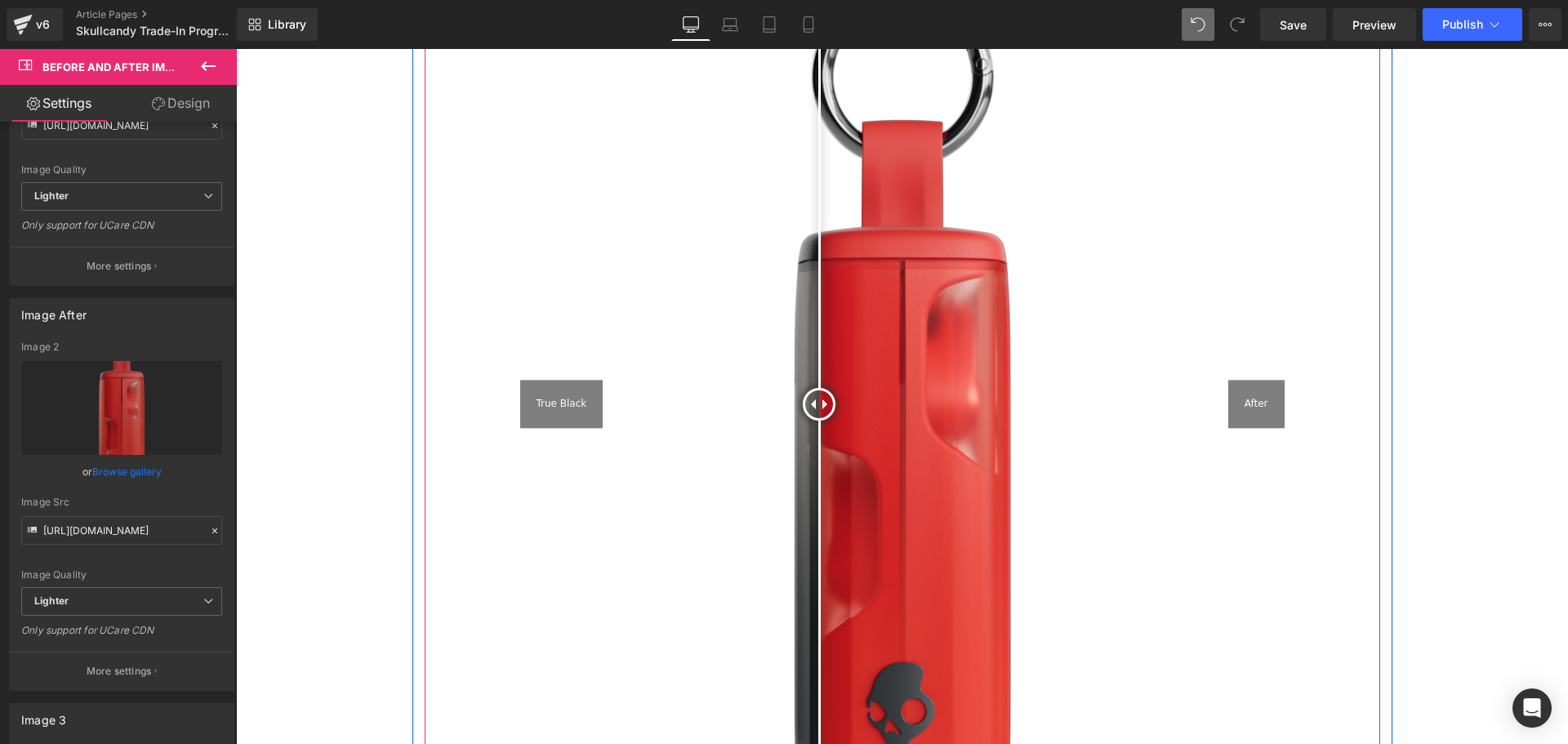
drag, startPoint x: 900, startPoint y: 366, endPoint x: 809, endPoint y: 368, distance: 91.0
click at [809, 388] on div at bounding box center [819, 404] width 33 height 33
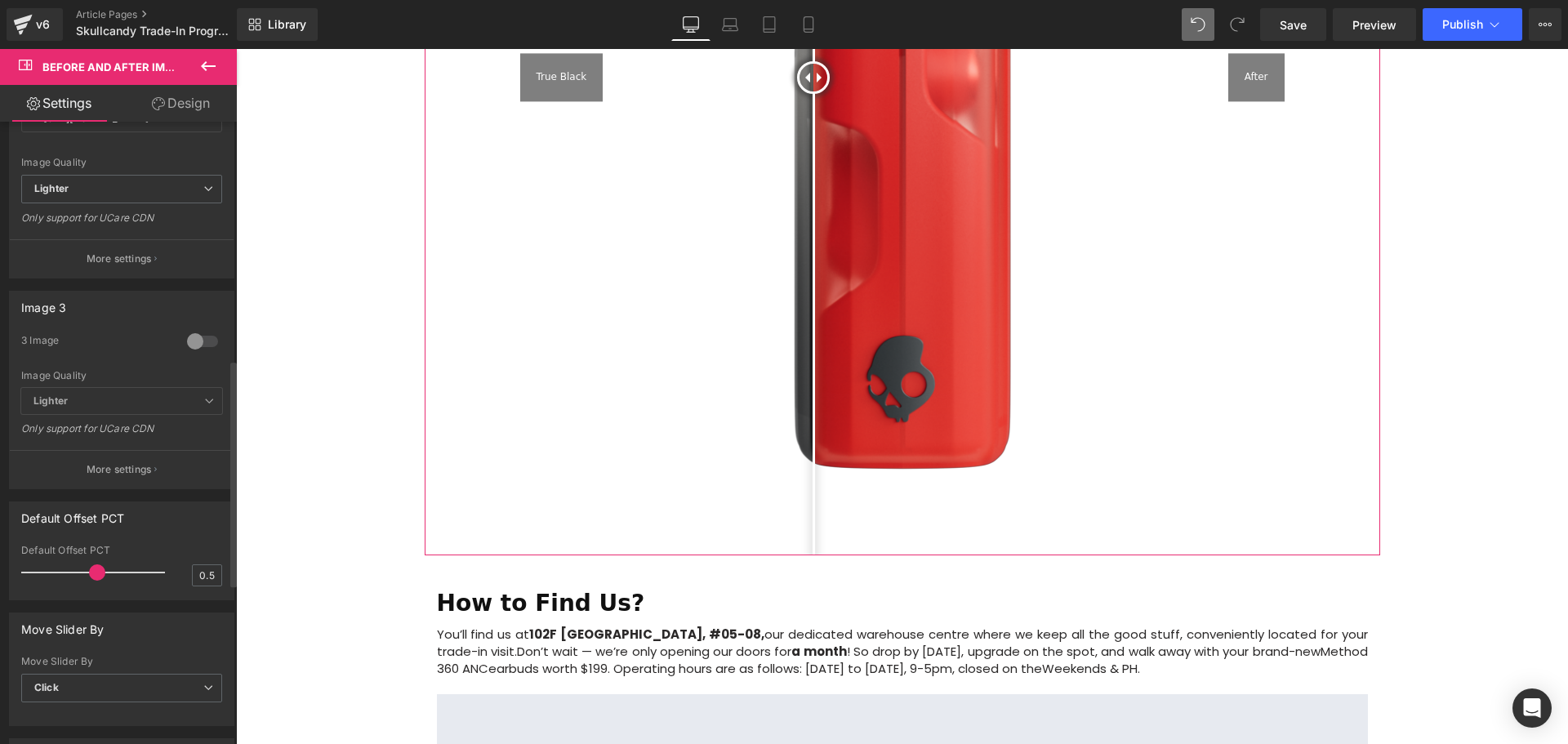
scroll to position [653, 0]
click at [191, 337] on div at bounding box center [202, 344] width 40 height 26
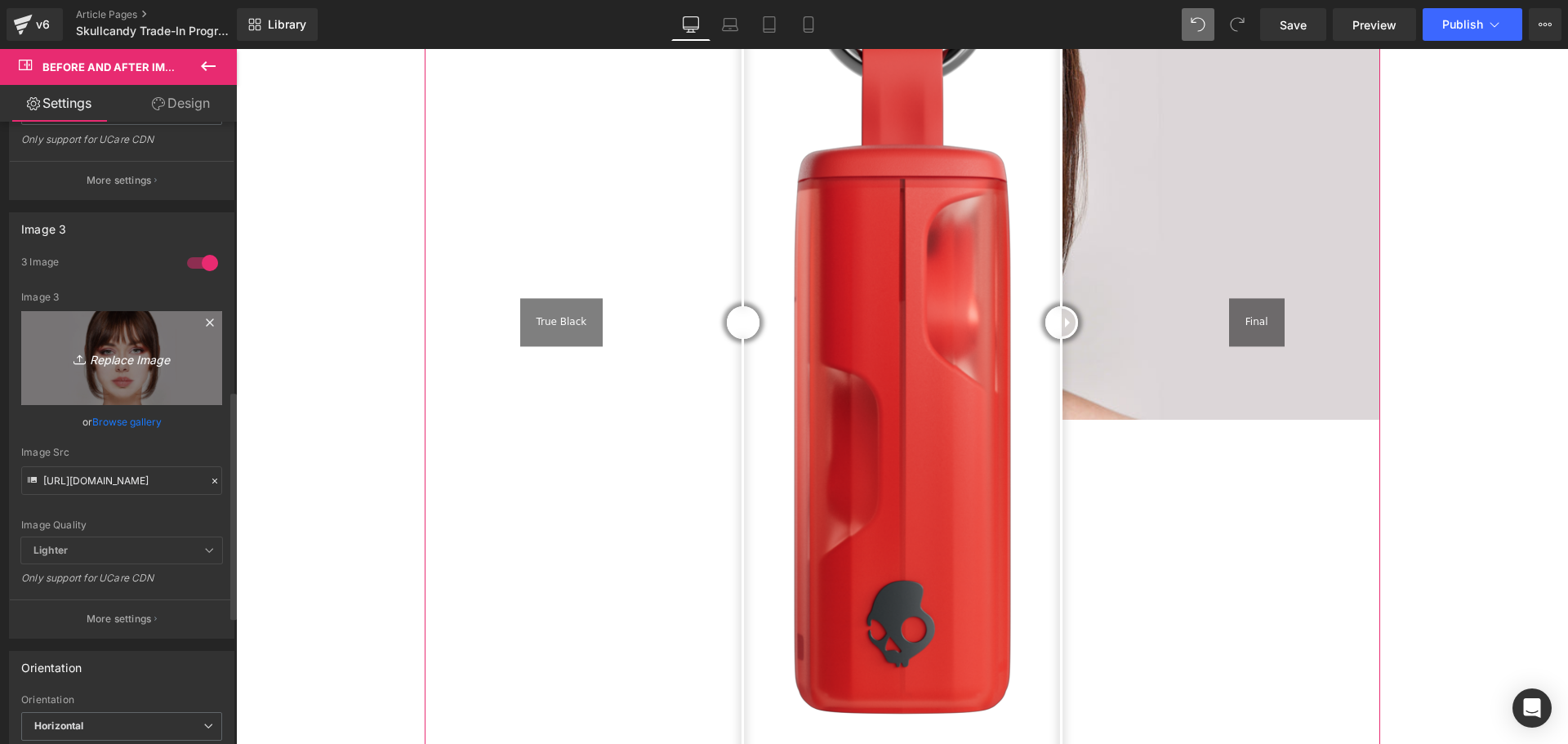
scroll to position [734, 0]
click at [114, 358] on icon "Replace Image" at bounding box center [121, 358] width 131 height 20
click at [99, 357] on icon "Replace Image" at bounding box center [121, 358] width 131 height 20
type input "C:\fakepath\Method_360_ANC_Bone_S2MTW-T001_CaseFront_V04_medium.png"
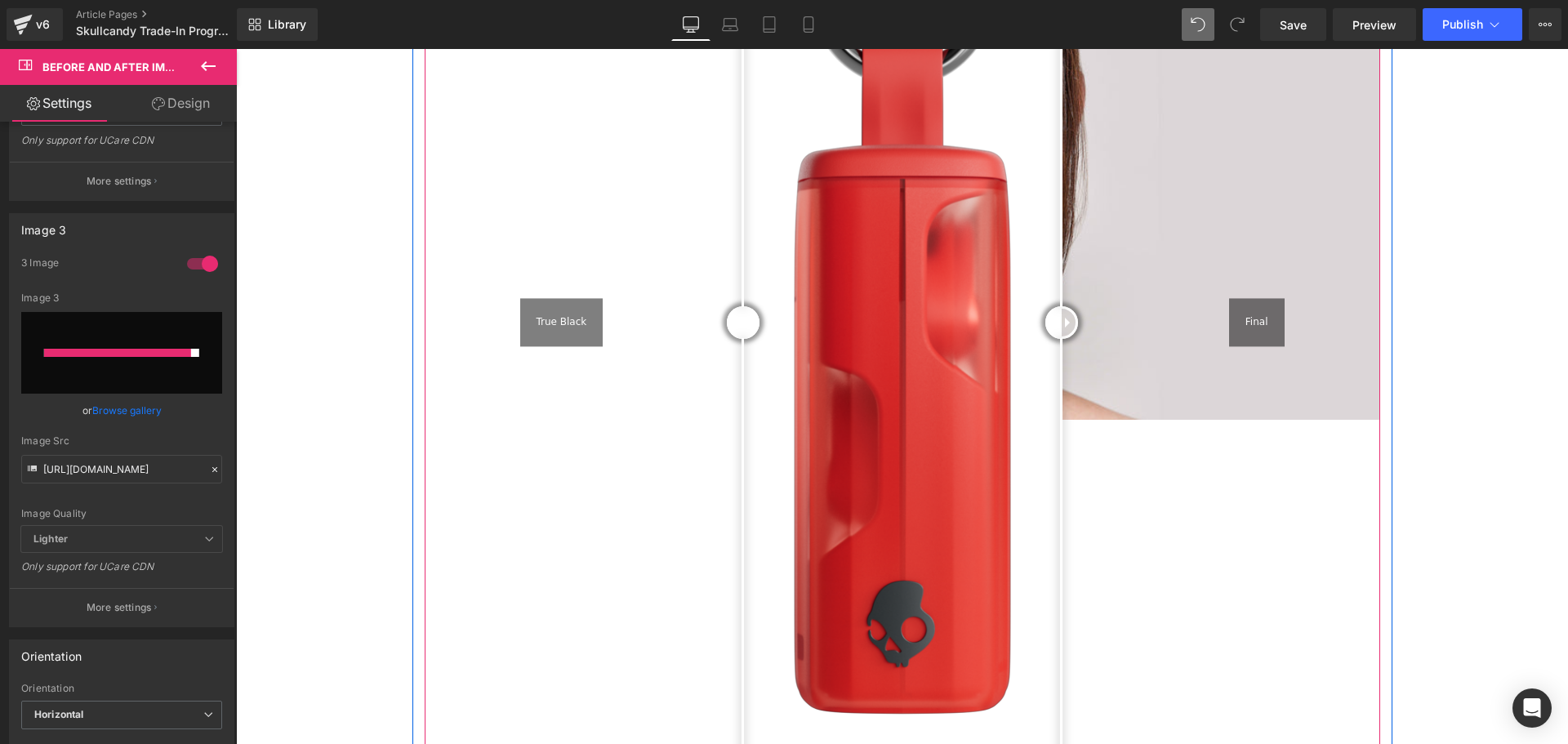
type input "[URL][DOMAIN_NAME]"
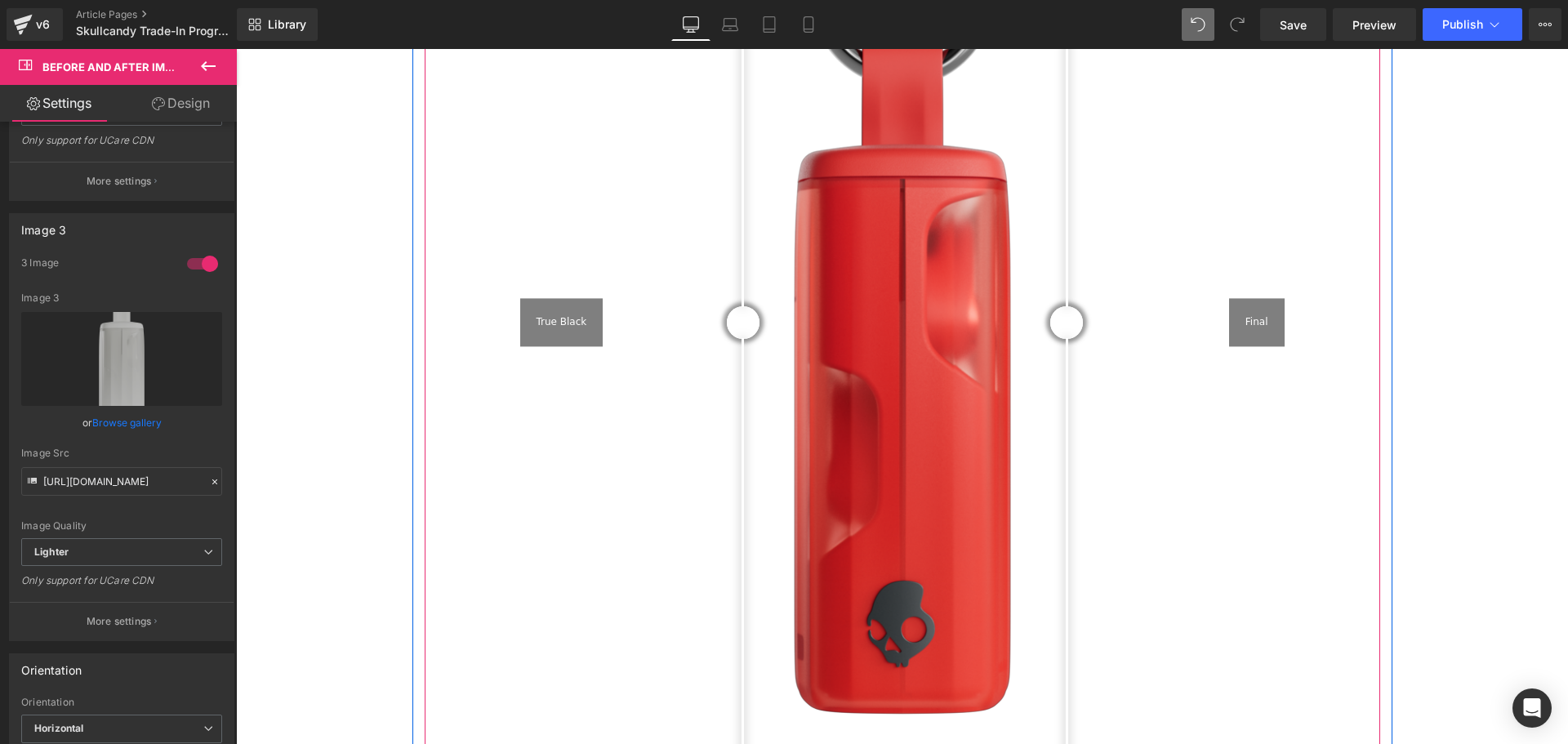
drag, startPoint x: 1057, startPoint y: 284, endPoint x: 1051, endPoint y: 316, distance: 32.6
click at [1083, 316] on div at bounding box center [1067, 322] width 33 height 33
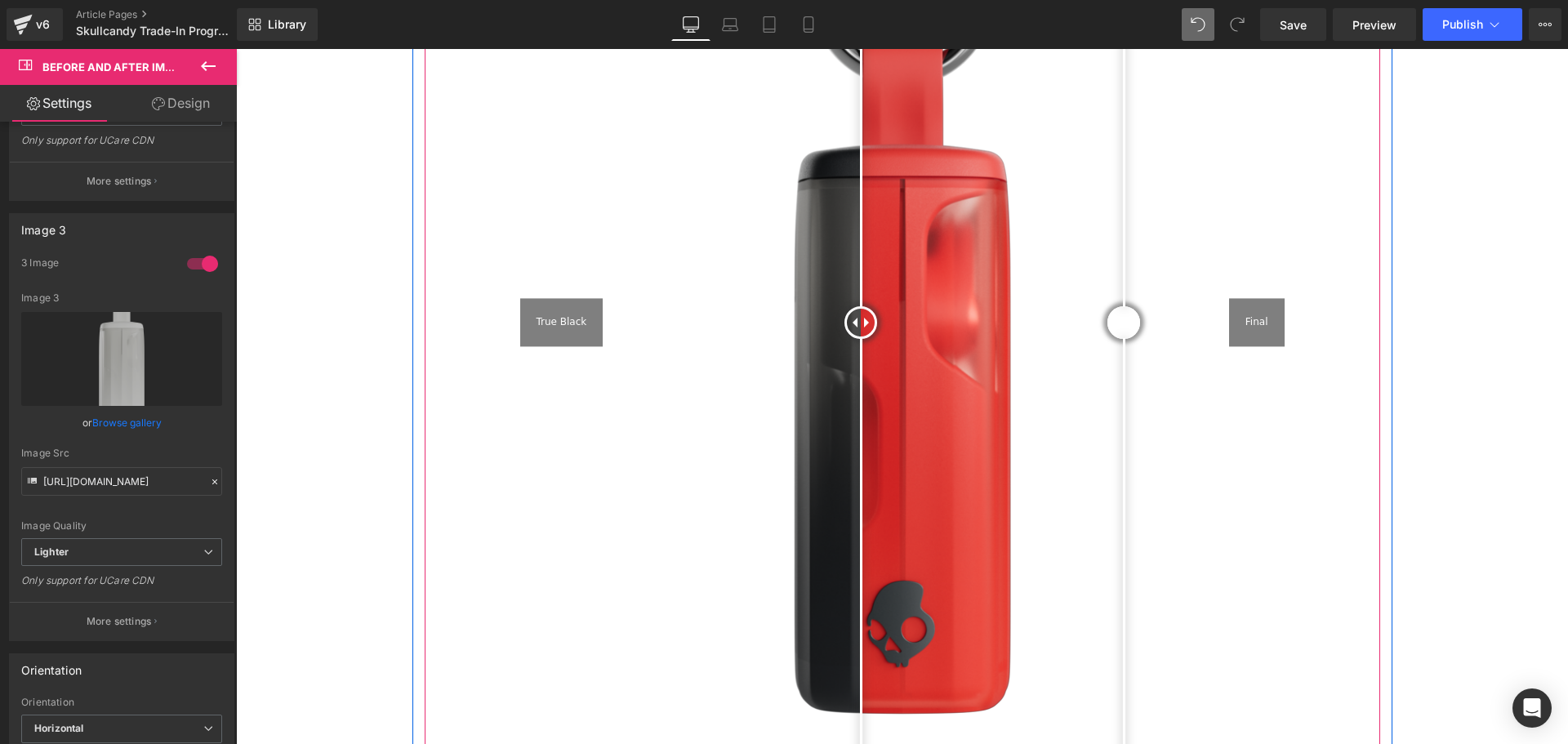
drag, startPoint x: 751, startPoint y: 283, endPoint x: 857, endPoint y: 310, distance: 109.4
click at [857, 310] on div at bounding box center [860, 322] width 33 height 33
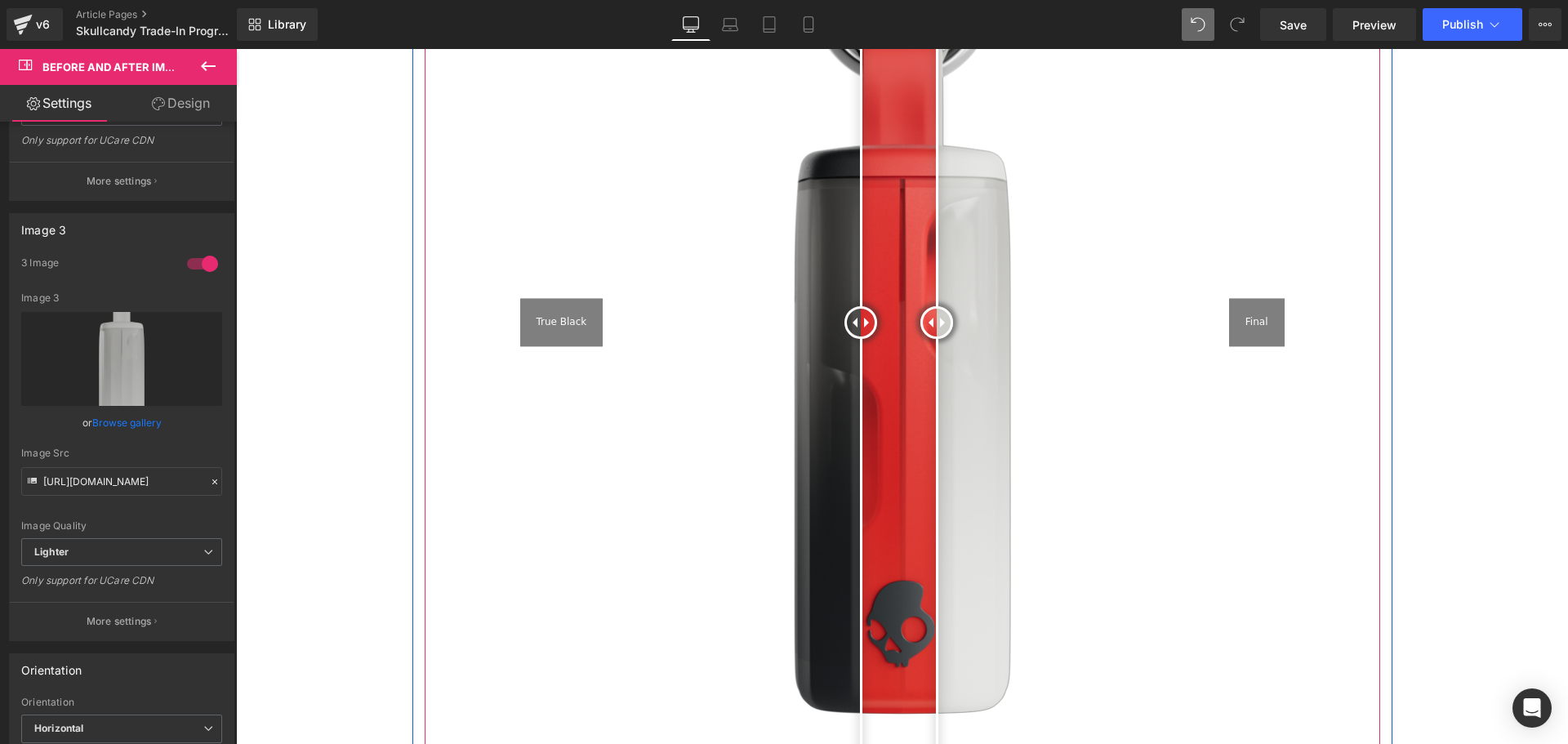
drag, startPoint x: 1121, startPoint y: 275, endPoint x: 933, endPoint y: 296, distance: 189.2
click at [933, 306] on div at bounding box center [937, 322] width 33 height 33
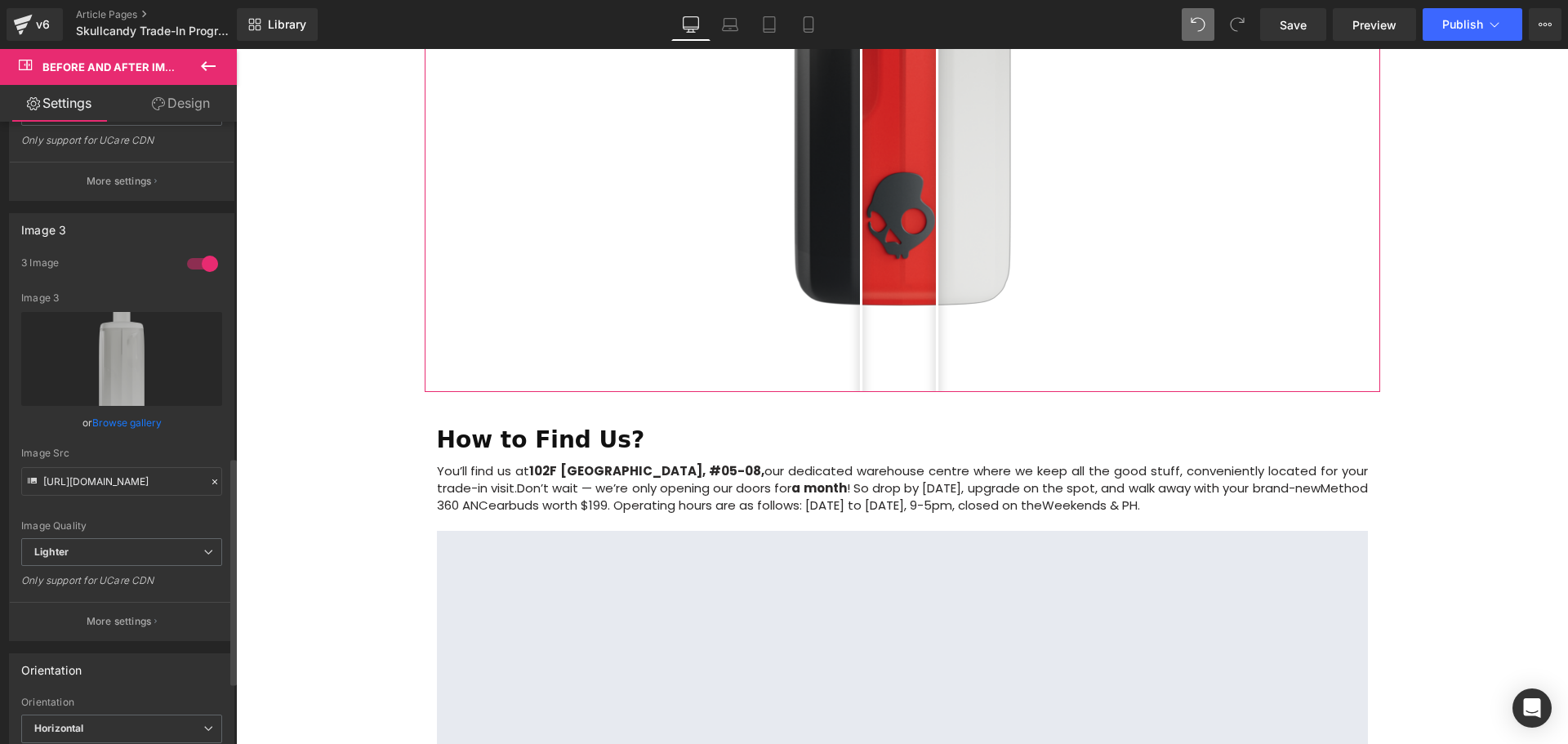
scroll to position [980, 0]
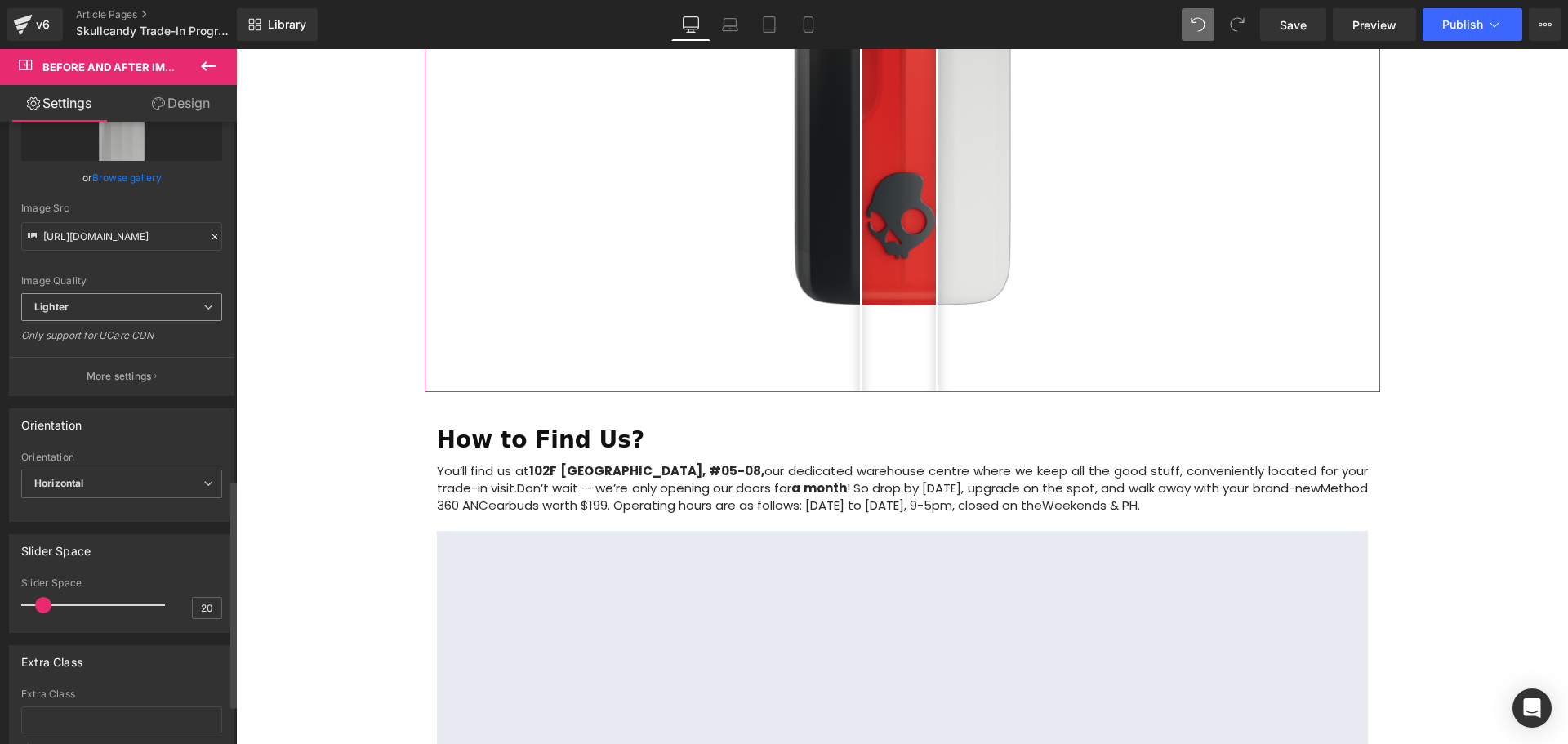
click at [74, 313] on span "Lighter" at bounding box center [122, 308] width 201 height 29
click at [87, 311] on span "Lighter" at bounding box center [118, 308] width 195 height 29
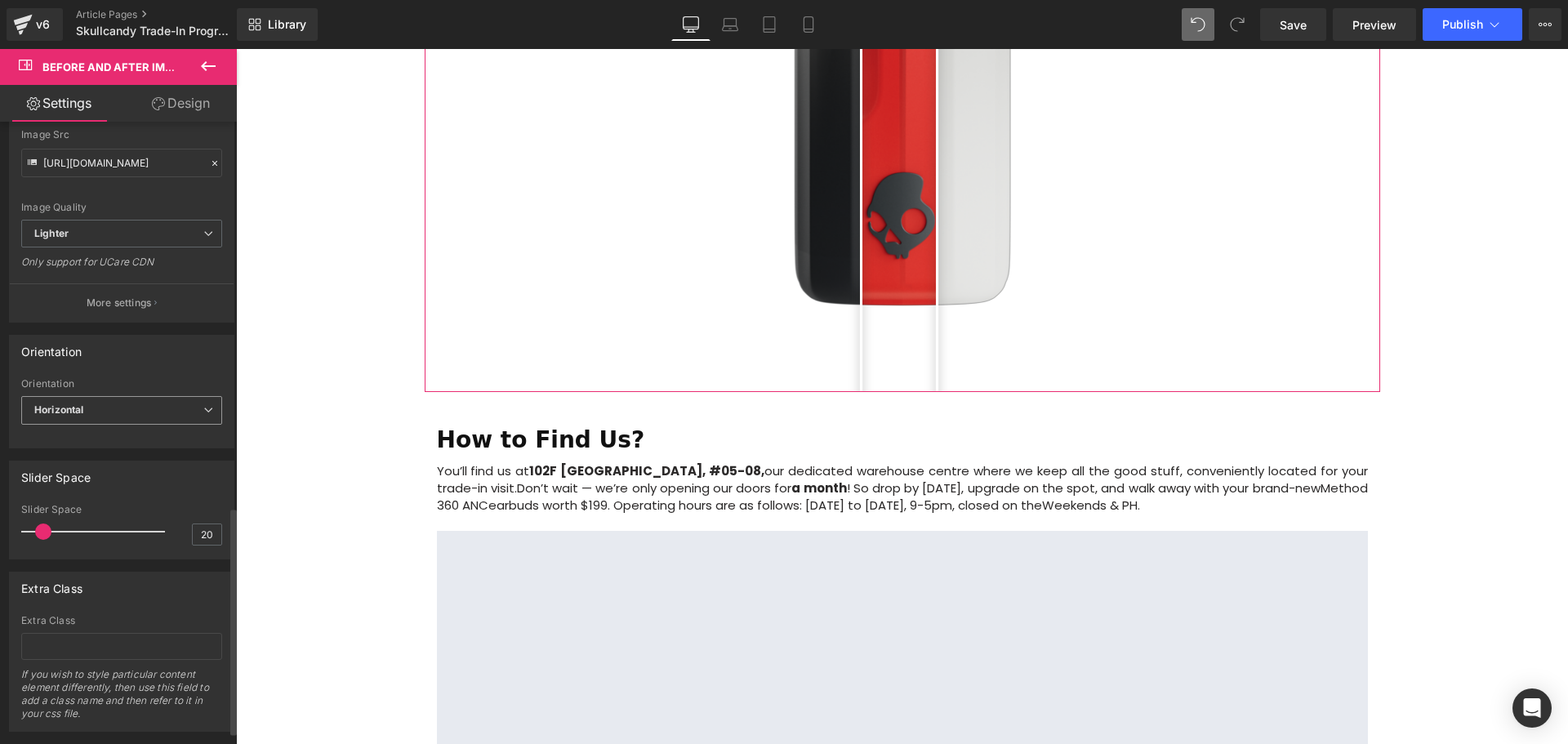
scroll to position [1061, 0]
click at [103, 401] on span "Horizontal" at bounding box center [122, 402] width 201 height 29
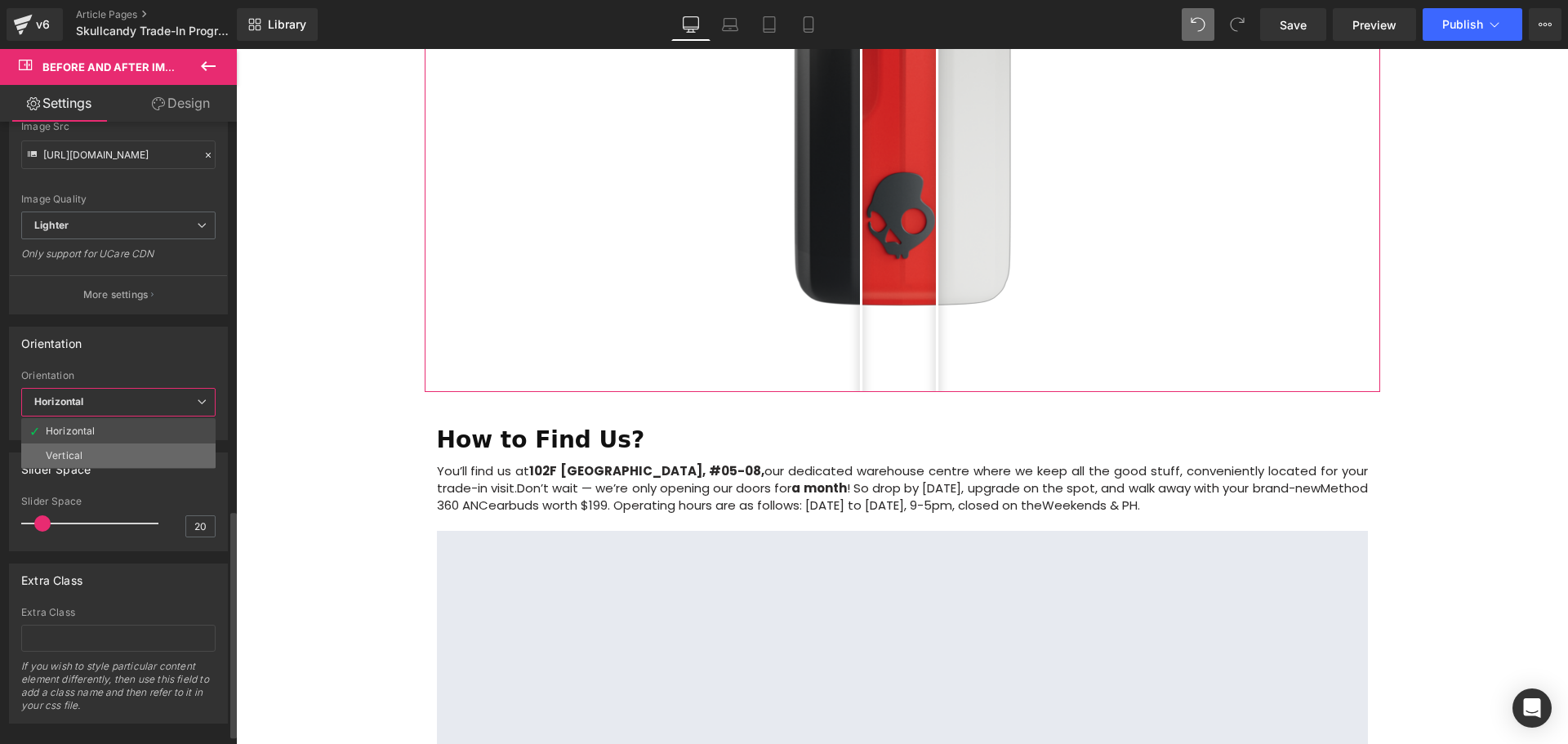
click at [104, 453] on li "Vertical" at bounding box center [118, 455] width 195 height 24
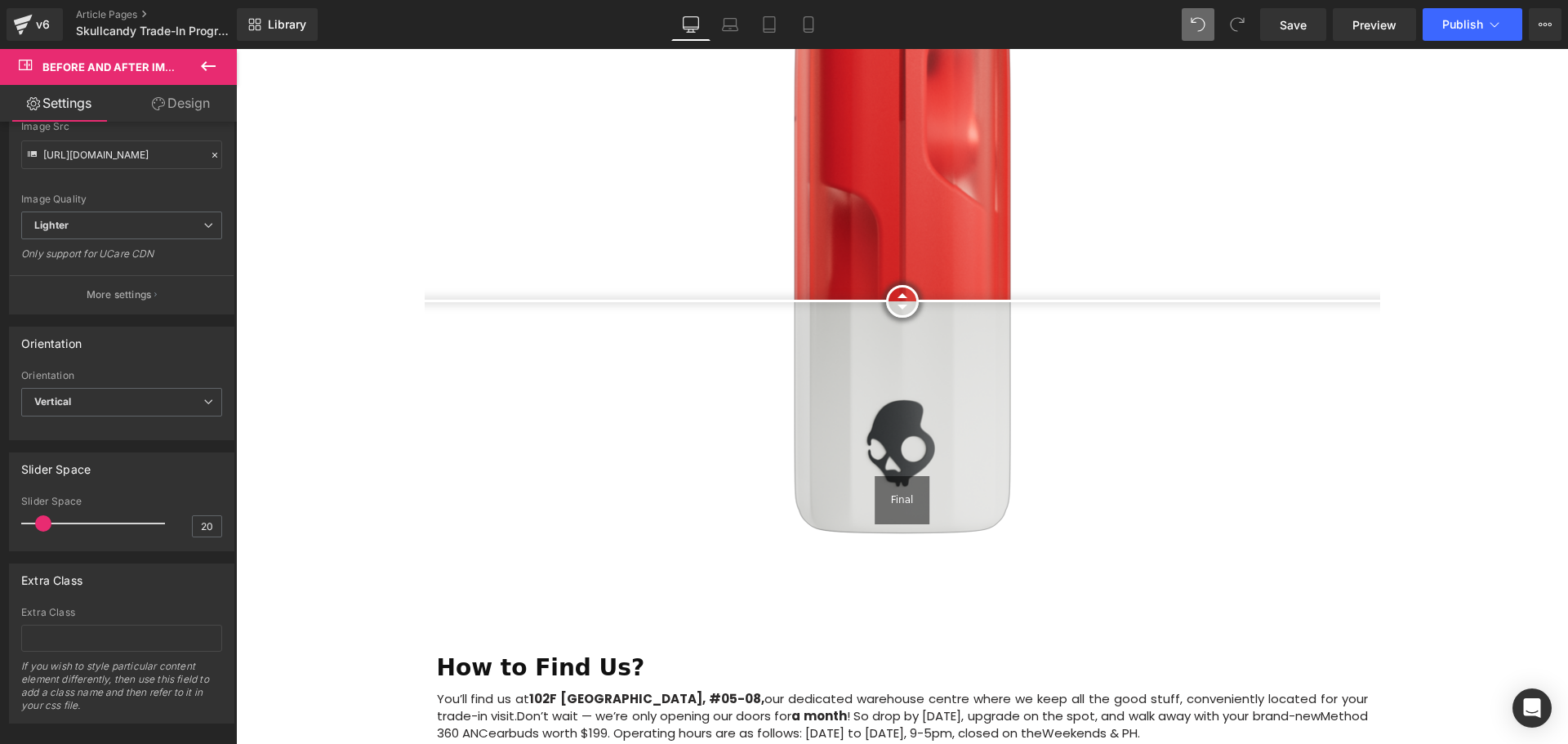
scroll to position [2449, 0]
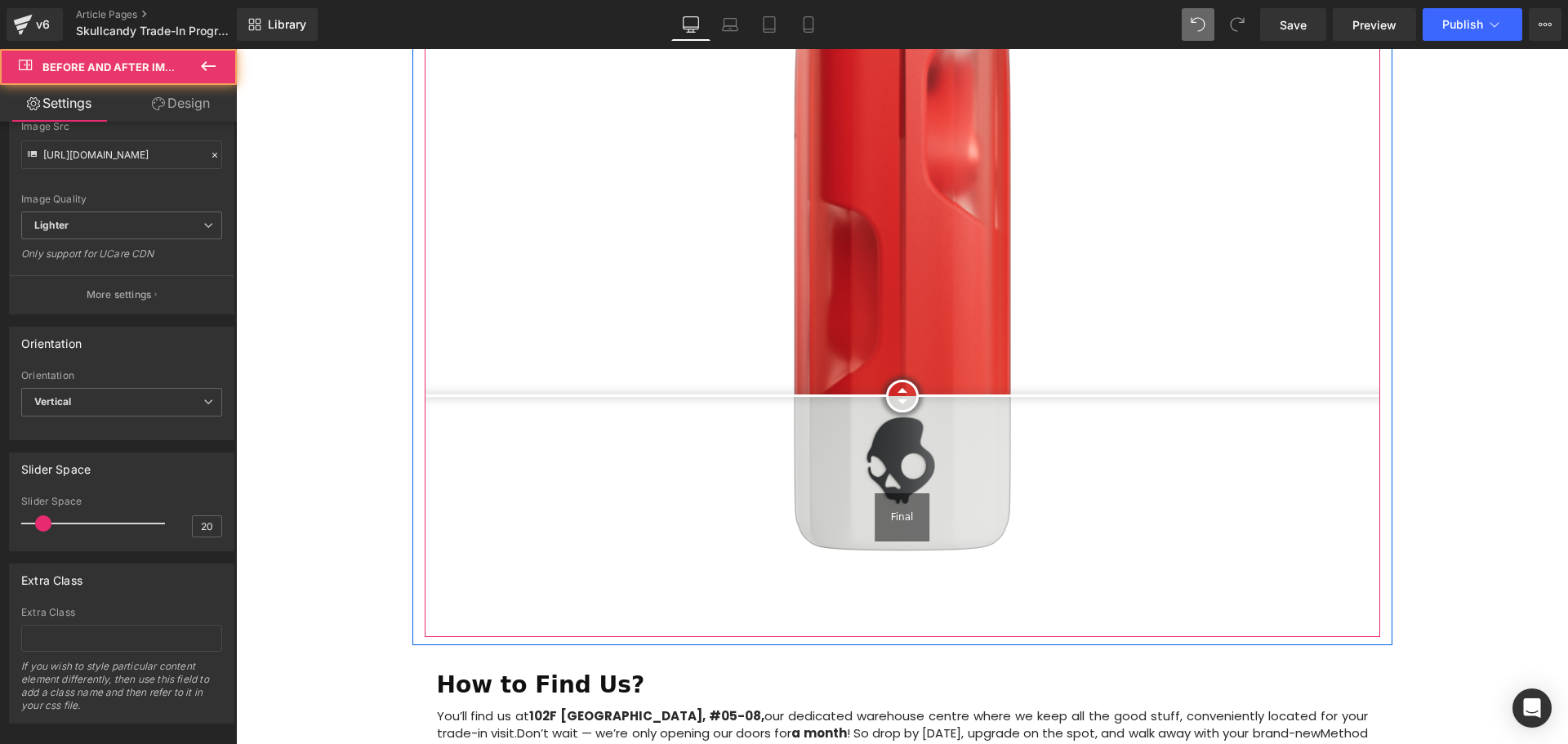
drag, startPoint x: 906, startPoint y: 321, endPoint x: 910, endPoint y: 367, distance: 46.2
click at [910, 379] on div at bounding box center [902, 396] width 33 height 33
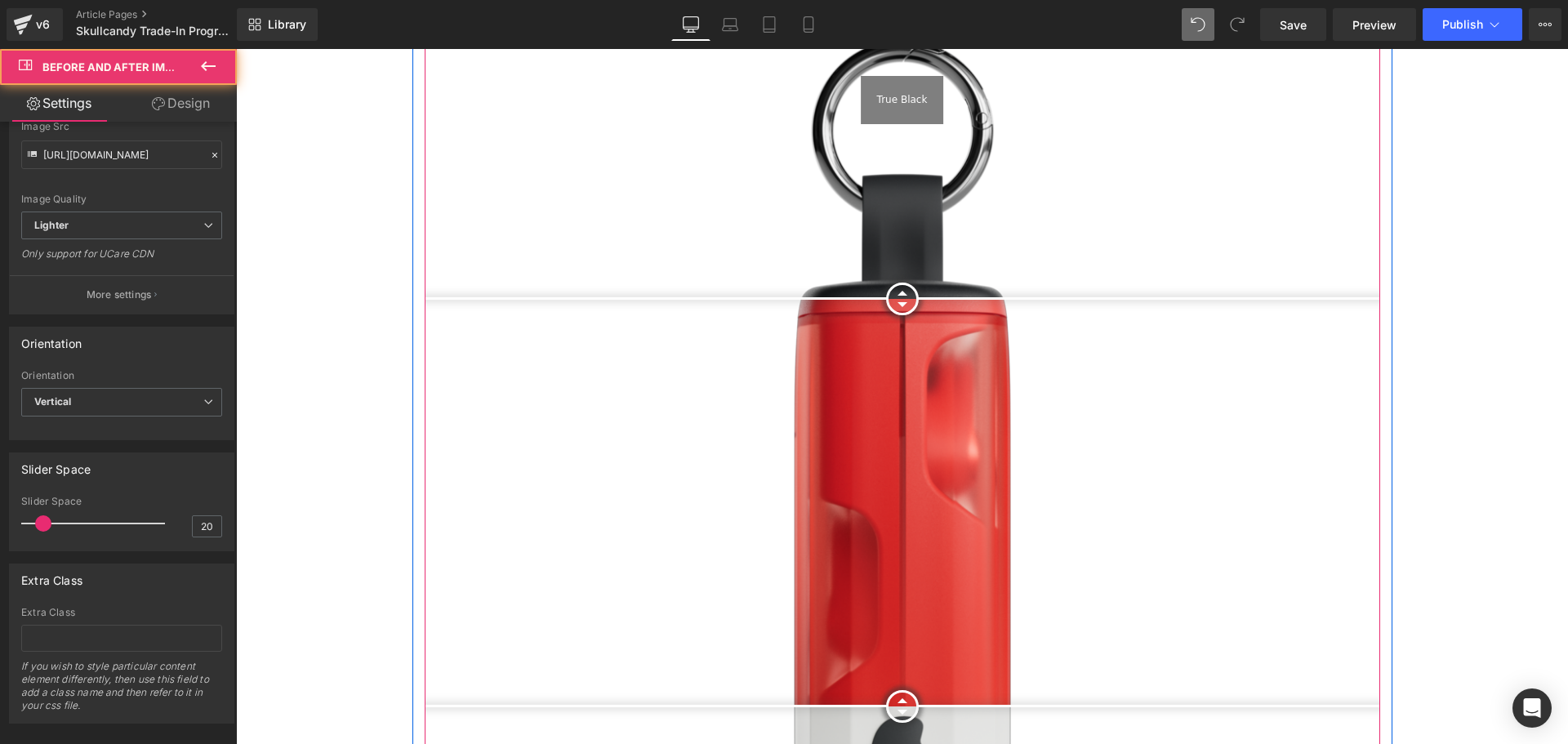
scroll to position [2123, 0]
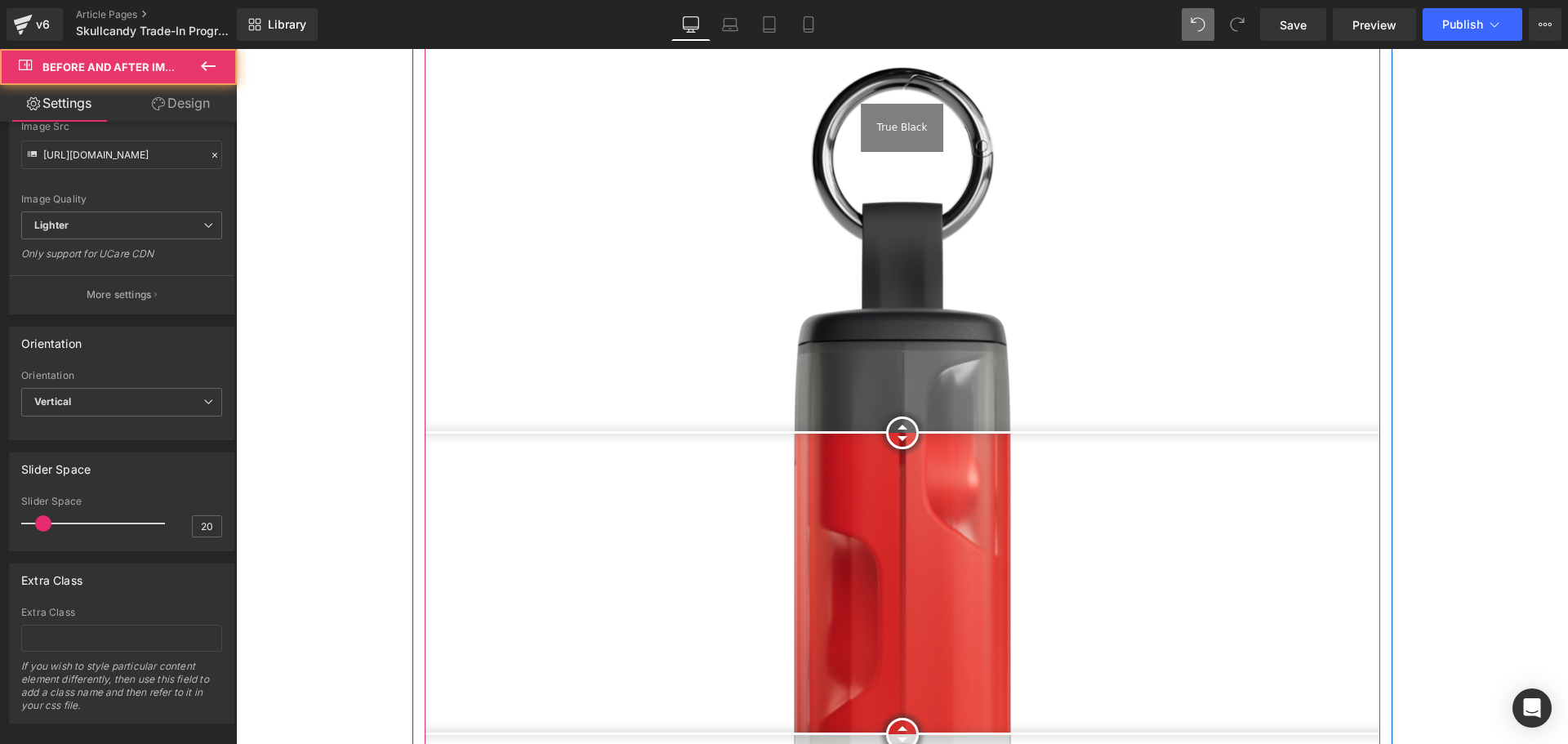
drag, startPoint x: 892, startPoint y: 284, endPoint x: 906, endPoint y: 378, distance: 95.0
click at [906, 416] on div at bounding box center [902, 432] width 33 height 33
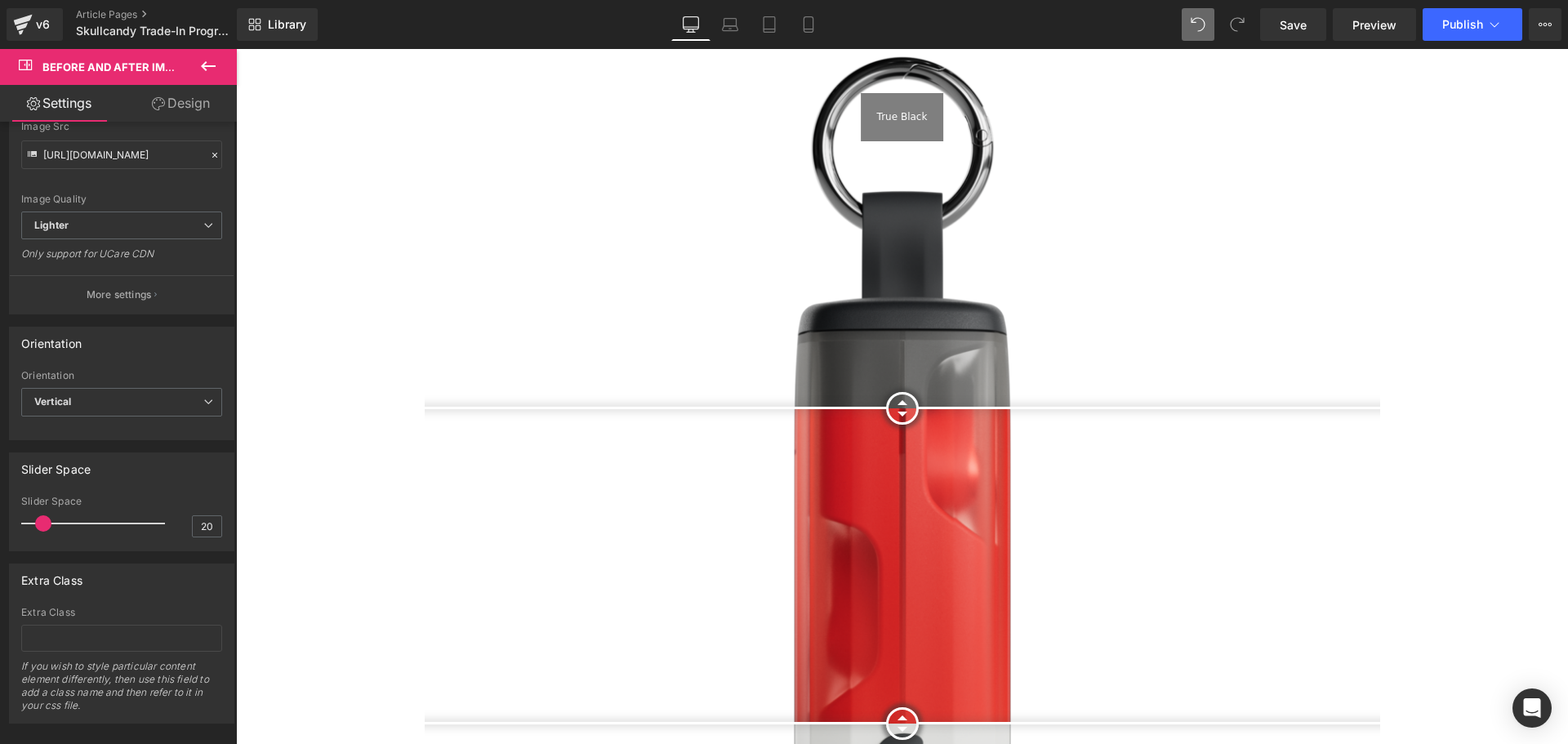
scroll to position [2531, 0]
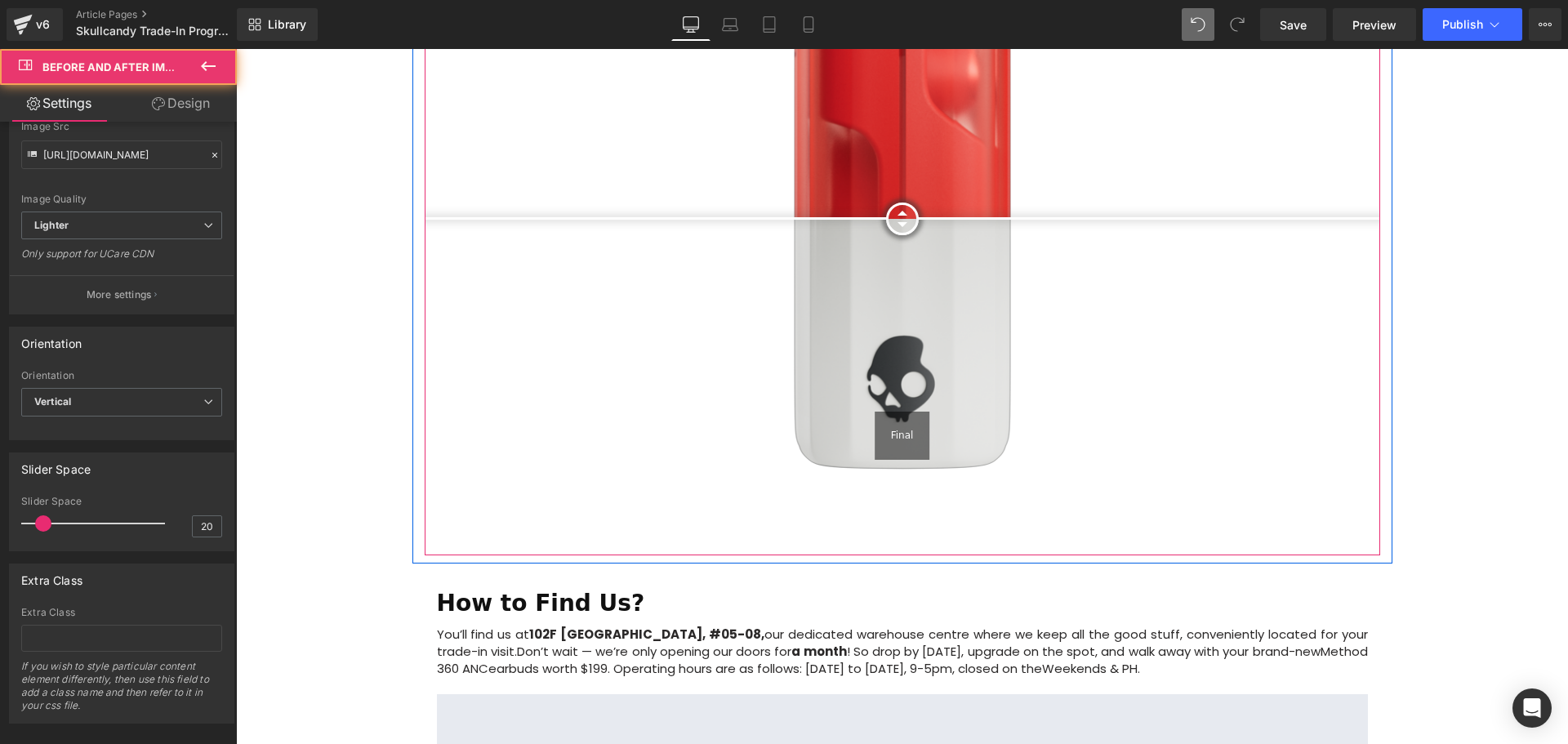
drag, startPoint x: 912, startPoint y: 268, endPoint x: 989, endPoint y: 217, distance: 92.4
click at [919, 202] on div at bounding box center [902, 219] width 33 height 33
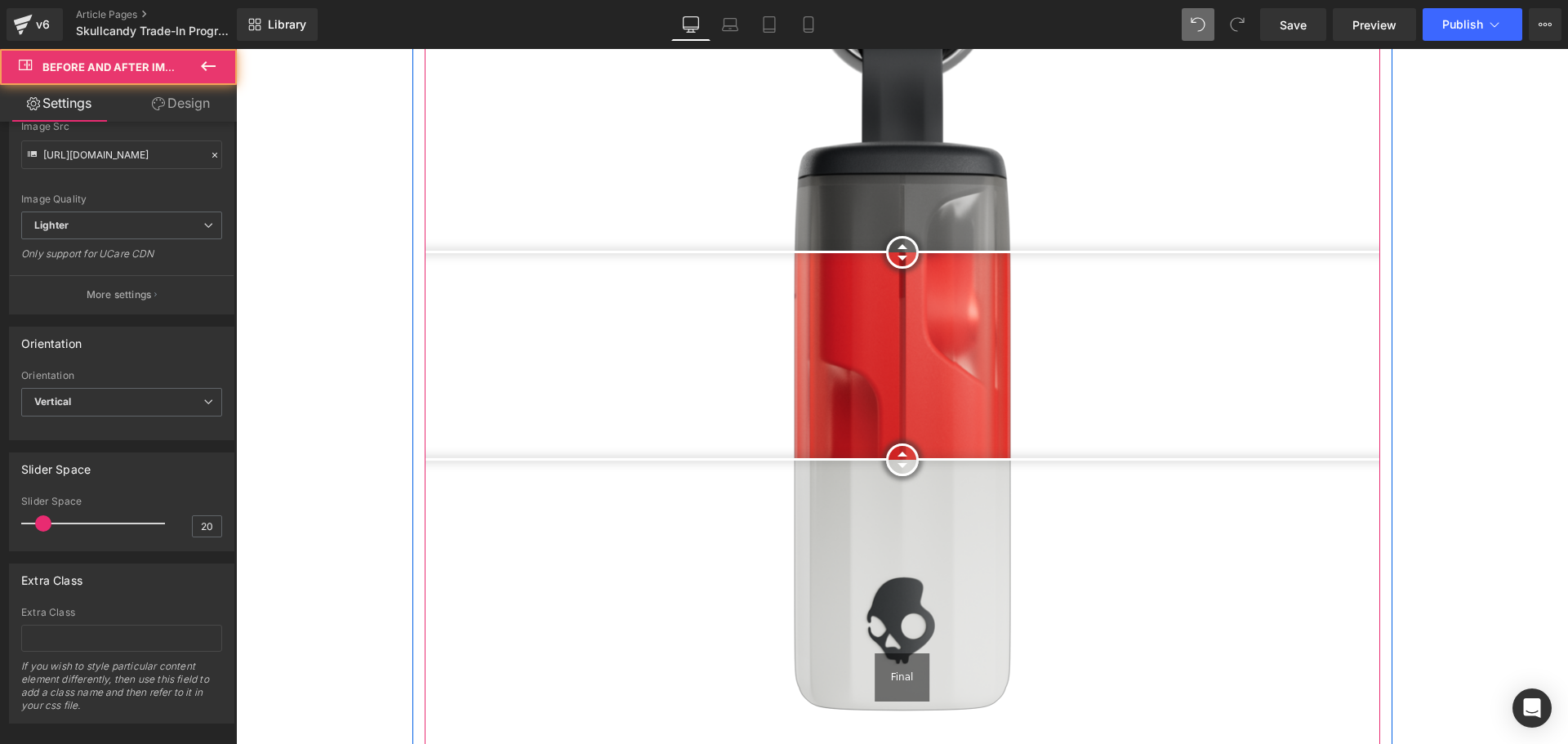
scroll to position [2286, 0]
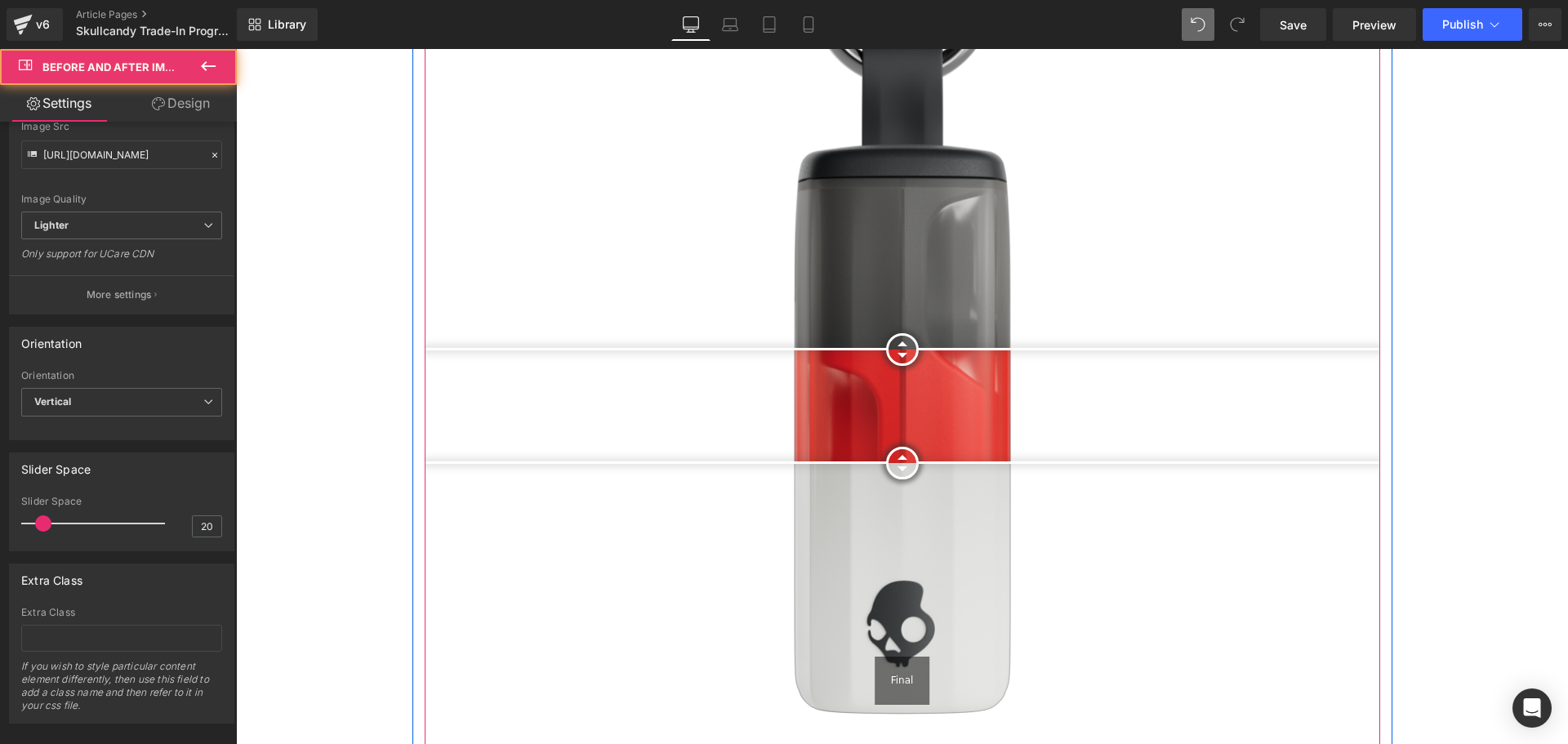
drag, startPoint x: 888, startPoint y: 207, endPoint x: 859, endPoint y: 327, distance: 123.5
click at [895, 333] on div at bounding box center [902, 349] width 33 height 33
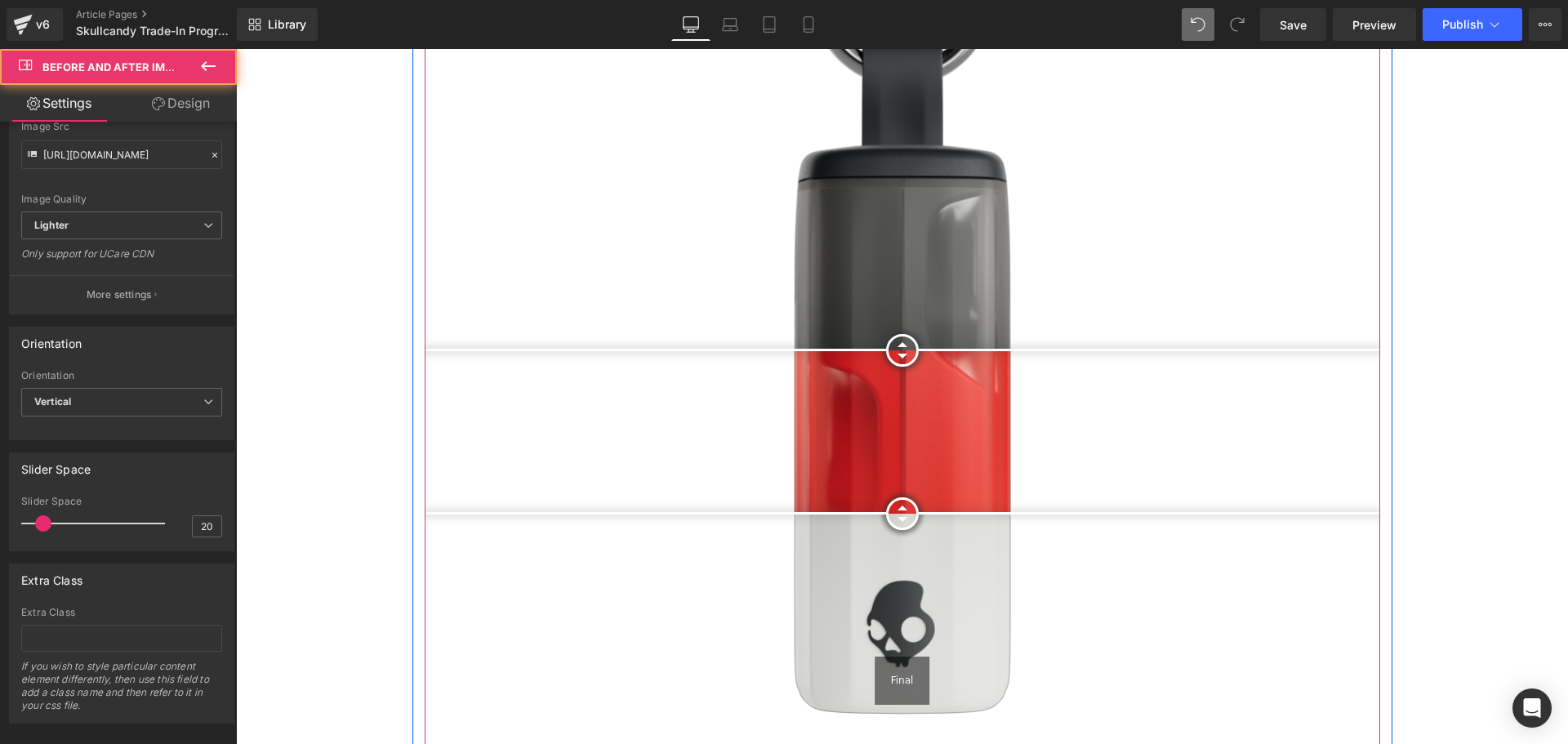
drag, startPoint x: 898, startPoint y: 422, endPoint x: 895, endPoint y: 473, distance: 51.1
click at [895, 497] on div at bounding box center [902, 514] width 33 height 33
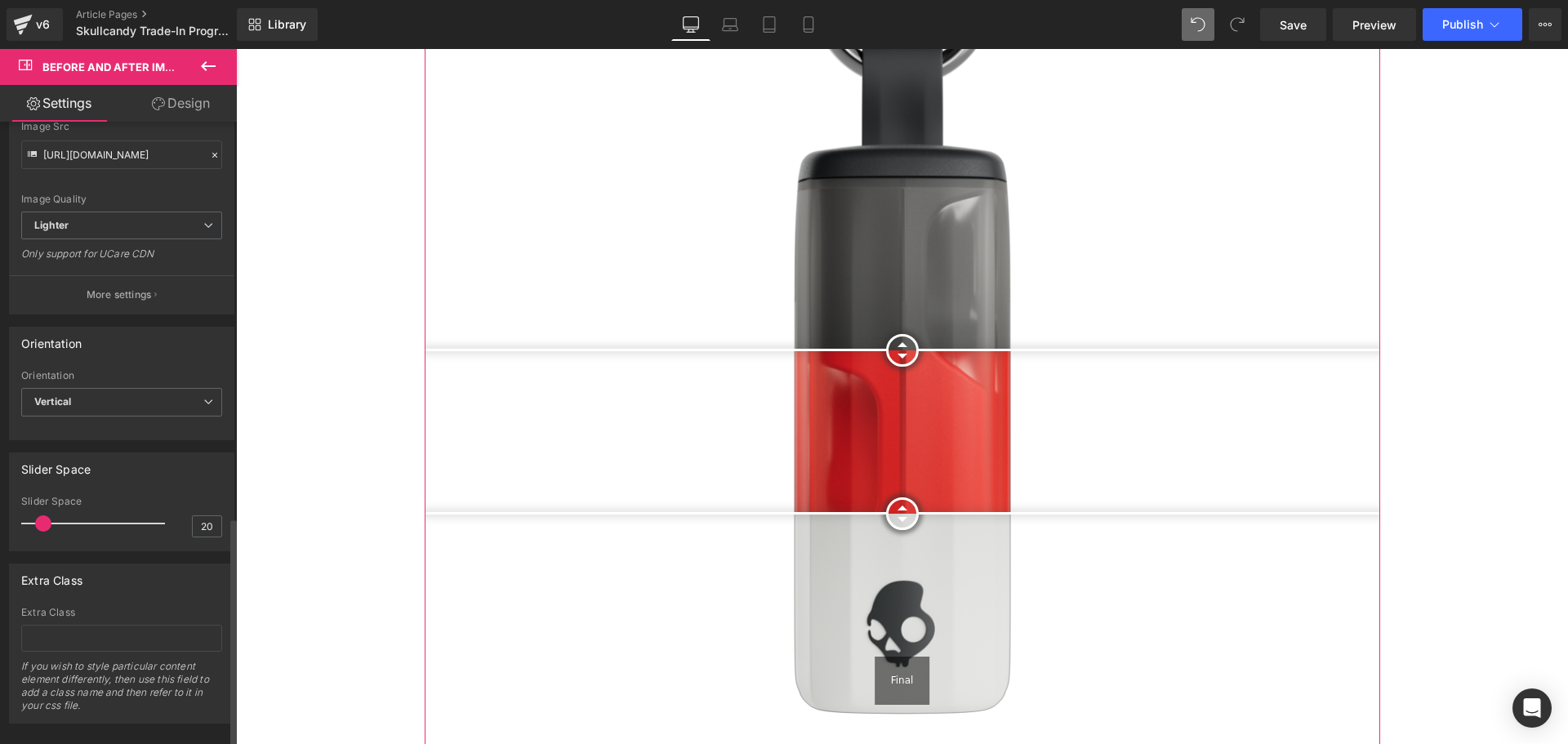
scroll to position [1086, 0]
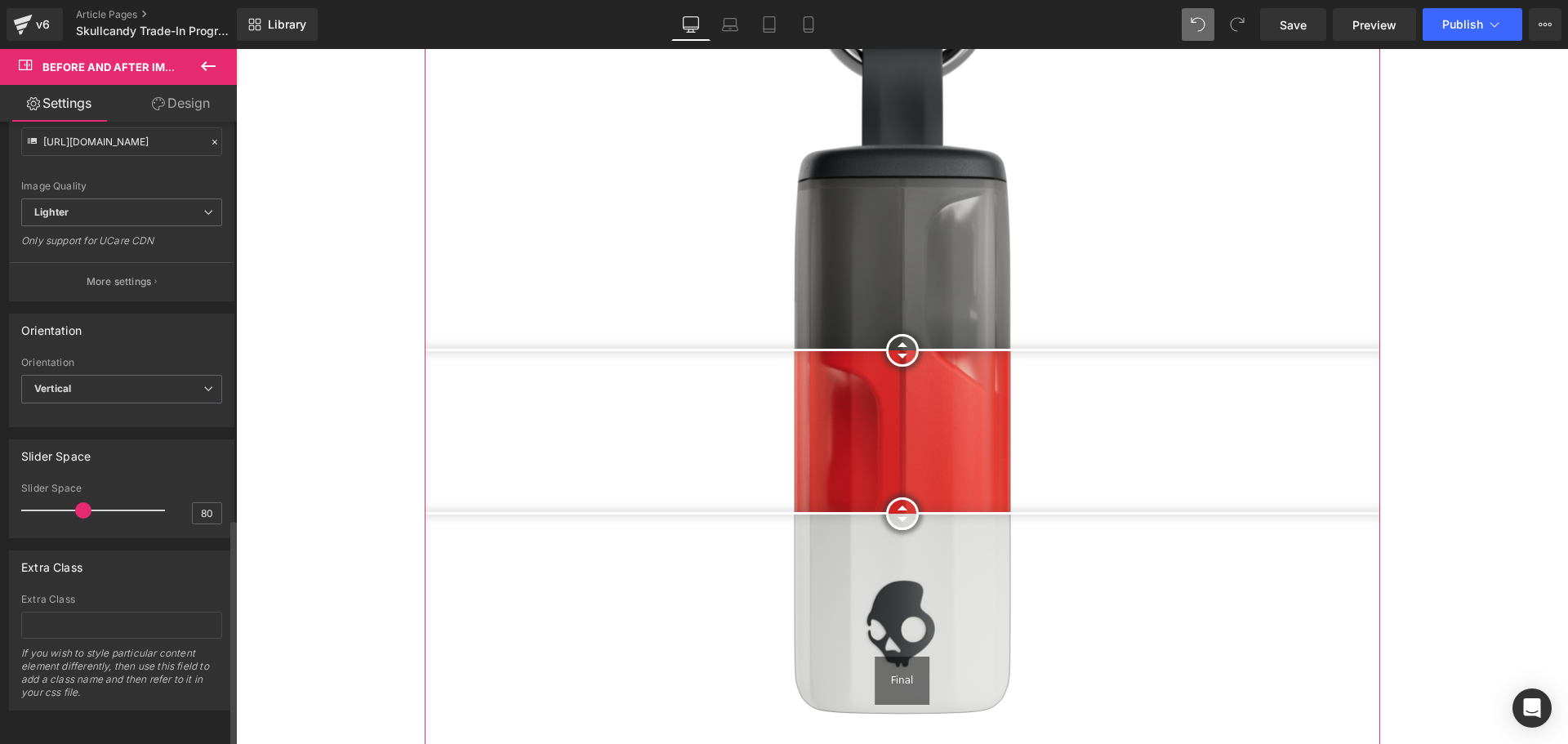
drag, startPoint x: 45, startPoint y: 497, endPoint x: 81, endPoint y: 498, distance: 36.0
click at [81, 502] on span at bounding box center [83, 510] width 16 height 16
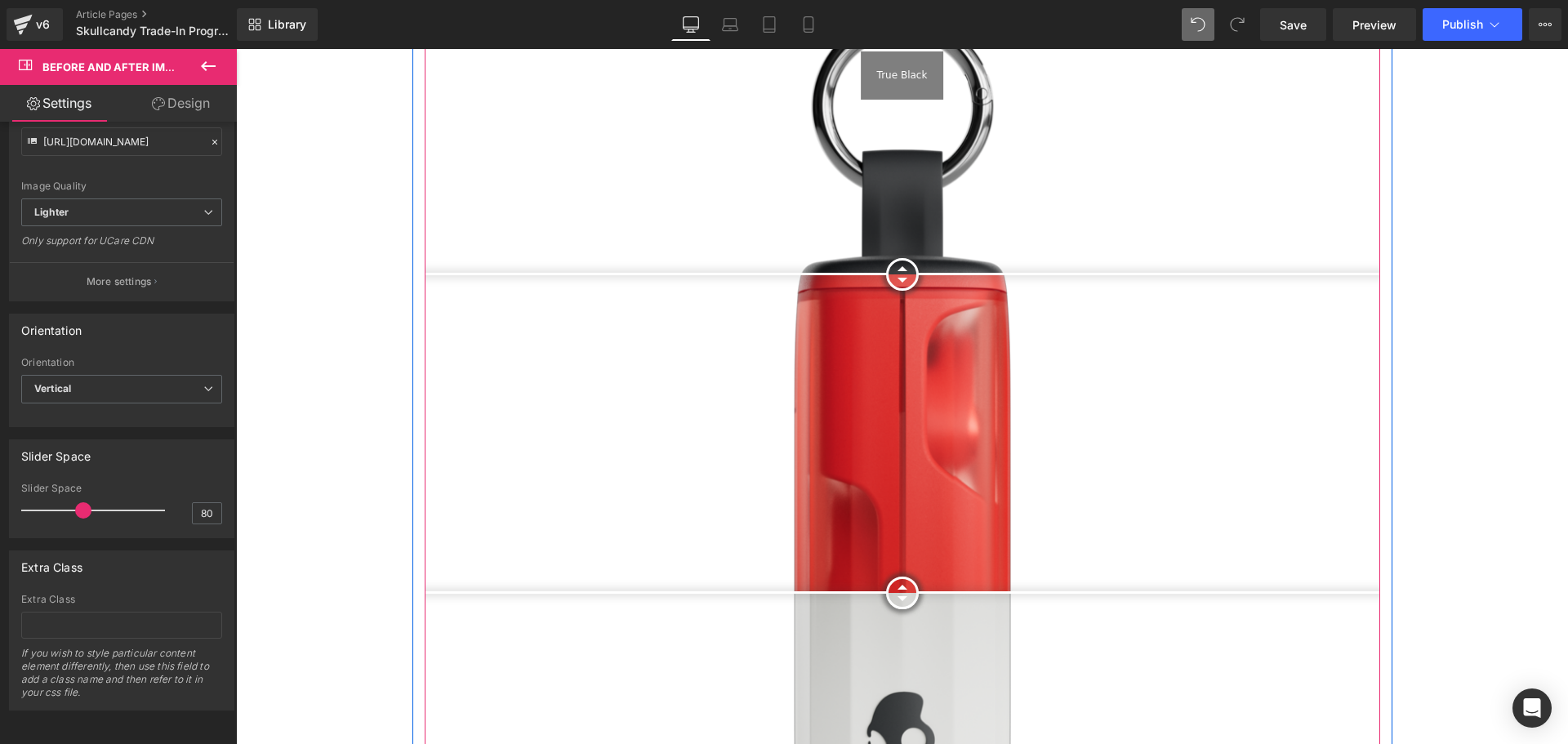
scroll to position [2204, 0]
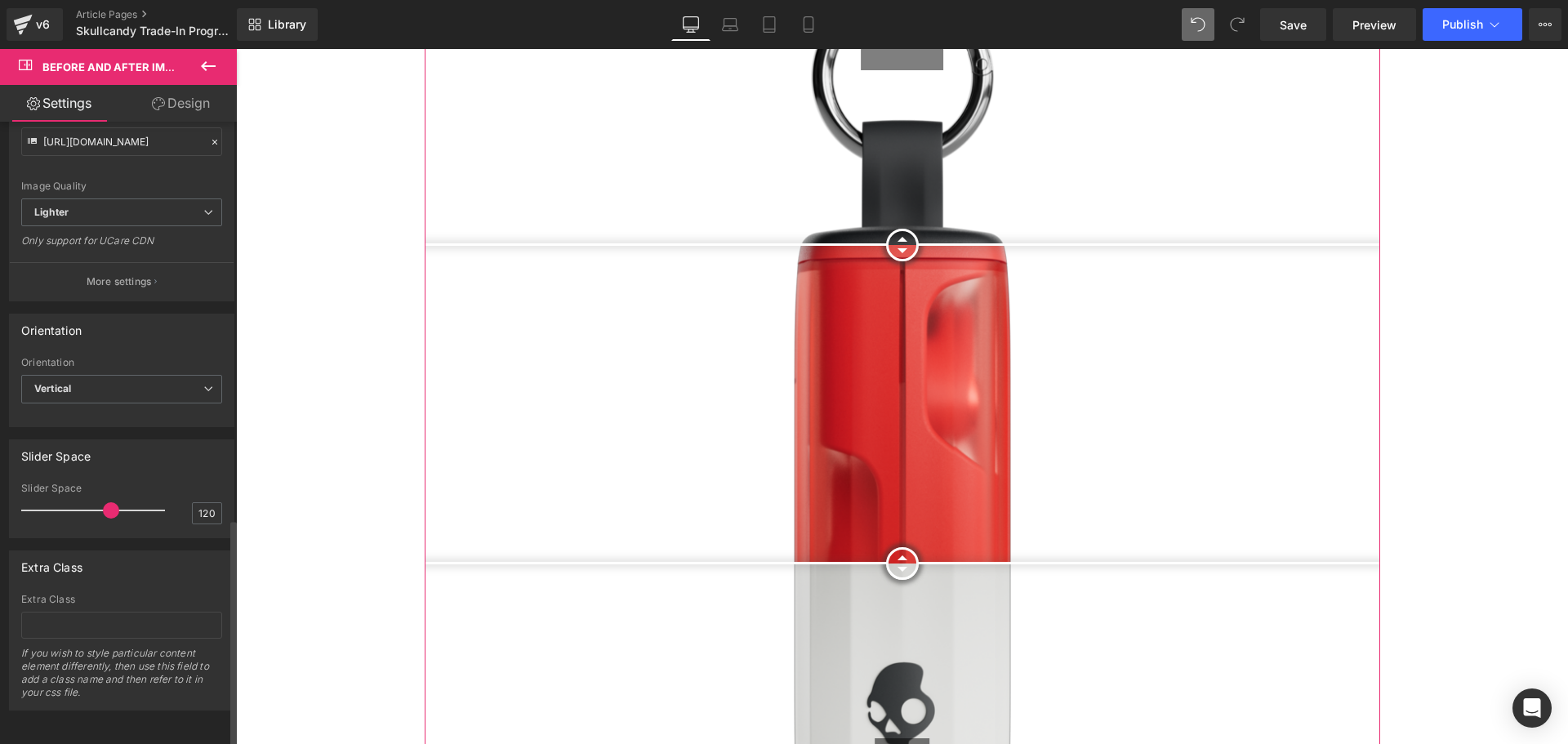
drag, startPoint x: 84, startPoint y: 500, endPoint x: 112, endPoint y: 501, distance: 28.0
click at [112, 502] on span at bounding box center [110, 510] width 16 height 16
drag, startPoint x: 111, startPoint y: 500, endPoint x: 157, endPoint y: 500, distance: 46.0
click at [119, 502] on span at bounding box center [110, 510] width 16 height 16
drag, startPoint x: 151, startPoint y: 493, endPoint x: 81, endPoint y: 495, distance: 70.0
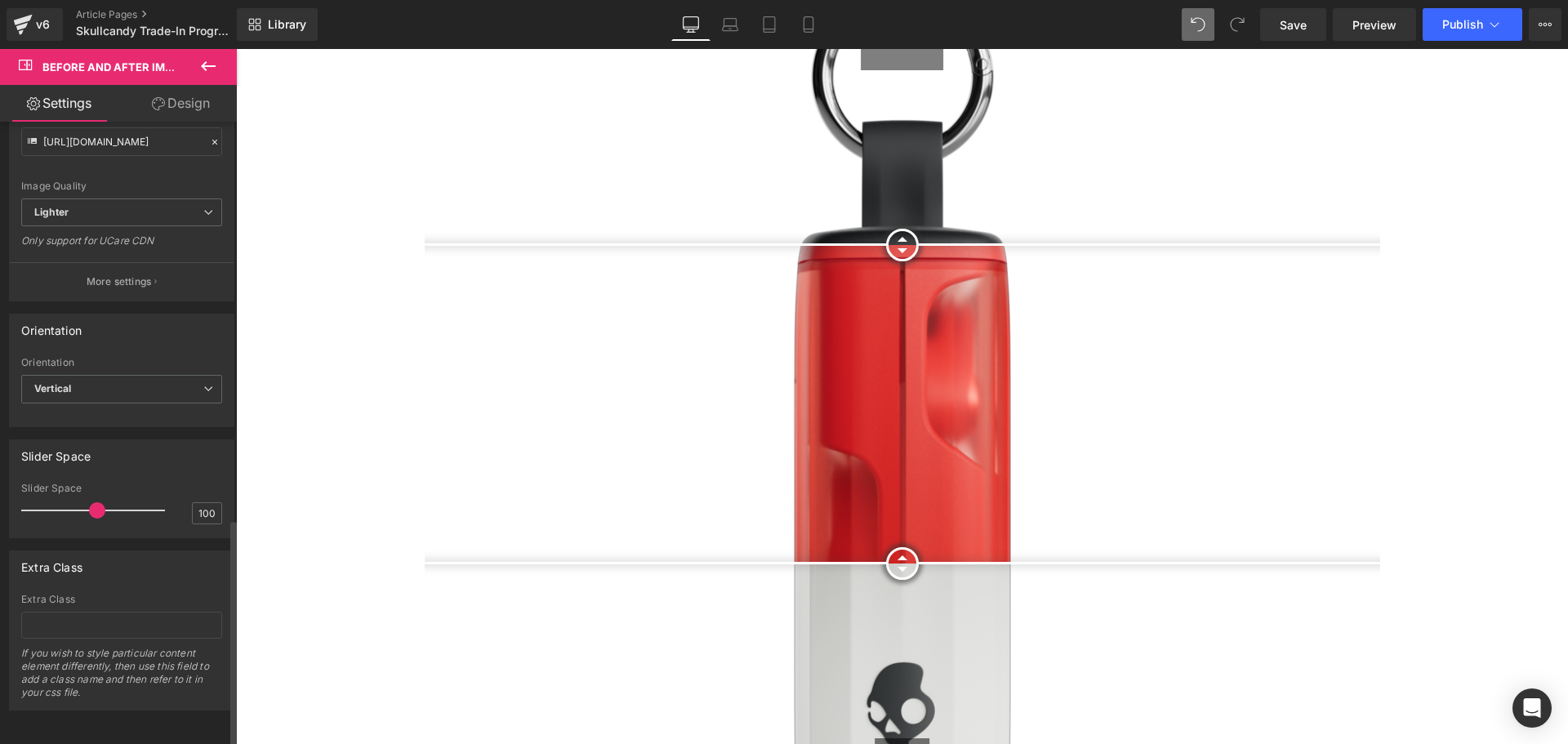
click at [81, 495] on div at bounding box center [97, 510] width 136 height 33
drag, startPoint x: 94, startPoint y: 495, endPoint x: 66, endPoint y: 497, distance: 28.1
click at [66, 502] on span at bounding box center [70, 510] width 16 height 16
type input "20"
drag, startPoint x: 66, startPoint y: 497, endPoint x: 36, endPoint y: 498, distance: 30.0
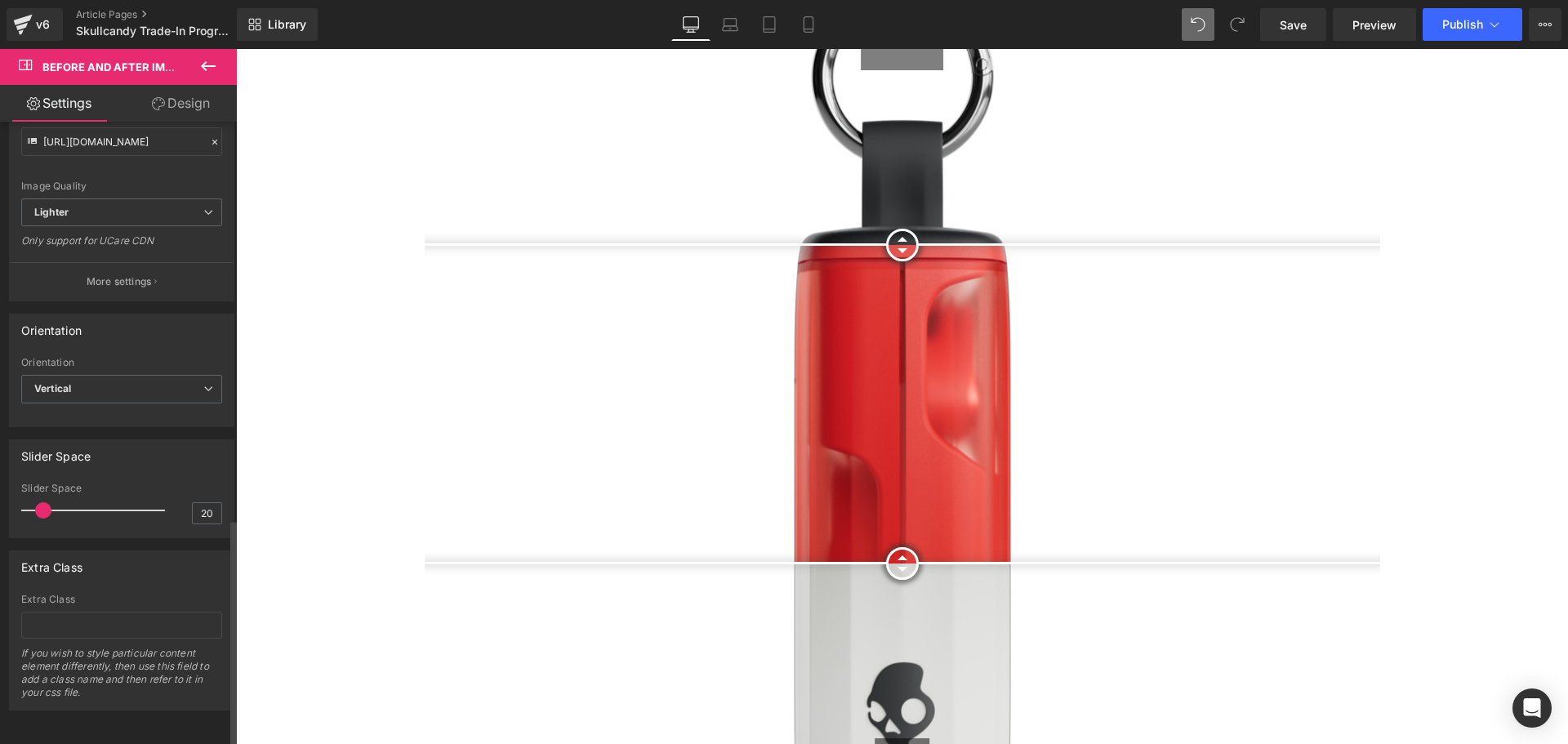
click at [36, 502] on span at bounding box center [43, 510] width 16 height 16
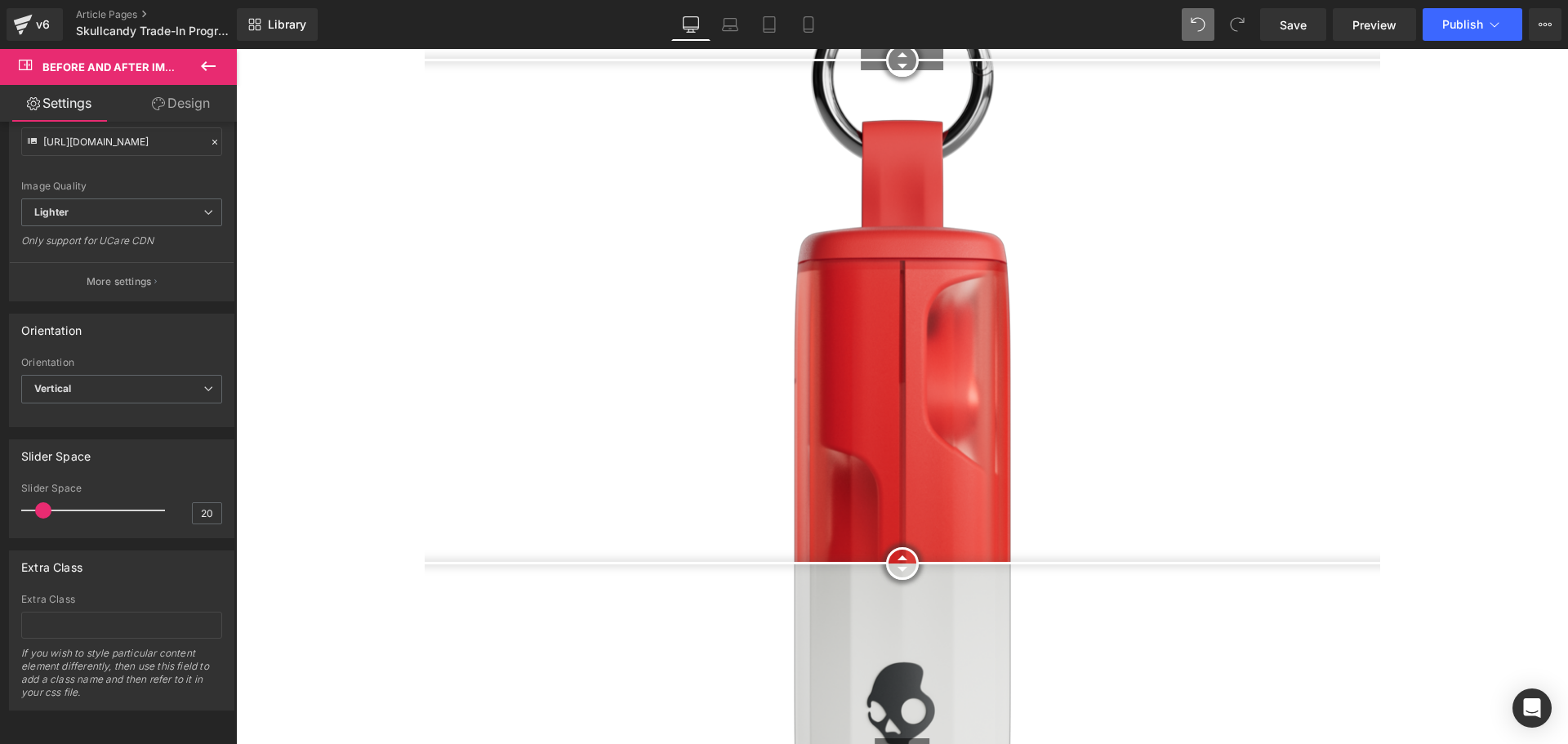
drag, startPoint x: 893, startPoint y: 196, endPoint x: 965, endPoint y: -22, distance: 229.6
click at [965, 0] on html "Skip to content Welcome to StreamCast Asia Welcome to StreamCast Asia Home Bran…" at bounding box center [902, 73] width 1332 height 4457
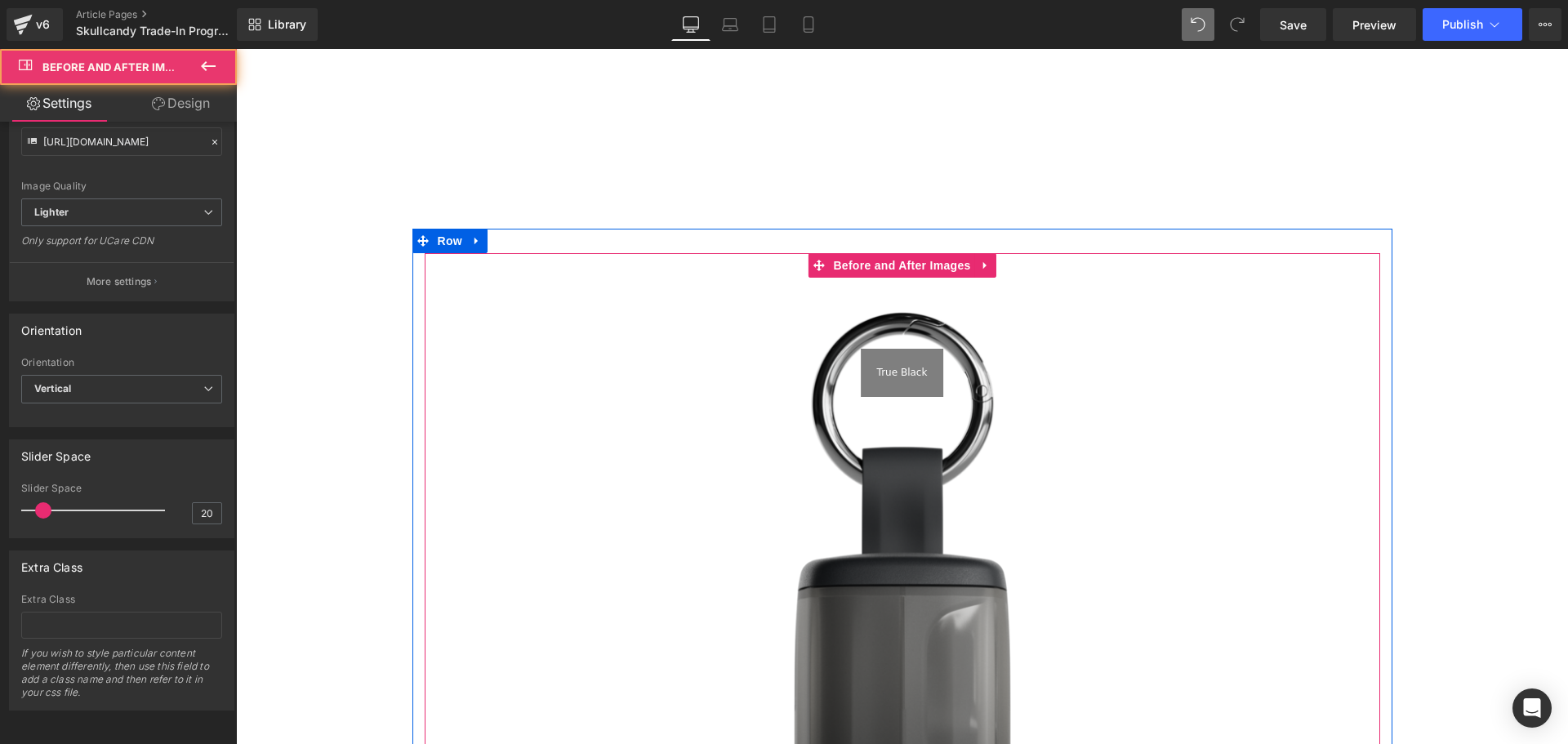
scroll to position [2286, 0]
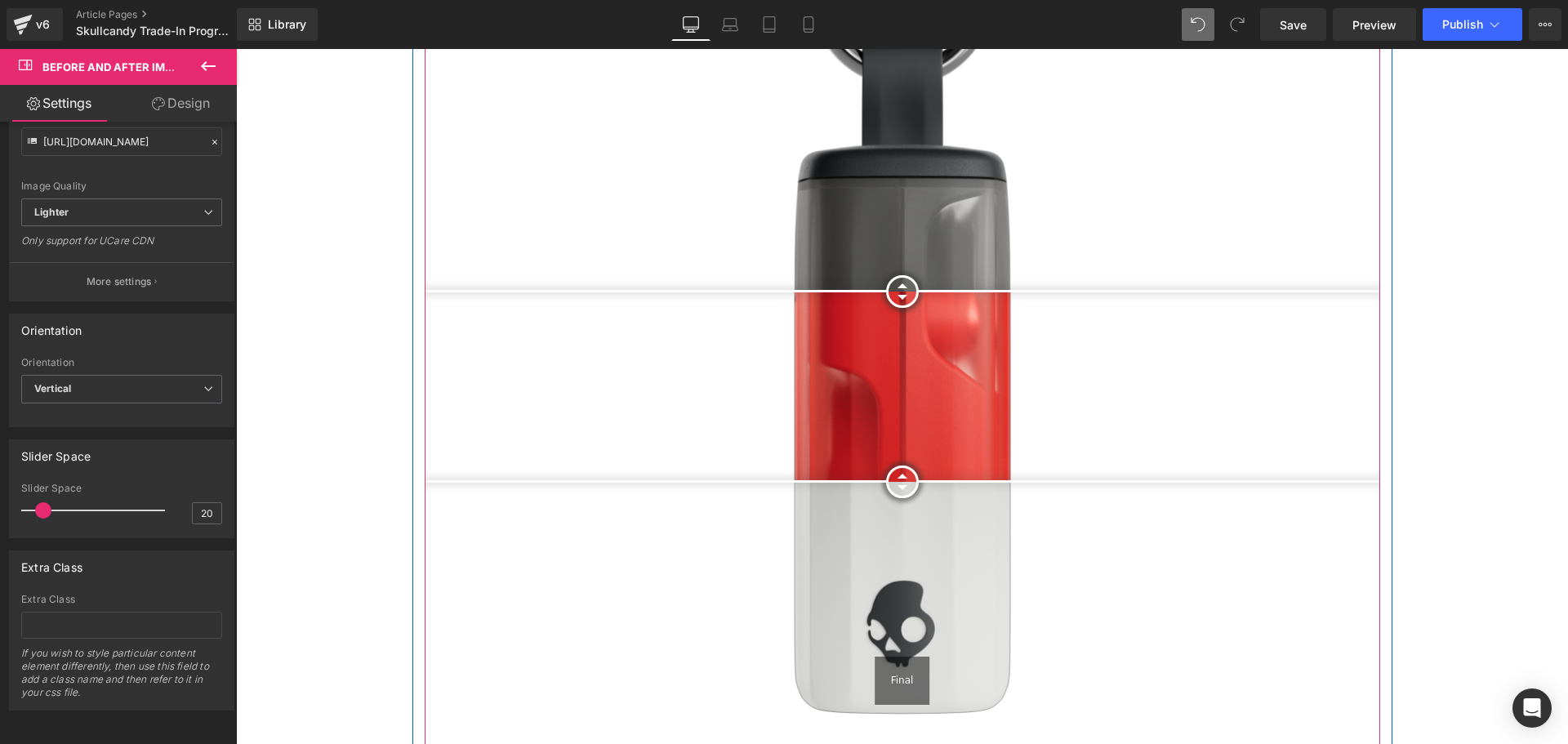
drag, startPoint x: 895, startPoint y: 302, endPoint x: 953, endPoint y: 251, distance: 77.2
click at [919, 275] on div at bounding box center [902, 291] width 33 height 33
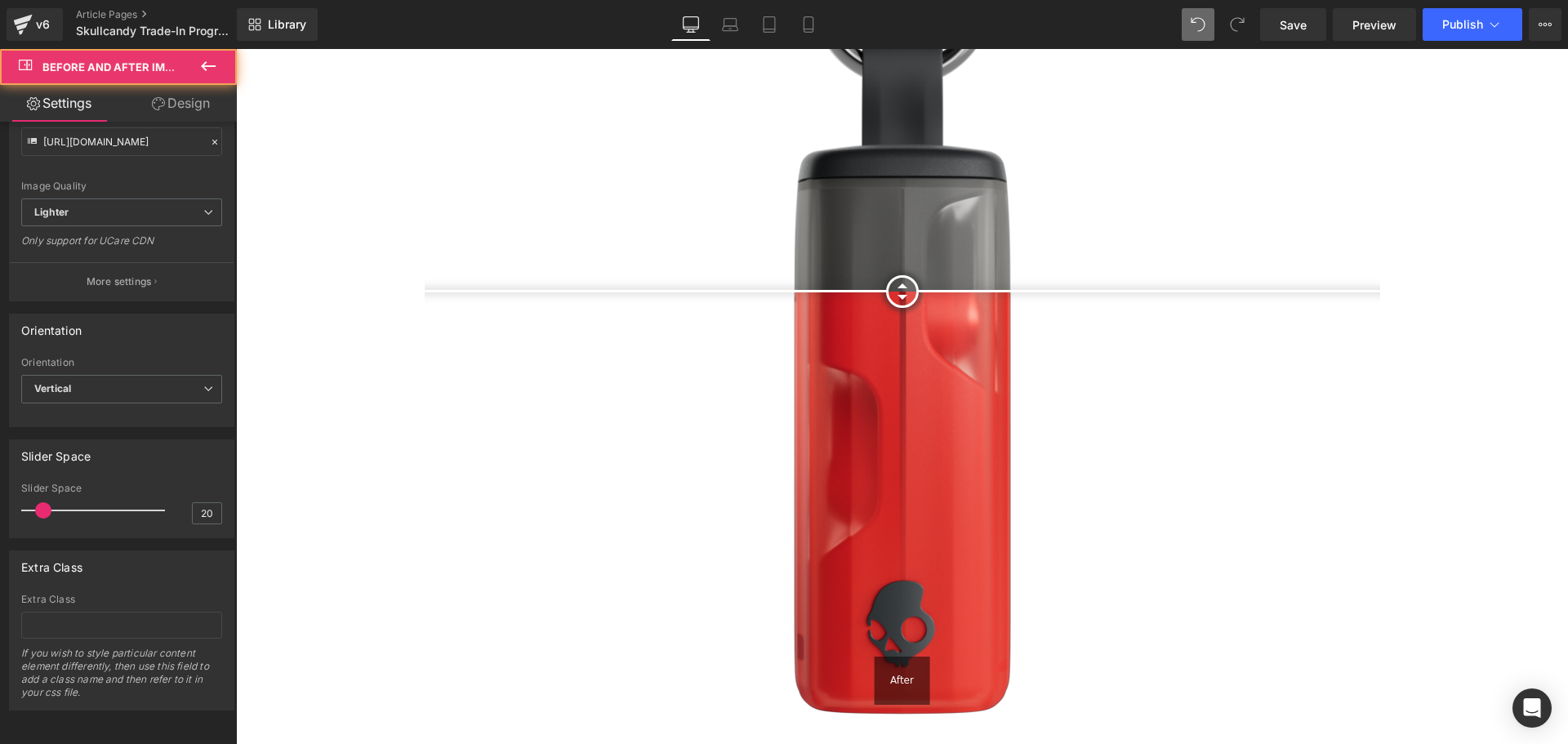
drag, startPoint x: 891, startPoint y: 476, endPoint x: 901, endPoint y: 782, distance: 306.2
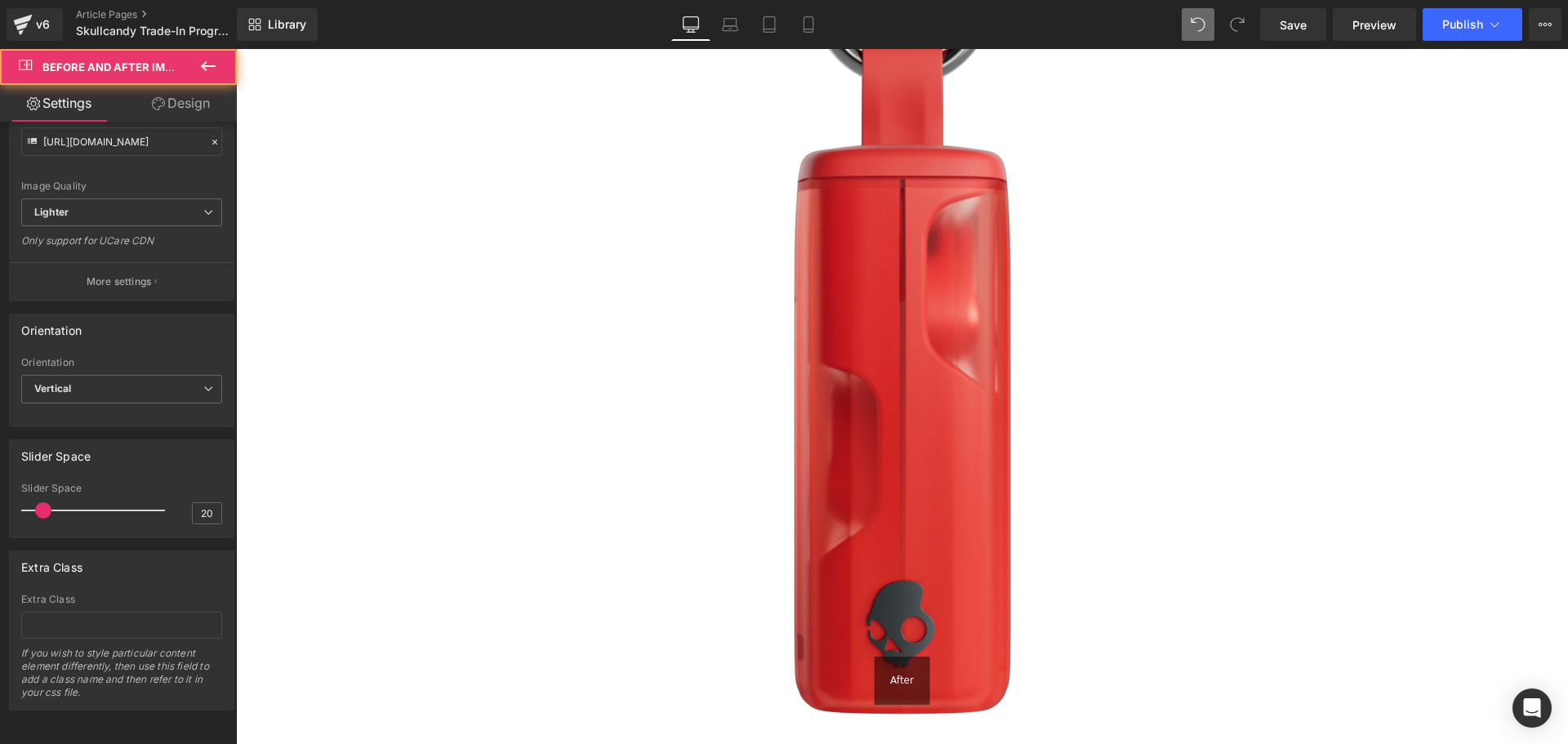
drag, startPoint x: 907, startPoint y: 194, endPoint x: 961, endPoint y: -84, distance: 283.2
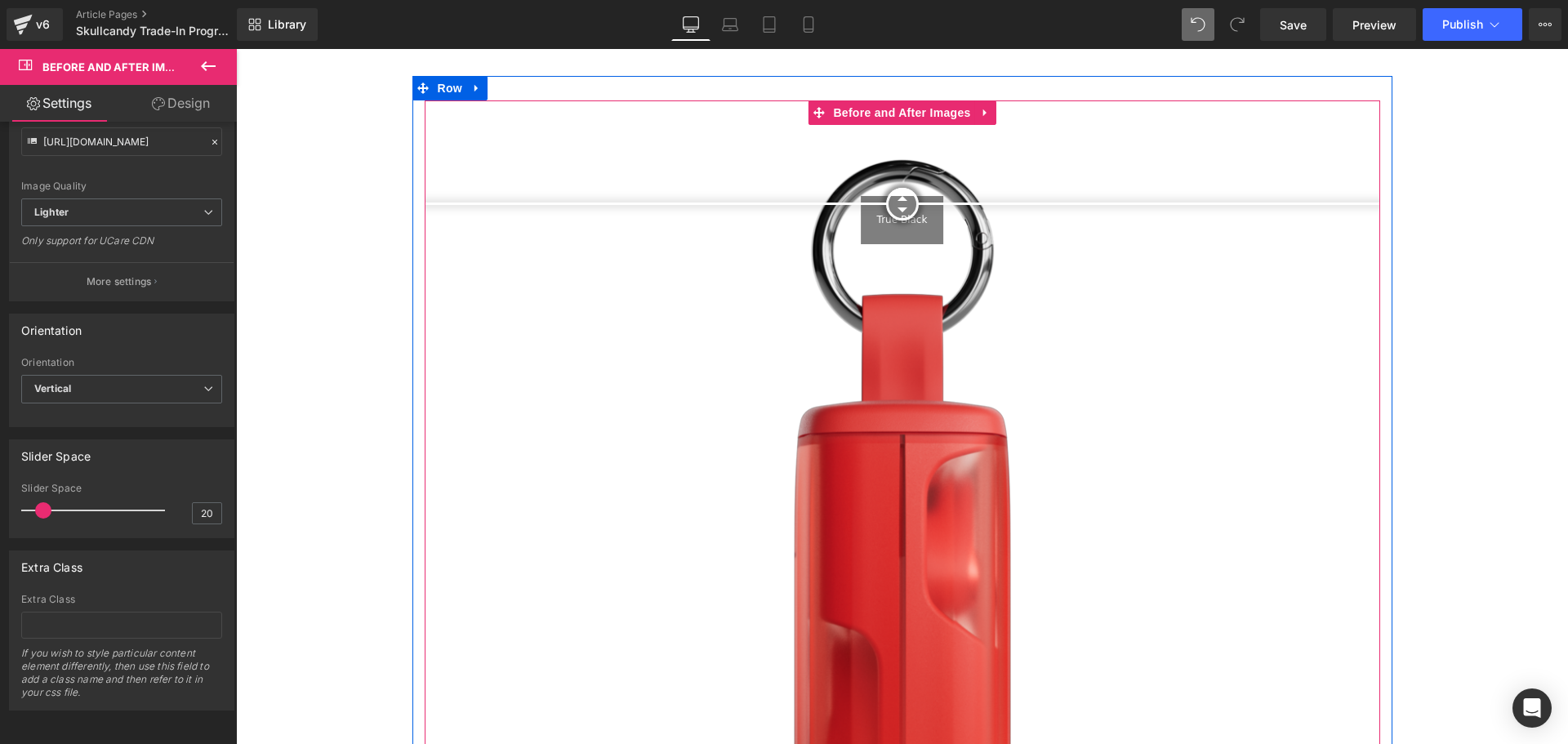
scroll to position [2040, 0]
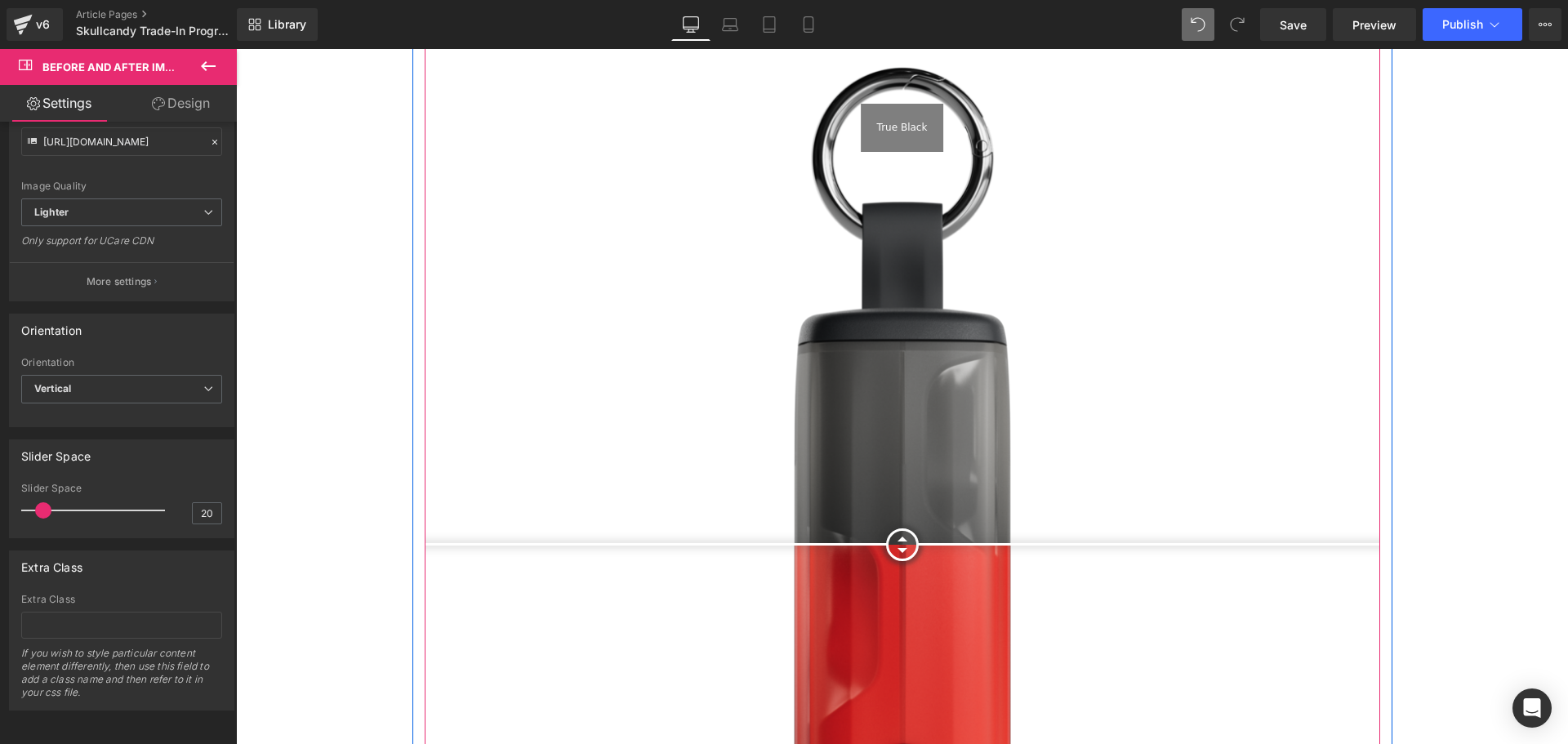
drag, startPoint x: 902, startPoint y: 144, endPoint x: 941, endPoint y: 529, distance: 387.0
click at [919, 529] on div at bounding box center [902, 545] width 33 height 33
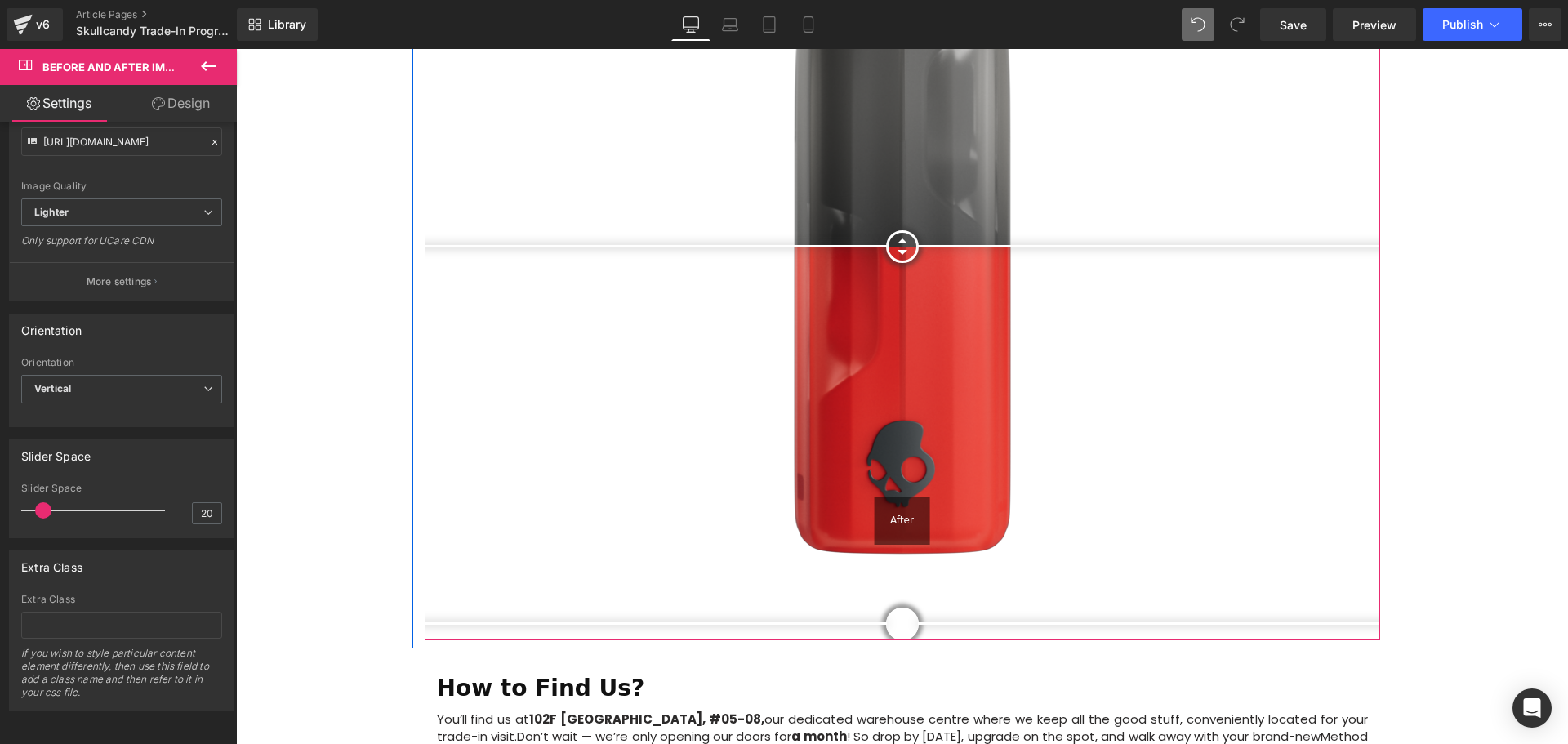
scroll to position [2449, 0]
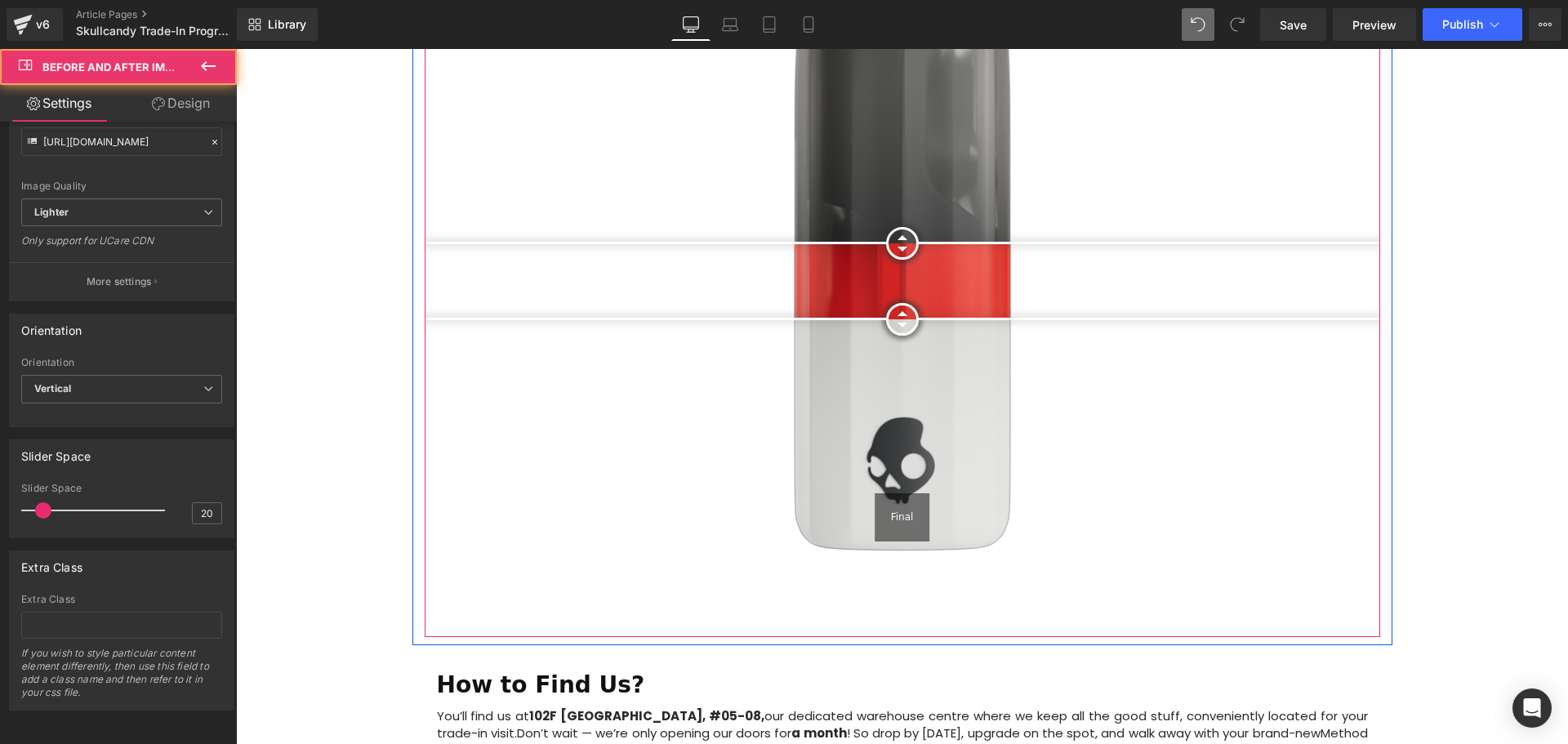
drag, startPoint x: 899, startPoint y: 477, endPoint x: 912, endPoint y: 261, distance: 216.4
click at [919, 303] on div at bounding box center [902, 319] width 33 height 33
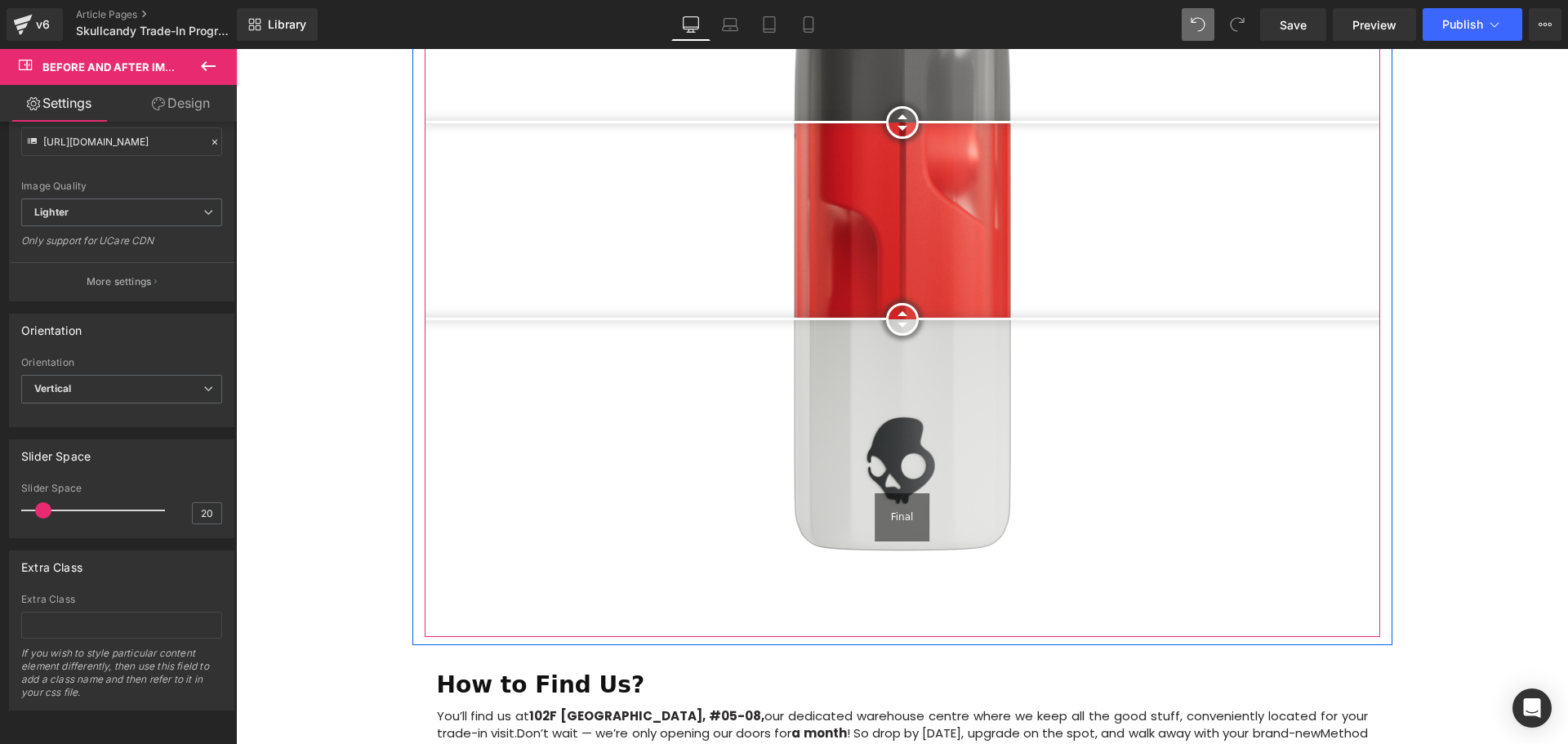
drag, startPoint x: 909, startPoint y: 207, endPoint x: 925, endPoint y: 81, distance: 127.0
click at [919, 106] on div at bounding box center [902, 123] width 33 height 33
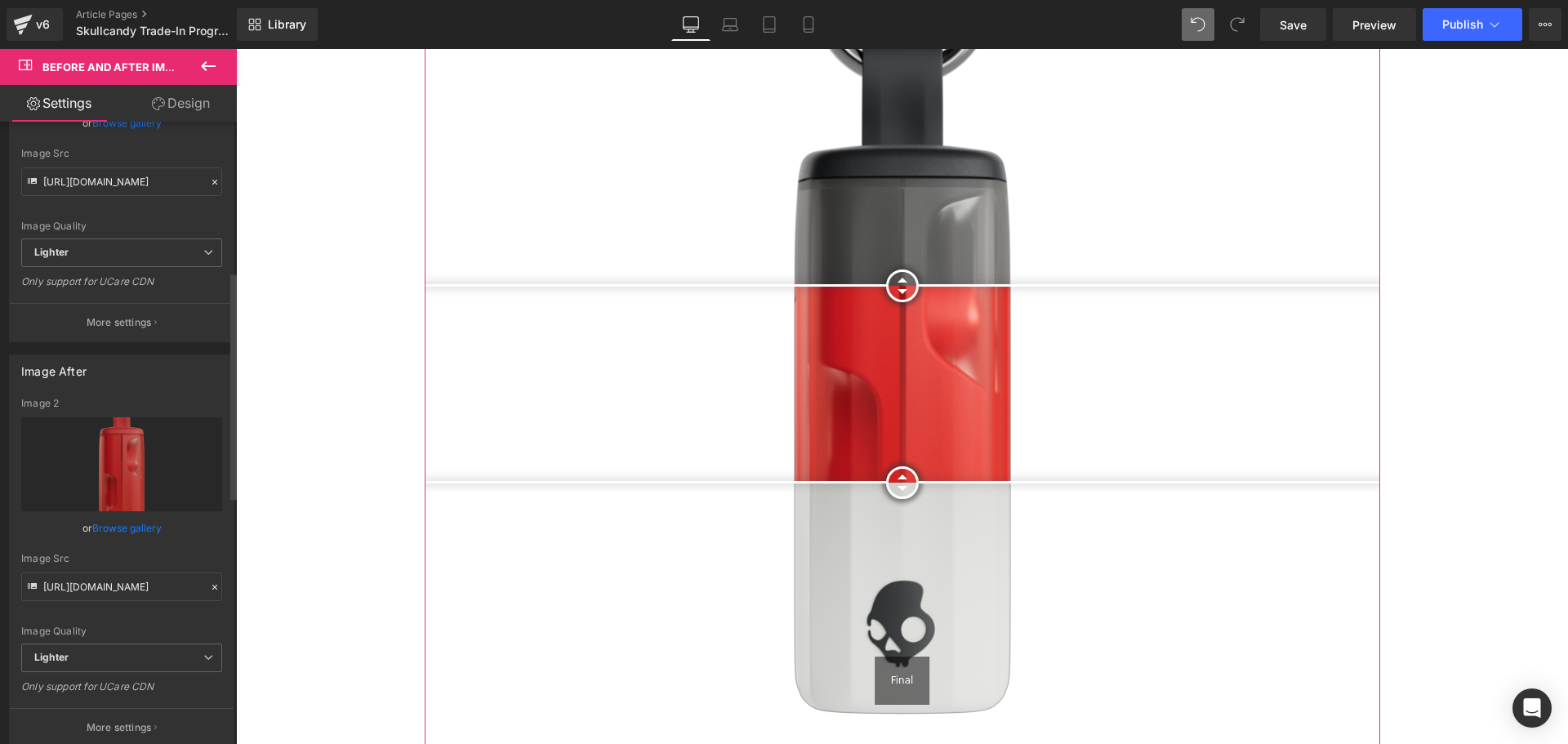
scroll to position [433, 0]
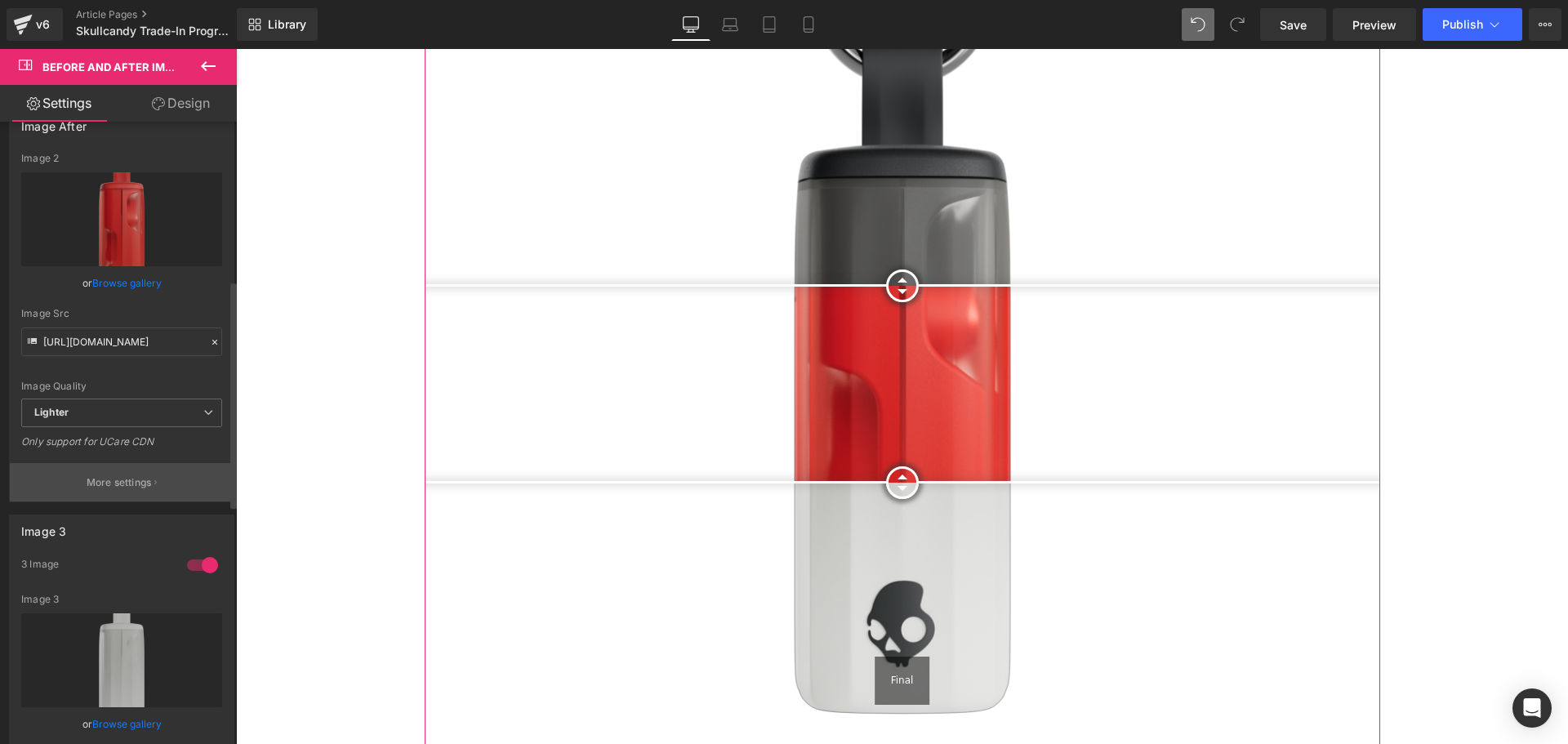
click at [145, 490] on button "More settings" at bounding box center [121, 482] width 224 height 39
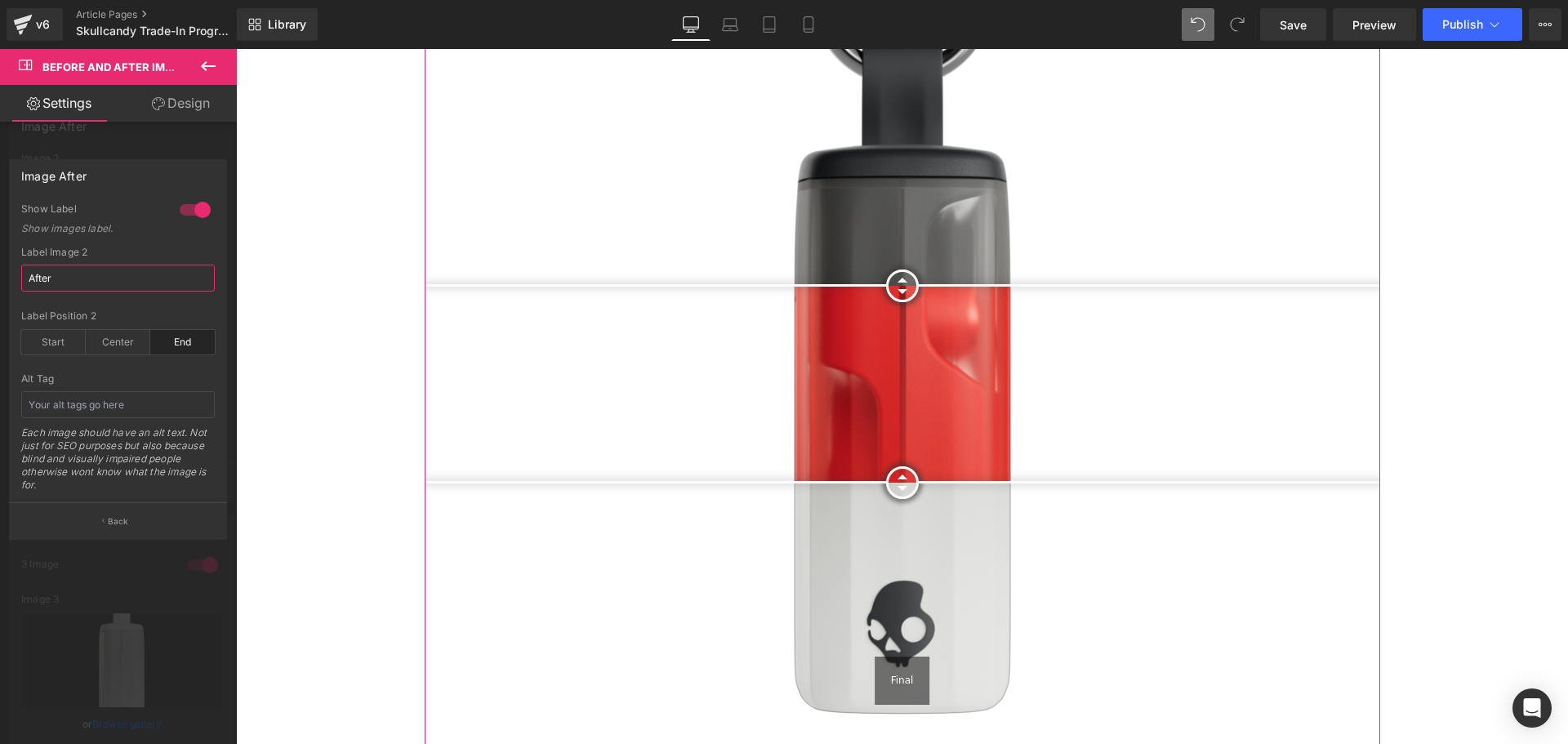
drag, startPoint x: 71, startPoint y: 289, endPoint x: 14, endPoint y: 286, distance: 57.1
click at [14, 286] on div "1 Show Label Show images label. After Label Image 2 After end Label Position 2 …" at bounding box center [118, 352] width 217 height 300
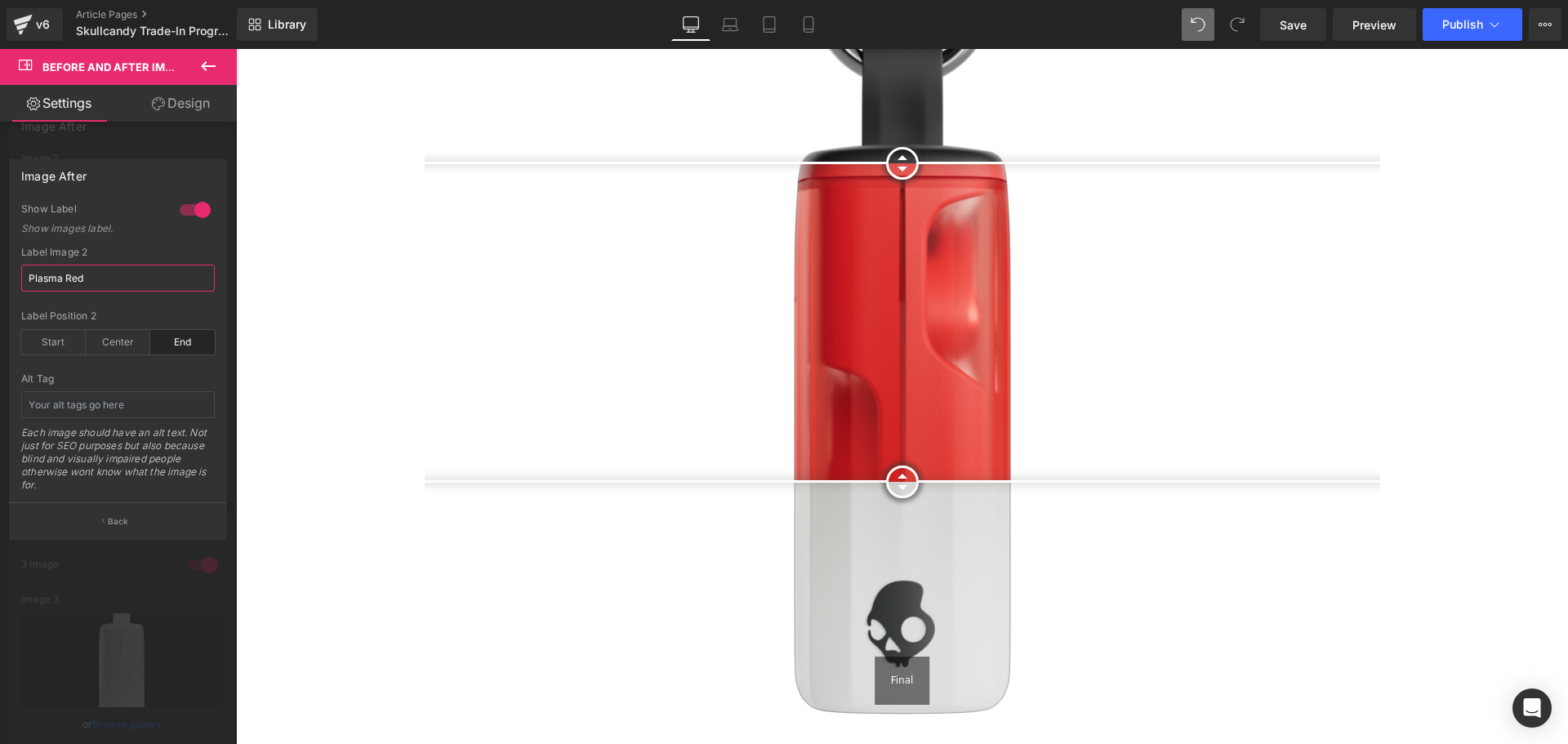
type input "Plasma Red"
click at [216, 573] on div at bounding box center [118, 401] width 237 height 702
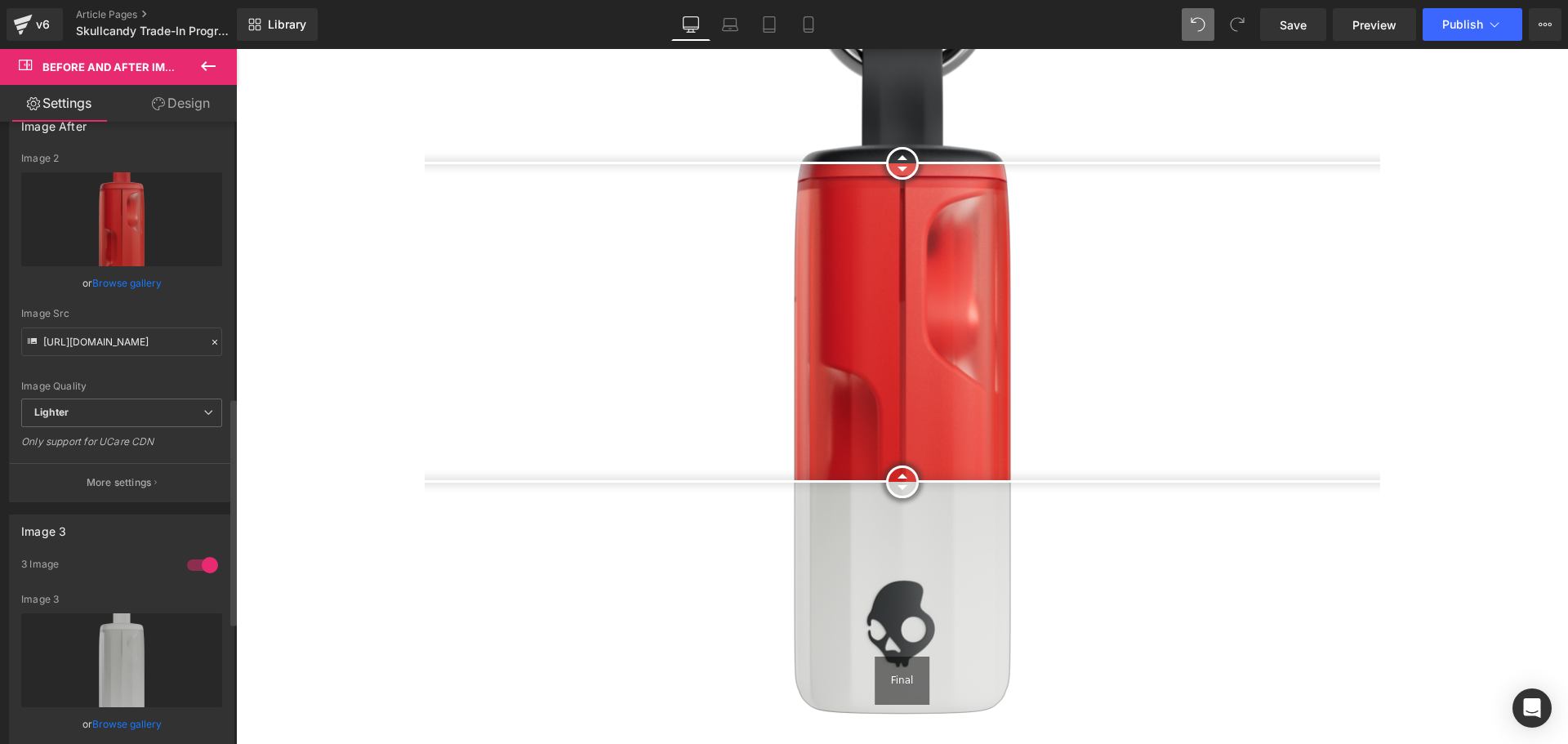
scroll to position [760, 0]
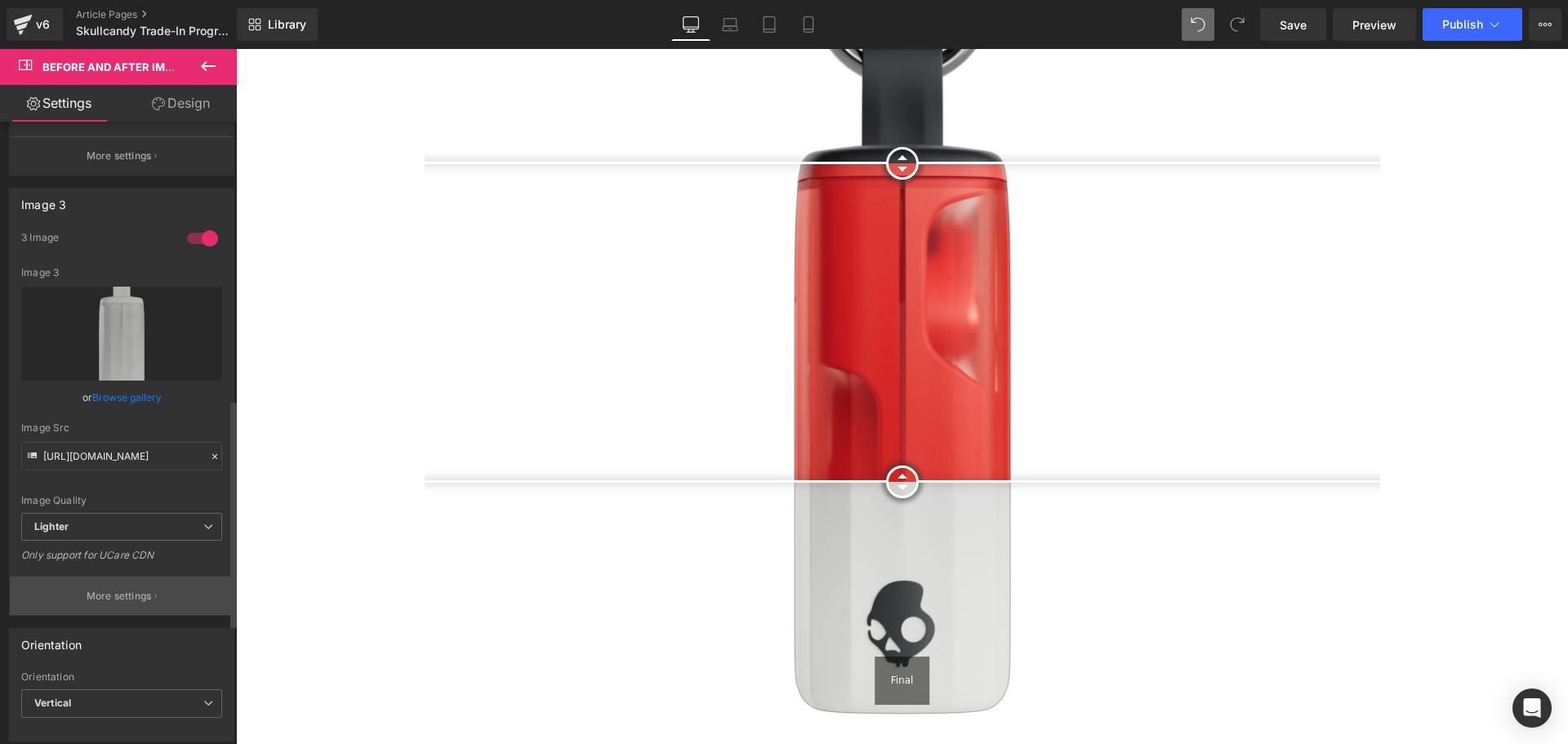
click at [109, 589] on p "More settings" at bounding box center [119, 595] width 66 height 15
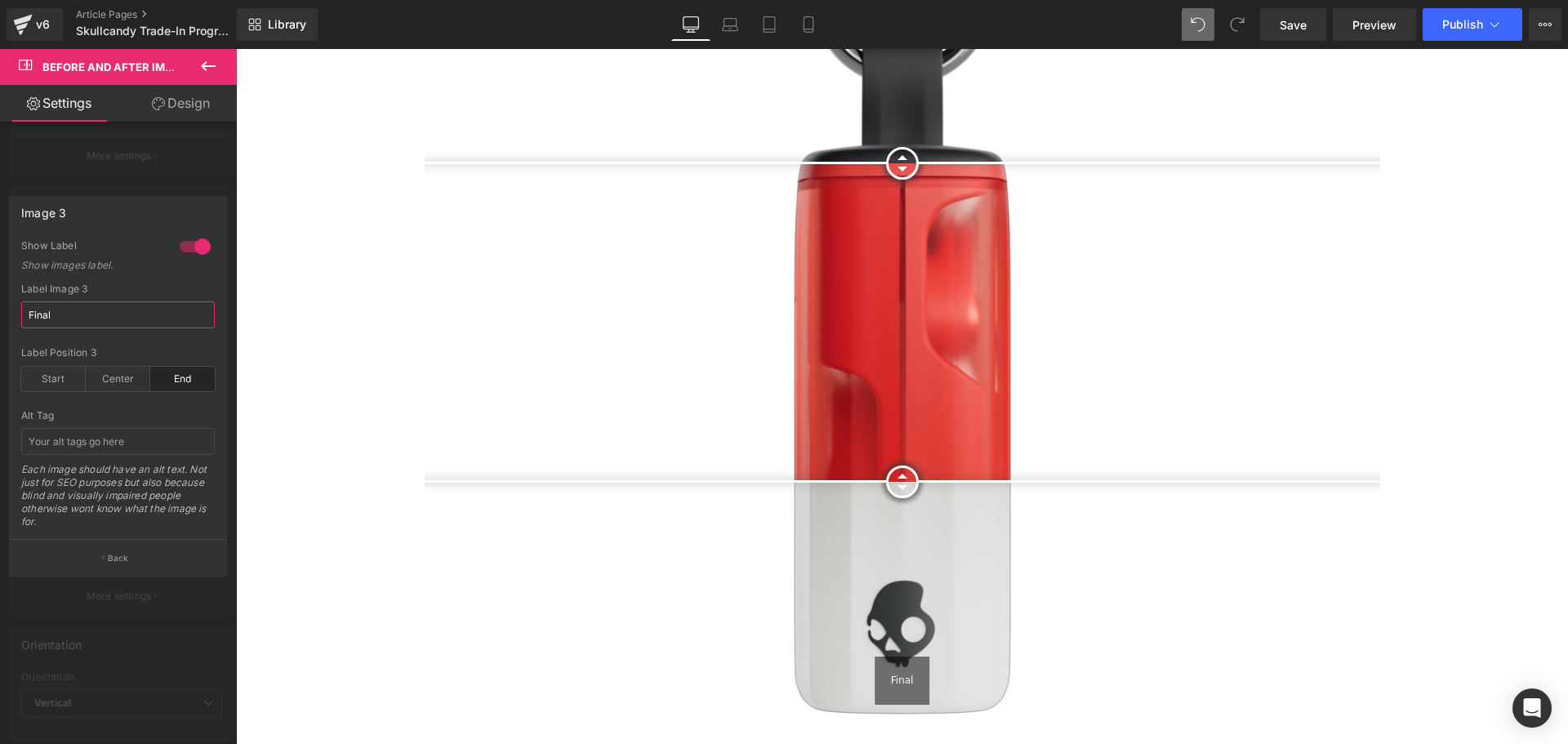
drag, startPoint x: 27, startPoint y: 311, endPoint x: 17, endPoint y: 309, distance: 10.2
click at [17, 311] on div "1 Show Label Show images label. Final Label Image 3 Final end Label Position 3 …" at bounding box center [118, 389] width 217 height 300
type input "Bone White"
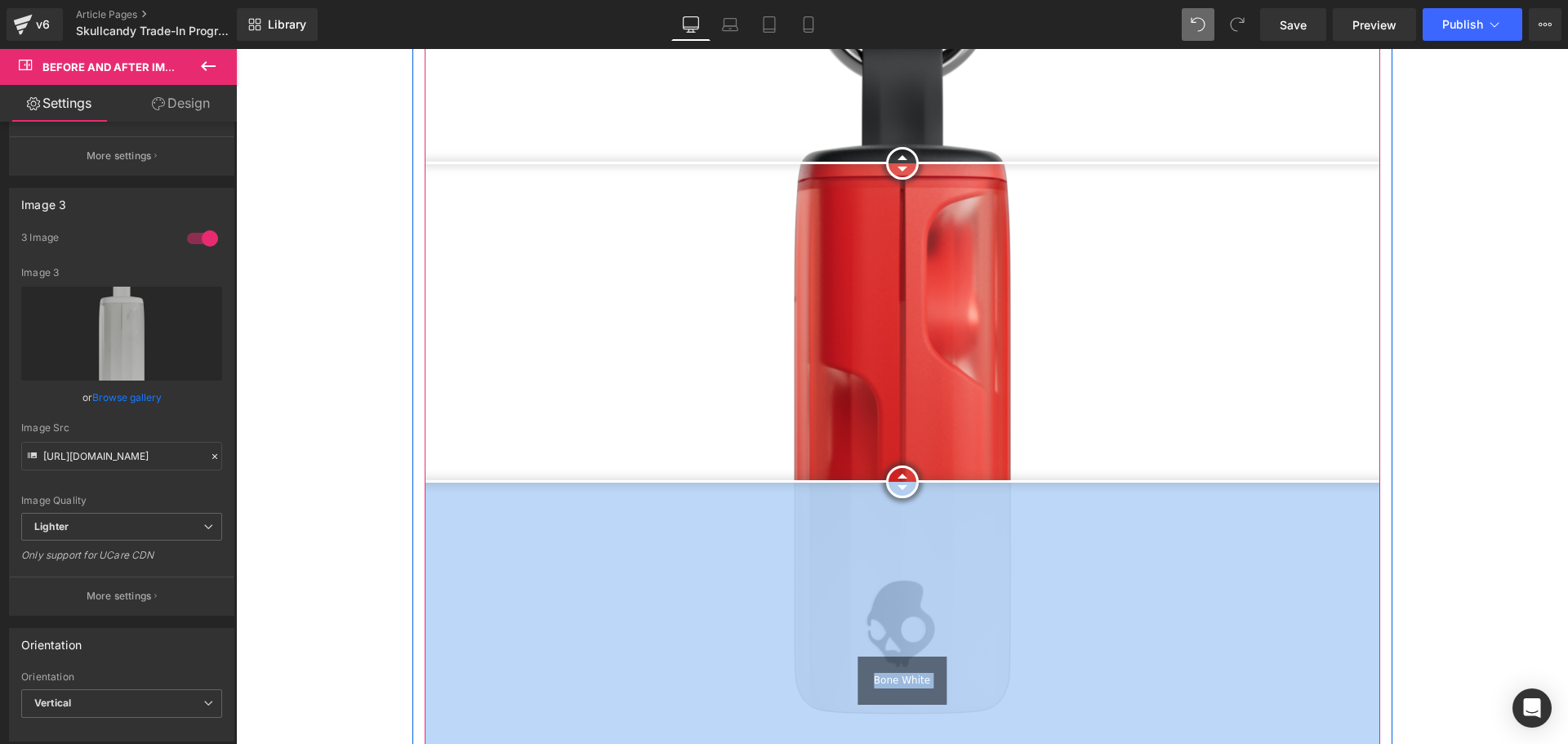
drag, startPoint x: 894, startPoint y: 439, endPoint x: 954, endPoint y: 241, distance: 206.9
click at [1068, 358] on img at bounding box center [902, 322] width 955 height 955
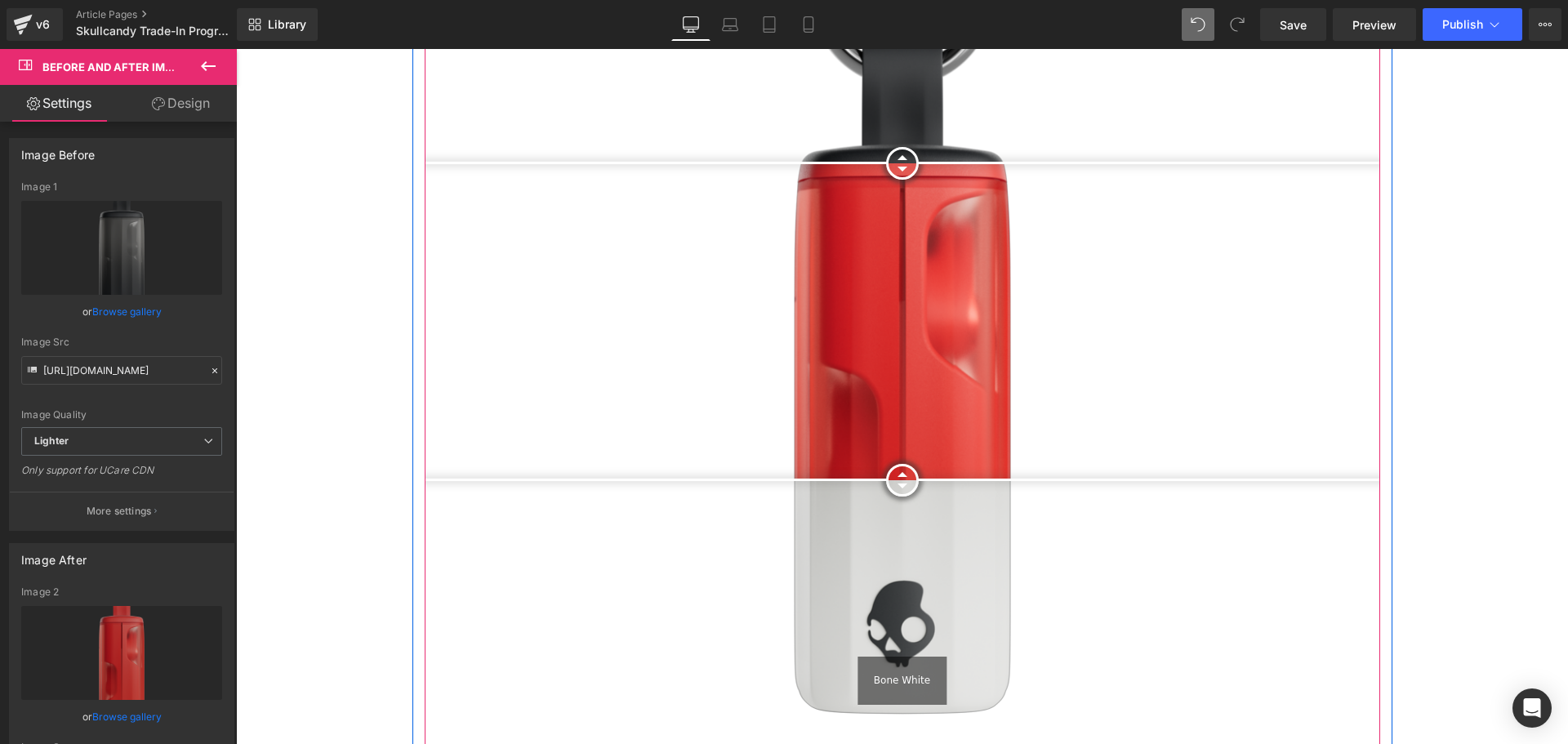
drag, startPoint x: 896, startPoint y: 433, endPoint x: 933, endPoint y: 439, distance: 37.5
click at [919, 463] on div at bounding box center [902, 480] width 33 height 33
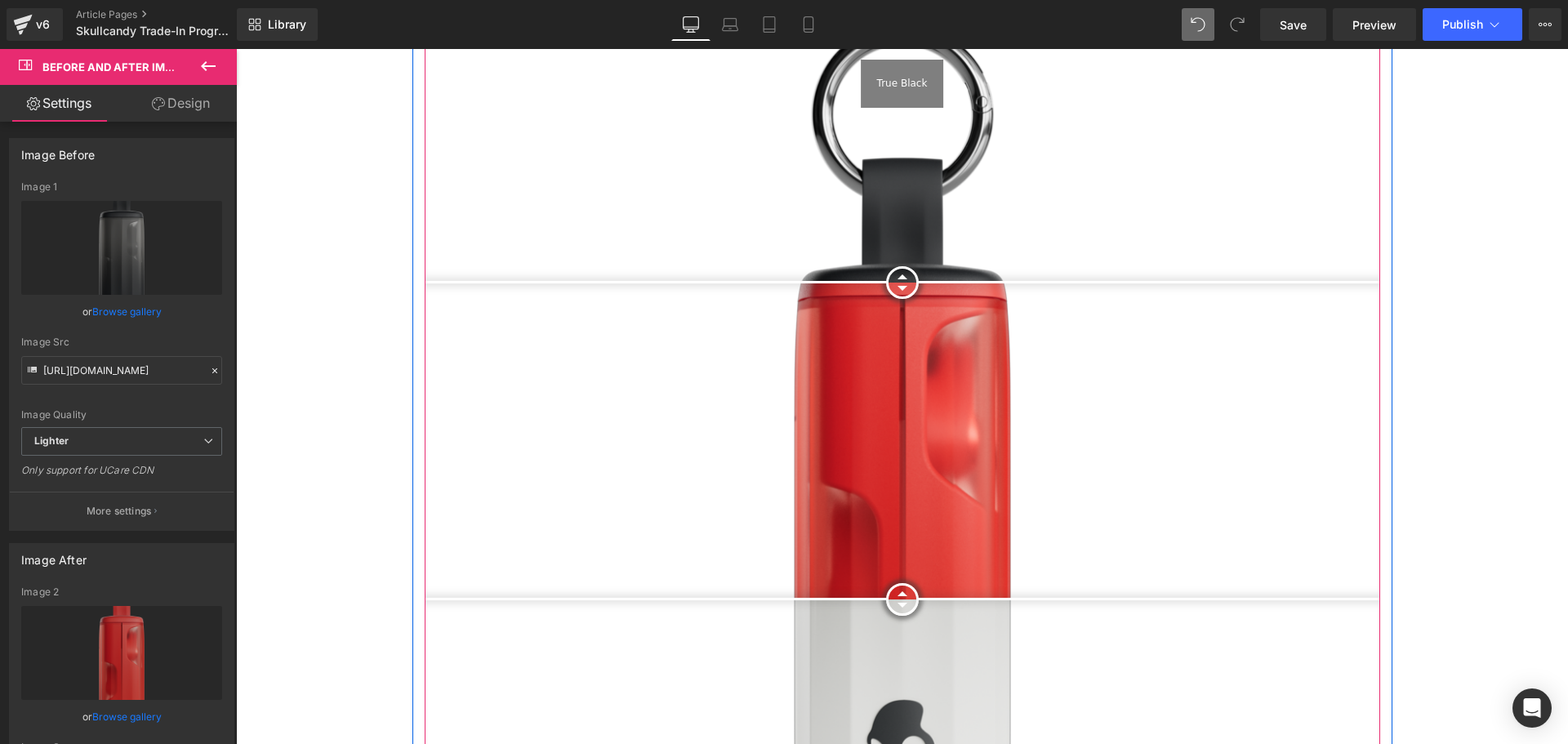
scroll to position [2040, 0]
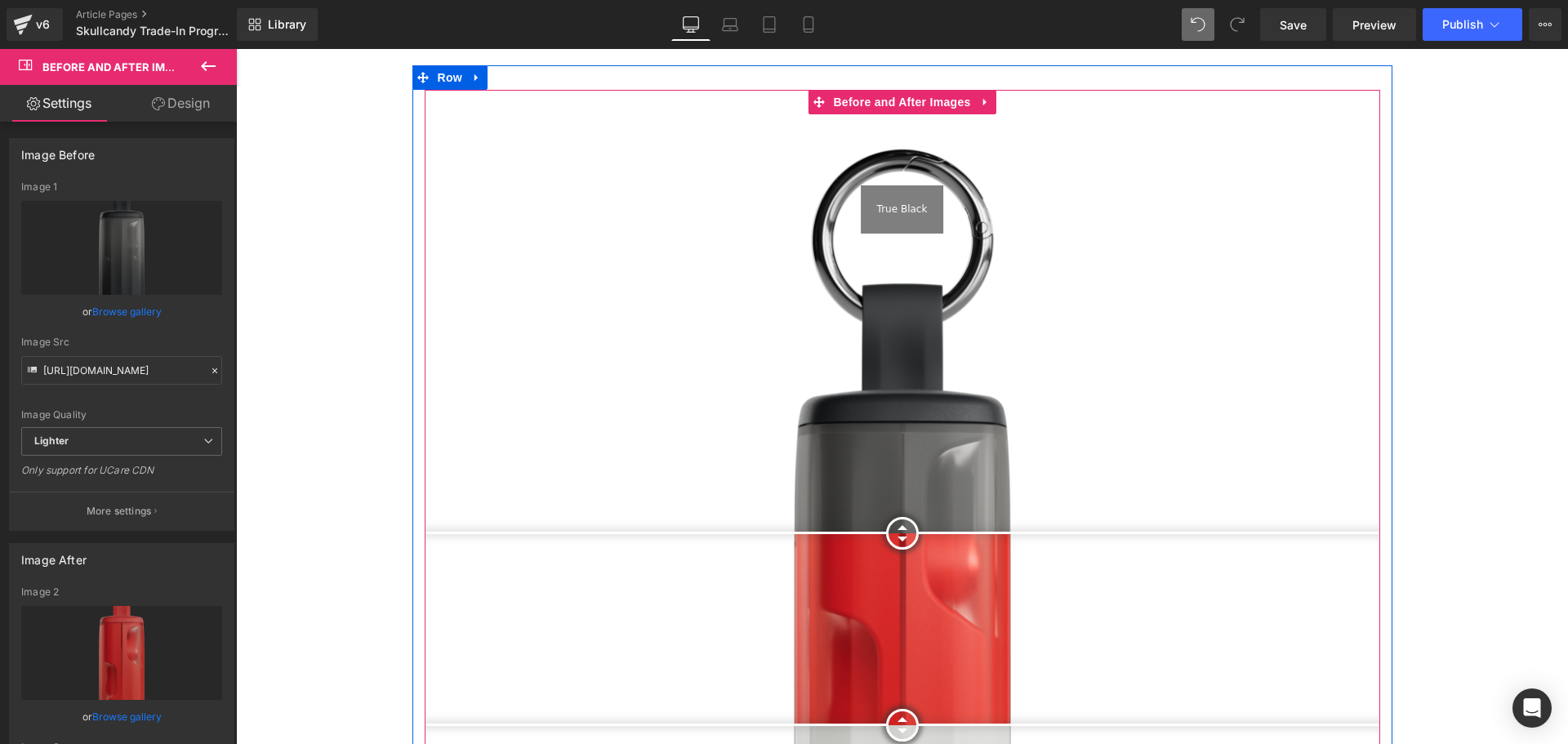
drag, startPoint x: 902, startPoint y: 261, endPoint x: 973, endPoint y: 491, distance: 240.7
click at [919, 517] on div at bounding box center [902, 533] width 33 height 33
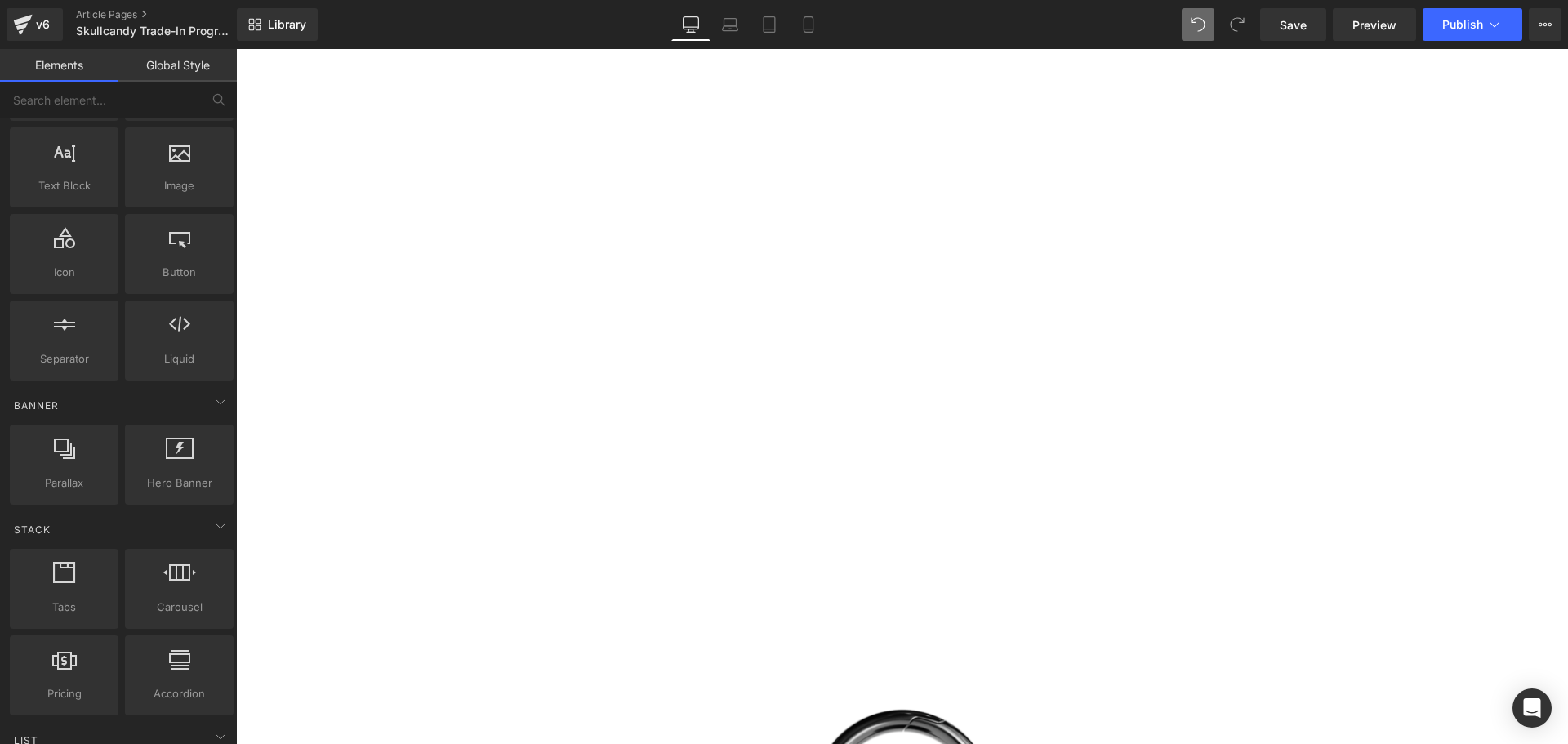
scroll to position [1796, 0]
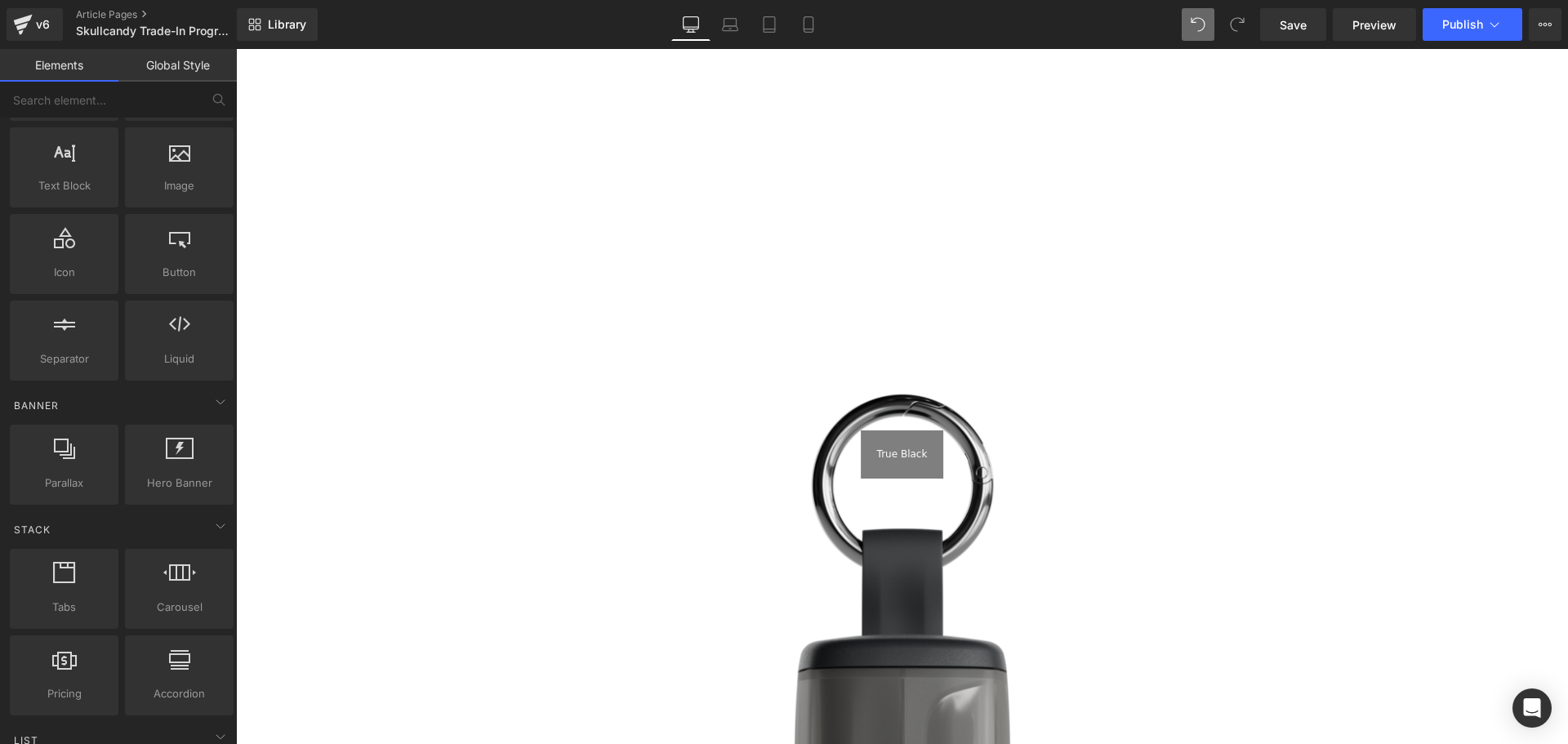
click at [900, 431] on div "True Black" at bounding box center [902, 455] width 83 height 48
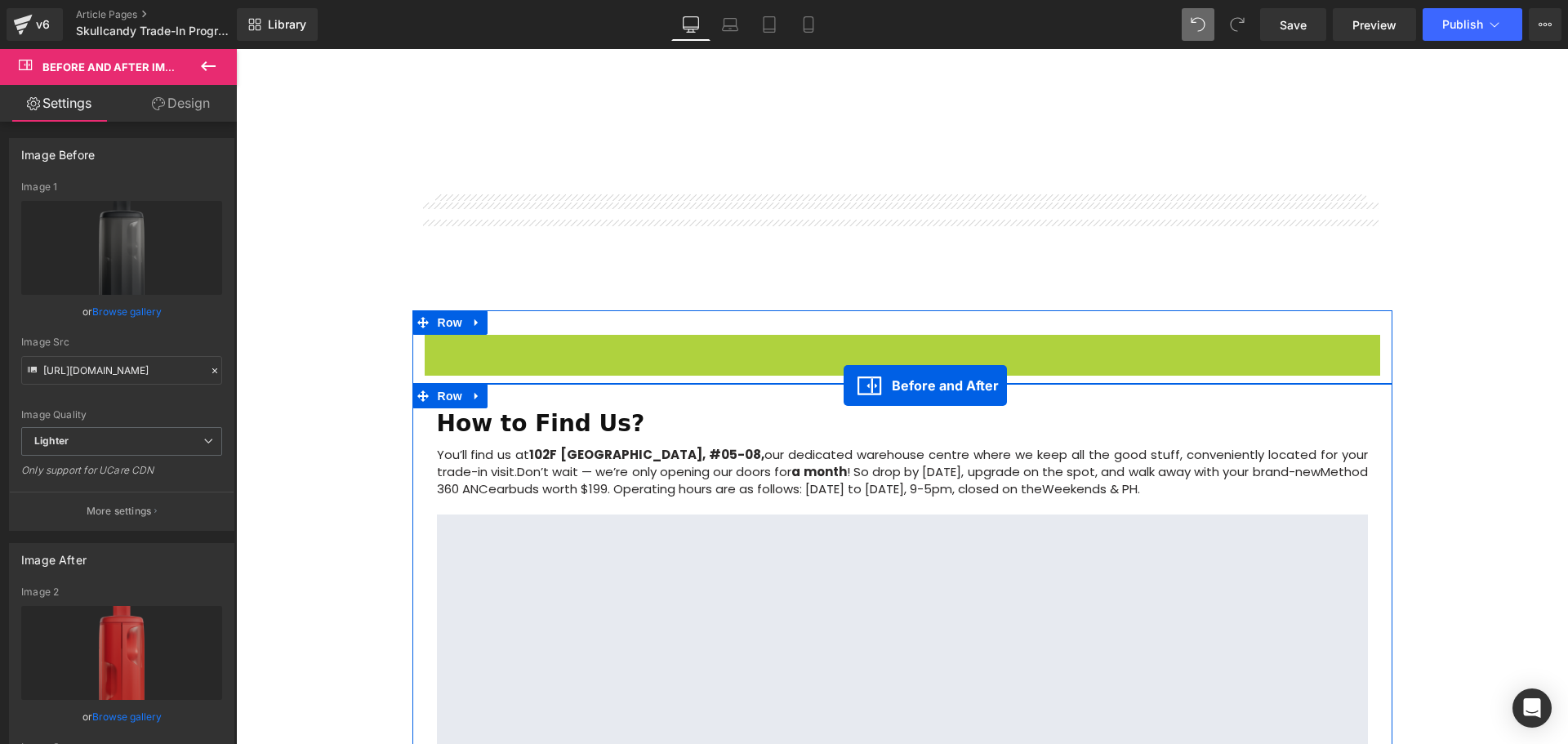
scroll to position [2449, 0]
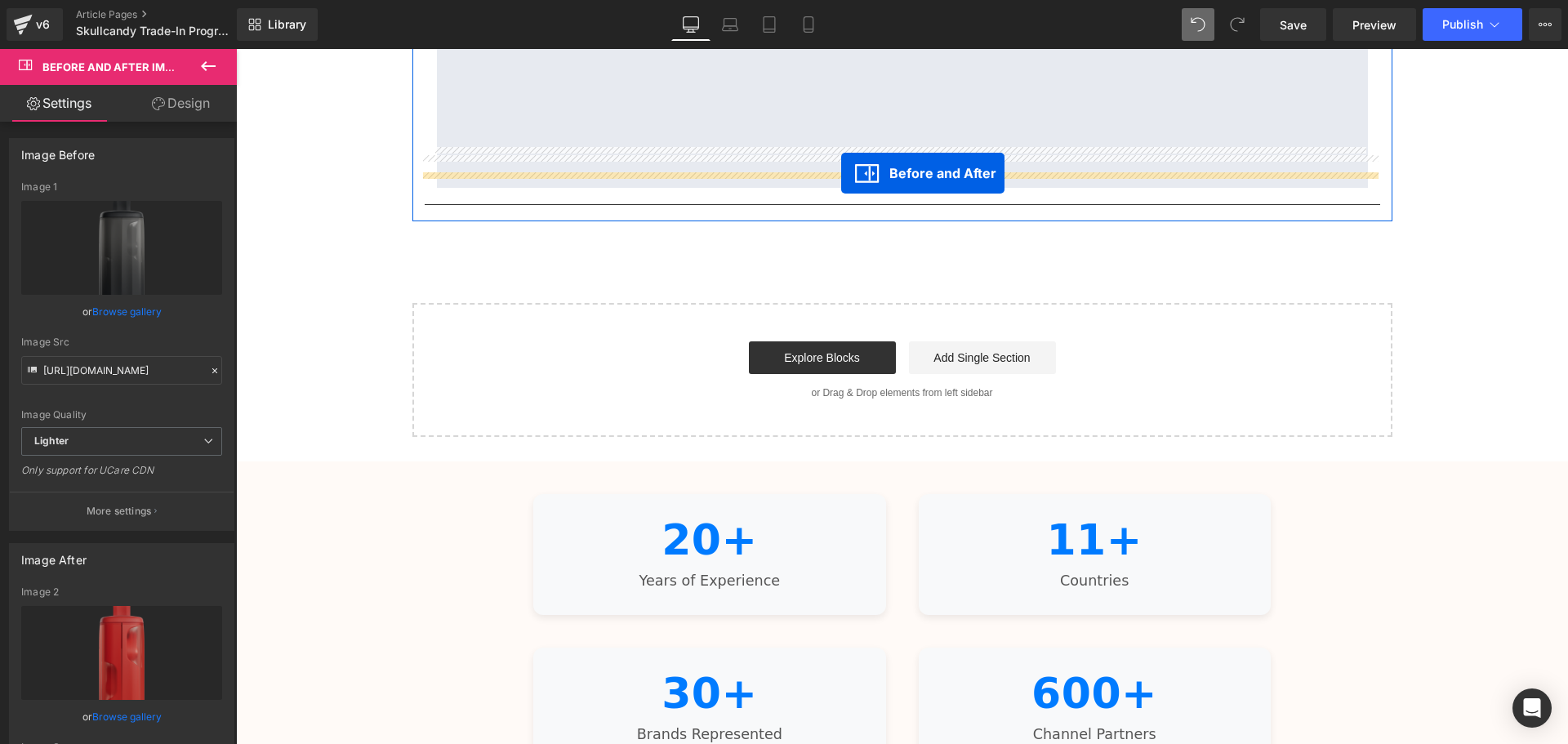
drag, startPoint x: 813, startPoint y: 310, endPoint x: 841, endPoint y: 173, distance: 139.8
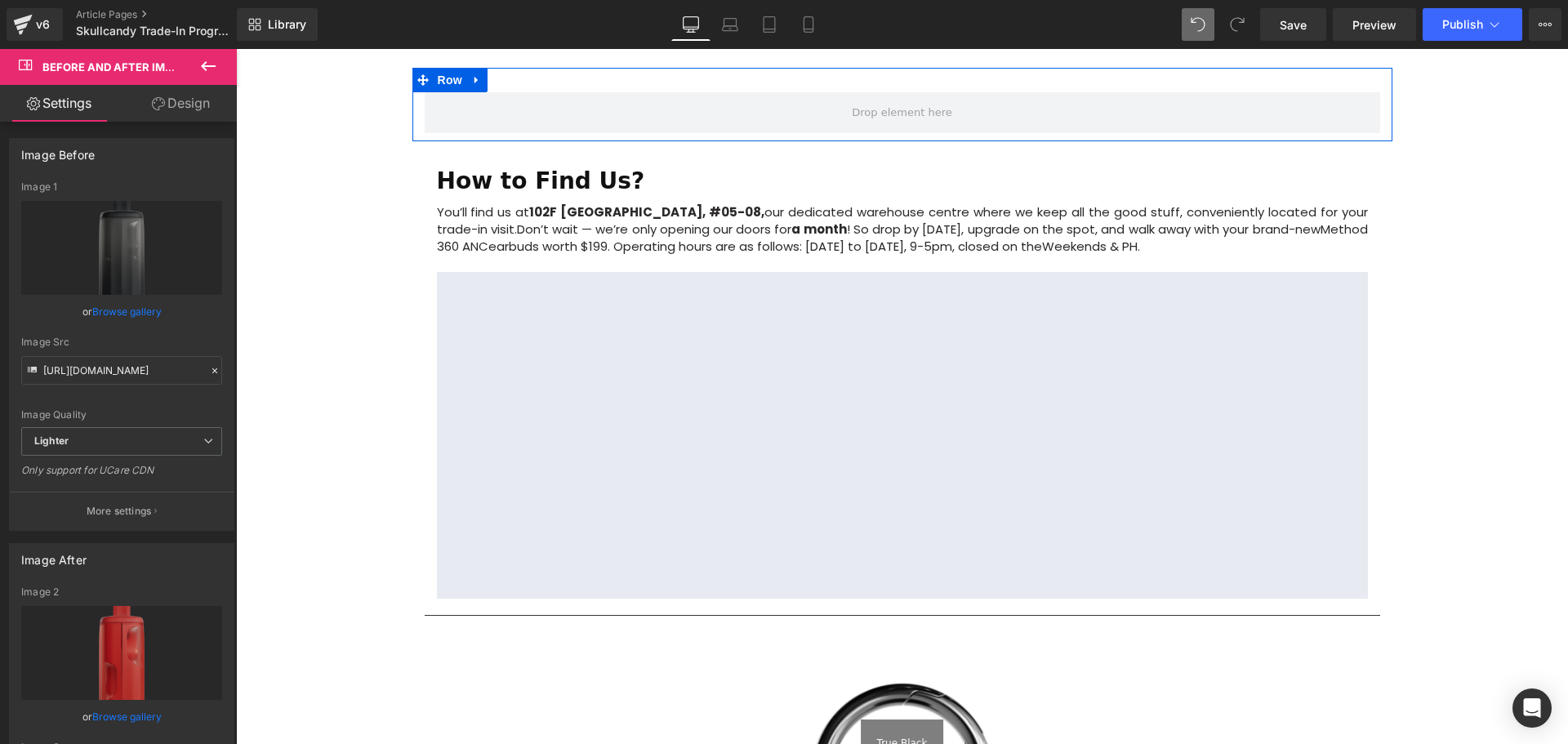
scroll to position [1796, 0]
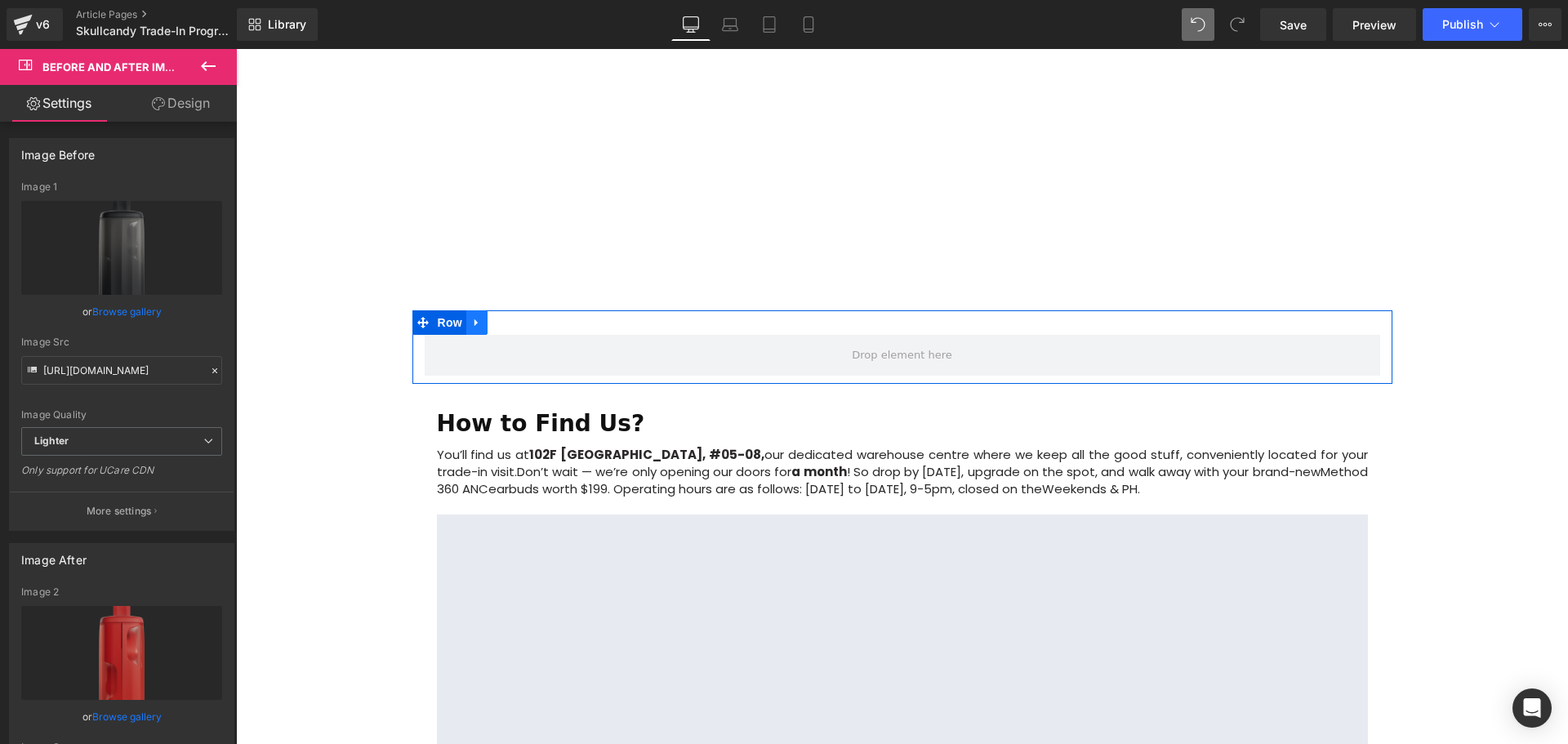
click at [471, 316] on icon at bounding box center [477, 322] width 12 height 13
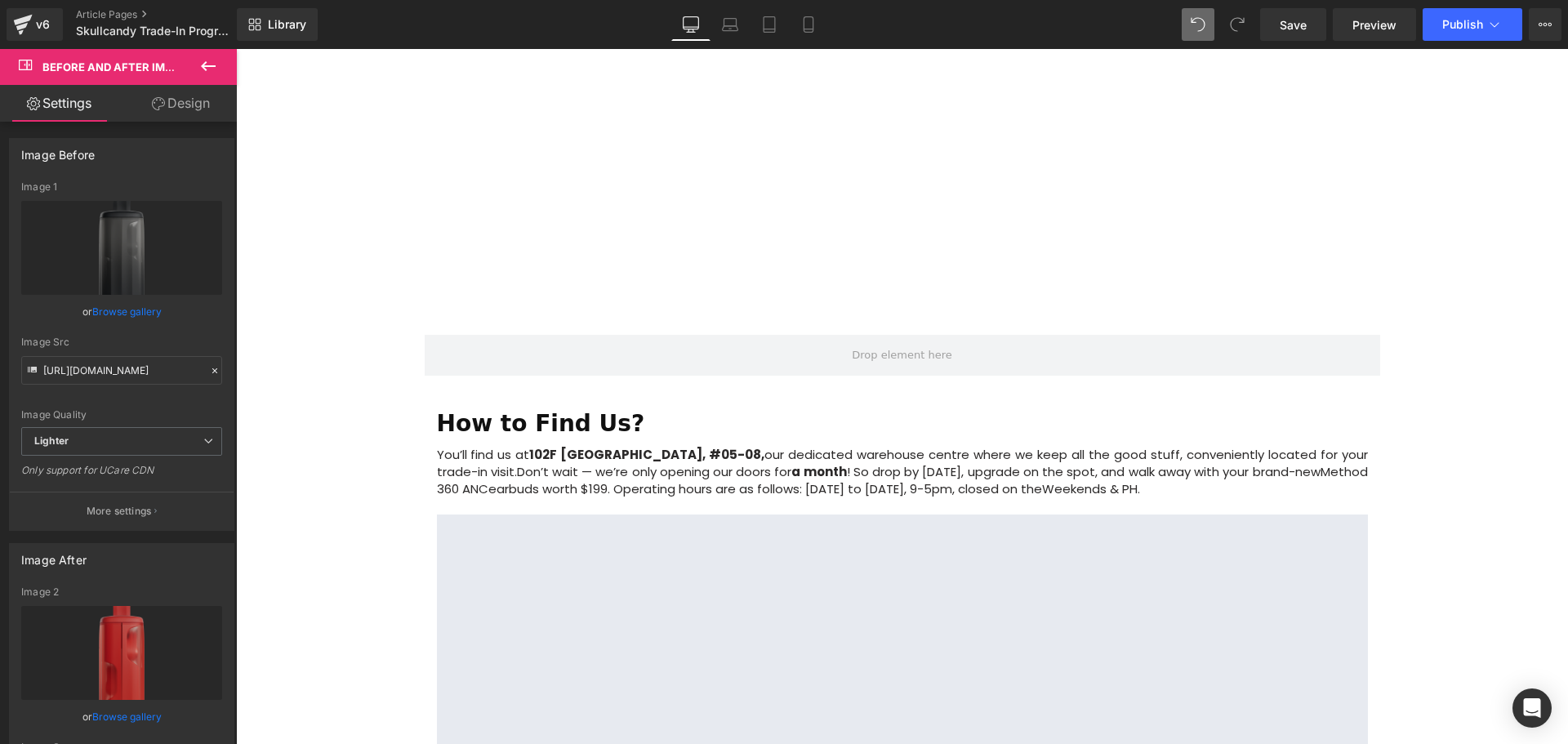
click at [1449, 344] on div "Image Row Upgrade to the All-New Skullcandy Method 360 ANC — Trade In & Save! T…" at bounding box center [902, 214] width 1332 height 3663
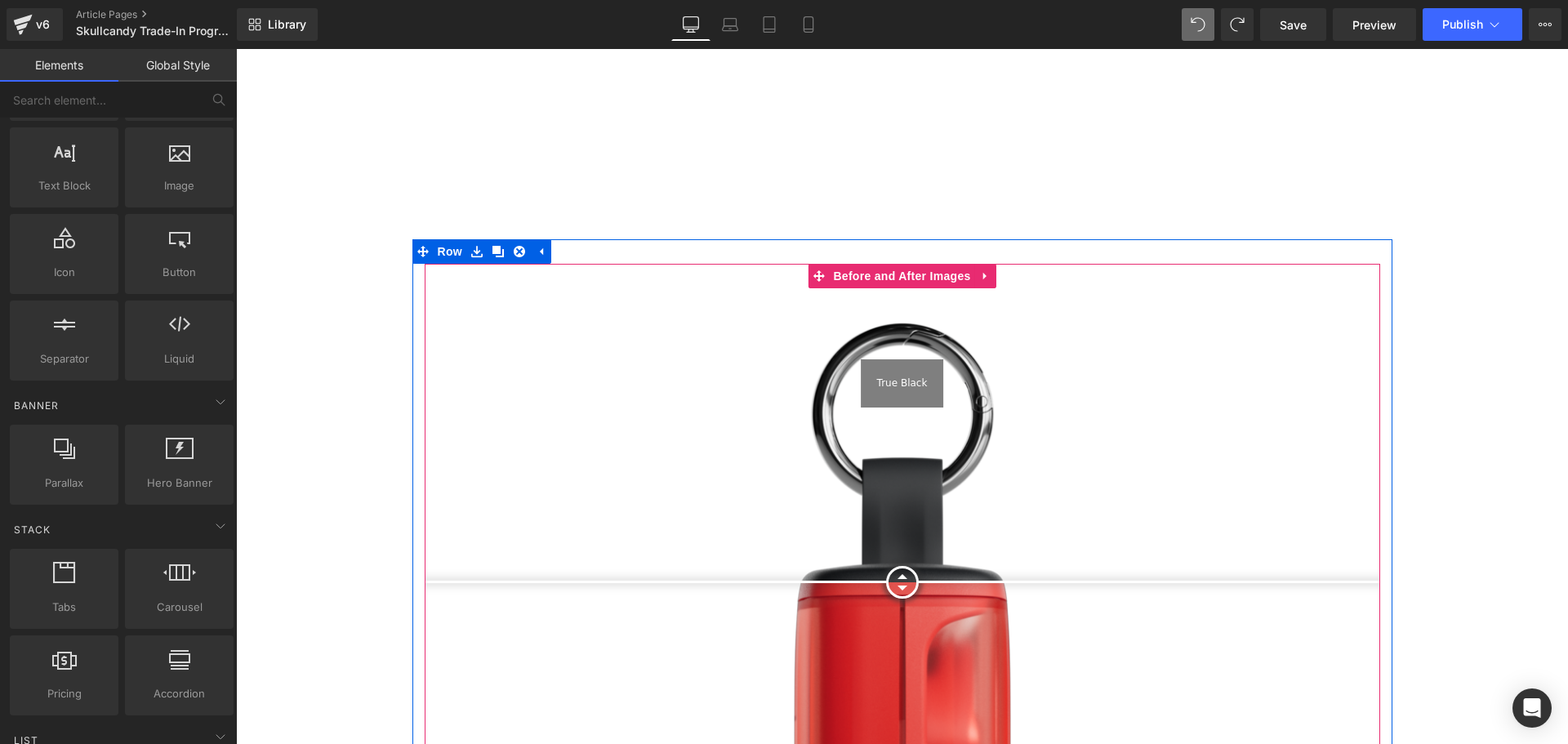
scroll to position [1878, 0]
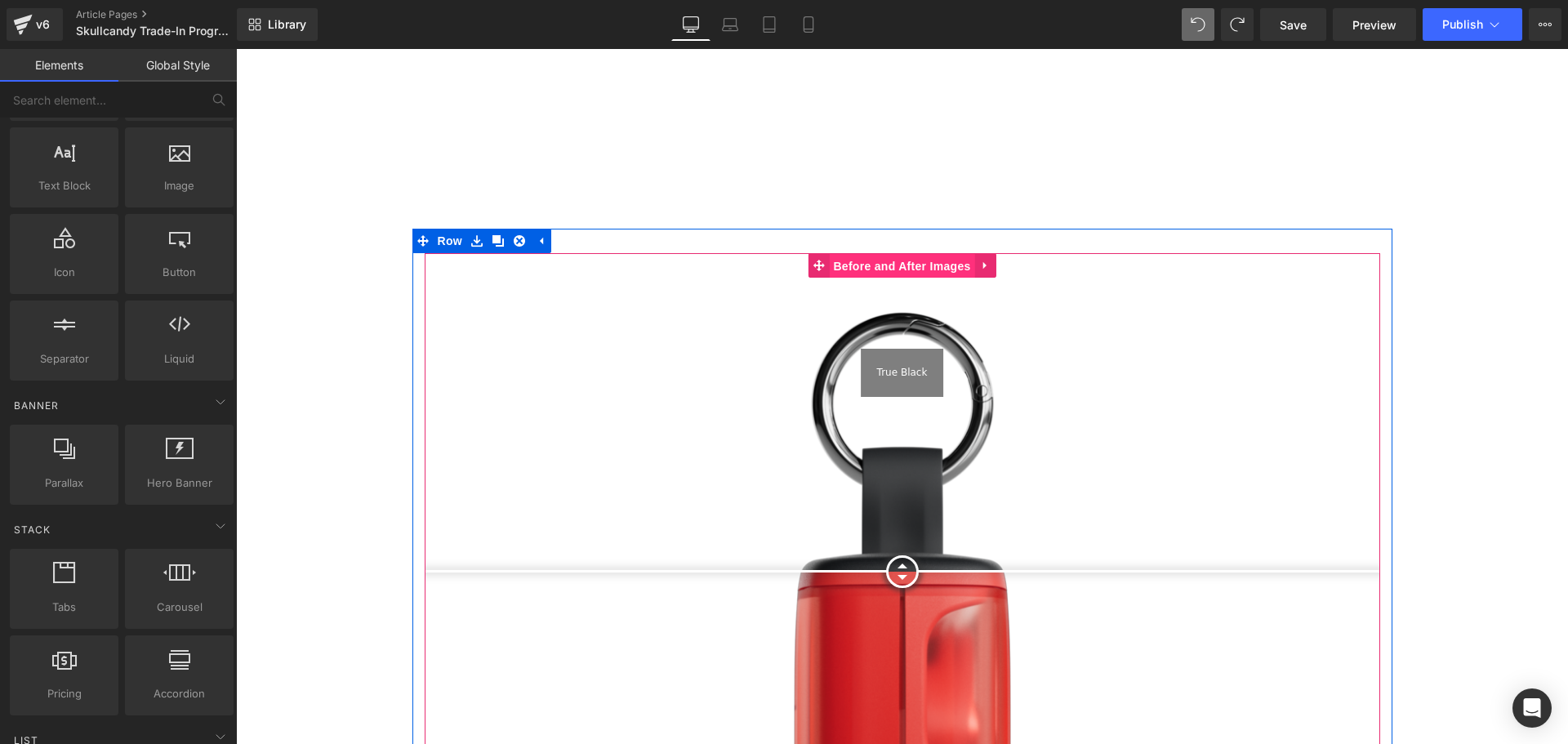
click at [895, 253] on span "Before and After Images" at bounding box center [901, 265] width 145 height 24
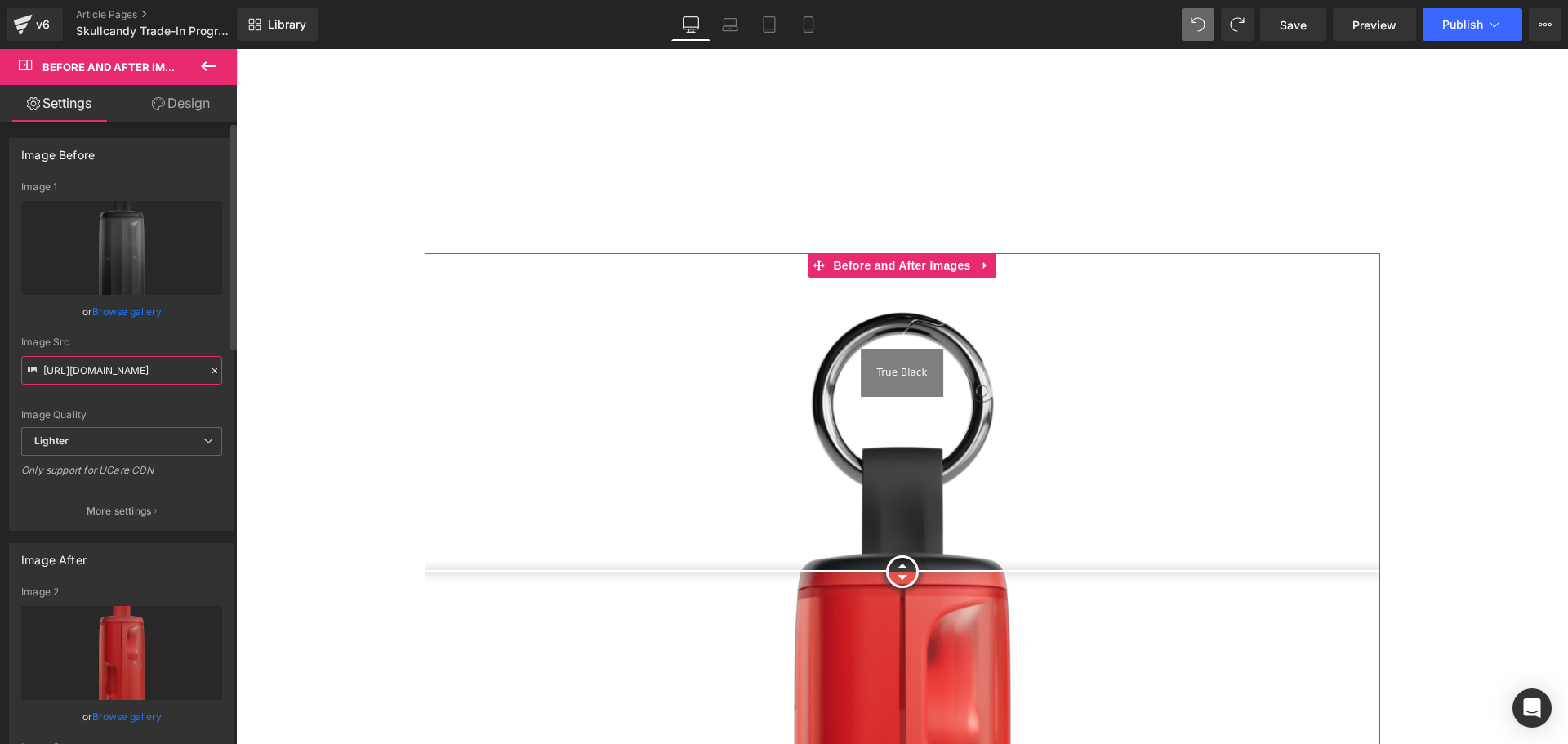
click at [109, 369] on input "[URL][DOMAIN_NAME]" at bounding box center [122, 371] width 201 height 29
click at [200, 110] on link "Design" at bounding box center [181, 104] width 118 height 37
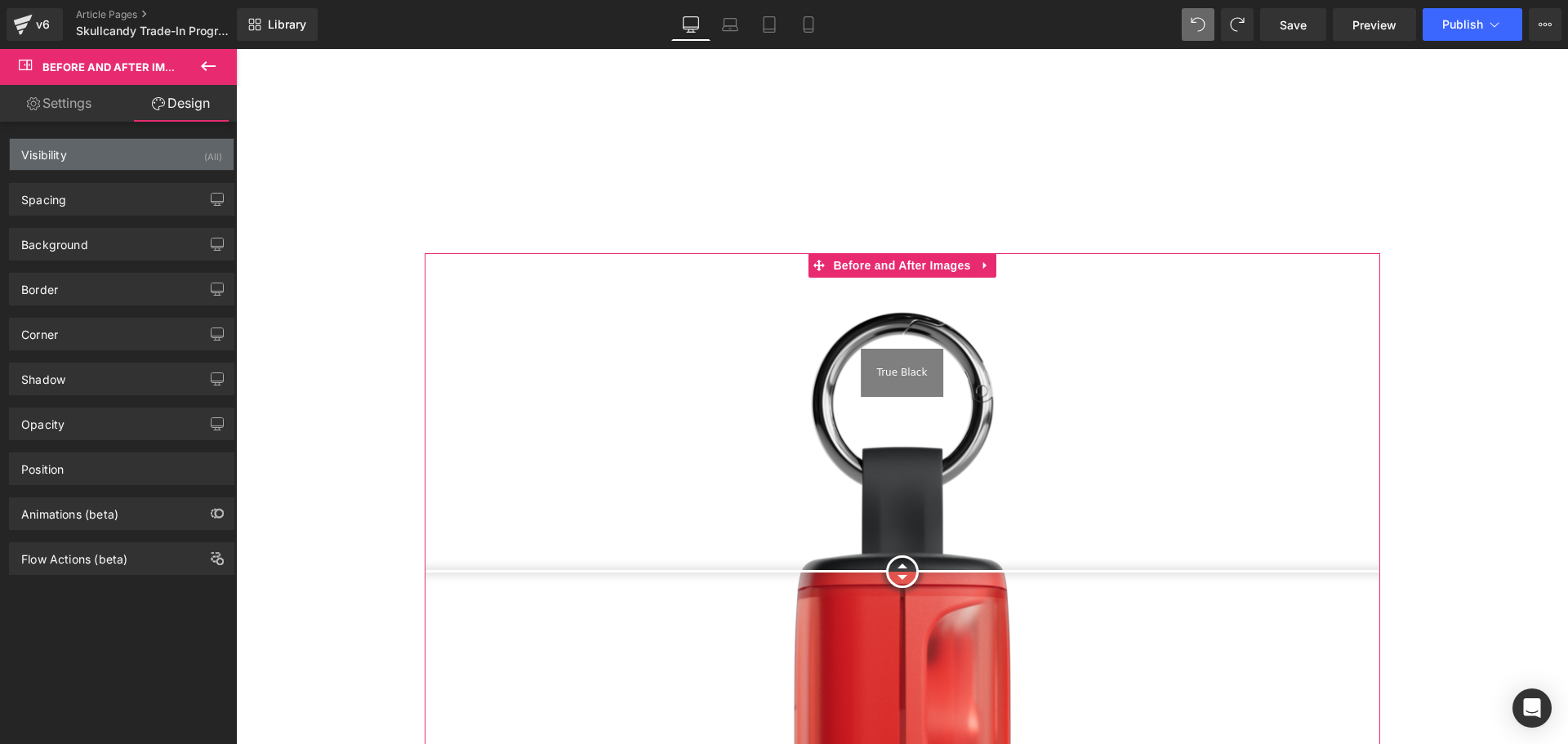
click at [90, 155] on div "Visibility (All)" at bounding box center [121, 154] width 224 height 31
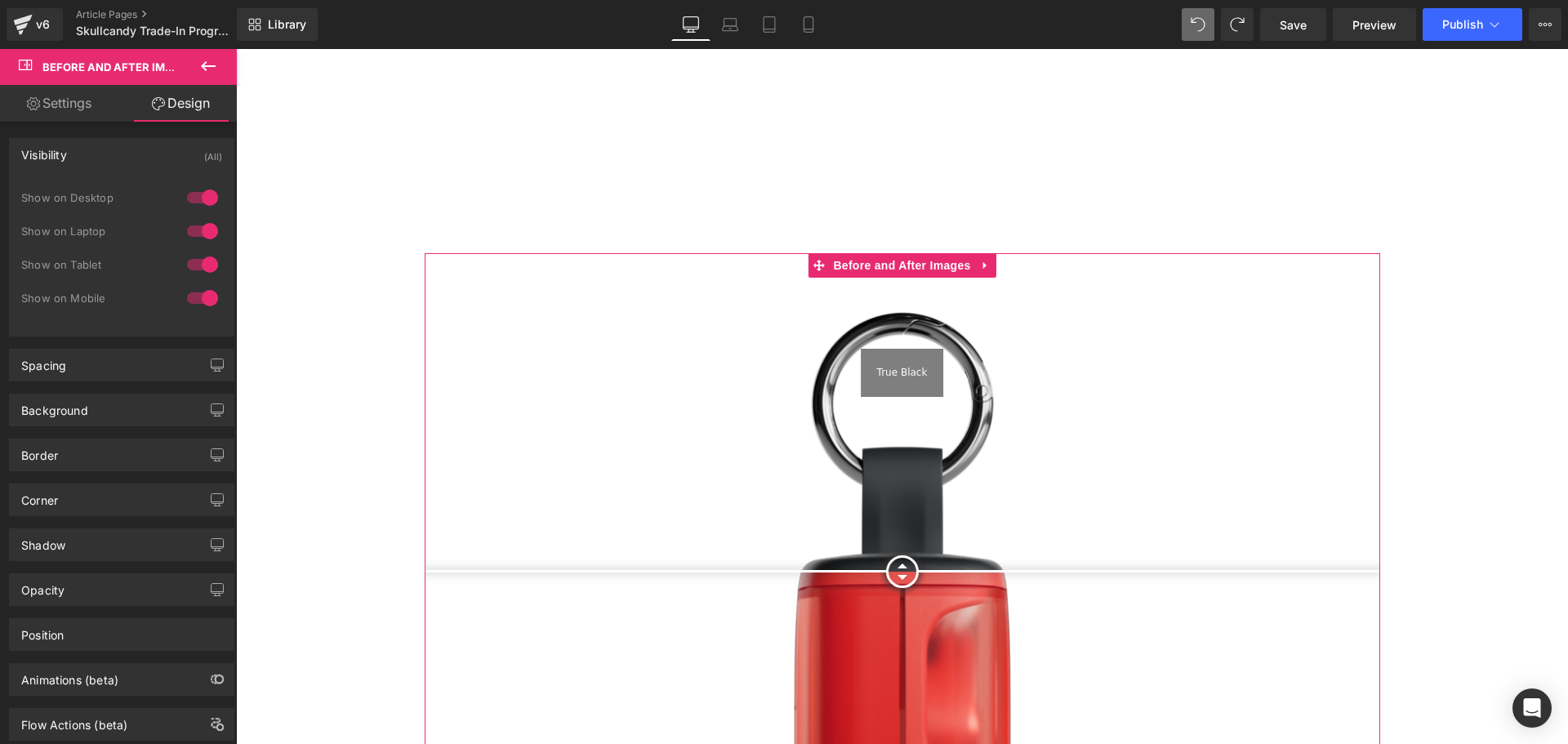
click at [76, 381] on div "Background Color & Image color transparent Color transparent 0 % Image Replace …" at bounding box center [122, 403] width 244 height 45
click at [78, 368] on div "Spacing" at bounding box center [121, 365] width 224 height 31
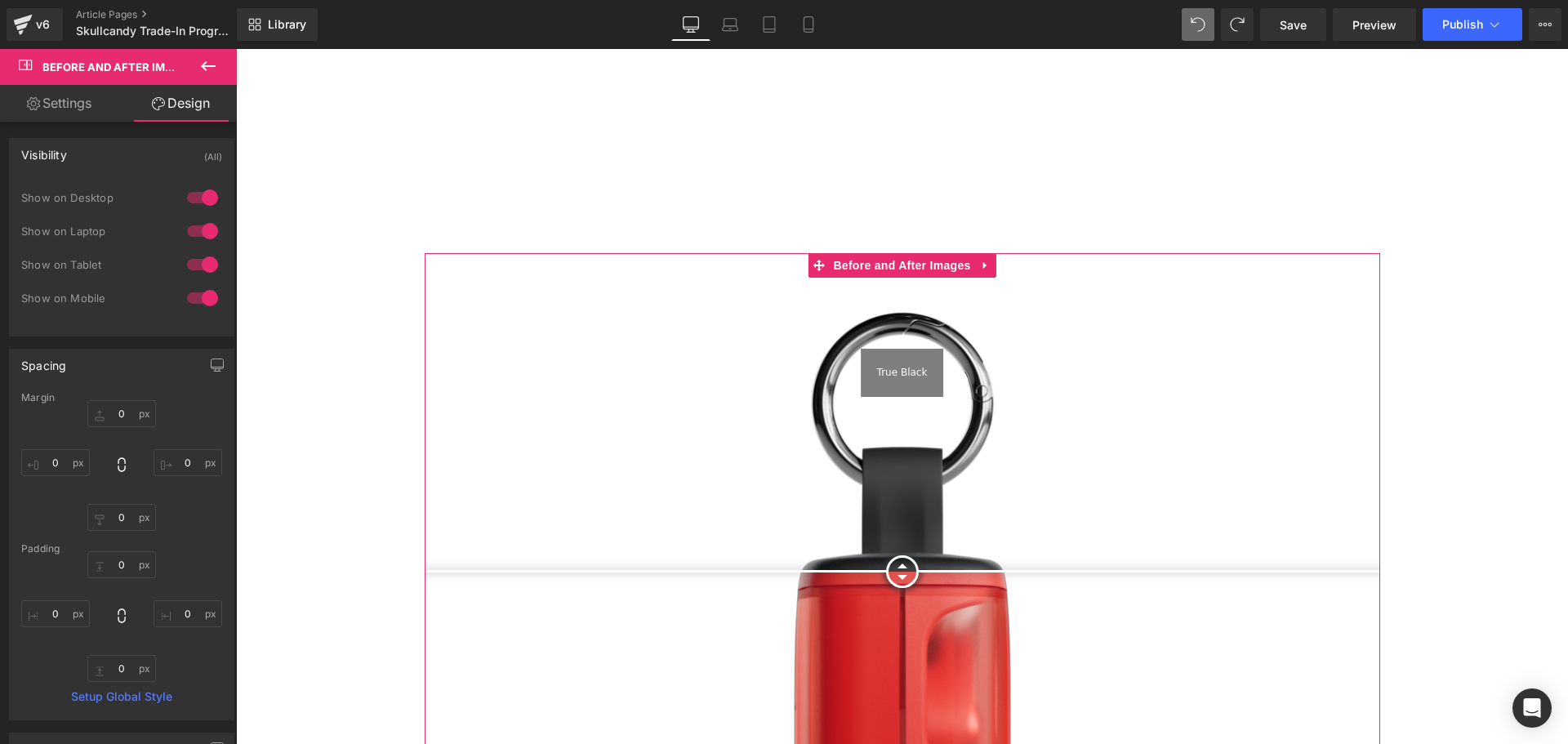
scroll to position [81, 0]
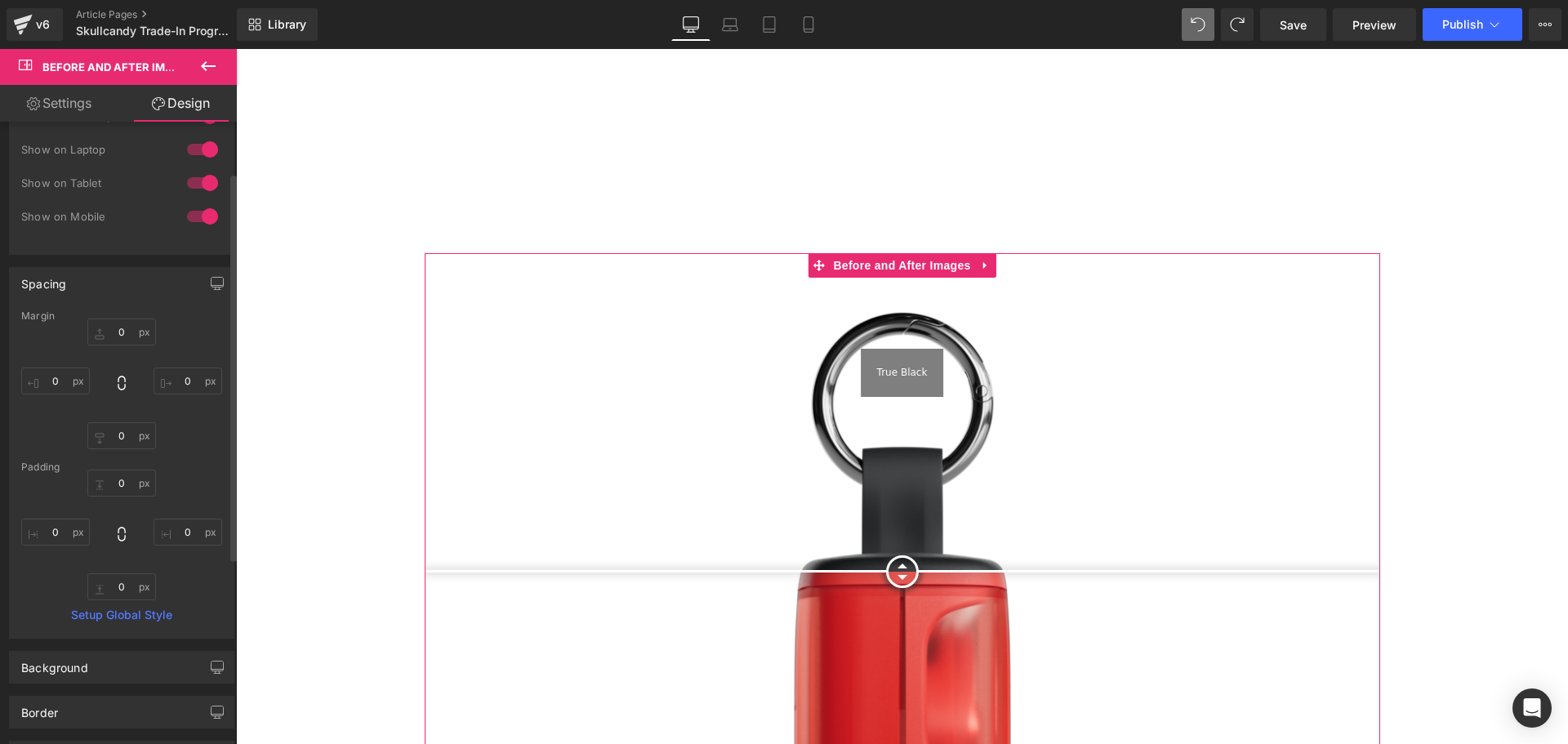
click at [86, 280] on div "Spacing" at bounding box center [121, 283] width 224 height 31
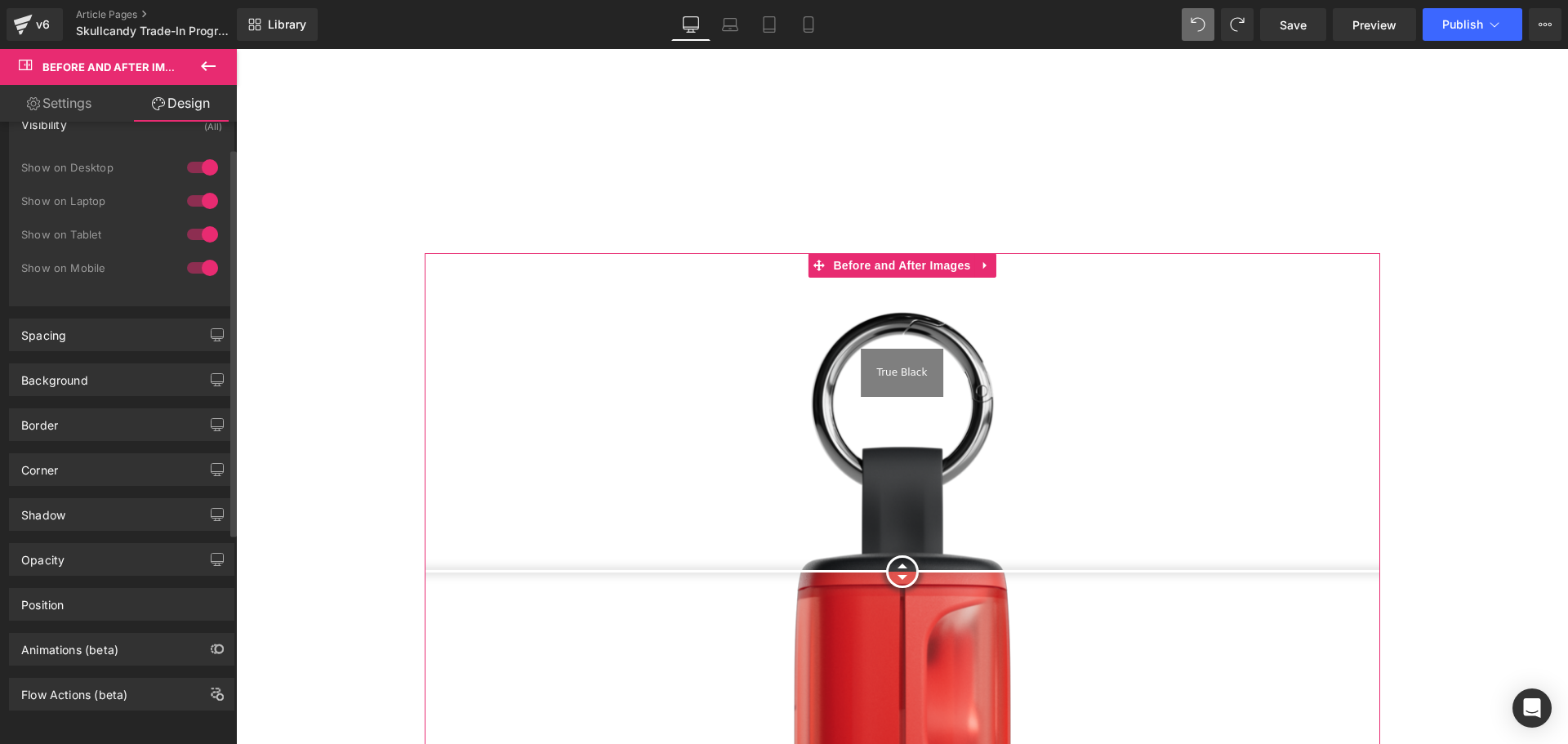
scroll to position [43, 0]
click at [91, 588] on div "Position" at bounding box center [121, 604] width 224 height 31
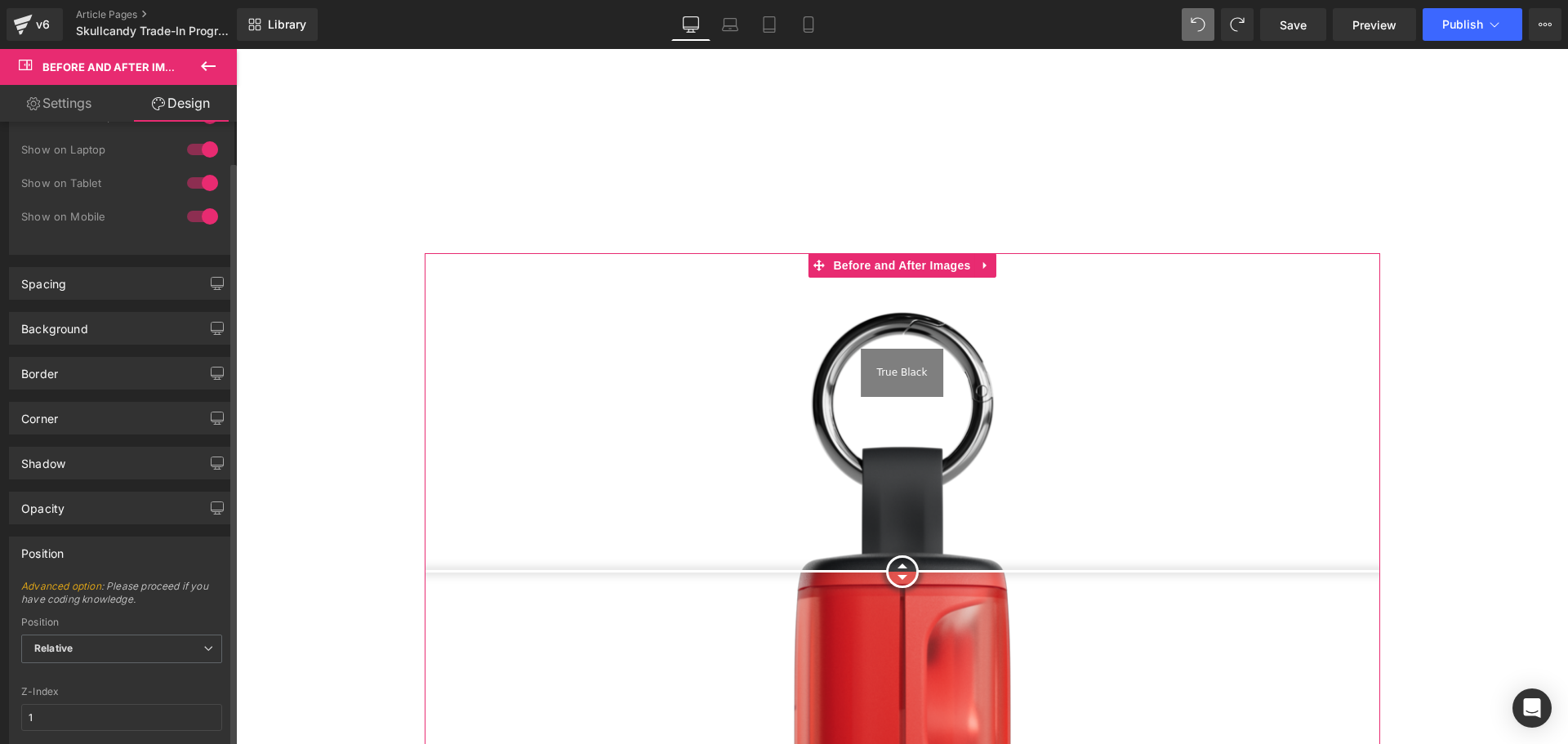
scroll to position [245, 0]
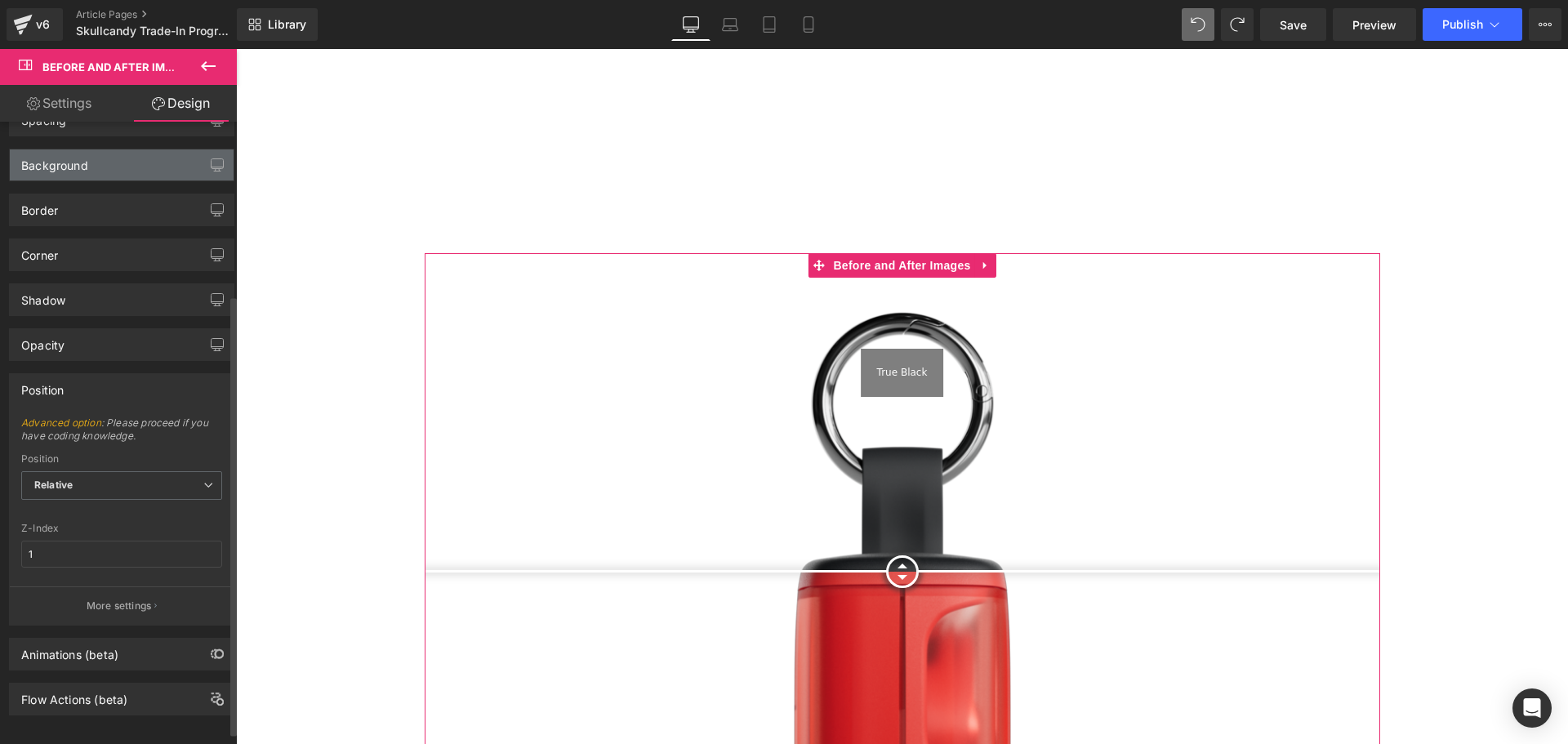
click at [83, 166] on div "Background" at bounding box center [54, 161] width 67 height 23
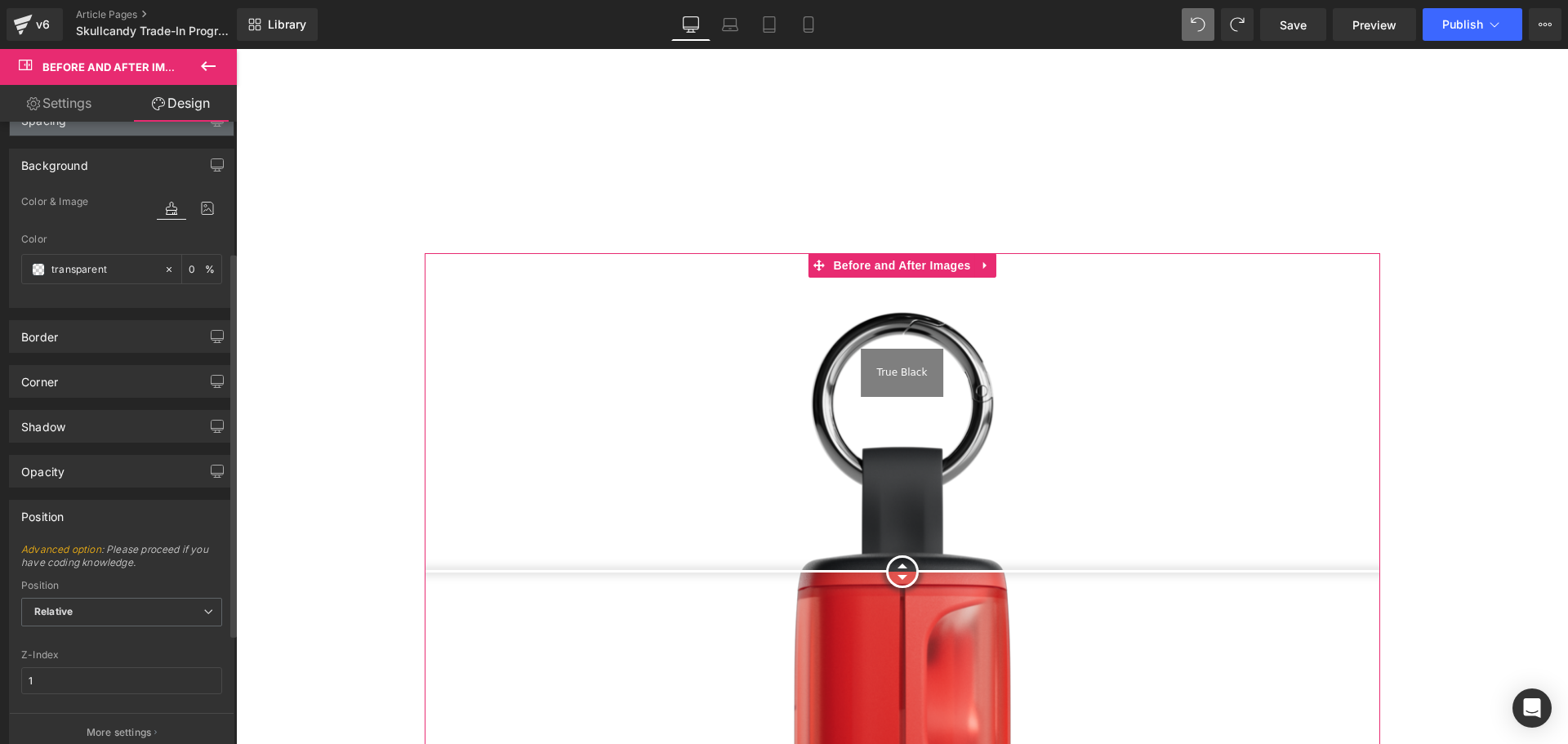
scroll to position [81, 0]
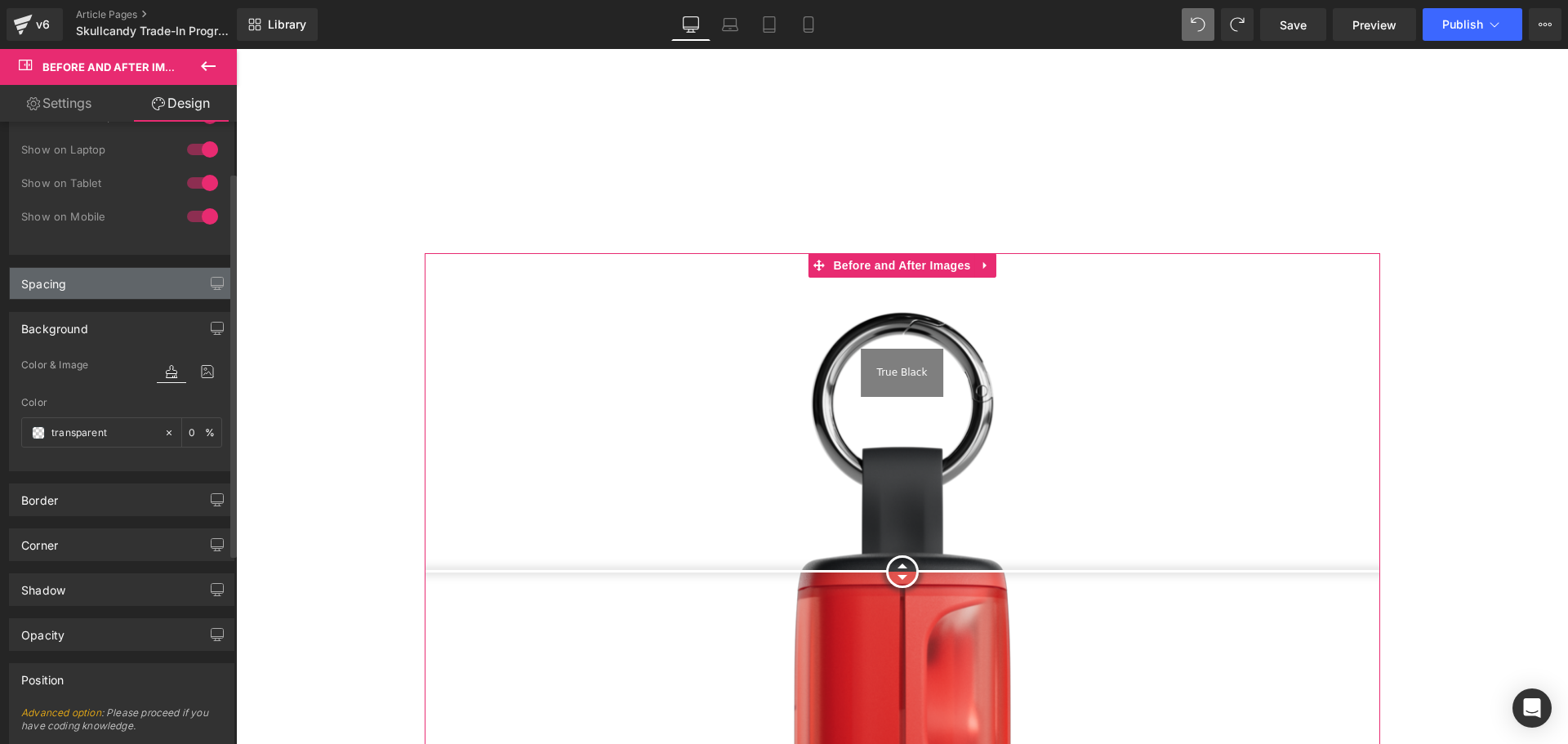
click at [62, 289] on div "Spacing" at bounding box center [44, 280] width 45 height 23
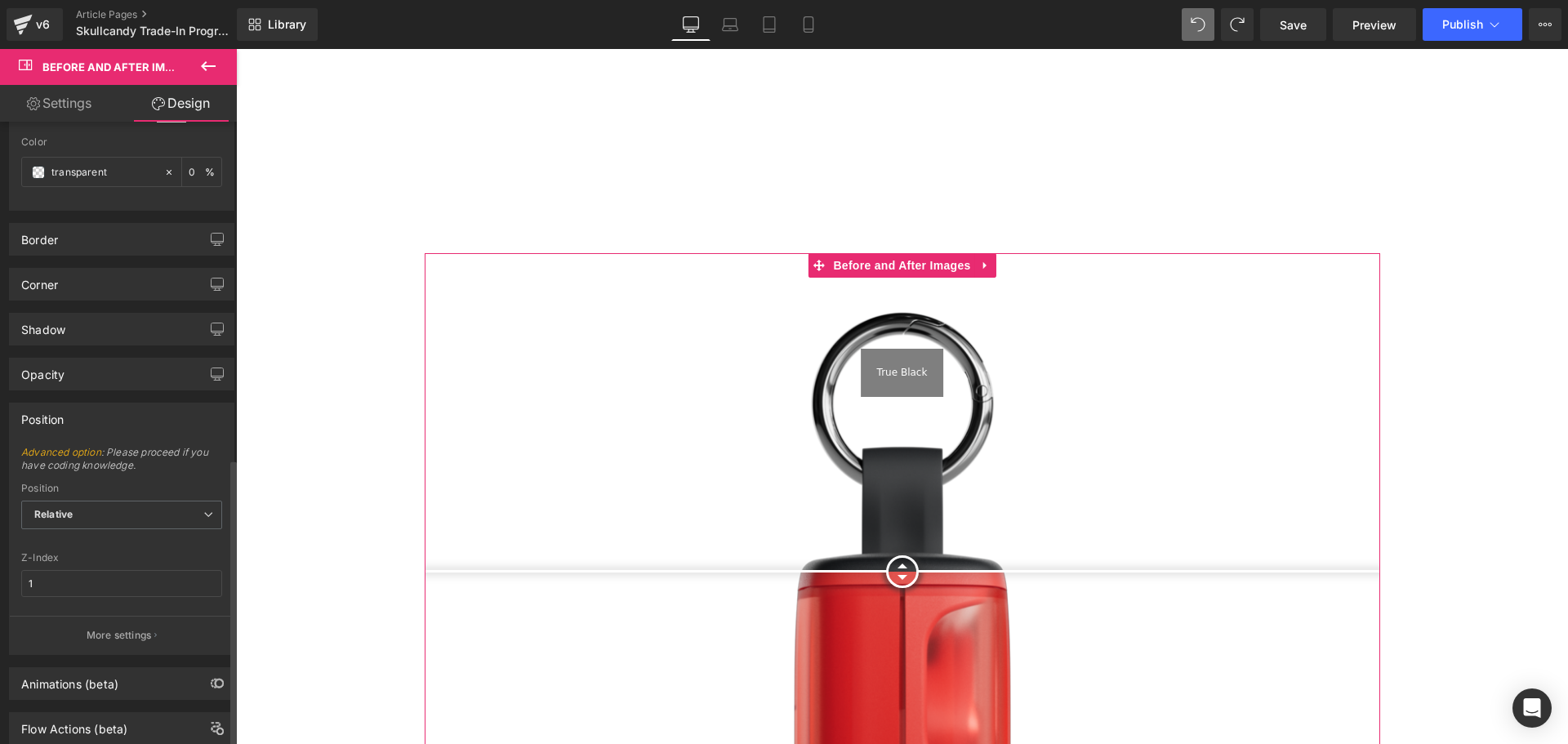
scroll to position [728, 0]
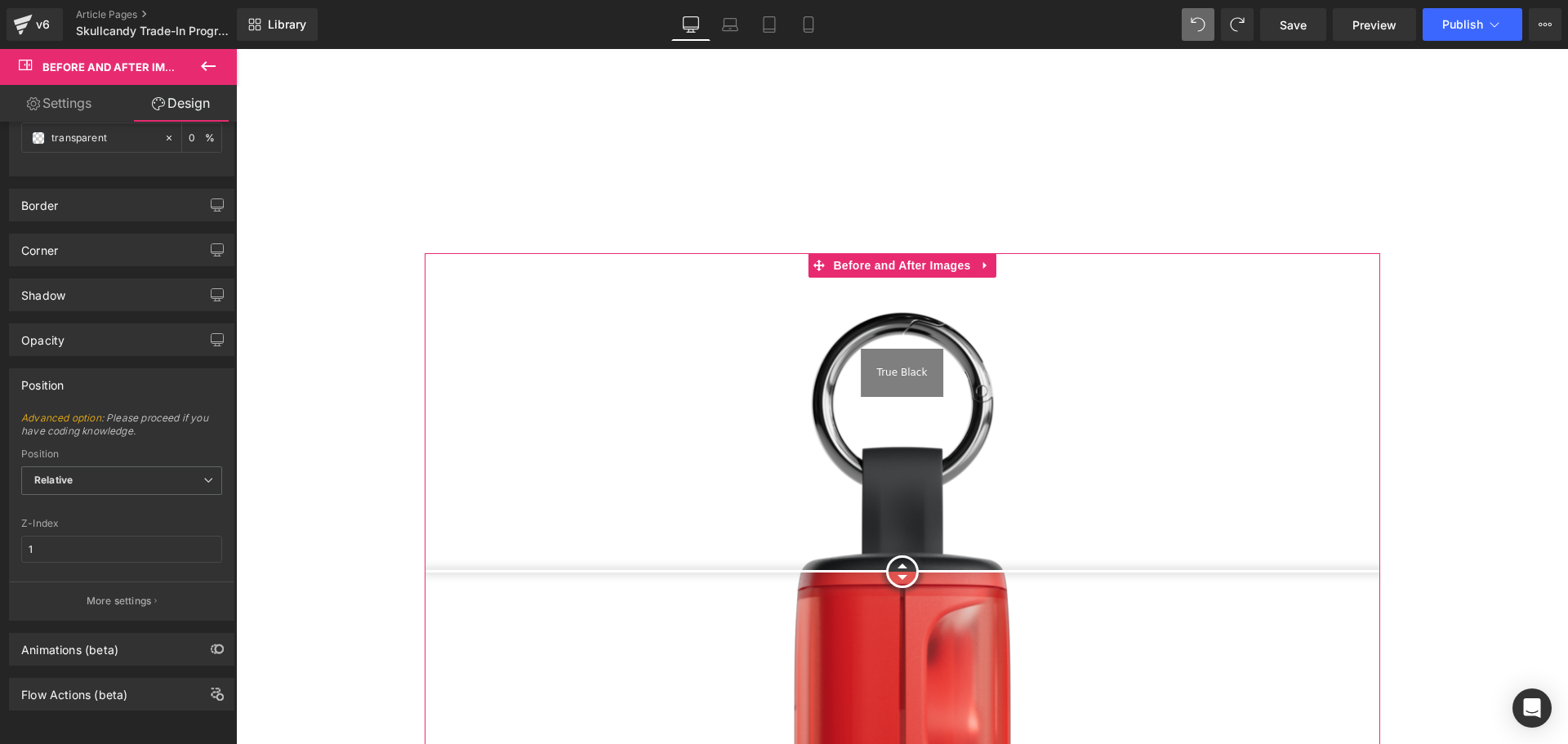
click at [66, 107] on link "Settings" at bounding box center [59, 104] width 118 height 37
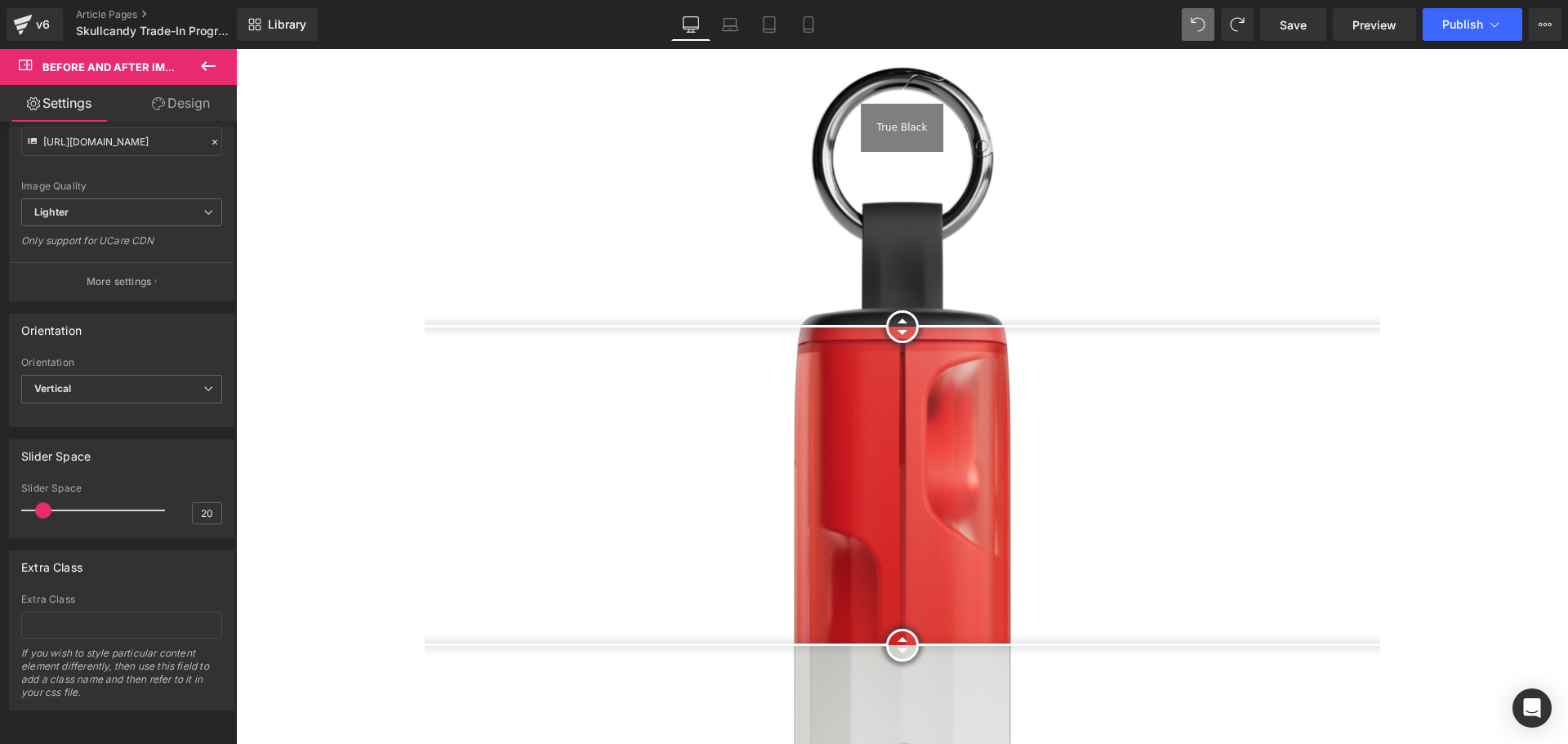
scroll to position [1959, 0]
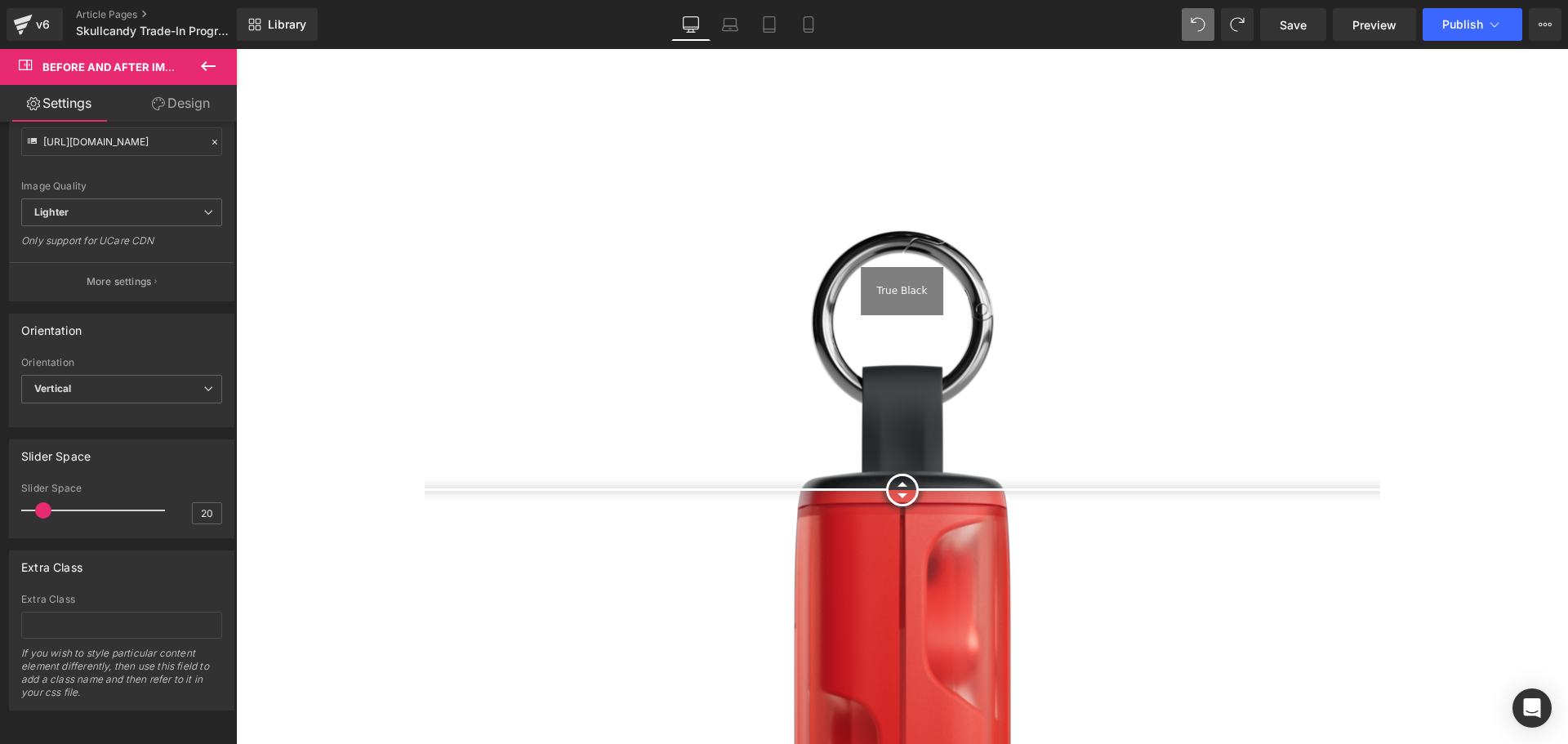
click at [936, 201] on img at bounding box center [902, 648] width 955 height 955
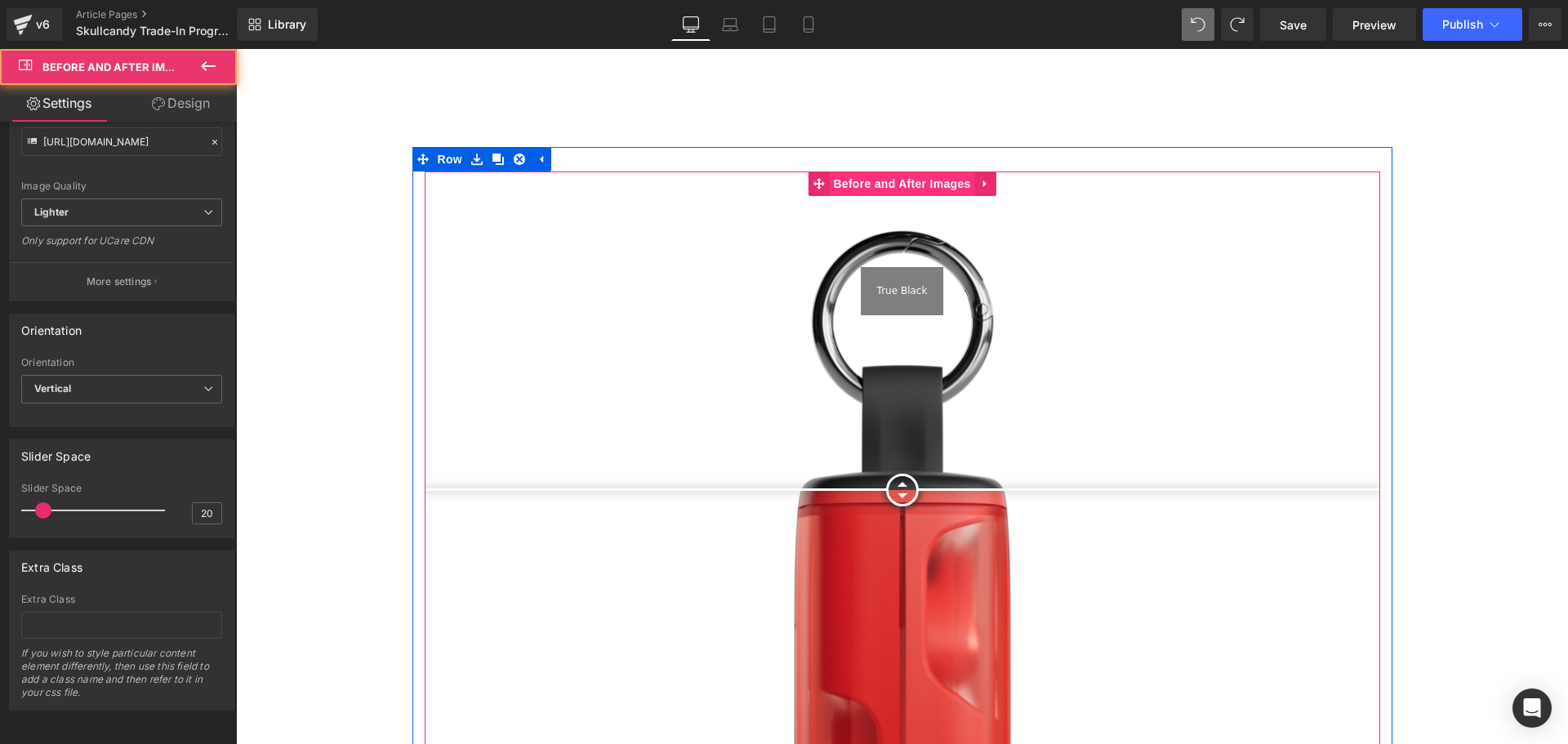
click at [906, 171] on span "Before and After Images" at bounding box center [901, 183] width 145 height 24
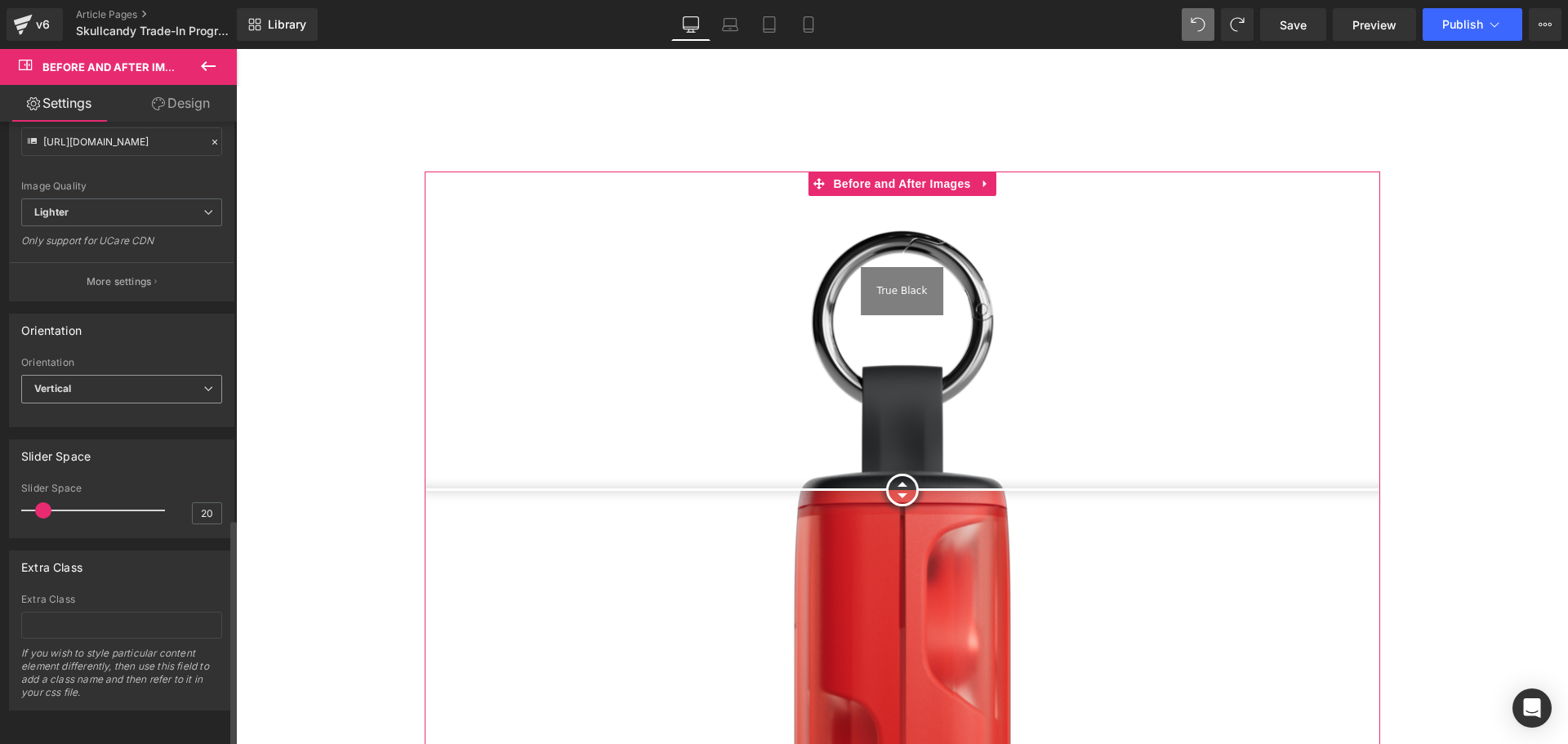
click at [77, 375] on span "Vertical" at bounding box center [122, 389] width 201 height 29
click at [86, 412] on div "Horizontal" at bounding box center [70, 418] width 49 height 12
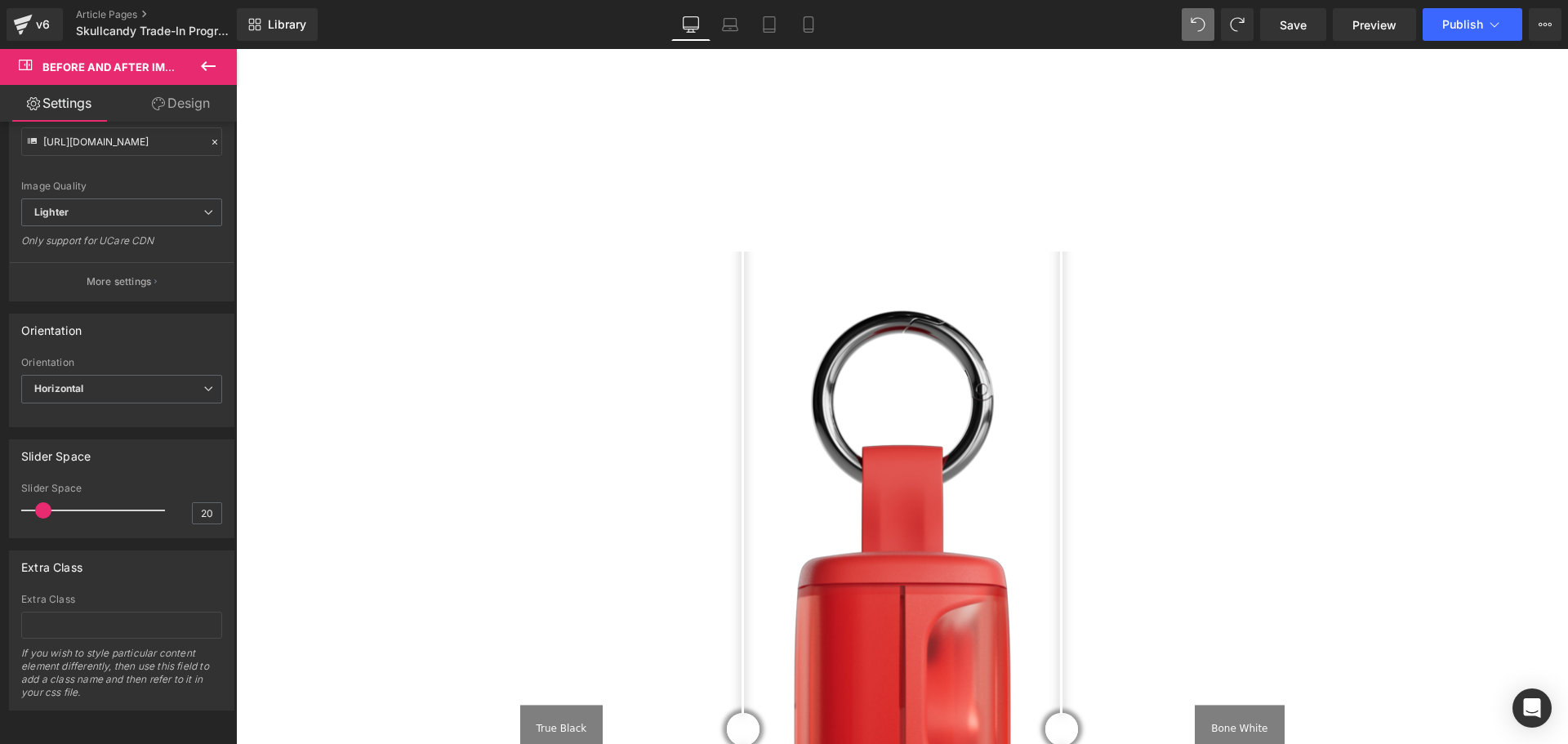
scroll to position [2123, 0]
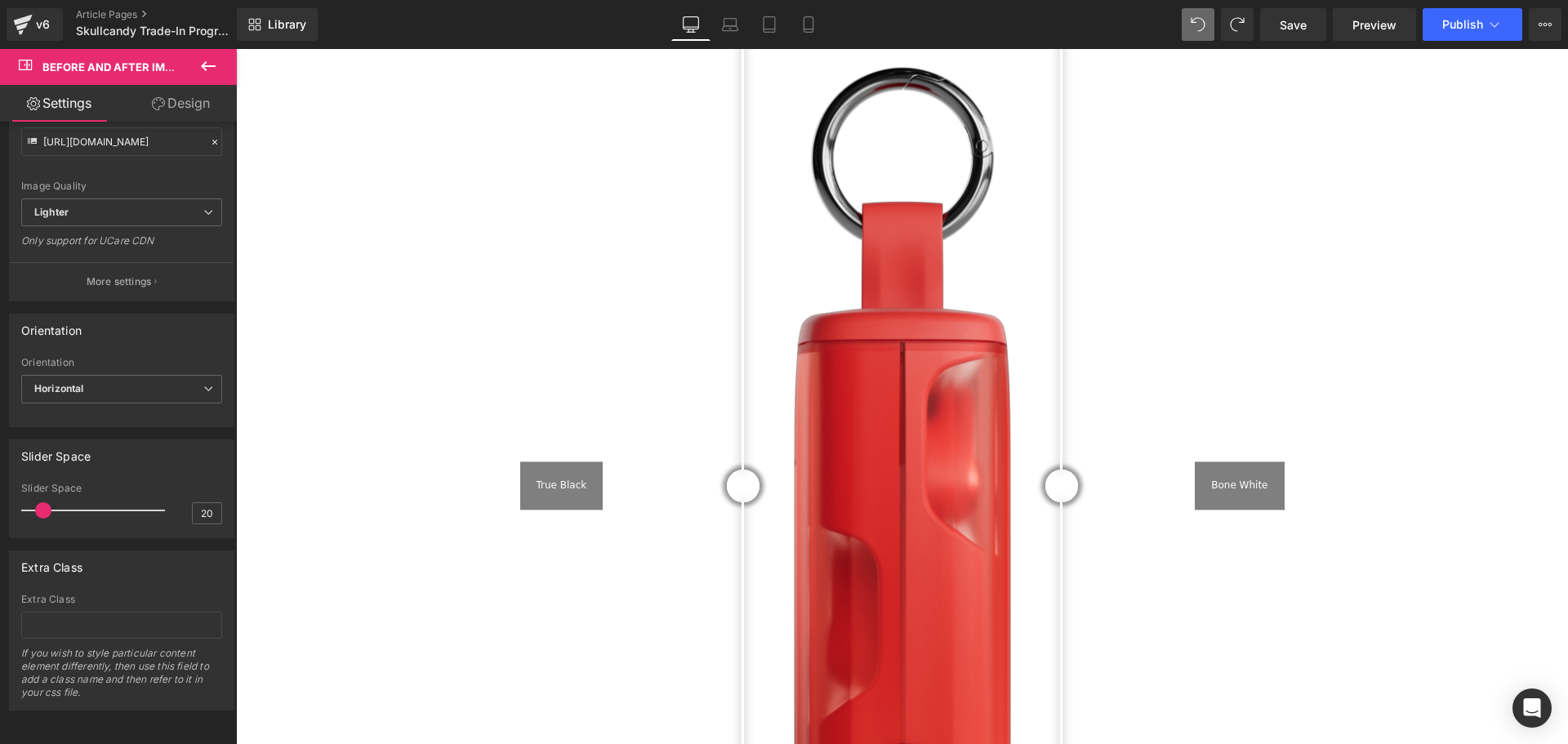
click at [550, 461] on div "True Black" at bounding box center [561, 486] width 83 height 48
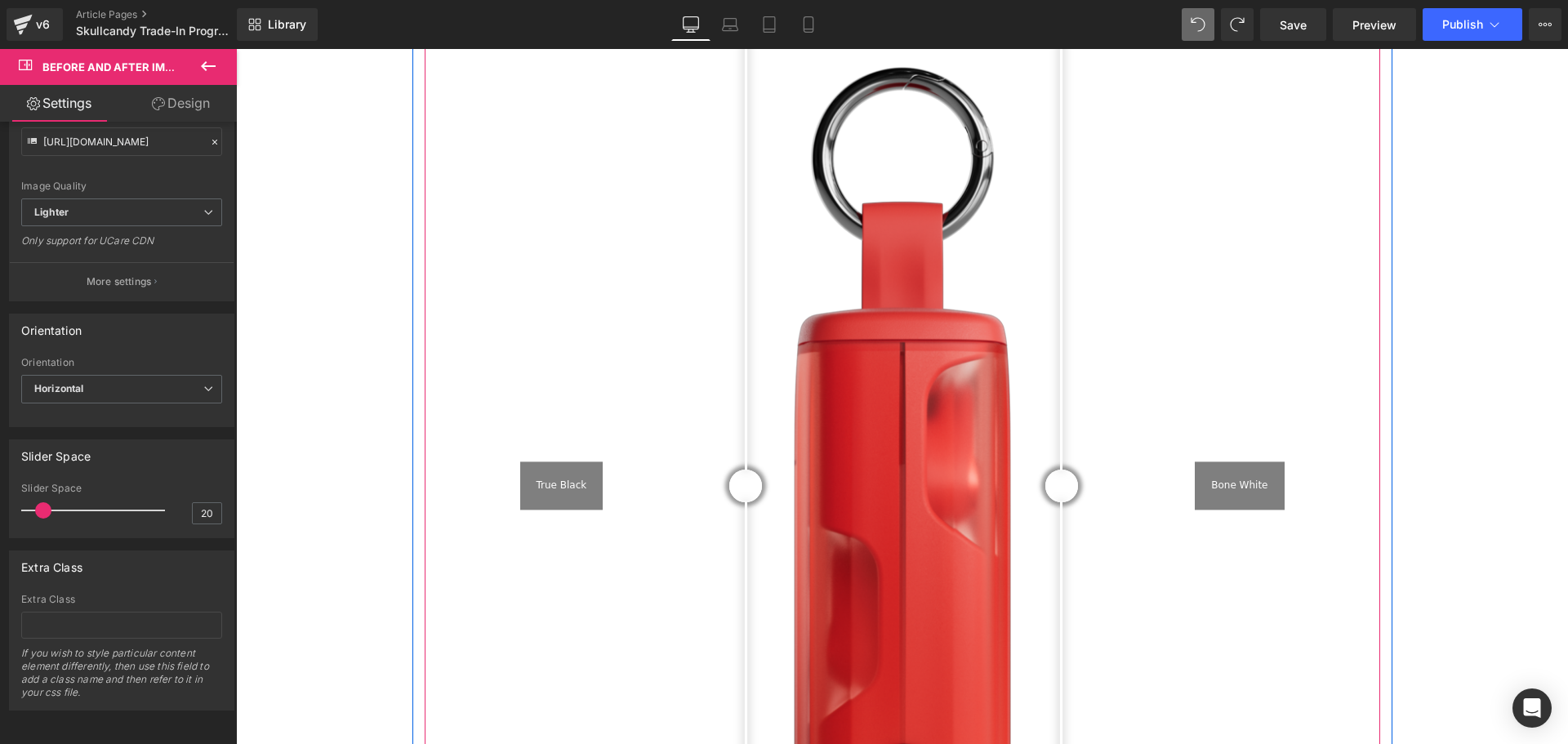
drag, startPoint x: 735, startPoint y: 454, endPoint x: 741, endPoint y: 496, distance: 42.4
click at [741, 496] on div at bounding box center [745, 486] width 33 height 33
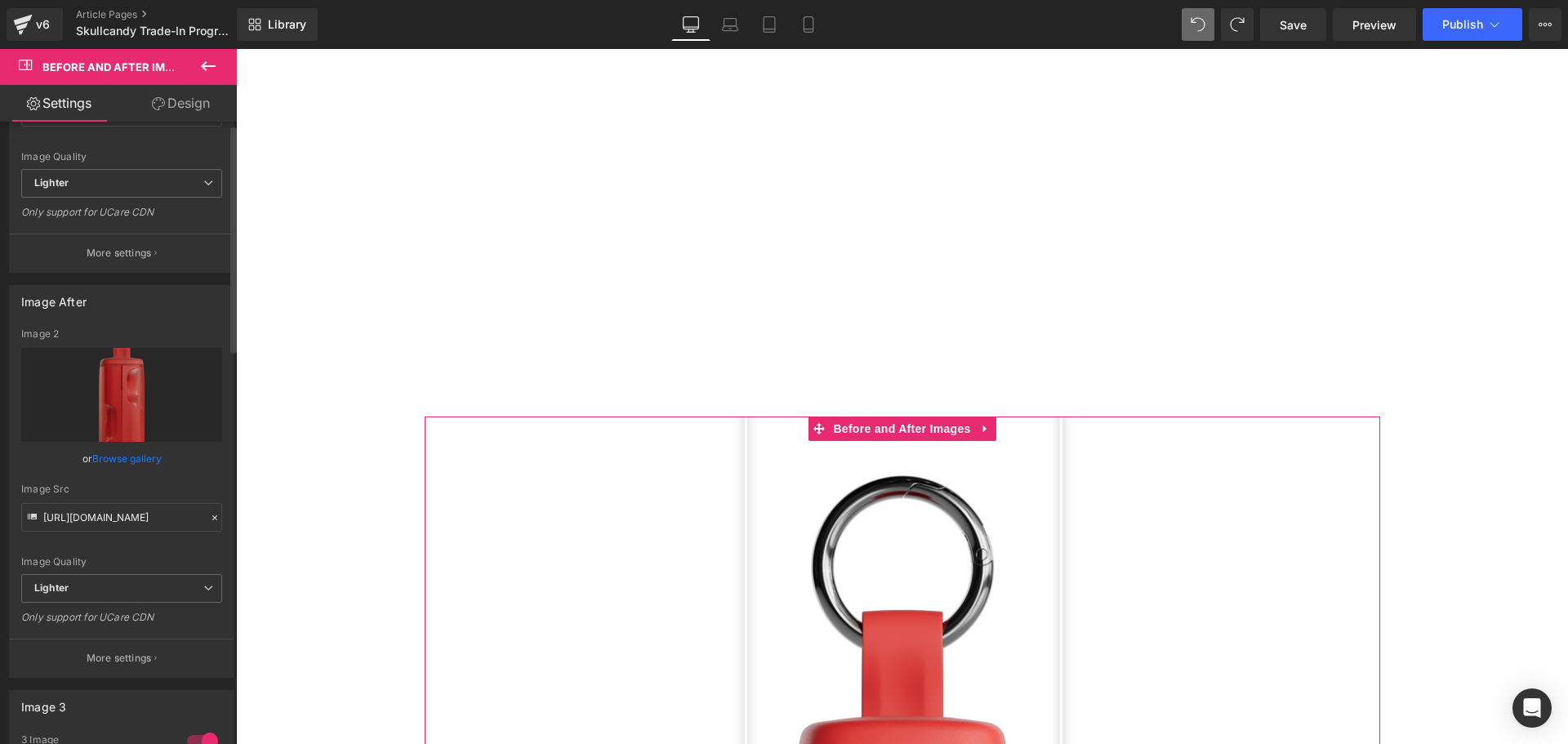
scroll to position [0, 0]
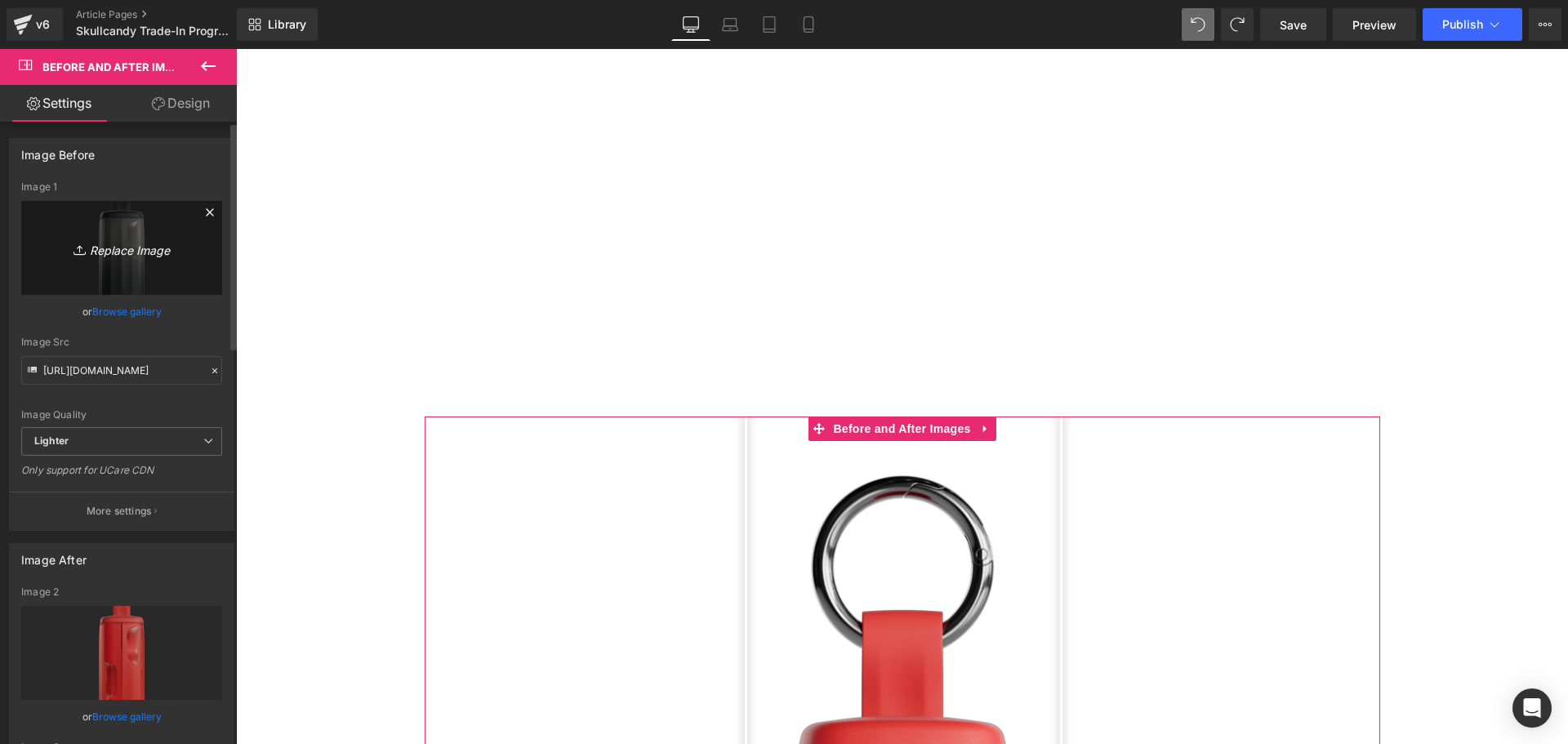
click at [124, 253] on icon "Replace Image" at bounding box center [121, 248] width 131 height 20
type input "C:\fakepath\Method-360_Black_S2MTW-T740_CaseFront_V02_medium.png"
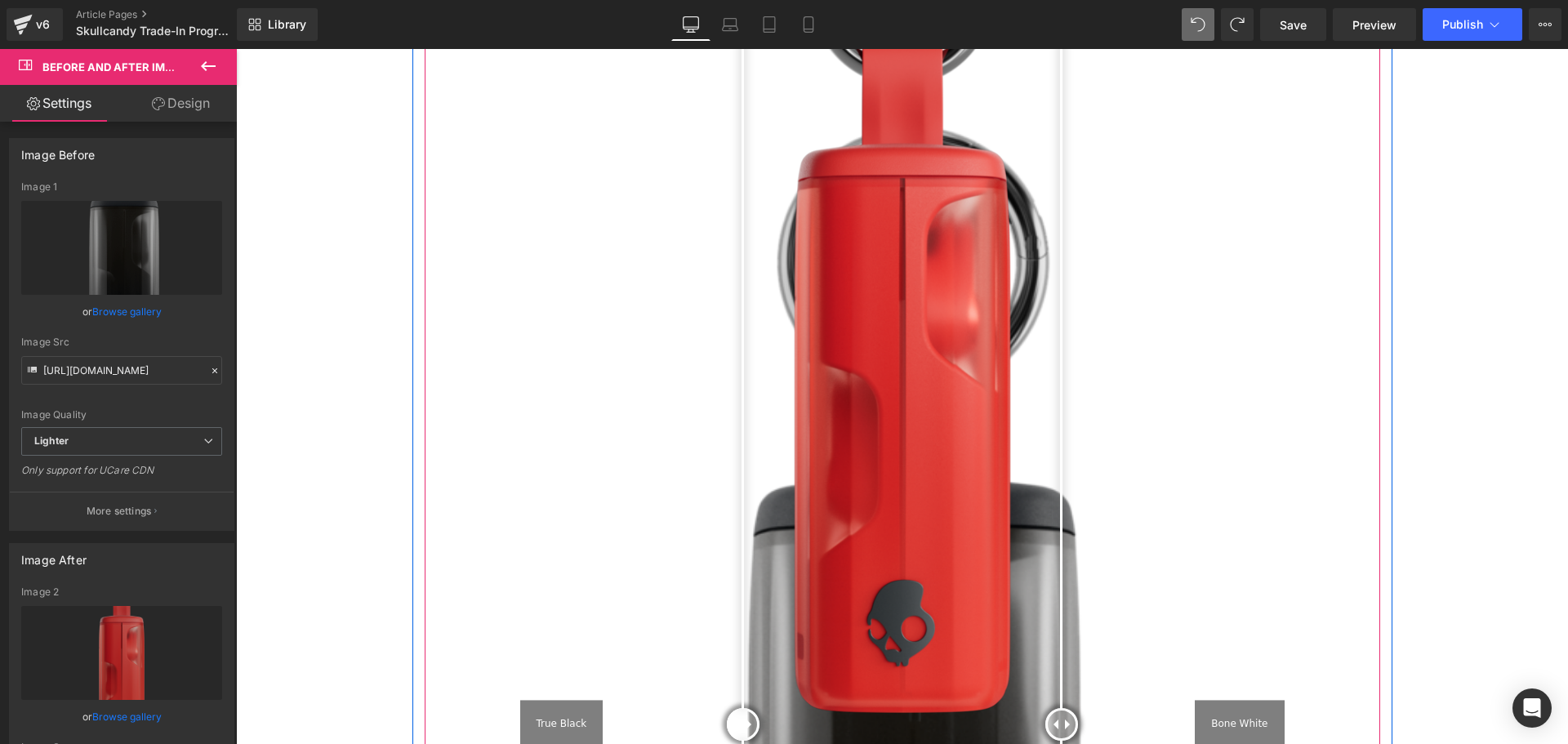
scroll to position [2286, 0]
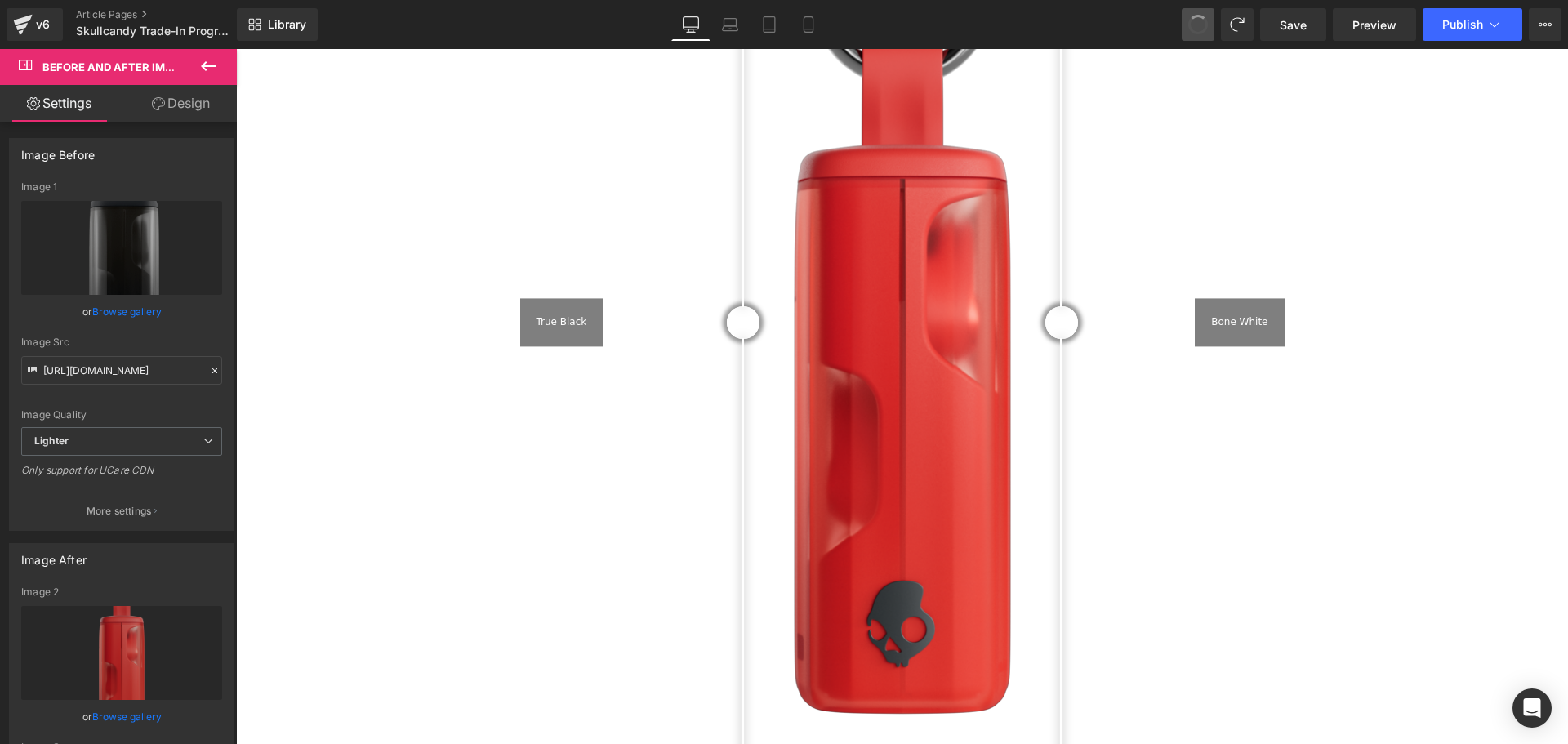
type input "[URL][DOMAIN_NAME]"
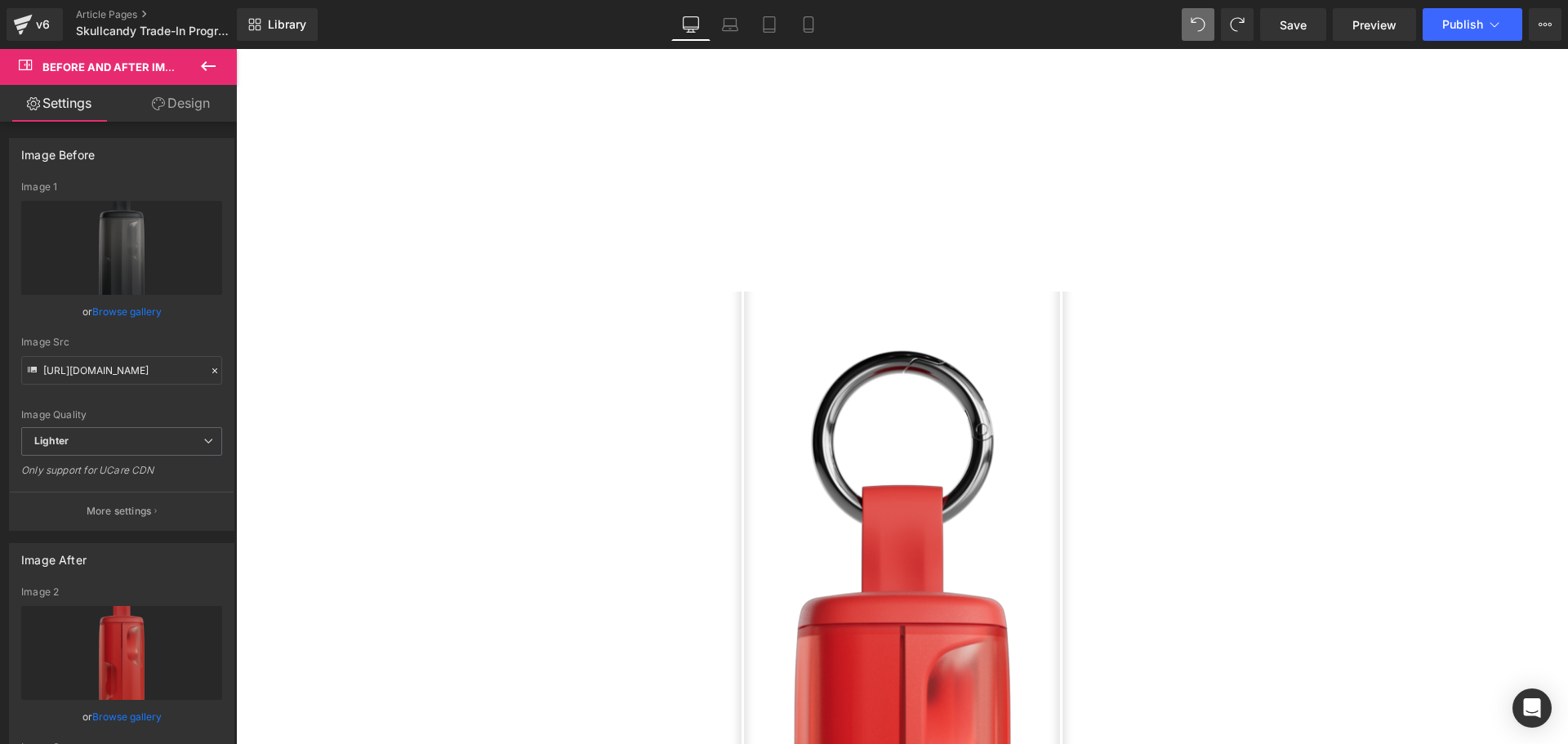
scroll to position [1806, 0]
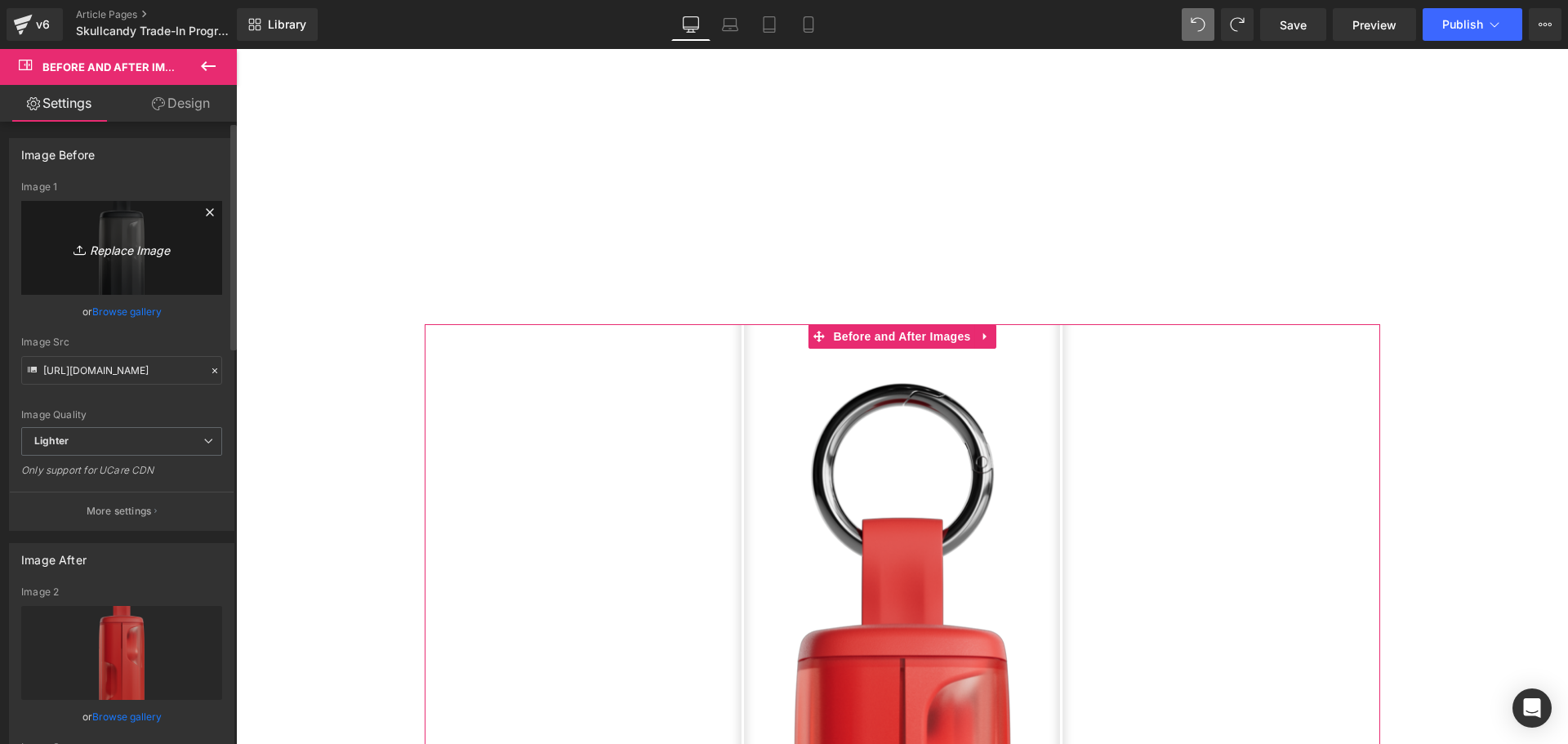
click at [124, 249] on icon "Replace Image" at bounding box center [121, 248] width 131 height 20
type input "C:\fakepath\Skullcandy FBIG Post (80 x 90 mm).png"
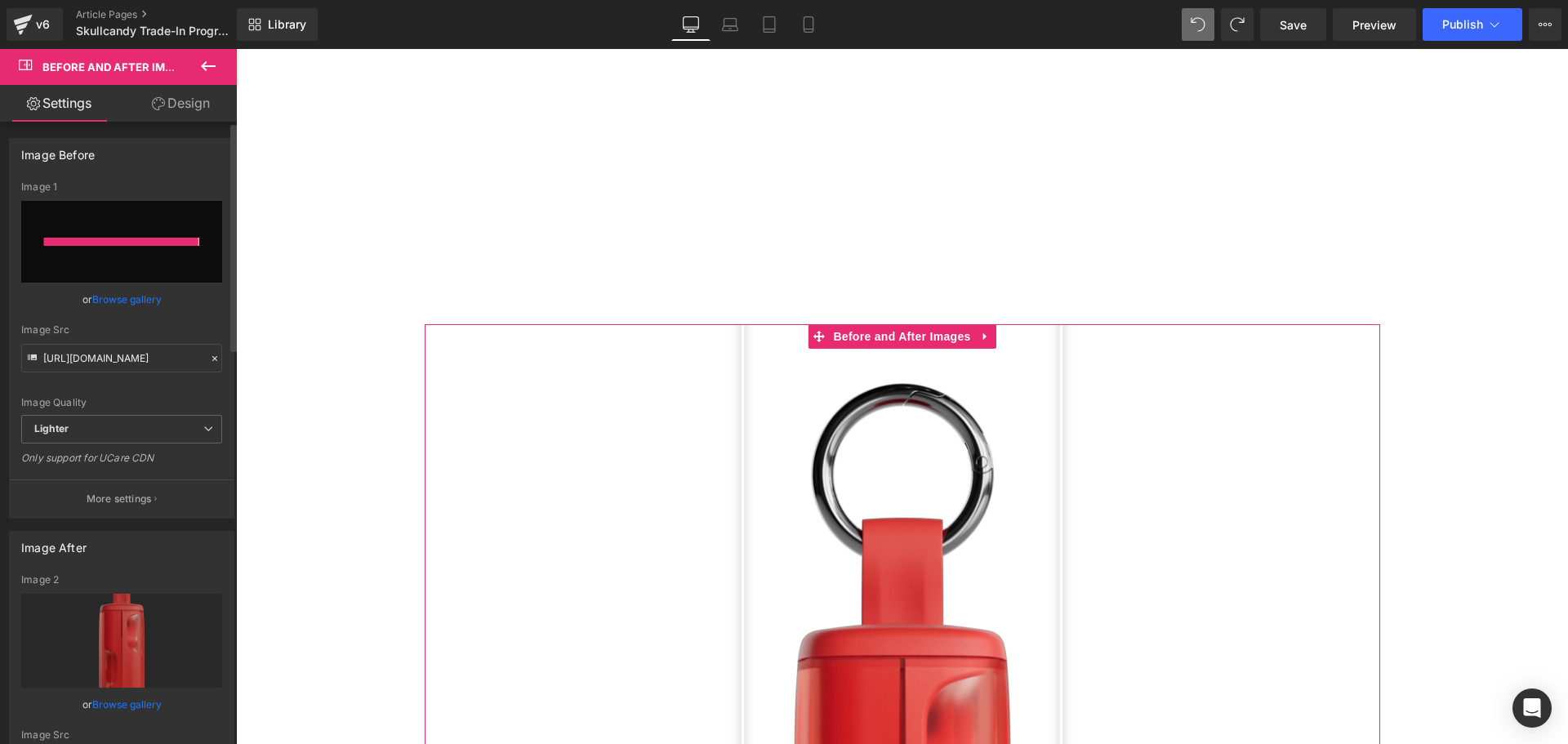
type input "[URL][DOMAIN_NAME]"
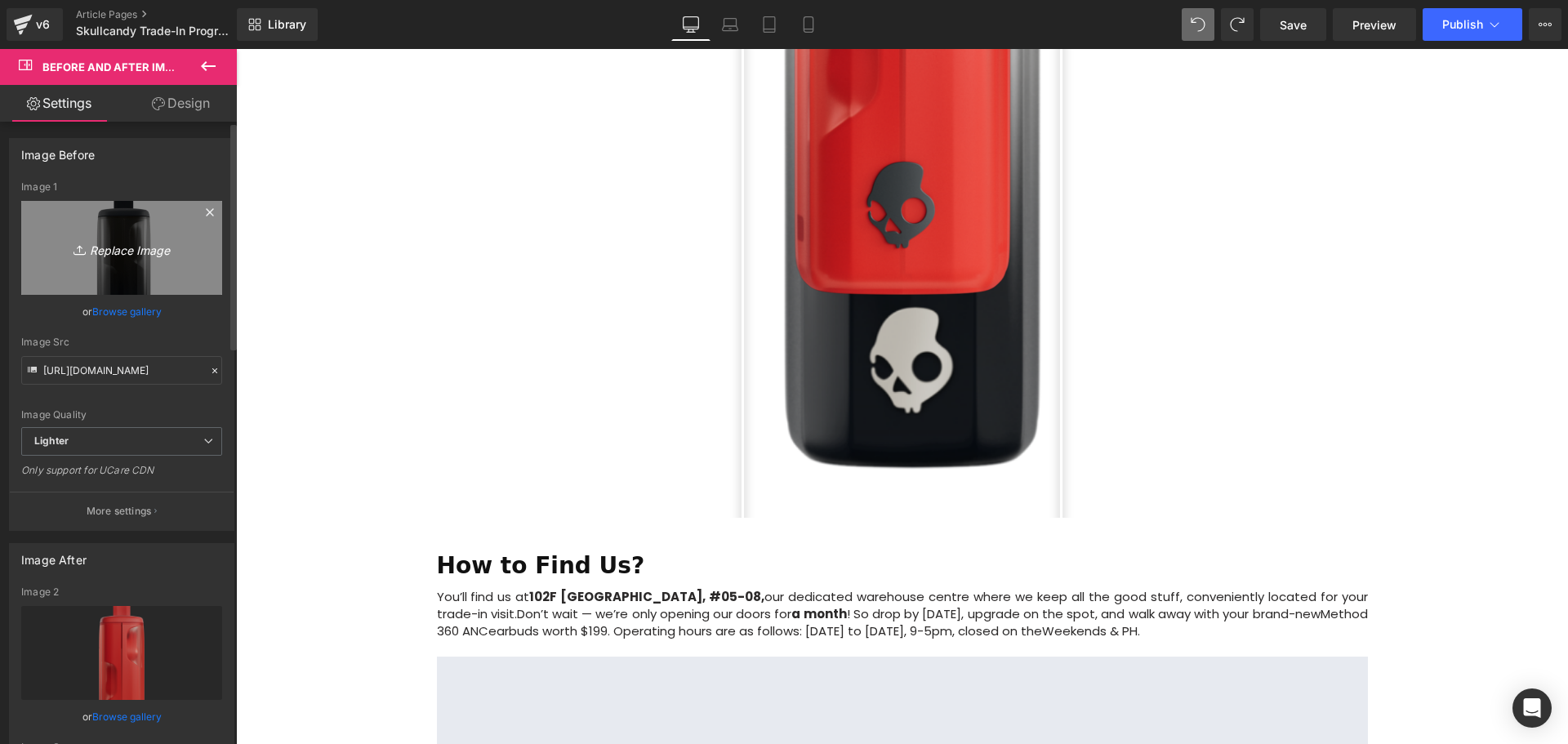
scroll to position [2378, 0]
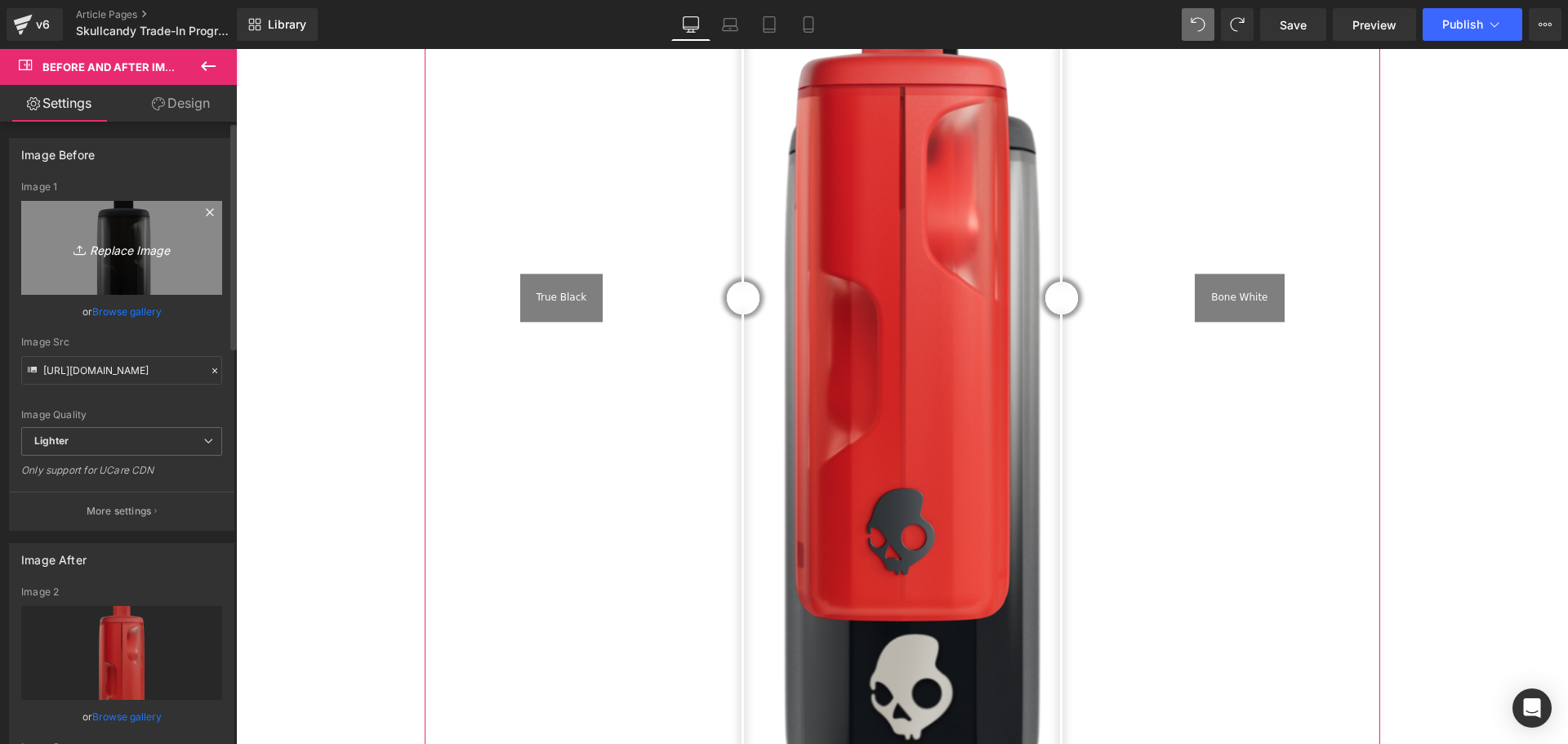
click at [124, 246] on icon "Replace Image" at bounding box center [121, 248] width 131 height 20
type input "C:\fakepath\Skullcandy FBIG Post (80 x 90 mm) (5).png"
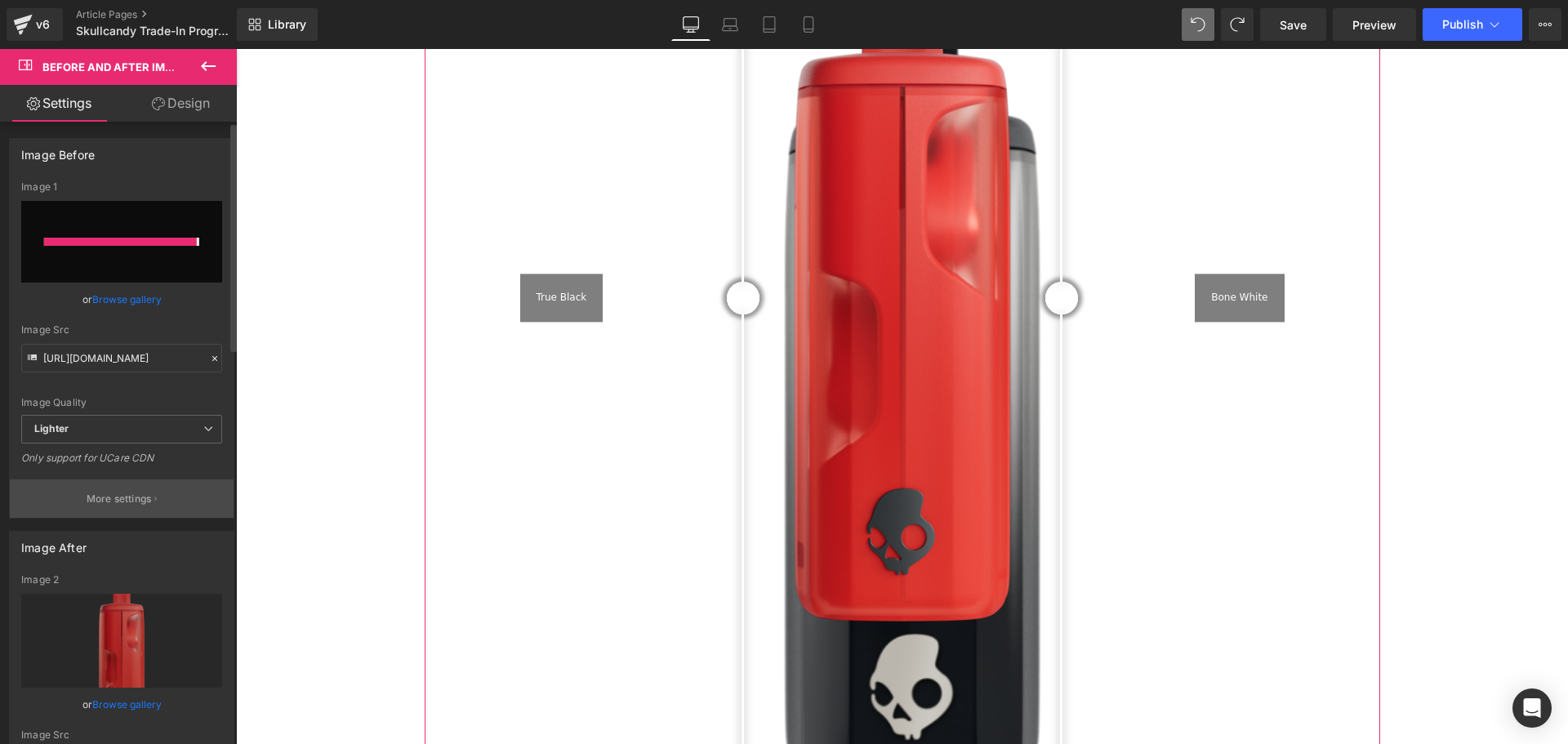
type input "[URL][DOMAIN_NAME]"
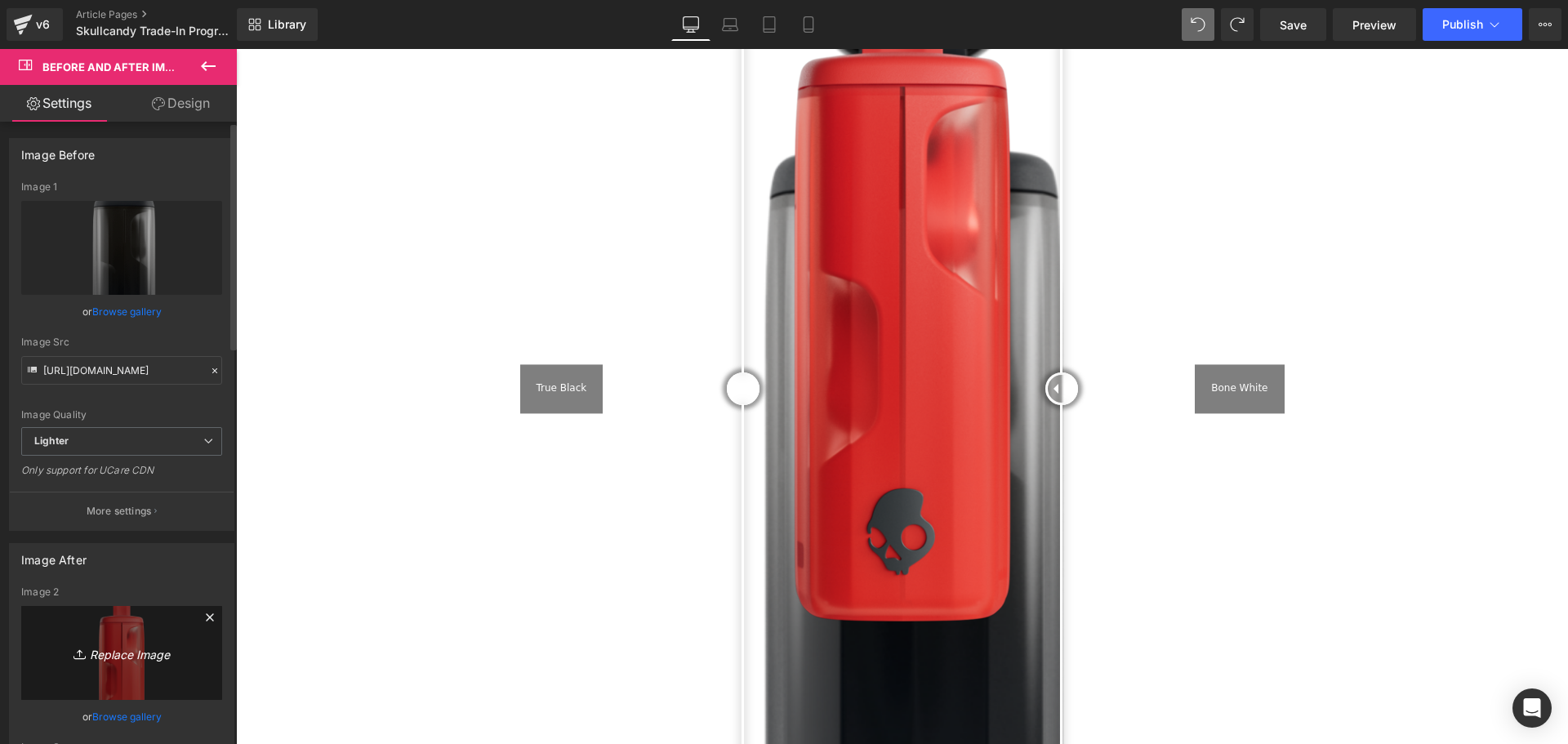
click at [128, 656] on icon "Replace Image" at bounding box center [121, 652] width 131 height 20
type input "C:\fakepath\Skullcandy FBIG Post (80 x 90 mm) (4).png"
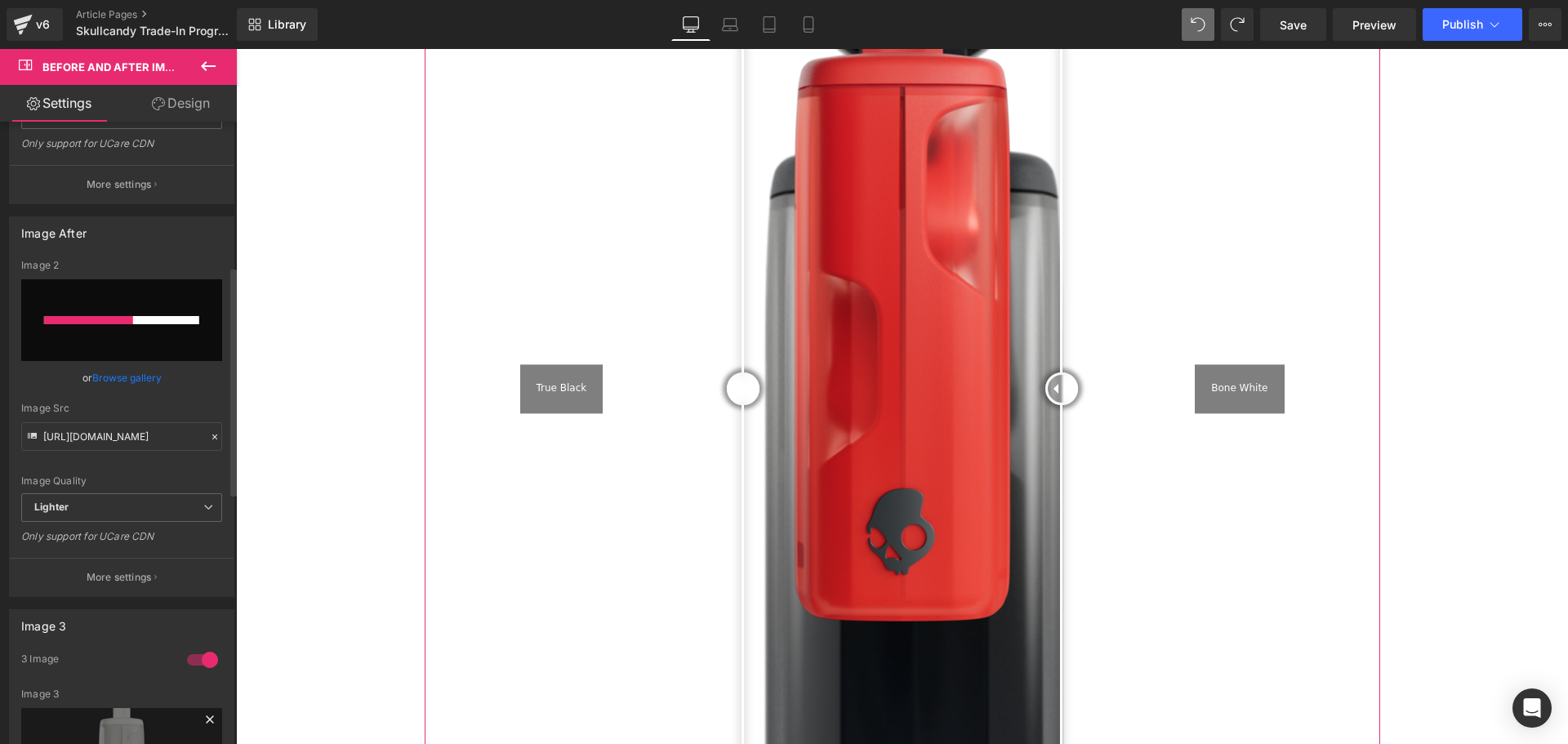
scroll to position [408, 0]
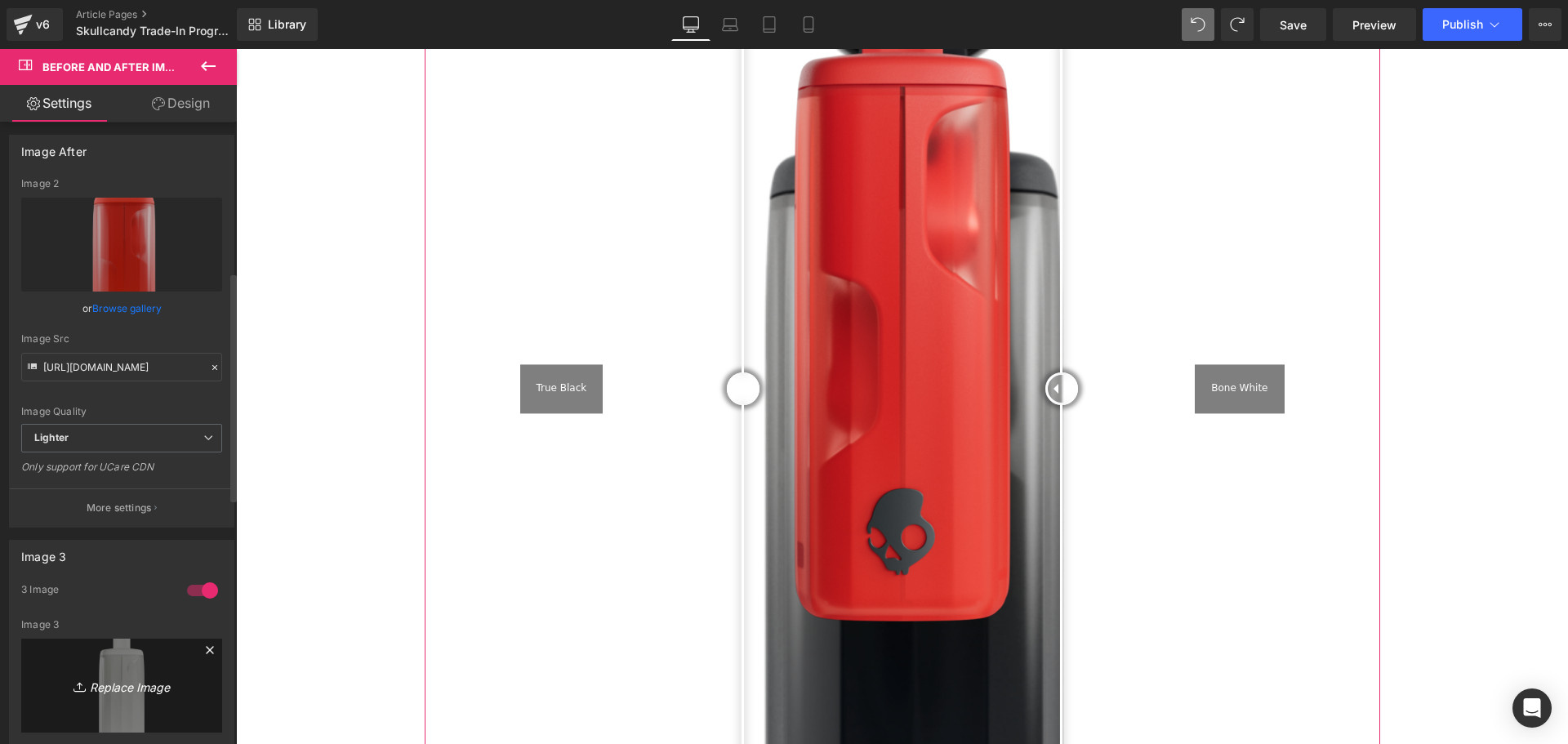
type input "[URL][DOMAIN_NAME]"
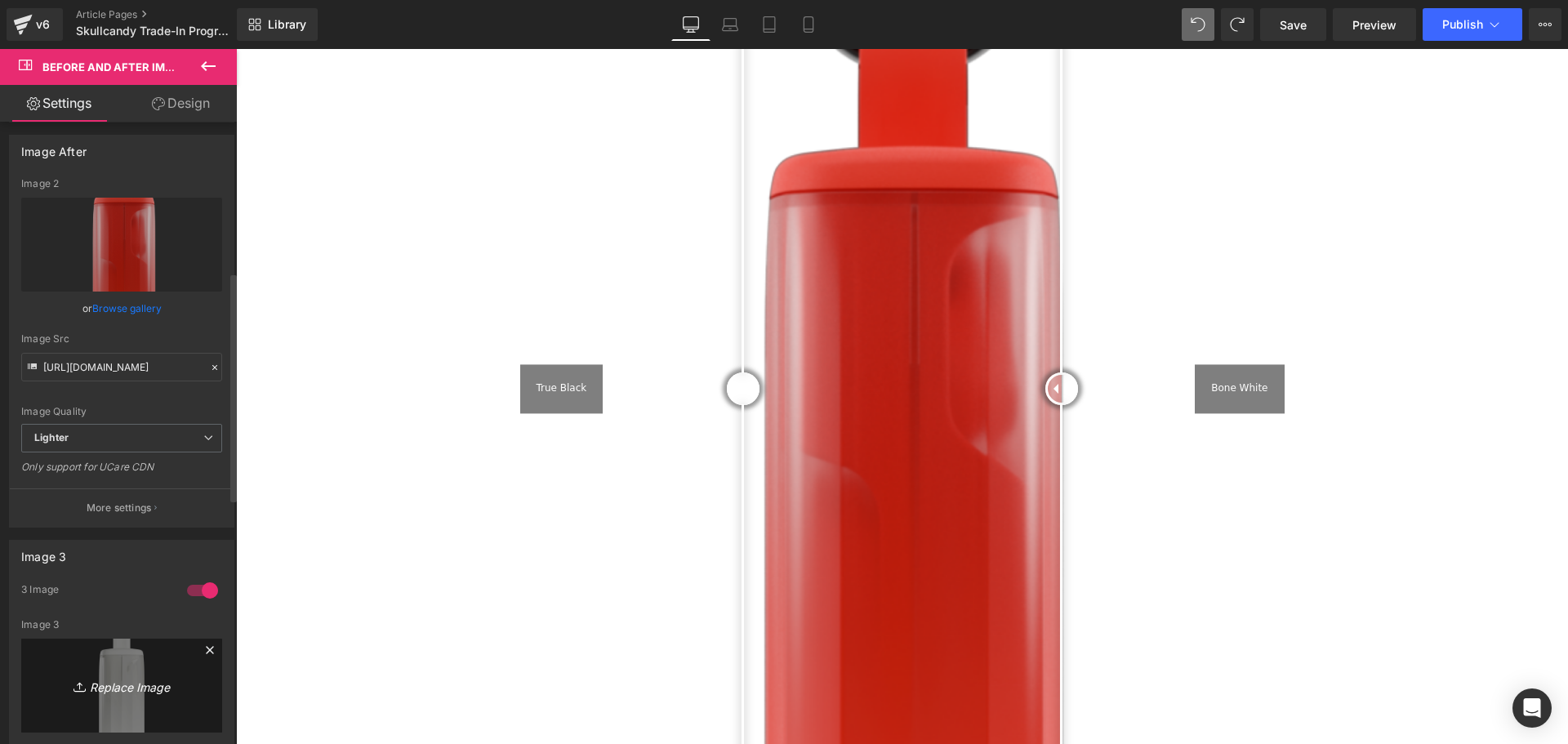
click at [113, 676] on icon "Replace Image" at bounding box center [121, 685] width 131 height 20
type input "C:\fakepath\Skullcandy FBIG Post (80 x 90 mm) (3).png"
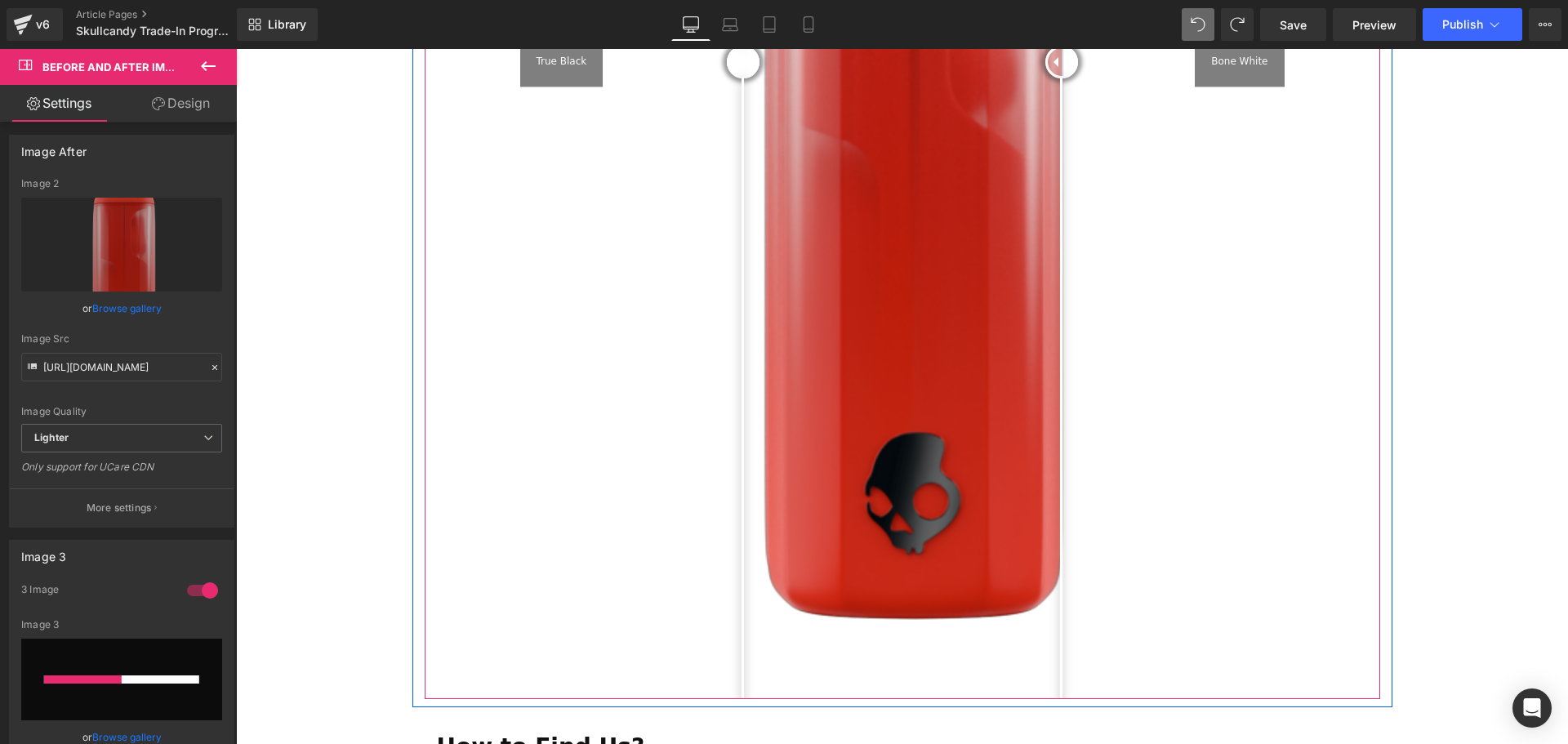
scroll to position [2459, 0]
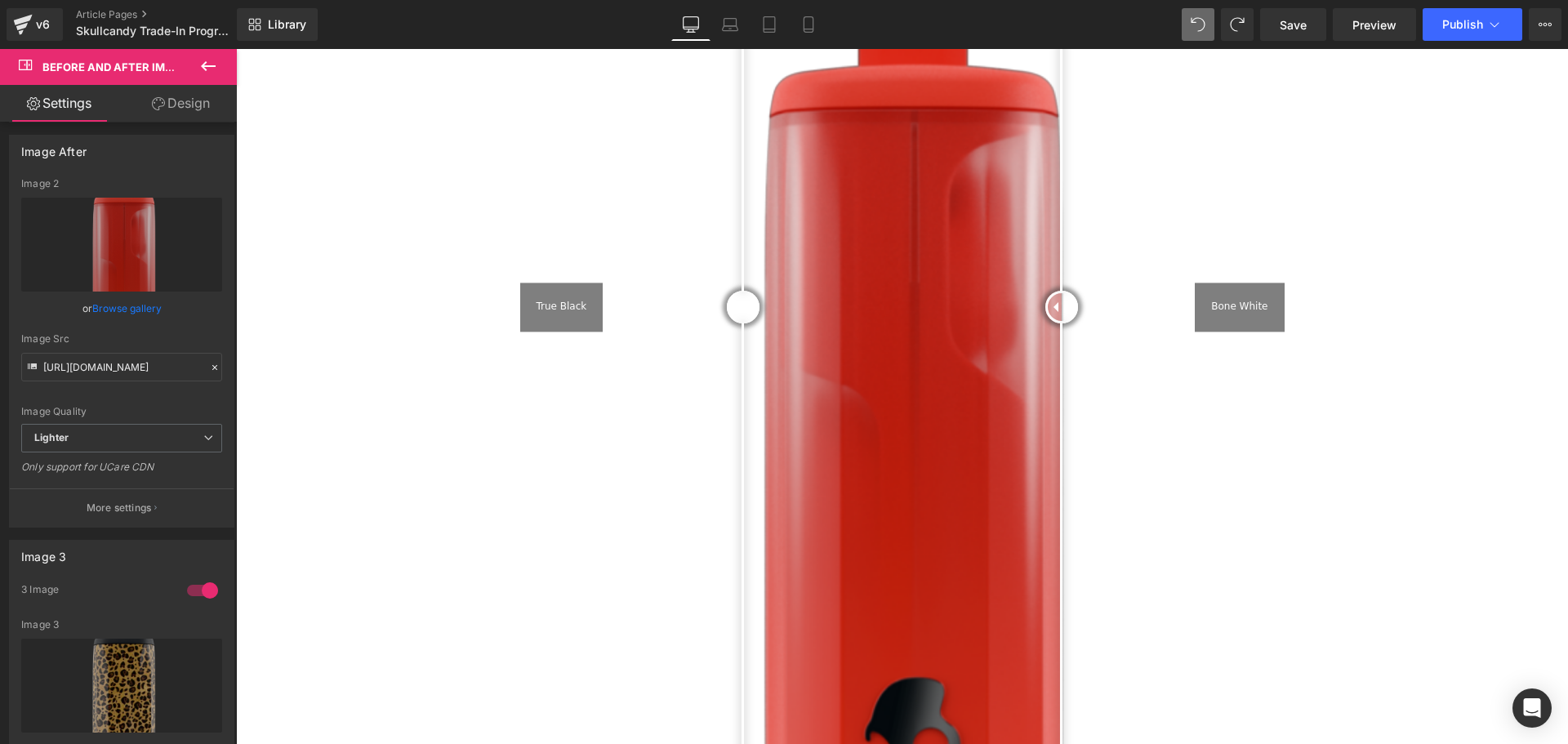
type input "[URL][DOMAIN_NAME]"
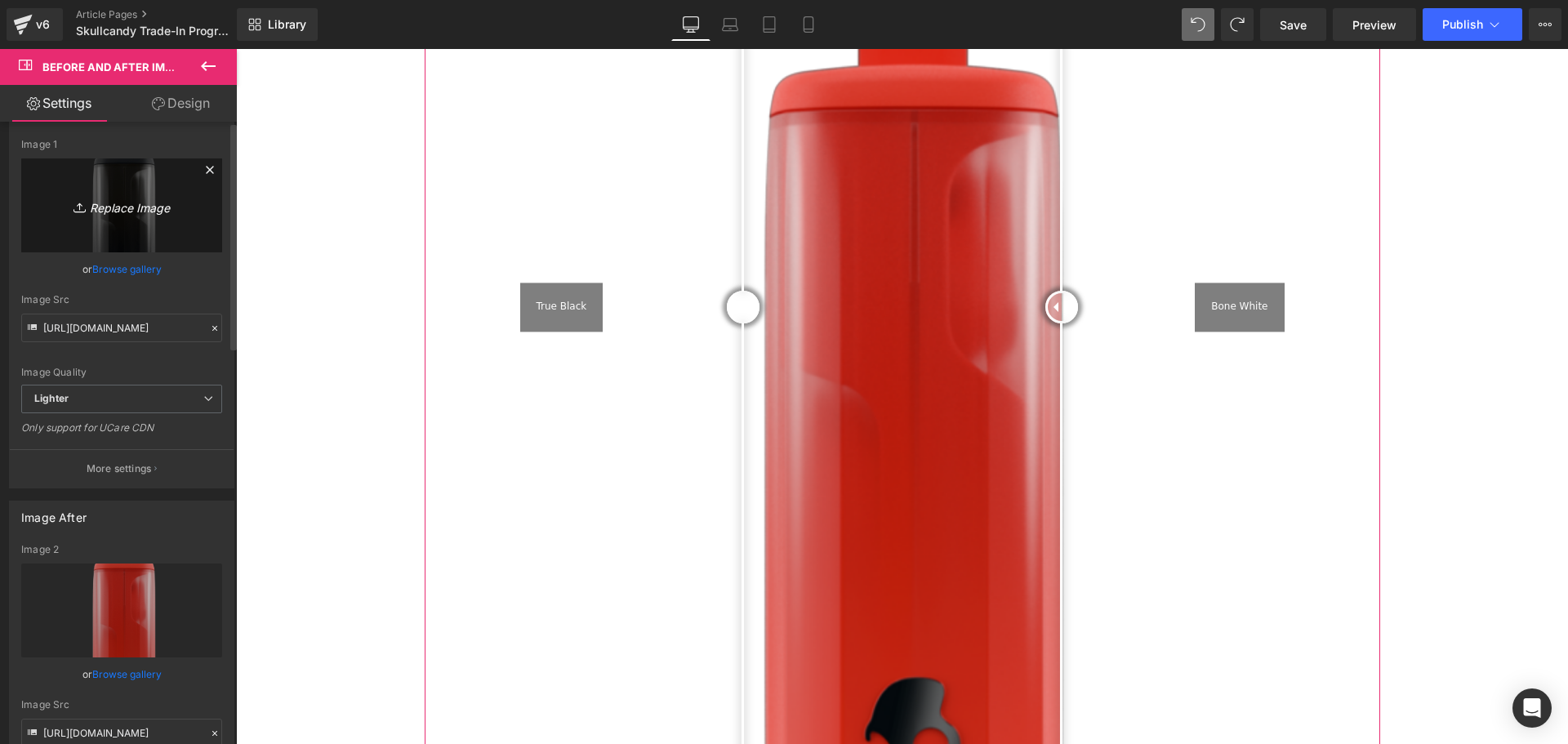
click at [106, 216] on icon "Replace Image" at bounding box center [121, 205] width 131 height 20
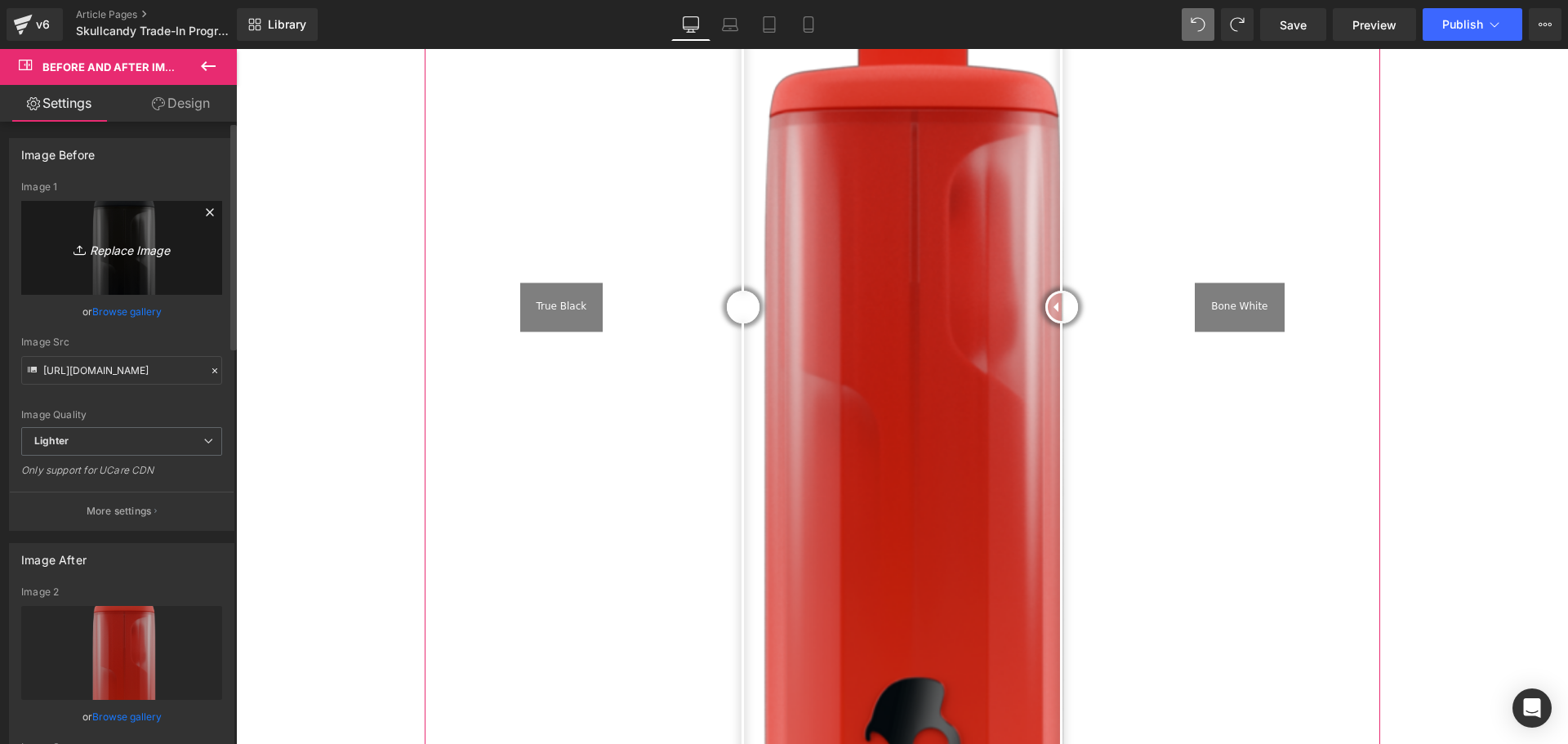
type input "C:\fakepath\Skullcandy FBIG Post (80 x 90 mm) (2).svg"
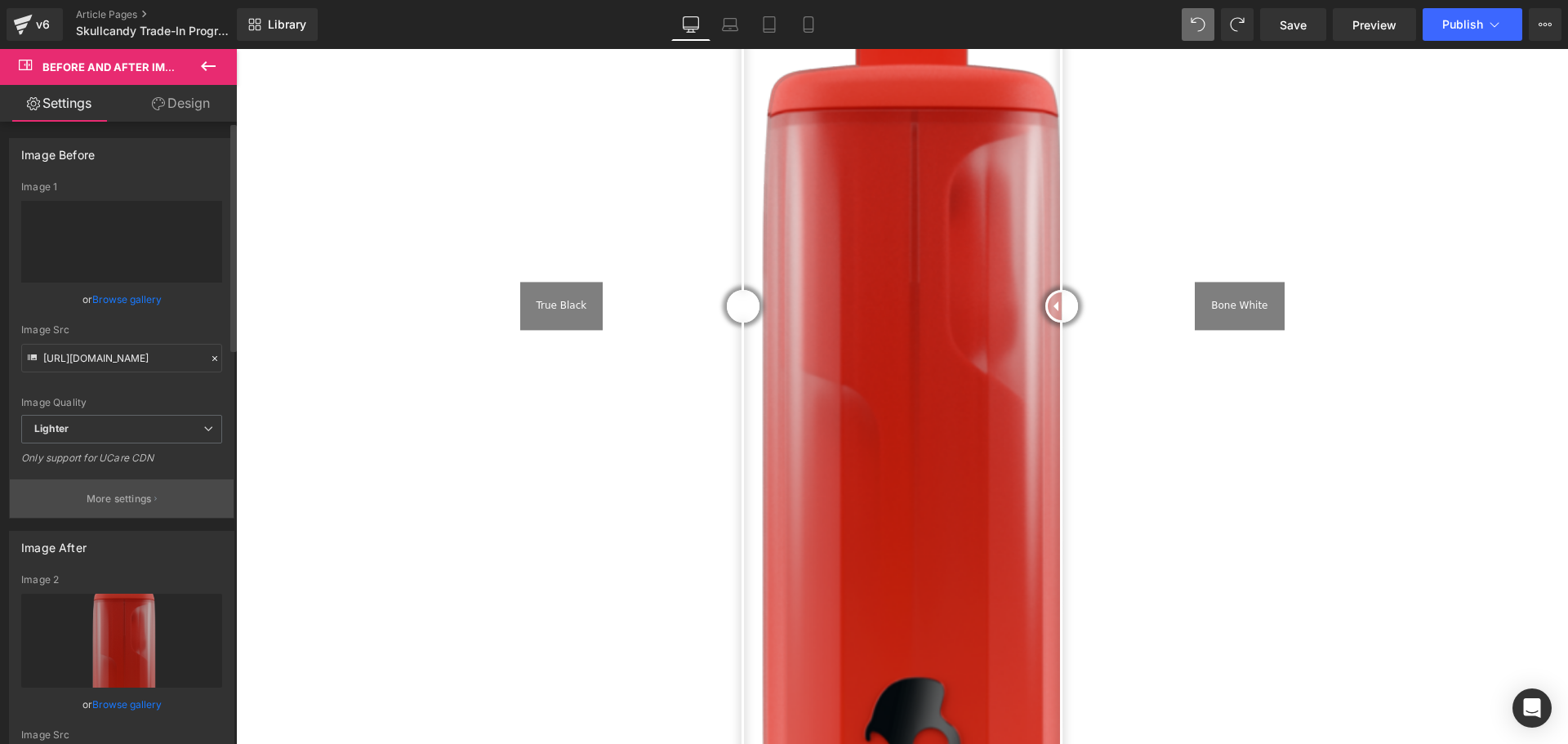
type input "[URL][DOMAIN_NAME]"
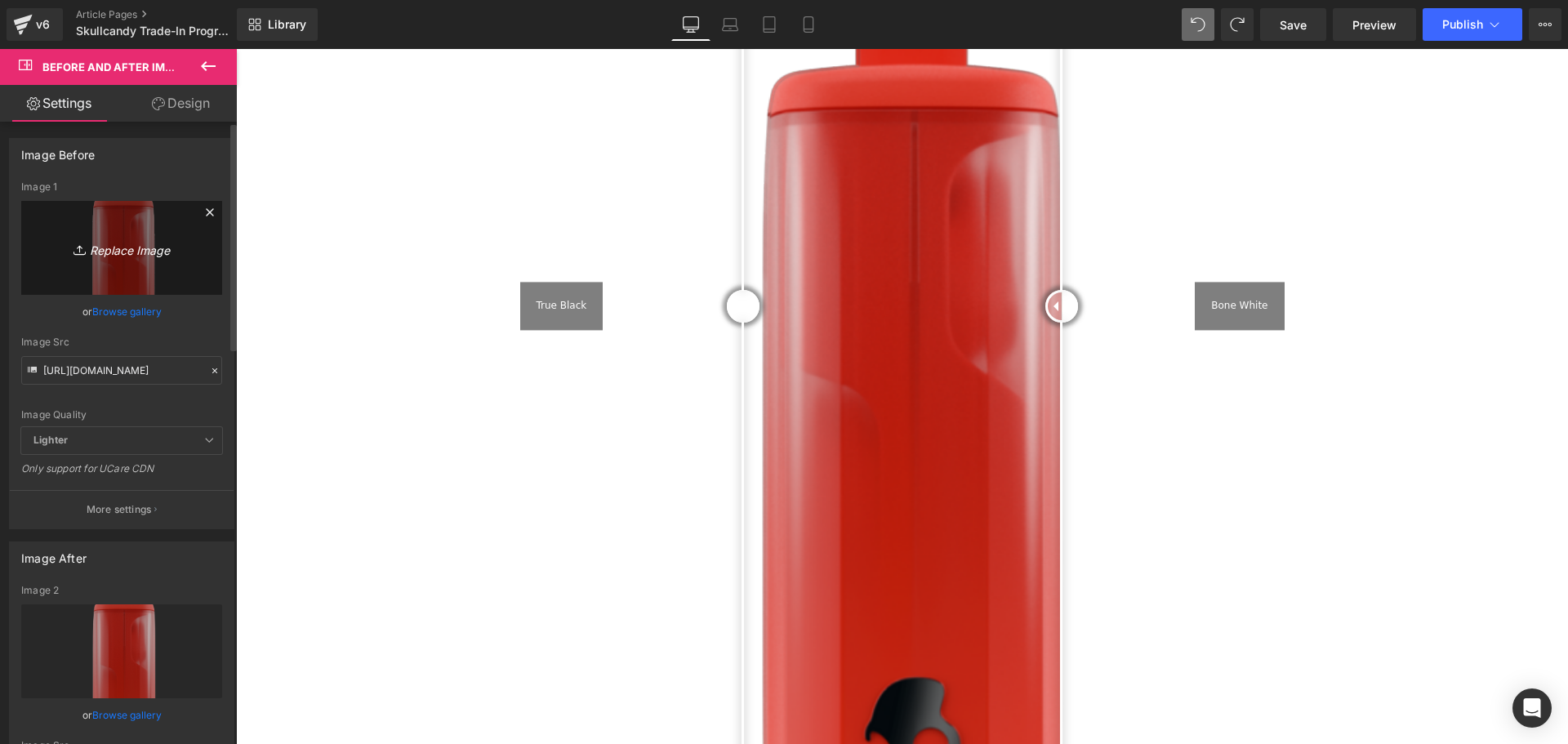
click at [121, 243] on icon "Replace Image" at bounding box center [121, 248] width 131 height 20
type input "C:\fakepath\Skullcandy FBIG Post (80 x 90 mm) (1).svg"
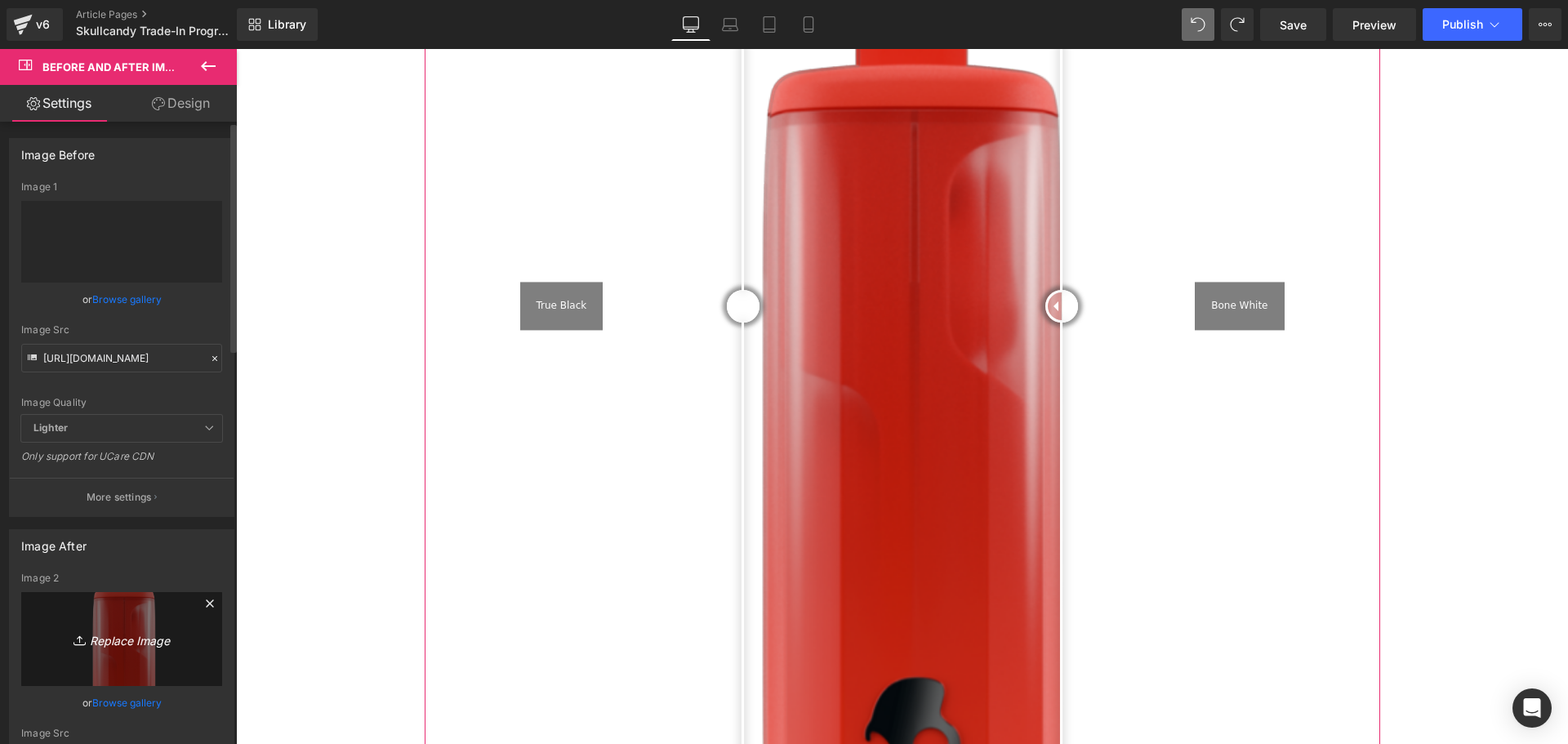
click at [120, 643] on icon "Replace Image" at bounding box center [121, 639] width 131 height 20
type input "[URL][DOMAIN_NAME]"
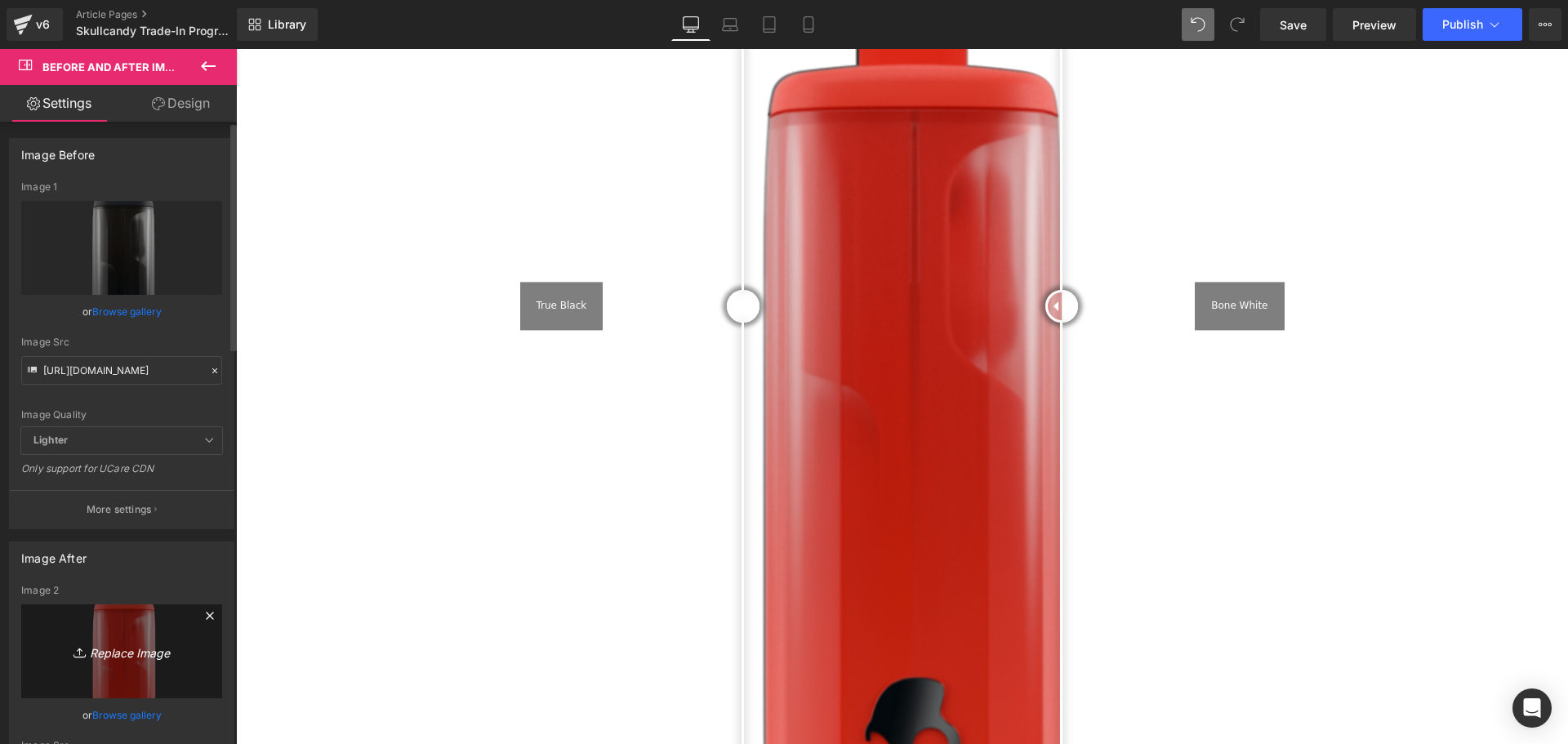
type input "C:\fakepath\Skullcandy FBIG Post (80 x 90 mm) (2).svg"
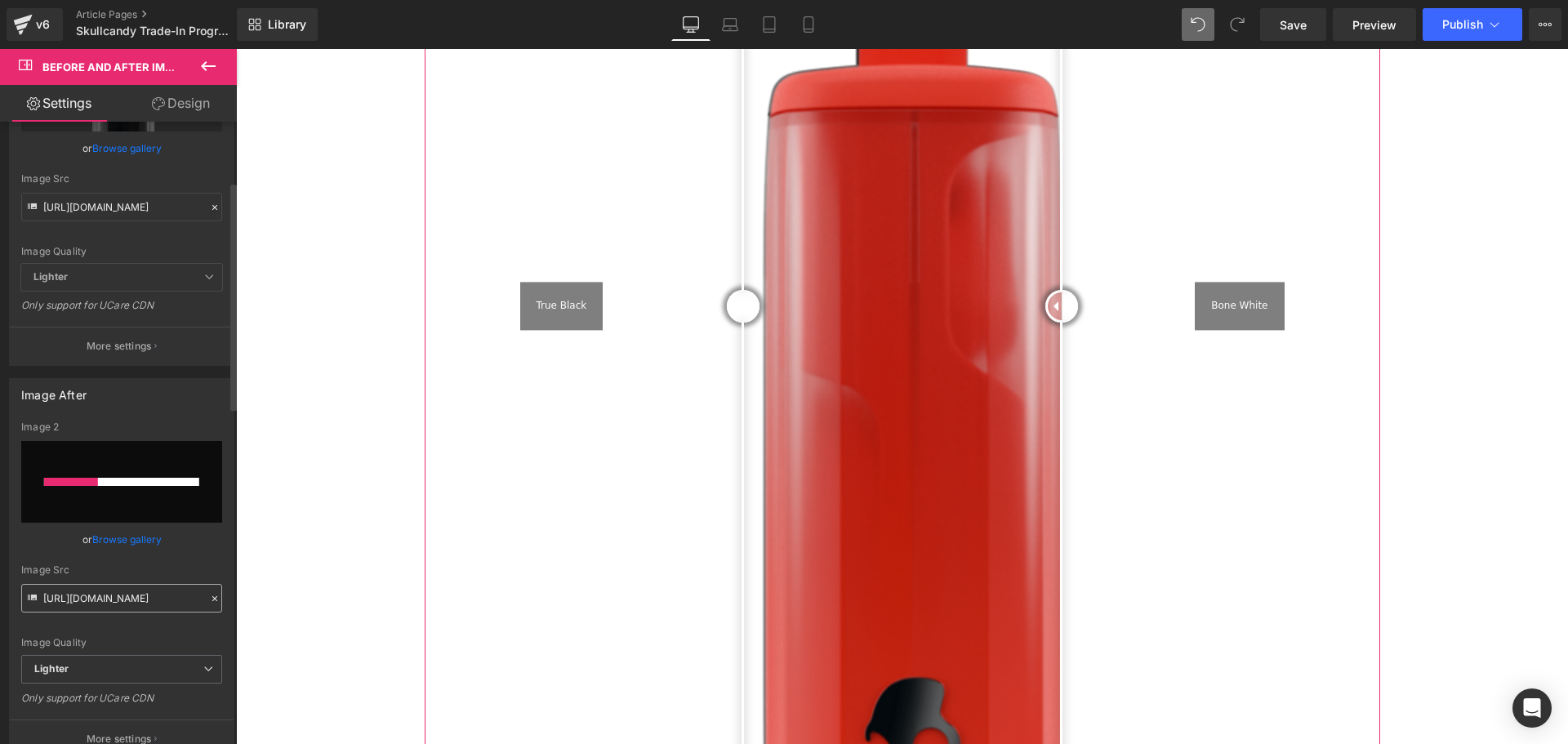
scroll to position [245, 0]
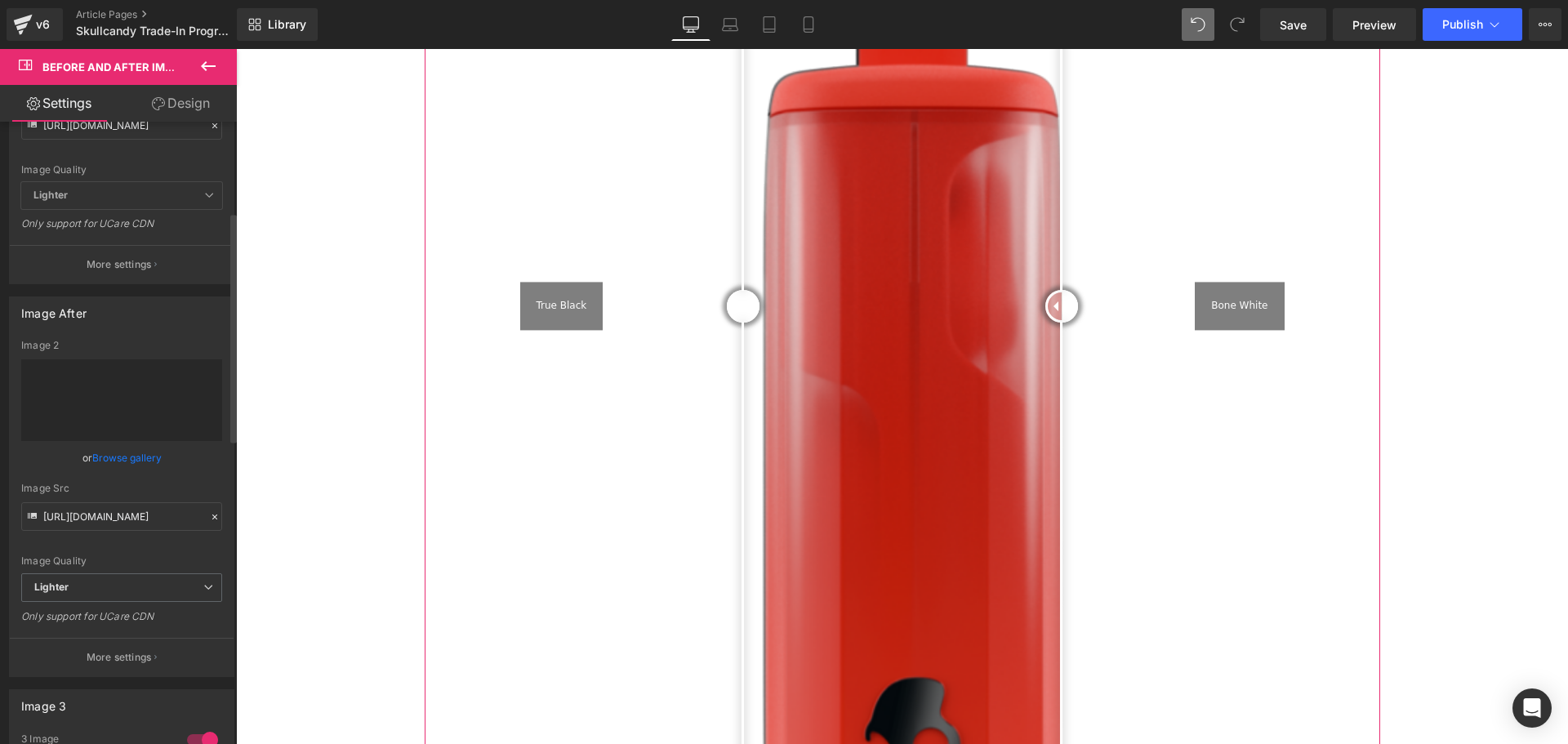
type input "[URL][DOMAIN_NAME]"
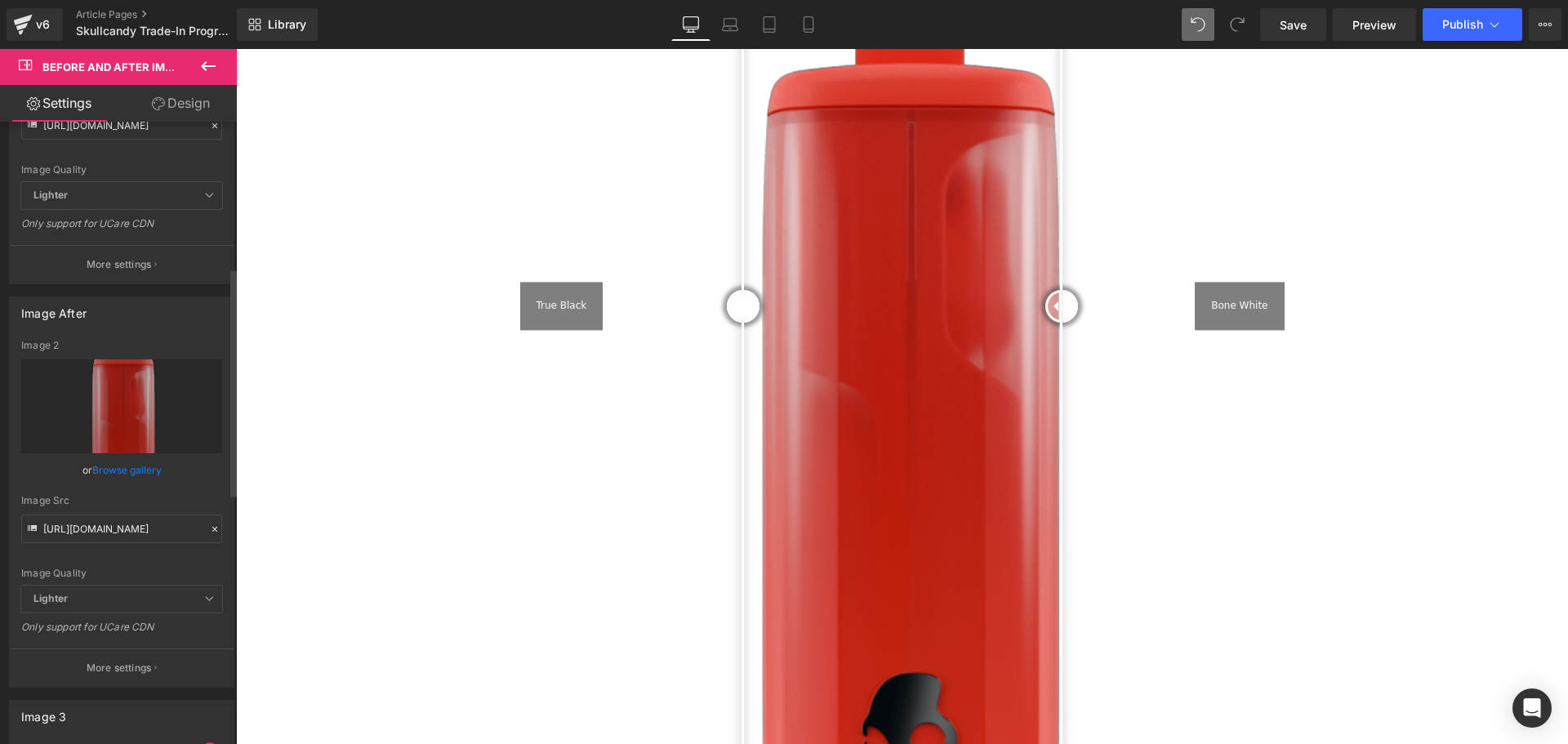
scroll to position [408, 0]
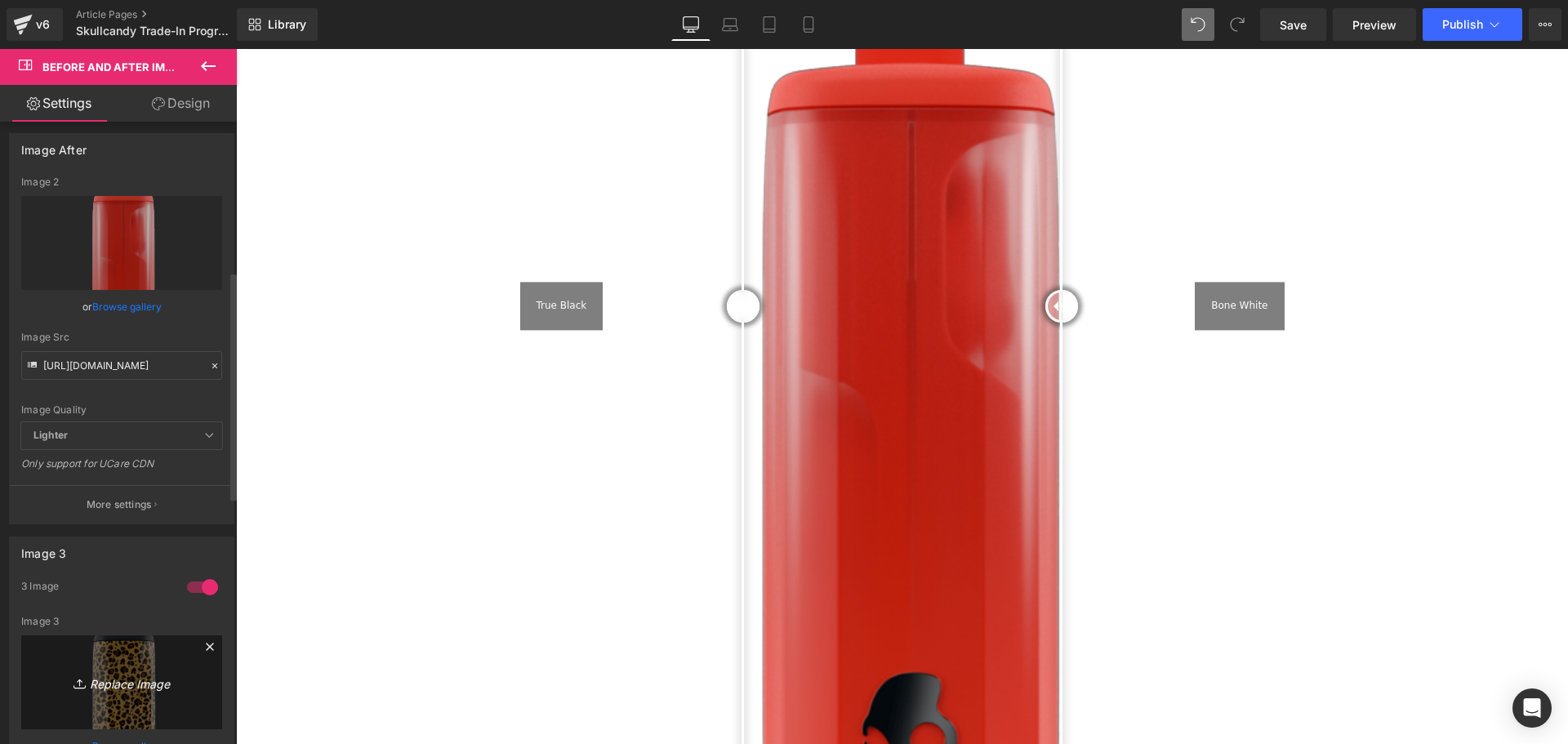
click at [118, 692] on icon "Replace Image" at bounding box center [121, 681] width 131 height 20
type input "C:\fakepath\Skullcandy FBIG Post (80 x 90 mm) (3).svg"
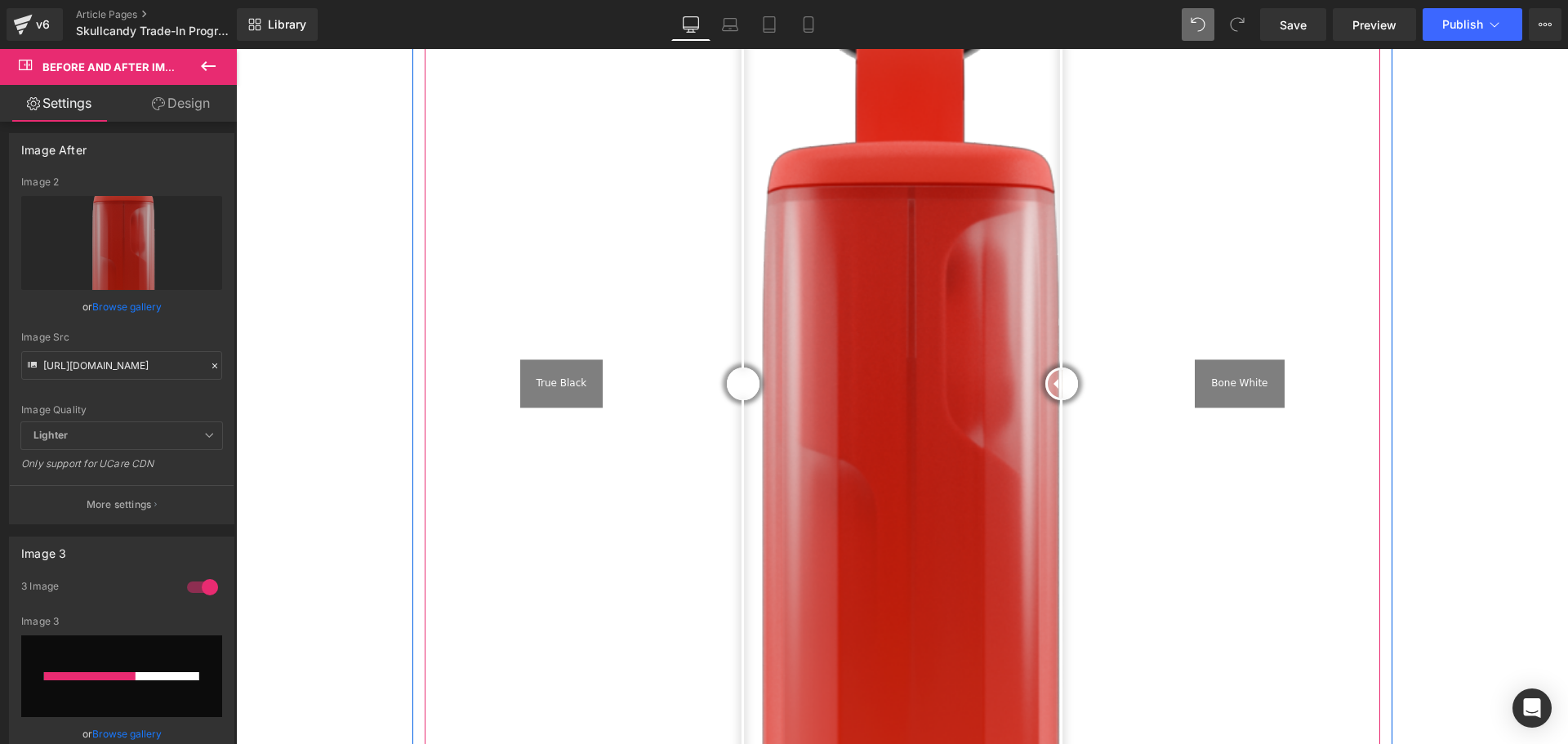
scroll to position [2378, 0]
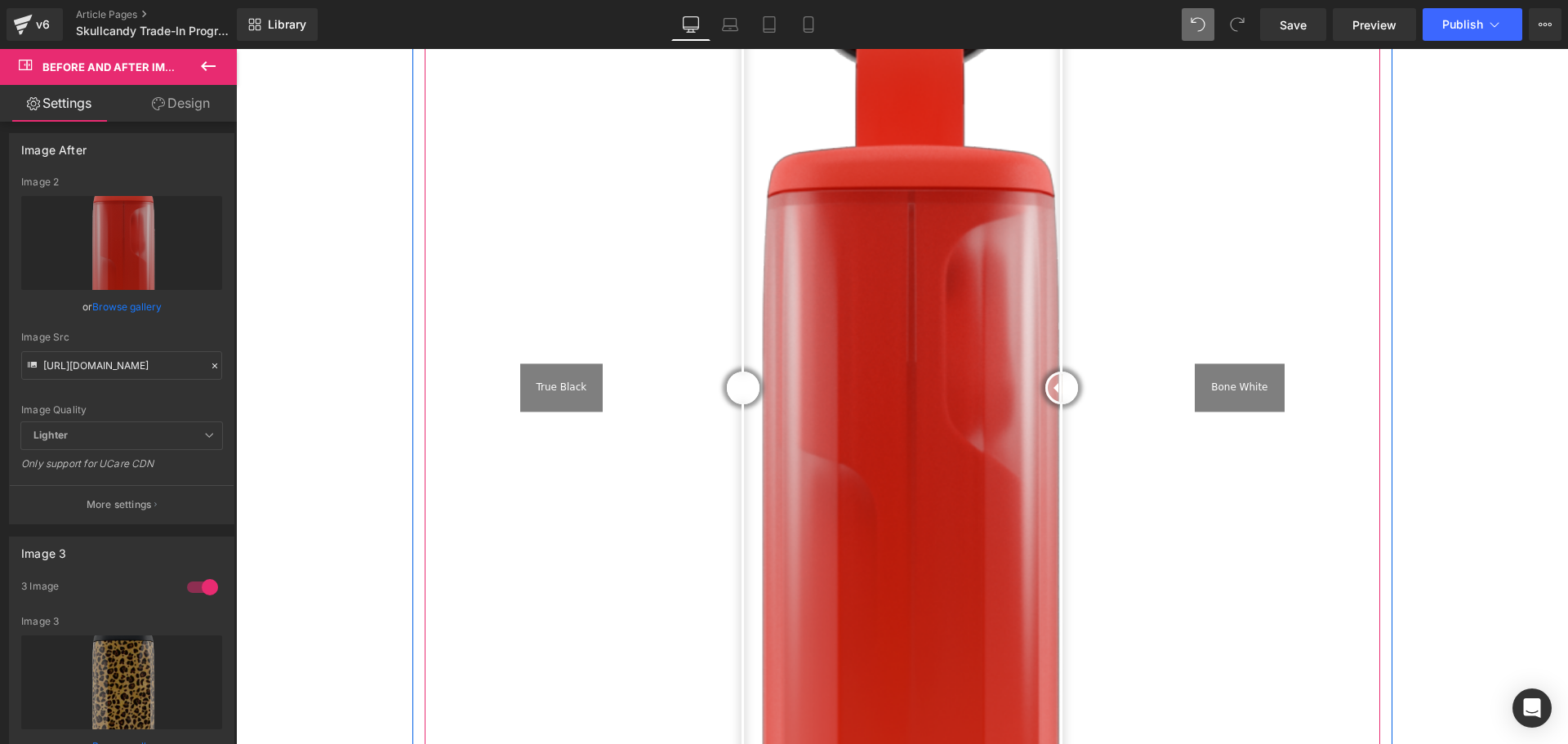
type input "[URL][DOMAIN_NAME]"
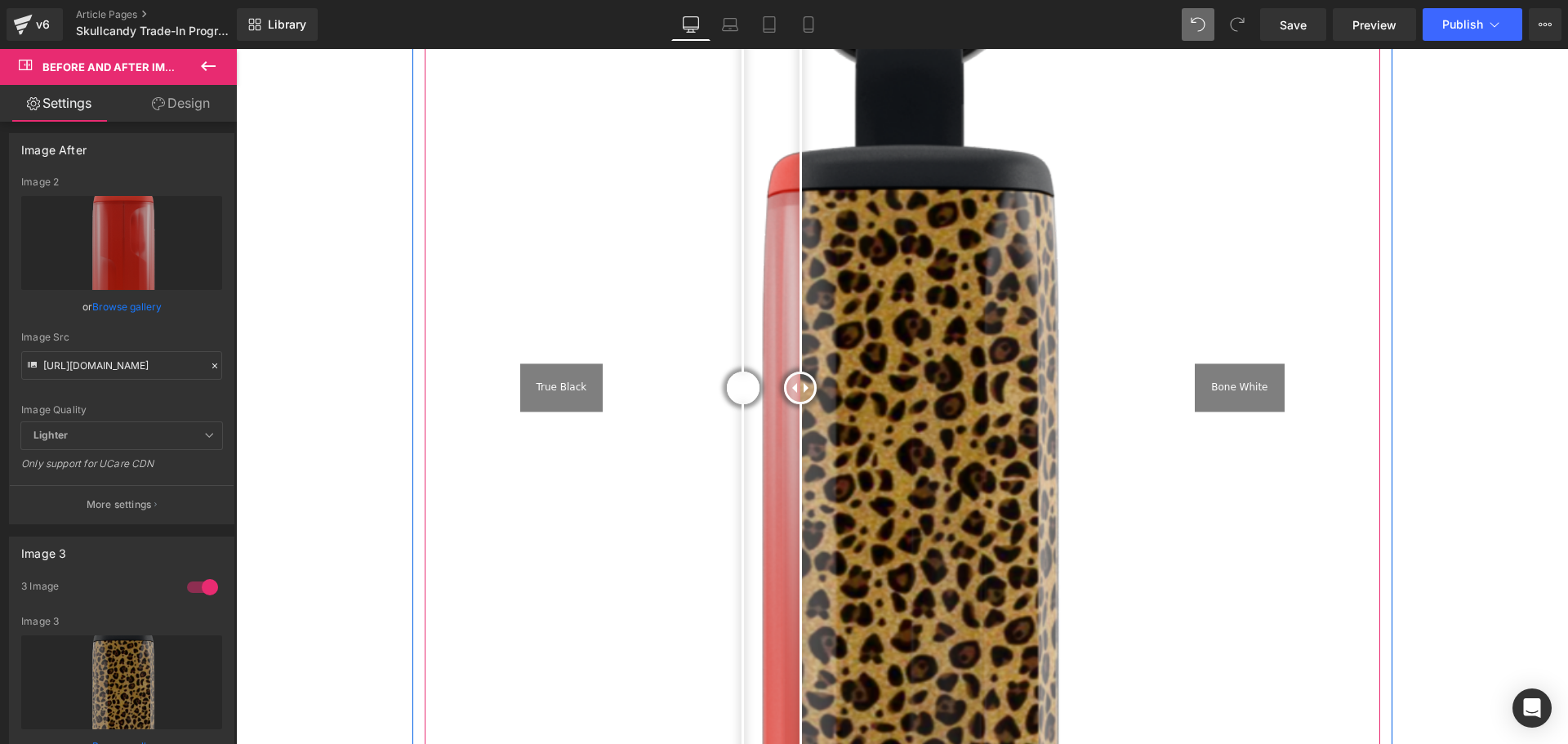
drag, startPoint x: 1054, startPoint y: 343, endPoint x: 698, endPoint y: 368, distance: 356.9
click at [698, 367] on div "True Black Plasma Red Bone White" at bounding box center [902, 388] width 955 height 1271
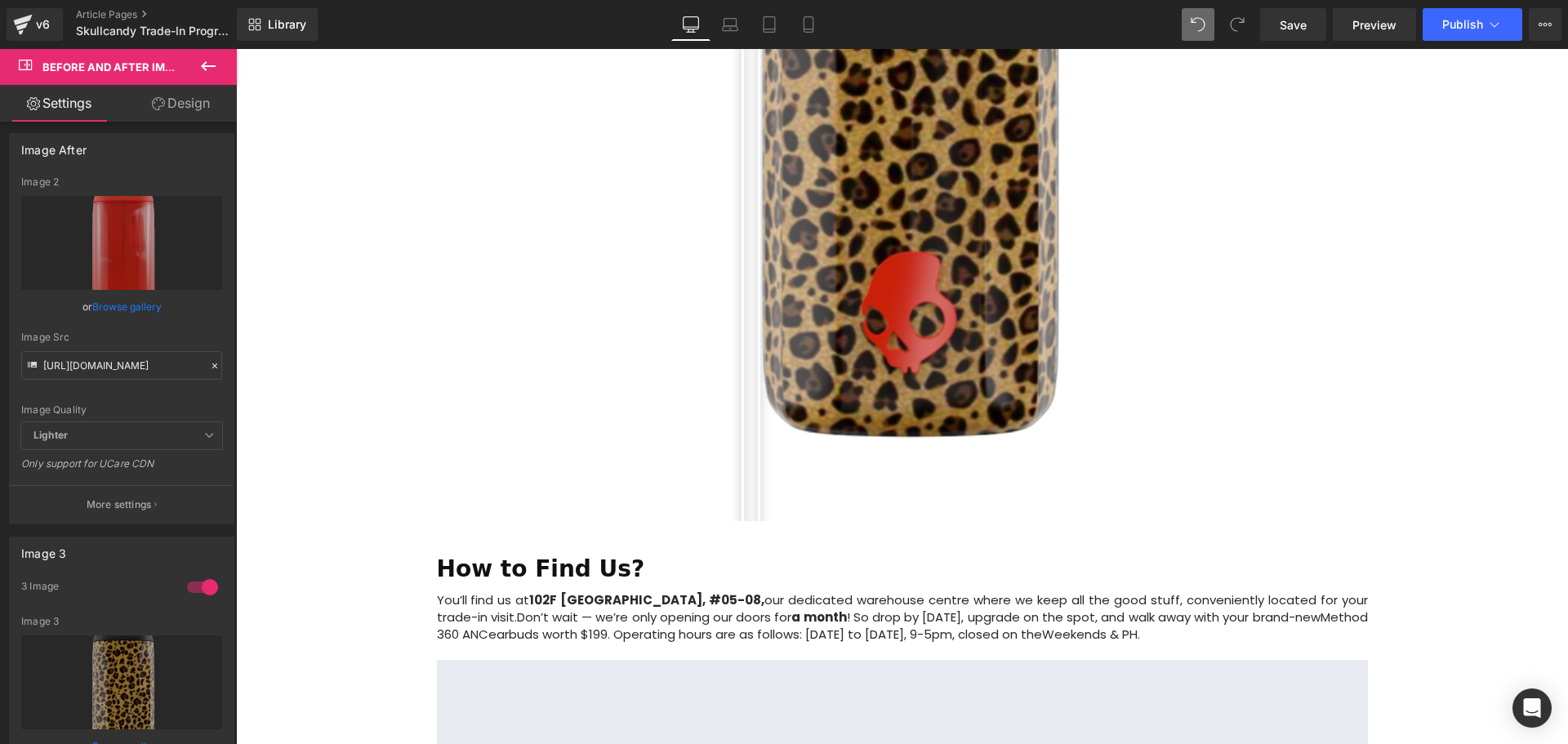
scroll to position [2623, 0]
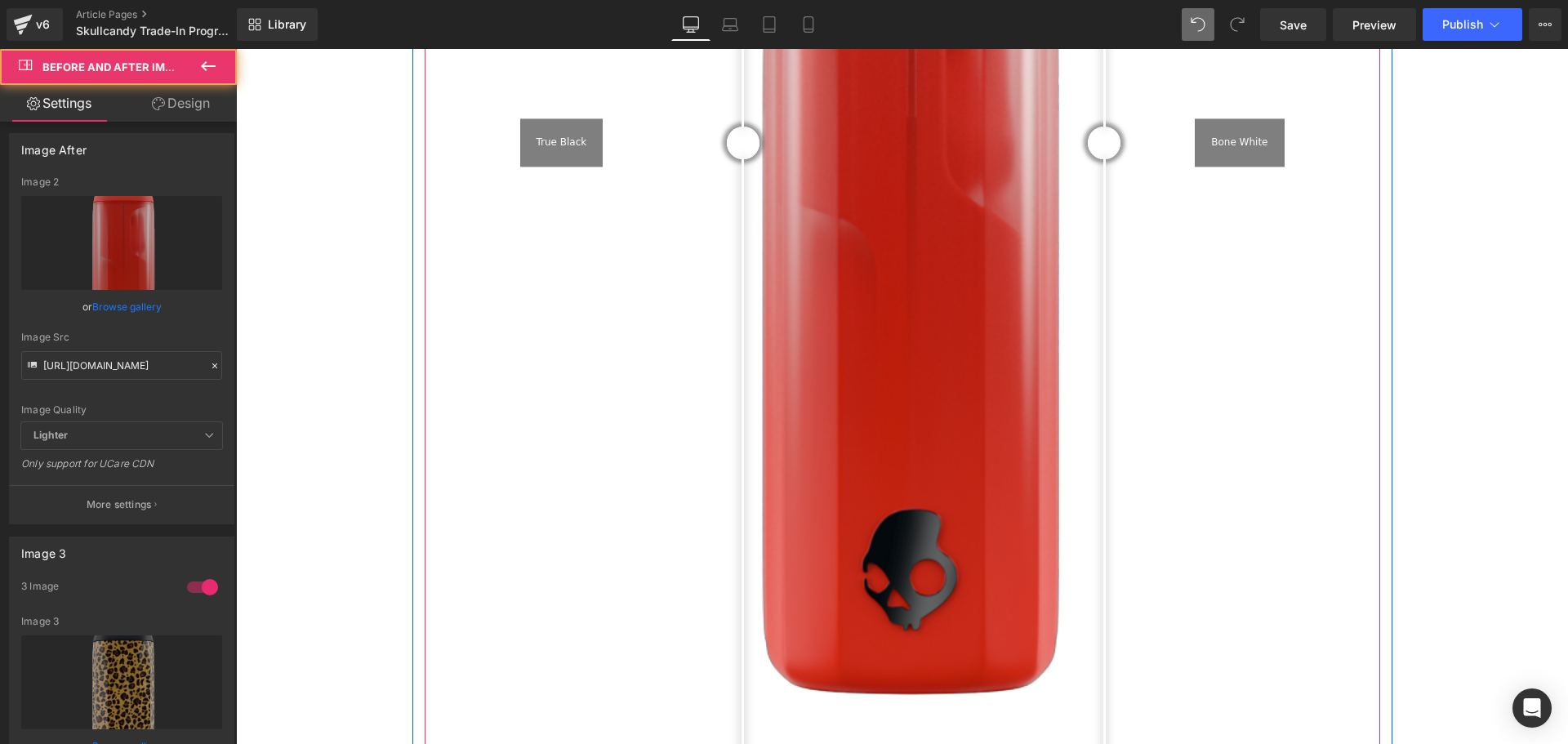
drag, startPoint x: 771, startPoint y: 103, endPoint x: 1127, endPoint y: 139, distance: 357.8
click at [1128, 138] on div "True Black Plasma Red Bone White" at bounding box center [902, 143] width 955 height 1271
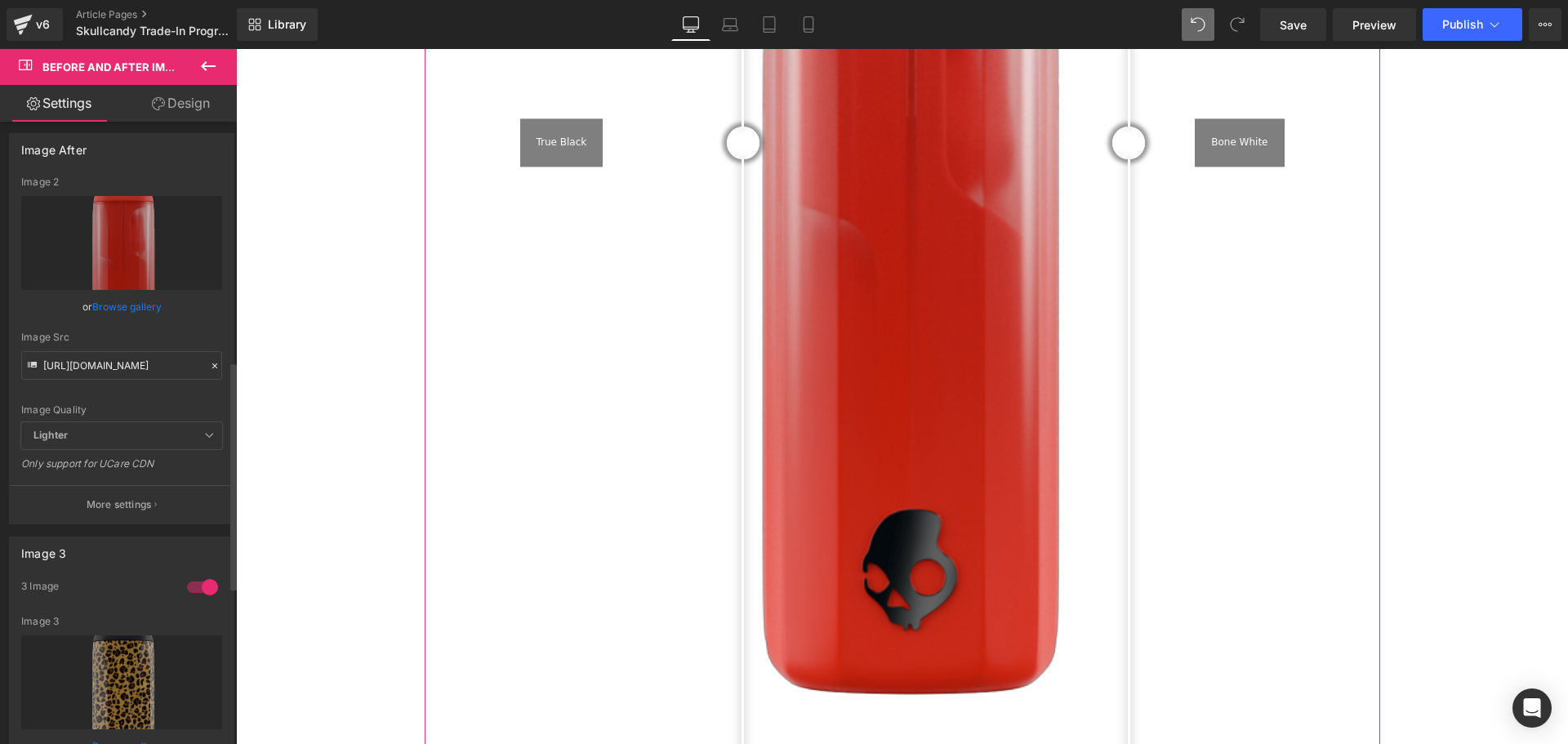
scroll to position [653, 0]
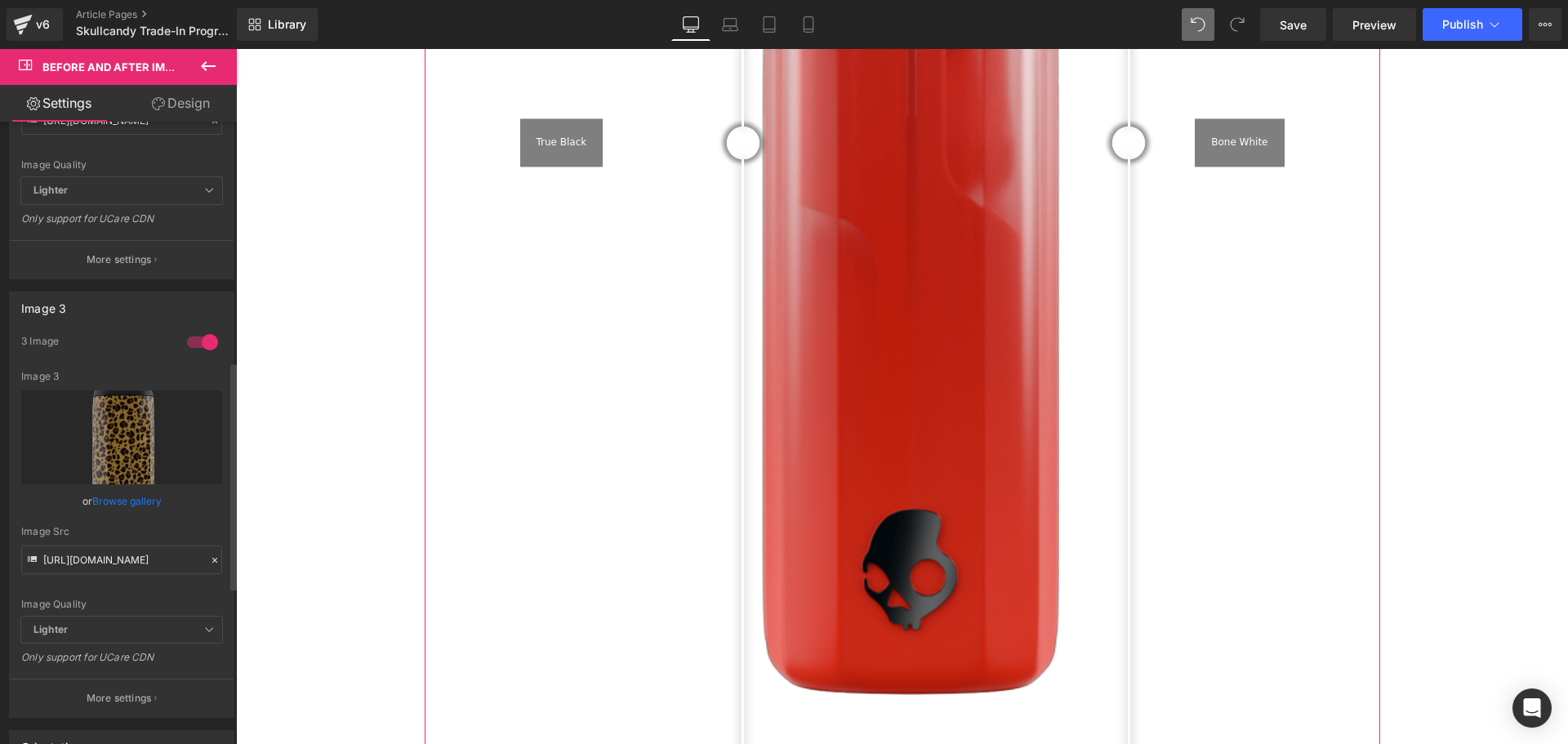
click at [93, 189] on span "Lighter" at bounding box center [122, 191] width 201 height 27
click at [207, 187] on icon at bounding box center [209, 191] width 10 height 10
click at [131, 259] on p "More settings" at bounding box center [119, 259] width 66 height 15
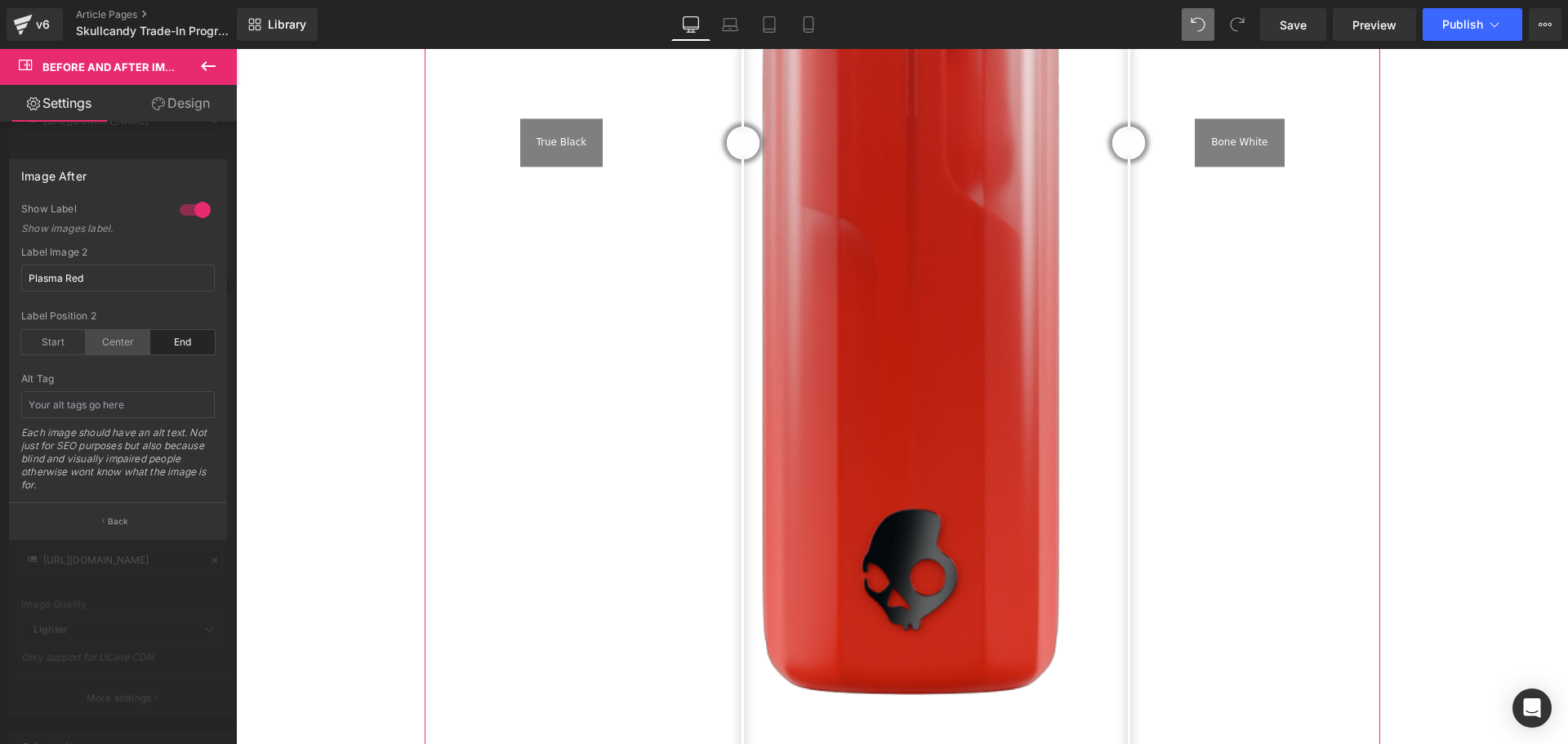
click at [132, 346] on div "Center" at bounding box center [118, 342] width 65 height 24
click at [203, 342] on div "End" at bounding box center [182, 342] width 65 height 24
click at [126, 343] on div "Center" at bounding box center [118, 342] width 65 height 24
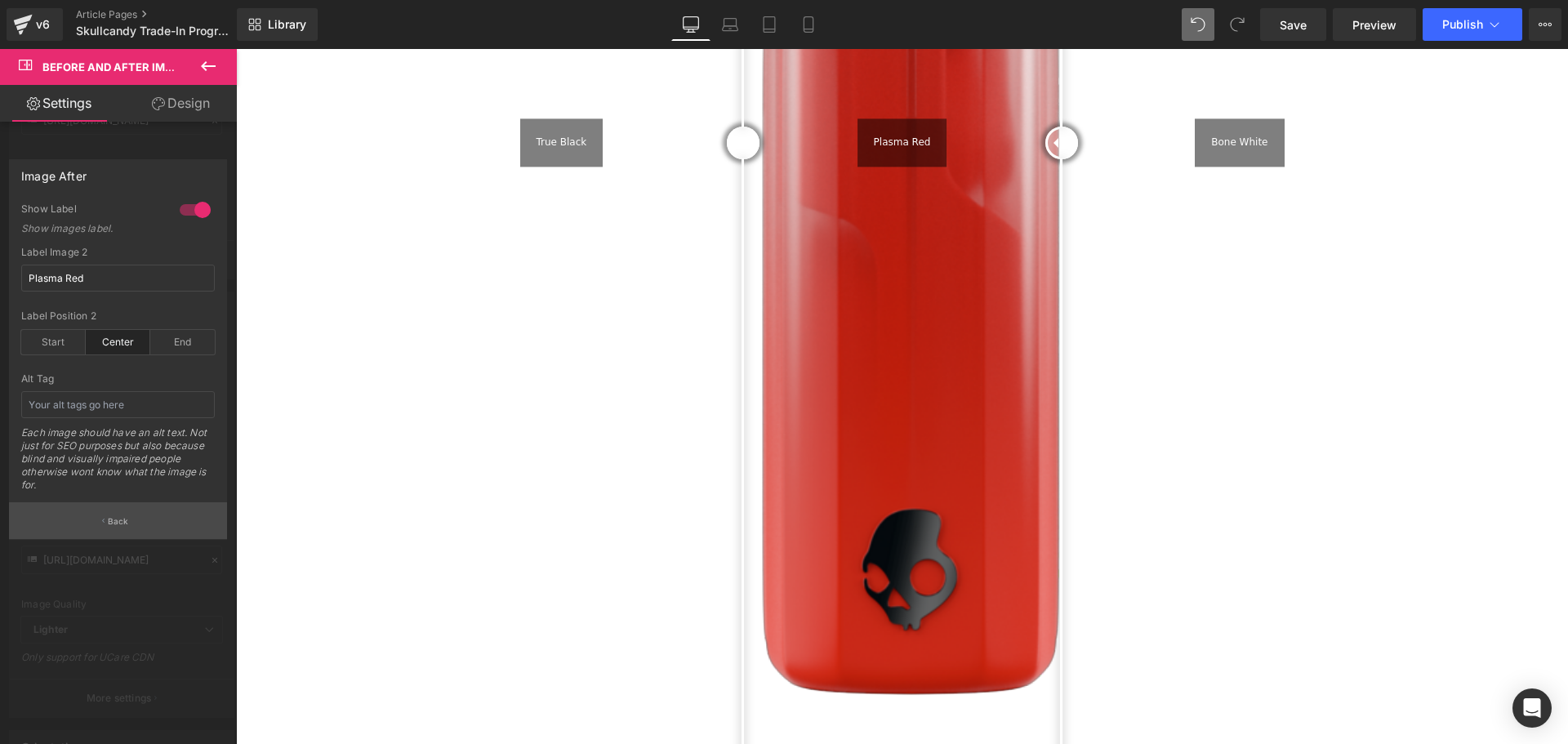
click at [128, 529] on button "Back" at bounding box center [117, 521] width 218 height 37
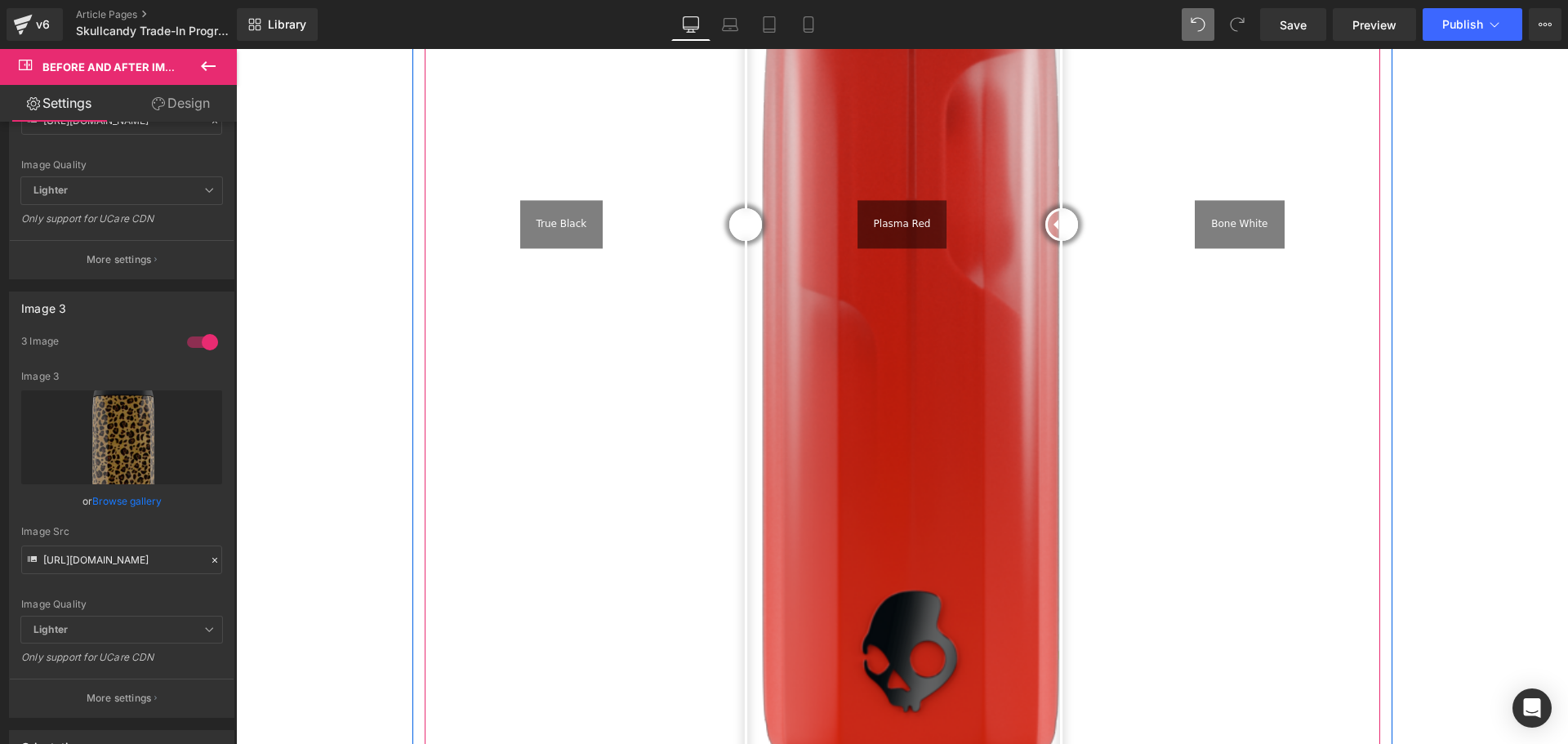
scroll to position [2296, 0]
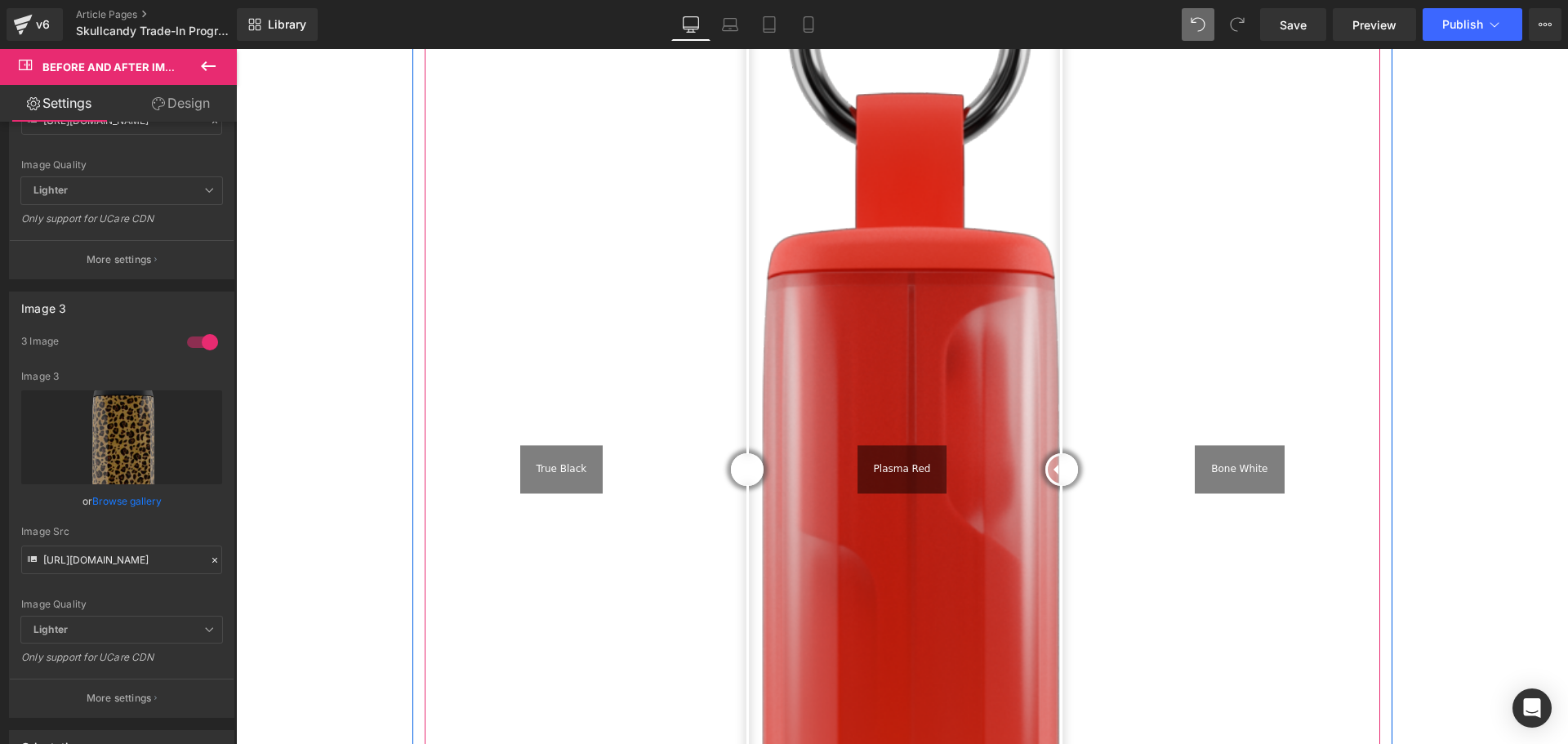
drag, startPoint x: 741, startPoint y: 432, endPoint x: 772, endPoint y: 457, distance: 39.8
click at [735, 464] on div at bounding box center [747, 469] width 33 height 33
drag, startPoint x: 1033, startPoint y: 434, endPoint x: 1092, endPoint y: 457, distance: 63.3
click at [1092, 457] on div at bounding box center [1096, 469] width 33 height 33
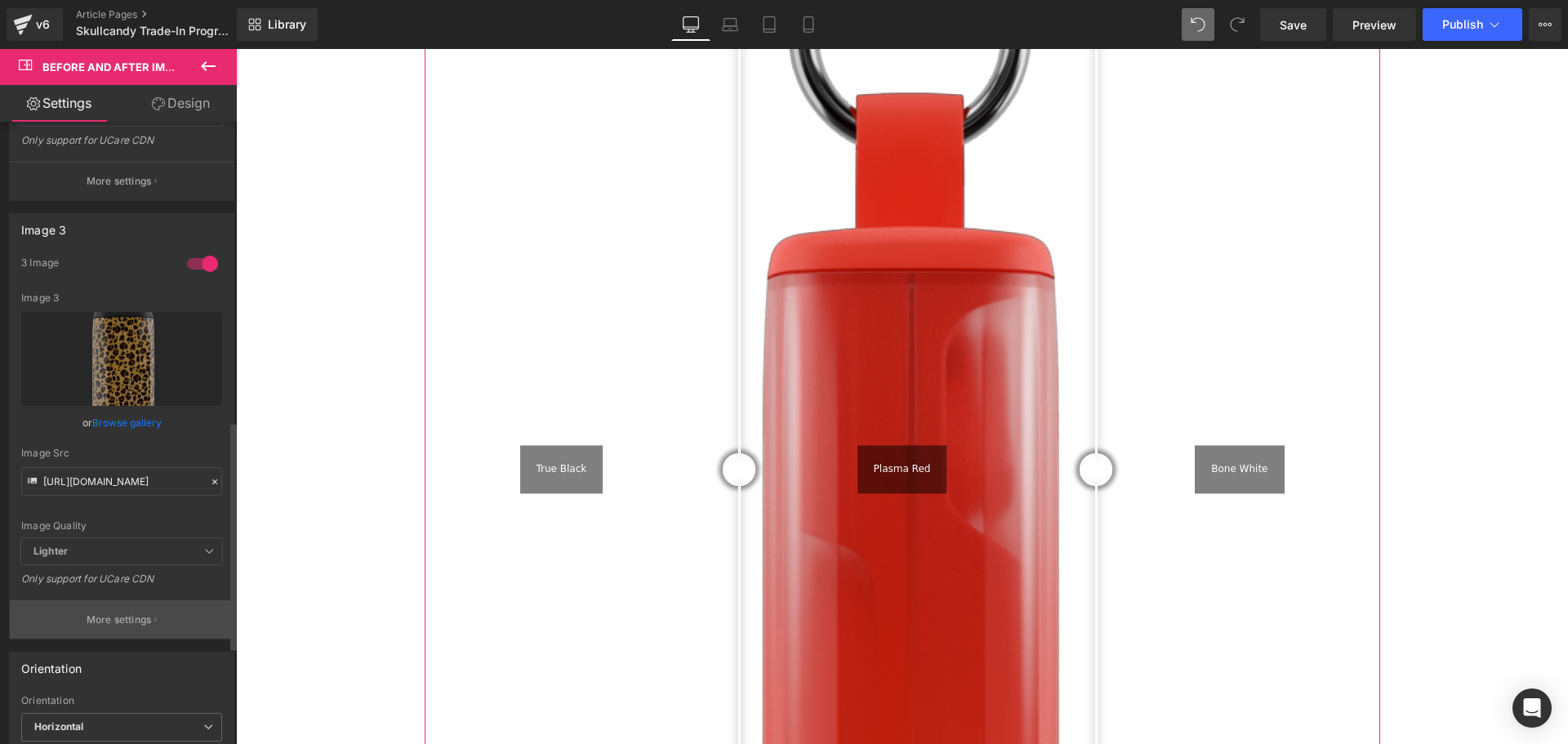
scroll to position [817, 0]
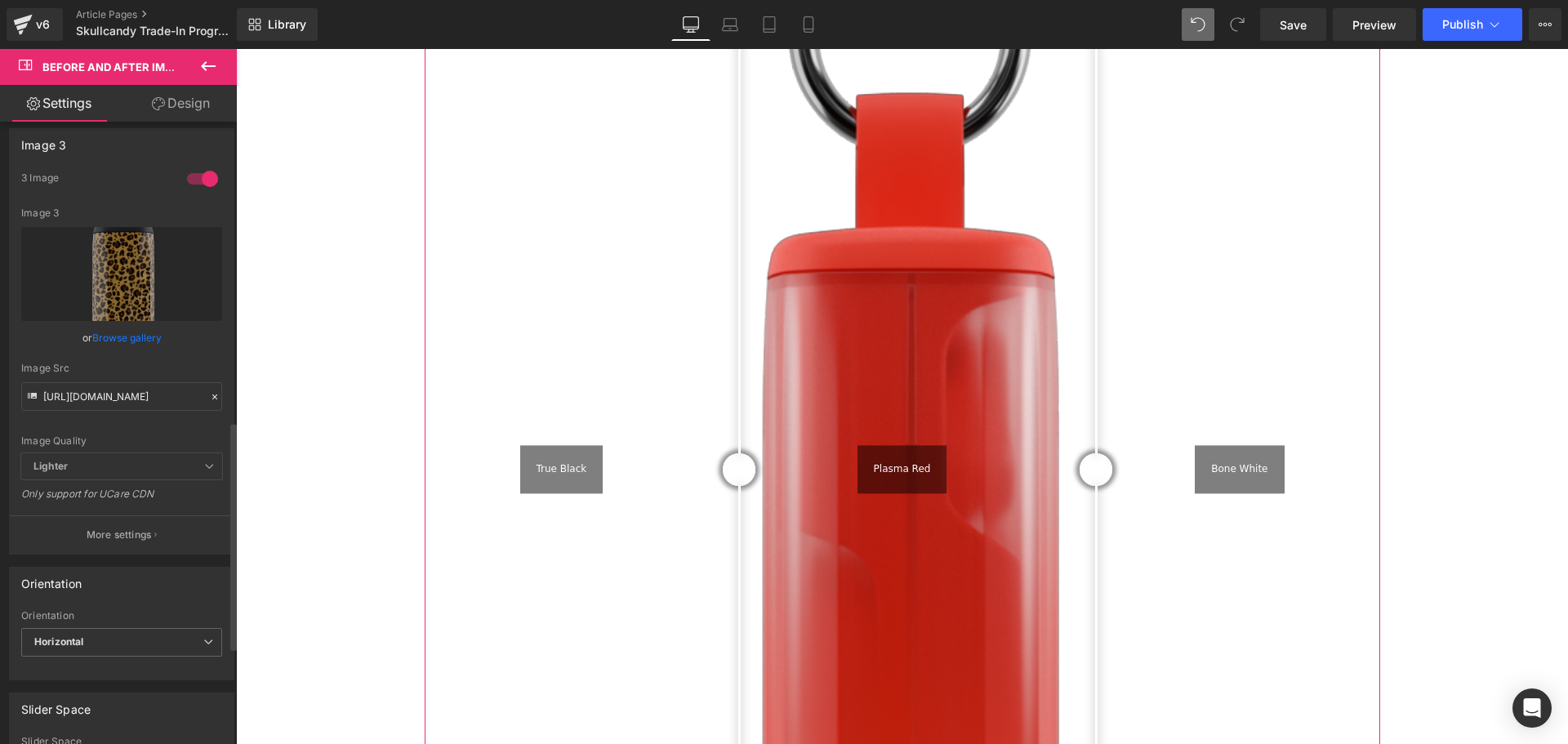
click at [127, 539] on p "More settings" at bounding box center [119, 534] width 66 height 15
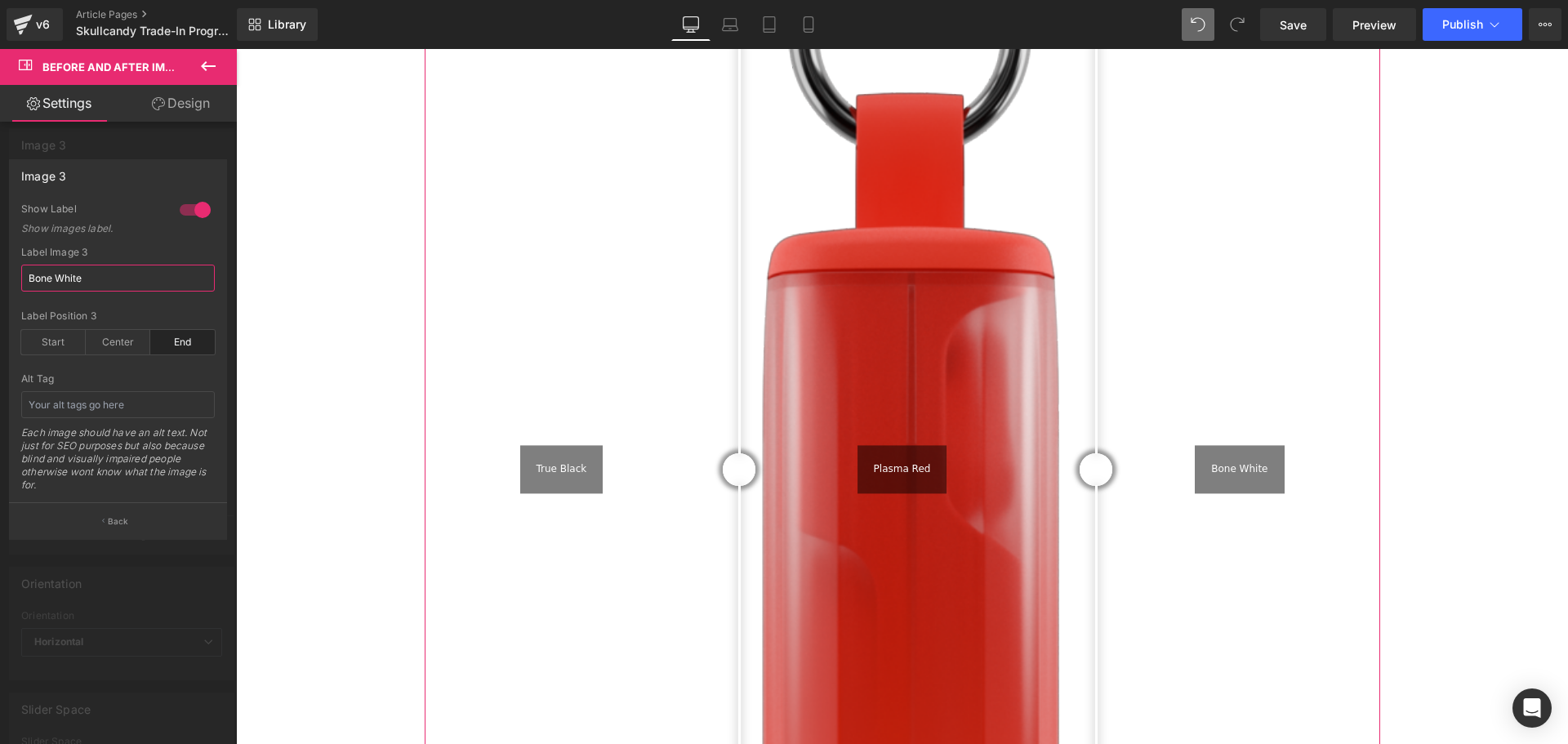
drag, startPoint x: 90, startPoint y: 275, endPoint x: 13, endPoint y: 276, distance: 77.0
click at [7, 276] on div "Image 3 1 Show Label Show images label. Bone White Label Image 3 Bone White end…" at bounding box center [118, 343] width 237 height 393
type input "Leopard"
click at [1461, 386] on div at bounding box center [902, 397] width 1332 height 695
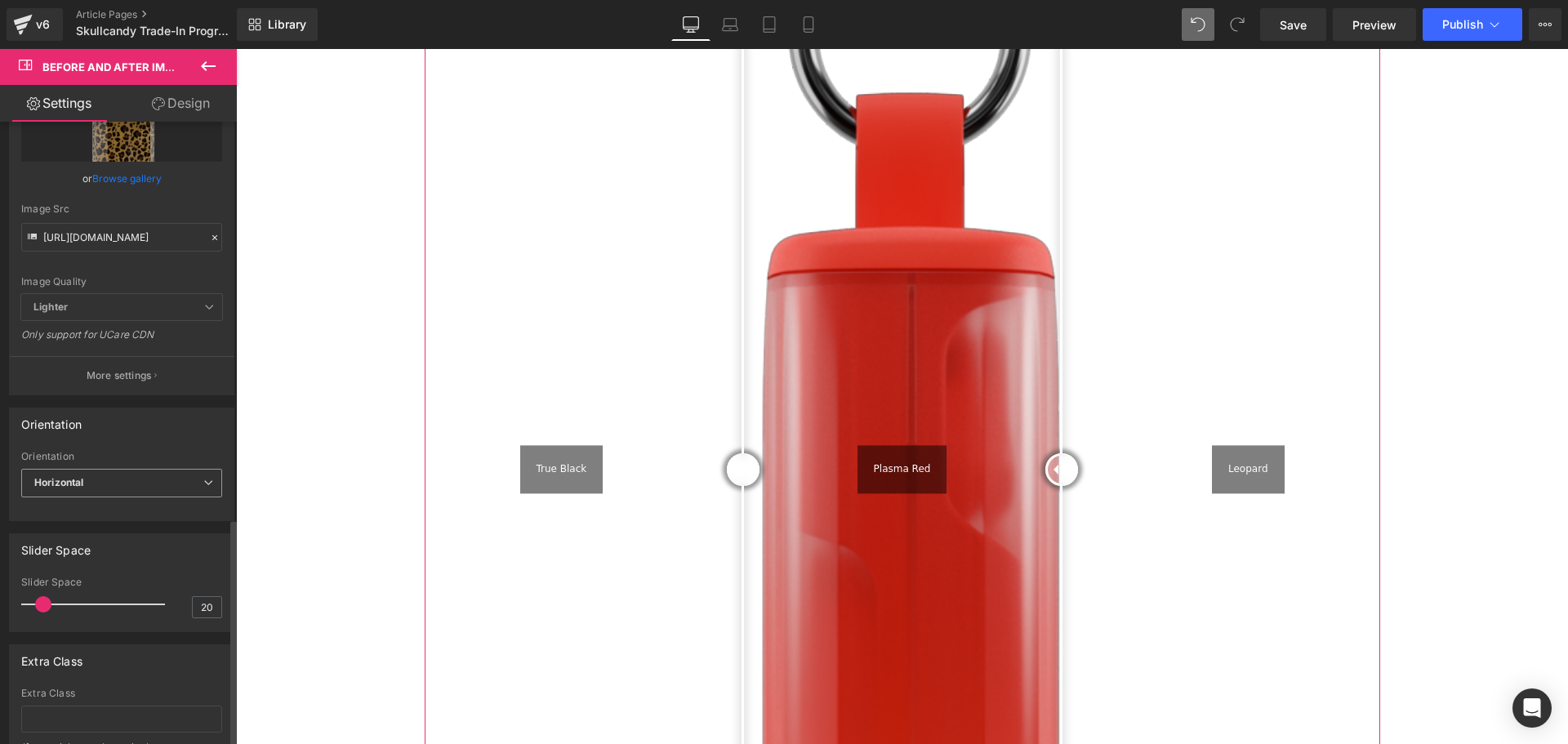
scroll to position [1082, 0]
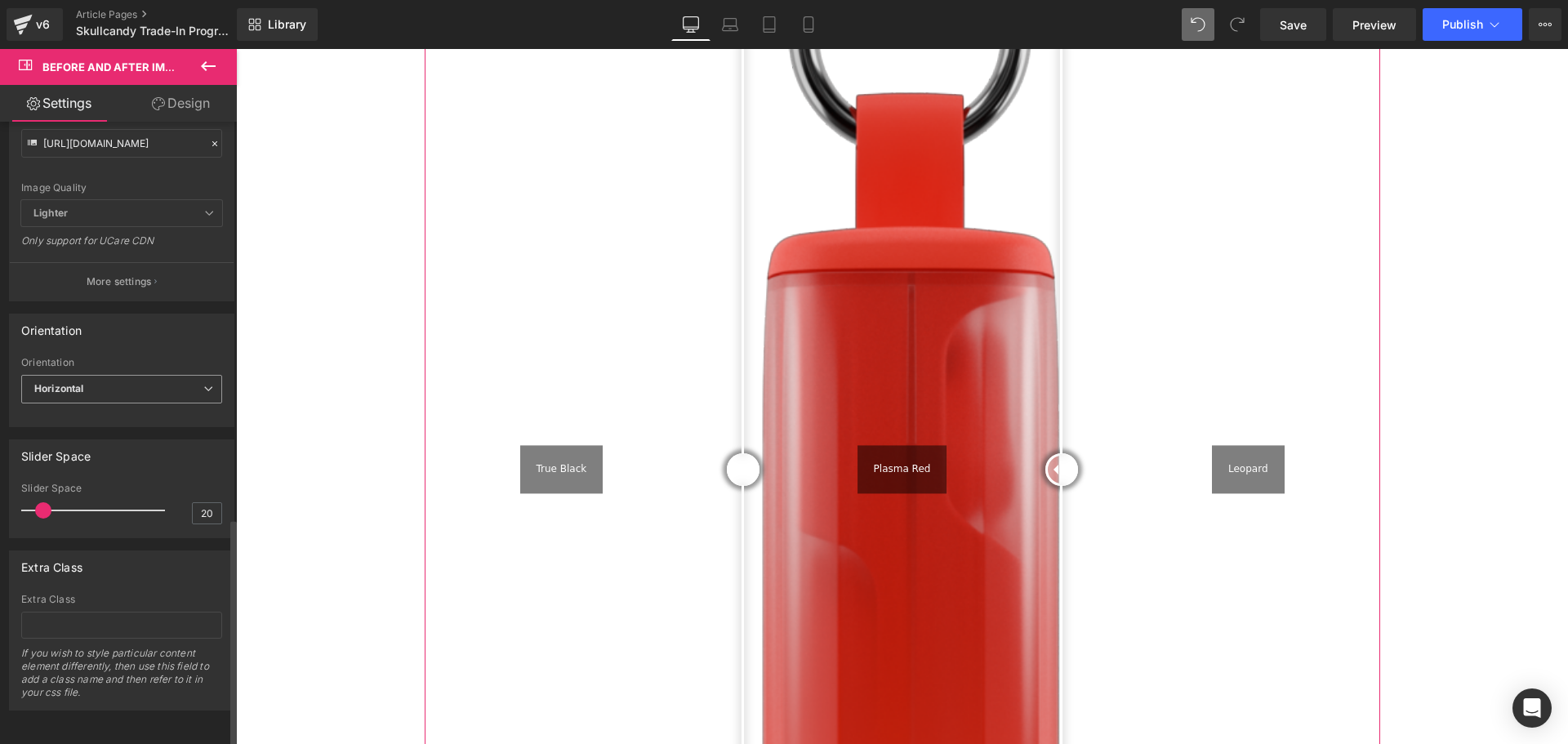
click at [107, 374] on span "Horizontal" at bounding box center [122, 389] width 201 height 29
click at [112, 431] on li "Vertical" at bounding box center [118, 442] width 195 height 24
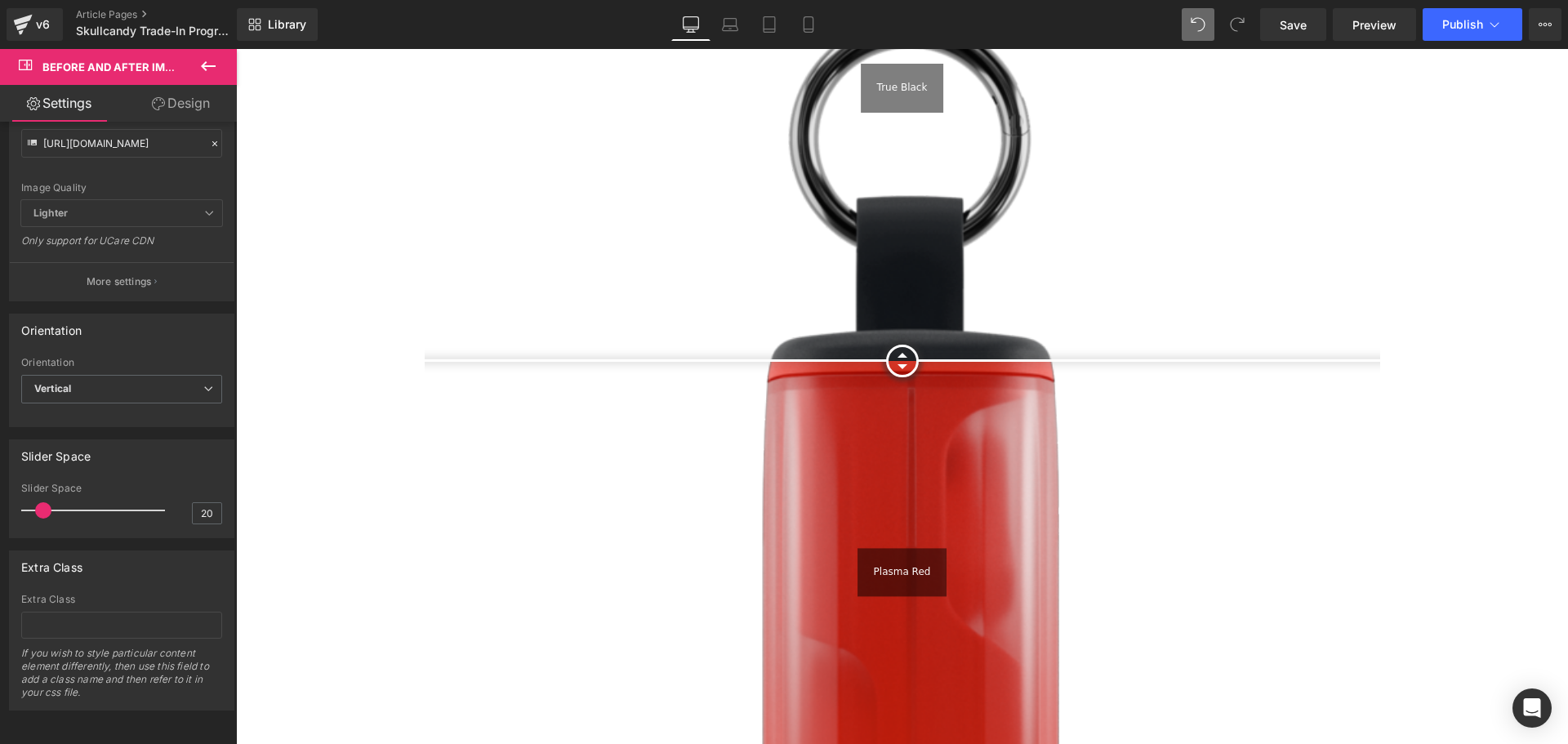
scroll to position [2378, 0]
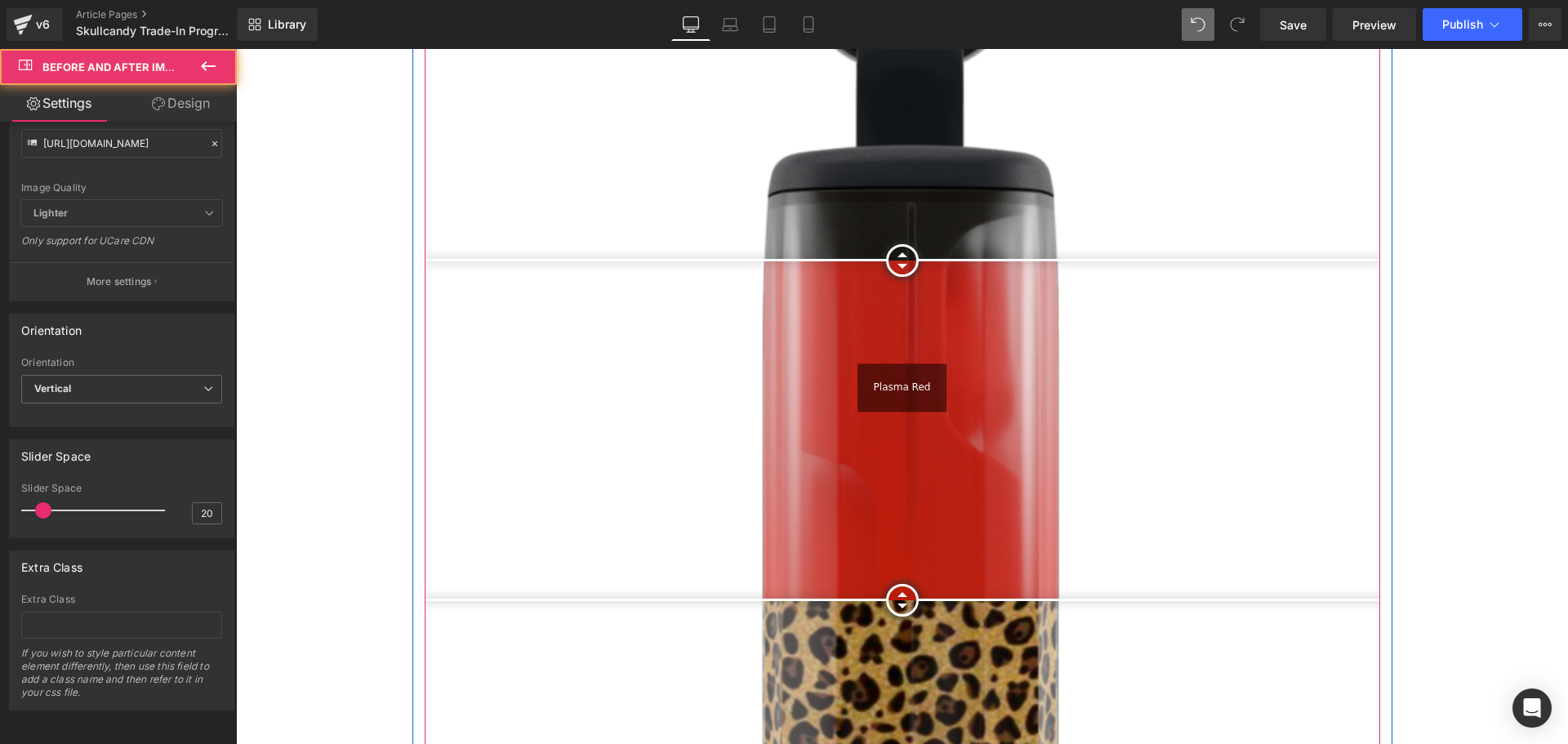
drag, startPoint x: 898, startPoint y: 138, endPoint x: 901, endPoint y: 229, distance: 91.0
click at [901, 244] on div at bounding box center [902, 260] width 33 height 33
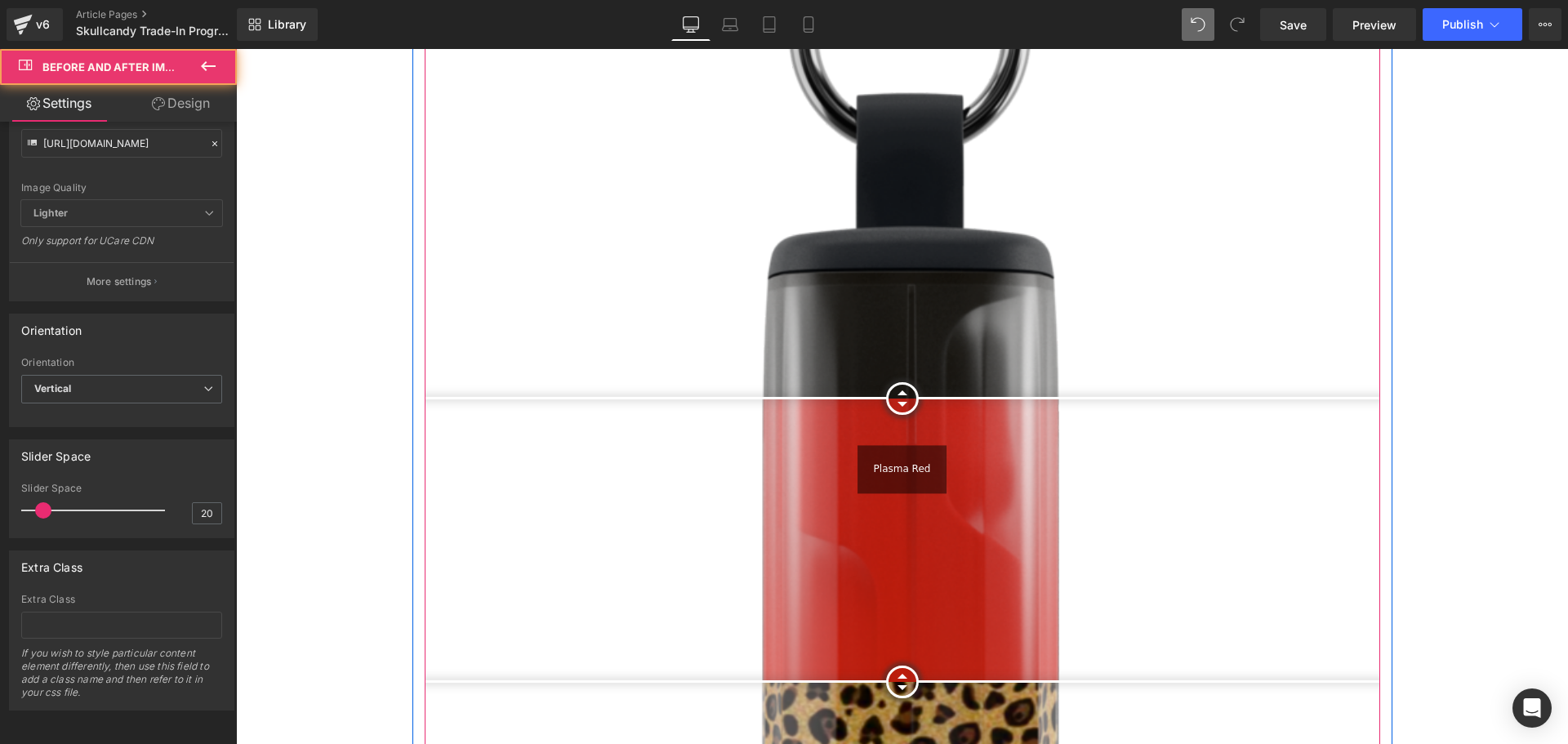
click at [912, 382] on div at bounding box center [902, 399] width 33 height 33
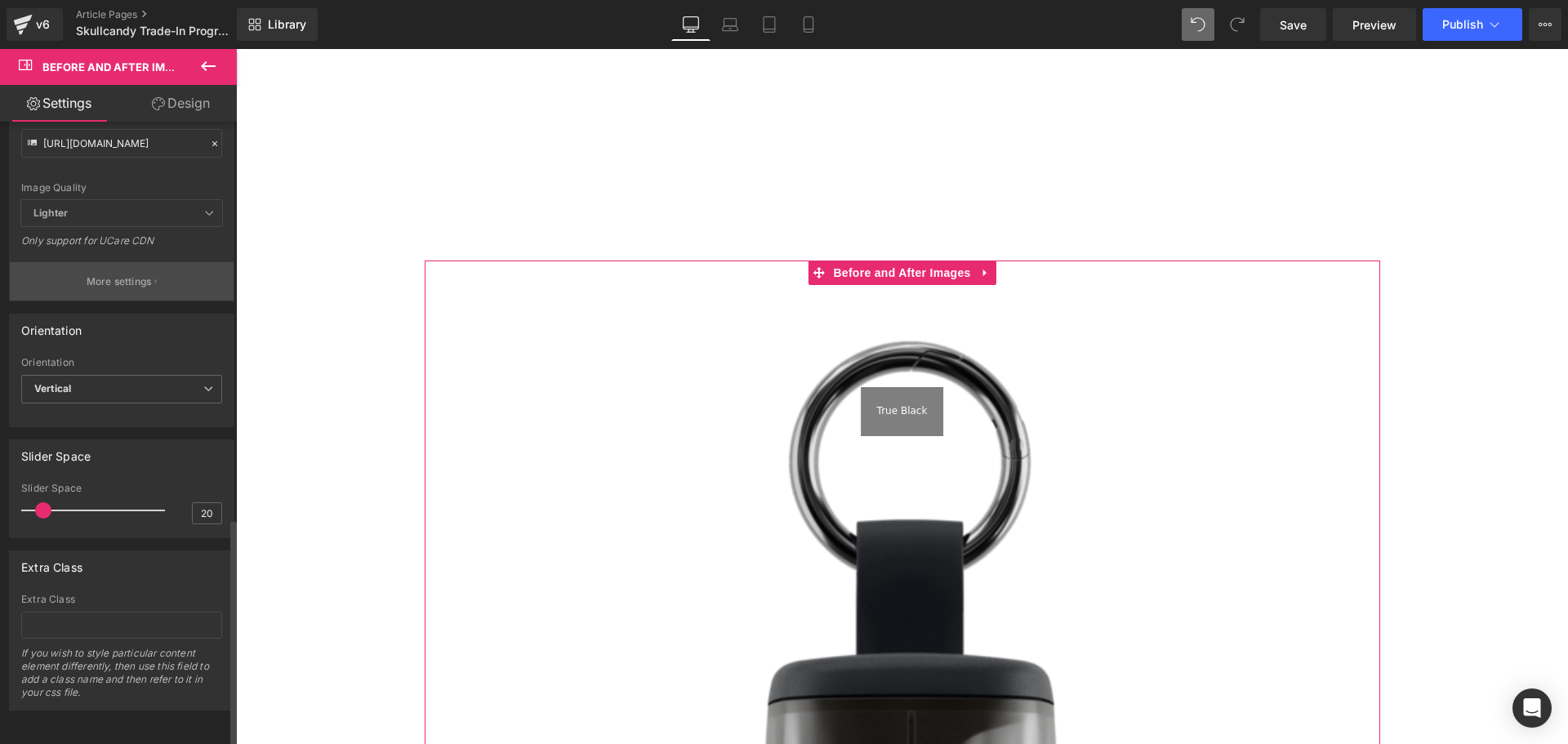
scroll to position [1970, 0]
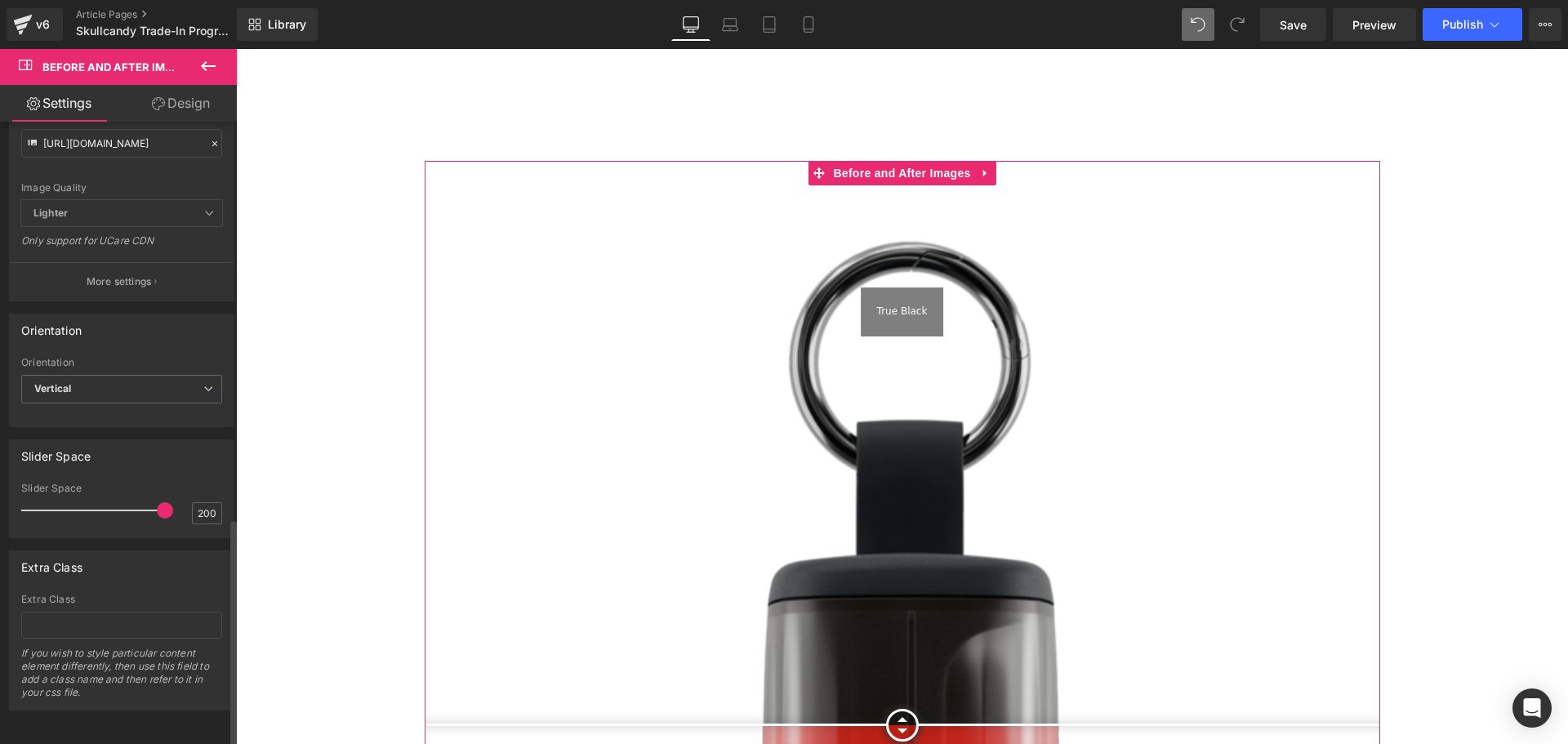
drag, startPoint x: 46, startPoint y: 493, endPoint x: 158, endPoint y: 497, distance: 112.1
click at [158, 502] on span at bounding box center [165, 510] width 16 height 16
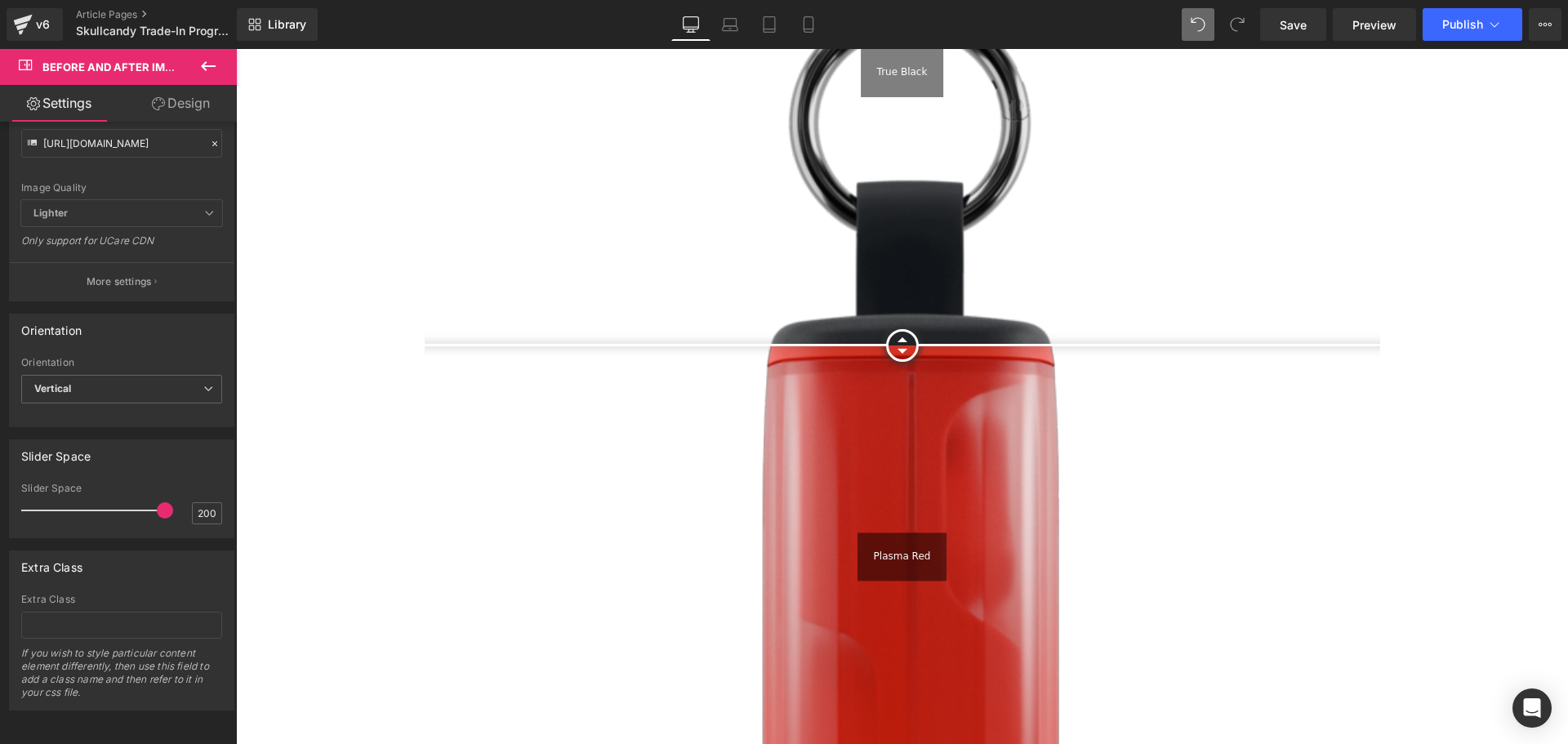
scroll to position [2378, 0]
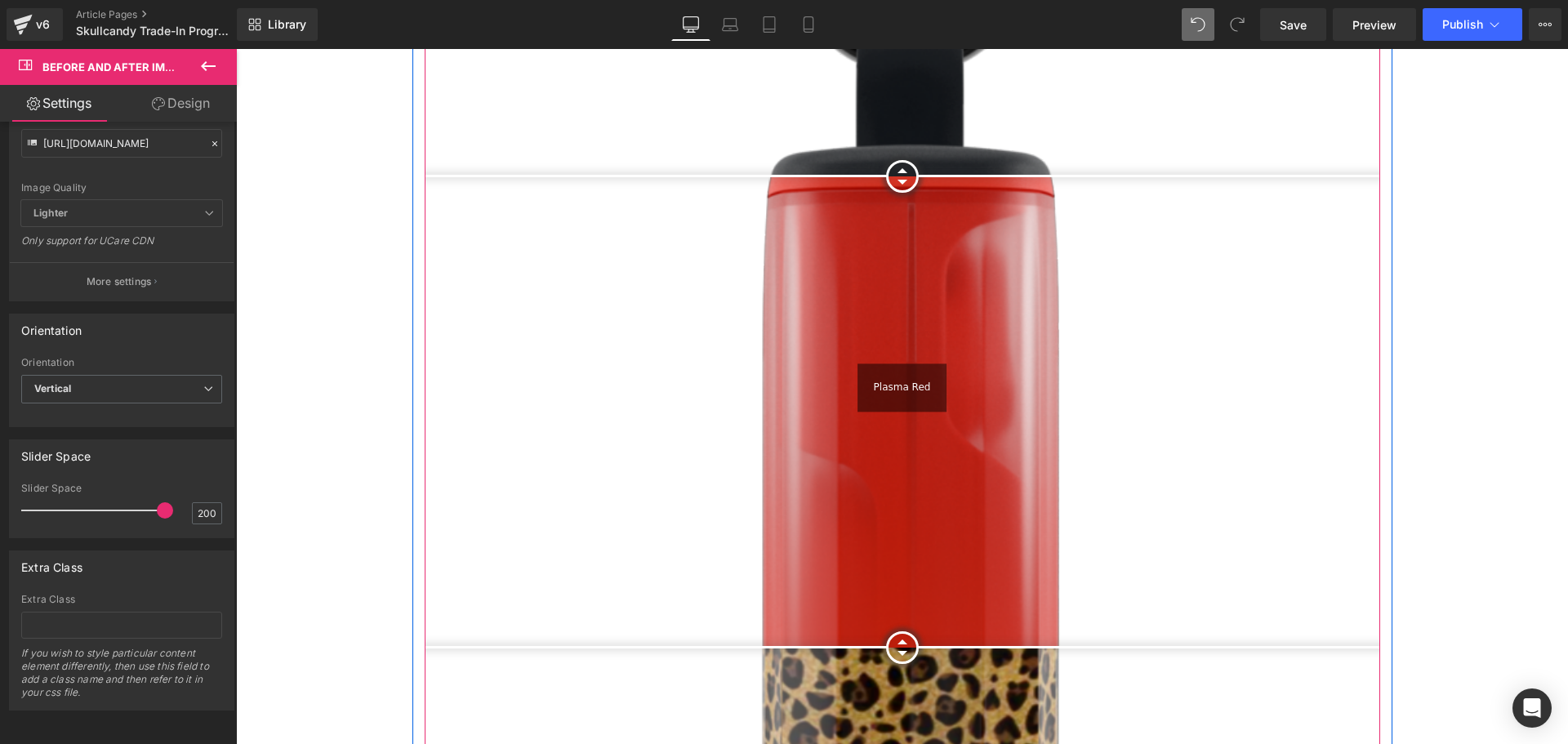
drag, startPoint x: 901, startPoint y: 554, endPoint x: 892, endPoint y: 614, distance: 60.7
click at [899, 631] on div at bounding box center [902, 647] width 33 height 33
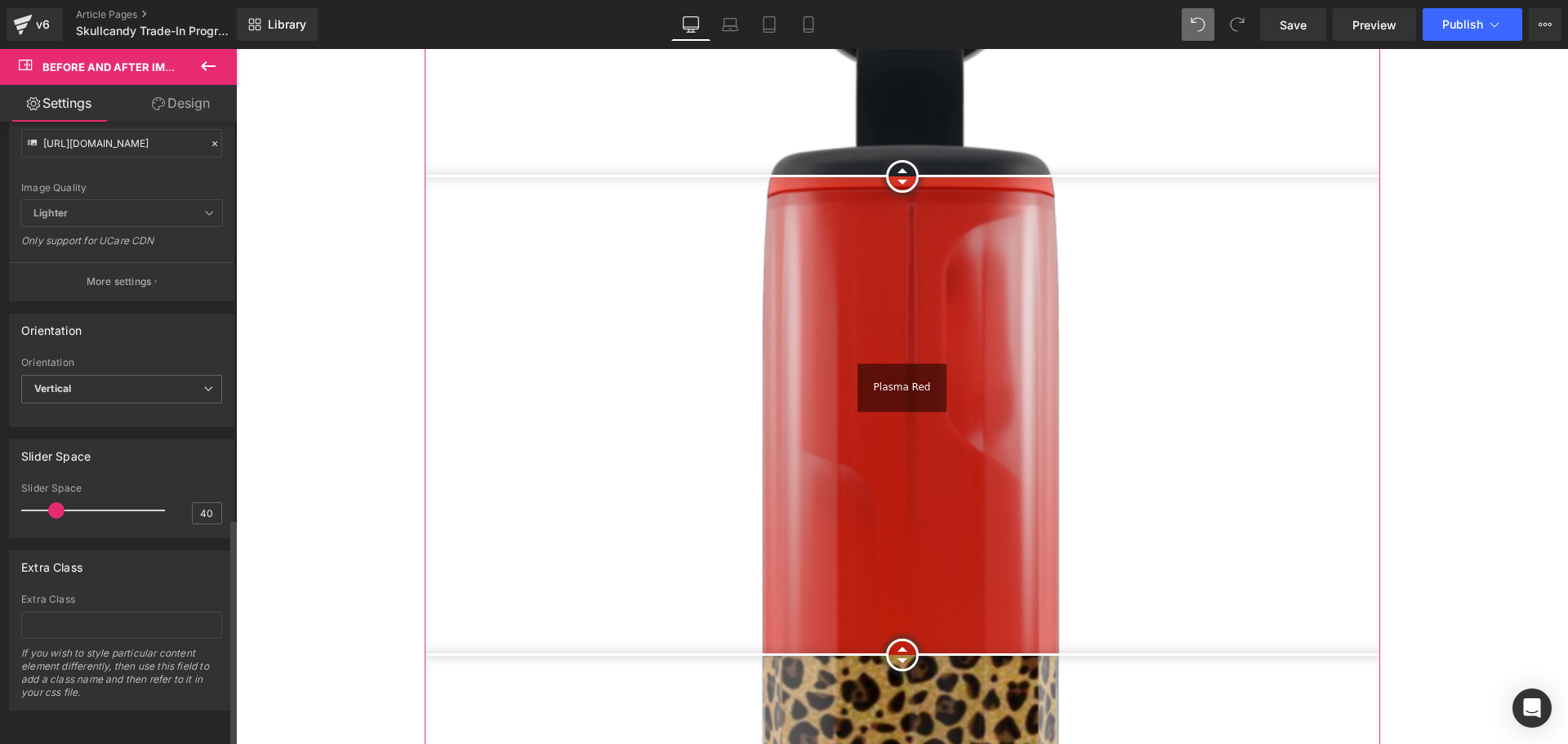
type input "20"
drag, startPoint x: 137, startPoint y: 498, endPoint x: 36, endPoint y: 501, distance: 101.0
click at [36, 502] on span at bounding box center [43, 510] width 16 height 16
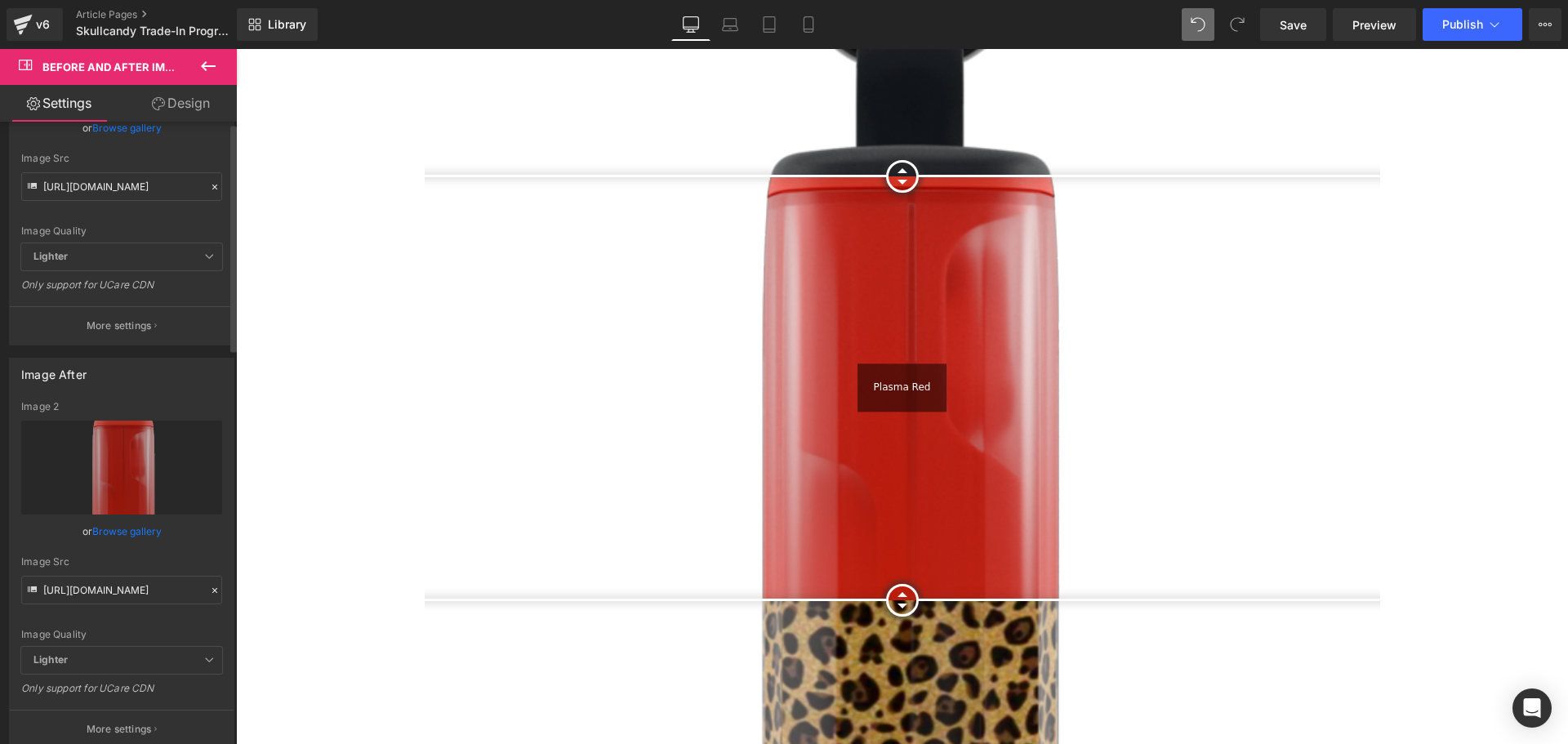
scroll to position [0, 0]
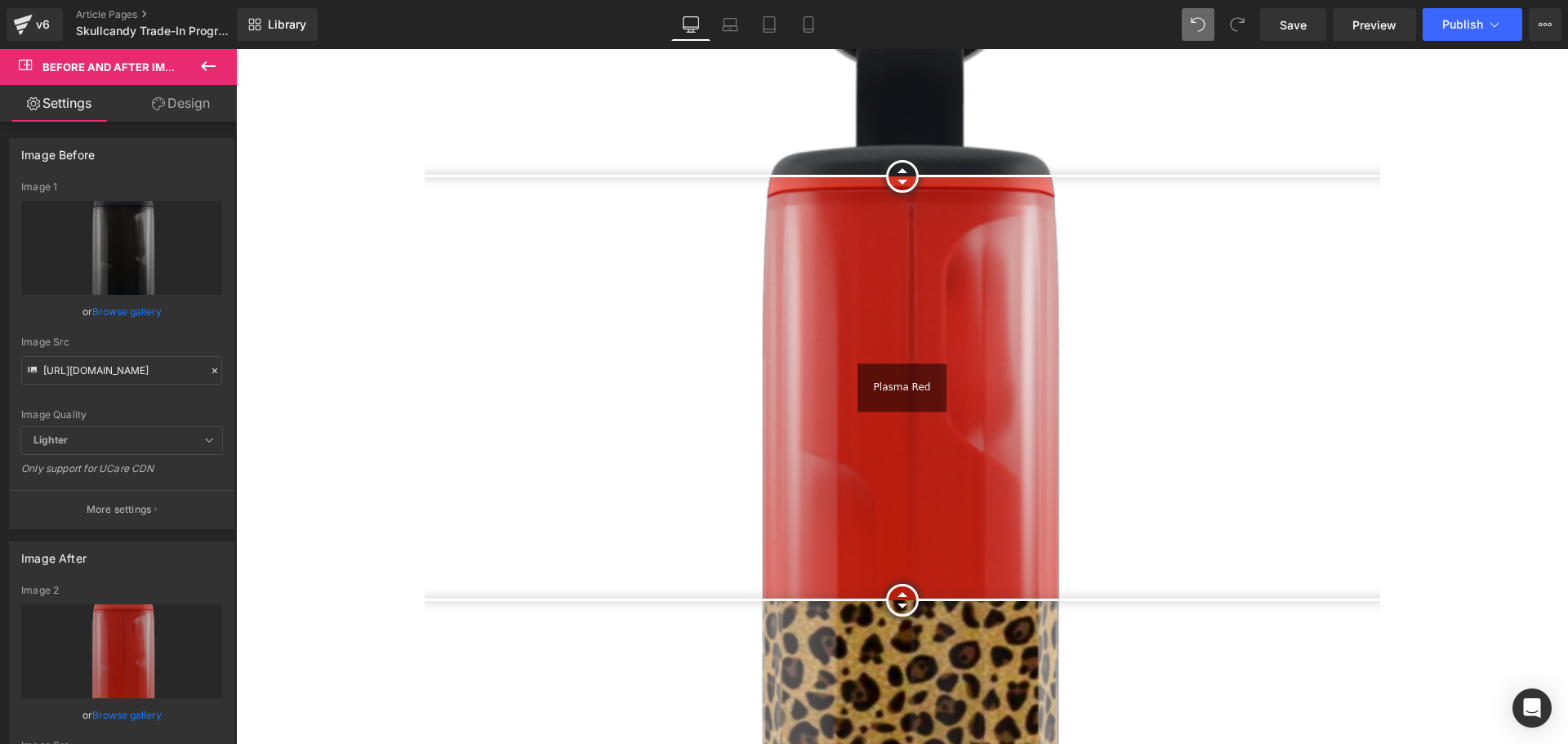
click at [212, 64] on icon at bounding box center [208, 66] width 19 height 19
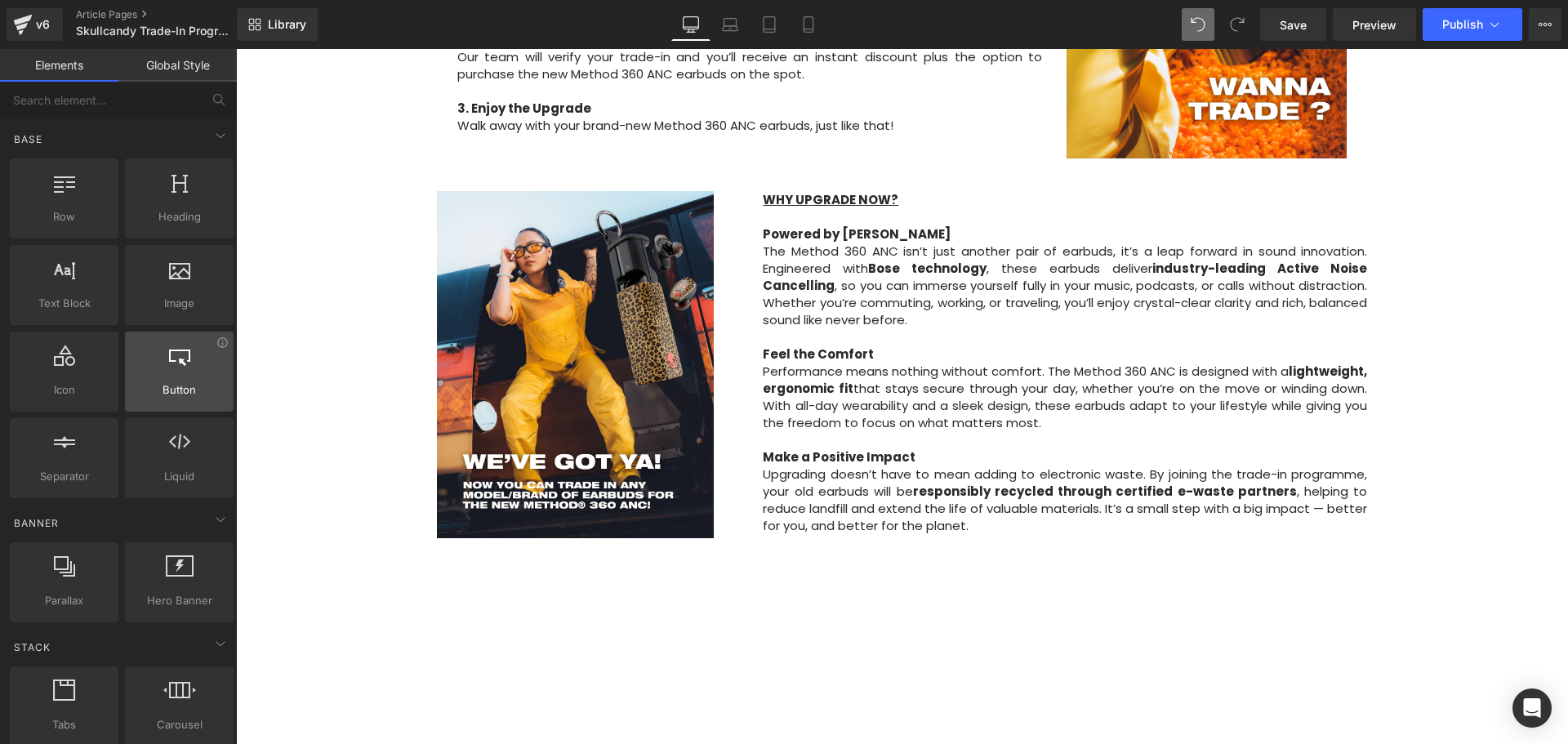
scroll to position [908, 0]
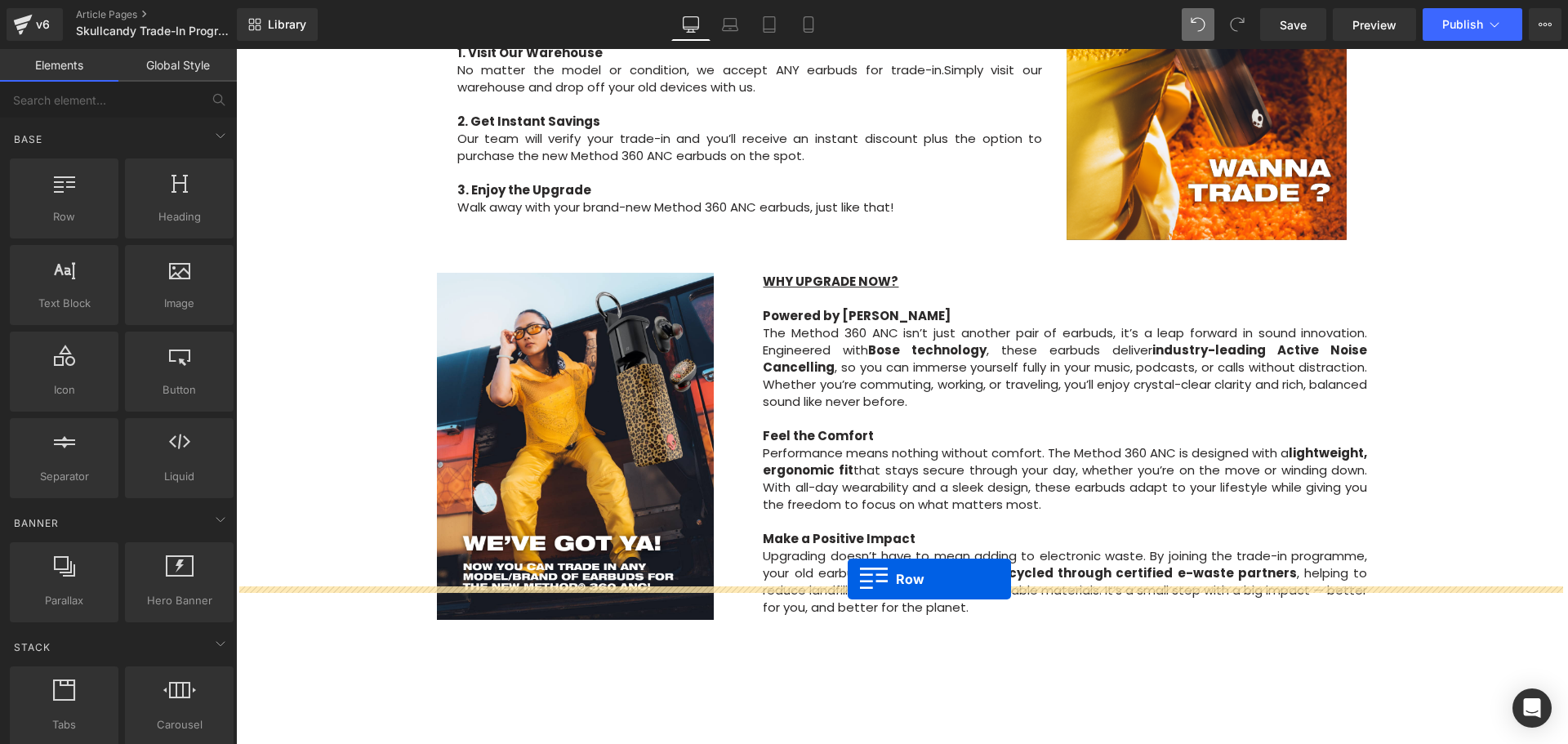
drag, startPoint x: 294, startPoint y: 242, endPoint x: 847, endPoint y: 578, distance: 647.1
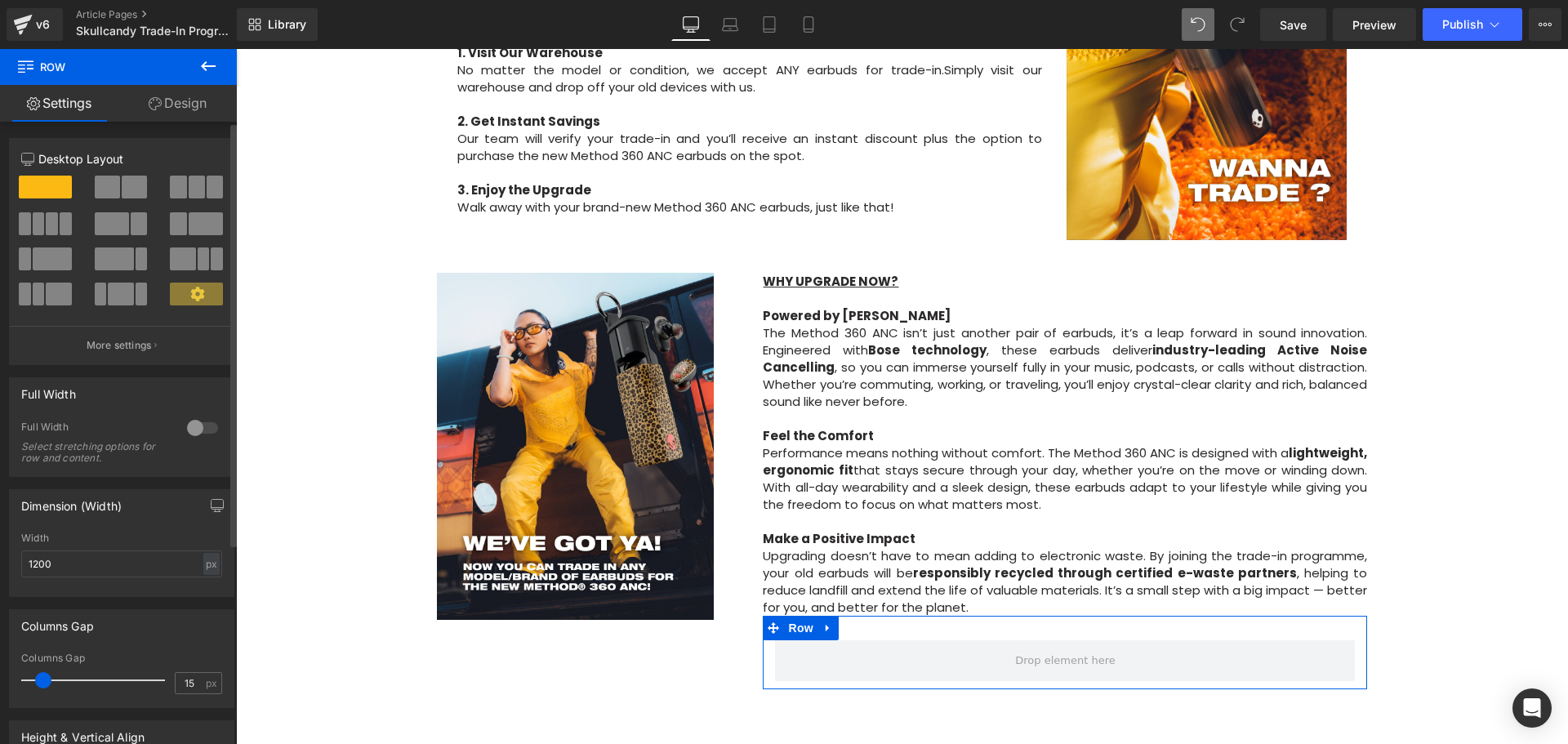
click at [123, 225] on span at bounding box center [111, 223] width 34 height 23
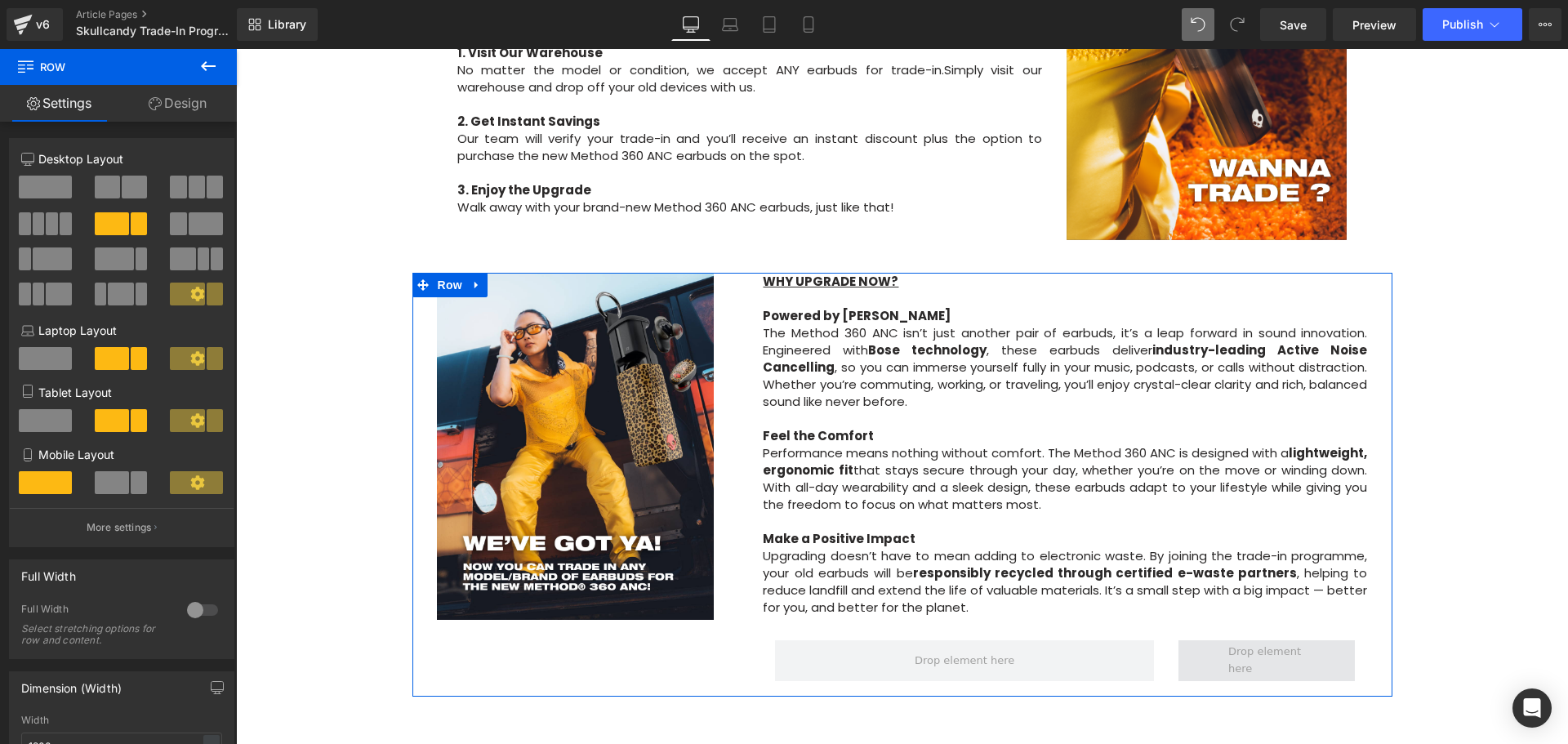
click at [1259, 640] on span at bounding box center [1266, 662] width 88 height 43
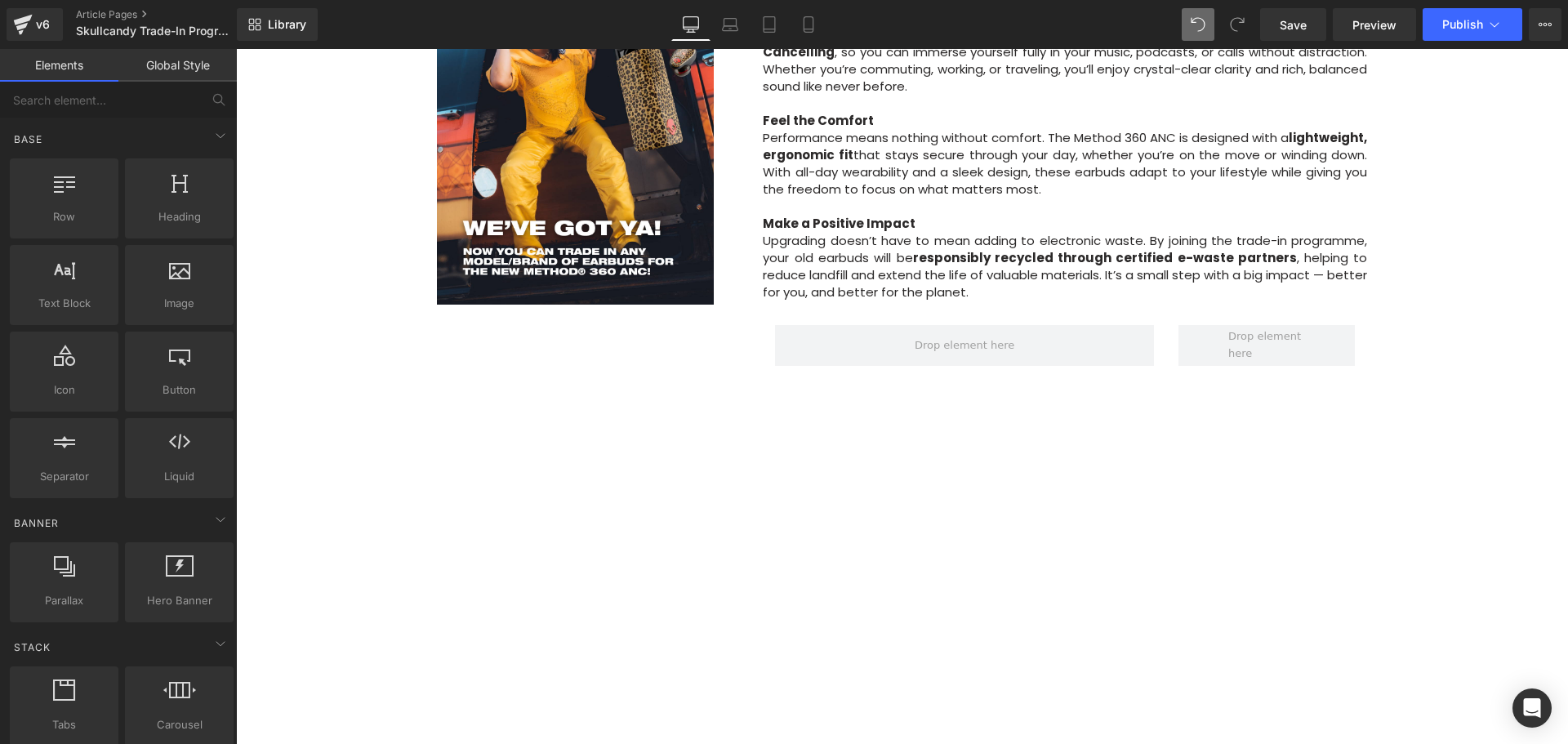
scroll to position [1889, 0]
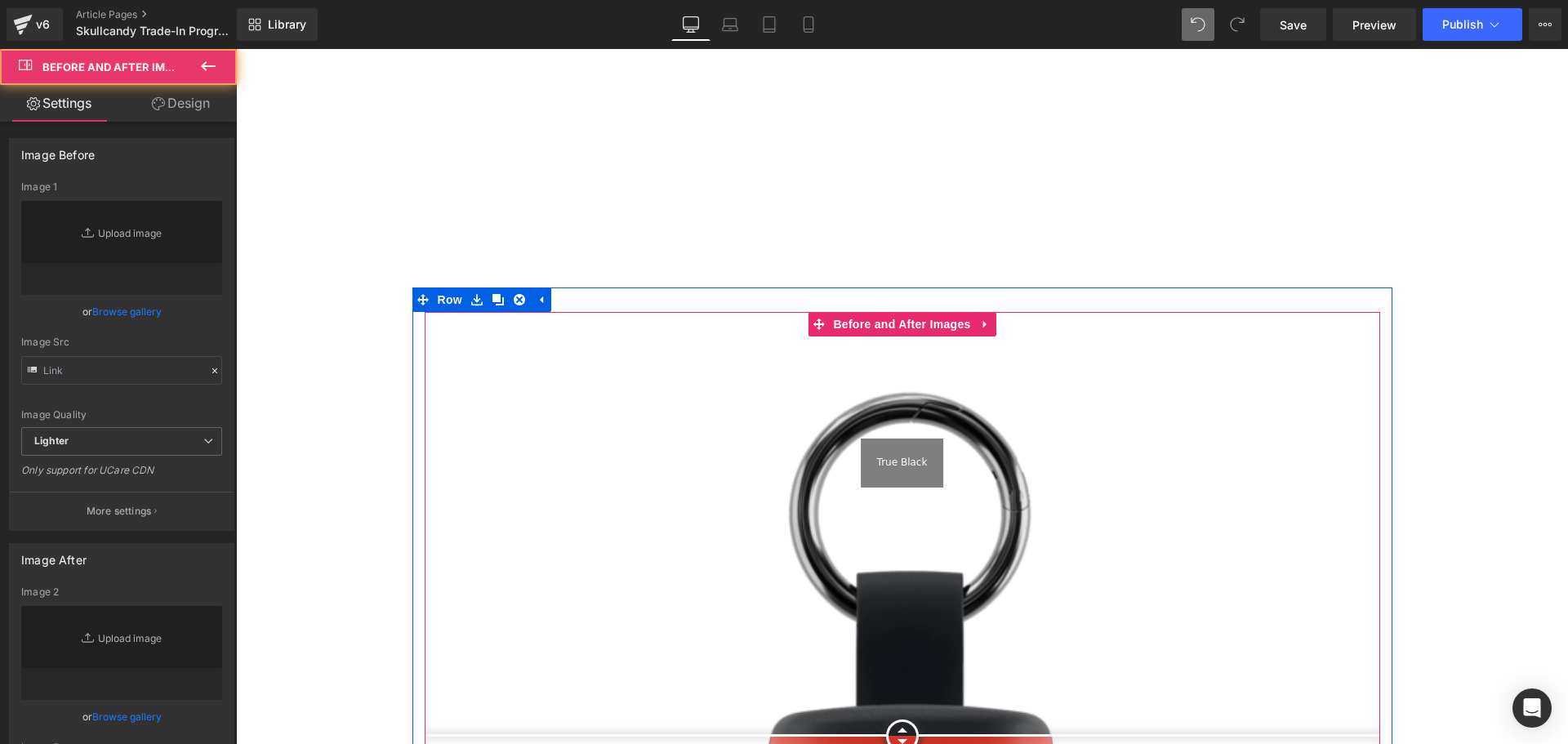
type input "[URL][DOMAIN_NAME]"
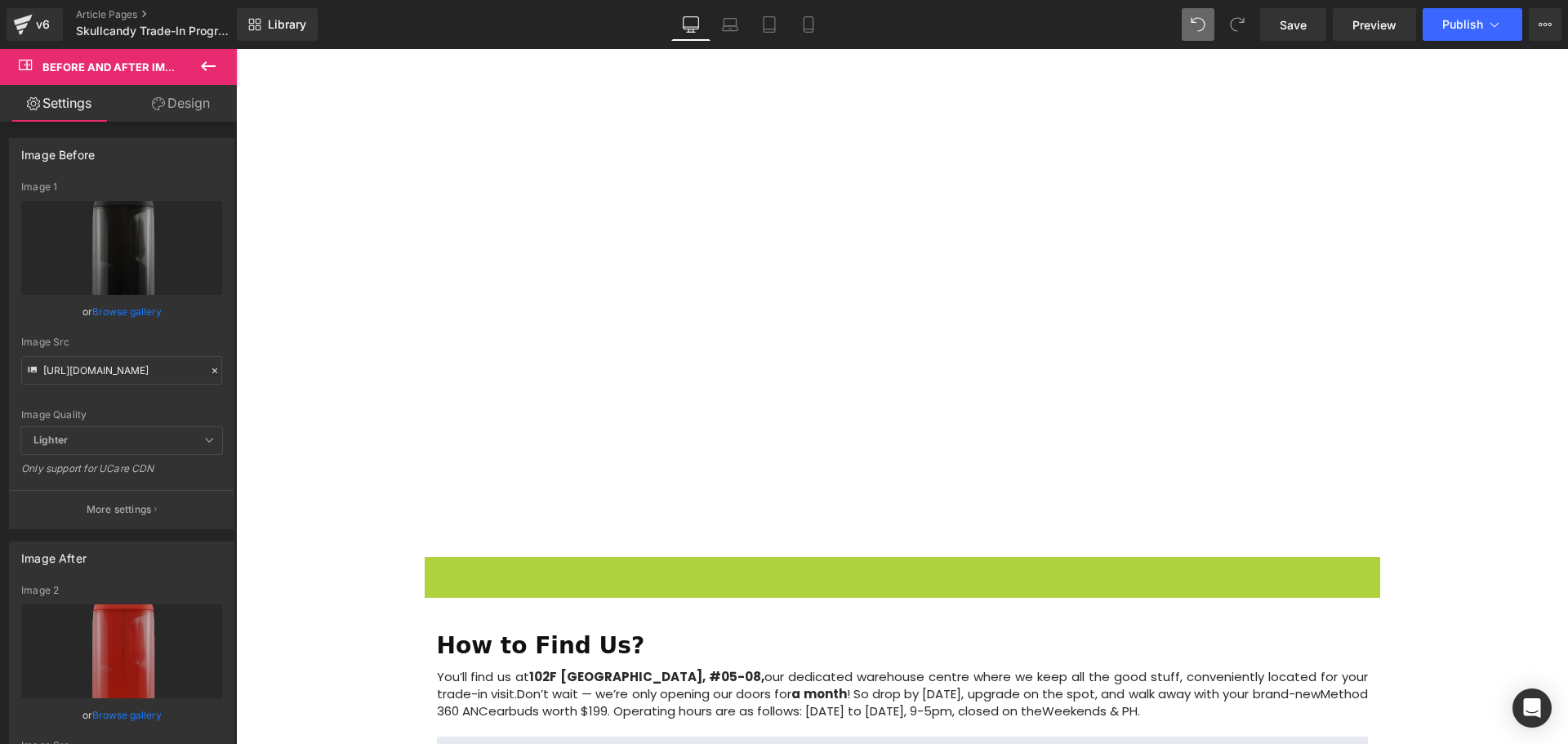
scroll to position [1153, 0]
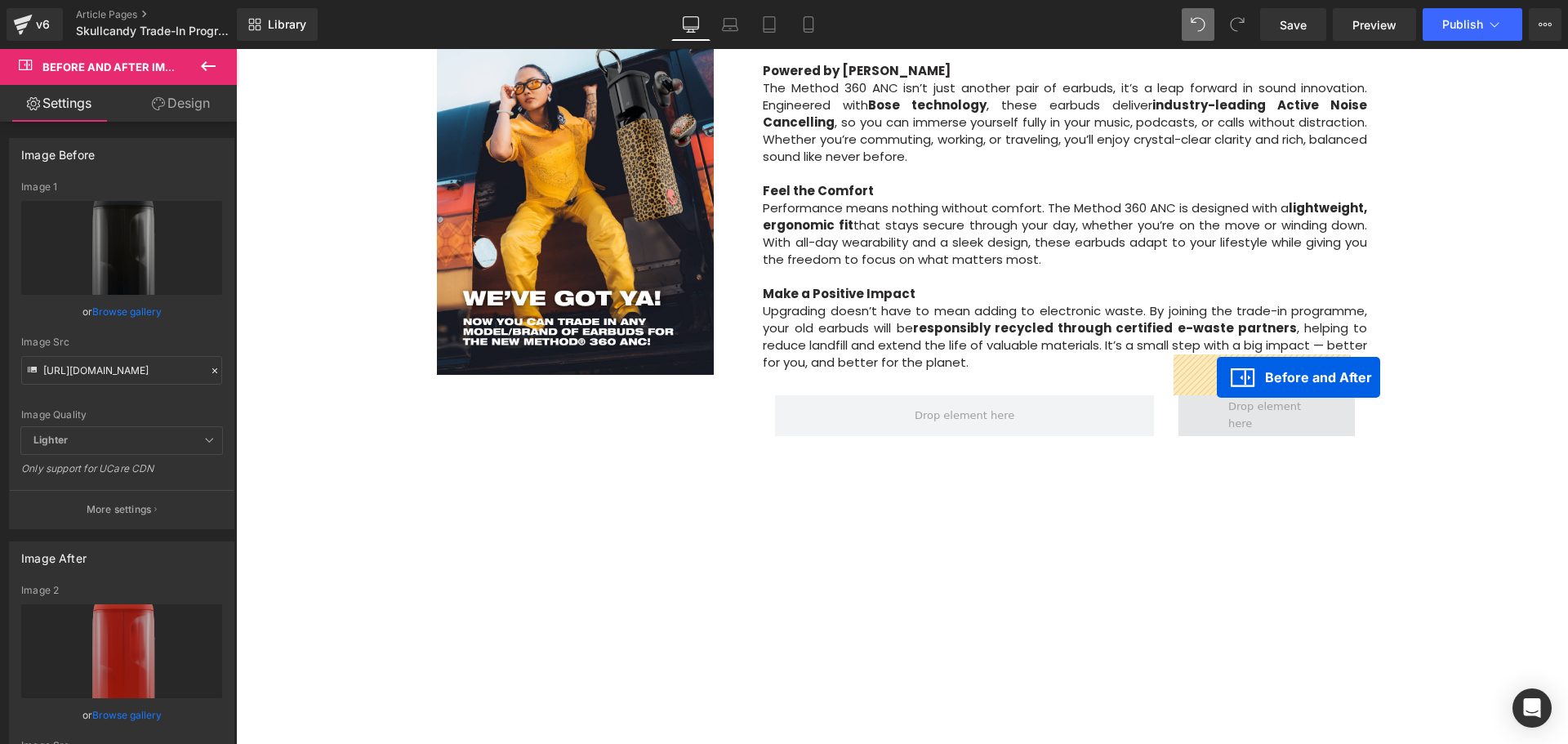
drag, startPoint x: 815, startPoint y: 529, endPoint x: 1217, endPoint y: 377, distance: 429.8
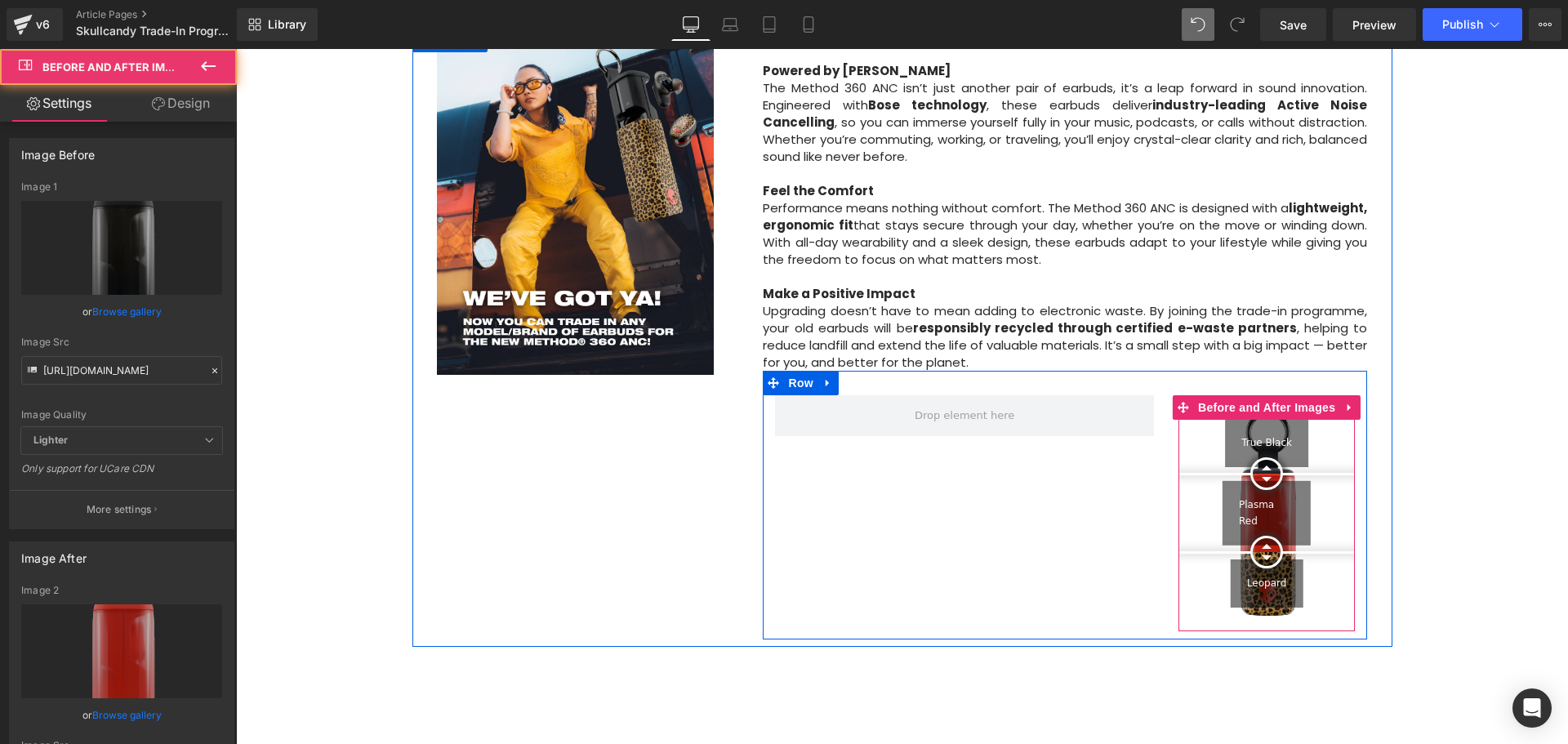
click at [1495, 483] on div "Image Row Upgrade to the All-New Skullcandy Method 360 ANC — Trade In & Save! T…" at bounding box center [902, 510] width 1332 height 2971
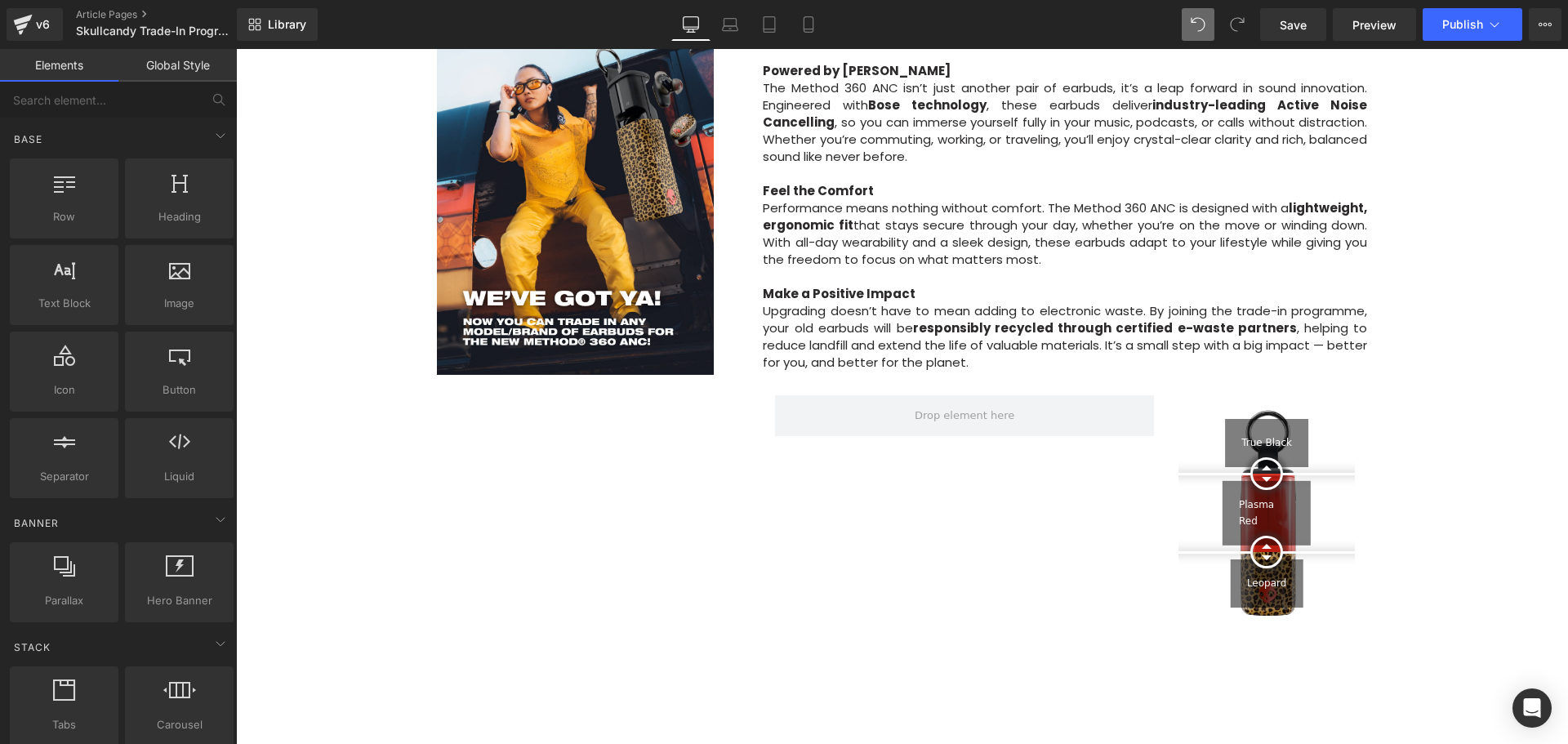
click at [1494, 474] on div "Image Row Upgrade to the All-New Skullcandy Method 360 ANC — Trade In & Save! T…" at bounding box center [902, 510] width 1332 height 2971
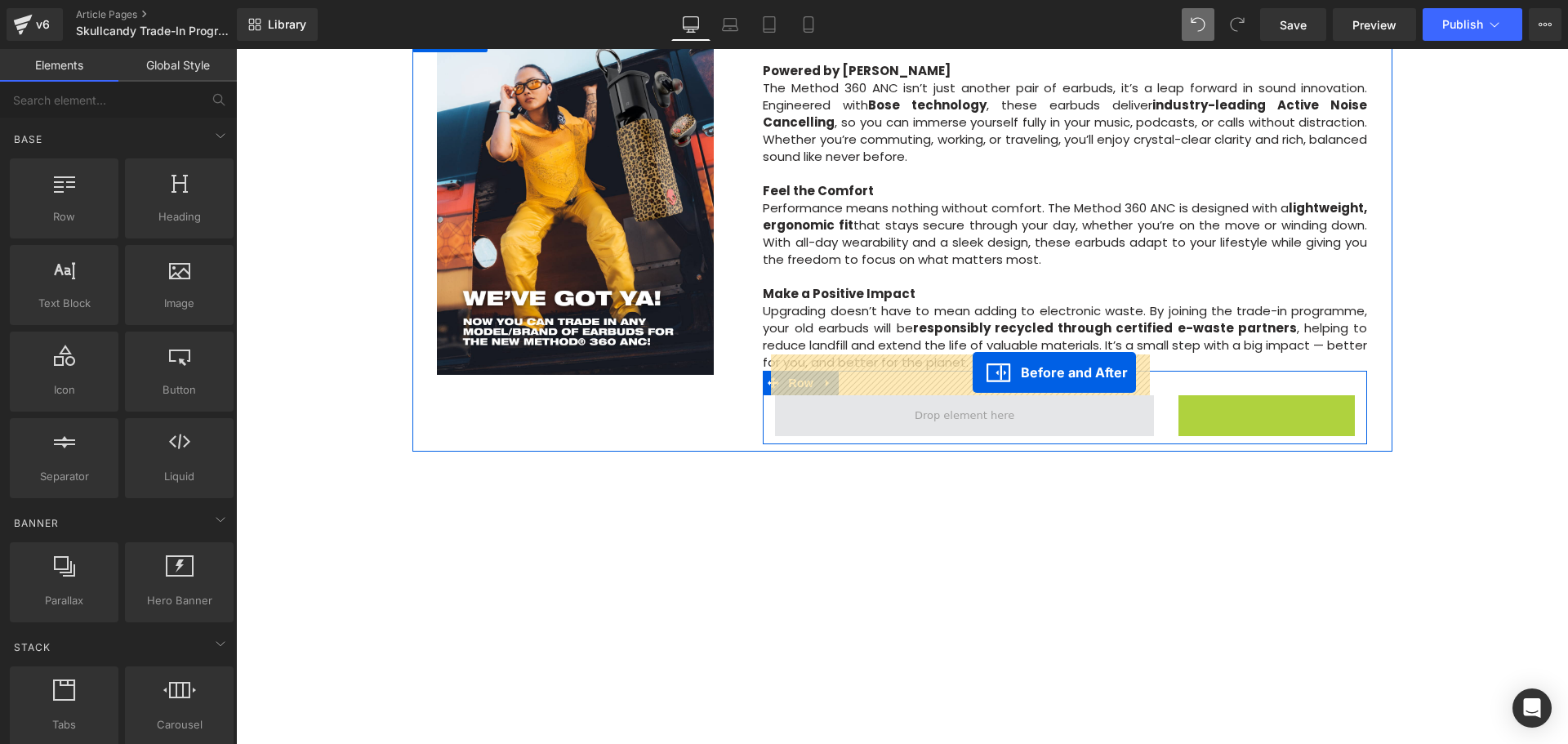
drag, startPoint x: 1182, startPoint y: 366, endPoint x: 972, endPoint y: 372, distance: 210.1
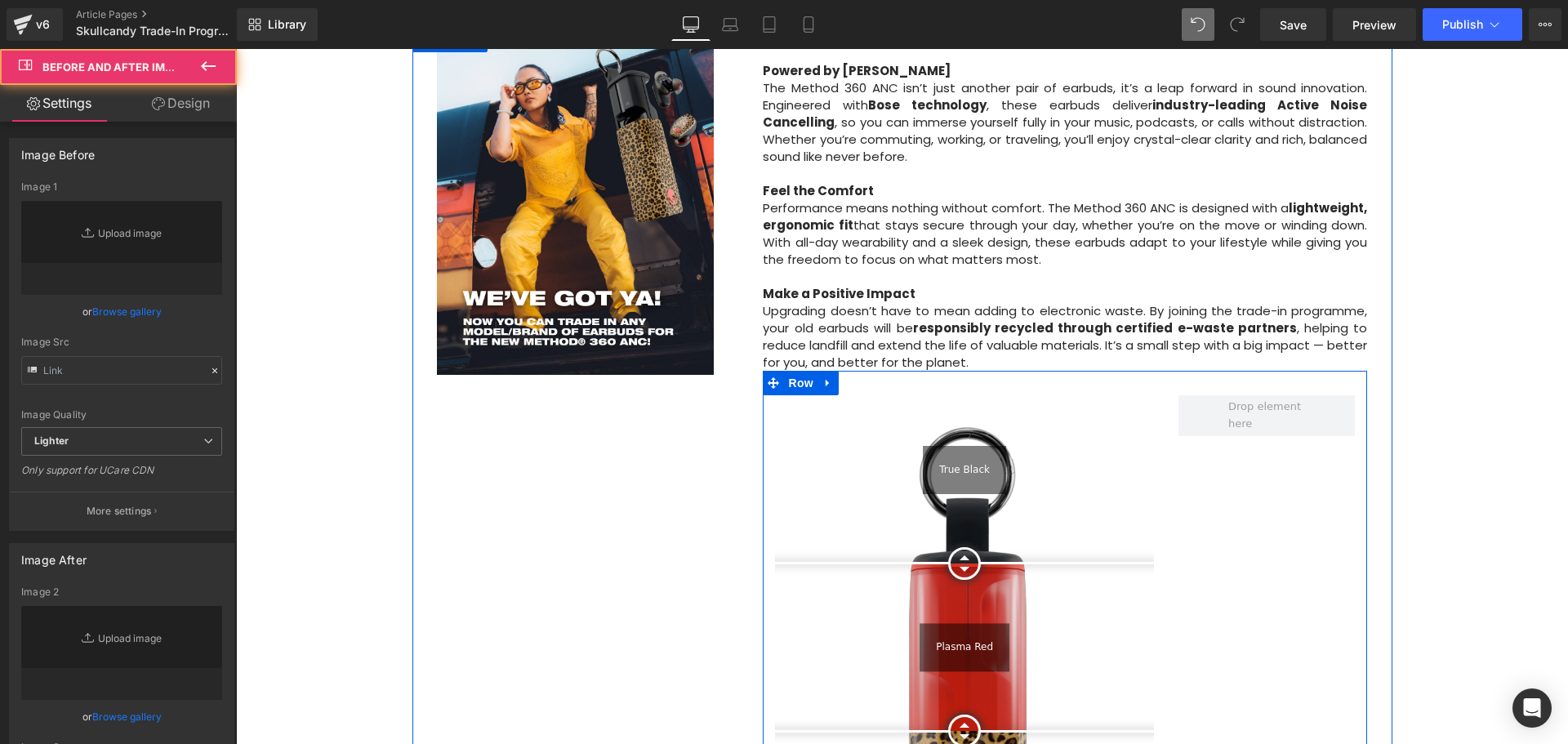
type input "[URL][DOMAIN_NAME]"
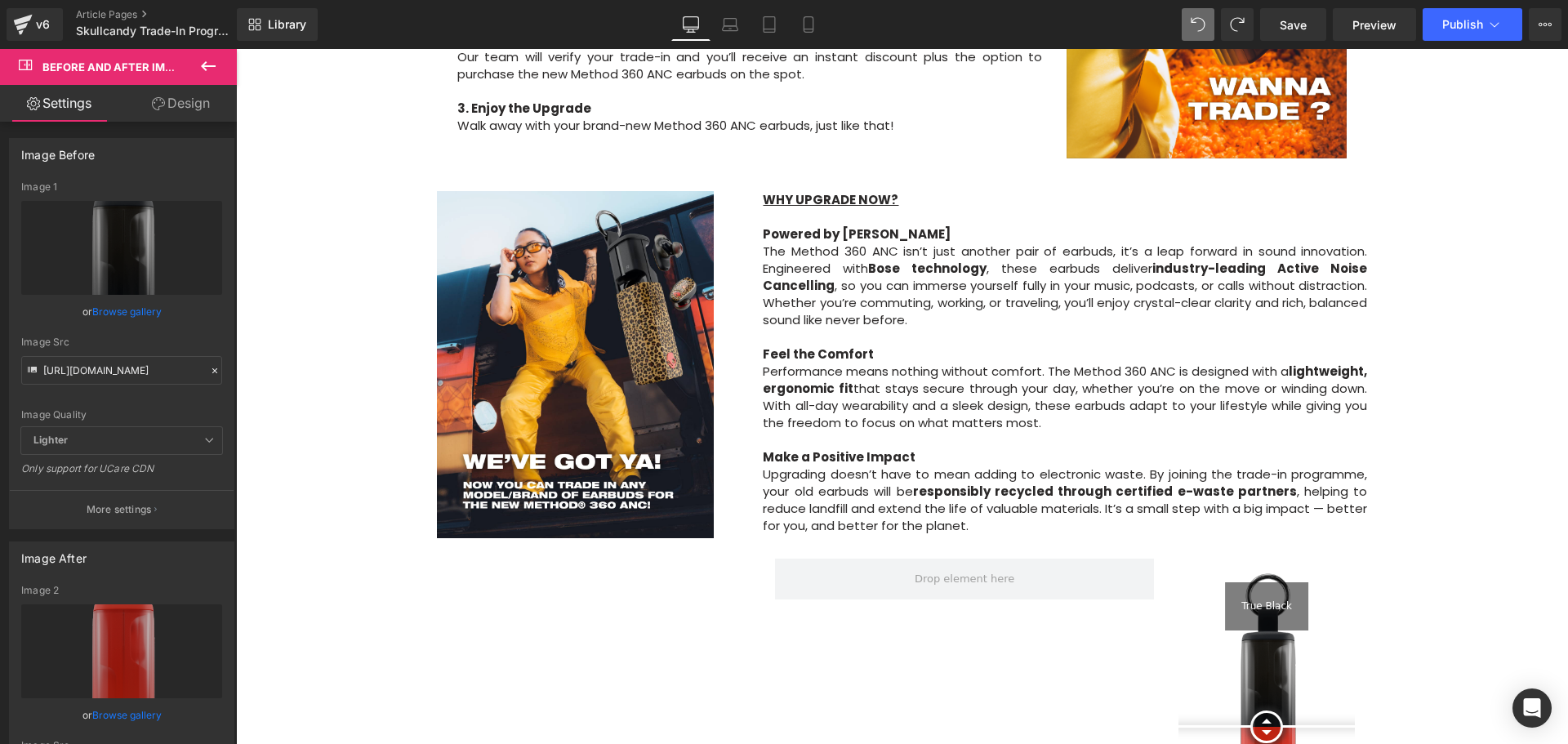
scroll to position [1235, 0]
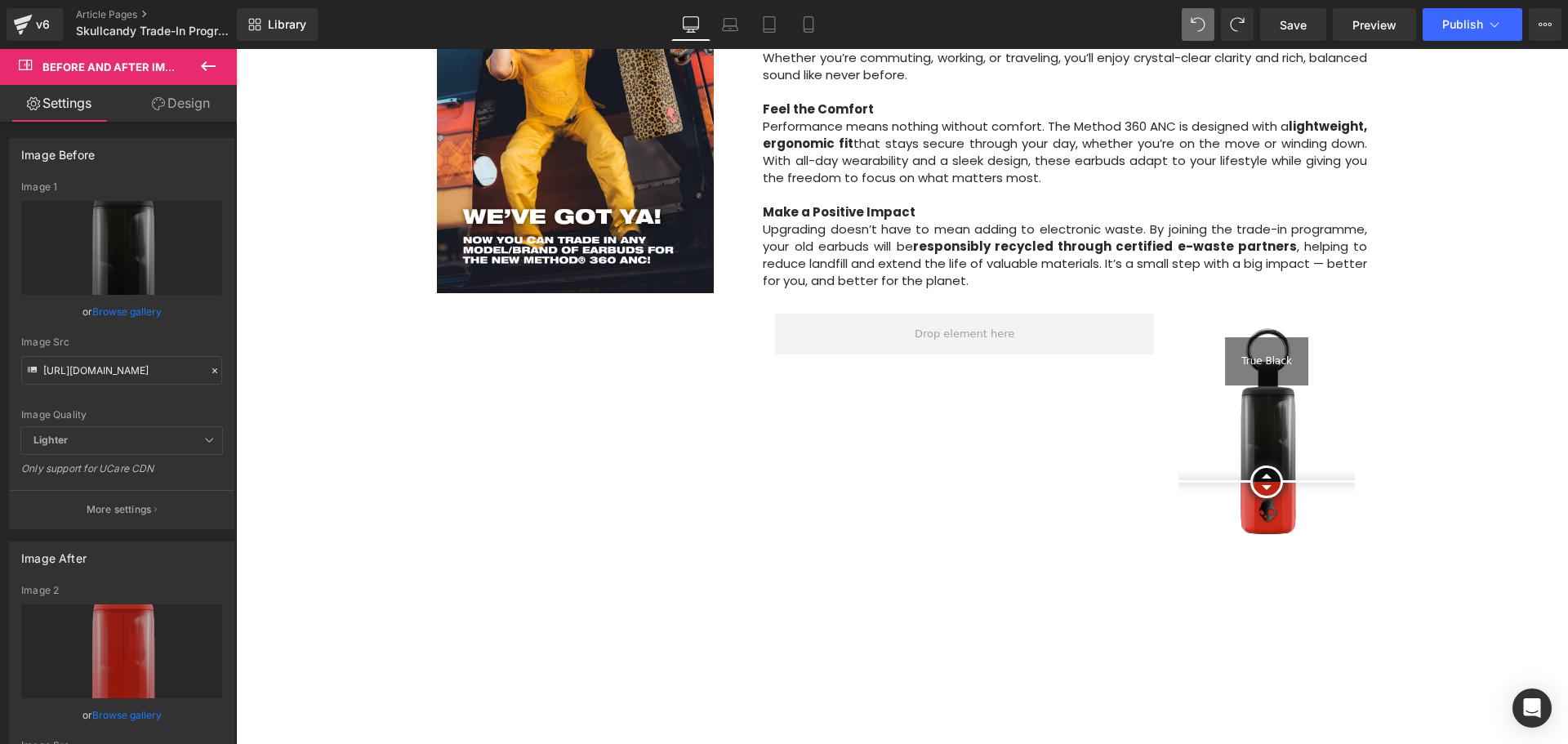
click at [214, 67] on icon at bounding box center [208, 66] width 15 height 10
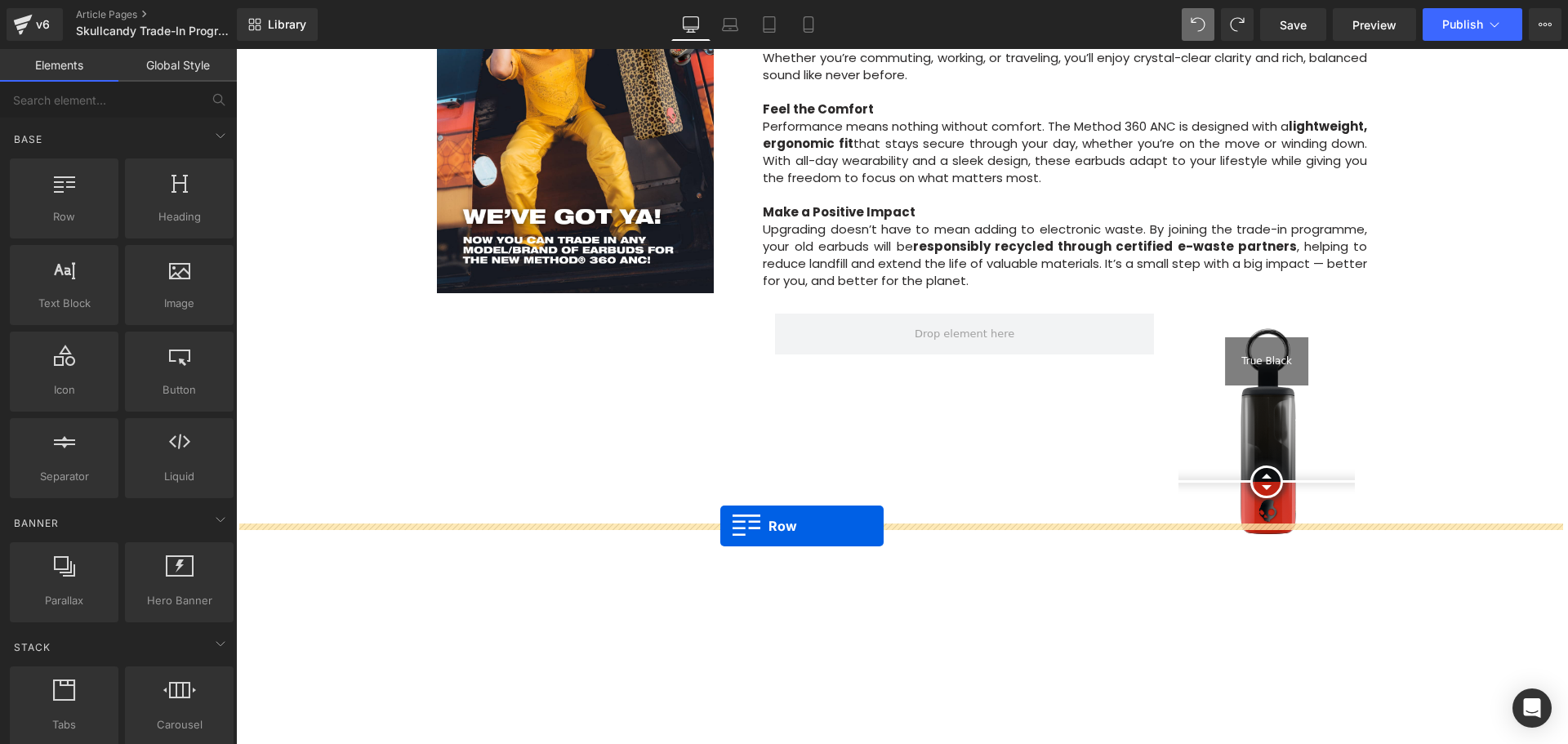
drag, startPoint x: 311, startPoint y: 258, endPoint x: 720, endPoint y: 525, distance: 488.4
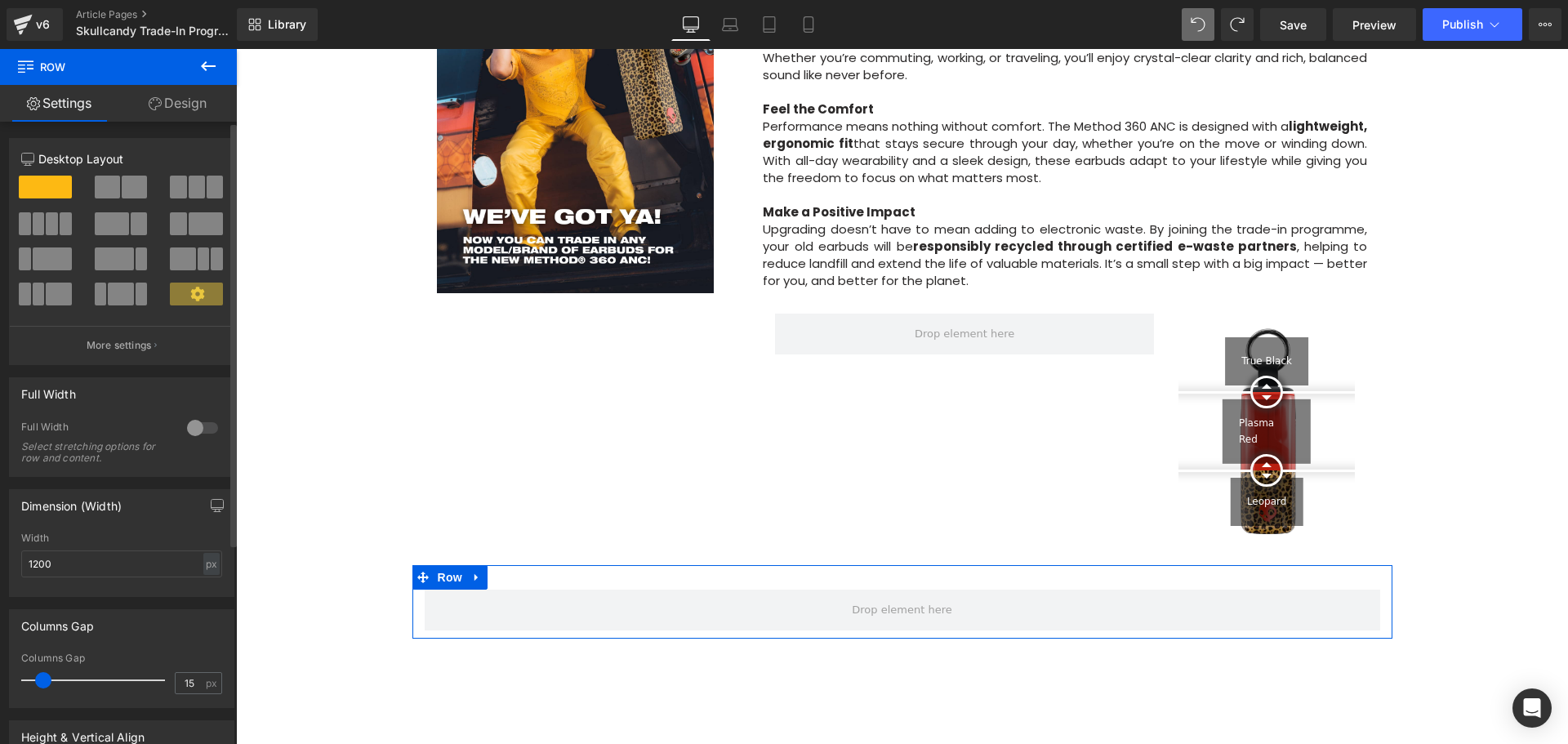
click at [113, 294] on span at bounding box center [120, 294] width 25 height 23
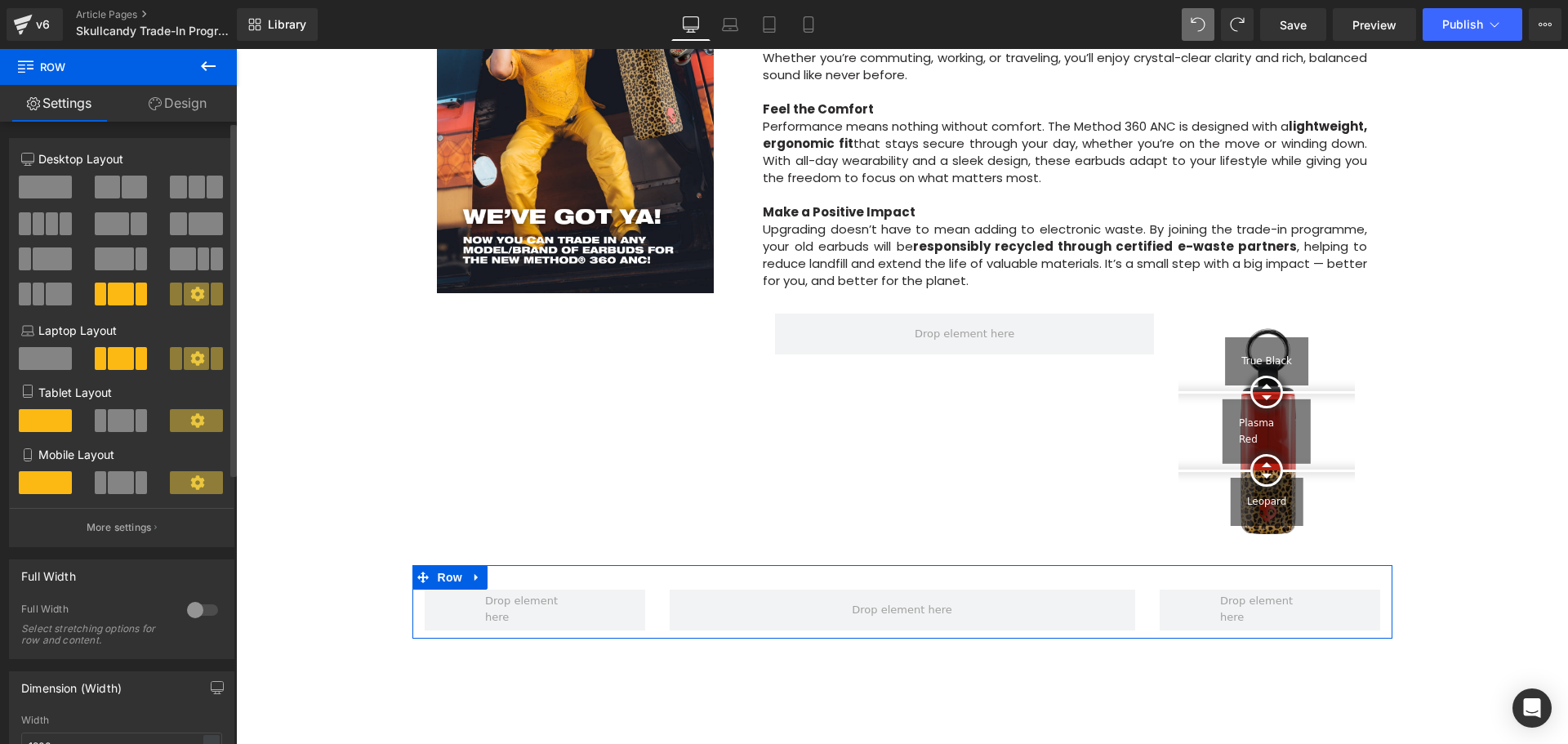
click at [109, 486] on span at bounding box center [120, 483] width 25 height 23
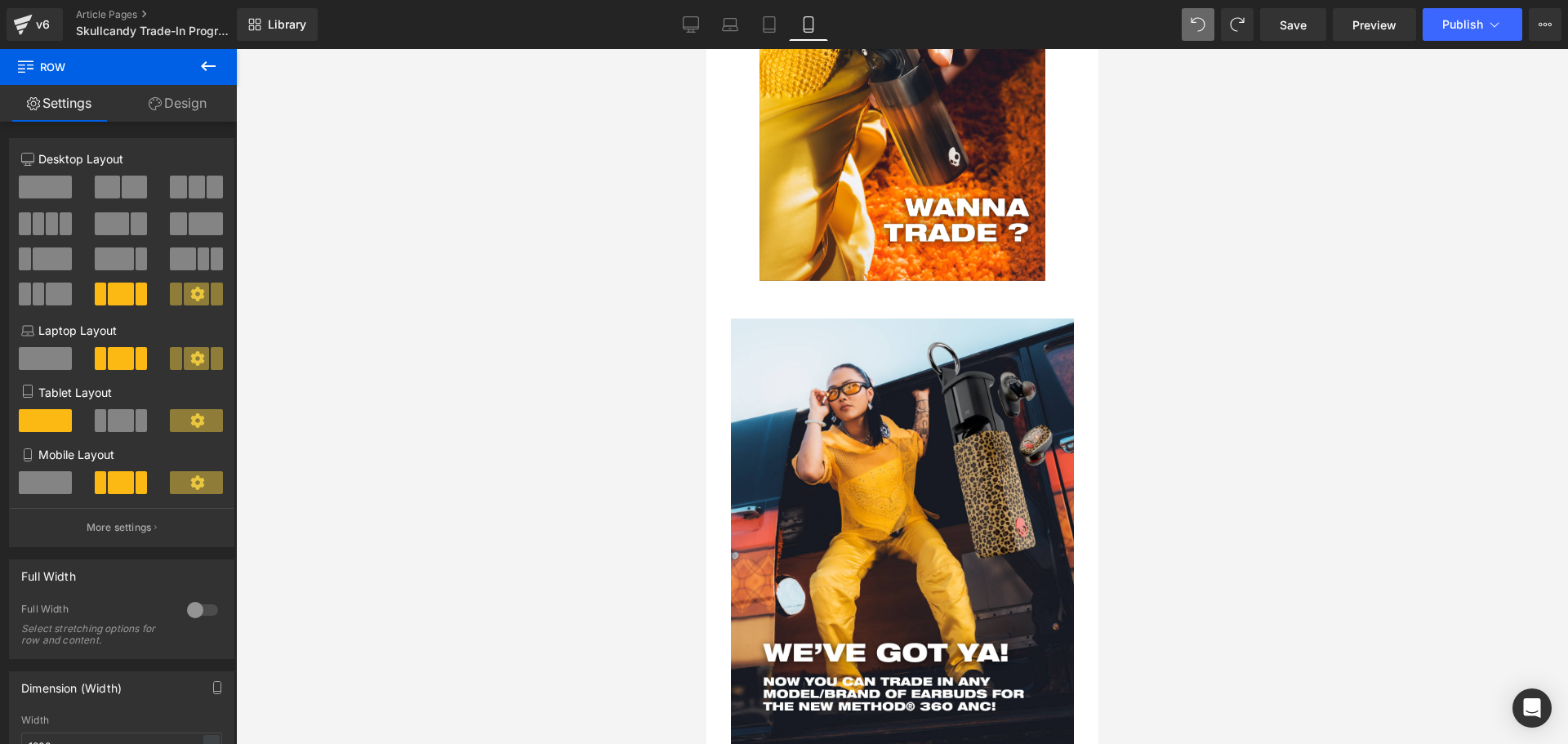
click at [121, 425] on span at bounding box center [120, 421] width 25 height 23
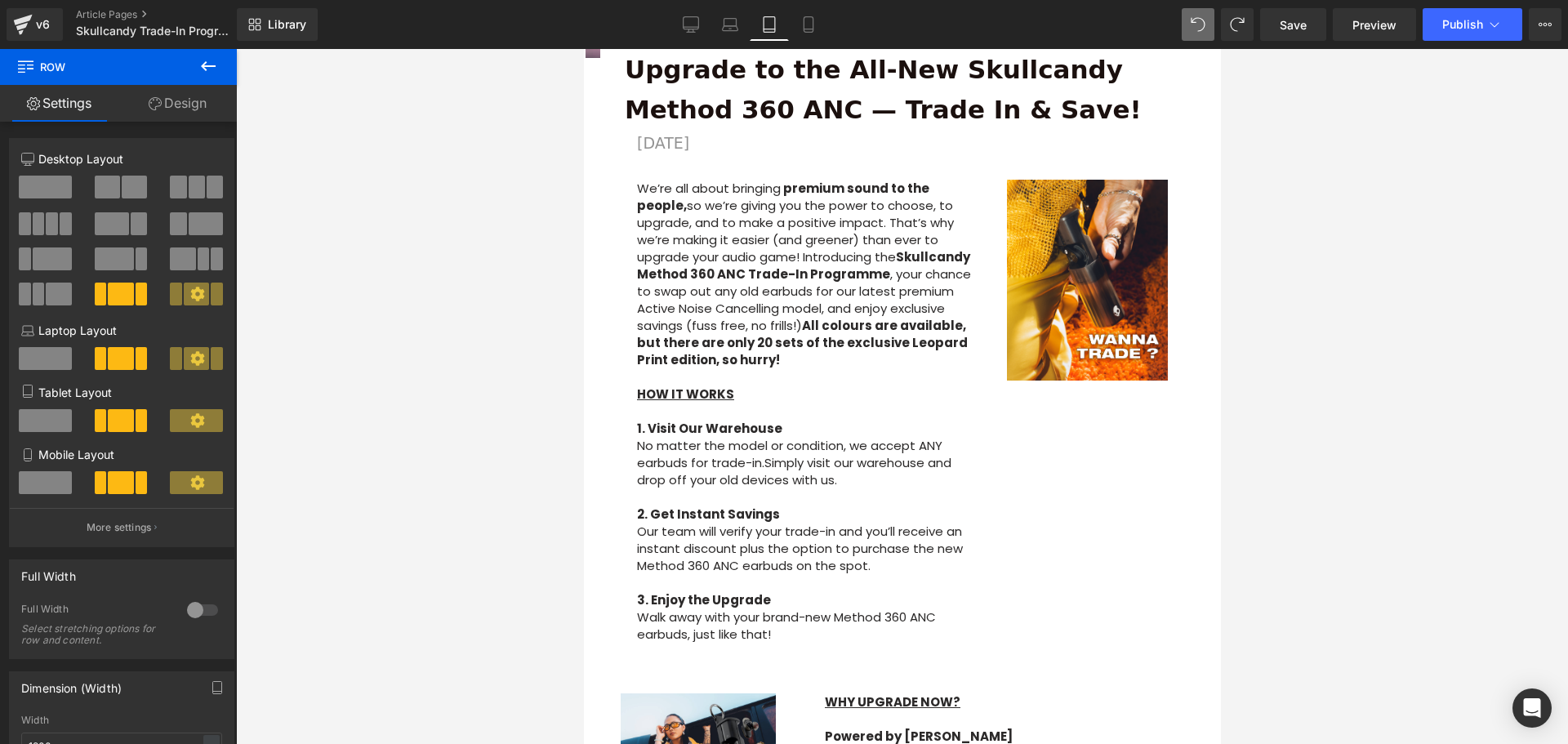
scroll to position [410, 0]
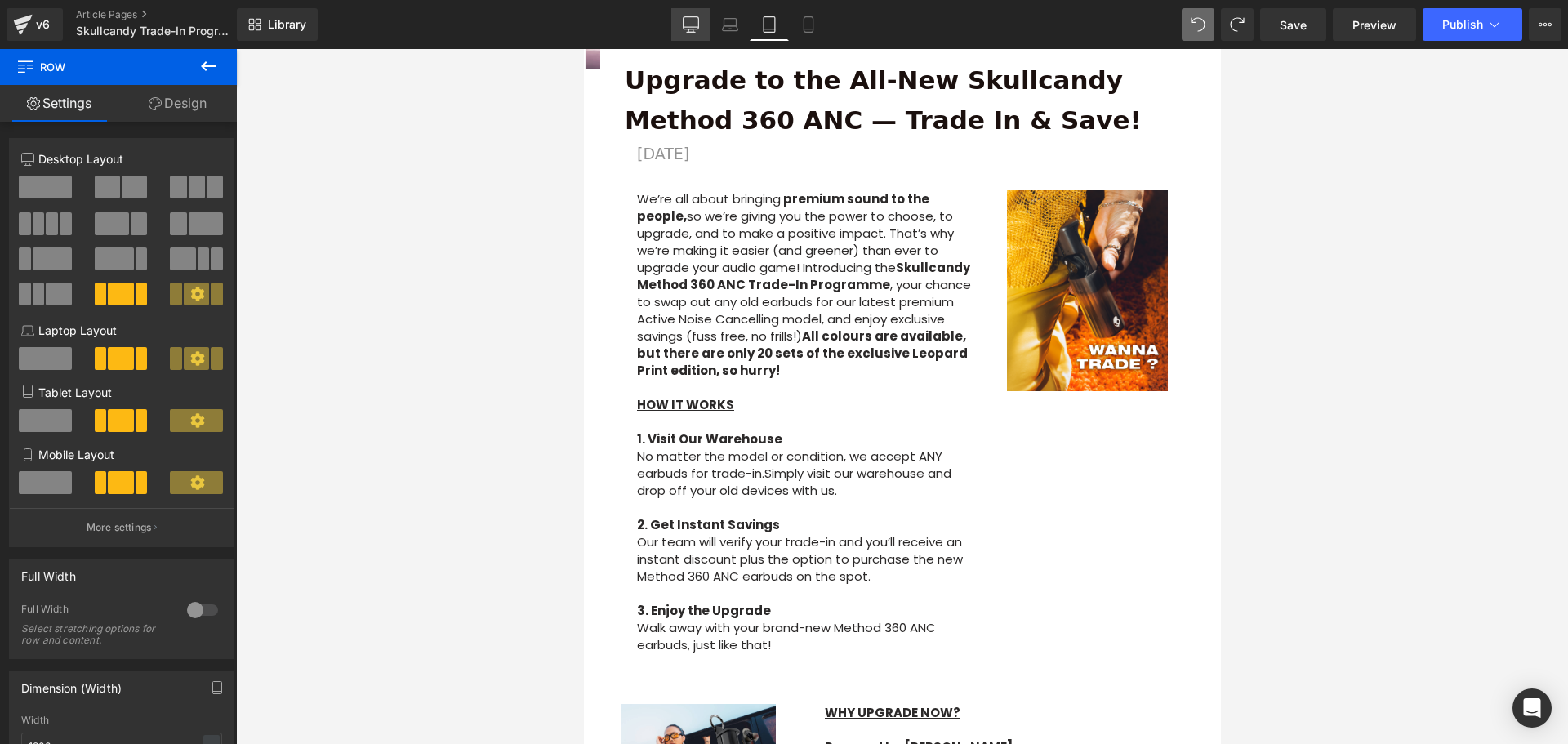
click at [699, 30] on icon at bounding box center [690, 24] width 16 height 16
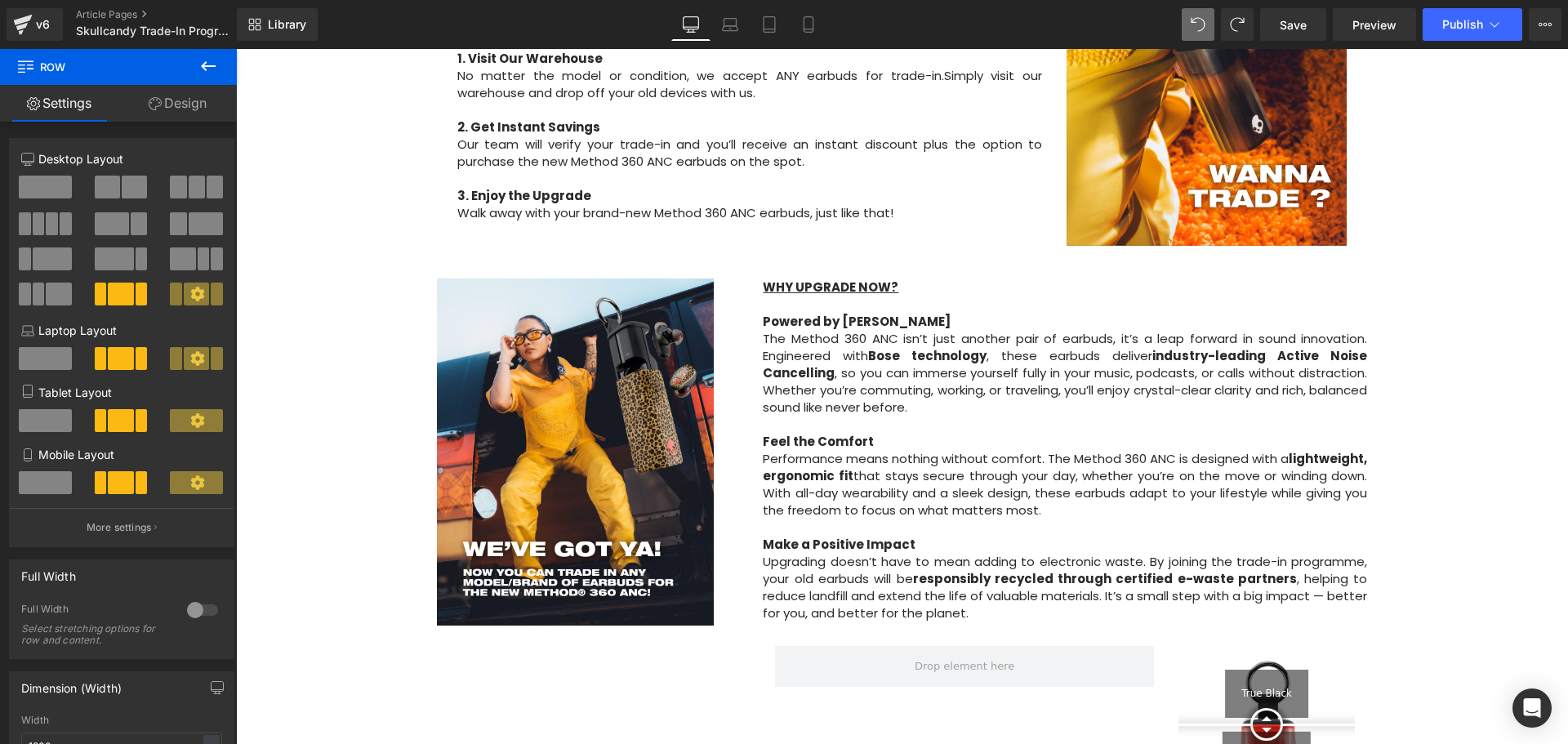
scroll to position [1309, 0]
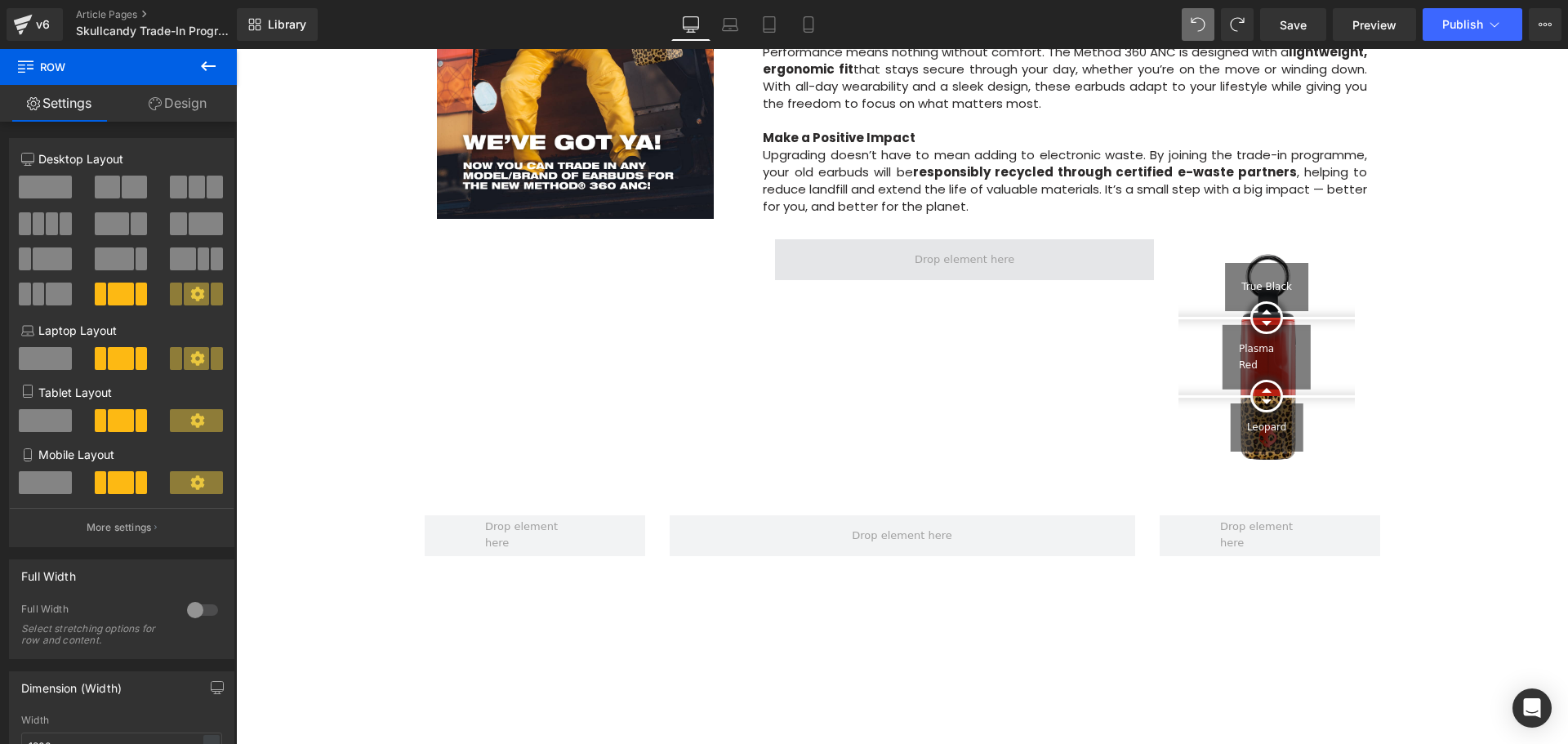
click at [930, 273] on span at bounding box center [964, 260] width 111 height 25
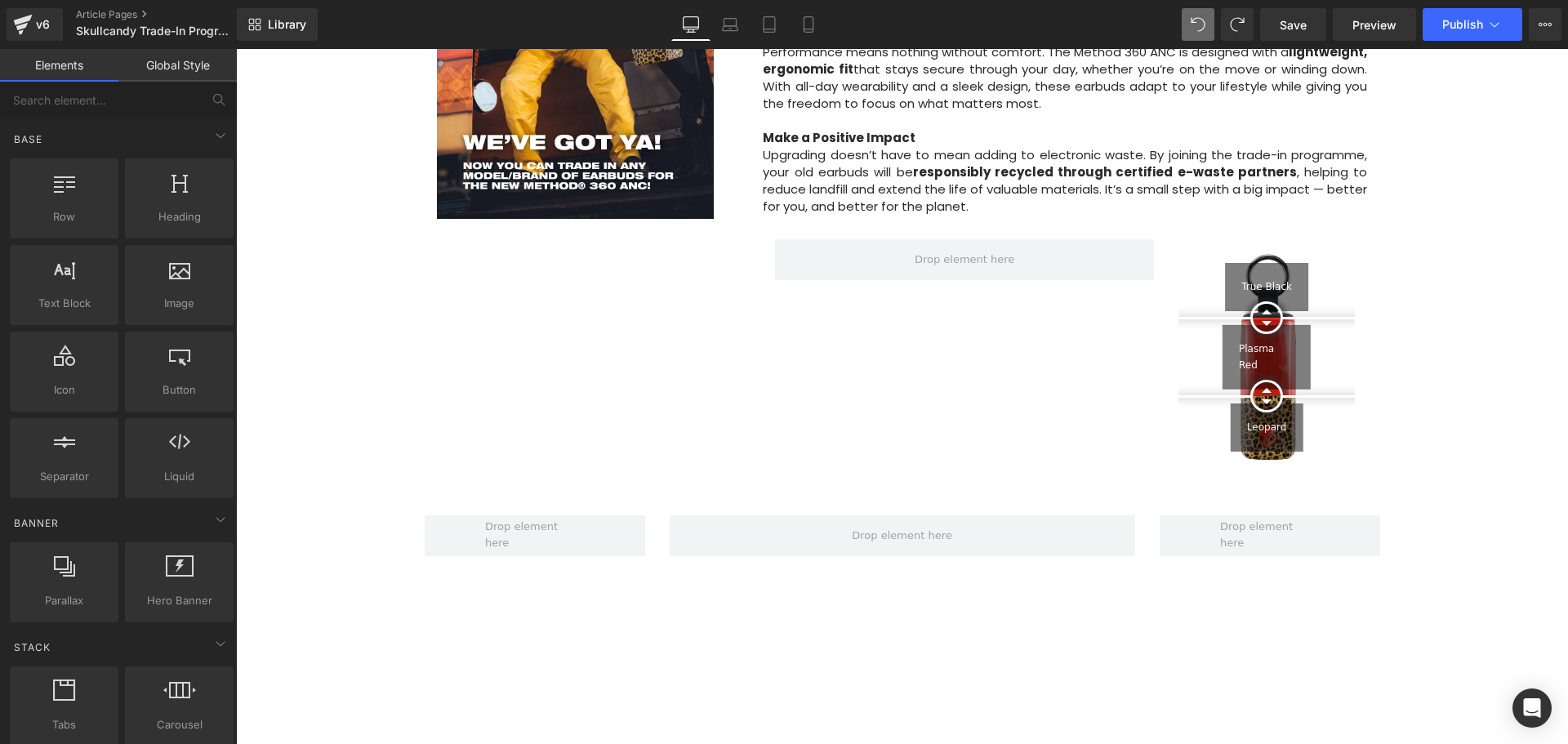
scroll to position [1228, 0]
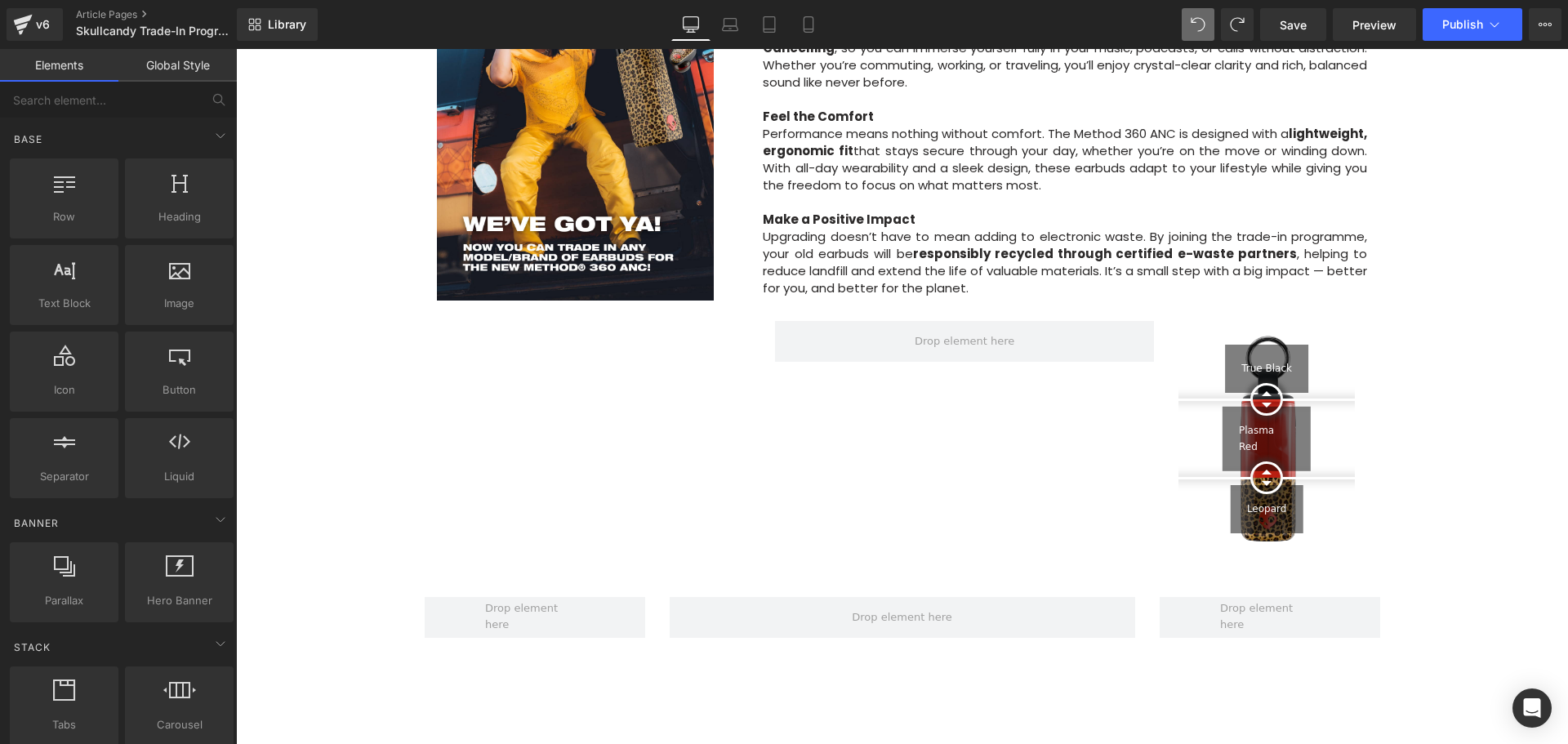
drag, startPoint x: 1032, startPoint y: 470, endPoint x: 891, endPoint y: 575, distance: 175.8
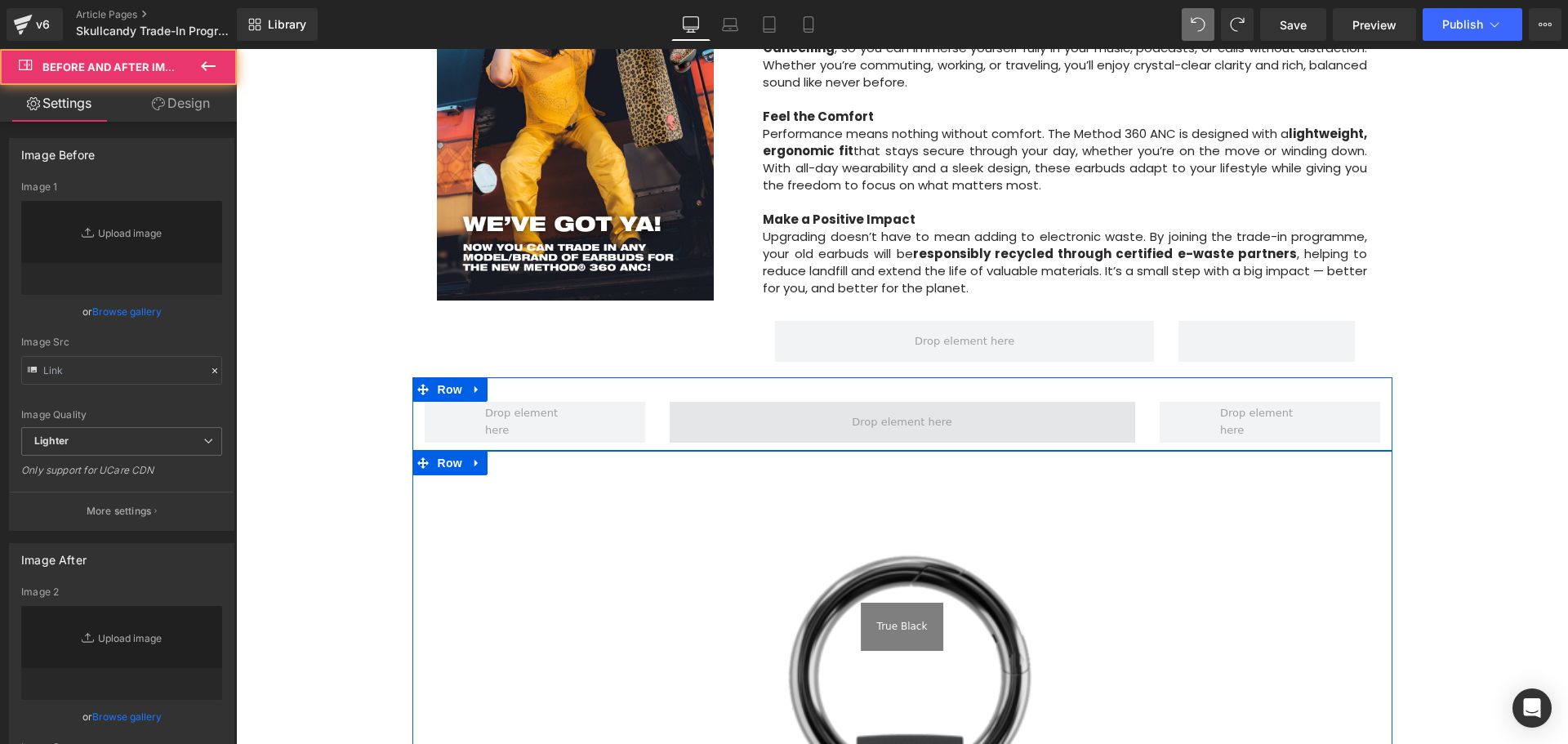
type input "[URL][DOMAIN_NAME]"
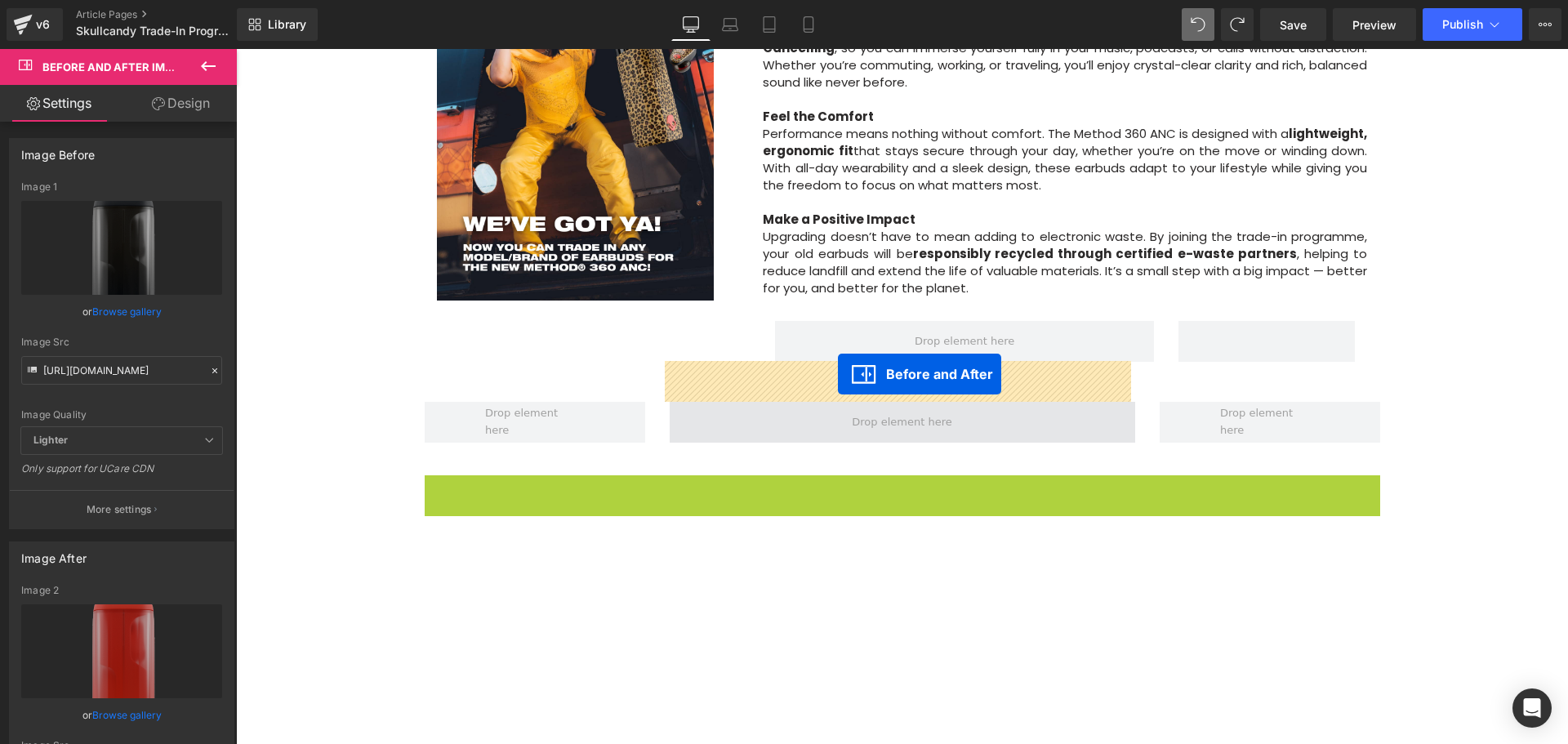
drag, startPoint x: 813, startPoint y: 447, endPoint x: 838, endPoint y: 373, distance: 78.1
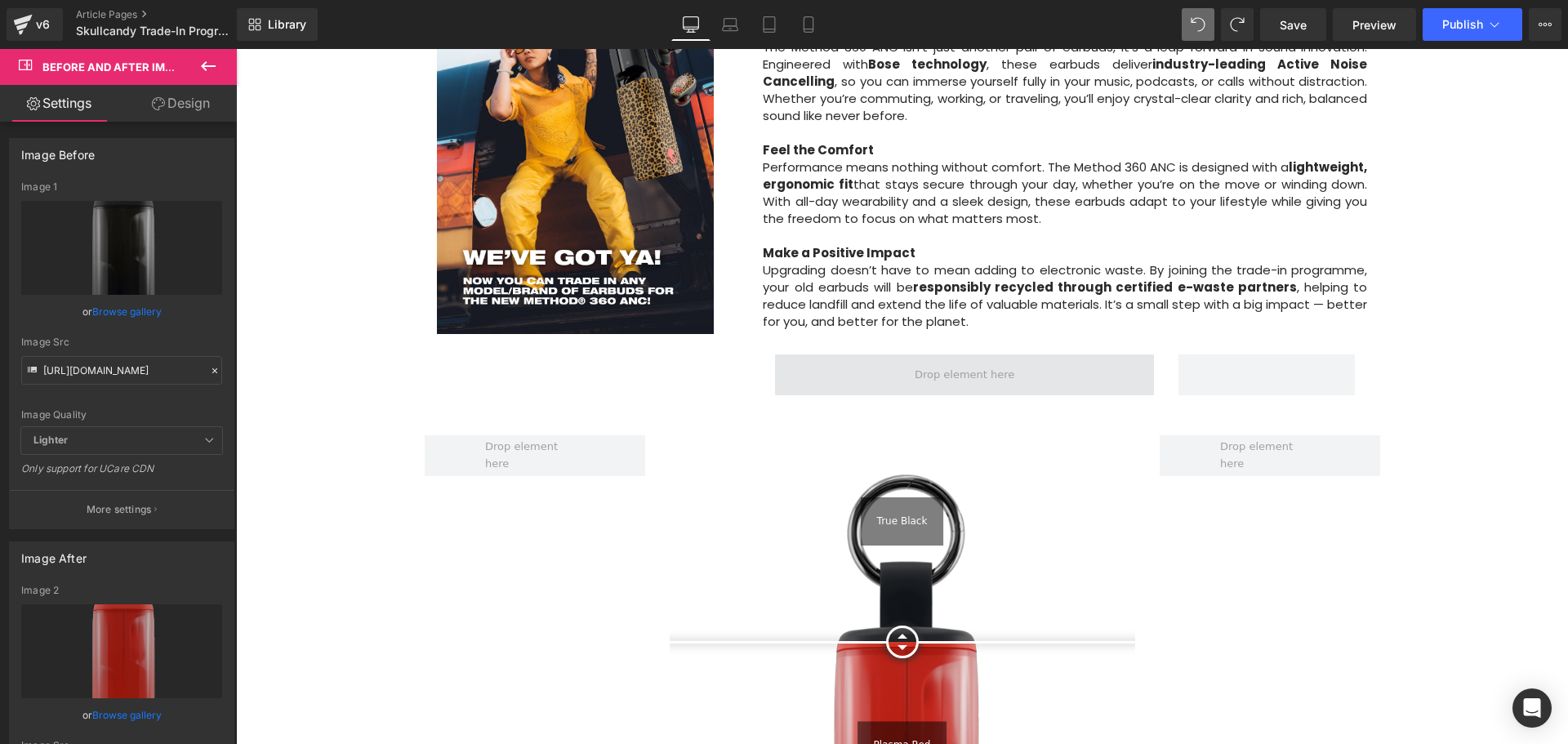
scroll to position [1146, 0]
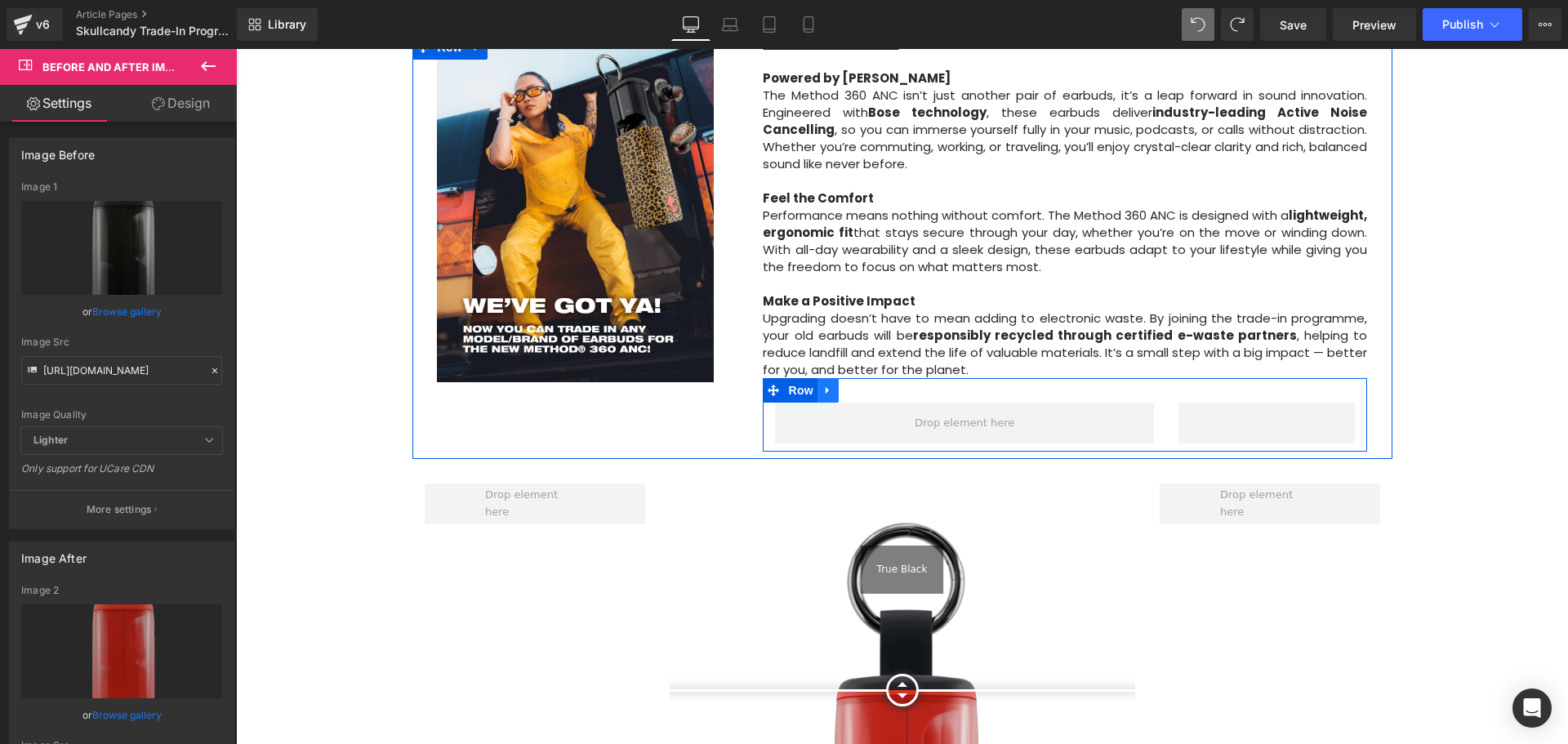
click at [826, 387] on icon at bounding box center [827, 391] width 3 height 8
click at [865, 384] on icon at bounding box center [871, 390] width 12 height 12
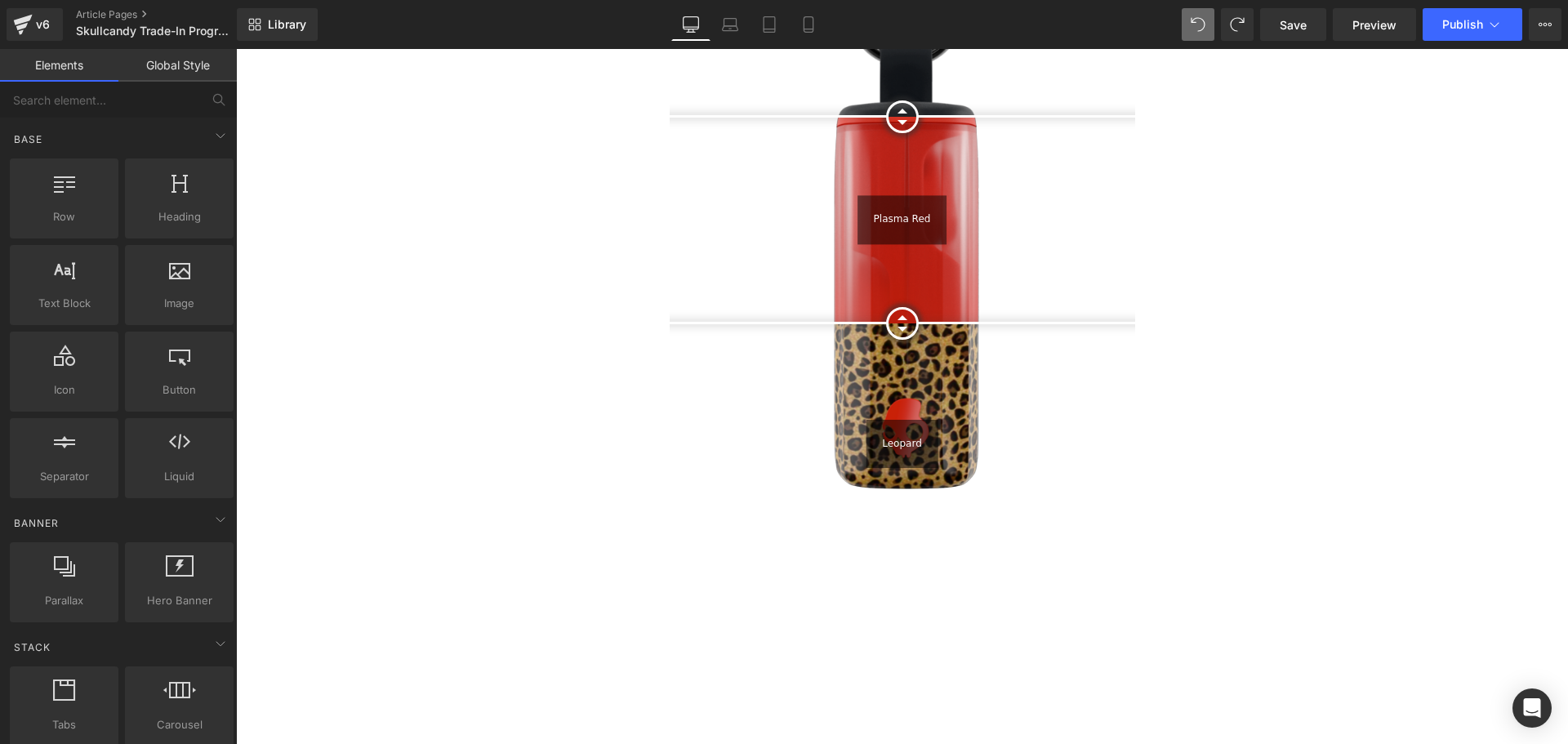
scroll to position [1228, 0]
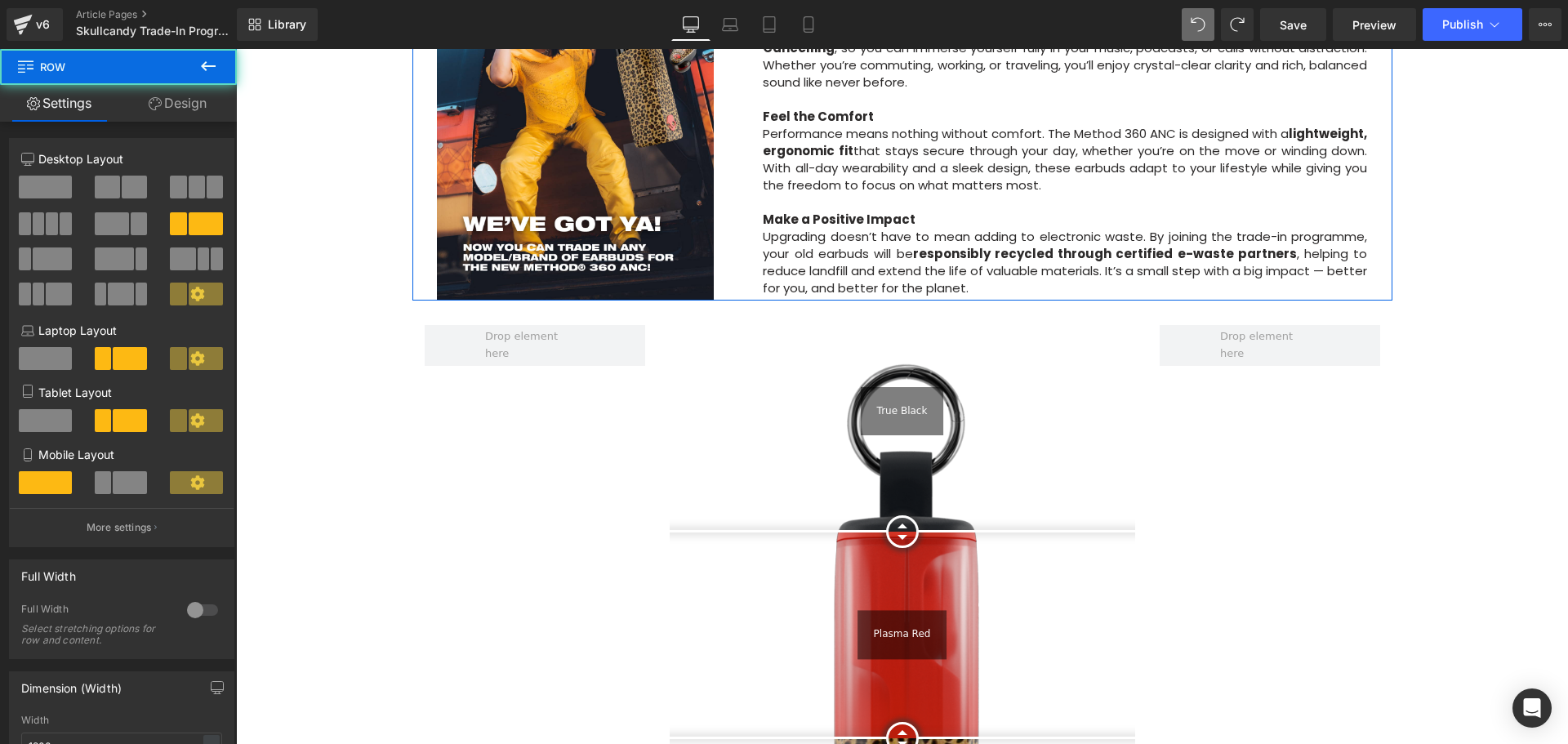
drag, startPoint x: 918, startPoint y: 266, endPoint x: 919, endPoint y: 253, distance: 13.0
click at [919, 253] on div "Image WHY UPGRADE NOW? Powered by [PERSON_NAME] The Method 360 ANC isn’t just a…" at bounding box center [902, 127] width 980 height 347
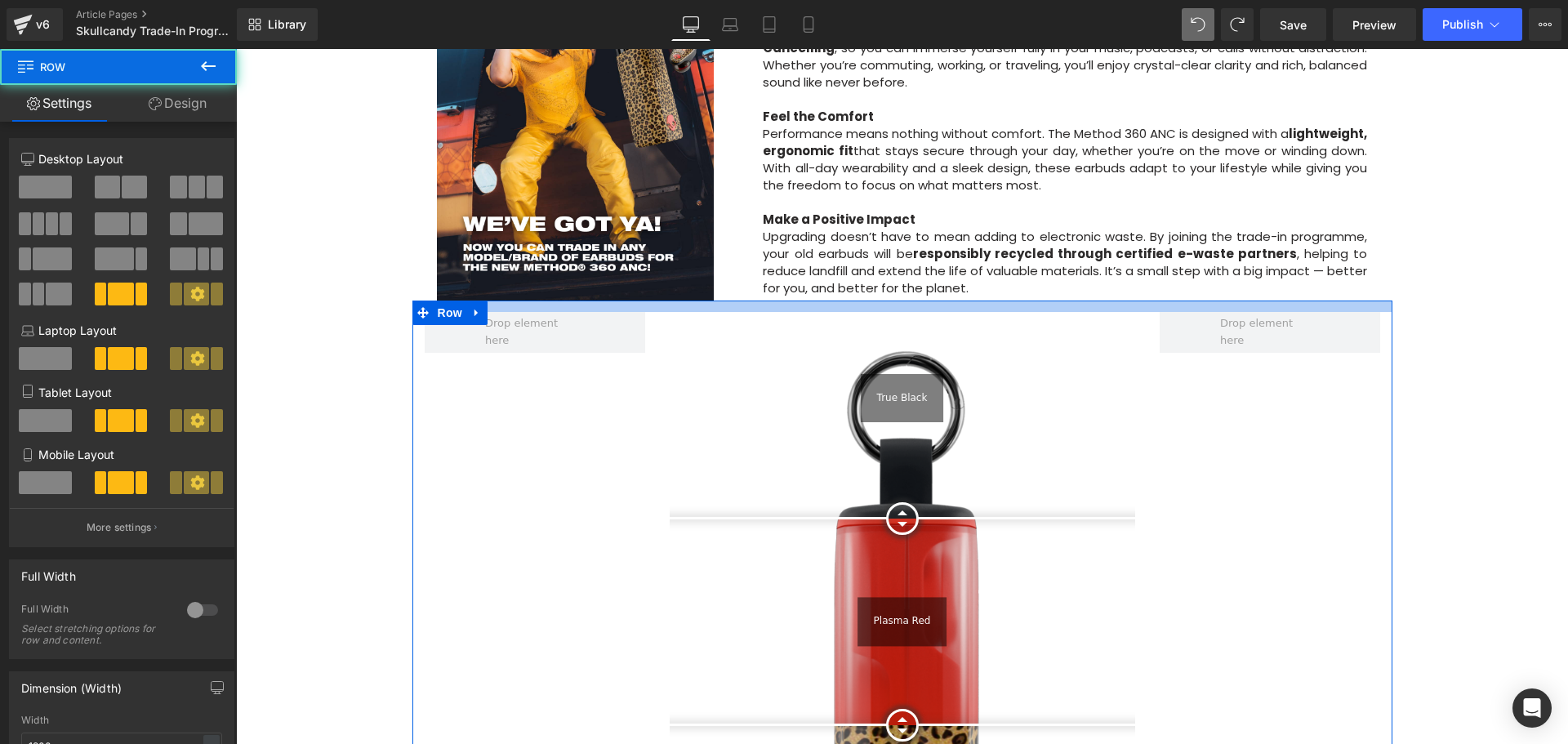
drag, startPoint x: 910, startPoint y: 267, endPoint x: 1120, endPoint y: 301, distance: 212.7
click at [908, 252] on div "Image Row Upgrade to the All-New Skullcandy Method 360 ANC — Trade In & Save! T…" at bounding box center [902, 619] width 1332 height 3339
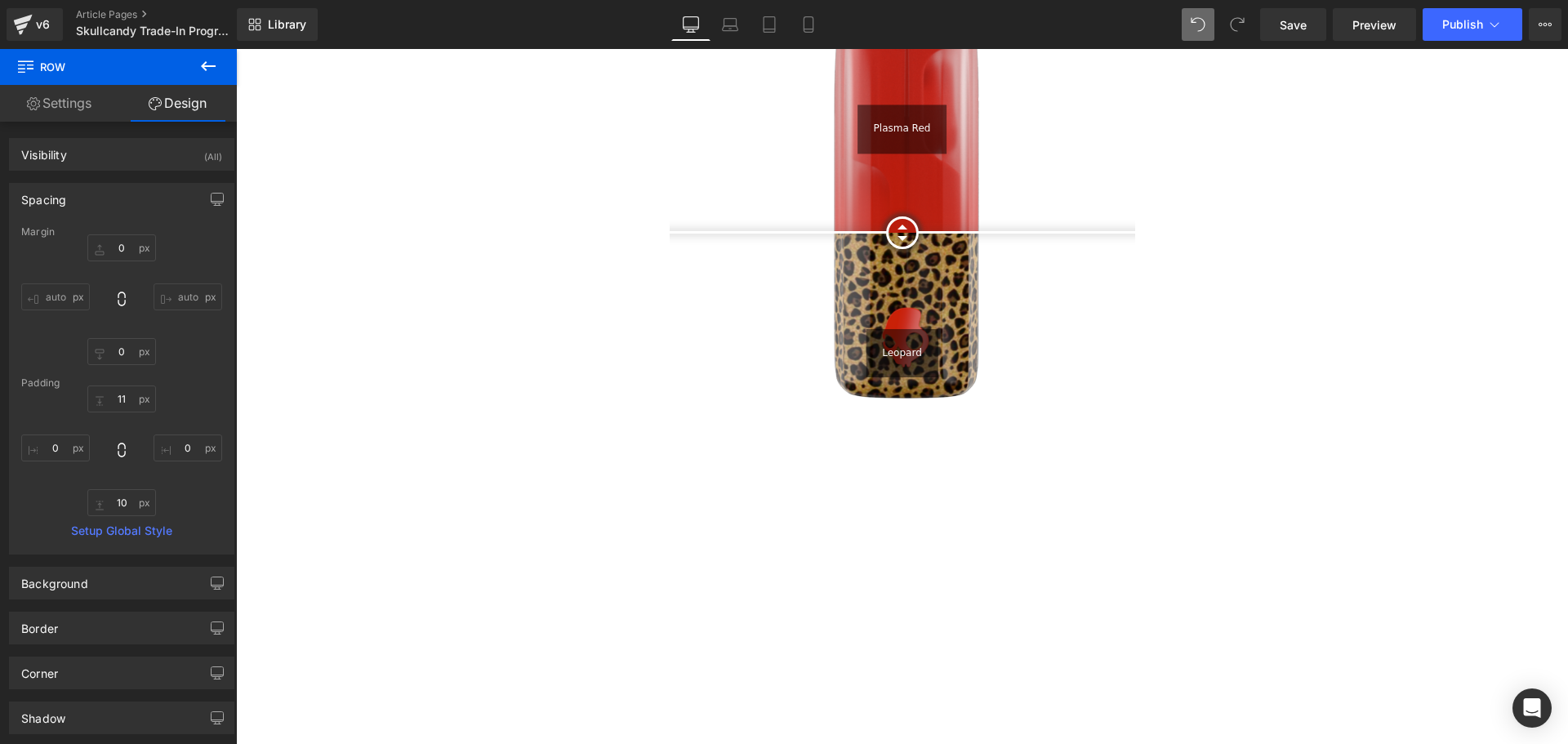
scroll to position [2453, 0]
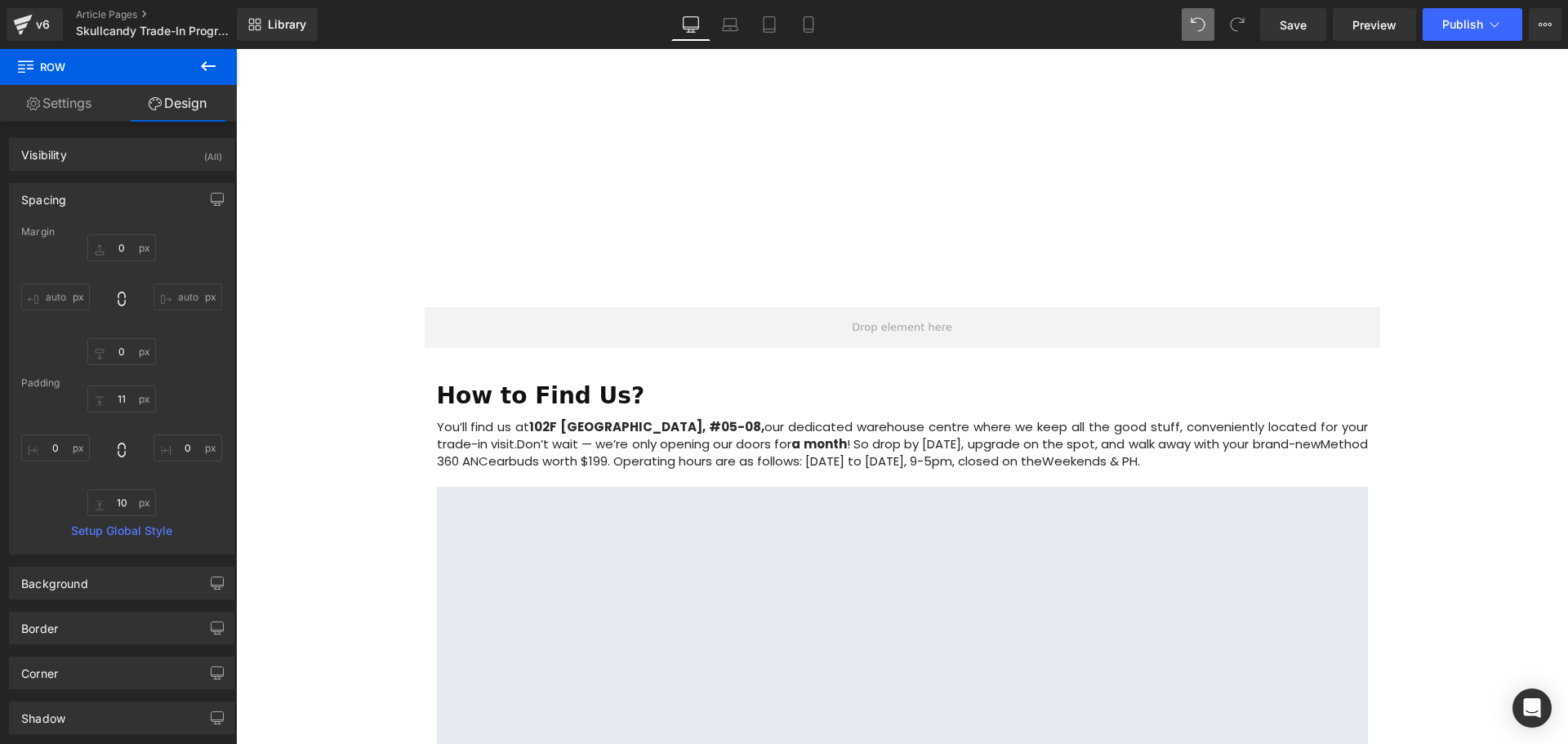
click at [216, 65] on icon at bounding box center [208, 66] width 19 height 19
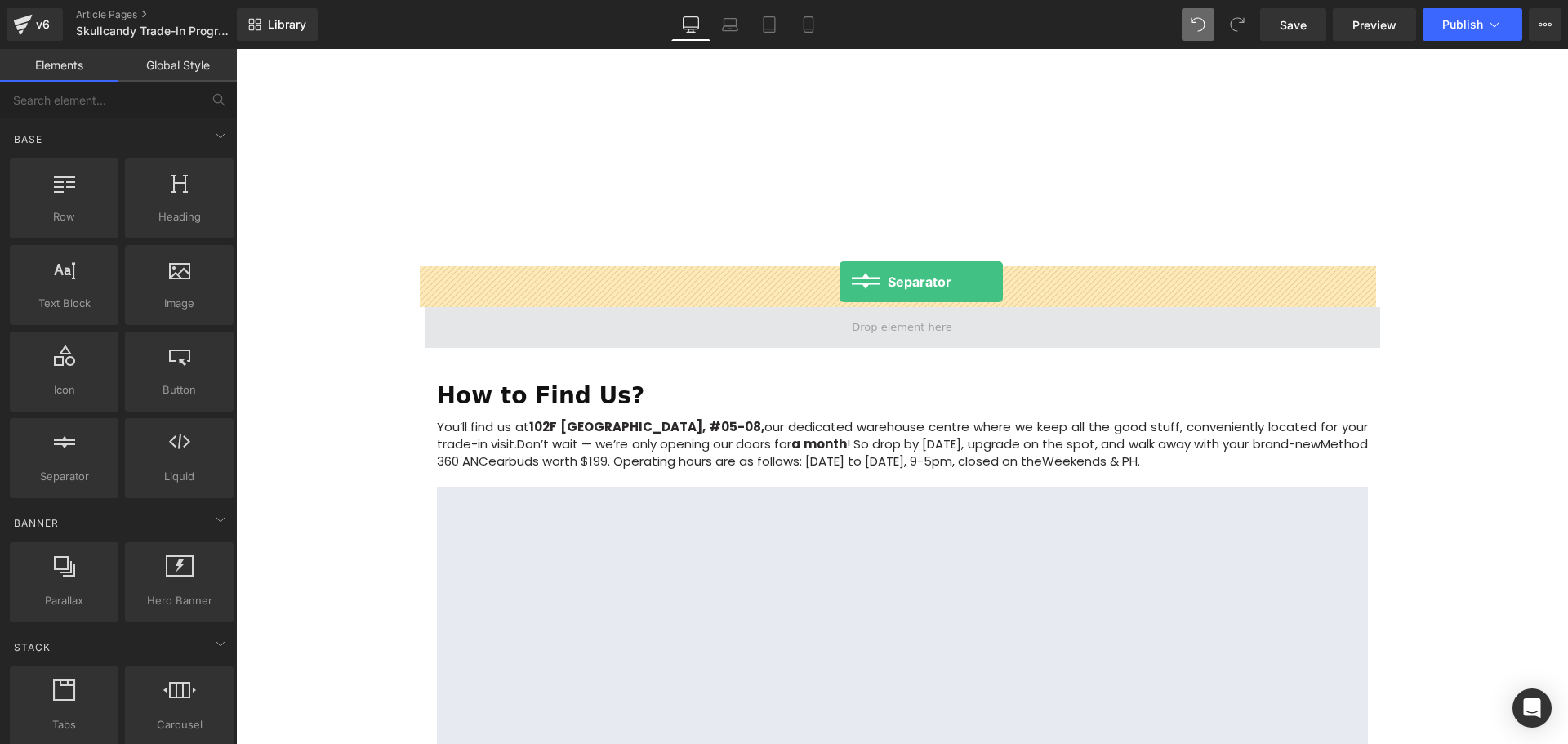
drag, startPoint x: 300, startPoint y: 494, endPoint x: 839, endPoint y: 282, distance: 579.2
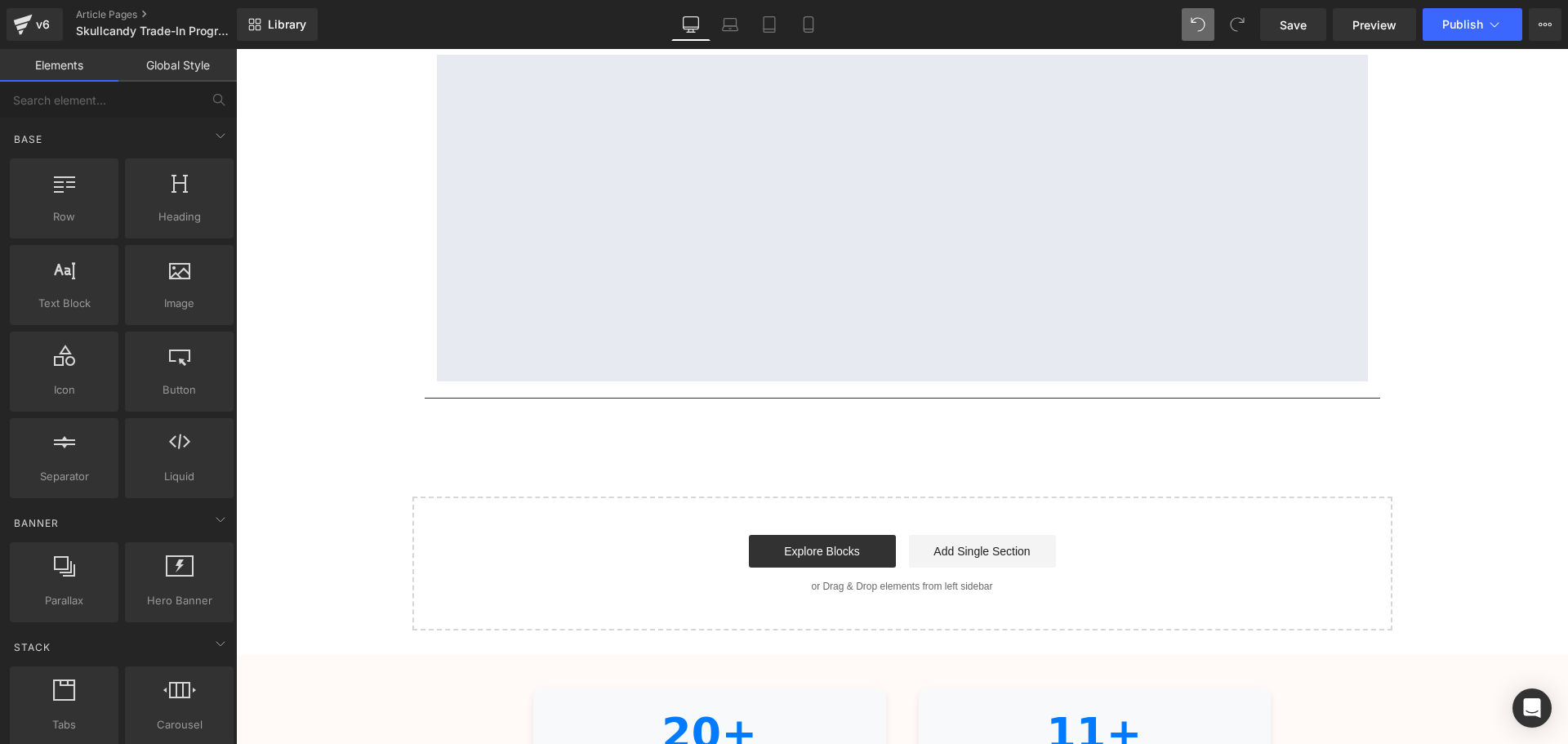
scroll to position [2779, 0]
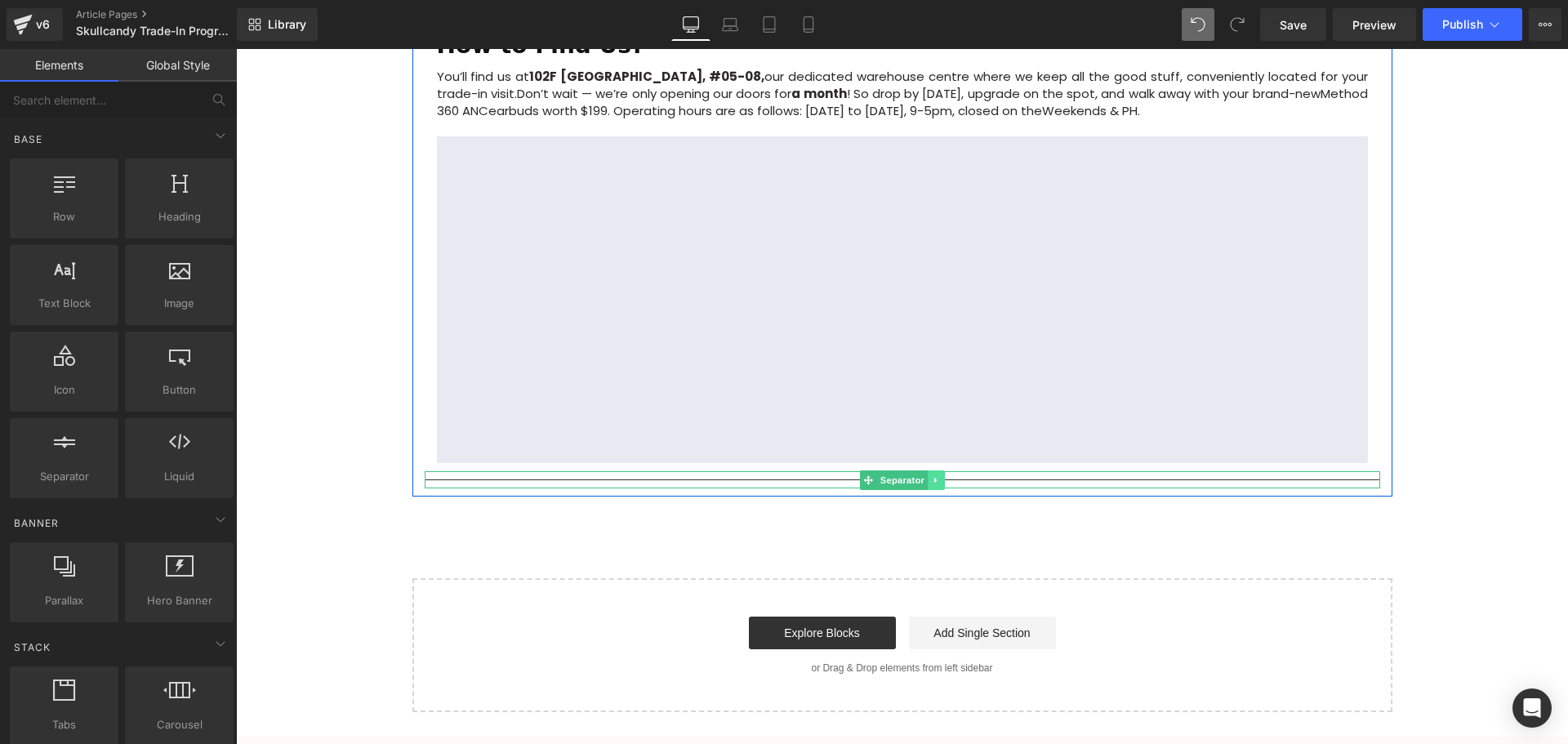
click at [934, 477] on icon at bounding box center [935, 480] width 3 height 6
click at [940, 475] on icon at bounding box center [944, 479] width 9 height 9
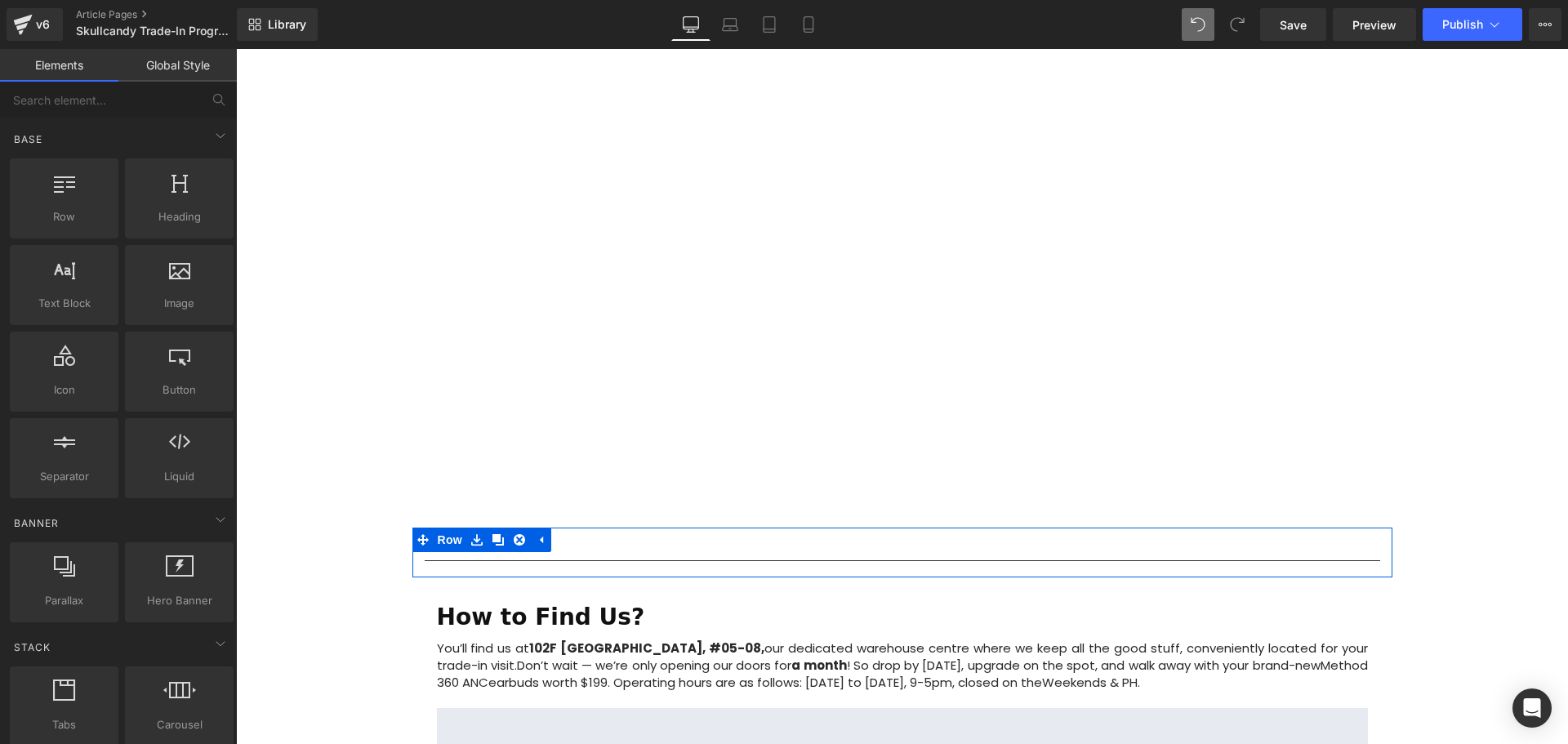
scroll to position [2045, 0]
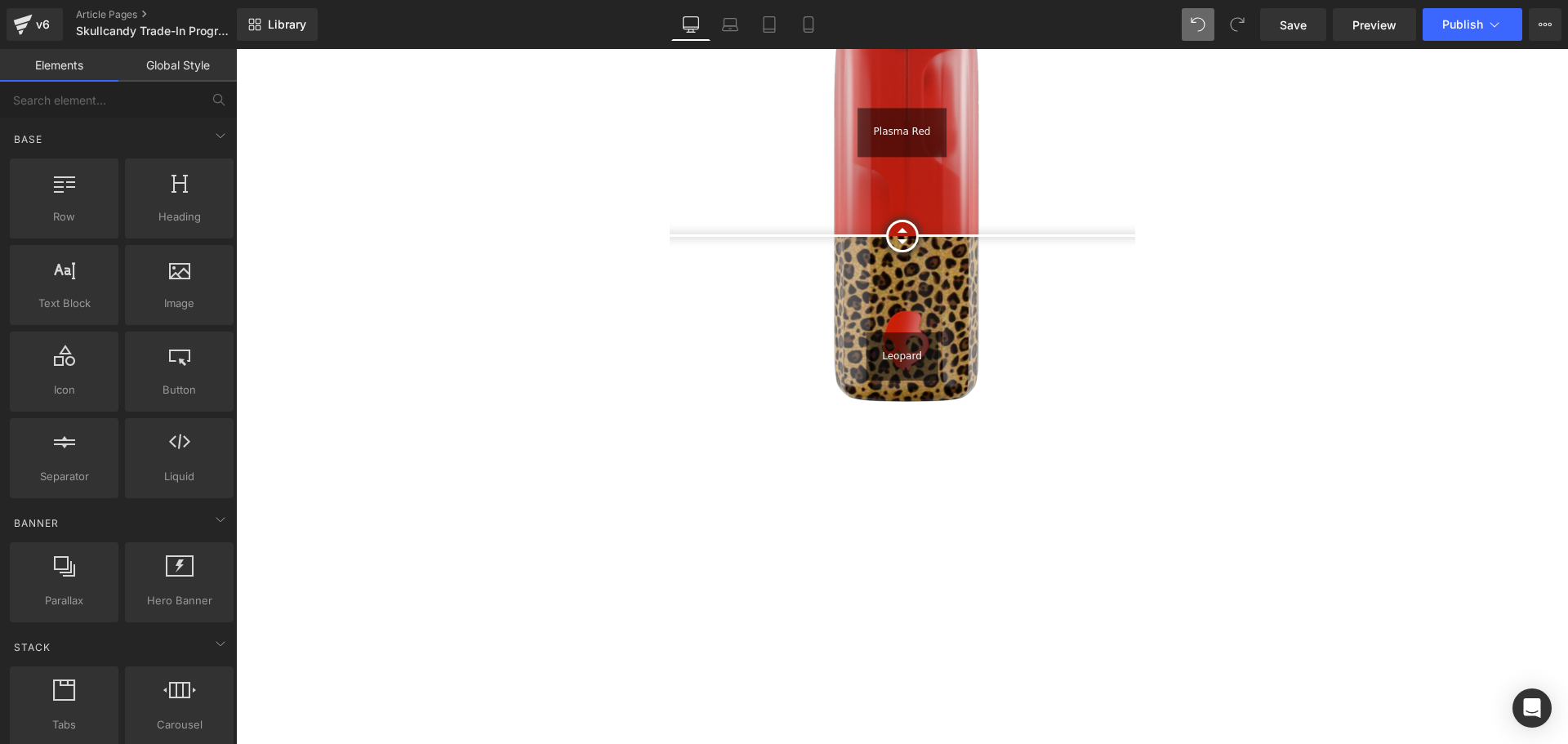
scroll to position [1387, 0]
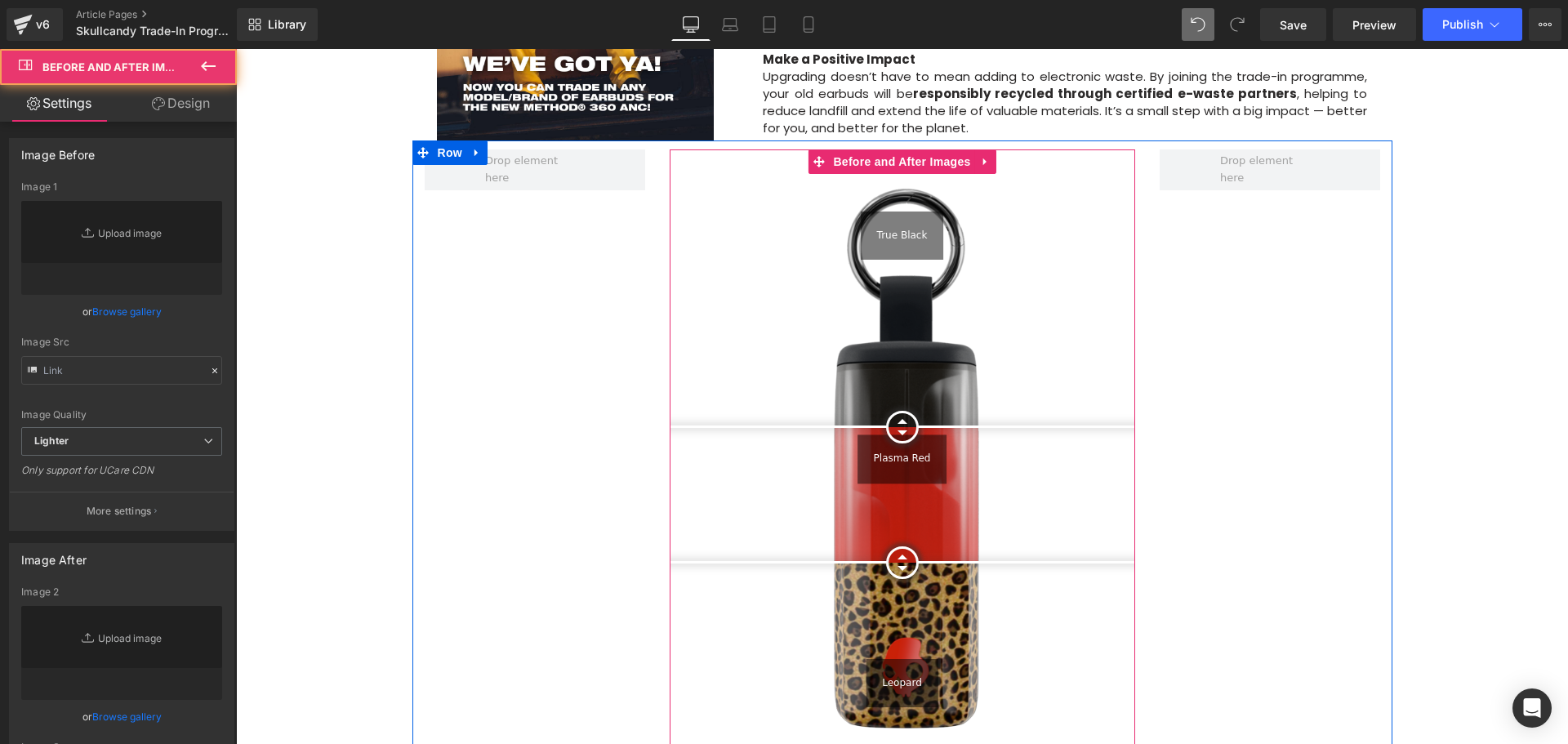
type input "[URL][DOMAIN_NAME]"
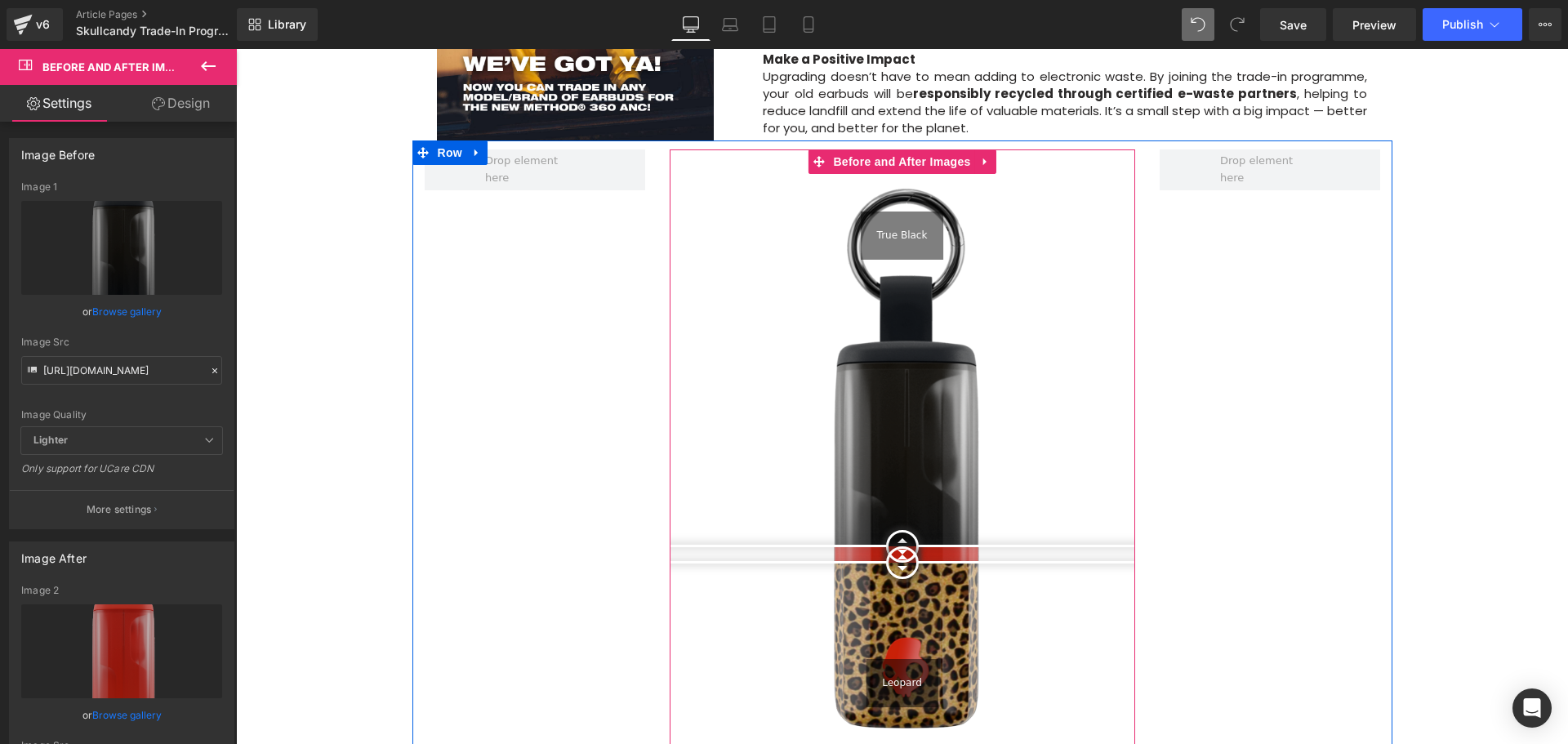
drag, startPoint x: 895, startPoint y: 386, endPoint x: 890, endPoint y: 607, distance: 221.1
click at [888, 622] on div "True Black Plasma Red Leopard" at bounding box center [902, 459] width 466 height 619
drag, startPoint x: 907, startPoint y: 563, endPoint x: 922, endPoint y: 572, distance: 17.5
click at [919, 597] on div at bounding box center [902, 613] width 33 height 33
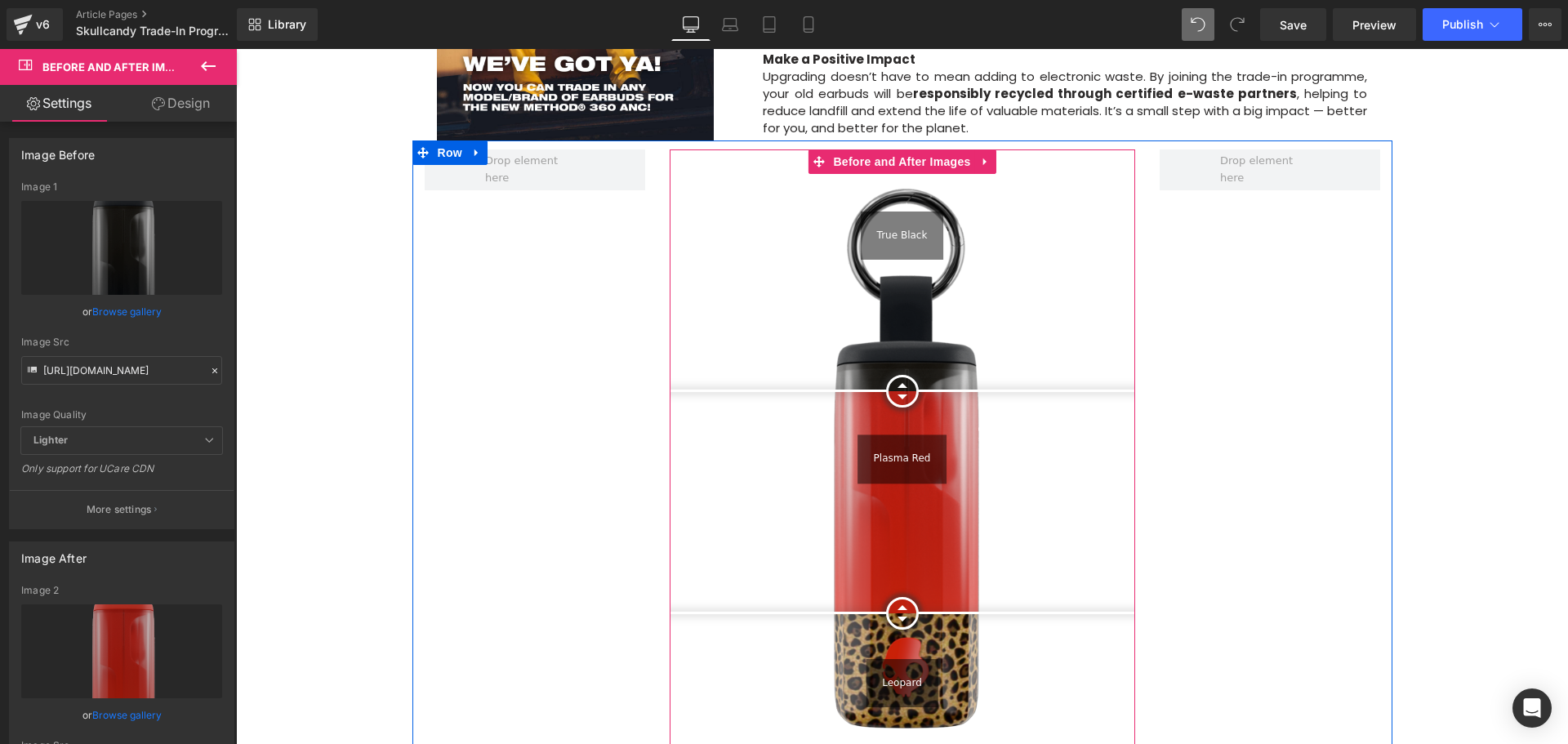
drag, startPoint x: 896, startPoint y: 437, endPoint x: 893, endPoint y: 350, distance: 87.1
click at [893, 374] on div at bounding box center [902, 391] width 33 height 33
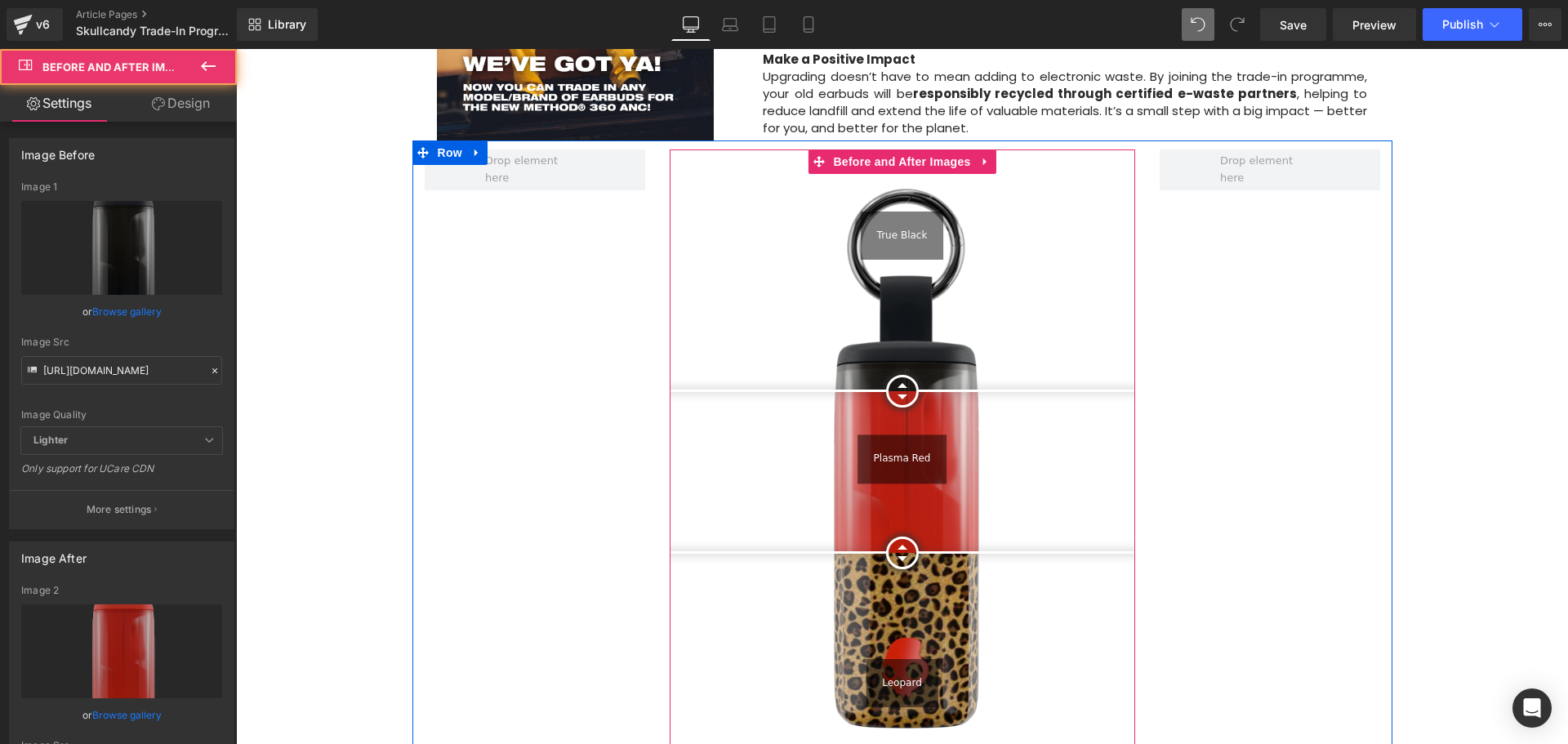
drag, startPoint x: 890, startPoint y: 567, endPoint x: 892, endPoint y: 512, distance: 55.0
click at [892, 536] on div at bounding box center [902, 552] width 33 height 33
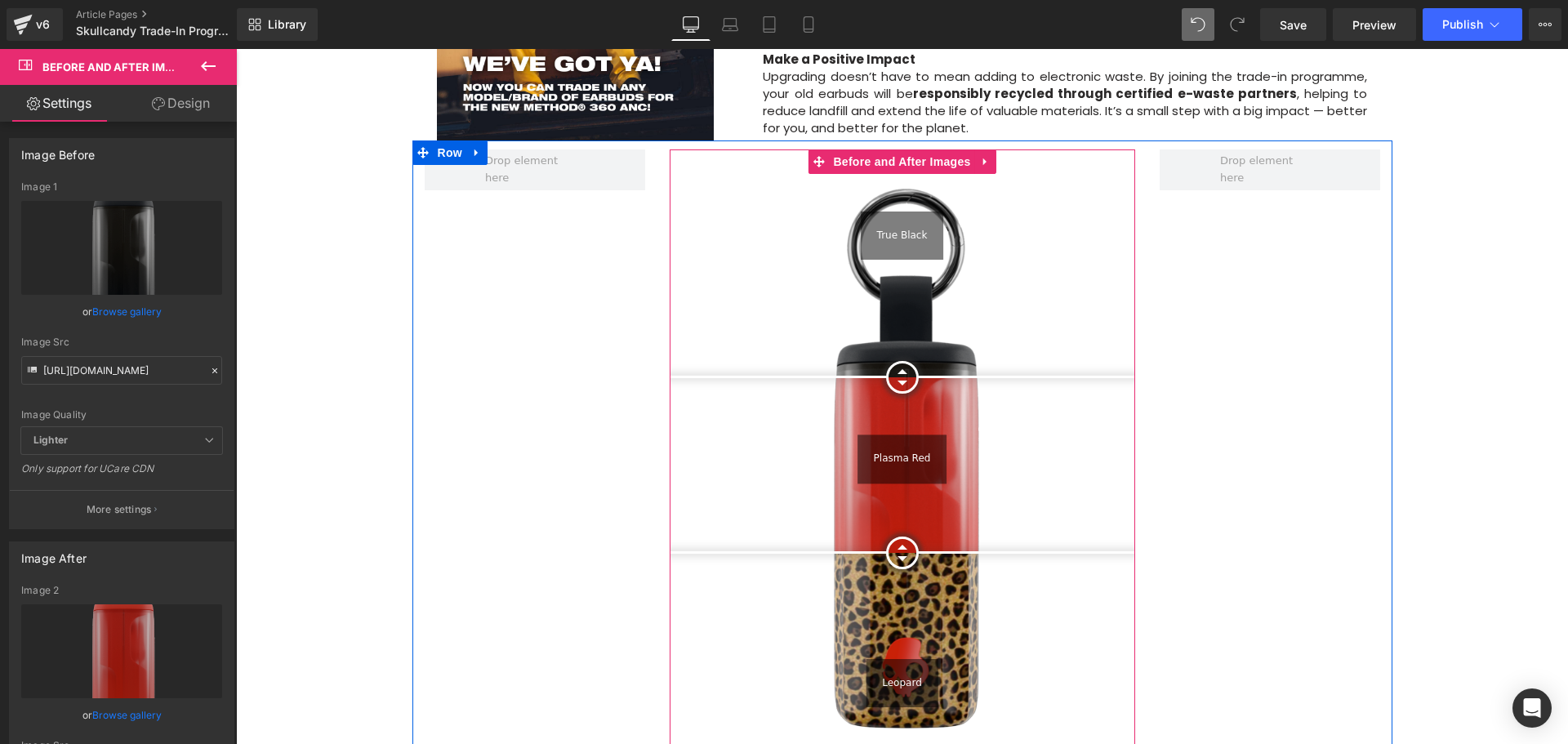
click at [899, 361] on div at bounding box center [902, 377] width 33 height 33
click at [1332, 353] on div "True Black Plasma Red Leopard Before and After Images Row" at bounding box center [902, 458] width 980 height 636
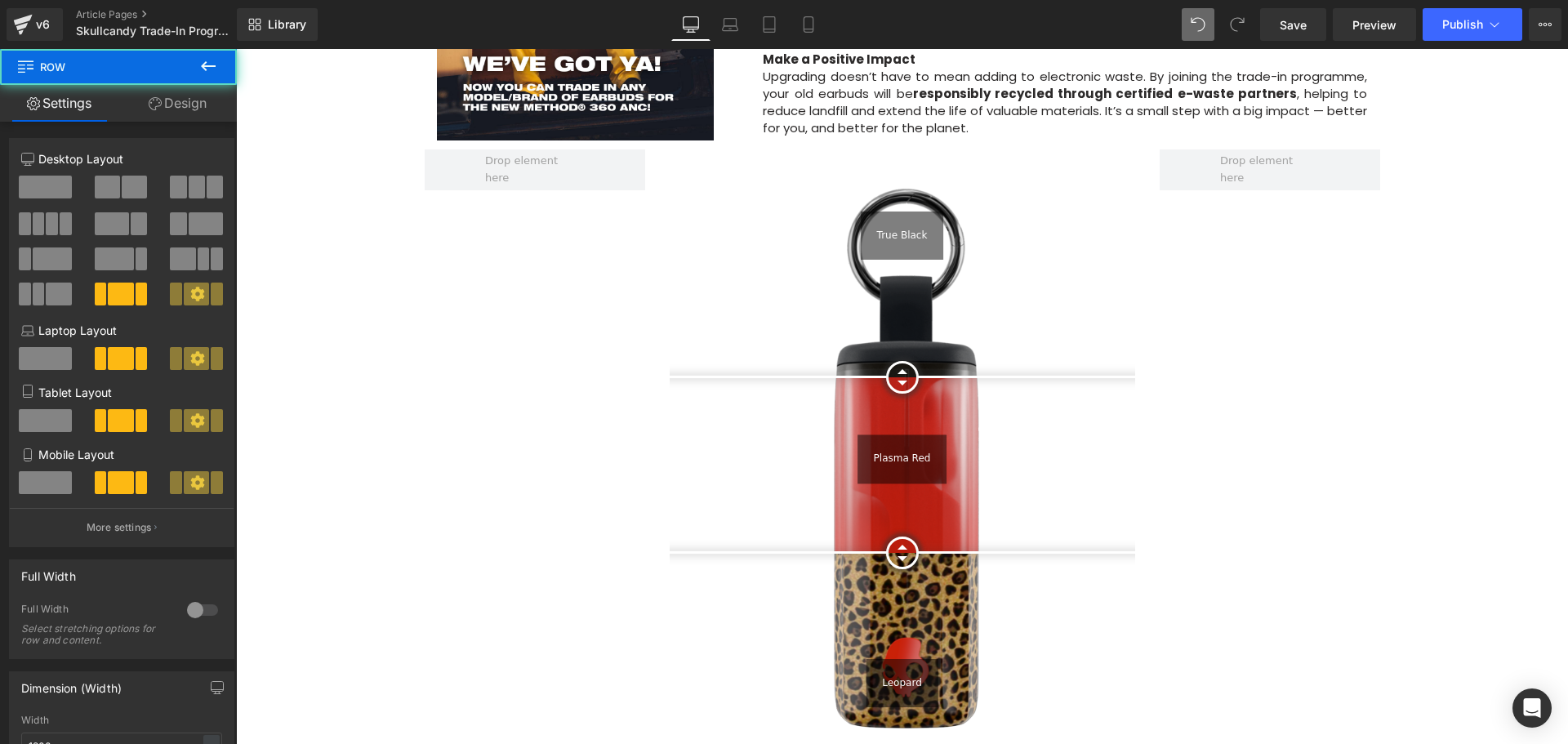
click at [1518, 381] on div "Image Row Upgrade to the All-New Skullcandy Method 360 ANC — Trade In & Save! T…" at bounding box center [902, 438] width 1332 height 3295
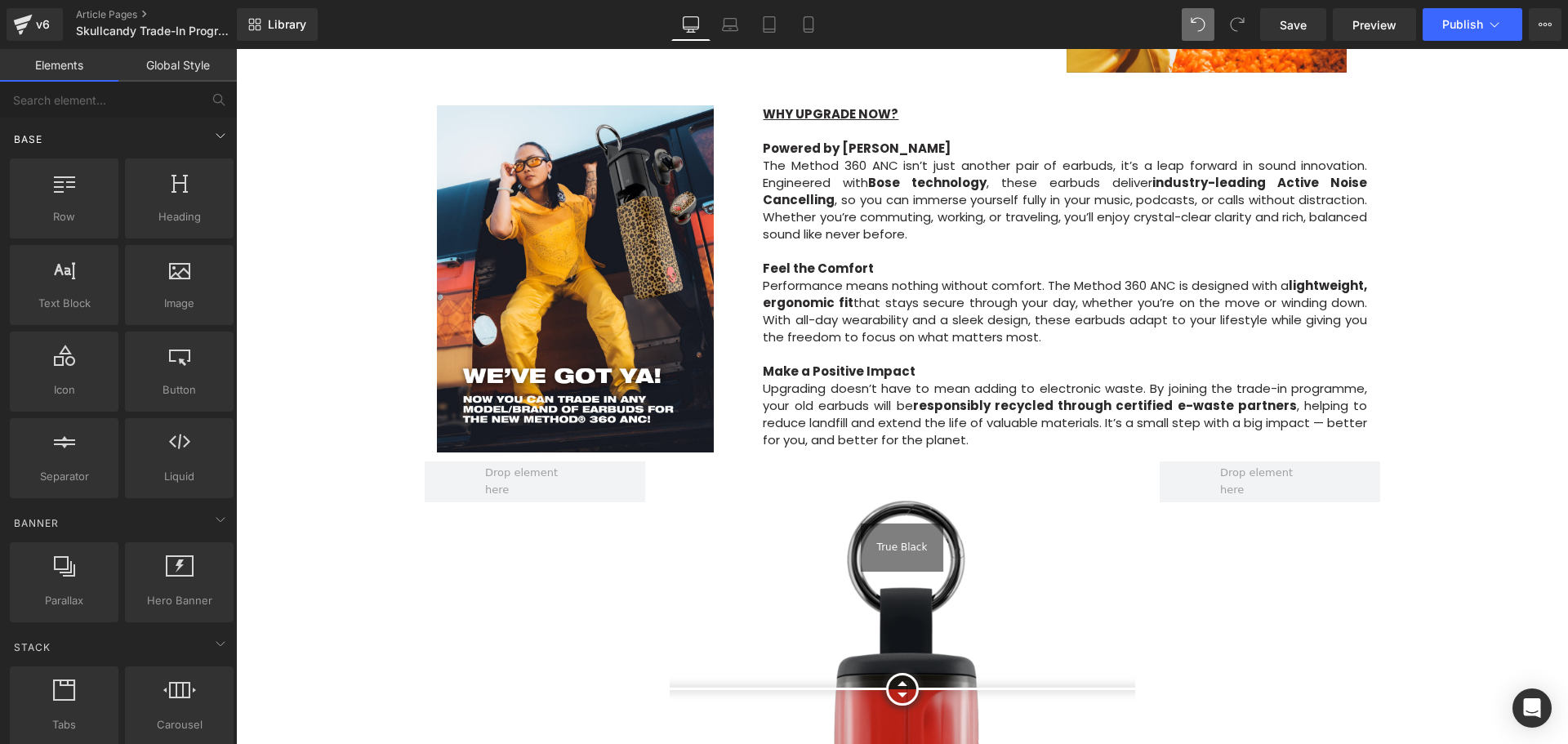
scroll to position [1061, 0]
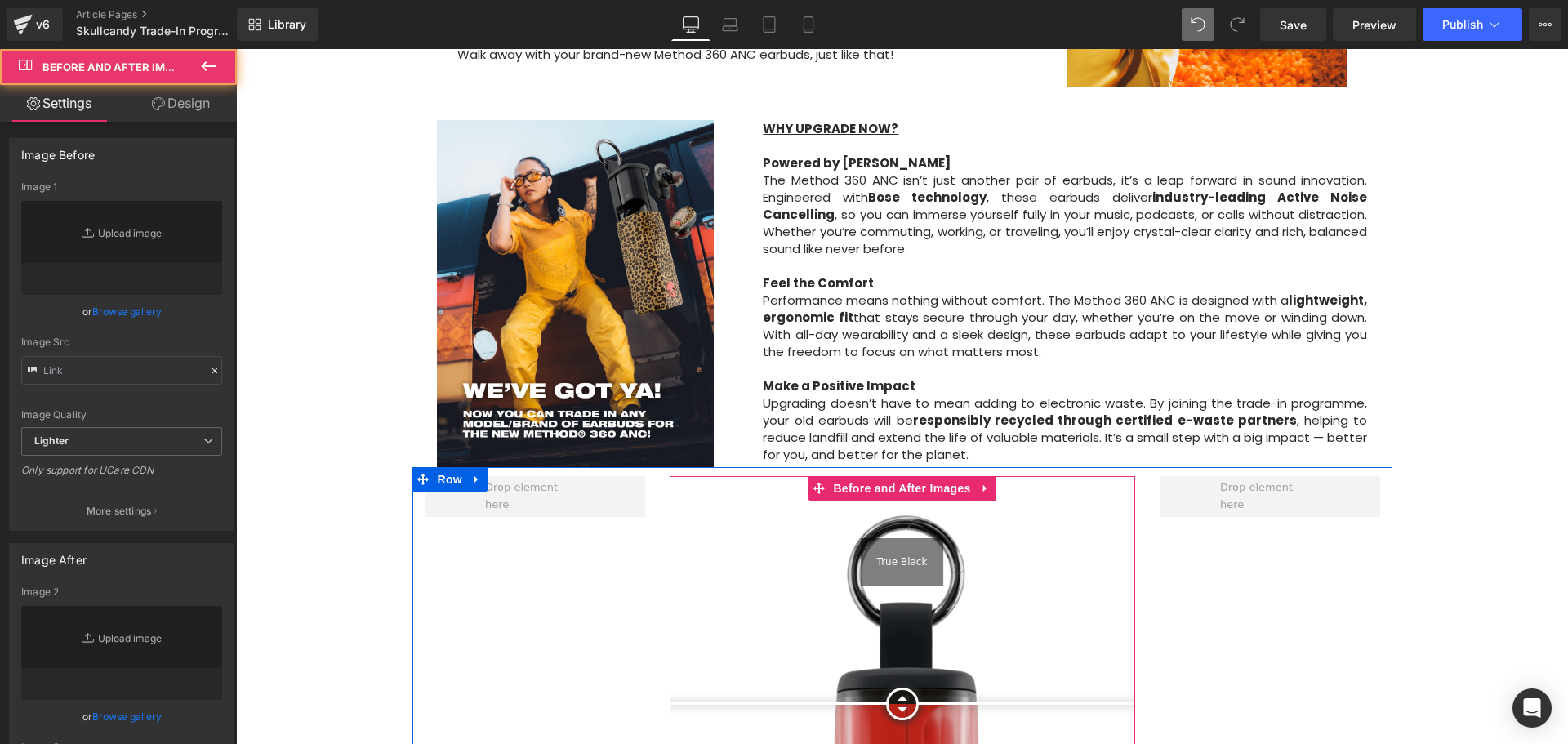
type input "[URL][DOMAIN_NAME]"
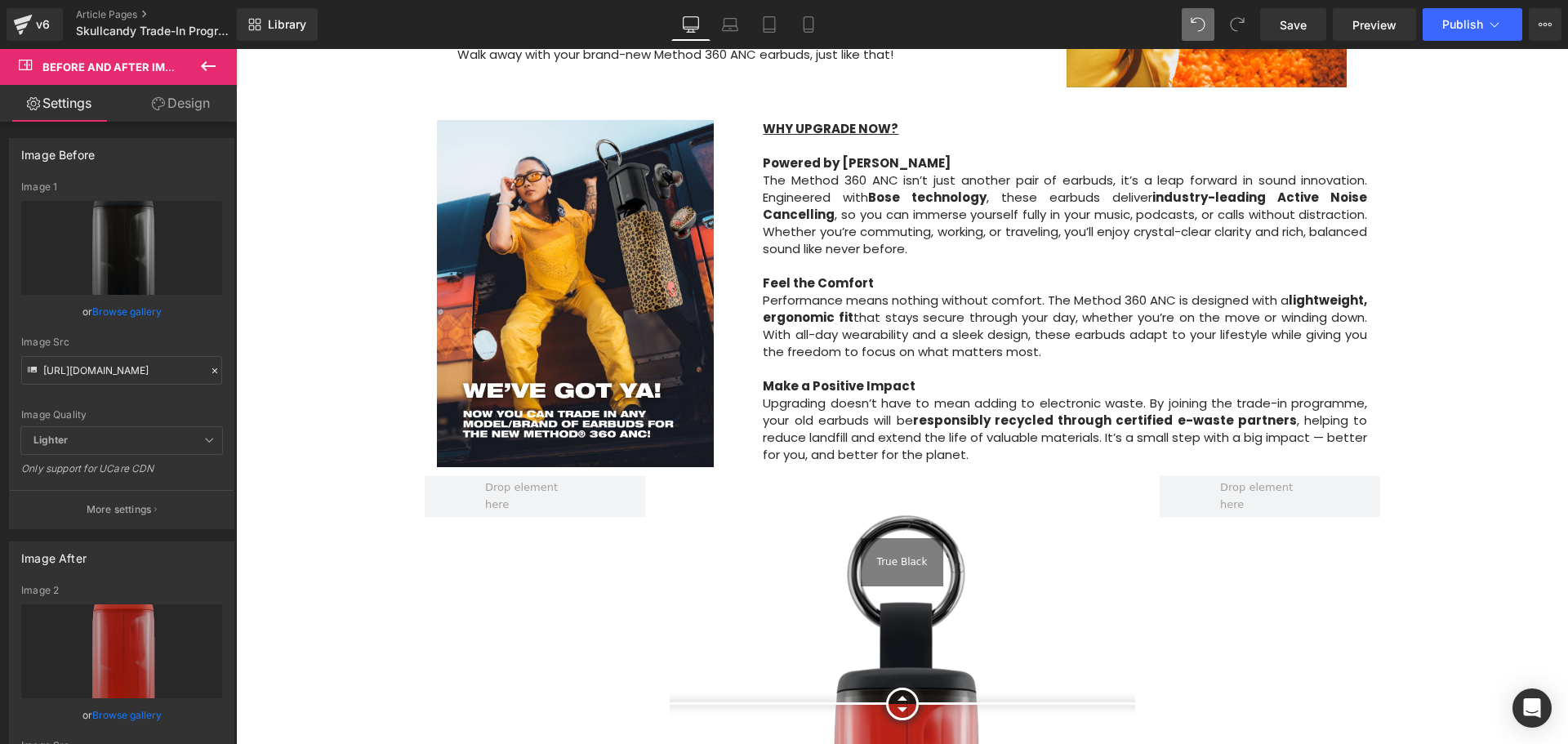
click at [214, 71] on icon at bounding box center [208, 66] width 19 height 19
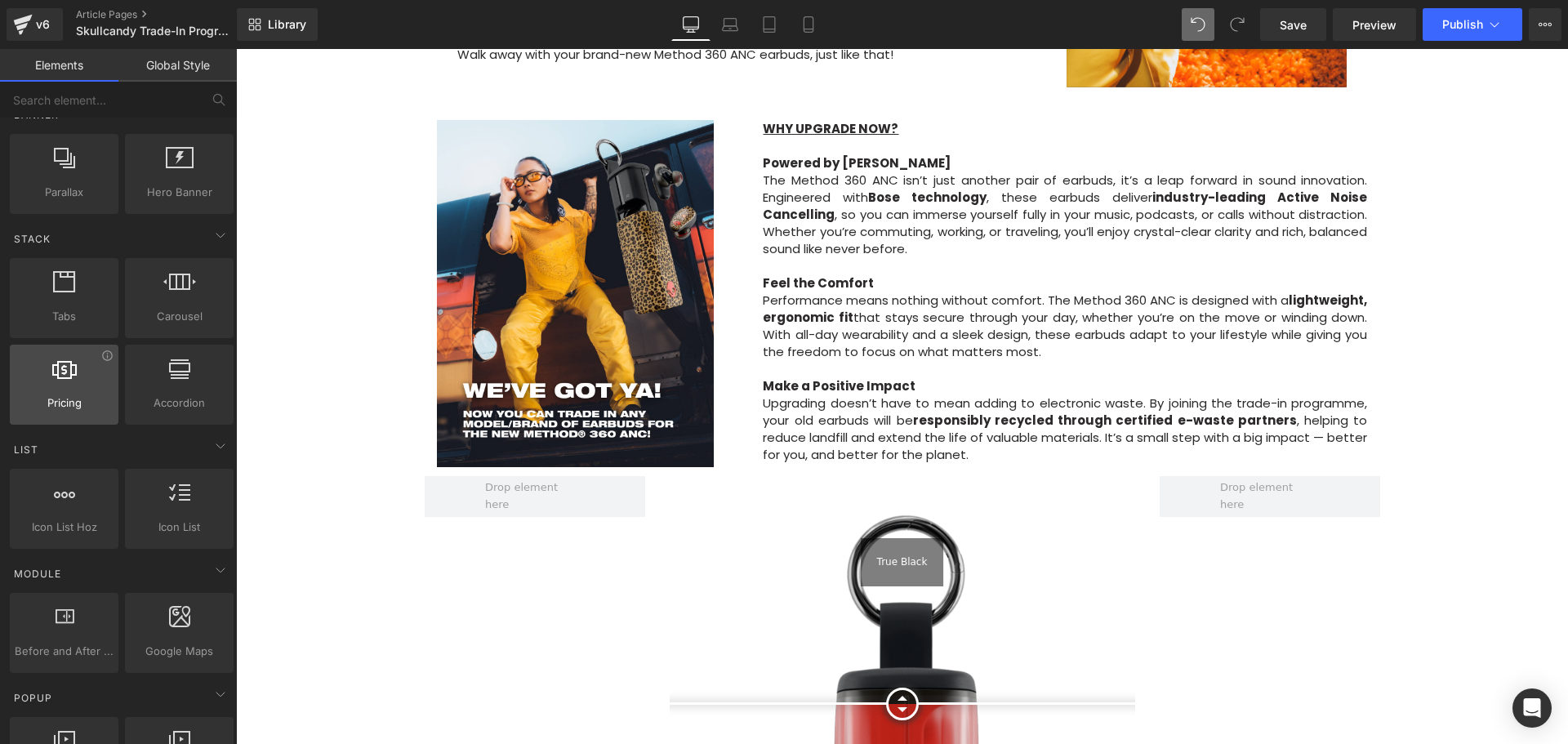
scroll to position [490, 0]
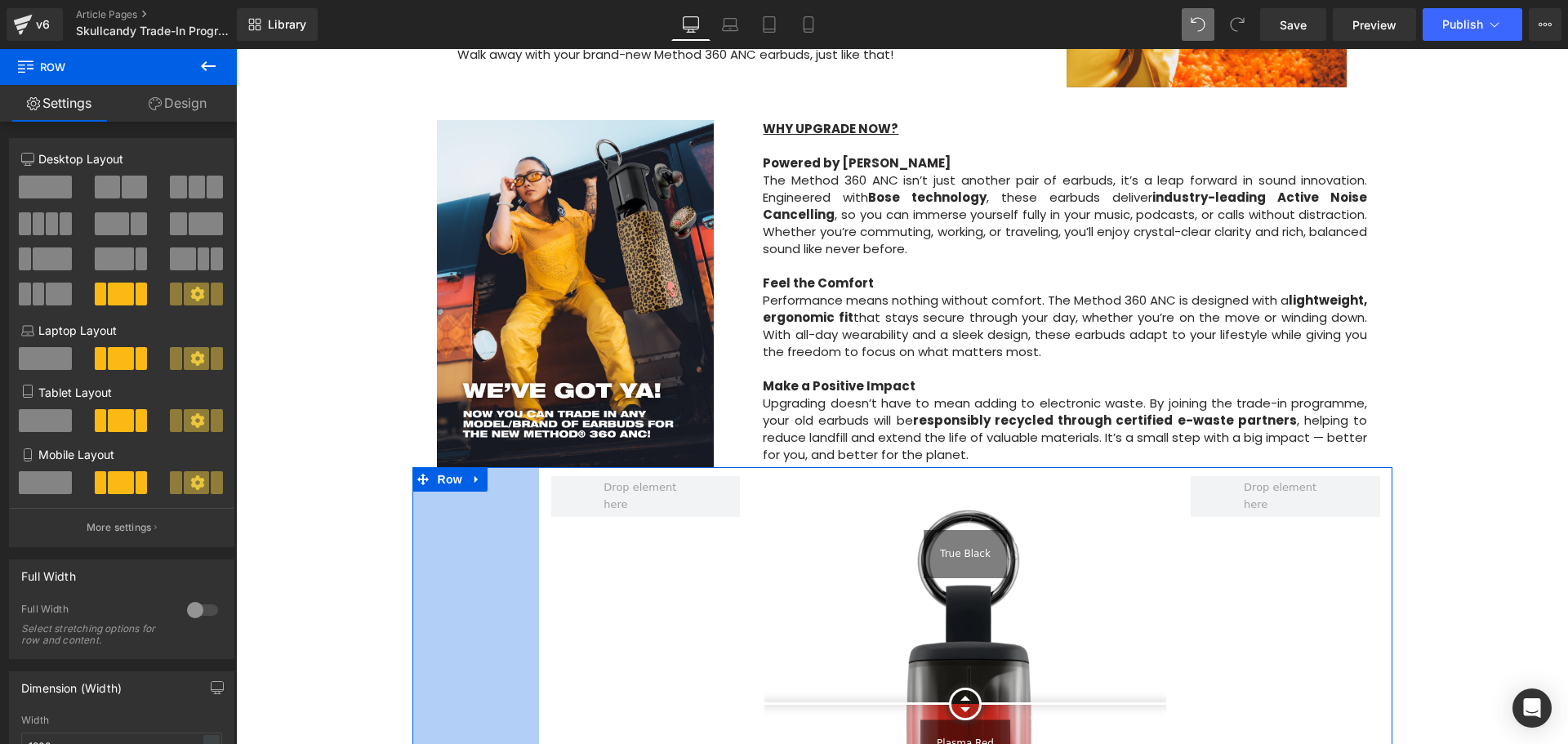
drag, startPoint x: 407, startPoint y: 460, endPoint x: 534, endPoint y: 464, distance: 127.1
click at [534, 467] on div "155px" at bounding box center [475, 743] width 127 height 551
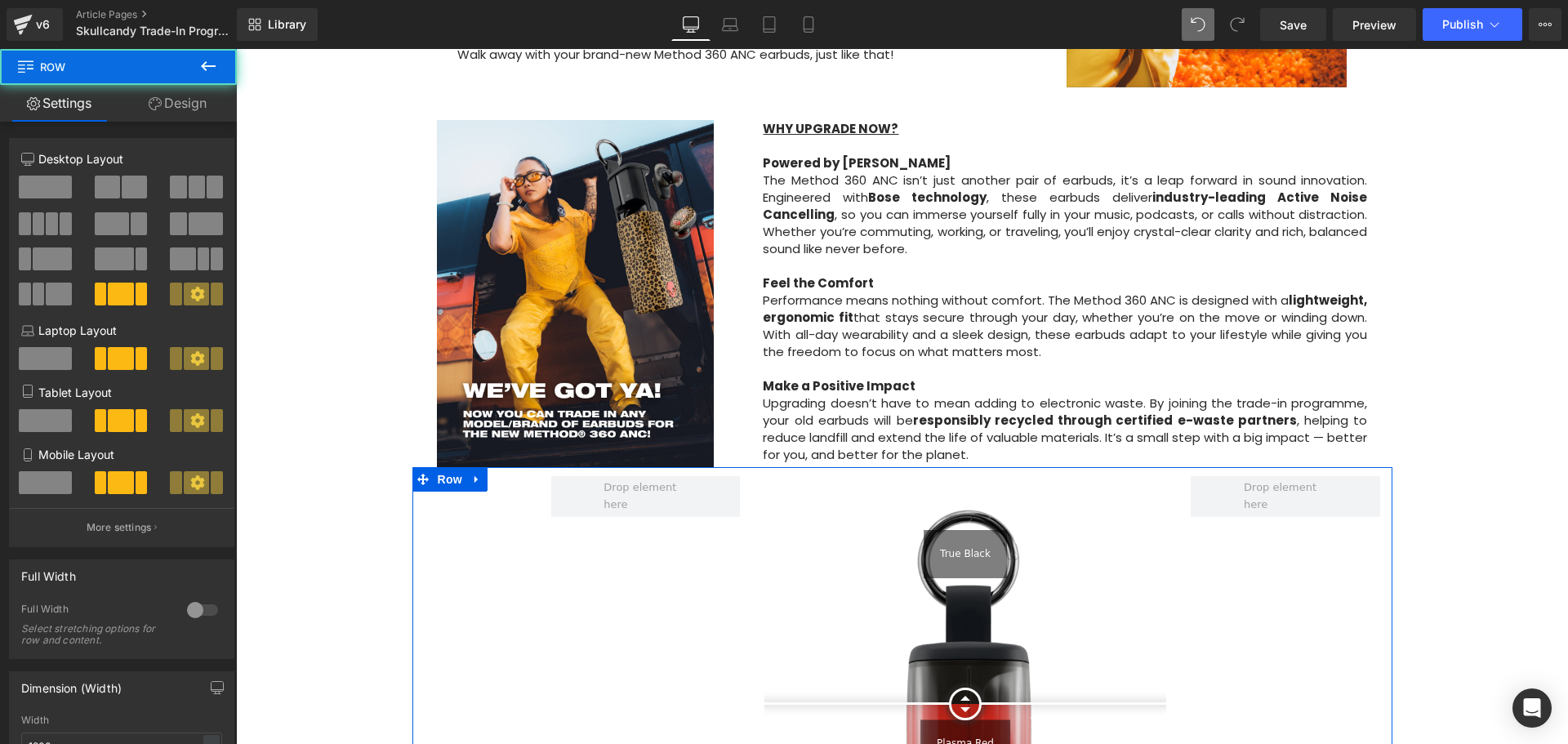
click at [1286, 514] on div "True Black Plasma Red Leopard Before and After Images Row 155px" at bounding box center [902, 743] width 980 height 551
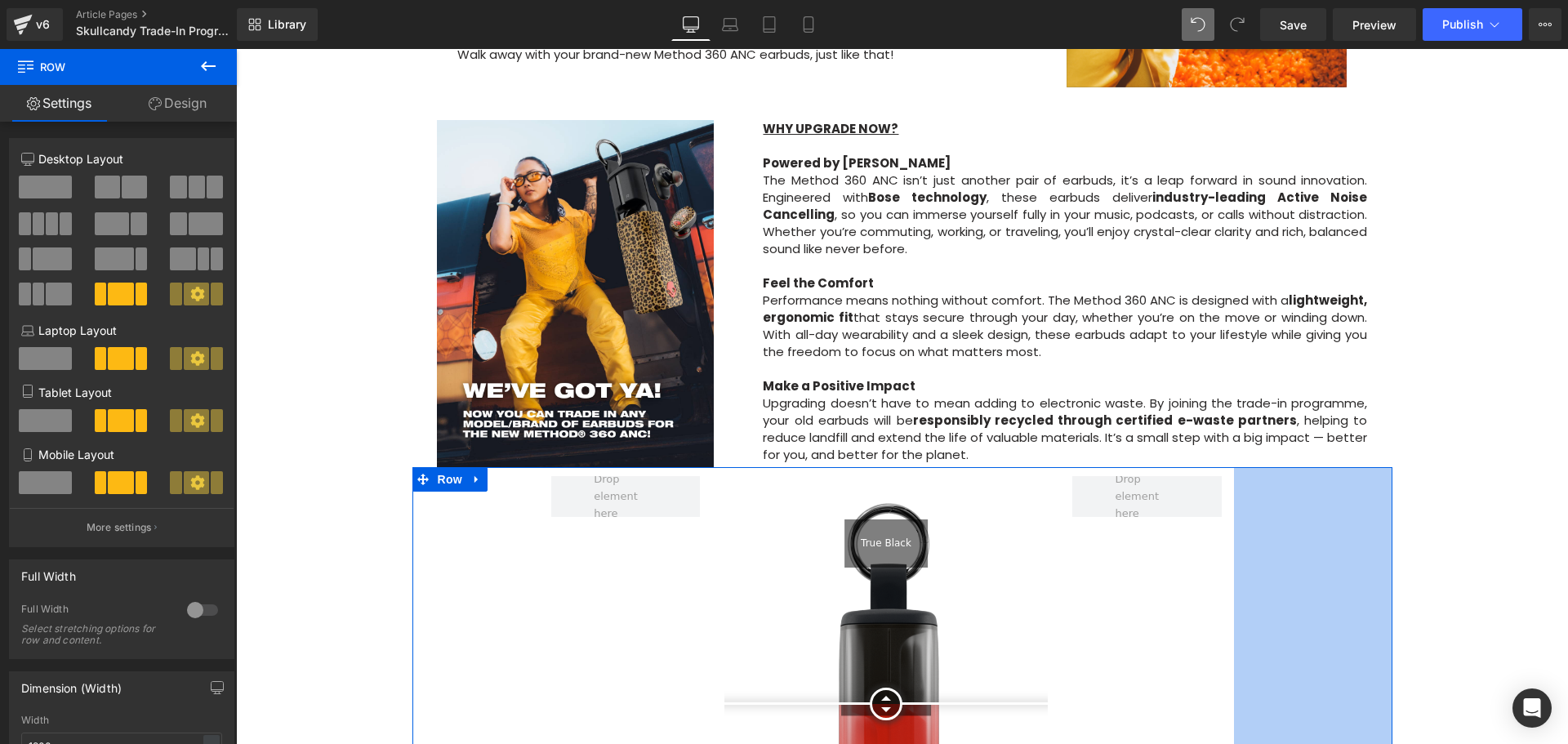
scroll to position [1225, 0]
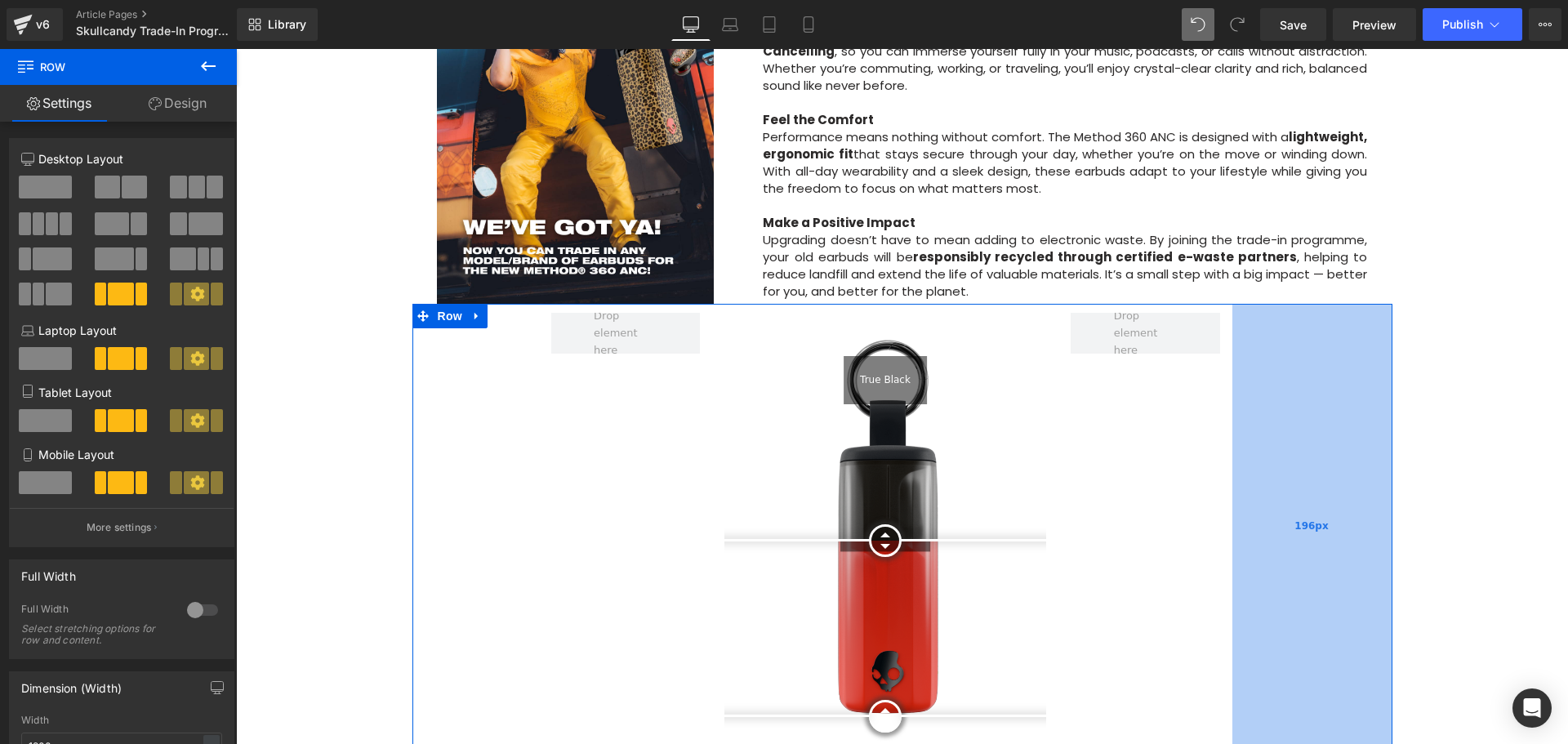
drag, startPoint x: 1383, startPoint y: 433, endPoint x: 1223, endPoint y: 436, distance: 160.0
click at [1223, 436] on div "True Black Plasma Red Leopard Before and After Images Row 155px 196px" at bounding box center [902, 526] width 980 height 446
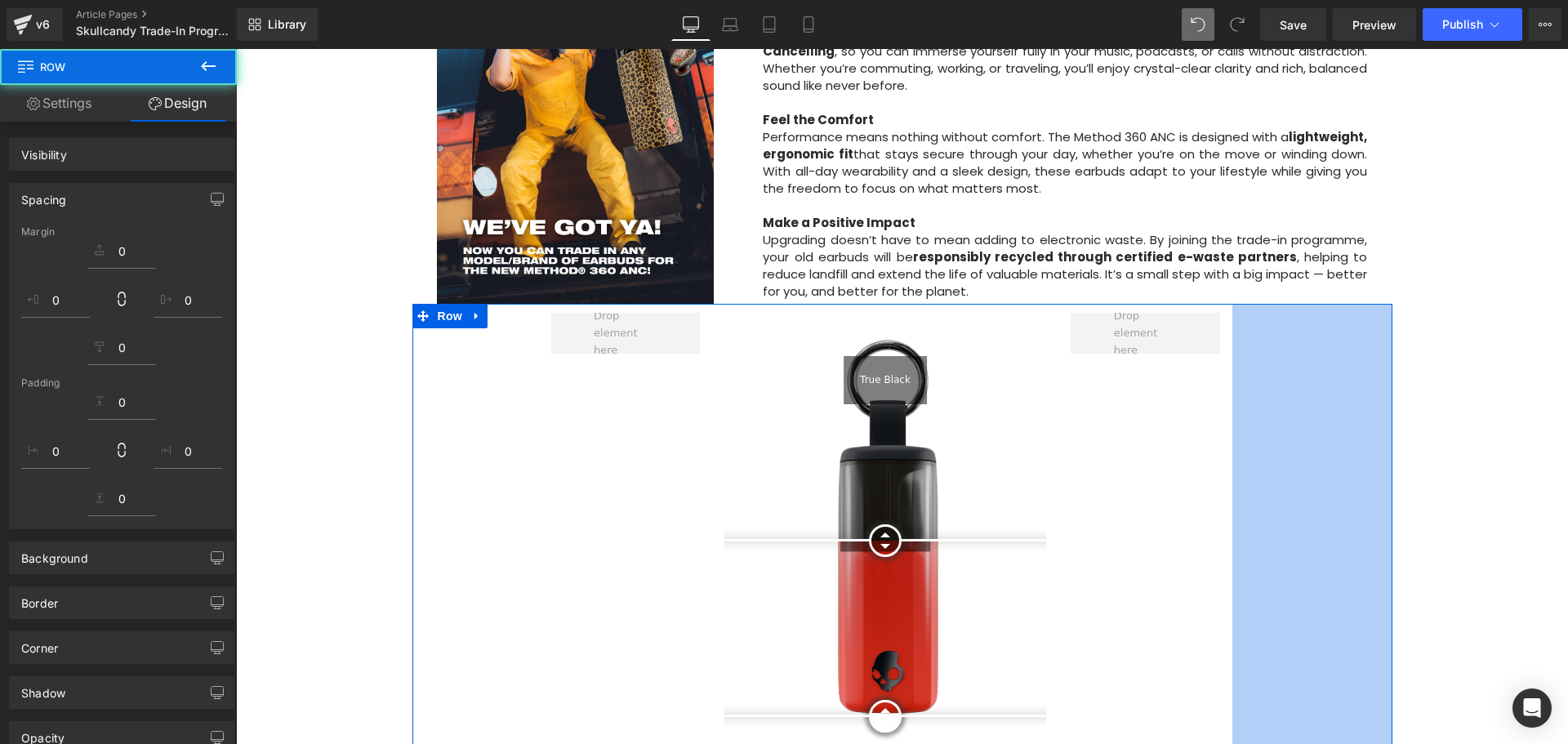
click at [1493, 488] on div "Image Row Upgrade to the All-New Skullcandy Method 360 ANC — Trade In & Save! T…" at bounding box center [902, 506] width 1332 height 3106
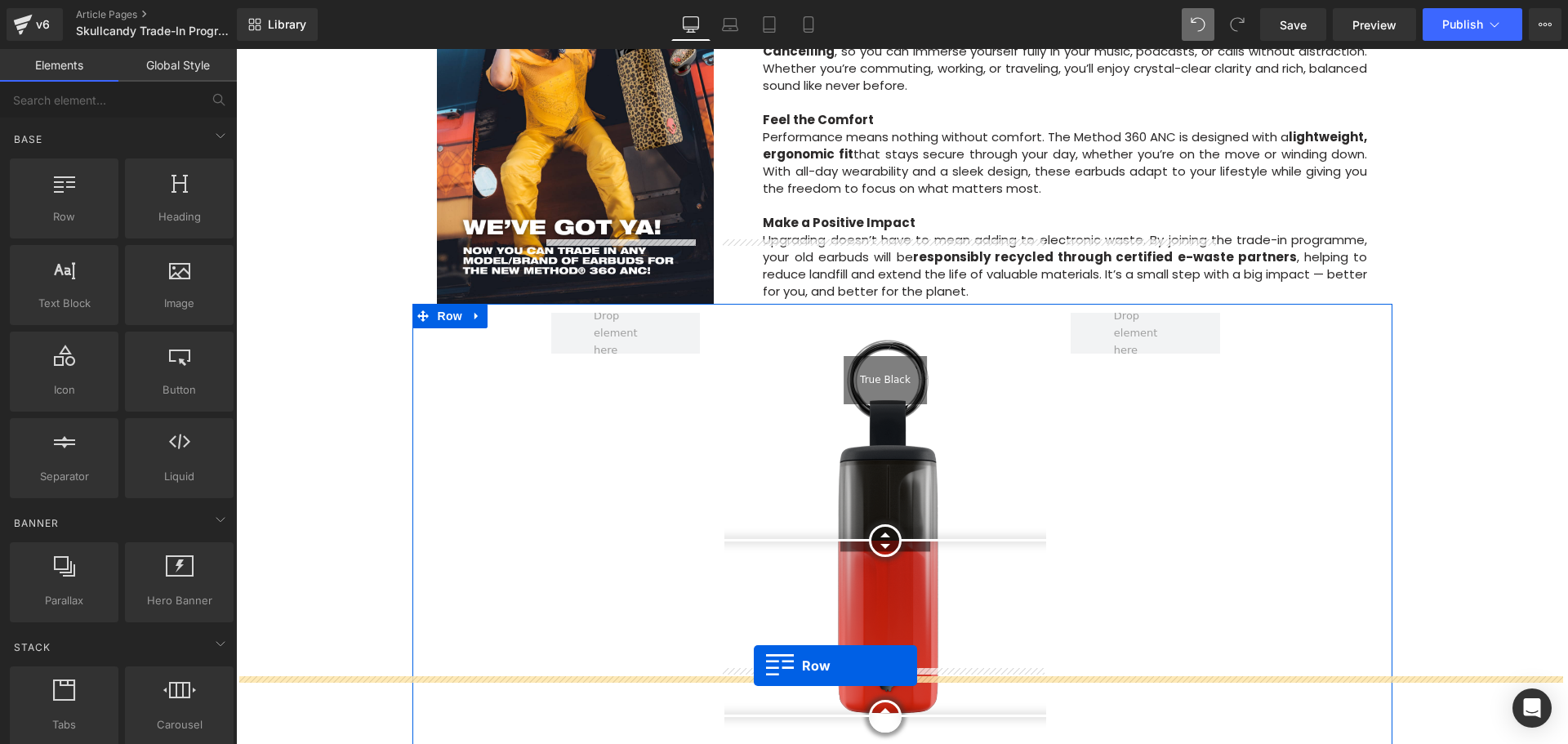
scroll to position [1257, 0]
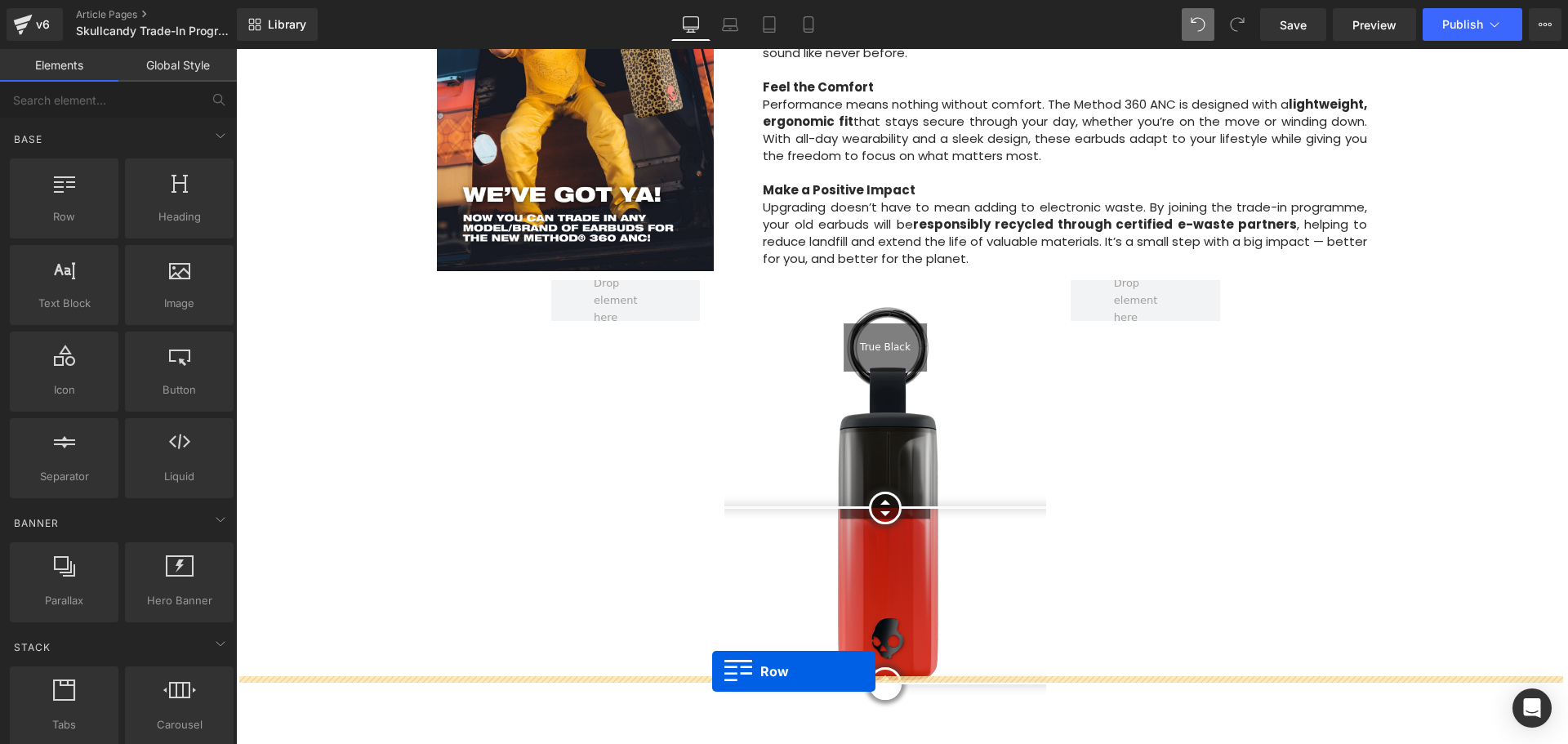
drag, startPoint x: 305, startPoint y: 264, endPoint x: 712, endPoint y: 671, distance: 575.6
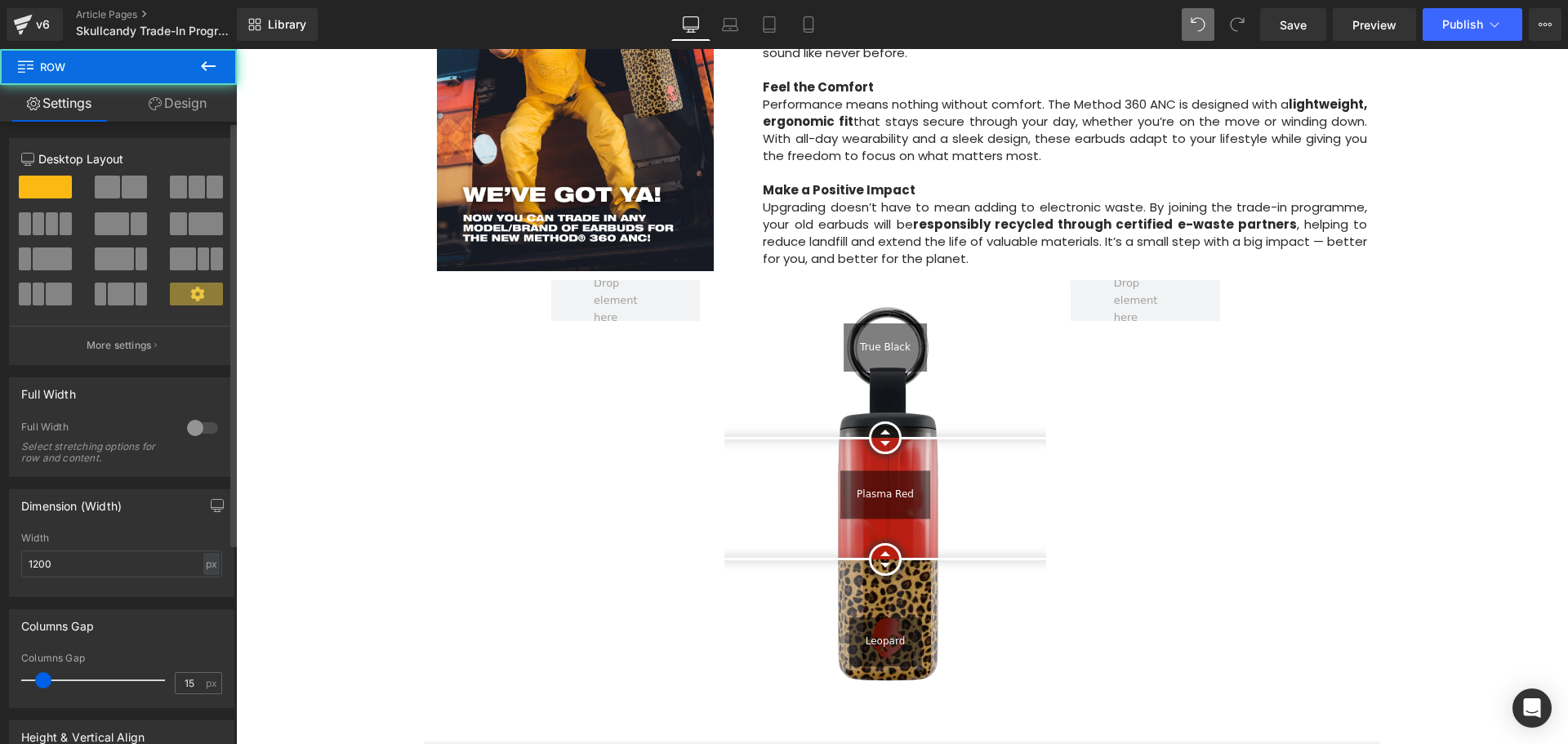
click at [116, 227] on span at bounding box center [111, 223] width 34 height 23
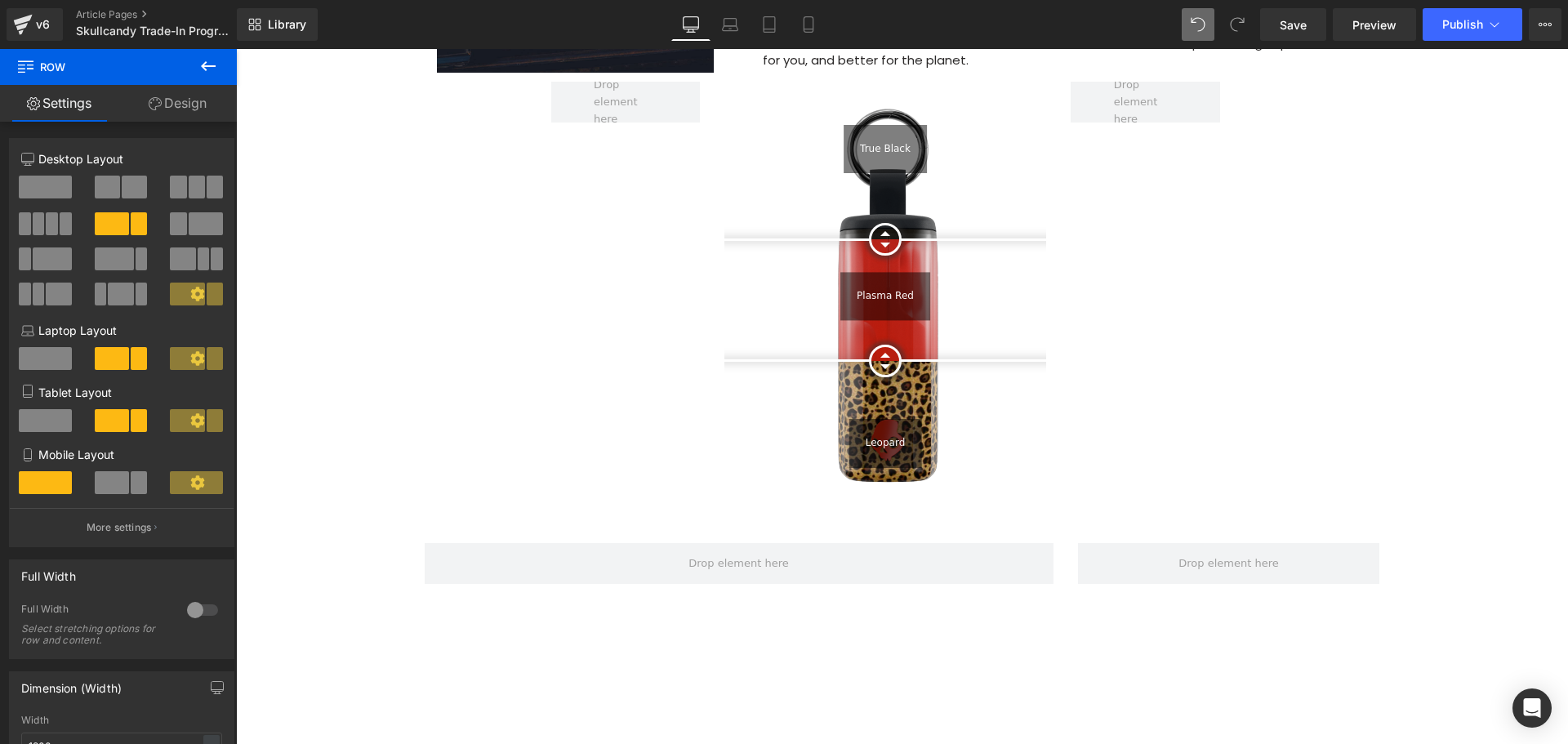
scroll to position [1584, 0]
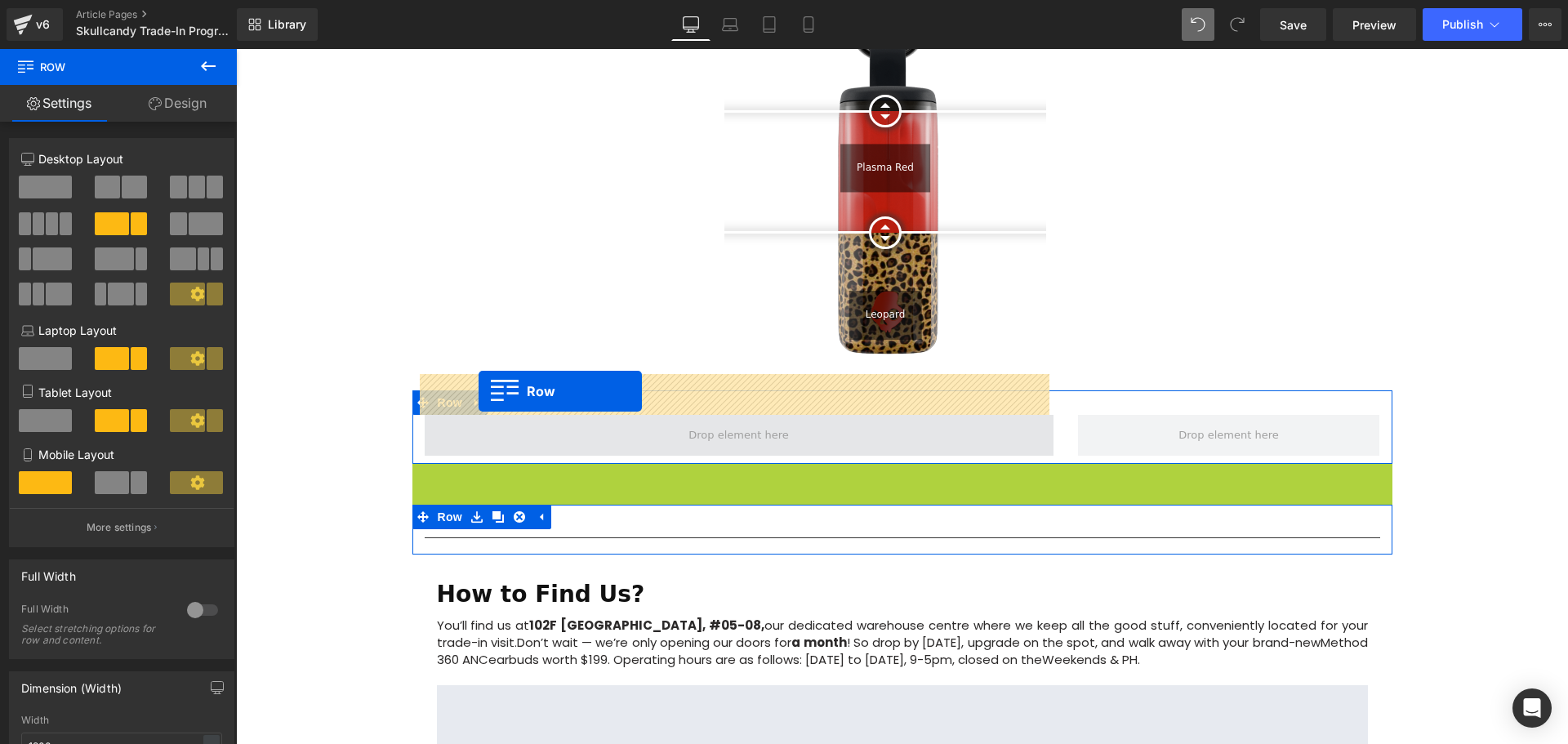
drag, startPoint x: 417, startPoint y: 433, endPoint x: 480, endPoint y: 391, distance: 75.7
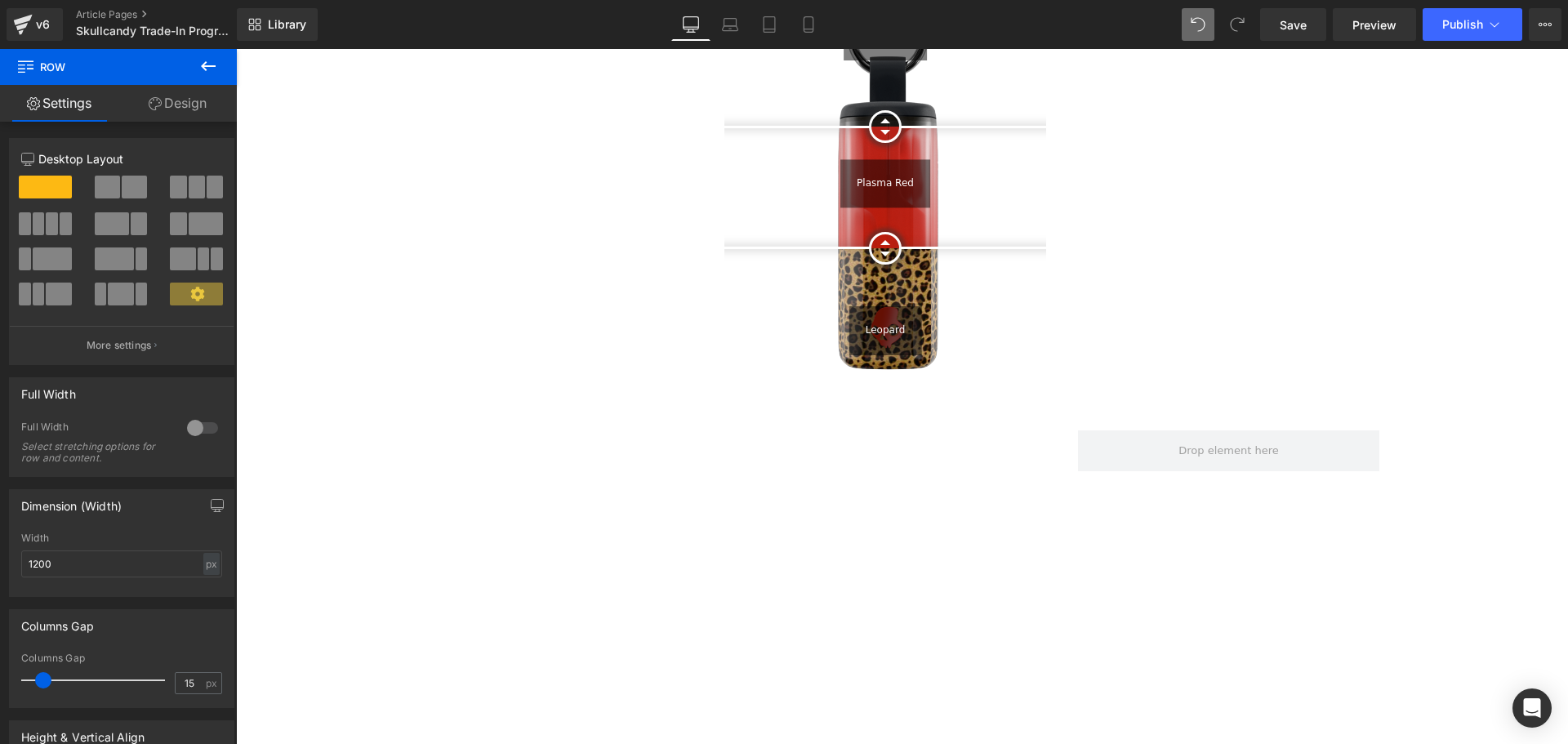
scroll to position [1339, 0]
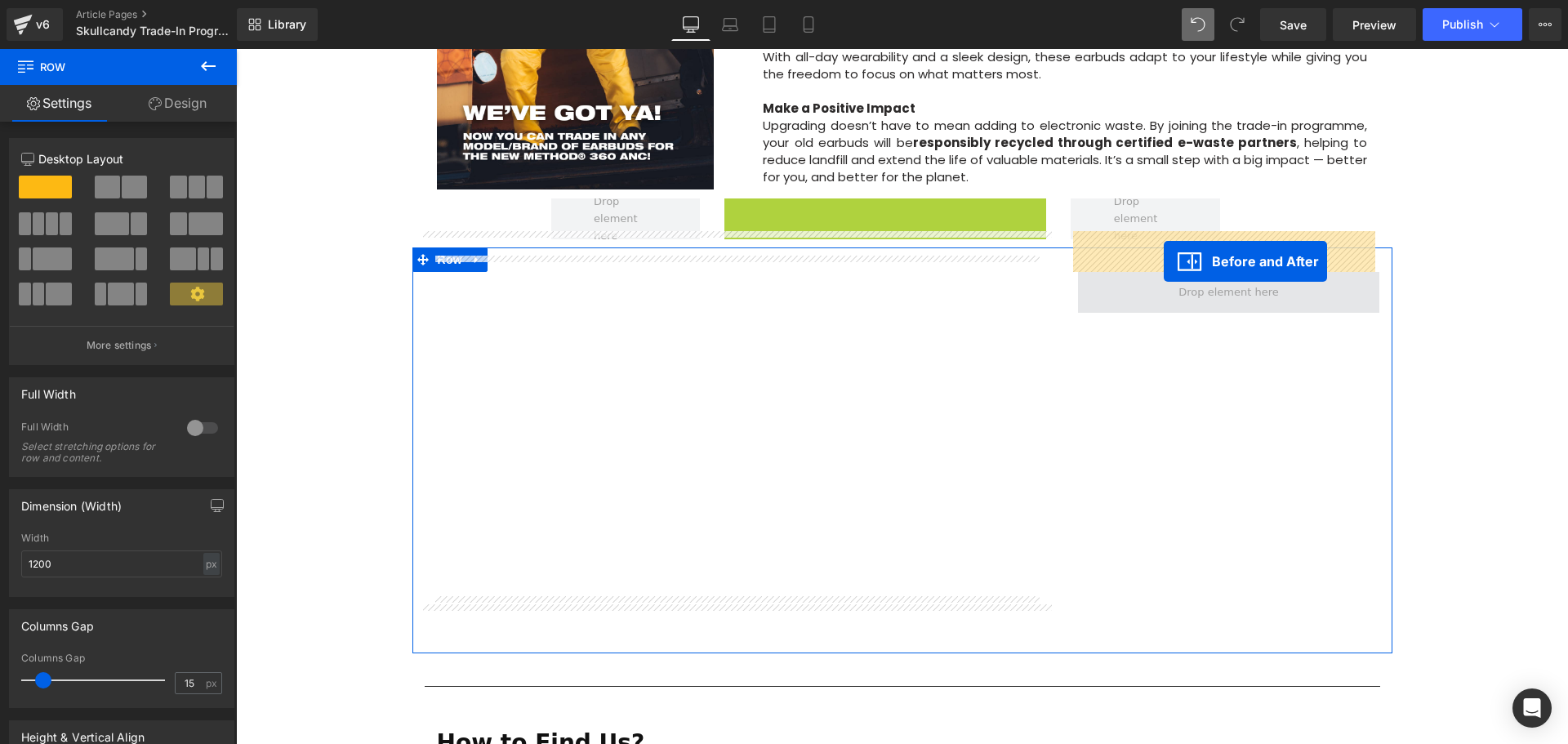
drag, startPoint x: 796, startPoint y: 171, endPoint x: 1162, endPoint y: 258, distance: 376.2
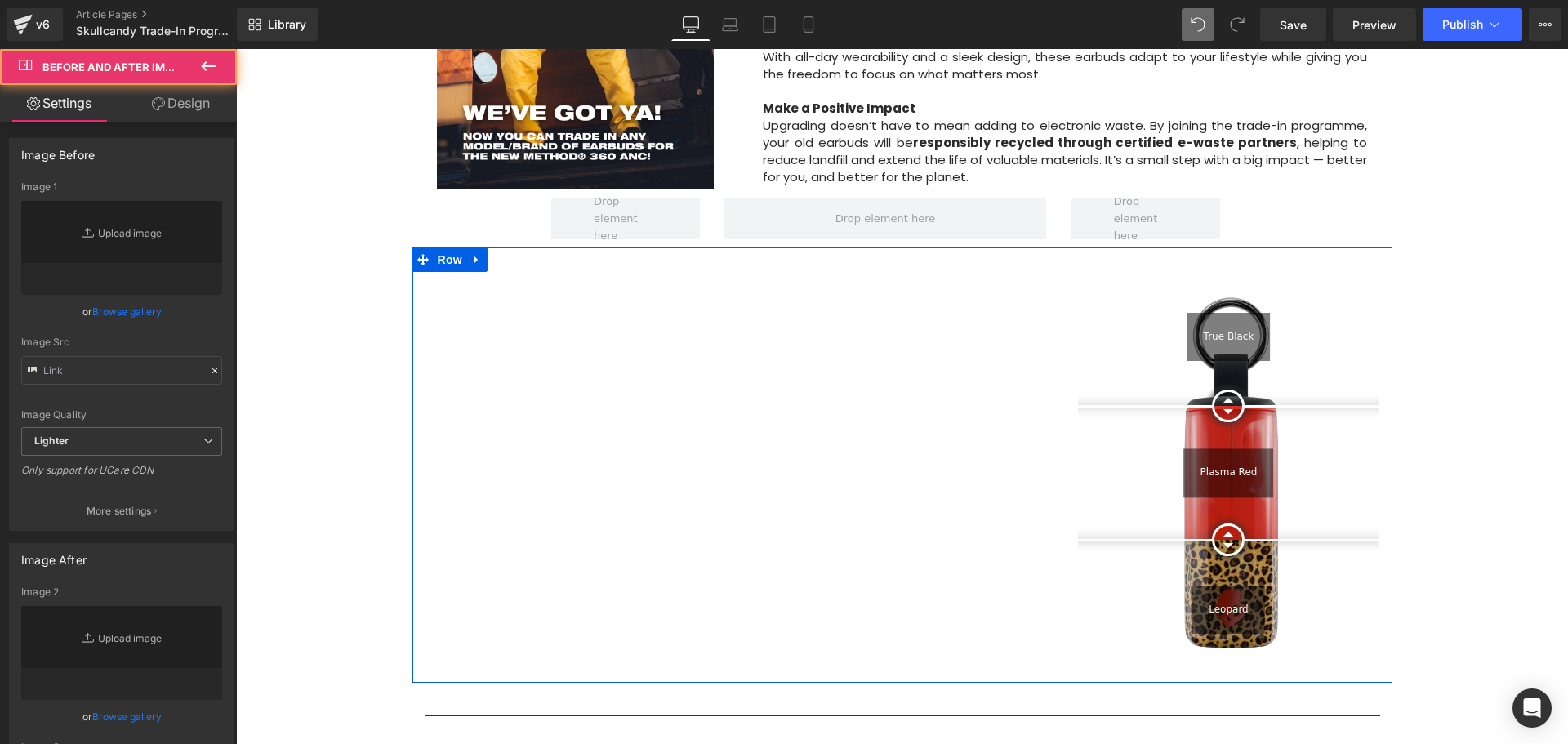
type input "[URL][DOMAIN_NAME]"
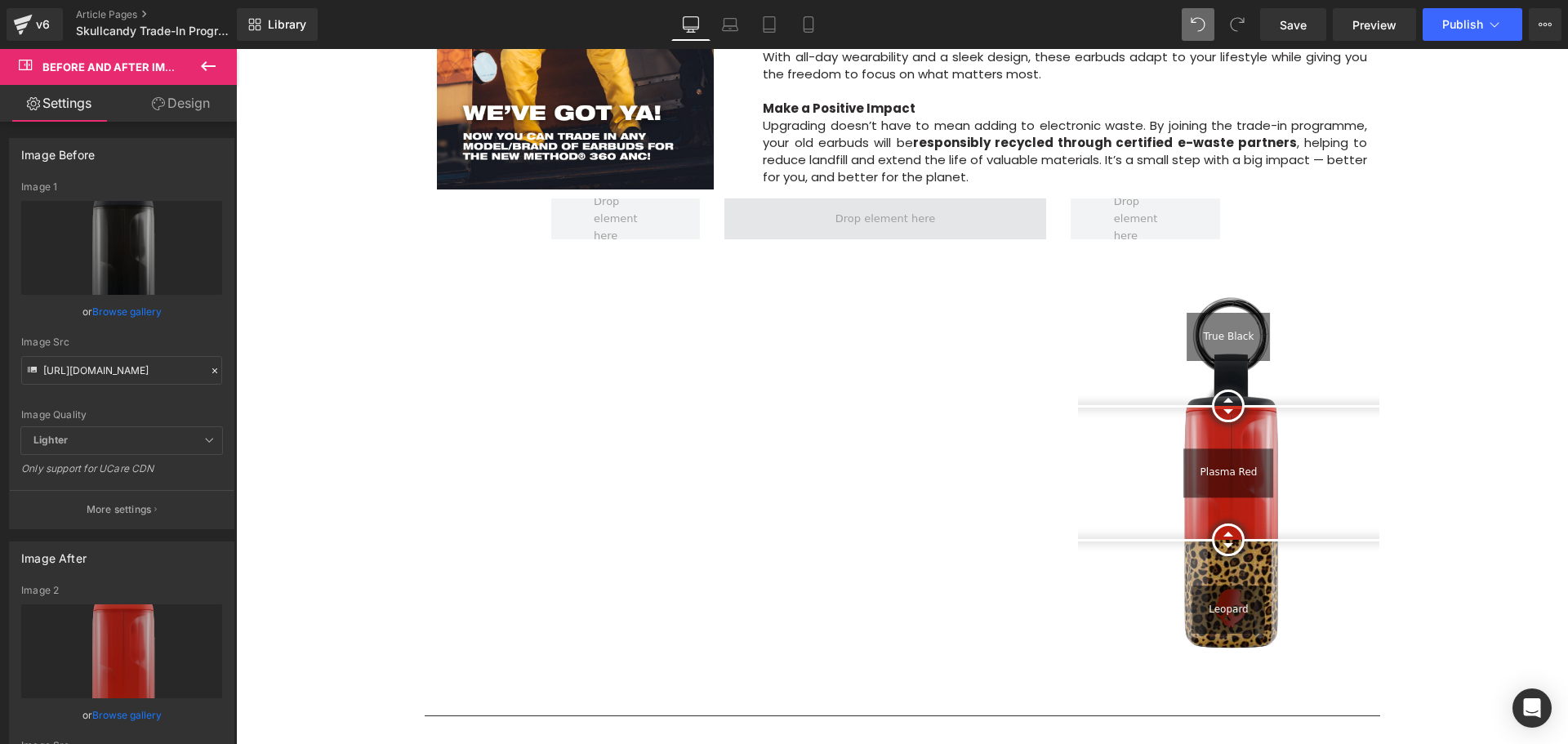
scroll to position [1176, 0]
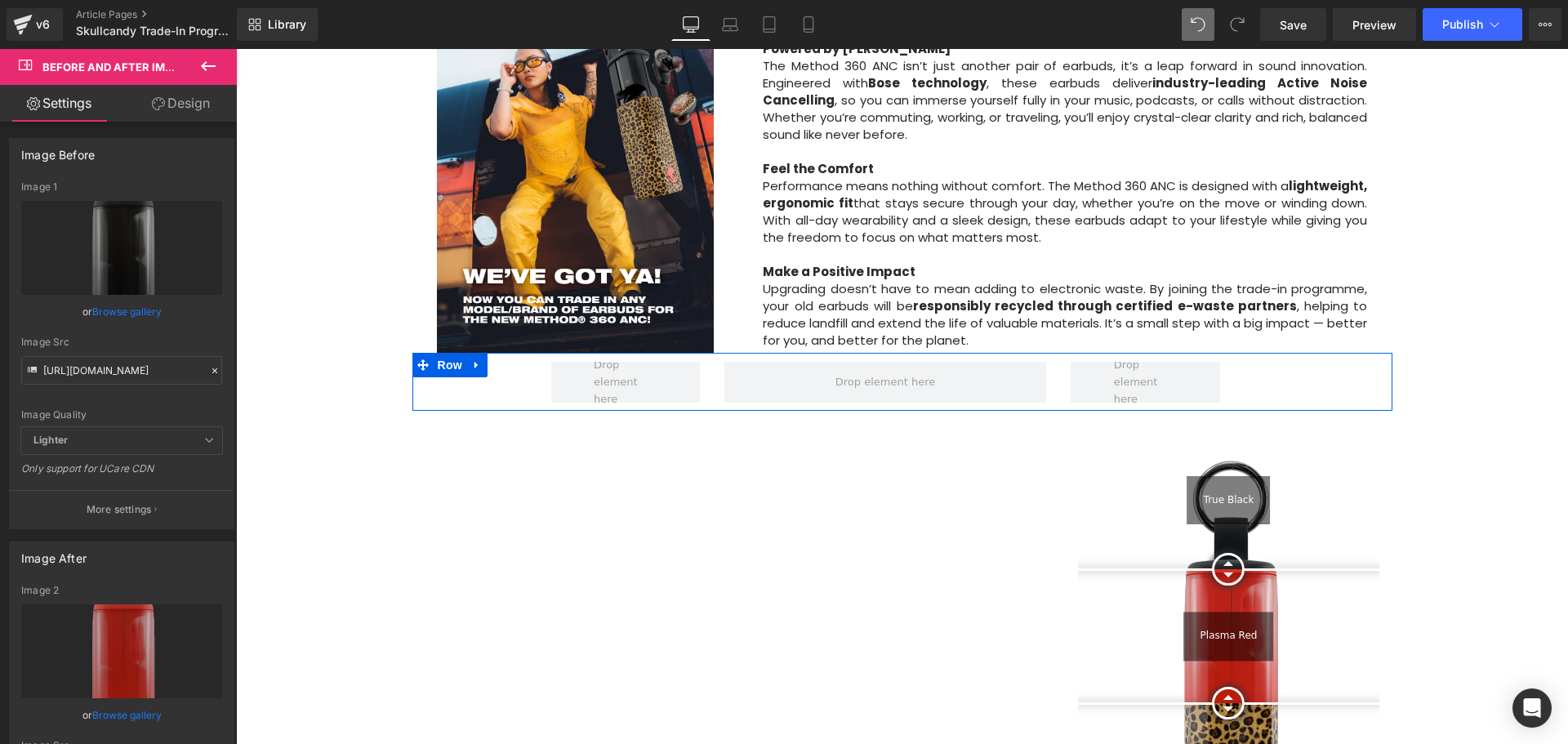
click at [473, 359] on icon at bounding box center [477, 365] width 12 height 13
click at [514, 359] on icon at bounding box center [520, 365] width 12 height 12
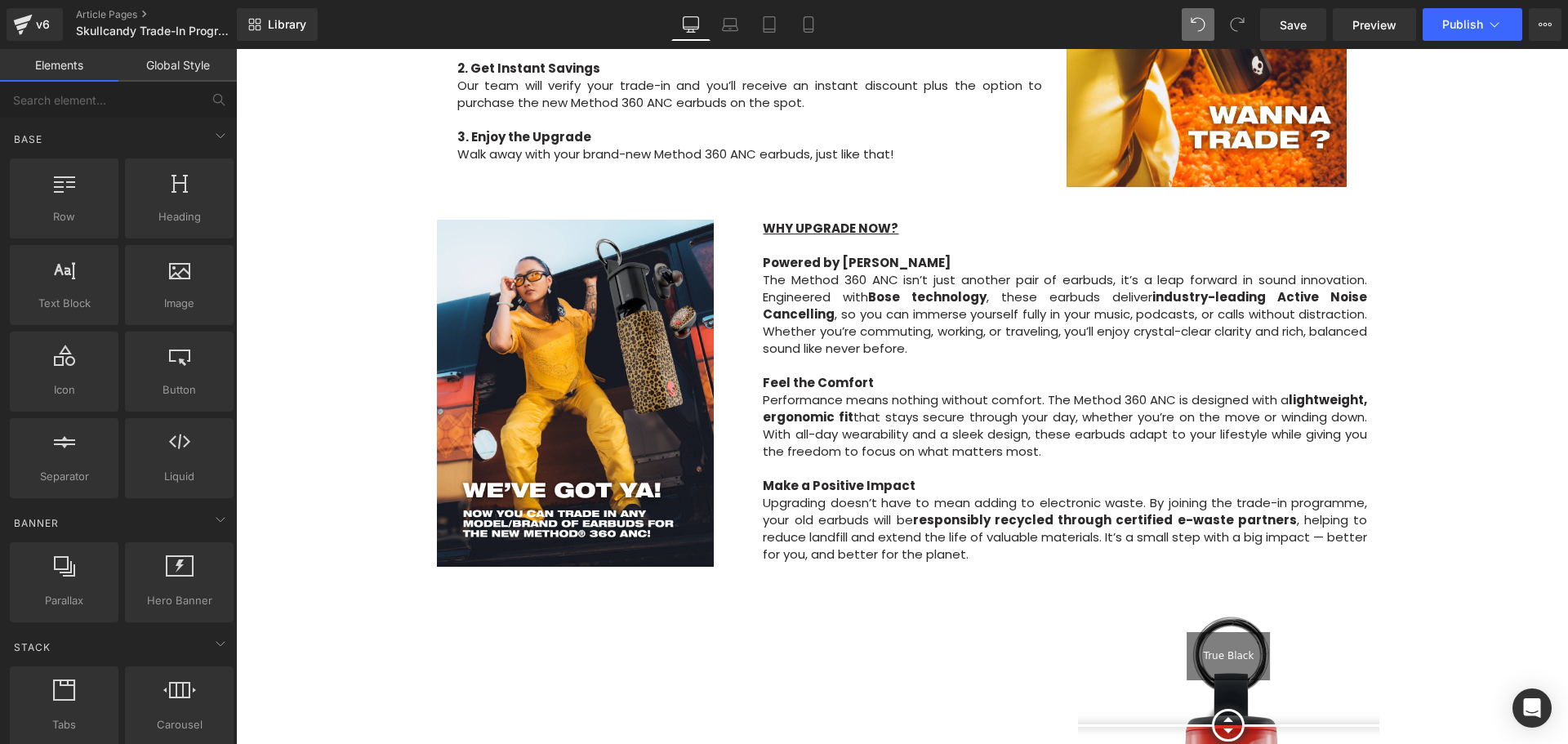
scroll to position [1420, 0]
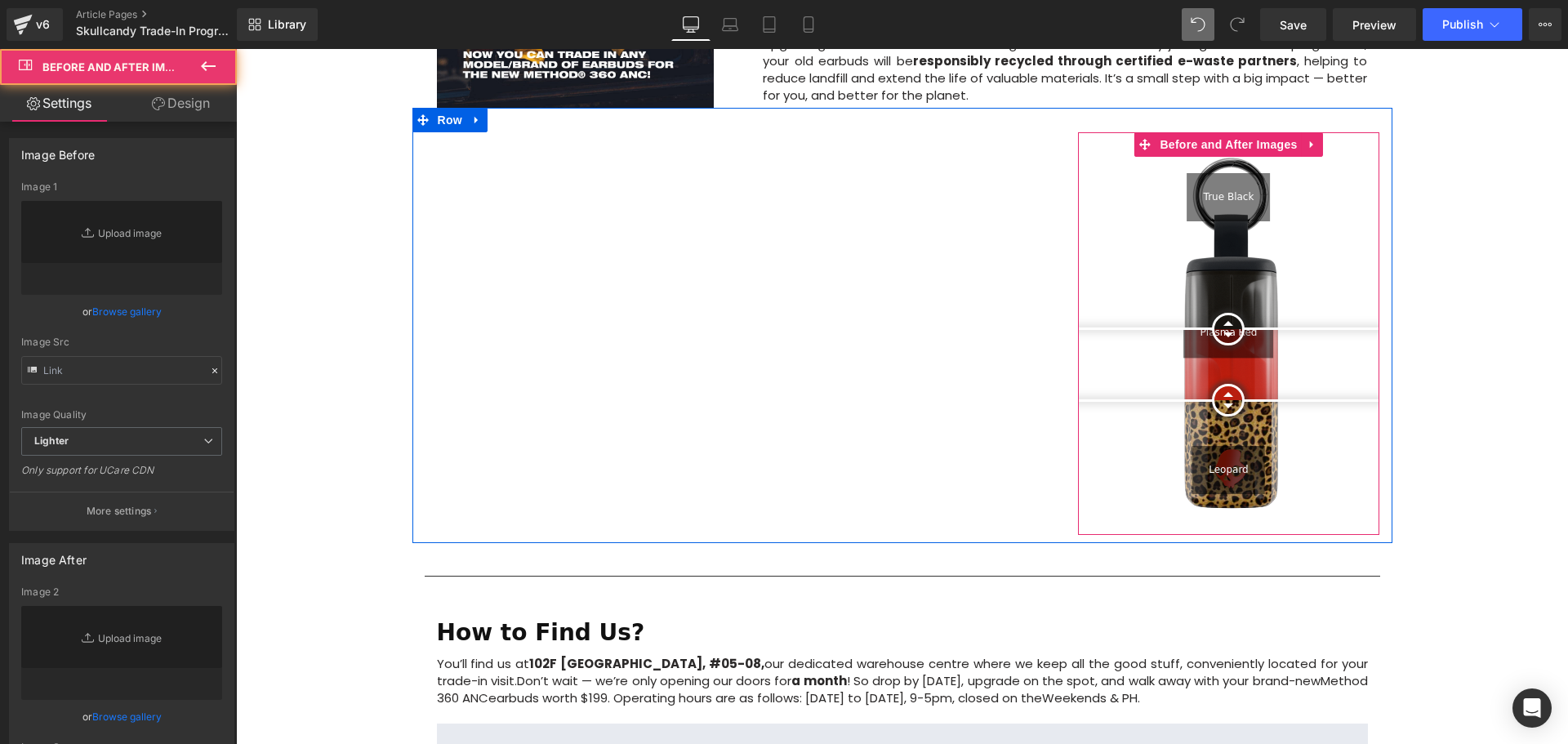
type input "[URL][DOMAIN_NAME]"
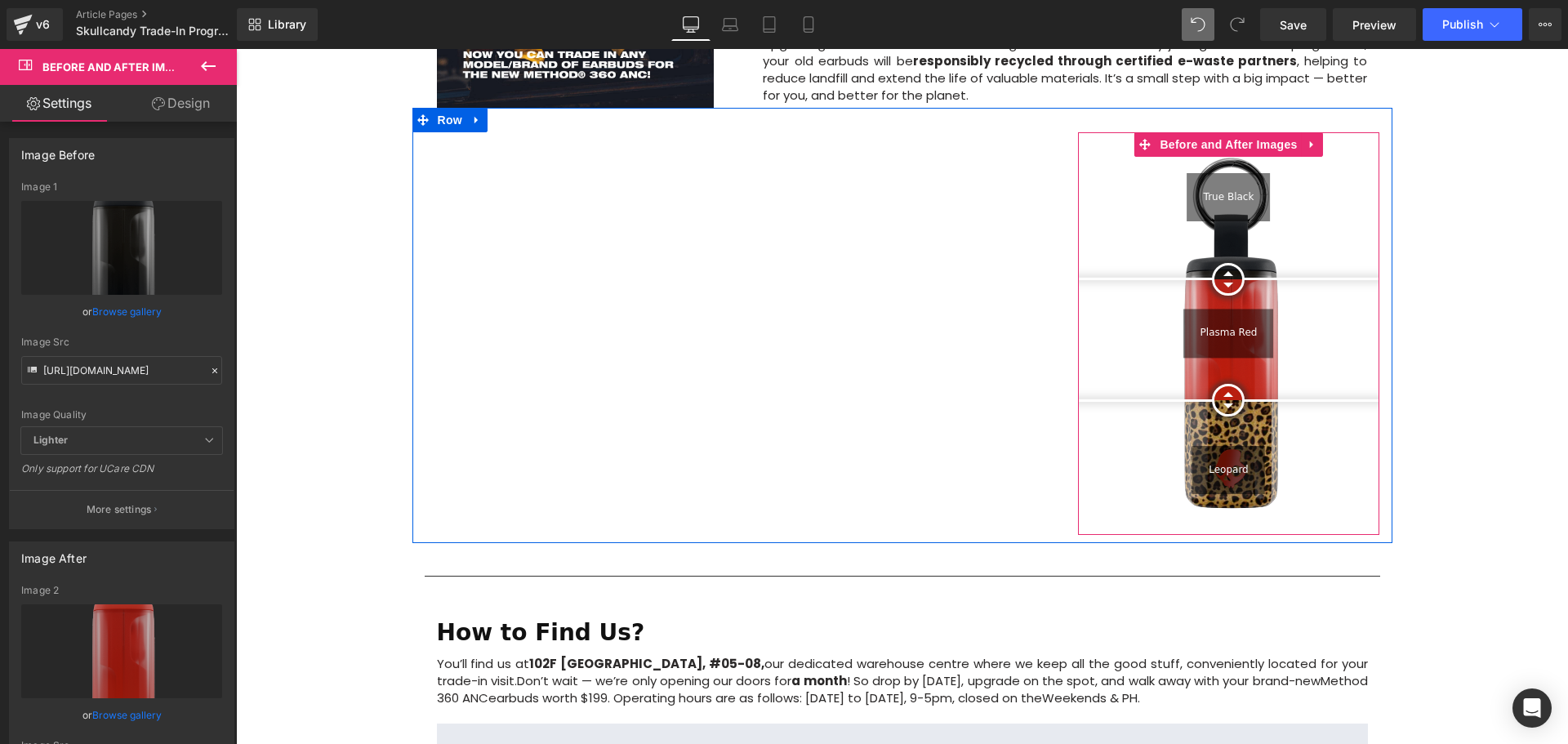
drag, startPoint x: 1231, startPoint y: 288, endPoint x: 1251, endPoint y: 284, distance: 20.4
click at [1236, 263] on div at bounding box center [1228, 280] width 33 height 33
click at [1487, 437] on div "Image Row Upgrade to the All-New Skullcandy Method 360 ANC — Trade In & Save! T…" at bounding box center [902, 19] width 1332 height 2524
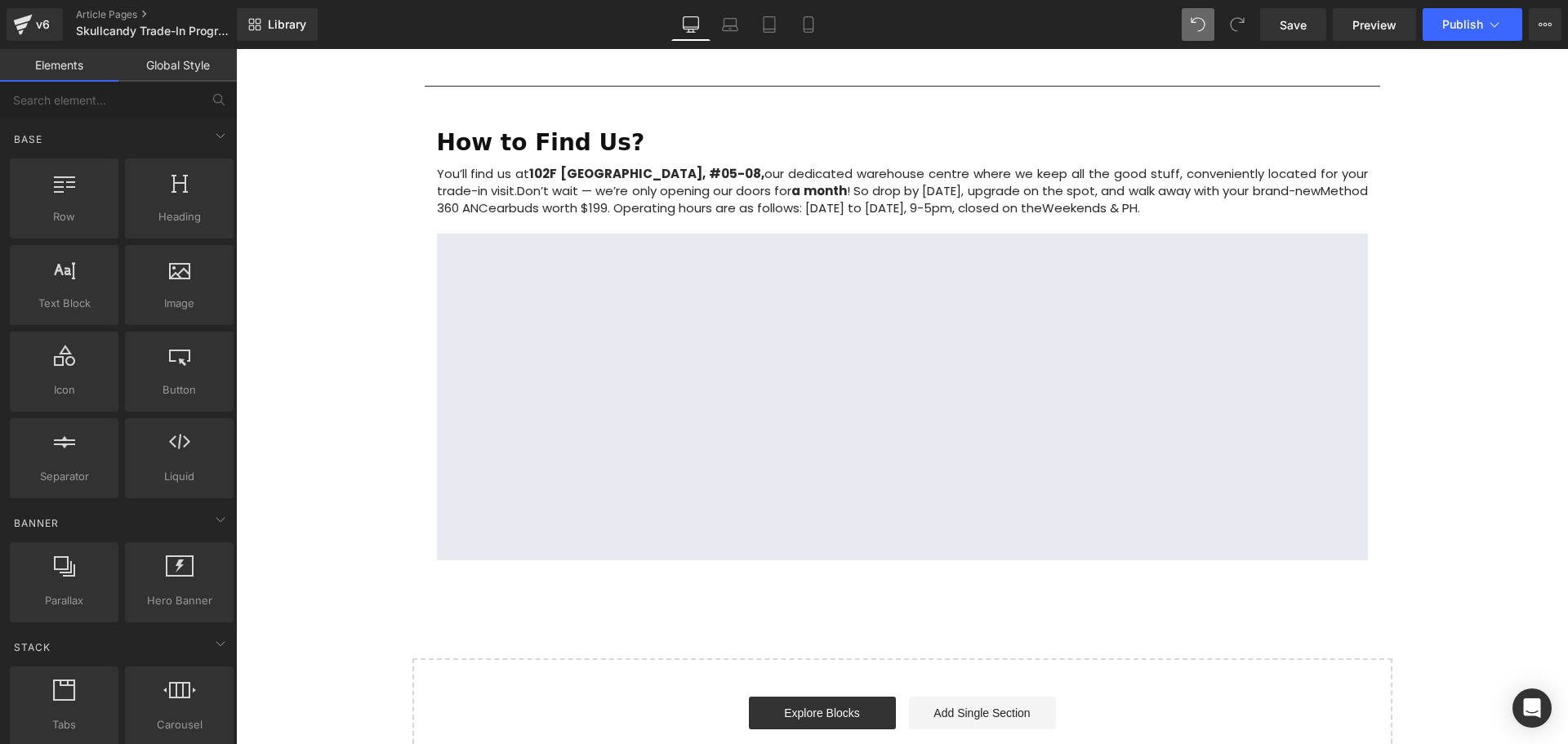
scroll to position [1503, 0]
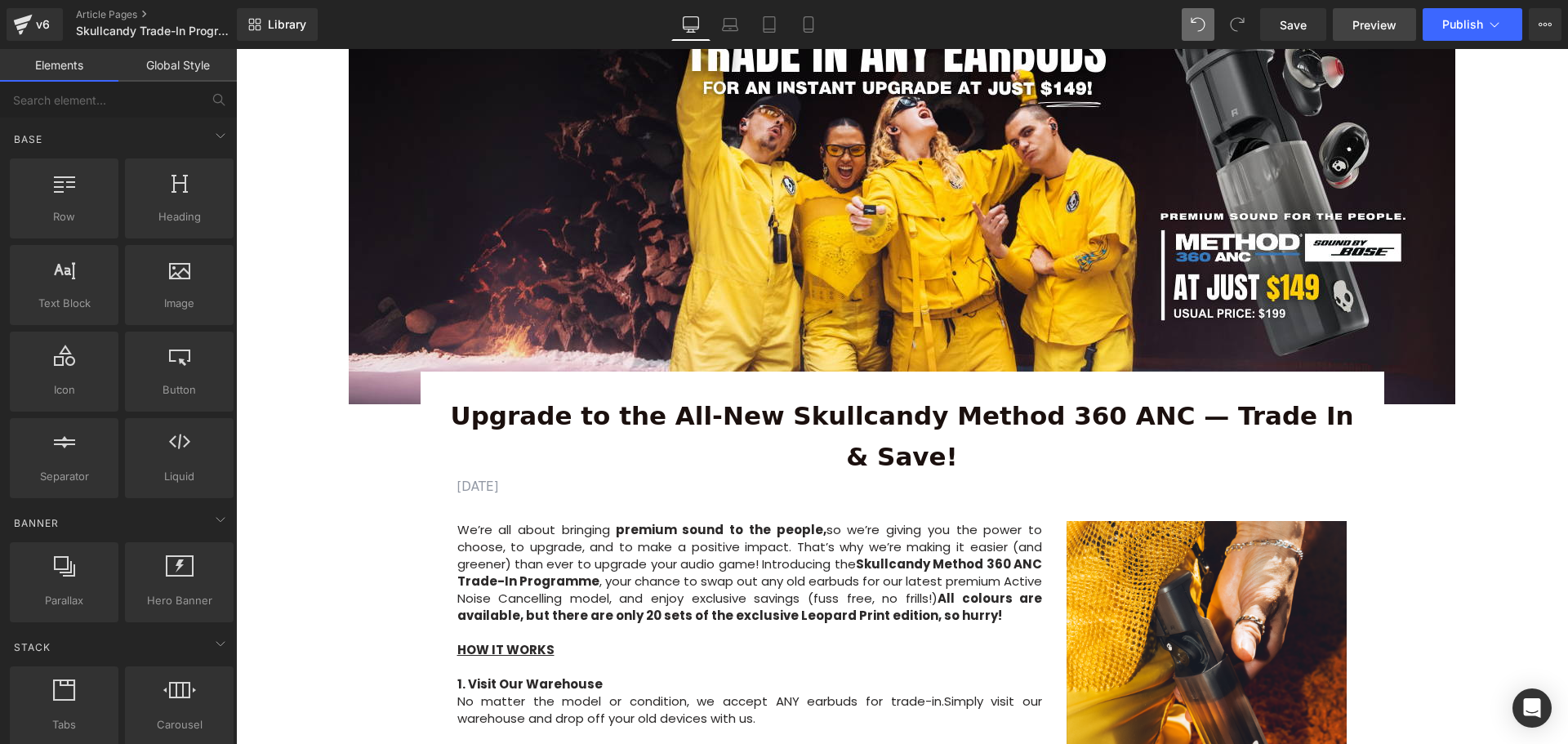
scroll to position [522, 0]
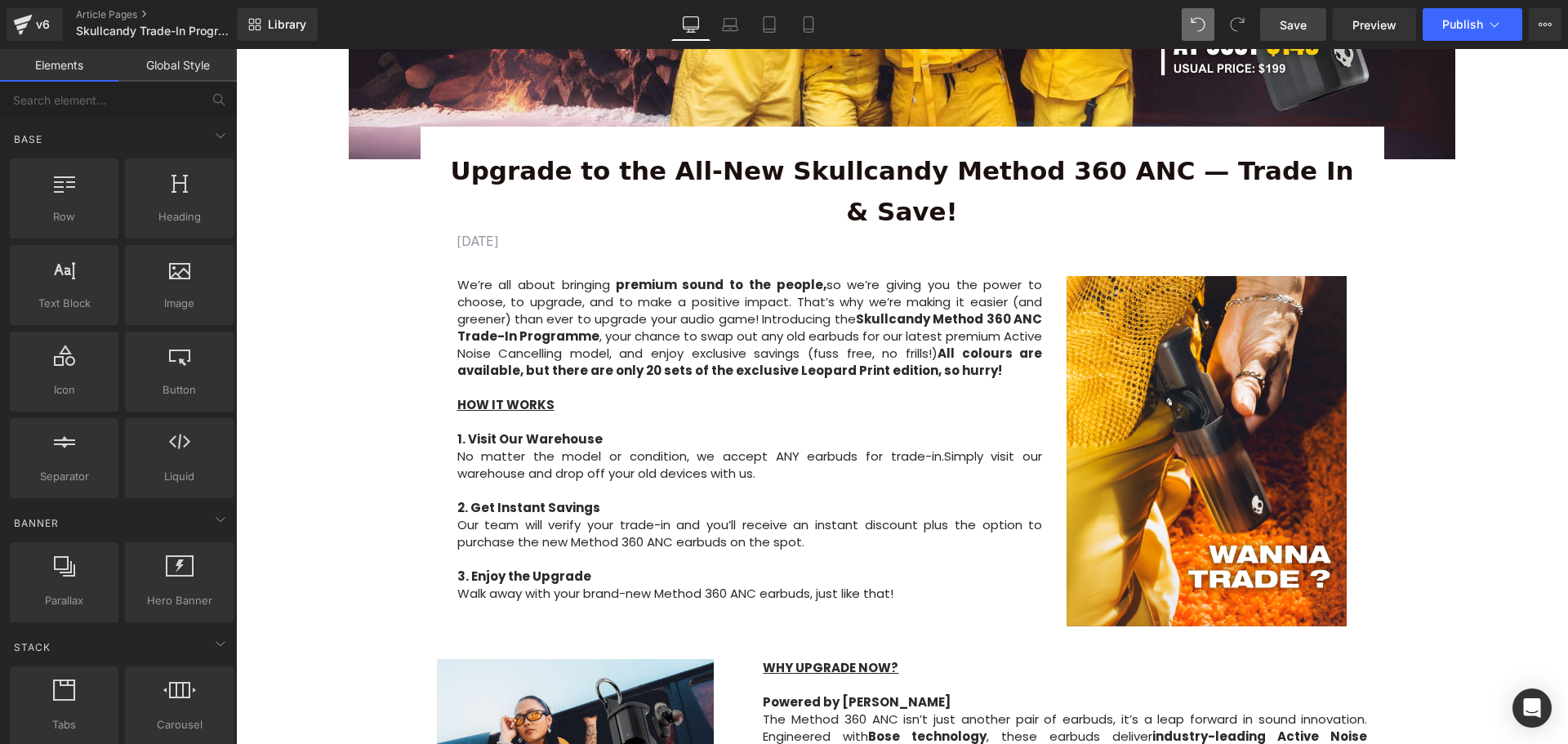
click at [1295, 21] on span "Save" at bounding box center [1293, 25] width 27 height 17
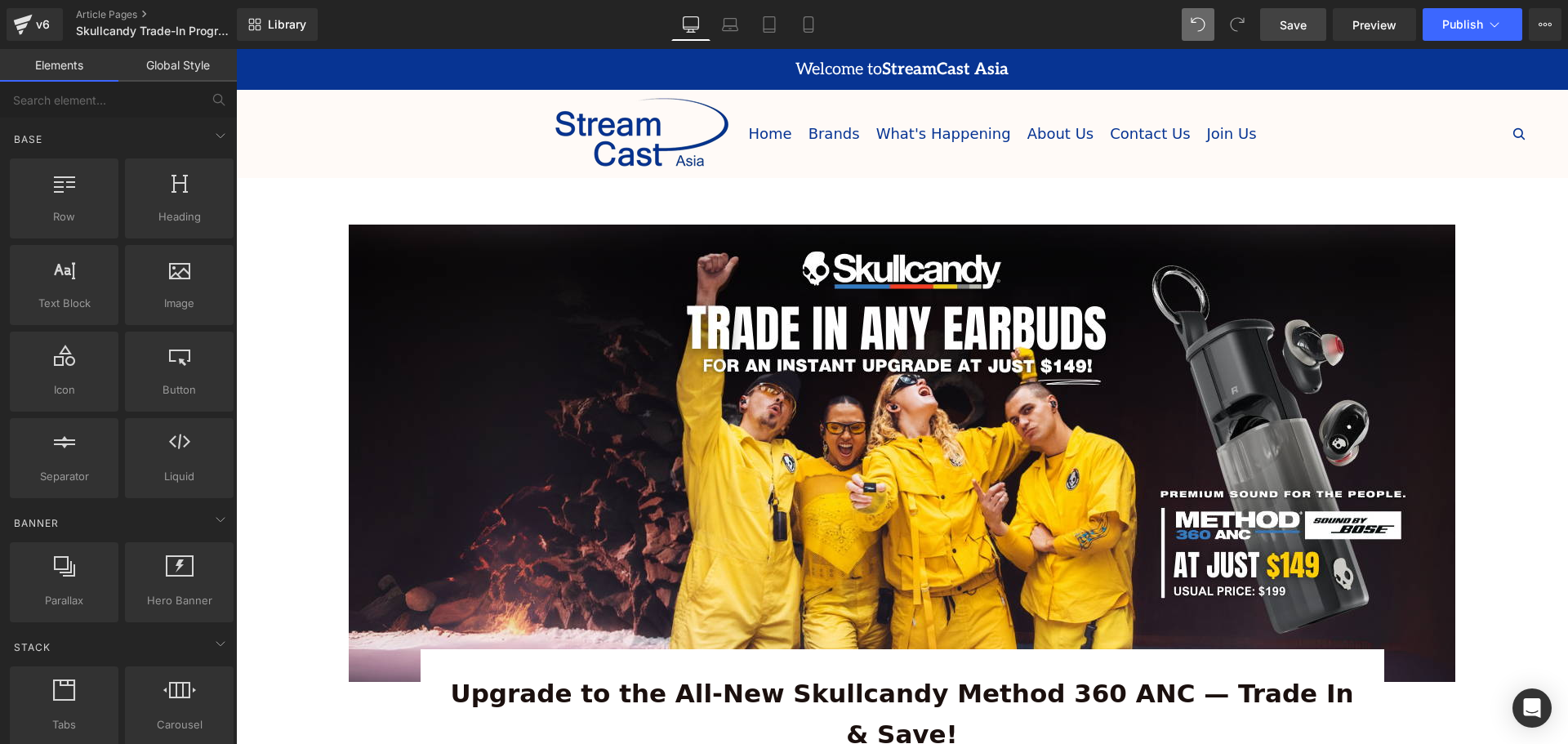
scroll to position [245, 0]
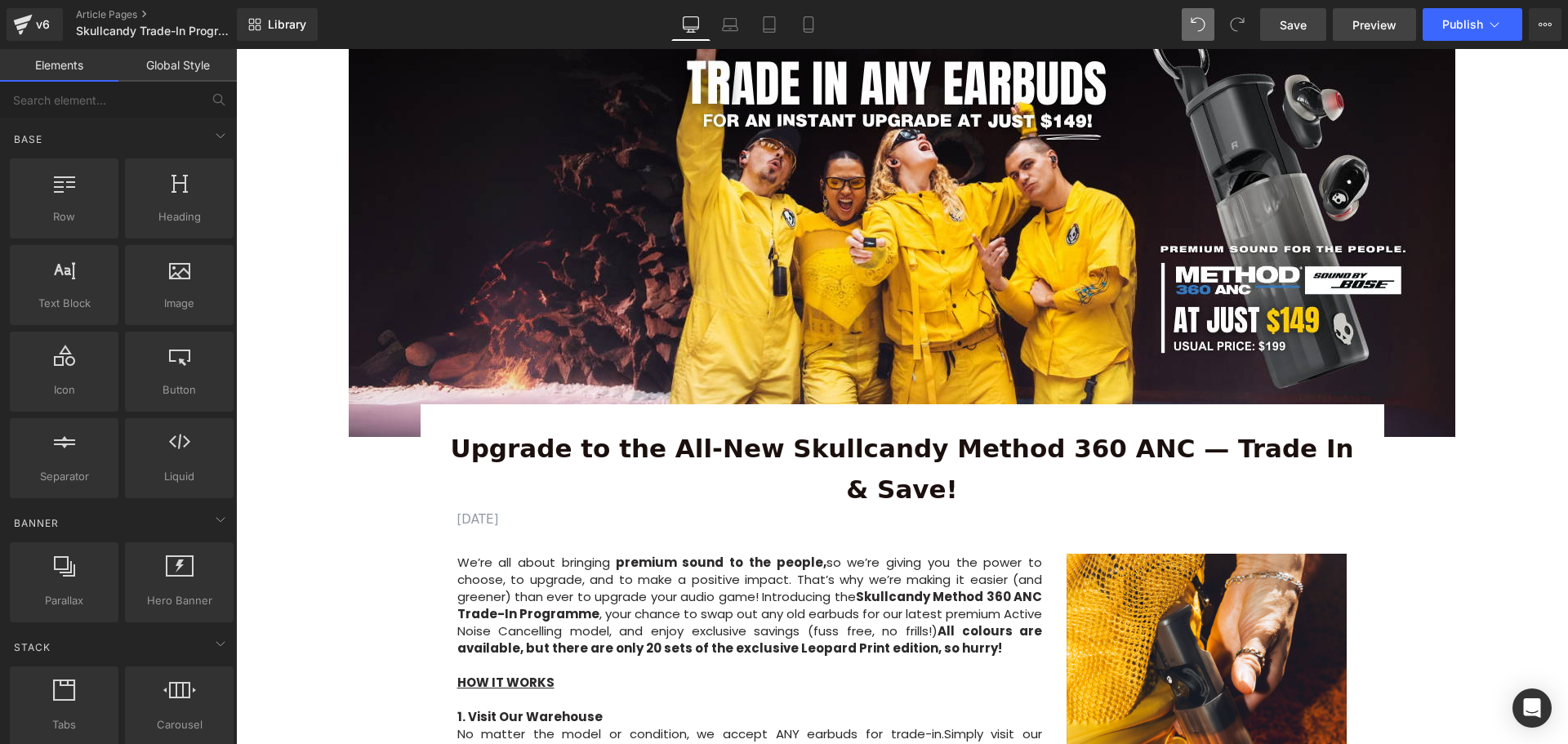
click at [1382, 18] on span "Preview" at bounding box center [1374, 25] width 45 height 17
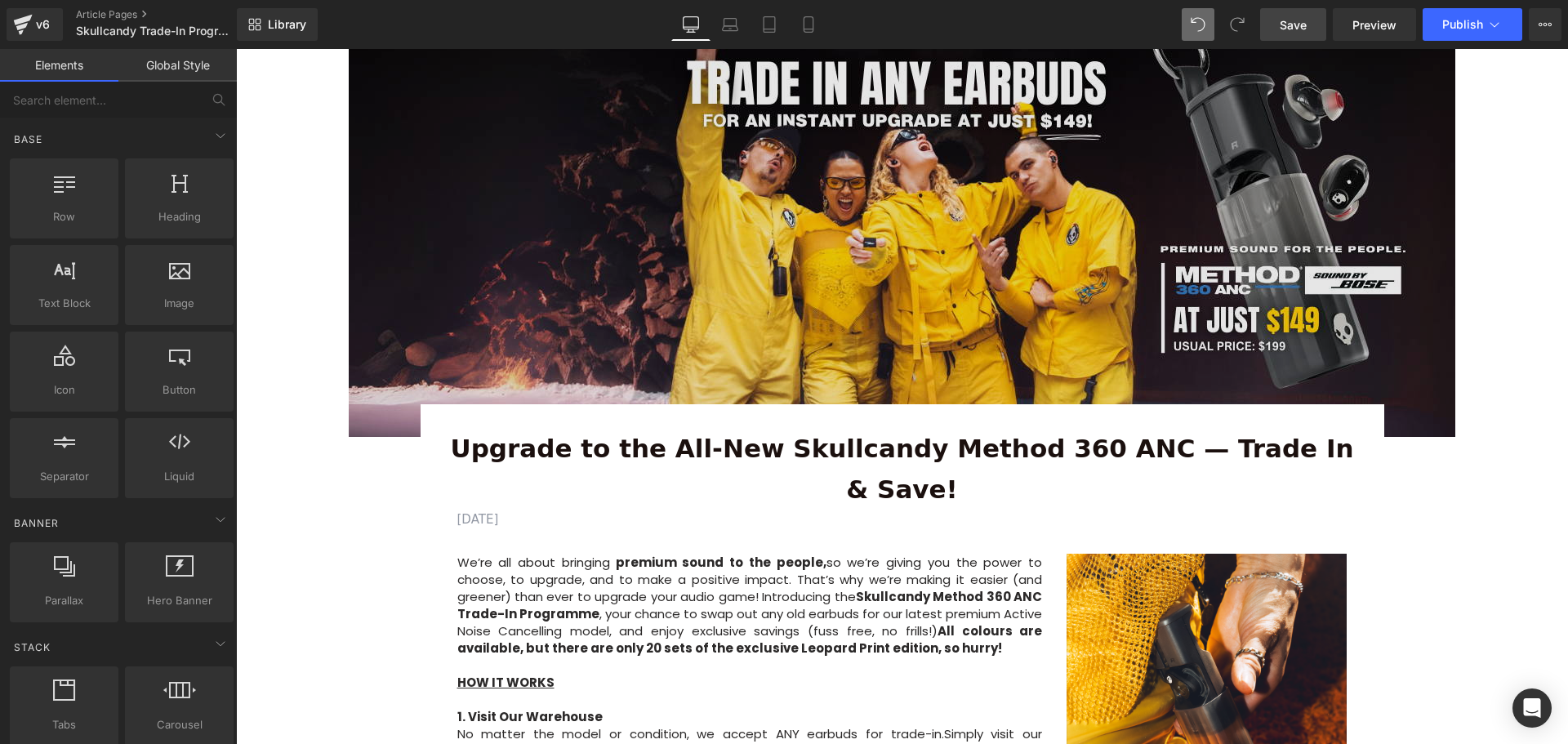
scroll to position [54, 0]
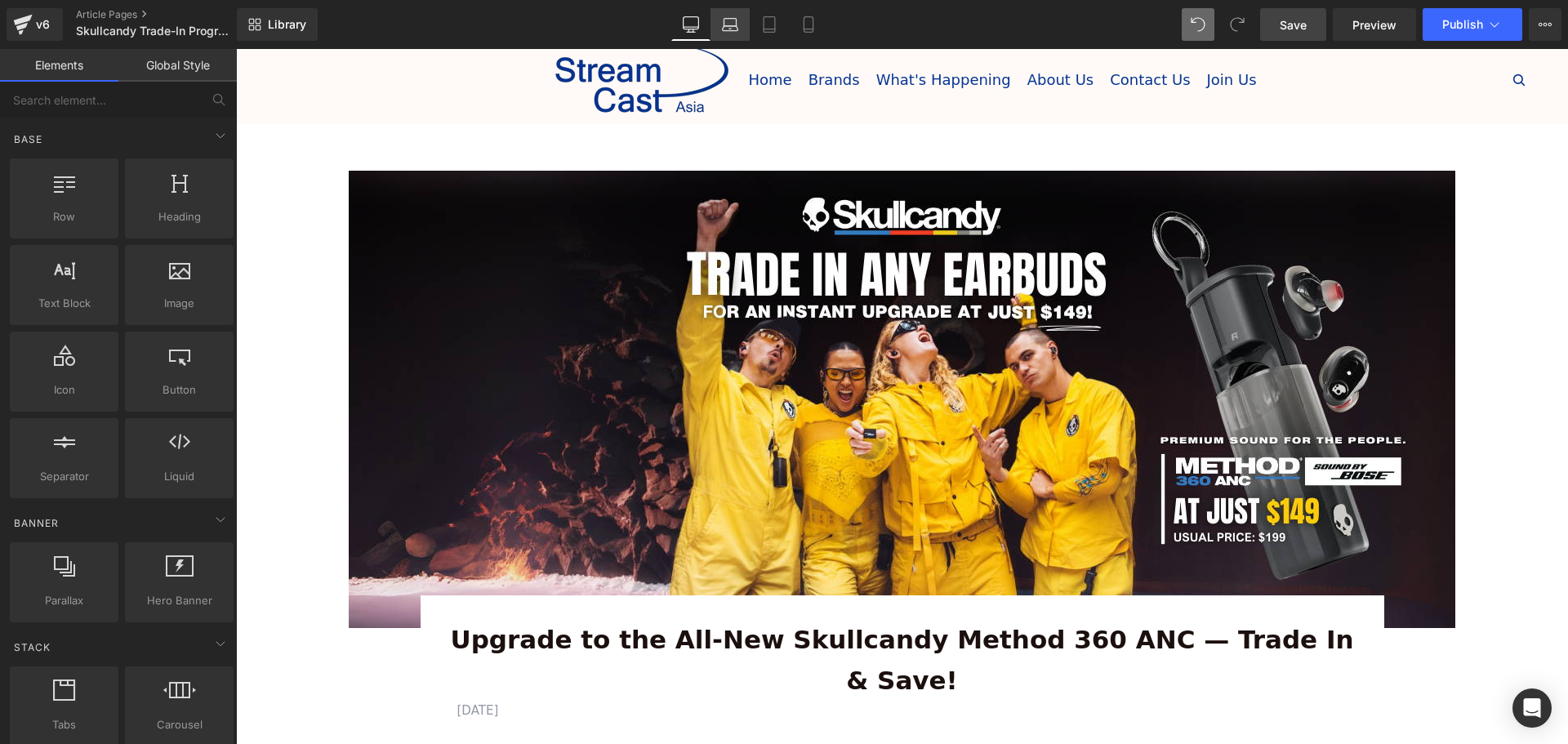
click at [722, 31] on icon at bounding box center [730, 24] width 16 height 16
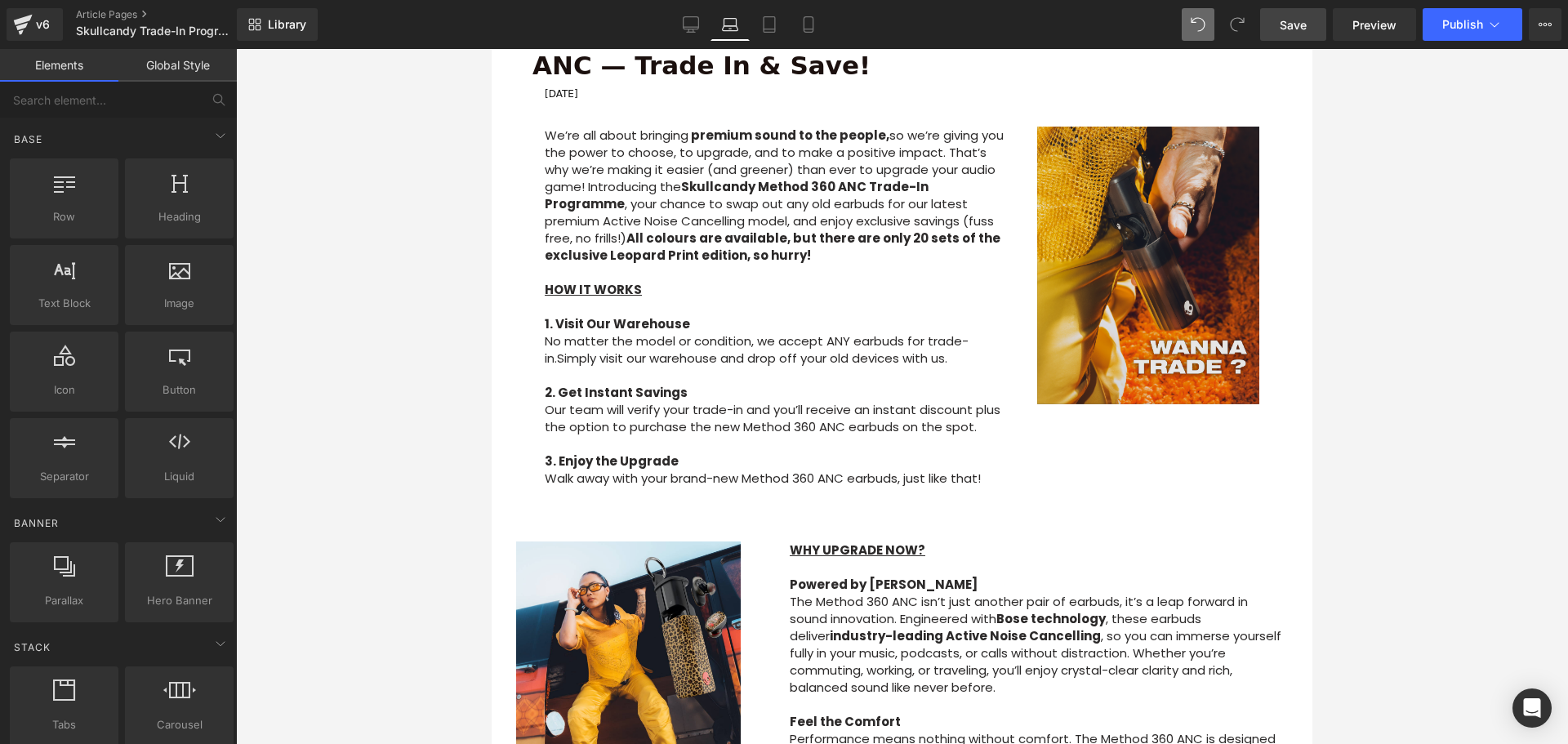
scroll to position [373, 0]
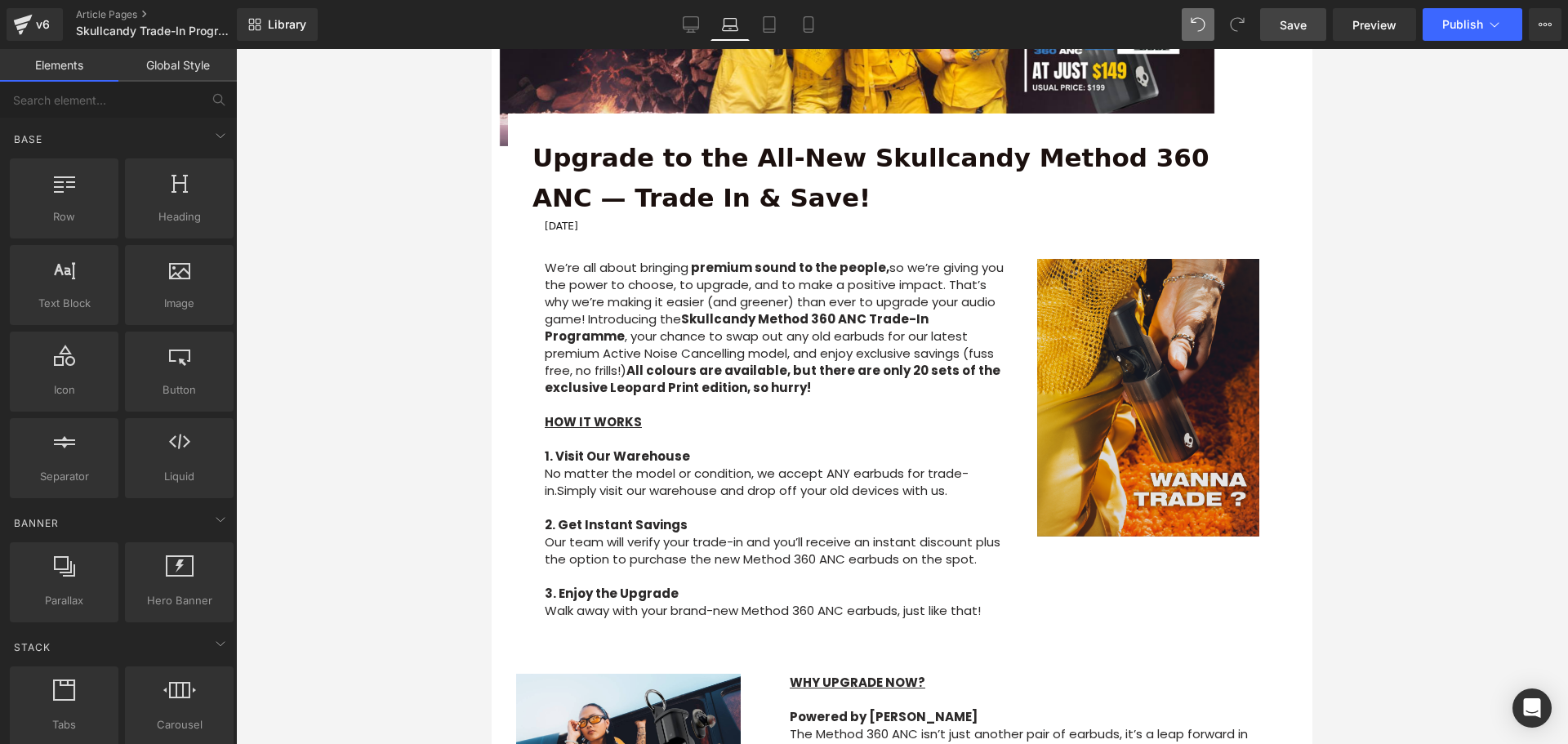
click at [1134, 399] on div "Image" at bounding box center [1149, 397] width 223 height 278
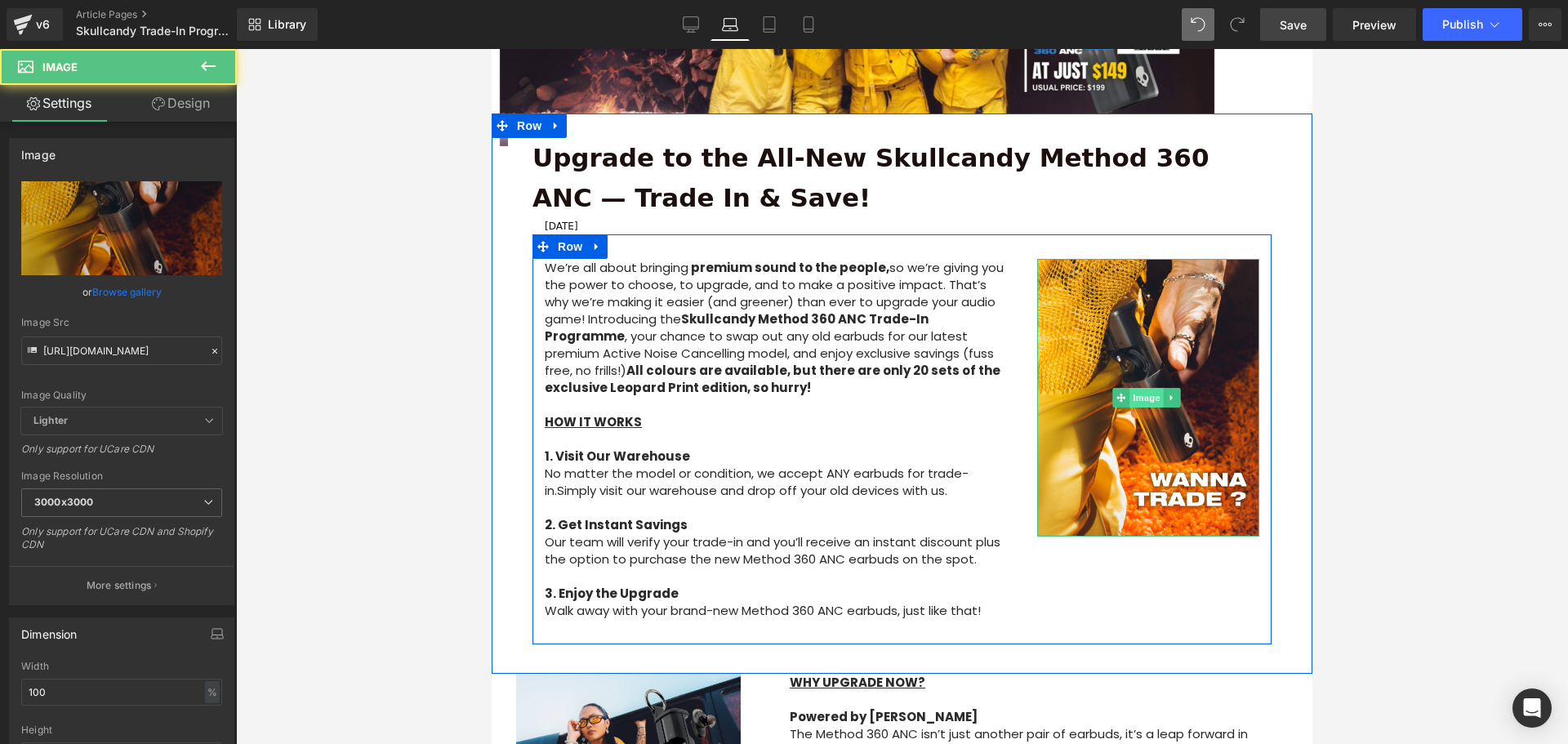
click at [1145, 395] on span "Image" at bounding box center [1147, 398] width 34 height 19
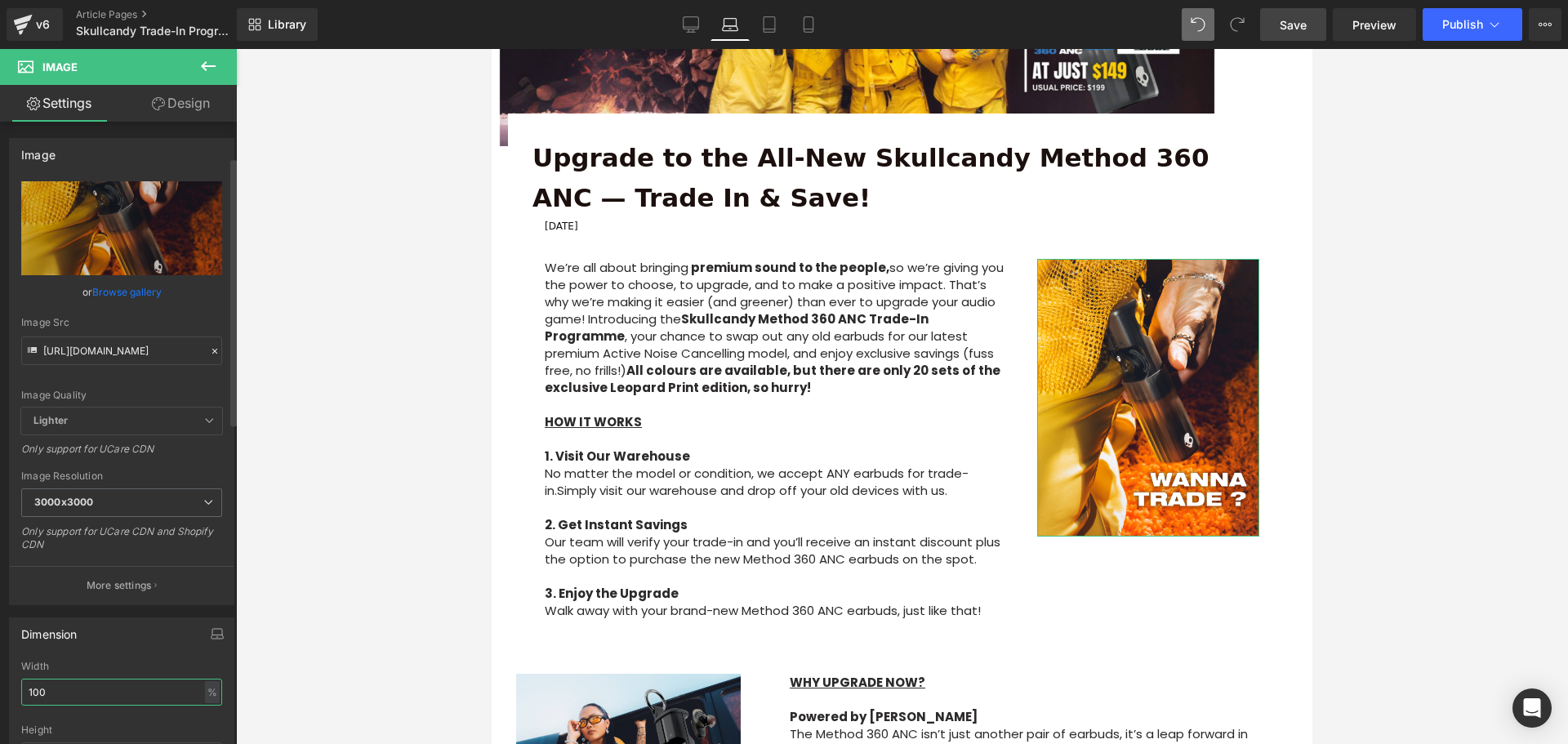
scroll to position [81, 0]
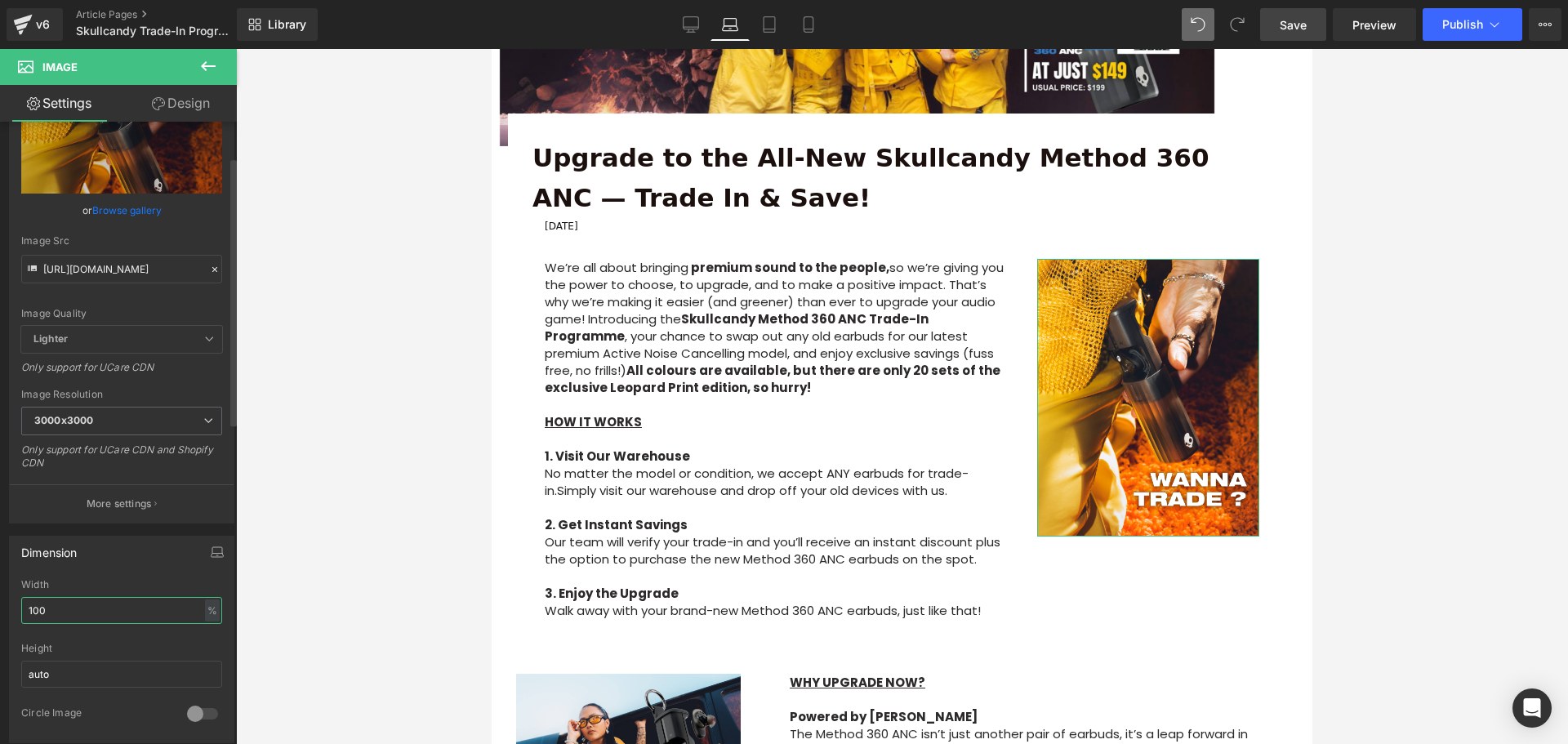
drag, startPoint x: 55, startPoint y: 606, endPoint x: 31, endPoint y: 610, distance: 24.3
click at [31, 610] on input "100" at bounding box center [122, 610] width 201 height 27
drag, startPoint x: 45, startPoint y: 611, endPoint x: 30, endPoint y: 614, distance: 15.3
click at [30, 614] on input "150" at bounding box center [122, 610] width 201 height 27
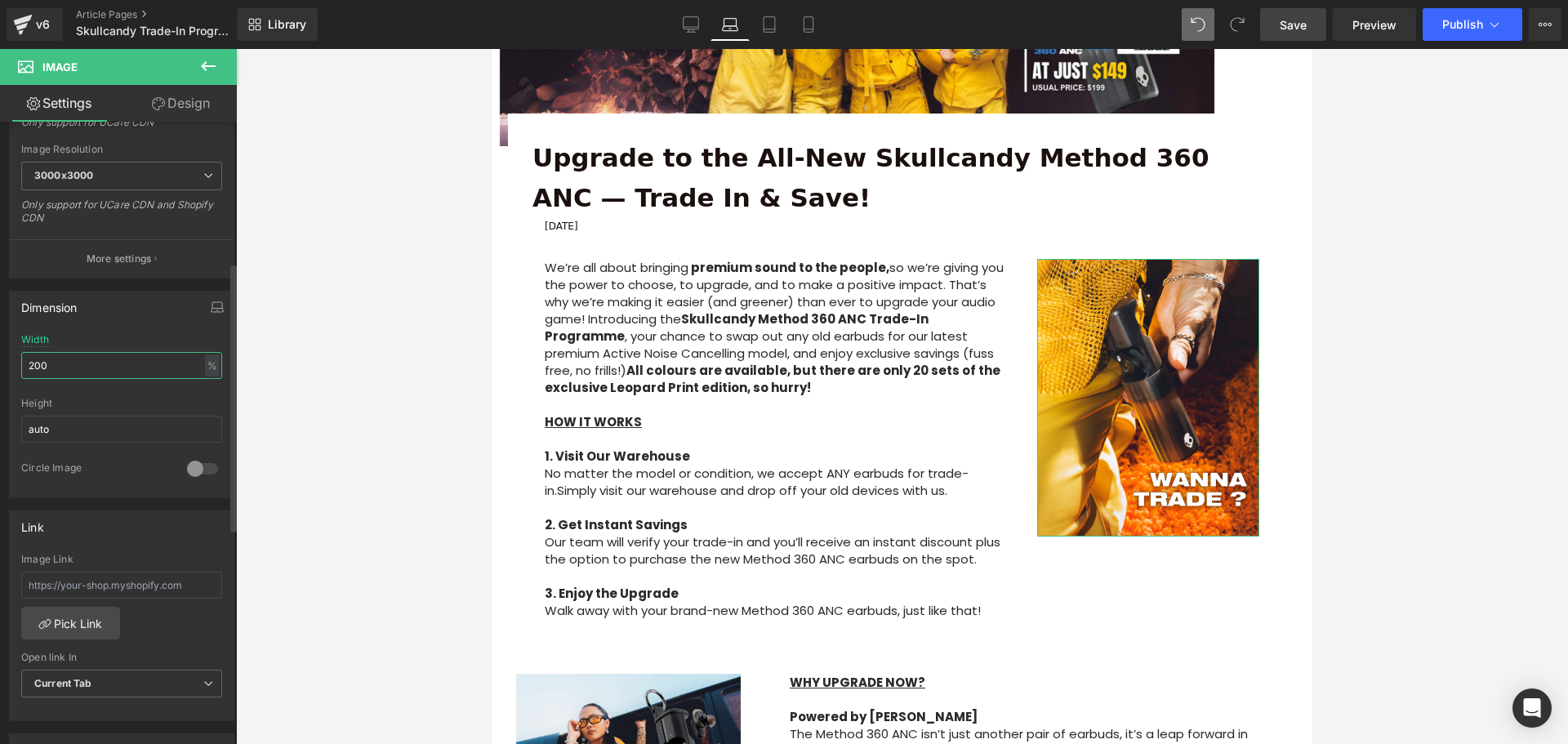
type input "200"
click at [193, 468] on div at bounding box center [202, 468] width 40 height 26
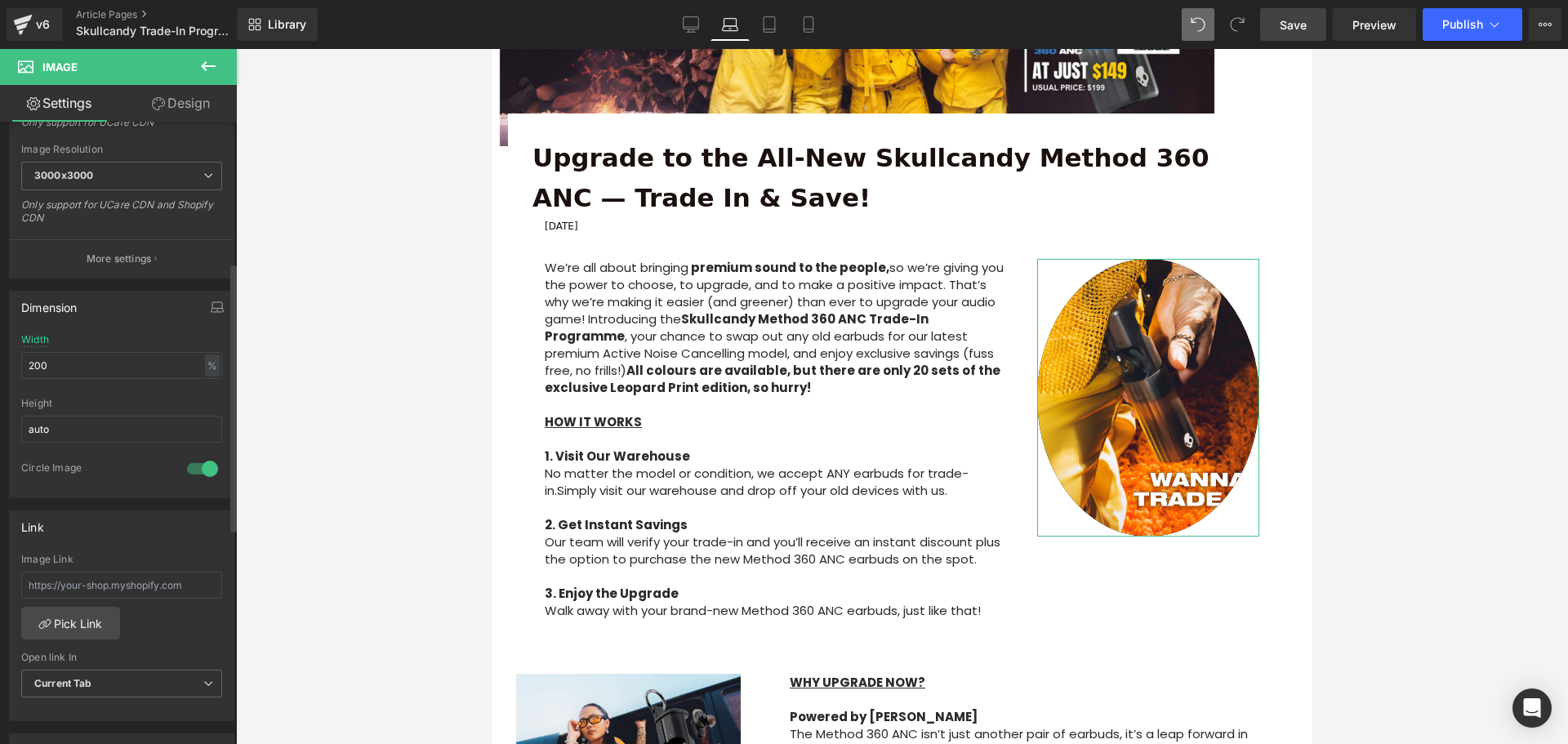
click at [197, 467] on div at bounding box center [202, 468] width 40 height 26
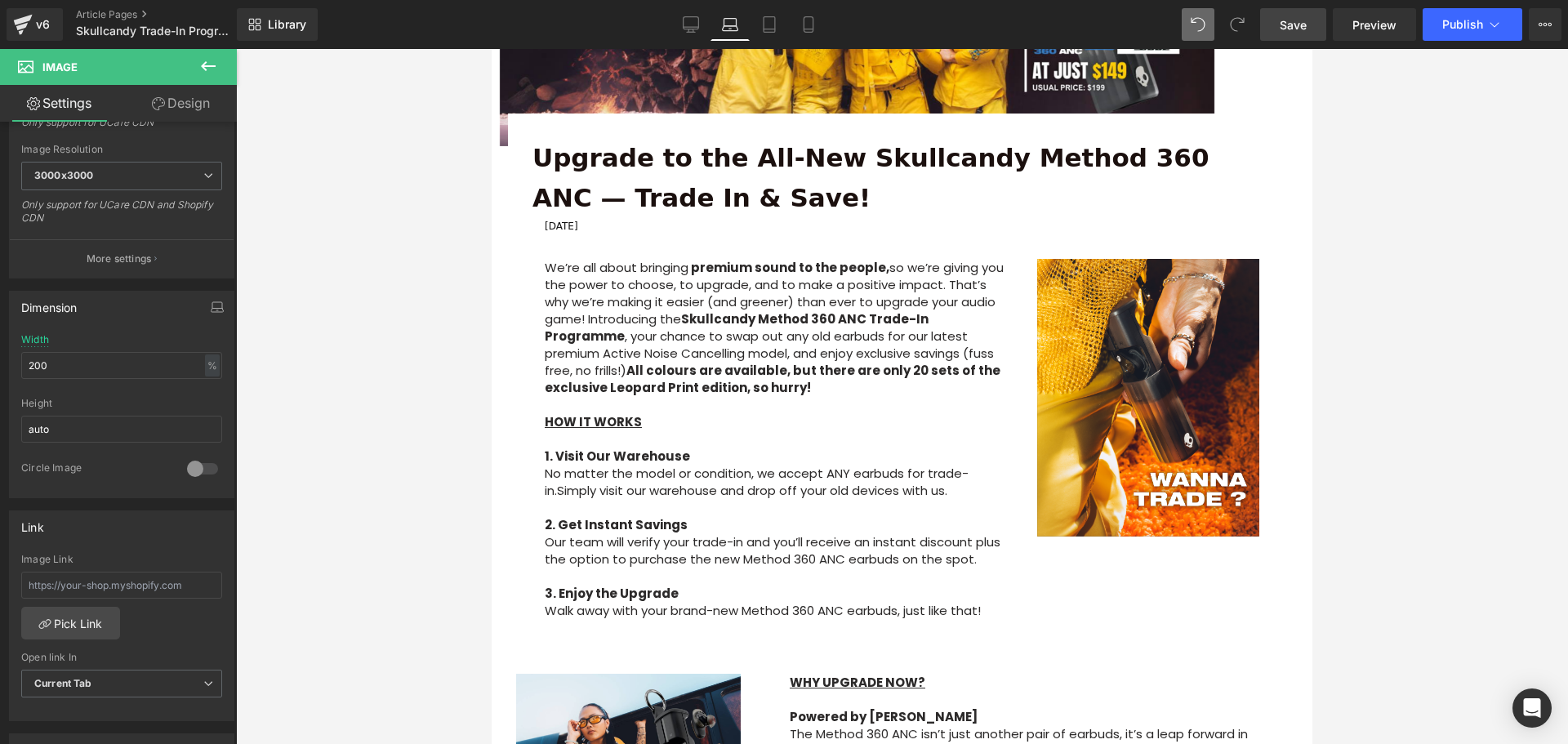
click at [766, 391] on p "We’re all about bringing premium sound to the people , so we’re giving you the …" at bounding box center [778, 327] width 467 height 137
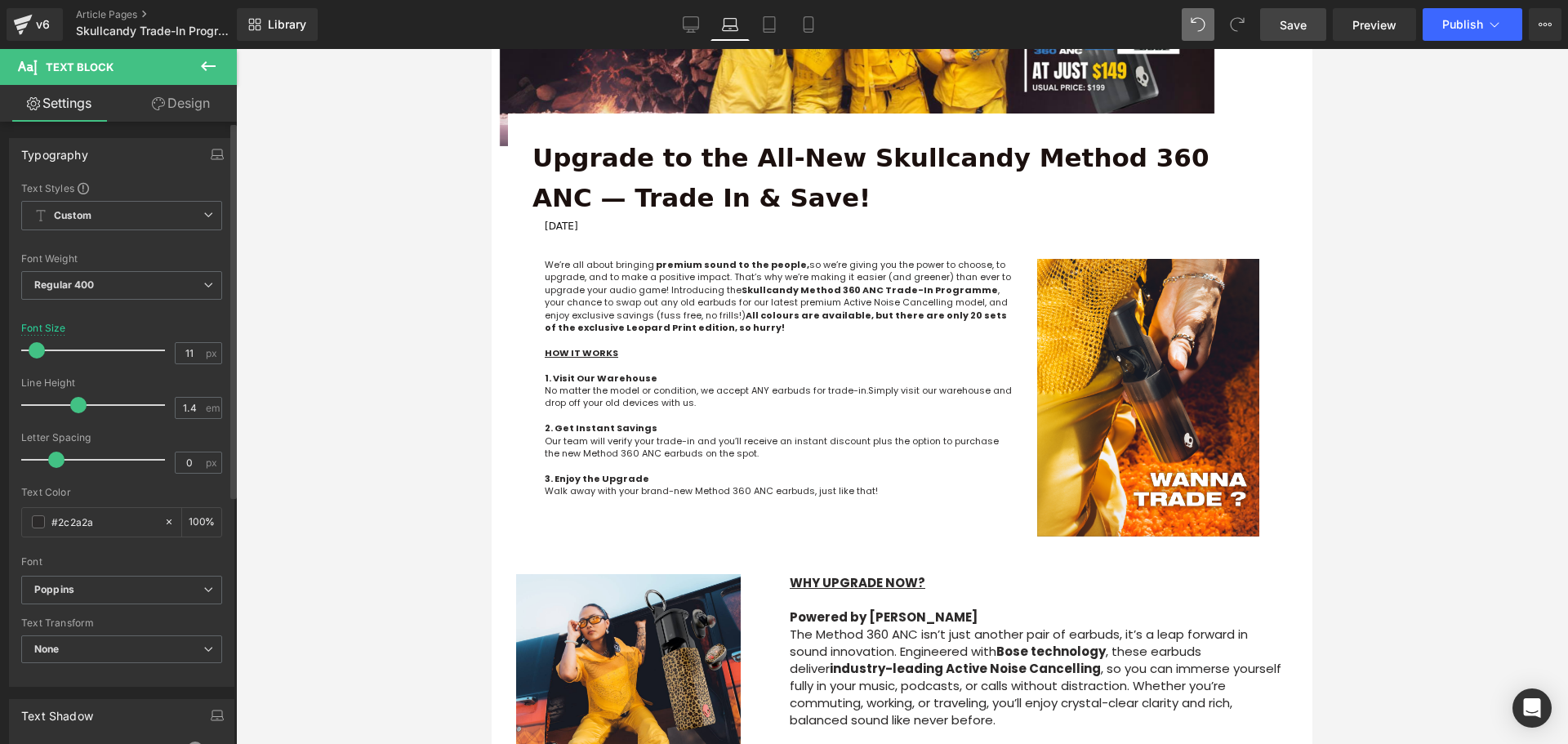
drag, startPoint x: 40, startPoint y: 347, endPoint x: 35, endPoint y: 358, distance: 12.1
click at [35, 358] on span at bounding box center [37, 350] width 16 height 16
click at [183, 354] on input "11" at bounding box center [190, 352] width 29 height 20
click at [183, 353] on input "11" at bounding box center [190, 352] width 29 height 20
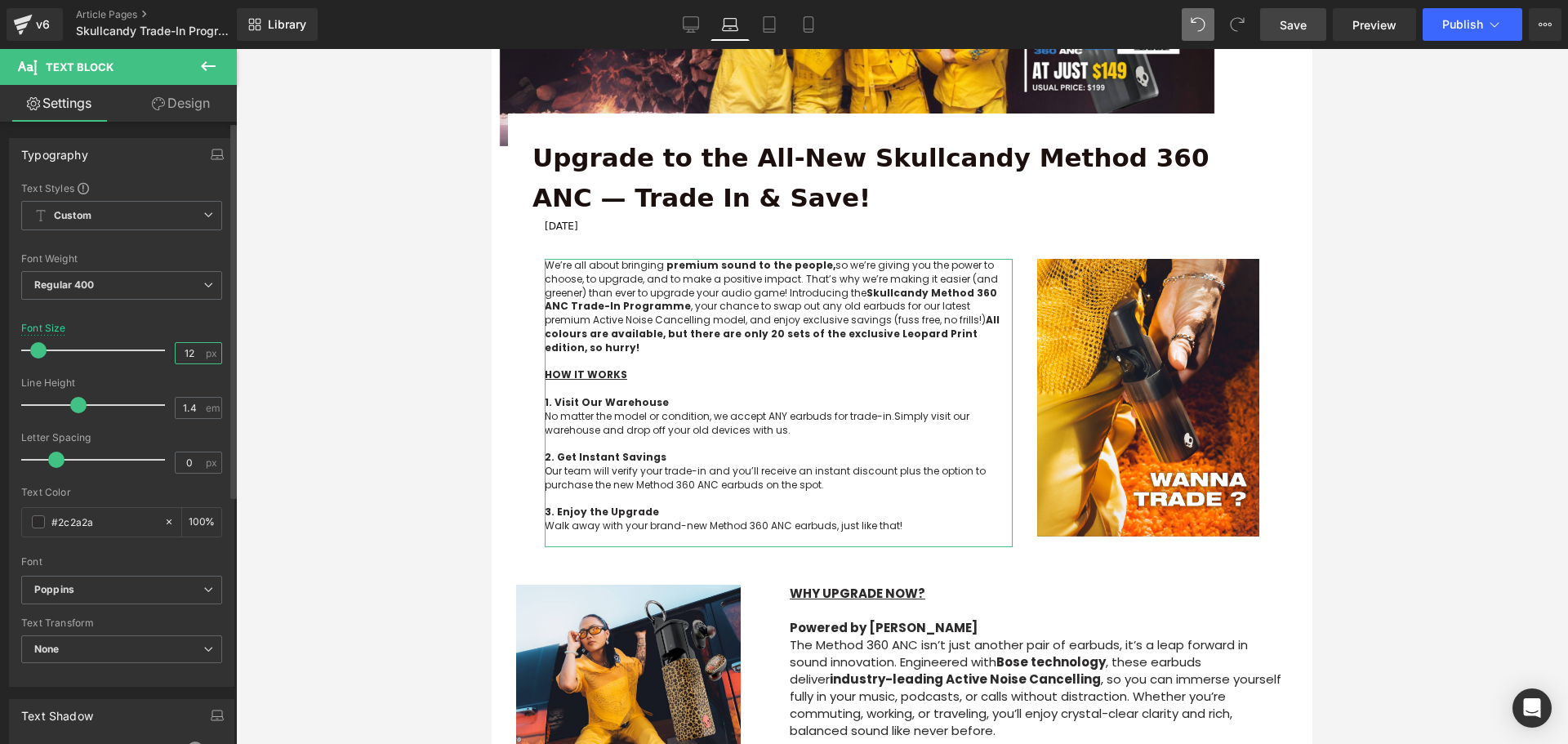
type input "12"
click at [166, 324] on div "Font Size 12 px" at bounding box center [122, 349] width 201 height 55
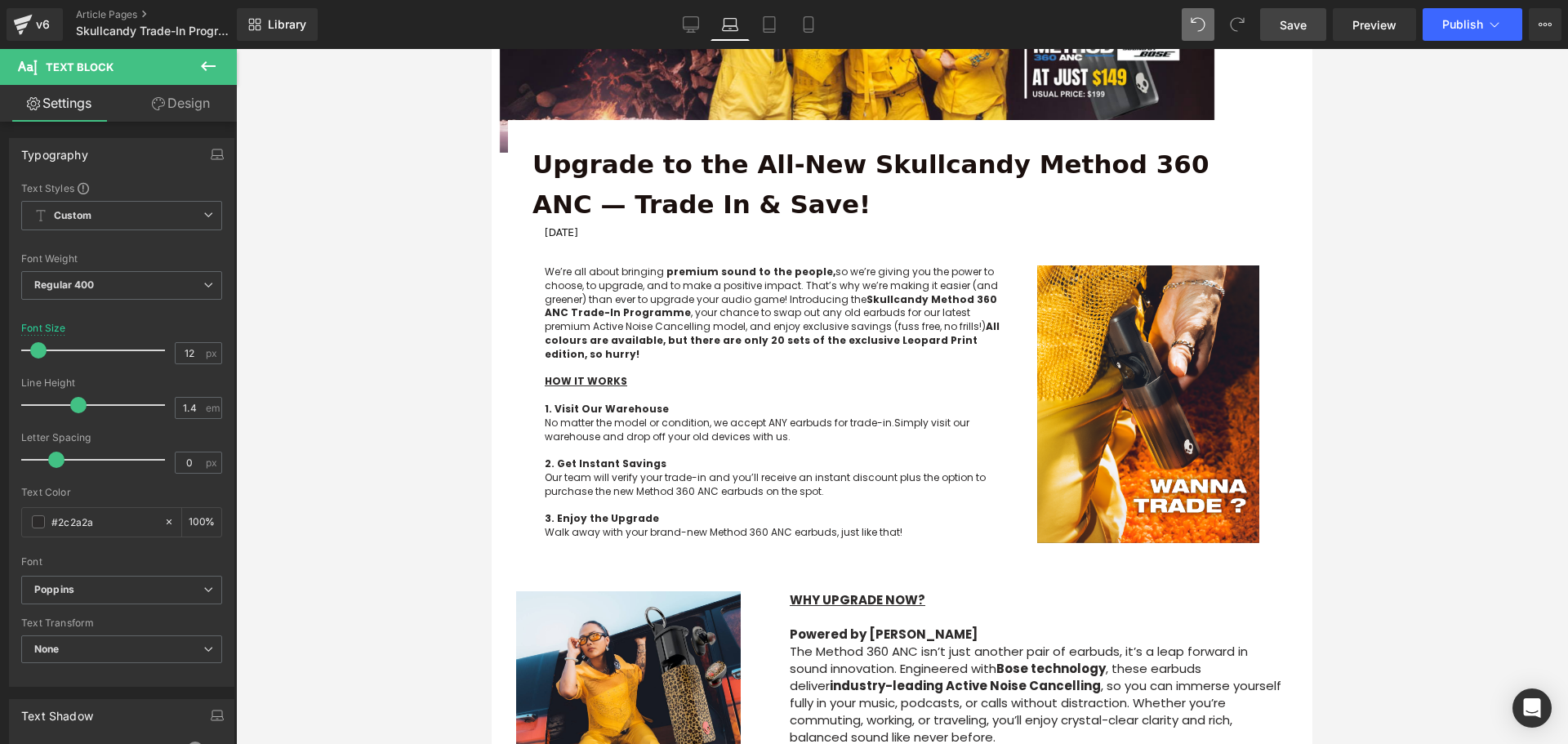
scroll to position [211, 0]
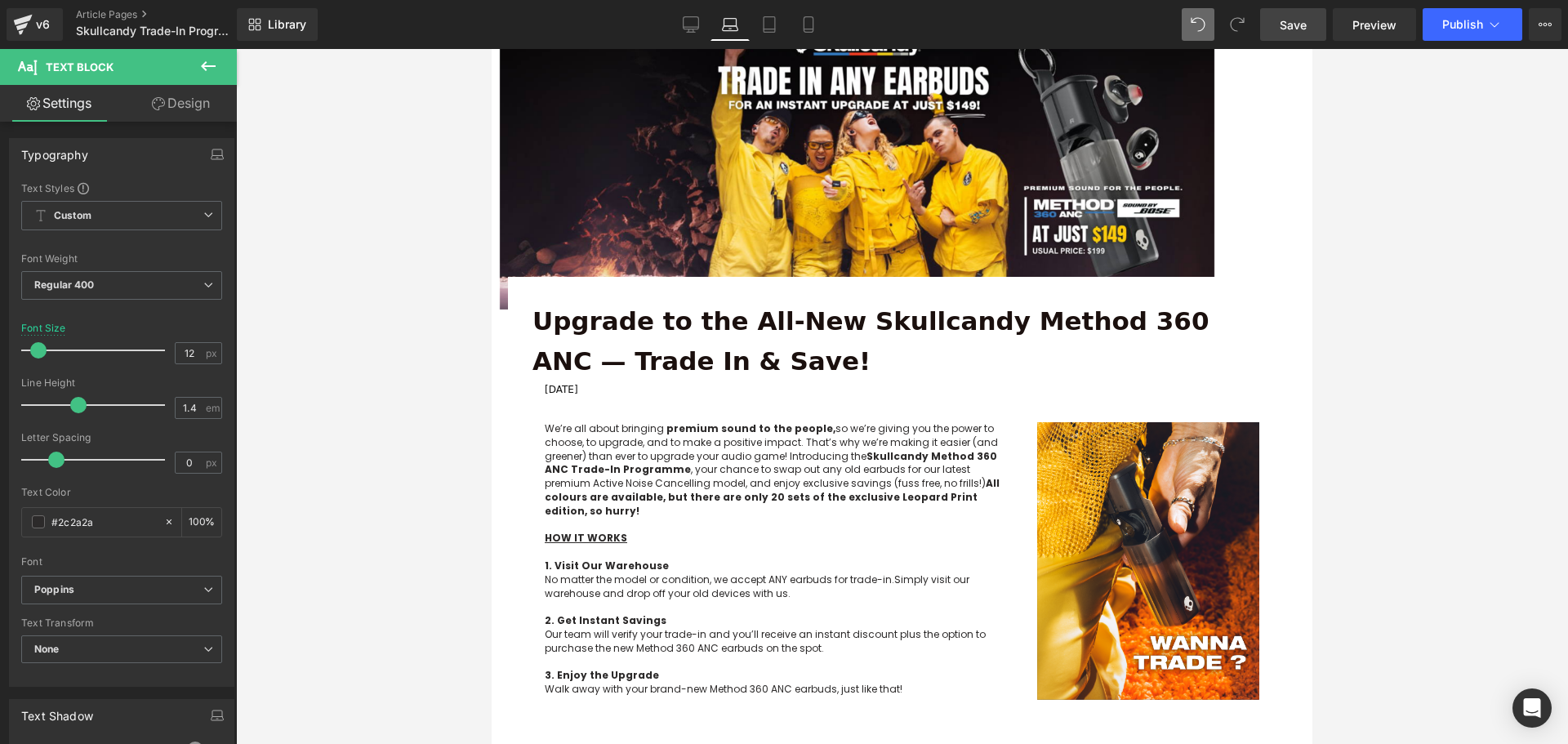
click at [732, 362] on p "Upgrade to the All-New Skullcandy Method 360 ANC — Trade In & Save!" at bounding box center [902, 342] width 739 height 81
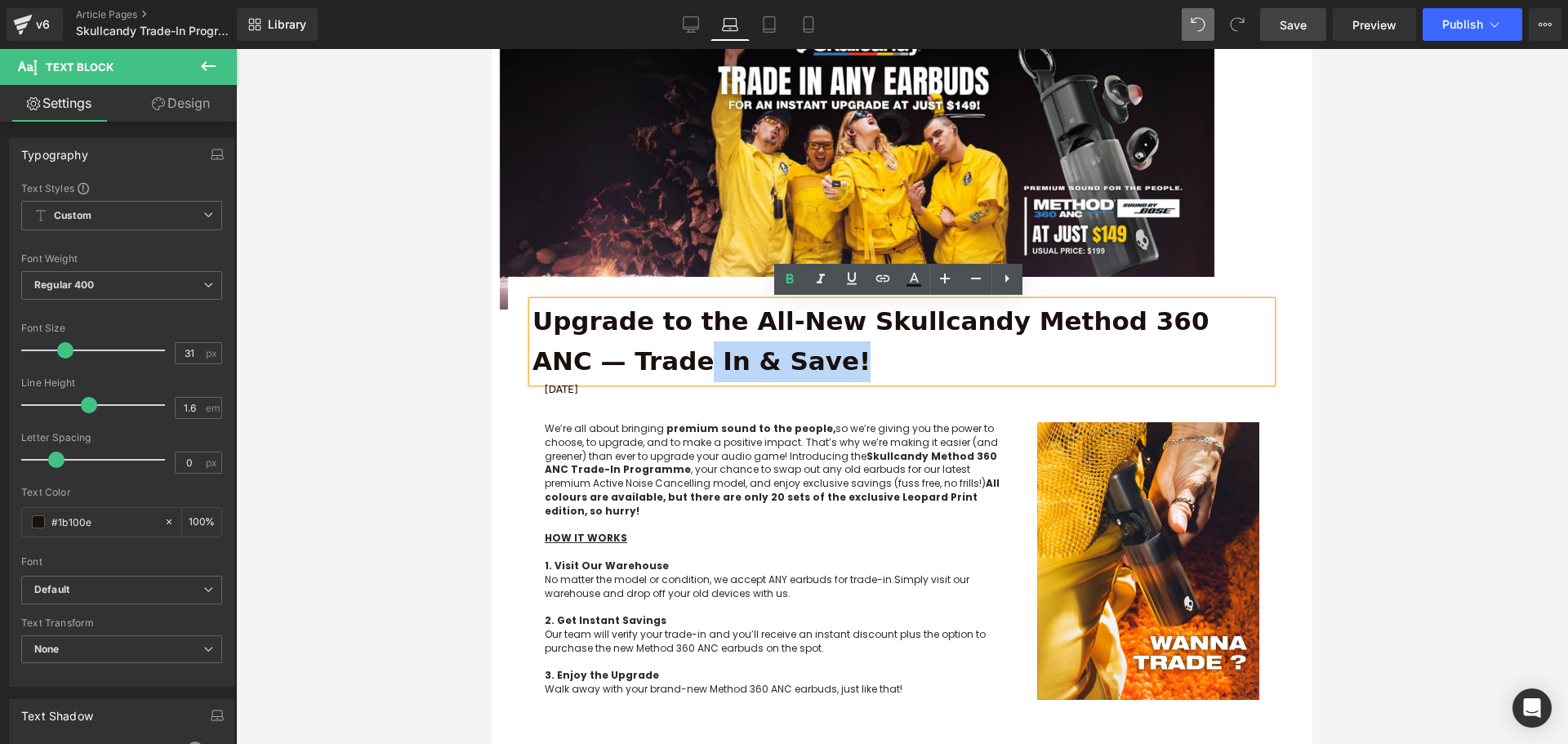
drag, startPoint x: 596, startPoint y: 343, endPoint x: 536, endPoint y: 318, distance: 65.0
click at [536, 318] on p "Upgrade to the All-New Skullcandy Method 360 ANC — Trade In & Save!" at bounding box center [902, 342] width 739 height 81
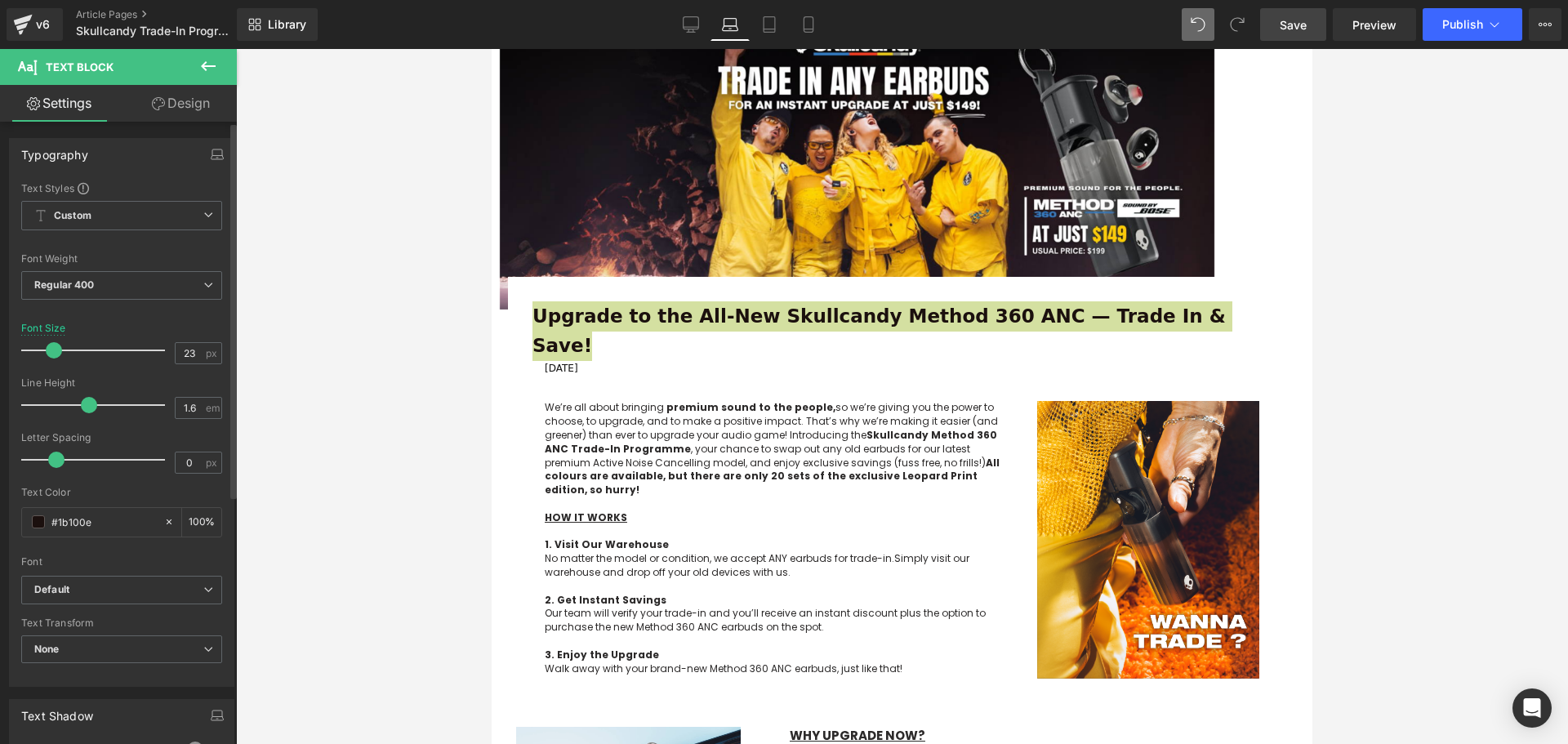
type input "20"
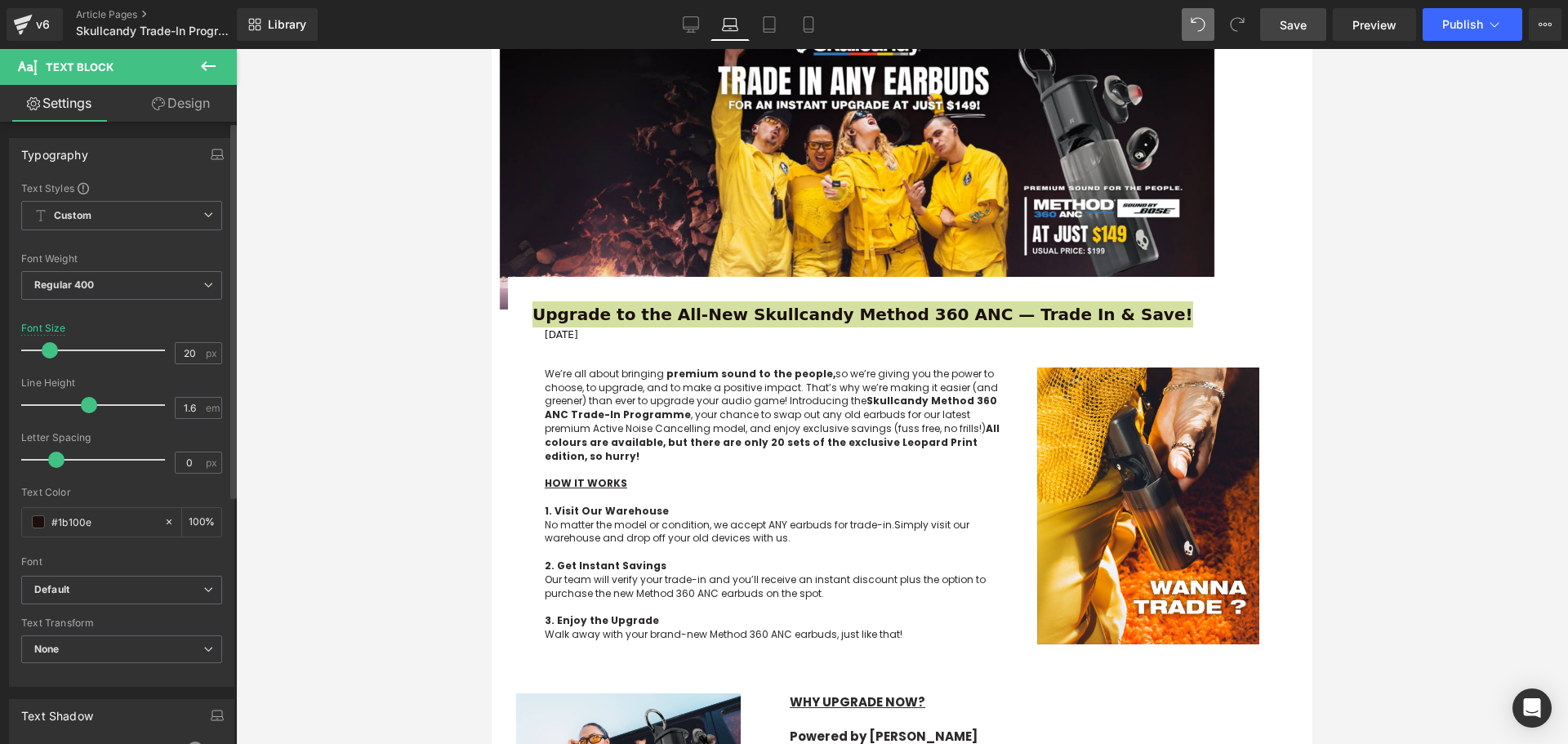
drag, startPoint x: 59, startPoint y: 347, endPoint x: 44, endPoint y: 352, distance: 15.8
click at [44, 352] on span at bounding box center [49, 350] width 16 height 16
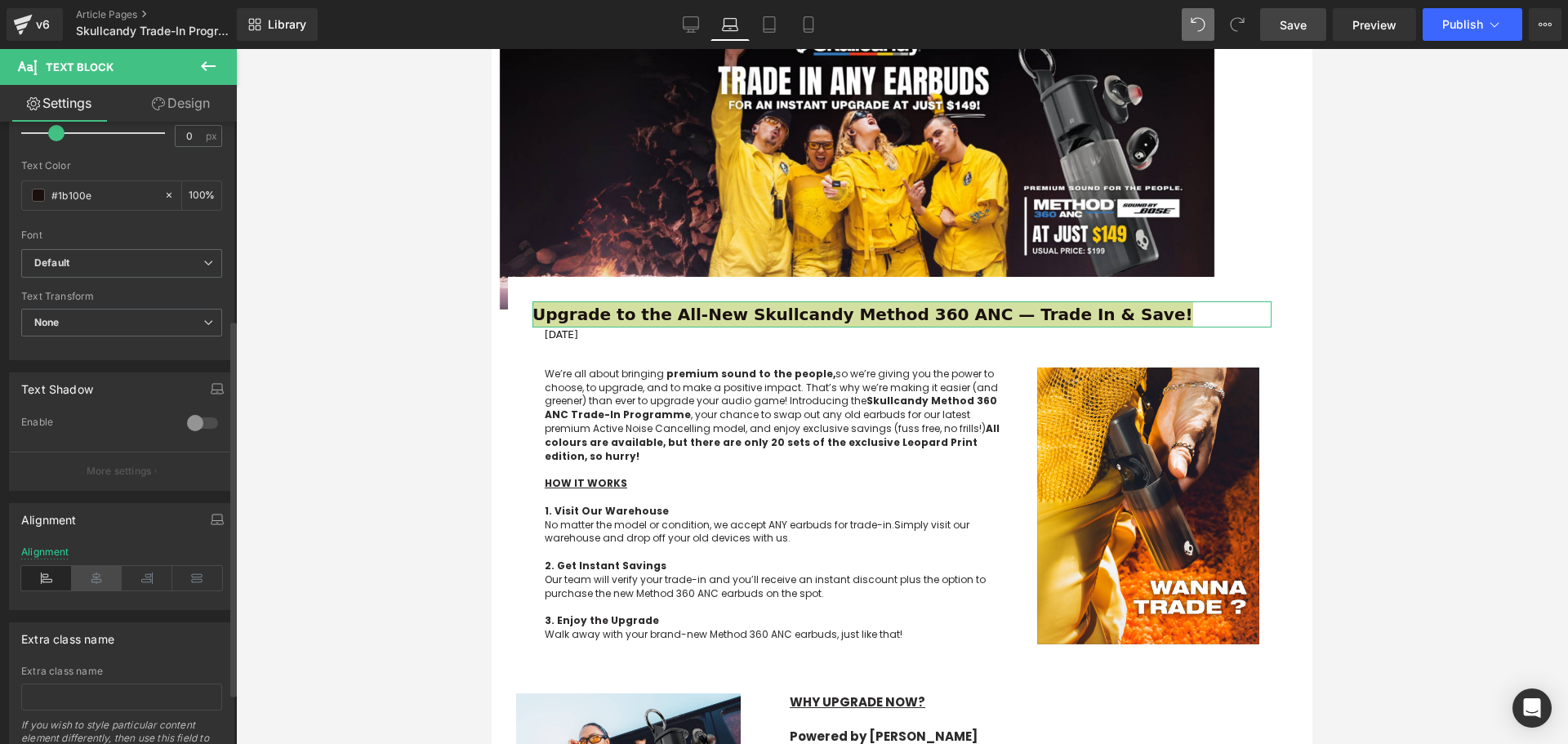
click at [98, 566] on icon at bounding box center [97, 578] width 50 height 24
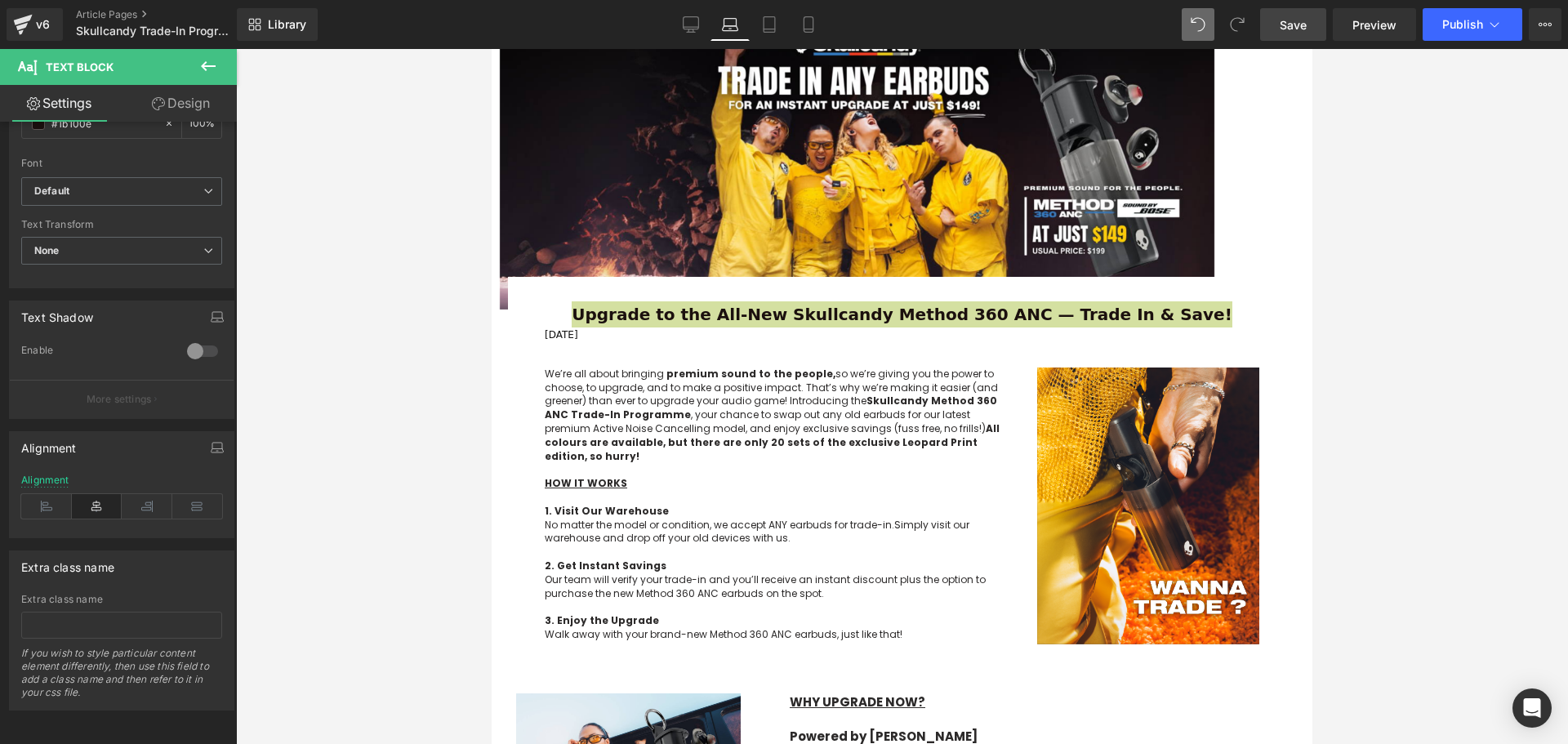
click at [1487, 483] on div at bounding box center [902, 397] width 1332 height 695
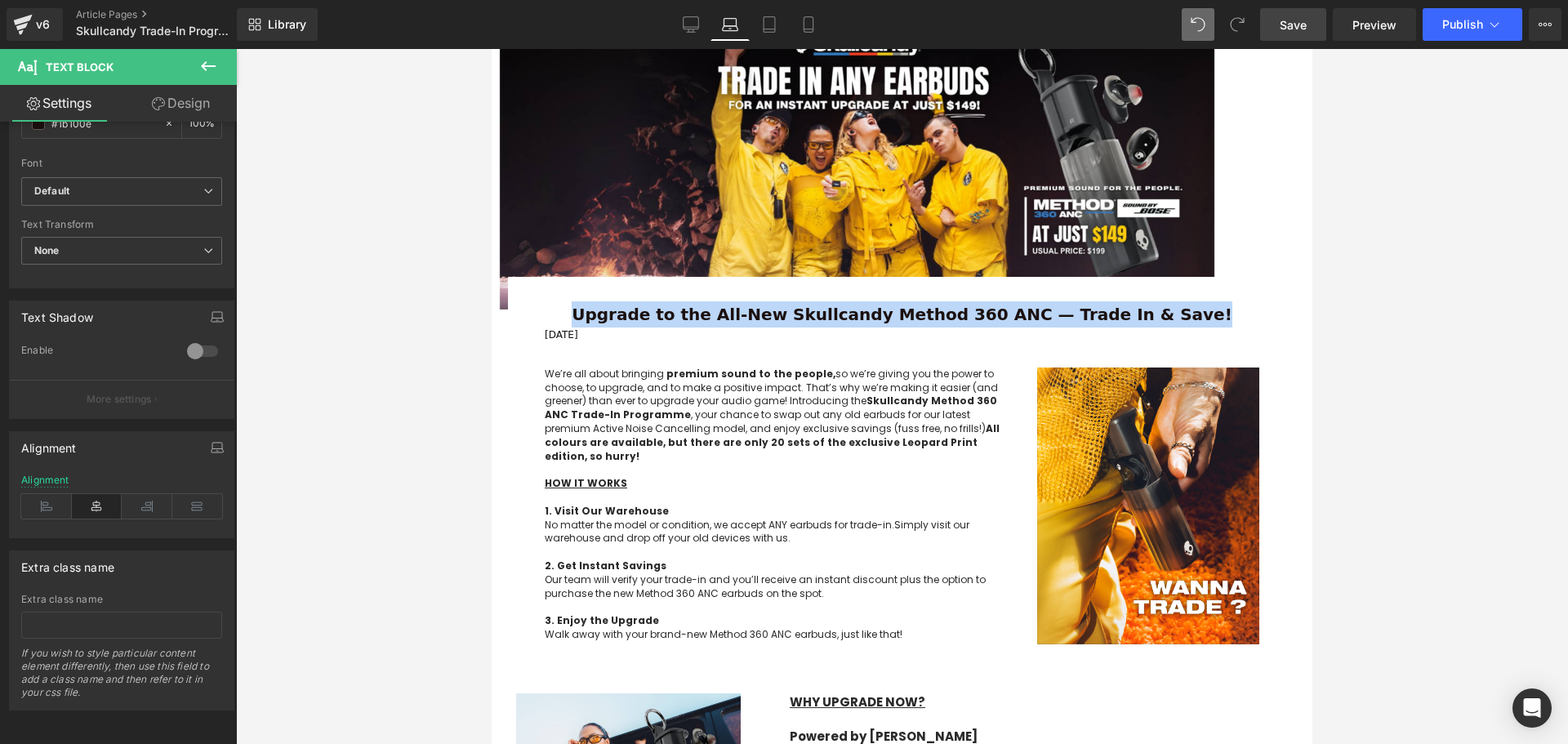
click at [609, 334] on p "[DATE]" at bounding box center [902, 335] width 714 height 15
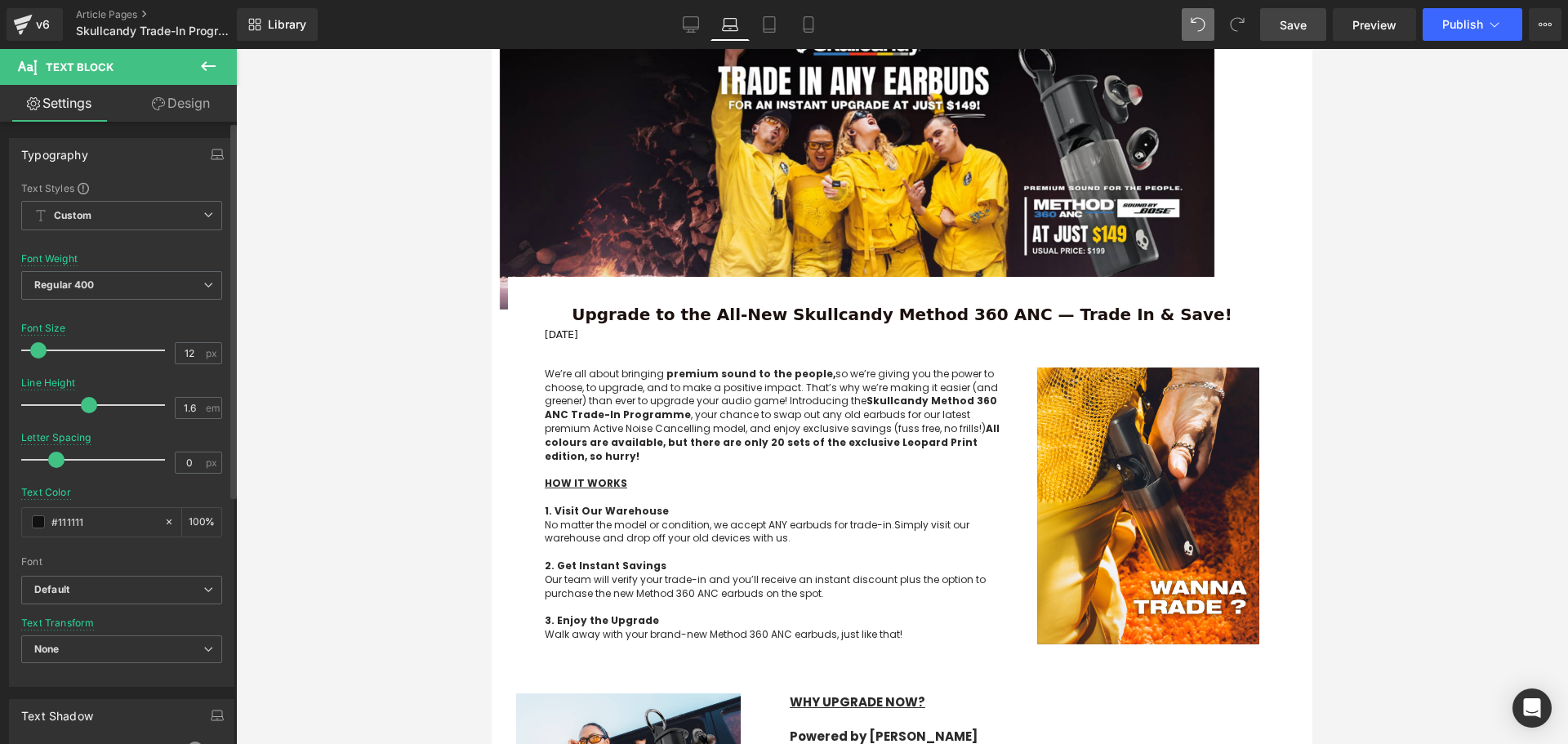
scroll to position [327, 0]
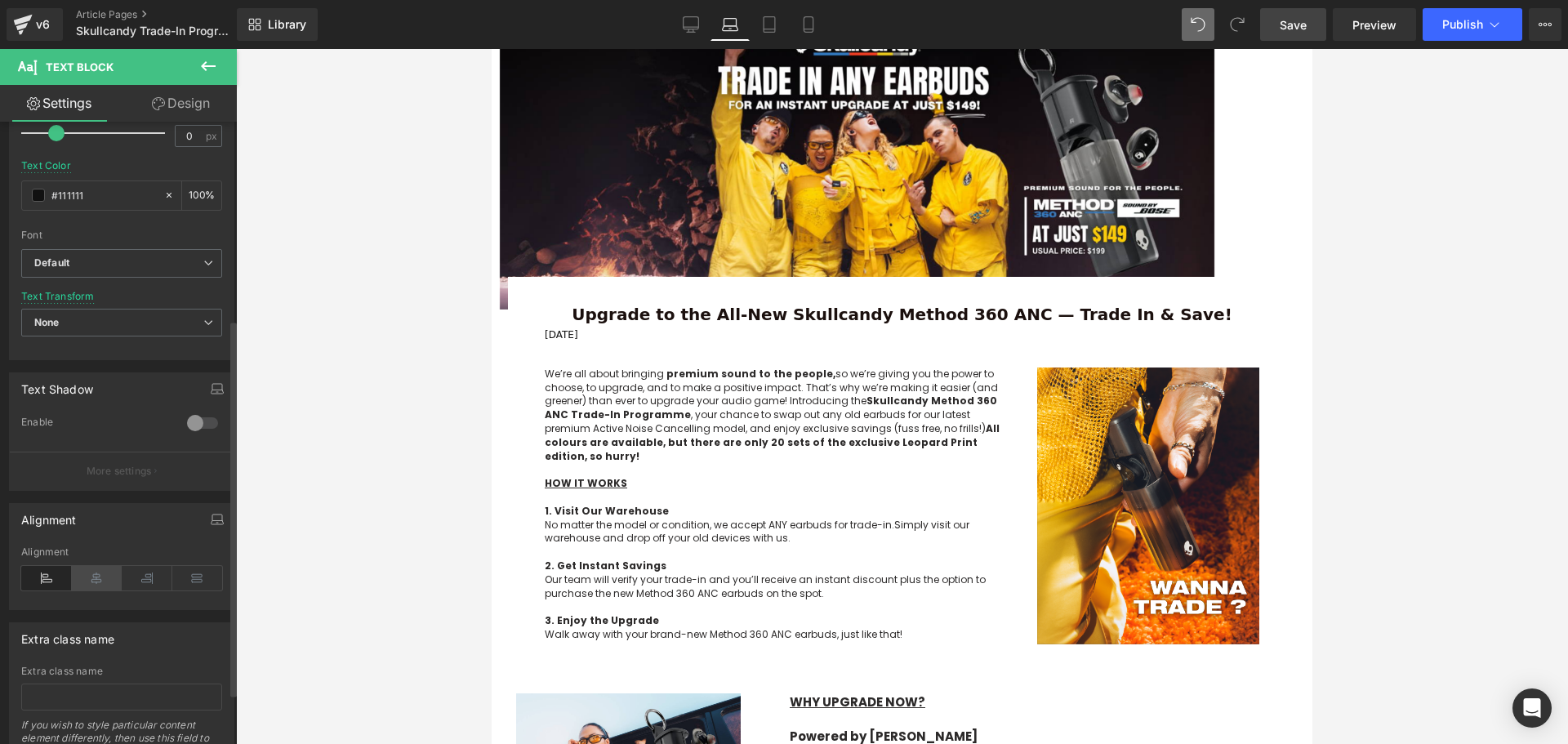
click at [92, 582] on icon at bounding box center [97, 578] width 50 height 24
click at [384, 500] on div at bounding box center [902, 397] width 1332 height 695
click at [1419, 491] on div at bounding box center [902, 397] width 1332 height 695
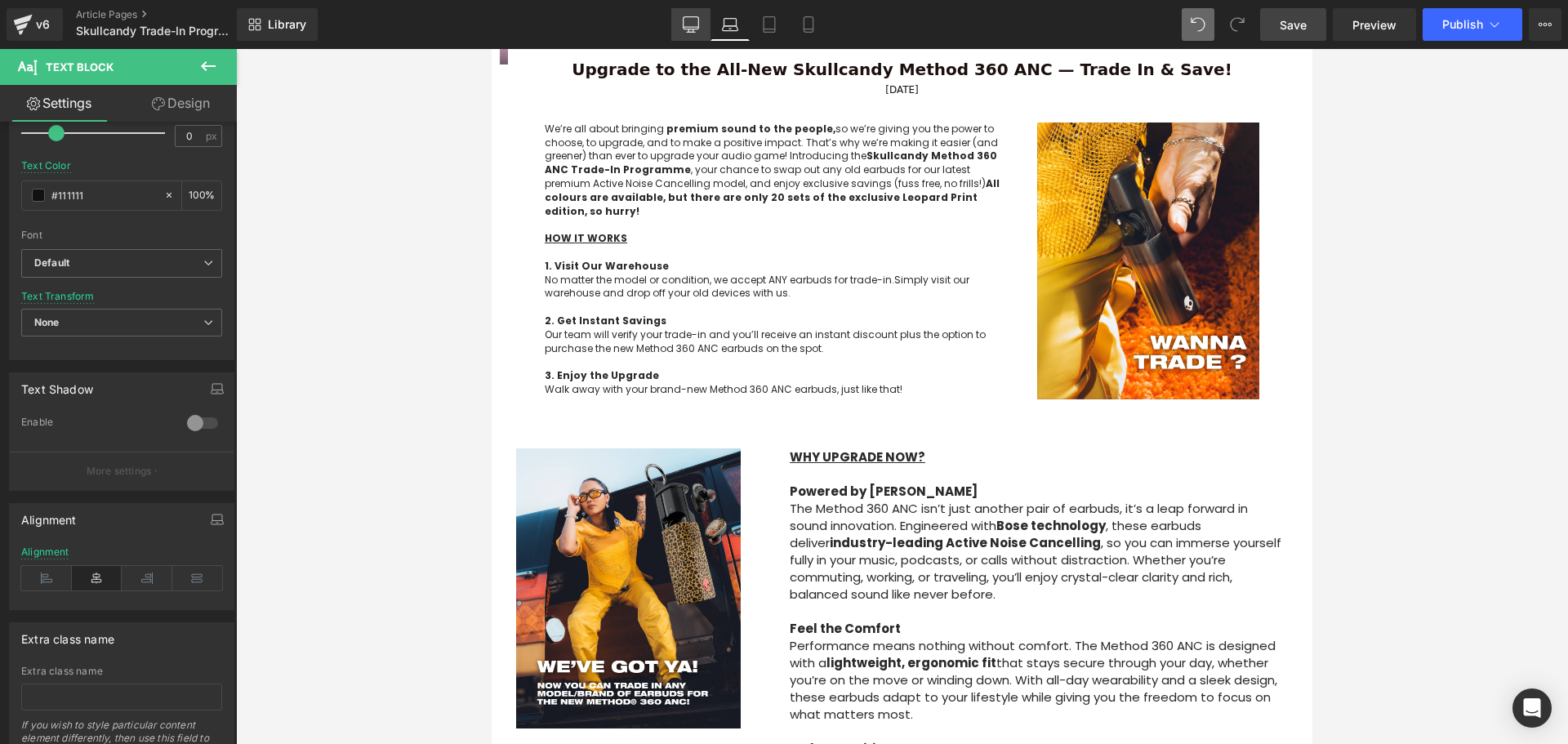
click at [698, 28] on icon at bounding box center [690, 24] width 16 height 16
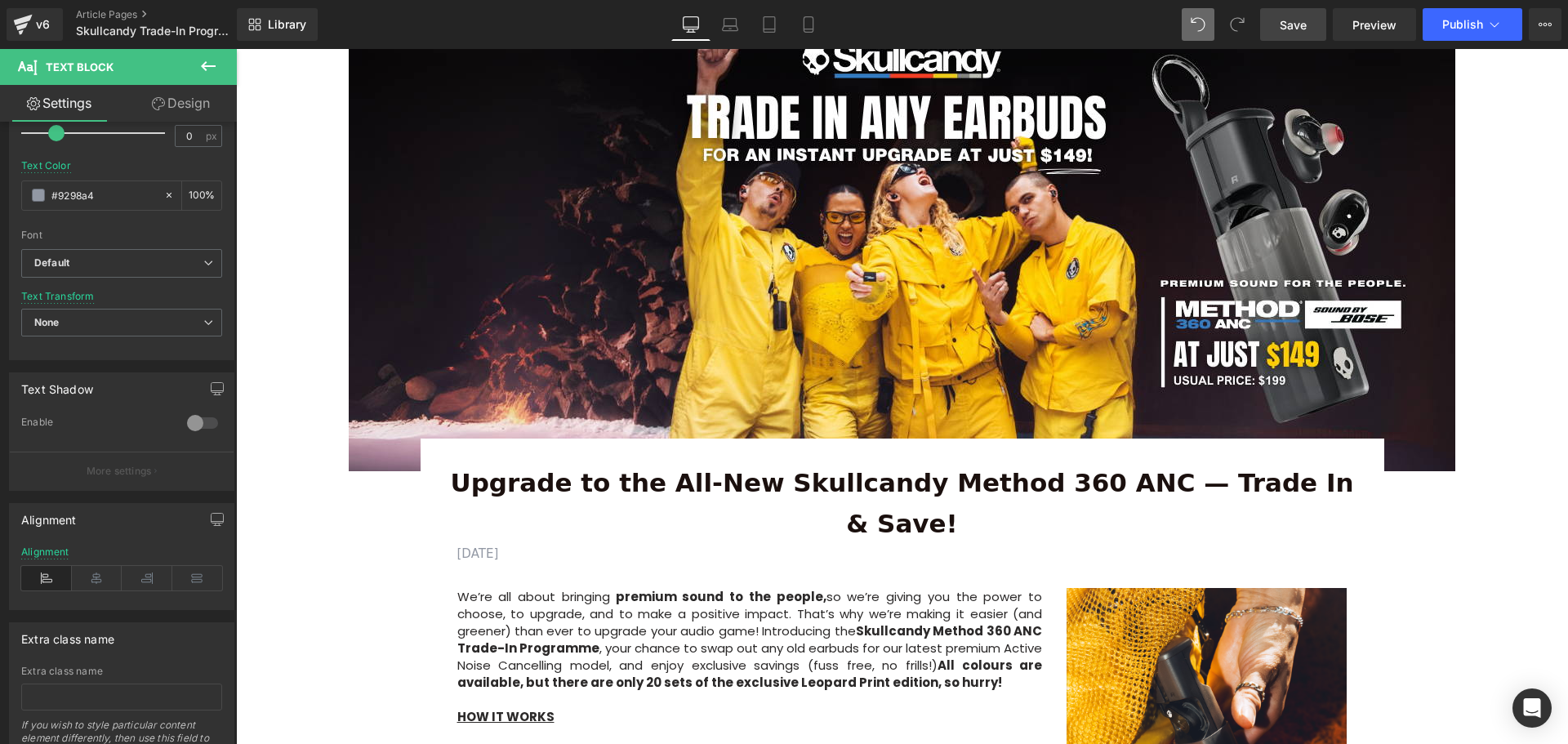
type input "15"
type input "#9298a4"
type input "100"
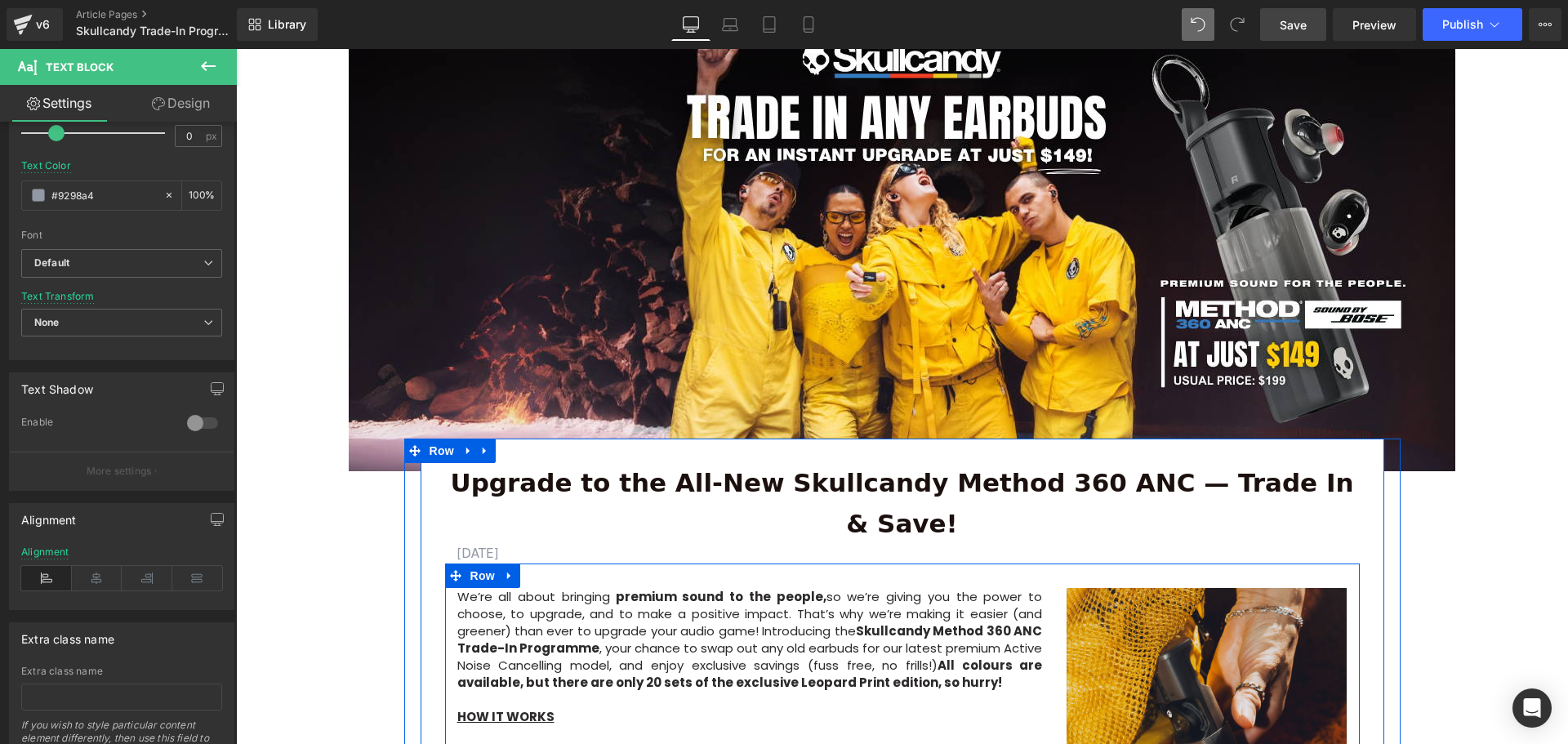
scroll to position [387, 0]
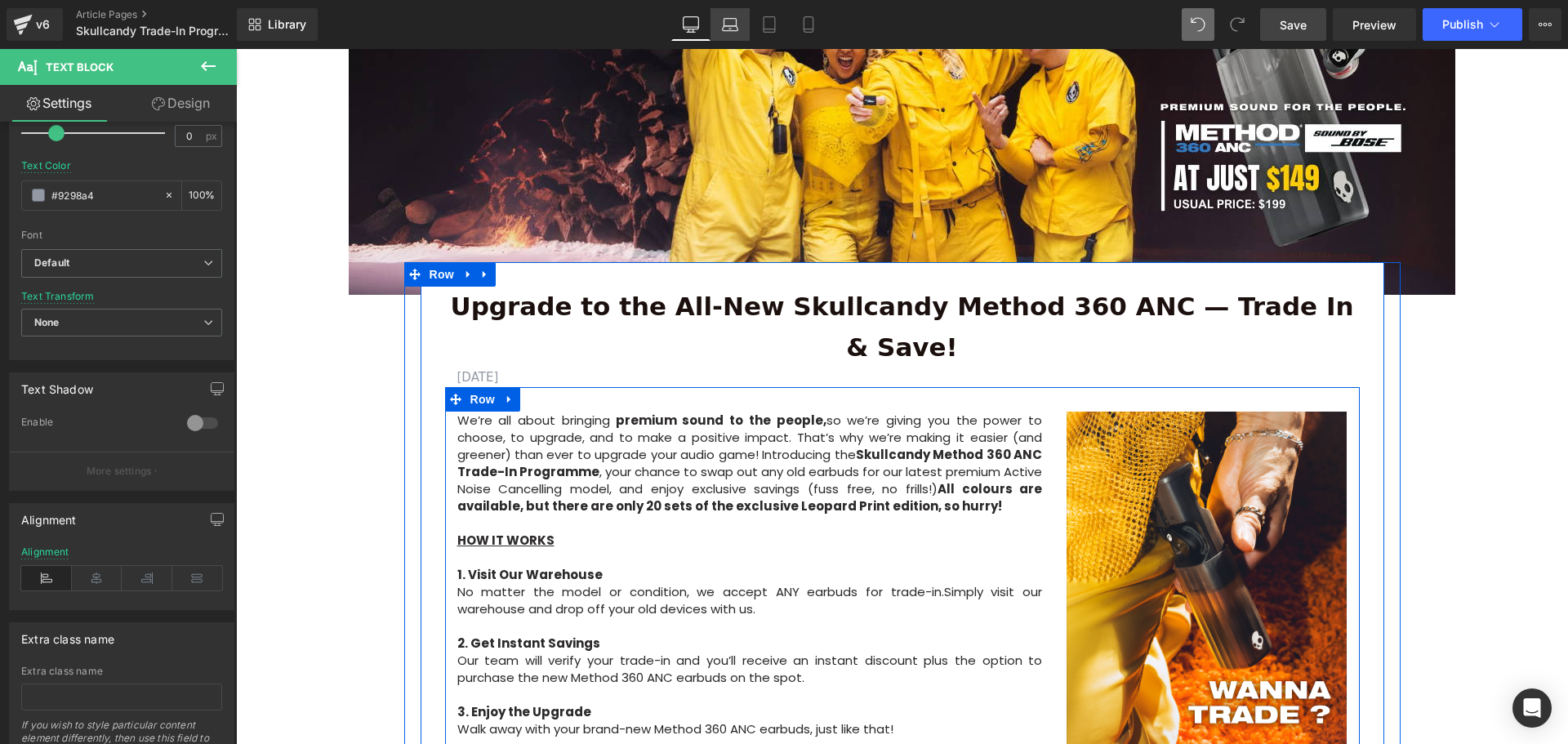
click at [731, 24] on icon at bounding box center [730, 24] width 16 height 16
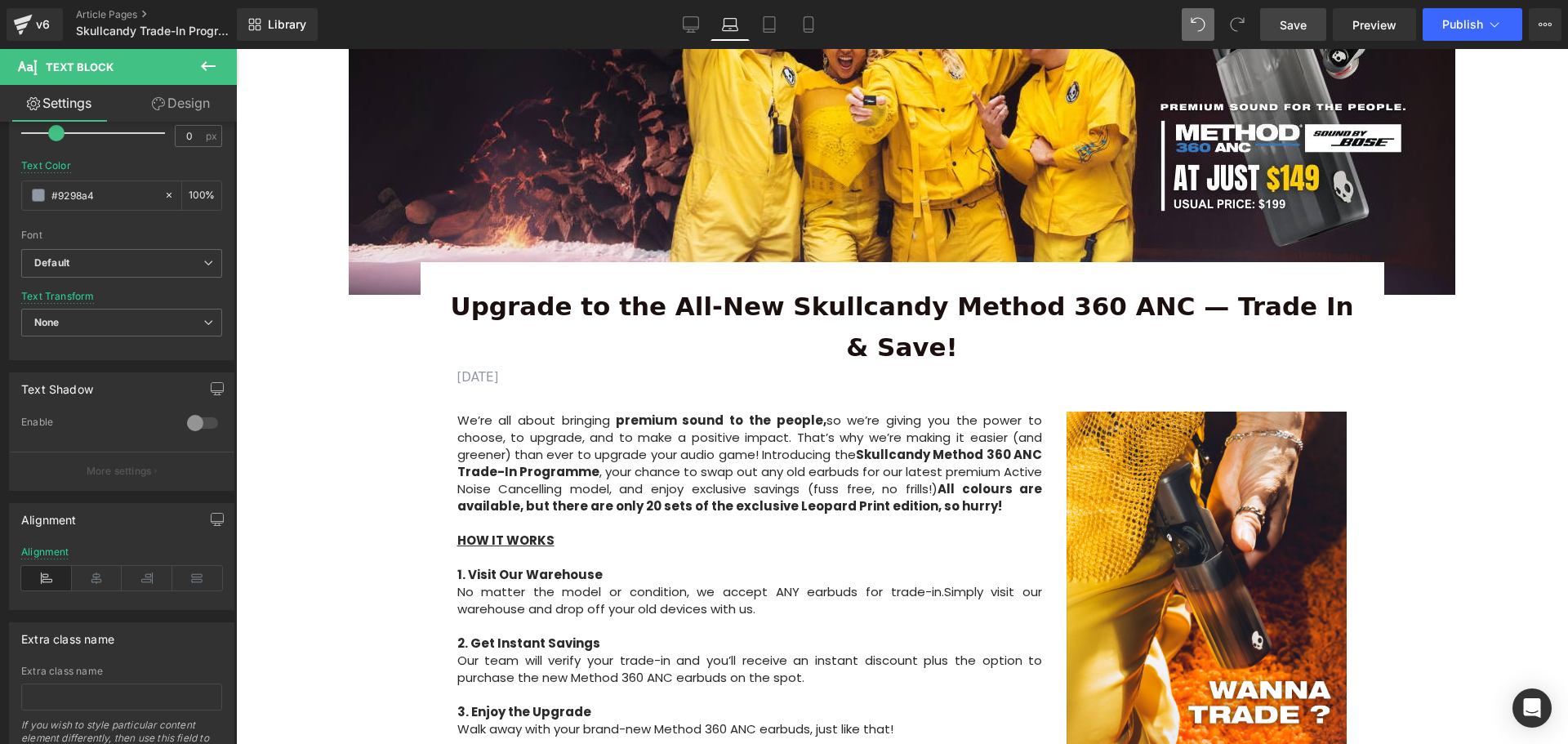
scroll to position [551, 0]
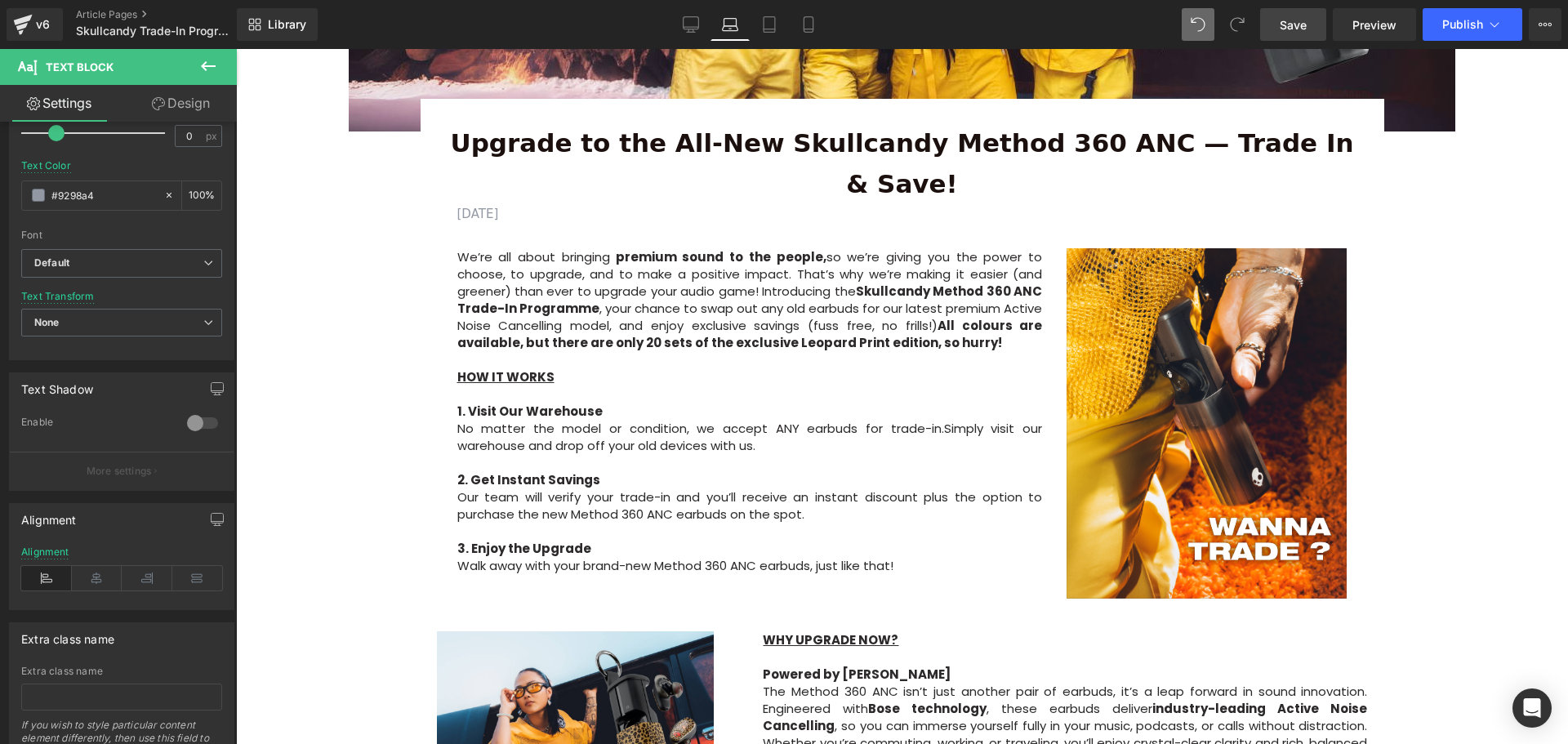
type input "12"
type input "#111111"
type input "100"
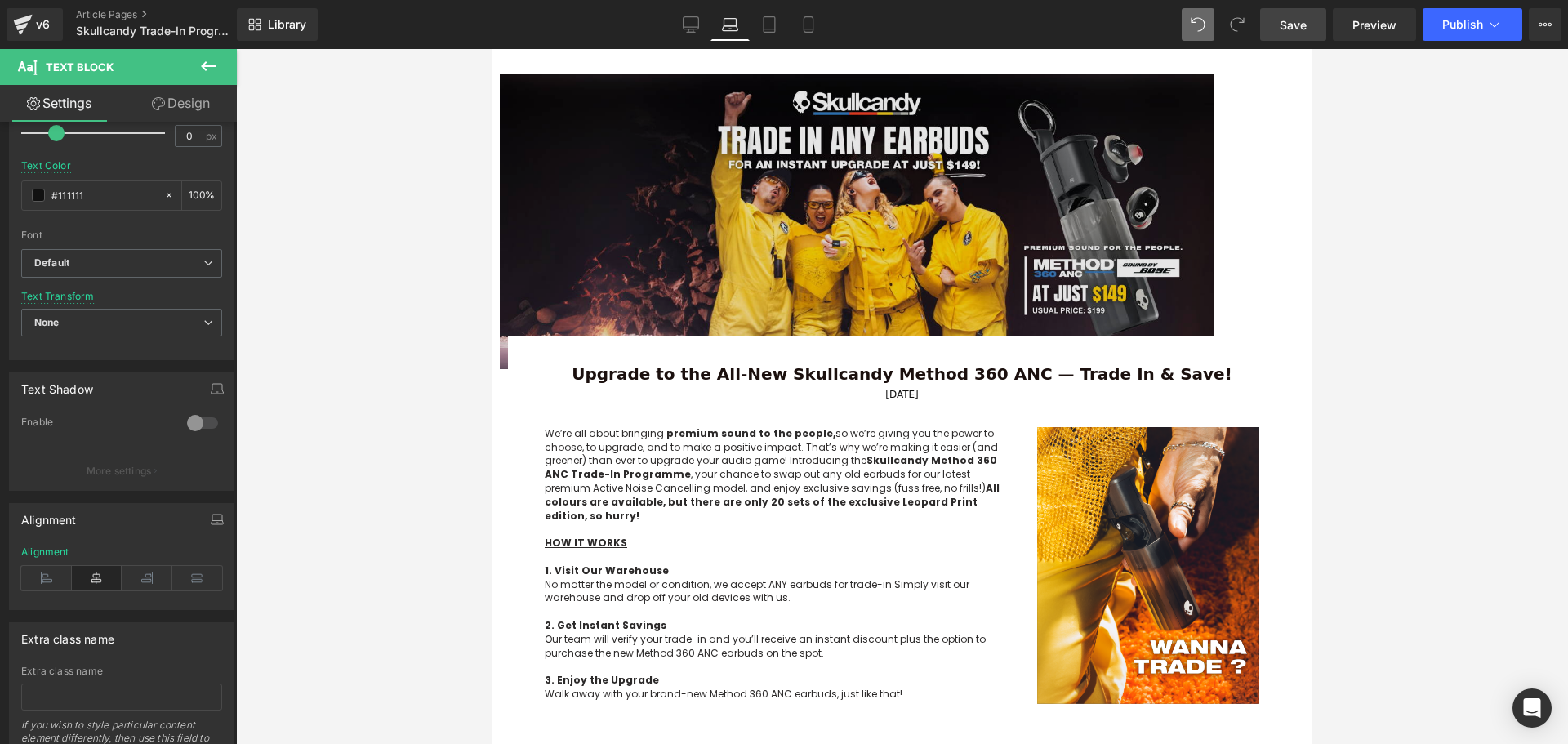
scroll to position [81, 0]
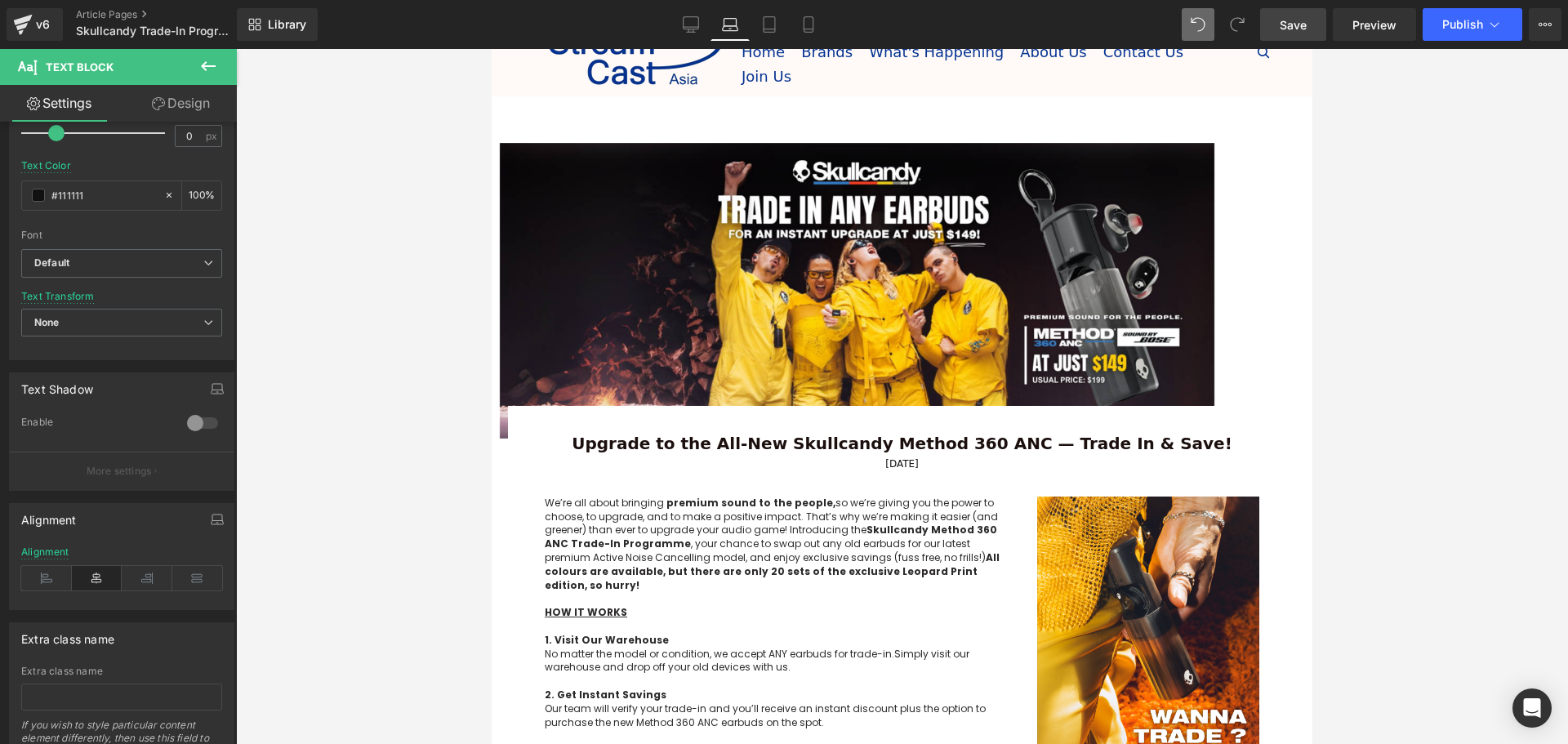
click at [1224, 249] on div "Image Row" at bounding box center [902, 268] width 821 height 342
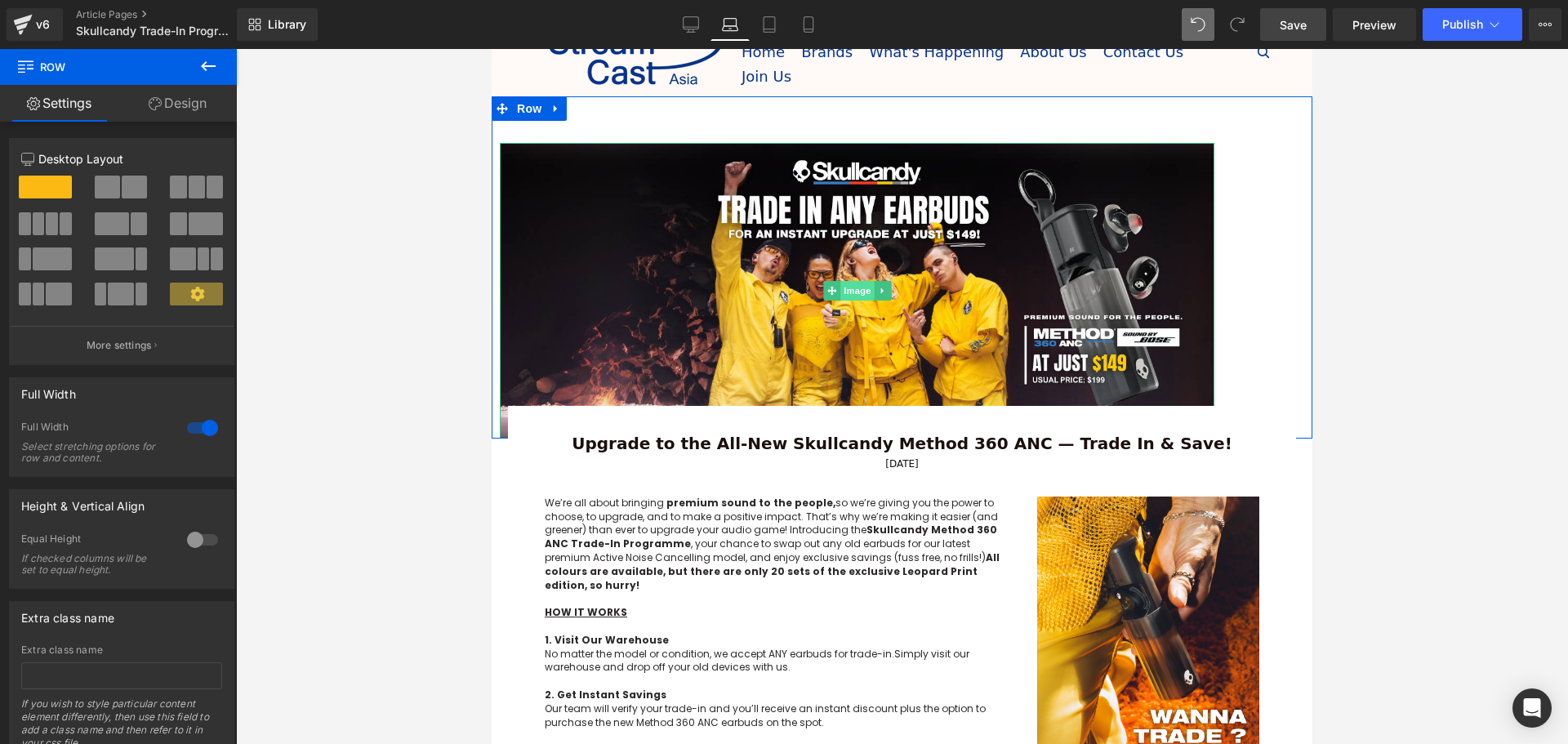
click at [852, 292] on span "Image" at bounding box center [857, 290] width 34 height 19
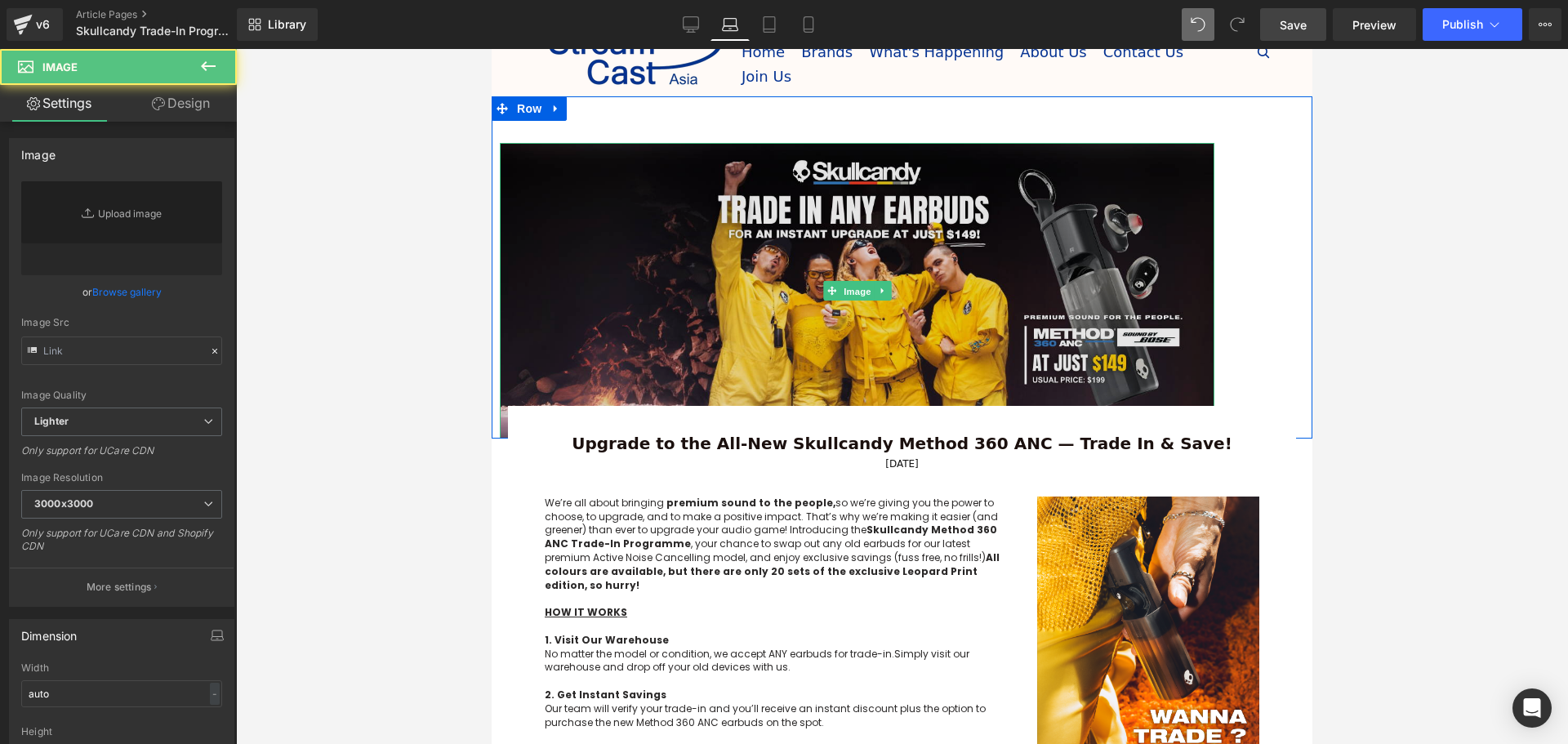
type input "[URL][DOMAIN_NAME]"
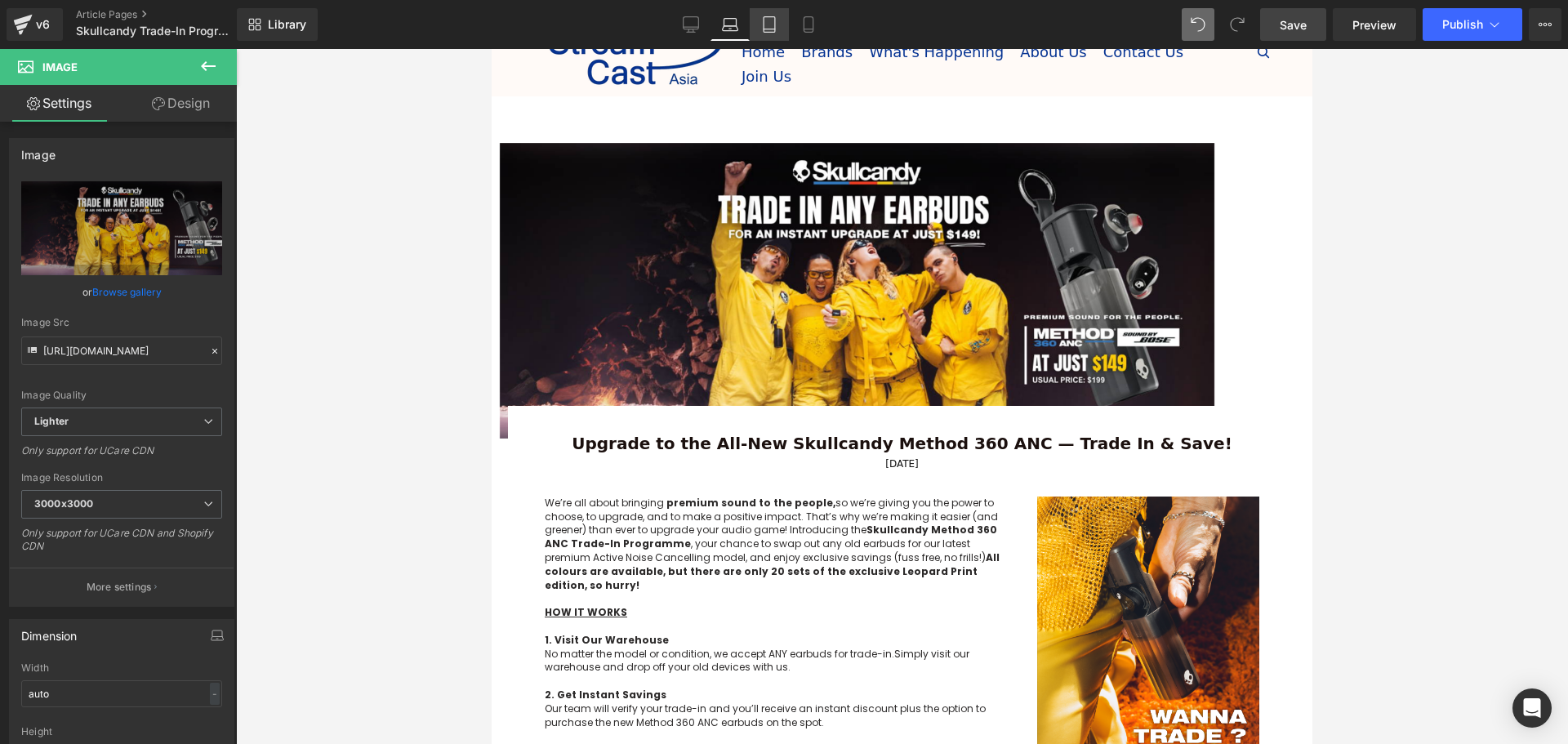
scroll to position [0, 0]
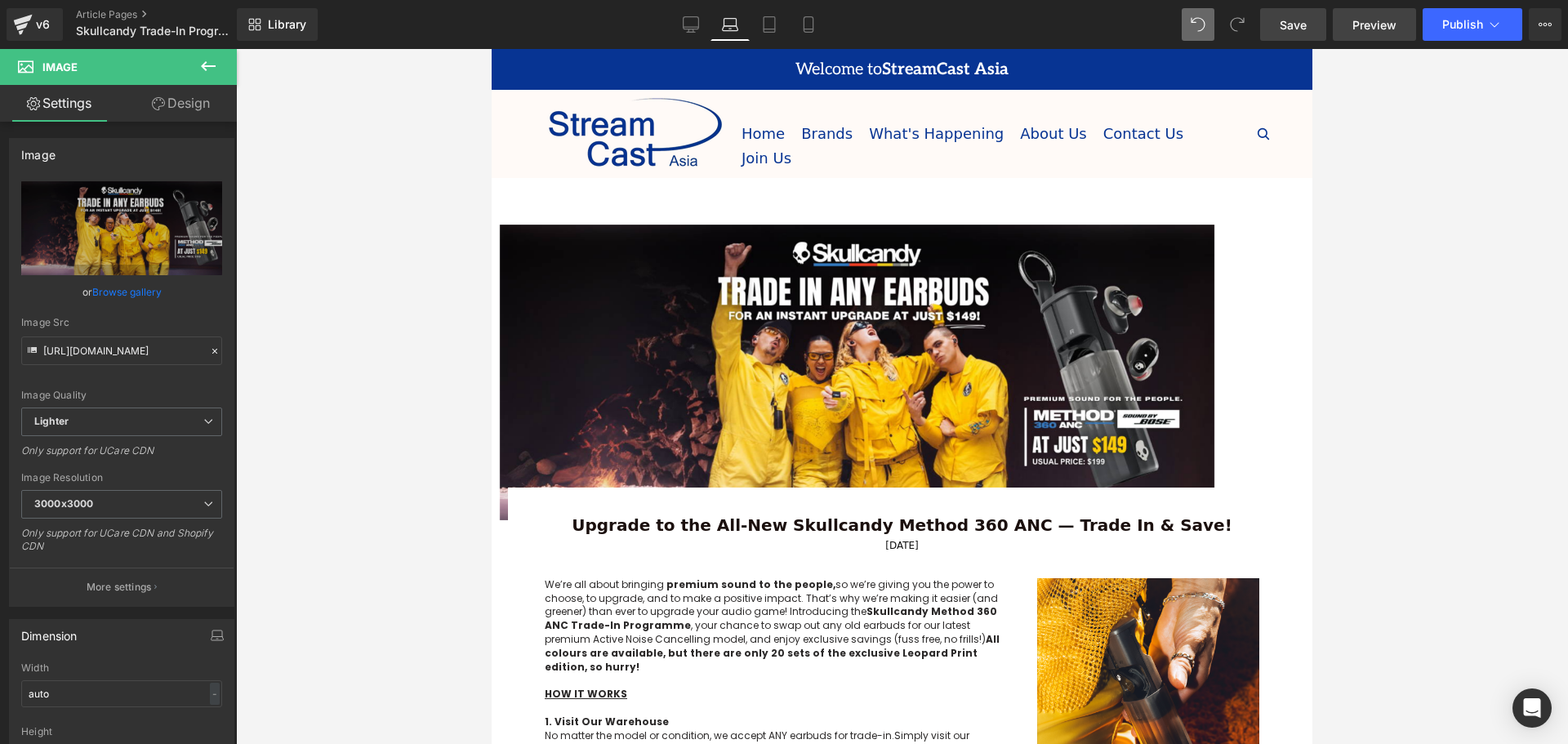
click at [1395, 34] on link "Preview" at bounding box center [1374, 24] width 83 height 33
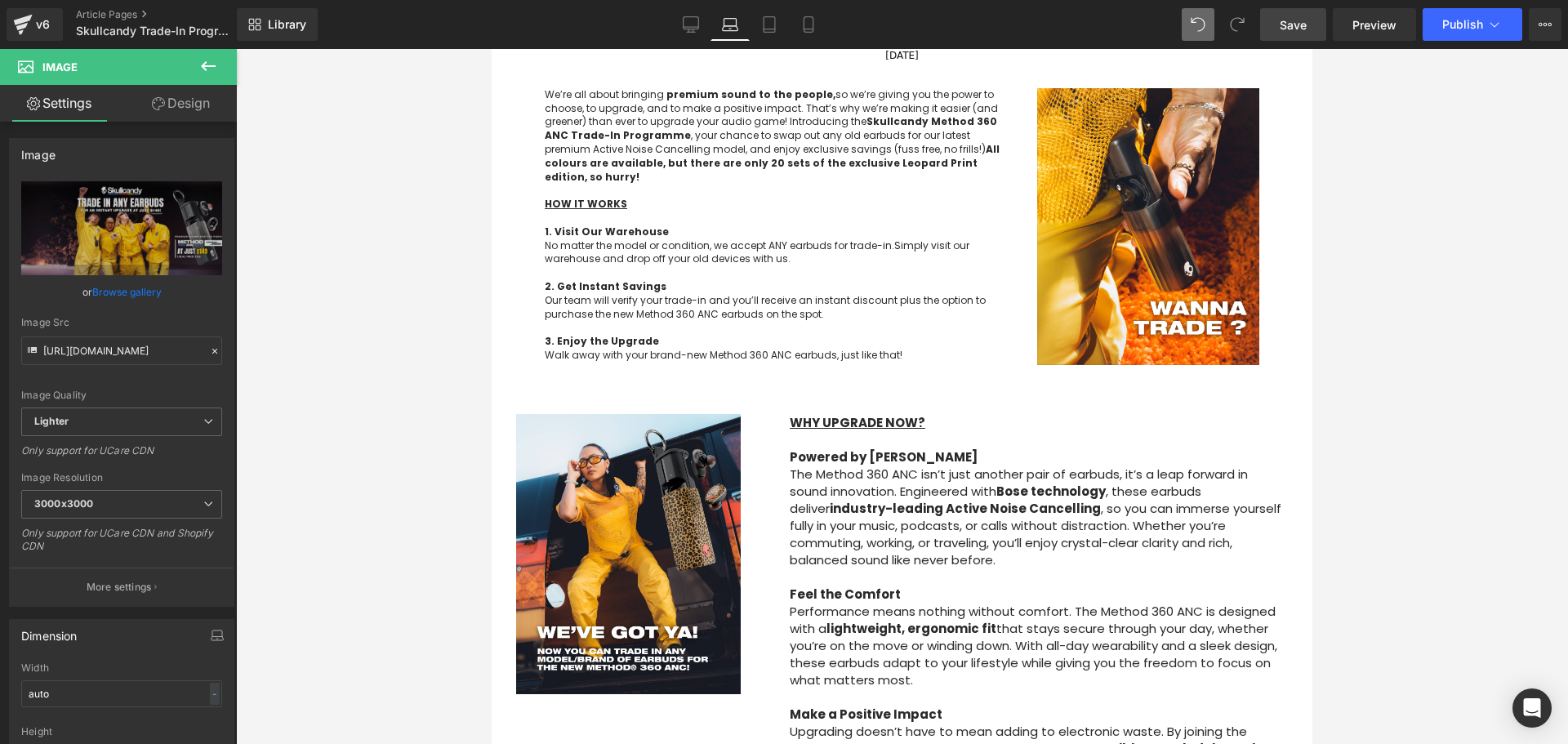
scroll to position [245, 0]
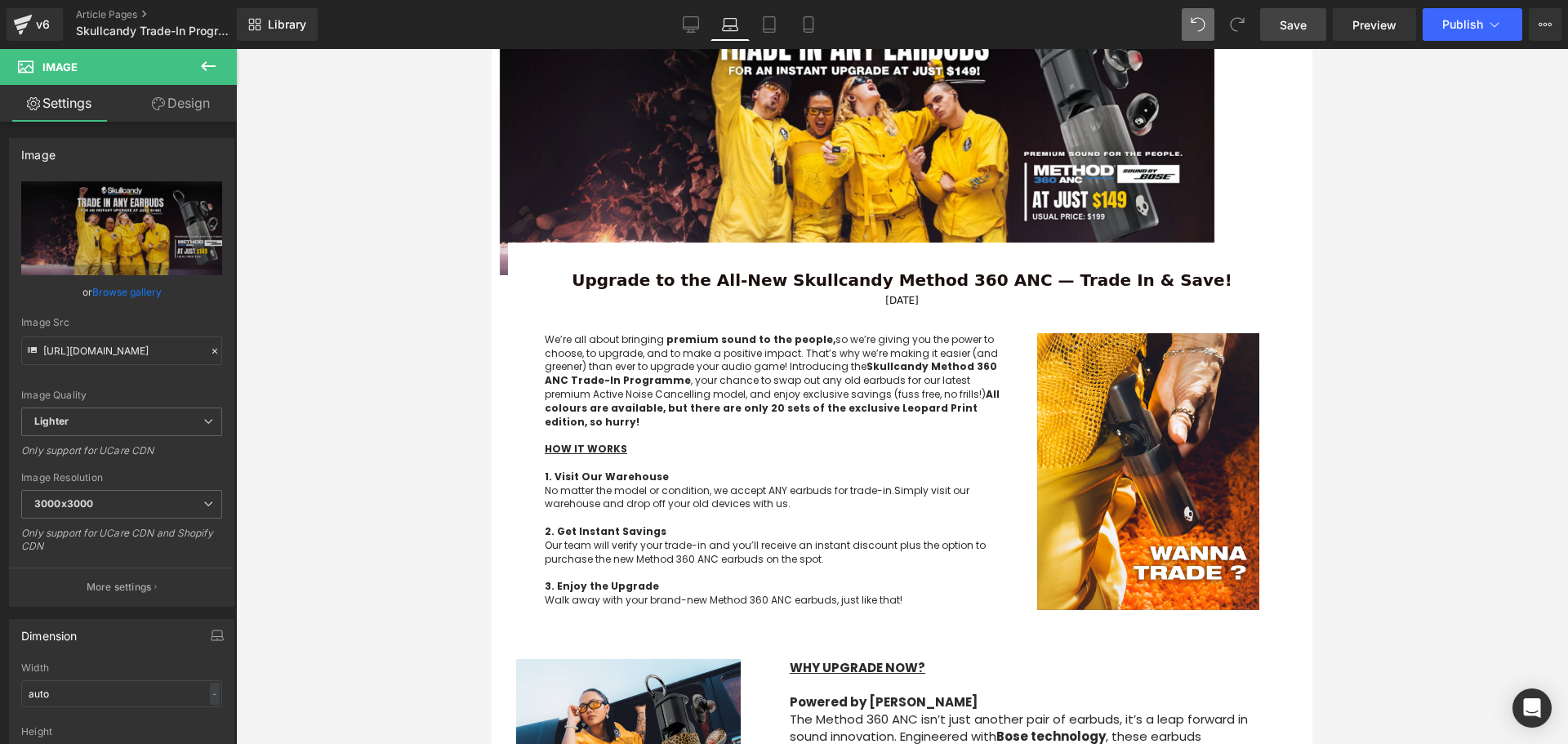
click at [936, 280] on div "Upgrade to the All-New Skullcandy Method 360 ANC — Trade In & Save! Text Block" at bounding box center [902, 280] width 739 height 26
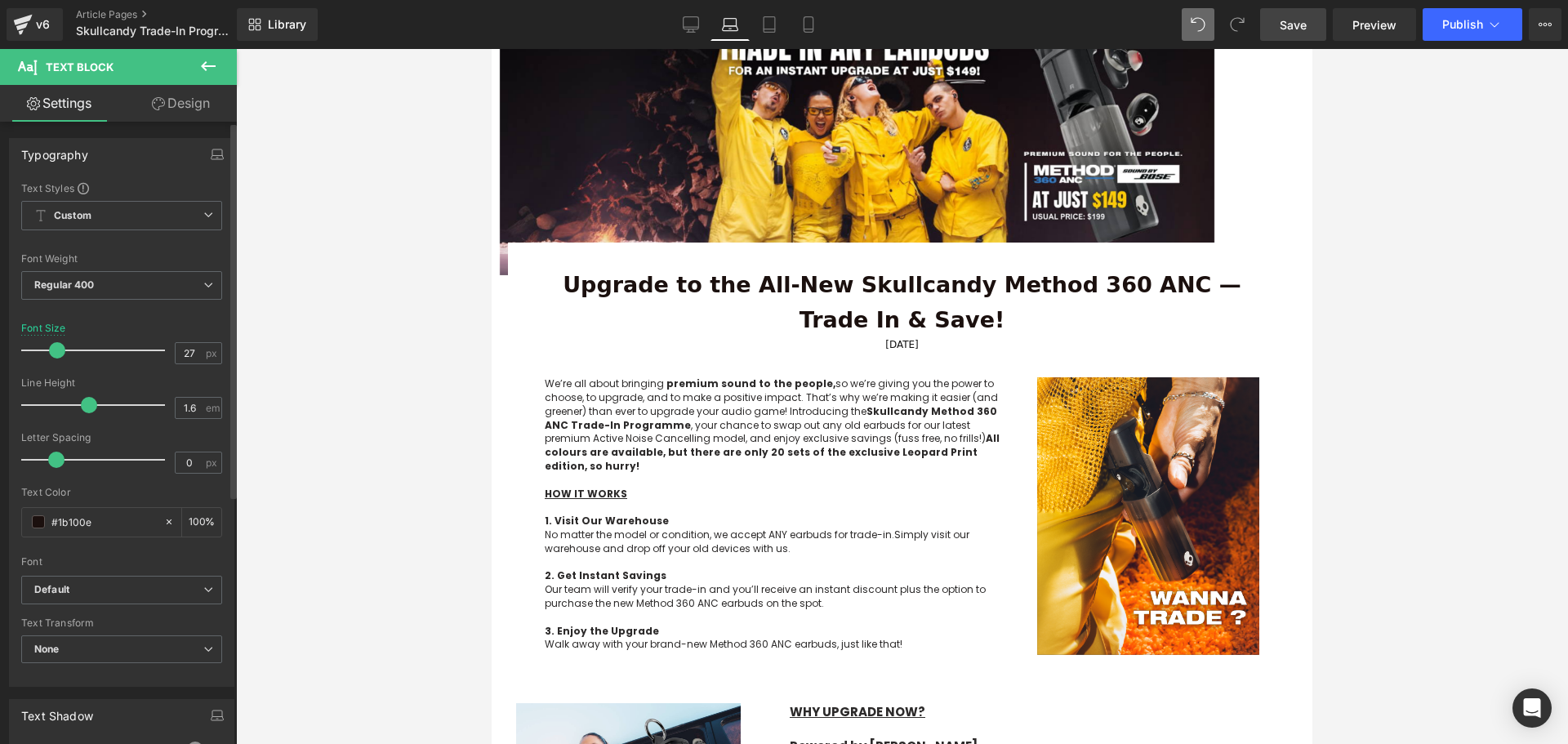
type input "25"
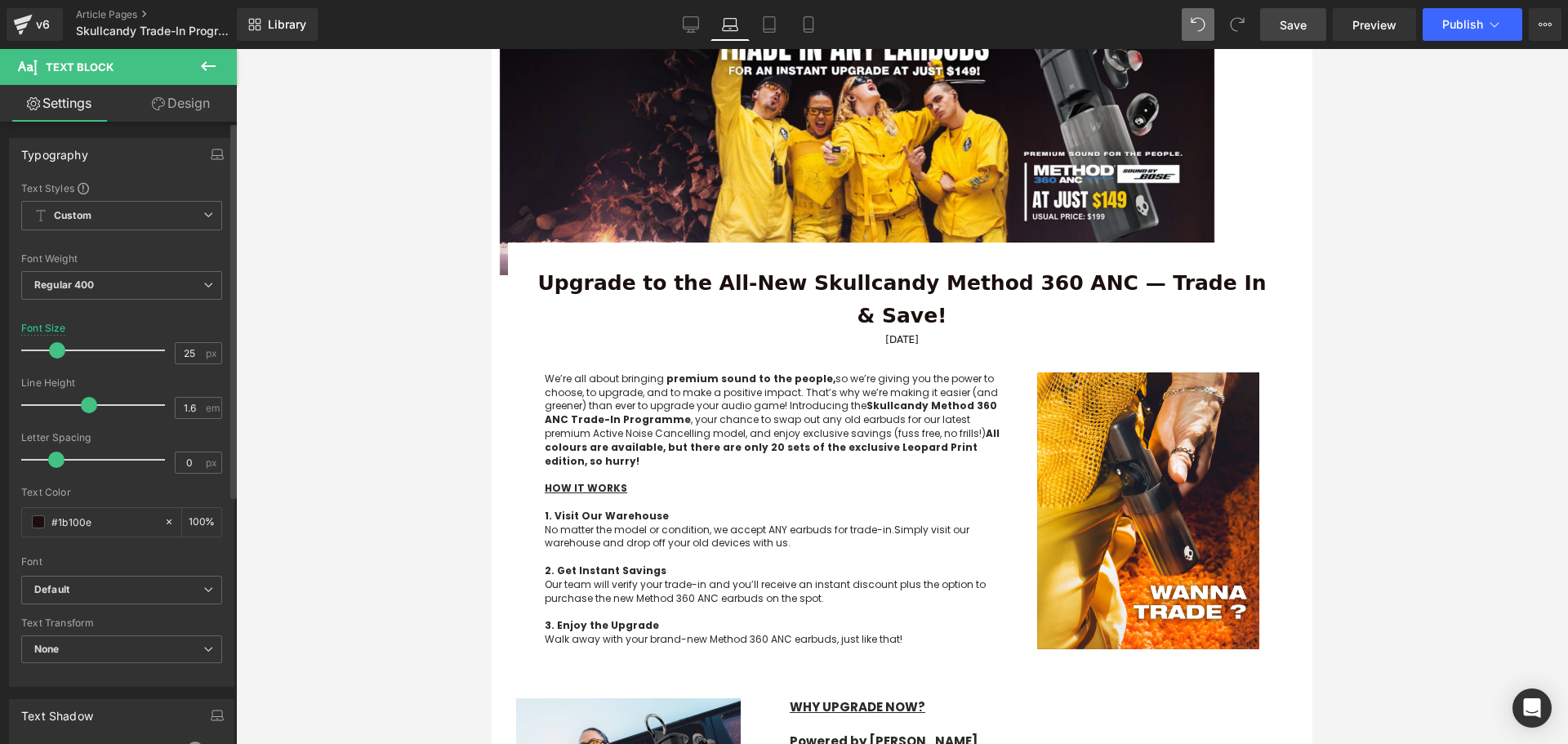
click at [51, 347] on span at bounding box center [57, 350] width 16 height 16
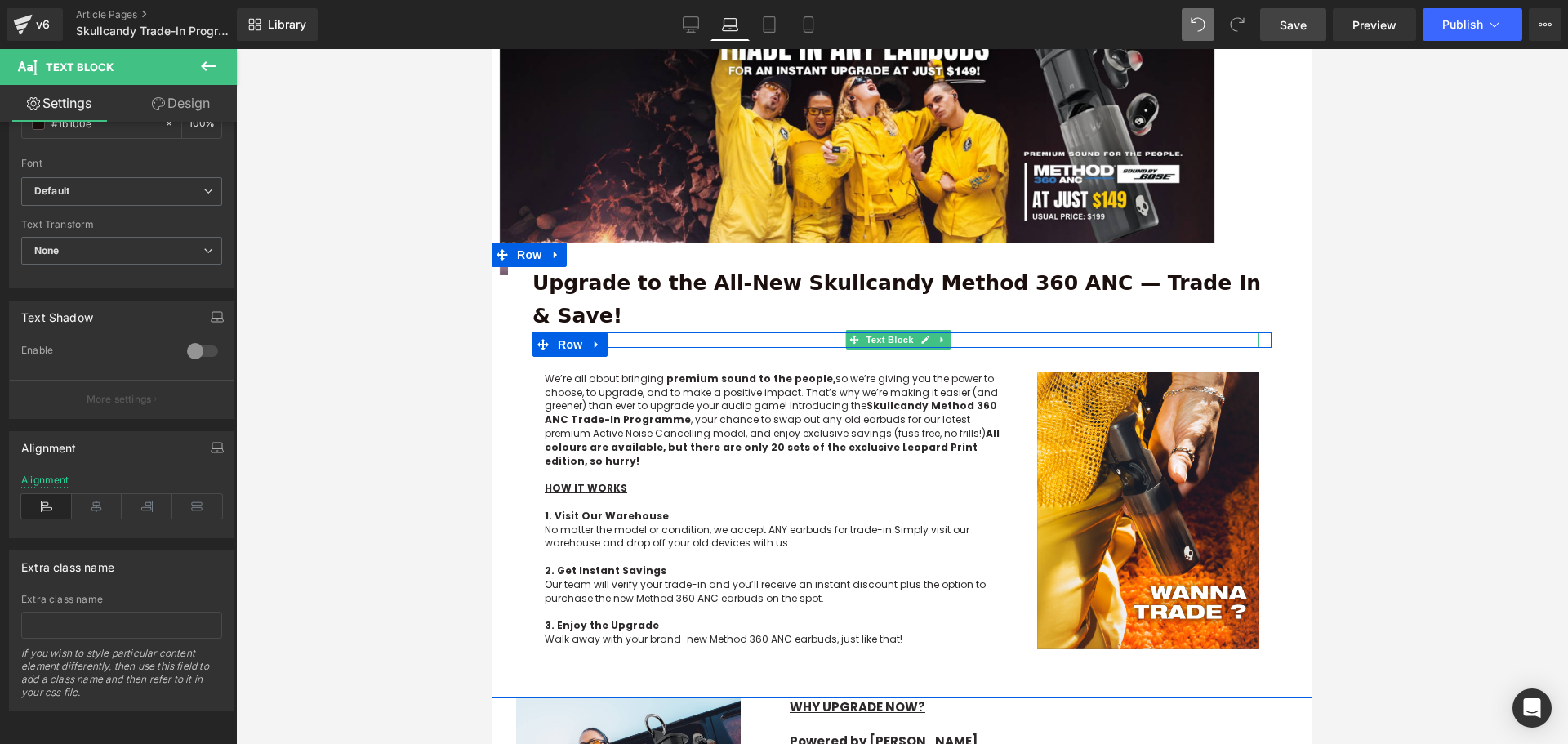
click at [894, 330] on span "Text Block" at bounding box center [890, 340] width 54 height 19
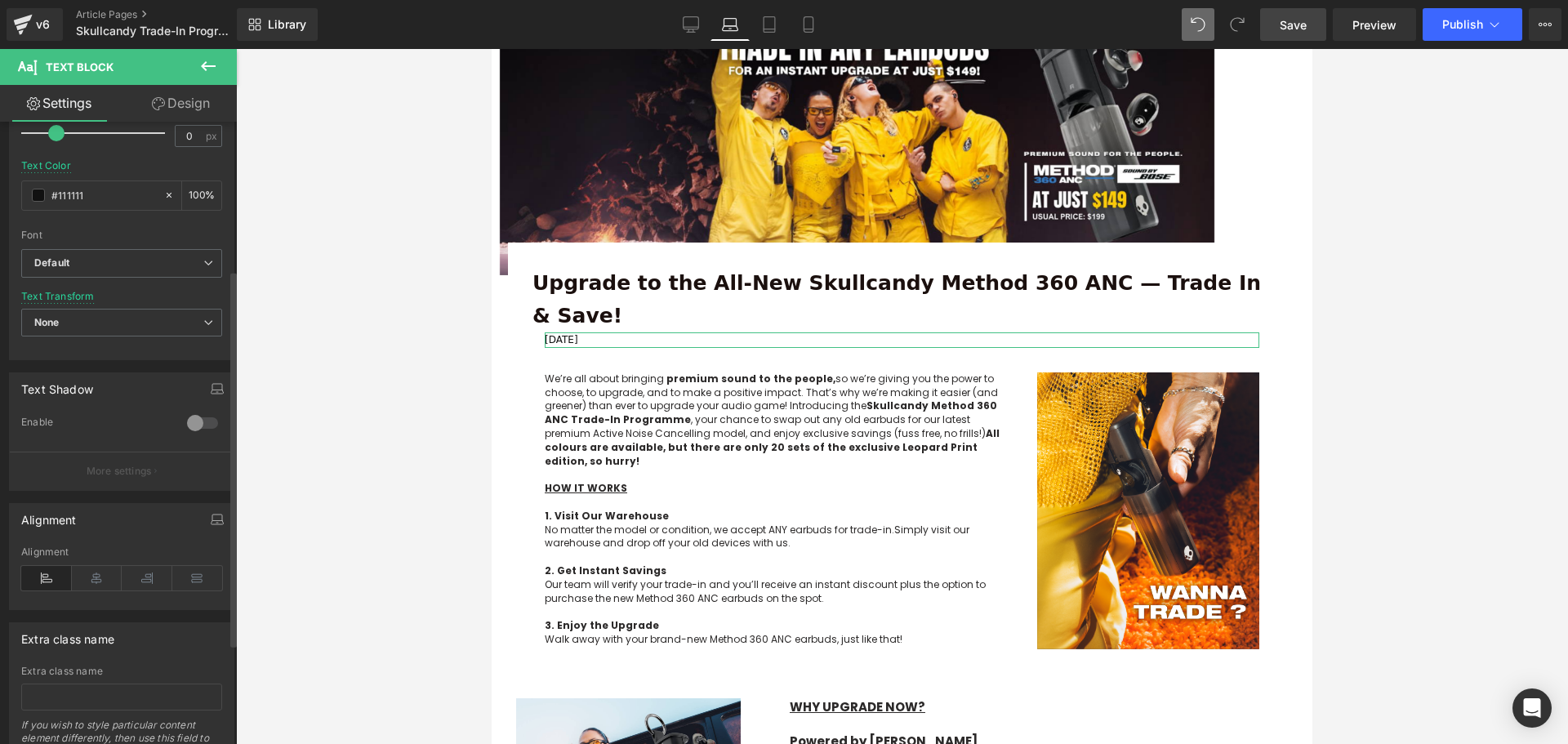
scroll to position [245, 0]
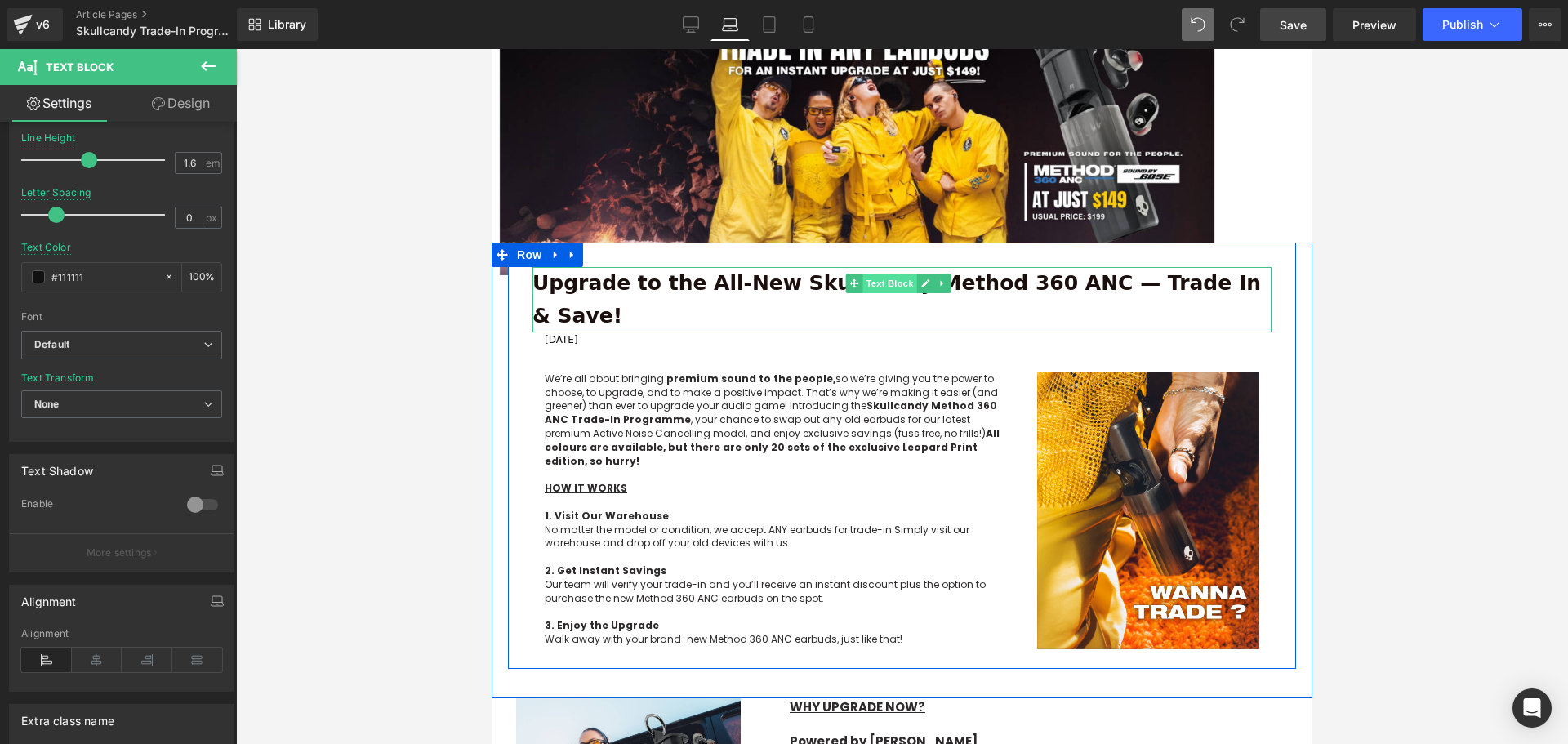
click at [892, 280] on span "Text Block" at bounding box center [890, 283] width 54 height 19
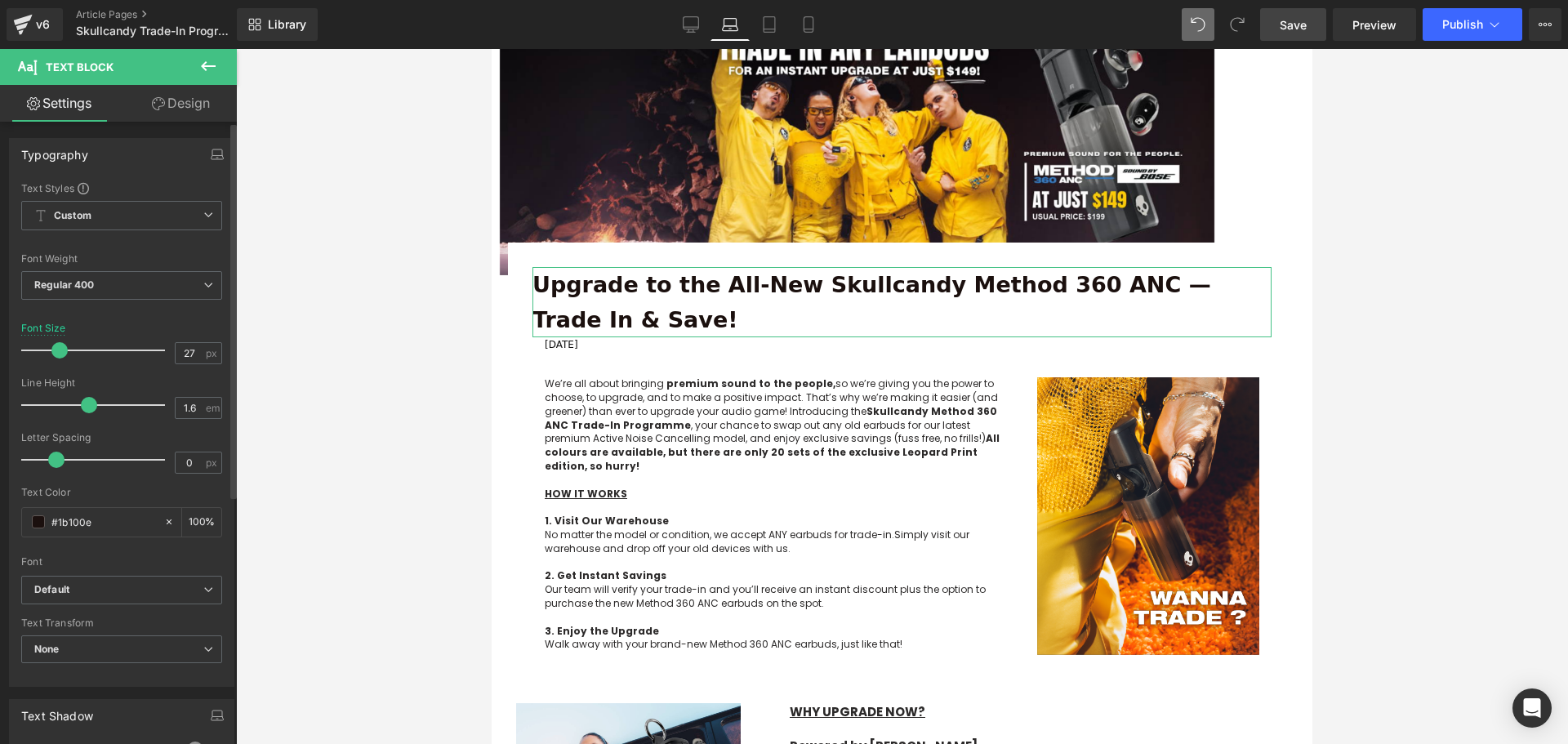
type input "26"
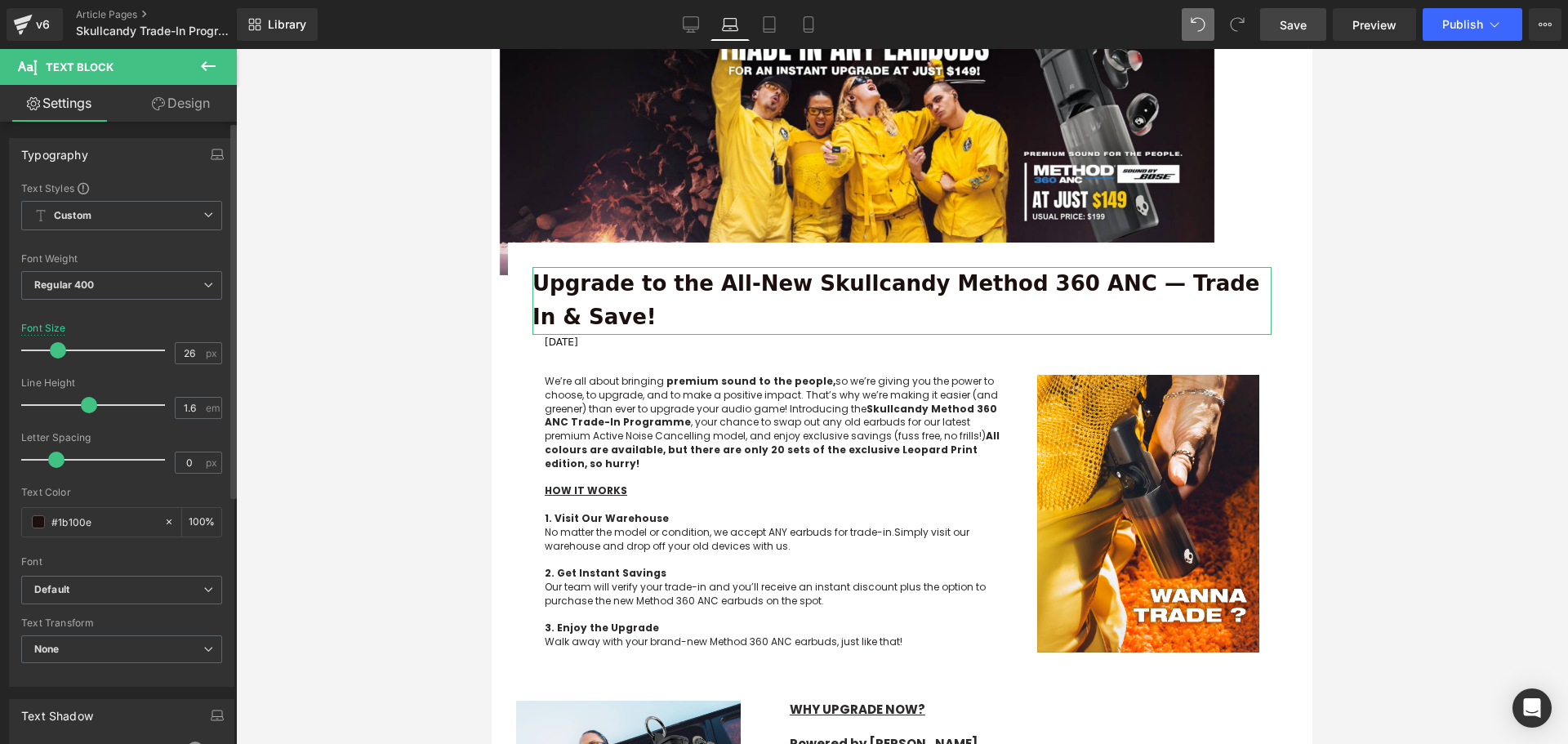
click at [52, 349] on span at bounding box center [57, 350] width 16 height 16
click at [1459, 471] on div at bounding box center [902, 397] width 1332 height 695
click at [1503, 450] on div at bounding box center [902, 397] width 1332 height 695
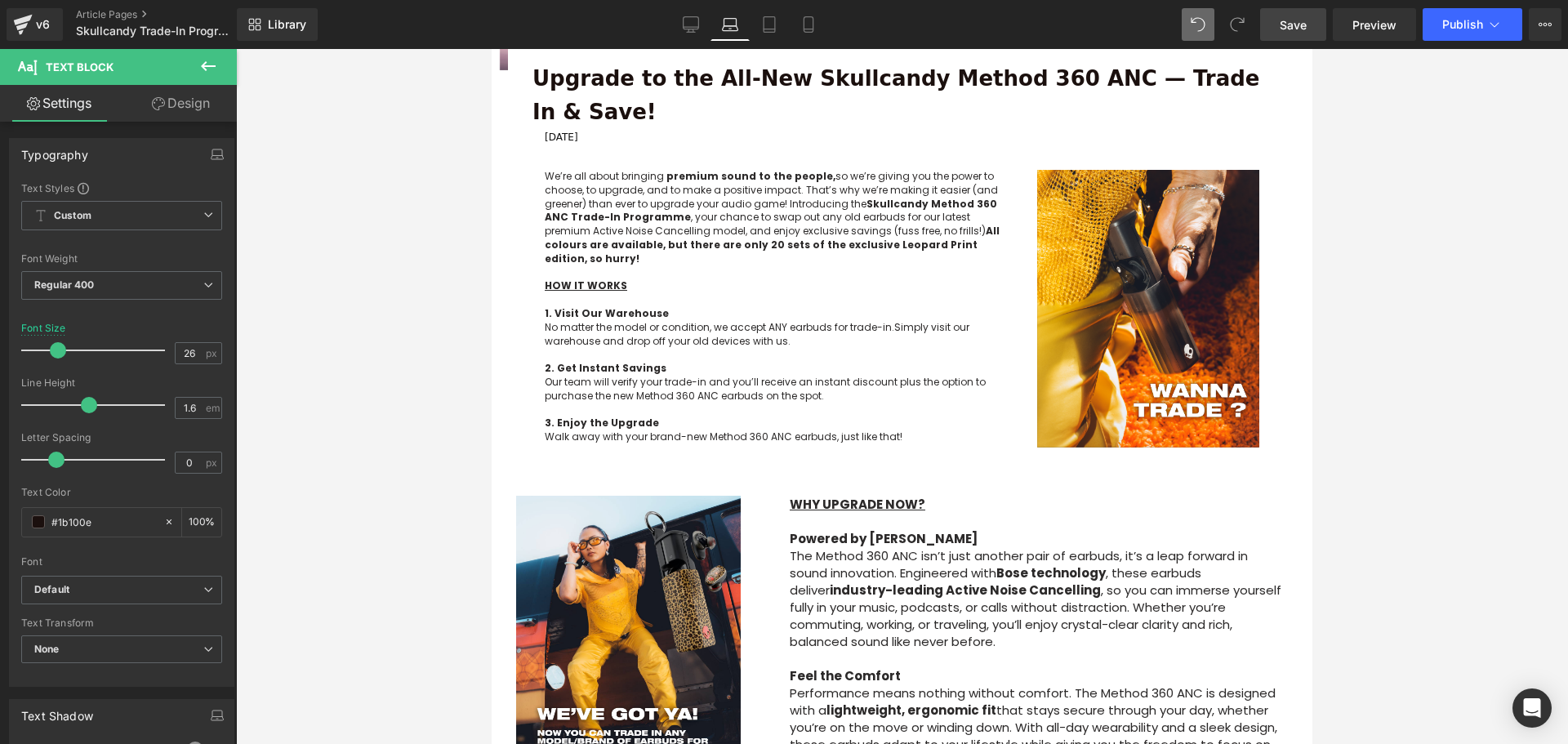
click at [760, 293] on p at bounding box center [778, 300] width 467 height 14
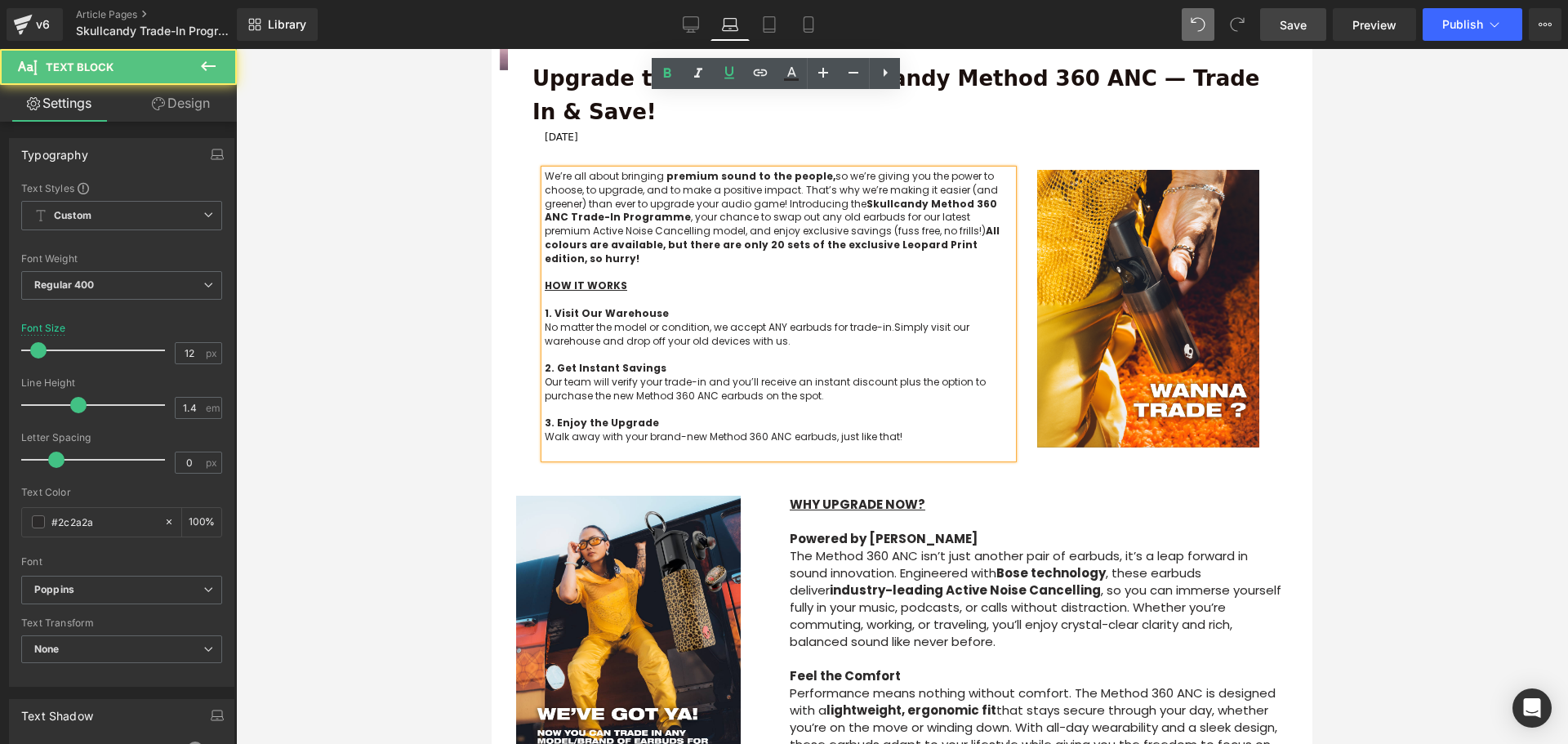
scroll to position [490, 0]
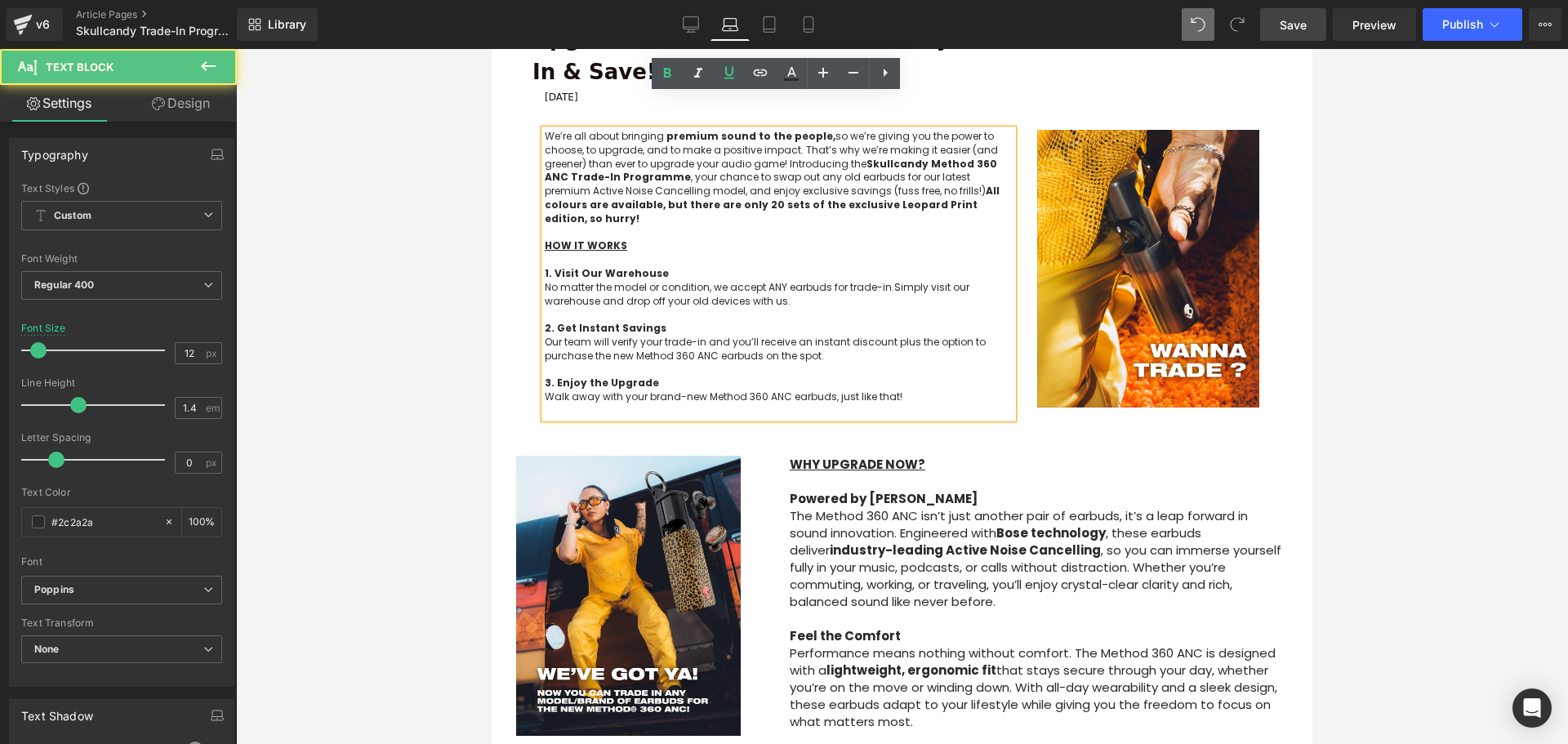
click at [1053, 627] on p "Feel the Comfort Performance means nothing without comfort. The Method 360 ANC …" at bounding box center [1039, 678] width 498 height 103
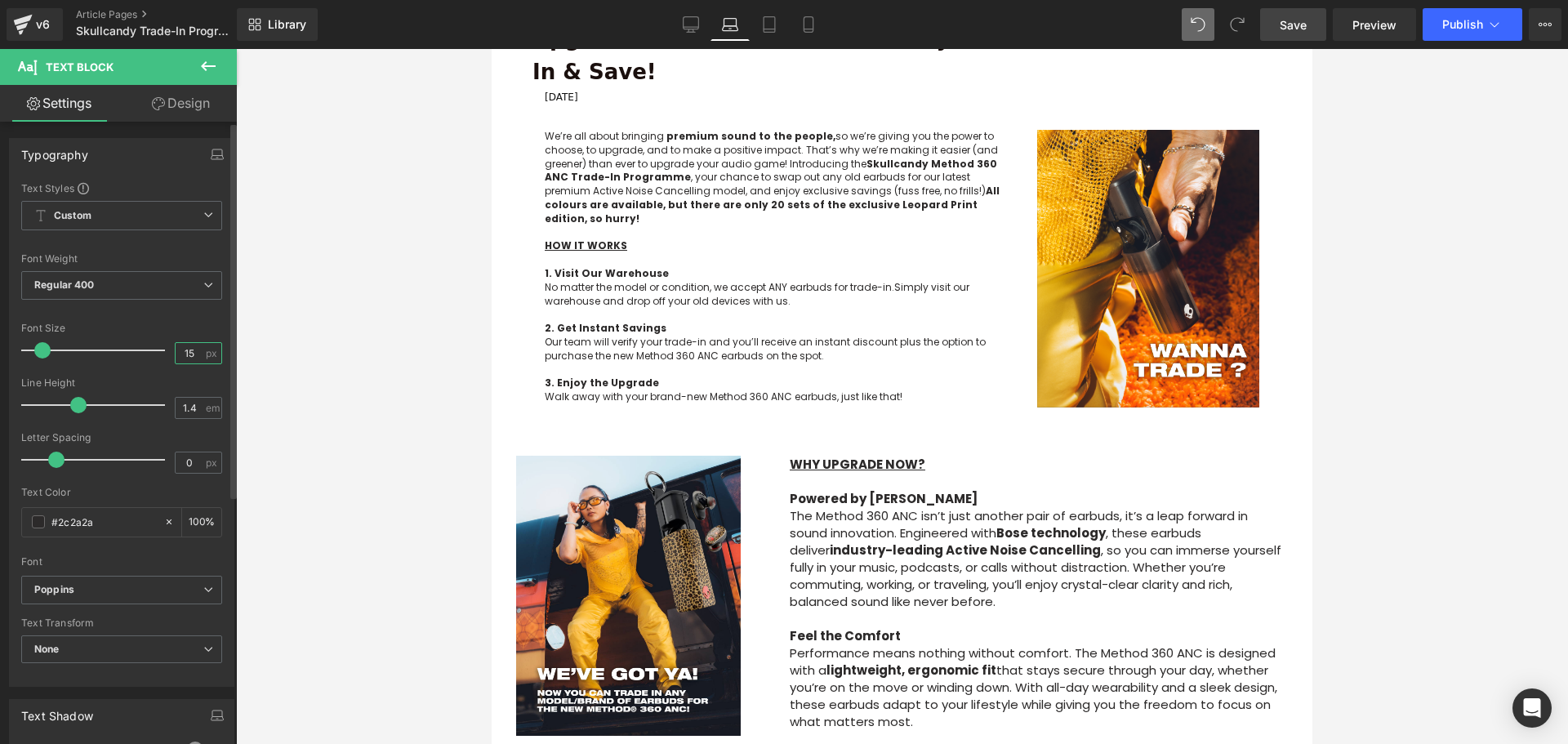
click at [191, 347] on input "15" at bounding box center [190, 352] width 29 height 20
click at [183, 353] on input "15" at bounding box center [190, 352] width 29 height 20
type input "12"
click at [157, 316] on div at bounding box center [122, 312] width 201 height 11
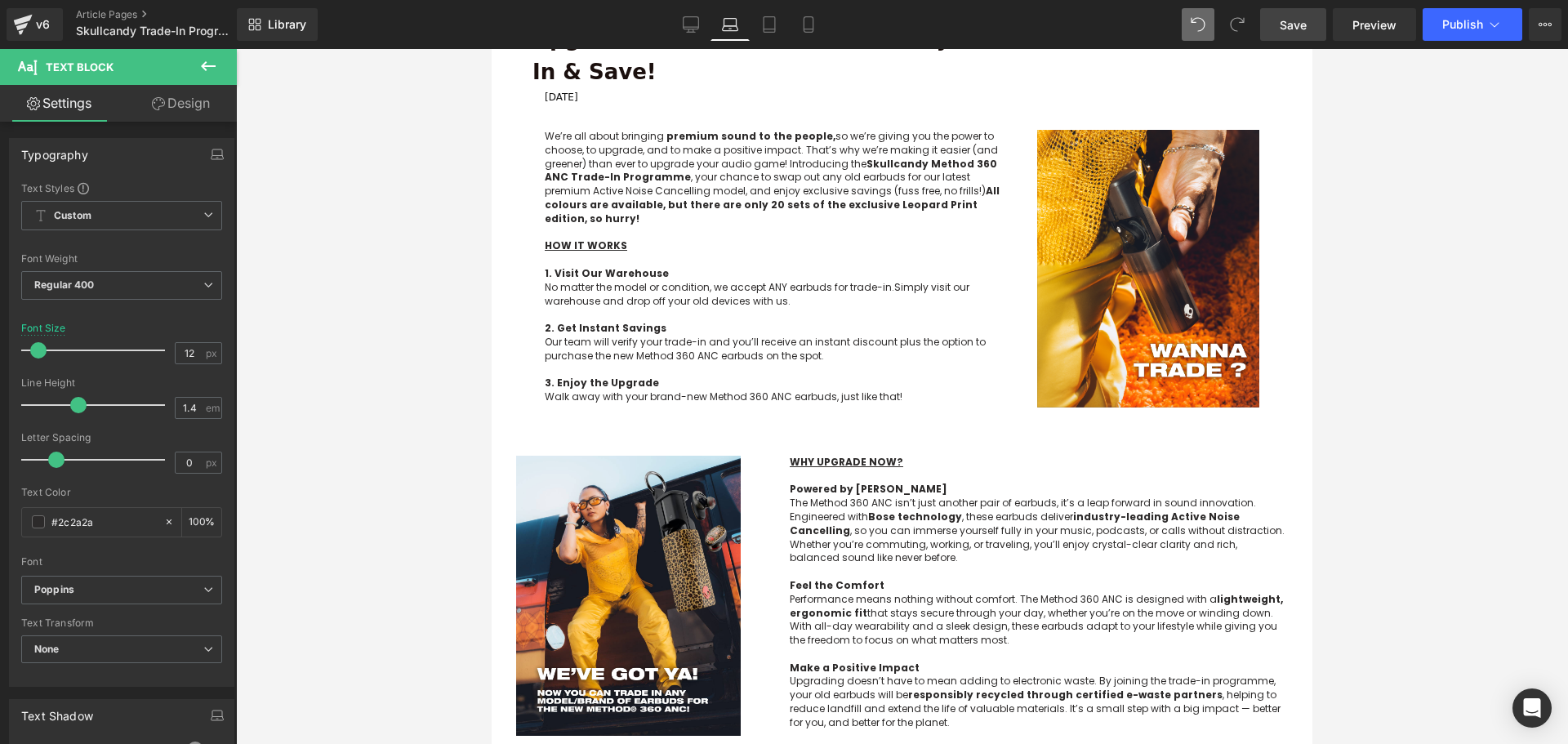
scroll to position [817, 0]
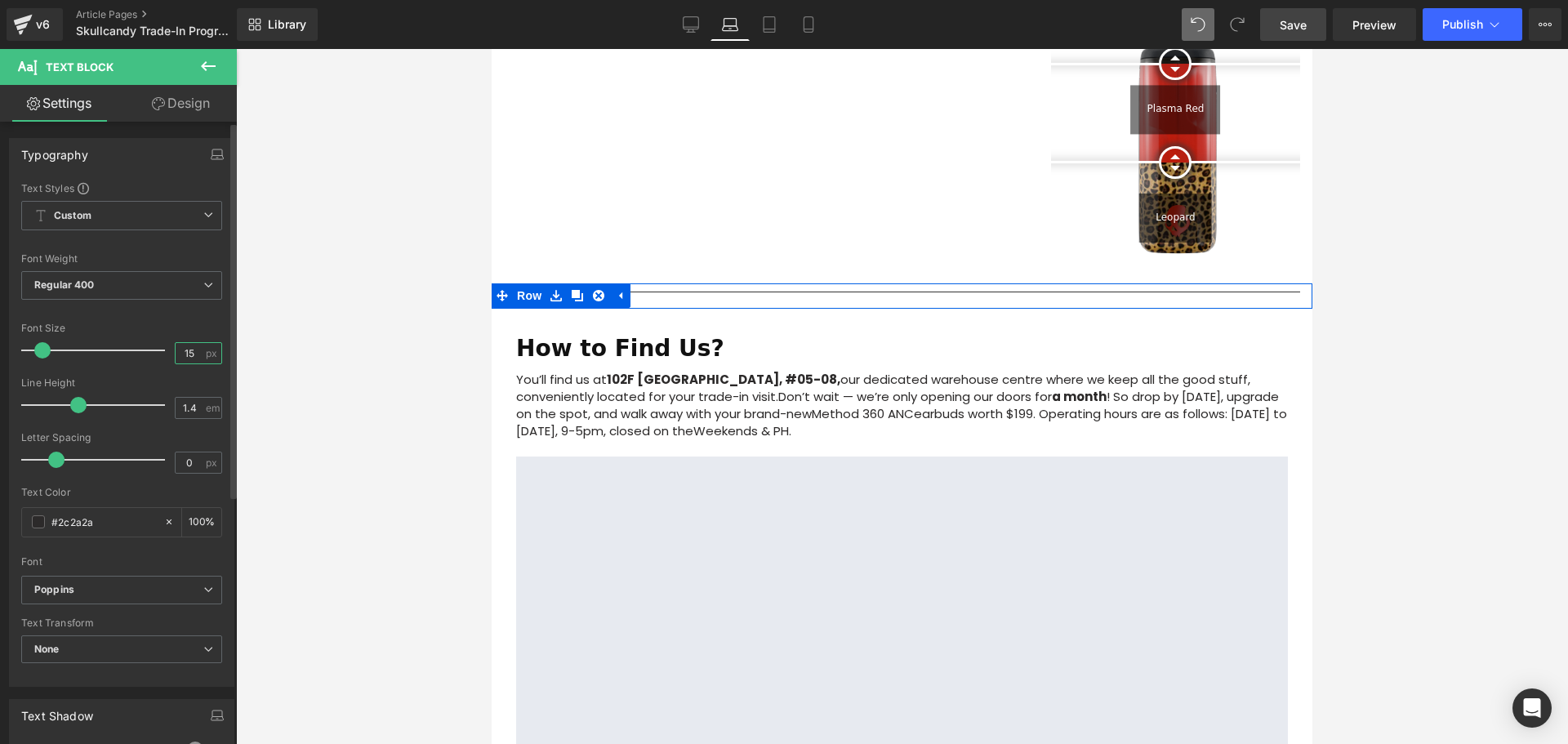
click at [185, 353] on input "15" at bounding box center [190, 352] width 29 height 20
drag, startPoint x: 185, startPoint y: 353, endPoint x: 233, endPoint y: 363, distance: 49.0
click at [187, 355] on input "15" at bounding box center [190, 352] width 29 height 20
type input "12"
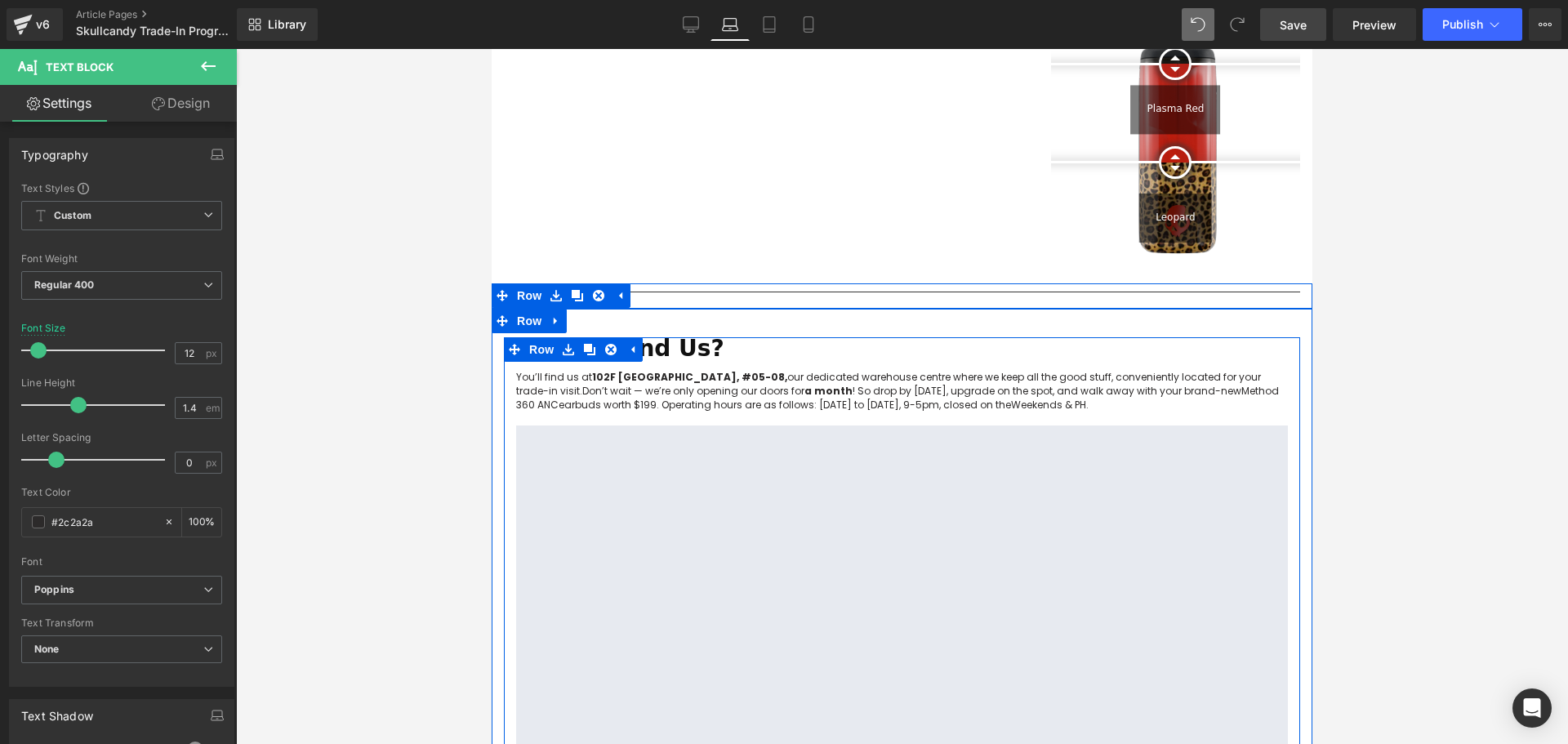
click at [713, 337] on h1 "How to Find Us?" at bounding box center [901, 348] width 771 height 23
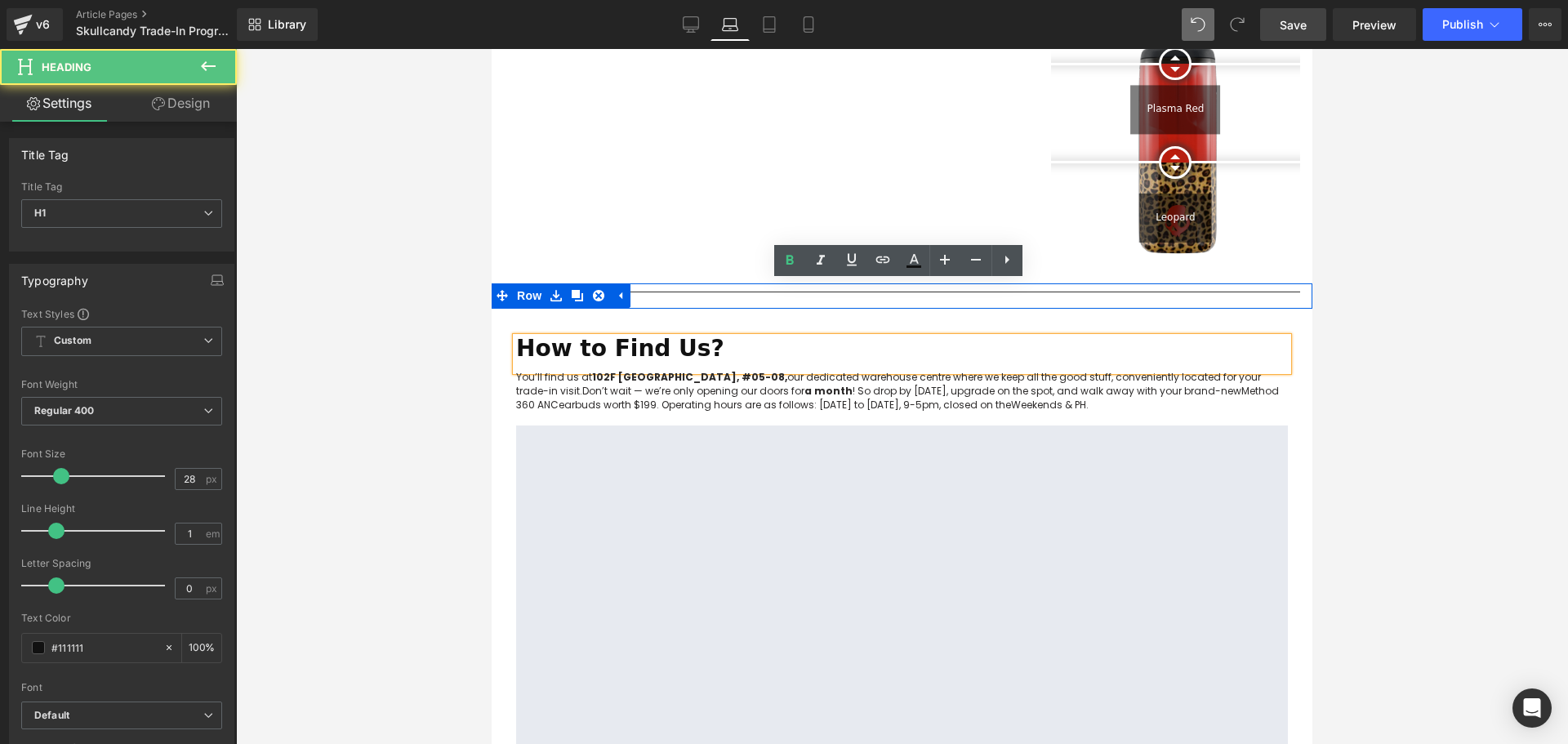
click at [1428, 369] on div at bounding box center [902, 397] width 1332 height 695
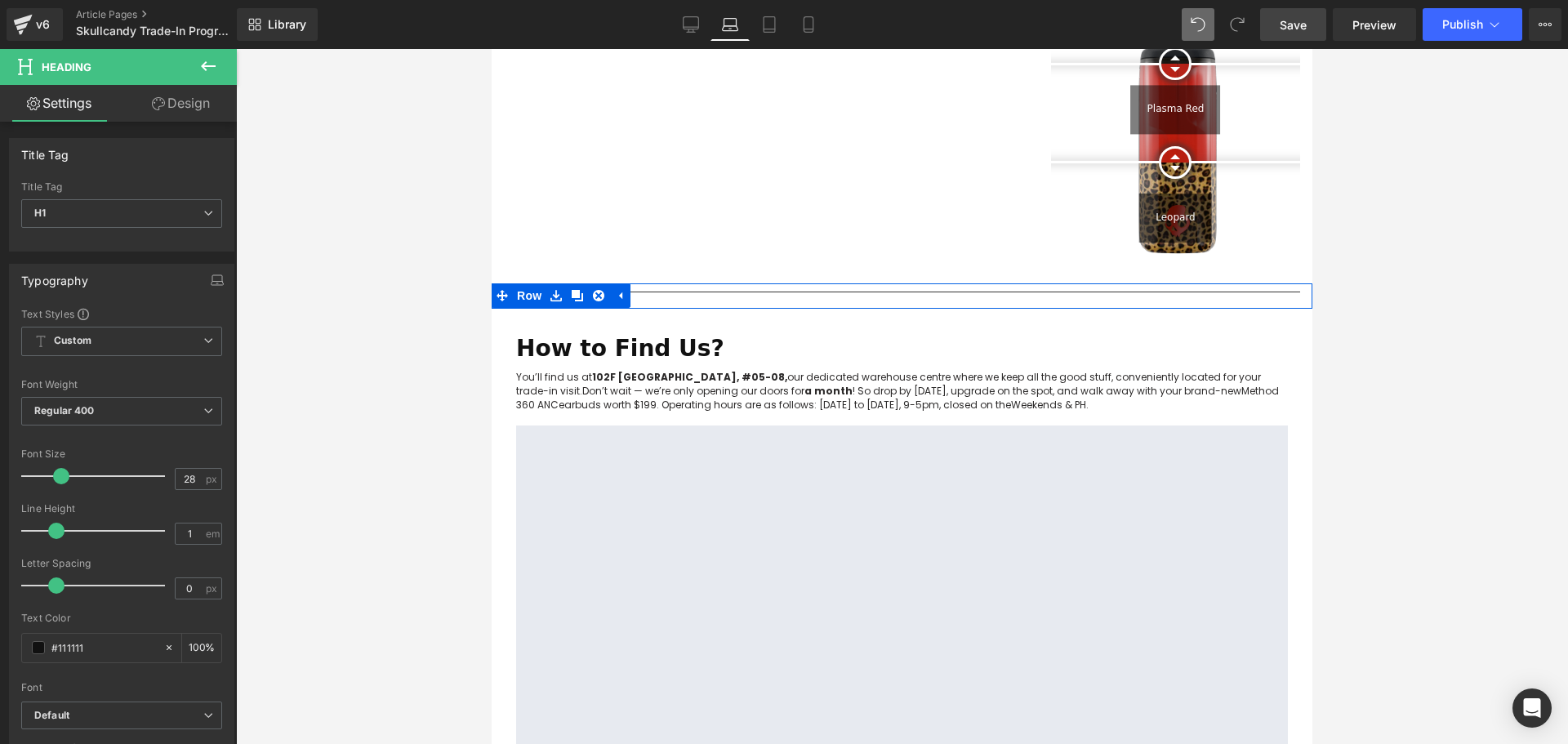
click at [696, 337] on h1 "How to Find Us?" at bounding box center [901, 348] width 771 height 23
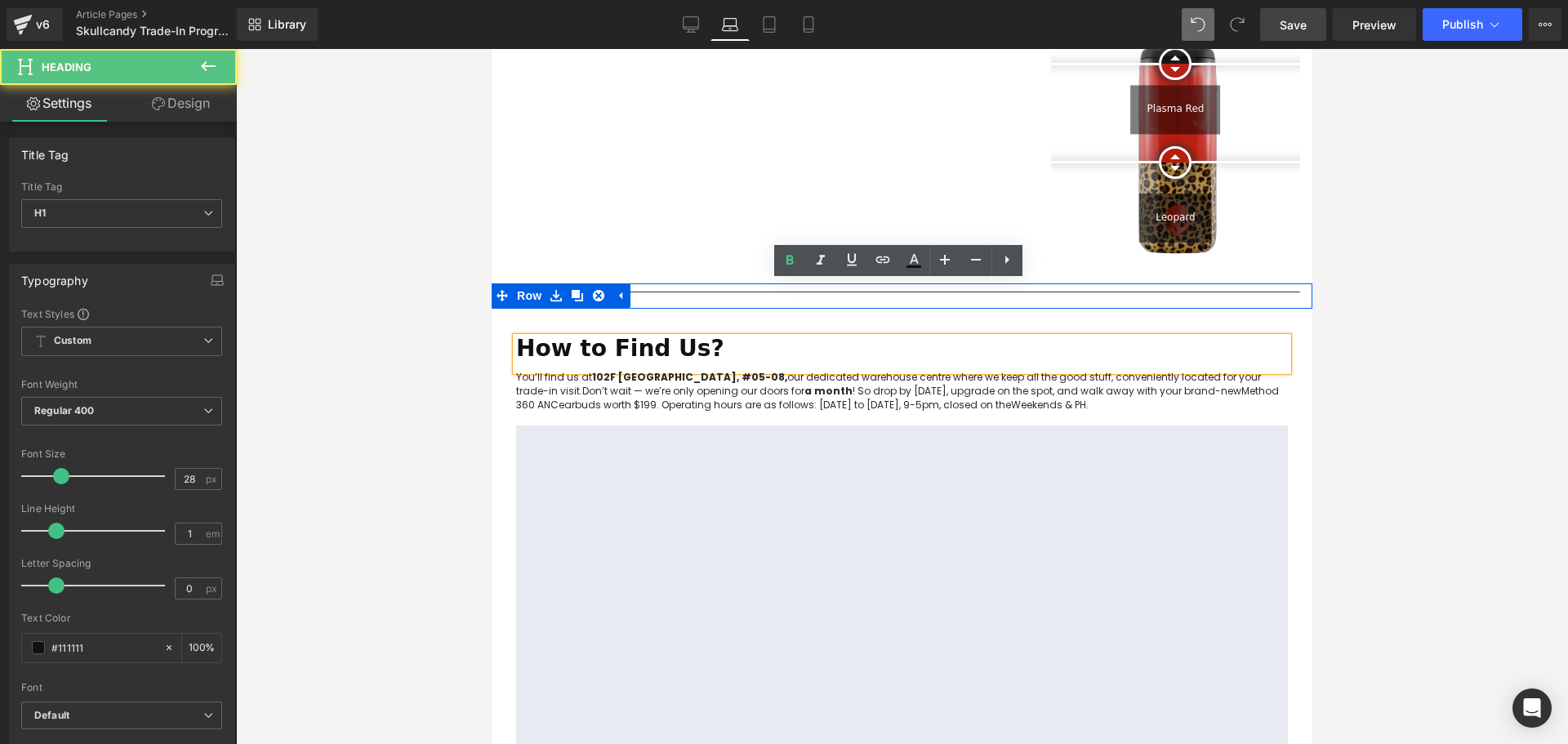
click at [1428, 362] on div at bounding box center [902, 397] width 1332 height 695
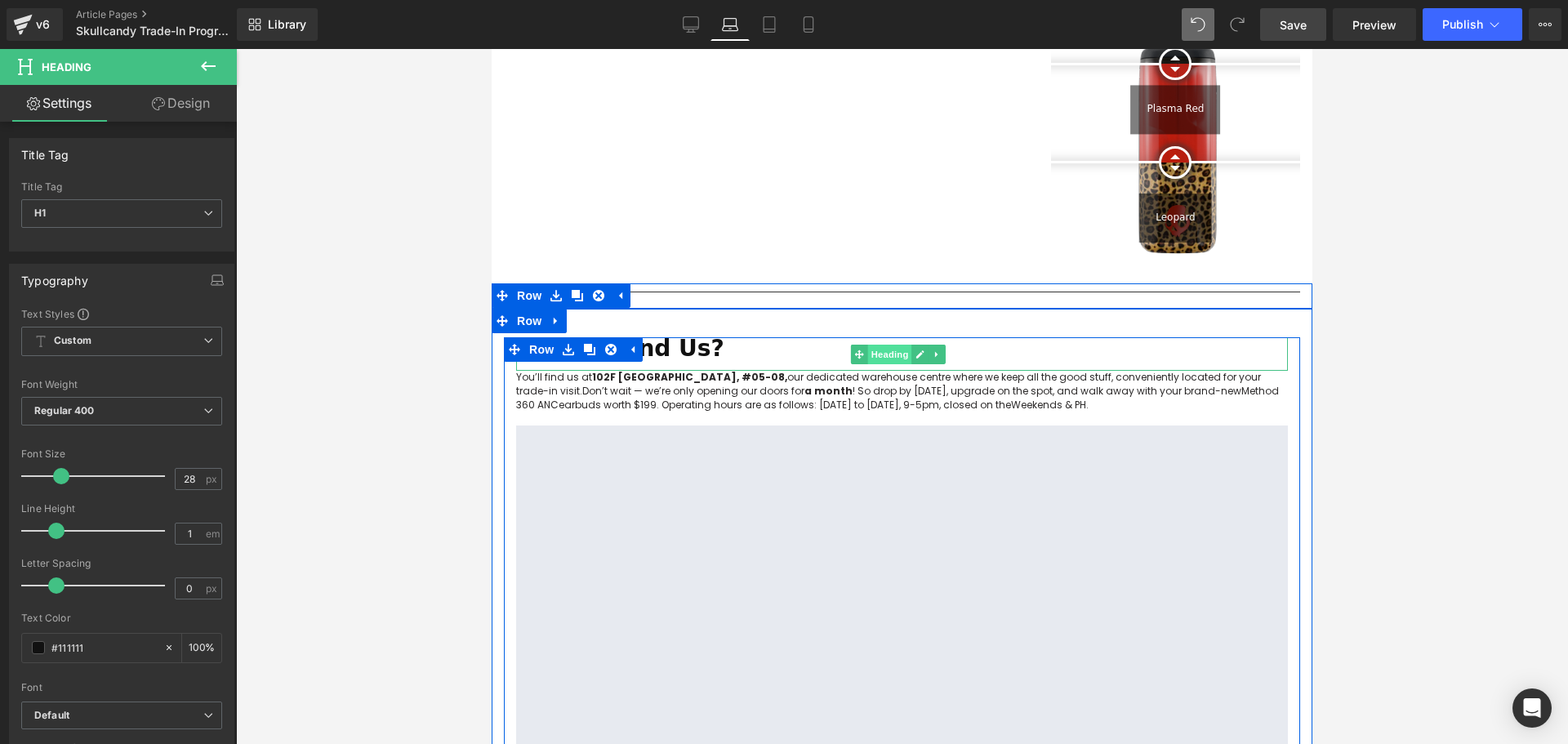
click at [879, 344] on span "Heading" at bounding box center [890, 354] width 45 height 19
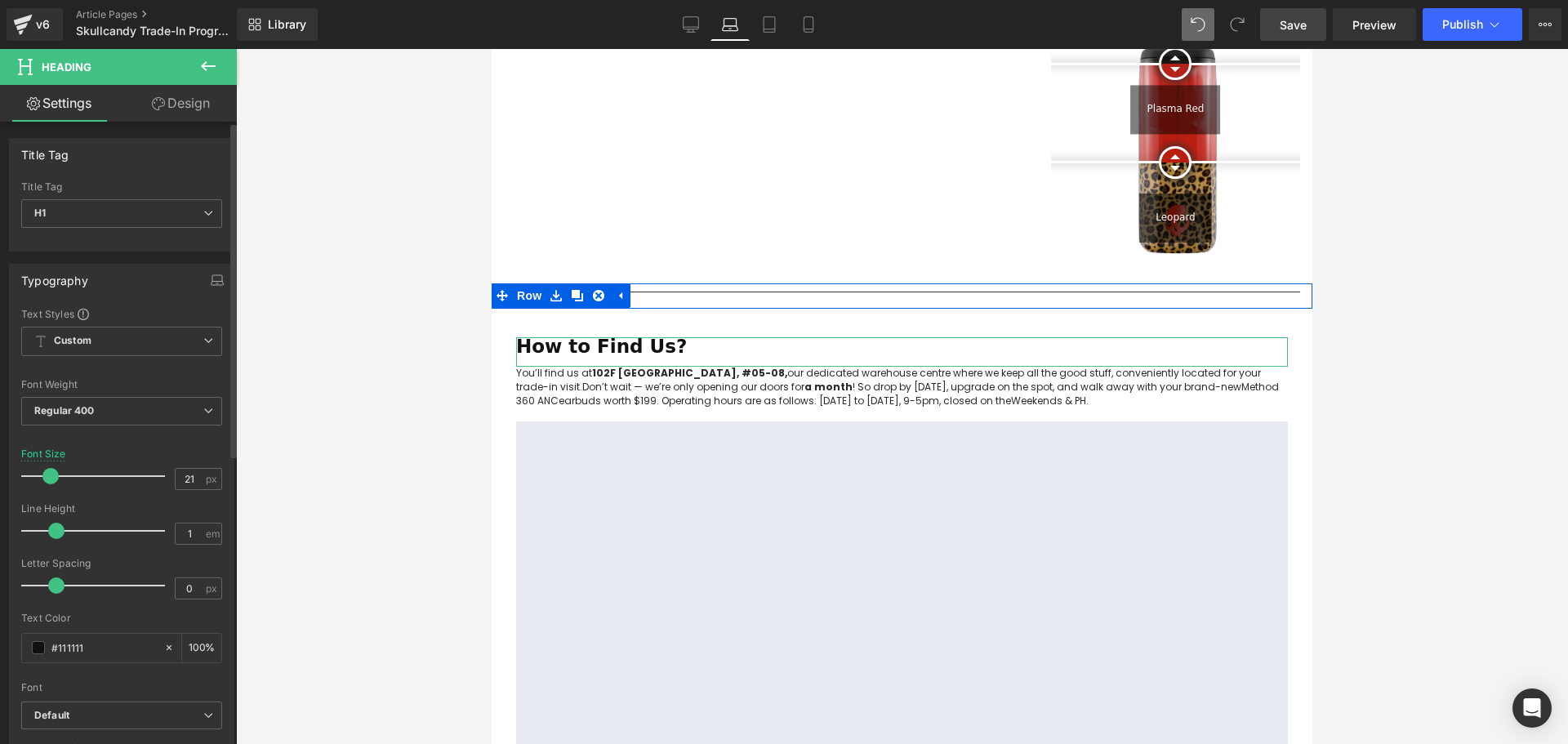
type input "20"
drag, startPoint x: 55, startPoint y: 473, endPoint x: 45, endPoint y: 476, distance: 10.4
click at [45, 476] on span at bounding box center [49, 475] width 16 height 16
click at [1497, 501] on div at bounding box center [902, 397] width 1332 height 695
click at [1497, 502] on div at bounding box center [902, 397] width 1332 height 695
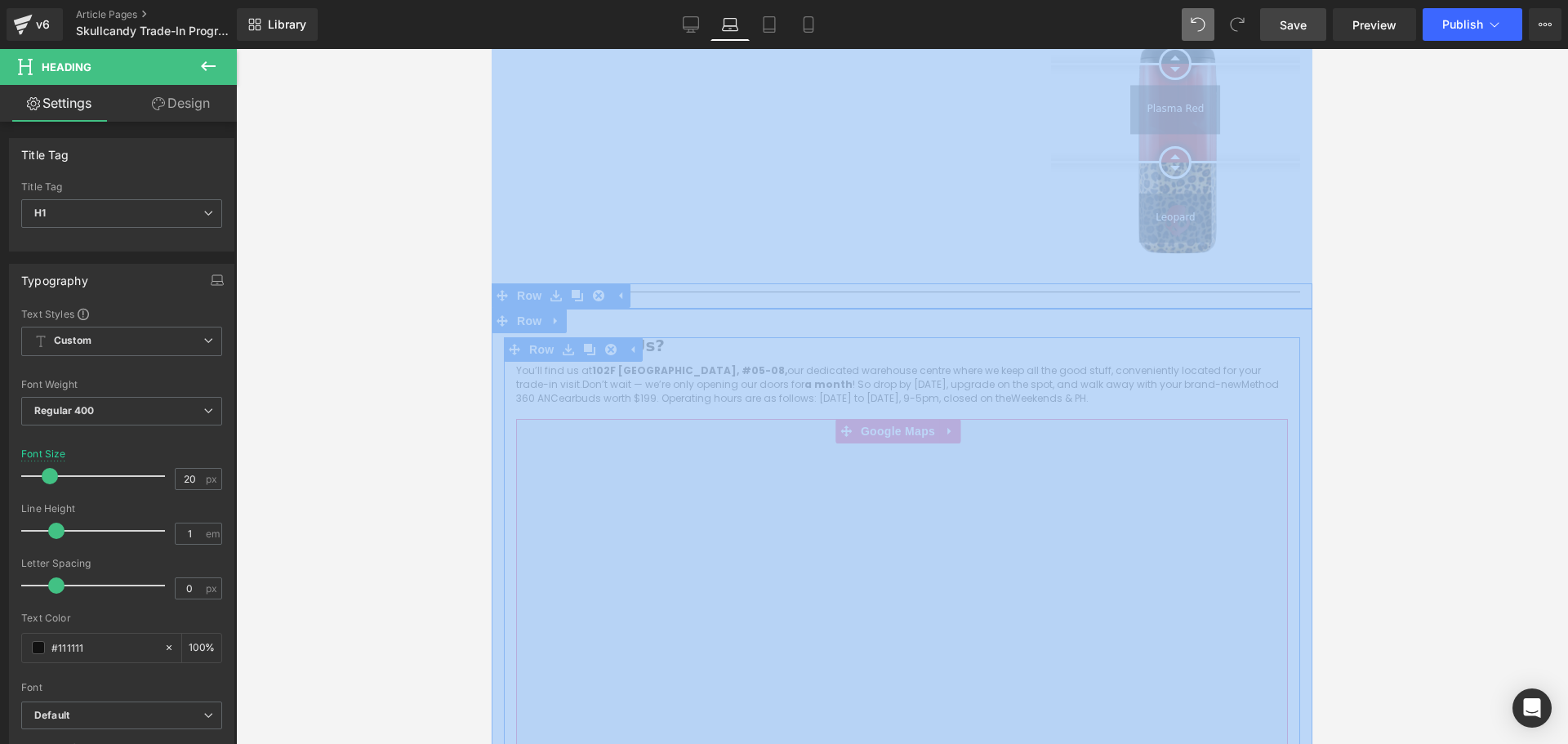
click at [1456, 530] on div at bounding box center [902, 397] width 1332 height 695
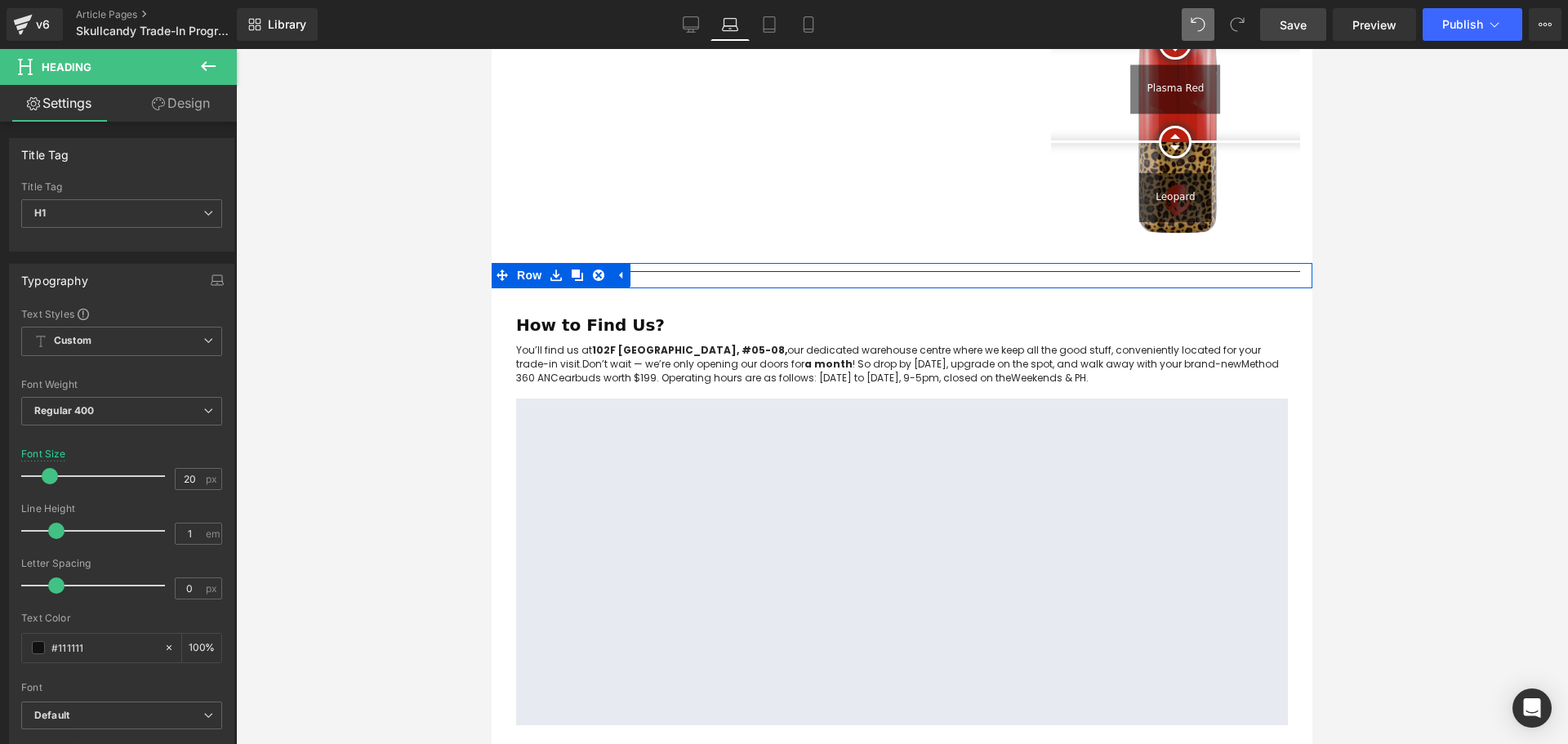
scroll to position [1061, 0]
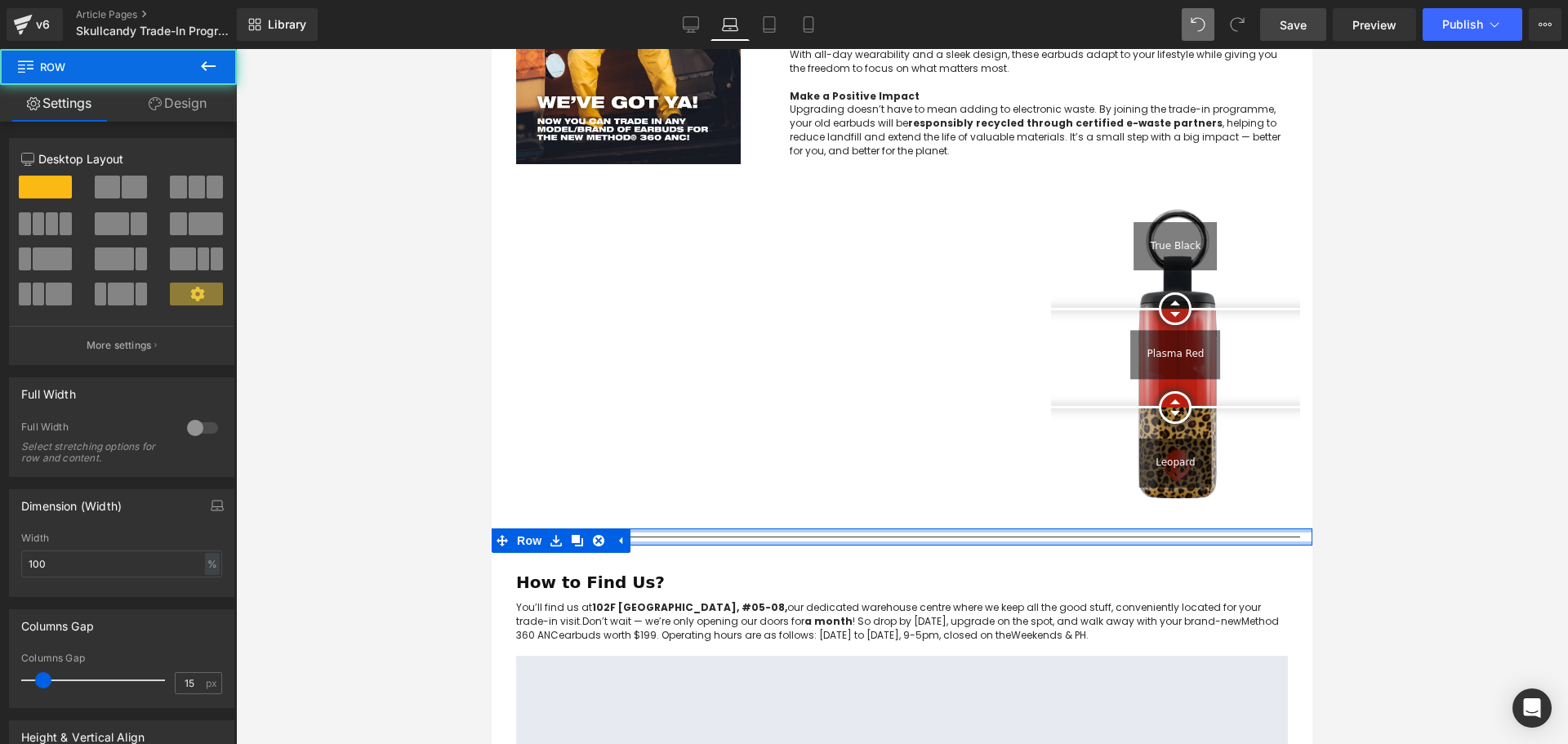
click at [821, 471] on div "Image Row Upgrade to the All-New Skullcandy Method 360 ANC — Trade In & Save! T…" at bounding box center [902, 165] width 821 height 2098
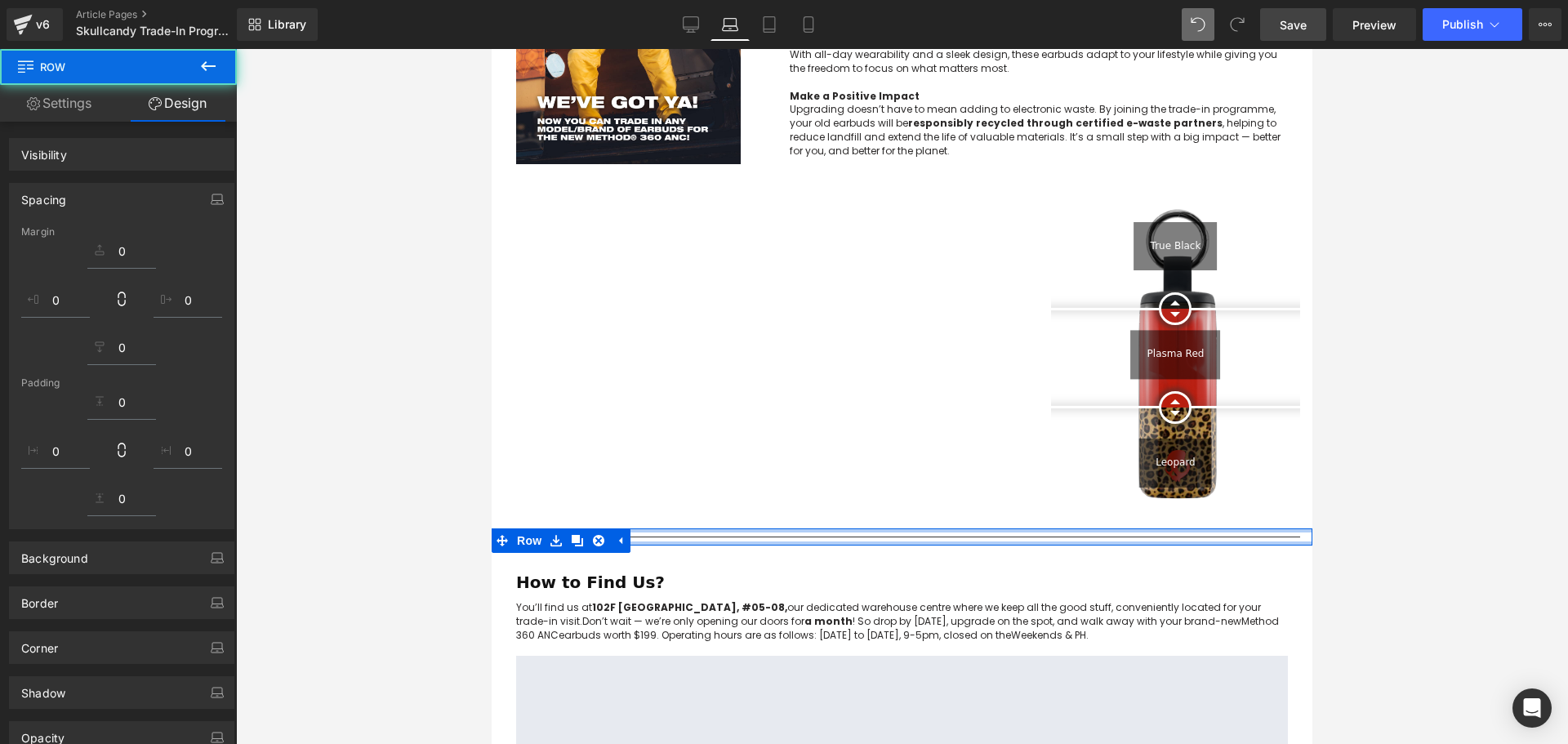
click at [386, 410] on div at bounding box center [902, 397] width 1332 height 695
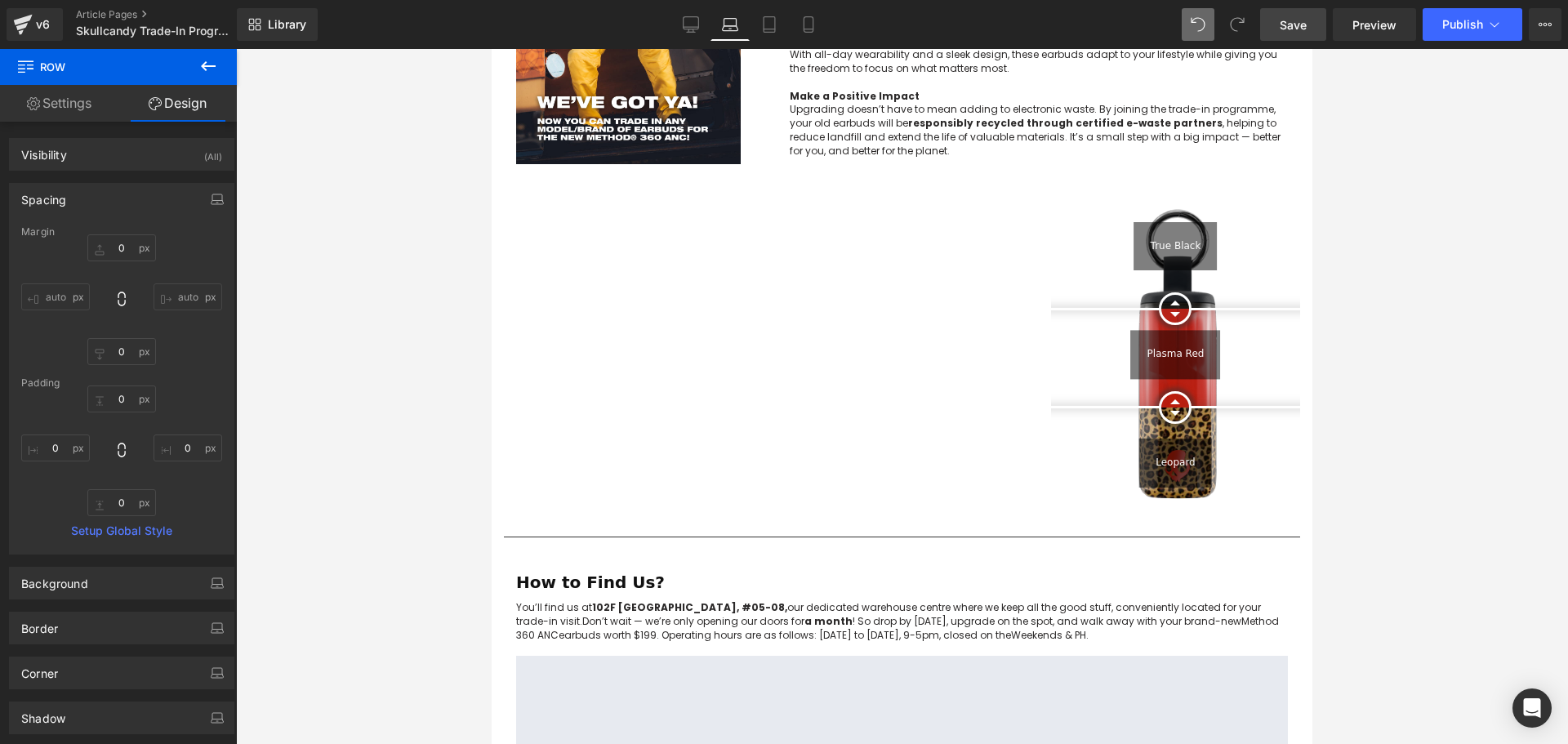
click at [1301, 18] on span "Save" at bounding box center [1293, 25] width 27 height 17
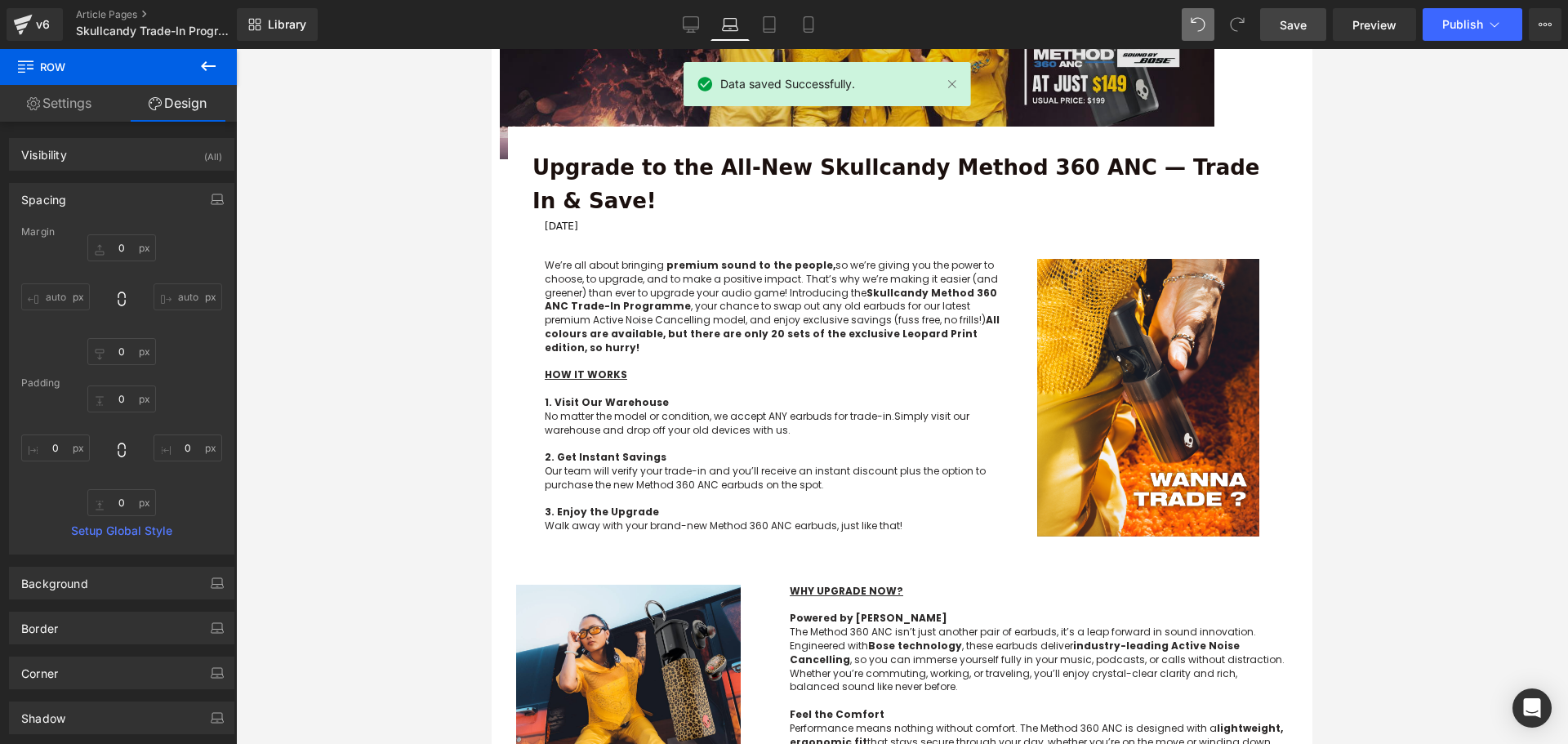
scroll to position [0, 0]
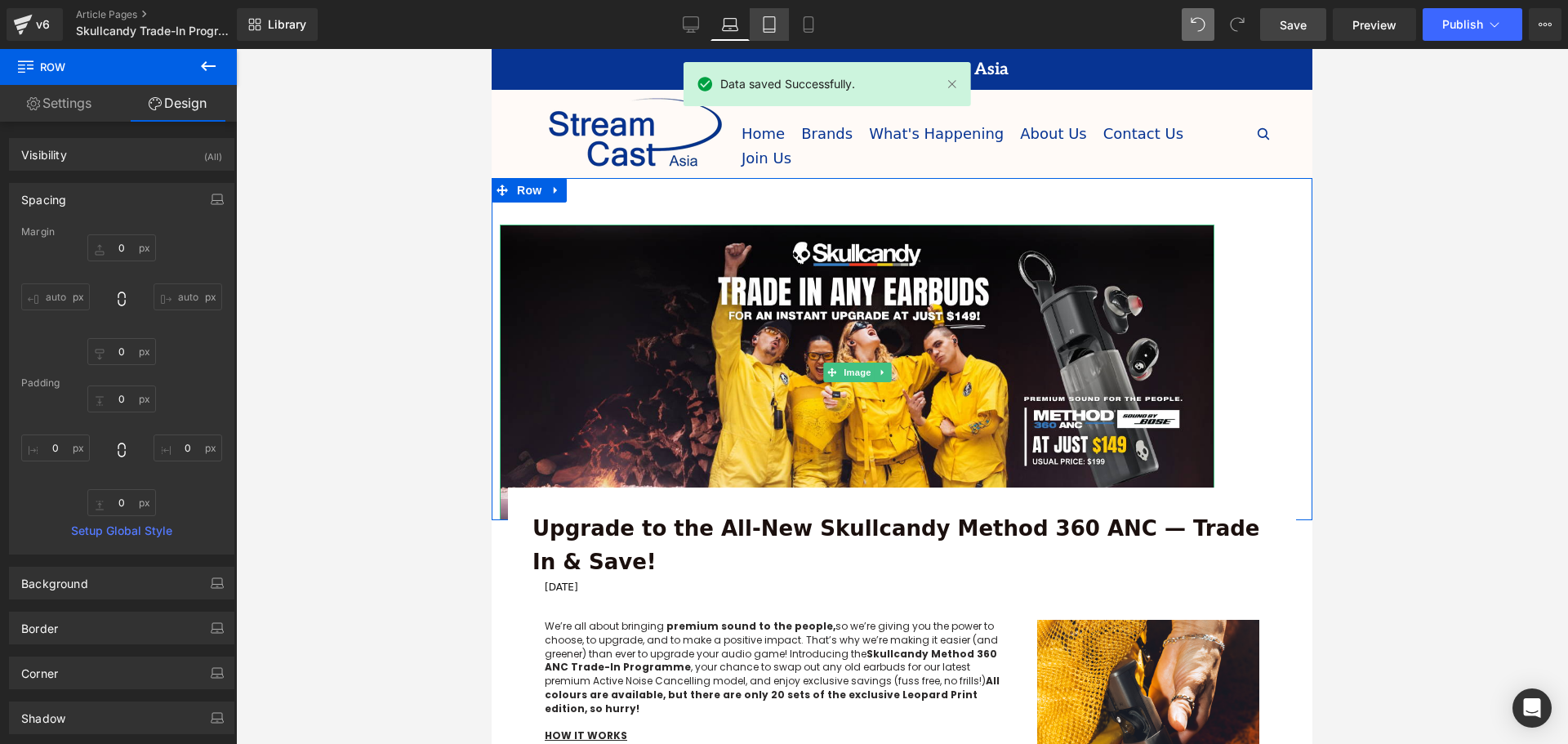
click at [770, 33] on link "Tablet" at bounding box center [769, 24] width 40 height 33
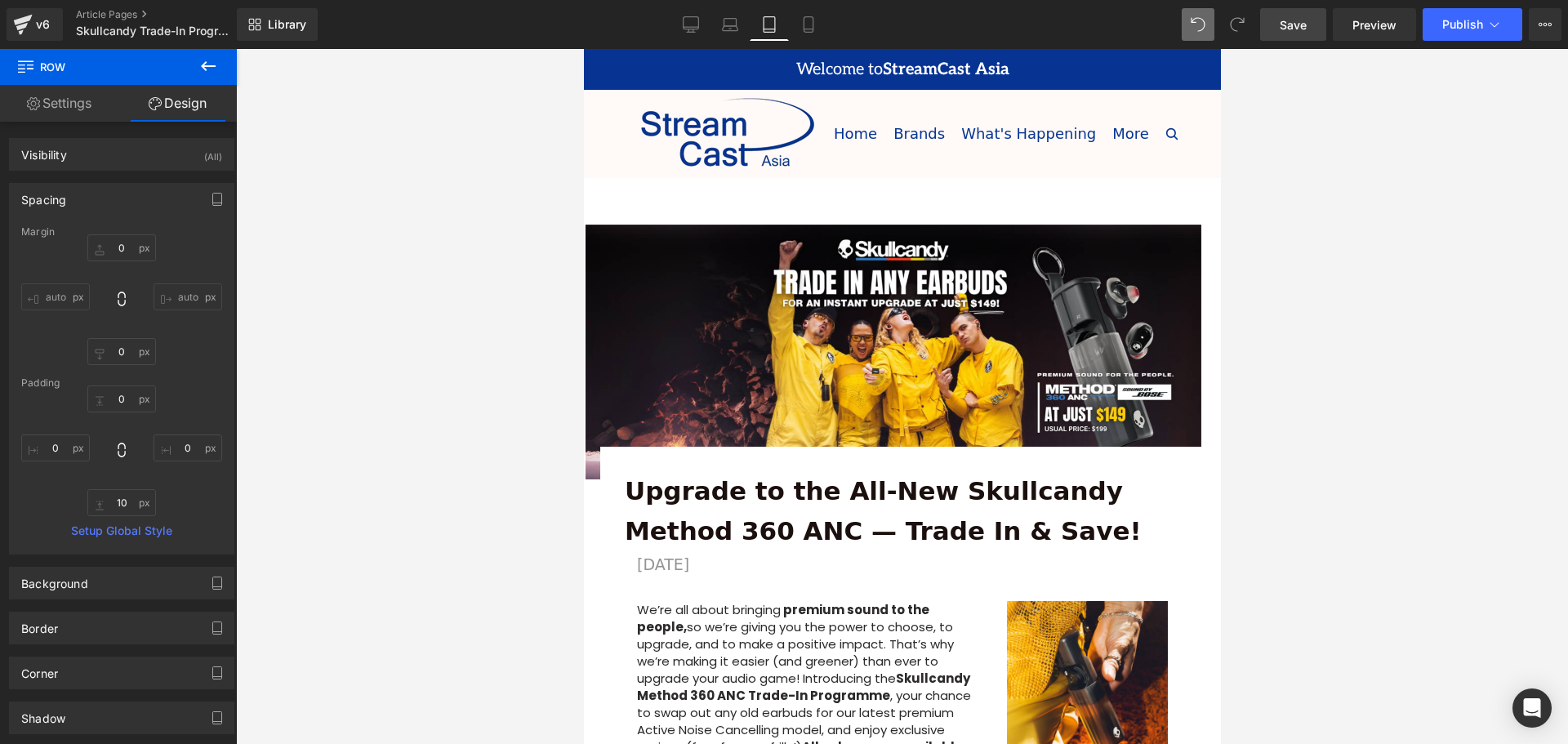
type input "0"
type input "10"
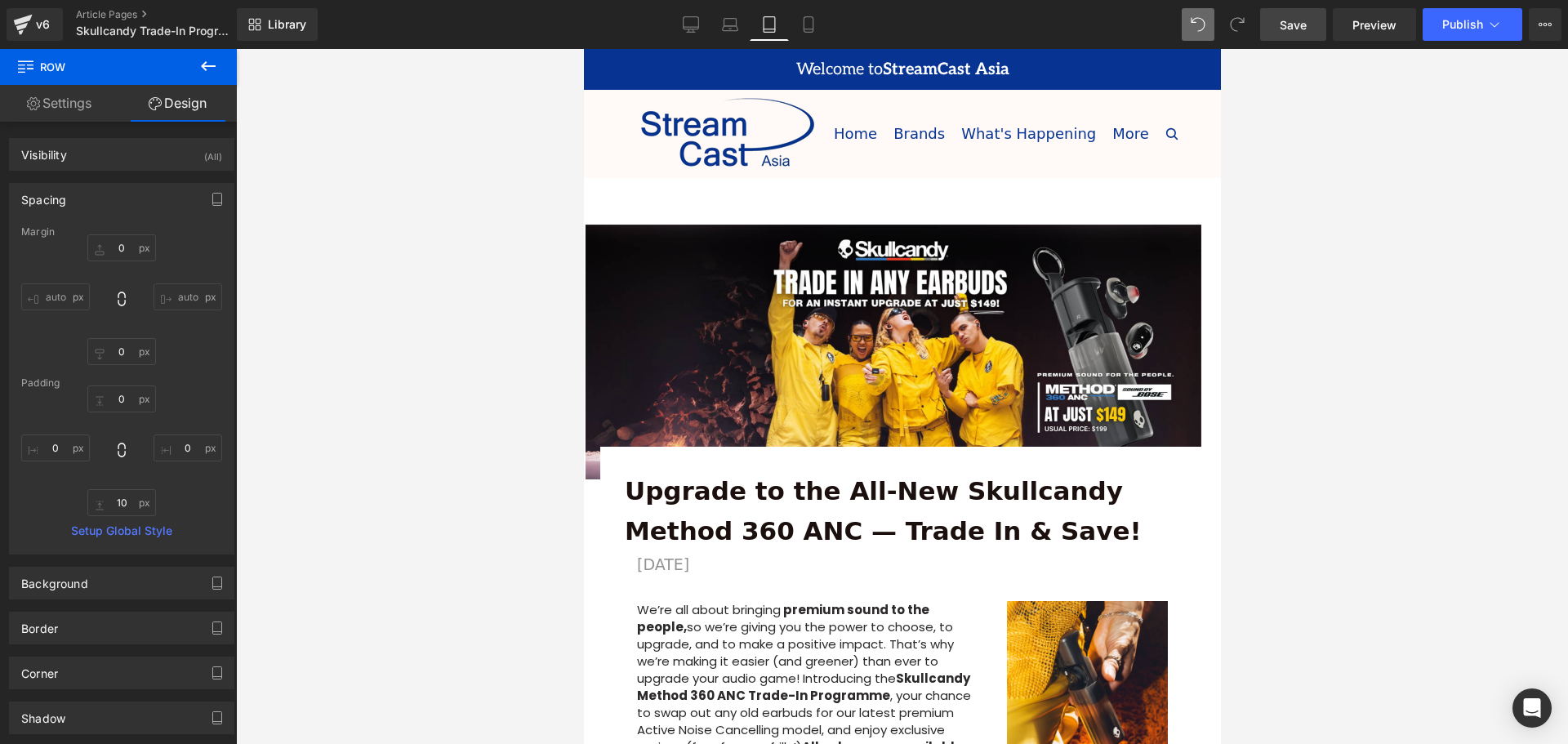
type input "0"
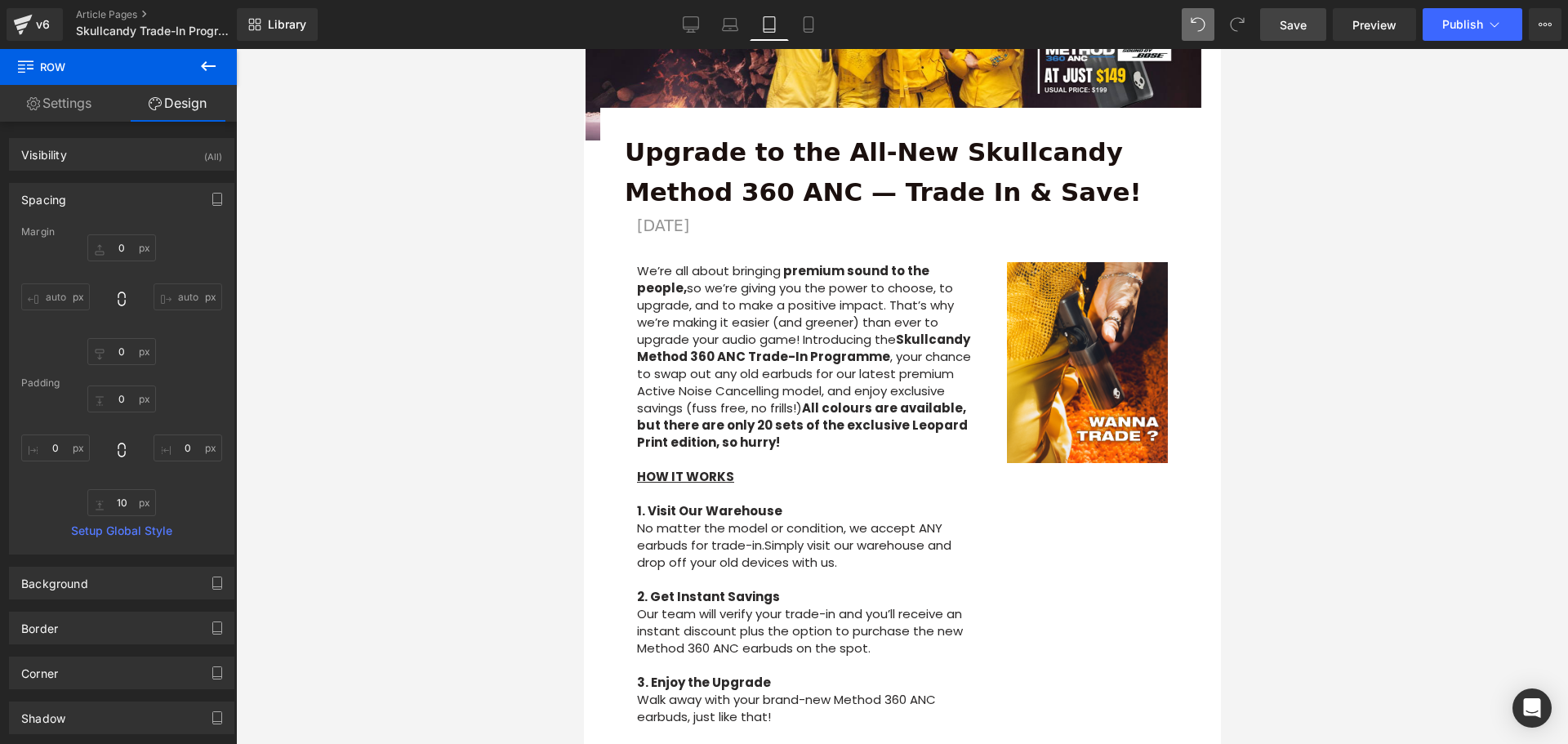
scroll to position [94, 0]
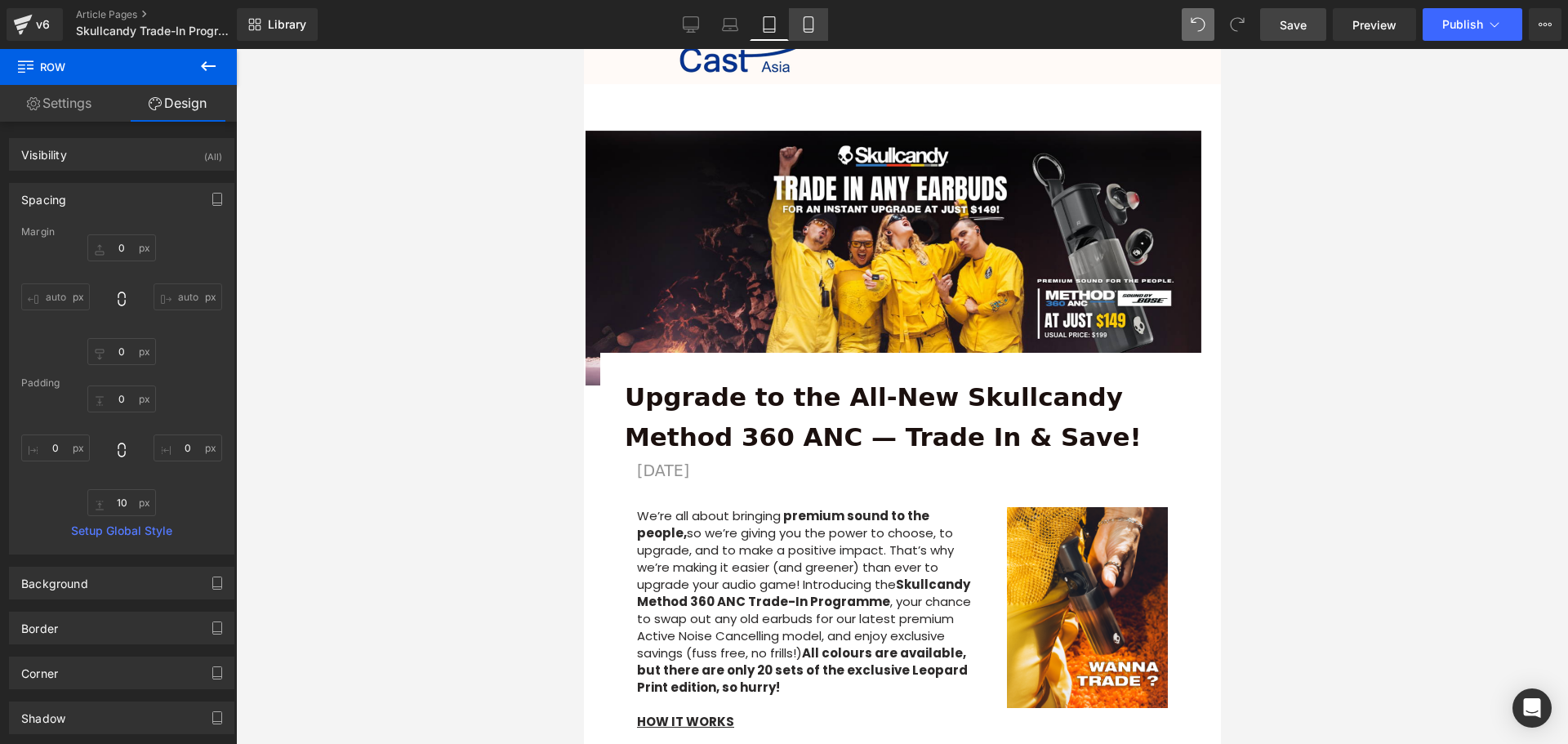
click at [809, 21] on icon at bounding box center [808, 24] width 16 height 16
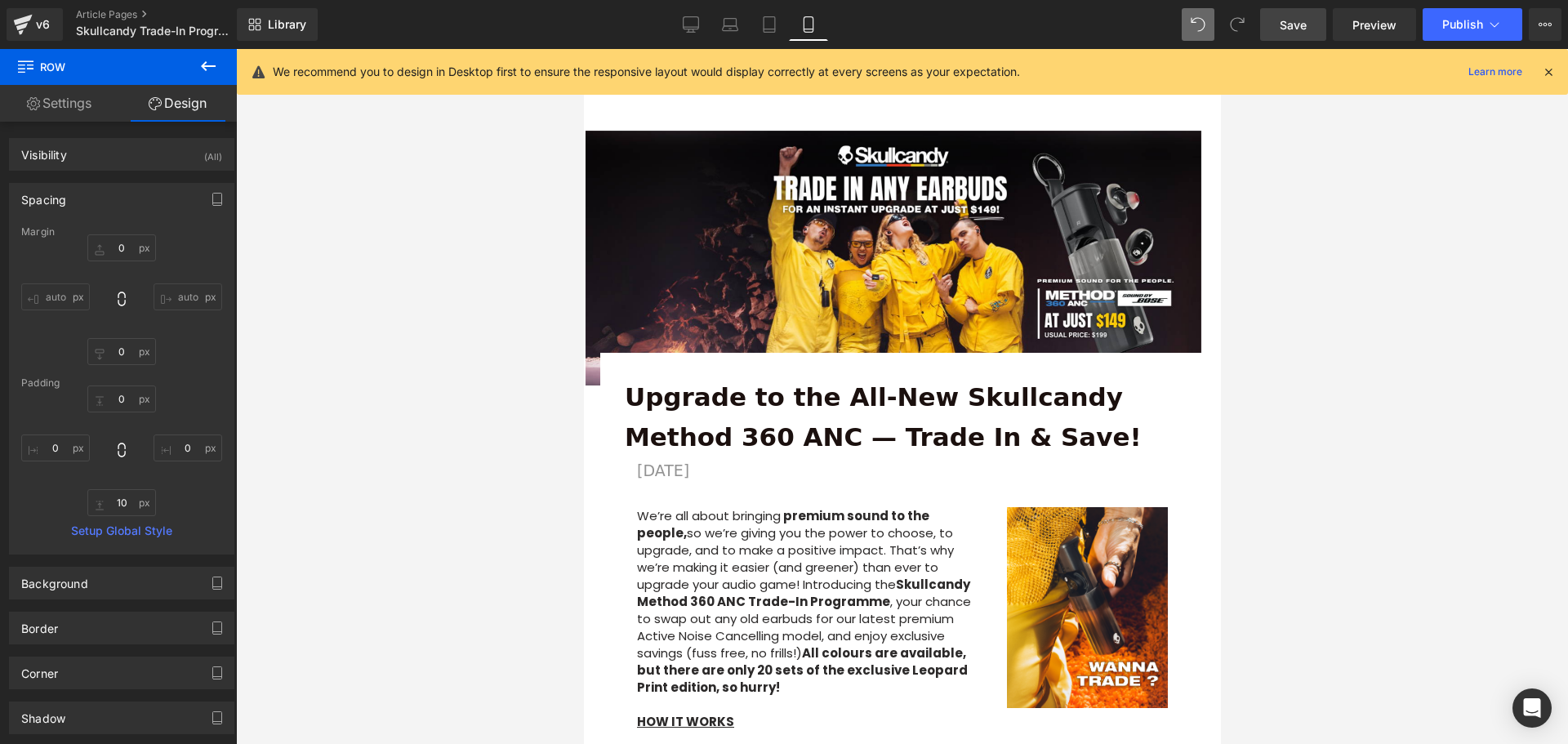
scroll to position [0, 0]
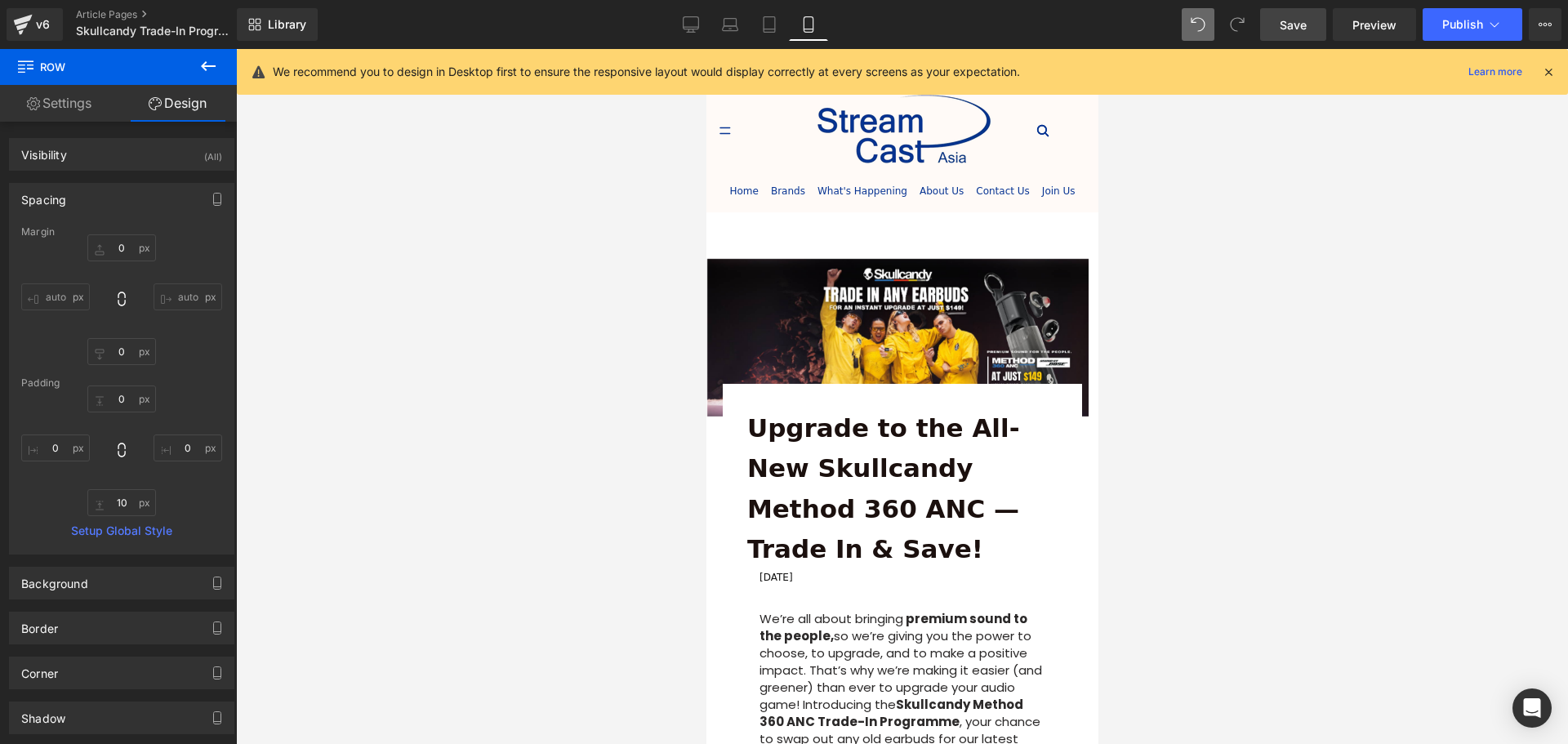
type input "0"
type input "10"
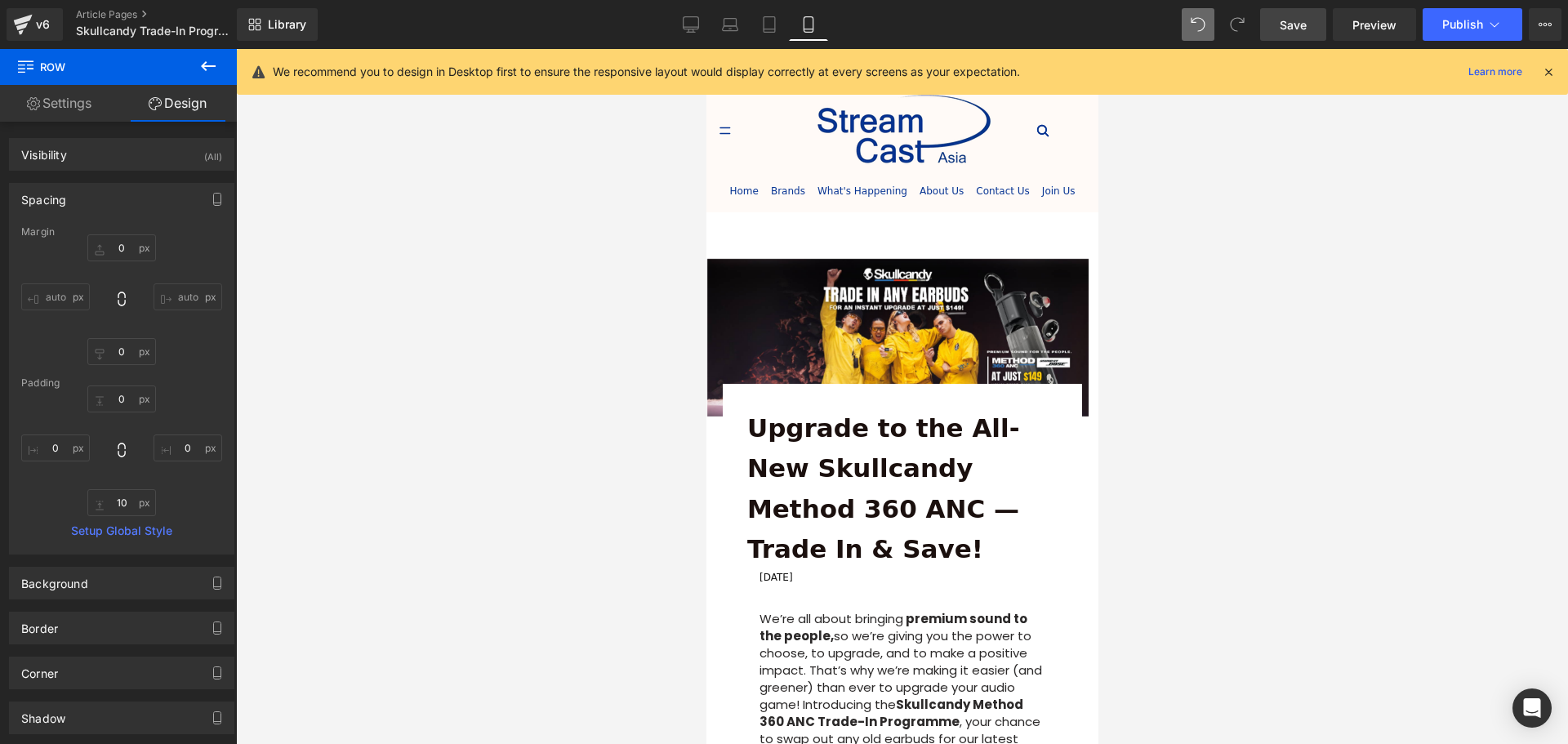
type input "0"
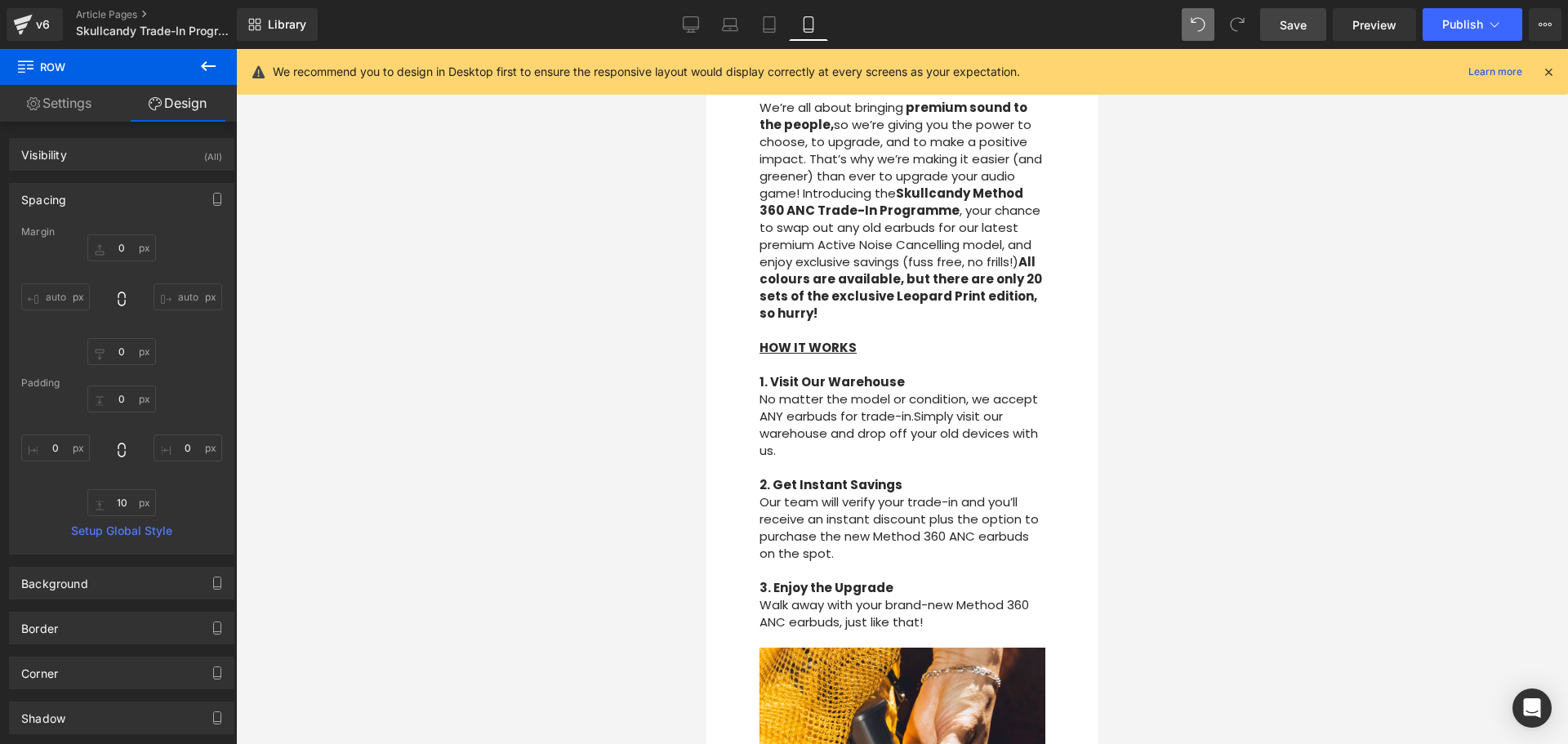
scroll to position [81, 0]
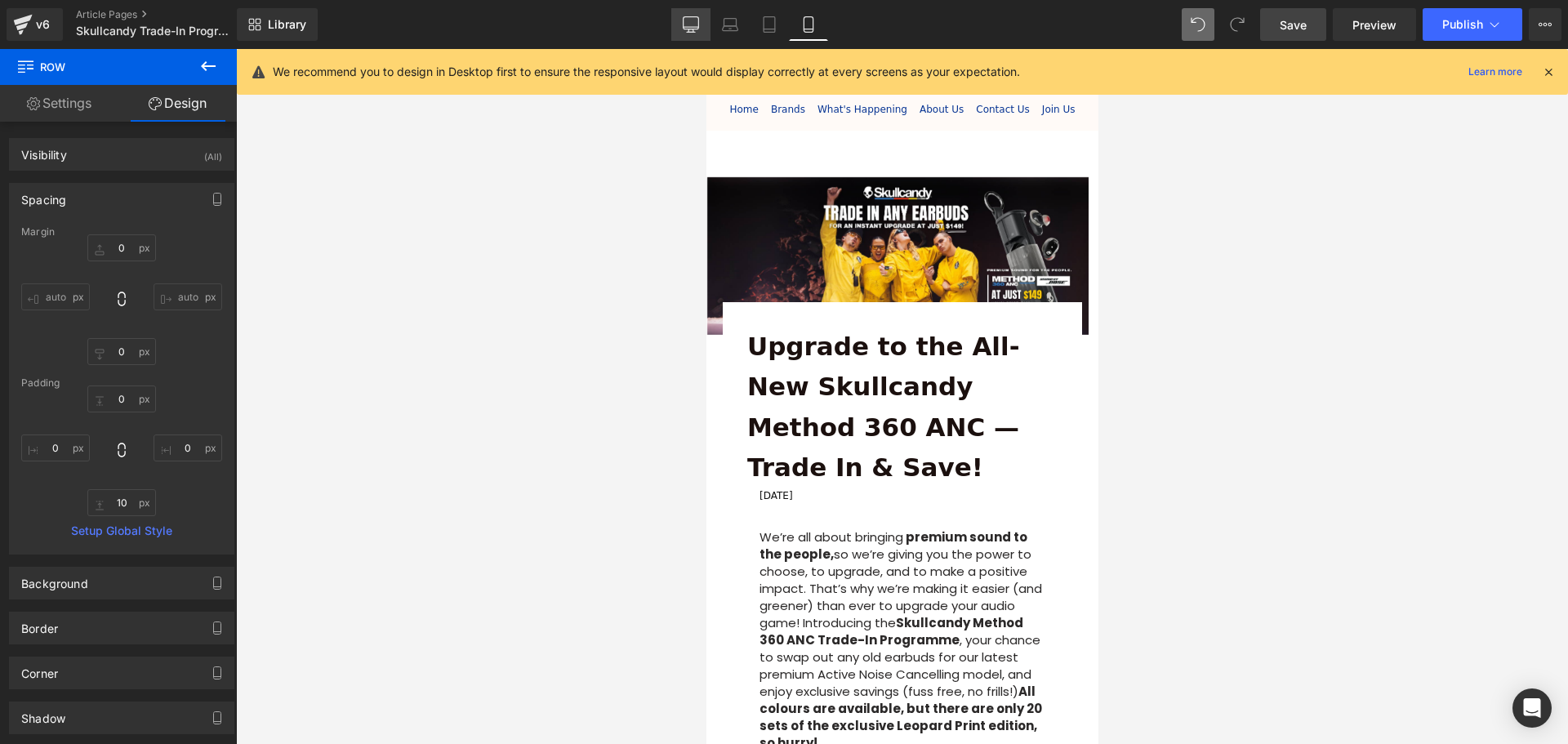
click at [687, 20] on icon at bounding box center [690, 24] width 16 height 16
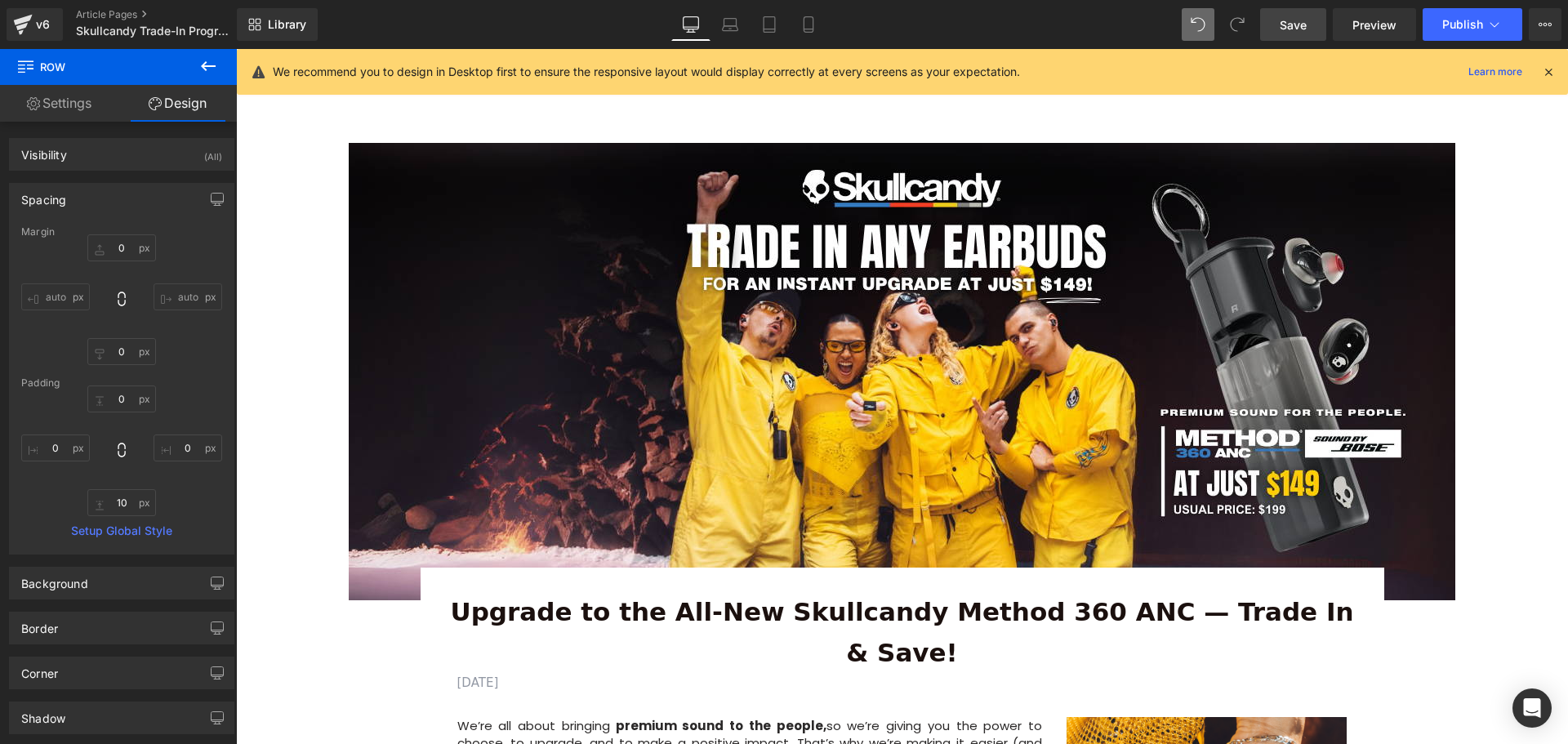
type input "0"
type input "10"
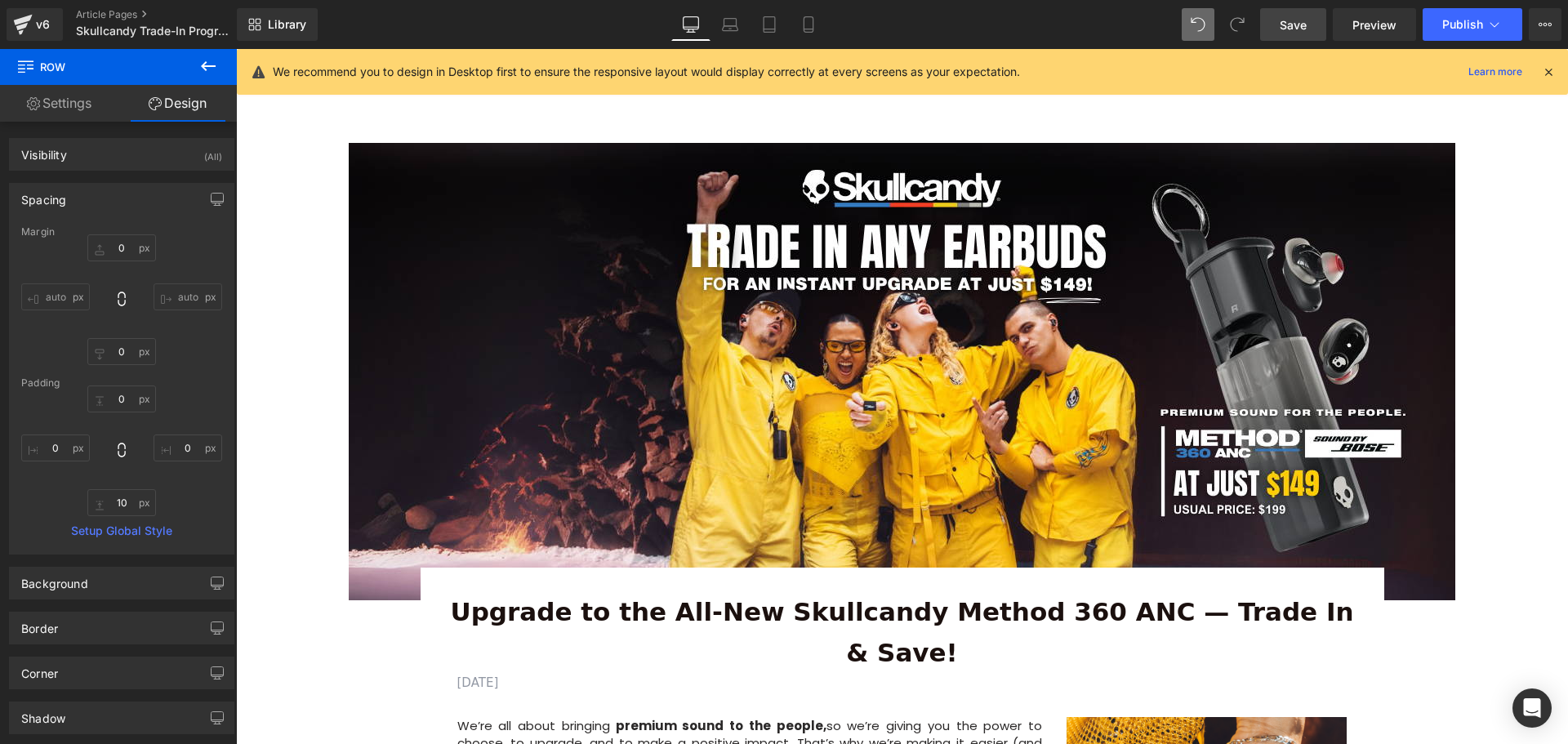
type input "0"
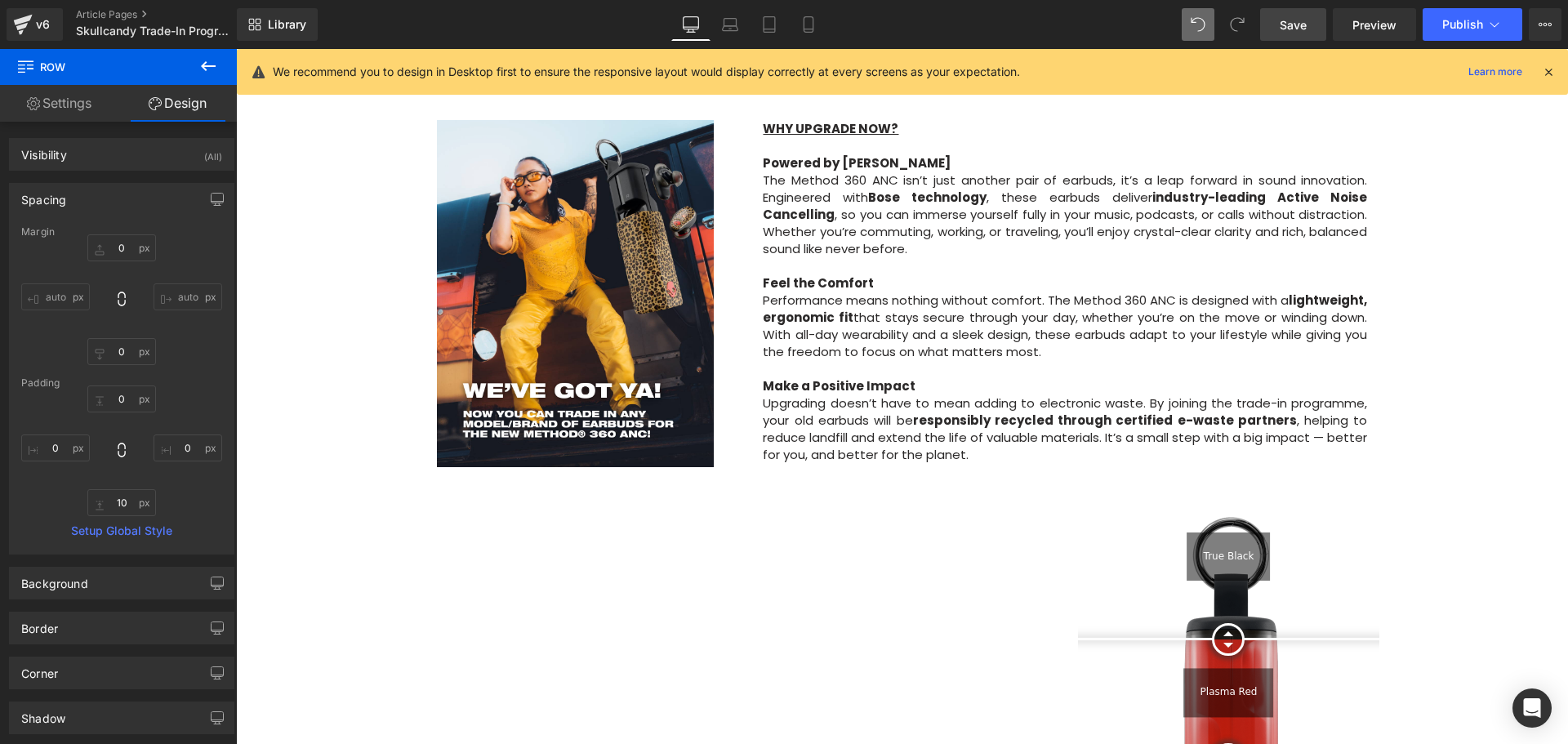
scroll to position [245, 0]
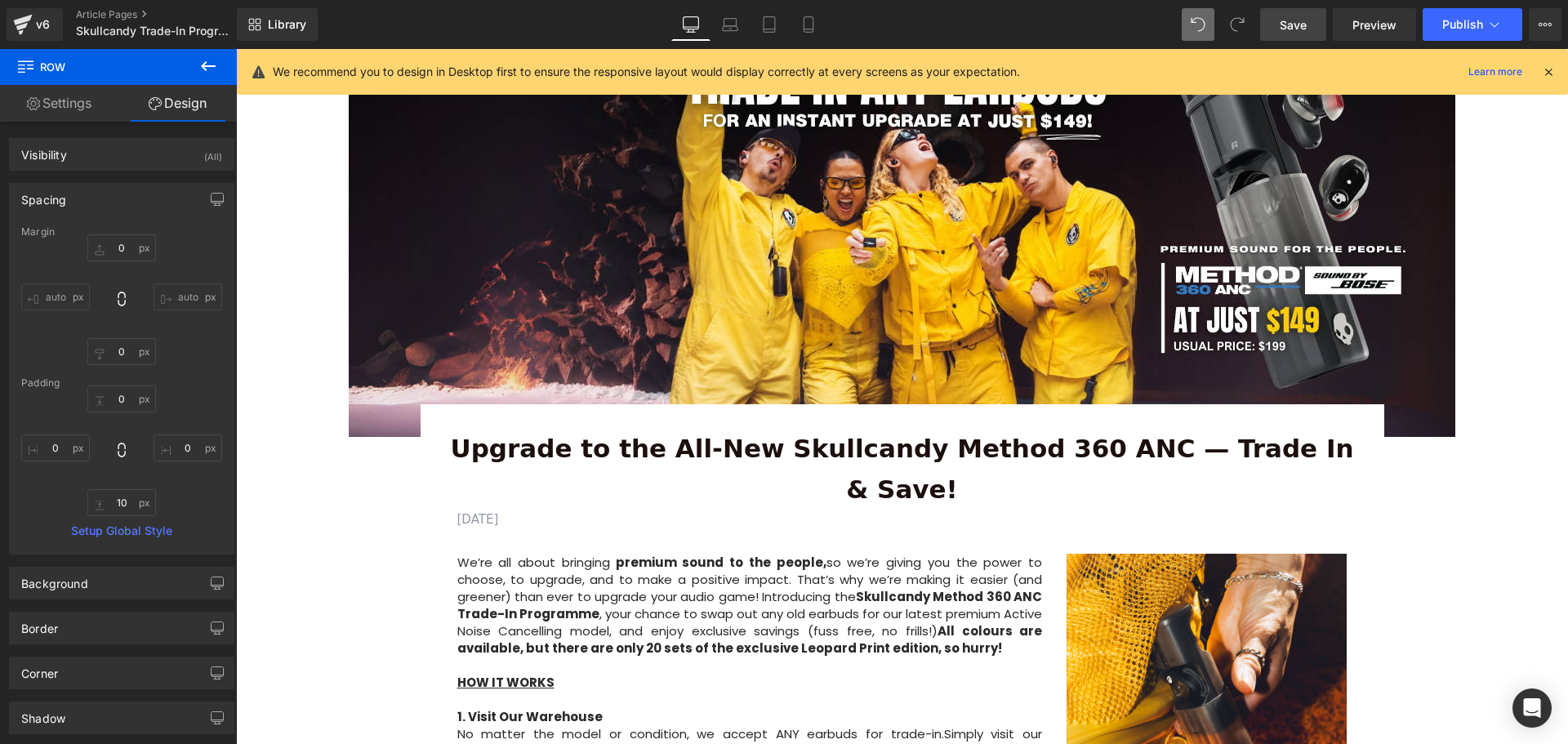
click at [1293, 21] on span "Save" at bounding box center [1293, 25] width 27 height 17
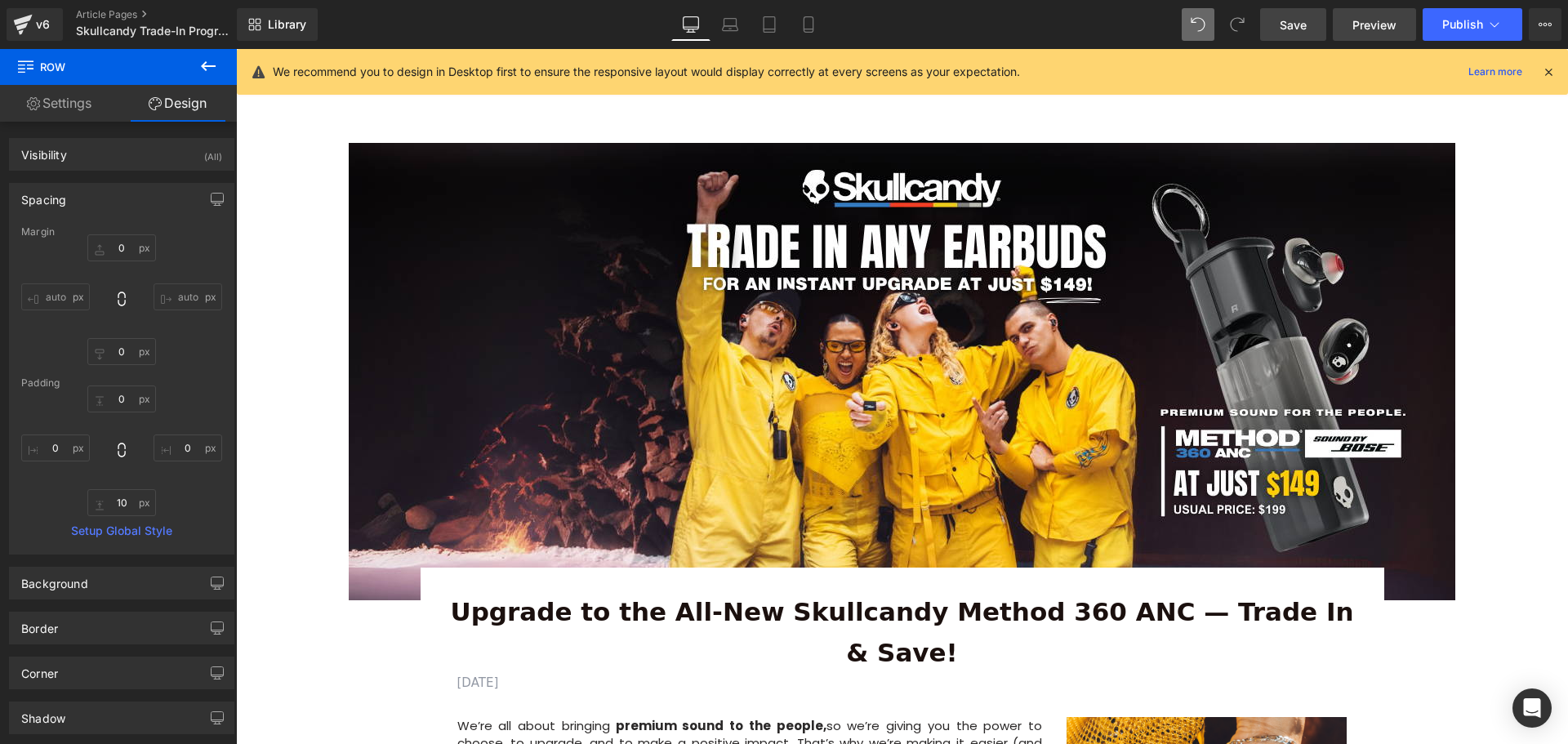
scroll to position [0, 0]
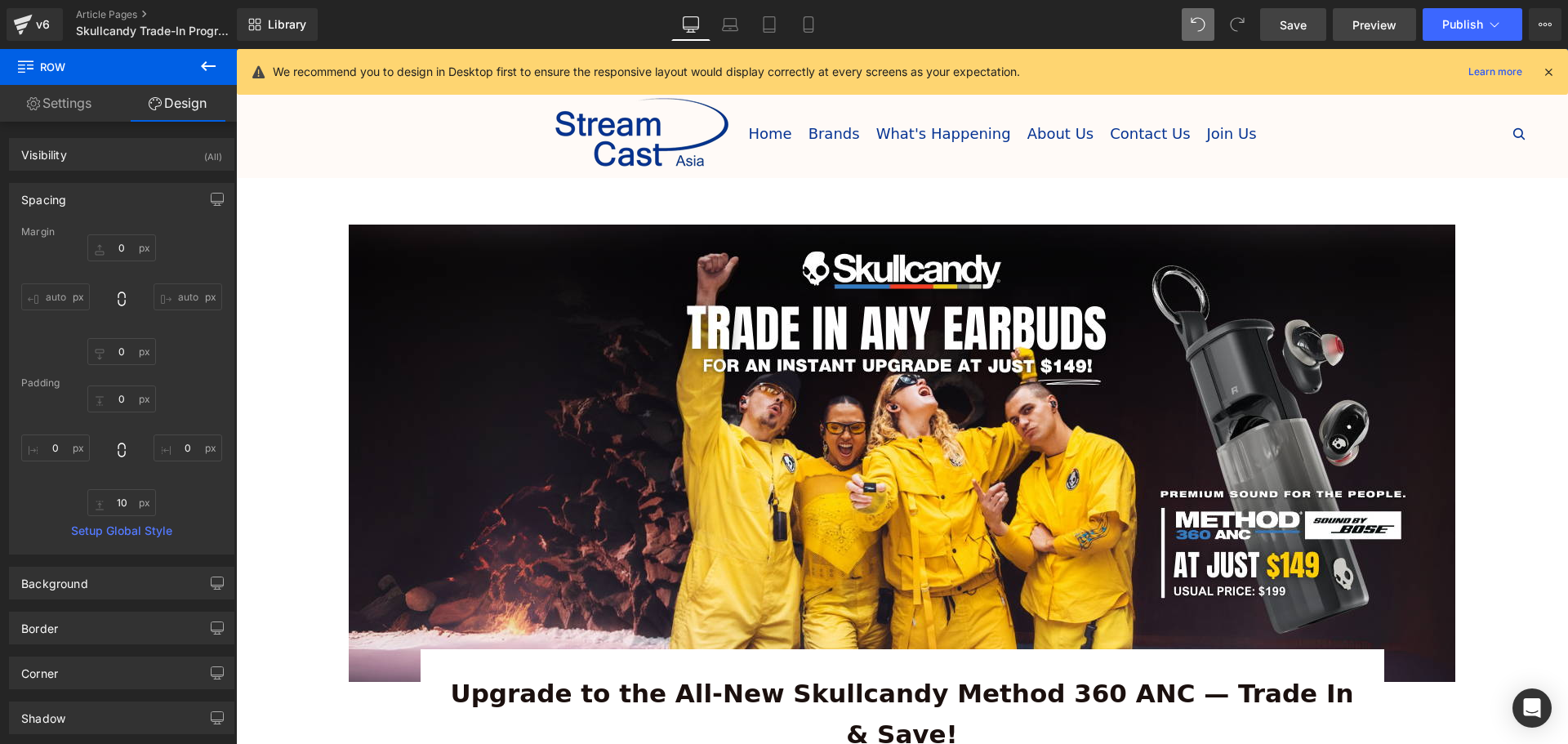
click at [1362, 31] on span "Preview" at bounding box center [1374, 25] width 45 height 17
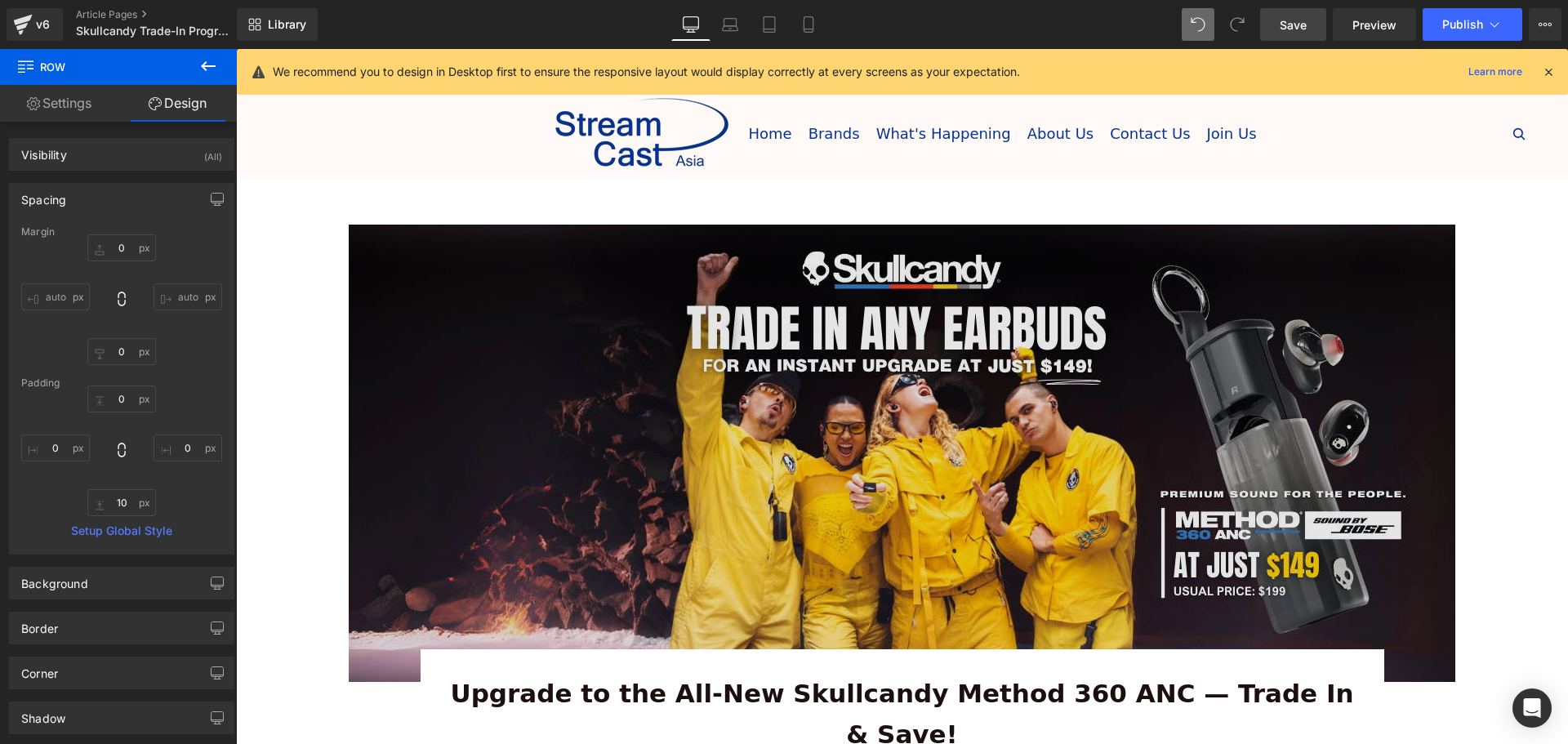
scroll to position [245, 0]
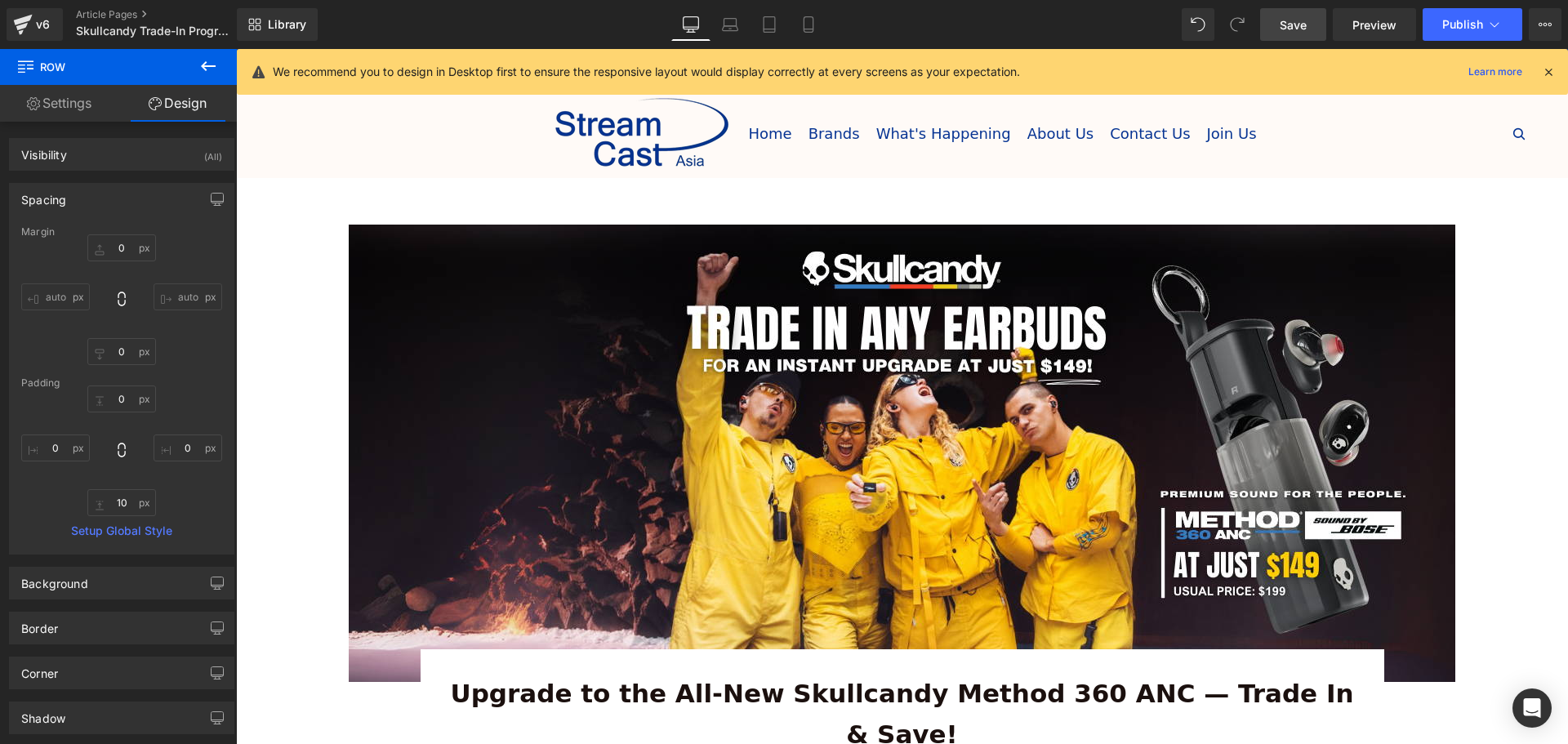
click at [1289, 22] on span "Save" at bounding box center [1293, 25] width 27 height 17
